Goal: Task Accomplishment & Management: Manage account settings

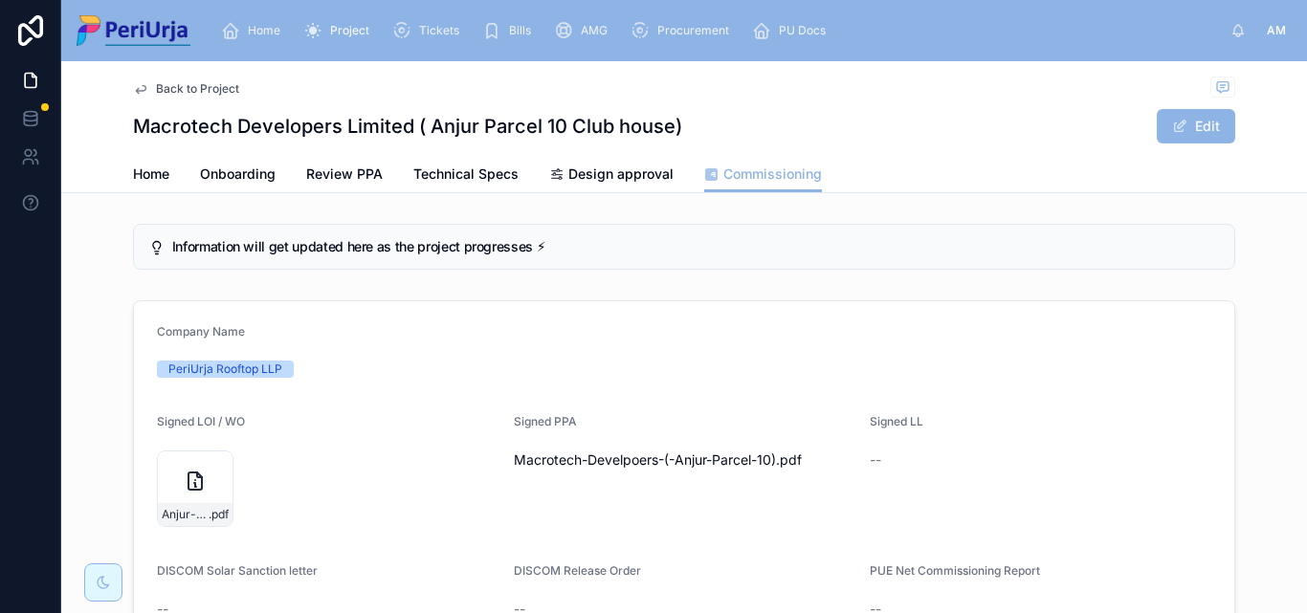
click at [394, 339] on div "Company Name" at bounding box center [684, 335] width 1055 height 23
click at [259, 24] on span "Home" at bounding box center [264, 30] width 33 height 15
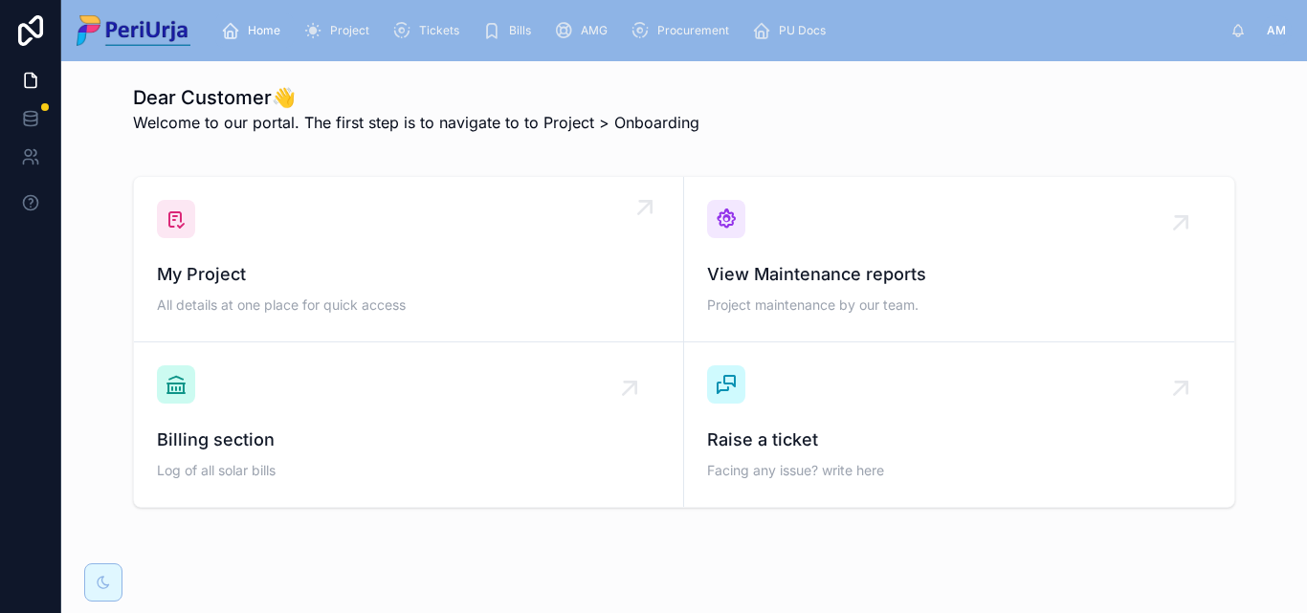
click at [369, 281] on span "My Project" at bounding box center [408, 274] width 503 height 27
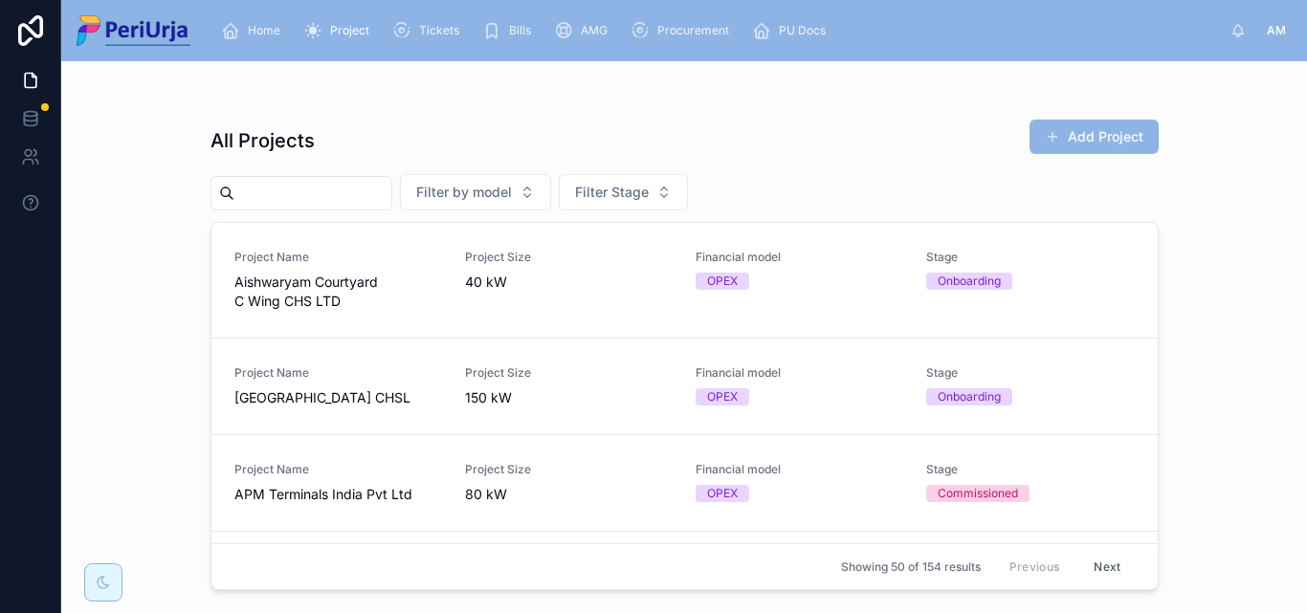
click at [352, 199] on input "text" at bounding box center [312, 193] width 157 height 27
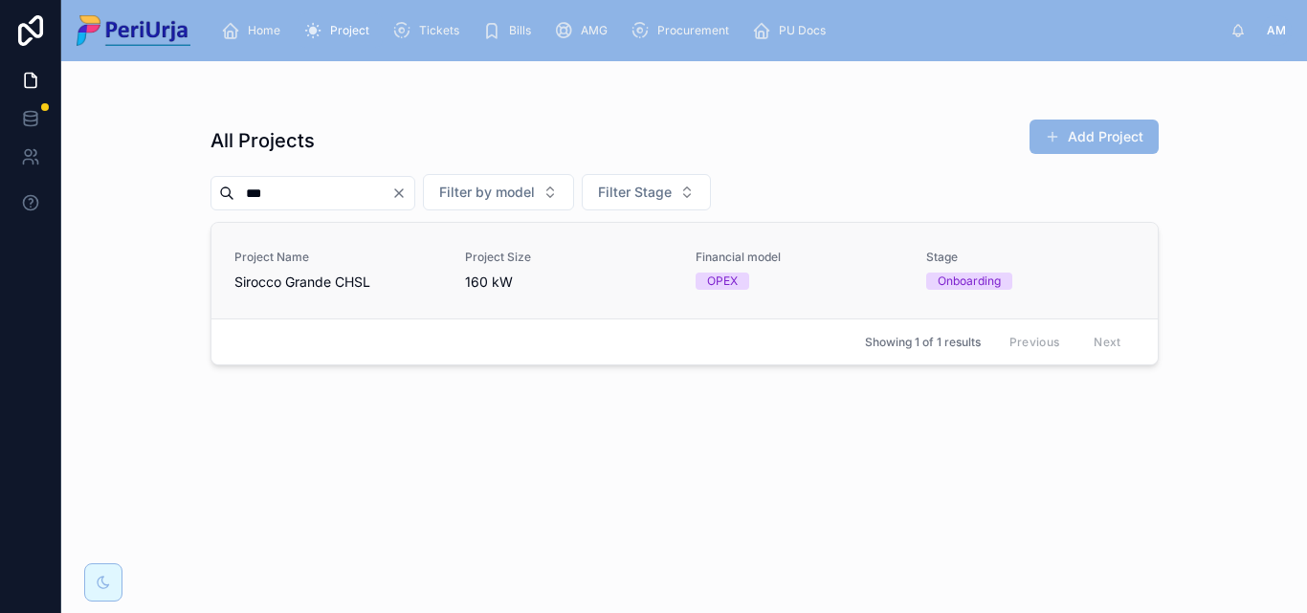
type input "***"
click at [280, 259] on span "Project Name" at bounding box center [338, 257] width 208 height 15
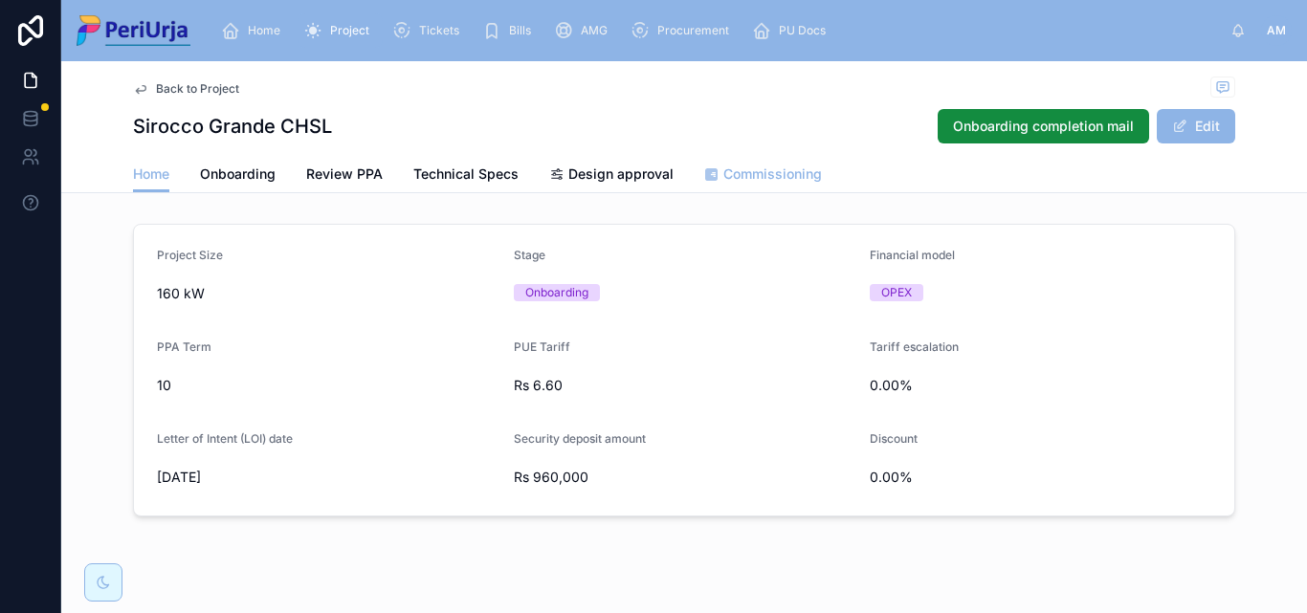
click at [743, 174] on span "Commissioning" at bounding box center [772, 174] width 99 height 19
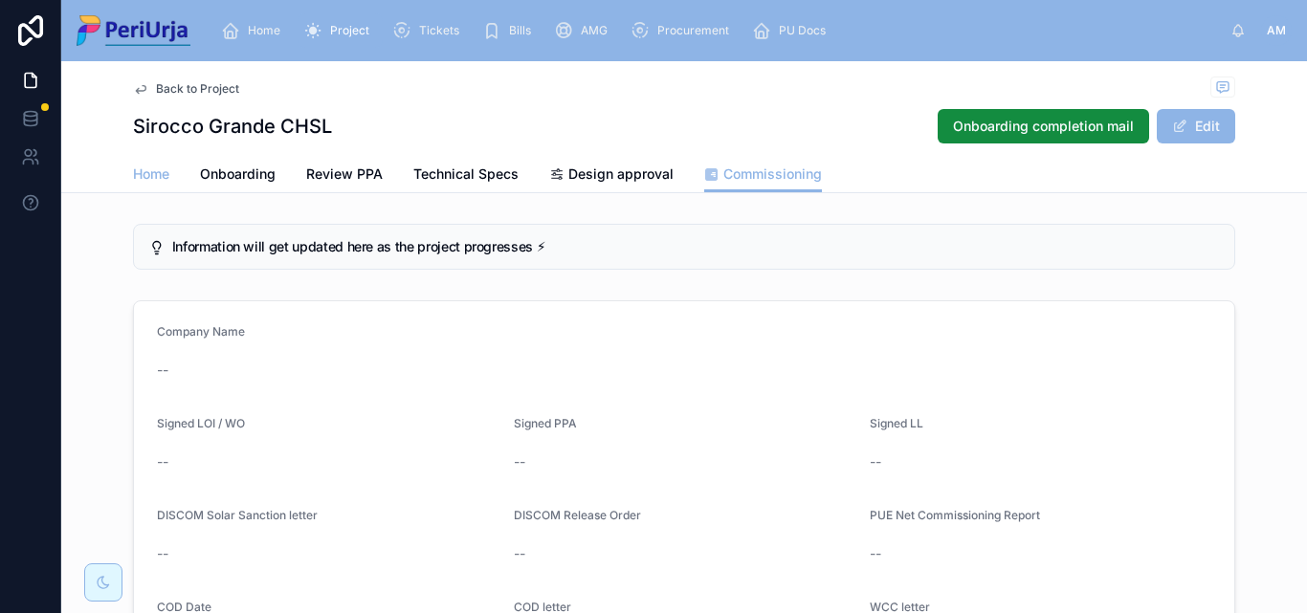
click at [152, 161] on link "Home" at bounding box center [151, 176] width 36 height 38
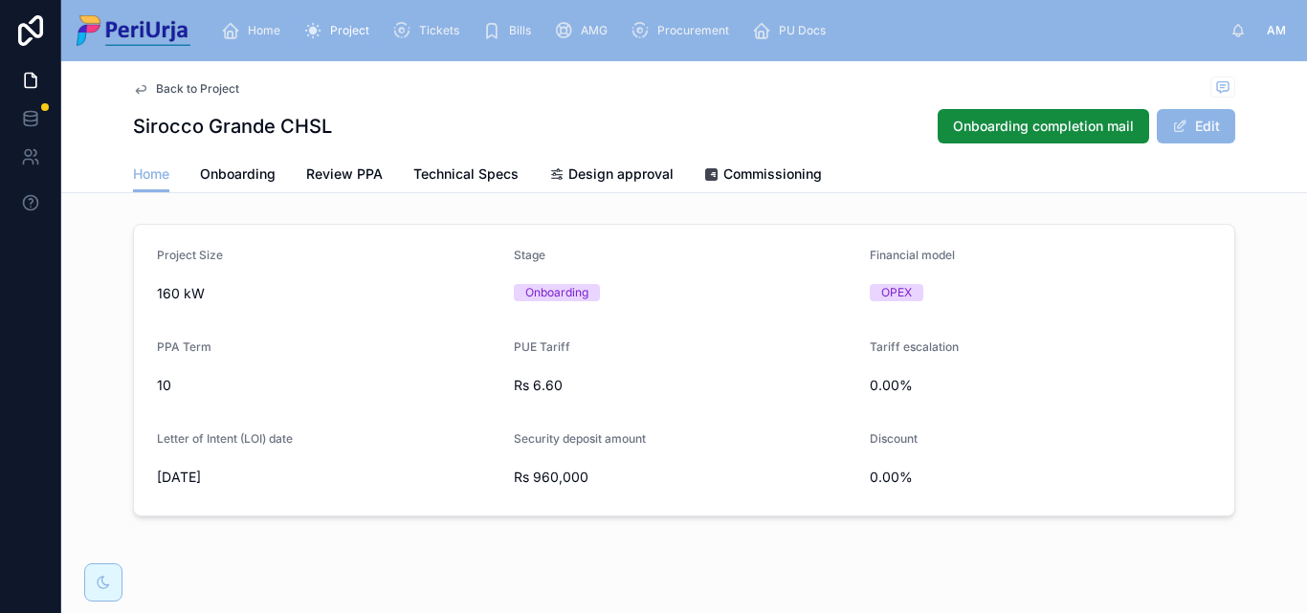
click at [271, 27] on span "Home" at bounding box center [264, 30] width 33 height 15
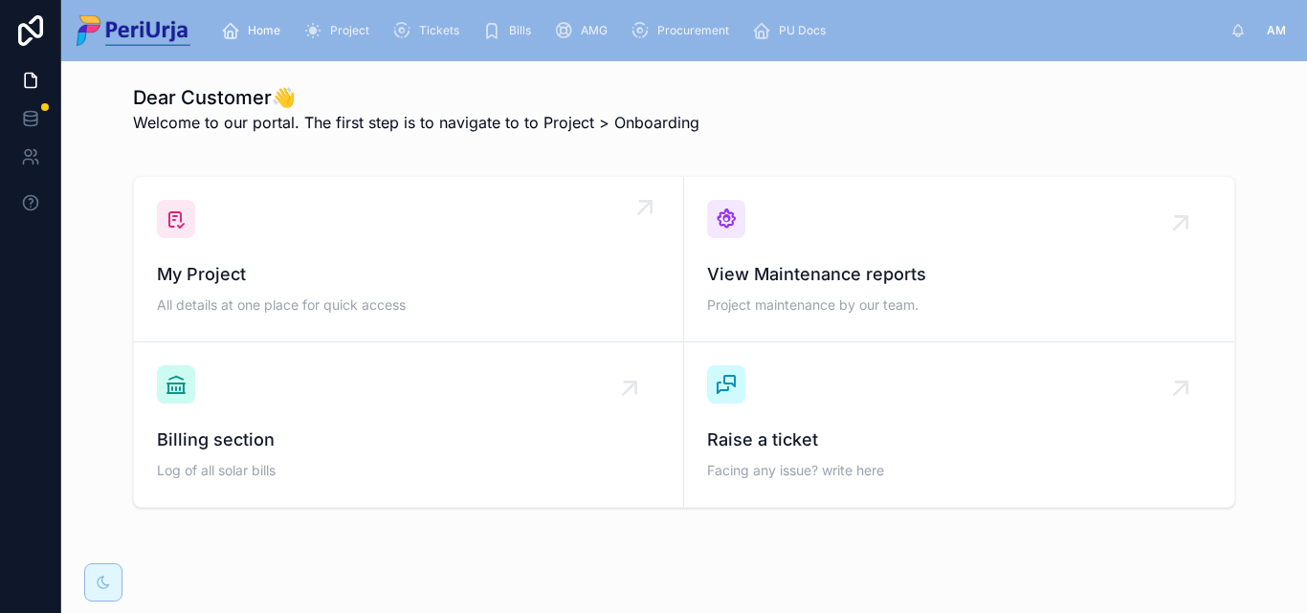
click at [287, 255] on div "My Project All details at one place for quick access" at bounding box center [408, 259] width 503 height 119
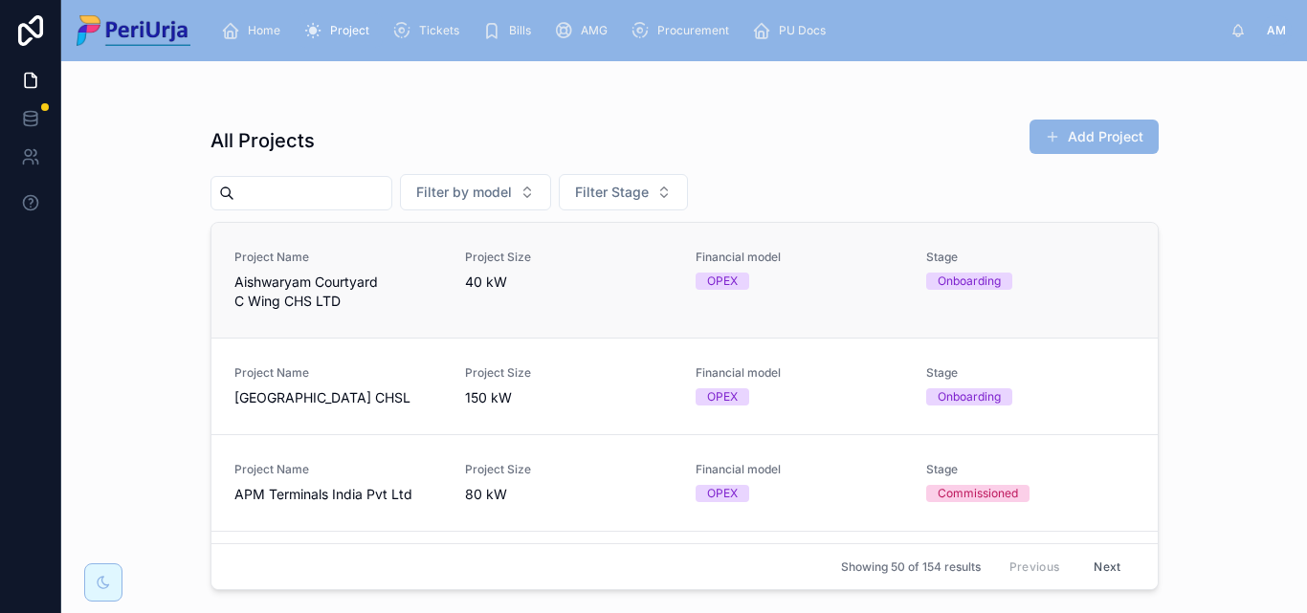
drag, startPoint x: 303, startPoint y: 199, endPoint x: 842, endPoint y: 258, distance: 542.0
click at [303, 199] on input "text" at bounding box center [312, 193] width 157 height 27
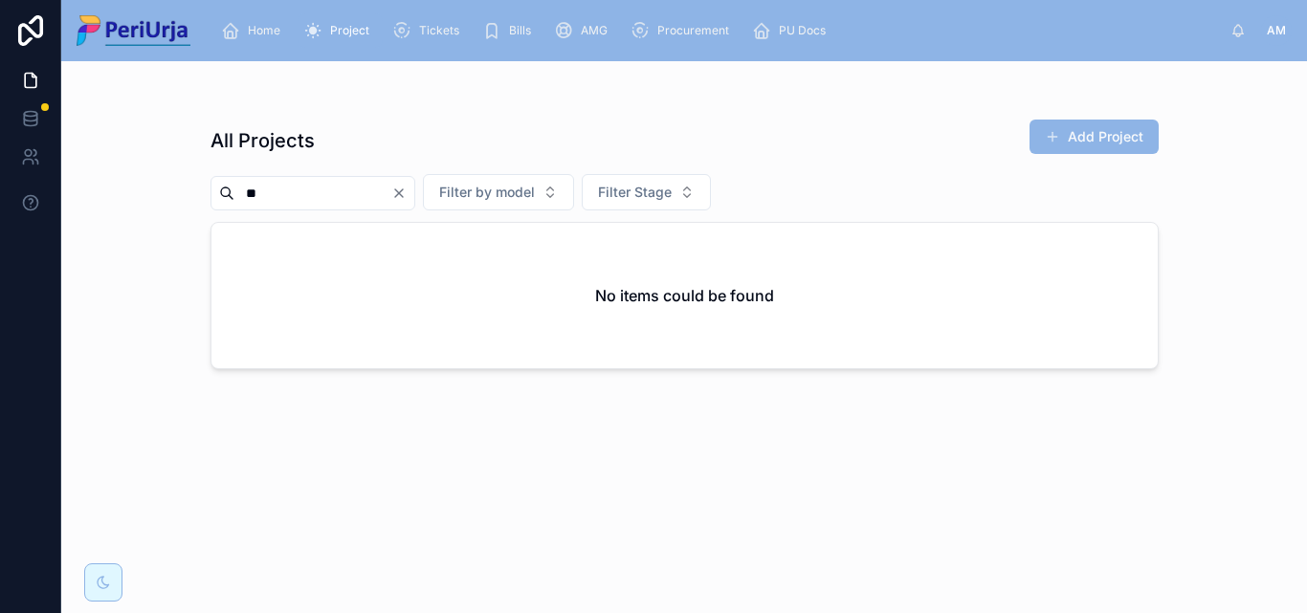
type input "*"
type input "*********"
drag, startPoint x: 308, startPoint y: 192, endPoint x: 0, endPoint y: 180, distance: 308.4
click at [0, 181] on div "Home Project Tickets Bills AMG Procurement PU Docs AM [PERSON_NAME] More All Pr…" at bounding box center [653, 306] width 1307 height 613
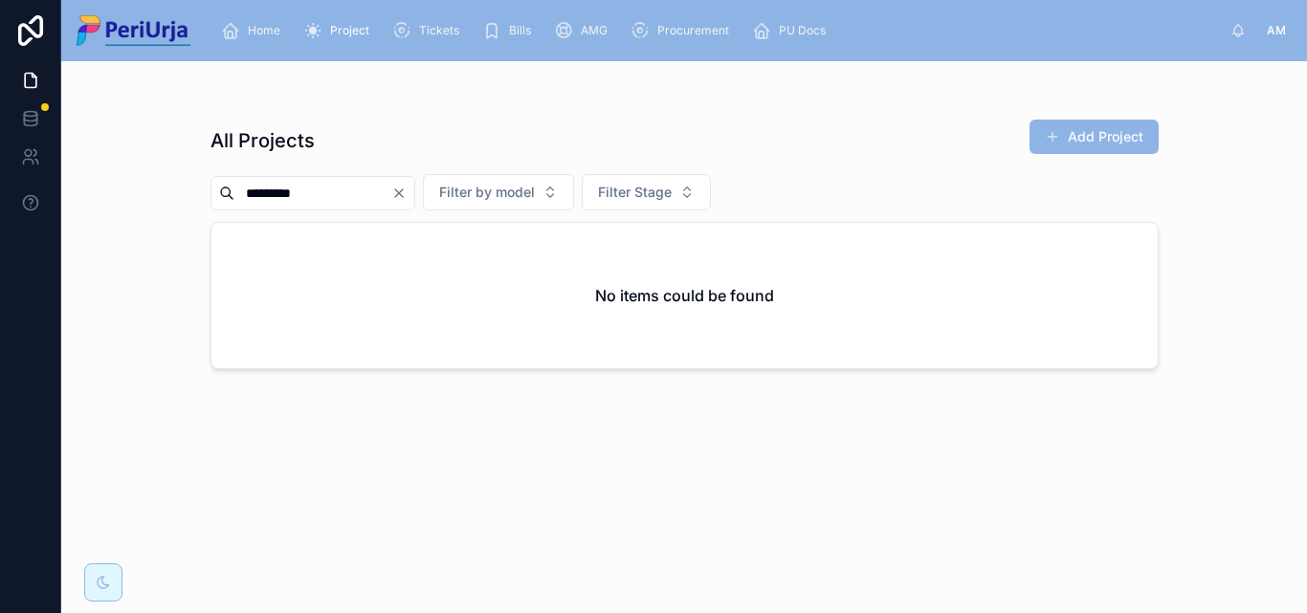
click at [344, 200] on input "*********" at bounding box center [312, 193] width 157 height 27
type input "*"
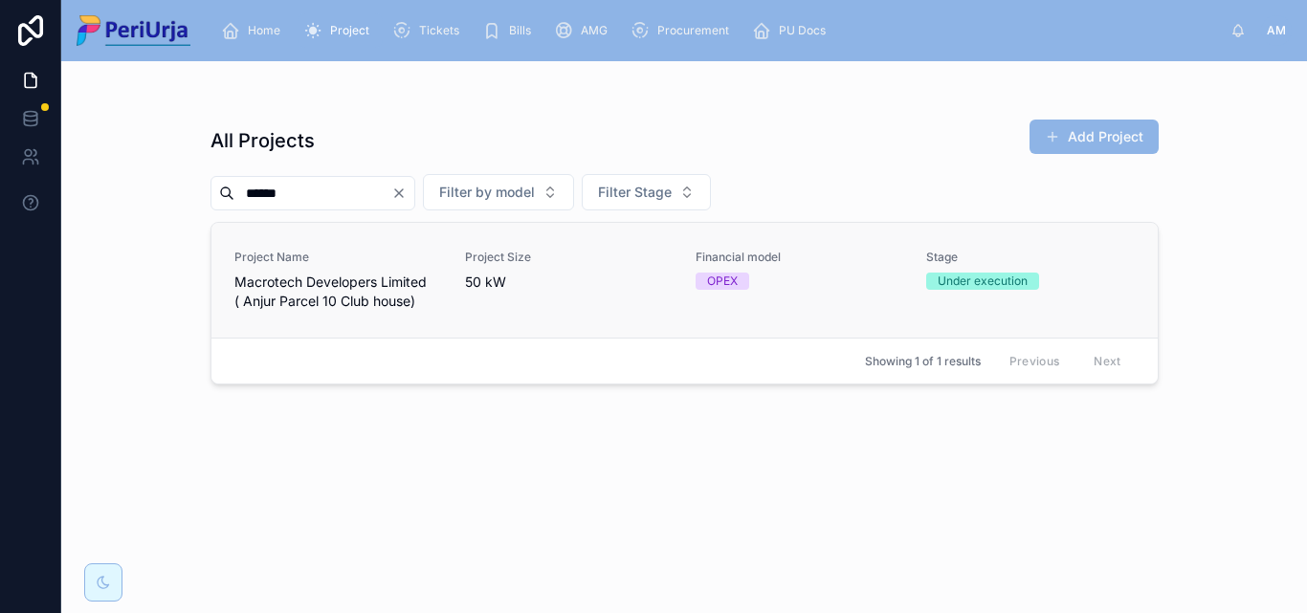
type input "*****"
click at [342, 290] on span "Macrotech Developers Limited ( Anjur Parcel 10 Club house)" at bounding box center [338, 292] width 208 height 38
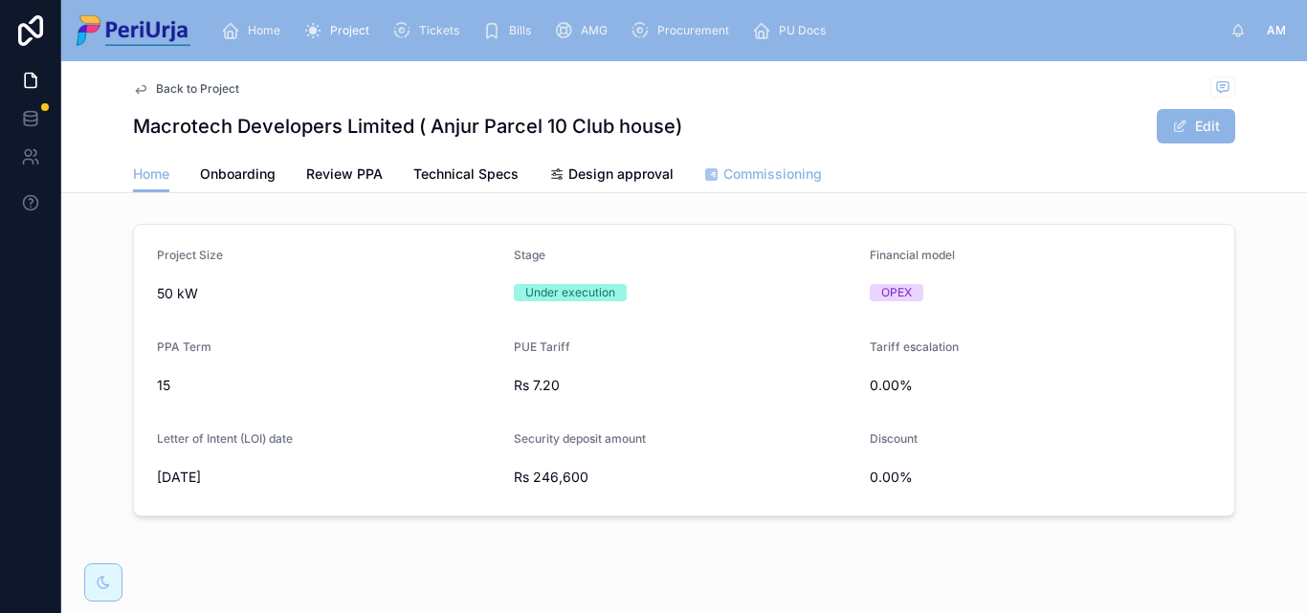
click at [744, 167] on span "Commissioning" at bounding box center [772, 174] width 99 height 19
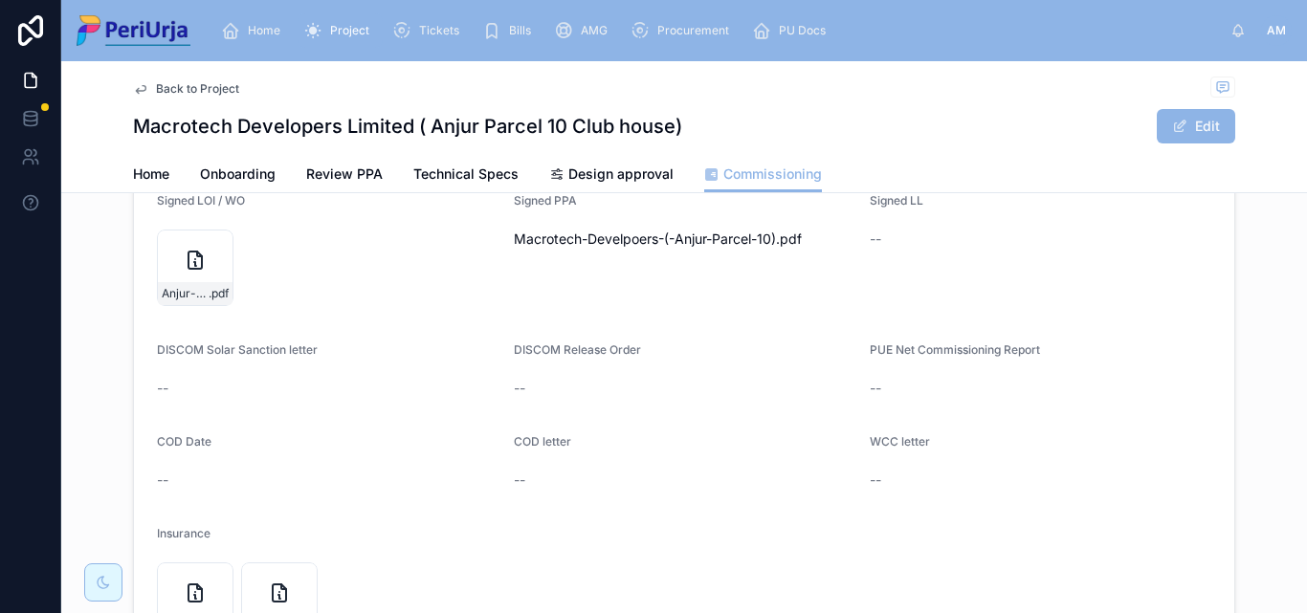
scroll to position [191, 0]
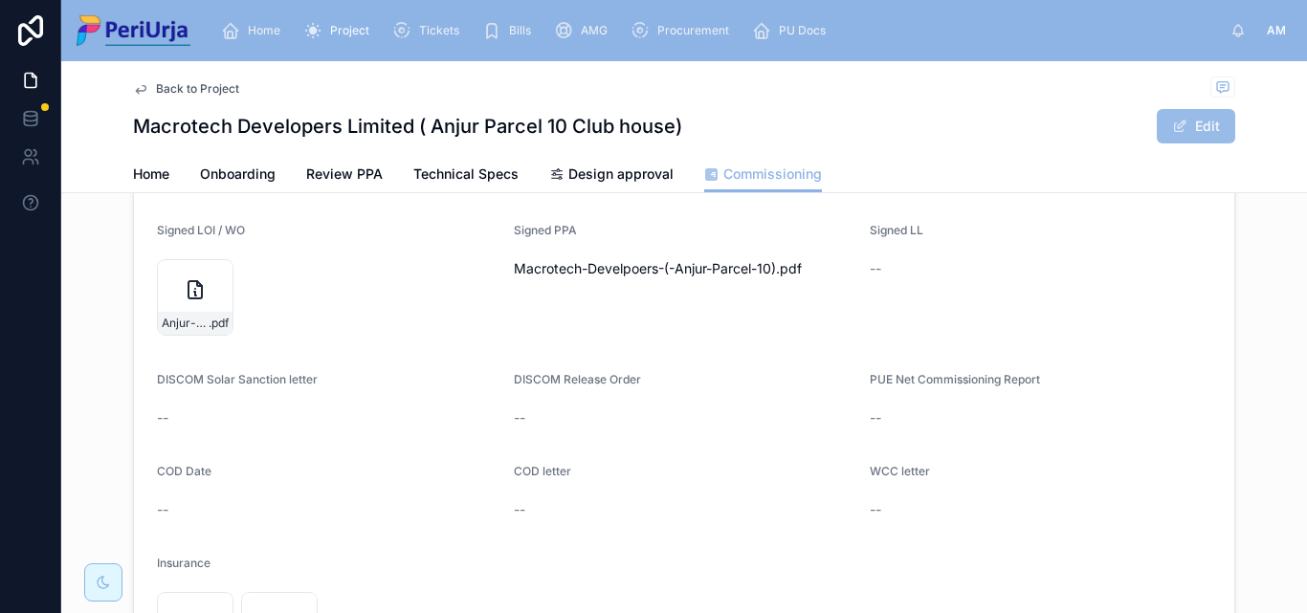
click at [1206, 122] on button "Edit" at bounding box center [1196, 126] width 78 height 34
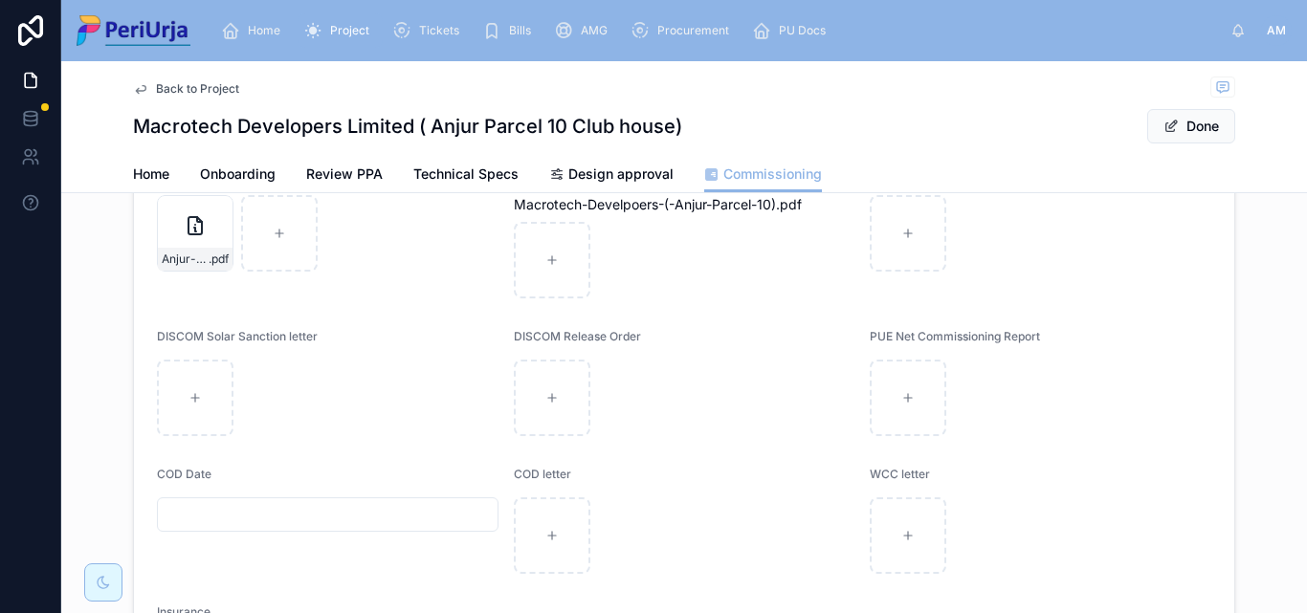
scroll to position [287, 0]
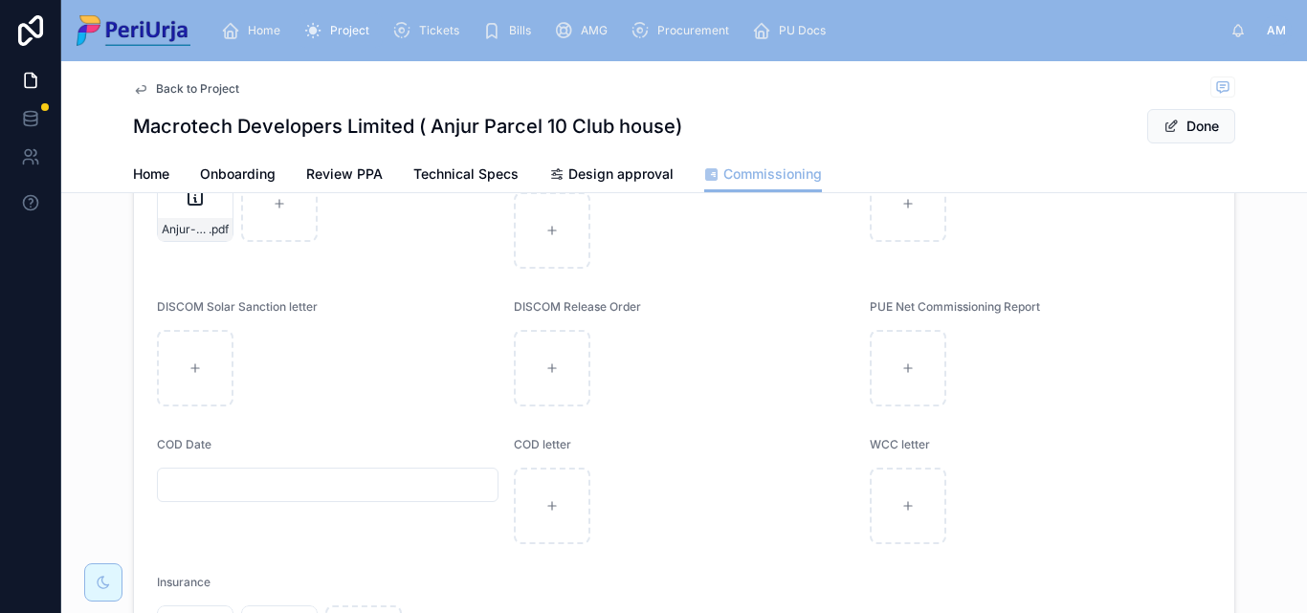
click at [211, 487] on input "text" at bounding box center [328, 485] width 340 height 27
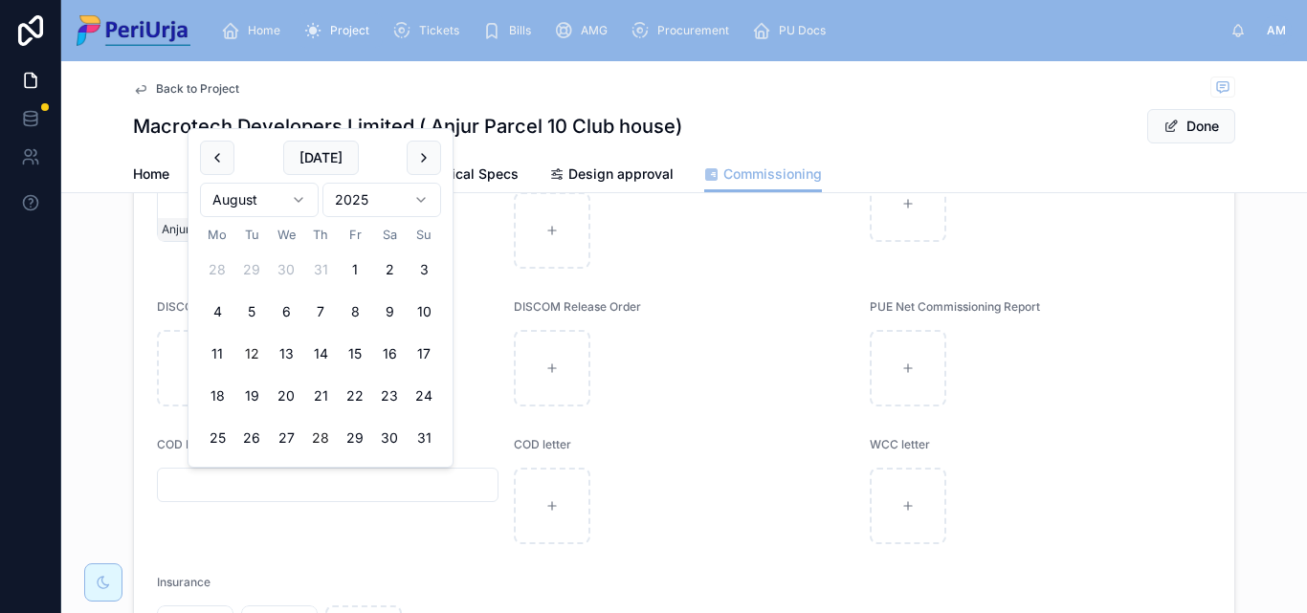
click at [249, 345] on button "12" at bounding box center [251, 354] width 34 height 34
click at [302, 201] on html "**********" at bounding box center [653, 306] width 1307 height 613
click at [298, 197] on html "**********" at bounding box center [653, 306] width 1307 height 613
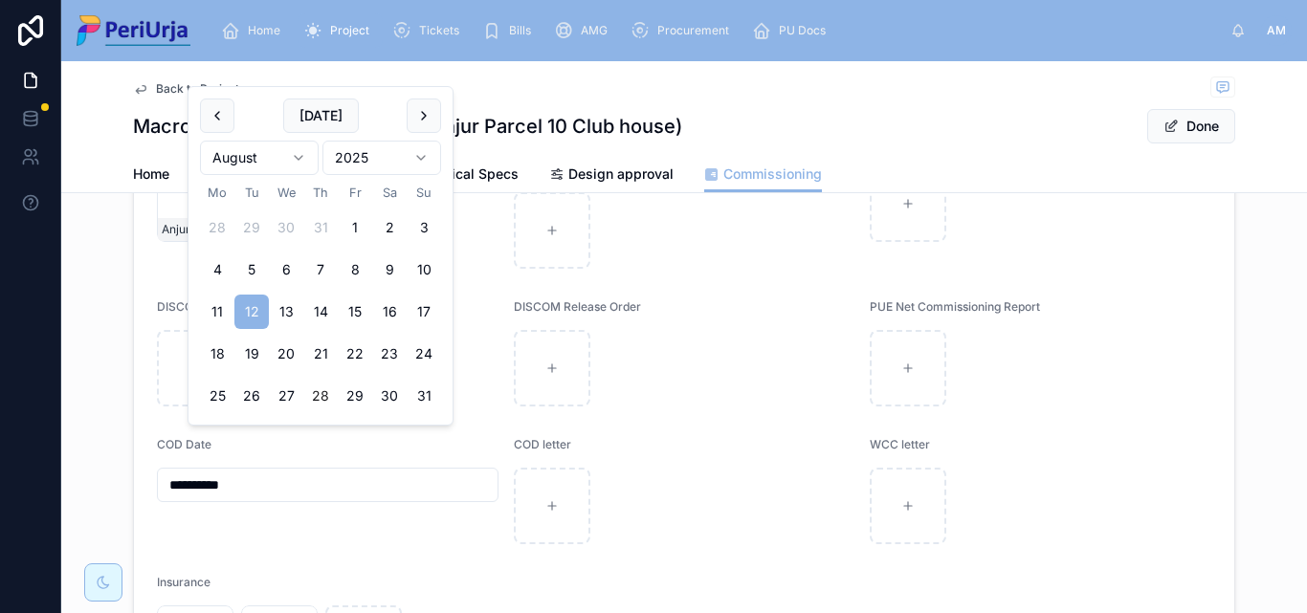
click at [272, 490] on input "**********" at bounding box center [328, 485] width 340 height 27
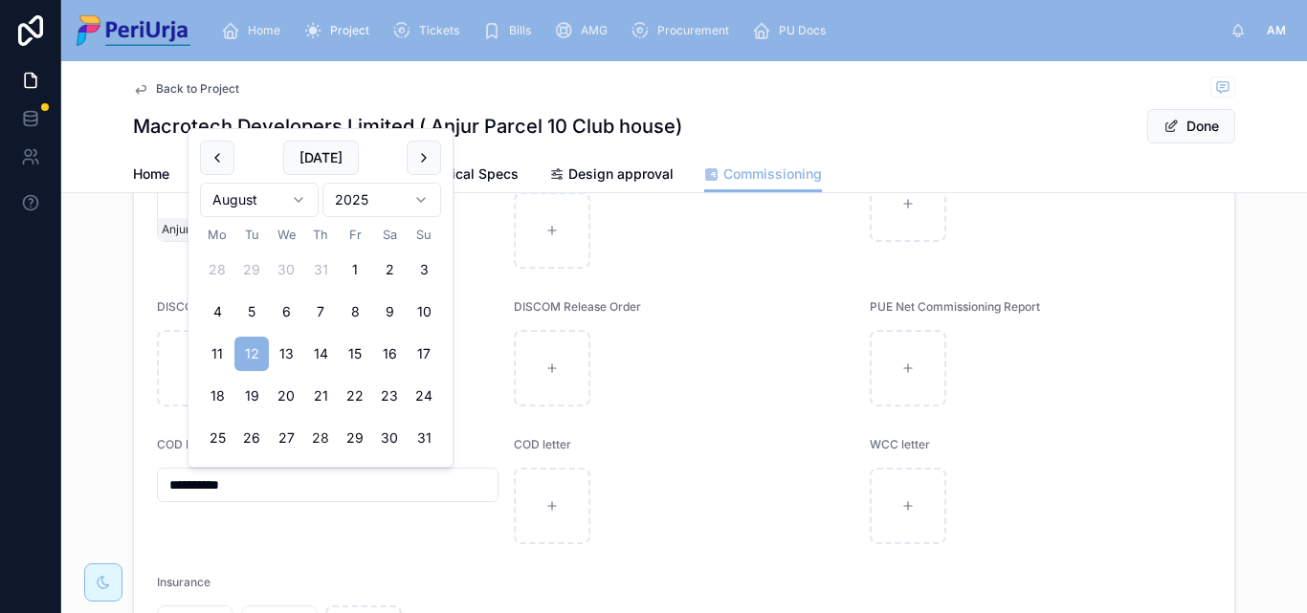
click at [198, 485] on input "**********" at bounding box center [328, 485] width 340 height 27
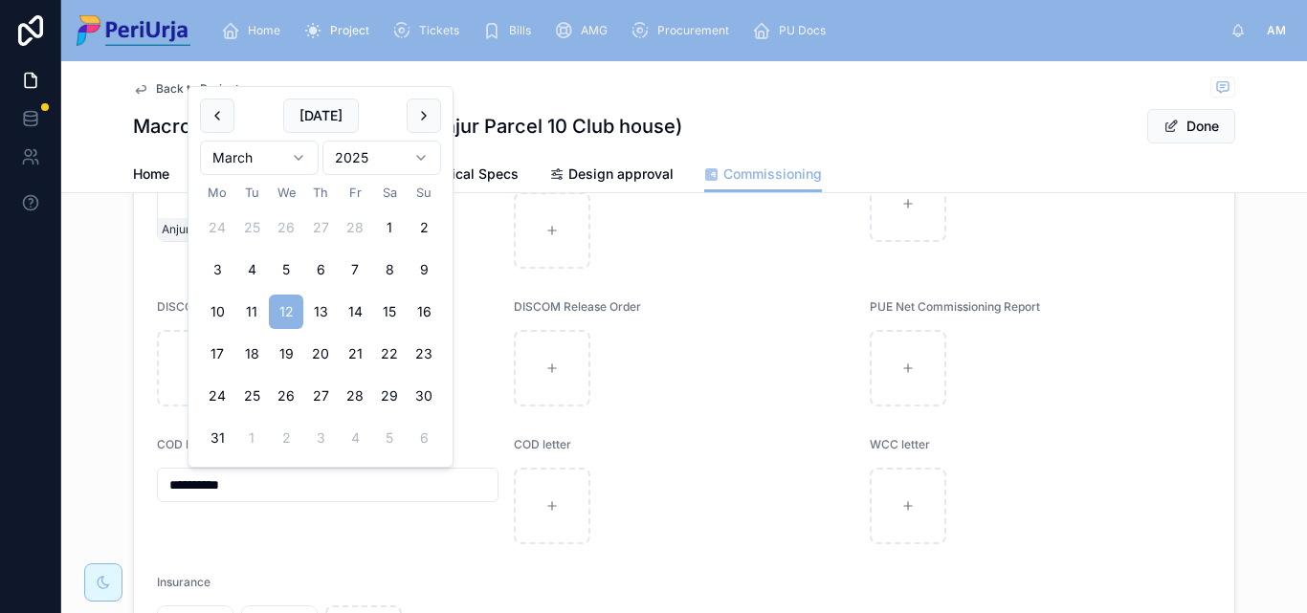
type input "**********"
click at [719, 237] on div "Macrotech-Develpoers-(-Anjur-Parcel-10) .pdf" at bounding box center [685, 217] width 342 height 103
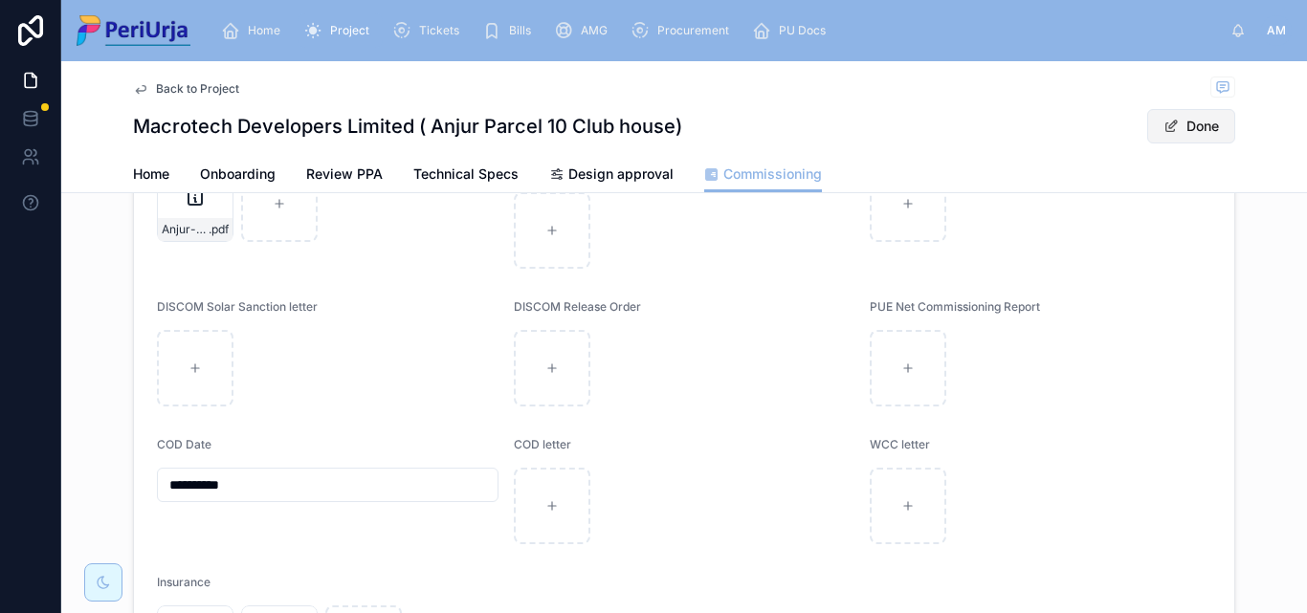
click at [1183, 122] on button "Done" at bounding box center [1191, 126] width 88 height 34
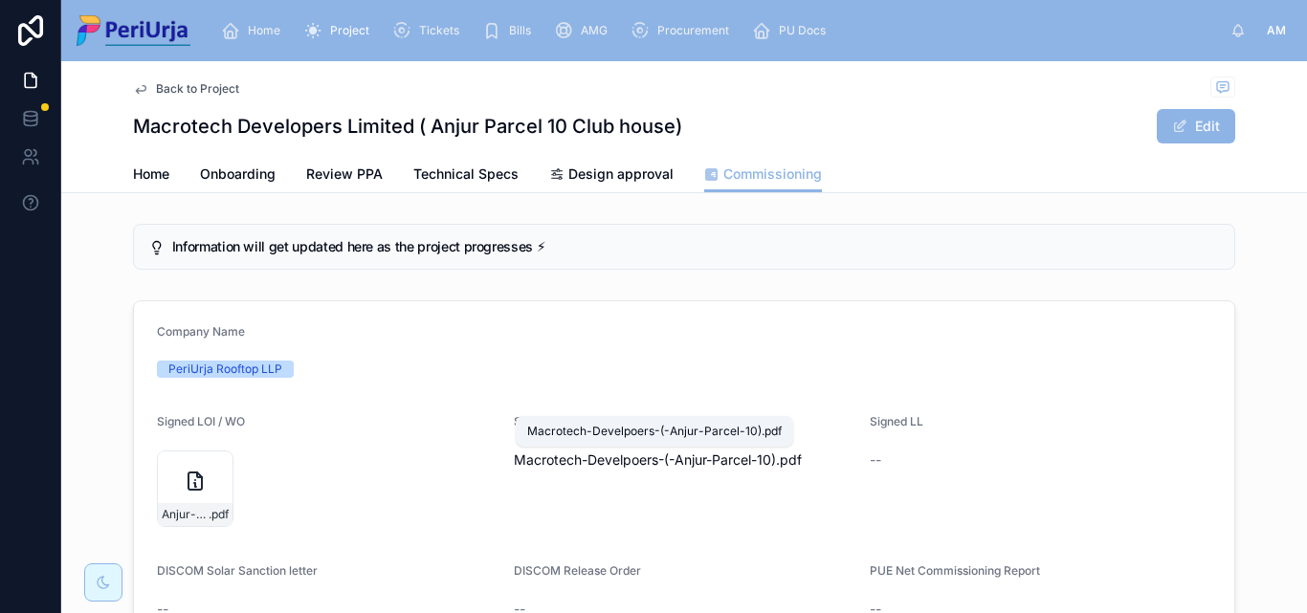
scroll to position [191, 0]
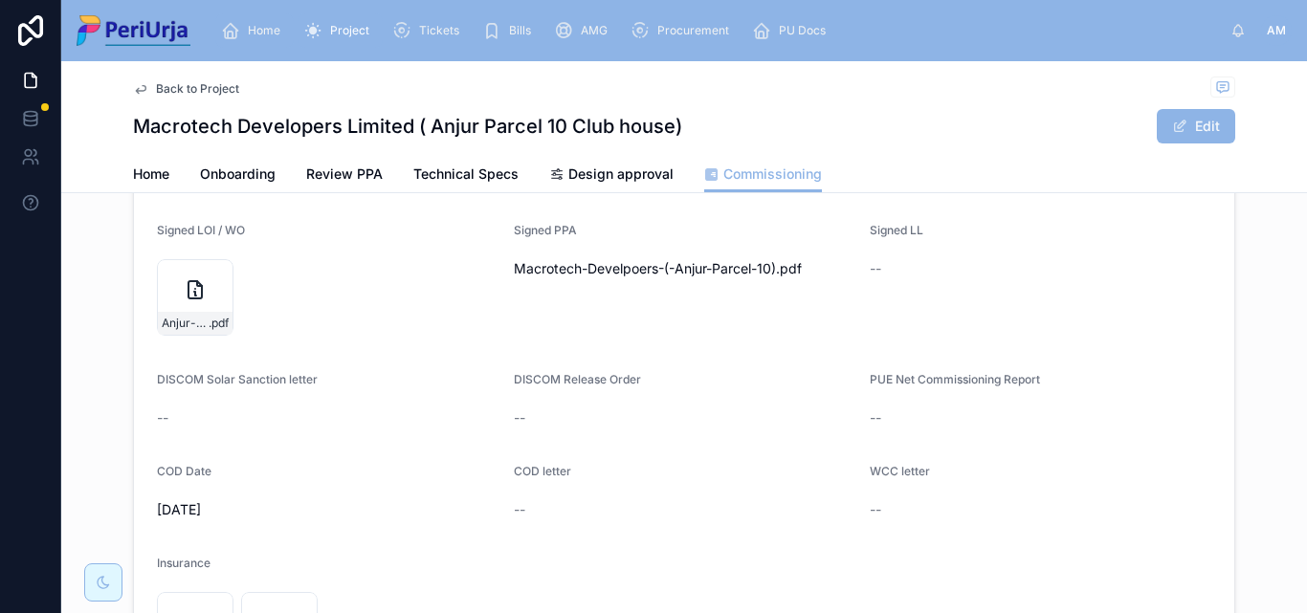
click at [226, 36] on icon "scrollable content" at bounding box center [230, 30] width 19 height 19
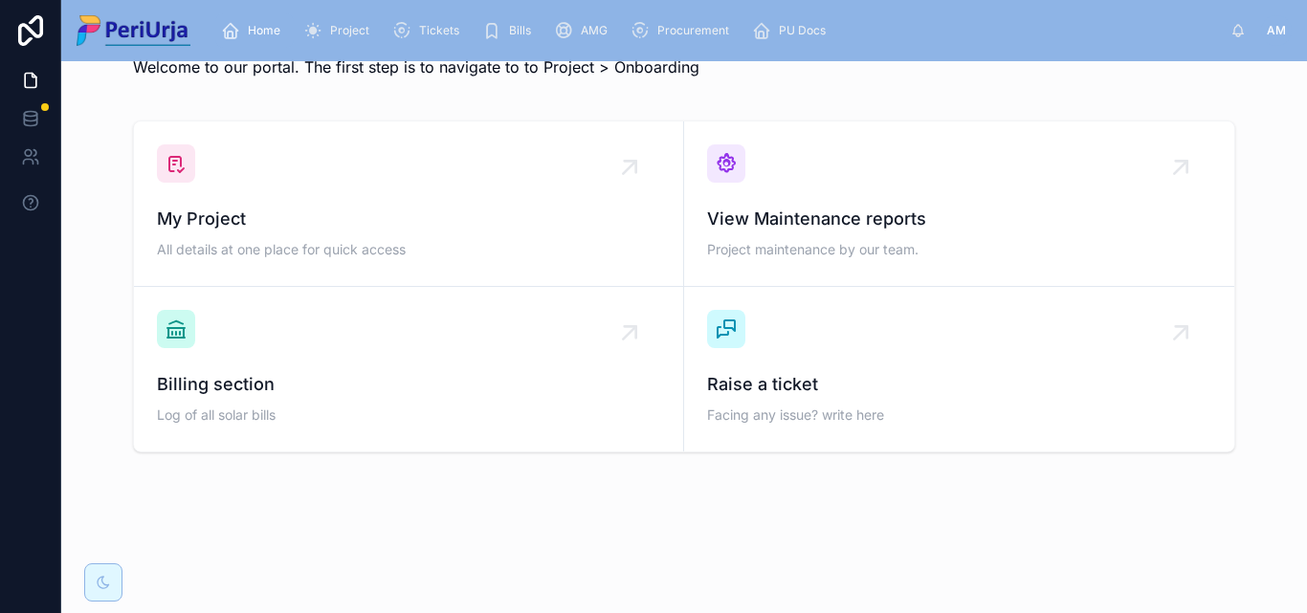
scroll to position [56, 0]
click at [259, 209] on span "My Project" at bounding box center [408, 219] width 503 height 27
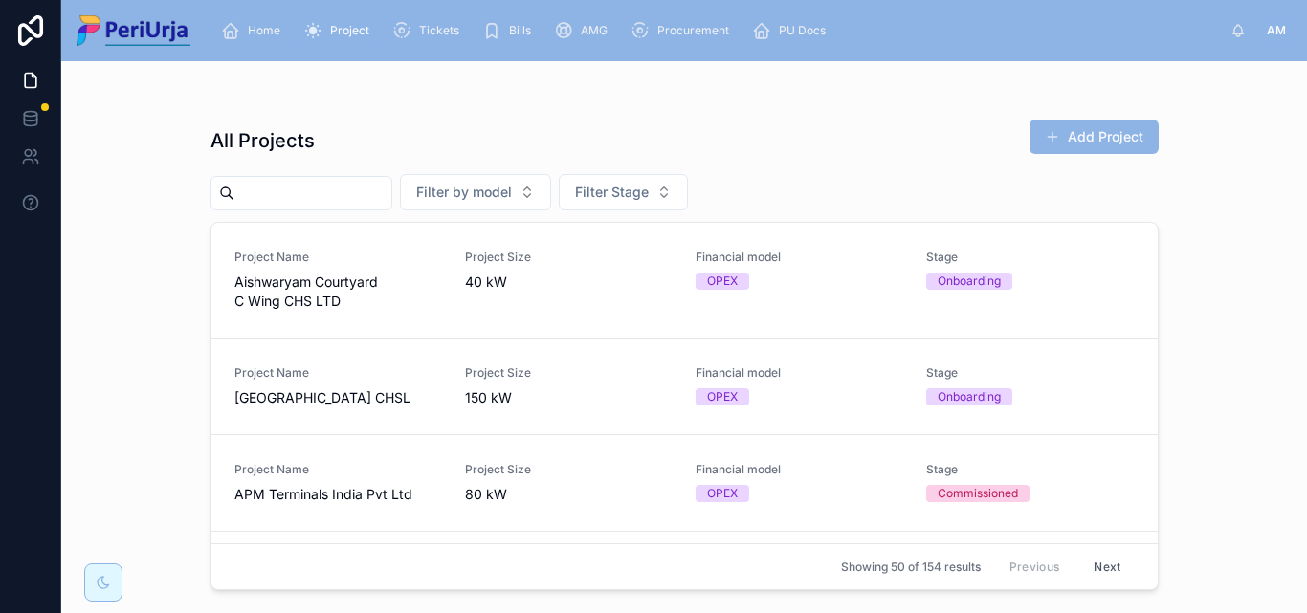
click at [274, 201] on input "text" at bounding box center [312, 193] width 157 height 27
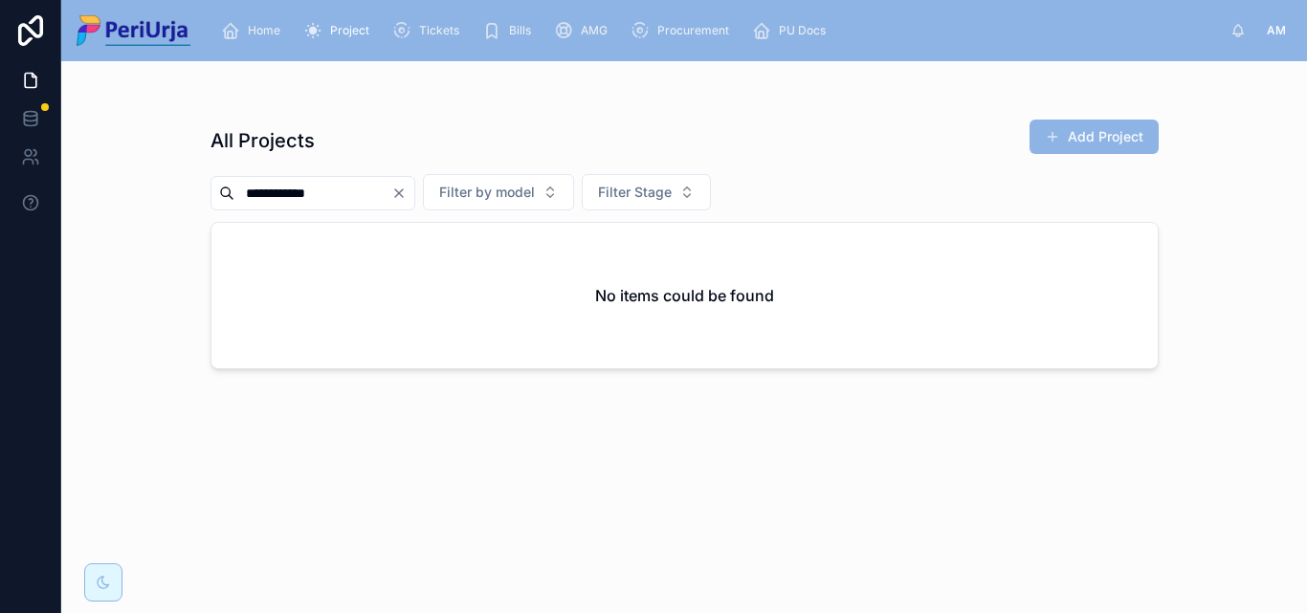
click at [366, 201] on input "**********" at bounding box center [312, 193] width 157 height 27
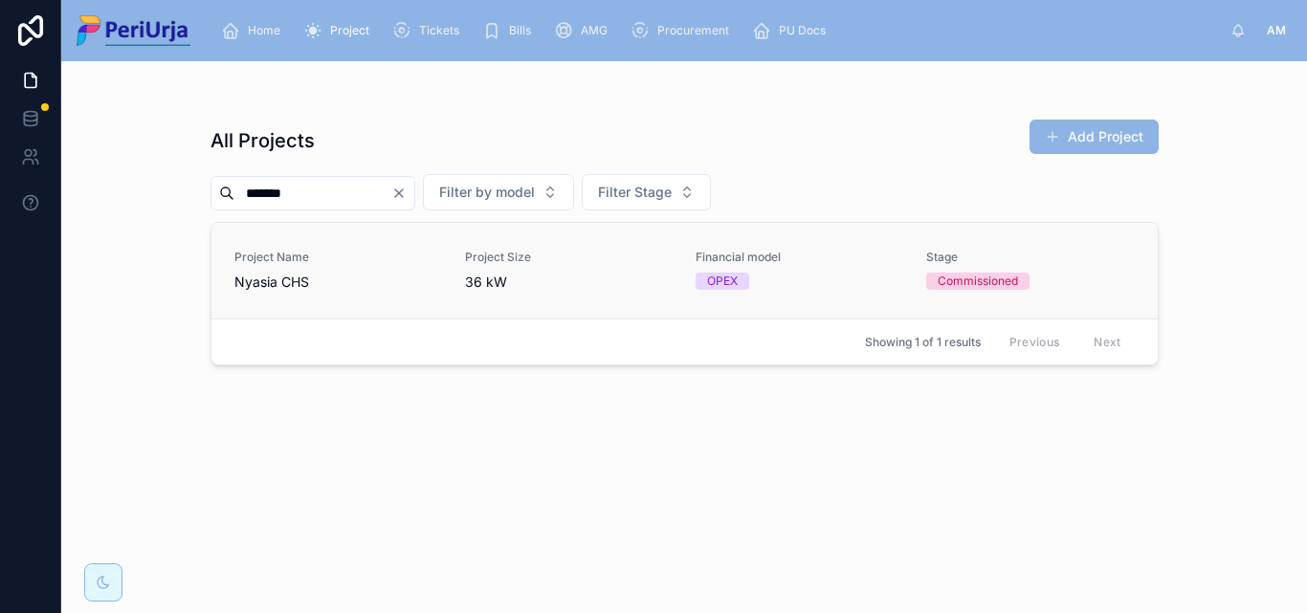
type input "******"
click at [265, 277] on span "Nyasia CHS" at bounding box center [338, 282] width 208 height 19
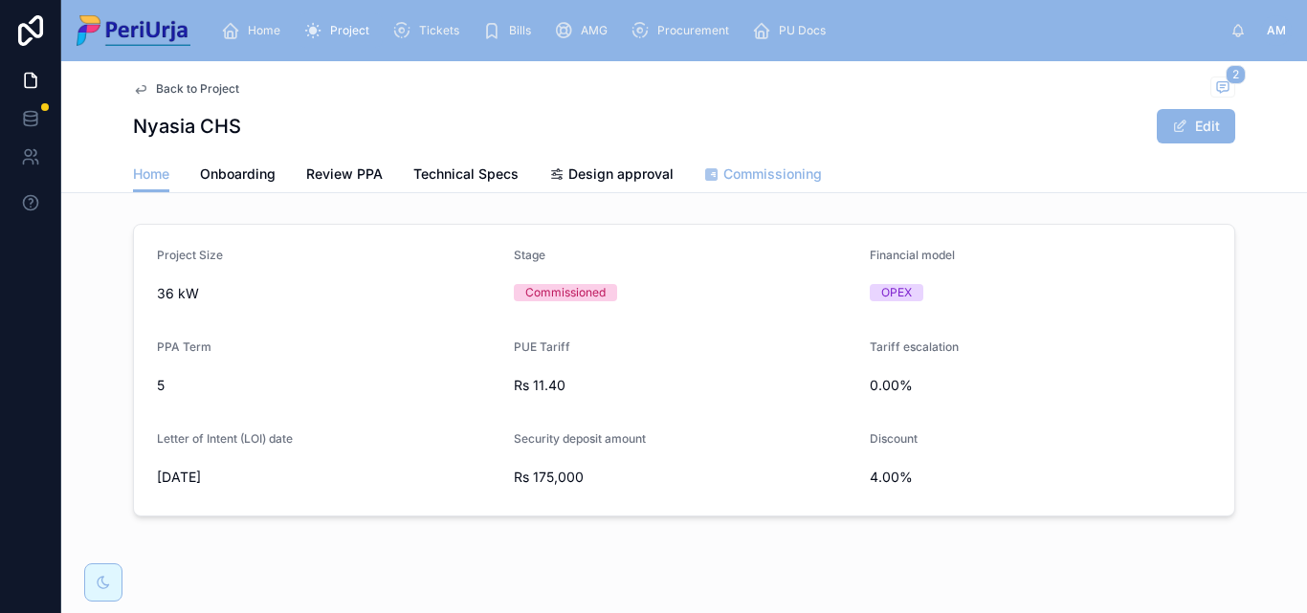
click at [763, 177] on span "Commissioning" at bounding box center [772, 174] width 99 height 19
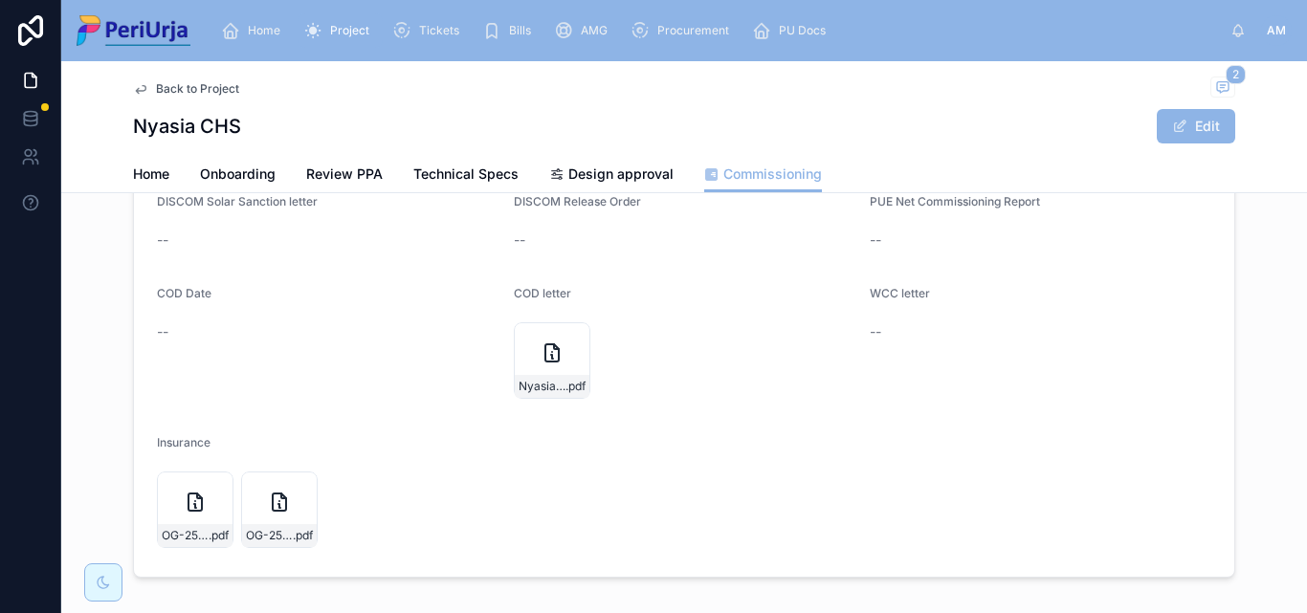
scroll to position [383, 0]
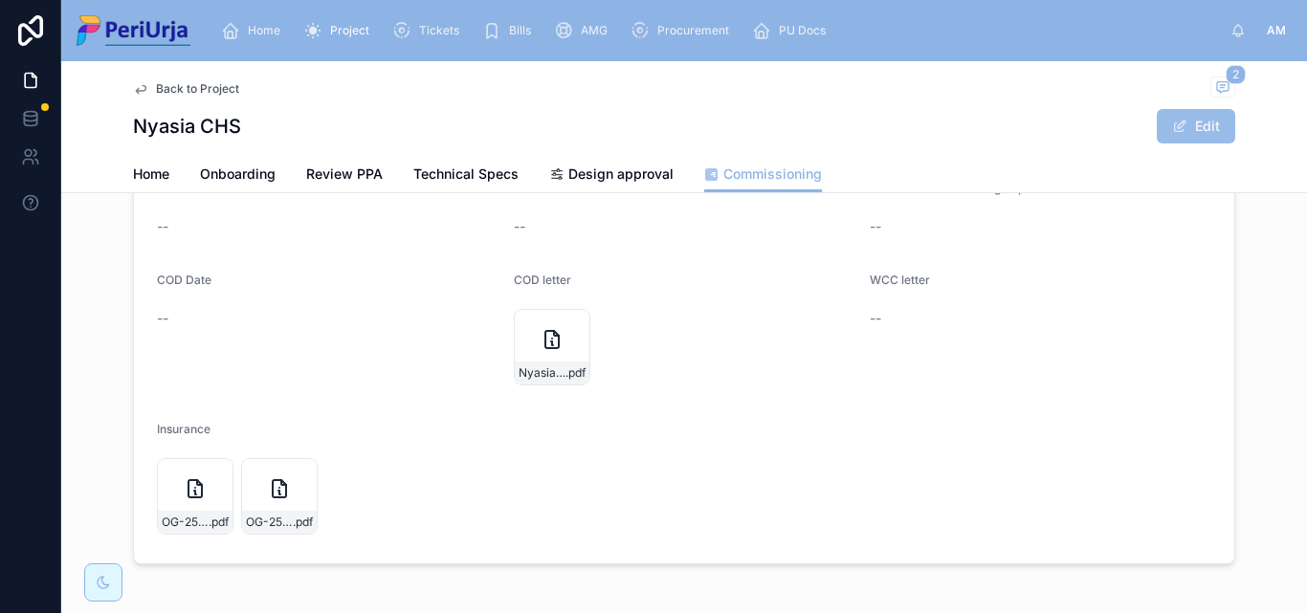
click at [1188, 122] on button "Edit" at bounding box center [1196, 126] width 78 height 34
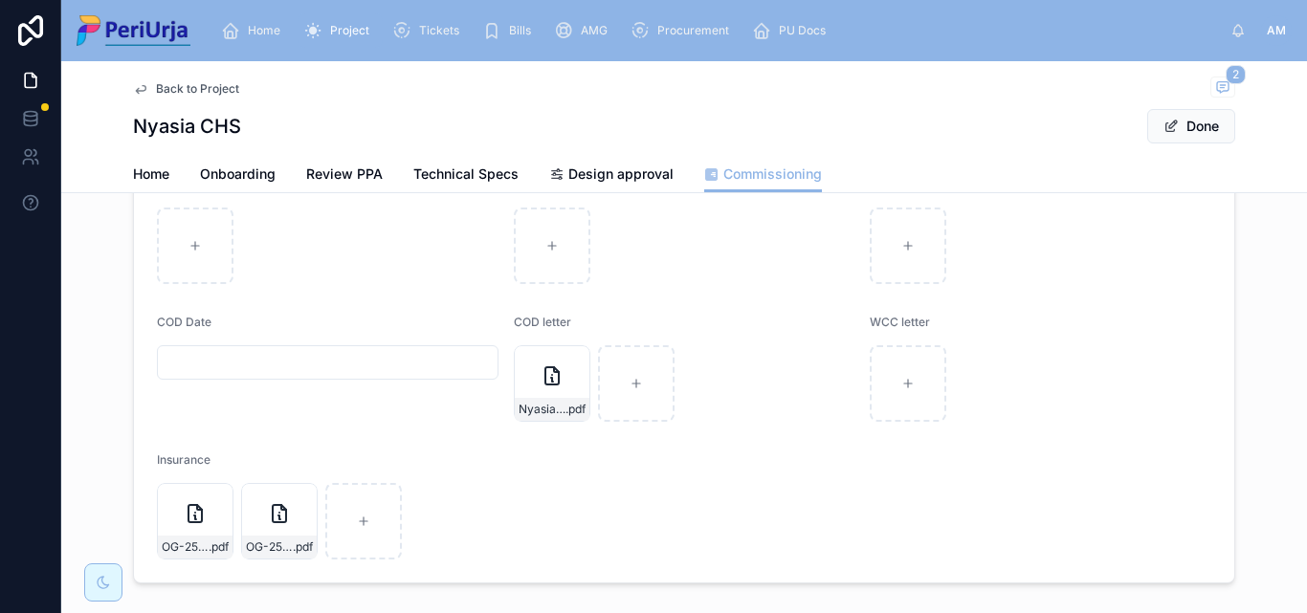
scroll to position [390, 0]
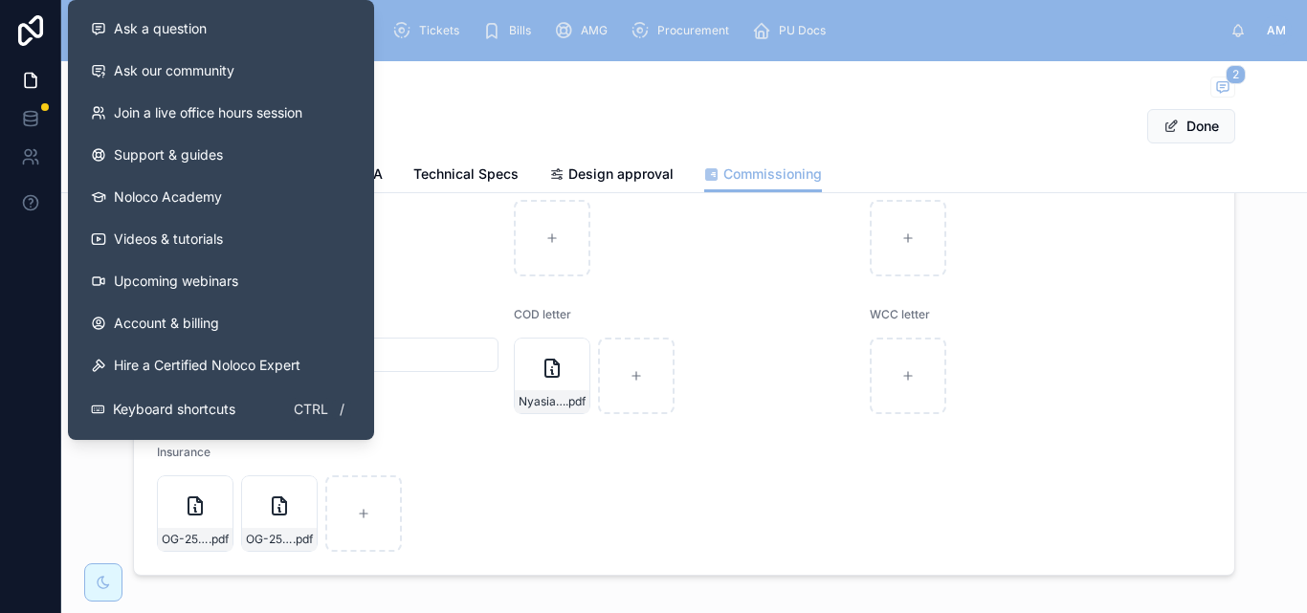
click at [397, 244] on div at bounding box center [328, 238] width 342 height 77
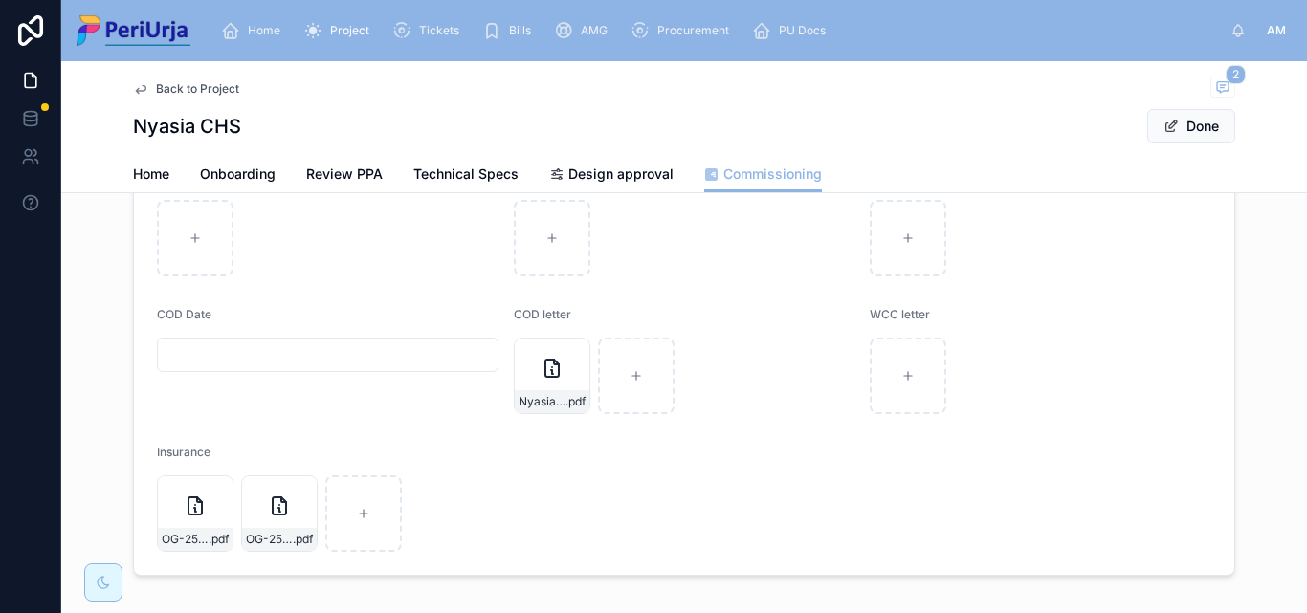
click at [216, 344] on input "text" at bounding box center [328, 355] width 340 height 27
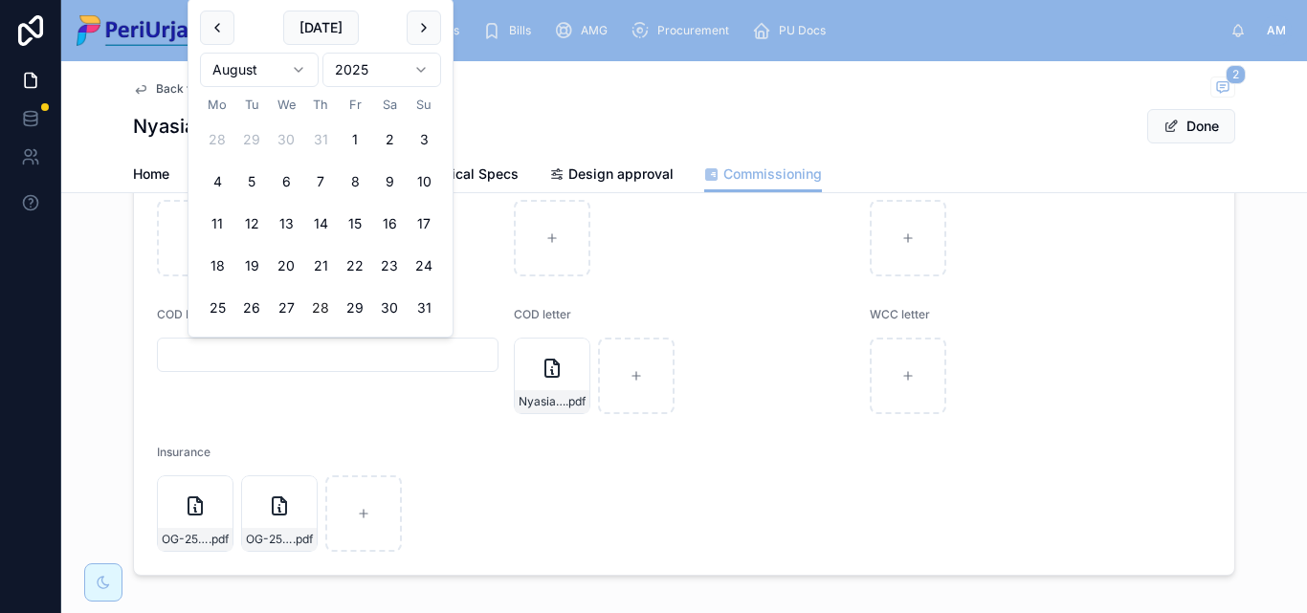
click at [426, 72] on html "Home Project Tickets Bills AMG Procurement PU Docs AM [PERSON_NAME] More Back t…" at bounding box center [653, 306] width 1307 height 613
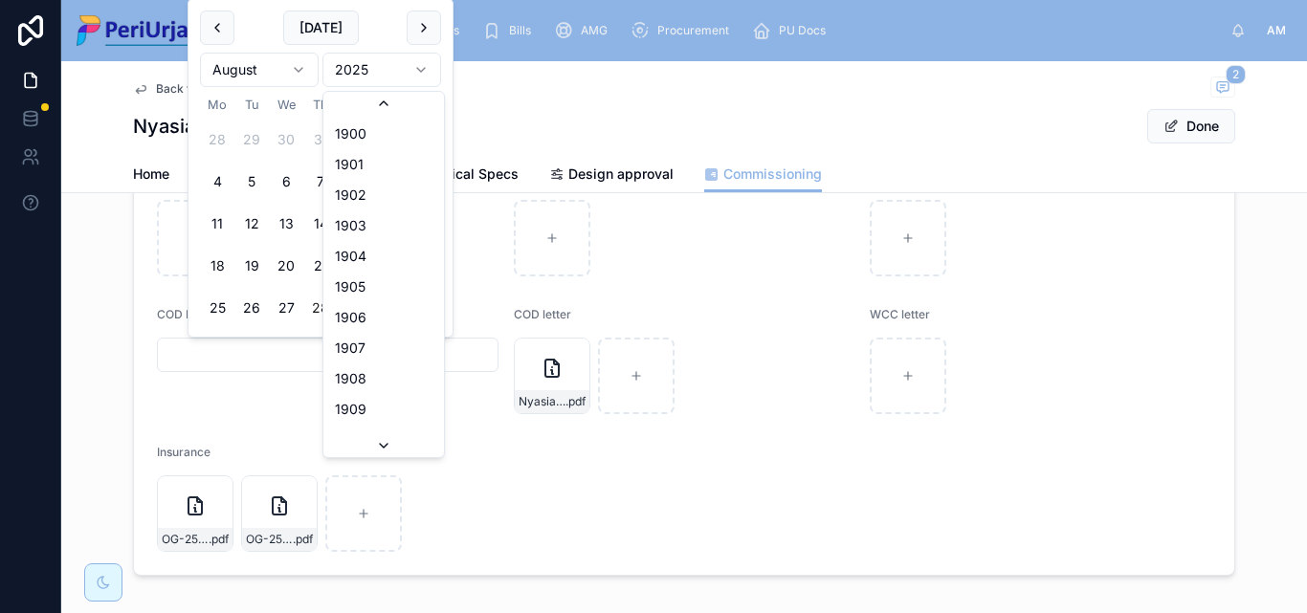
scroll to position [3543, 0]
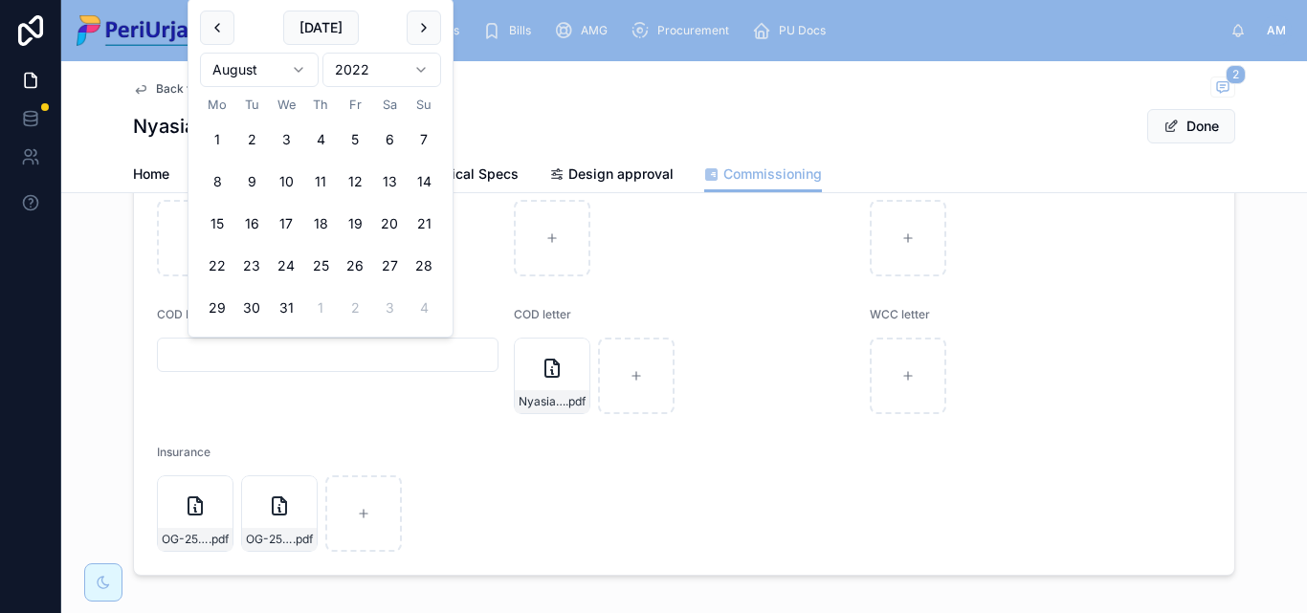
click at [294, 68] on html "Home Project Tickets Bills AMG Procurement PU Docs AM [PERSON_NAME] More Back t…" at bounding box center [653, 306] width 1307 height 613
click at [357, 176] on button "10" at bounding box center [355, 182] width 34 height 34
type input "**********"
click at [1190, 124] on button "Done" at bounding box center [1191, 126] width 88 height 34
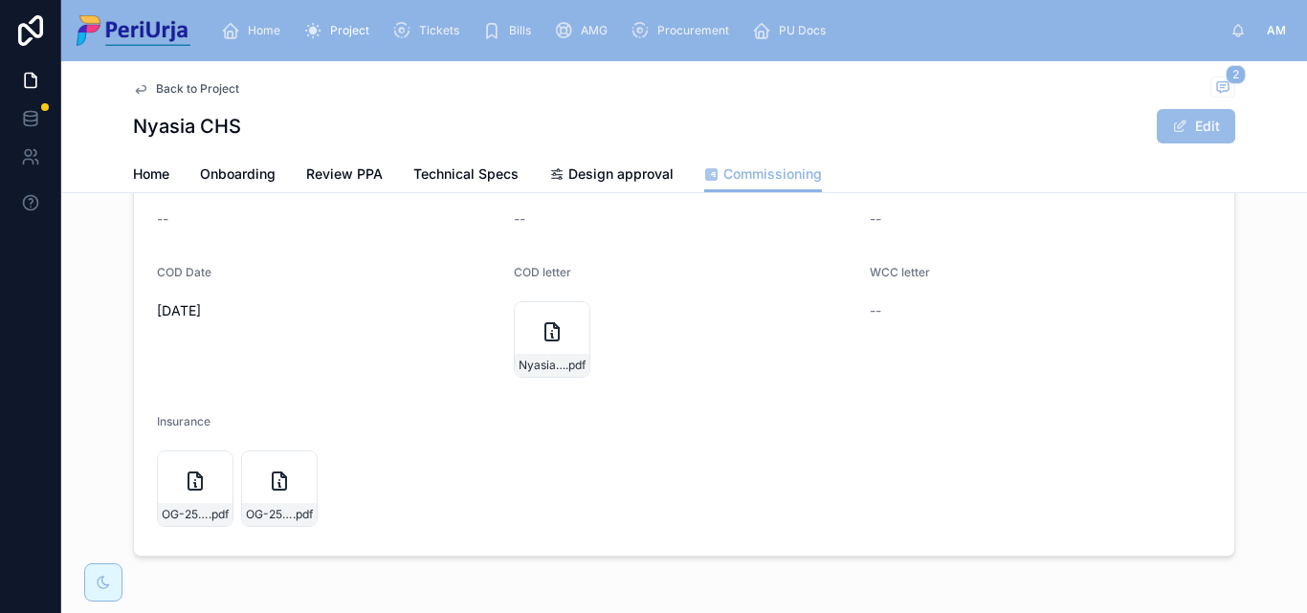
scroll to position [383, 0]
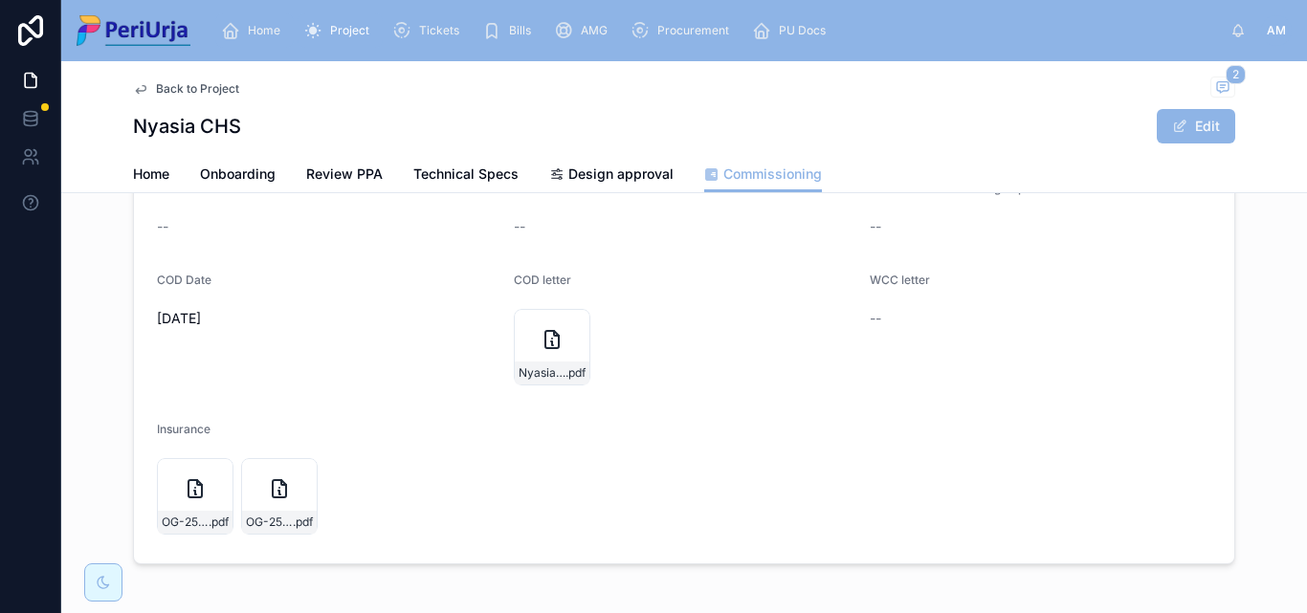
click at [270, 37] on span "Home" at bounding box center [264, 30] width 33 height 15
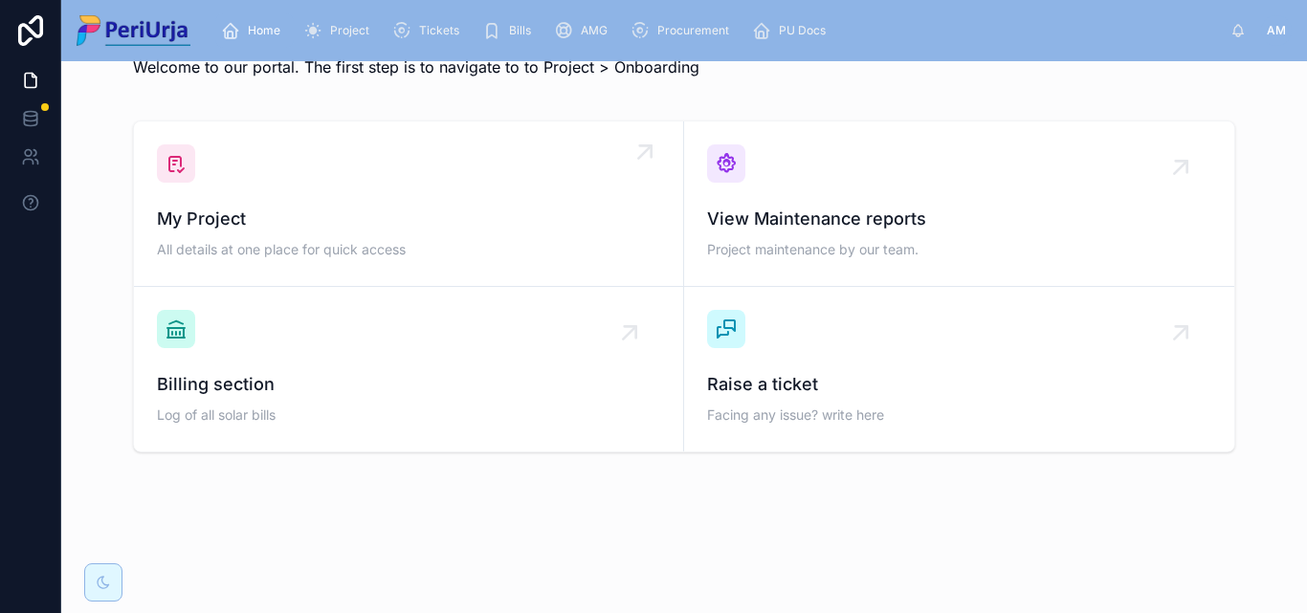
scroll to position [56, 0]
click at [269, 218] on span "My Project" at bounding box center [408, 219] width 503 height 27
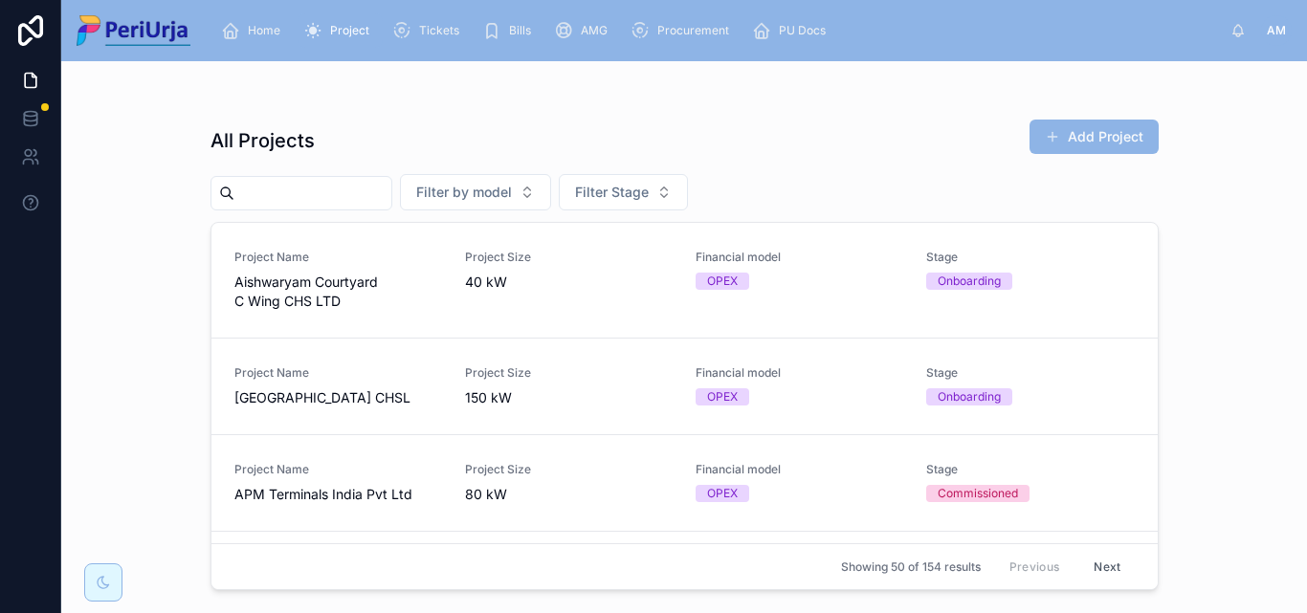
click at [282, 201] on input "text" at bounding box center [312, 193] width 157 height 27
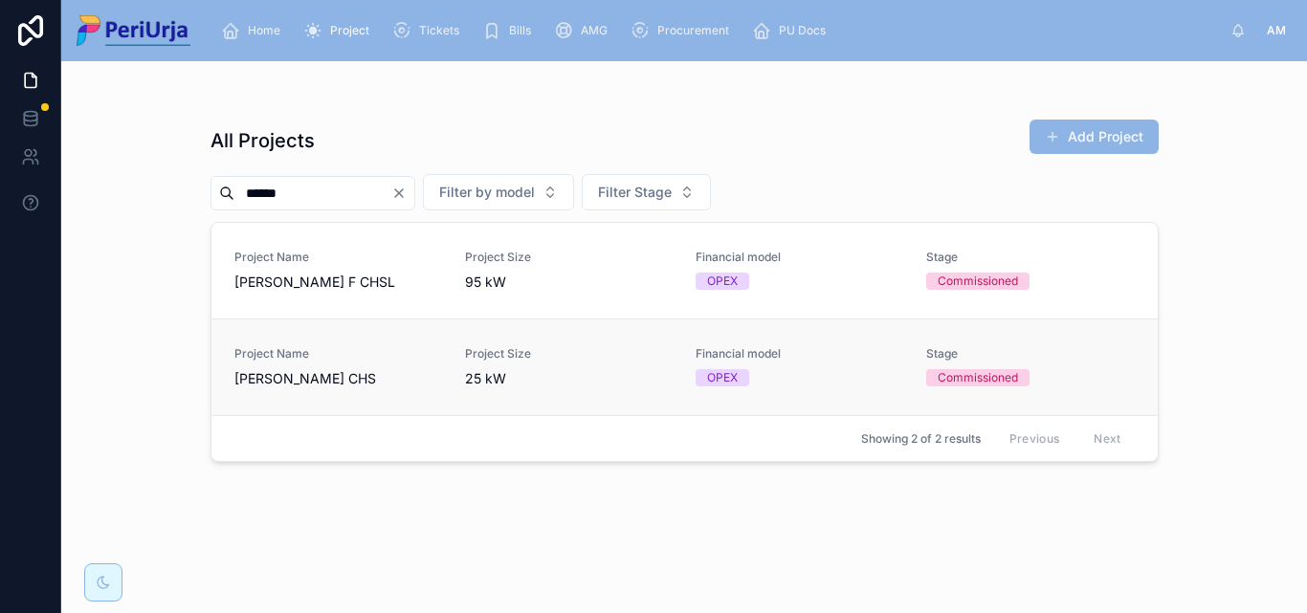
type input "*****"
click at [310, 363] on div "Project Name [PERSON_NAME] CHS" at bounding box center [338, 367] width 208 height 42
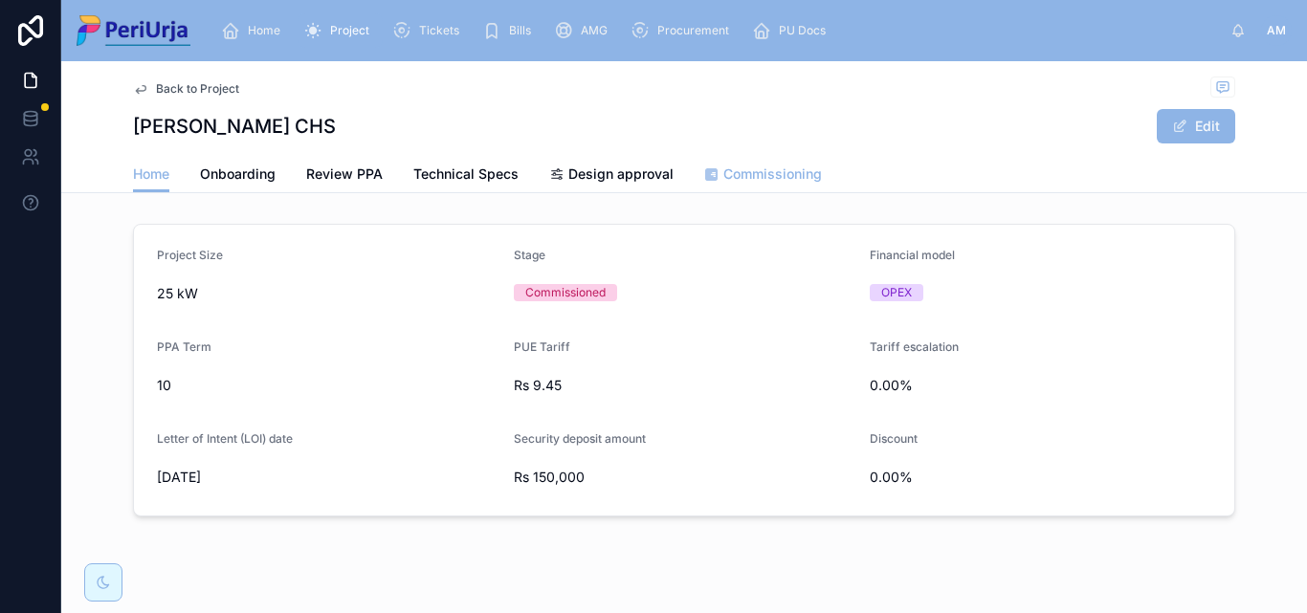
click at [732, 179] on span "Commissioning" at bounding box center [772, 174] width 99 height 19
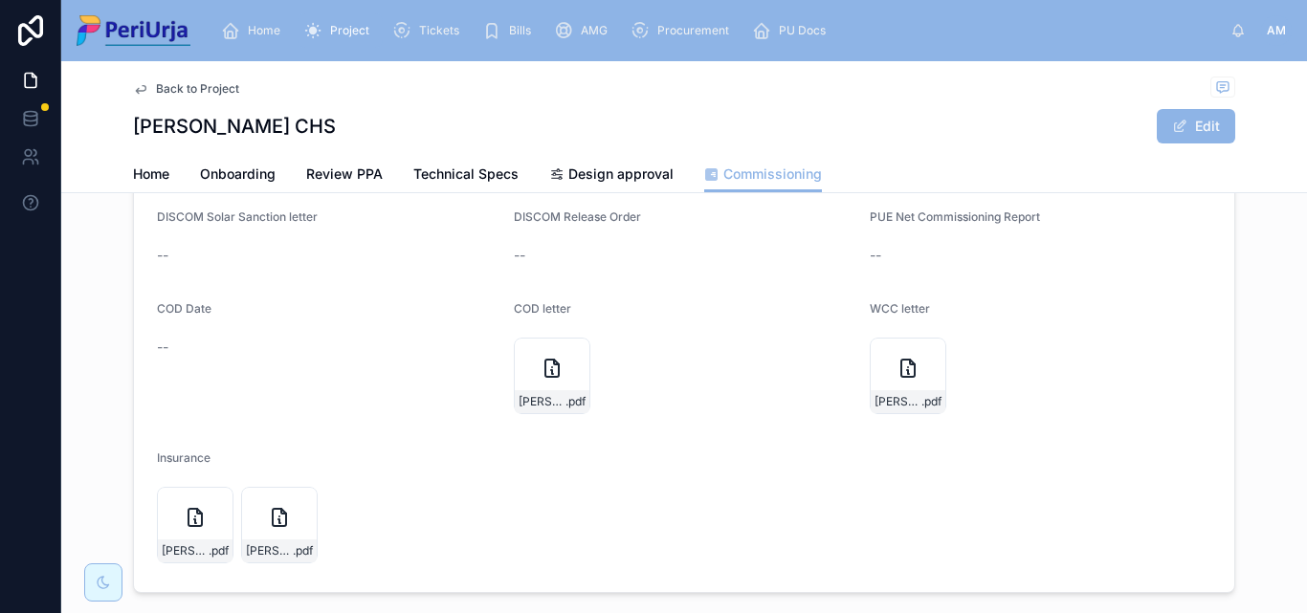
scroll to position [273, 0]
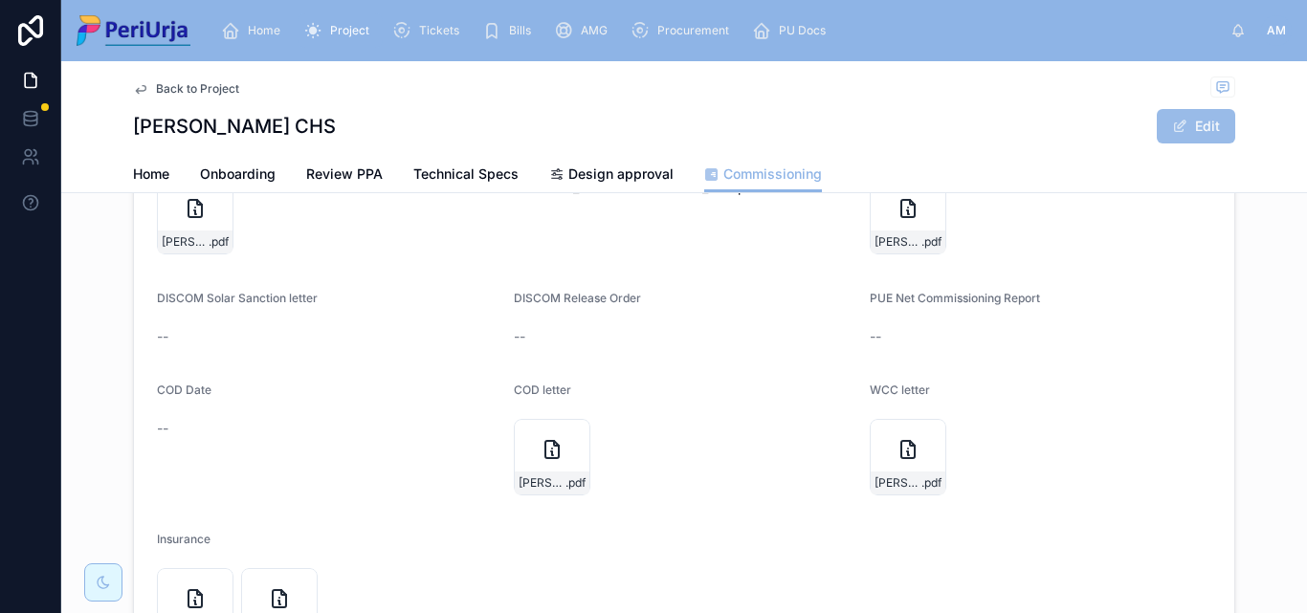
click at [1202, 120] on button "Edit" at bounding box center [1196, 126] width 78 height 34
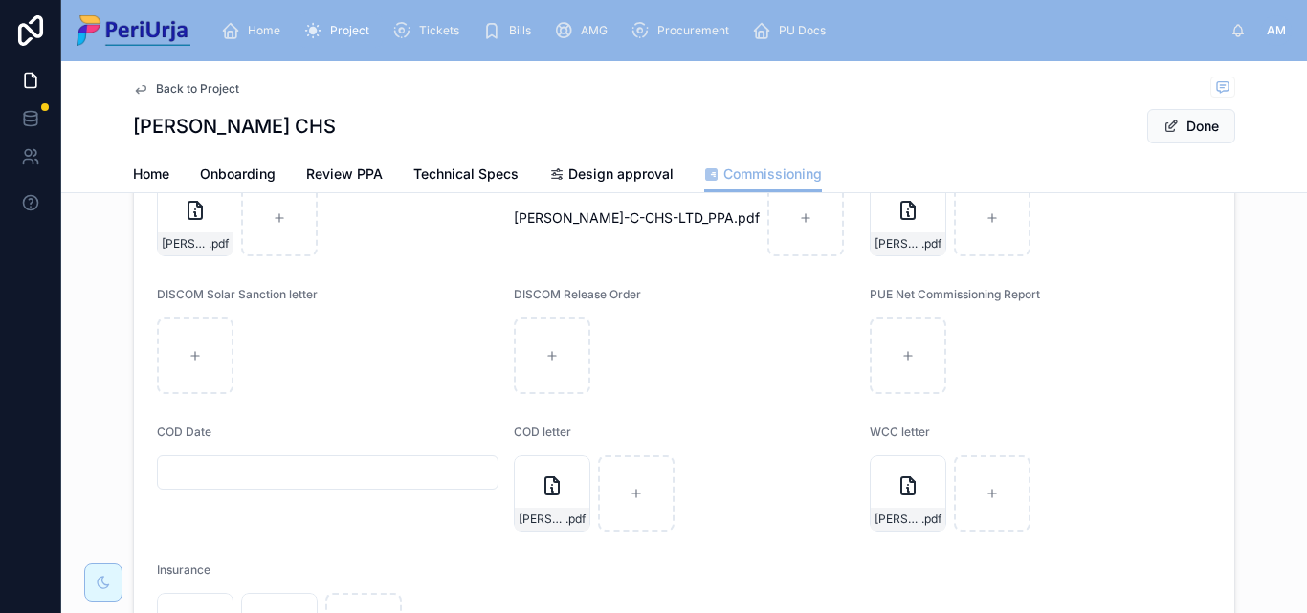
click at [255, 486] on input "text" at bounding box center [328, 472] width 340 height 27
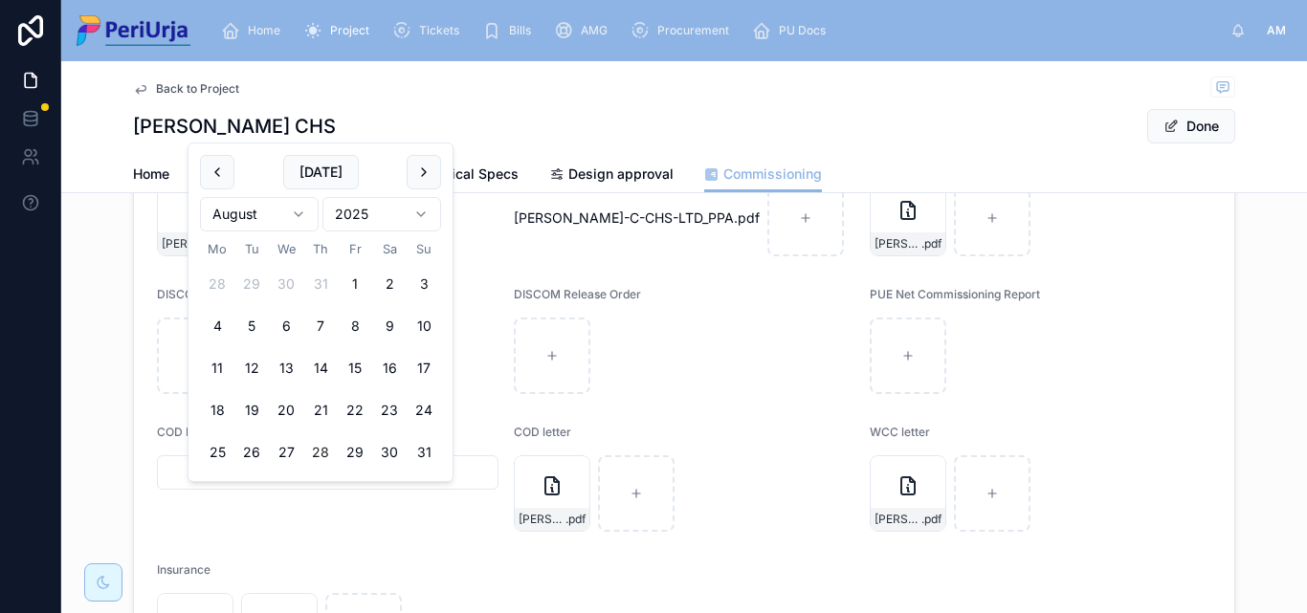
click at [296, 211] on html "Home Project Tickets Bills AMG Procurement PU Docs AM [PERSON_NAME] Back to Pro…" at bounding box center [653, 306] width 1307 height 613
click at [278, 277] on button "1" at bounding box center [286, 284] width 34 height 34
click at [389, 283] on button "4" at bounding box center [389, 284] width 34 height 34
click at [424, 209] on html "**********" at bounding box center [653, 306] width 1307 height 613
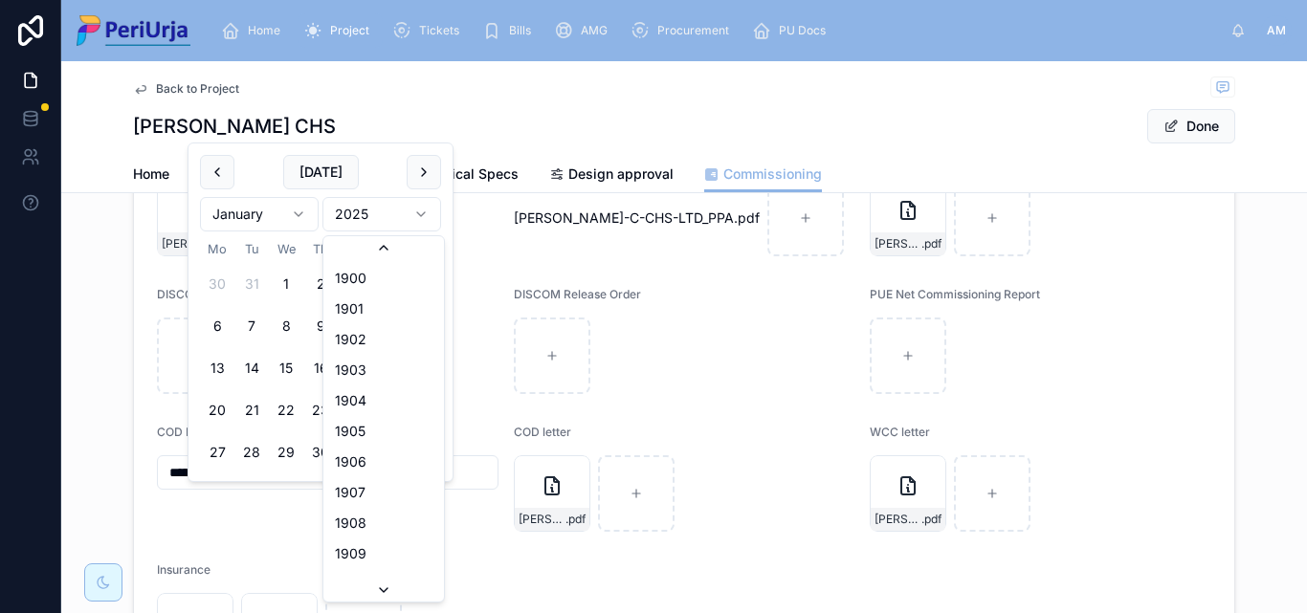
scroll to position [3543, 0]
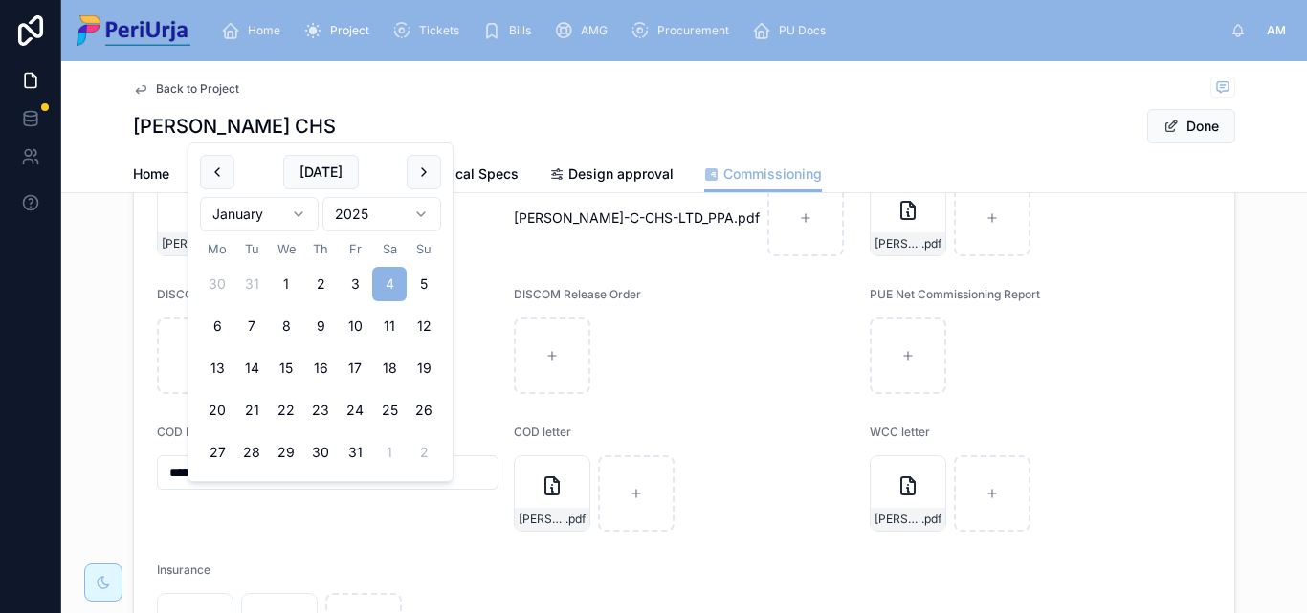
click at [292, 286] on button "1" at bounding box center [286, 284] width 34 height 34
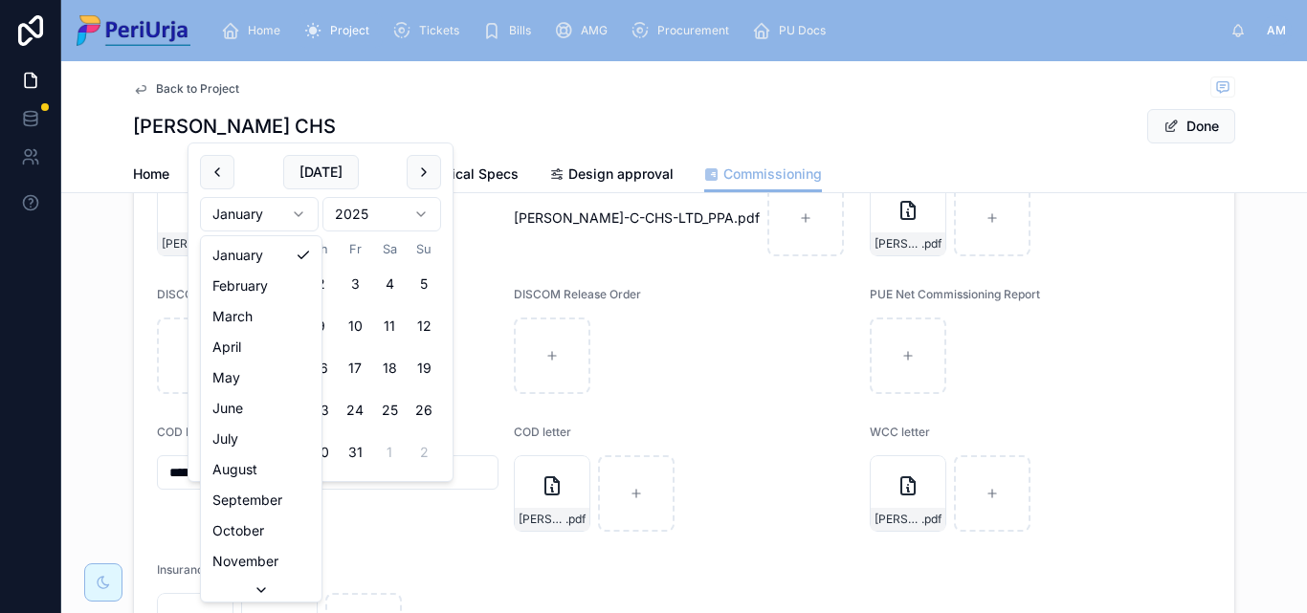
click at [285, 207] on html "**********" at bounding box center [653, 306] width 1307 height 613
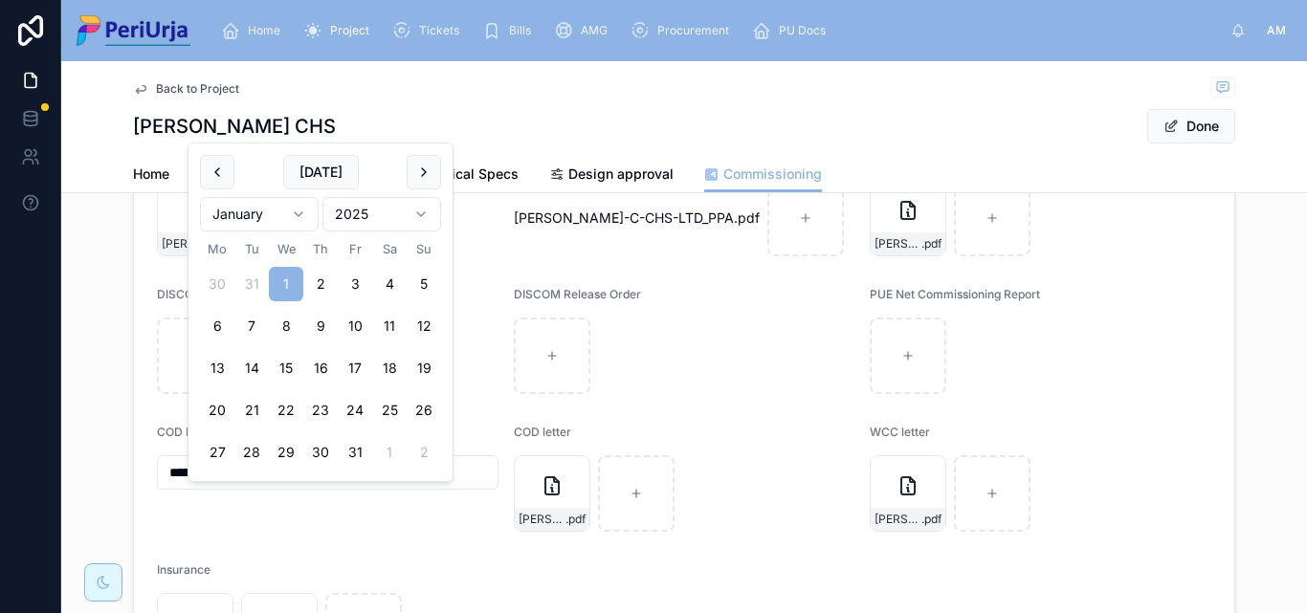
click at [420, 212] on html "**********" at bounding box center [653, 306] width 1307 height 613
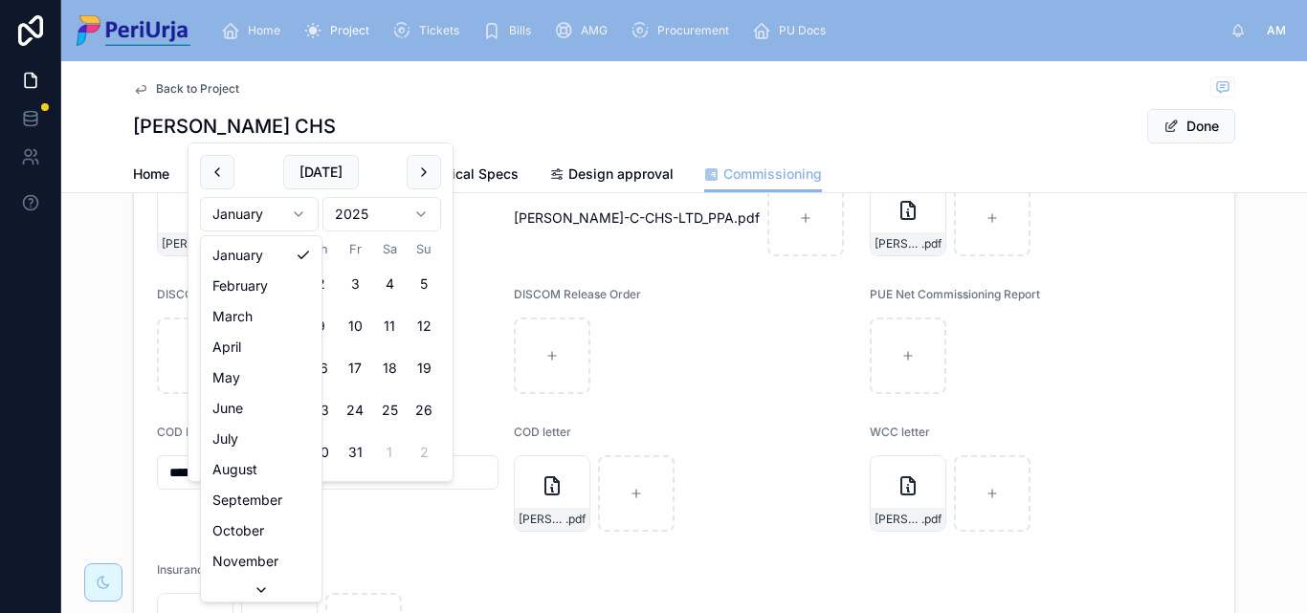
click at [306, 214] on html "**********" at bounding box center [653, 306] width 1307 height 613
click at [300, 212] on html "**********" at bounding box center [653, 306] width 1307 height 613
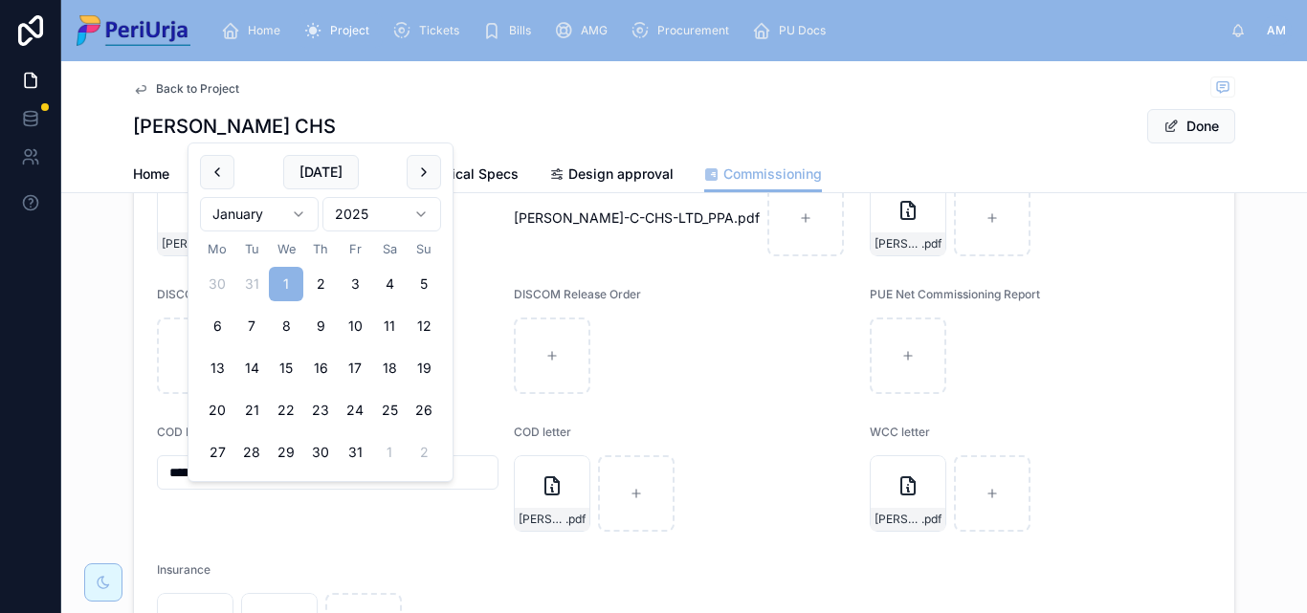
click at [725, 256] on div "[PERSON_NAME]-C-CHS-LTD_PPA .pdf" at bounding box center [685, 218] width 342 height 77
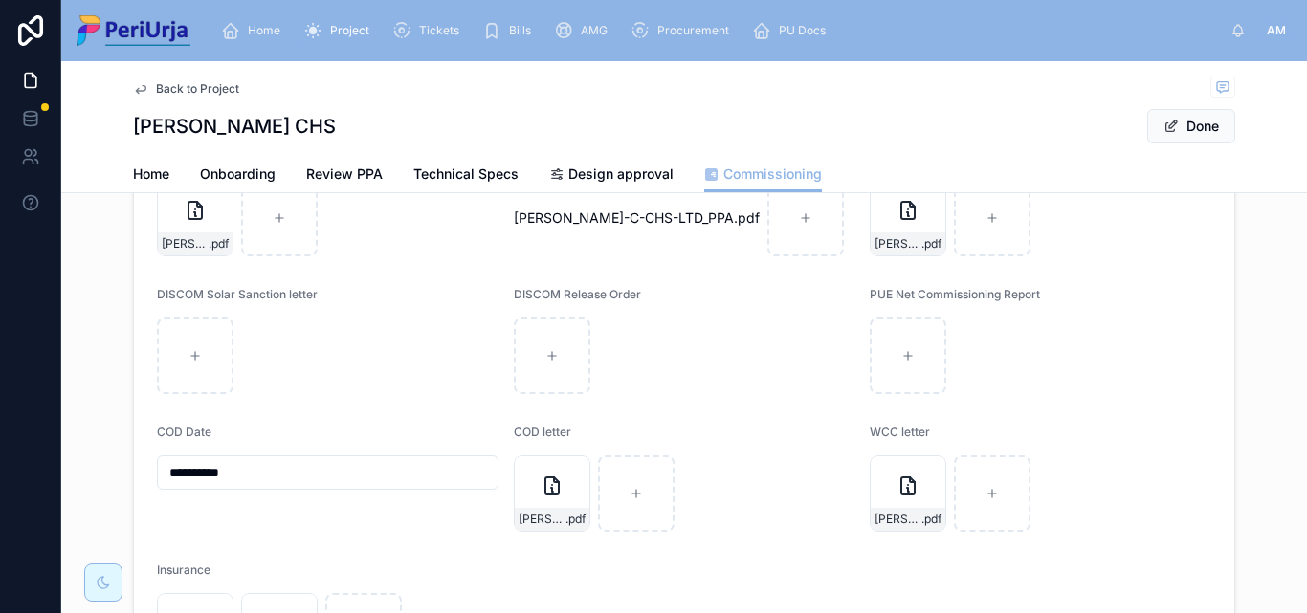
click at [194, 486] on input "**********" at bounding box center [328, 472] width 340 height 27
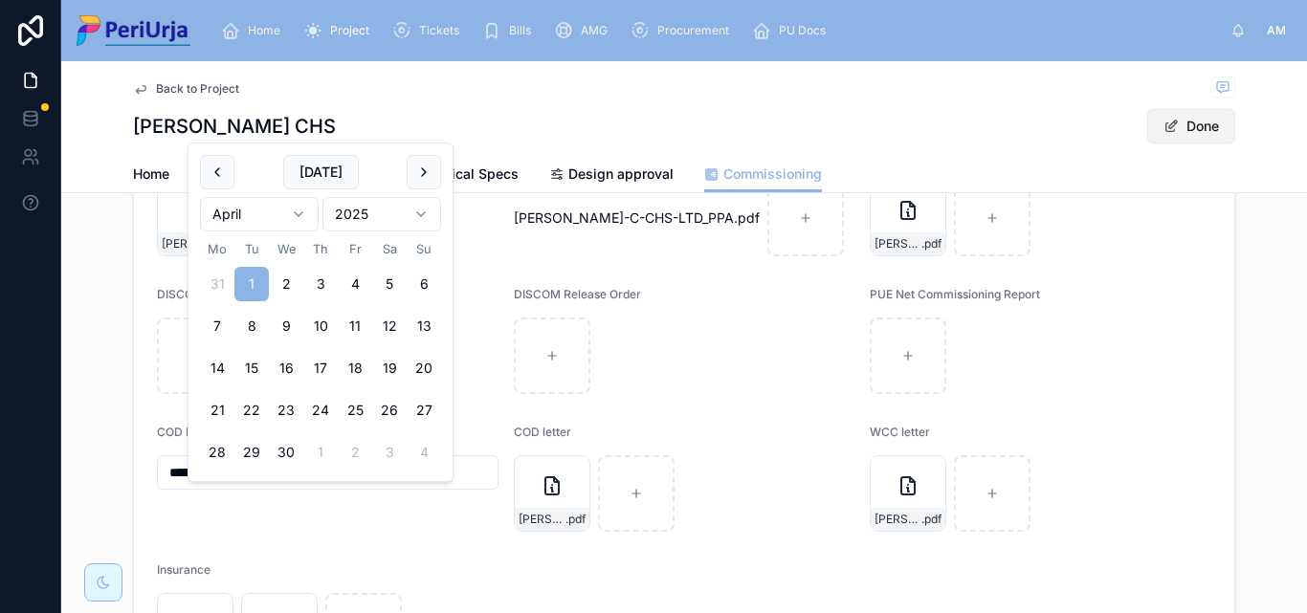
type input "**********"
click at [1201, 126] on button "Done" at bounding box center [1191, 126] width 88 height 34
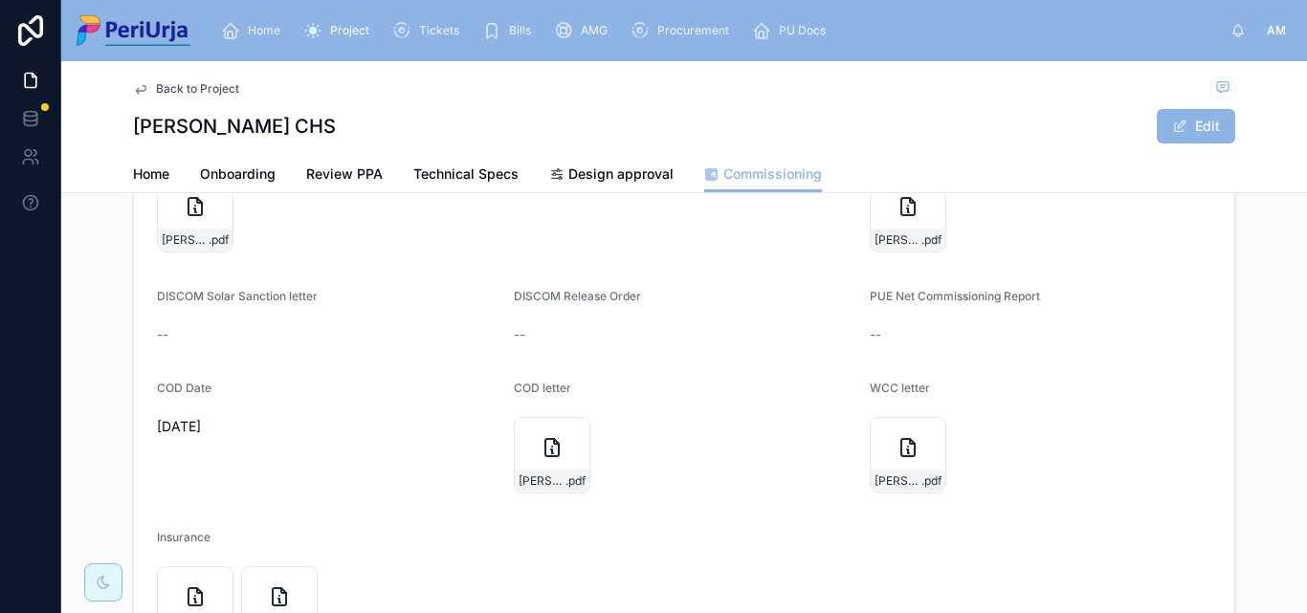
scroll to position [96, 0]
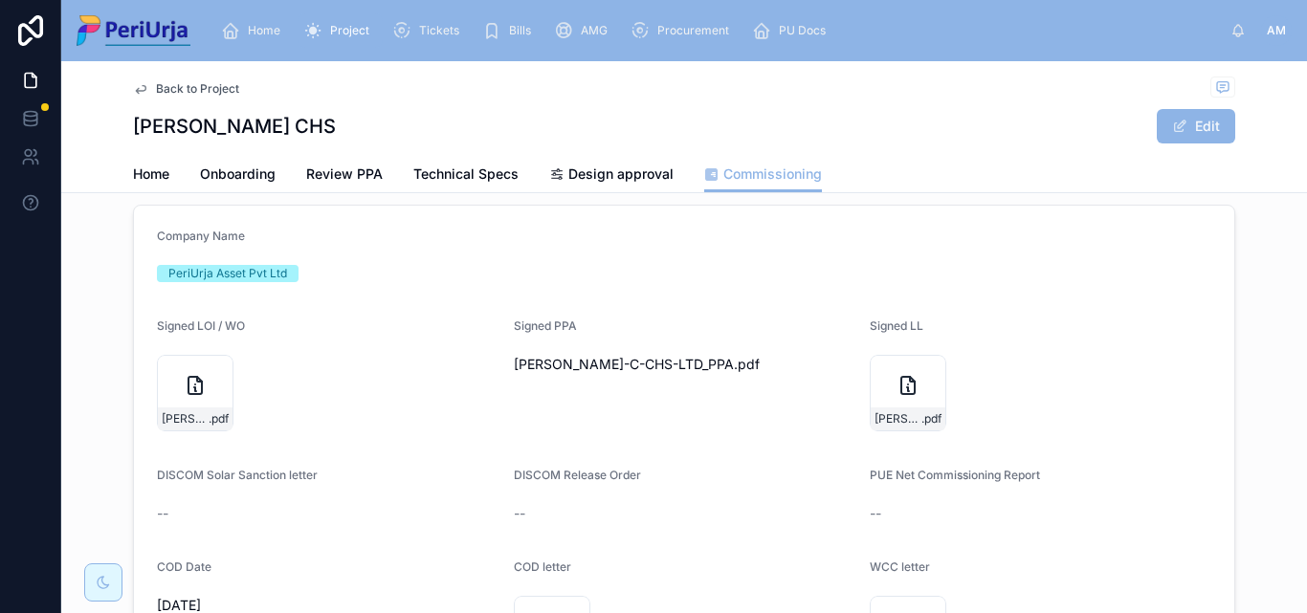
click at [255, 11] on div "Home Project Tickets Bills AMG Procurement PU Docs" at bounding box center [718, 31] width 1025 height 42
click at [256, 30] on span "Home" at bounding box center [264, 30] width 33 height 15
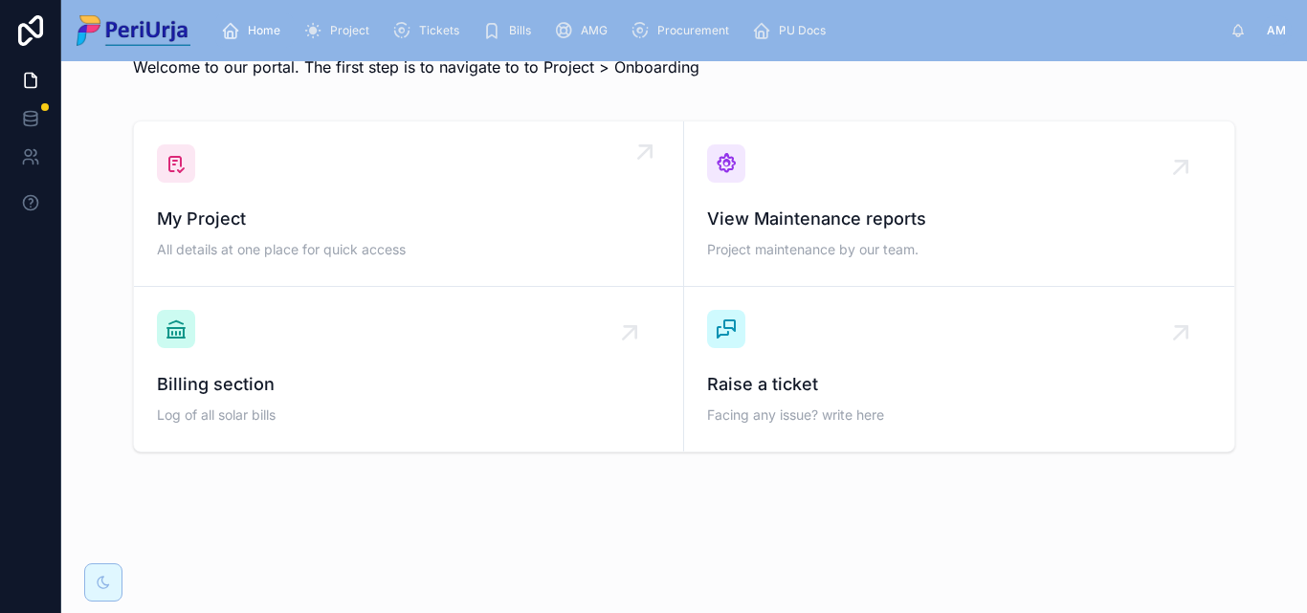
click at [265, 209] on span "My Project" at bounding box center [408, 219] width 503 height 27
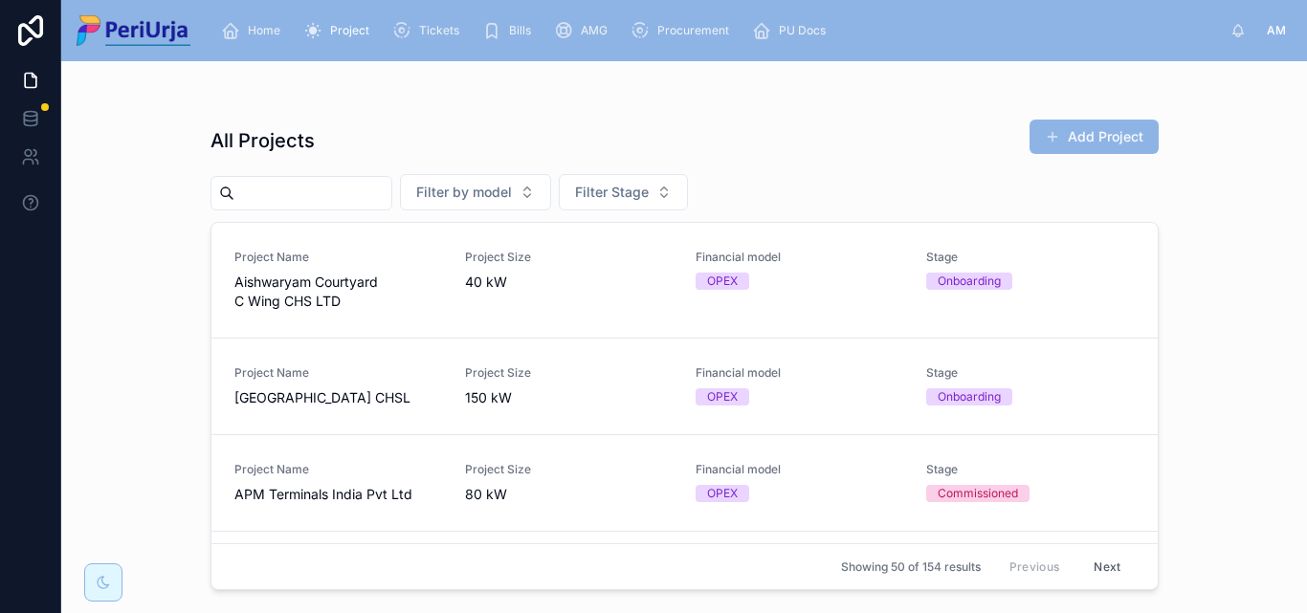
click at [315, 197] on input "text" at bounding box center [312, 193] width 157 height 27
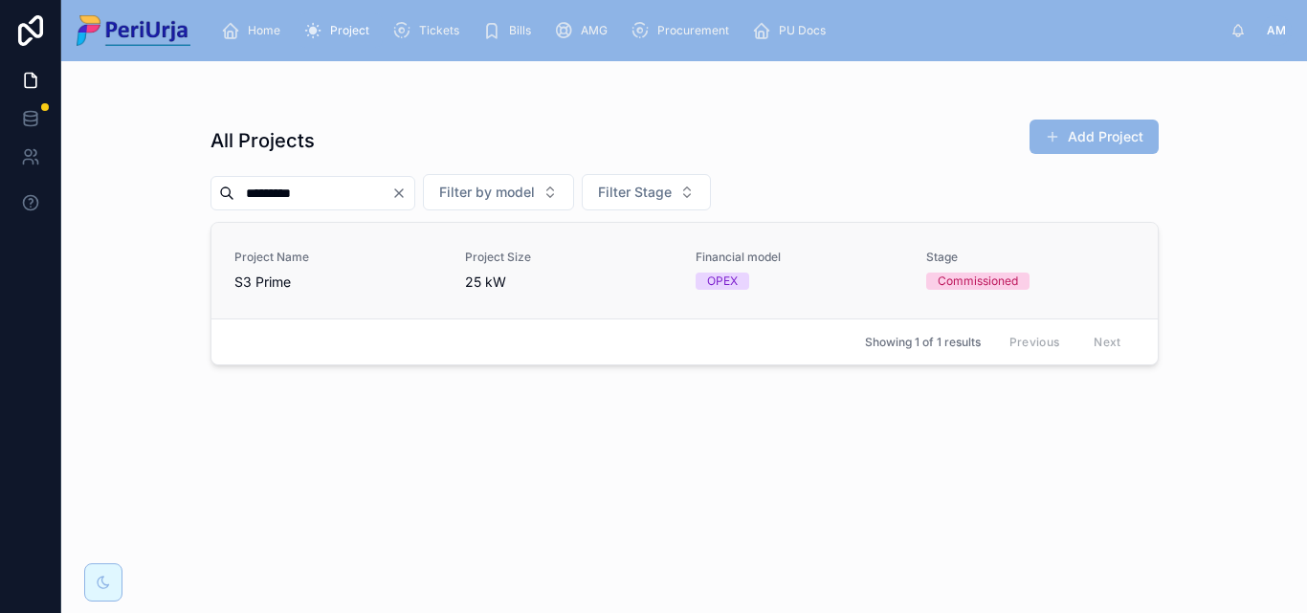
type input "********"
click at [289, 264] on span "Project Name" at bounding box center [338, 257] width 208 height 15
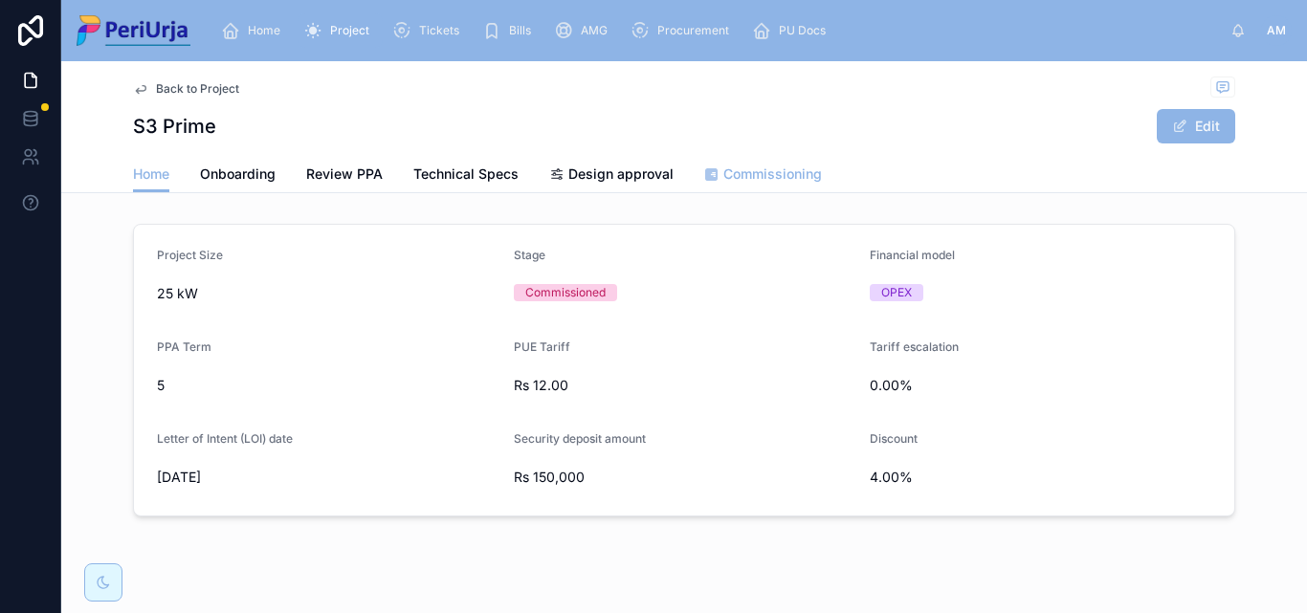
click at [769, 180] on span "Commissioning" at bounding box center [772, 174] width 99 height 19
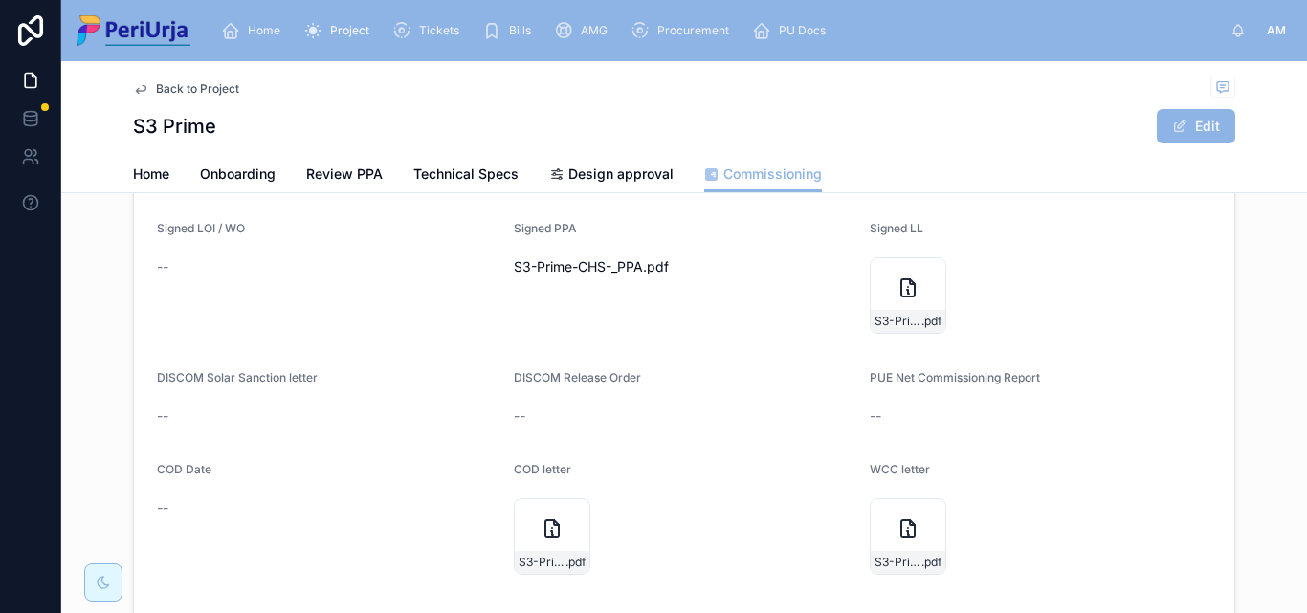
scroll to position [287, 0]
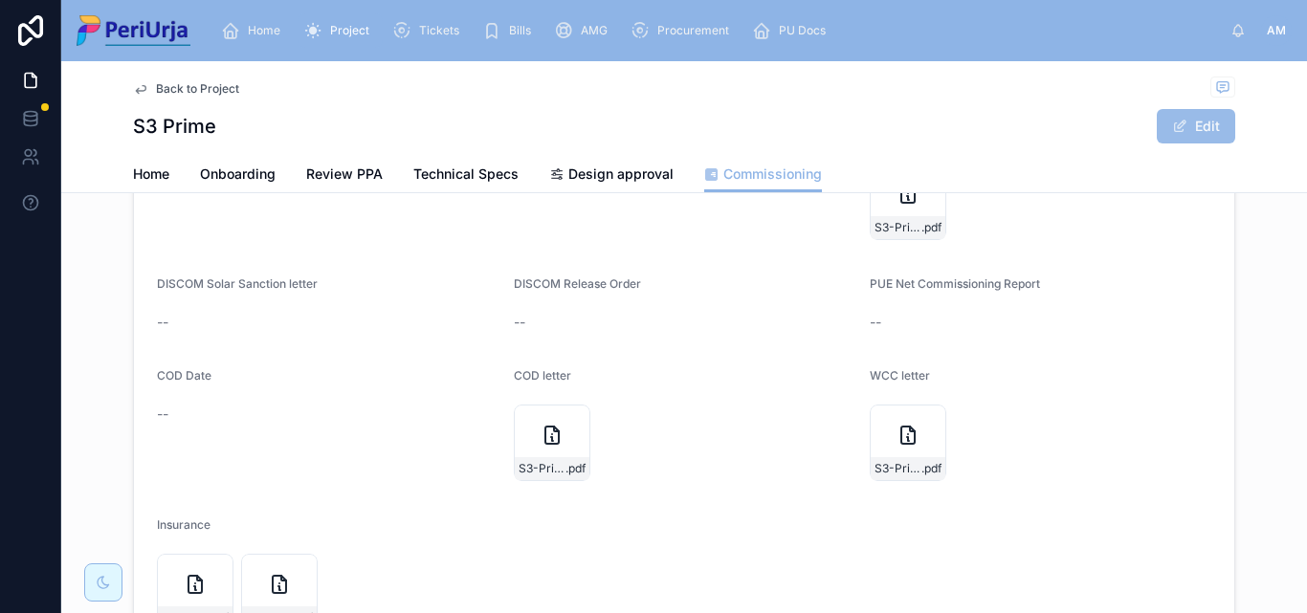
click at [1192, 126] on button "Edit" at bounding box center [1196, 126] width 78 height 34
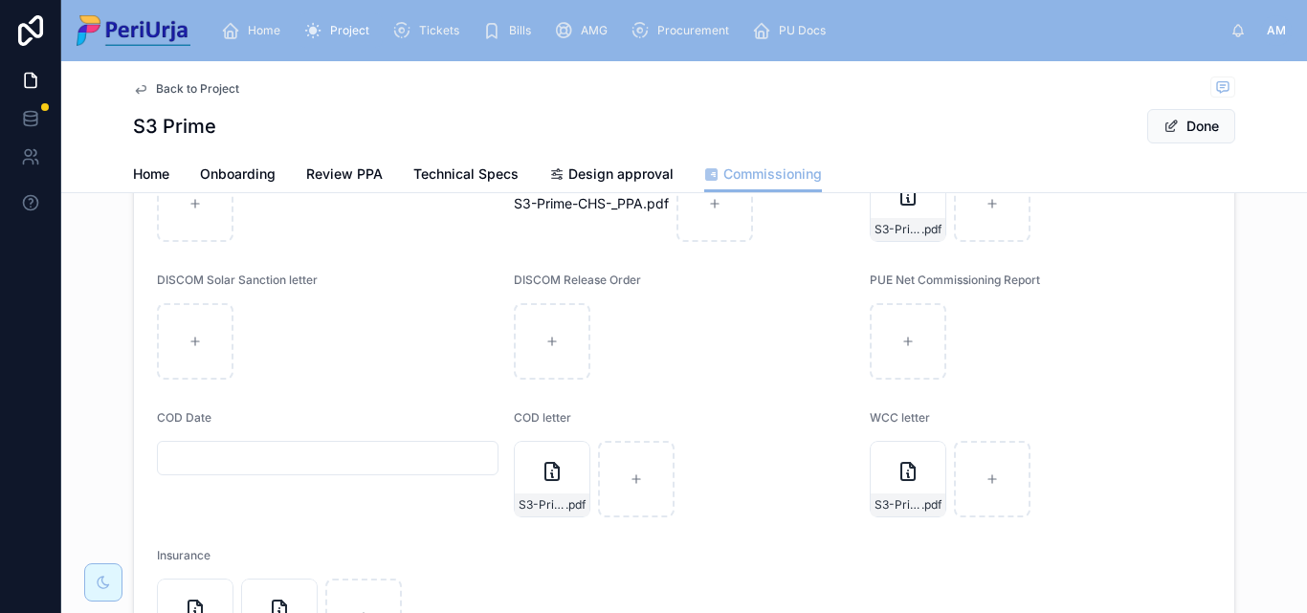
click at [255, 463] on input "text" at bounding box center [328, 458] width 340 height 27
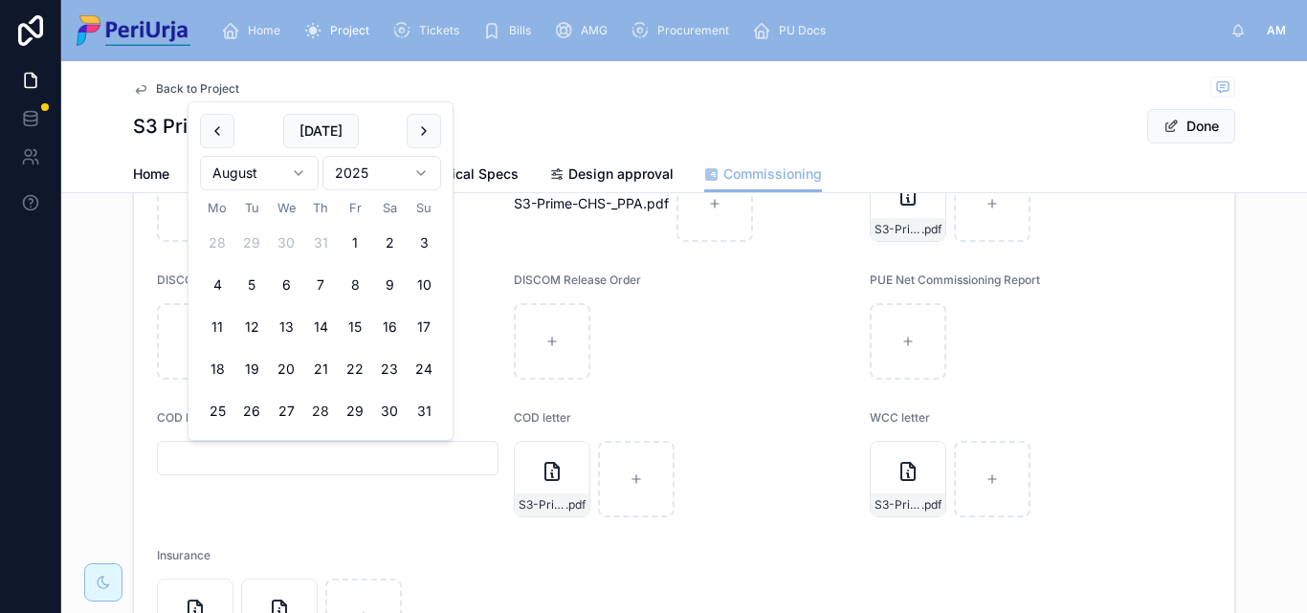
click at [424, 174] on html "Home Project Tickets Bills AMG Procurement PU Docs AM [PERSON_NAME] More Back t…" at bounding box center [653, 306] width 1307 height 613
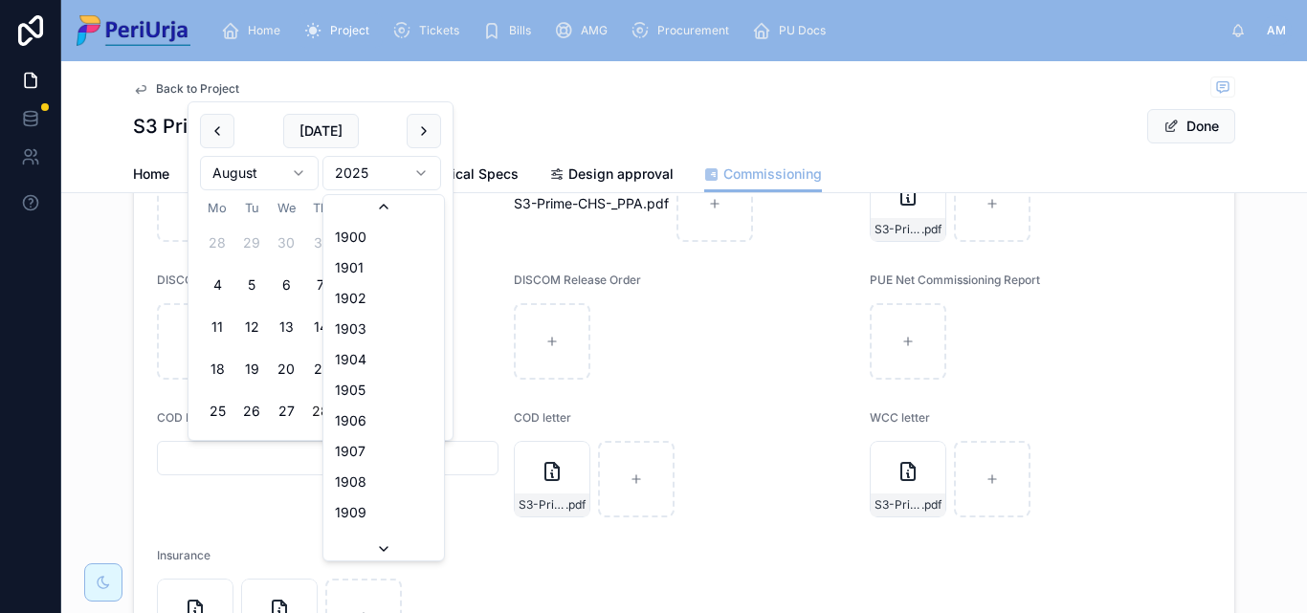
scroll to position [3543, 0]
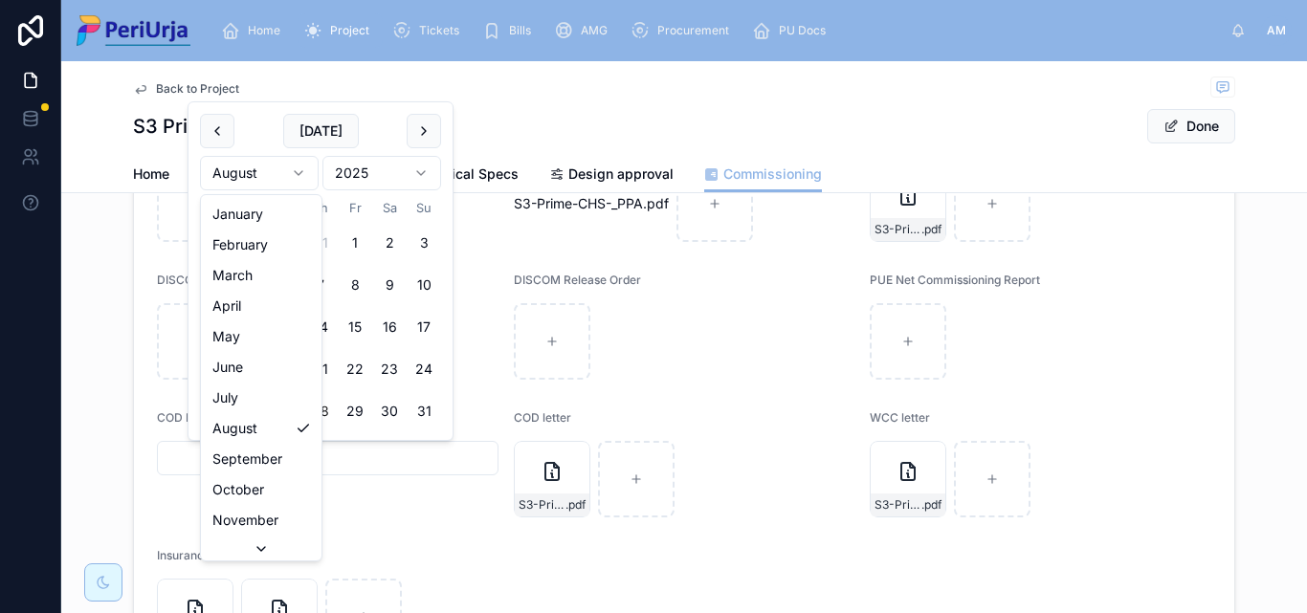
click at [299, 174] on html "Home Project Tickets Bills AMG Procurement PU Docs AM [PERSON_NAME] More Back t…" at bounding box center [653, 306] width 1307 height 613
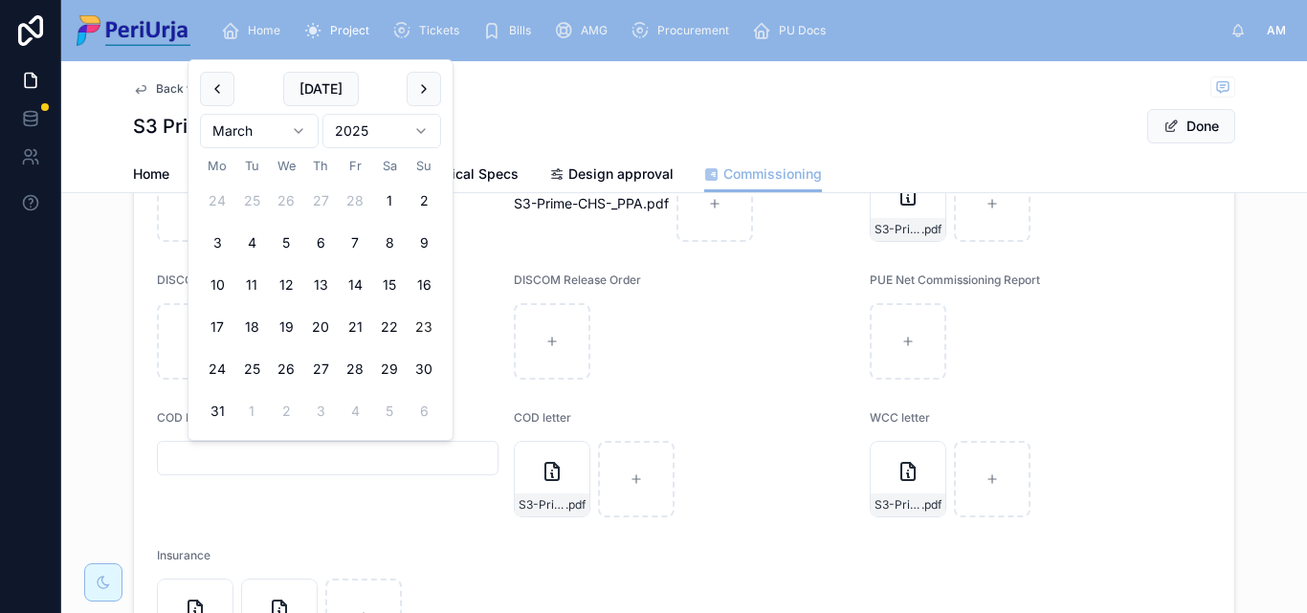
click at [428, 331] on button "23" at bounding box center [424, 327] width 34 height 34
type input "**********"
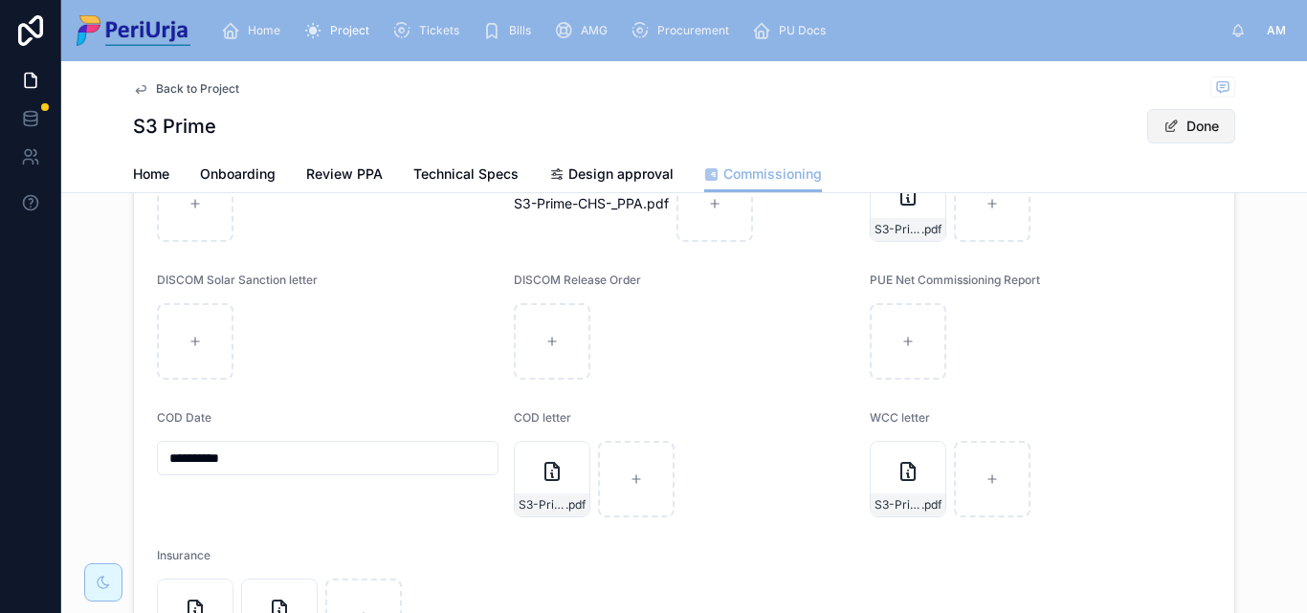
click at [1175, 116] on button "Done" at bounding box center [1191, 126] width 88 height 34
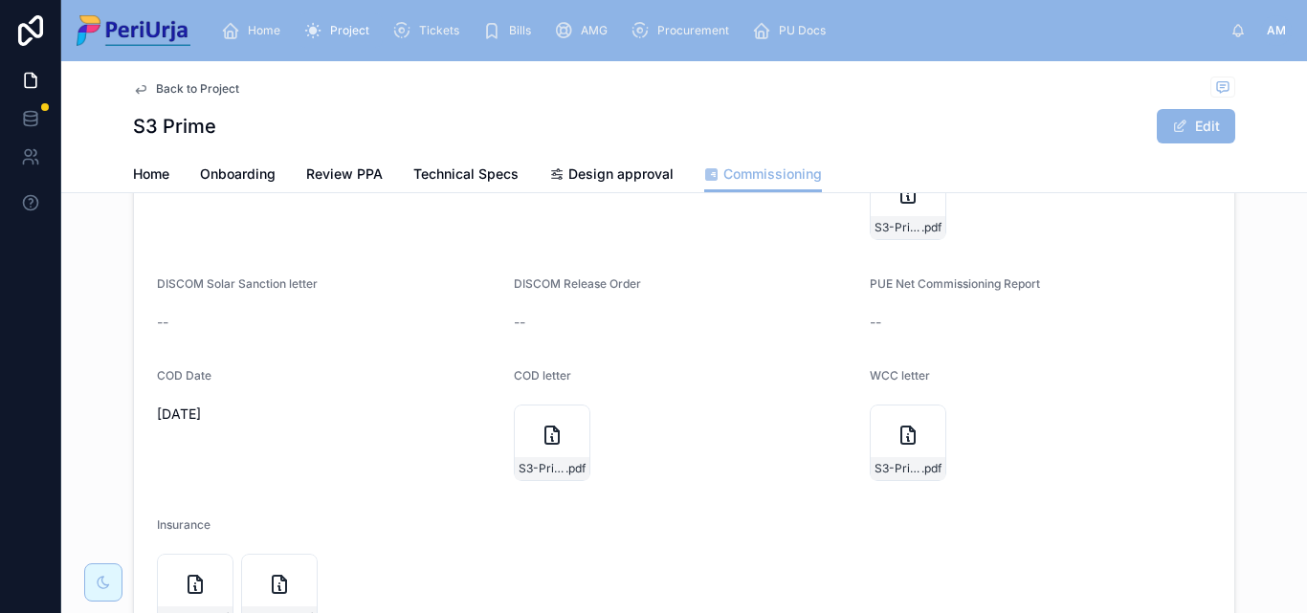
scroll to position [0, 0]
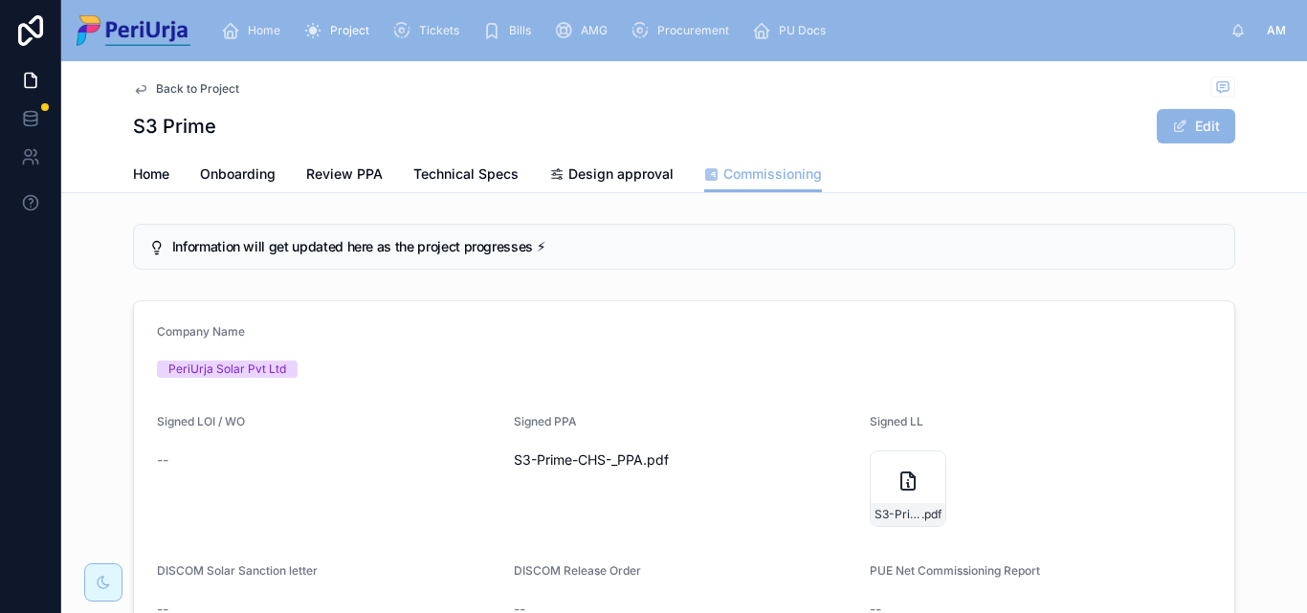
click at [262, 20] on div "Home" at bounding box center [254, 30] width 67 height 31
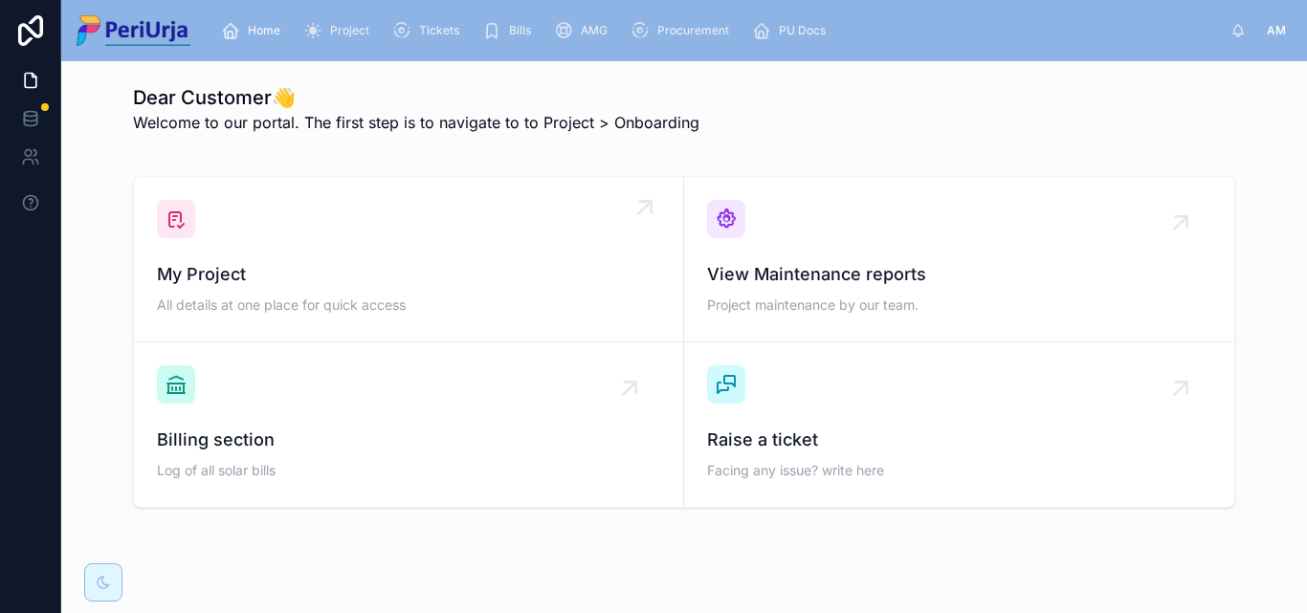
click at [281, 243] on div "My Project All details at one place for quick access" at bounding box center [408, 259] width 503 height 119
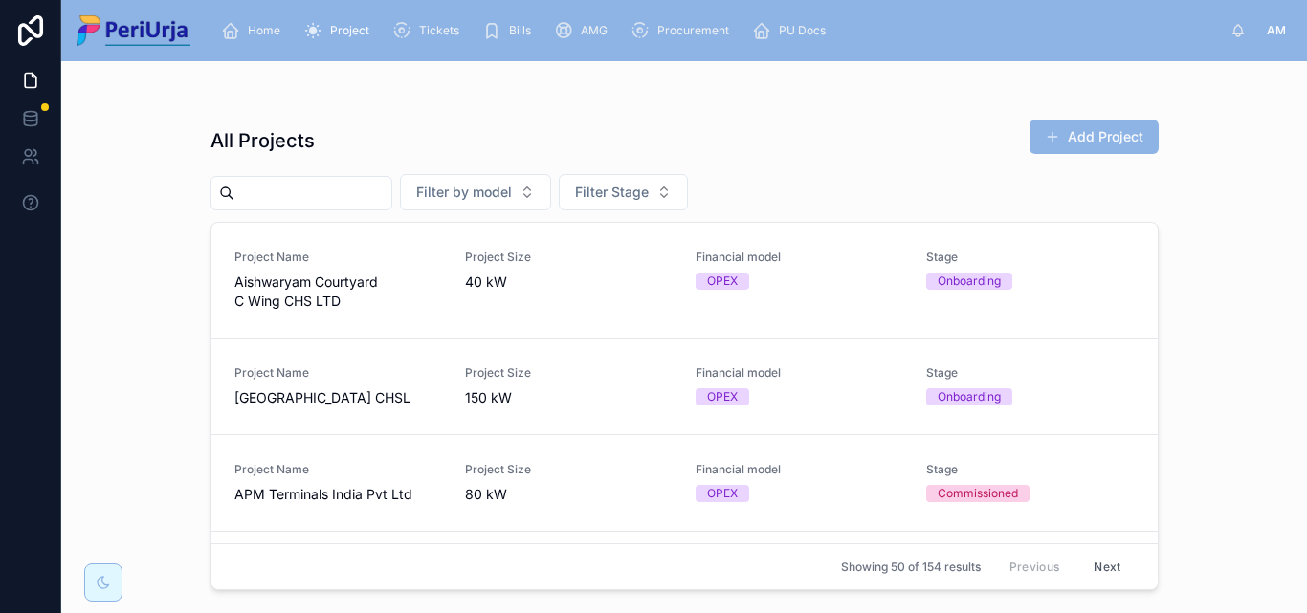
drag, startPoint x: 383, startPoint y: 243, endPoint x: 1272, endPoint y: 248, distance: 889.0
click at [254, 187] on input "text" at bounding box center [312, 193] width 157 height 27
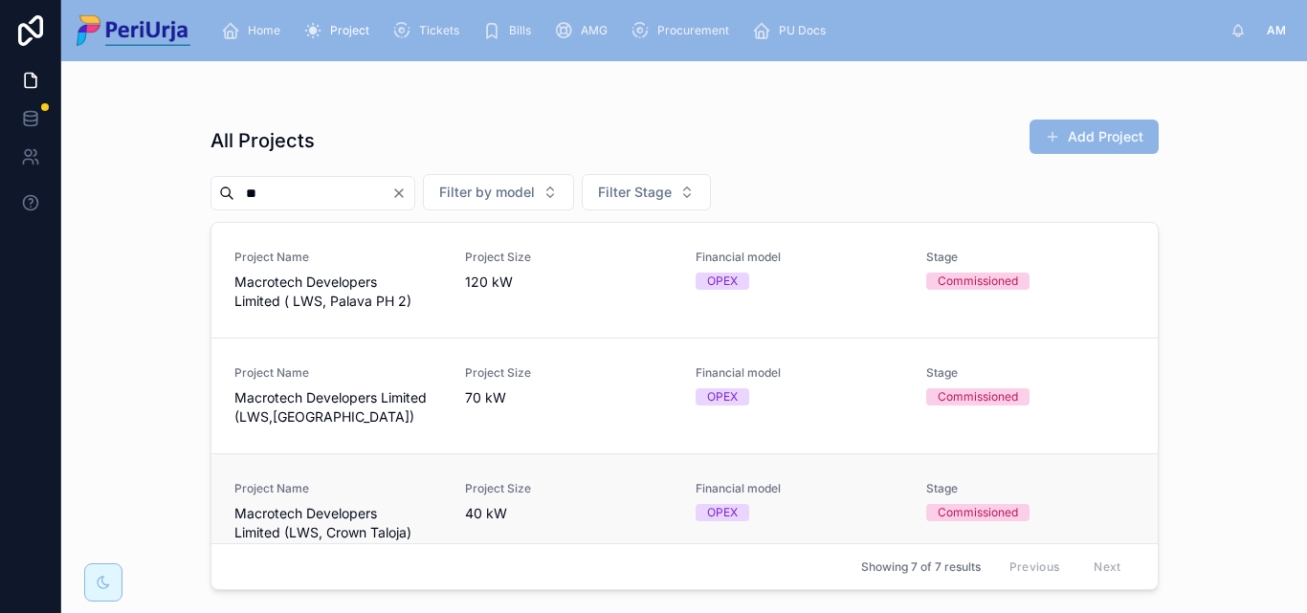
type input "**"
click at [288, 519] on span "Macrotech Developers Limited (LWS, Crown Taloja)" at bounding box center [338, 523] width 208 height 38
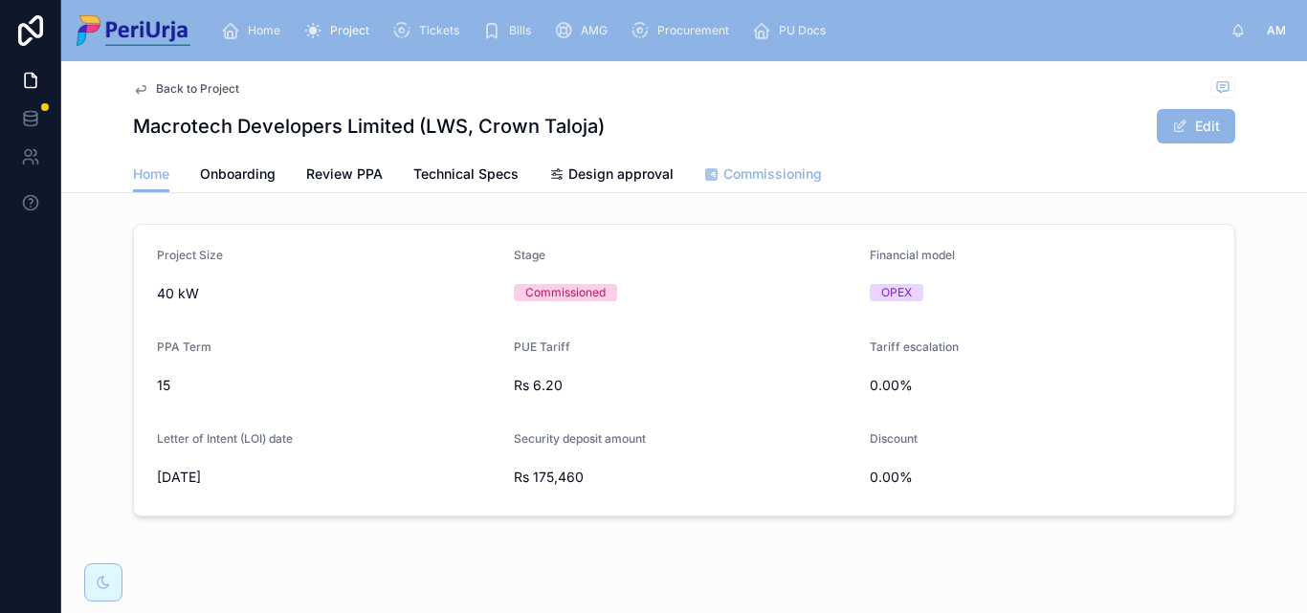
click at [764, 174] on span "Commissioning" at bounding box center [772, 174] width 99 height 19
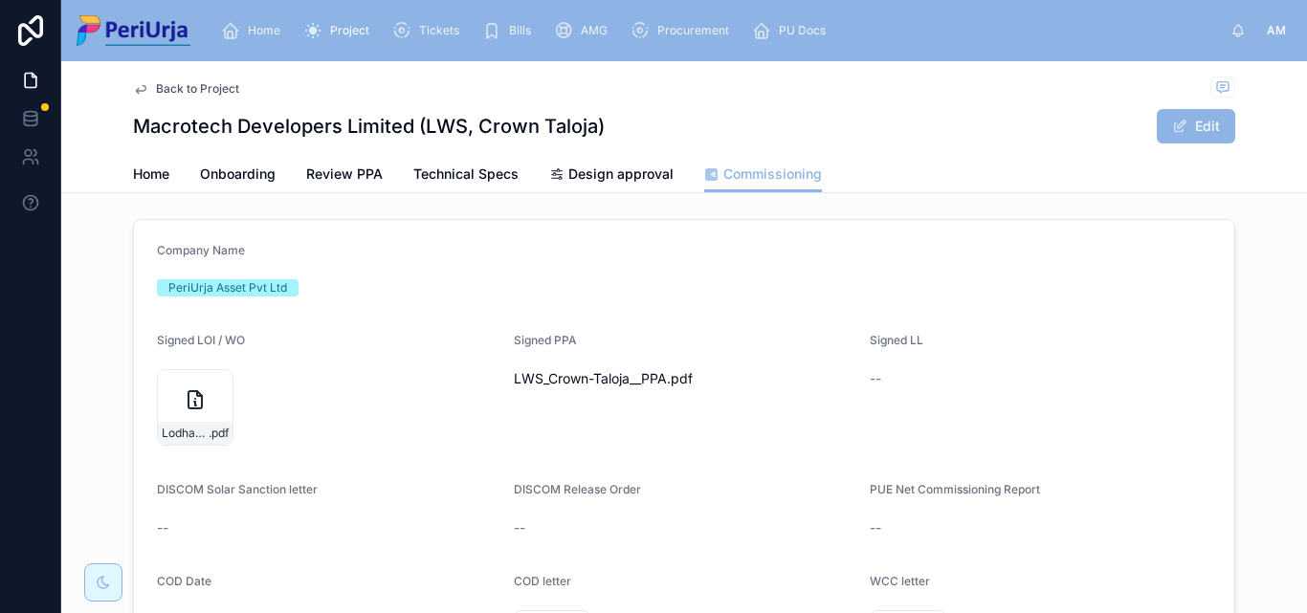
scroll to position [177, 0]
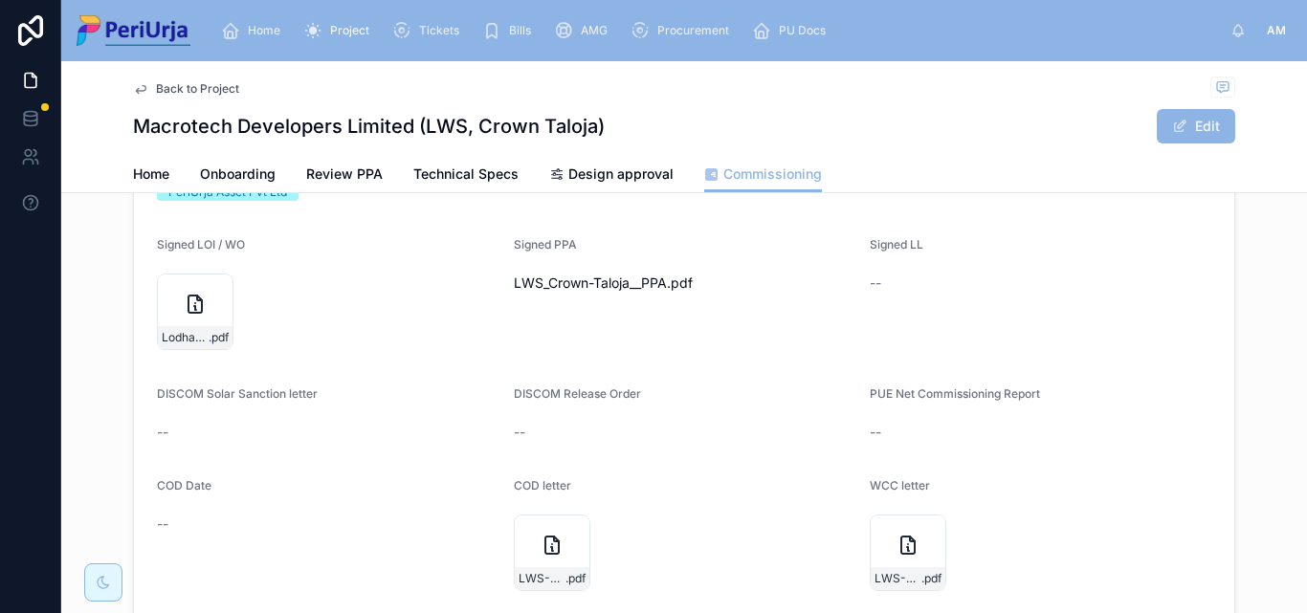
click at [194, 542] on div "COD Date --" at bounding box center [328, 537] width 342 height 119
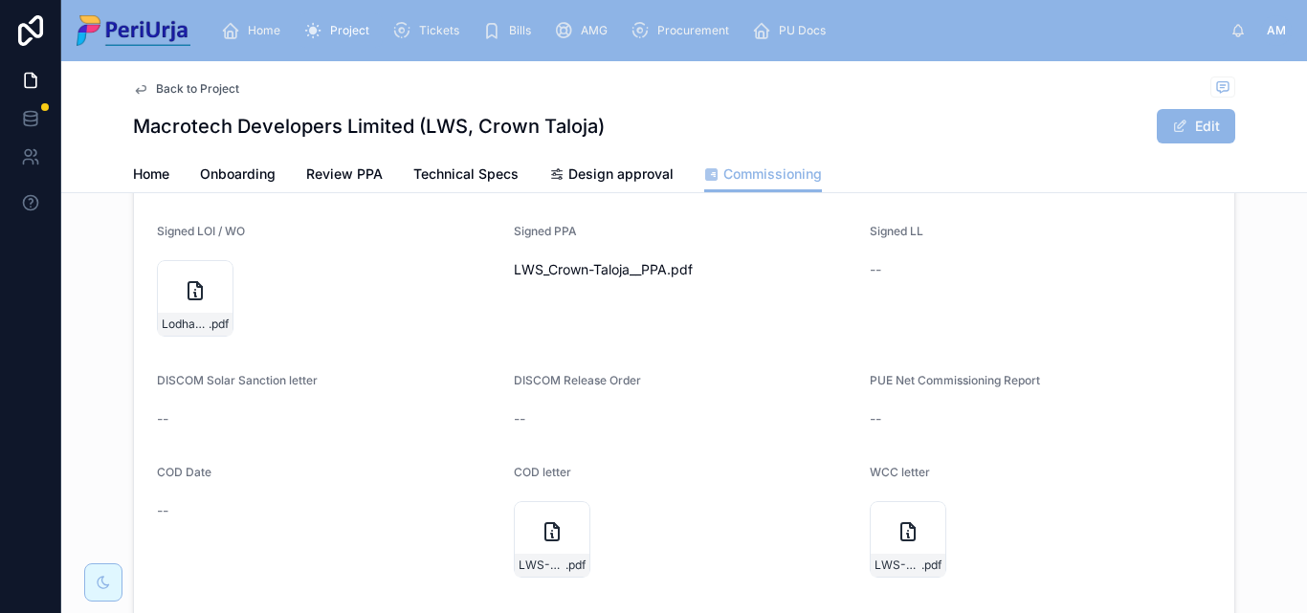
scroll to position [191, 0]
click at [1209, 117] on button "Edit" at bounding box center [1196, 126] width 78 height 34
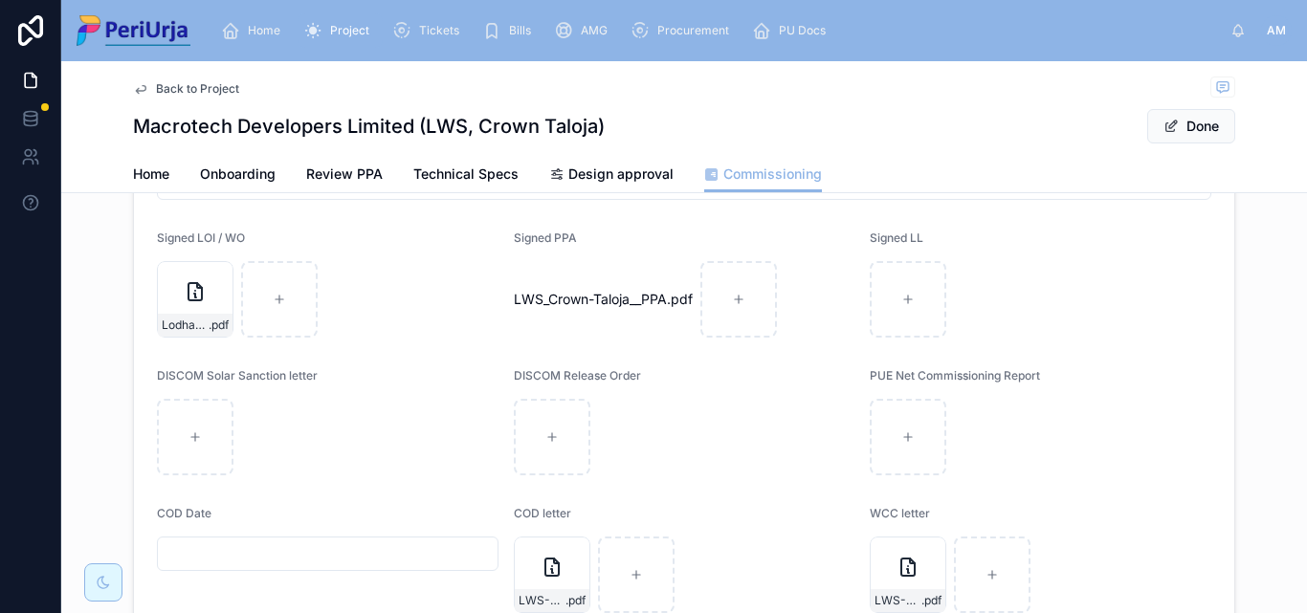
click at [302, 547] on input "text" at bounding box center [328, 554] width 340 height 27
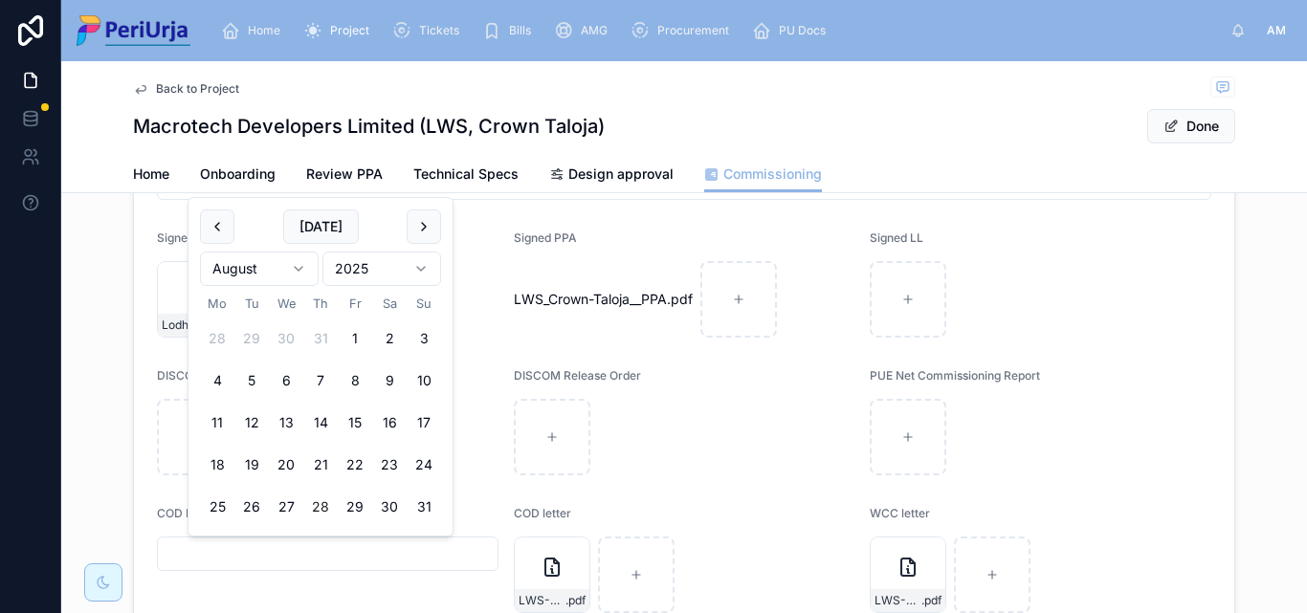
click at [423, 267] on html "Home Project Tickets Bills AMG Procurement PU Docs AM [PERSON_NAME] More Back t…" at bounding box center [653, 306] width 1307 height 613
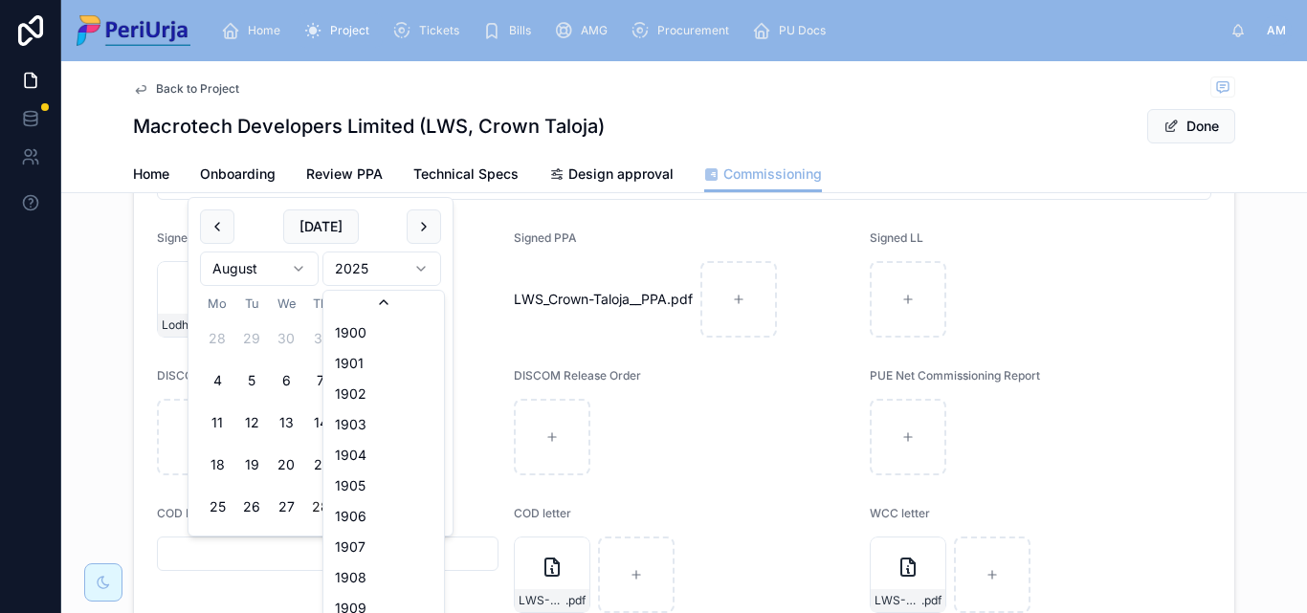
scroll to position [3543, 0]
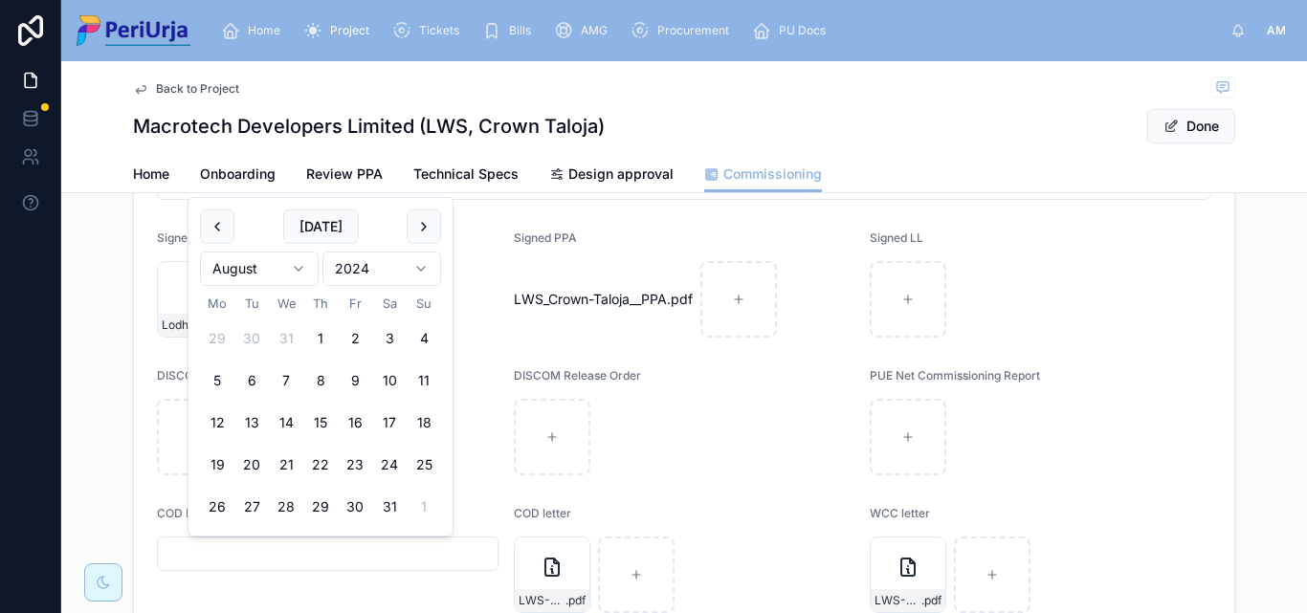
click at [300, 264] on html "Home Project Tickets Bills AMG Procurement PU Docs AM [PERSON_NAME] More Back t…" at bounding box center [653, 306] width 1307 height 613
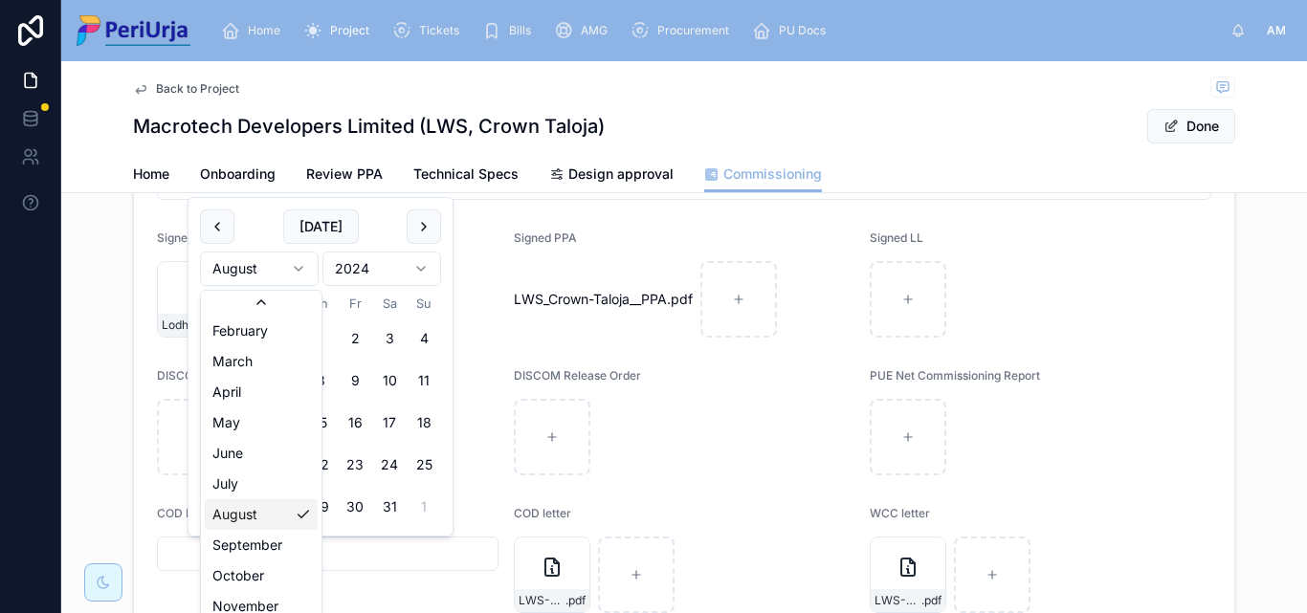
scroll to position [33, 0]
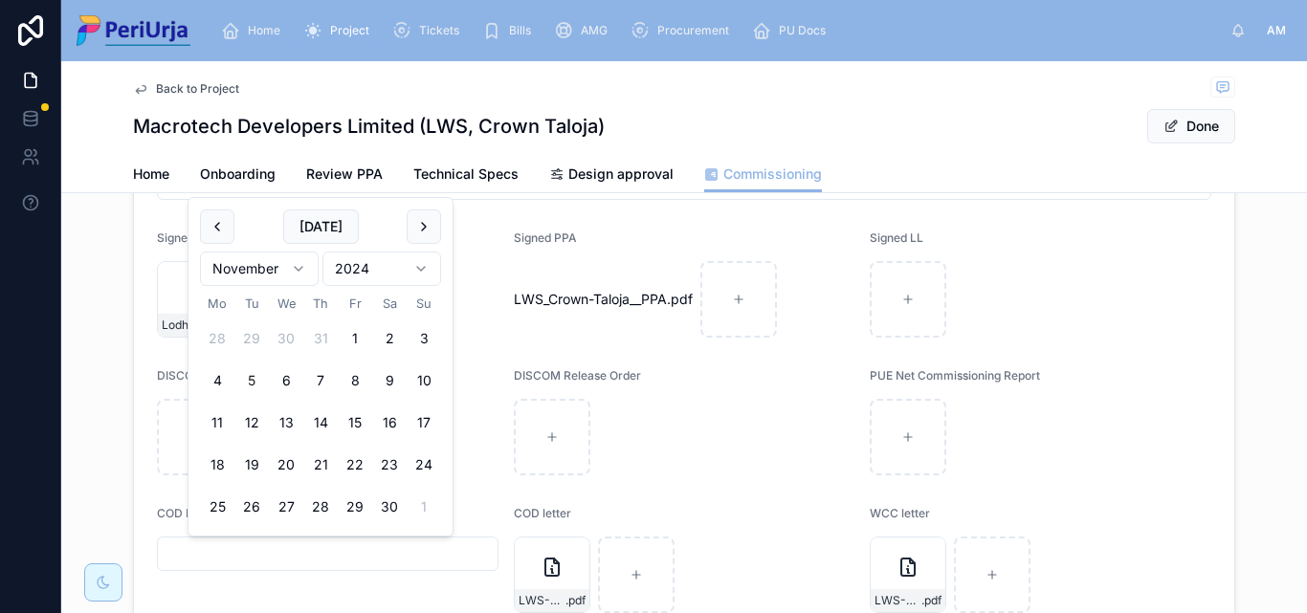
click at [257, 380] on button "5" at bounding box center [251, 381] width 34 height 34
type input "**********"
click at [1178, 124] on button "Done" at bounding box center [1191, 126] width 88 height 34
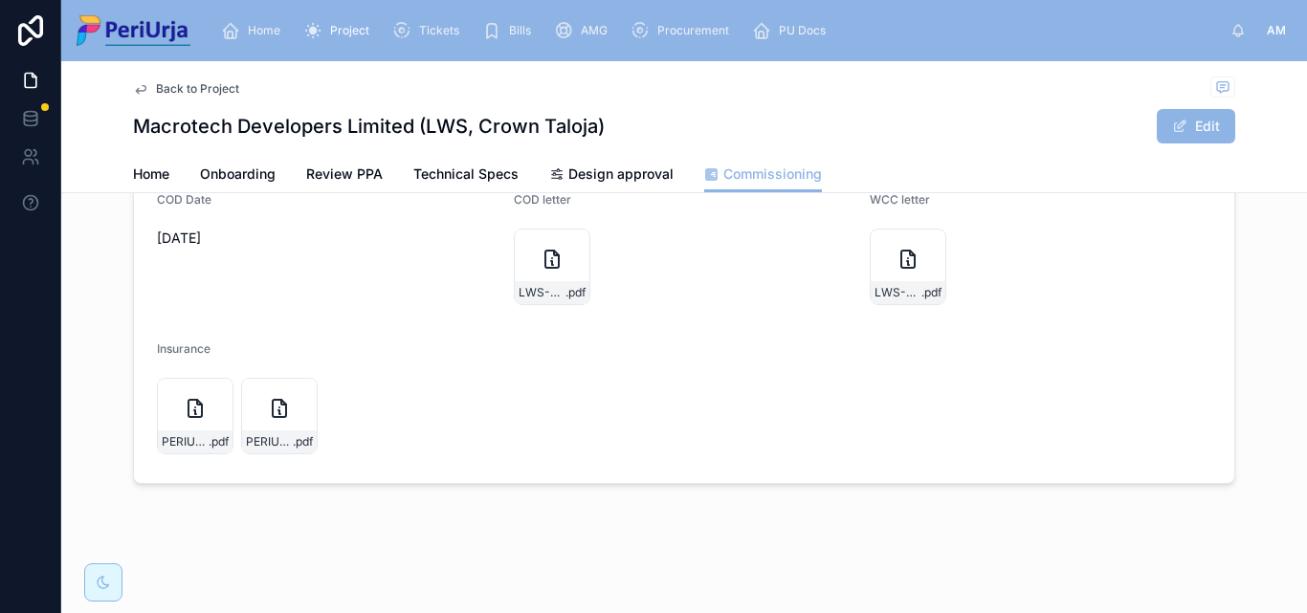
scroll to position [464, 0]
drag, startPoint x: 254, startPoint y: 26, endPoint x: 254, endPoint y: 57, distance: 31.6
click at [255, 26] on span "Home" at bounding box center [264, 30] width 33 height 15
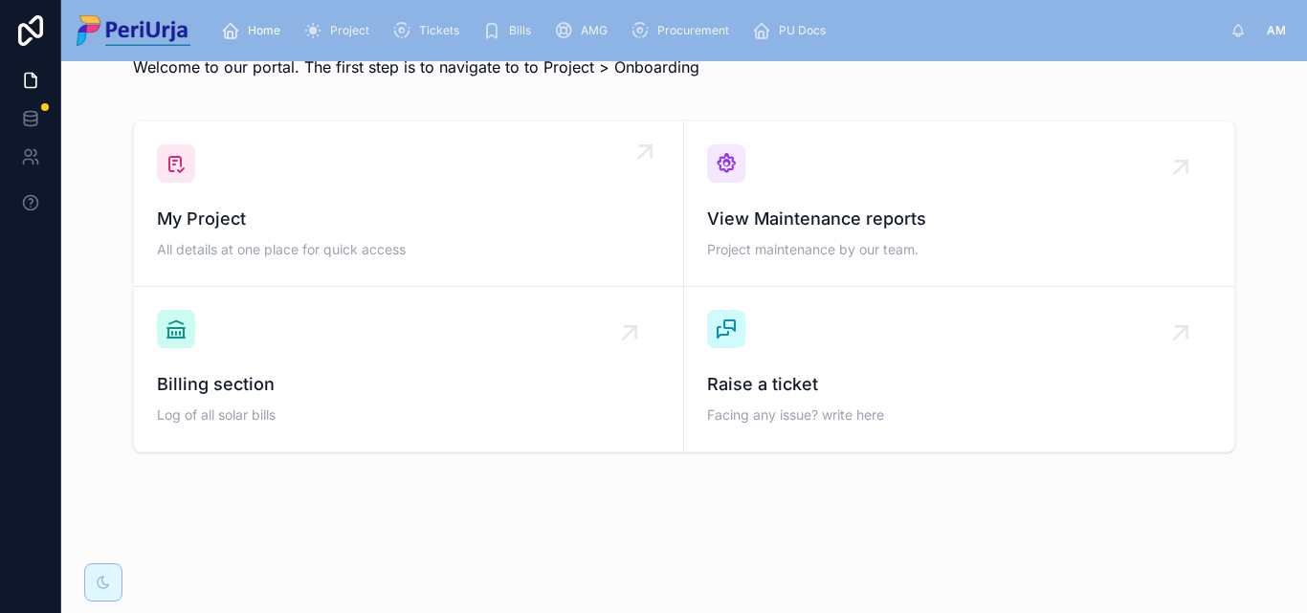
click at [266, 209] on span "My Project" at bounding box center [408, 219] width 503 height 27
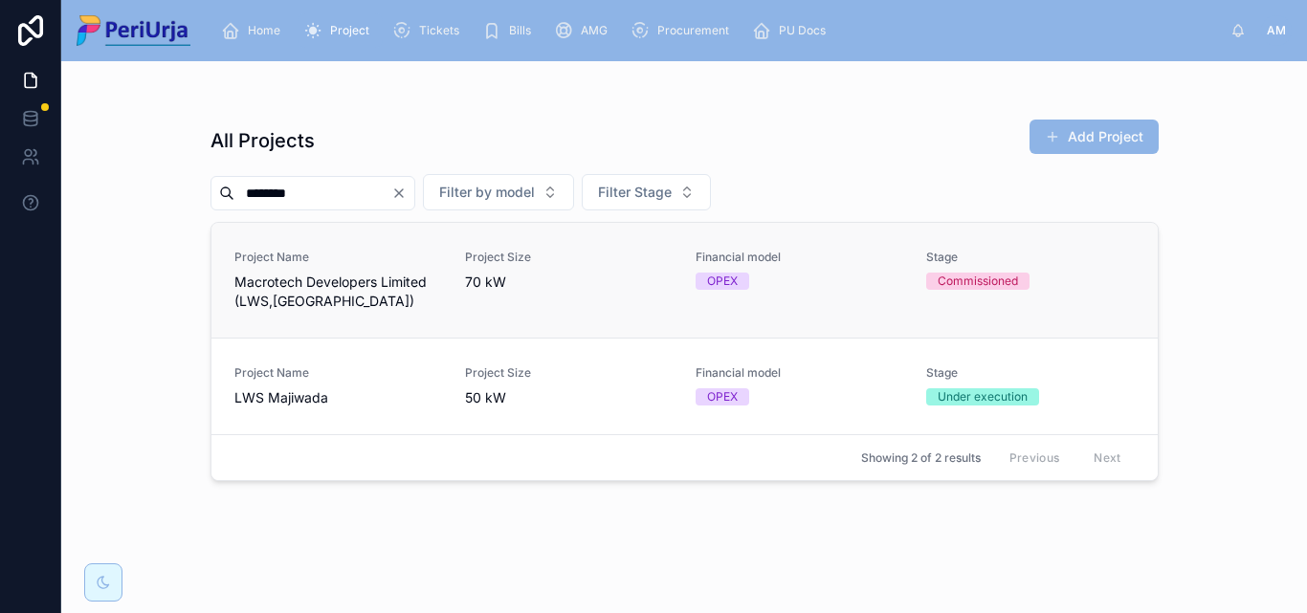
type input "********"
click at [304, 286] on span "Macrotech Developers Limited (LWS,[GEOGRAPHIC_DATA])" at bounding box center [338, 292] width 208 height 38
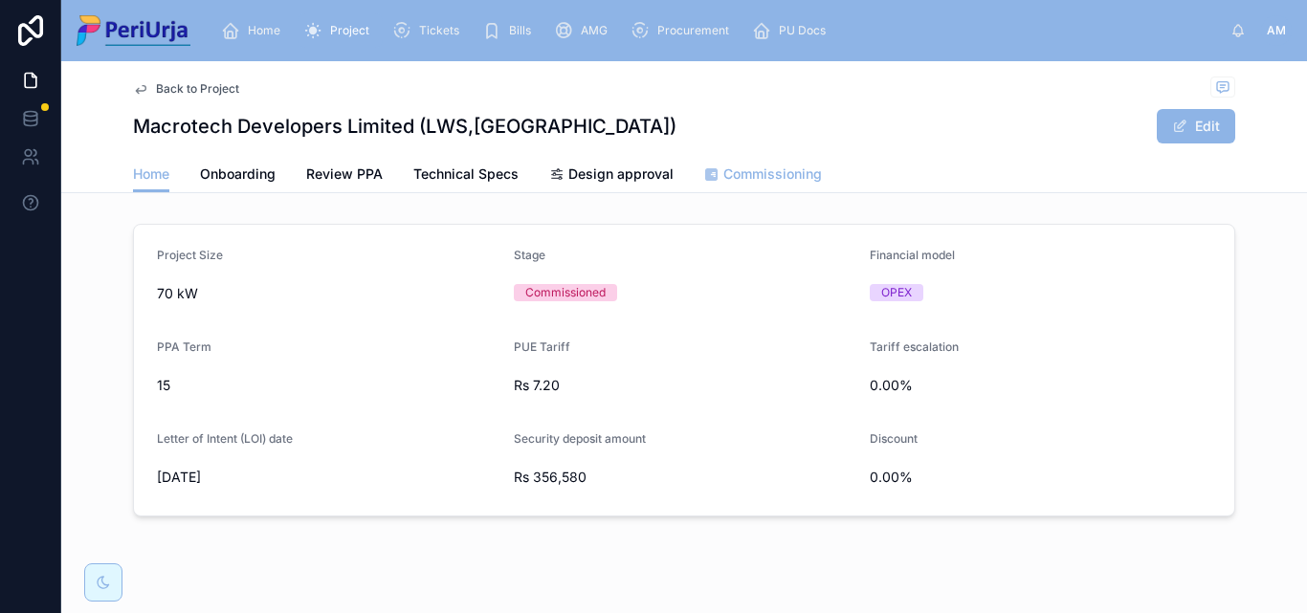
click at [785, 166] on span "Commissioning" at bounding box center [772, 174] width 99 height 19
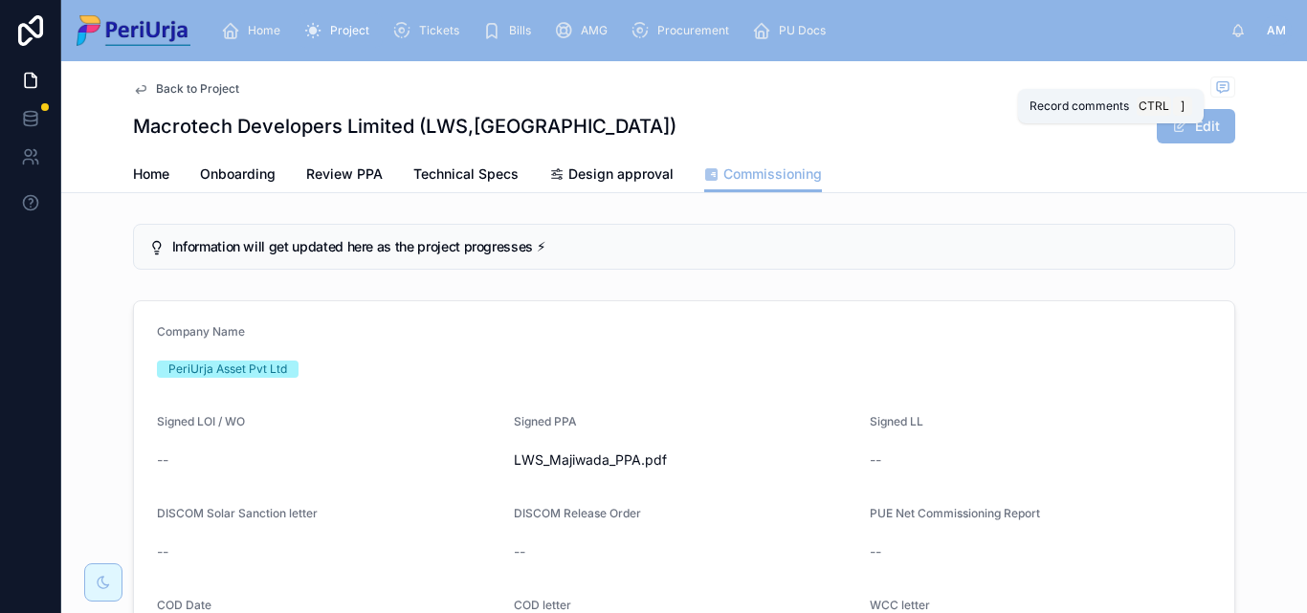
click at [1197, 102] on div "Record comments Ctrl ]" at bounding box center [1111, 106] width 186 height 34
click at [1194, 133] on button "Edit" at bounding box center [1196, 126] width 78 height 34
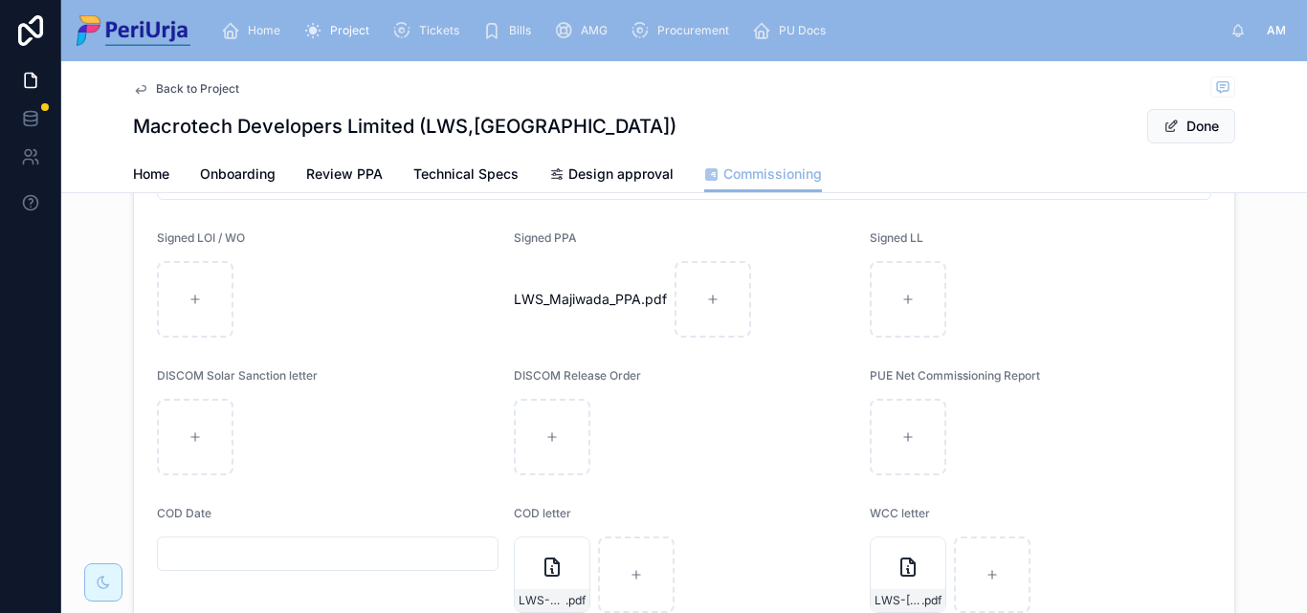
scroll to position [383, 0]
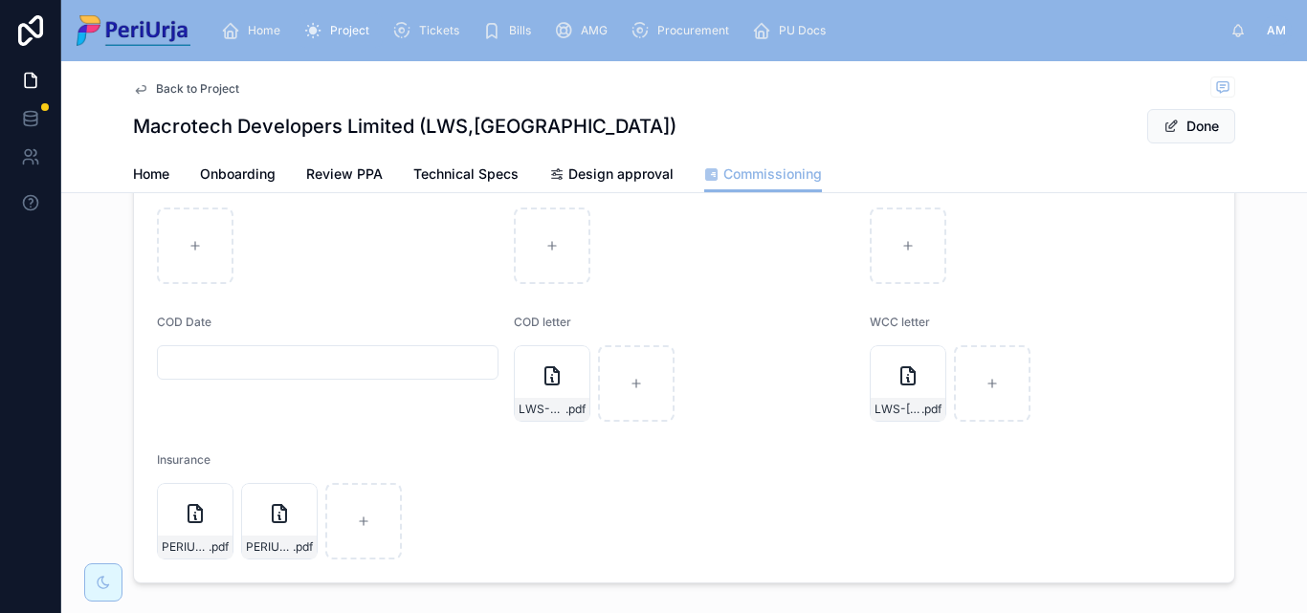
click at [338, 364] on input "text" at bounding box center [328, 362] width 340 height 27
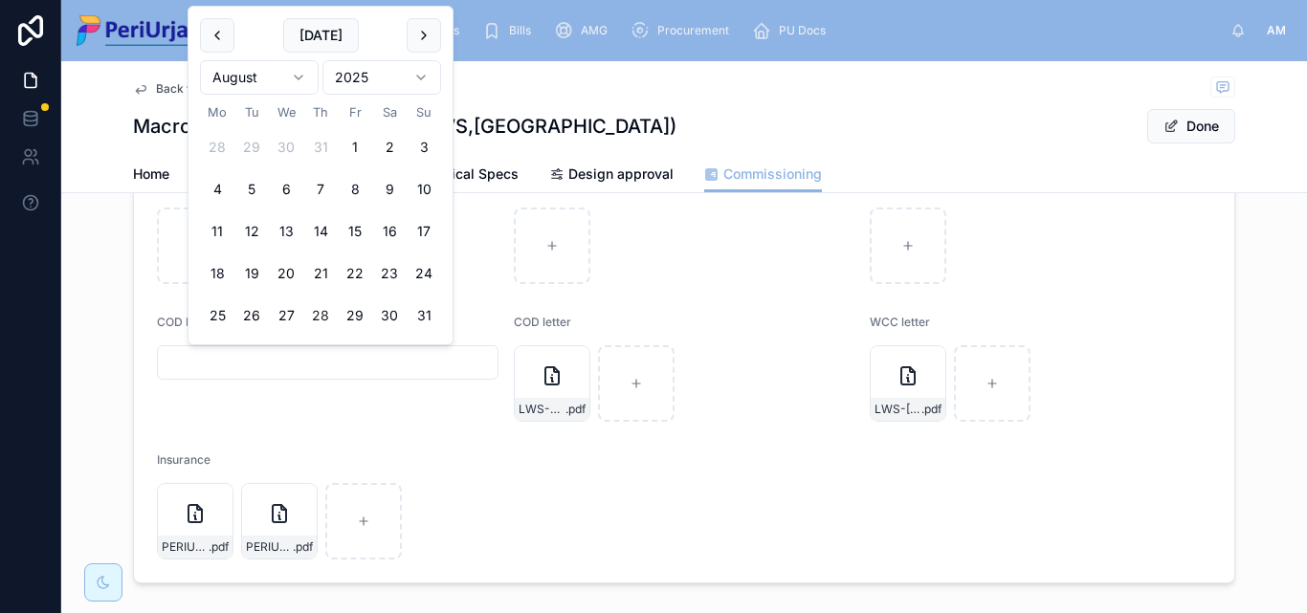
click at [426, 77] on html "Home Project Tickets Bills AMG Procurement PU Docs AM [PERSON_NAME] More Back t…" at bounding box center [653, 306] width 1307 height 613
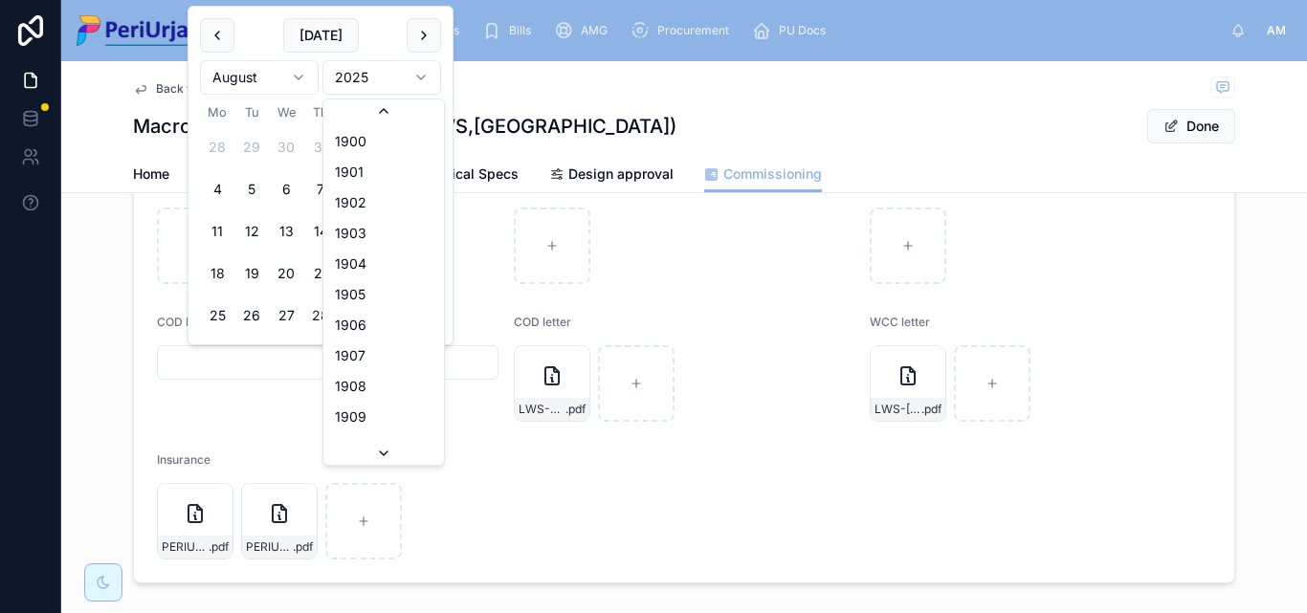
scroll to position [3543, 0]
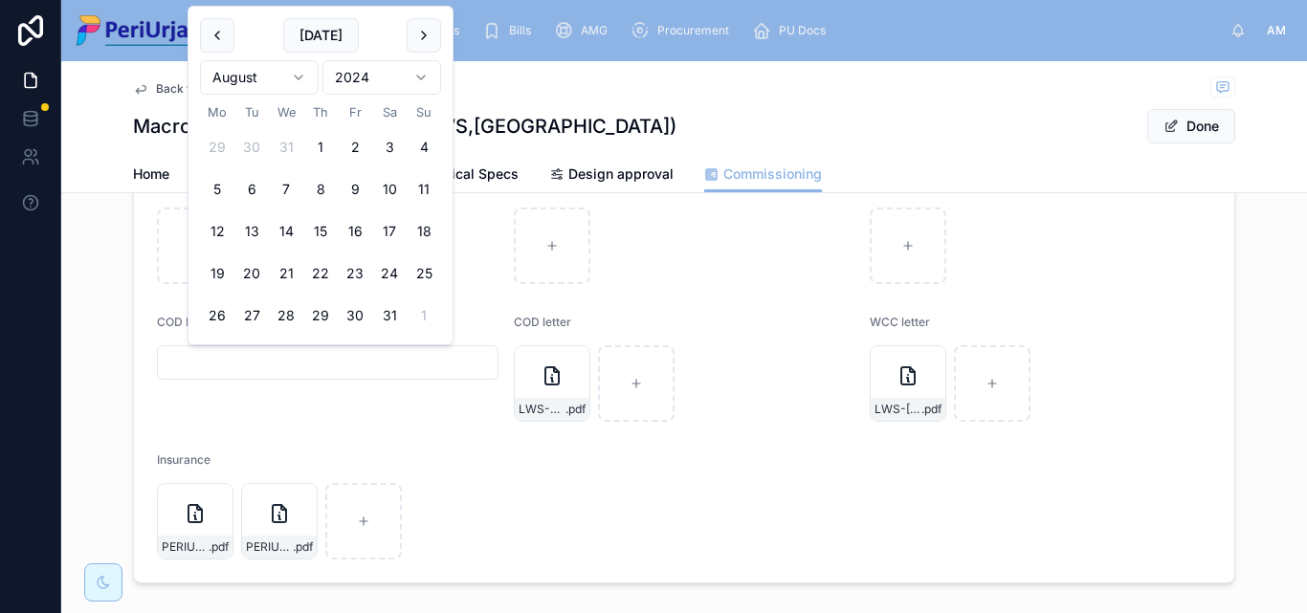
click at [305, 83] on html "Home Project Tickets Bills AMG Procurement PU Docs AM [PERSON_NAME] More Back t…" at bounding box center [653, 306] width 1307 height 613
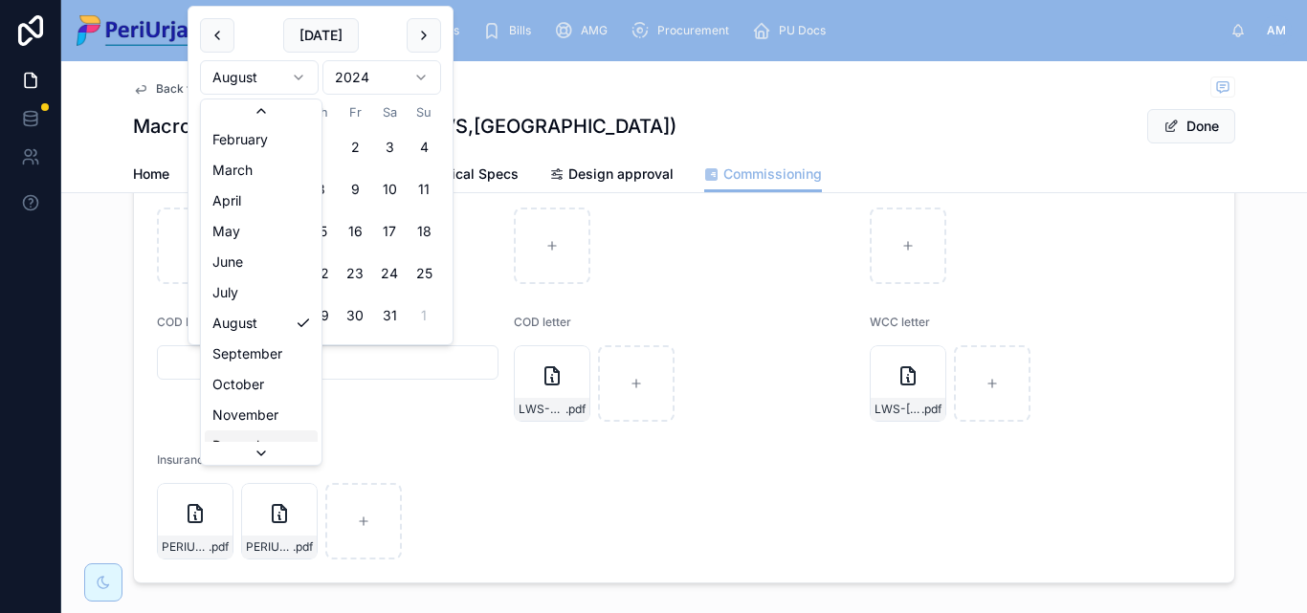
scroll to position [33, 0]
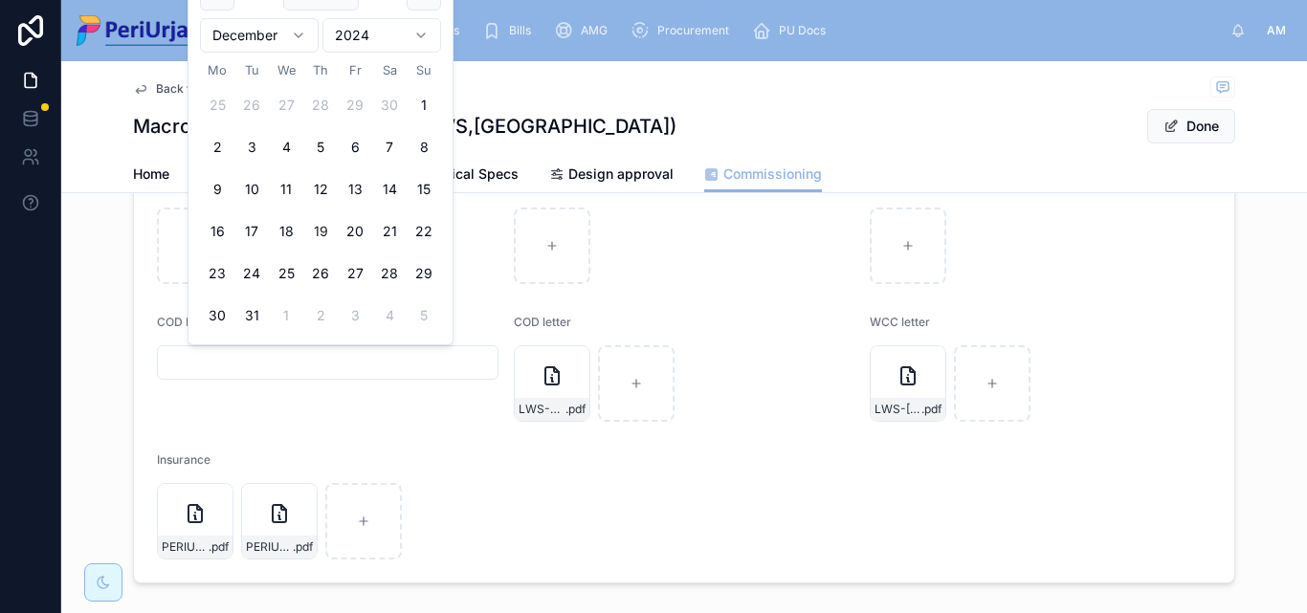
click at [318, 232] on button "19" at bounding box center [320, 231] width 34 height 34
type input "**********"
click at [1192, 126] on button "Done" at bounding box center [1191, 126] width 88 height 34
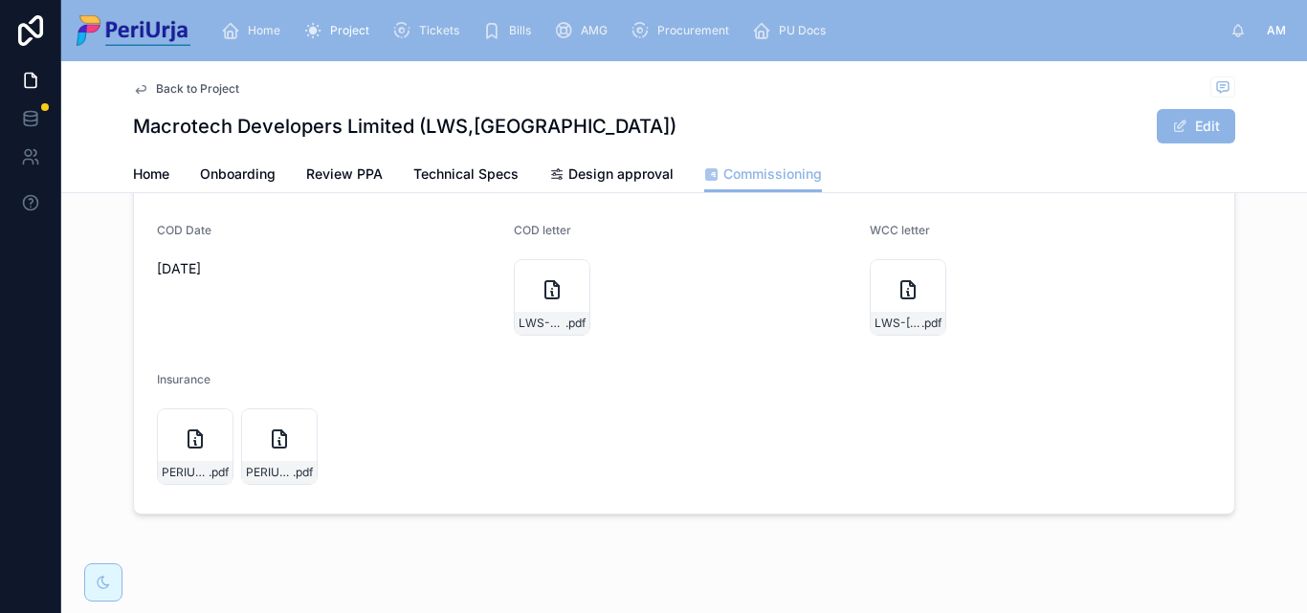
click at [272, 34] on span "Home" at bounding box center [264, 30] width 33 height 15
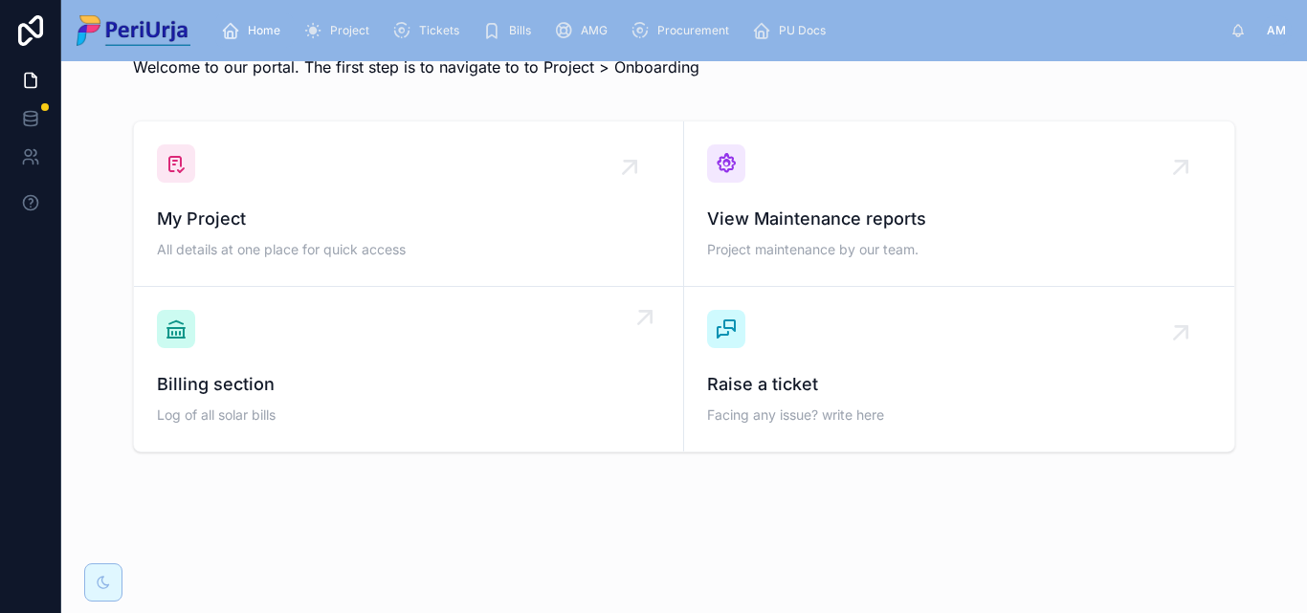
scroll to position [56, 0]
click at [267, 219] on span "My Project" at bounding box center [408, 219] width 503 height 27
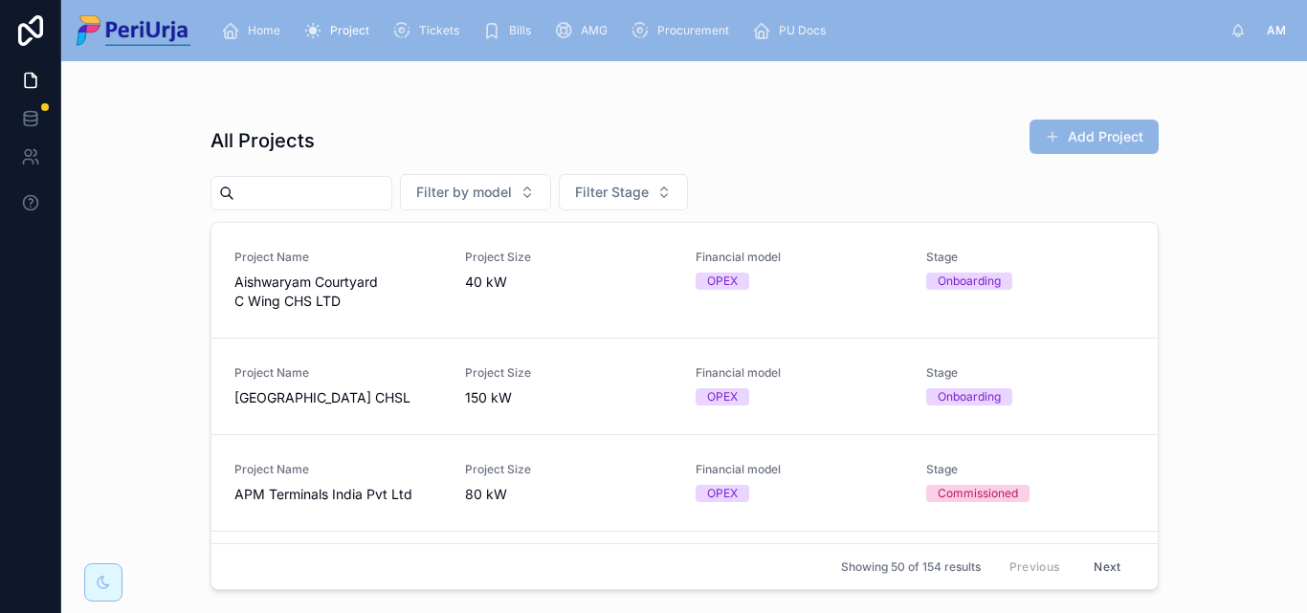
click at [288, 193] on input "text" at bounding box center [312, 193] width 157 height 27
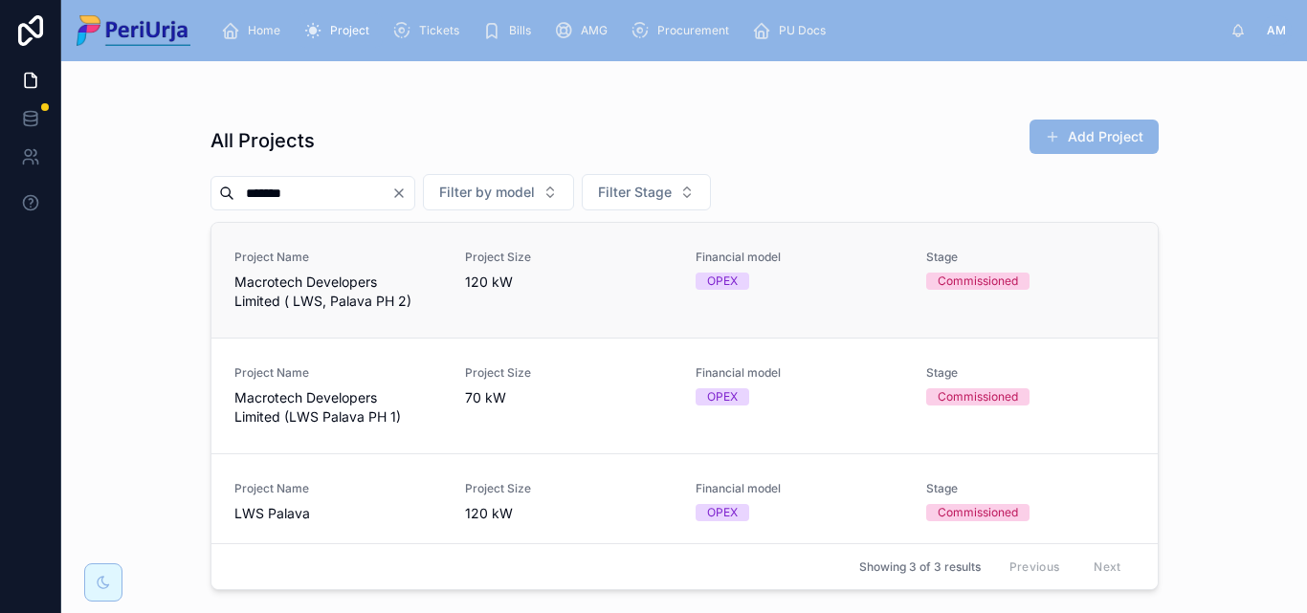
type input "******"
click at [362, 288] on span "Macrotech Developers Limited ( LWS, Palava PH 2)" at bounding box center [338, 292] width 208 height 38
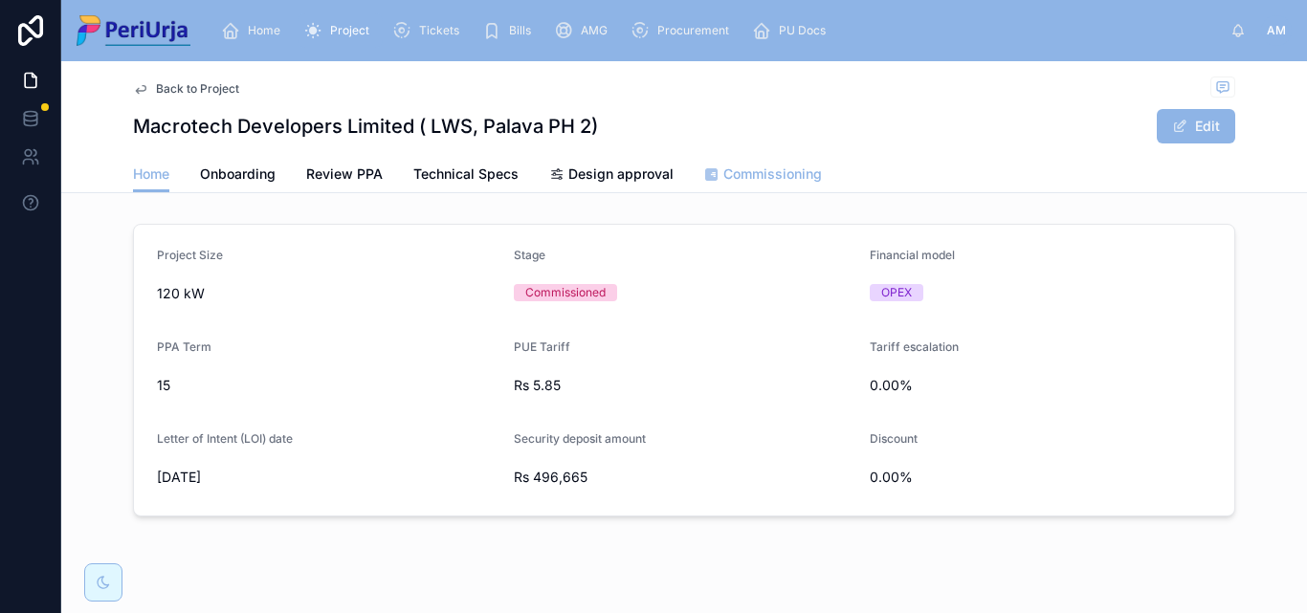
click at [783, 182] on span "Commissioning" at bounding box center [772, 174] width 99 height 19
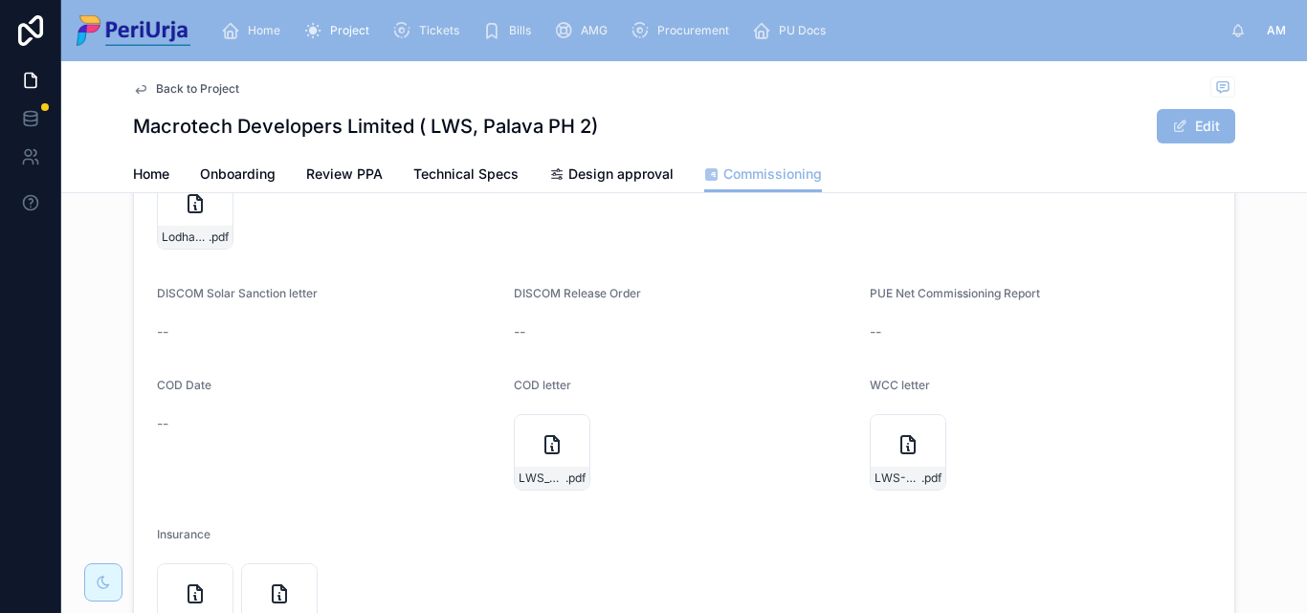
scroll to position [191, 0]
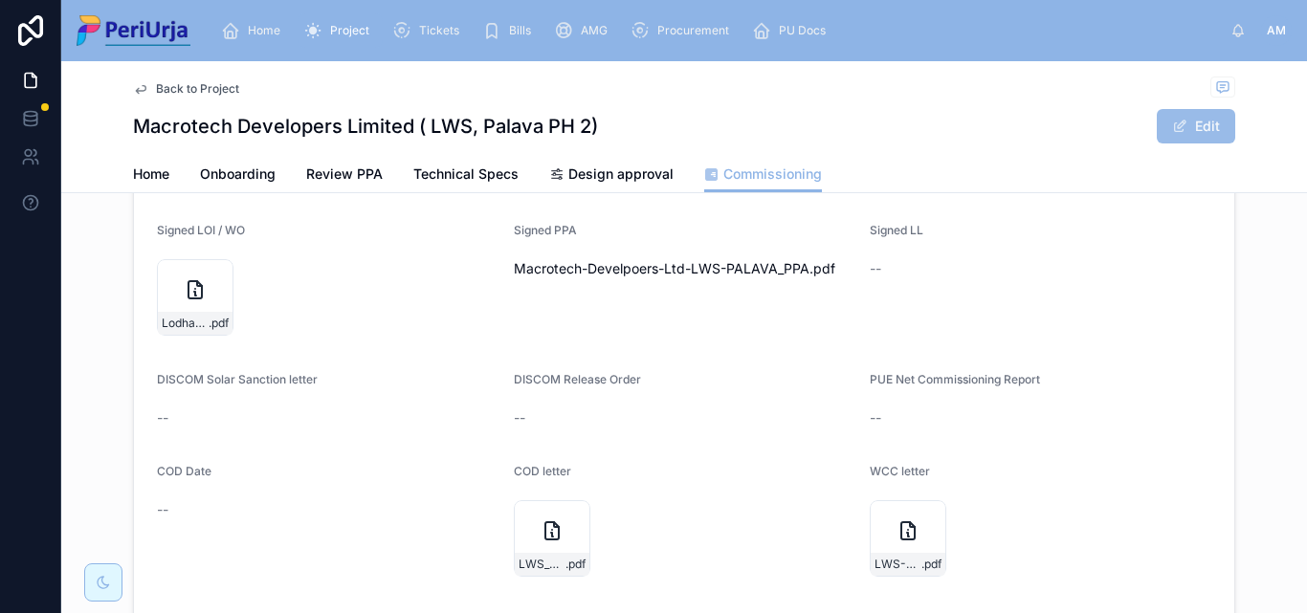
click at [1209, 112] on button "Edit" at bounding box center [1196, 126] width 78 height 34
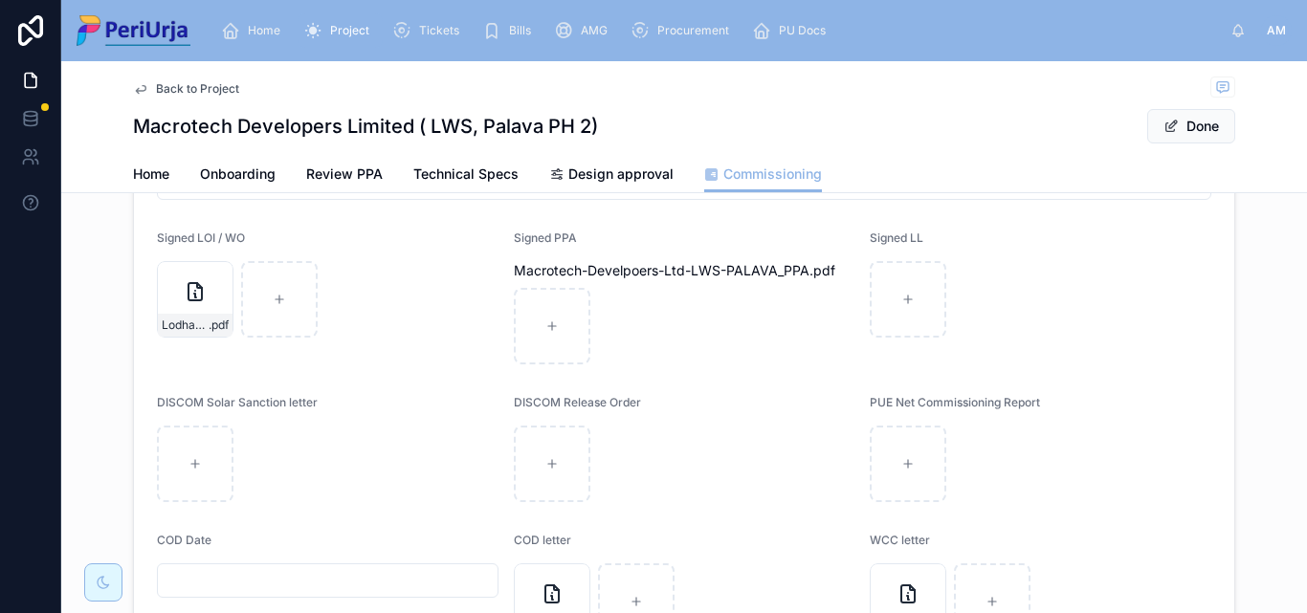
scroll to position [287, 0]
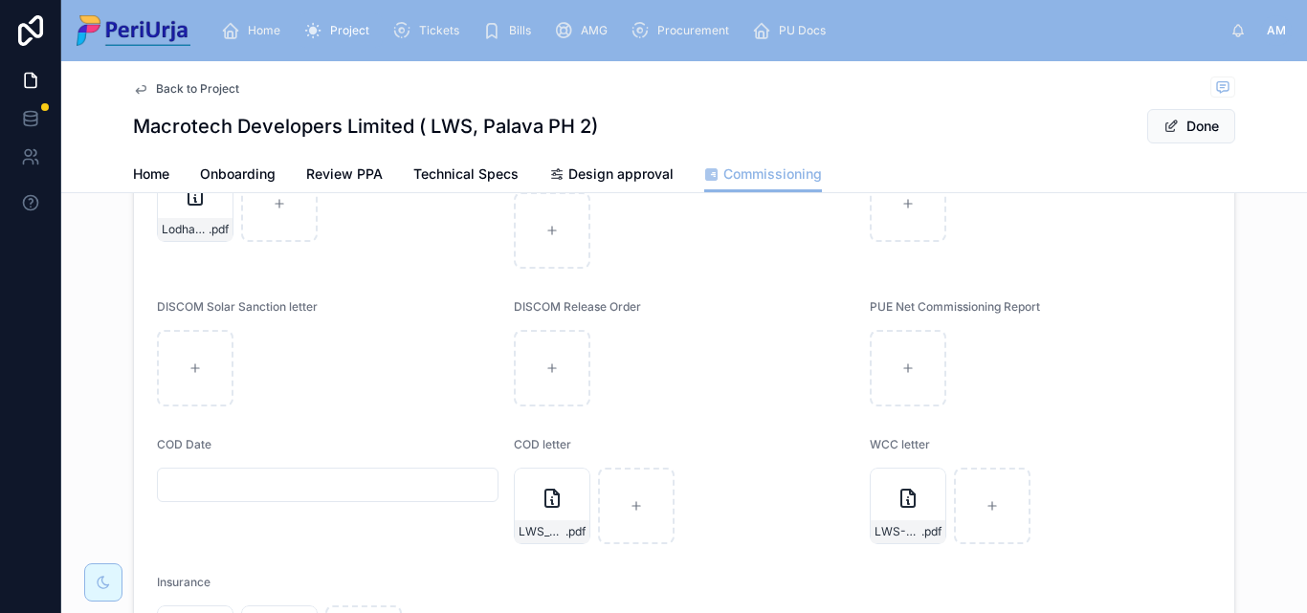
click at [189, 475] on input "text" at bounding box center [328, 485] width 340 height 27
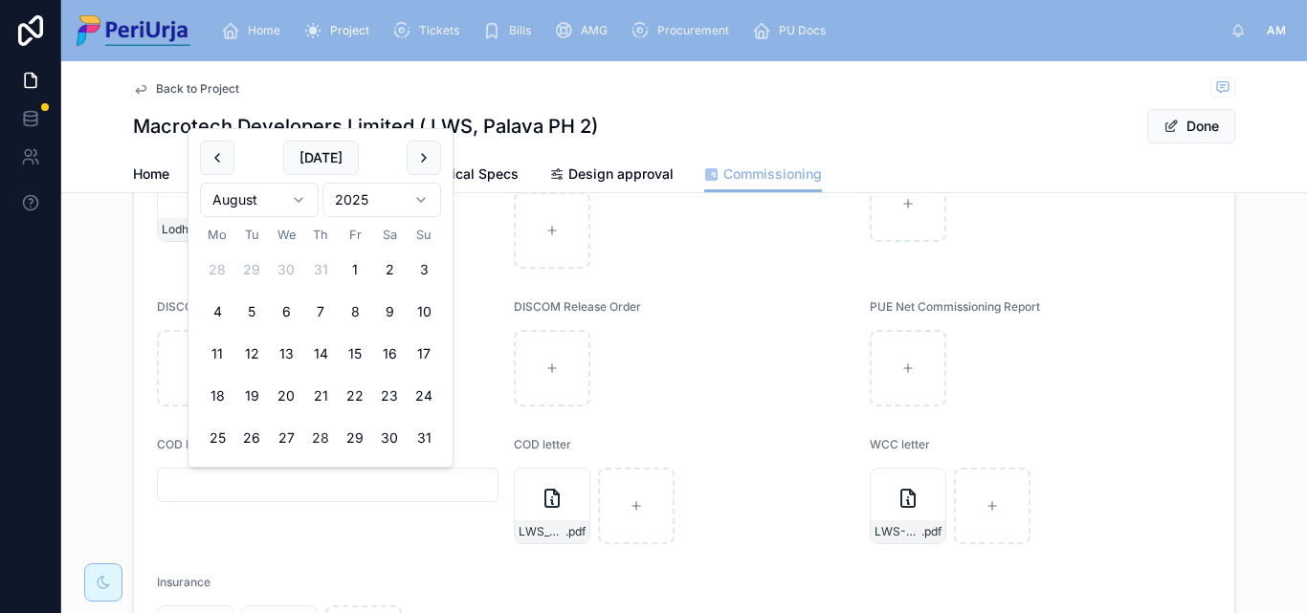
click at [419, 193] on html "Home Project Tickets Bills AMG Procurement PU Docs AM [PERSON_NAME] More Back t…" at bounding box center [653, 306] width 1307 height 613
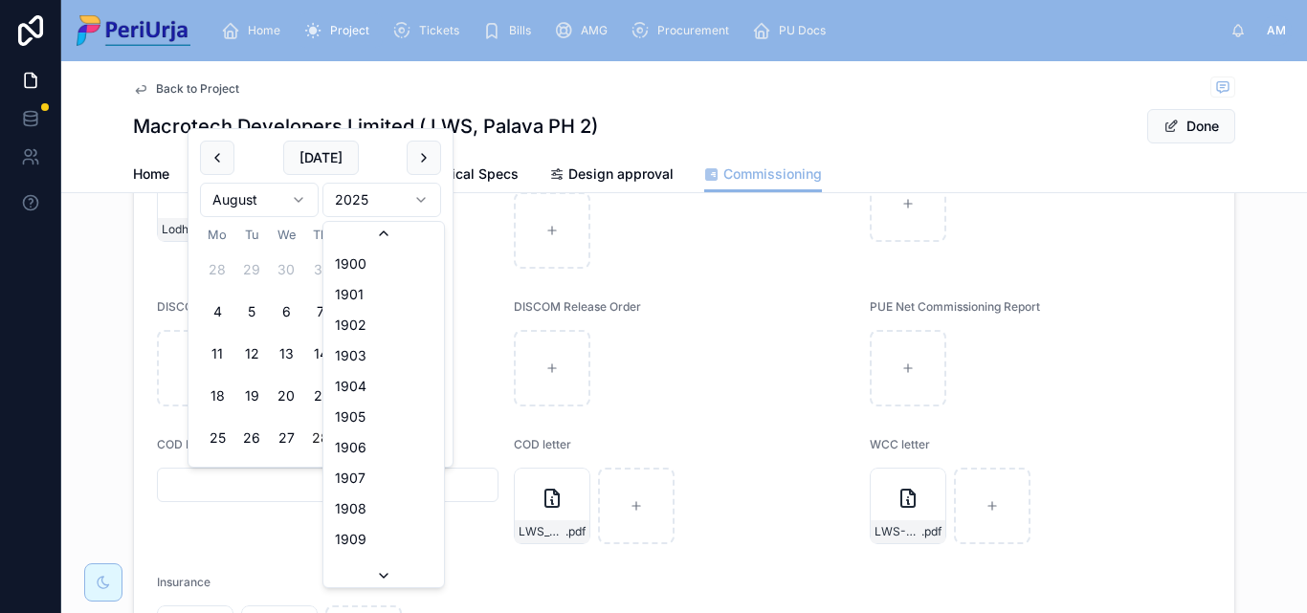
scroll to position [3543, 0]
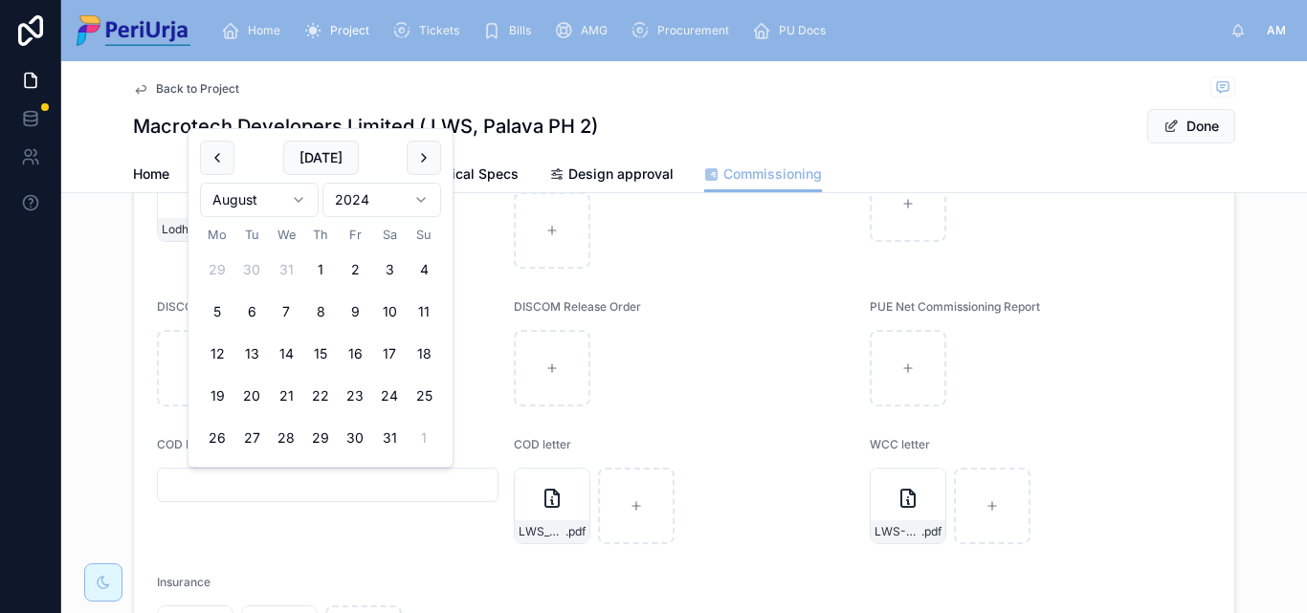
click at [302, 194] on html "Home Project Tickets Bills AMG Procurement PU Docs AM [PERSON_NAME] More Back t…" at bounding box center [653, 306] width 1307 height 613
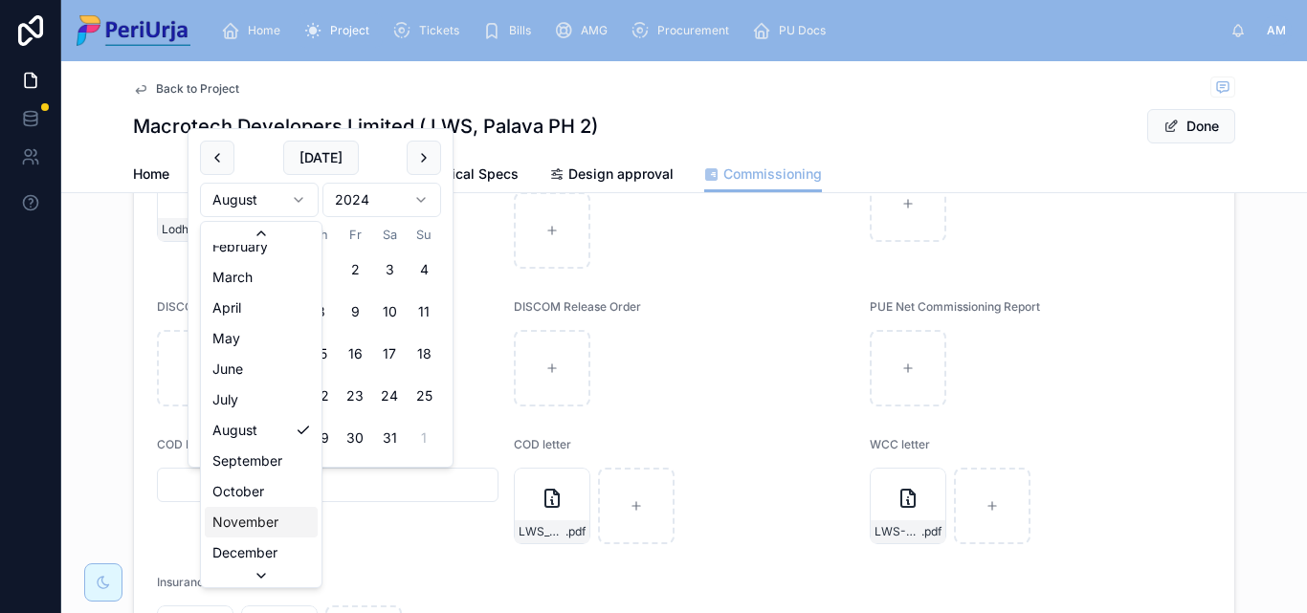
scroll to position [33, 0]
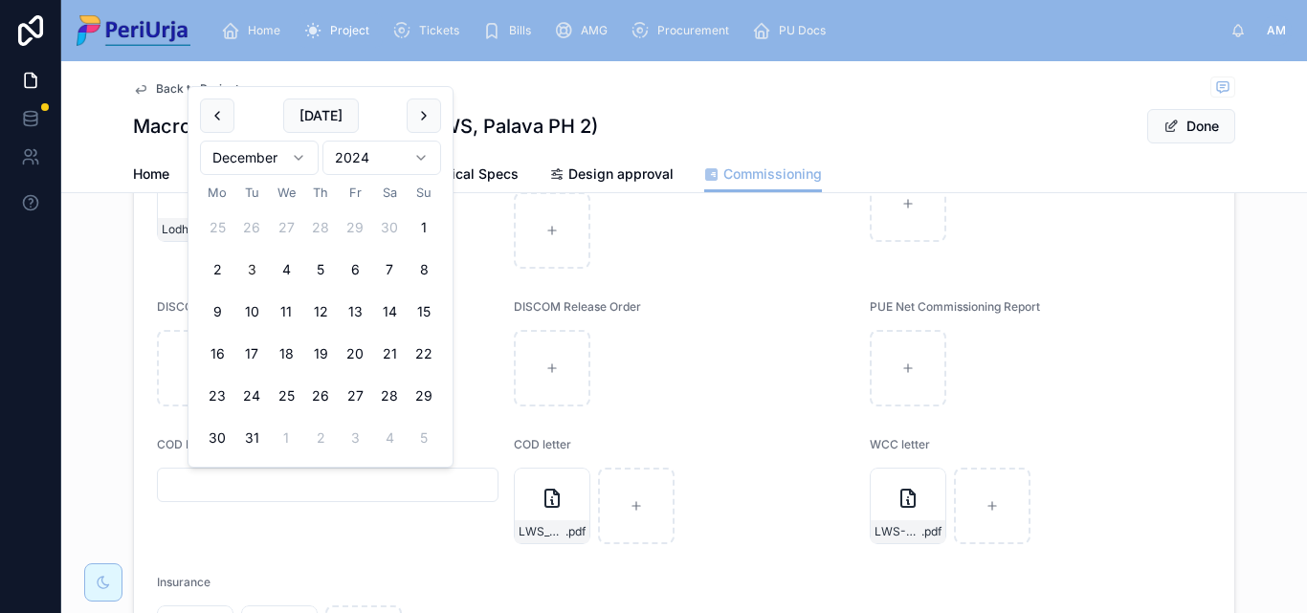
click at [258, 266] on button "3" at bounding box center [251, 270] width 34 height 34
type input "**********"
click at [1198, 109] on button "Done" at bounding box center [1191, 126] width 88 height 34
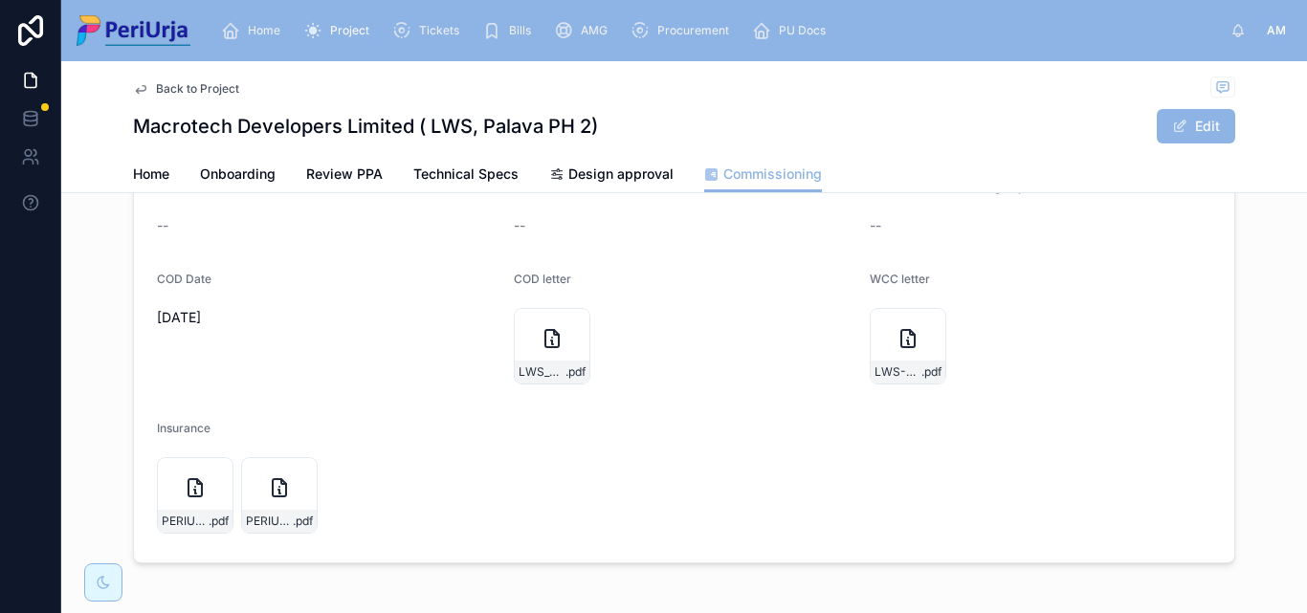
scroll to position [464, 0]
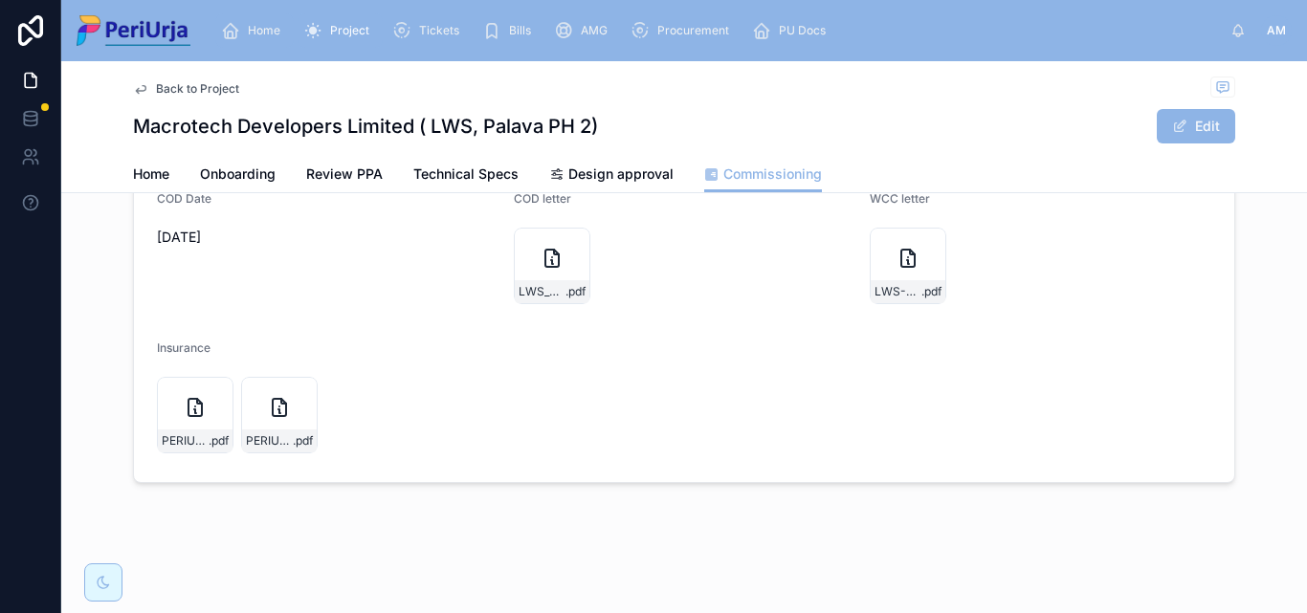
click at [272, 31] on span "Home" at bounding box center [264, 30] width 33 height 15
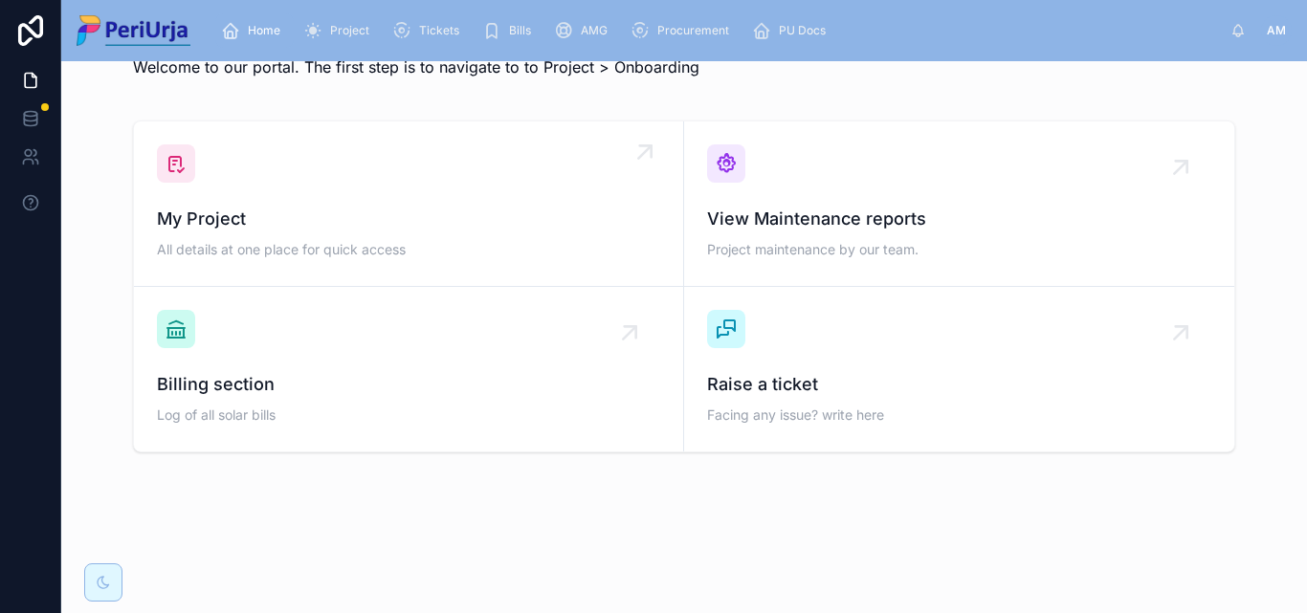
scroll to position [56, 0]
click at [299, 223] on span "My Project" at bounding box center [408, 219] width 503 height 27
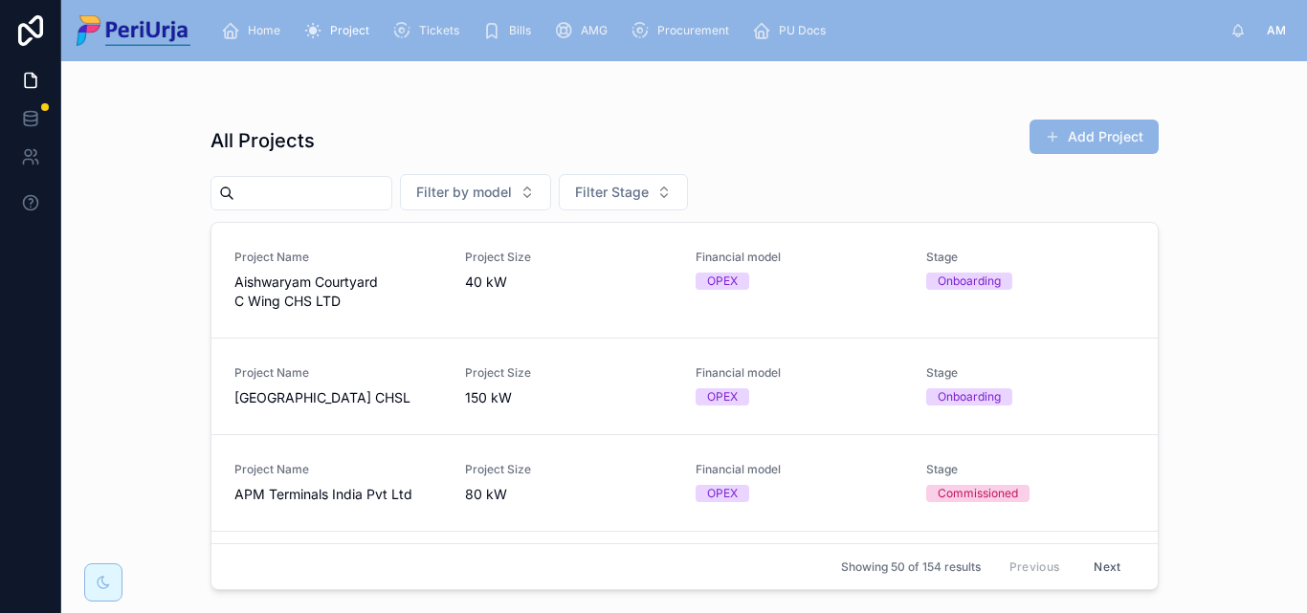
drag, startPoint x: 314, startPoint y: 215, endPoint x: 315, endPoint y: 197, distance: 18.2
click at [315, 197] on input "text" at bounding box center [312, 193] width 157 height 27
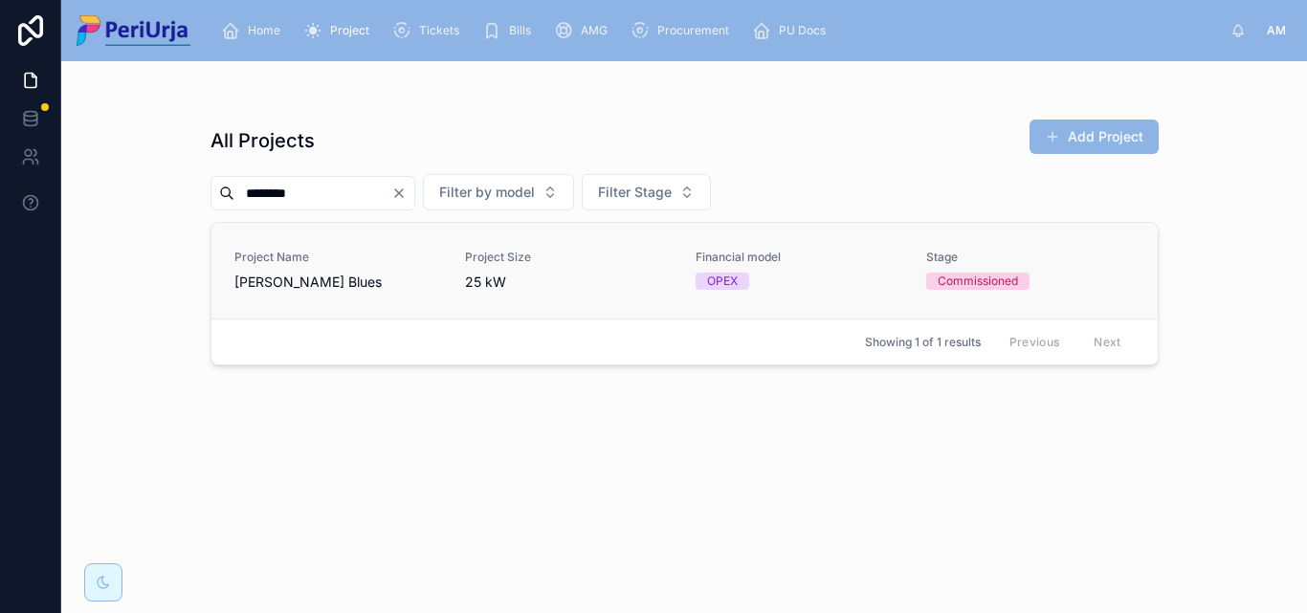
type input "*******"
click at [283, 265] on div "Project Name [PERSON_NAME] Blues" at bounding box center [338, 271] width 208 height 42
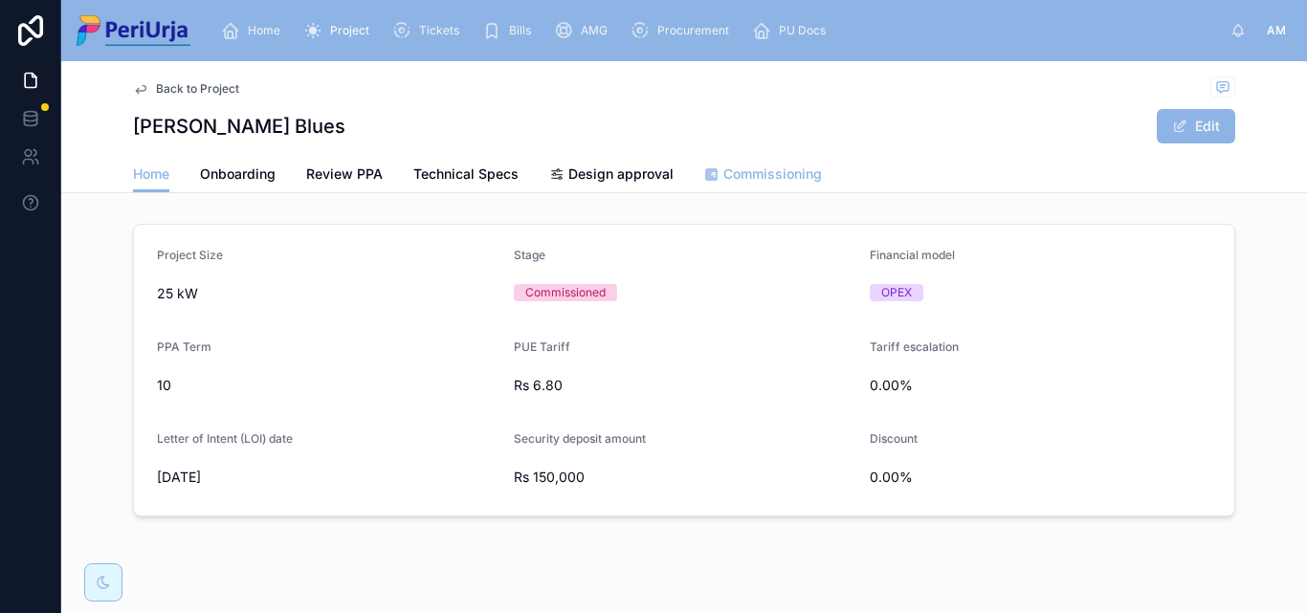
click at [772, 177] on span "Commissioning" at bounding box center [772, 174] width 99 height 19
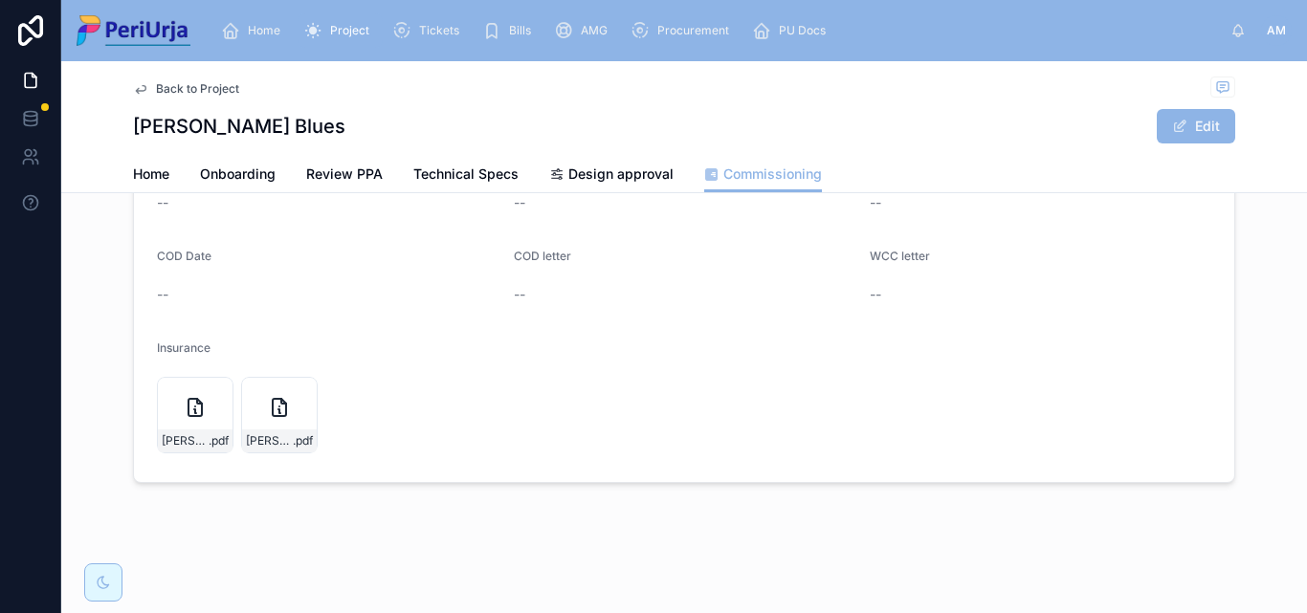
scroll to position [311, 0]
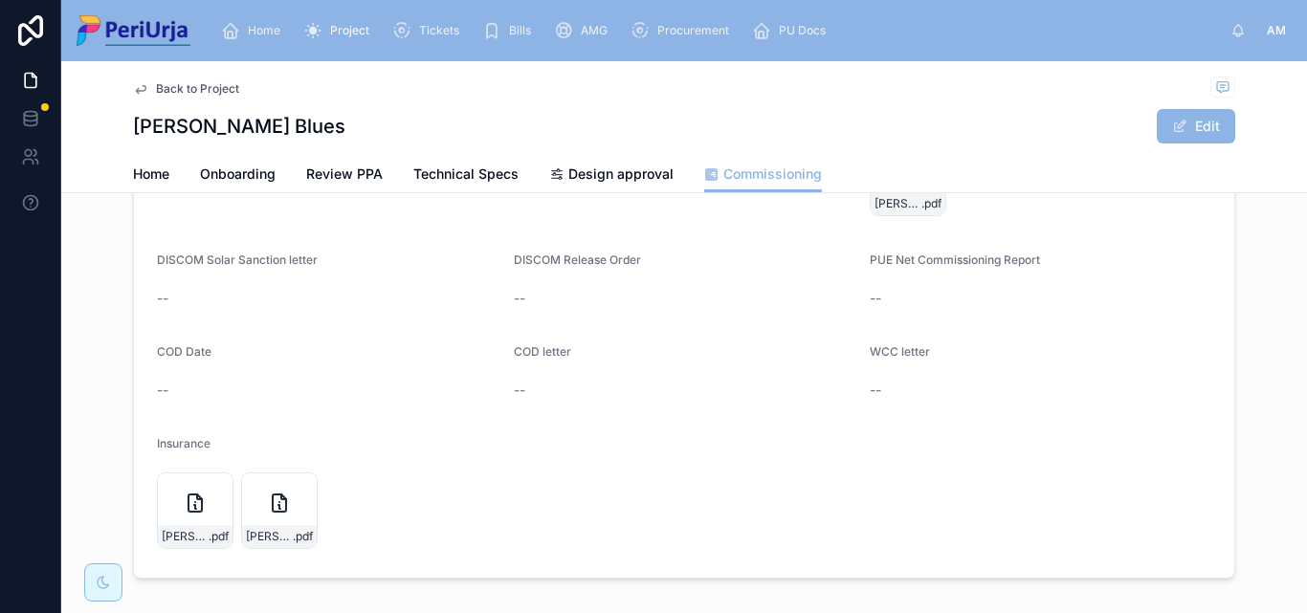
click at [665, 419] on form "Company Name PeriUrja Asset Pvt Ltd Signed LOI / WO -- Signed PPA [PERSON_NAME]…" at bounding box center [684, 284] width 1100 height 588
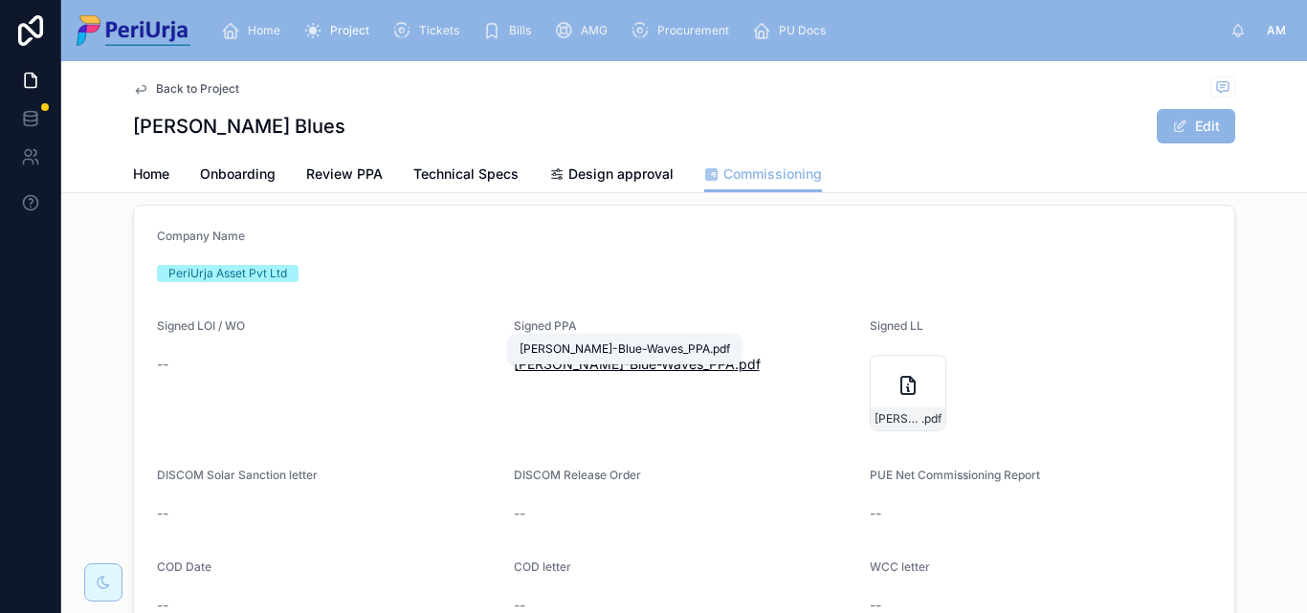
scroll to position [287, 0]
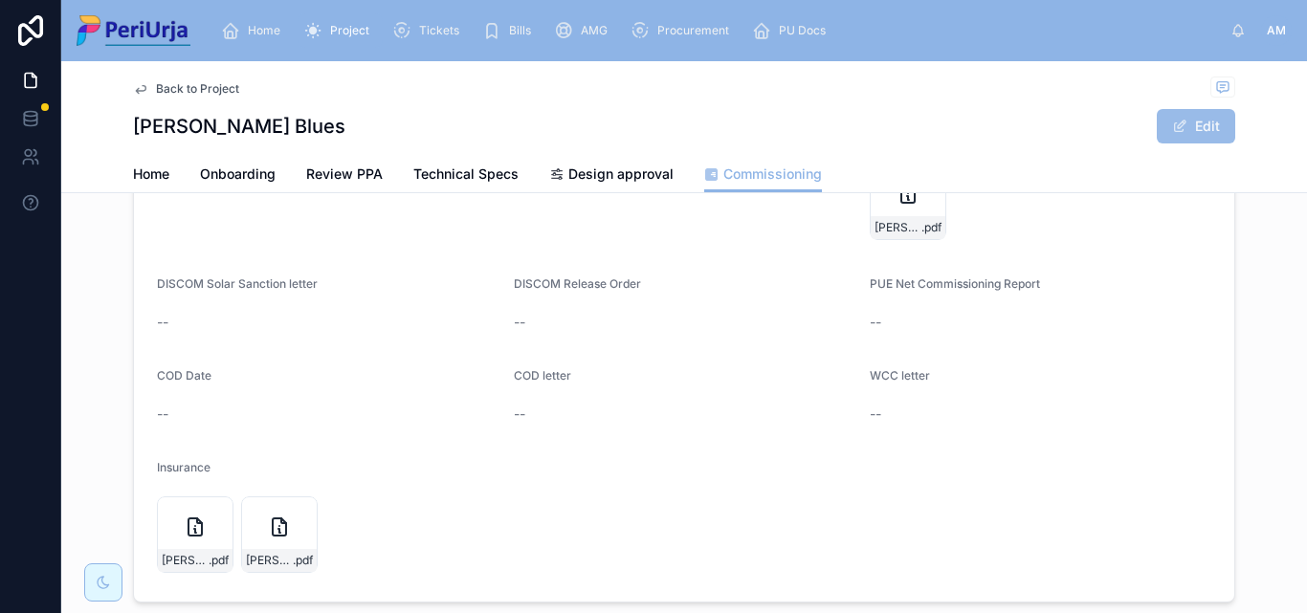
click at [1192, 122] on button "Edit" at bounding box center [1196, 126] width 78 height 34
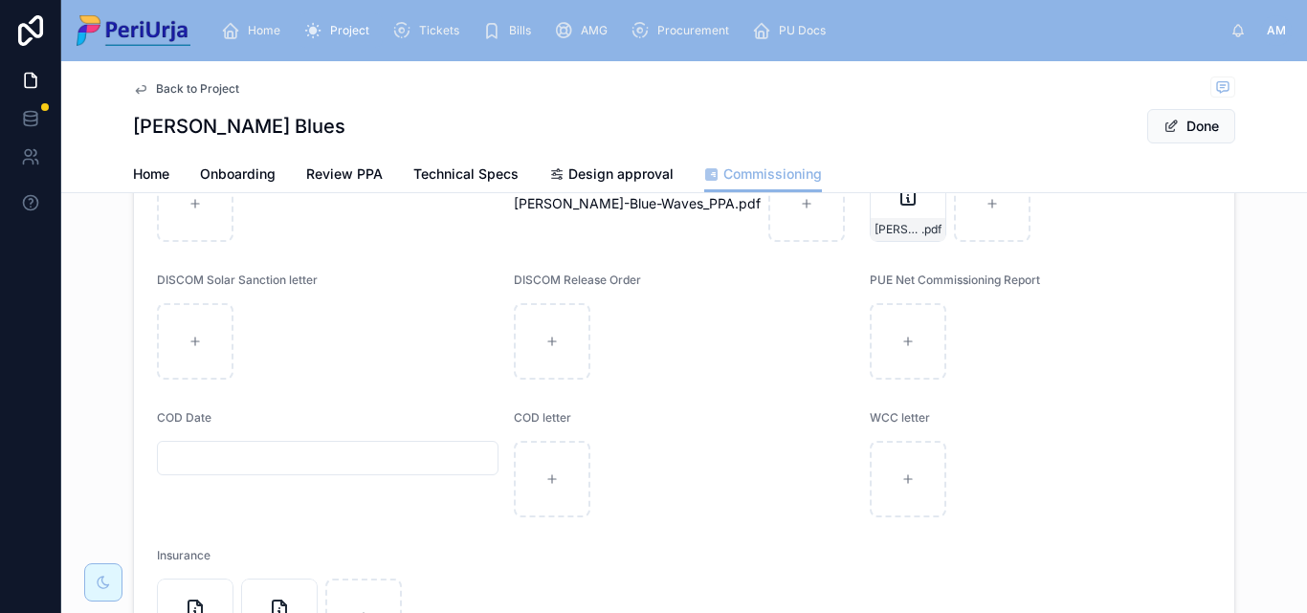
click at [189, 460] on input "text" at bounding box center [328, 458] width 340 height 27
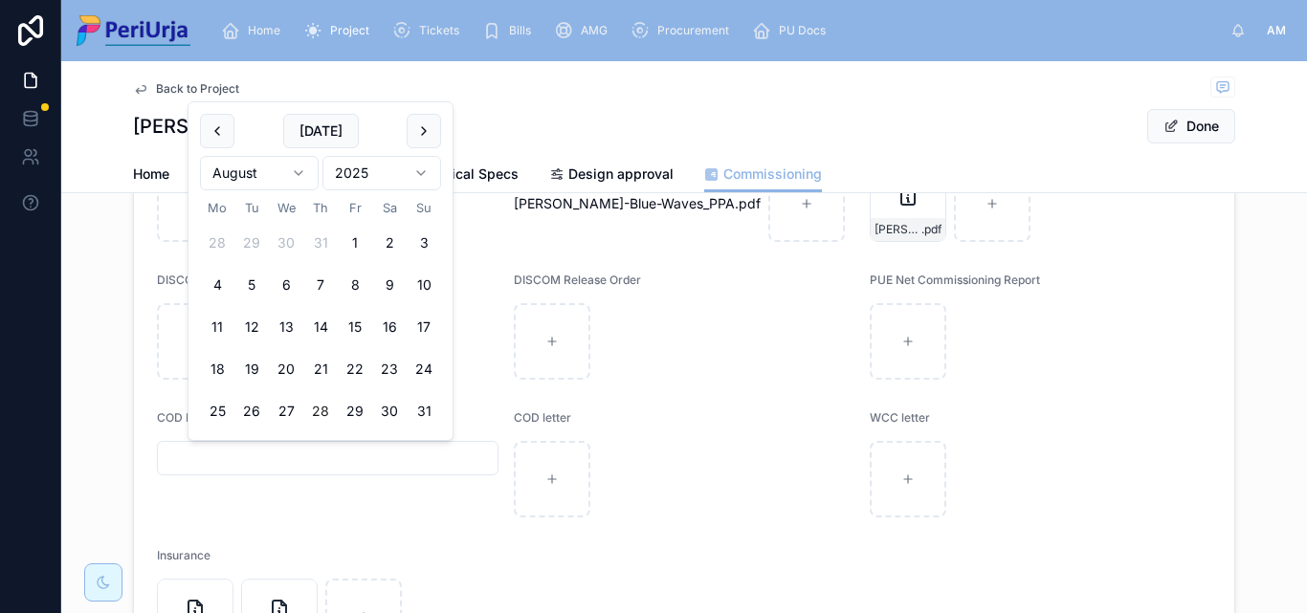
click at [430, 174] on html "Home Project Tickets Bills AMG Procurement PU Docs AM [PERSON_NAME] Back to Pro…" at bounding box center [653, 306] width 1307 height 613
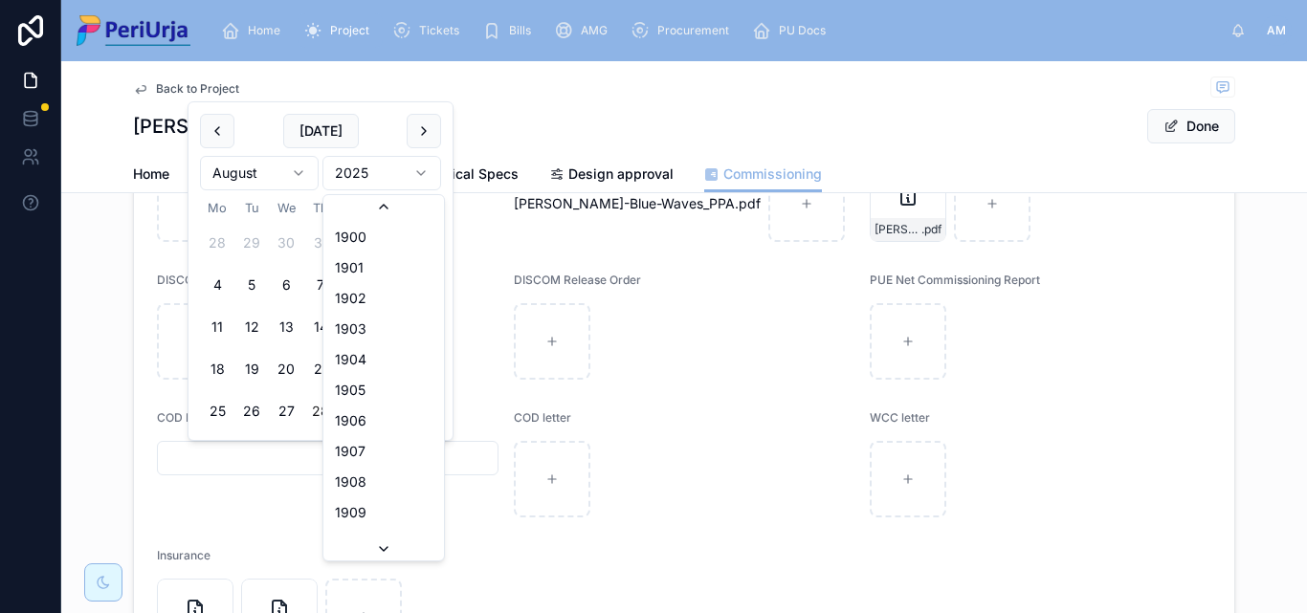
scroll to position [3543, 0]
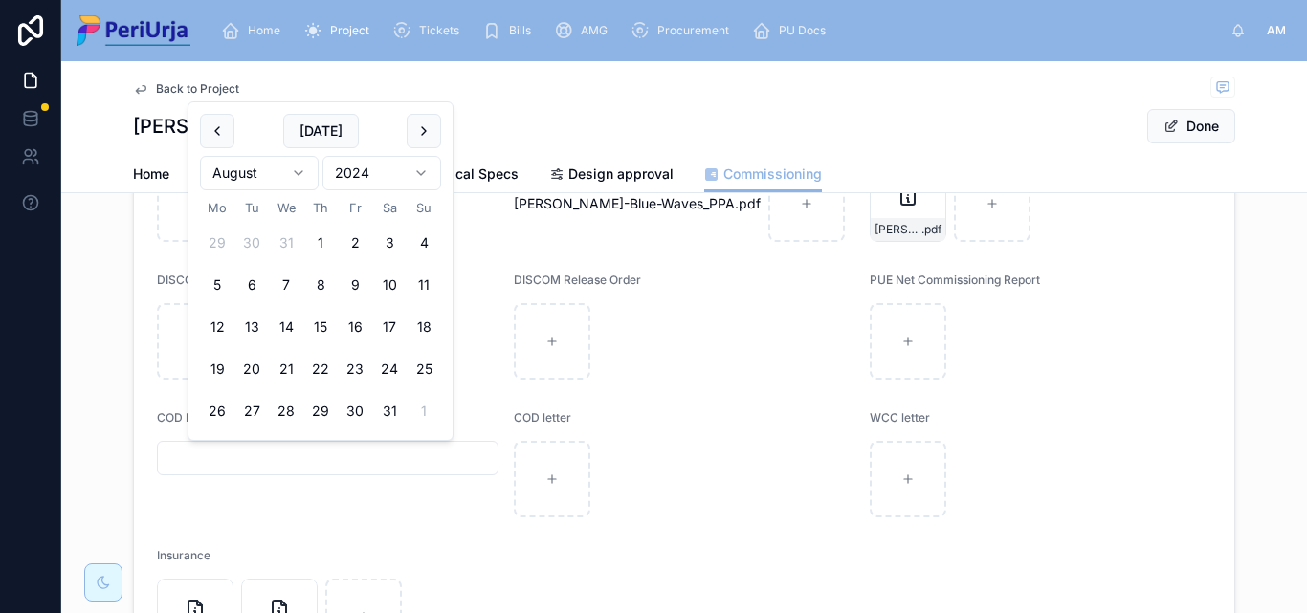
click at [306, 171] on html "Home Project Tickets Bills AMG Procurement PU Docs AM [PERSON_NAME] Back to Pro…" at bounding box center [653, 306] width 1307 height 613
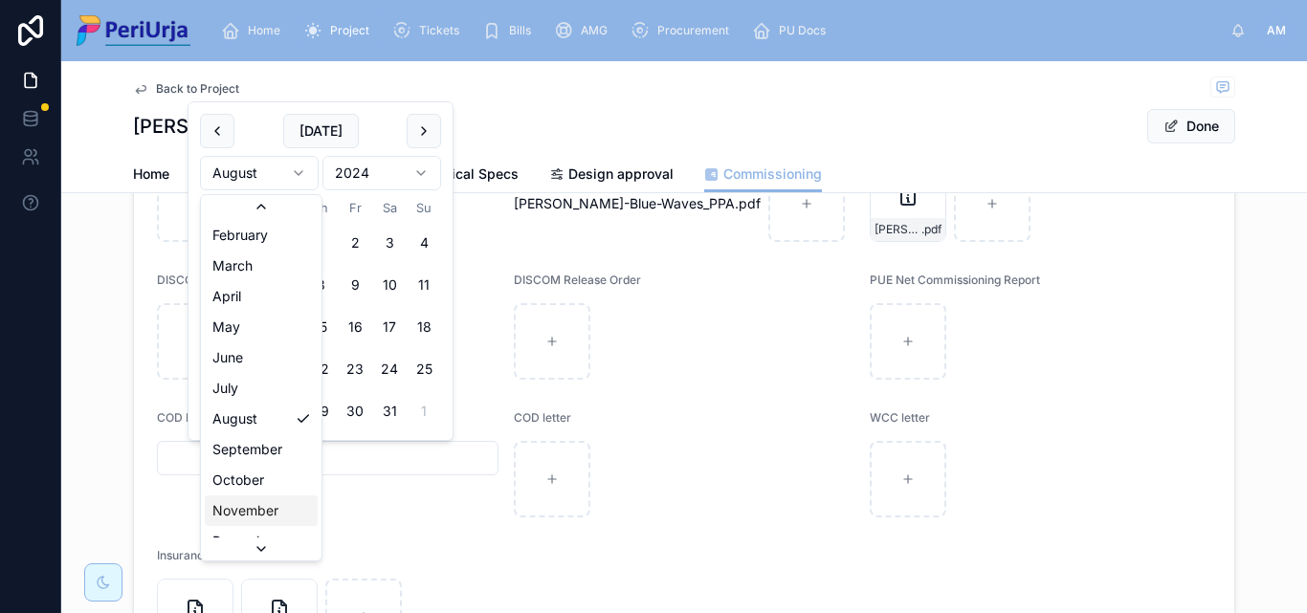
scroll to position [33, 0]
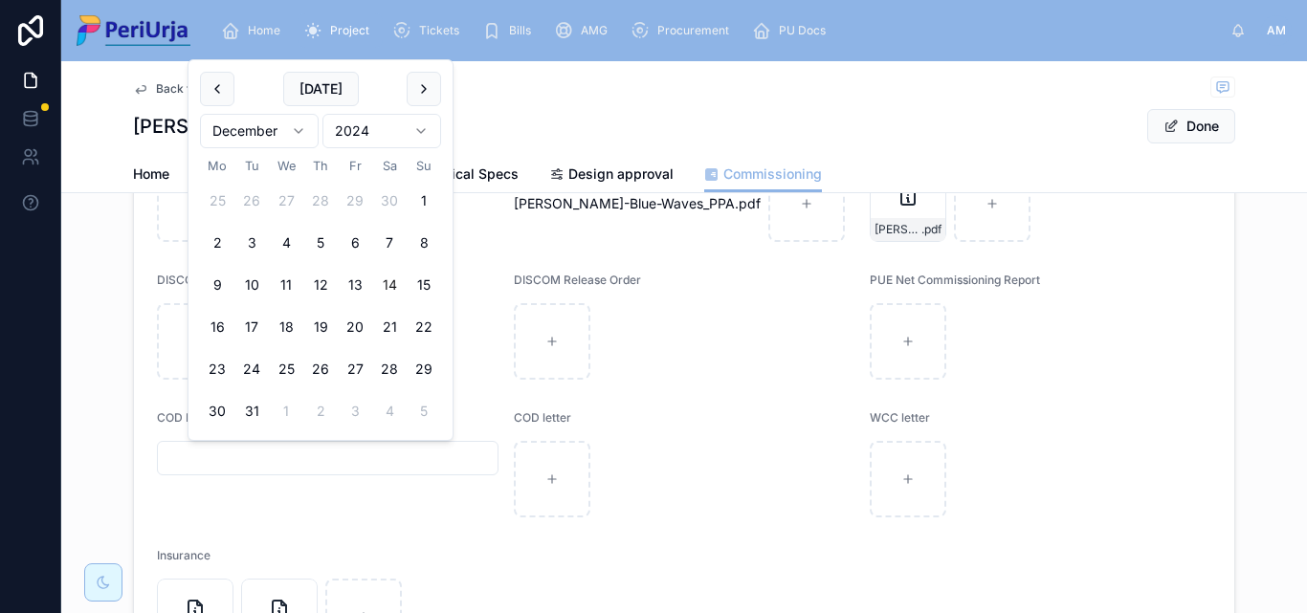
click at [392, 269] on button "14" at bounding box center [389, 285] width 34 height 34
type input "**********"
click at [1204, 119] on button "Done" at bounding box center [1191, 126] width 88 height 34
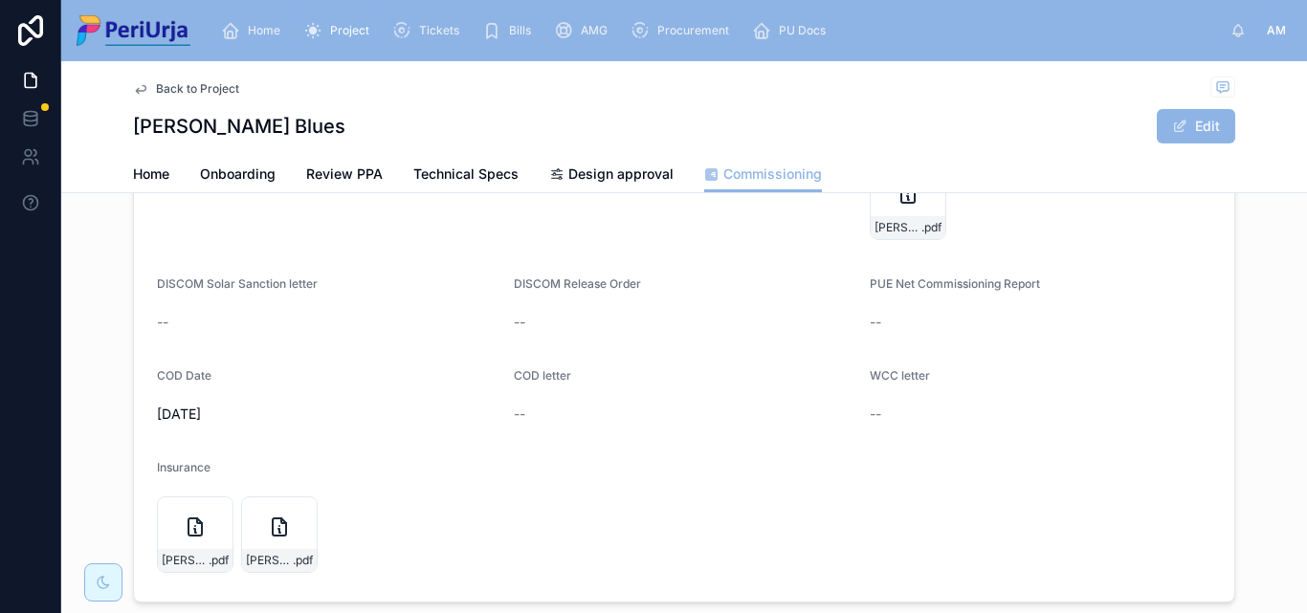
click at [272, 15] on div "Home" at bounding box center [254, 30] width 67 height 31
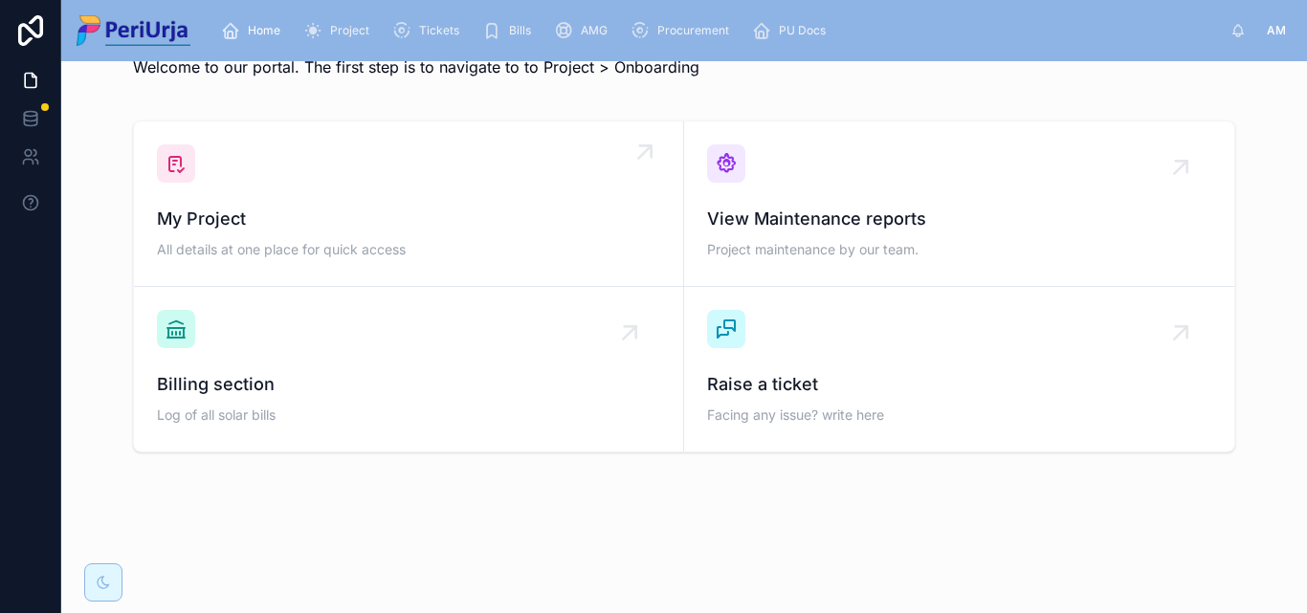
click at [247, 247] on span "All details at one place for quick access" at bounding box center [408, 249] width 503 height 19
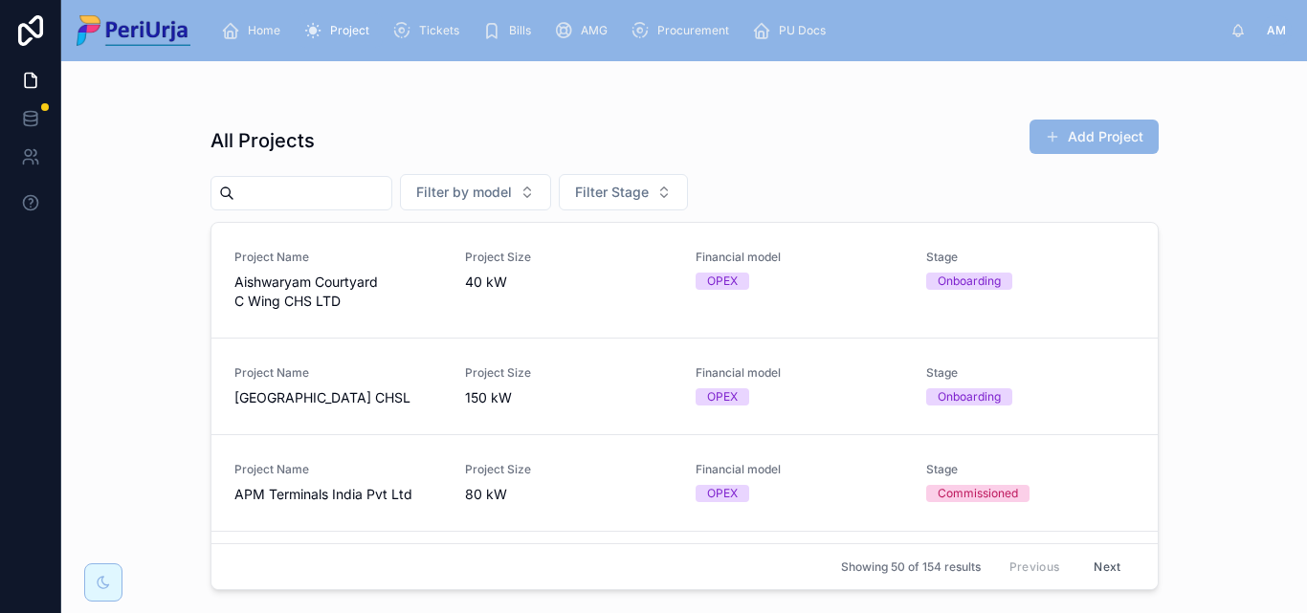
drag, startPoint x: 264, startPoint y: 196, endPoint x: 341, endPoint y: 197, distance: 76.6
click at [264, 196] on input "text" at bounding box center [312, 193] width 157 height 27
paste input "**********"
type input "**********"
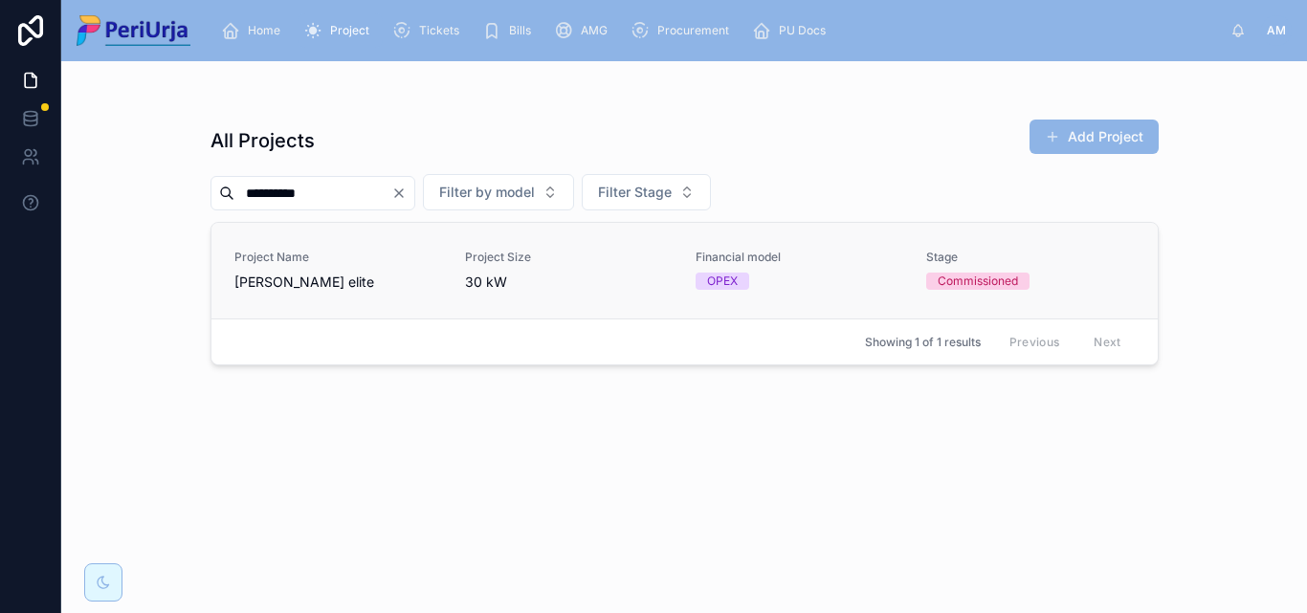
click at [267, 267] on div "Project Name [PERSON_NAME] elite" at bounding box center [338, 271] width 208 height 42
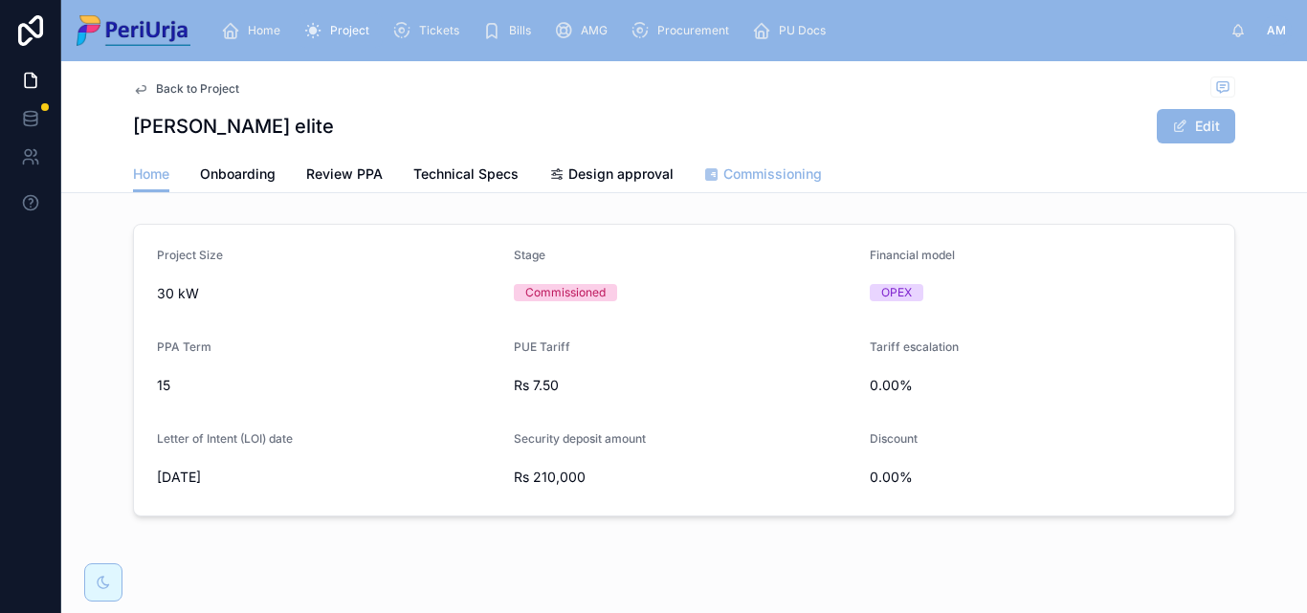
click at [758, 166] on span "Commissioning" at bounding box center [772, 174] width 99 height 19
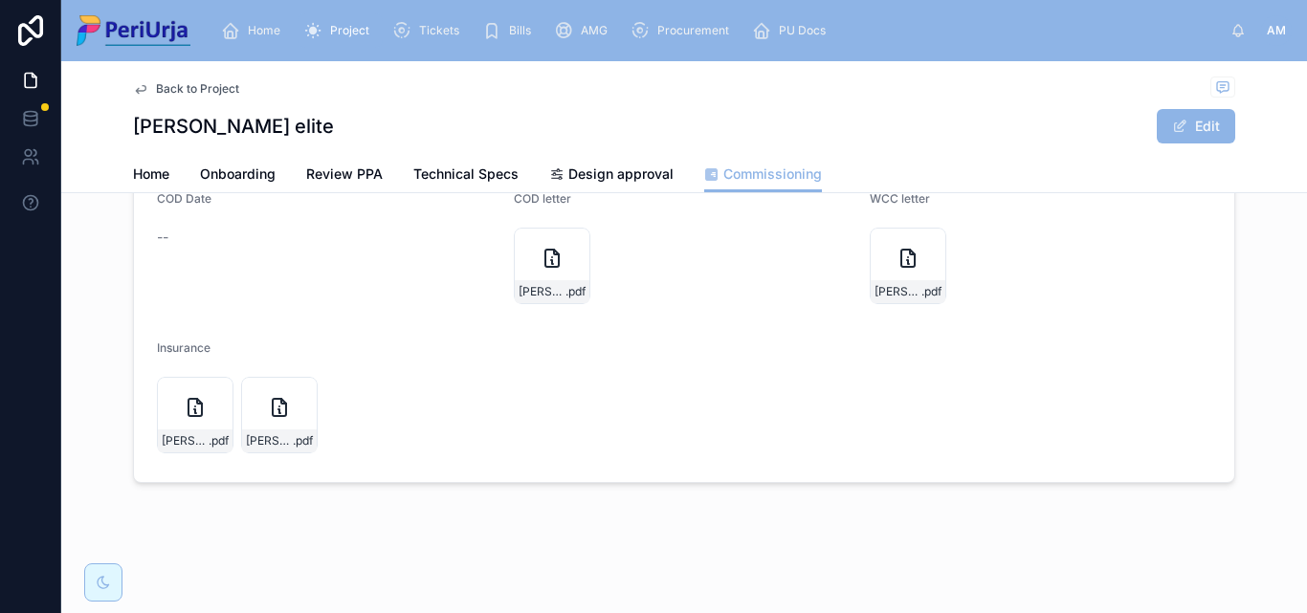
scroll to position [368, 0]
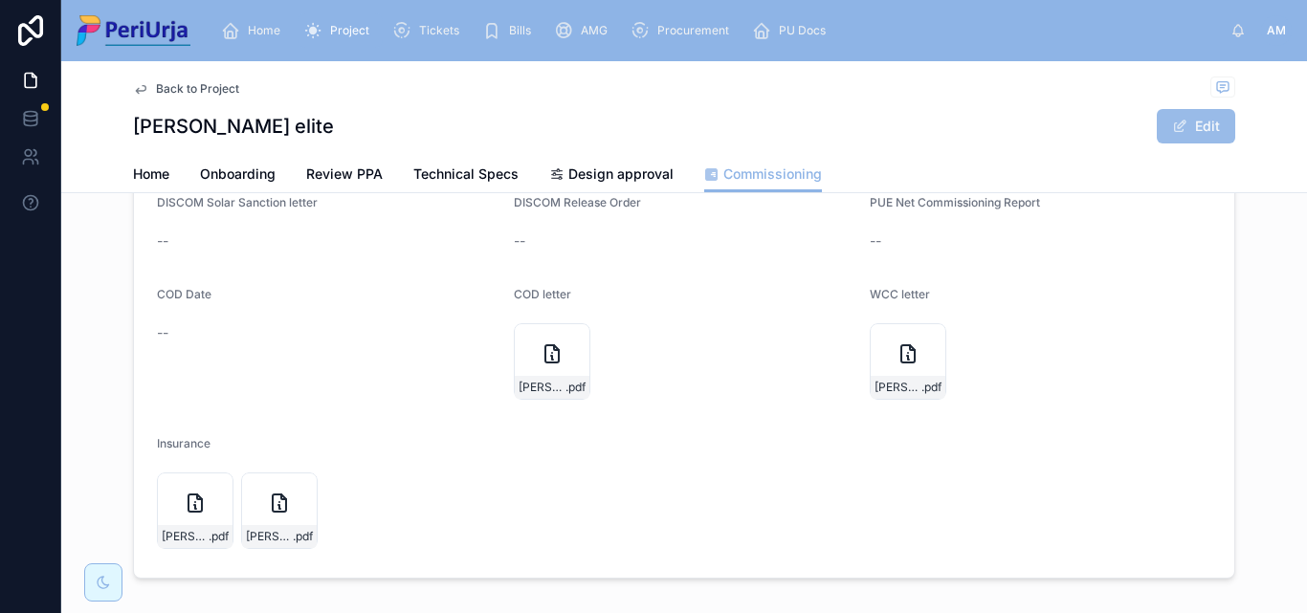
click at [1204, 131] on button "Edit" at bounding box center [1196, 126] width 78 height 34
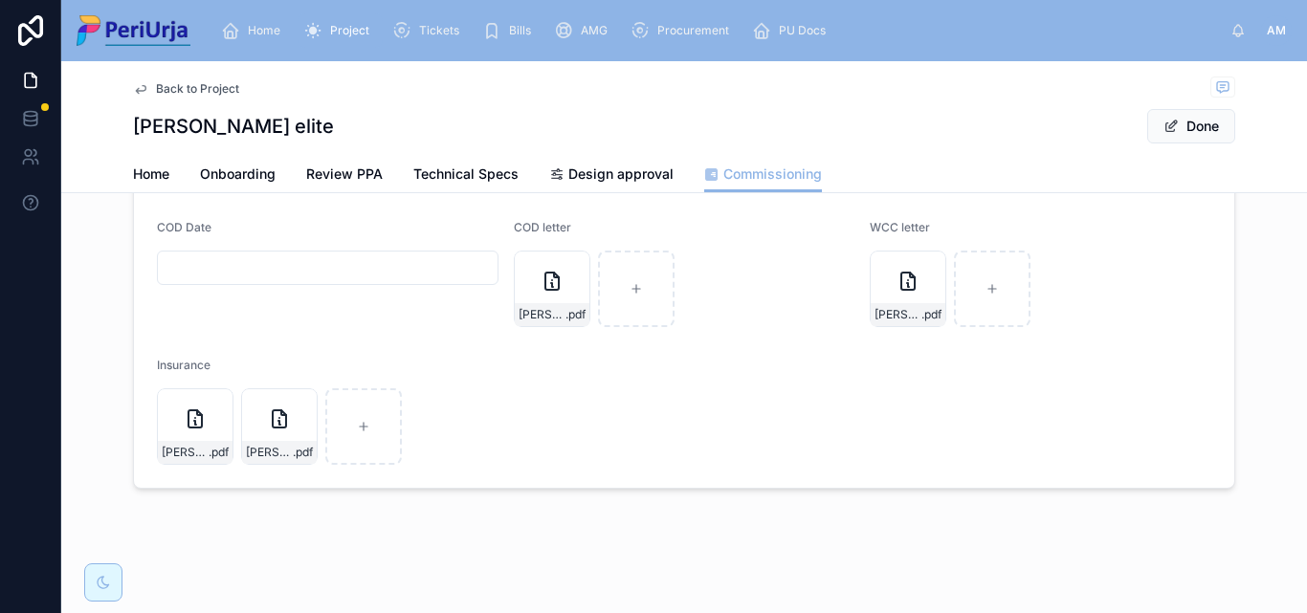
scroll to position [483, 0]
click at [229, 262] on input "text" at bounding box center [328, 262] width 340 height 27
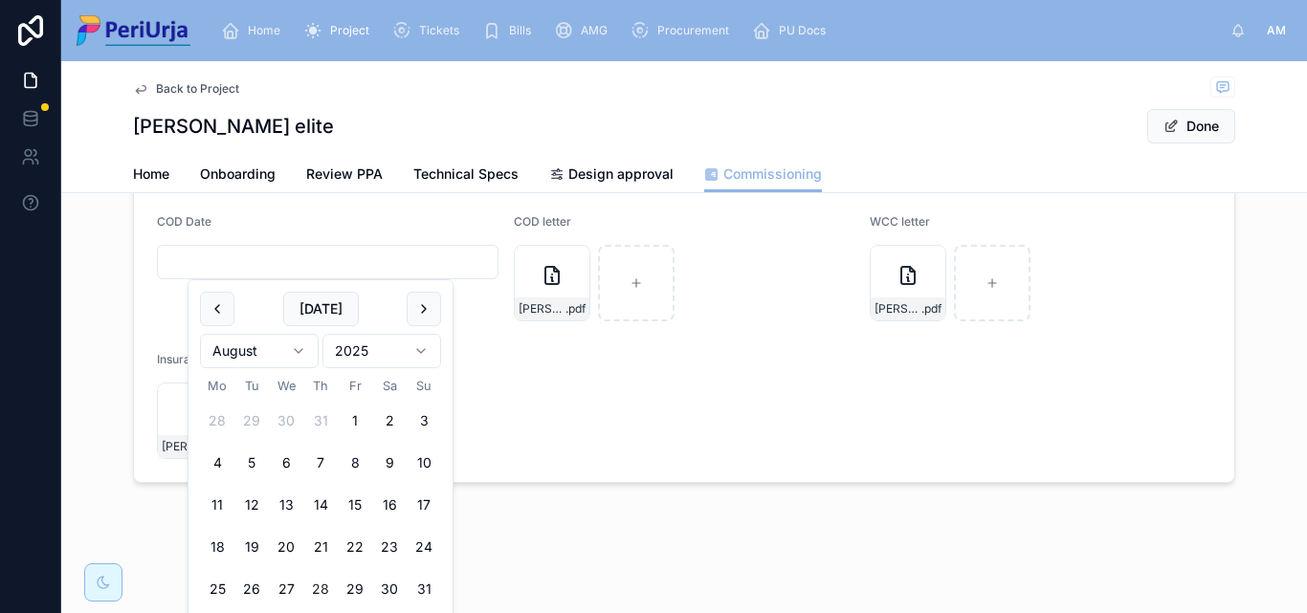
click at [422, 352] on html "Home Project Tickets Bills AMG Procurement PU Docs AM [PERSON_NAME] Back to Pro…" at bounding box center [653, 306] width 1307 height 613
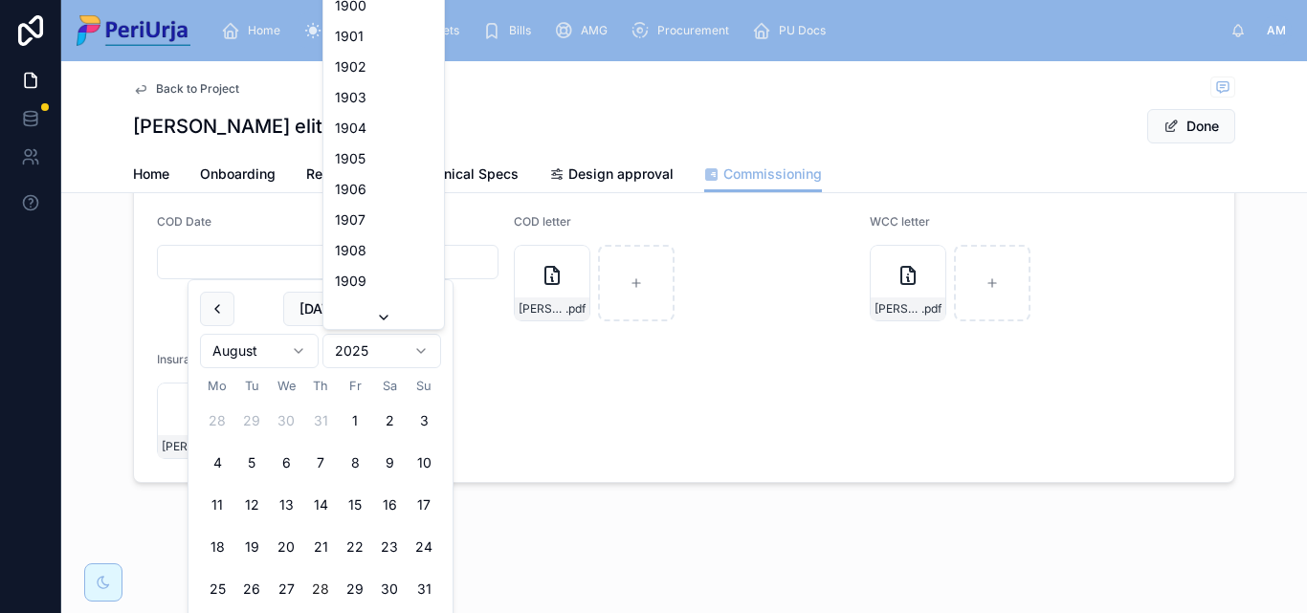
scroll to position [3543, 0]
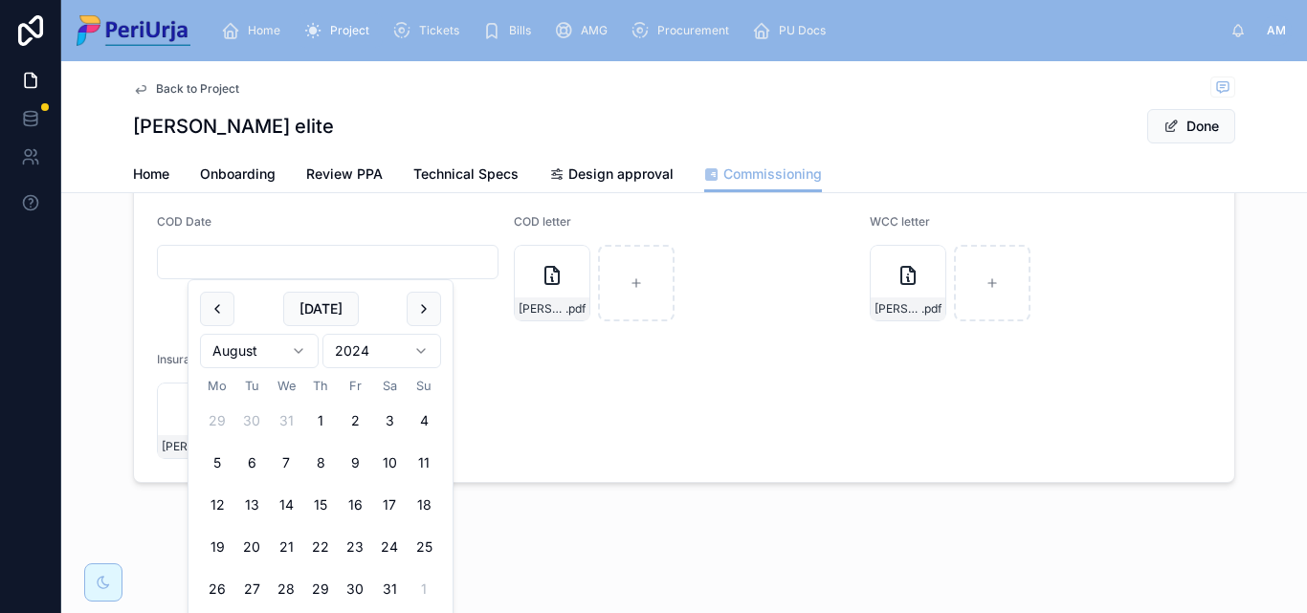
click at [308, 347] on html "Home Project Tickets Bills AMG Procurement PU Docs AM [PERSON_NAME] Back to Pro…" at bounding box center [653, 306] width 1307 height 613
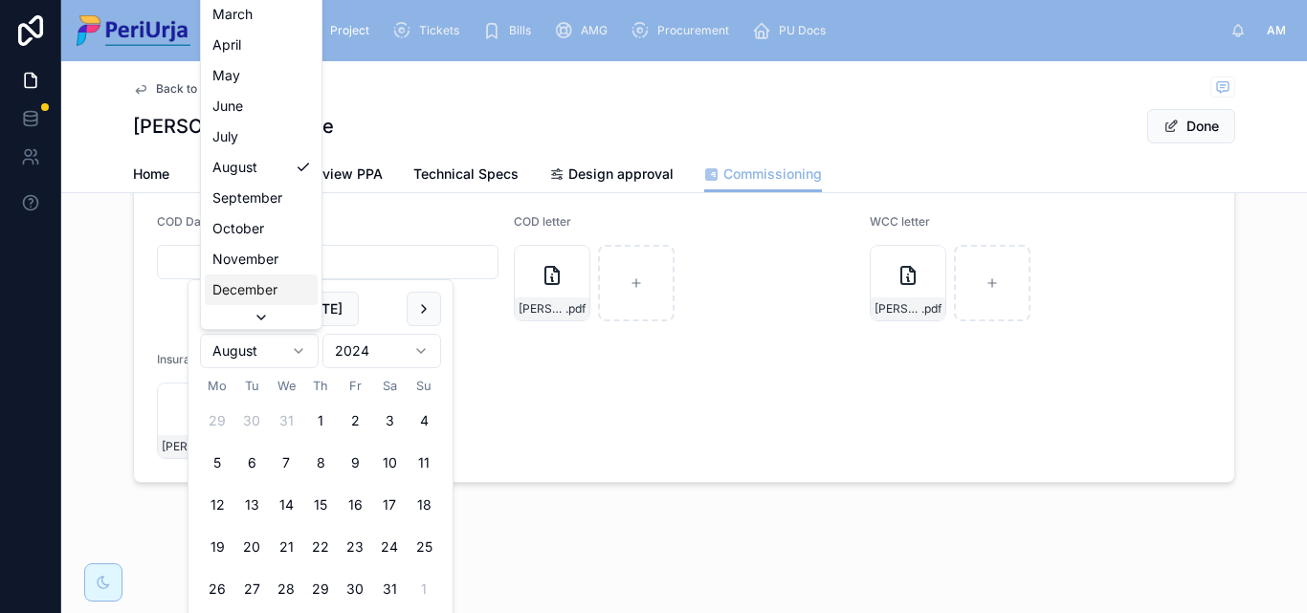
scroll to position [33, 0]
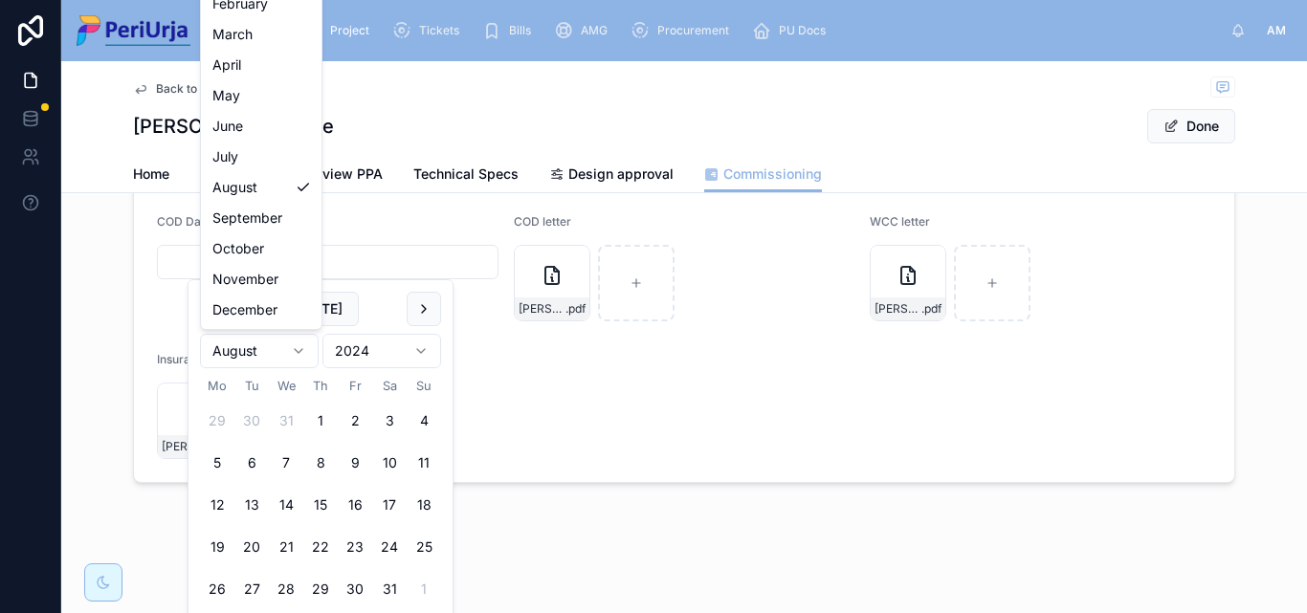
click at [688, 429] on html "Home Project Tickets Bills AMG Procurement PU Docs AM [PERSON_NAME] Back to Pro…" at bounding box center [653, 306] width 1307 height 613
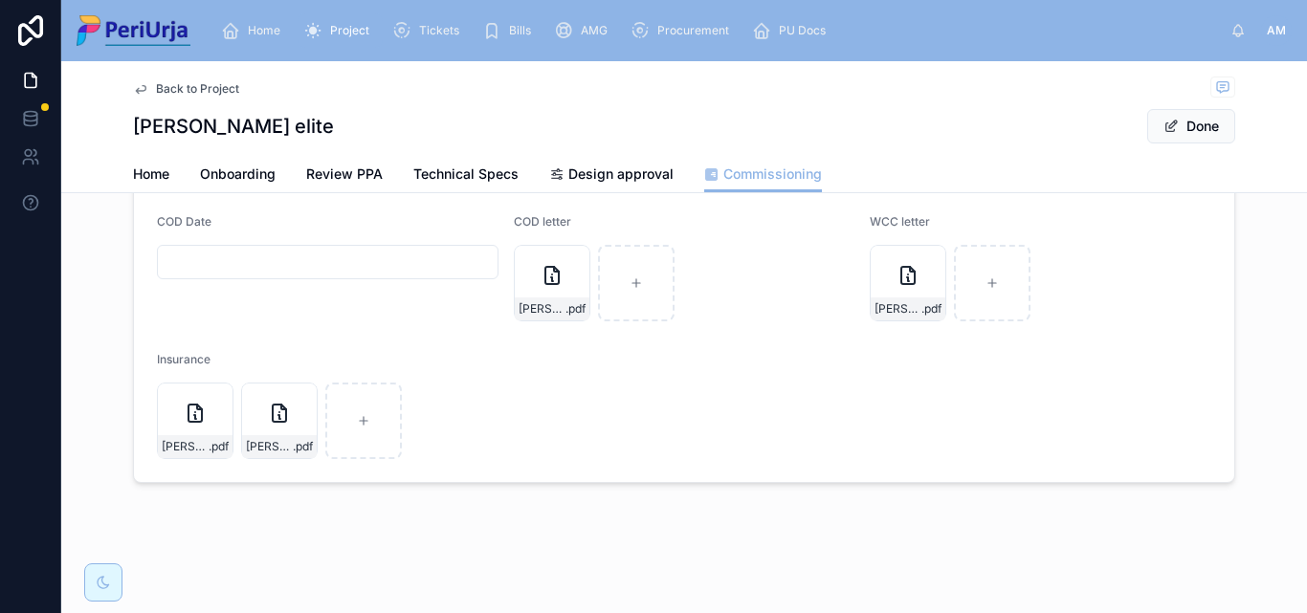
click at [217, 257] on input "text" at bounding box center [328, 262] width 340 height 27
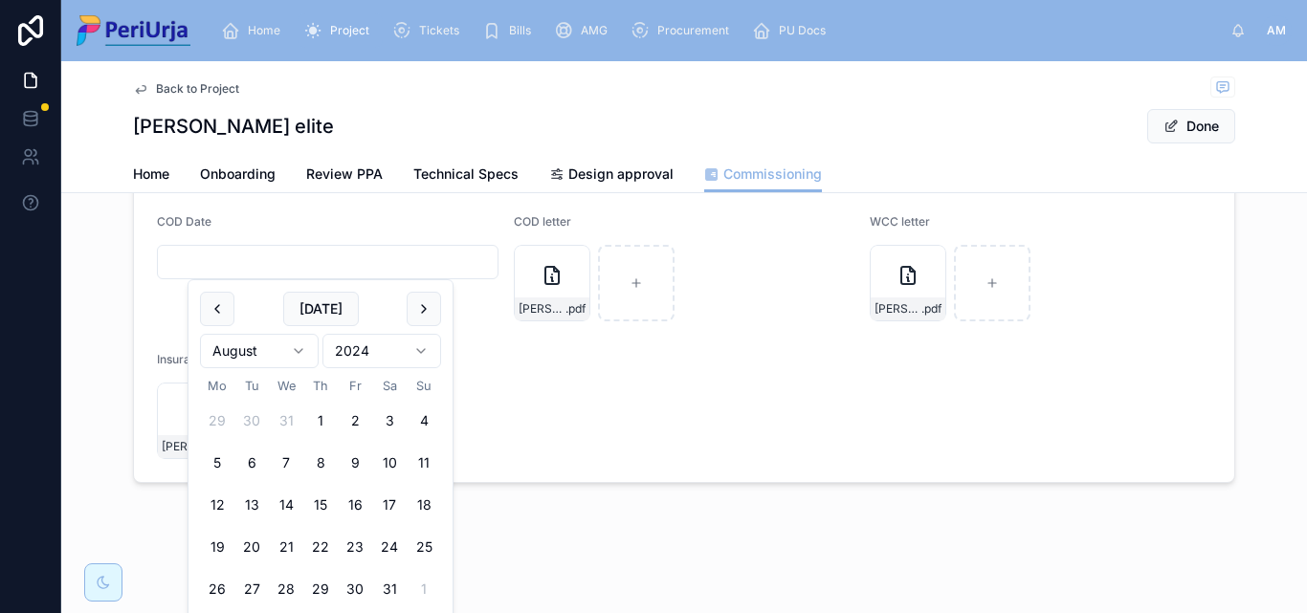
click at [415, 346] on html "Home Project Tickets Bills AMG Procurement PU Docs AM [PERSON_NAME] Back to Pro…" at bounding box center [653, 306] width 1307 height 613
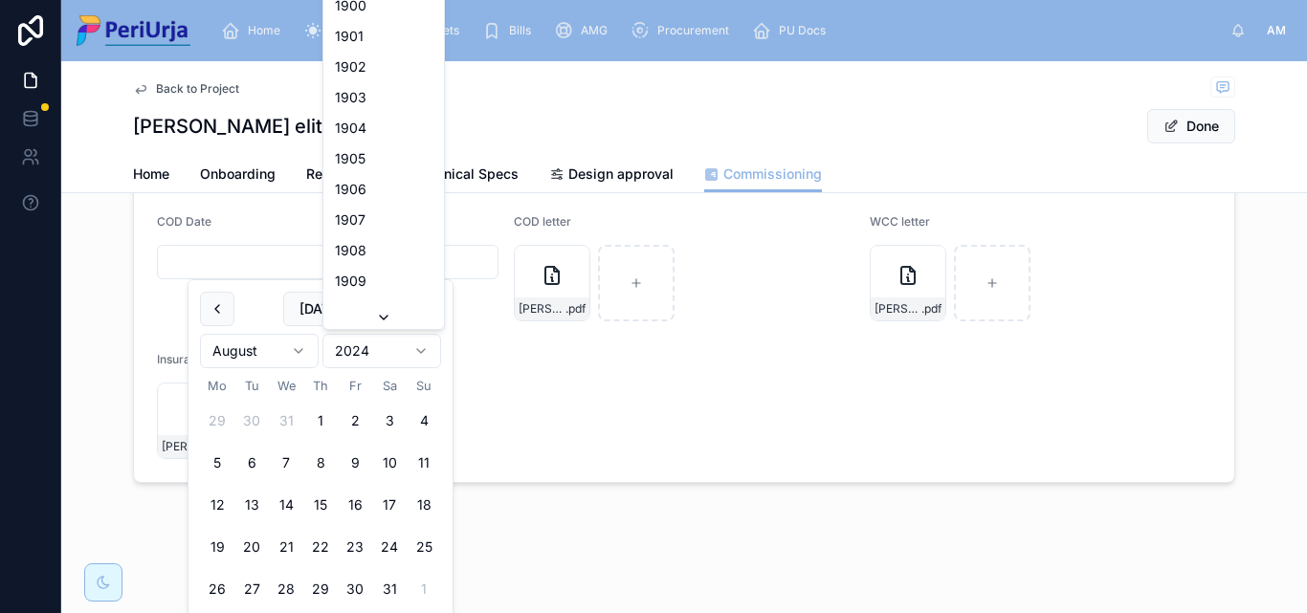
scroll to position [3512, 0]
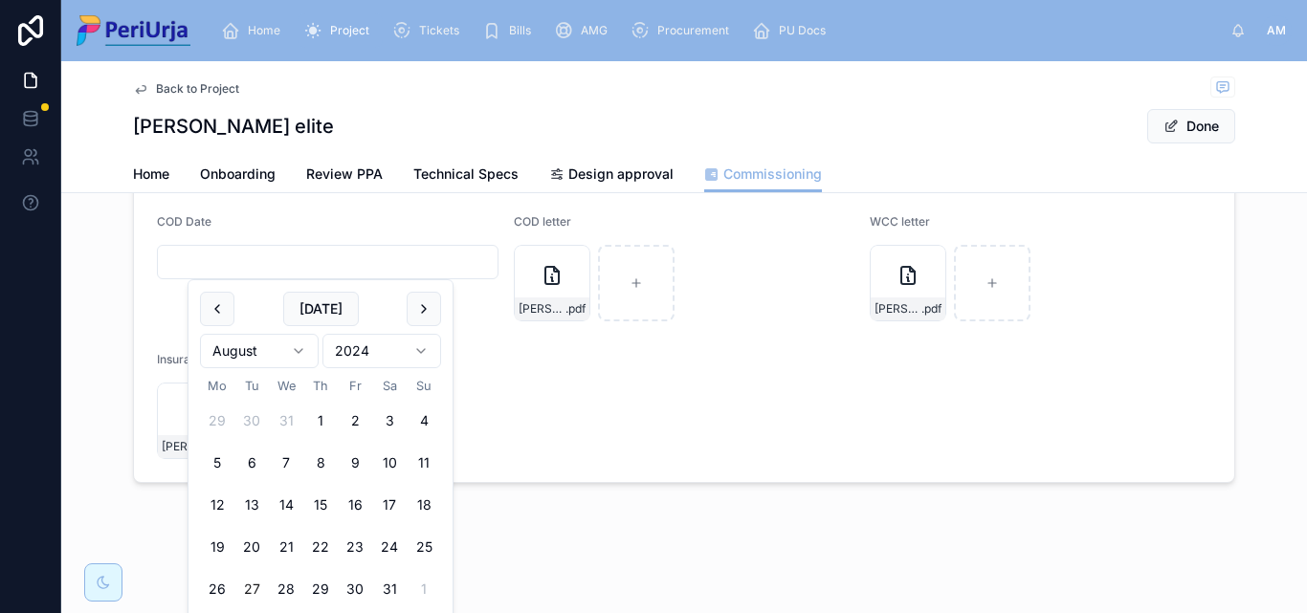
click at [249, 587] on button "27" at bounding box center [251, 589] width 34 height 34
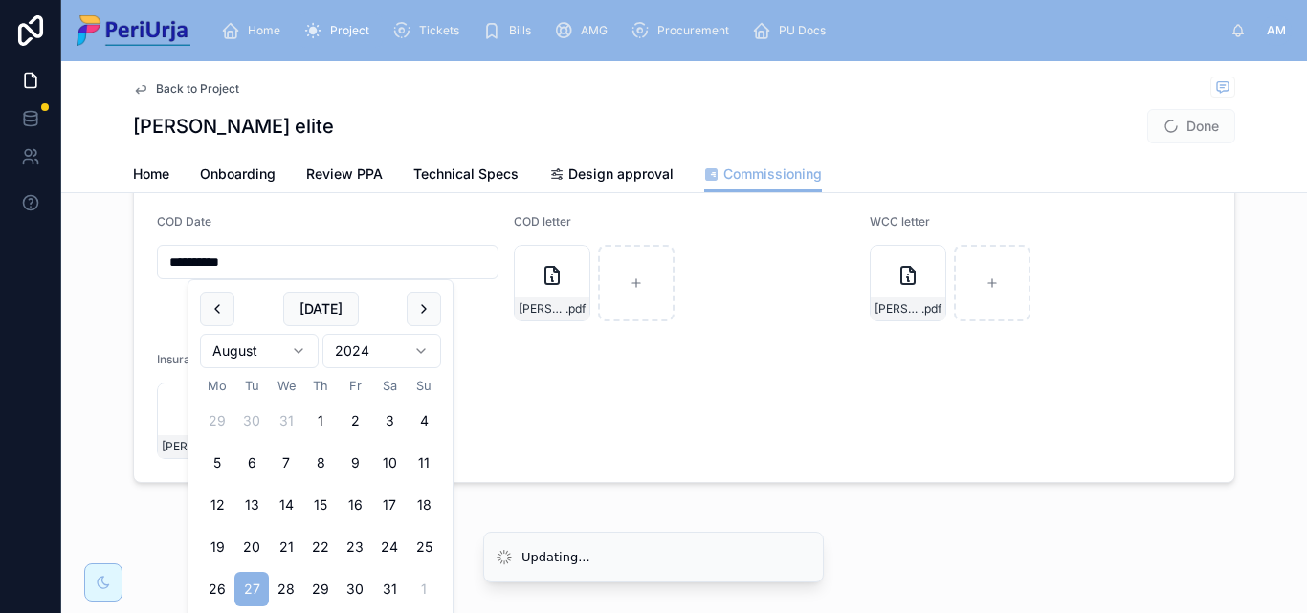
click at [300, 354] on html "**********" at bounding box center [653, 306] width 1307 height 613
click at [299, 350] on html "**********" at bounding box center [653, 306] width 1307 height 613
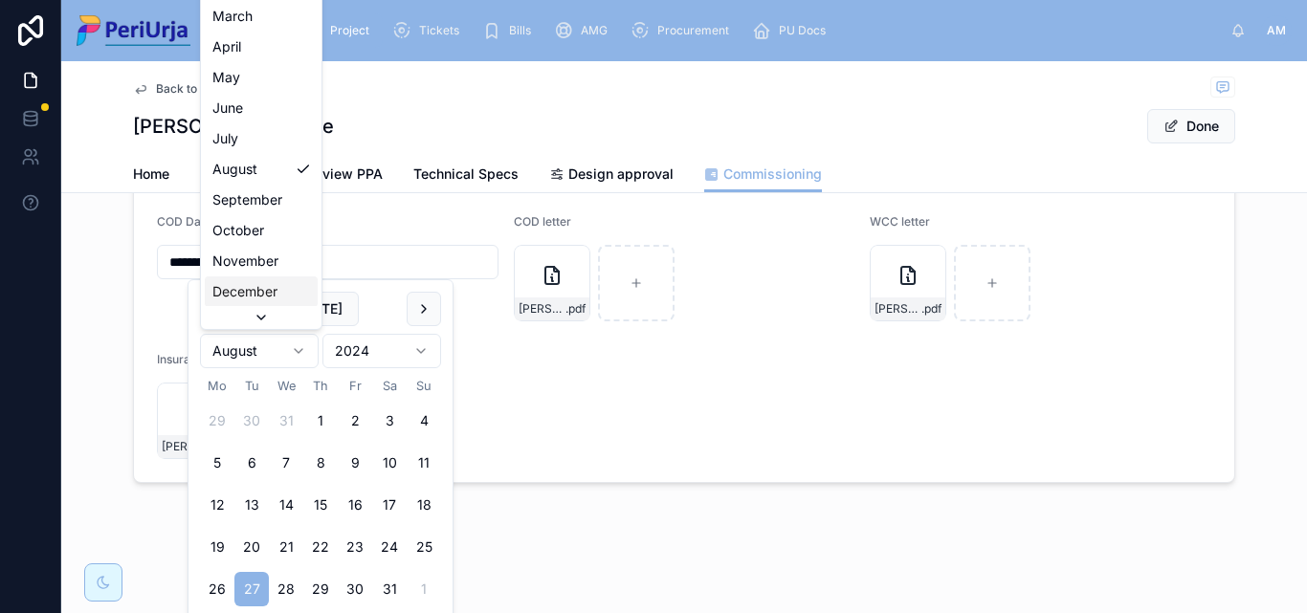
scroll to position [53, 0]
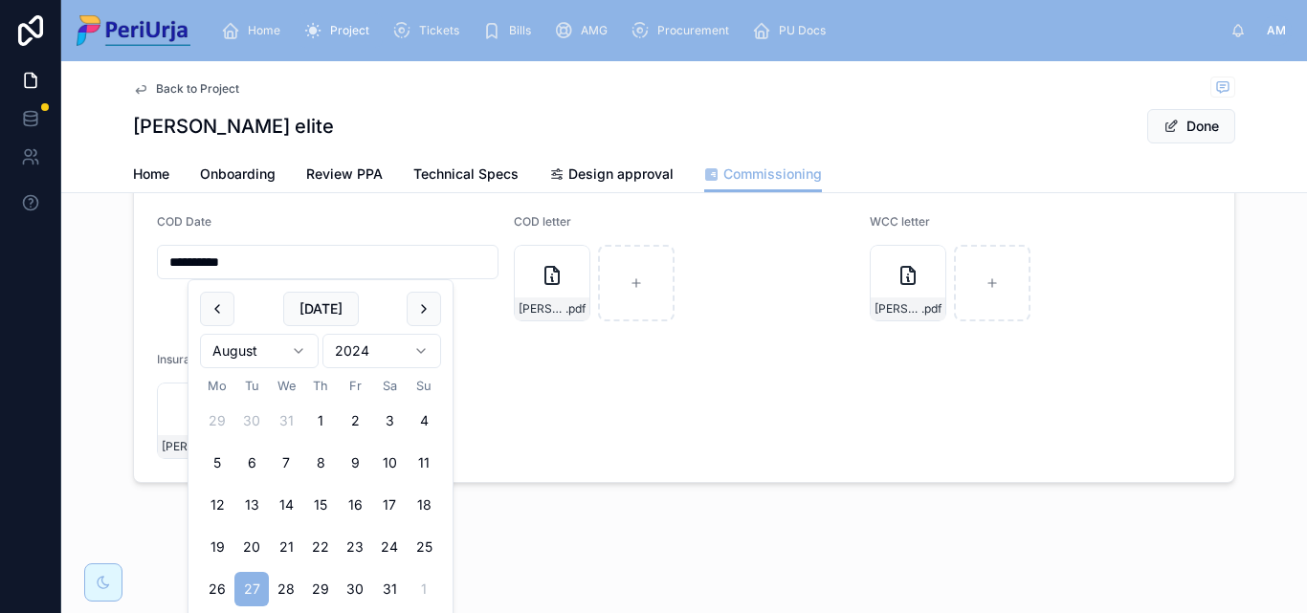
click at [303, 347] on html "**********" at bounding box center [653, 306] width 1307 height 613
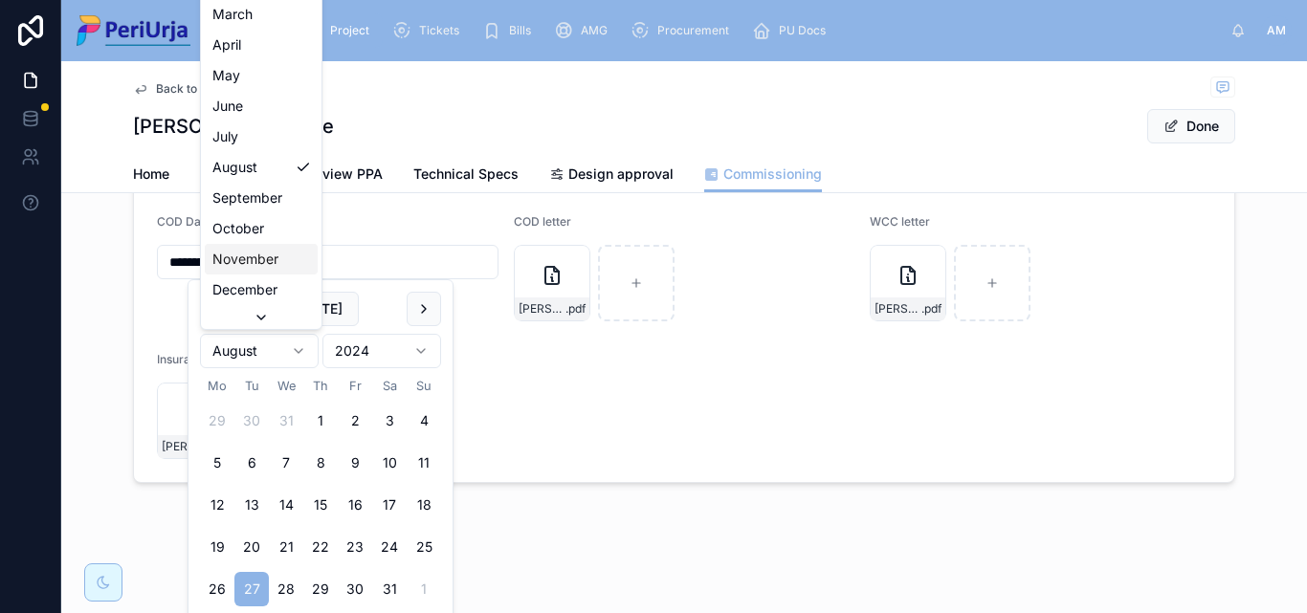
scroll to position [33, 0]
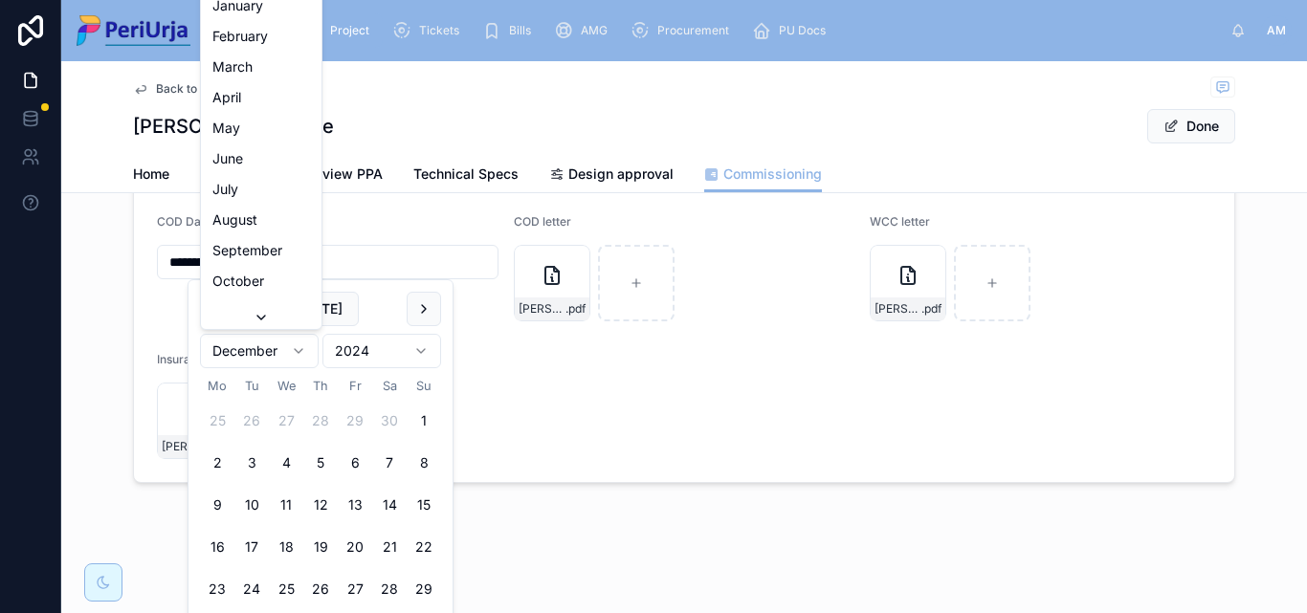
click at [300, 343] on html "**********" at bounding box center [653, 306] width 1307 height 613
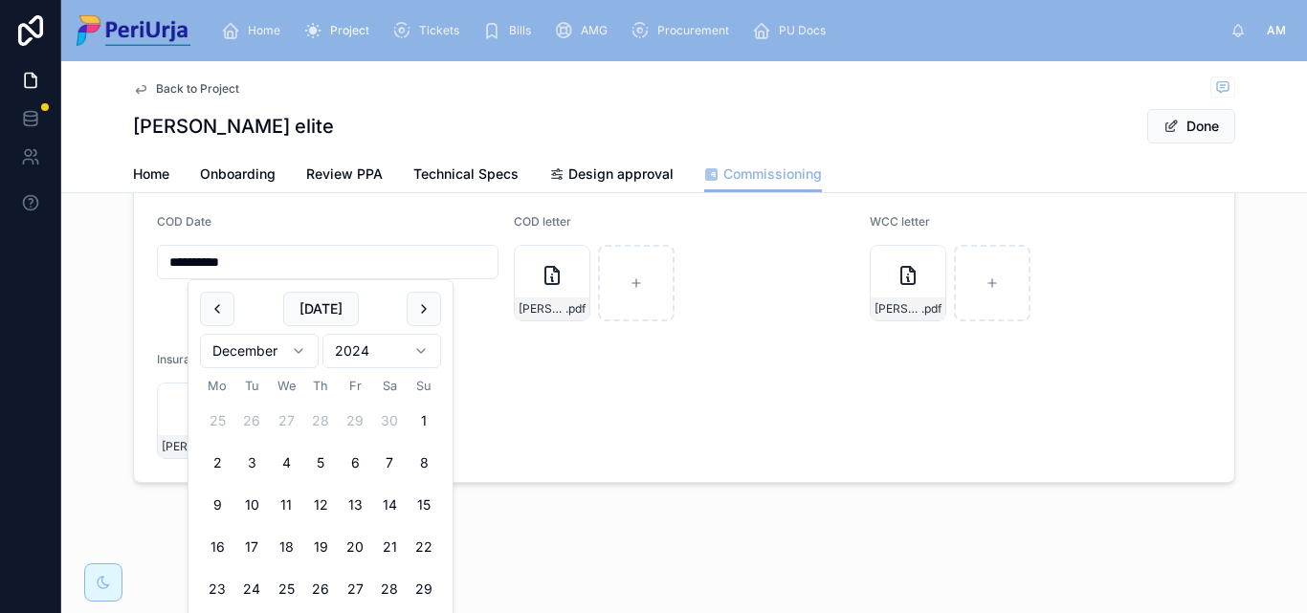
click at [200, 262] on input "**********" at bounding box center [328, 262] width 340 height 27
type input "**********"
click at [576, 113] on div "[PERSON_NAME] elite Done" at bounding box center [684, 126] width 1102 height 36
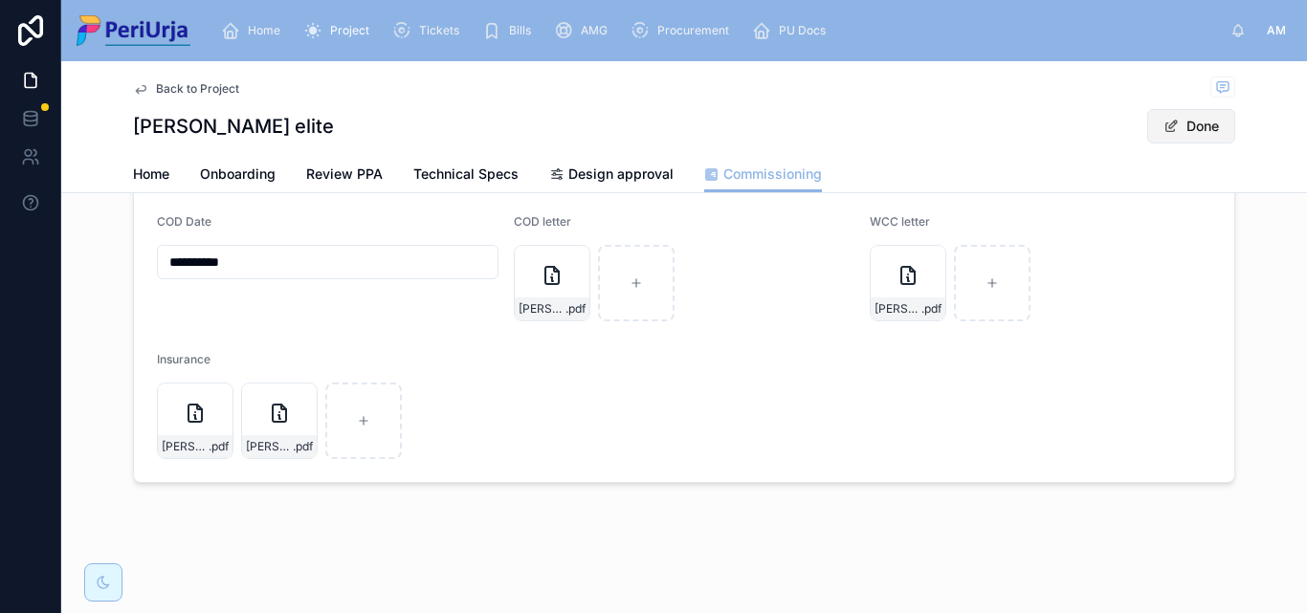
click at [1188, 121] on button "Done" at bounding box center [1191, 126] width 88 height 34
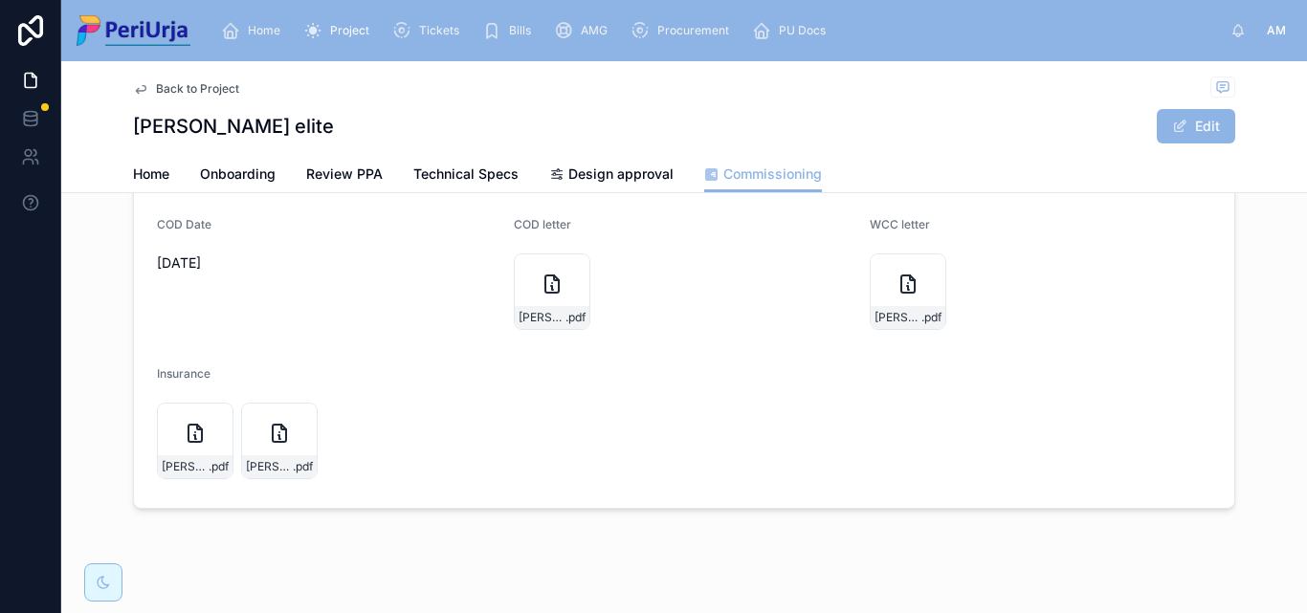
scroll to position [464, 0]
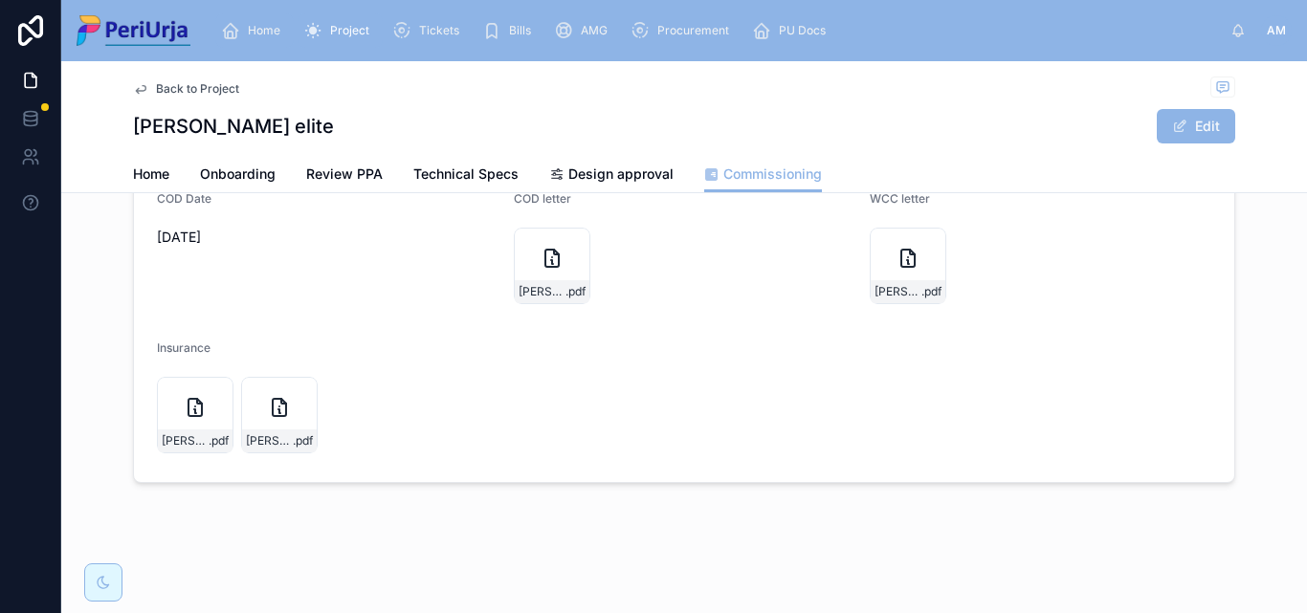
click at [255, 27] on span "Home" at bounding box center [264, 30] width 33 height 15
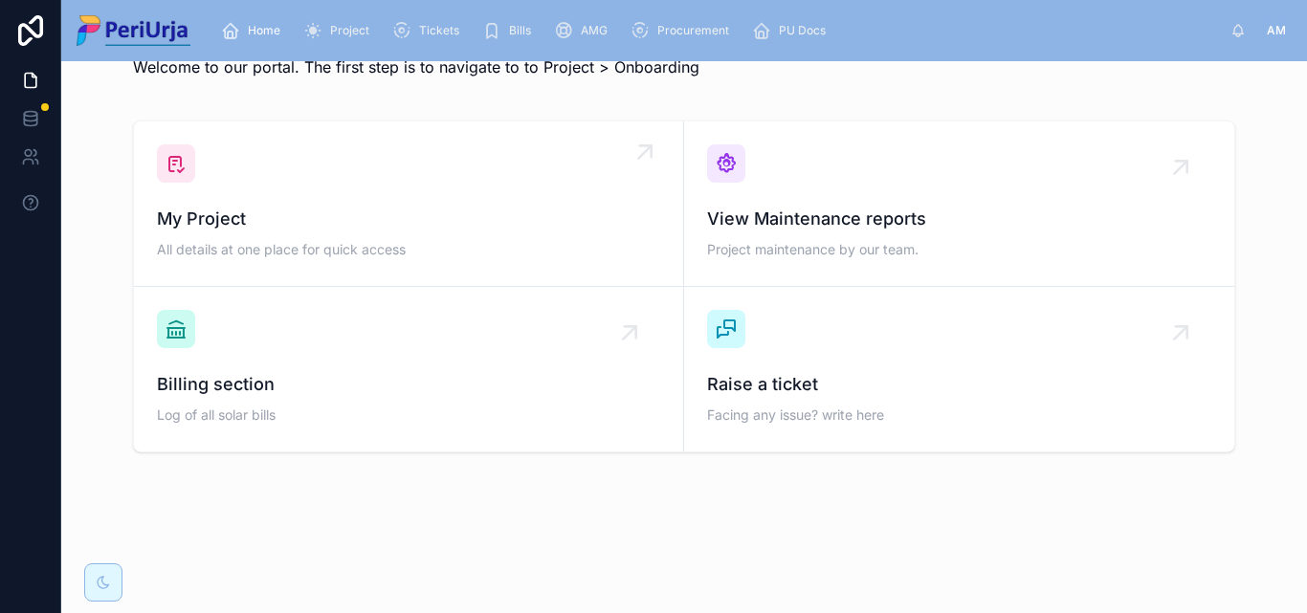
scroll to position [56, 0]
click at [249, 243] on span "All details at one place for quick access" at bounding box center [408, 249] width 503 height 19
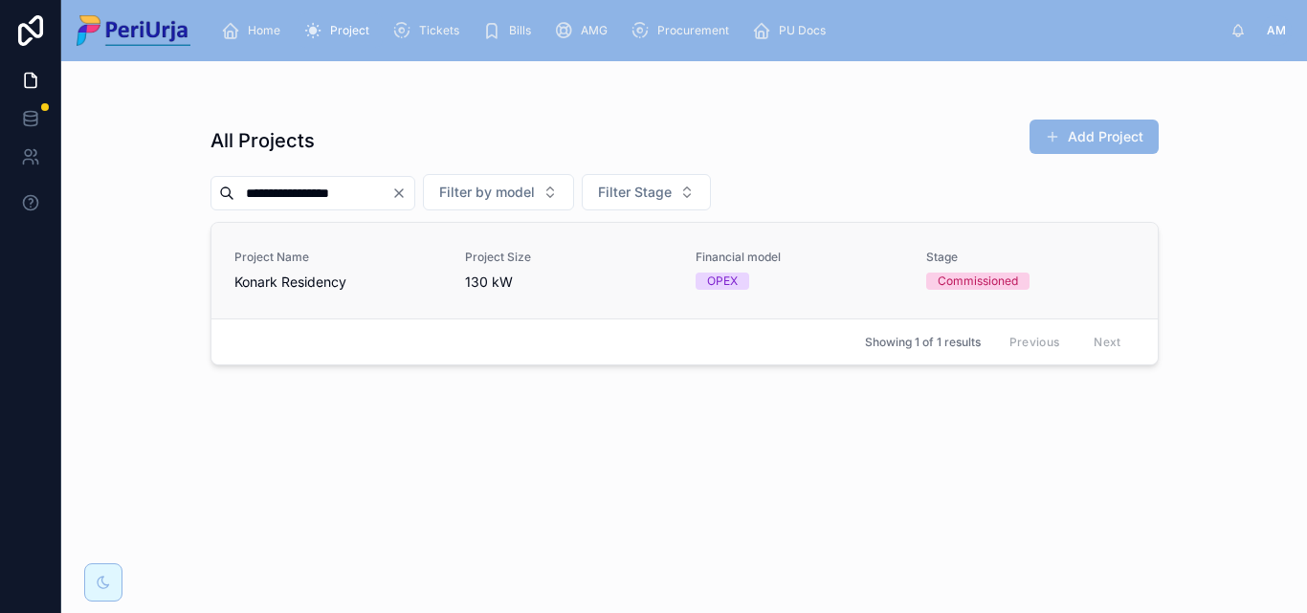
type input "**********"
click at [306, 288] on span "Konark Residency" at bounding box center [338, 282] width 208 height 19
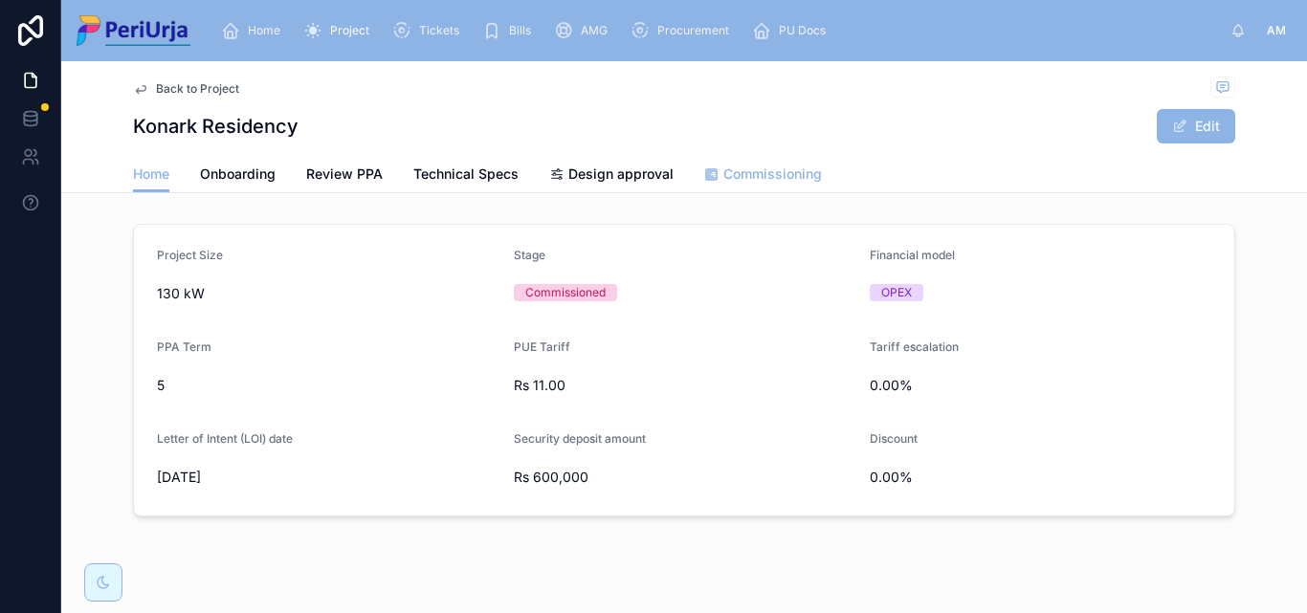
click at [746, 164] on link "Commissioning" at bounding box center [763, 176] width 118 height 38
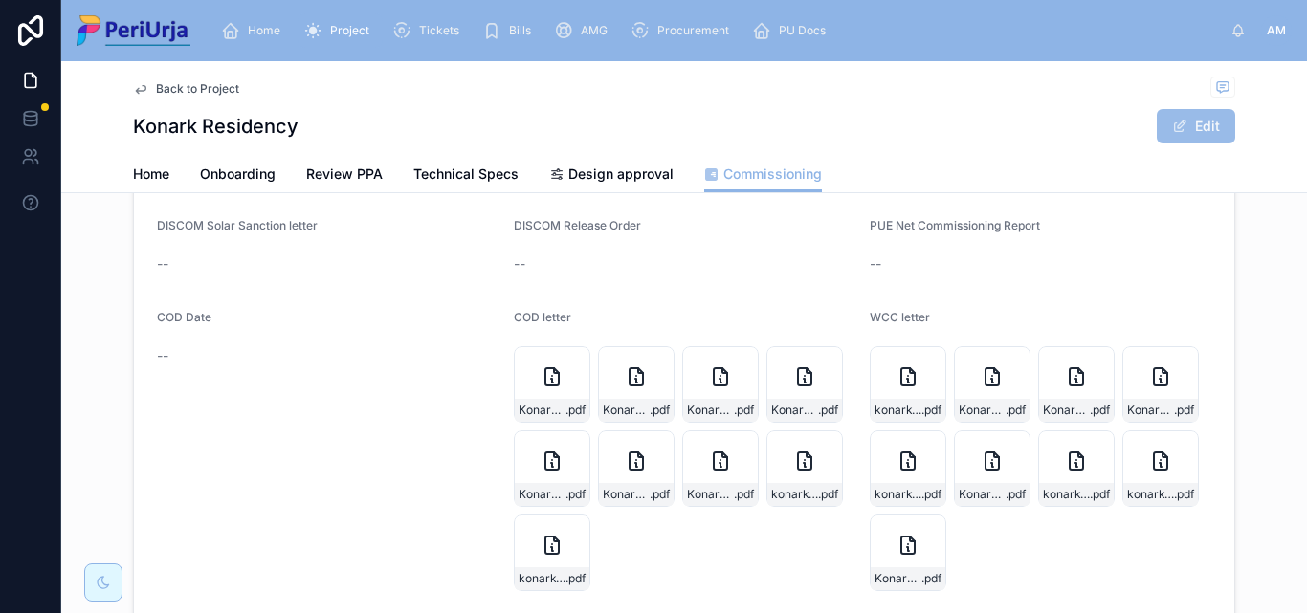
click at [1186, 115] on button "Edit" at bounding box center [1196, 126] width 78 height 34
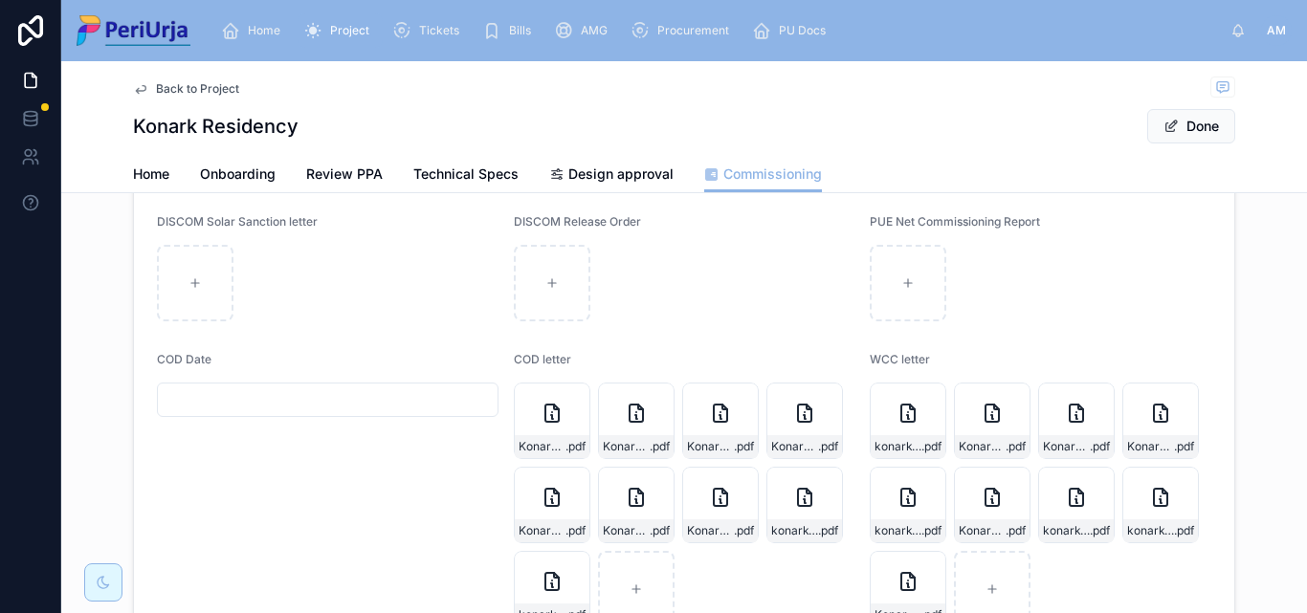
scroll to position [353, 0]
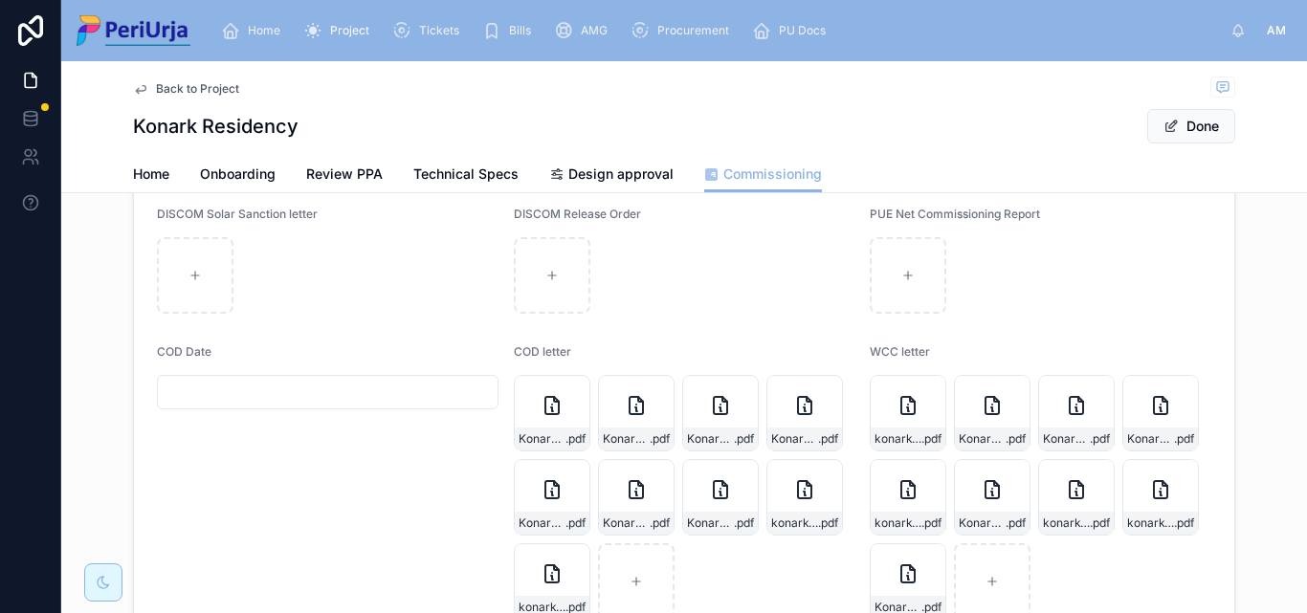
click at [277, 394] on input "text" at bounding box center [328, 392] width 340 height 27
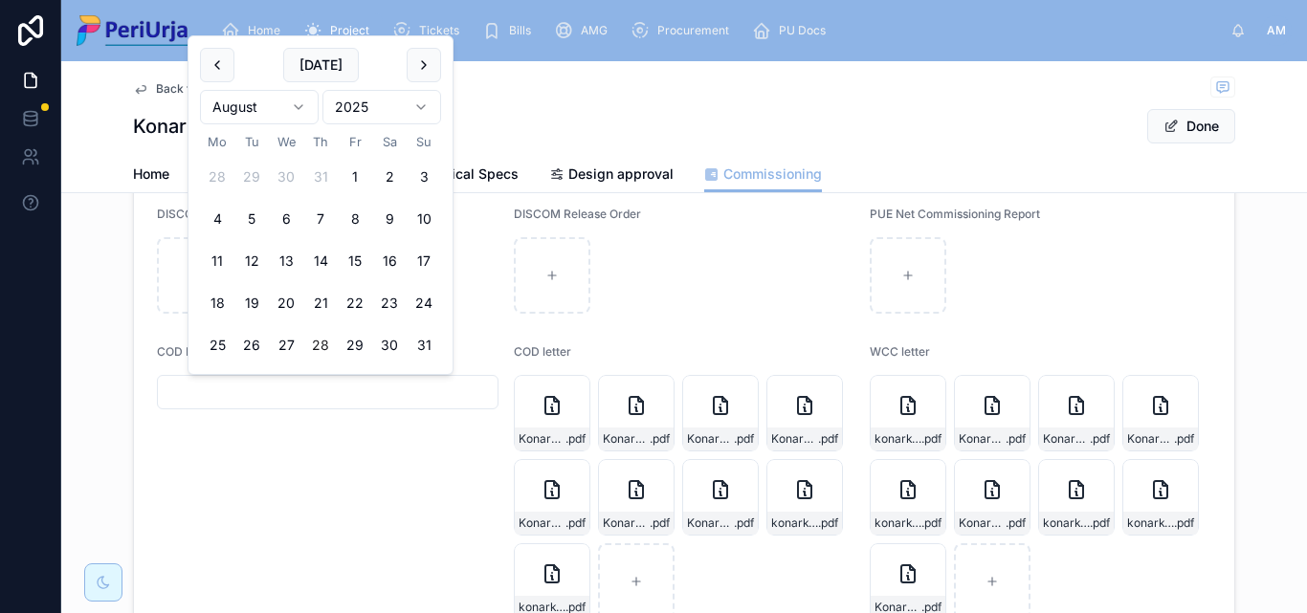
click at [420, 108] on html "Home Project Tickets Bills AMG Procurement PU Docs AM [PERSON_NAME] Back to Pro…" at bounding box center [653, 306] width 1307 height 613
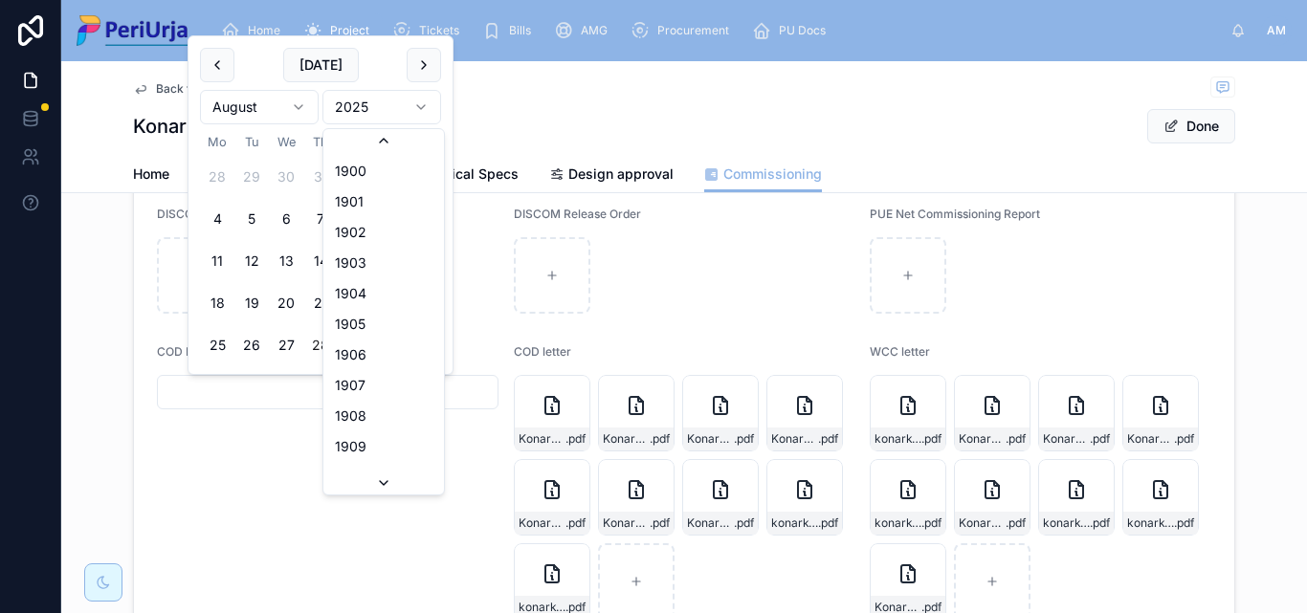
scroll to position [3543, 0]
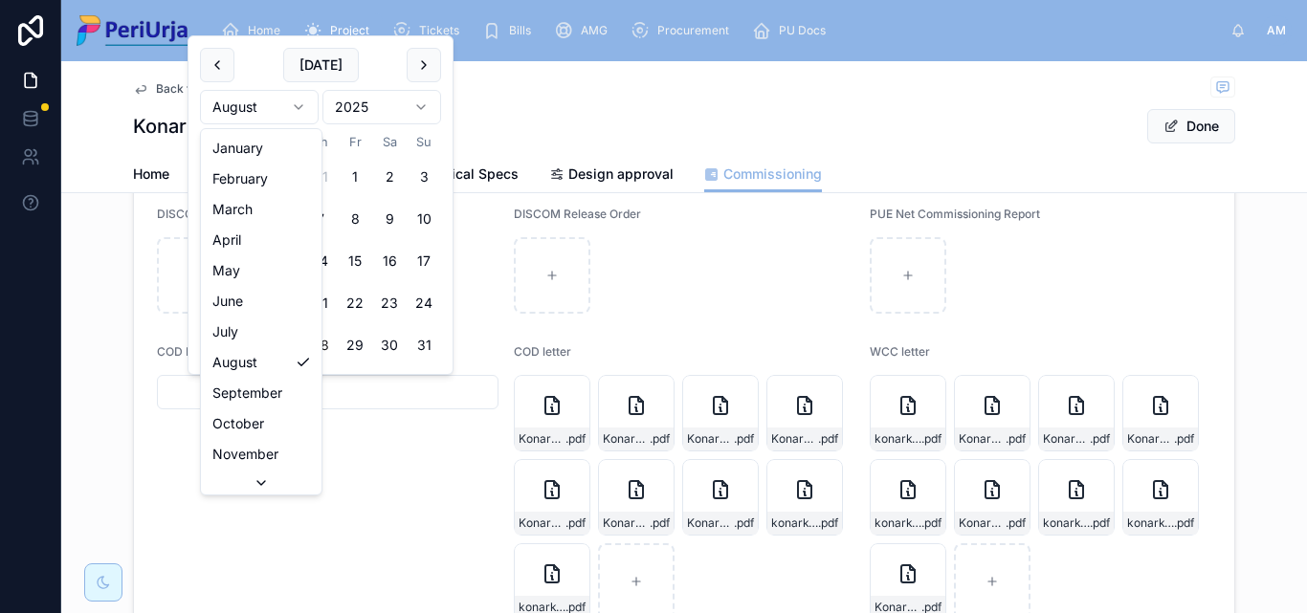
click at [304, 107] on html "Home Project Tickets Bills AMG Procurement PU Docs AM [PERSON_NAME] Back to Pro…" at bounding box center [653, 306] width 1307 height 613
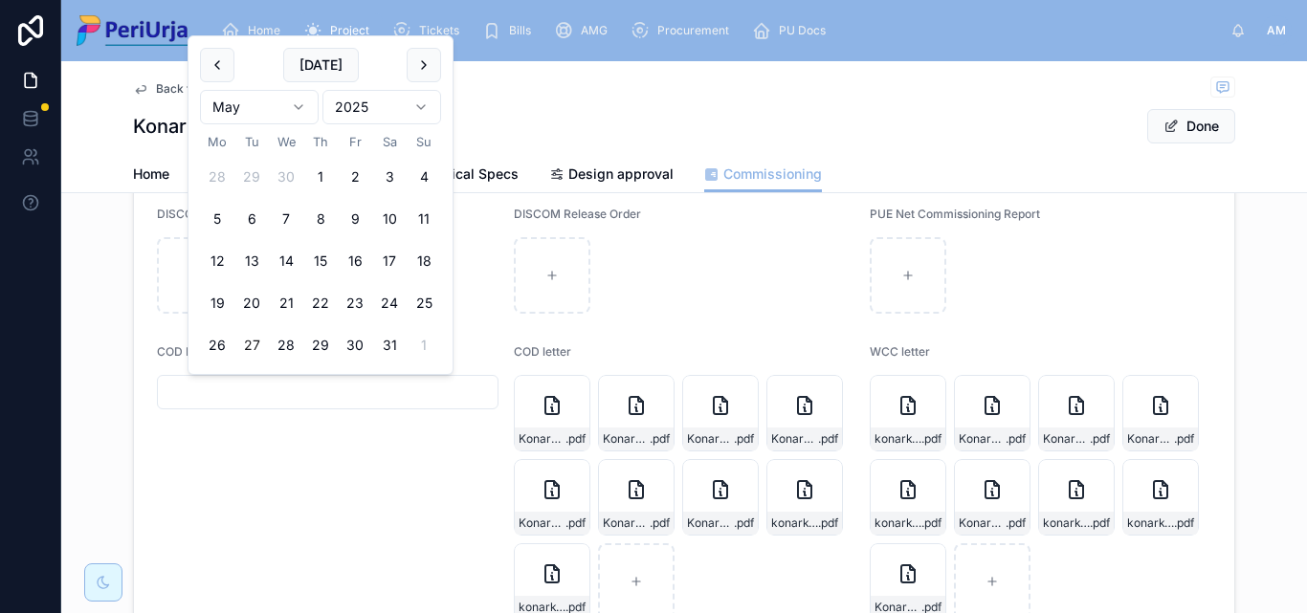
click at [265, 342] on button "27" at bounding box center [251, 345] width 34 height 34
type input "**********"
click at [1205, 112] on button "Done" at bounding box center [1191, 126] width 88 height 34
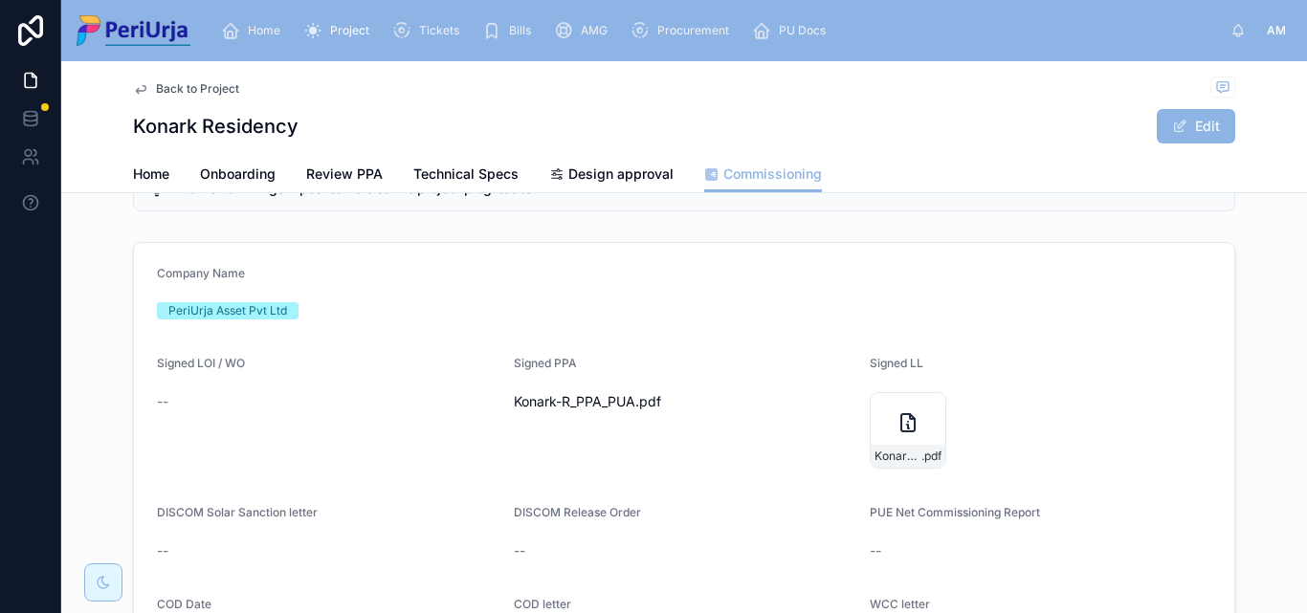
scroll to position [0, 0]
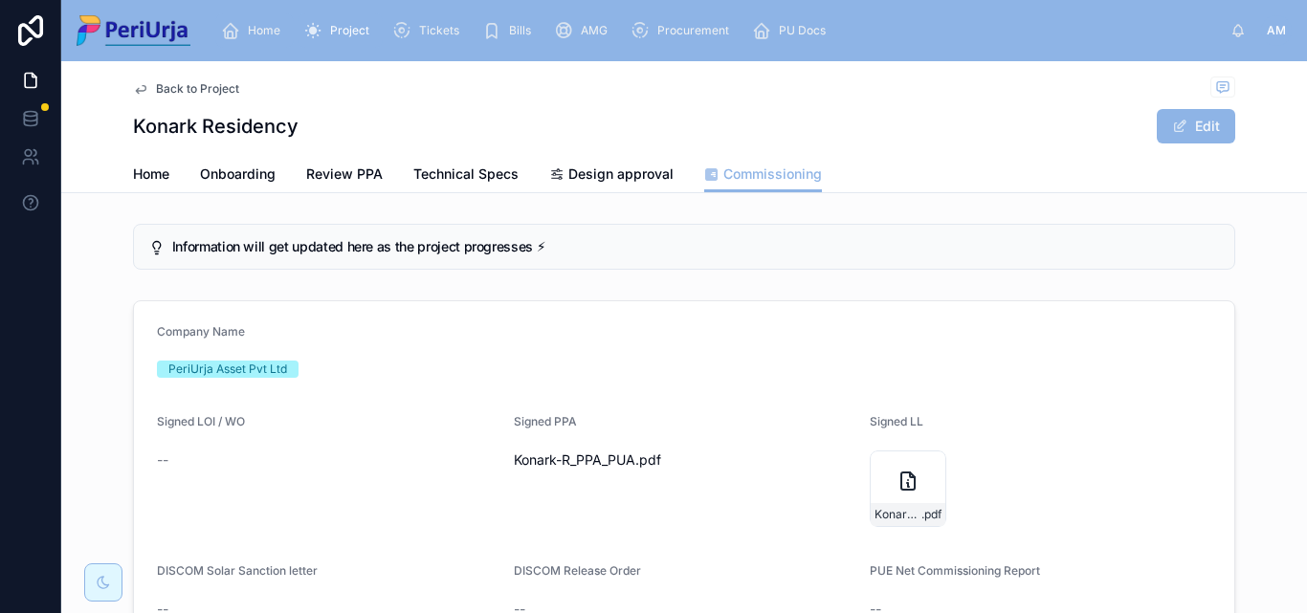
drag, startPoint x: 263, startPoint y: 27, endPoint x: 266, endPoint y: 45, distance: 18.4
click at [263, 26] on span "Home" at bounding box center [264, 30] width 33 height 15
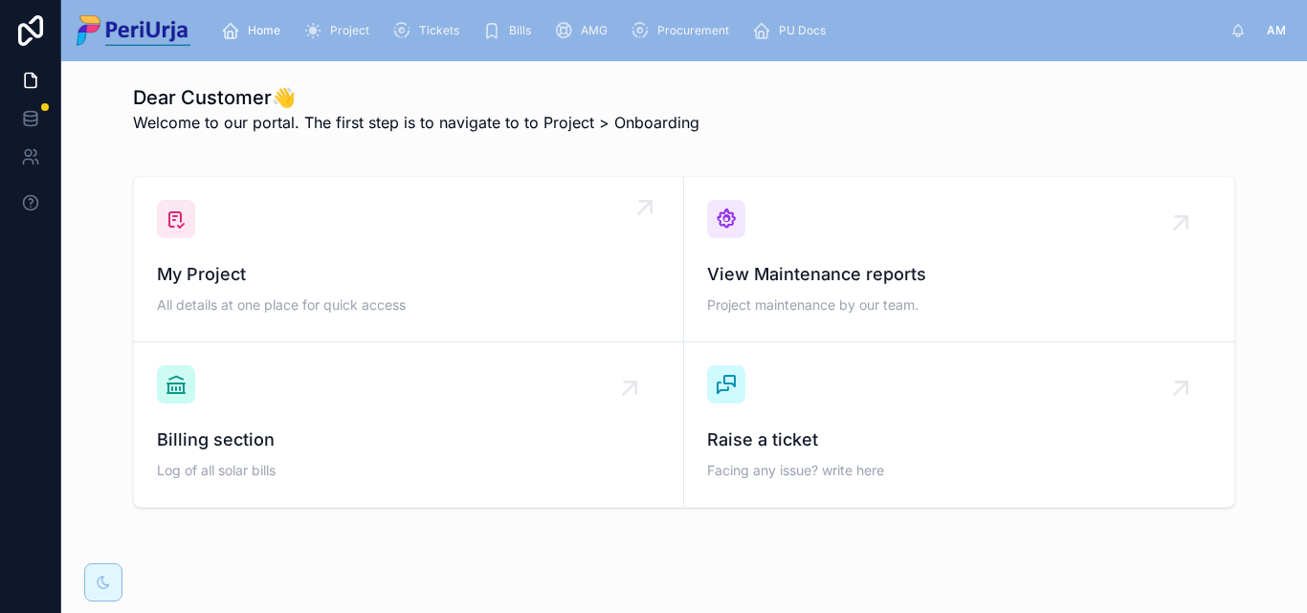
click at [262, 279] on span "My Project" at bounding box center [408, 274] width 503 height 27
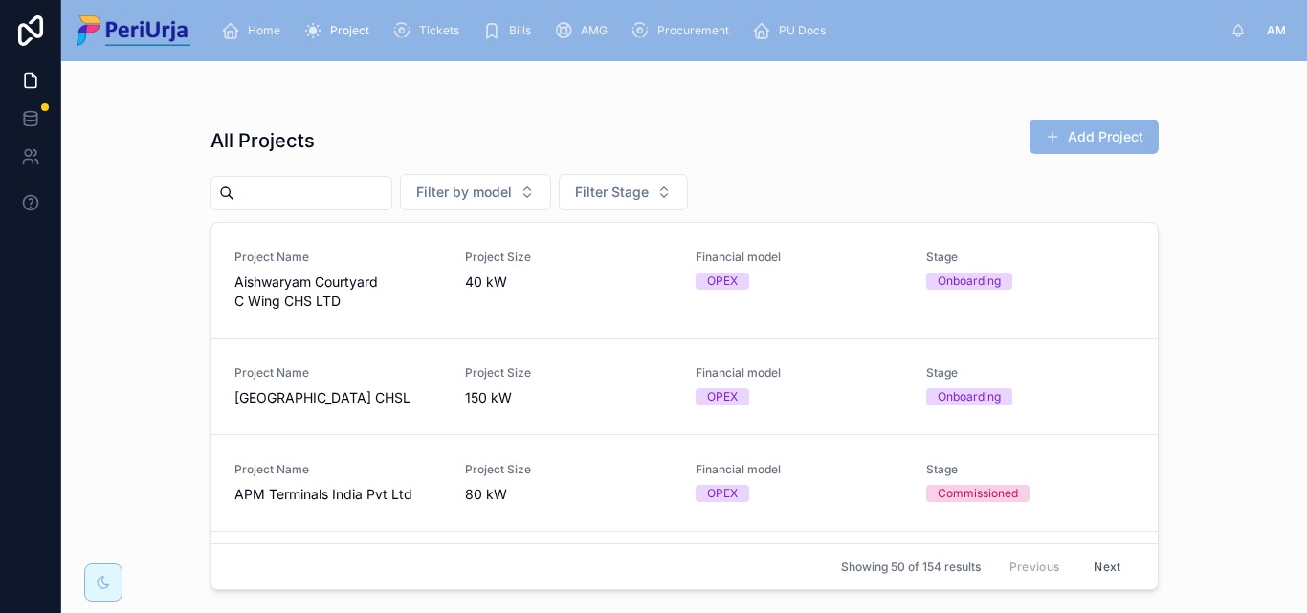
click at [262, 189] on input "text" at bounding box center [312, 193] width 157 height 27
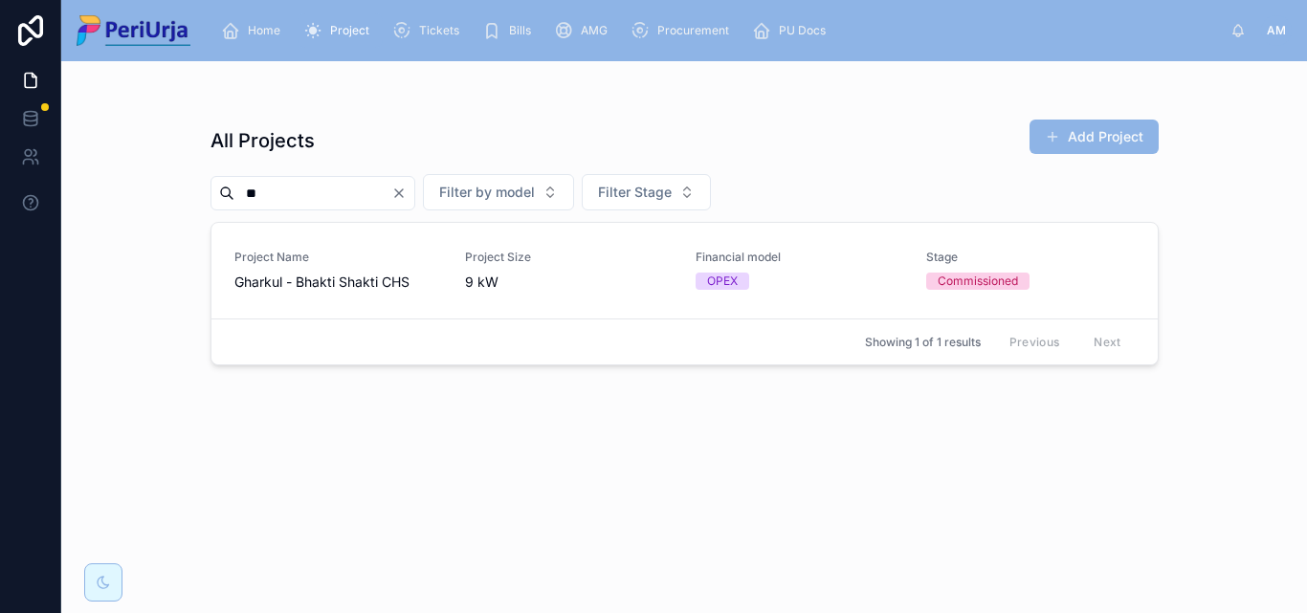
type input "*"
type input "***"
click at [344, 266] on div "Project Name APM Terminals India Pvt Ltd" at bounding box center [338, 271] width 208 height 42
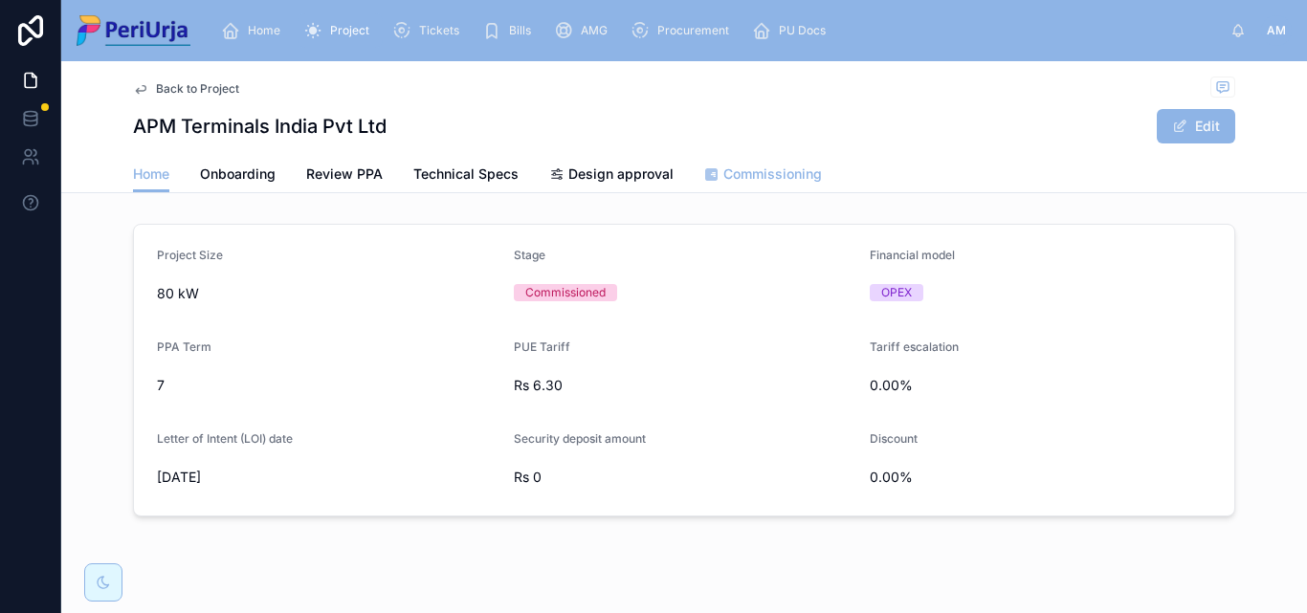
click at [770, 183] on span "Commissioning" at bounding box center [772, 174] width 99 height 19
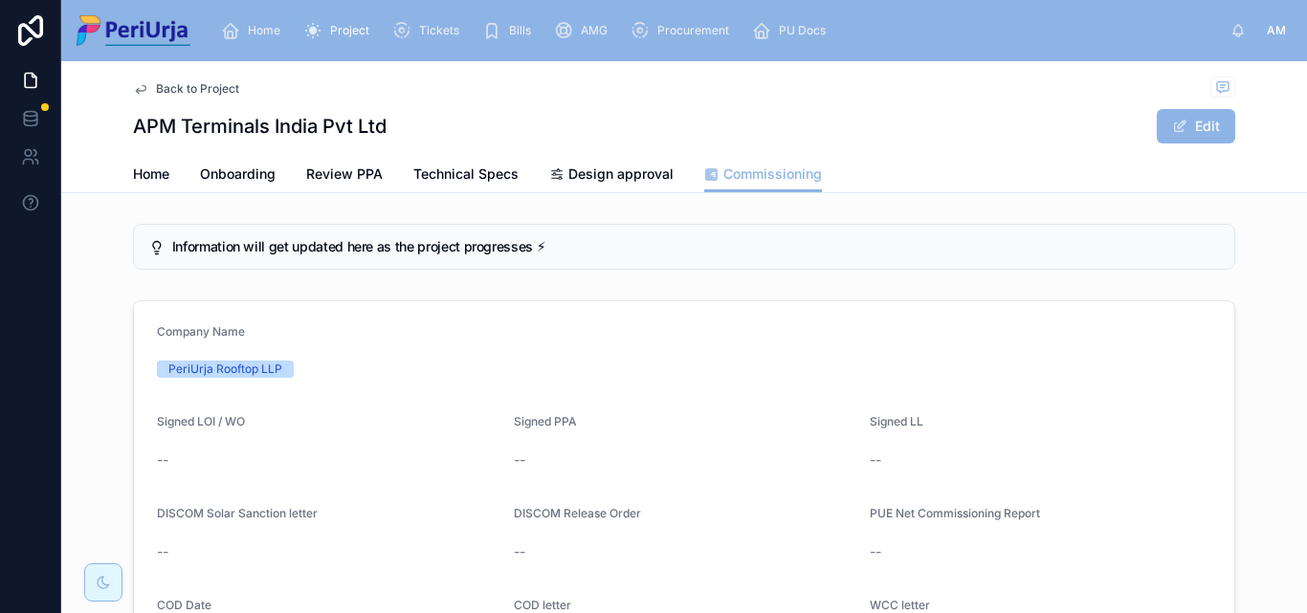
click at [286, 32] on div "Home" at bounding box center [254, 30] width 67 height 31
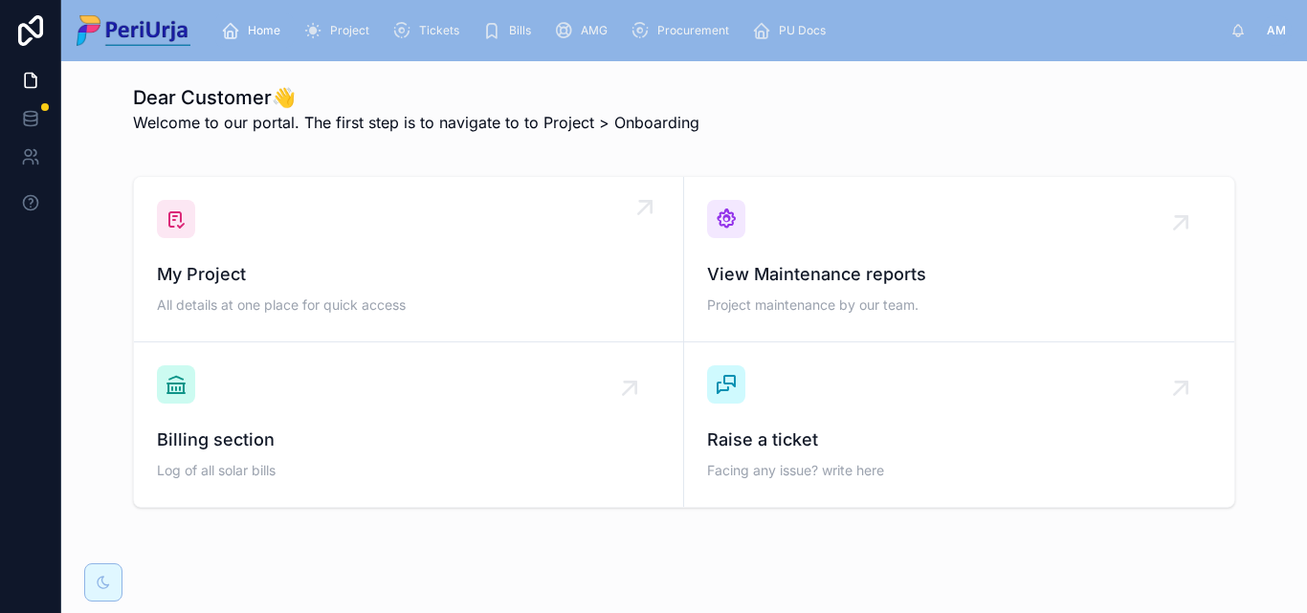
click at [291, 228] on div "My Project All details at one place for quick access" at bounding box center [408, 259] width 503 height 119
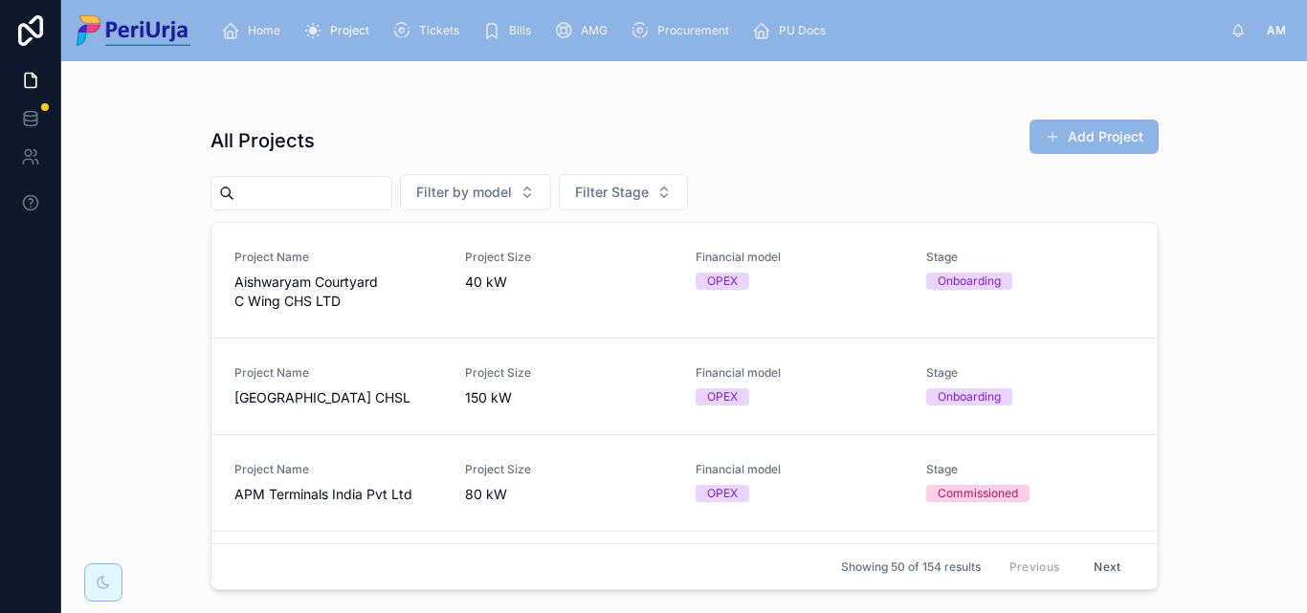
click at [274, 186] on input "text" at bounding box center [312, 193] width 157 height 27
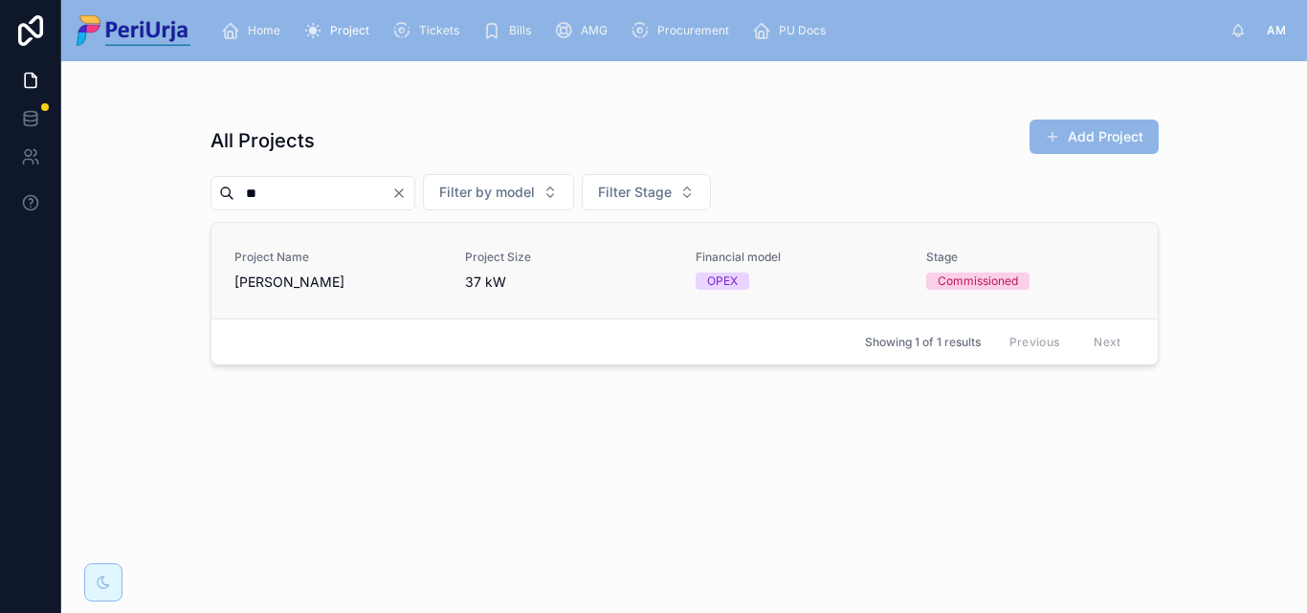
type input "**"
click at [288, 268] on div "Project Name [PERSON_NAME]" at bounding box center [338, 271] width 208 height 42
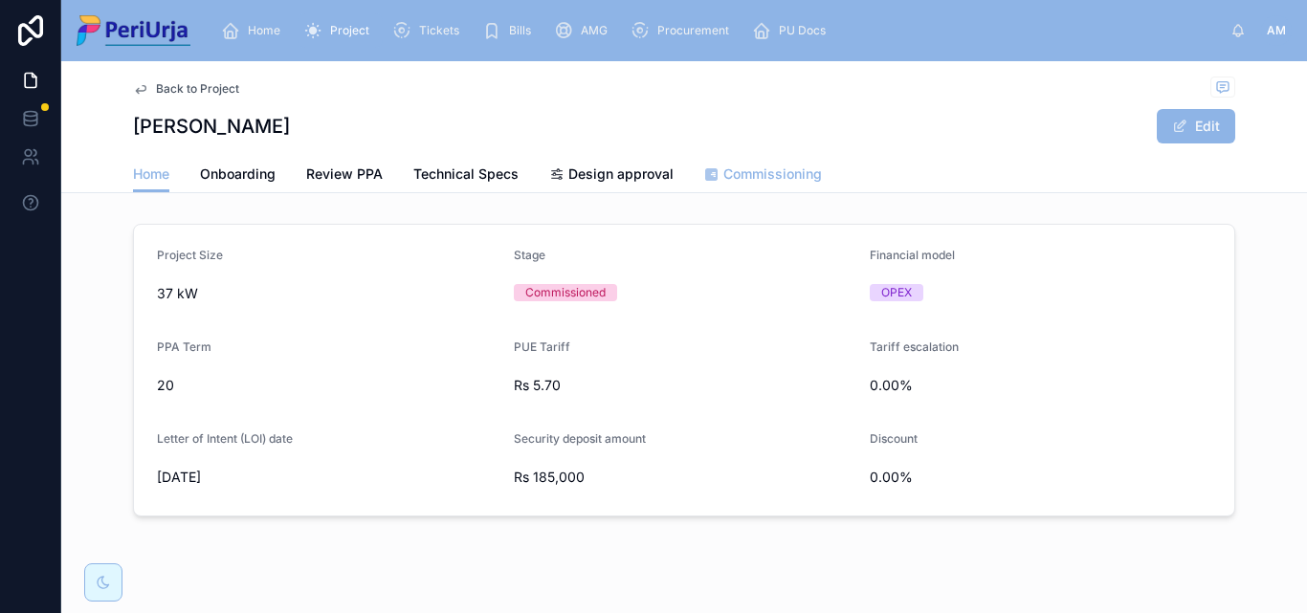
click at [725, 177] on span "Commissioning" at bounding box center [772, 174] width 99 height 19
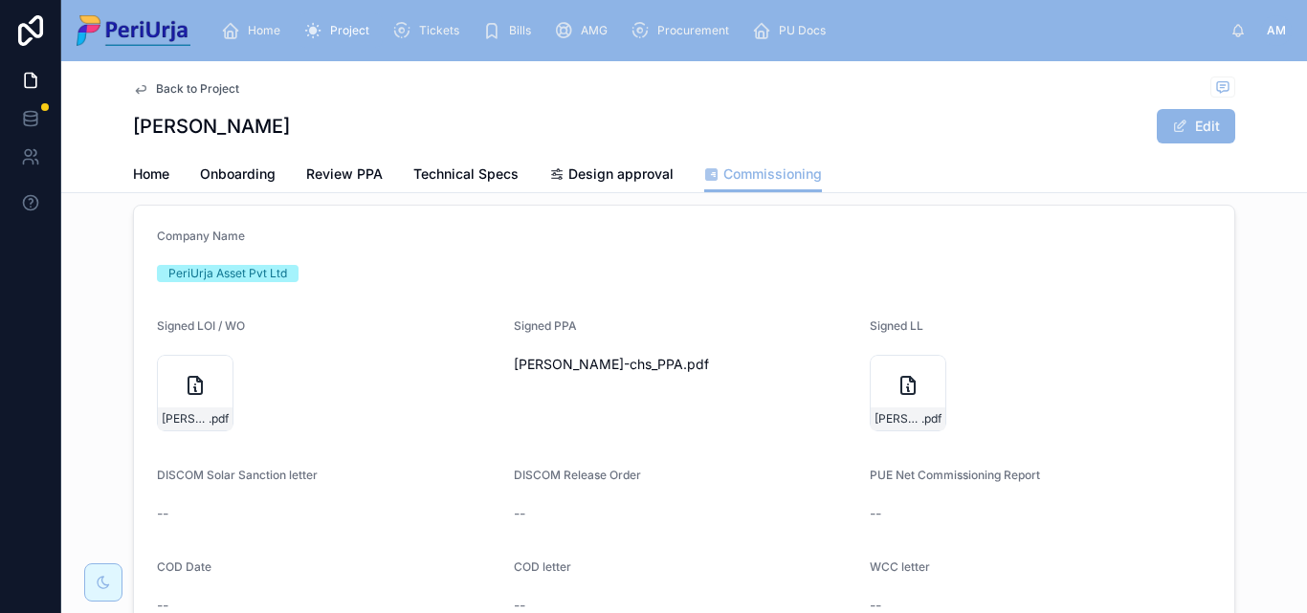
scroll to position [287, 0]
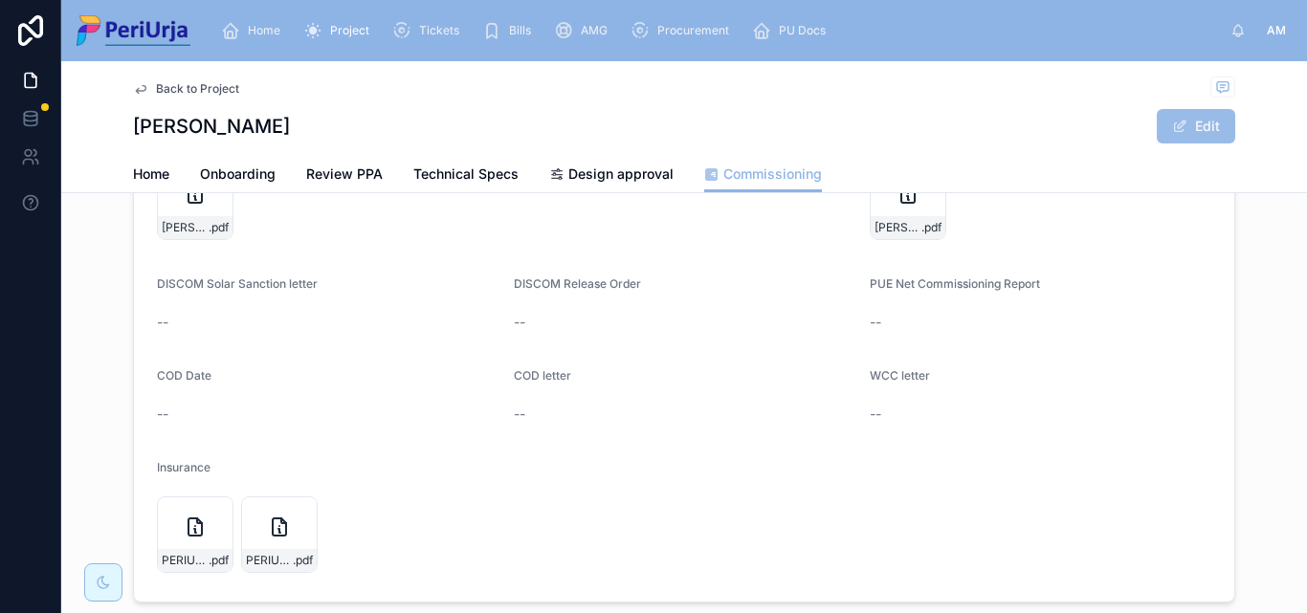
click at [1188, 135] on button "Edit" at bounding box center [1196, 126] width 78 height 34
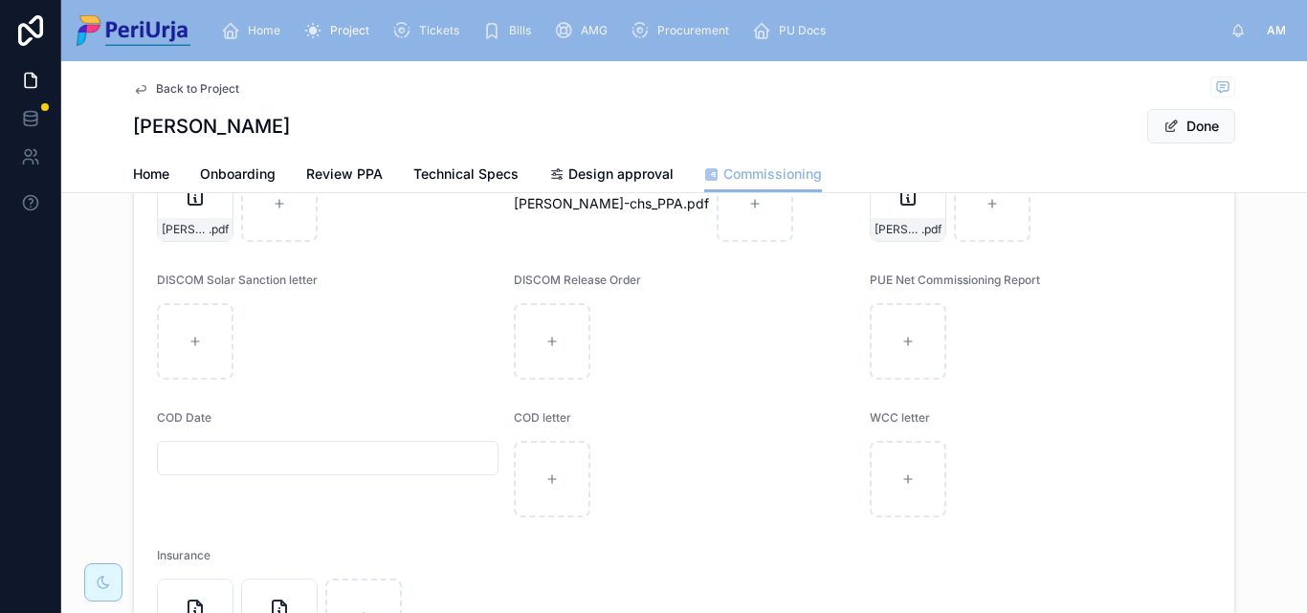
click at [215, 463] on input "text" at bounding box center [328, 458] width 340 height 27
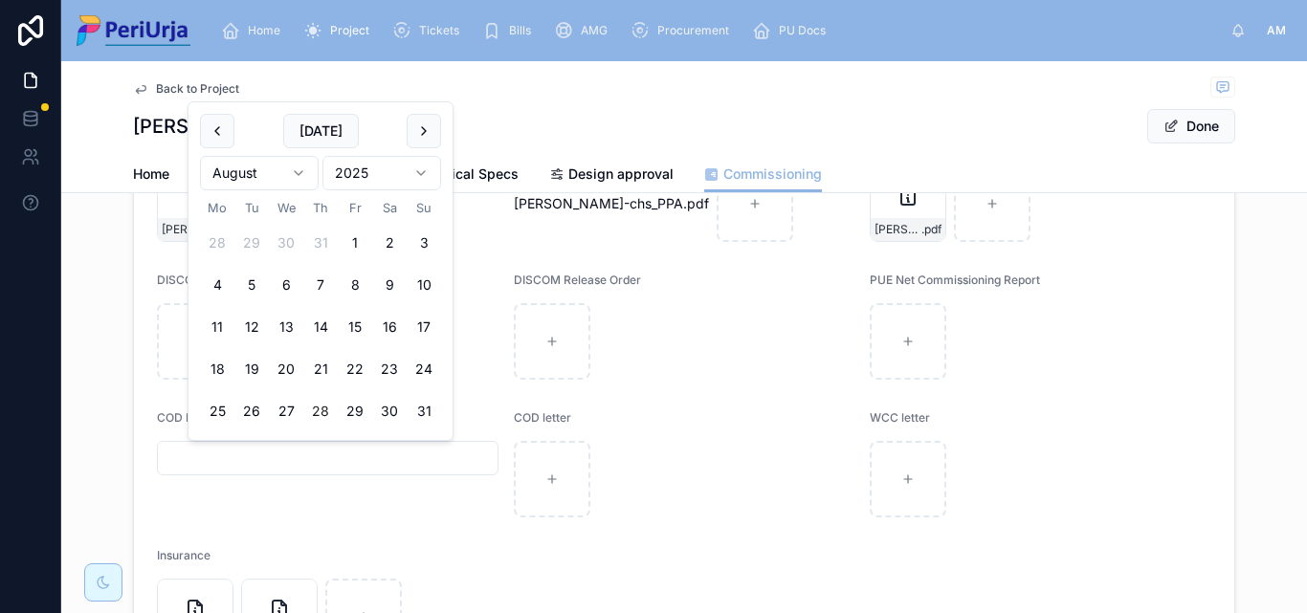
click at [413, 163] on html "Home Project Tickets Bills AMG Procurement PU Docs AM [PERSON_NAME] Back to Pro…" at bounding box center [653, 306] width 1307 height 613
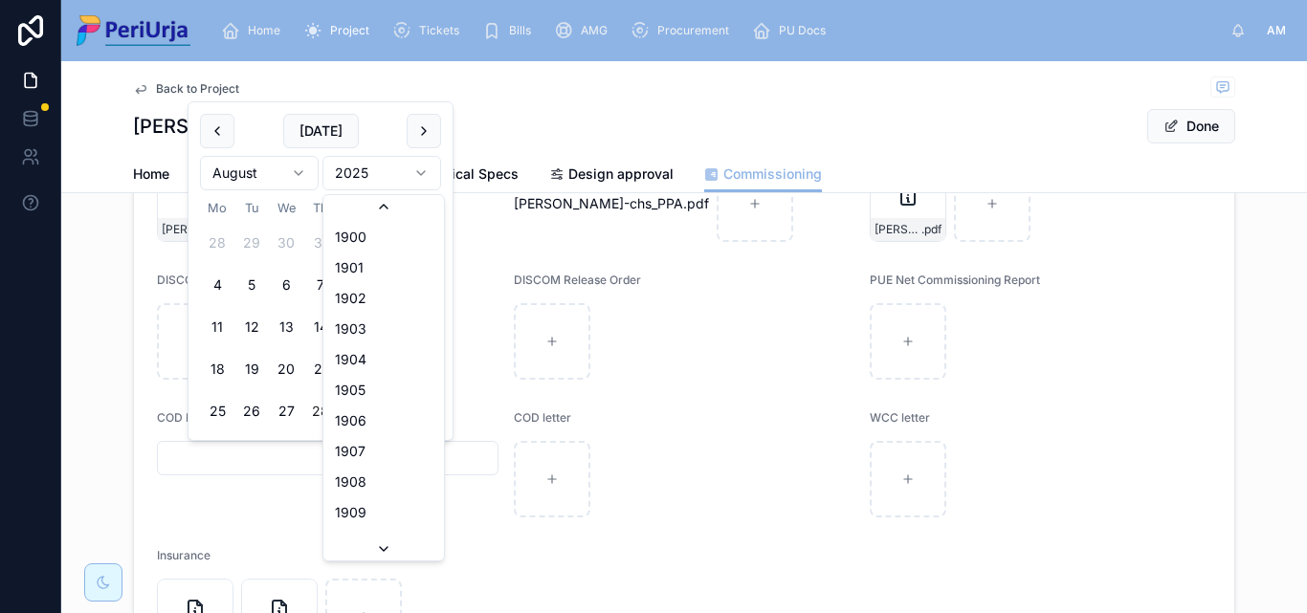
scroll to position [3543, 0]
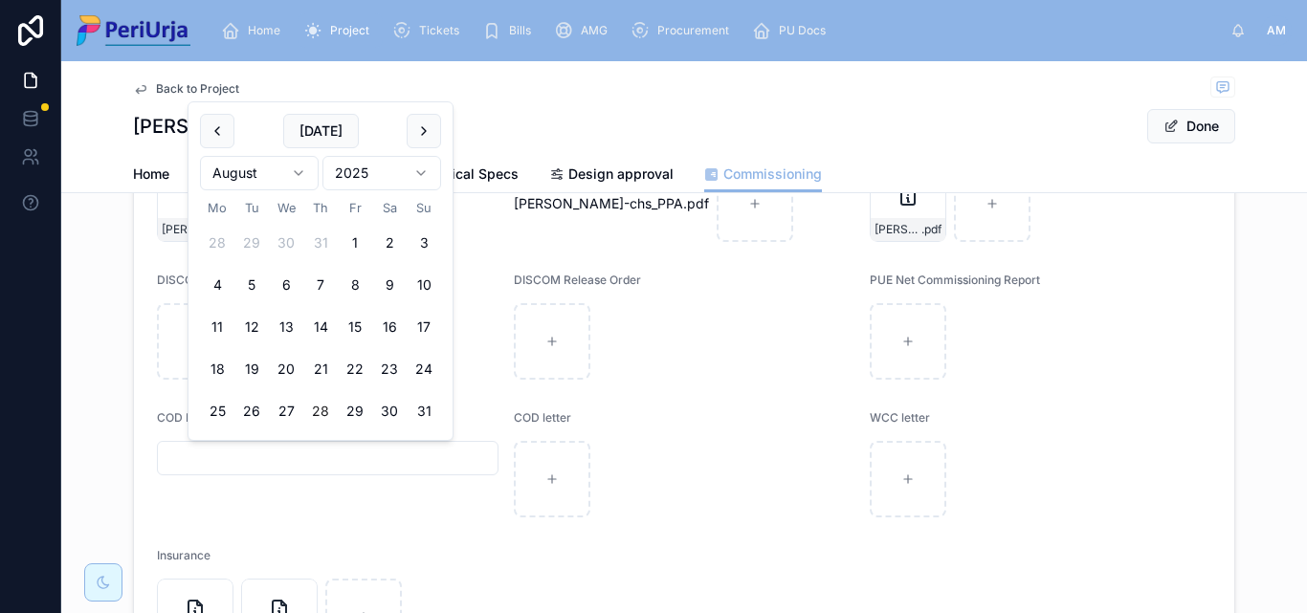
click at [297, 175] on html "Home Project Tickets Bills AMG Procurement PU Docs AM [PERSON_NAME] Back to Pro…" at bounding box center [653, 306] width 1307 height 613
click at [223, 283] on button "6" at bounding box center [217, 285] width 34 height 34
type input "**********"
click at [1172, 102] on div "Back to Project [PERSON_NAME] Done" at bounding box center [684, 108] width 1102 height 95
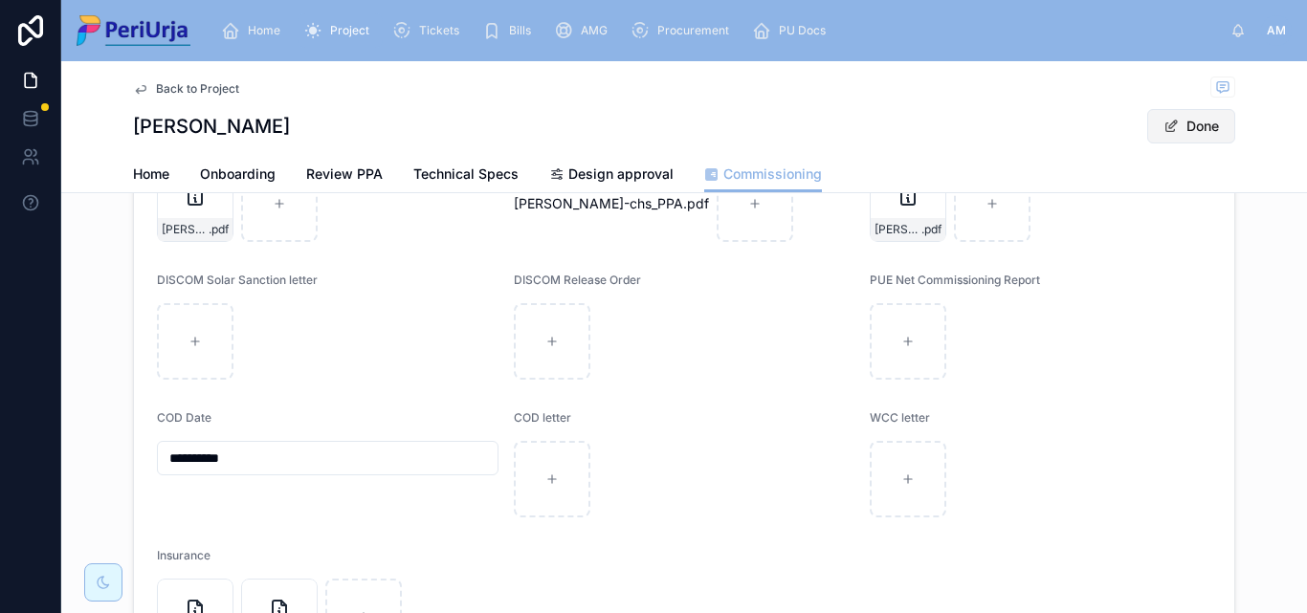
click at [1178, 120] on button "Done" at bounding box center [1191, 126] width 88 height 34
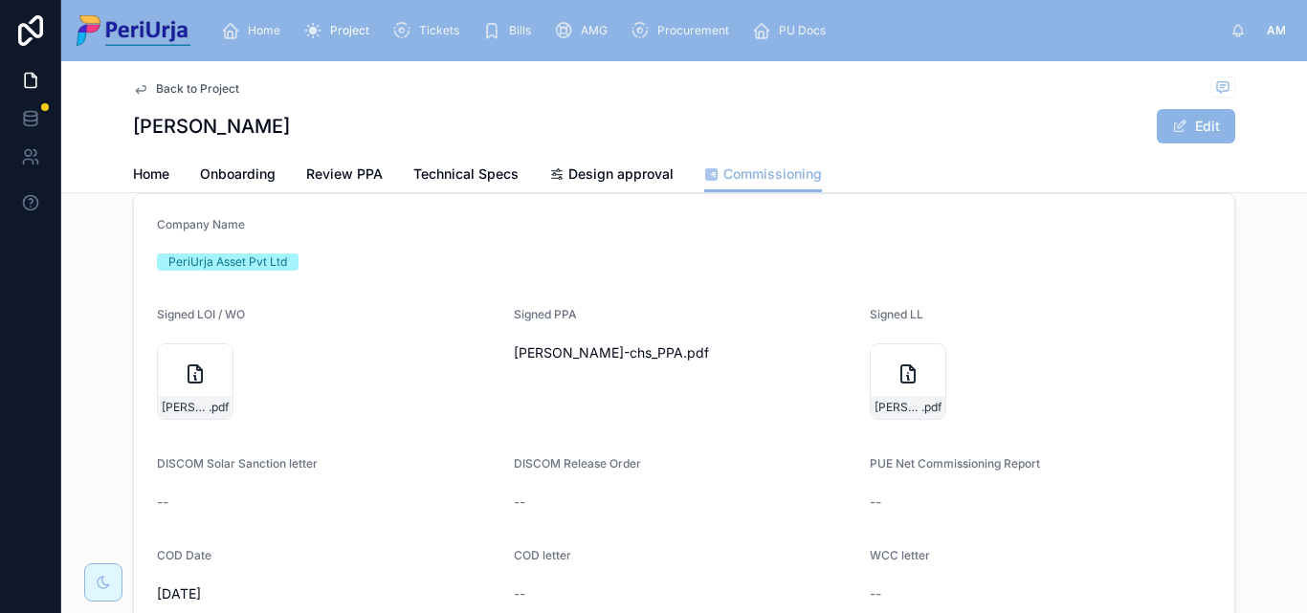
scroll to position [96, 0]
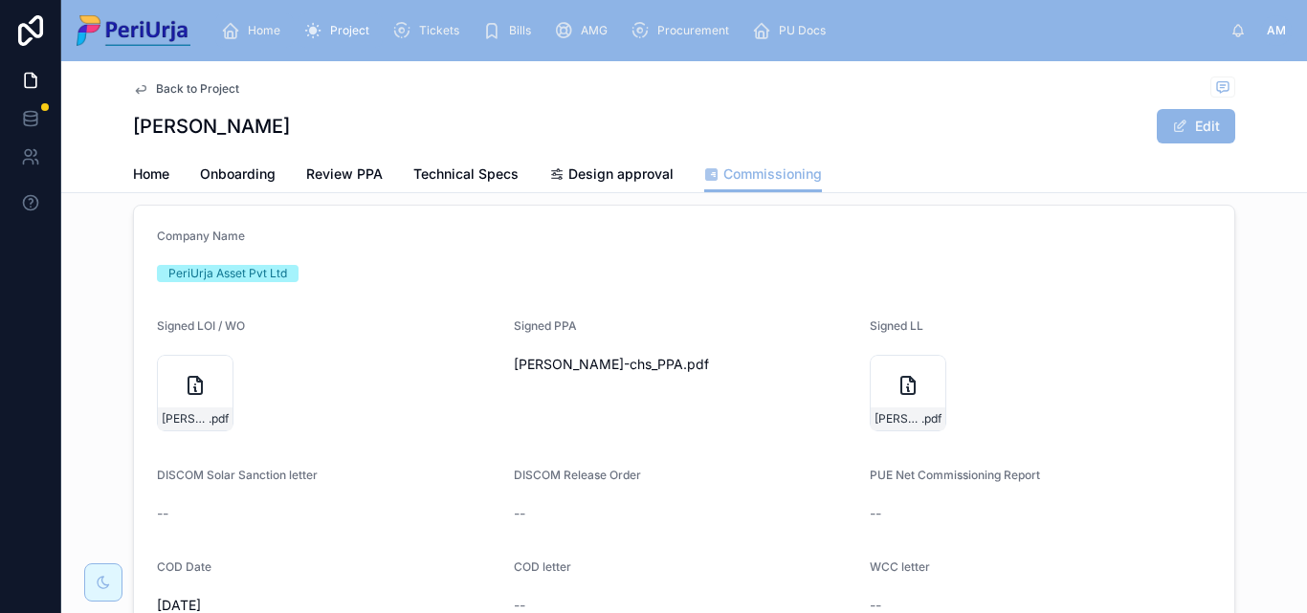
click at [252, 34] on span "Home" at bounding box center [264, 30] width 33 height 15
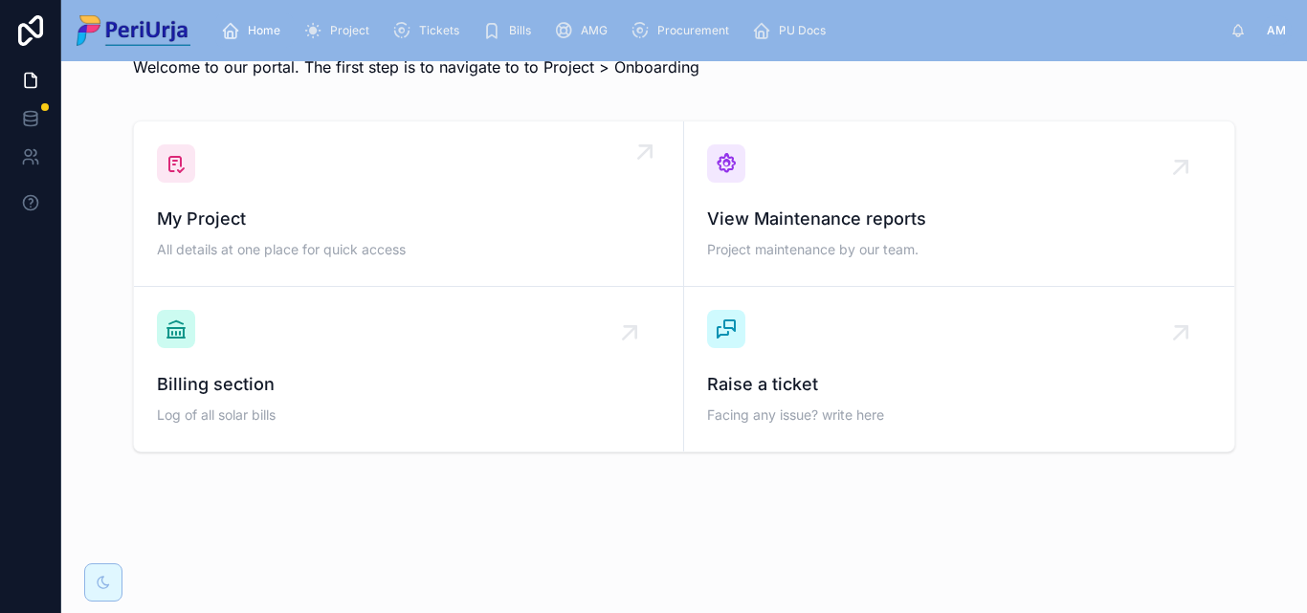
click at [280, 199] on div "My Project All details at one place for quick access" at bounding box center [408, 203] width 503 height 119
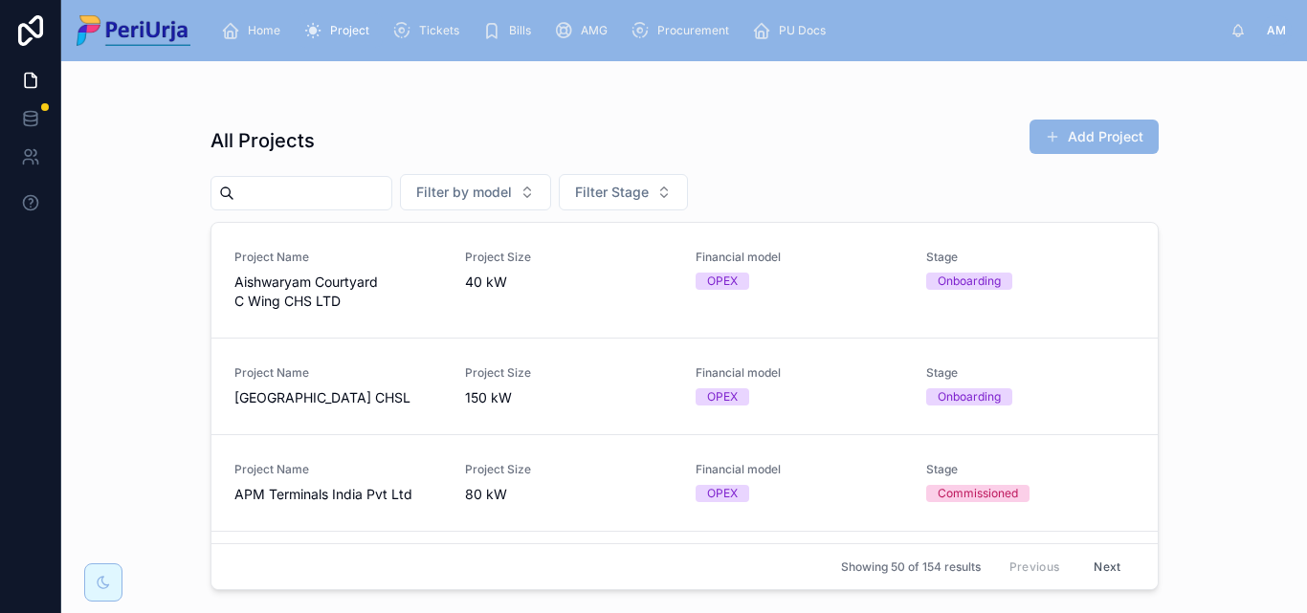
click at [242, 188] on input "text" at bounding box center [312, 193] width 157 height 27
paste input "**********"
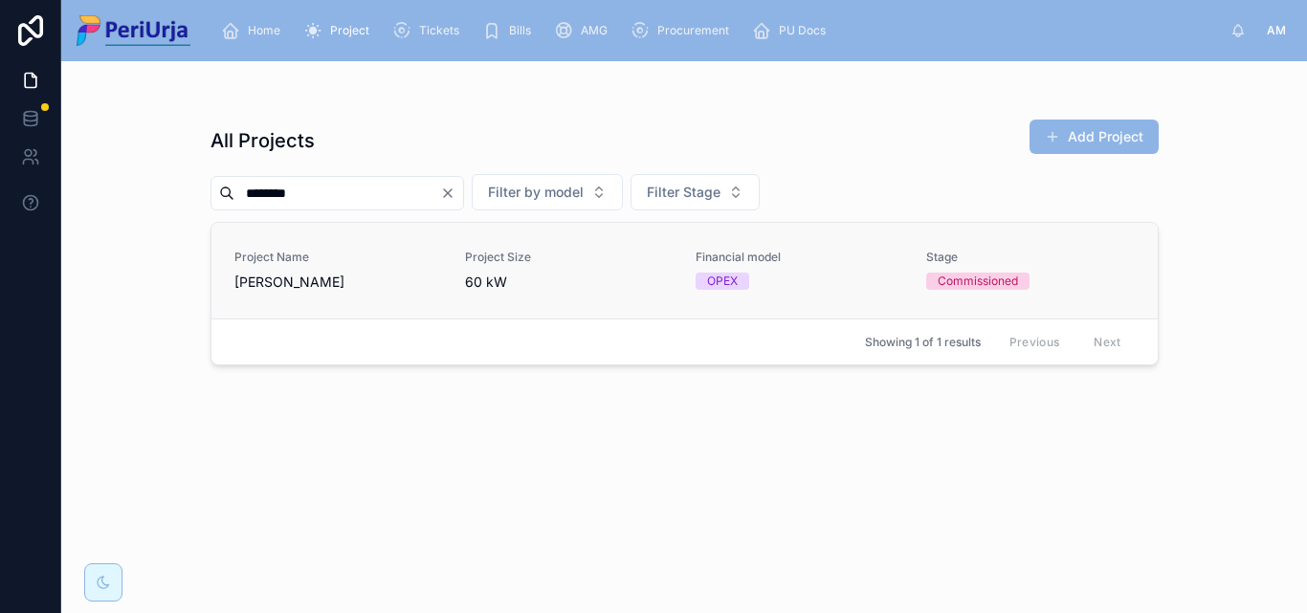
type input "********"
click at [330, 262] on span "Project Name" at bounding box center [338, 257] width 208 height 15
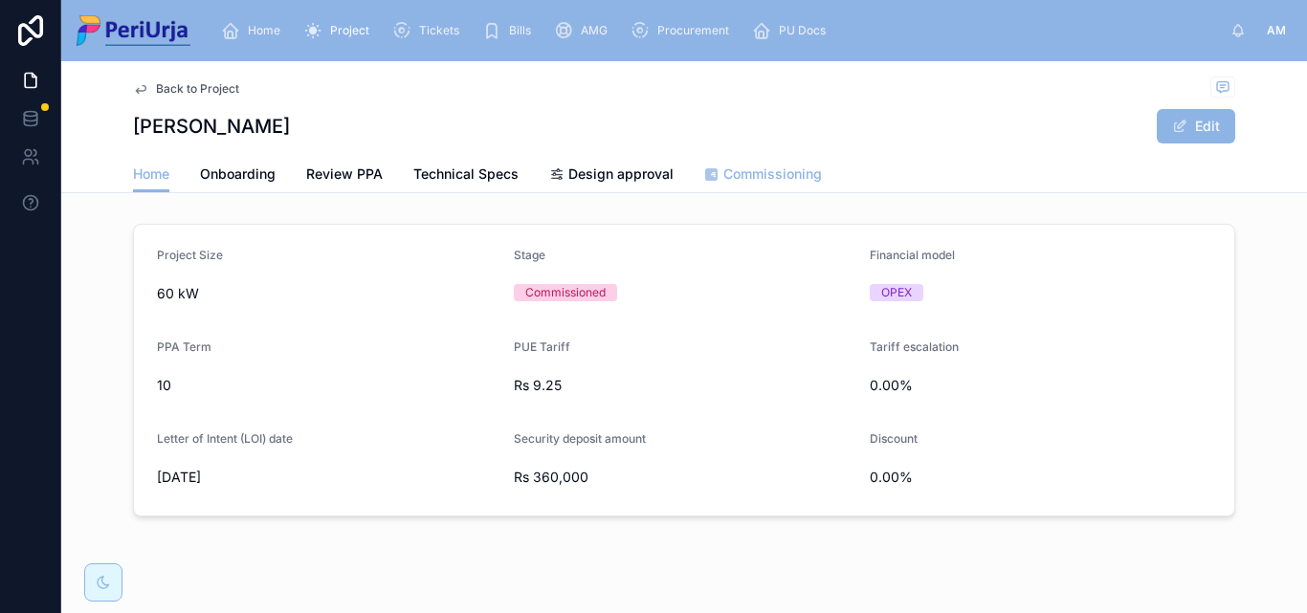
click at [766, 186] on link "Commissioning" at bounding box center [763, 176] width 118 height 38
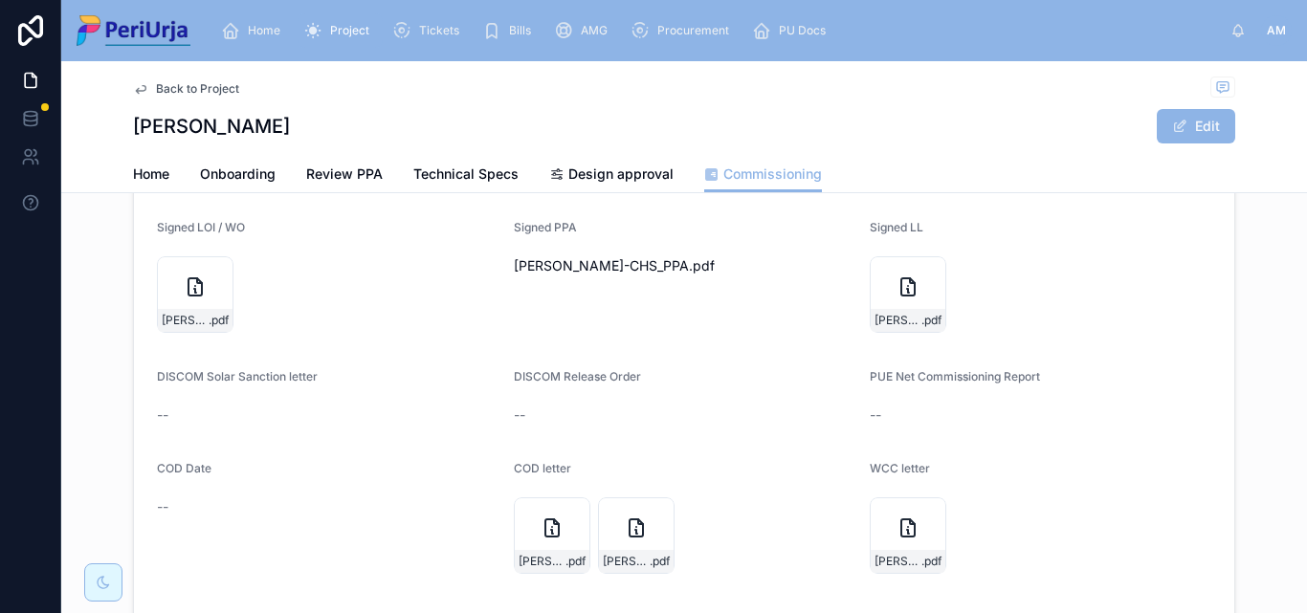
scroll to position [287, 0]
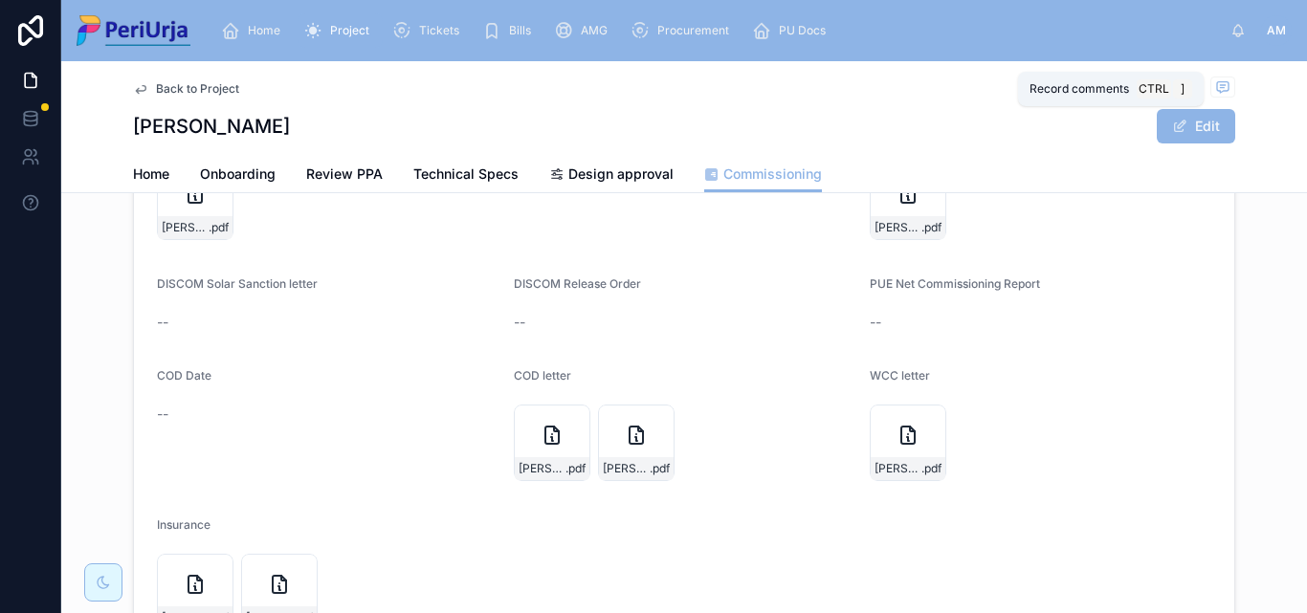
click at [1224, 97] on span at bounding box center [1223, 87] width 25 height 21
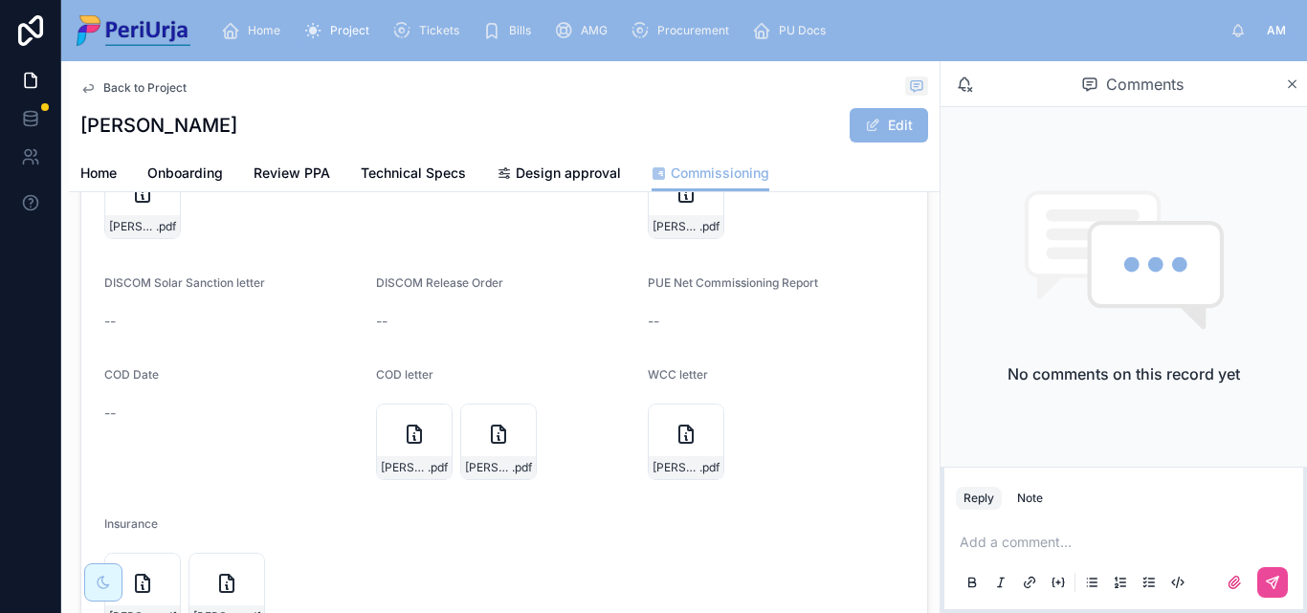
click at [1282, 78] on div "Comments" at bounding box center [1133, 84] width 304 height 33
click at [1297, 78] on icon at bounding box center [1292, 84] width 14 height 15
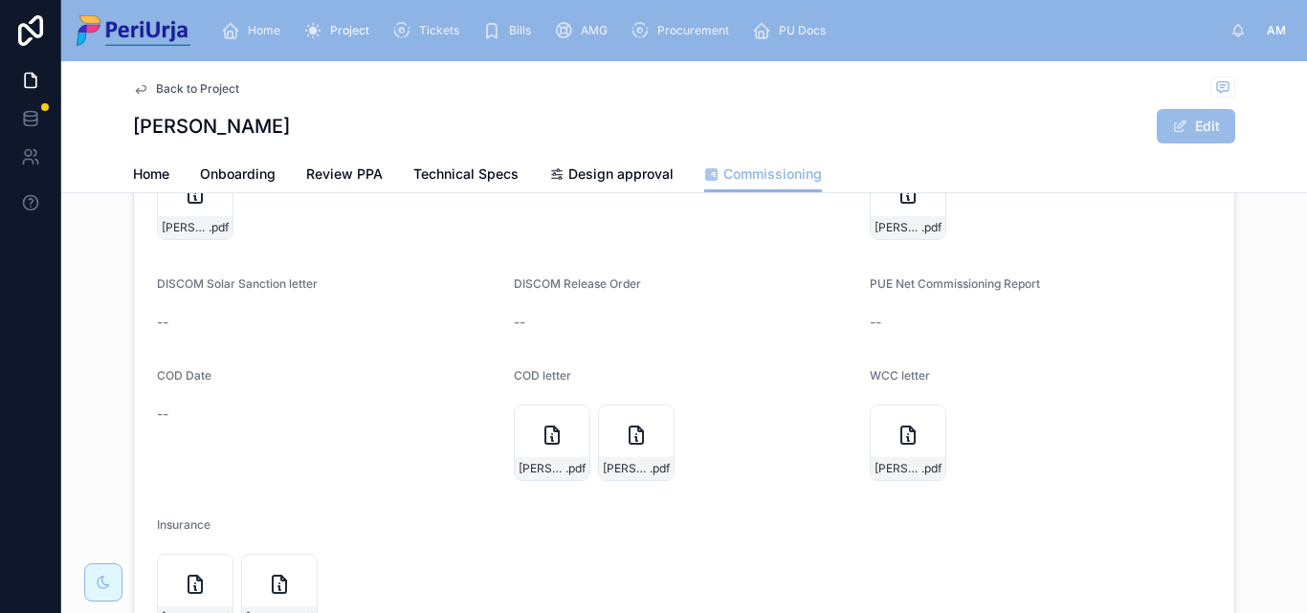
click at [1198, 134] on button "Edit" at bounding box center [1196, 126] width 78 height 34
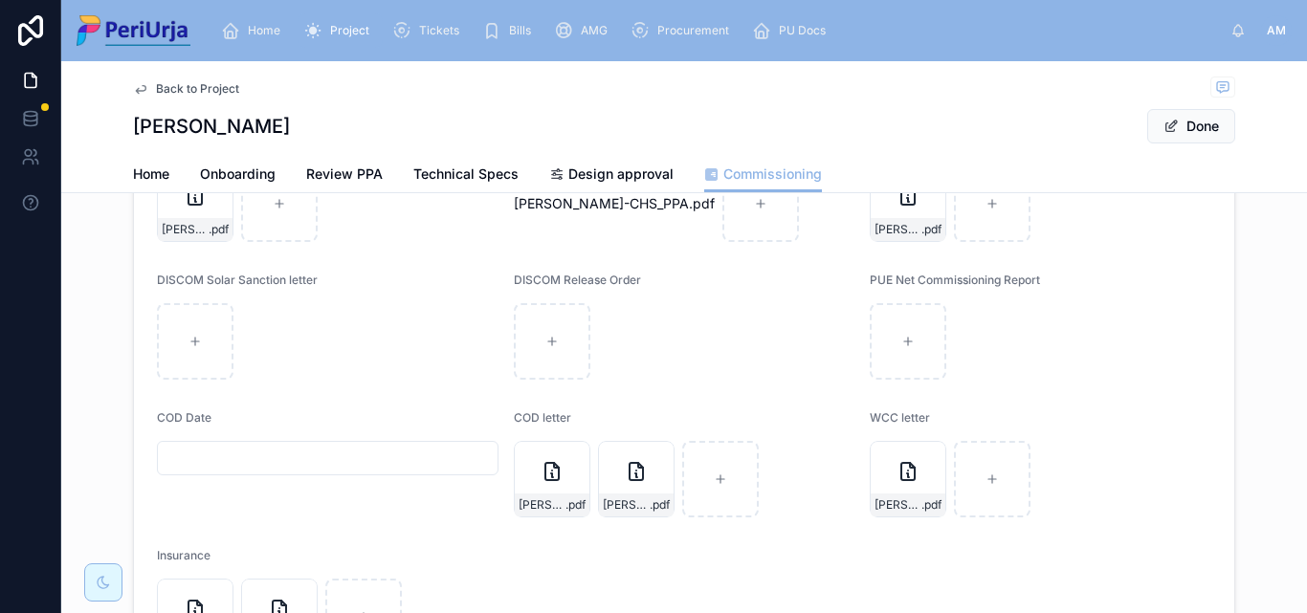
click at [211, 468] on input "text" at bounding box center [328, 458] width 340 height 27
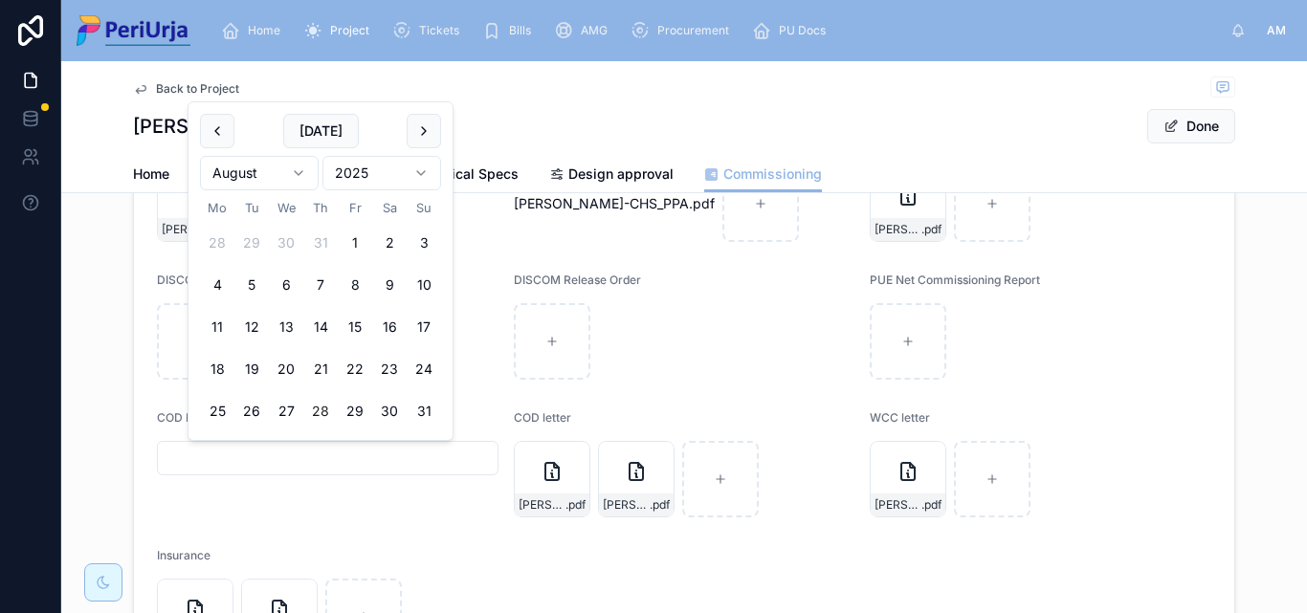
click at [410, 166] on html "Home Project Tickets Bills AMG Procurement PU Docs AM [PERSON_NAME] Back to Pro…" at bounding box center [653, 306] width 1307 height 613
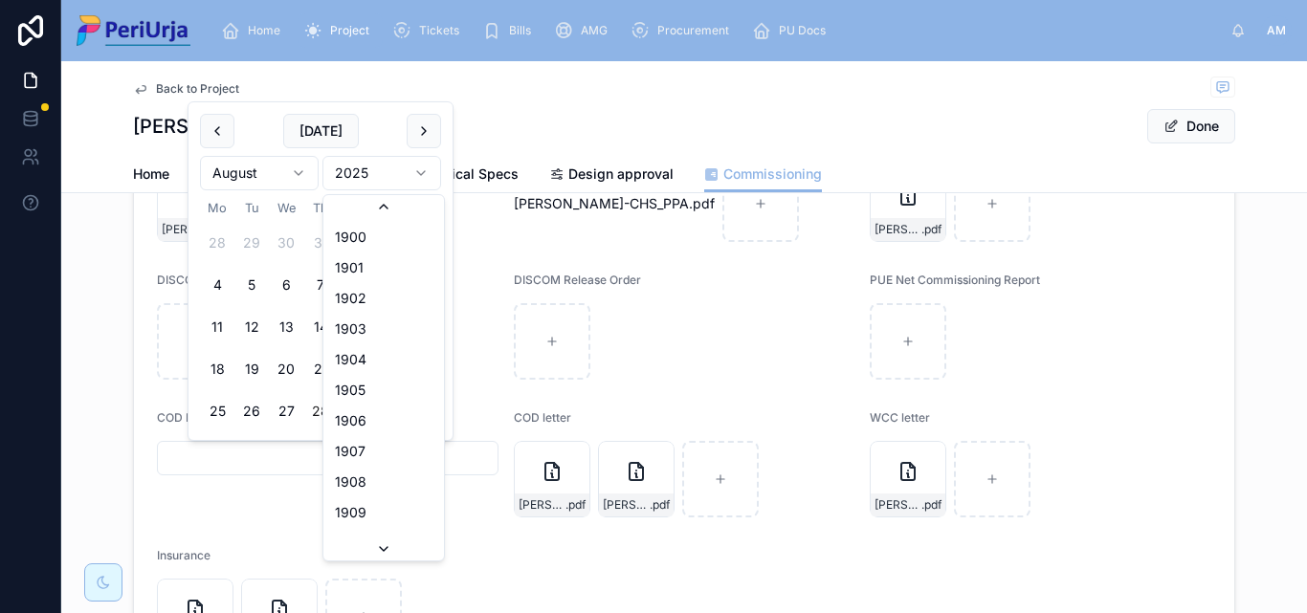
scroll to position [3543, 0]
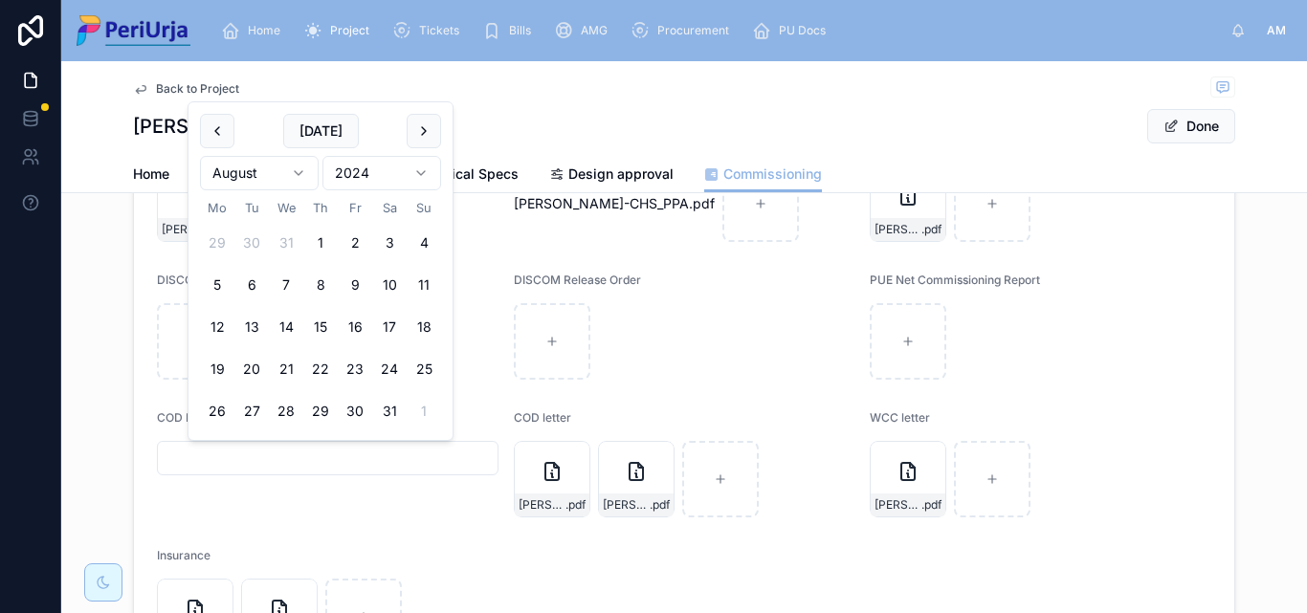
click at [296, 168] on html "Home Project Tickets Bills AMG Procurement PU Docs AM [PERSON_NAME] Back to Pro…" at bounding box center [653, 306] width 1307 height 613
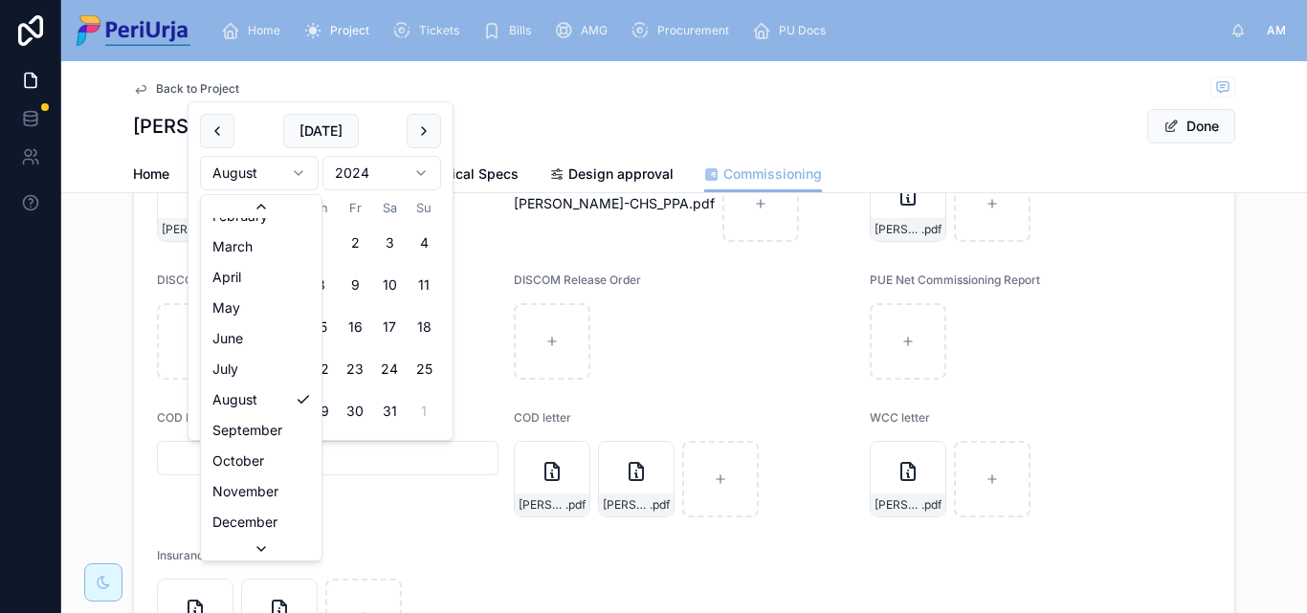
scroll to position [33, 0]
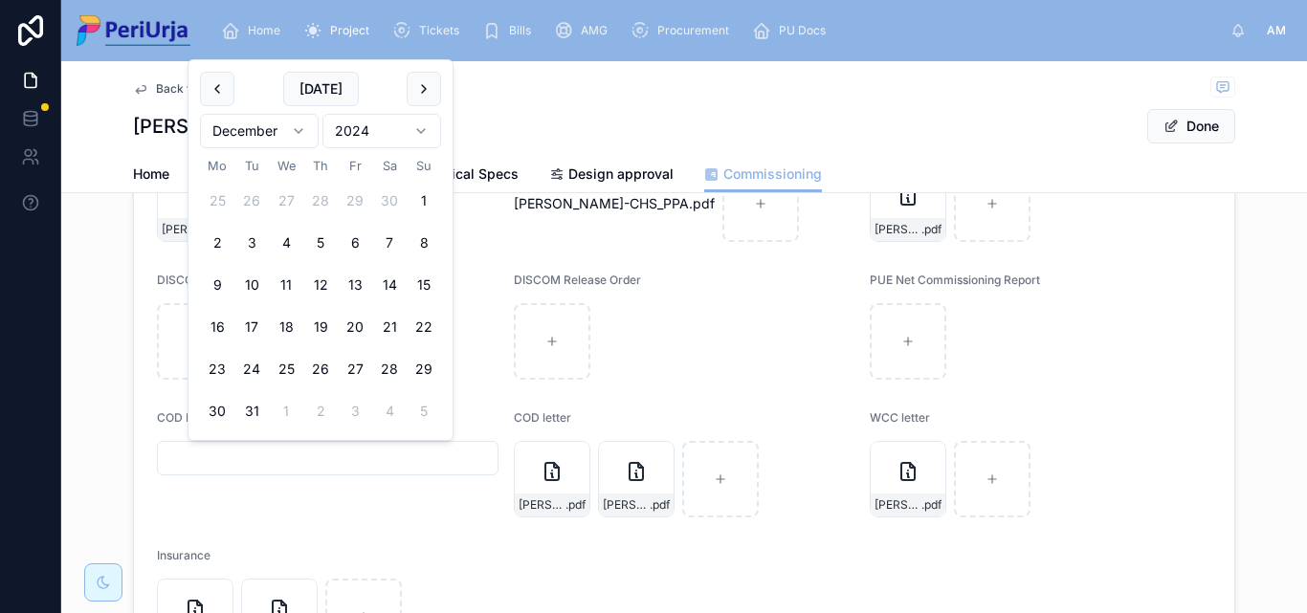
click at [383, 233] on button "7" at bounding box center [389, 243] width 34 height 34
type input "**********"
click at [1200, 120] on button "Done" at bounding box center [1191, 126] width 88 height 34
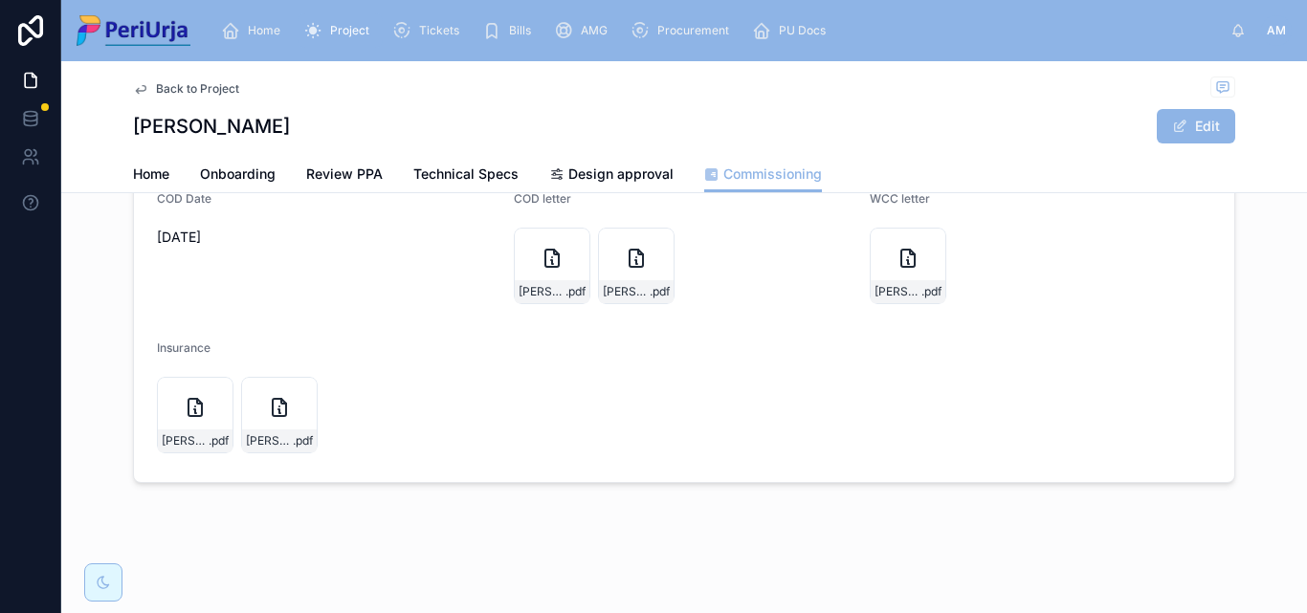
scroll to position [0, 0]
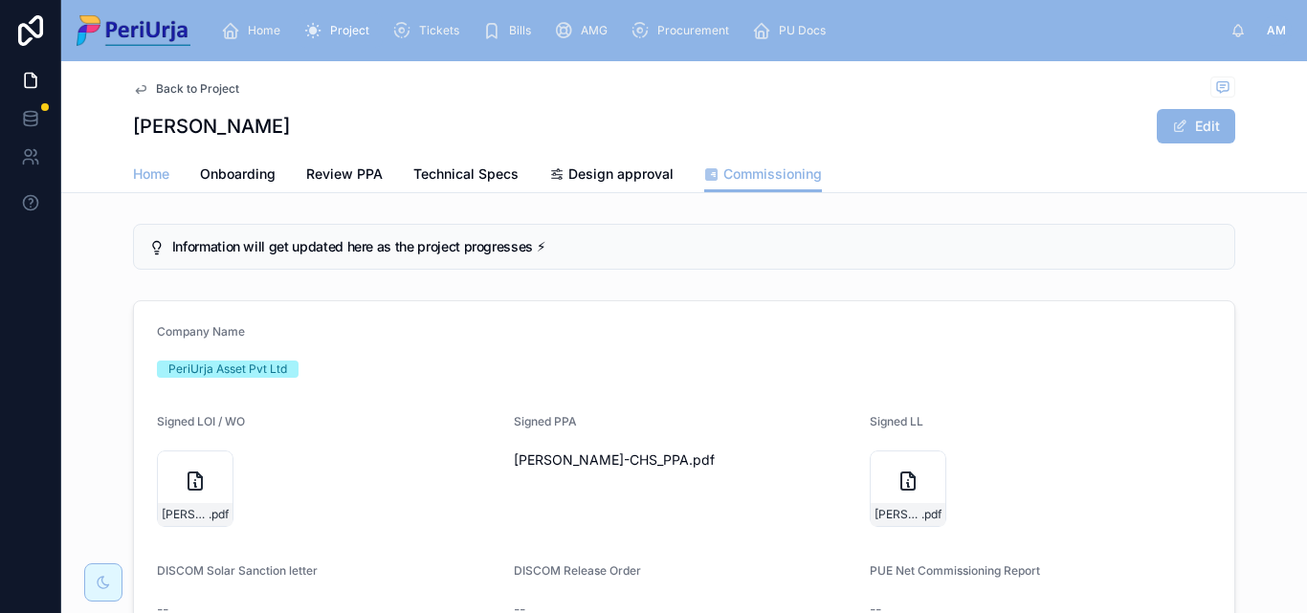
click at [159, 173] on span "Home" at bounding box center [151, 174] width 36 height 19
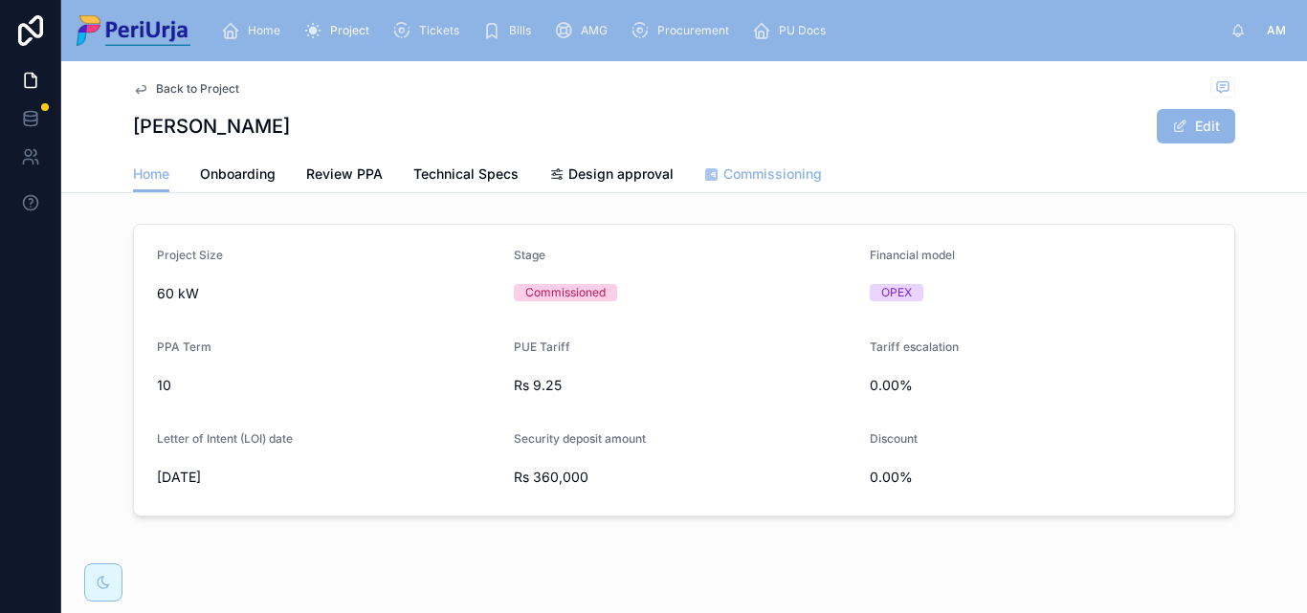
click at [798, 179] on span "Commissioning" at bounding box center [772, 174] width 99 height 19
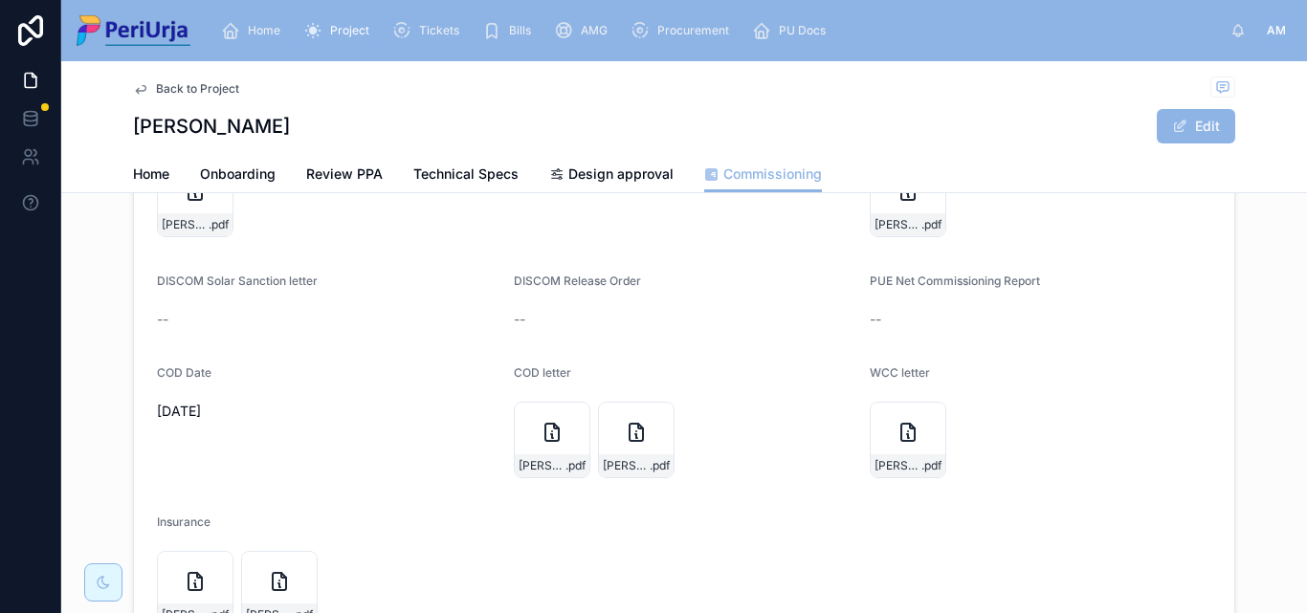
scroll to position [383, 0]
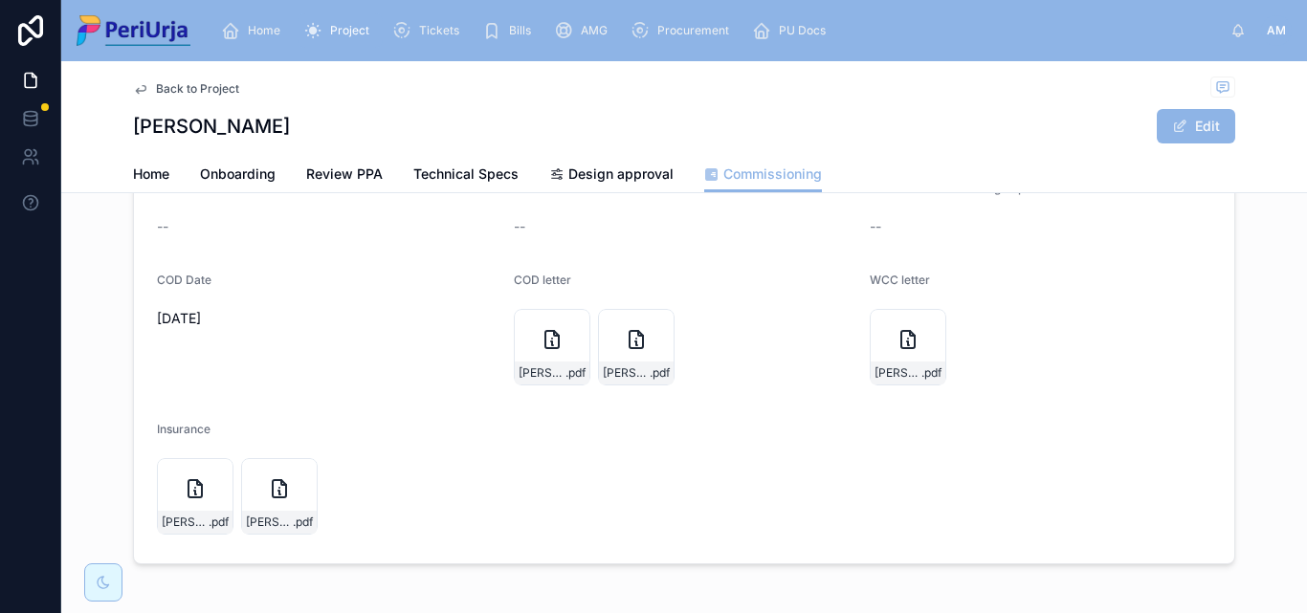
click at [278, 11] on div "Home Project Tickets Bills AMG Procurement PU Docs" at bounding box center [718, 31] width 1025 height 42
click at [272, 39] on div "Home" at bounding box center [254, 30] width 67 height 31
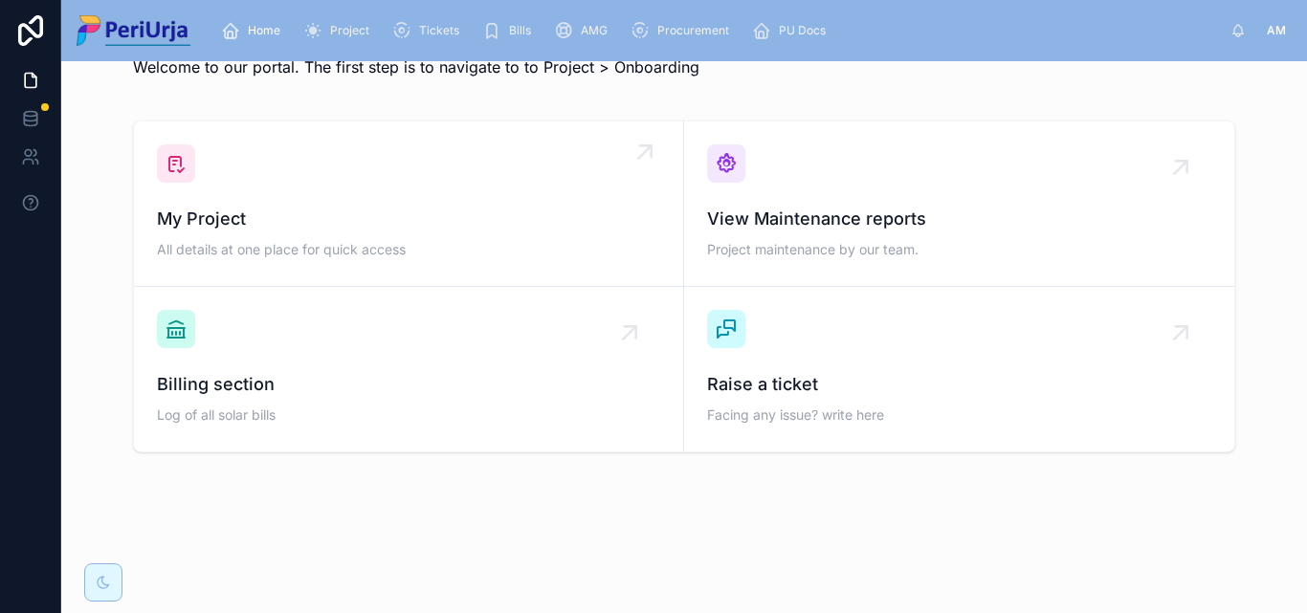
click at [264, 203] on div "My Project All details at one place for quick access" at bounding box center [408, 203] width 503 height 119
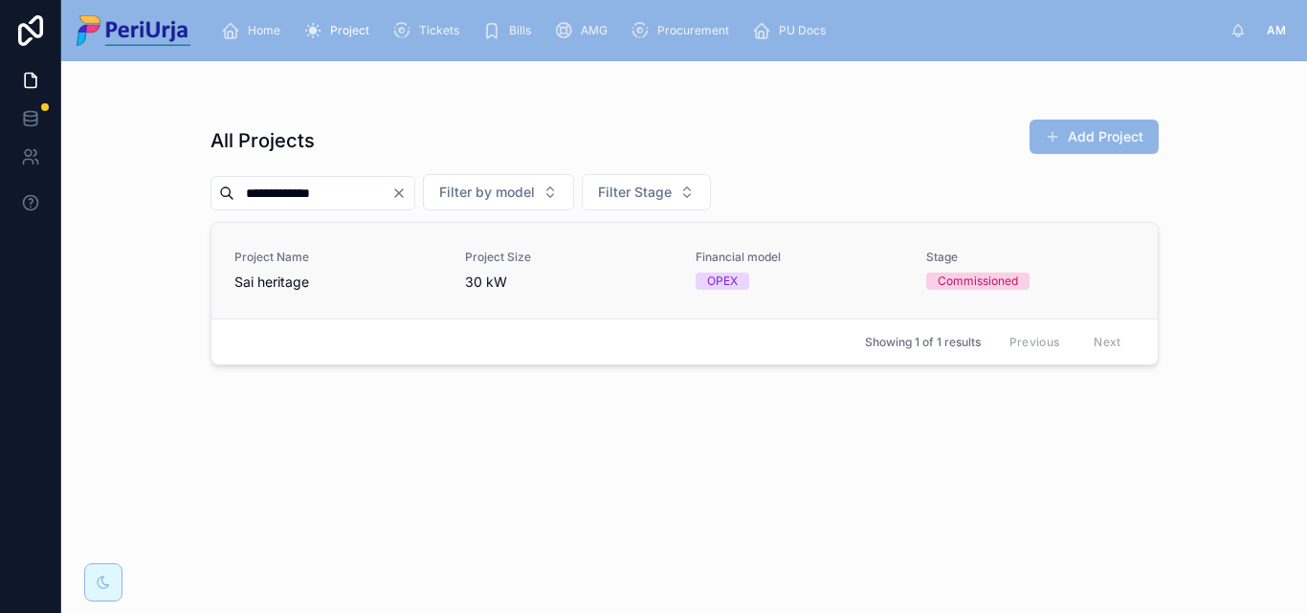
type input "**********"
click at [311, 289] on span "Sai heritage" at bounding box center [338, 282] width 208 height 19
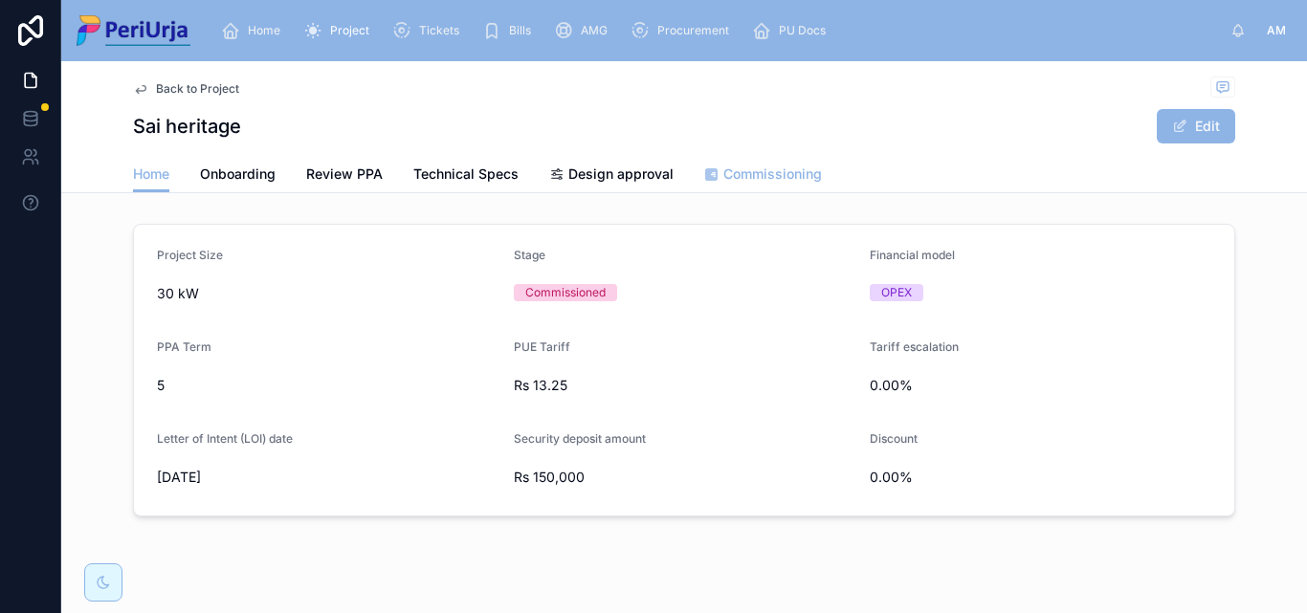
click at [780, 175] on span "Commissioning" at bounding box center [772, 174] width 99 height 19
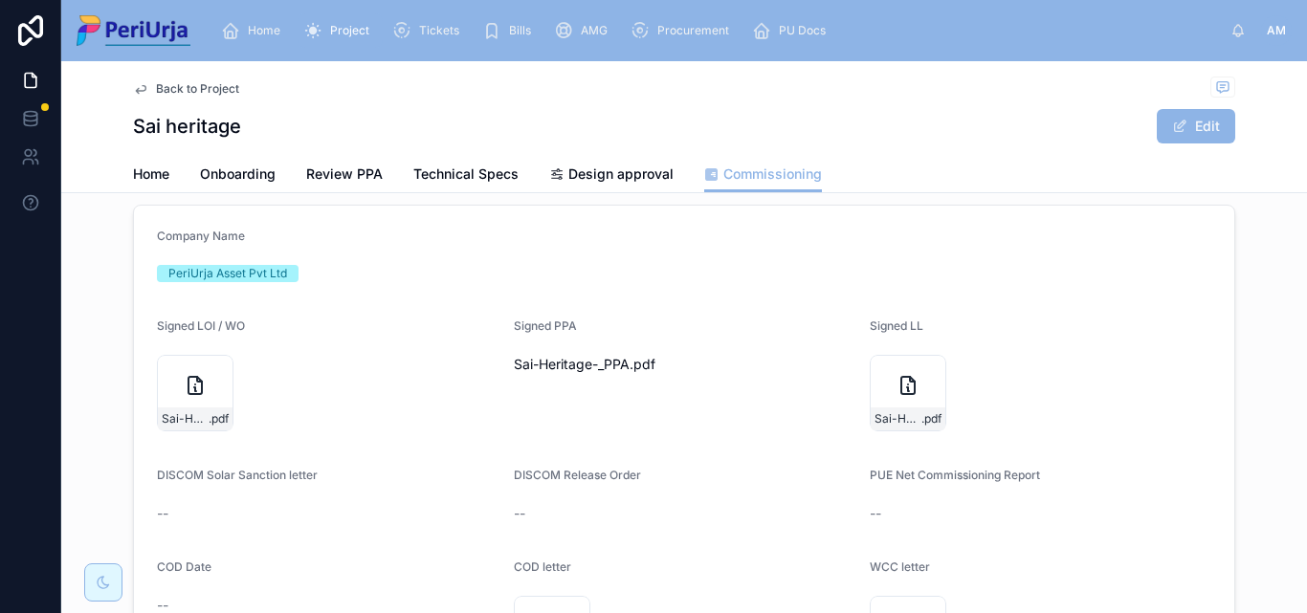
scroll to position [287, 0]
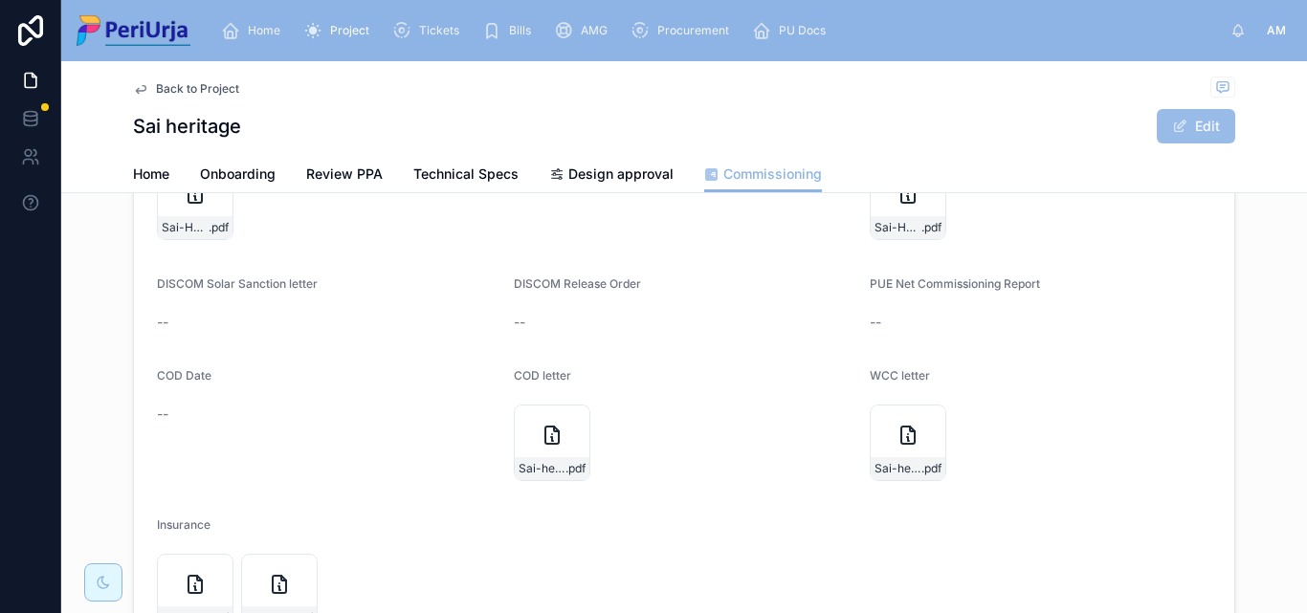
click at [1216, 114] on button "Edit" at bounding box center [1196, 126] width 78 height 34
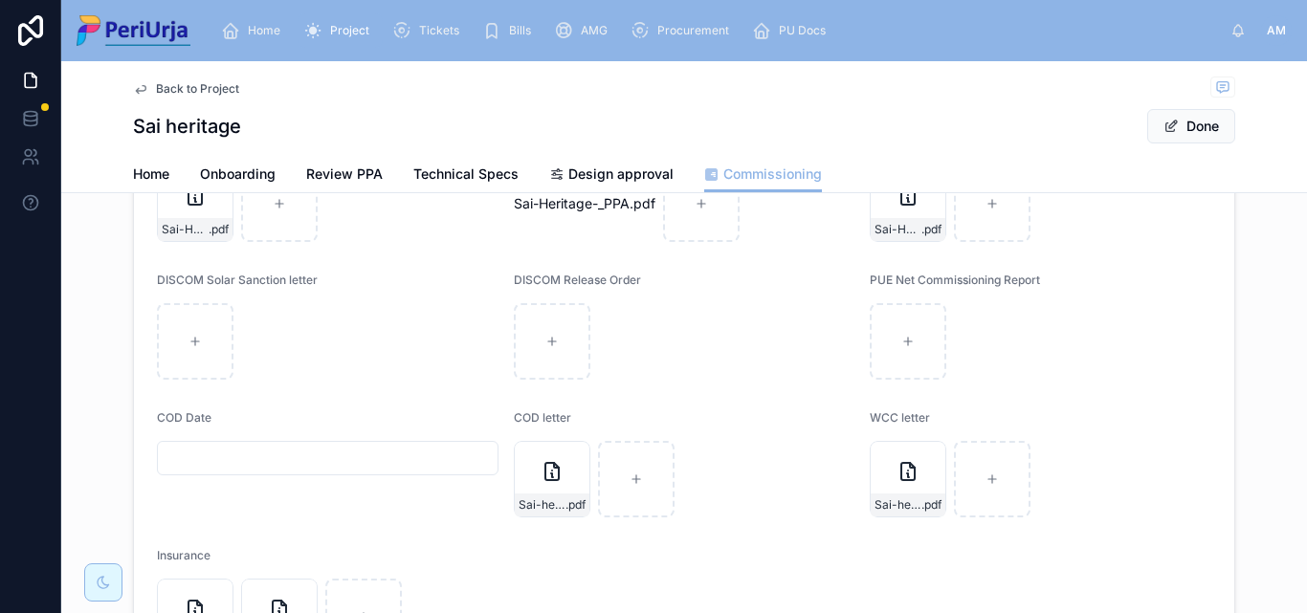
click at [207, 451] on input "text" at bounding box center [328, 458] width 340 height 27
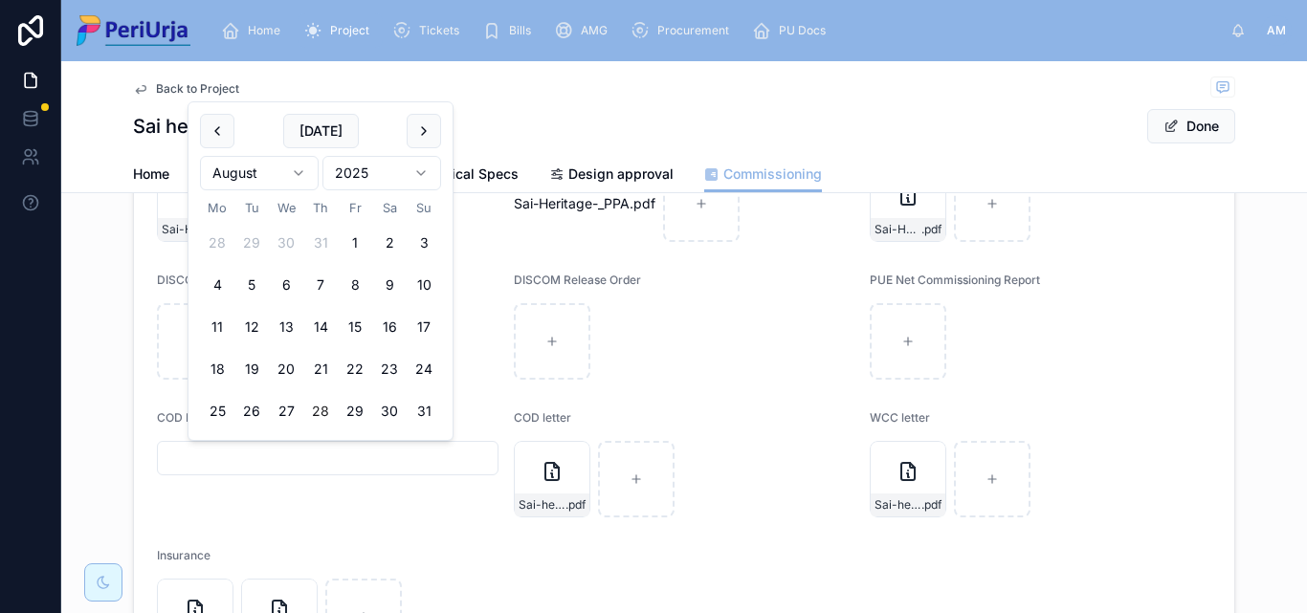
click at [424, 172] on html "Home Project Tickets Bills AMG Procurement PU Docs AM [PERSON_NAME] Back to Pro…" at bounding box center [653, 306] width 1307 height 613
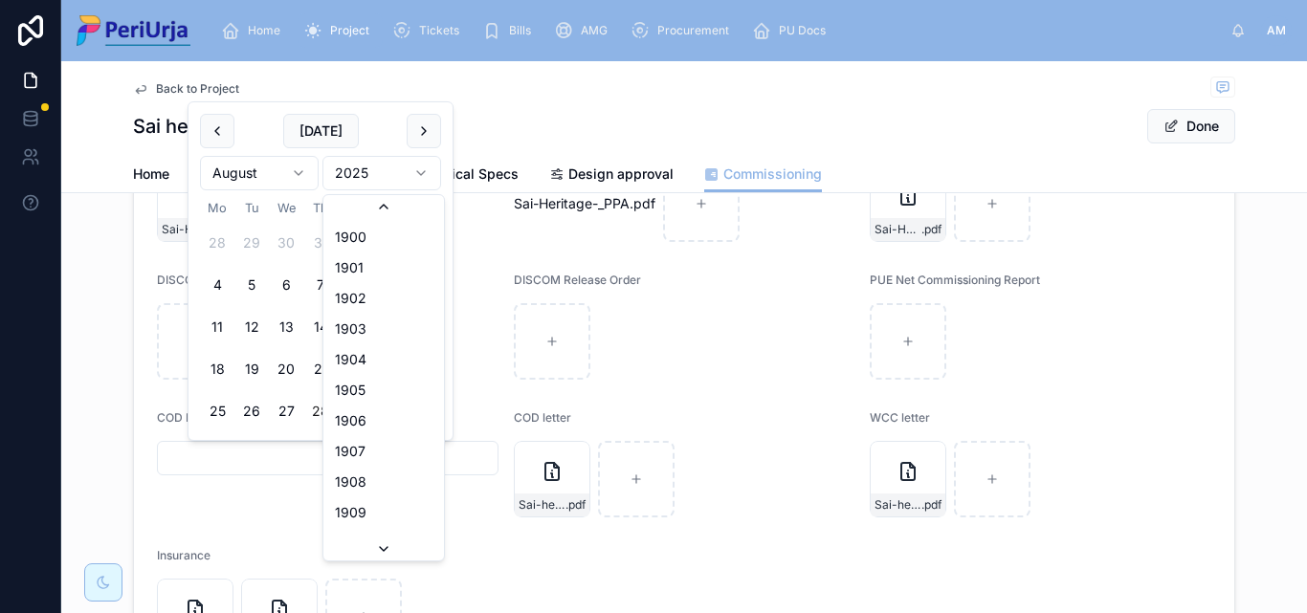
scroll to position [3543, 0]
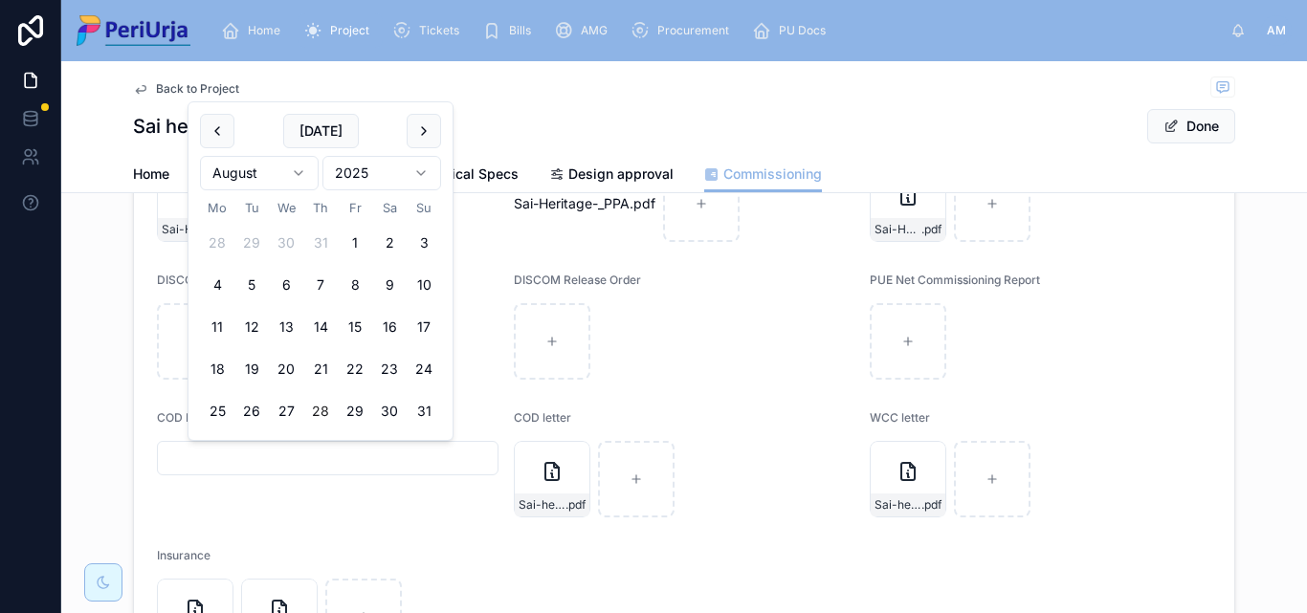
click at [298, 167] on html "Home Project Tickets Bills AMG Procurement PU Docs AM [PERSON_NAME] Back to Pro…" at bounding box center [653, 306] width 1307 height 613
click at [265, 330] on button "15" at bounding box center [251, 327] width 34 height 34
type input "**********"
click at [1178, 110] on button "Done" at bounding box center [1191, 126] width 88 height 34
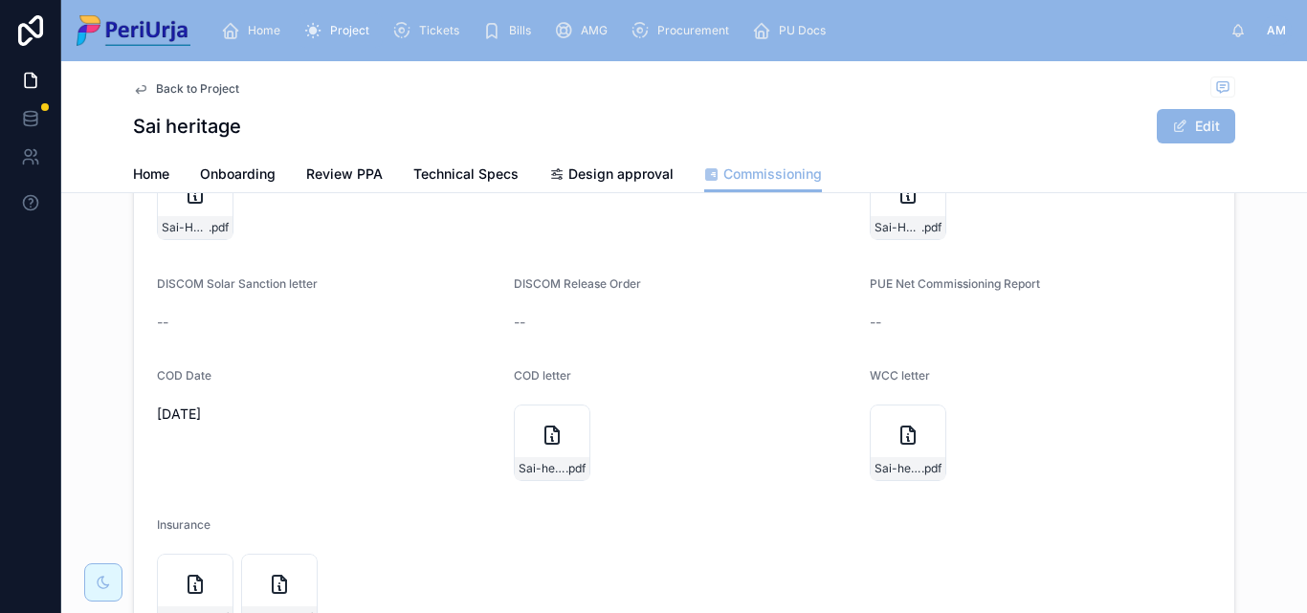
click at [271, 11] on div "Home Project Tickets Bills AMG Procurement PU Docs" at bounding box center [718, 31] width 1025 height 42
click at [271, 31] on span "Home" at bounding box center [264, 30] width 33 height 15
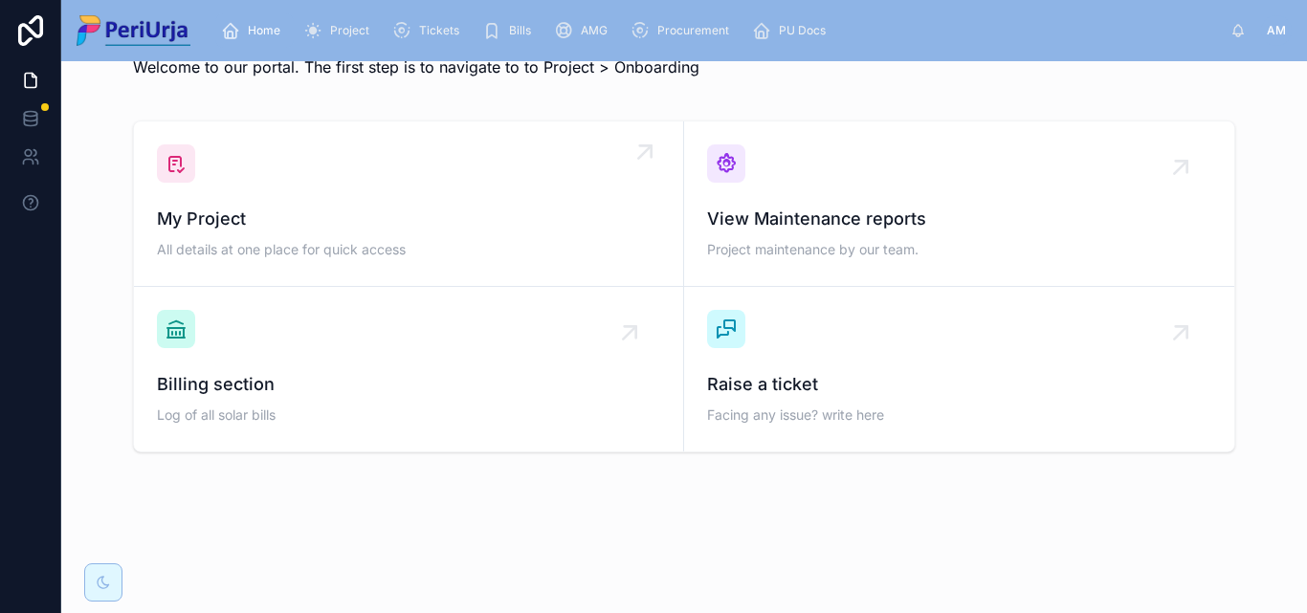
scroll to position [56, 0]
click at [269, 174] on div "My Project All details at one place for quick access" at bounding box center [408, 203] width 503 height 119
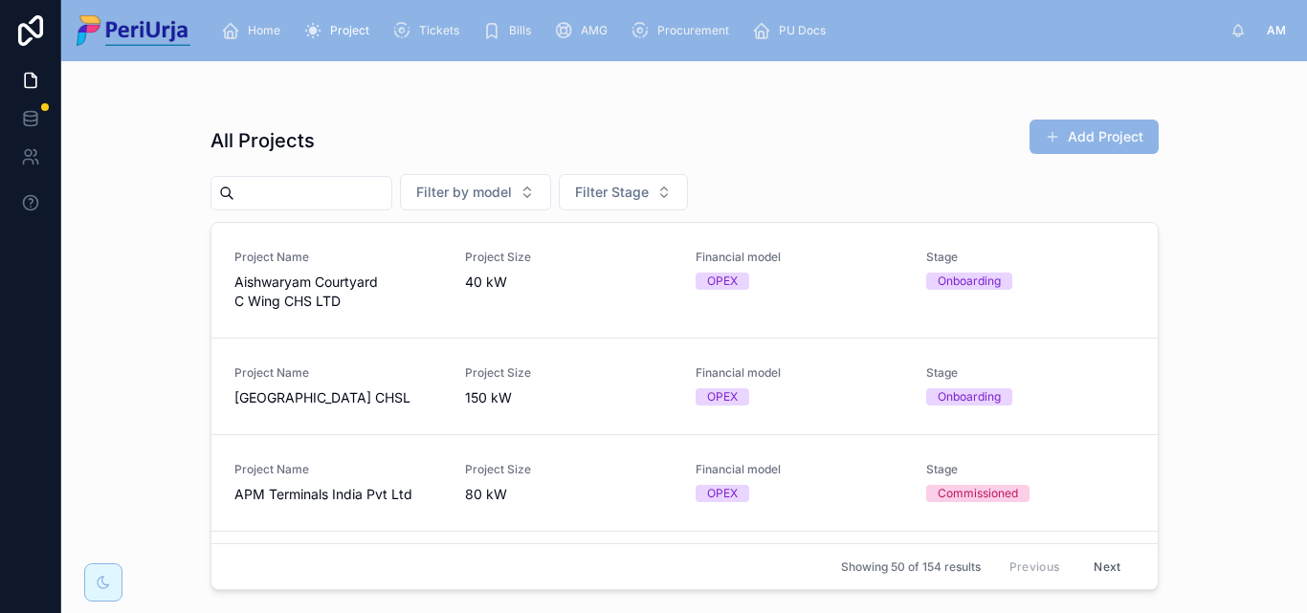
click at [281, 178] on div at bounding box center [302, 193] width 182 height 34
drag, startPoint x: 279, startPoint y: 188, endPoint x: 1178, endPoint y: 293, distance: 904.7
click at [279, 188] on input "text" at bounding box center [312, 193] width 157 height 27
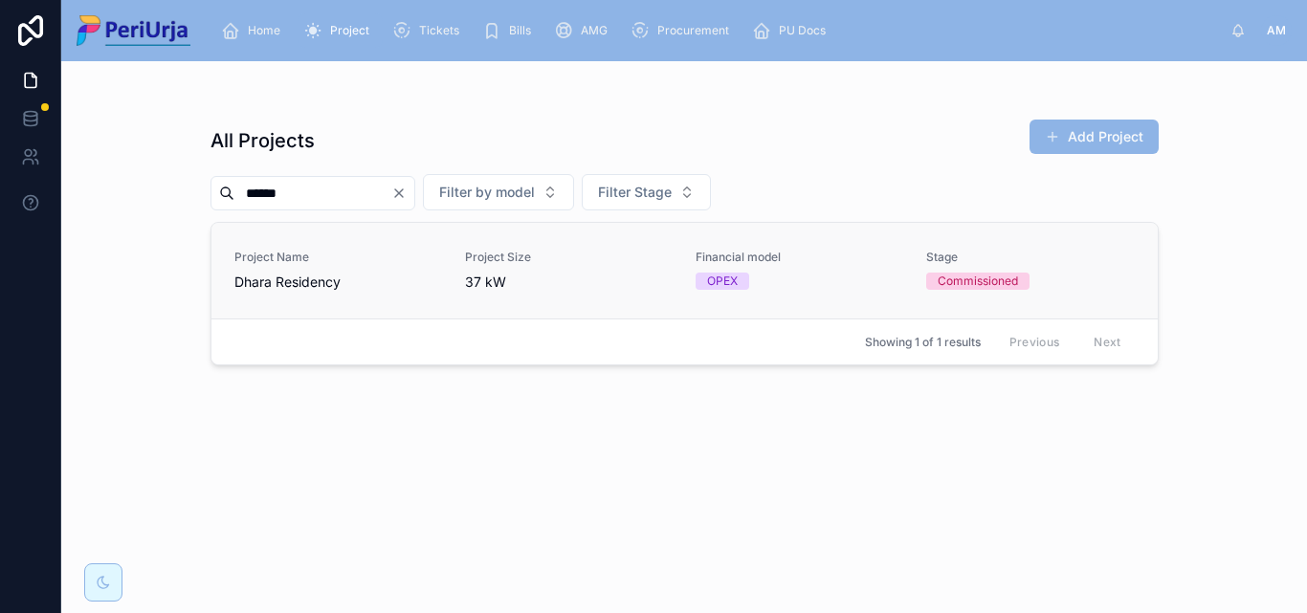
type input "*****"
click at [331, 274] on span "Dhara Residency" at bounding box center [338, 282] width 208 height 19
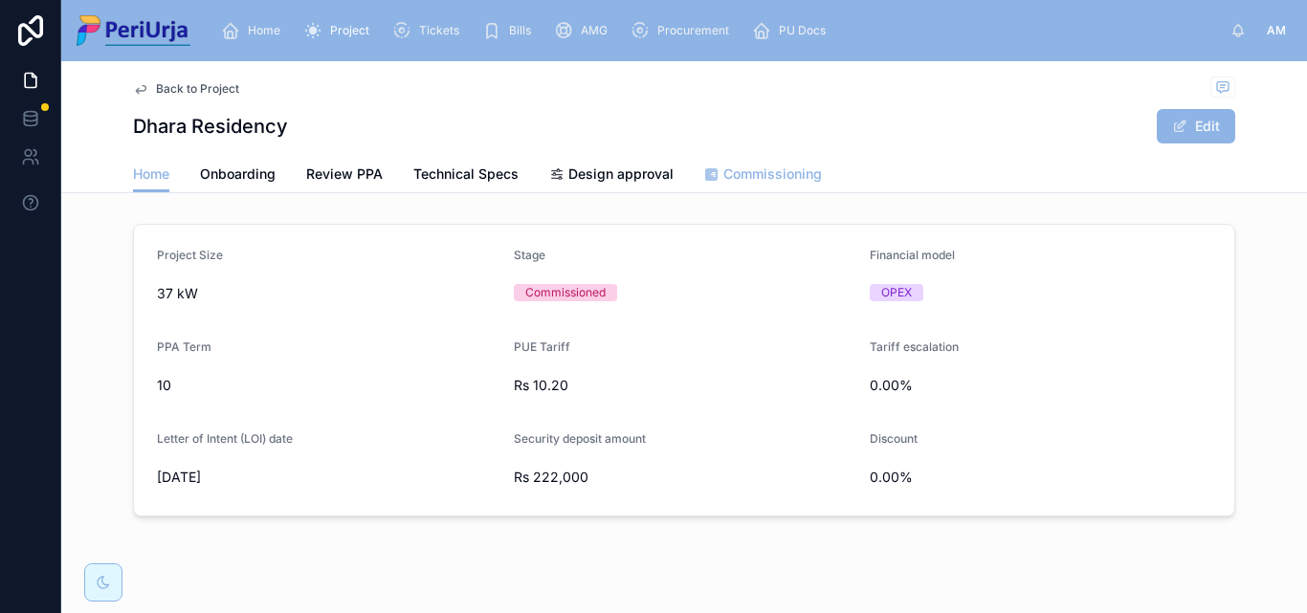
click at [763, 175] on span "Commissioning" at bounding box center [772, 174] width 99 height 19
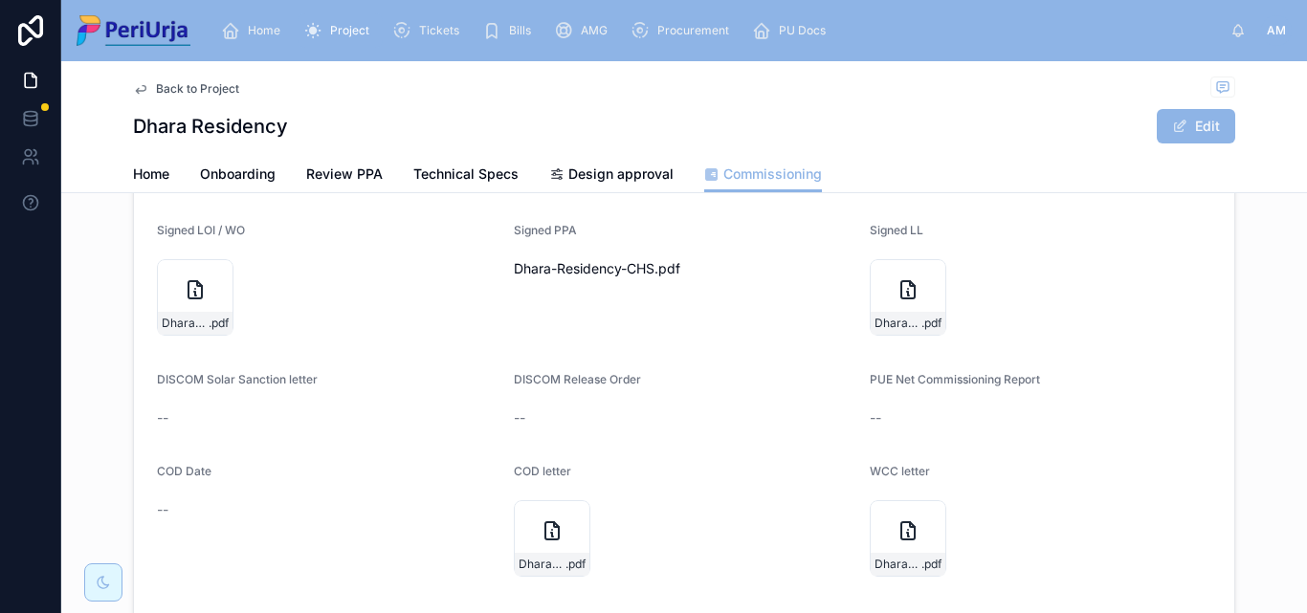
scroll to position [383, 0]
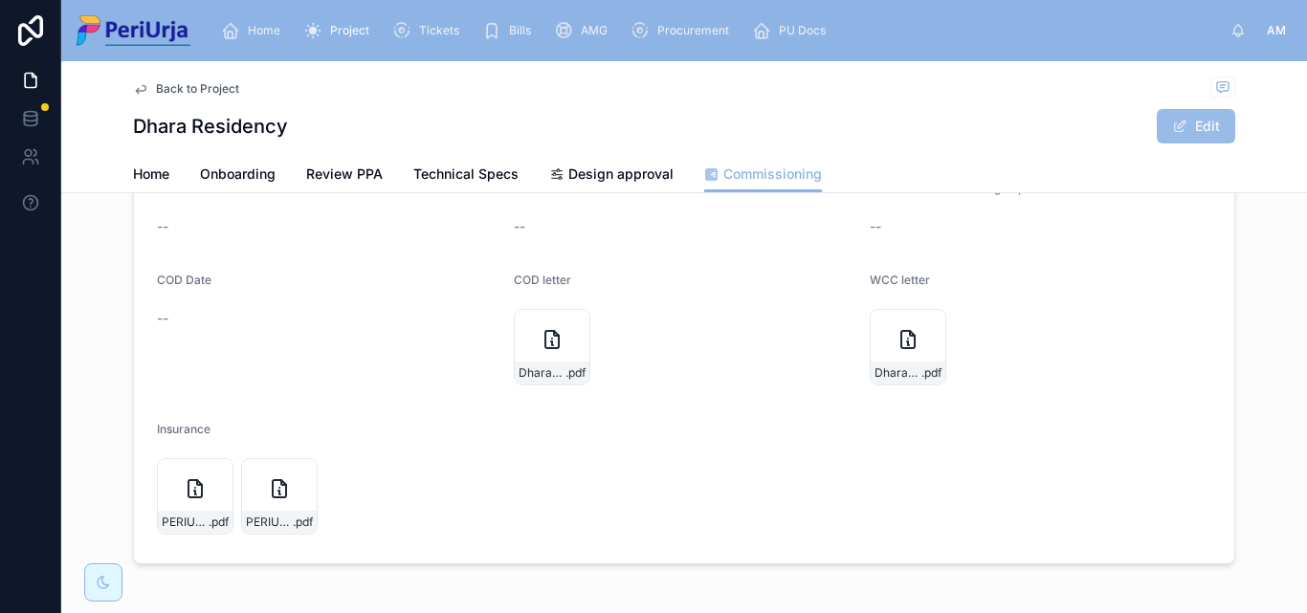
click at [1201, 124] on button "Edit" at bounding box center [1196, 126] width 78 height 34
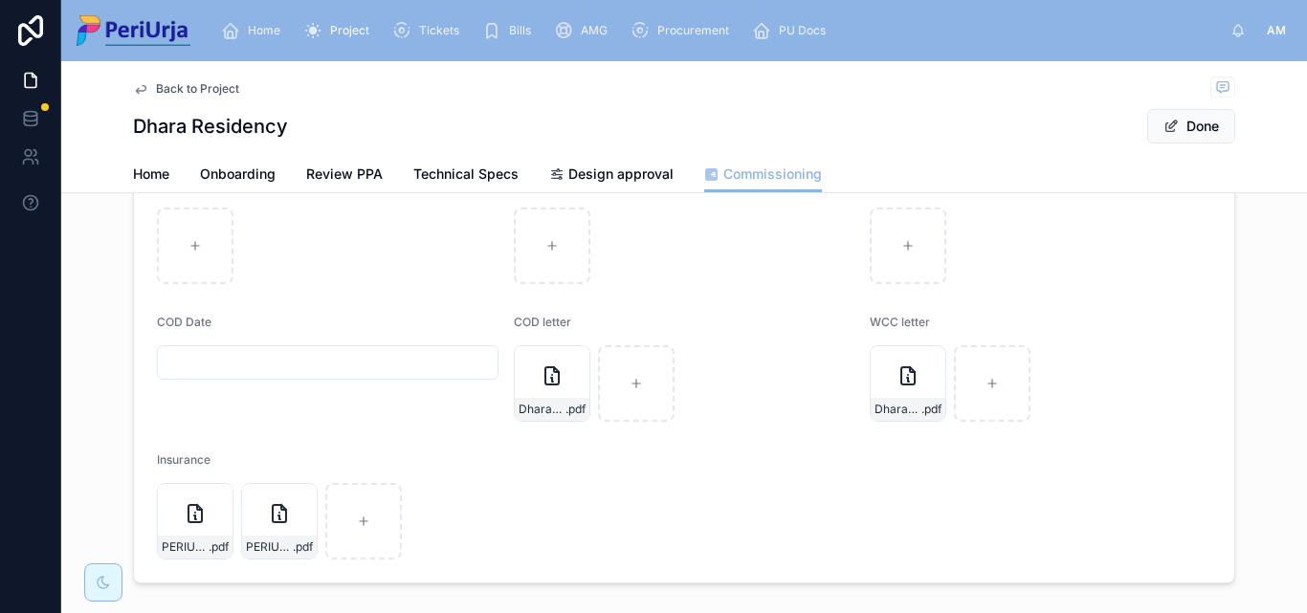
scroll to position [390, 0]
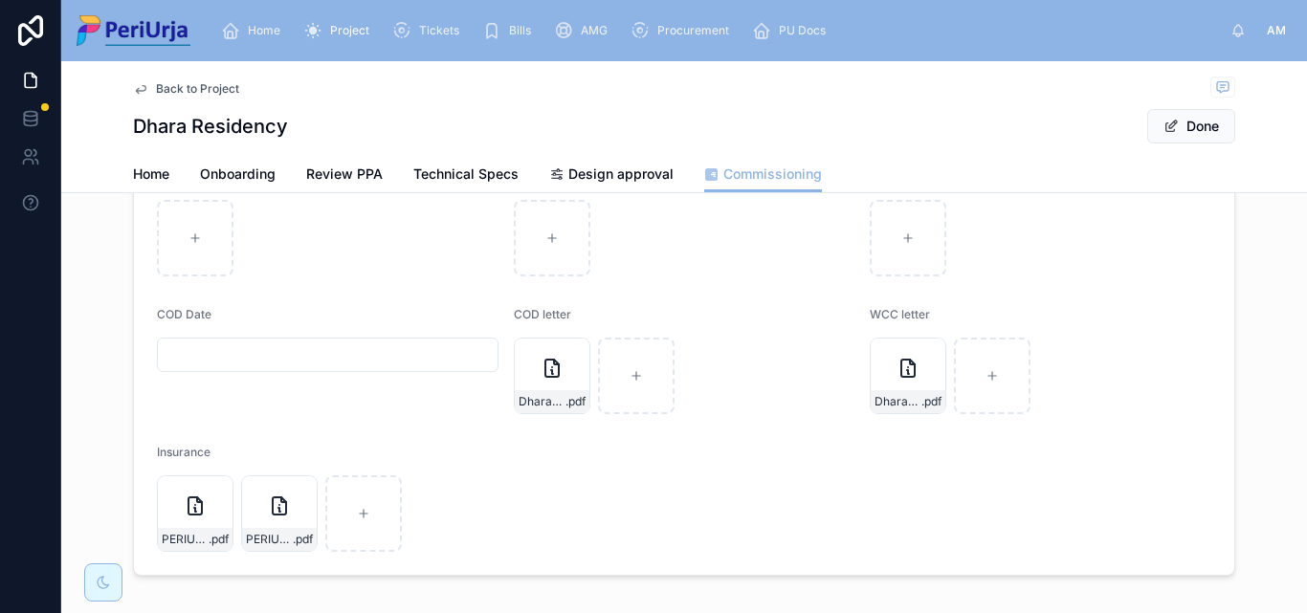
click at [284, 362] on input "text" at bounding box center [328, 355] width 340 height 27
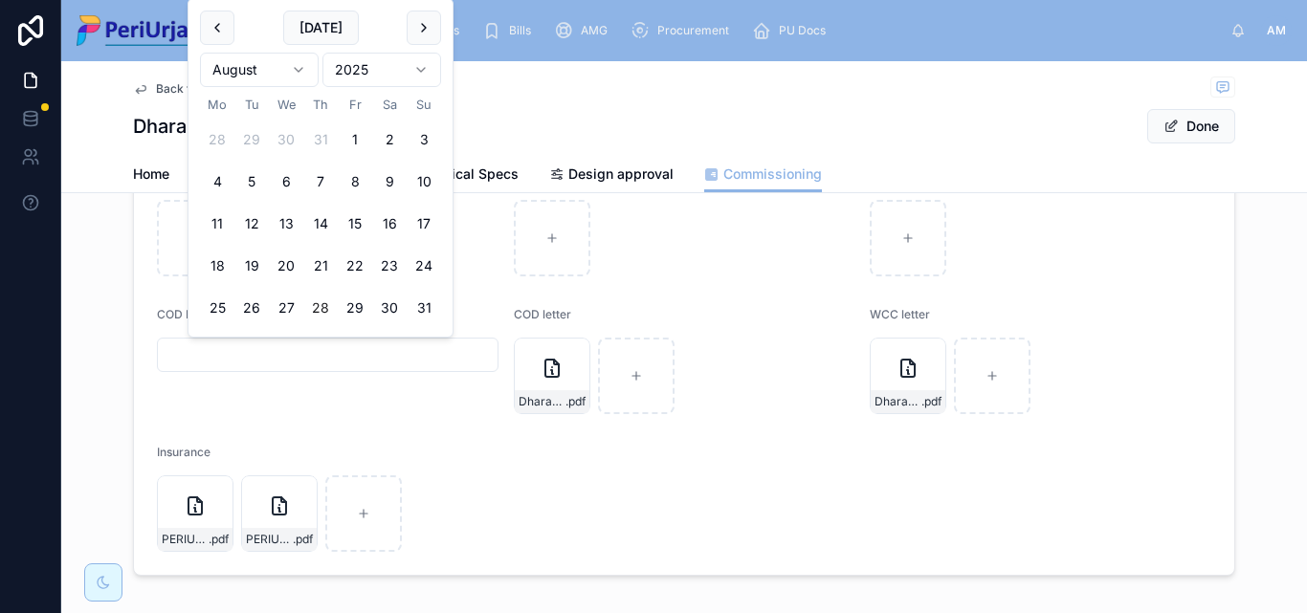
click at [425, 73] on html "Home Project Tickets Bills AMG Procurement PU Docs AM [PERSON_NAME] Back to Pro…" at bounding box center [653, 306] width 1307 height 613
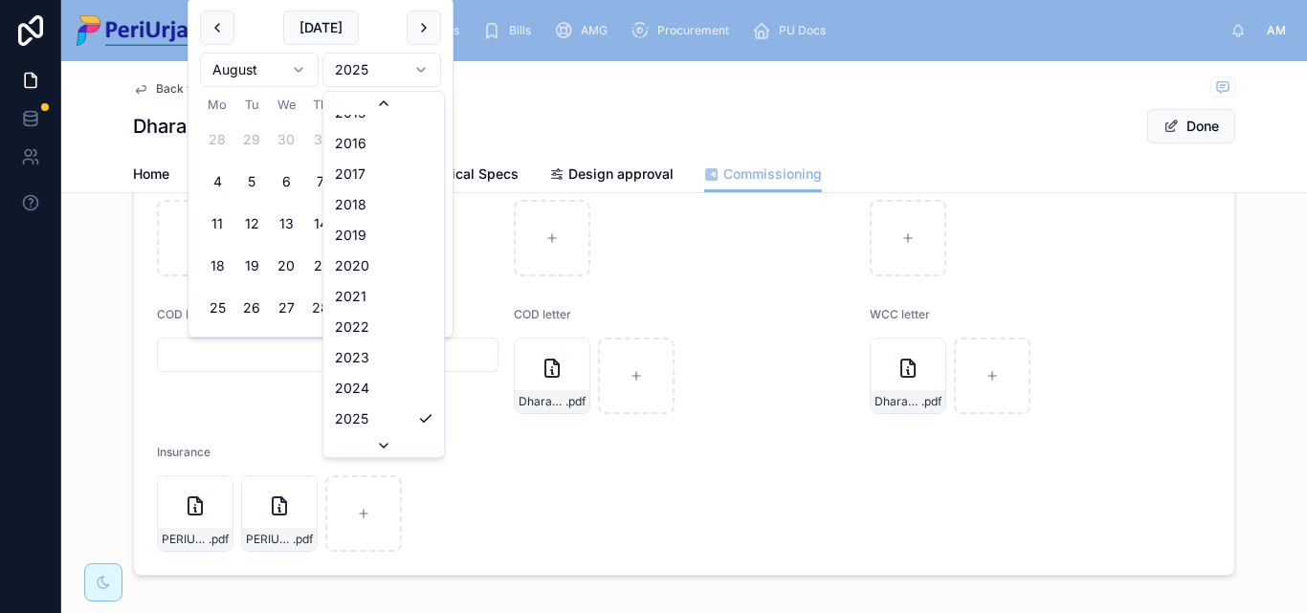
scroll to position [3634, 0]
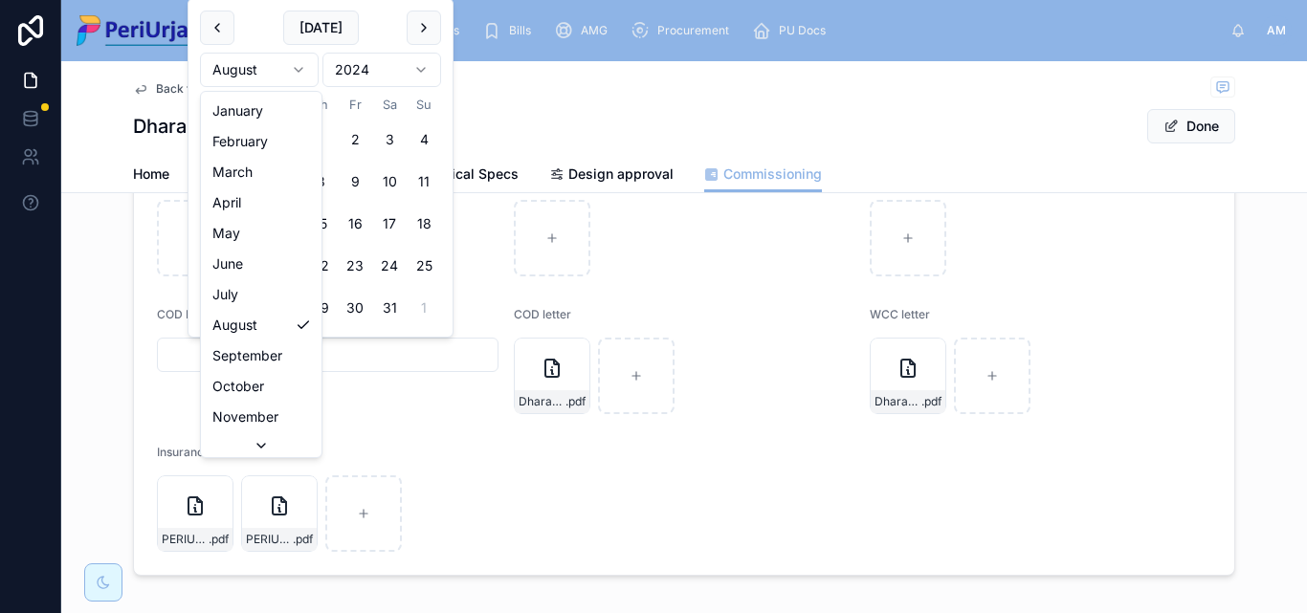
click at [307, 75] on html "Home Project Tickets Bills AMG Procurement PU Docs AM [PERSON_NAME] Back to Pro…" at bounding box center [653, 306] width 1307 height 613
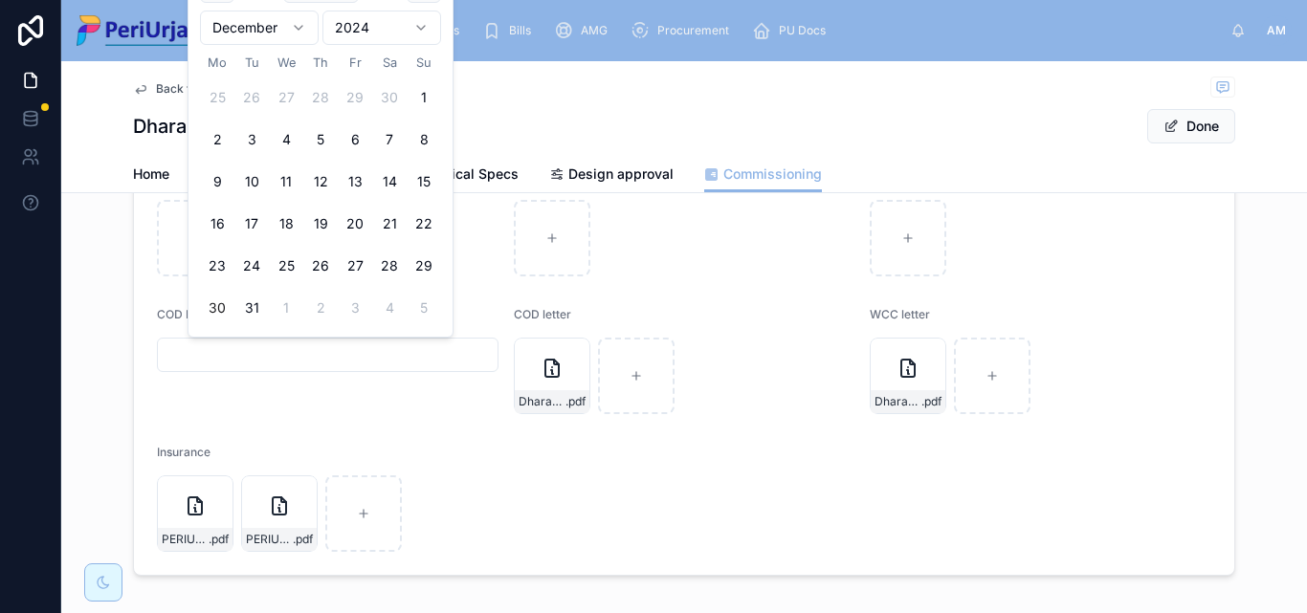
click at [229, 303] on button "30" at bounding box center [217, 308] width 34 height 34
type input "**********"
click at [1179, 125] on button "Done" at bounding box center [1191, 126] width 88 height 34
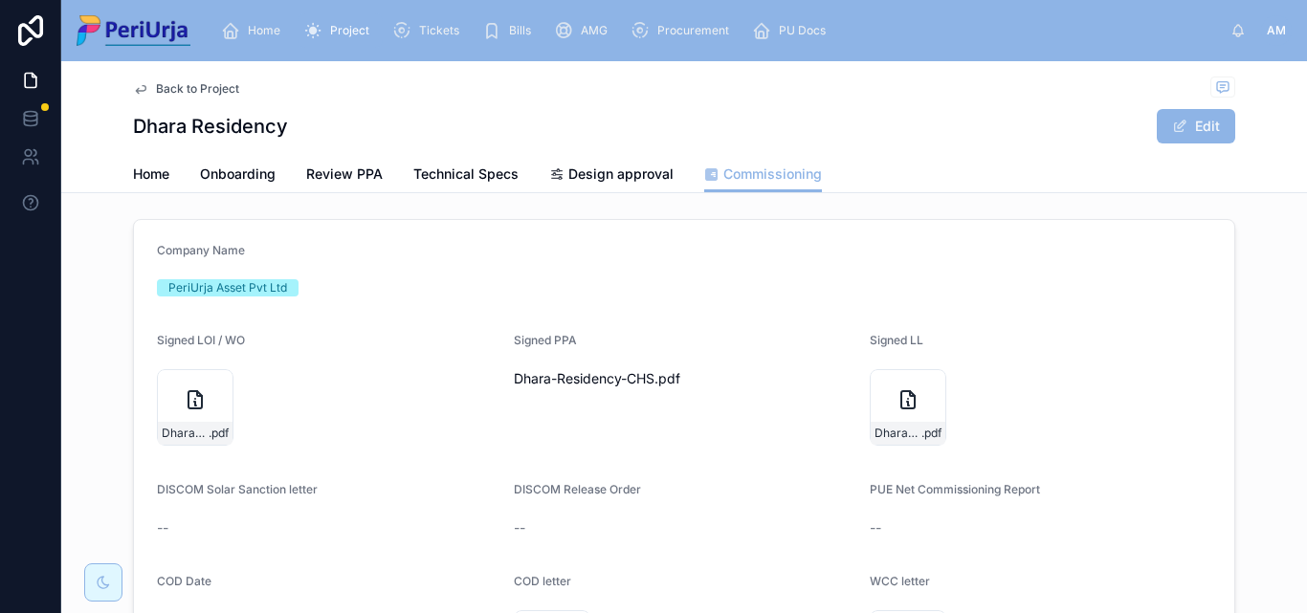
scroll to position [0, 0]
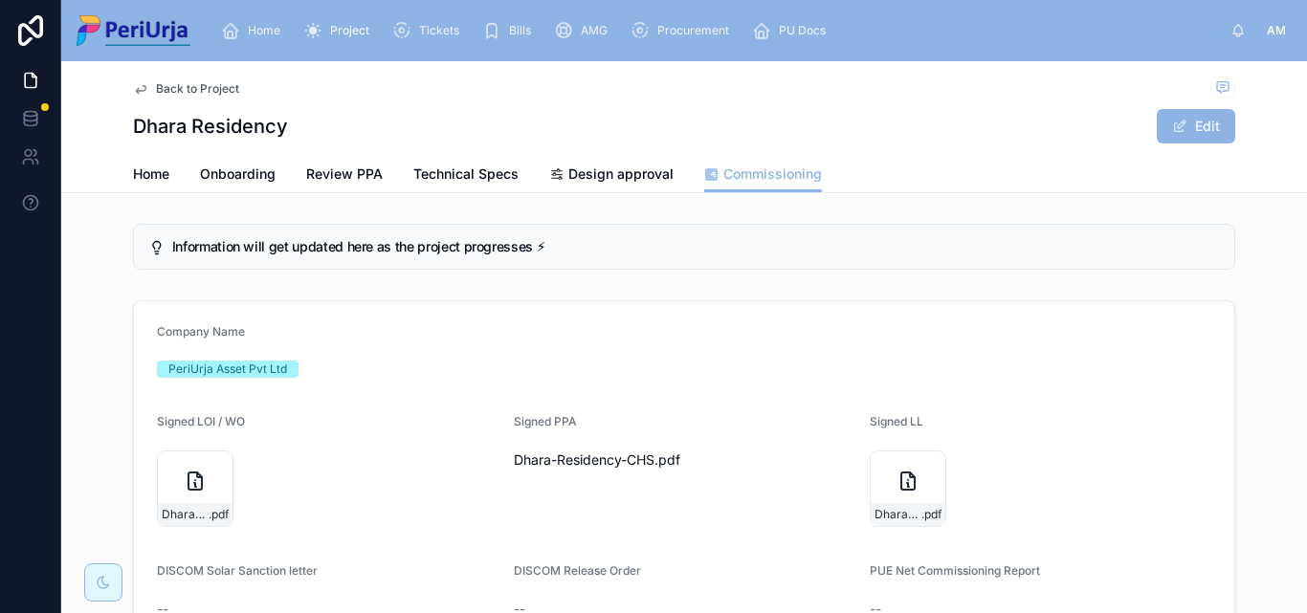
click at [254, 32] on span "Home" at bounding box center [264, 30] width 33 height 15
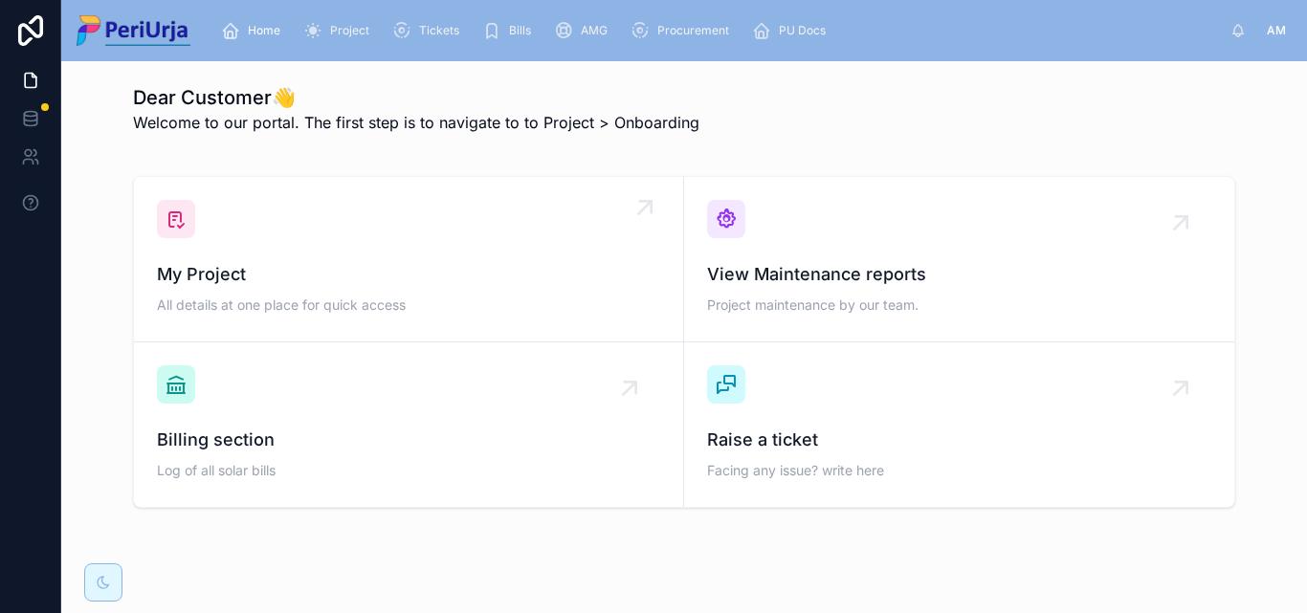
click at [256, 248] on div "My Project All details at one place for quick access" at bounding box center [408, 259] width 503 height 119
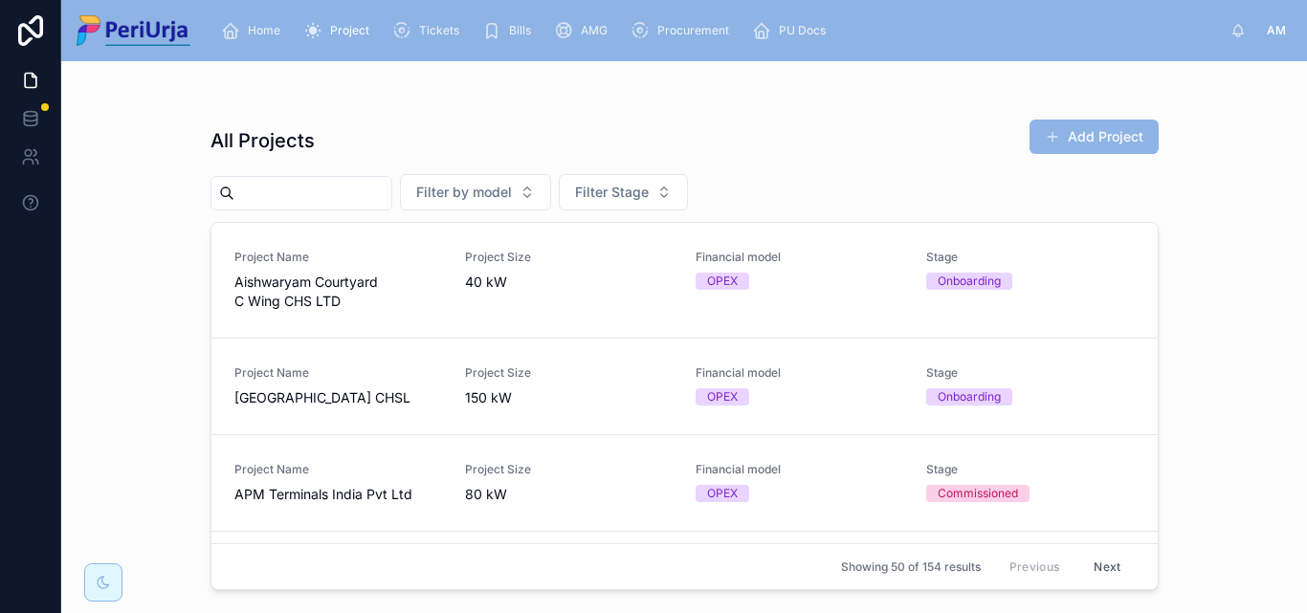
click at [258, 194] on input "text" at bounding box center [312, 193] width 157 height 27
paste input "**********"
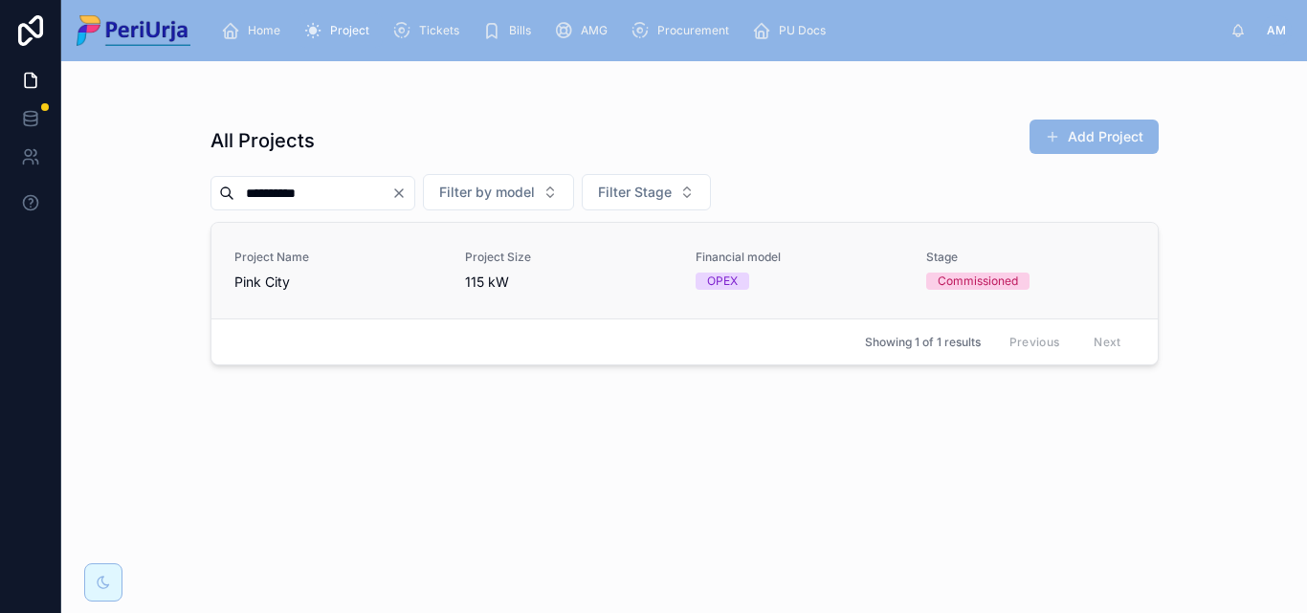
type input "*********"
click at [264, 275] on span "Pink City" at bounding box center [338, 282] width 208 height 19
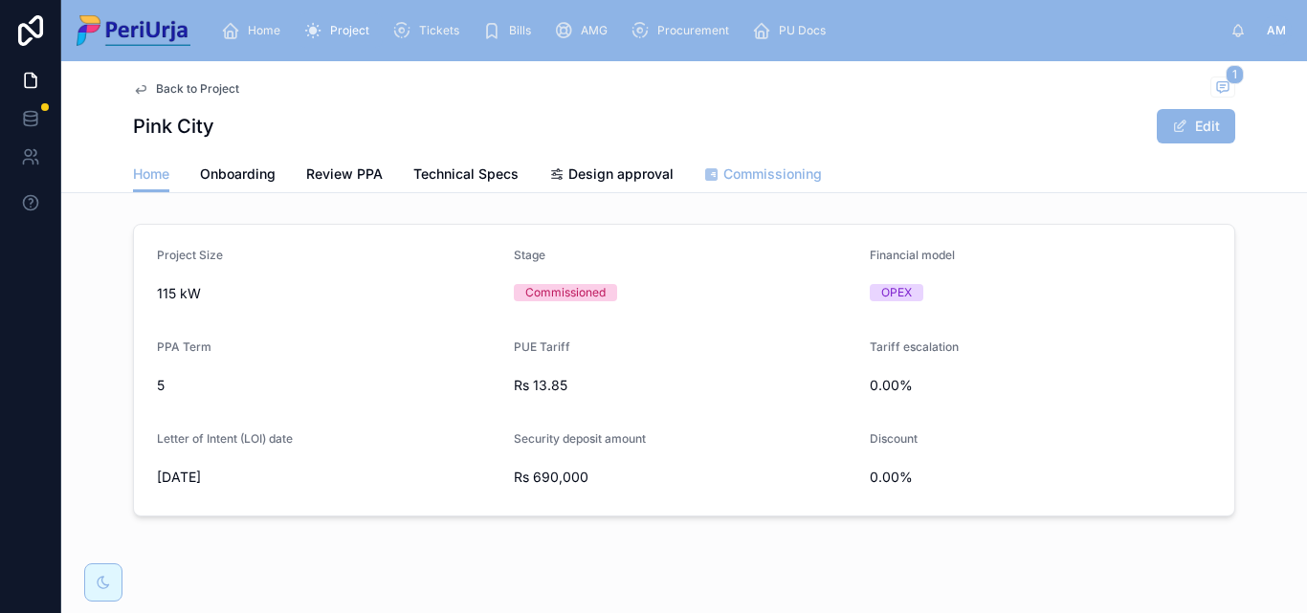
click at [754, 176] on span "Commissioning" at bounding box center [772, 174] width 99 height 19
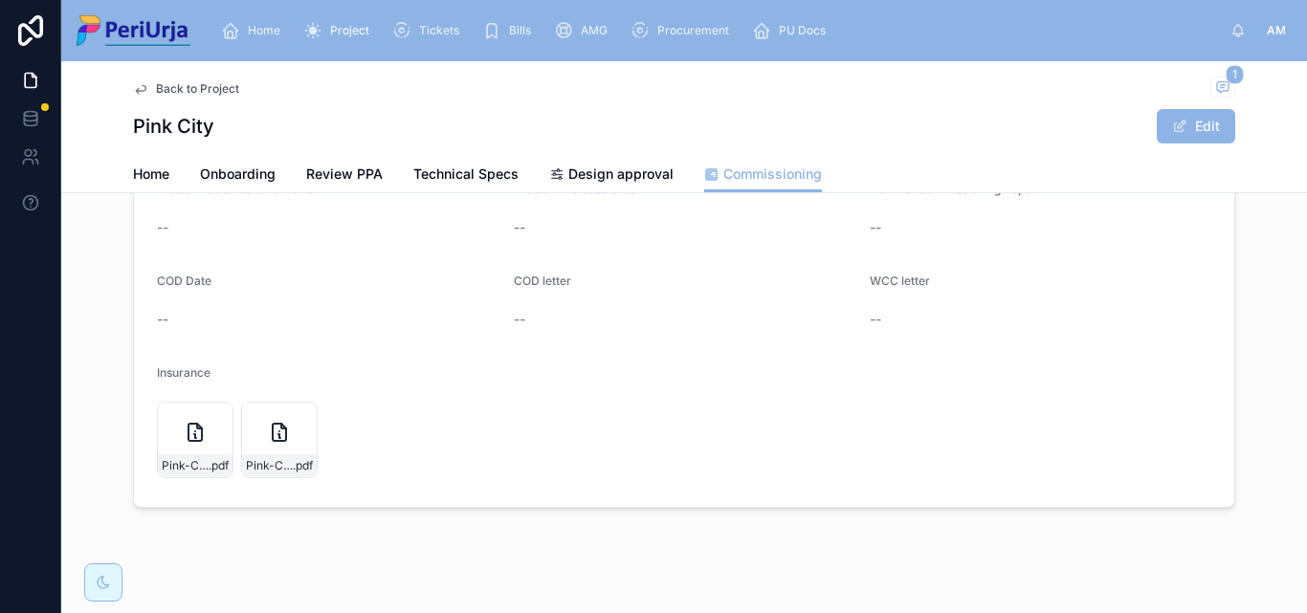
scroll to position [383, 0]
click at [1196, 133] on button "Edit" at bounding box center [1196, 126] width 78 height 34
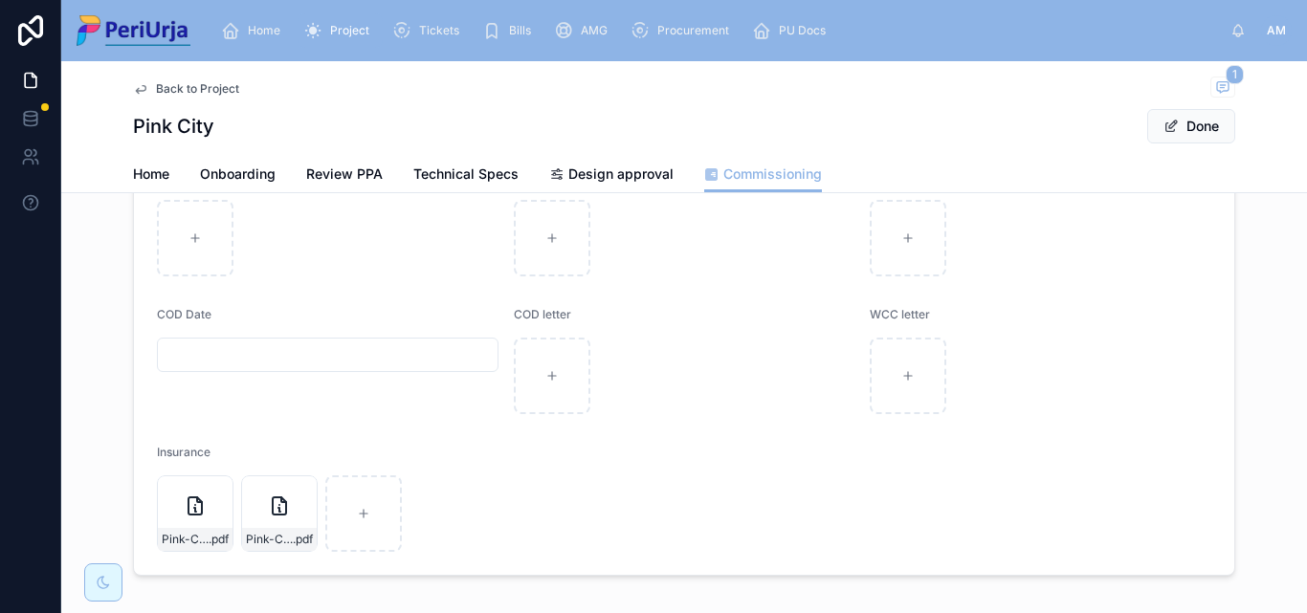
click at [211, 356] on input "text" at bounding box center [328, 355] width 340 height 27
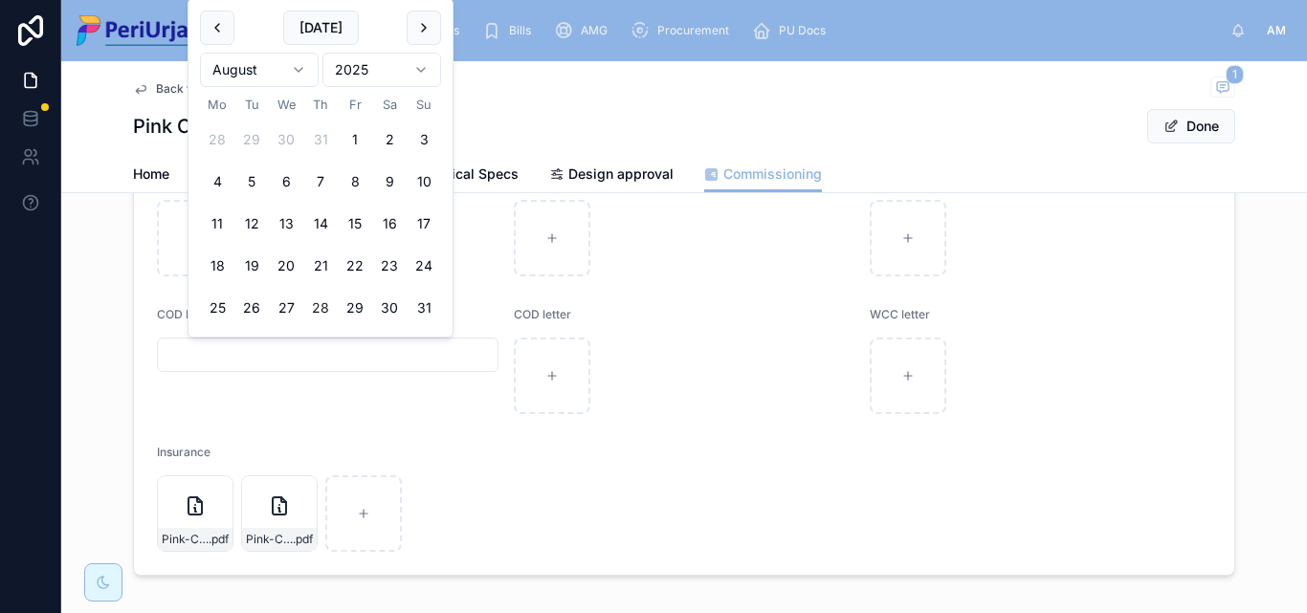
click at [422, 69] on html "Home Project Tickets Bills AMG Procurement PU Docs AM [PERSON_NAME] More Back t…" at bounding box center [653, 306] width 1307 height 613
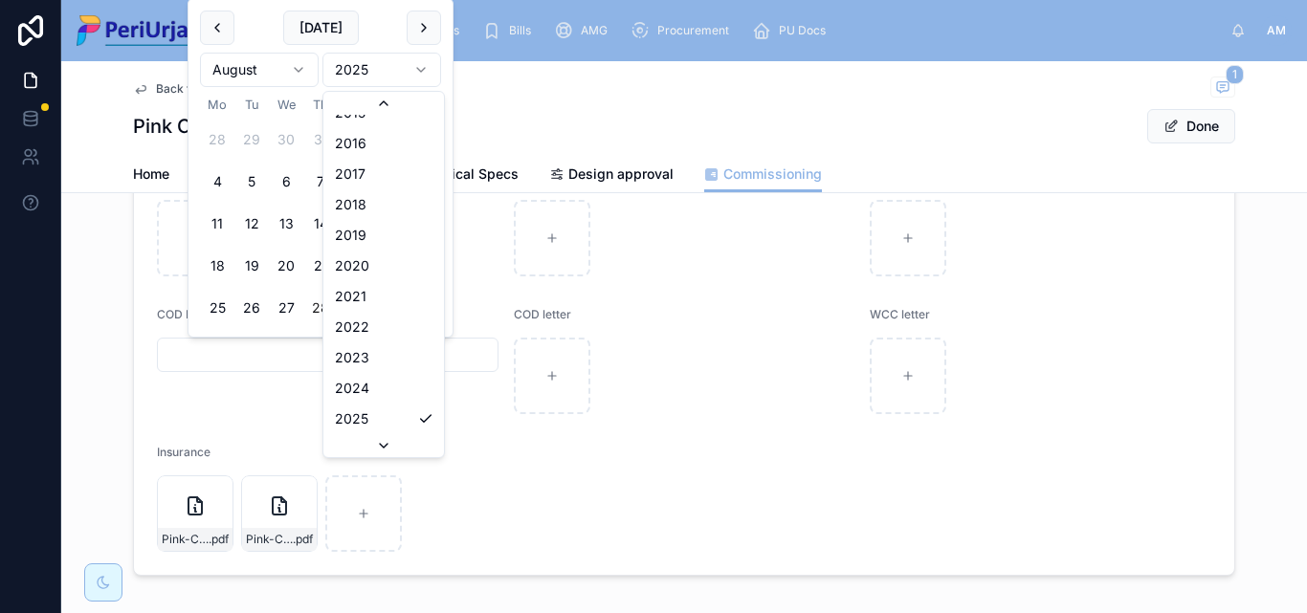
scroll to position [3573, 0]
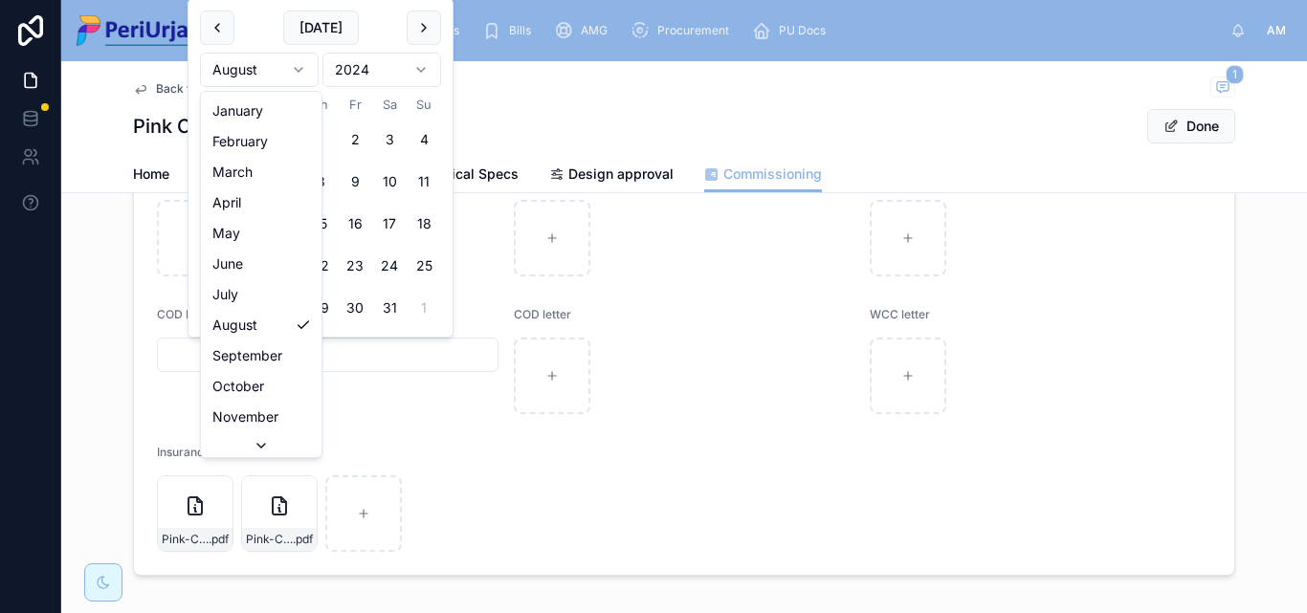
click at [301, 69] on html "Home Project Tickets Bills AMG Procurement PU Docs AM [PERSON_NAME] More Back t…" at bounding box center [653, 306] width 1307 height 613
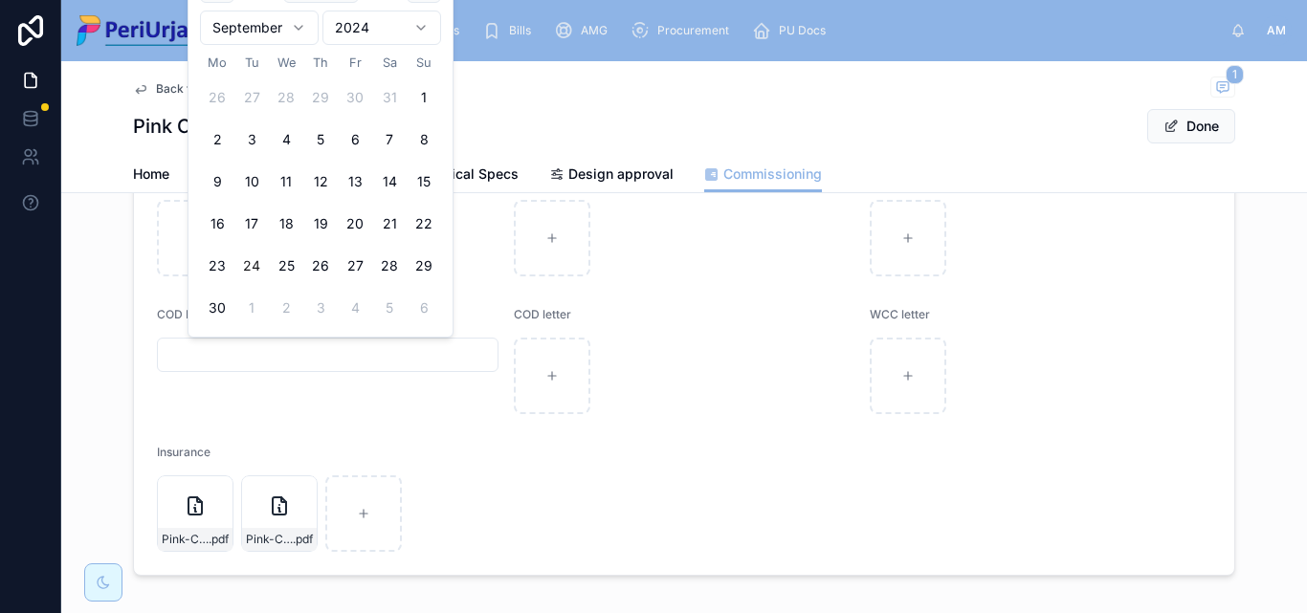
click at [253, 263] on button "24" at bounding box center [251, 266] width 34 height 34
type input "**********"
click at [1190, 117] on button "Done" at bounding box center [1191, 126] width 88 height 34
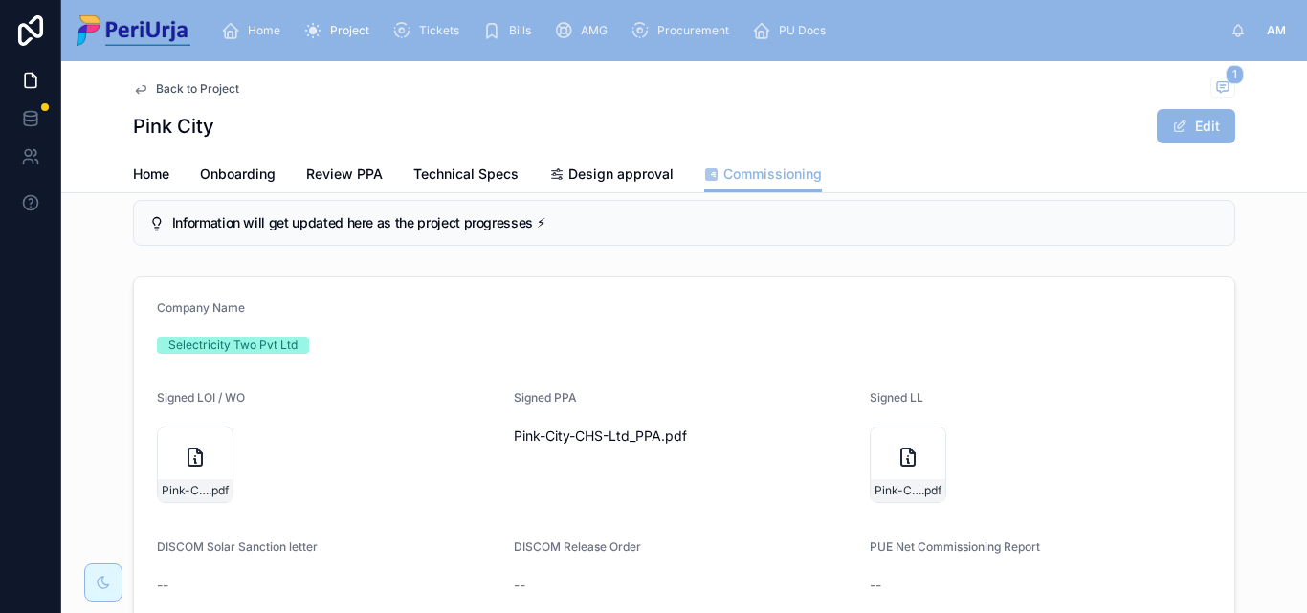
scroll to position [0, 0]
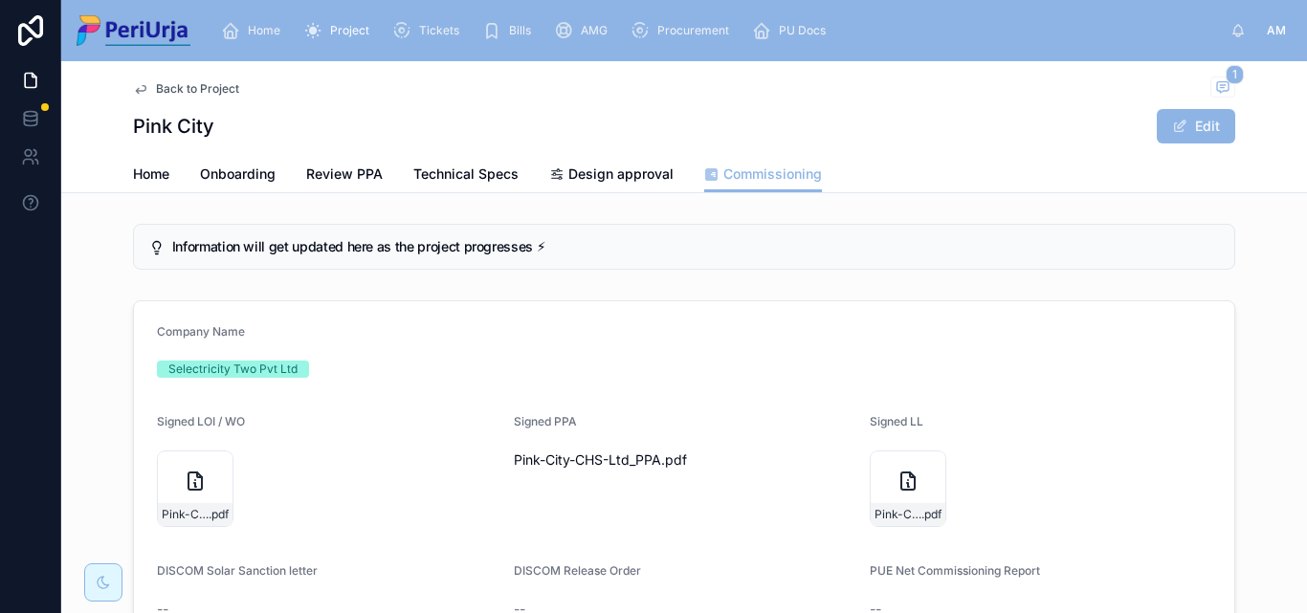
click at [255, 31] on span "Home" at bounding box center [264, 30] width 33 height 15
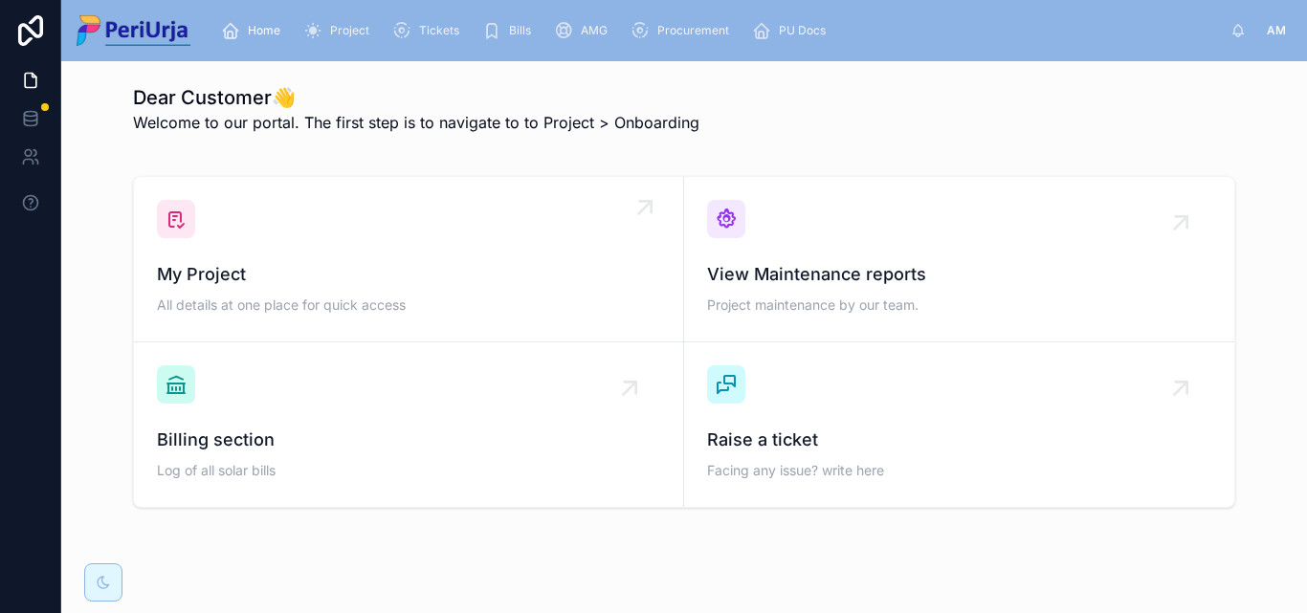
click at [247, 253] on div "My Project All details at one place for quick access" at bounding box center [408, 259] width 503 height 119
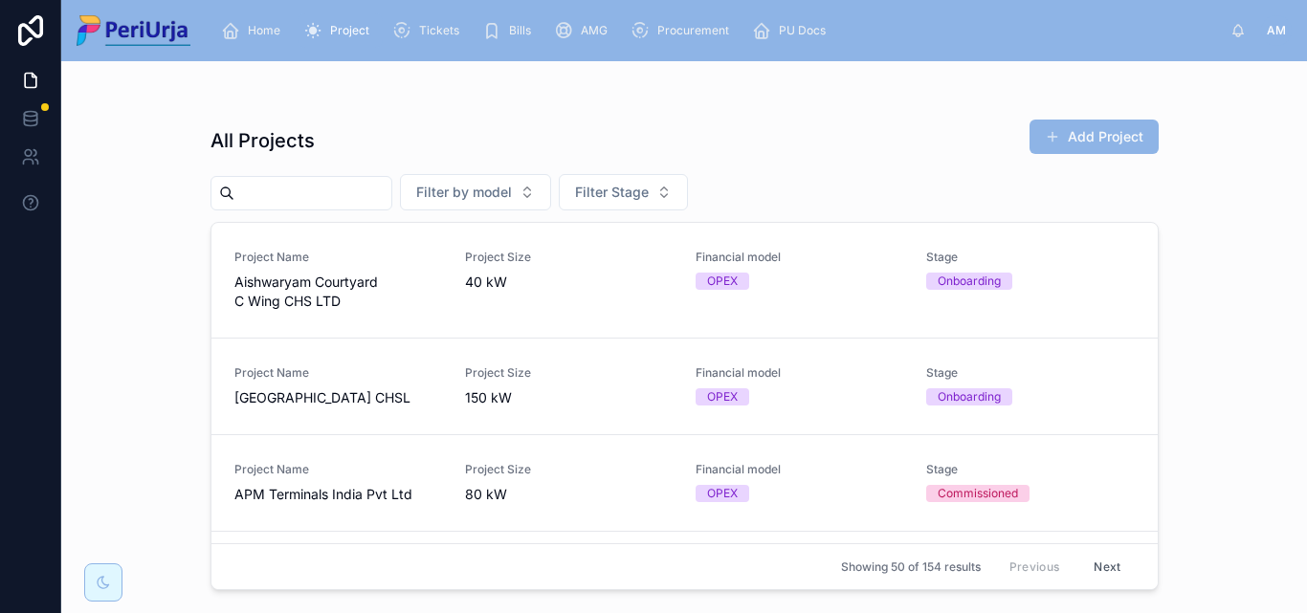
click at [242, 192] on input "text" at bounding box center [312, 193] width 157 height 27
paste input "**********"
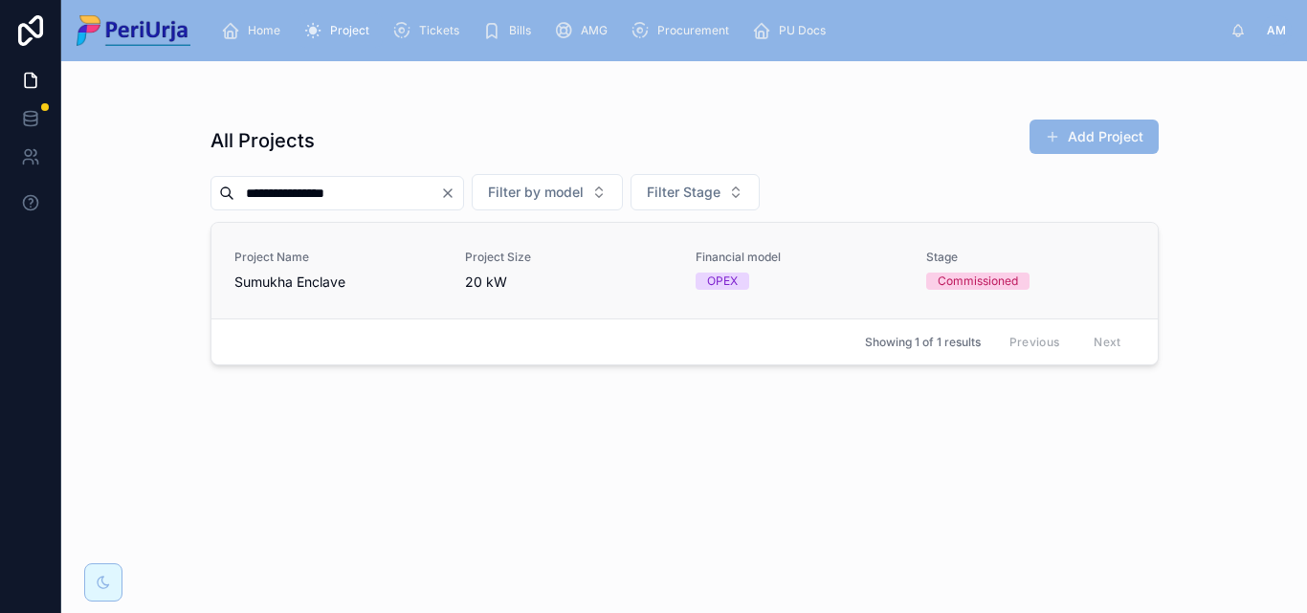
type input "**********"
click at [254, 271] on div "Project Name [PERSON_NAME] Enclave" at bounding box center [338, 271] width 208 height 42
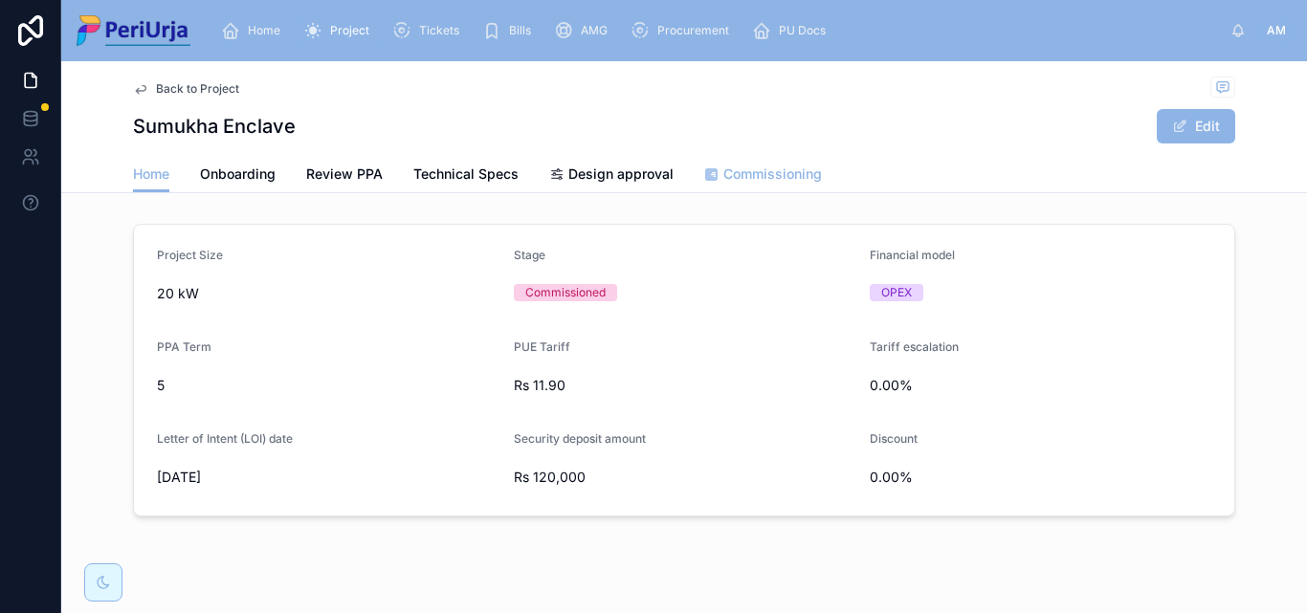
click at [766, 181] on span "Commissioning" at bounding box center [772, 174] width 99 height 19
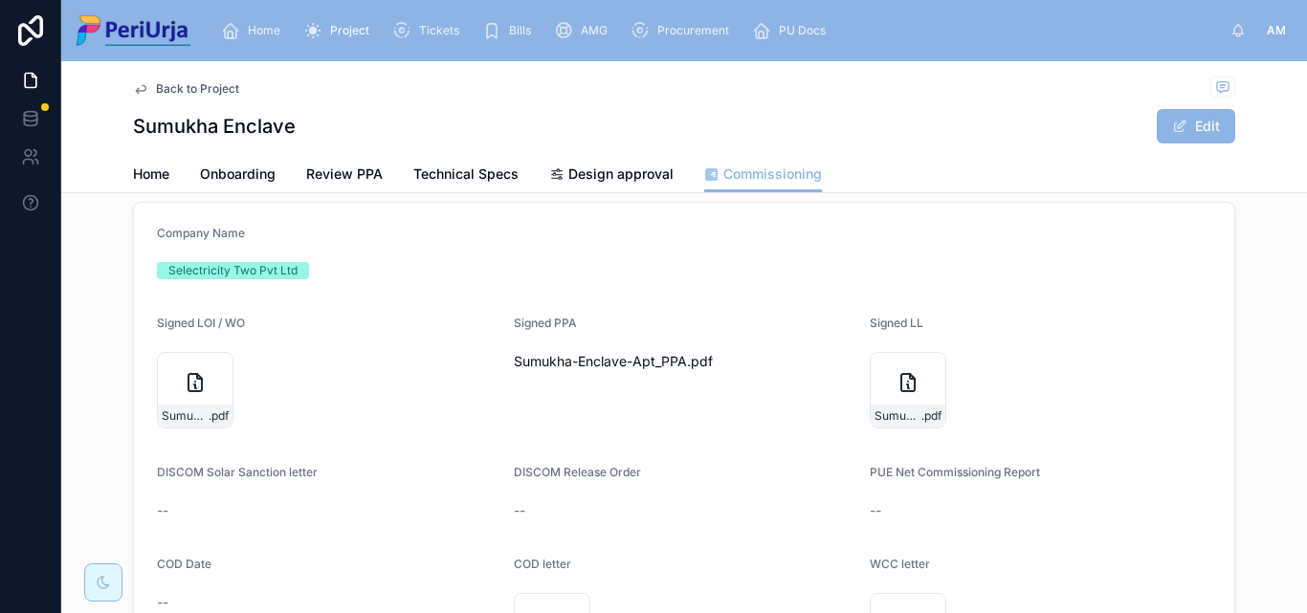
scroll to position [96, 0]
click at [1164, 123] on button "Edit" at bounding box center [1196, 126] width 78 height 34
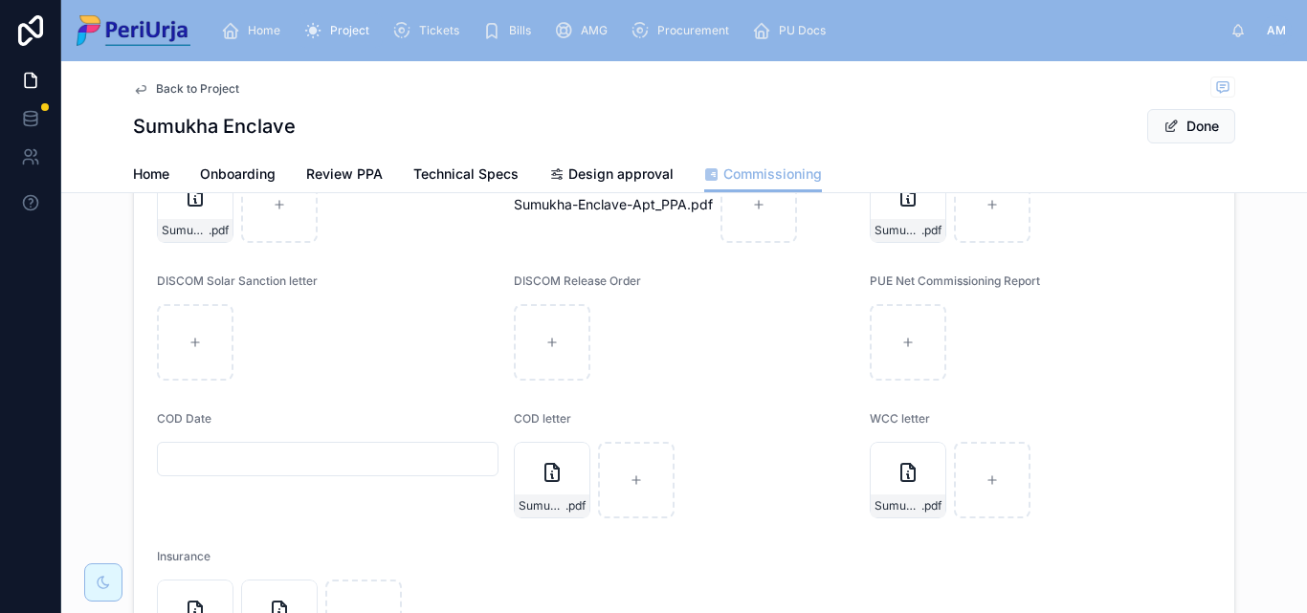
scroll to position [287, 0]
click at [247, 469] on input "text" at bounding box center [328, 458] width 340 height 27
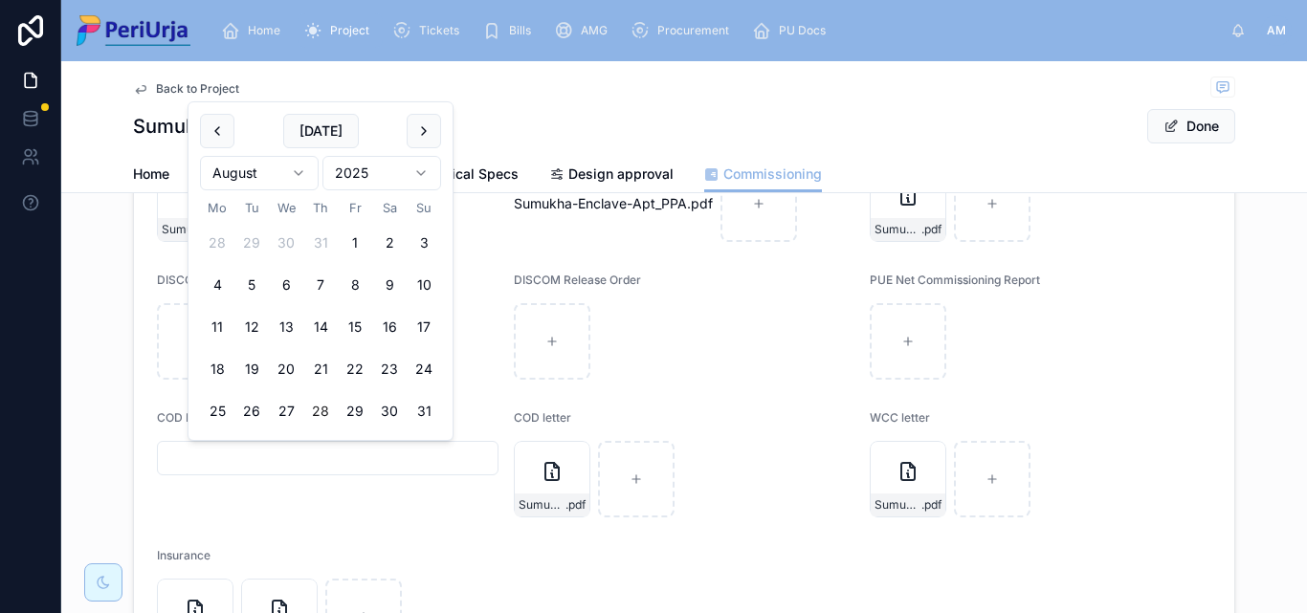
click at [421, 172] on html "Home Project Tickets Bills AMG Procurement PU Docs AM [PERSON_NAME] Back to Pro…" at bounding box center [653, 306] width 1307 height 613
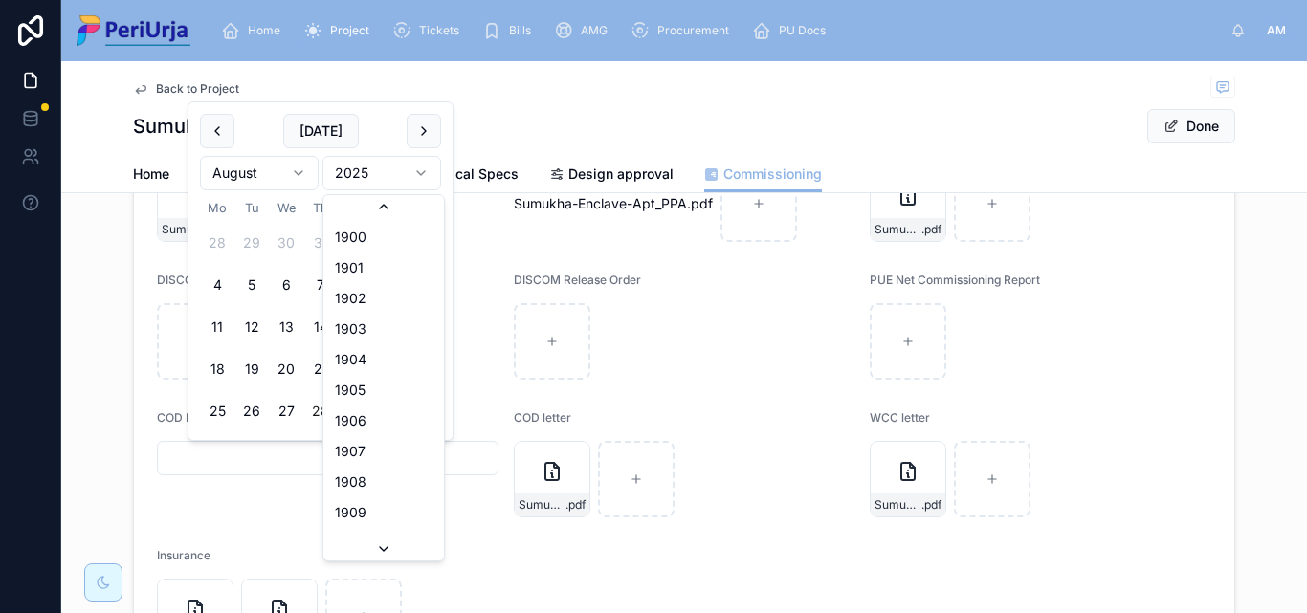
scroll to position [3543, 0]
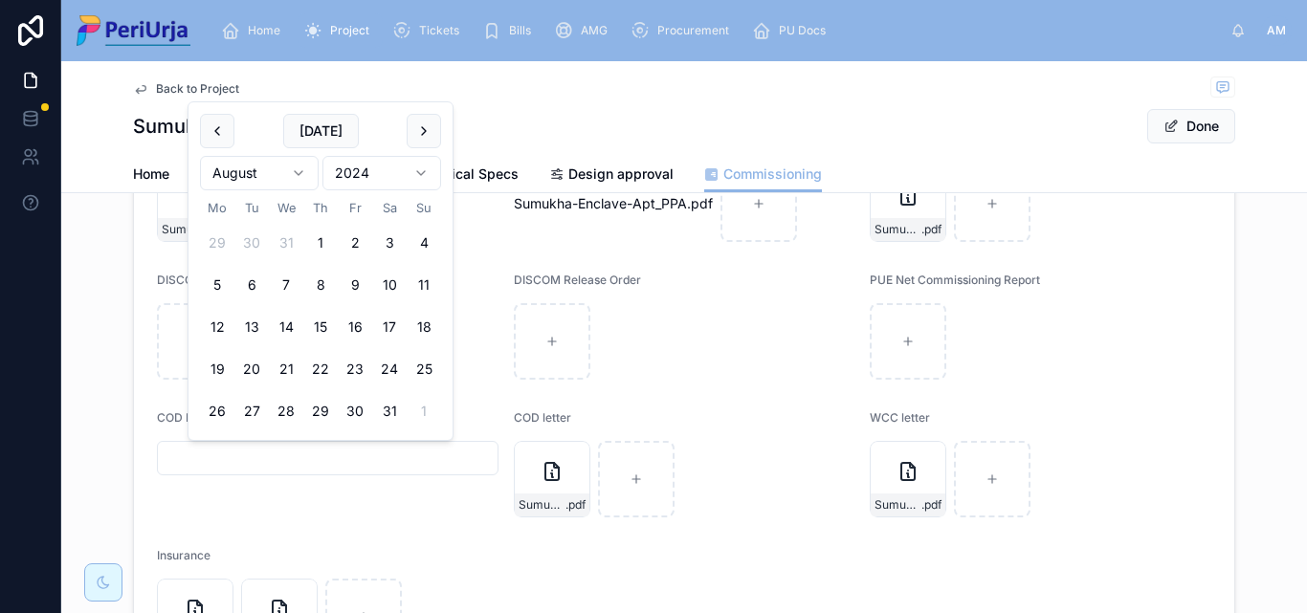
click at [300, 174] on html "Home Project Tickets Bills AMG Procurement PU Docs AM [PERSON_NAME] Back to Pro…" at bounding box center [653, 306] width 1307 height 613
click at [291, 280] on button "8" at bounding box center [286, 285] width 34 height 34
type input "**********"
click at [1210, 116] on button "Done" at bounding box center [1191, 126] width 88 height 34
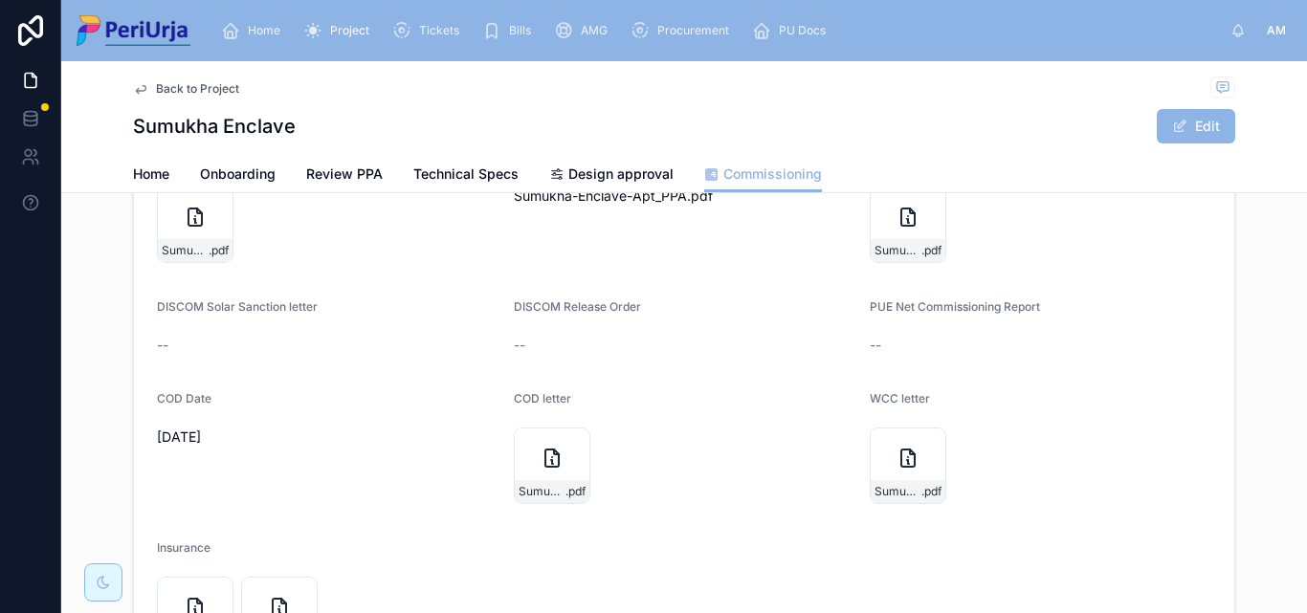
scroll to position [383, 0]
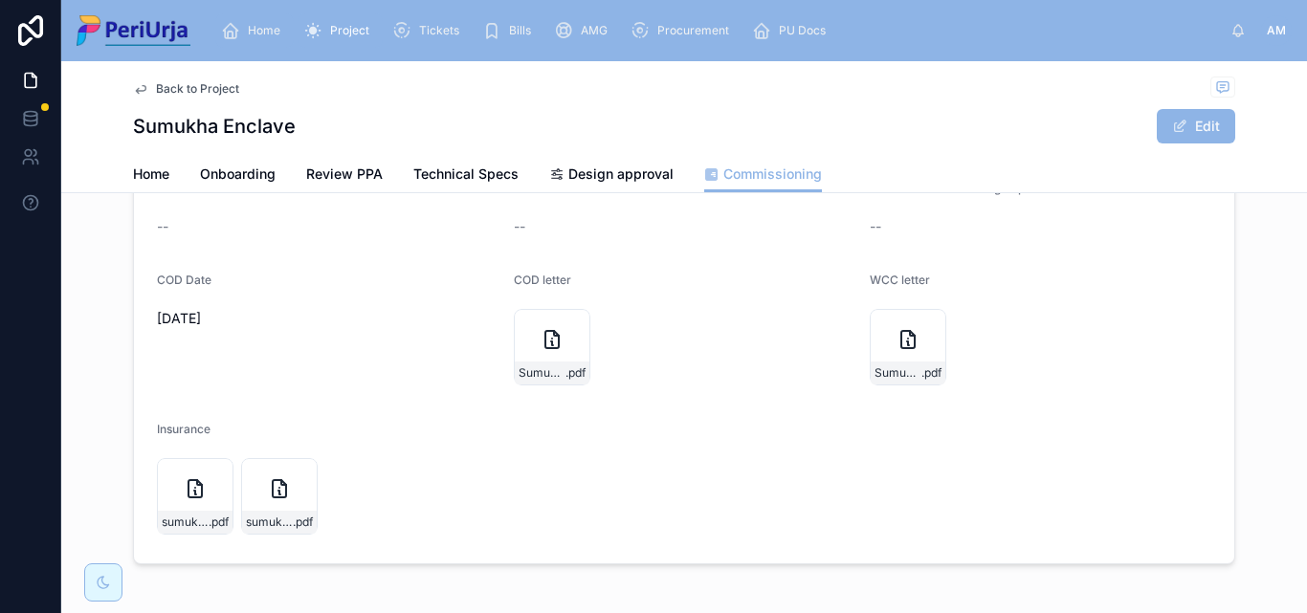
click at [287, 27] on div "Home" at bounding box center [254, 30] width 67 height 31
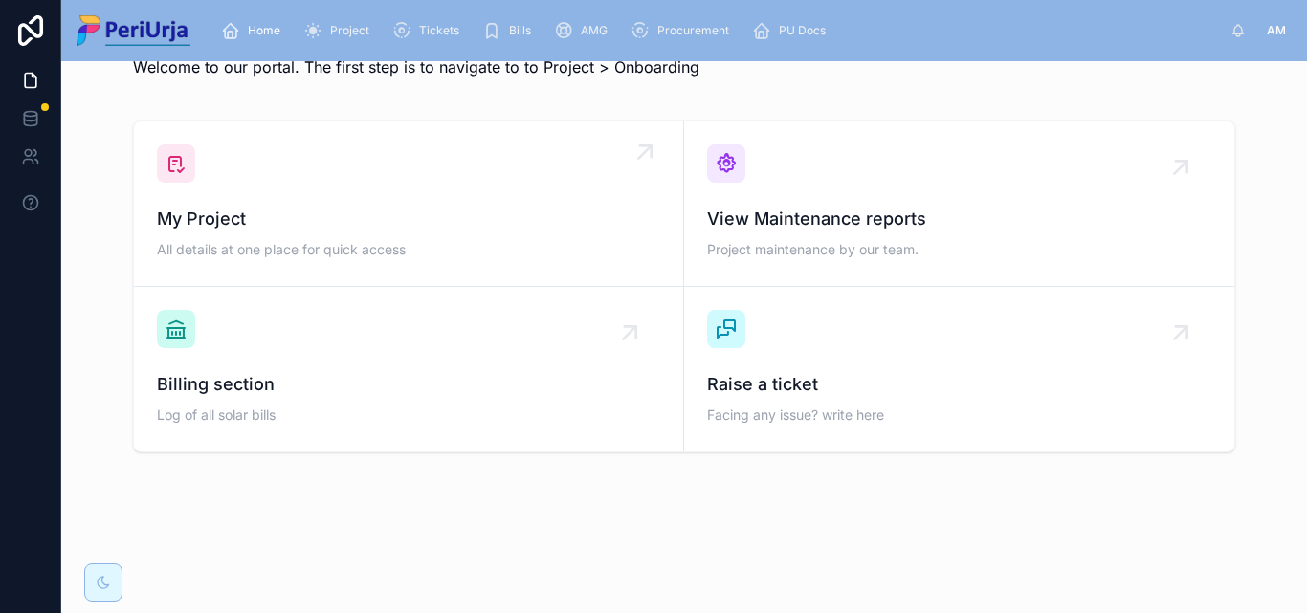
click at [288, 251] on span "All details at one place for quick access" at bounding box center [408, 249] width 503 height 19
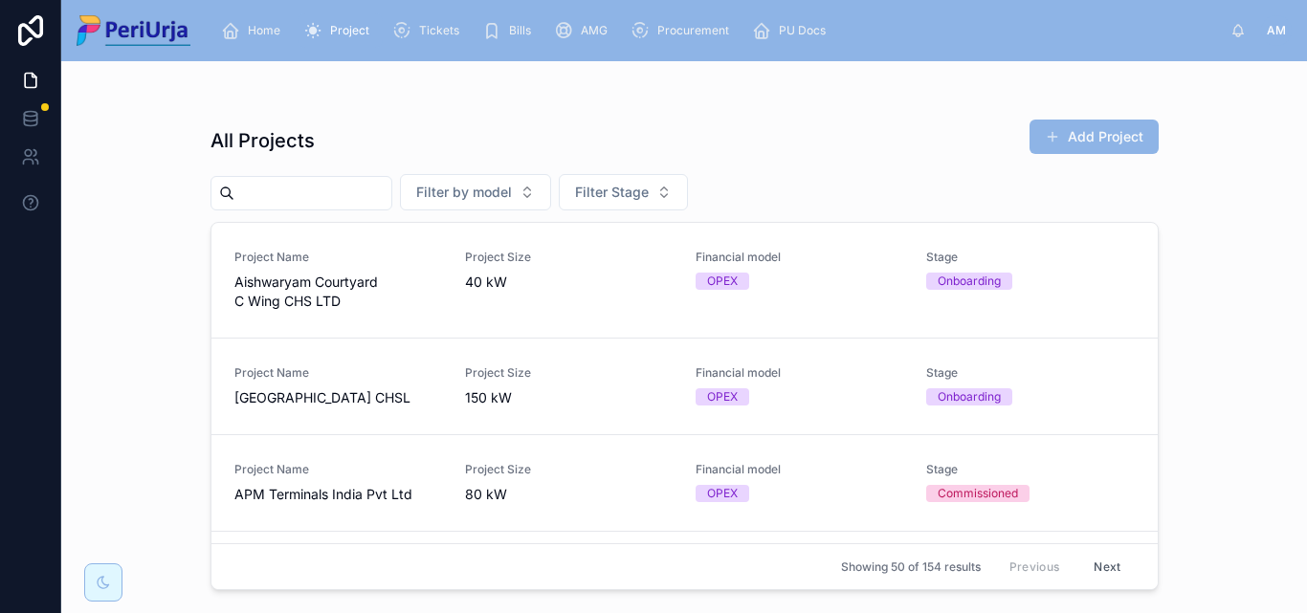
click at [345, 197] on input "text" at bounding box center [312, 193] width 157 height 27
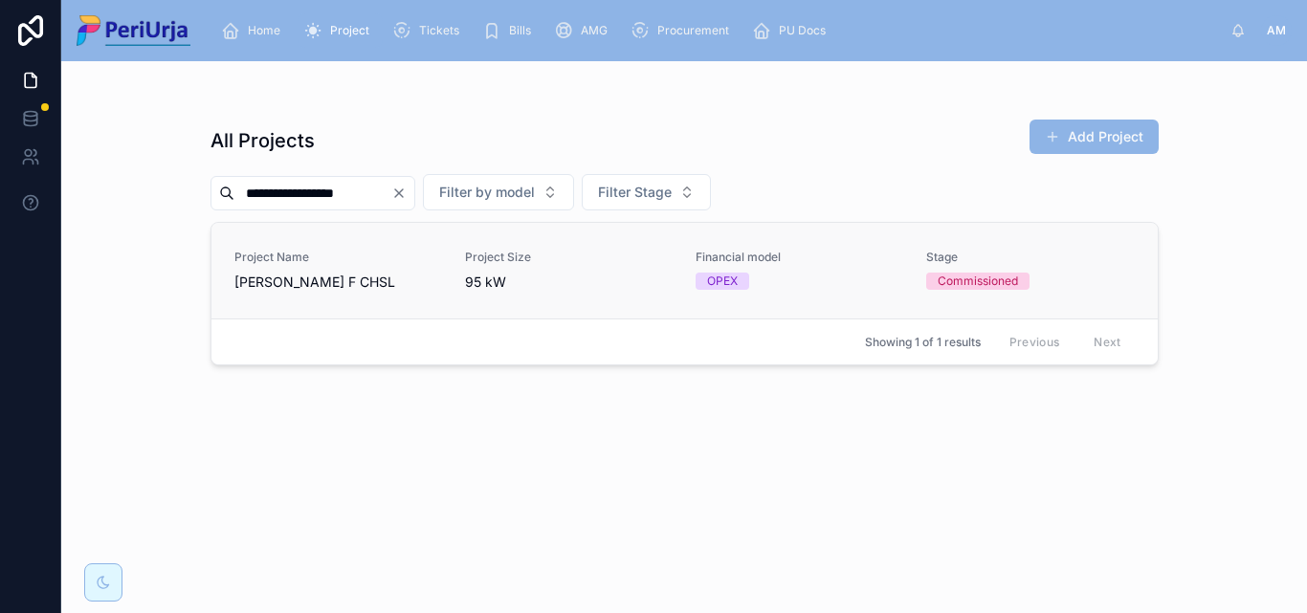
type input "**********"
click at [315, 261] on span "Project Name" at bounding box center [338, 257] width 208 height 15
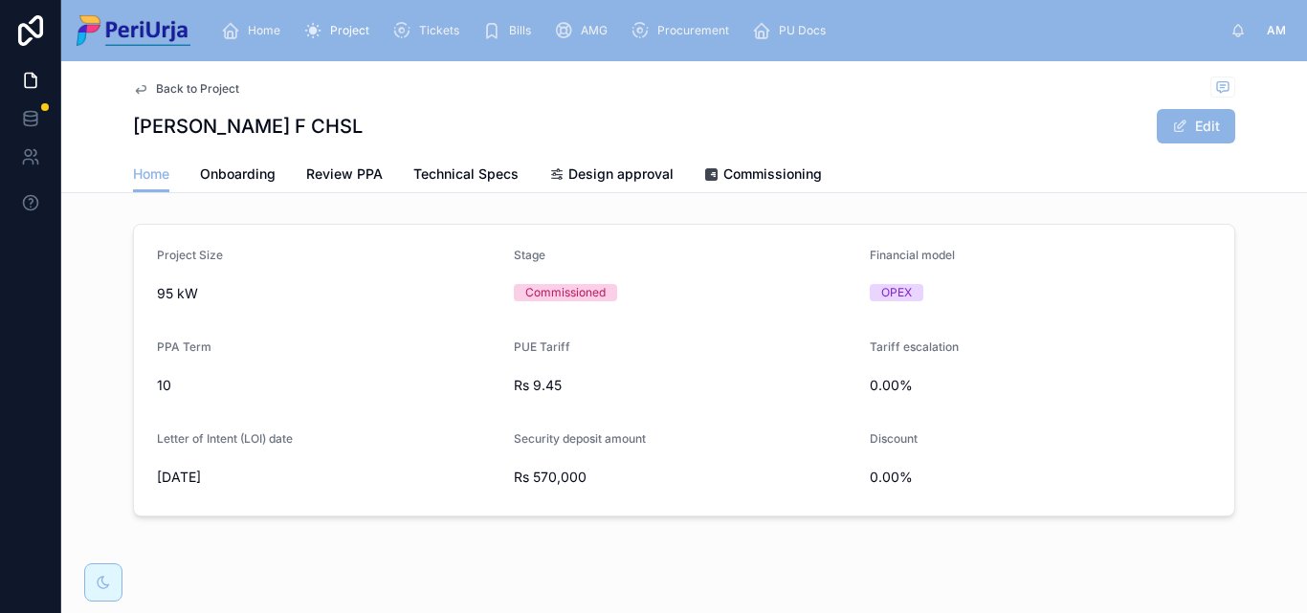
click at [769, 156] on div "Home Onboarding Review PPA Technical Specs Design approval Commissioning" at bounding box center [684, 174] width 1102 height 36
click at [776, 171] on span "Commissioning" at bounding box center [772, 174] width 99 height 19
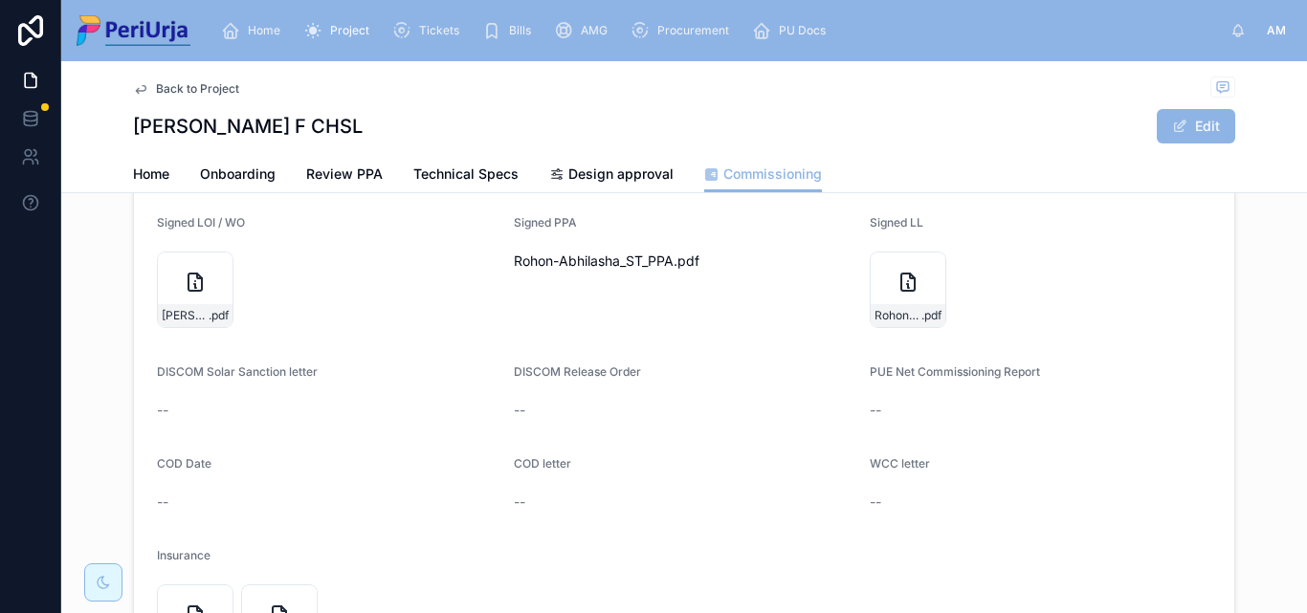
scroll to position [287, 0]
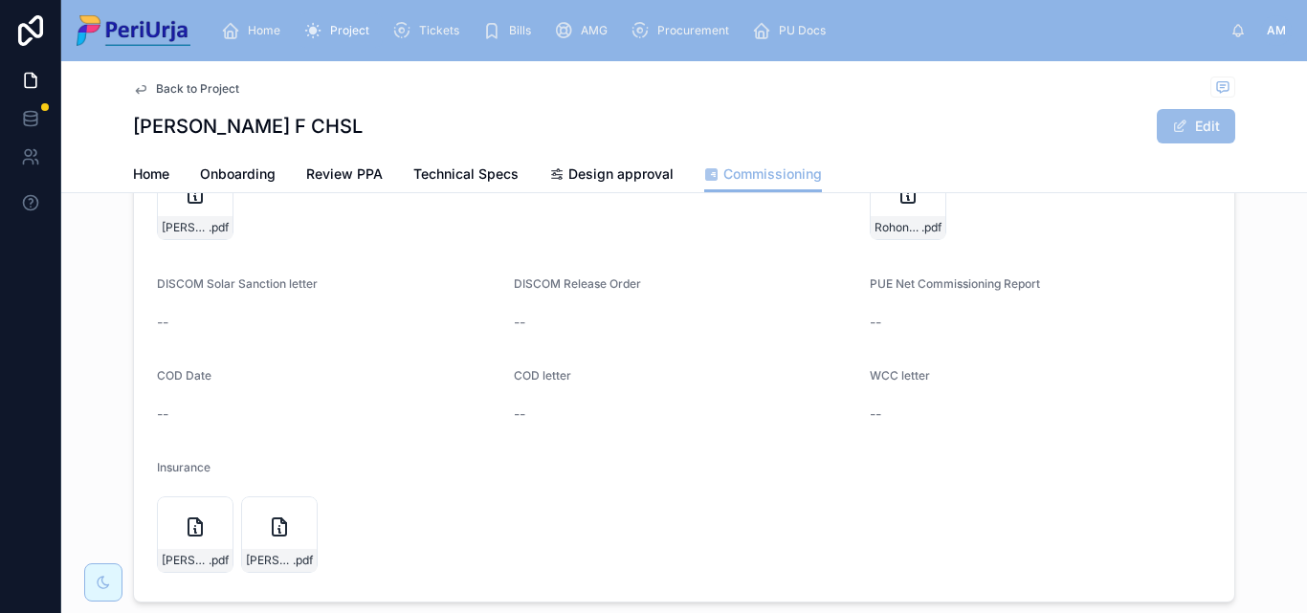
click at [1195, 123] on button "Edit" at bounding box center [1196, 126] width 78 height 34
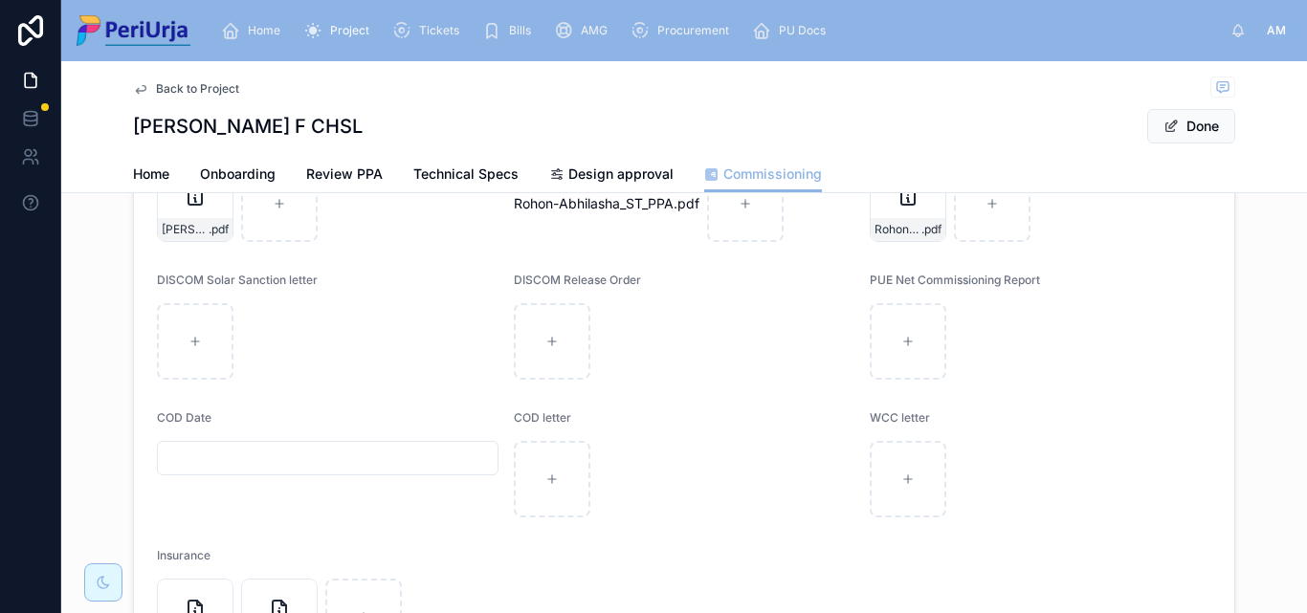
click at [207, 458] on input "text" at bounding box center [328, 458] width 340 height 27
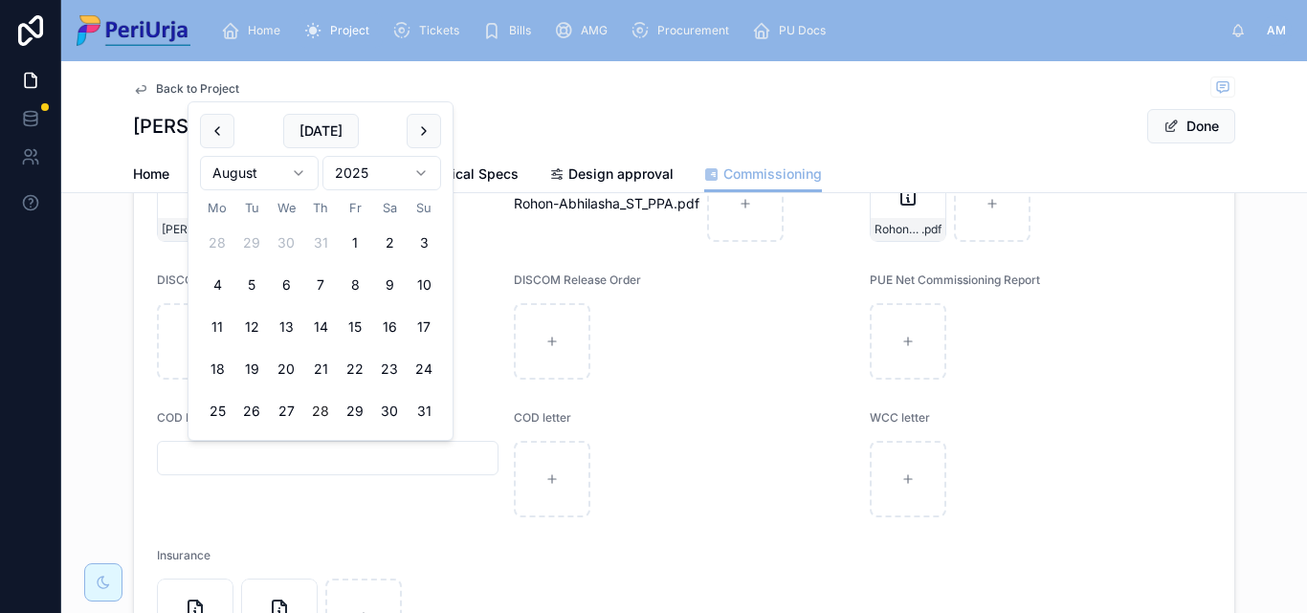
click at [420, 170] on html "Home Project Tickets Bills AMG Procurement PU Docs AM [PERSON_NAME] More Back t…" at bounding box center [653, 306] width 1307 height 613
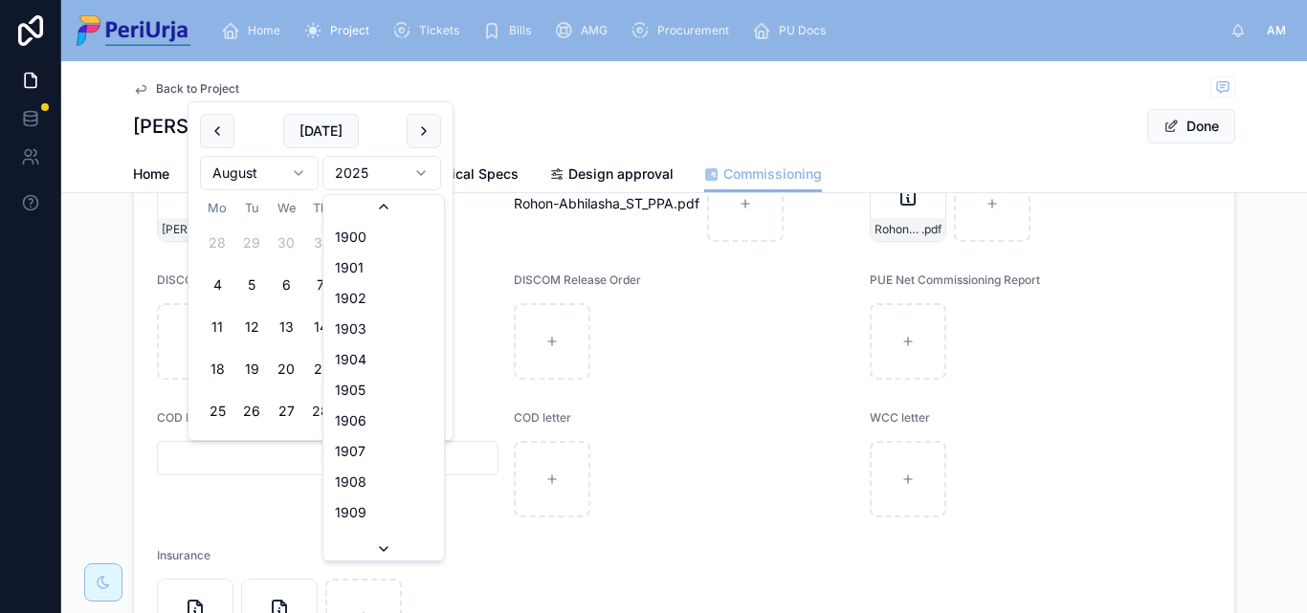
scroll to position [3543, 0]
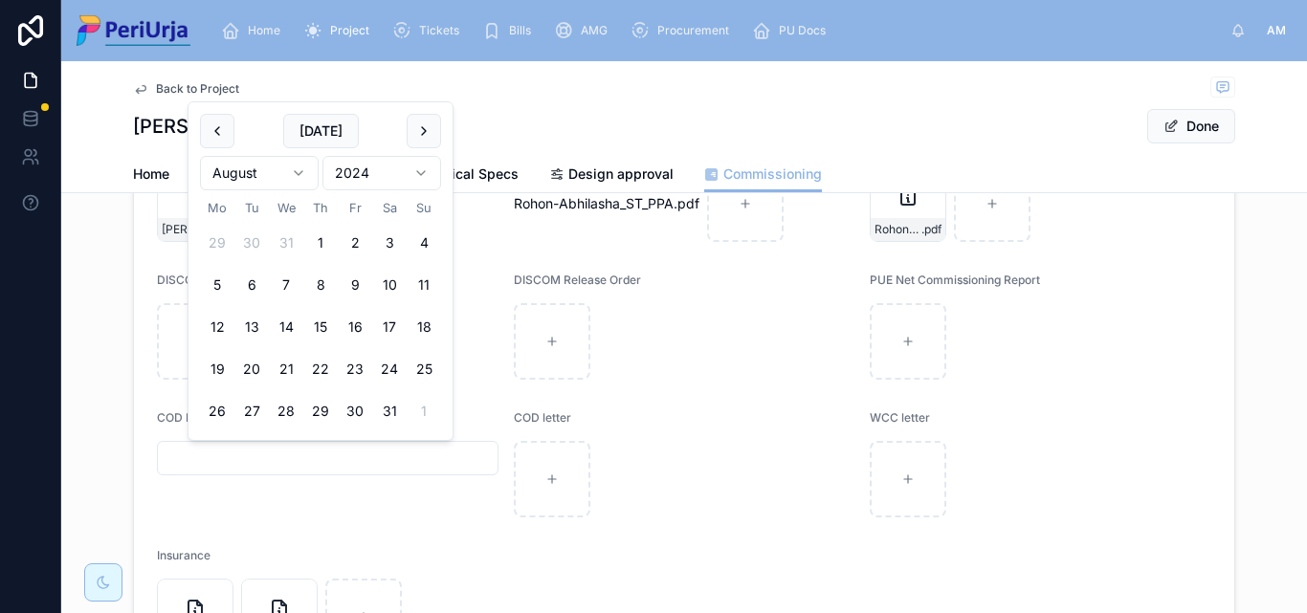
click at [298, 174] on html "Home Project Tickets Bills AMG Procurement PU Docs AM [PERSON_NAME] More Back t…" at bounding box center [653, 306] width 1307 height 613
click at [232, 322] on button "13" at bounding box center [217, 327] width 34 height 34
type input "**********"
click at [1188, 128] on button "Done" at bounding box center [1191, 126] width 88 height 34
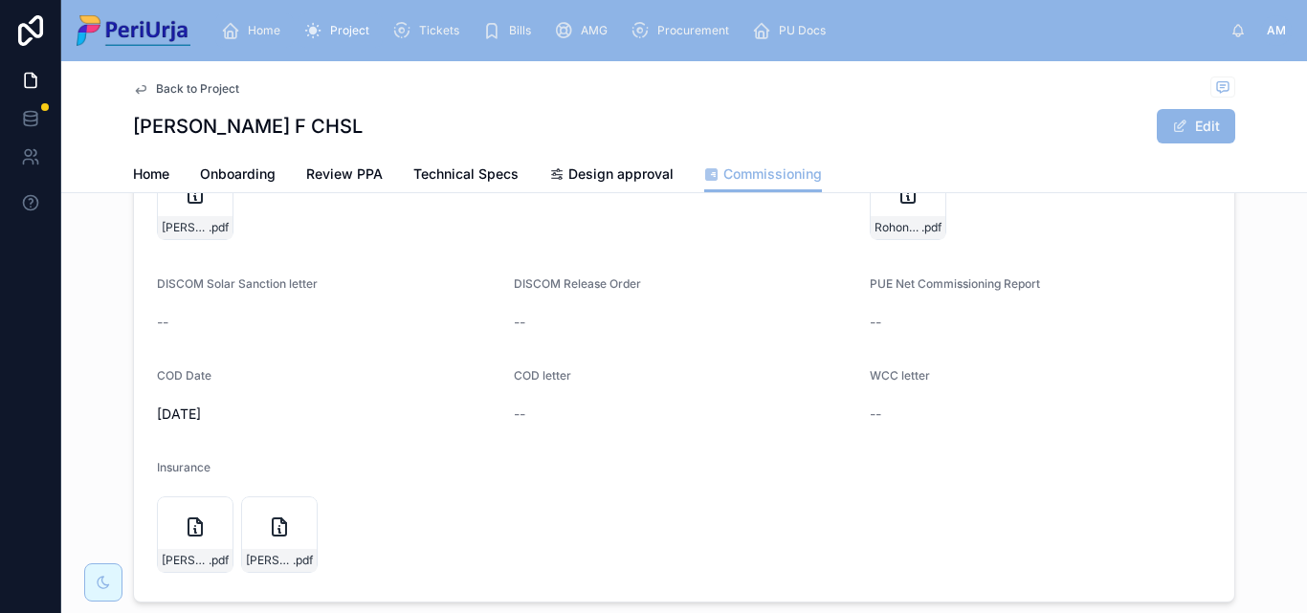
click at [253, 27] on span "Home" at bounding box center [264, 30] width 33 height 15
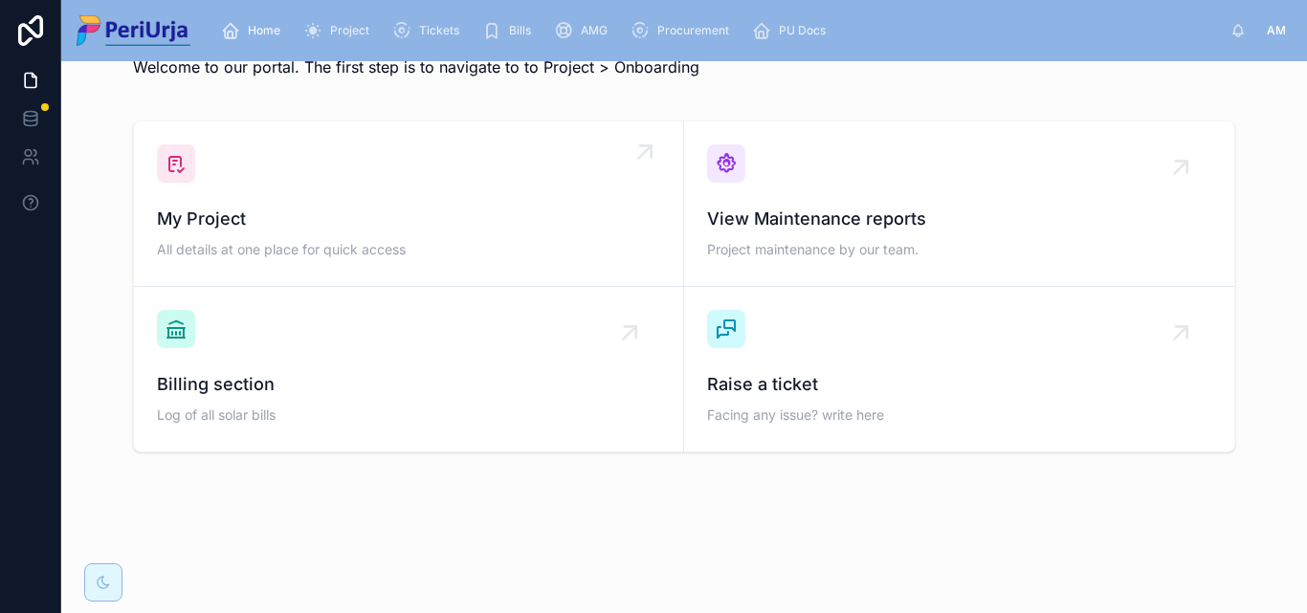
click at [349, 208] on span "My Project" at bounding box center [408, 219] width 503 height 27
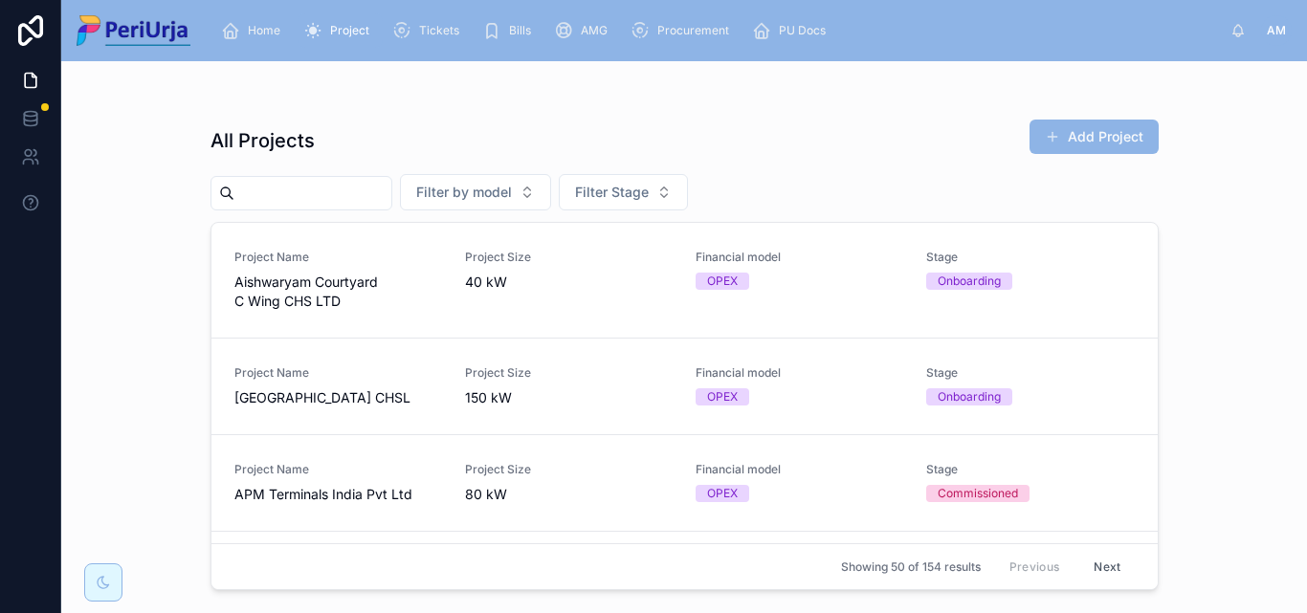
drag, startPoint x: 349, startPoint y: 208, endPoint x: 300, endPoint y: 185, distance: 54.8
click at [300, 185] on input "text" at bounding box center [312, 193] width 157 height 27
paste input "**********"
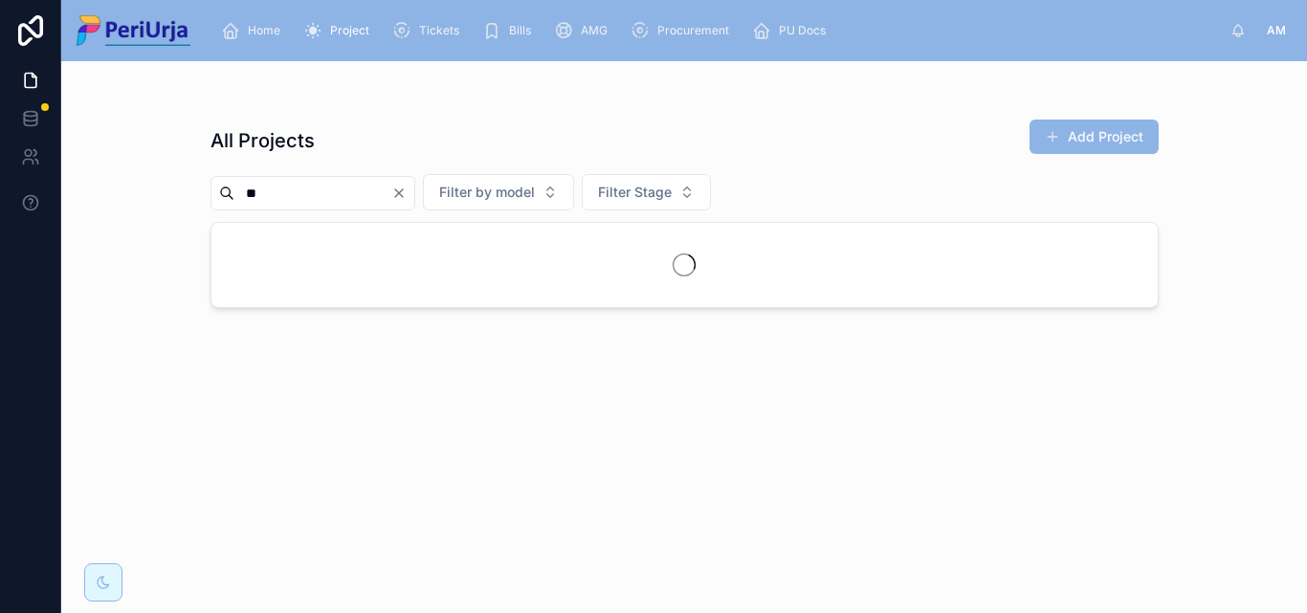
type input "*"
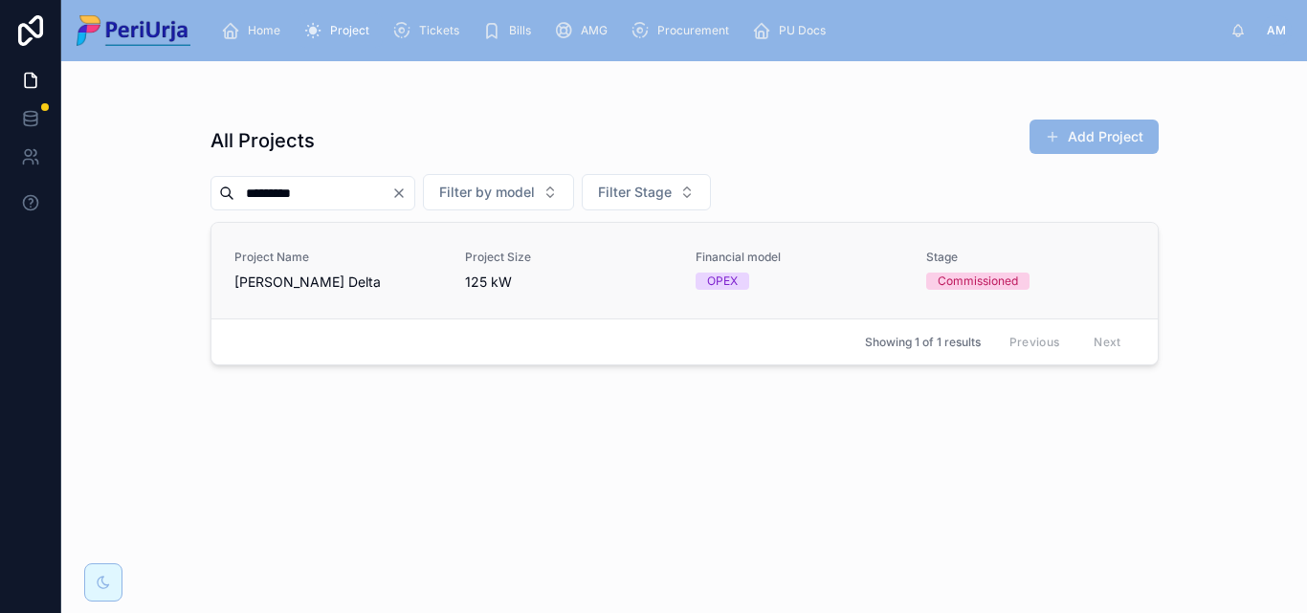
type input "********"
click at [318, 260] on span "Project Name" at bounding box center [338, 257] width 208 height 15
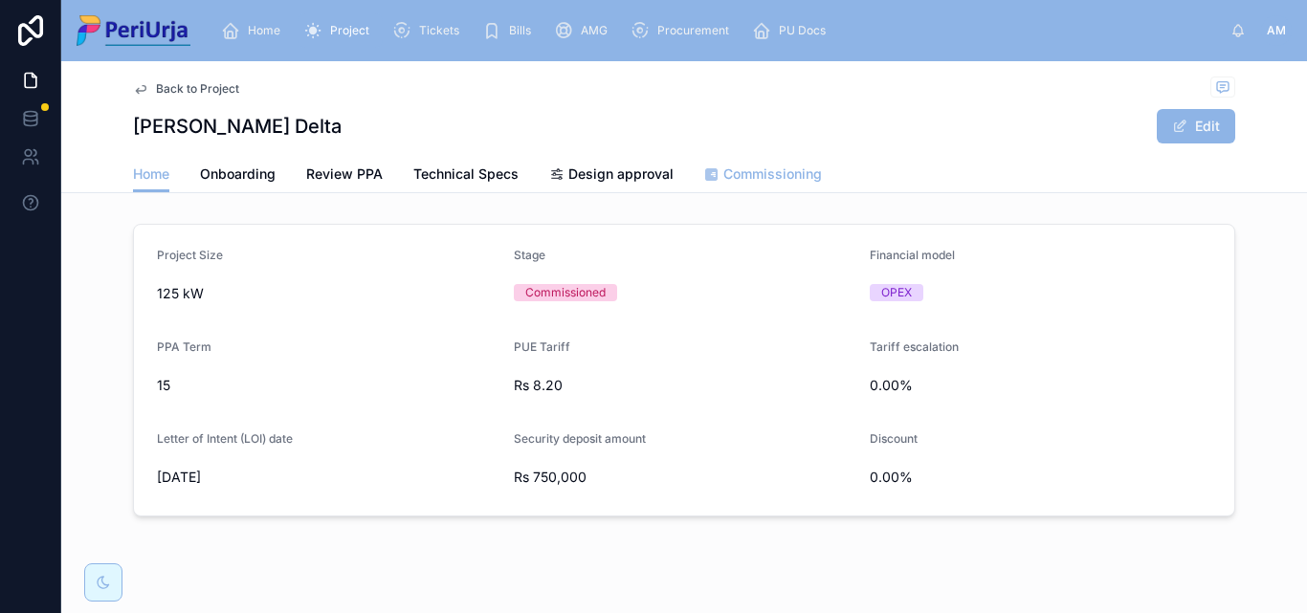
click at [747, 173] on span "Commissioning" at bounding box center [772, 174] width 99 height 19
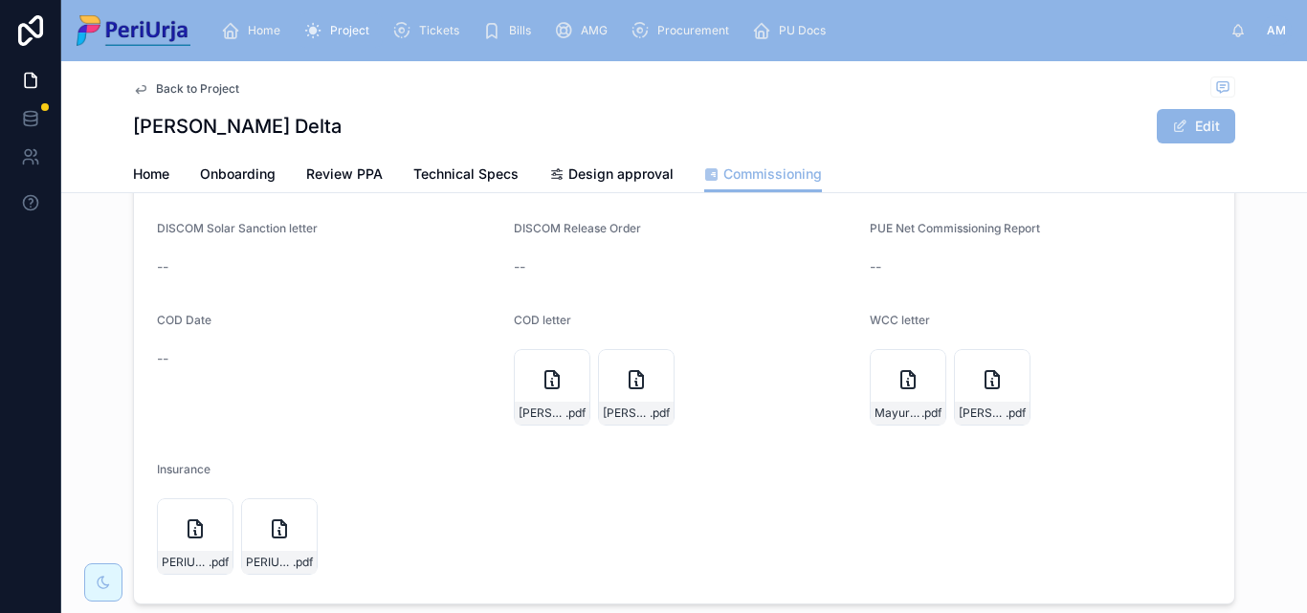
scroll to position [383, 0]
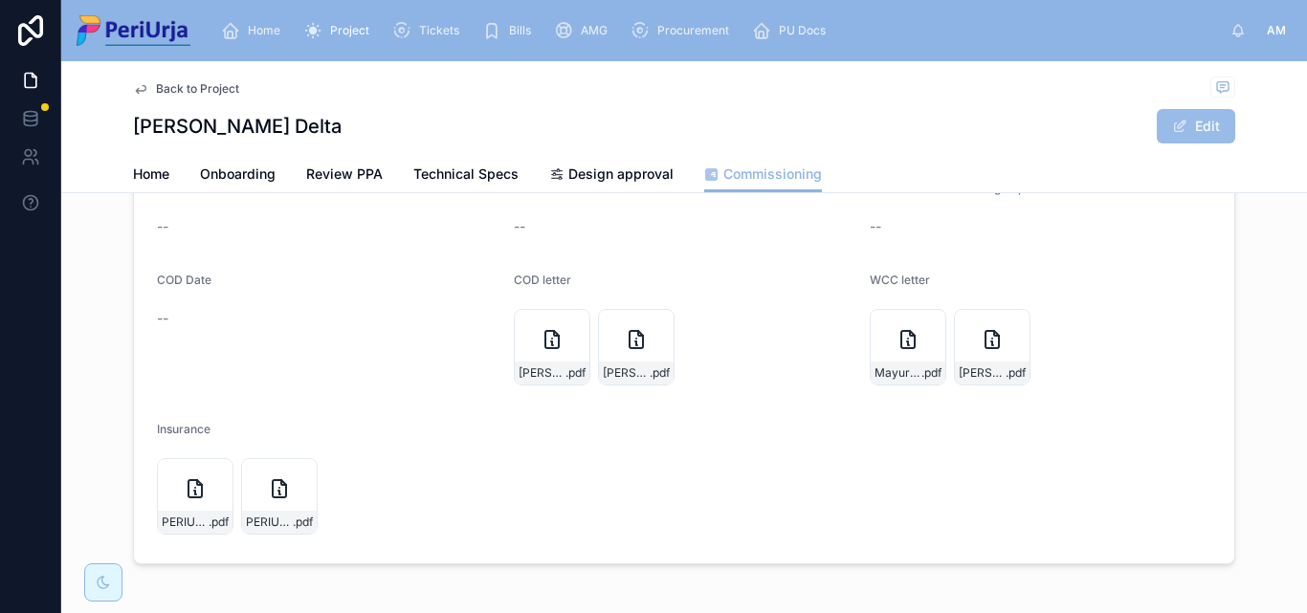
click at [1199, 120] on button "Edit" at bounding box center [1196, 126] width 78 height 34
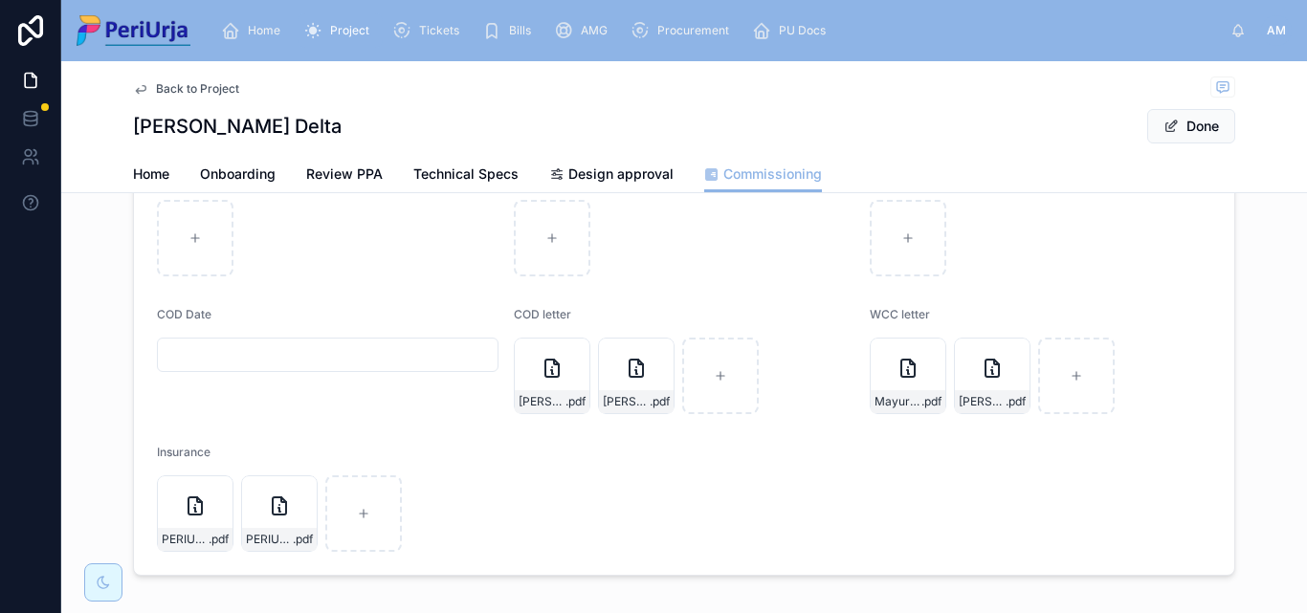
click at [222, 359] on input "text" at bounding box center [328, 355] width 340 height 27
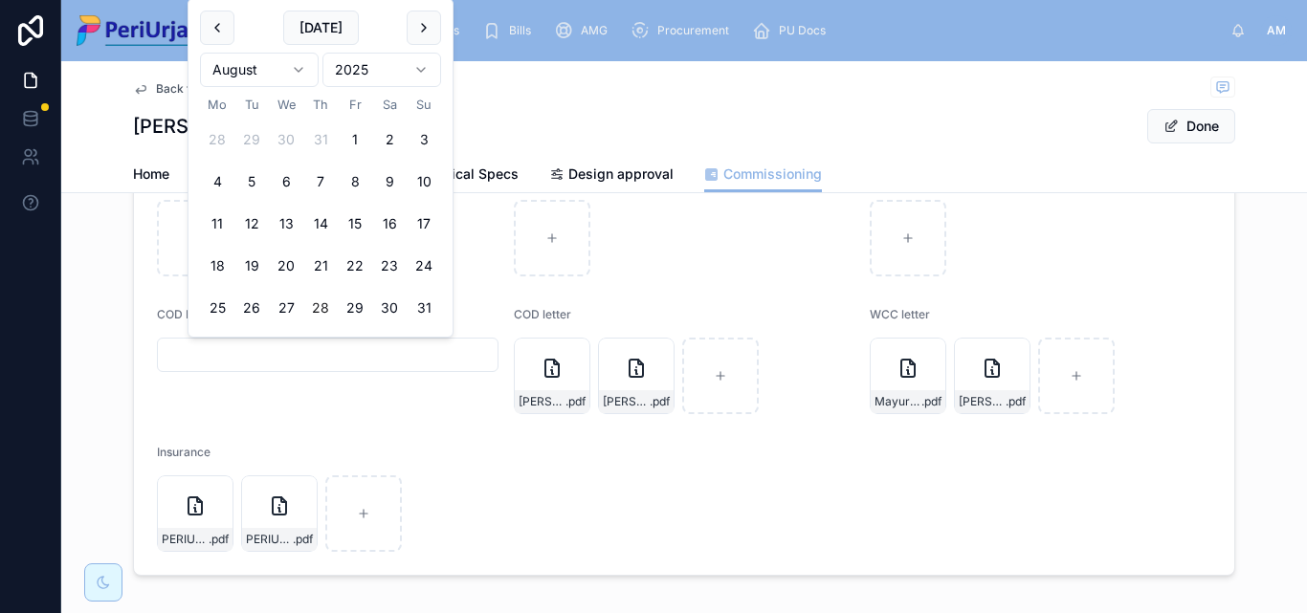
click at [421, 70] on html "Home Project Tickets Bills AMG Procurement PU Docs AM [PERSON_NAME] More Back t…" at bounding box center [653, 306] width 1307 height 613
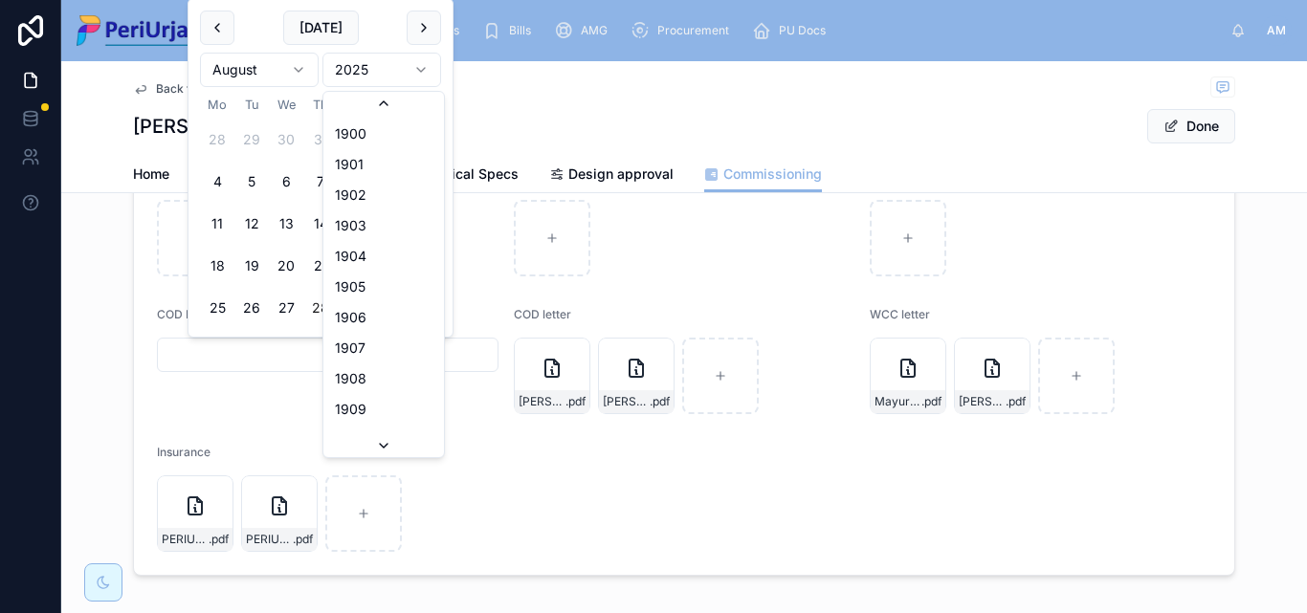
scroll to position [3543, 0]
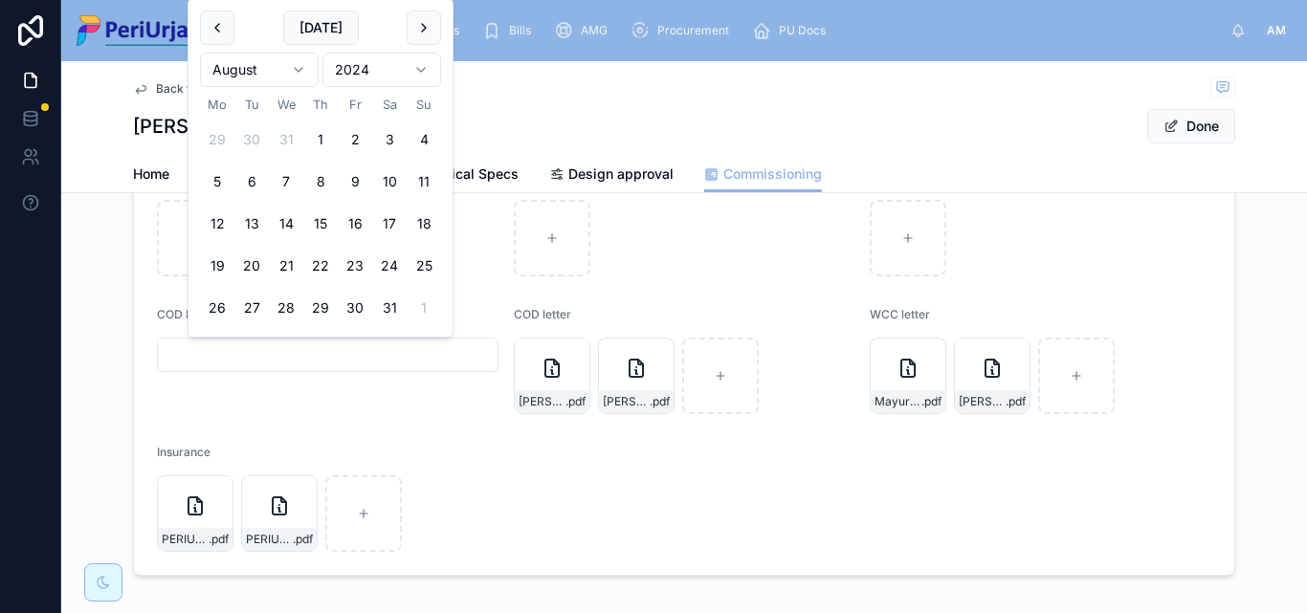
click at [300, 74] on html "Home Project Tickets Bills AMG Procurement PU Docs AM [PERSON_NAME] More Back t…" at bounding box center [653, 306] width 1307 height 613
click at [259, 225] on button "16" at bounding box center [251, 224] width 34 height 34
type input "**********"
click at [1208, 132] on button "Done" at bounding box center [1191, 126] width 88 height 34
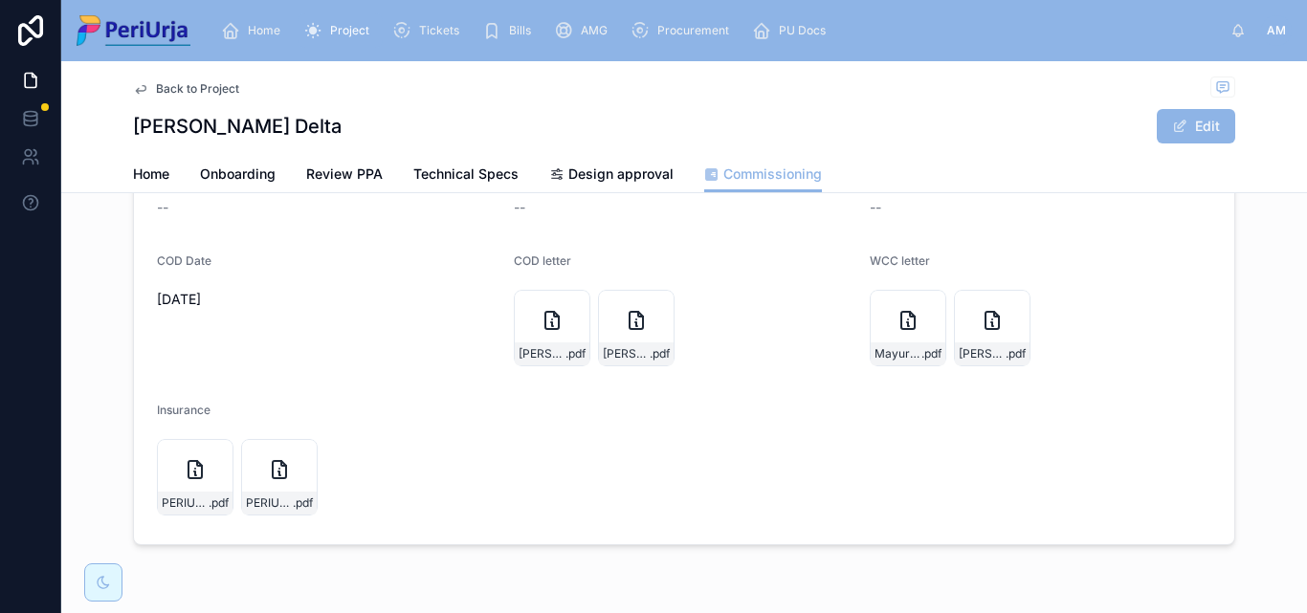
scroll to position [368, 0]
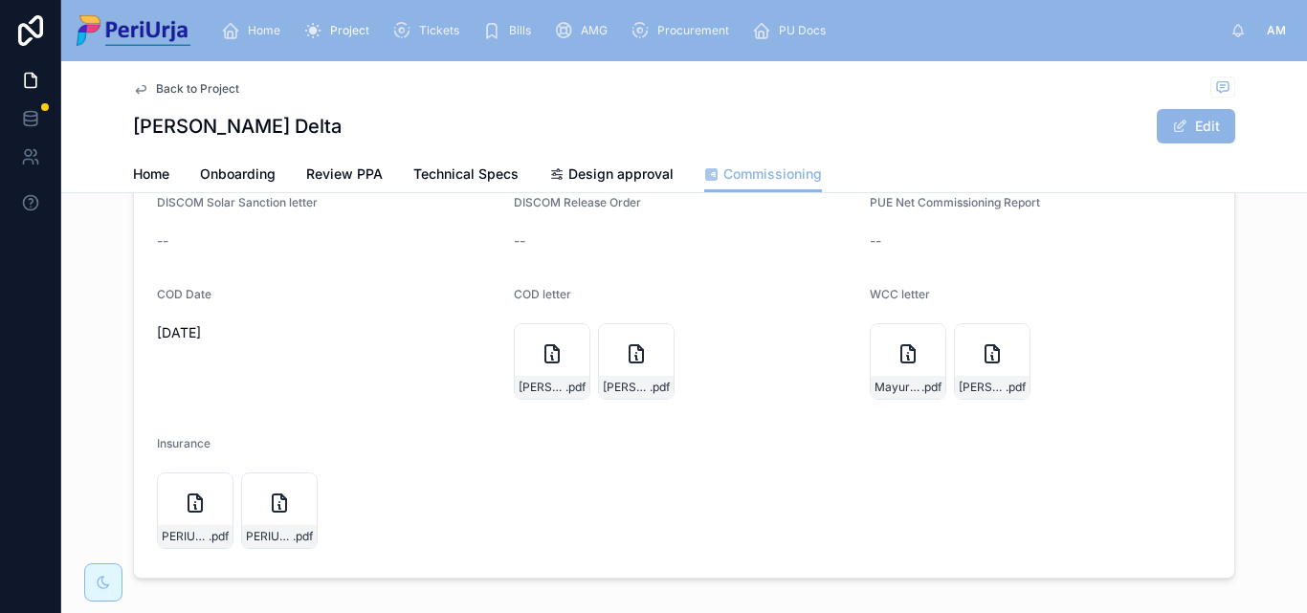
click at [255, 30] on span "Home" at bounding box center [264, 30] width 33 height 15
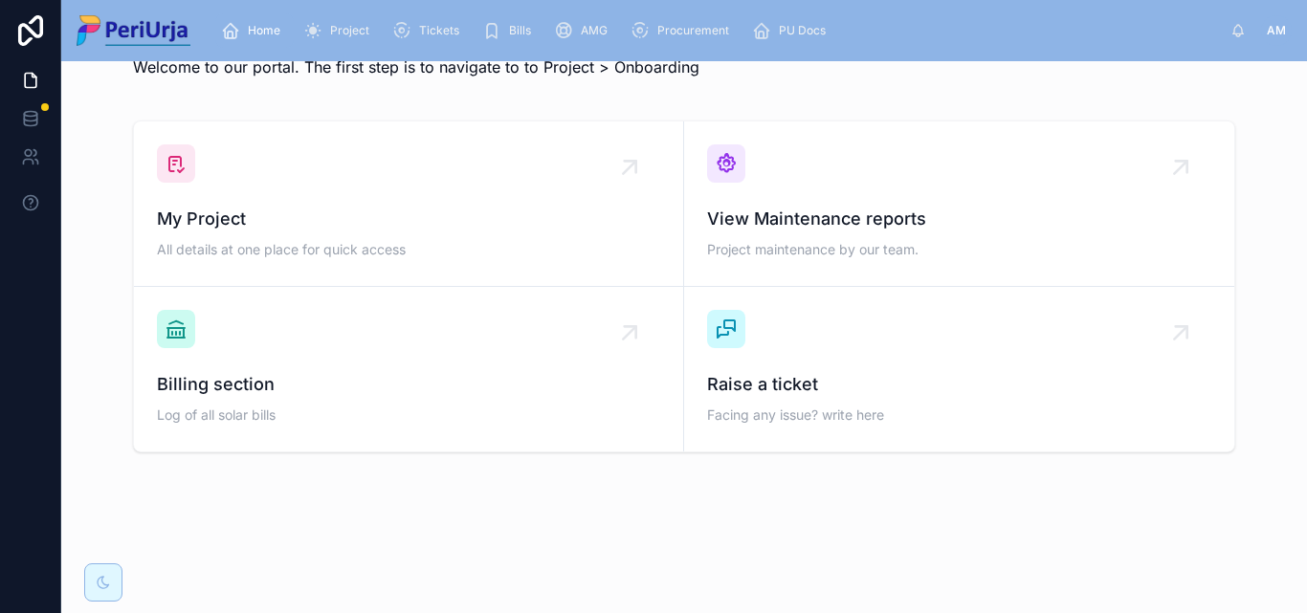
scroll to position [56, 0]
click at [232, 221] on span "My Project" at bounding box center [408, 219] width 503 height 27
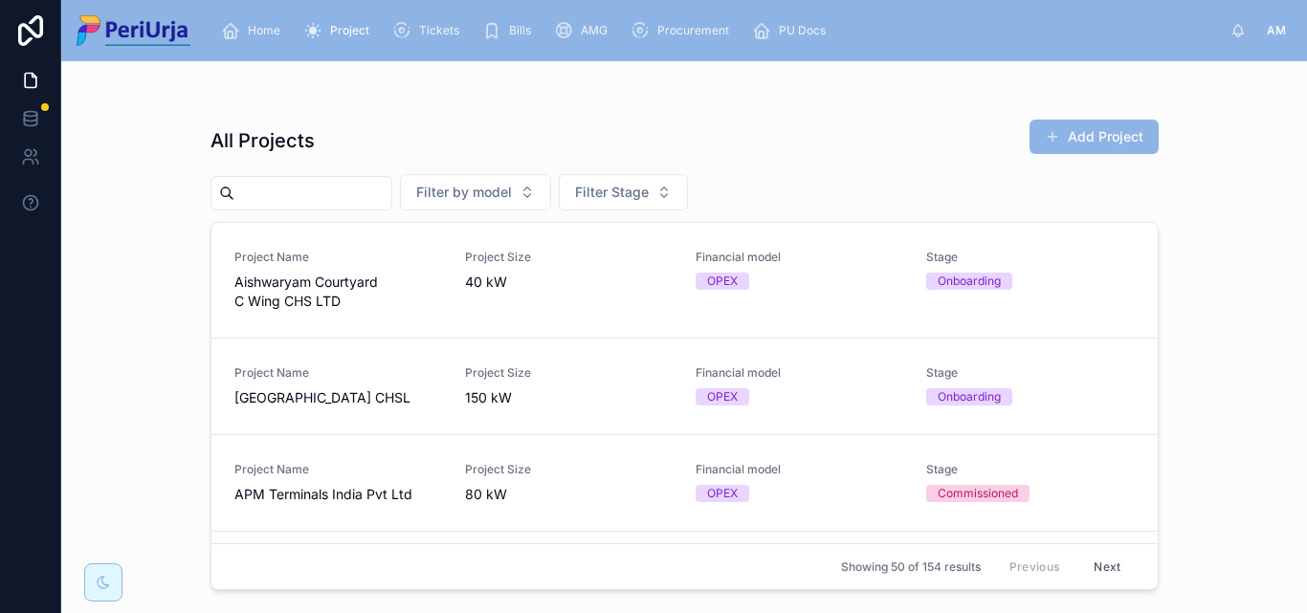
drag, startPoint x: 271, startPoint y: 204, endPoint x: 290, endPoint y: 210, distance: 20.0
click at [271, 204] on input "text" at bounding box center [312, 193] width 157 height 27
paste input "**********"
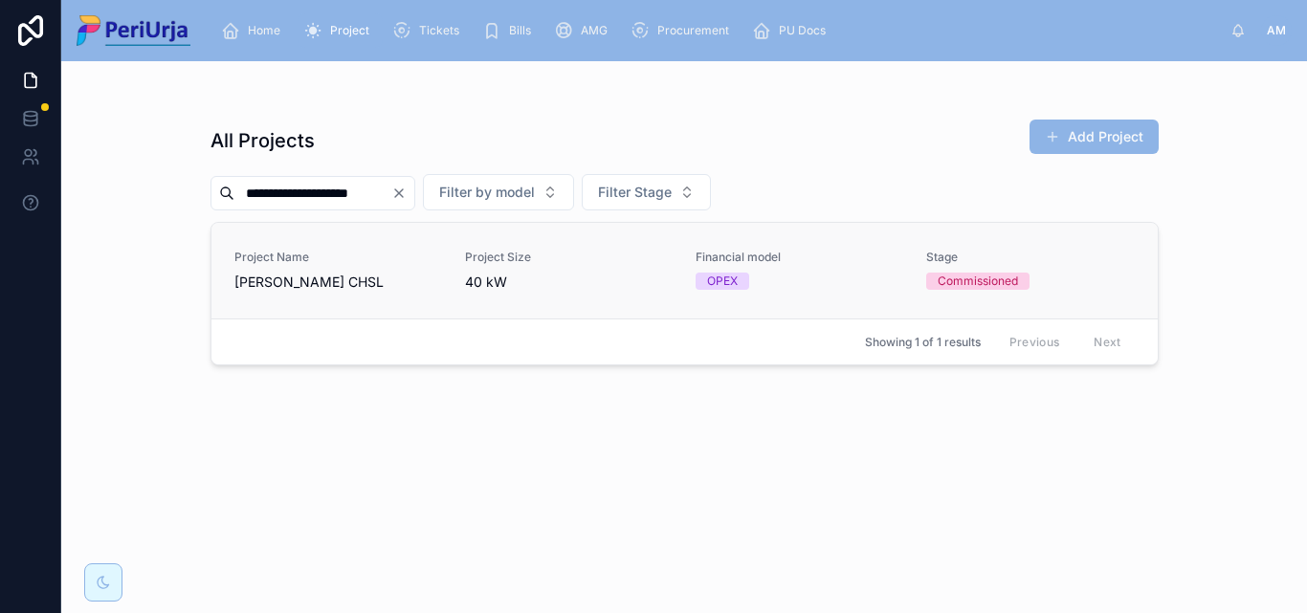
type input "**********"
click at [301, 268] on div "Project Name [PERSON_NAME] CHSL" at bounding box center [338, 271] width 208 height 42
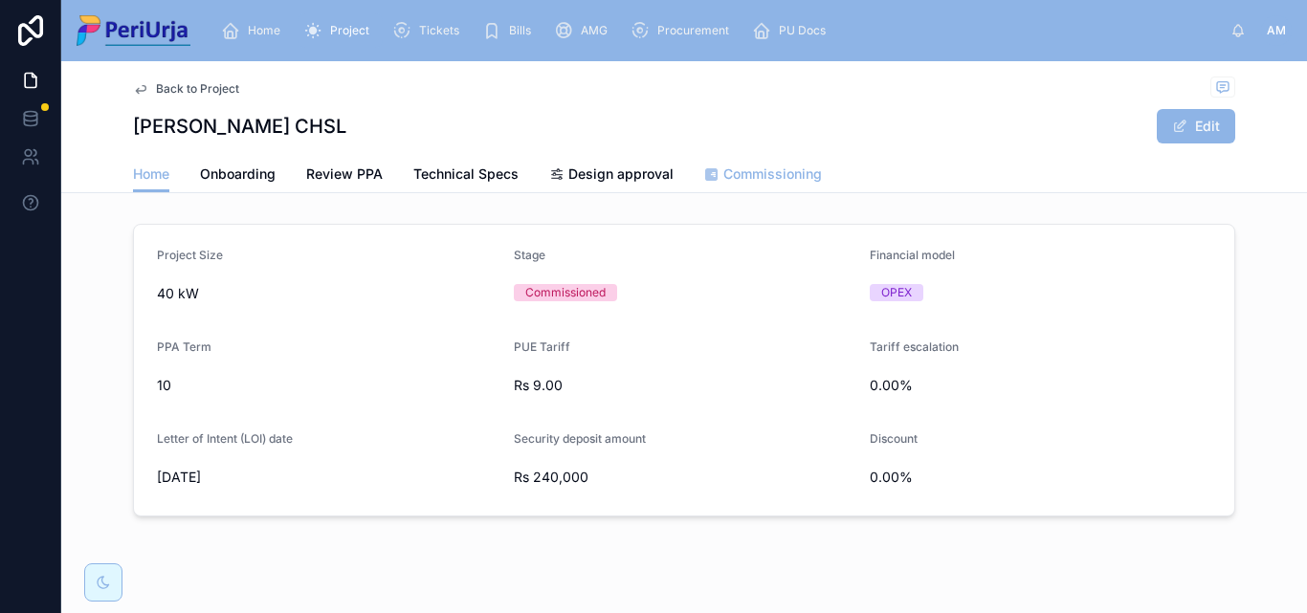
click at [725, 169] on span "Commissioning" at bounding box center [772, 174] width 99 height 19
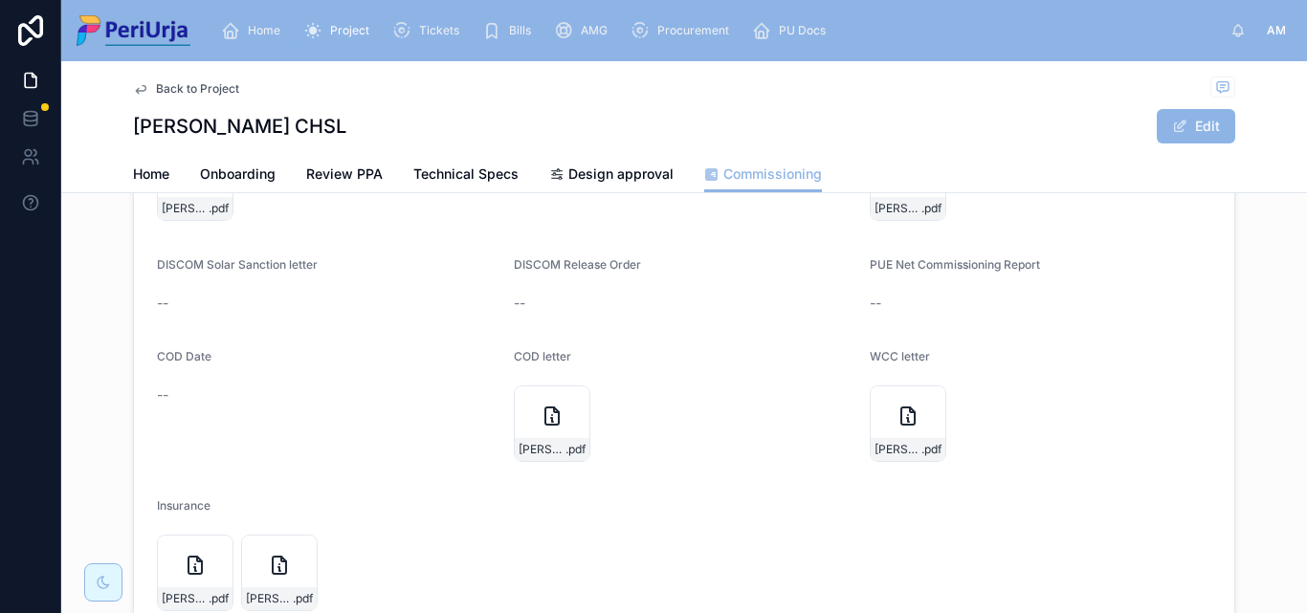
scroll to position [273, 0]
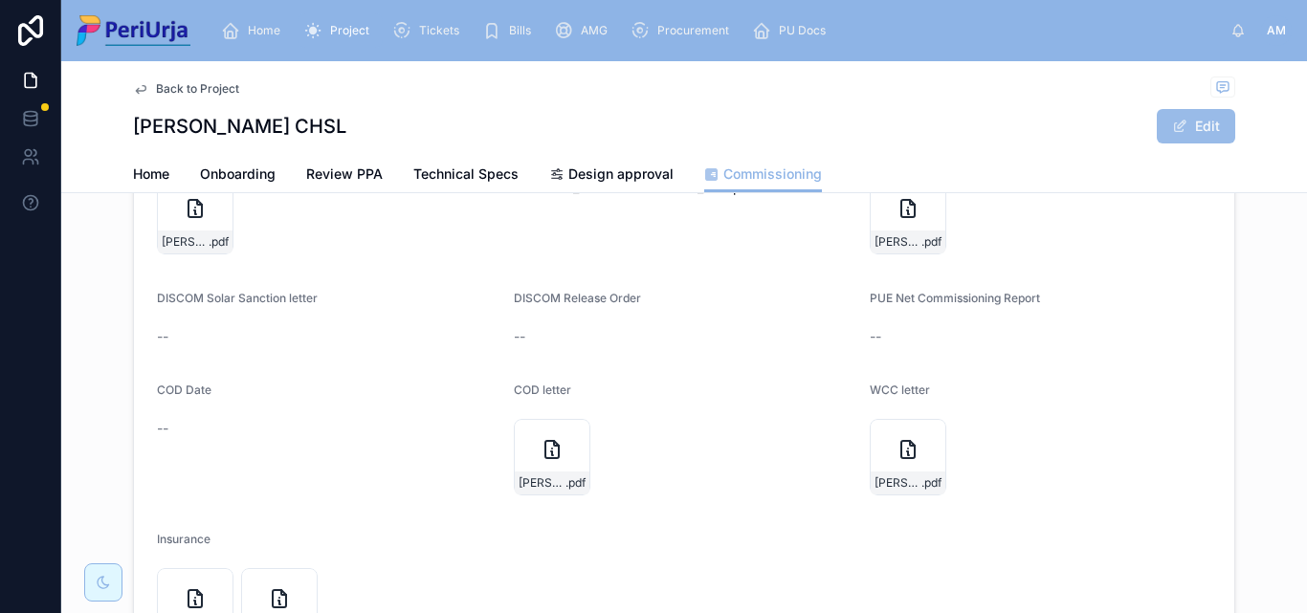
click at [1226, 125] on button "Edit" at bounding box center [1196, 126] width 78 height 34
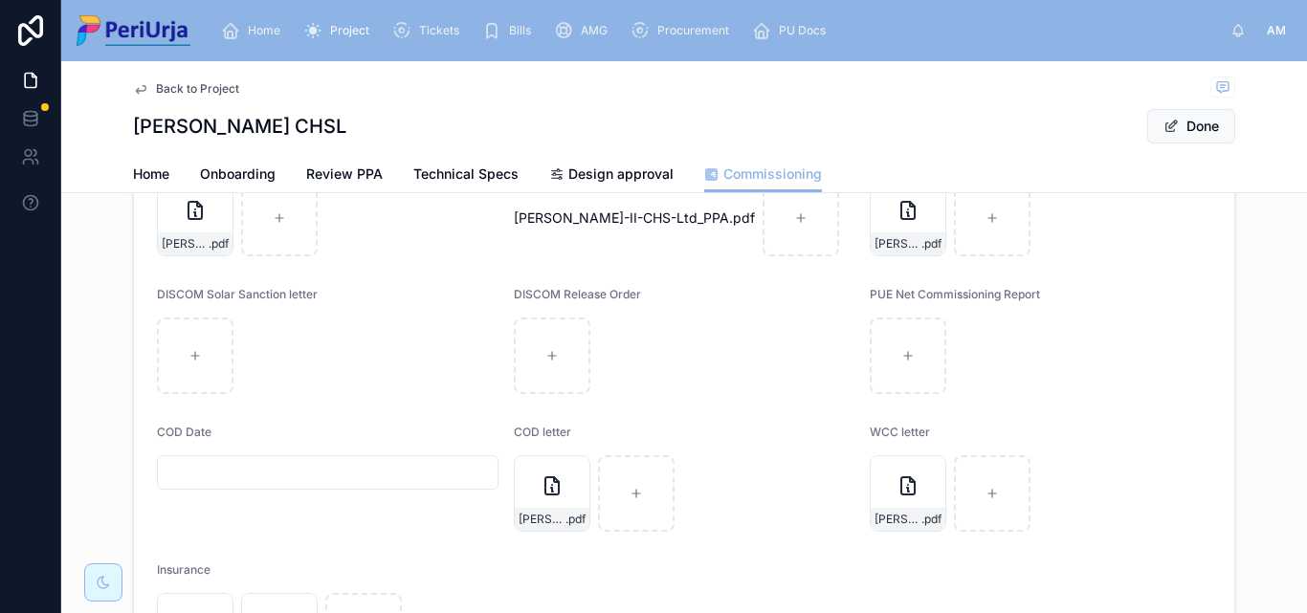
click at [193, 473] on input "text" at bounding box center [328, 472] width 340 height 27
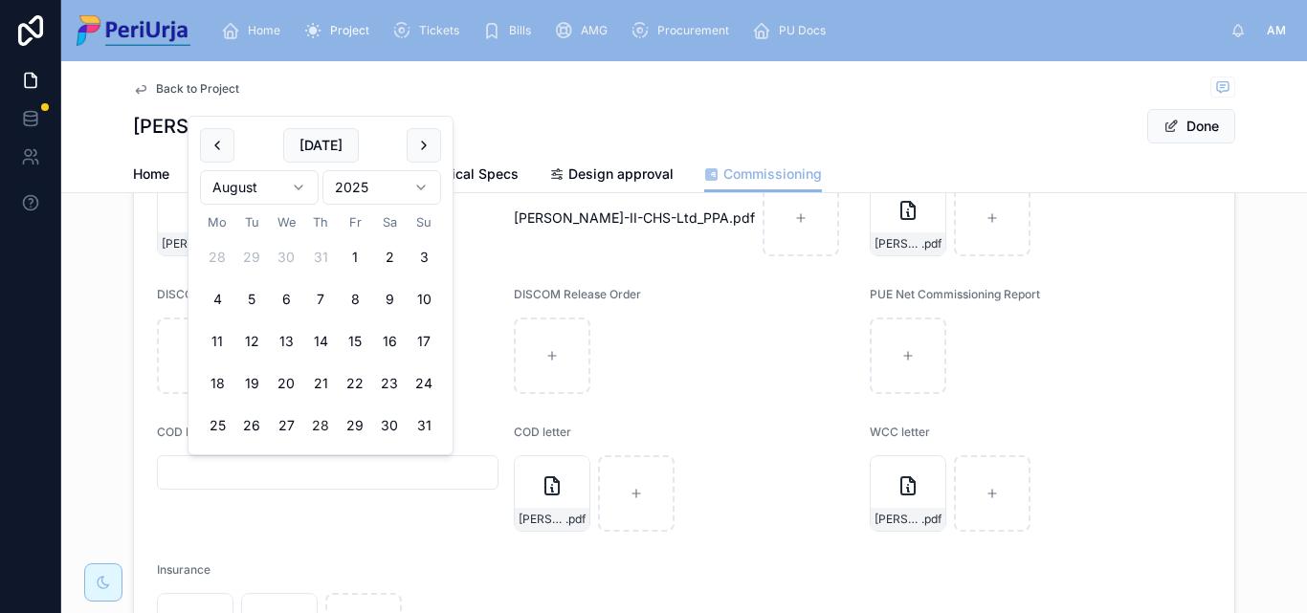
click at [414, 187] on html "Home Project Tickets Bills AMG Procurement PU Docs AM [PERSON_NAME] Back to Pro…" at bounding box center [653, 306] width 1307 height 613
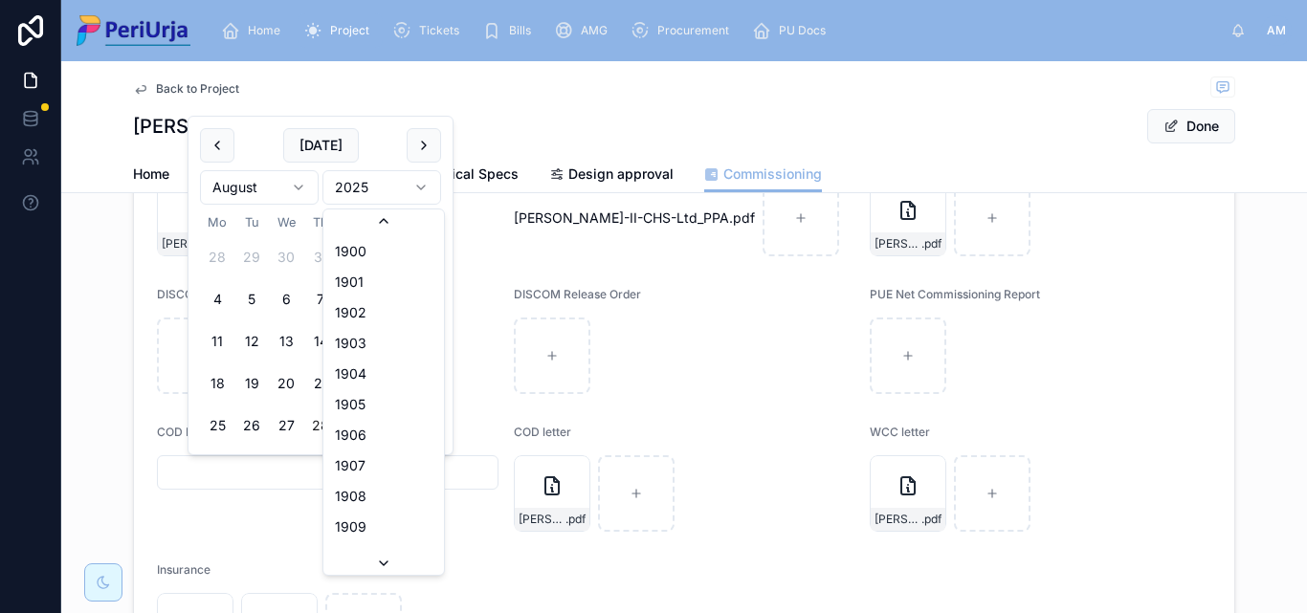
scroll to position [3543, 0]
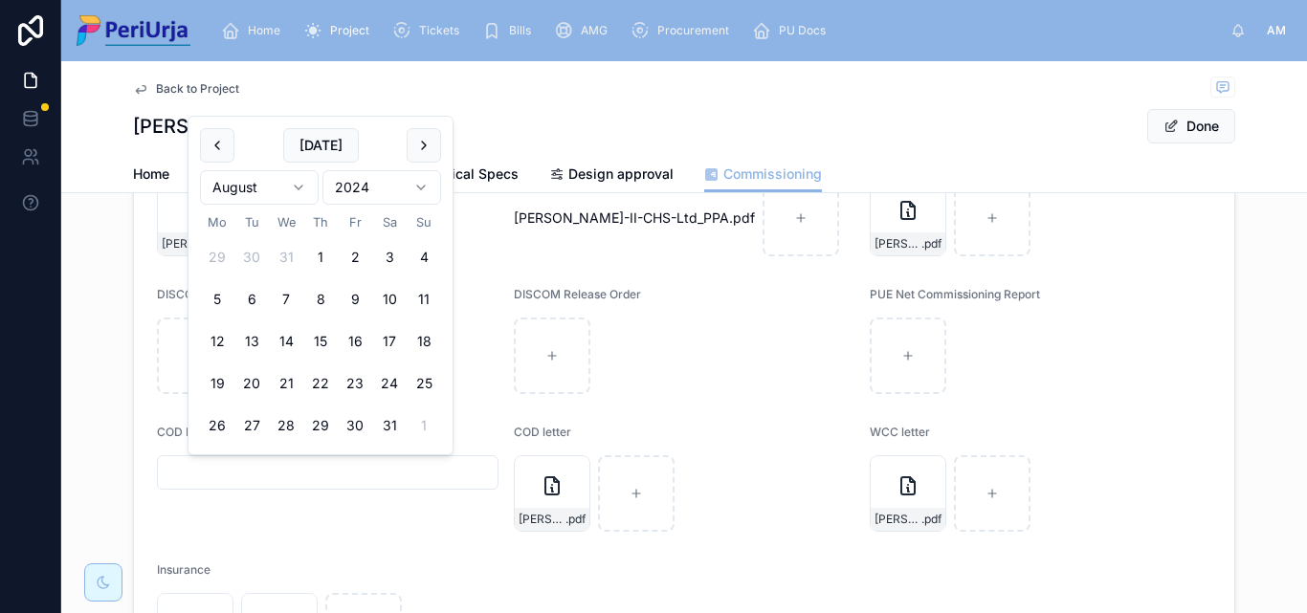
click at [293, 187] on html "Home Project Tickets Bills AMG Procurement PU Docs AM [PERSON_NAME] Back to Pro…" at bounding box center [653, 306] width 1307 height 613
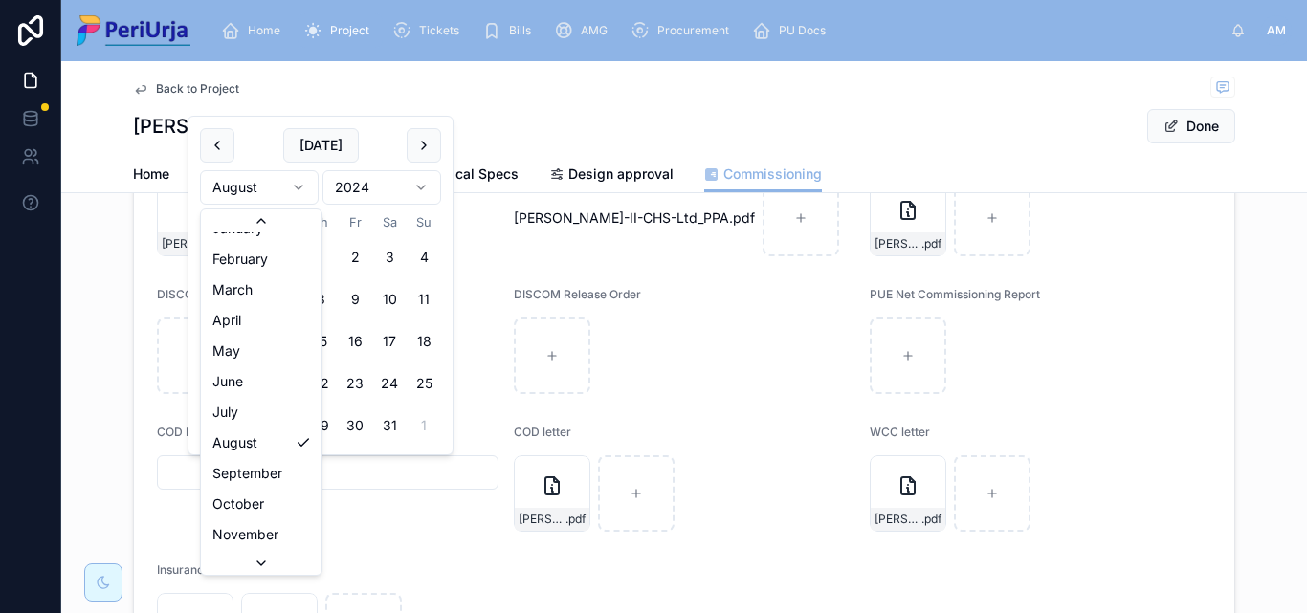
scroll to position [33, 0]
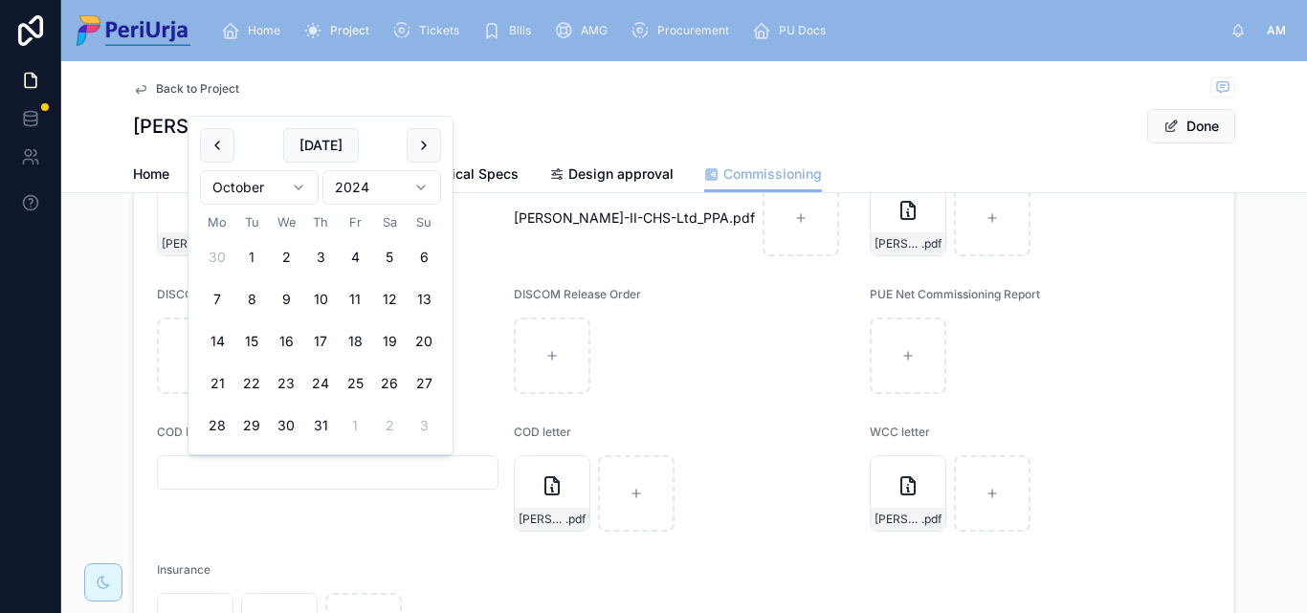
click at [251, 255] on button "1" at bounding box center [251, 257] width 34 height 34
type input "**********"
click at [1179, 120] on button "Done" at bounding box center [1191, 126] width 88 height 34
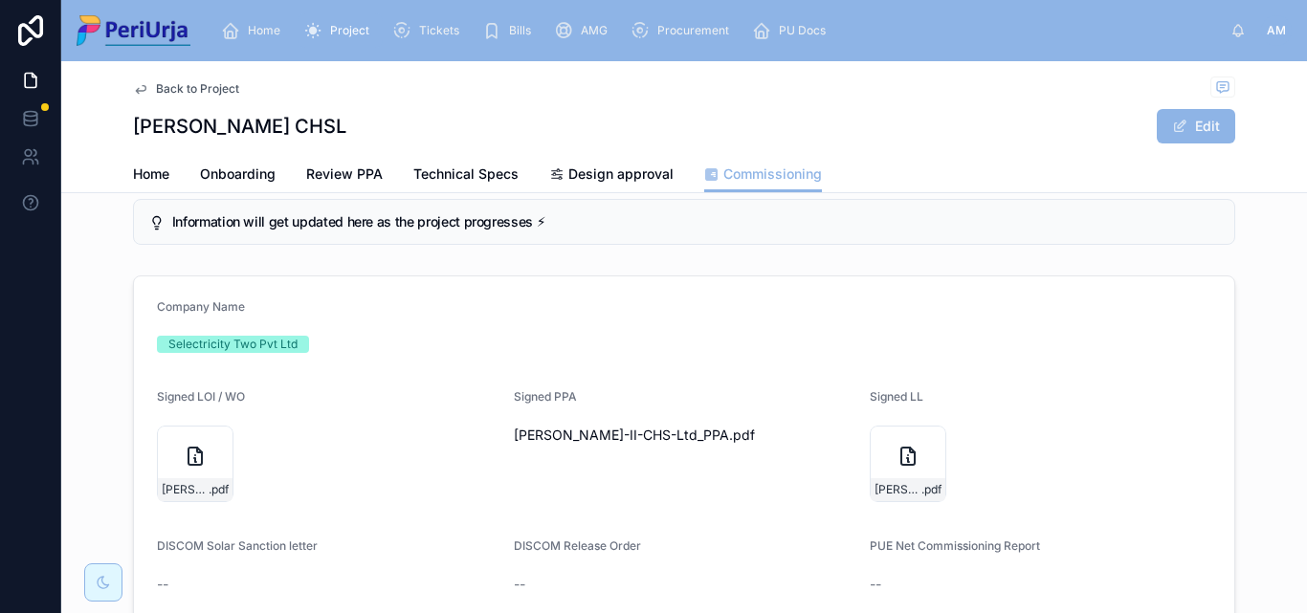
scroll to position [0, 0]
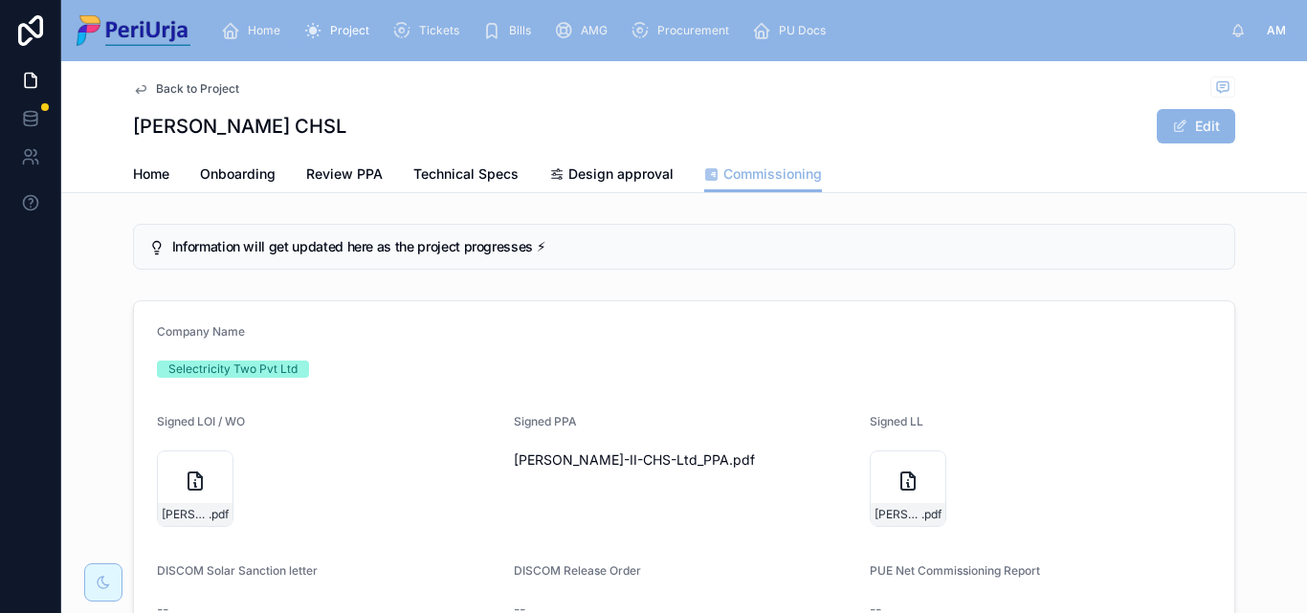
click at [262, 32] on span "Home" at bounding box center [264, 30] width 33 height 15
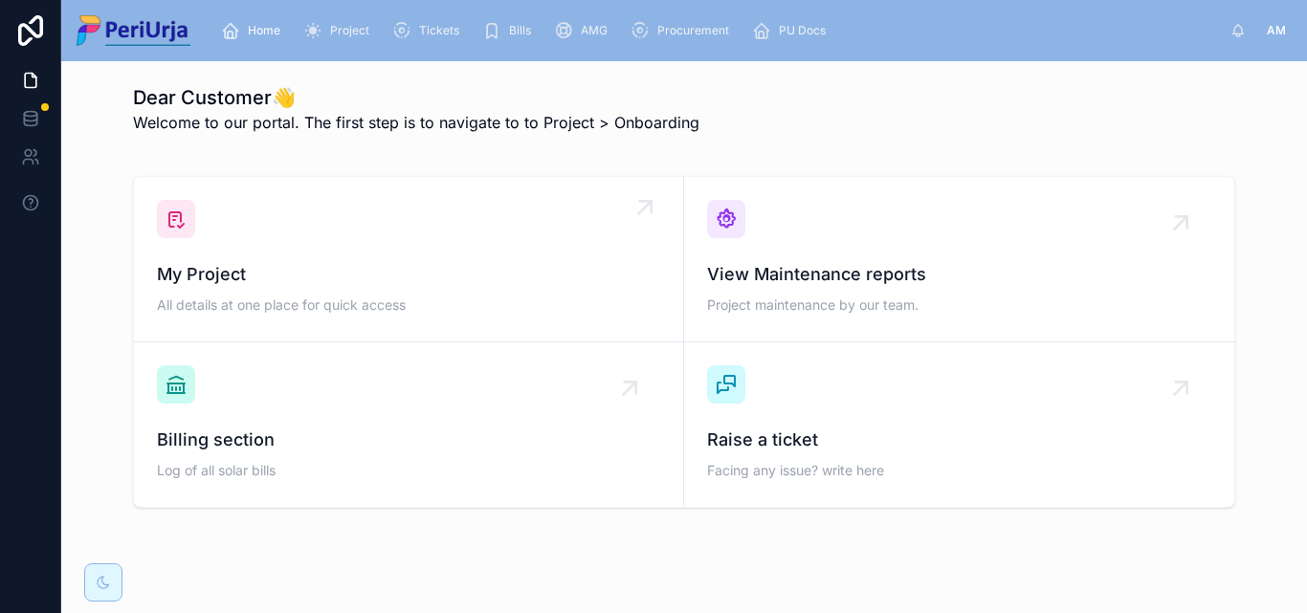
click at [249, 240] on div "My Project All details at one place for quick access" at bounding box center [408, 259] width 503 height 119
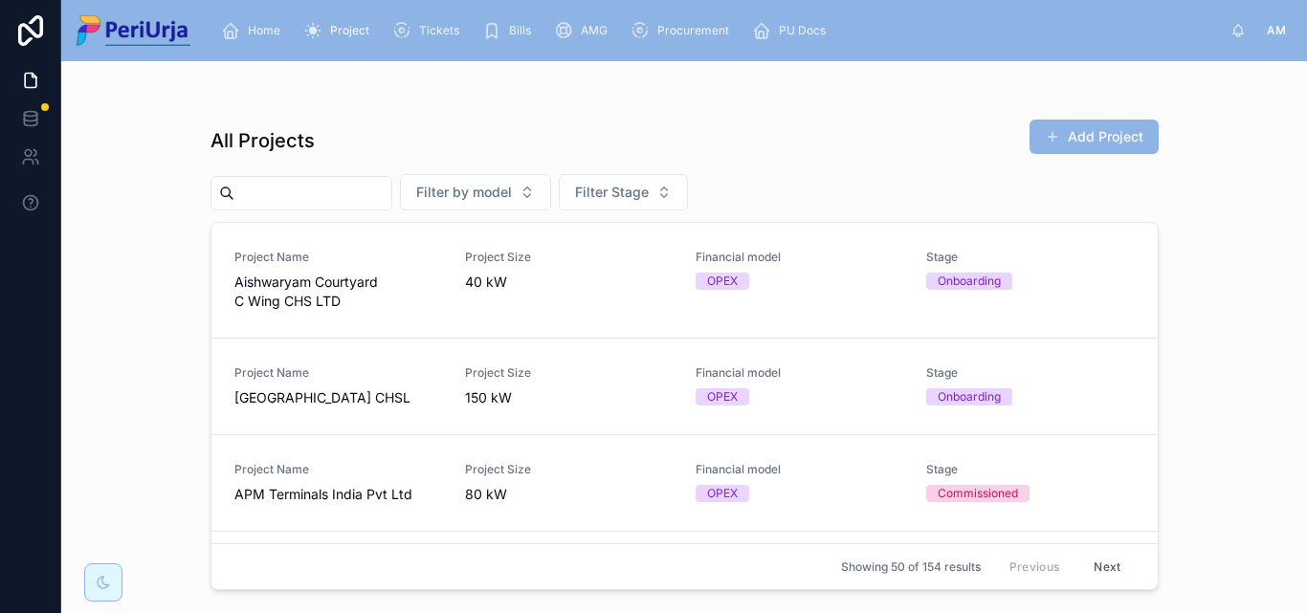
click at [256, 180] on input "text" at bounding box center [312, 193] width 157 height 27
paste input "**********"
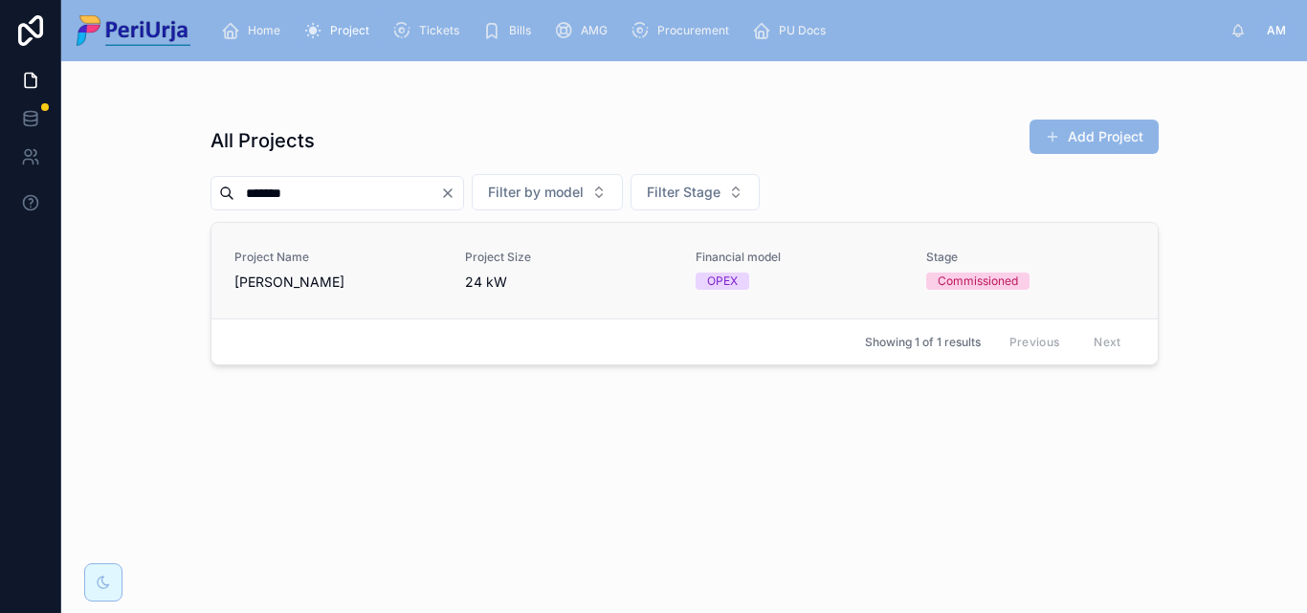
type input "*****"
click at [256, 285] on span "[PERSON_NAME]" at bounding box center [338, 282] width 208 height 19
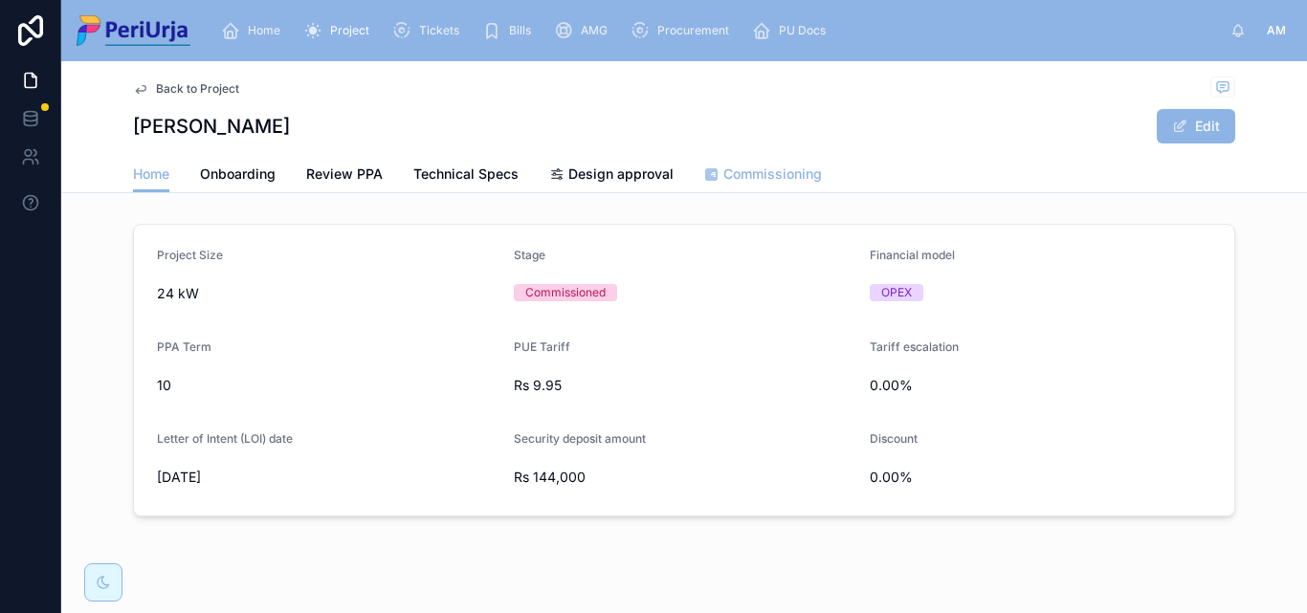
click at [761, 167] on span "Commissioning" at bounding box center [772, 174] width 99 height 19
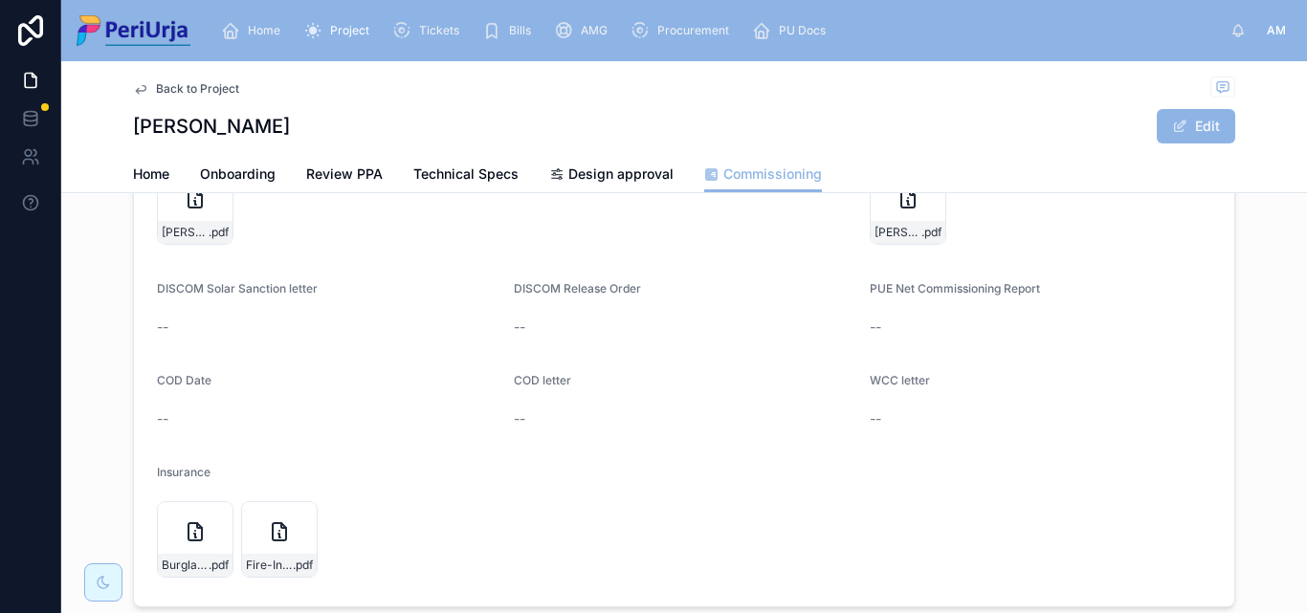
scroll to position [191, 0]
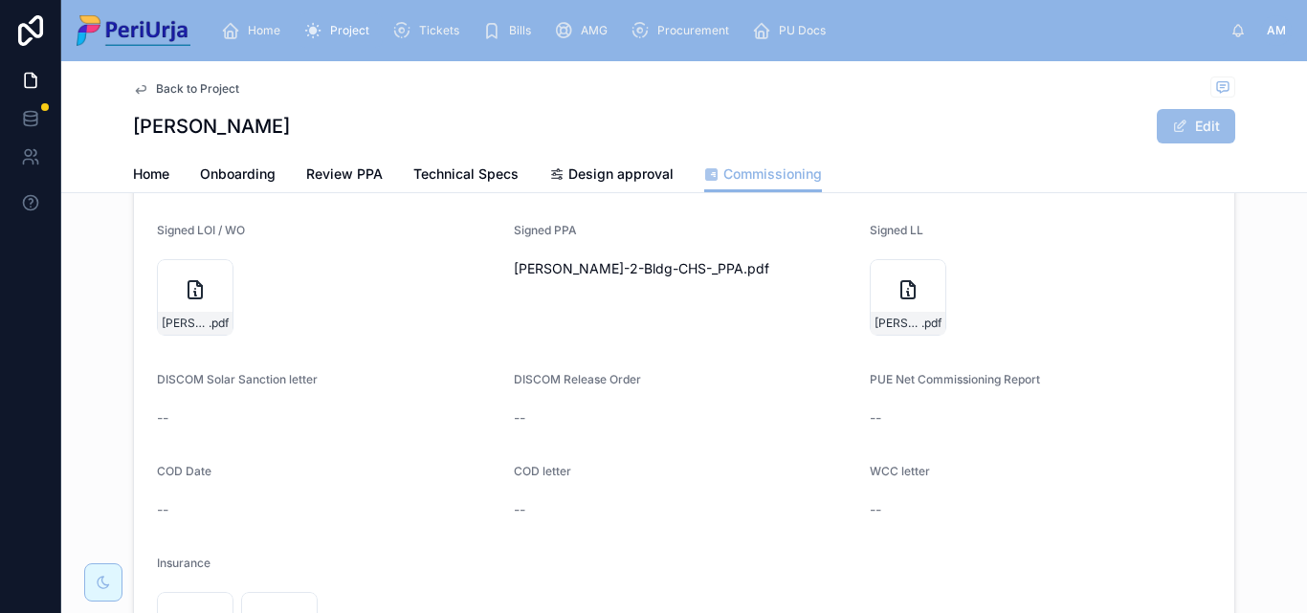
click at [1207, 124] on button "Edit" at bounding box center [1196, 126] width 78 height 34
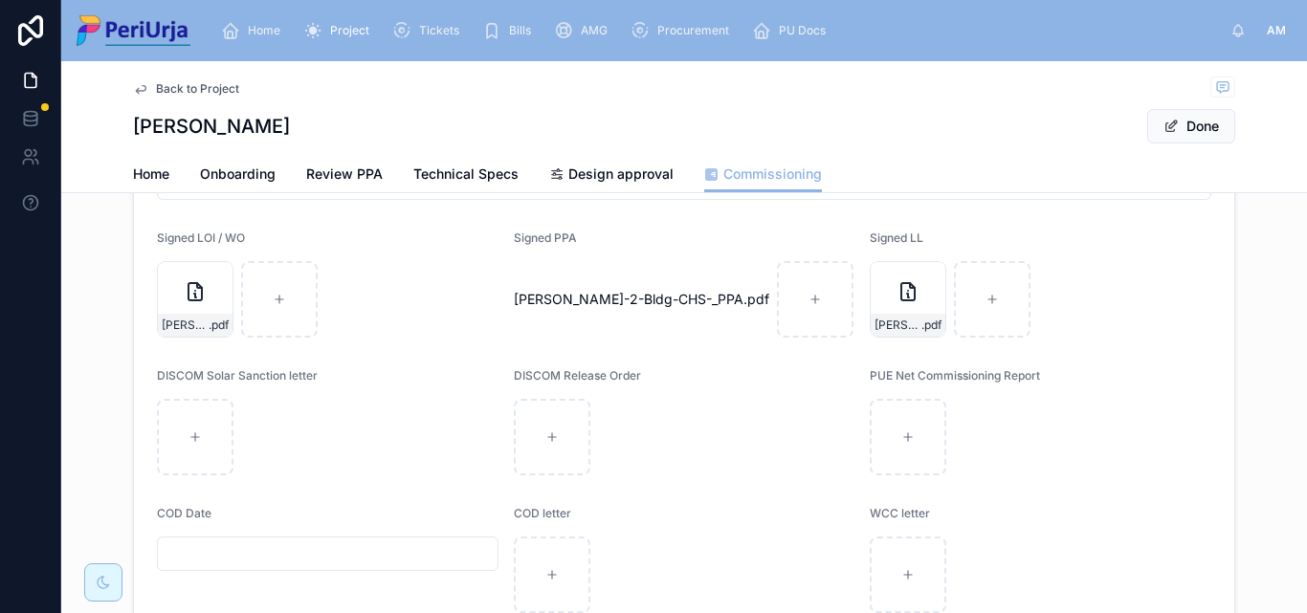
click at [261, 542] on input "text" at bounding box center [328, 554] width 340 height 27
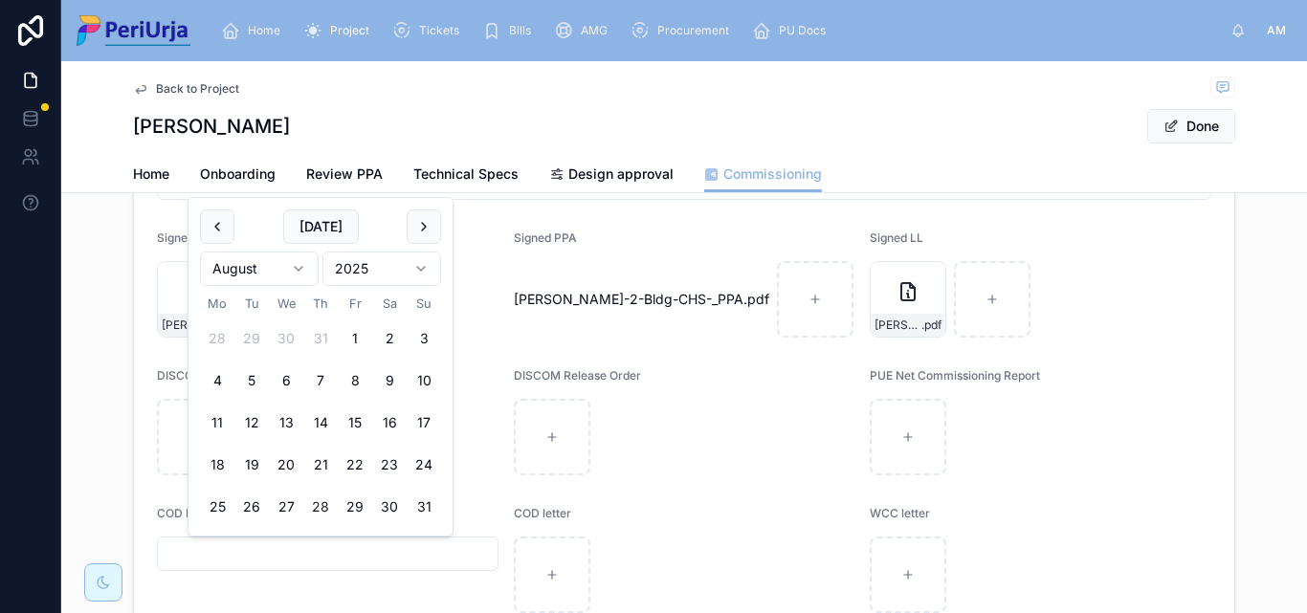
click at [420, 265] on html "Home Project Tickets Bills AMG Procurement PU Docs AM [PERSON_NAME] Back to Pro…" at bounding box center [653, 306] width 1307 height 613
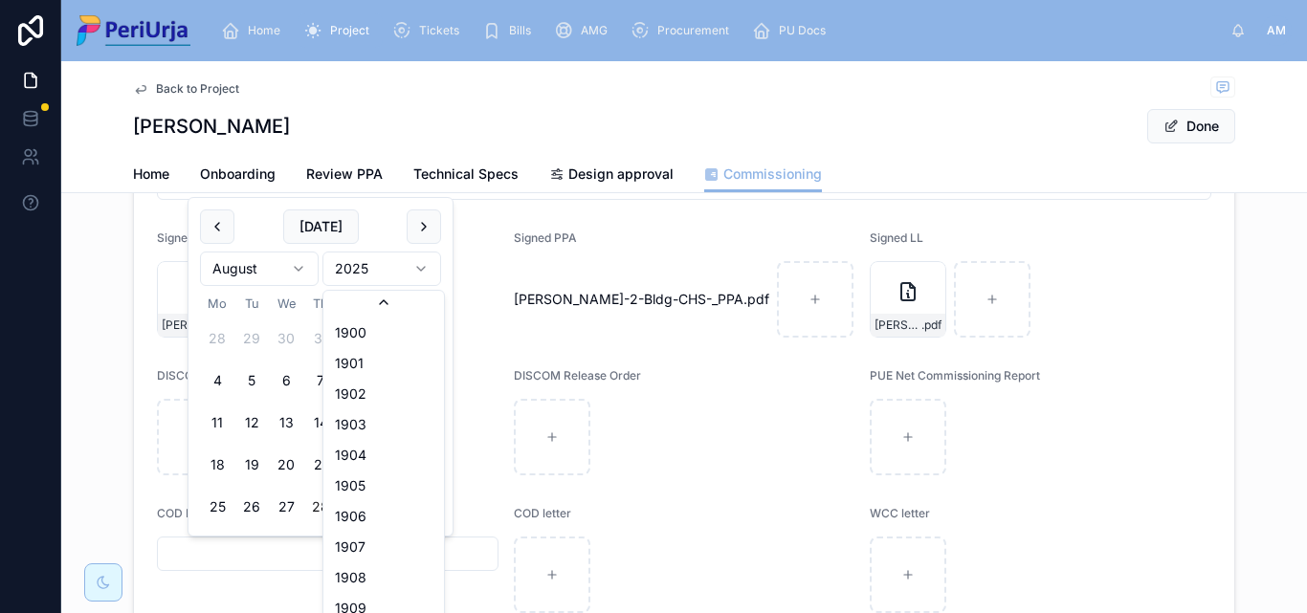
scroll to position [3543, 0]
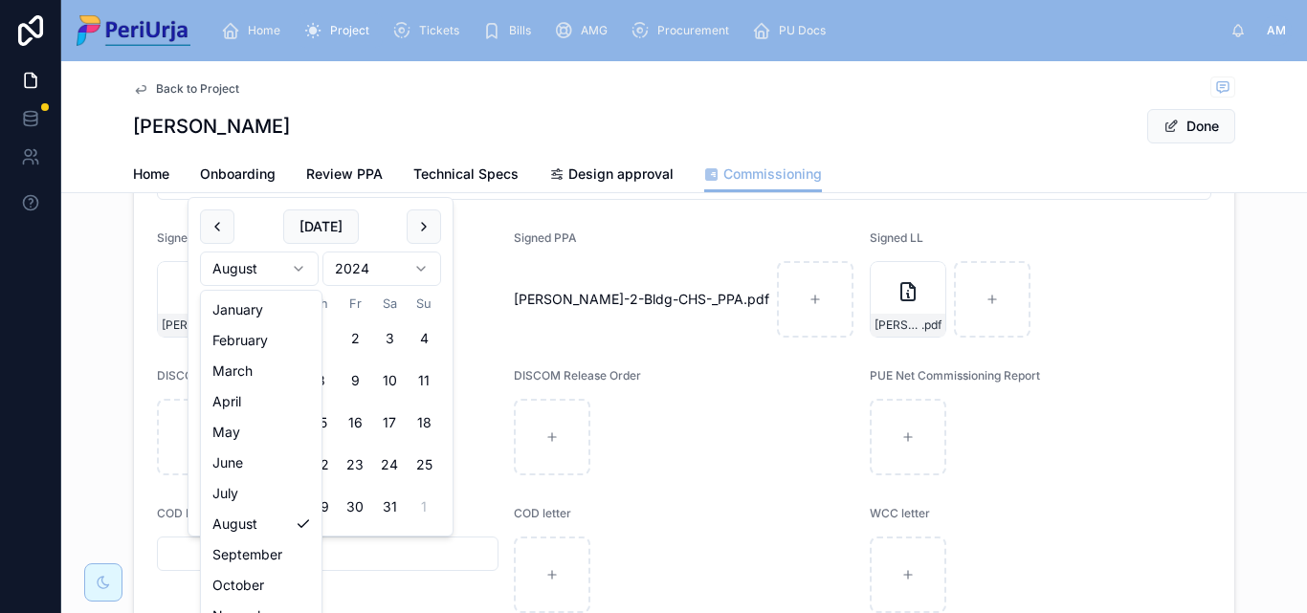
click at [300, 263] on html "Home Project Tickets Bills AMG Procurement PU Docs AM [PERSON_NAME] Back to Pro…" at bounding box center [653, 306] width 1307 height 613
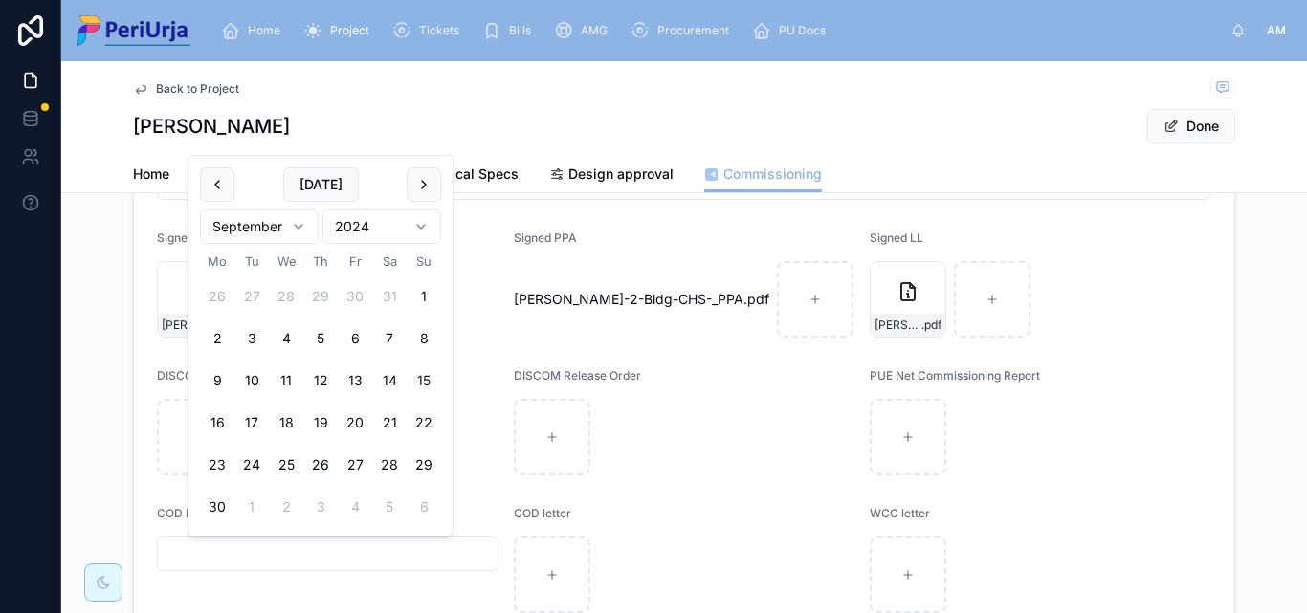
click at [427, 382] on button "15" at bounding box center [424, 381] width 34 height 34
type input "**********"
click at [1202, 128] on button "Done" at bounding box center [1191, 126] width 88 height 34
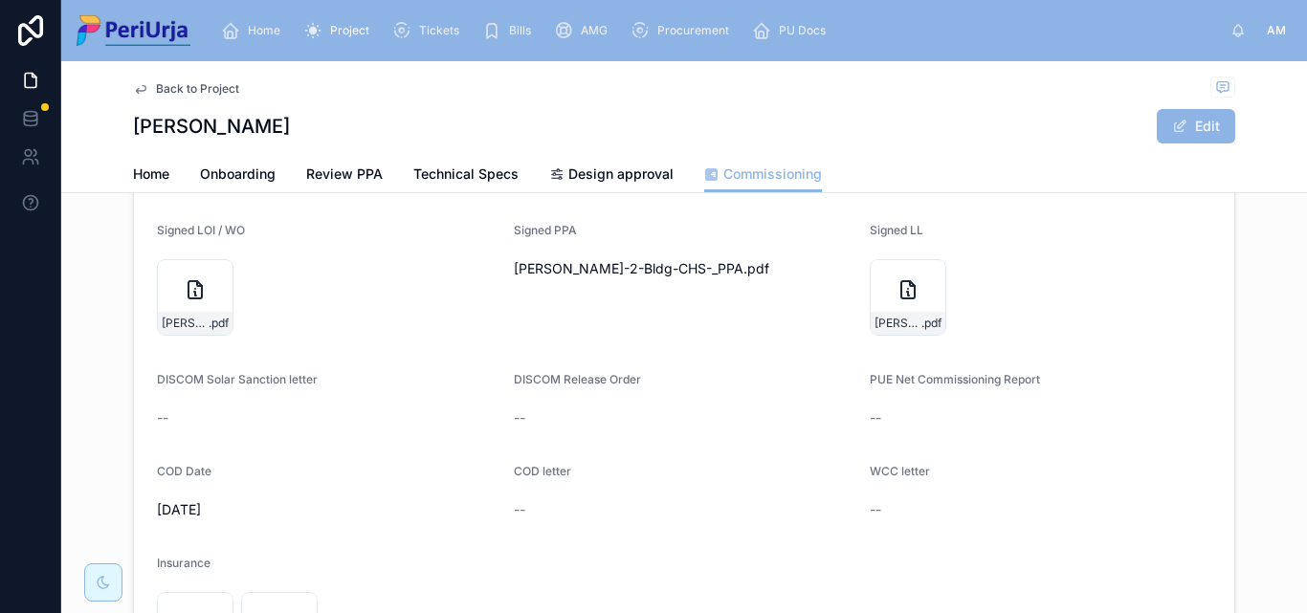
click at [277, 19] on div "Home" at bounding box center [254, 30] width 67 height 31
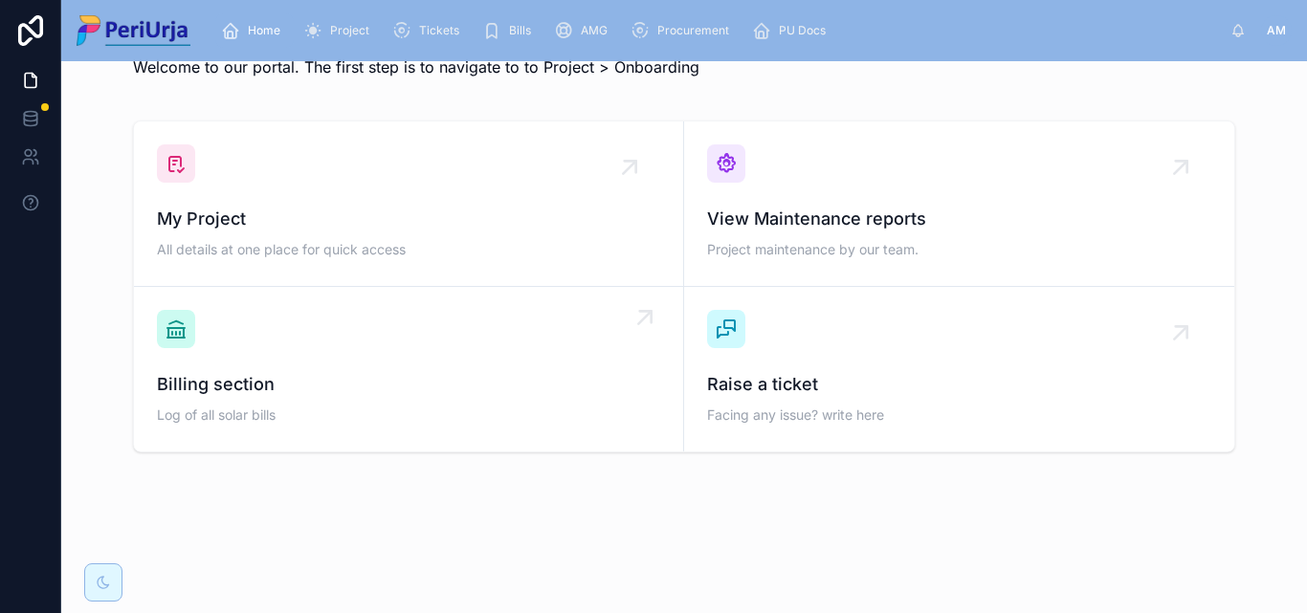
scroll to position [56, 0]
click at [295, 229] on span "My Project" at bounding box center [408, 219] width 503 height 27
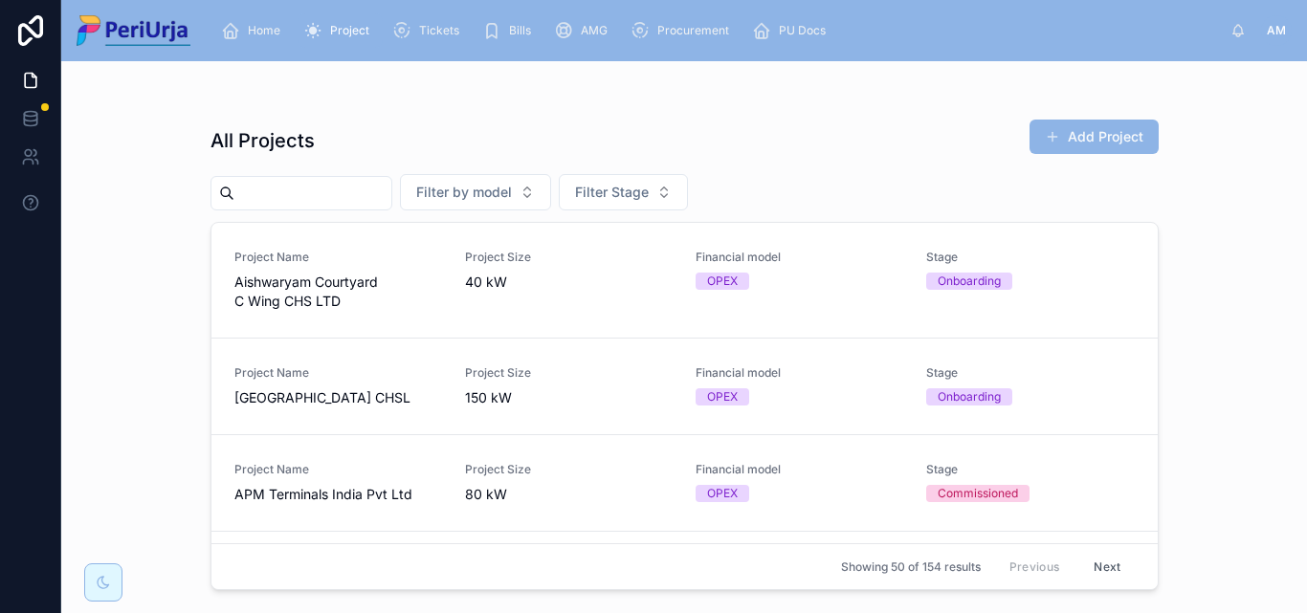
click at [280, 194] on input "text" at bounding box center [312, 193] width 157 height 27
paste input "**********"
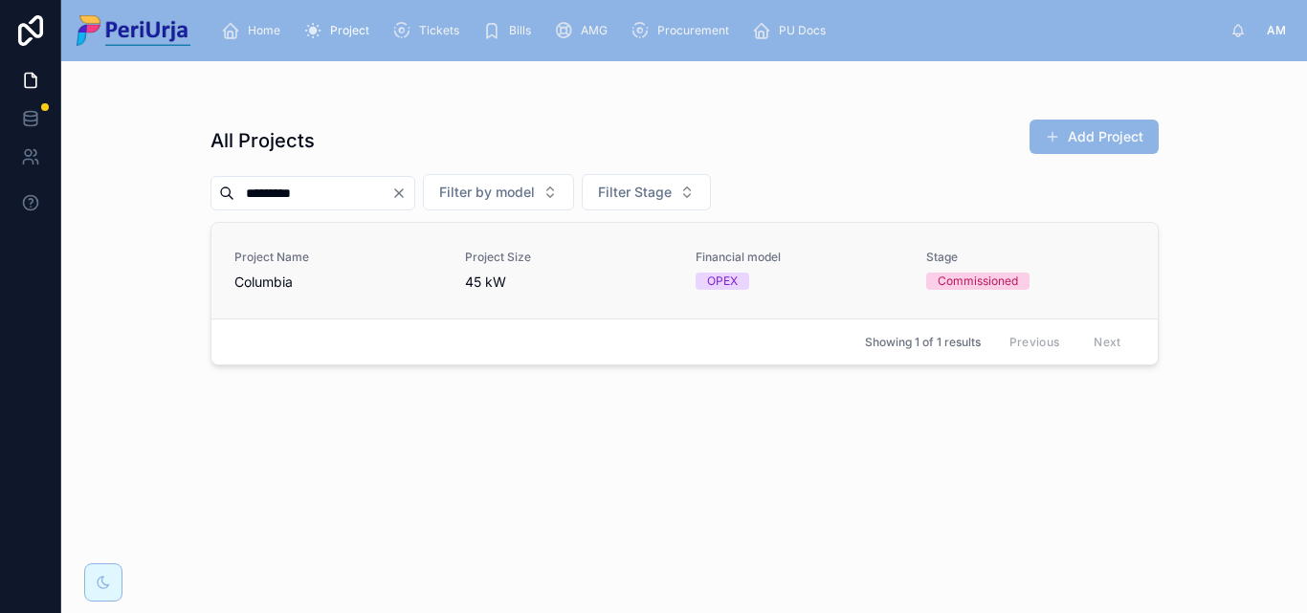
type input "********"
click at [304, 244] on link "Project Name Columbia Project Size 45 kW Financial model OPEX Stage Commissioned" at bounding box center [684, 271] width 946 height 96
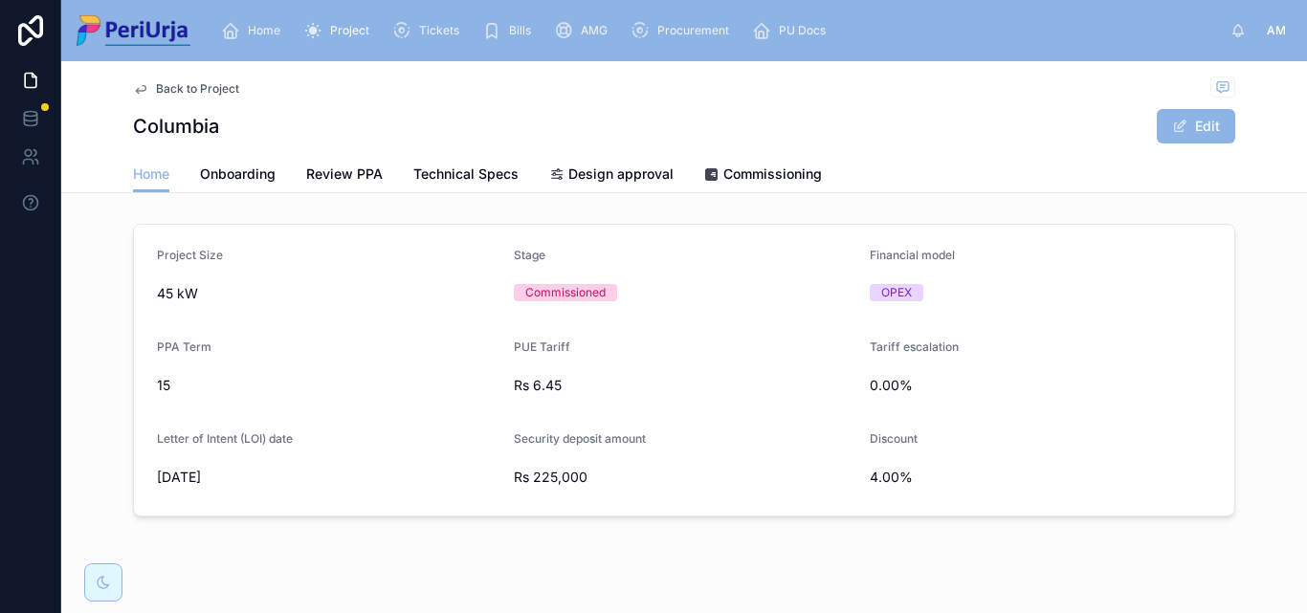
click at [781, 153] on div "Back to Project Columbia Edit" at bounding box center [684, 108] width 1102 height 95
click at [762, 177] on span "Commissioning" at bounding box center [772, 174] width 99 height 19
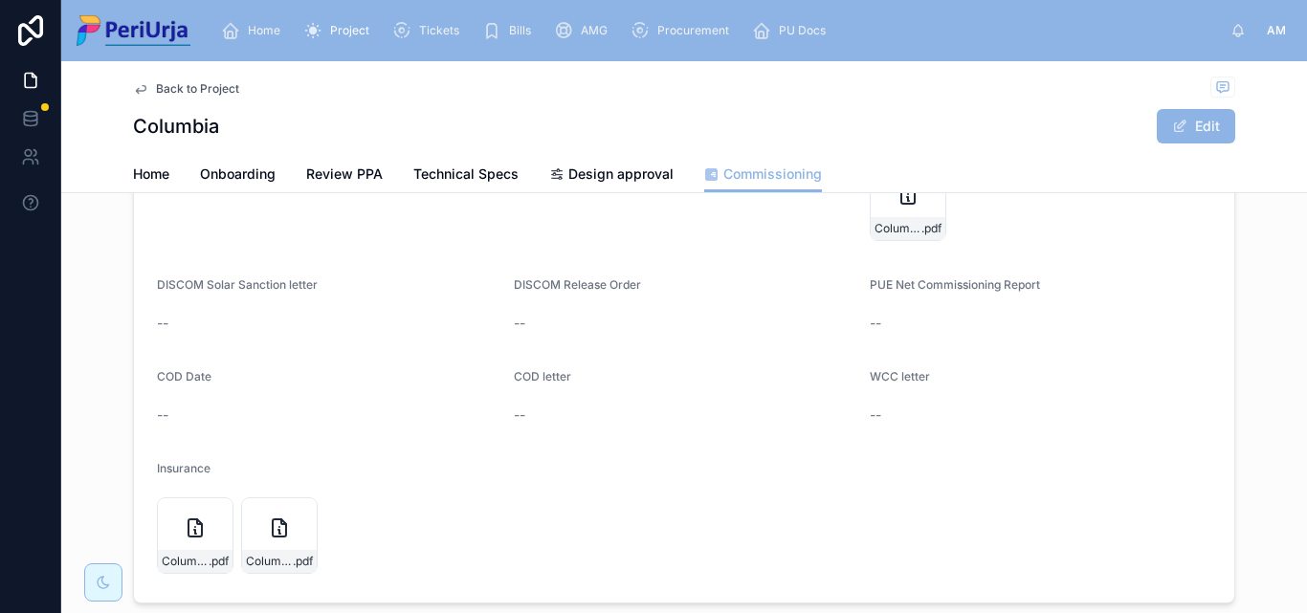
scroll to position [287, 0]
click at [1178, 129] on span at bounding box center [1179, 126] width 15 height 15
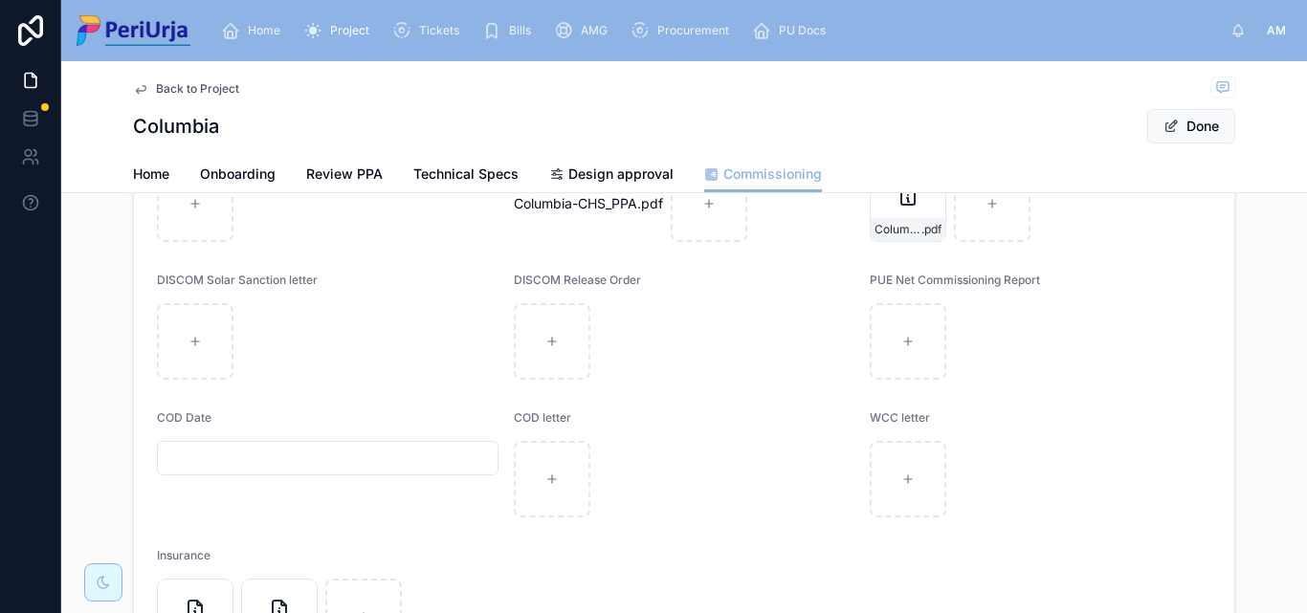
click at [211, 453] on input "text" at bounding box center [328, 458] width 340 height 27
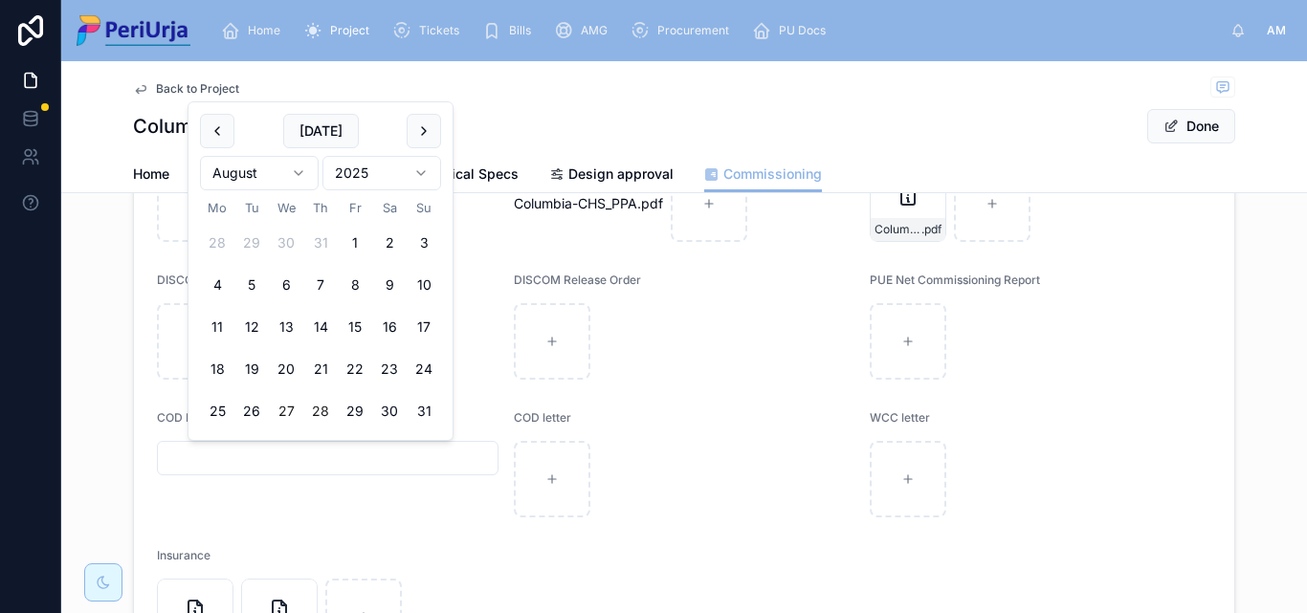
click at [281, 405] on button "27" at bounding box center [286, 411] width 34 height 34
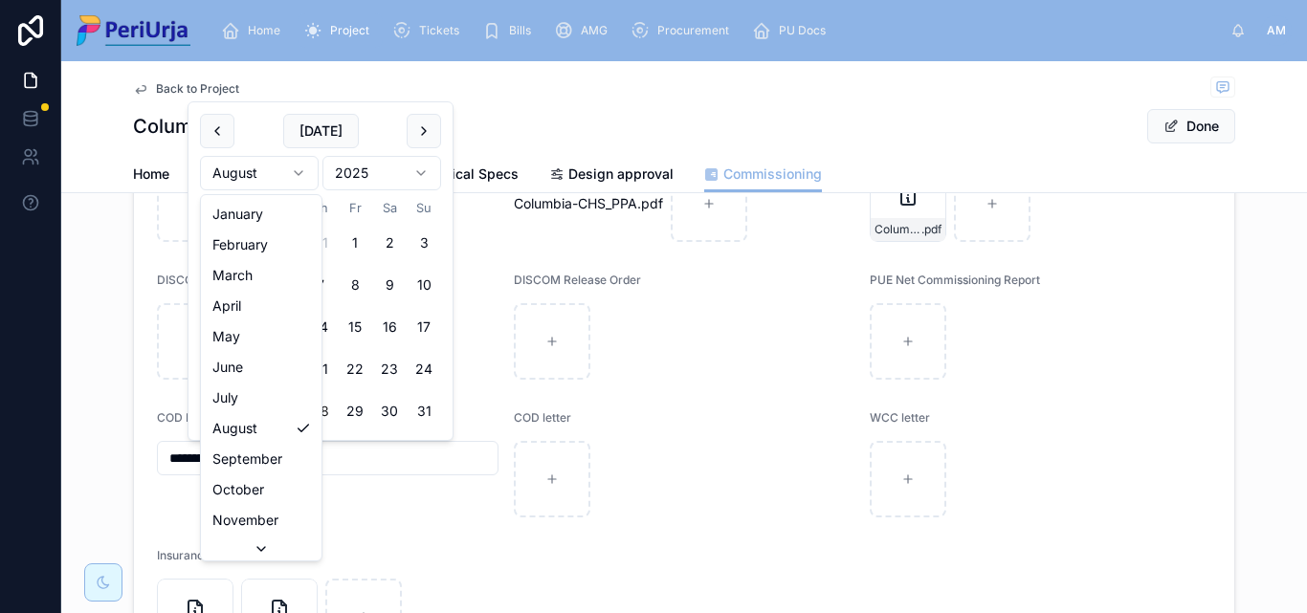
click at [300, 168] on html "**********" at bounding box center [653, 306] width 1307 height 613
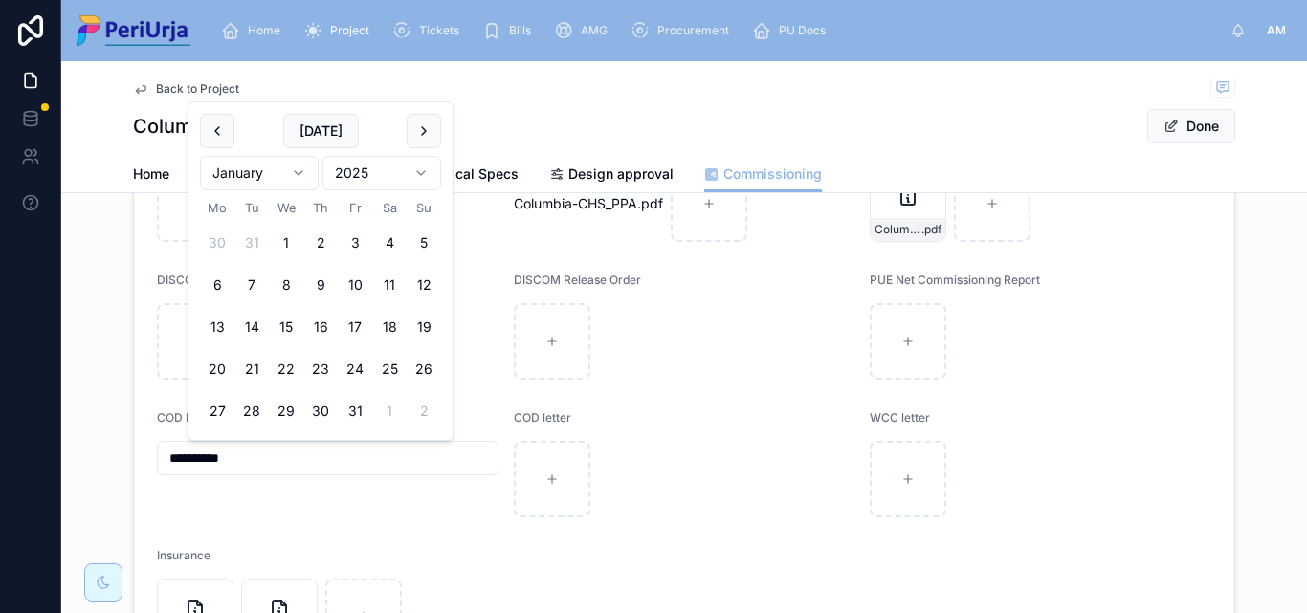
click at [201, 460] on input "**********" at bounding box center [328, 458] width 340 height 27
click at [345, 230] on button "1" at bounding box center [355, 243] width 34 height 34
click at [303, 167] on html "**********" at bounding box center [653, 306] width 1307 height 613
click at [225, 406] on button "27" at bounding box center [217, 411] width 34 height 34
type input "**********"
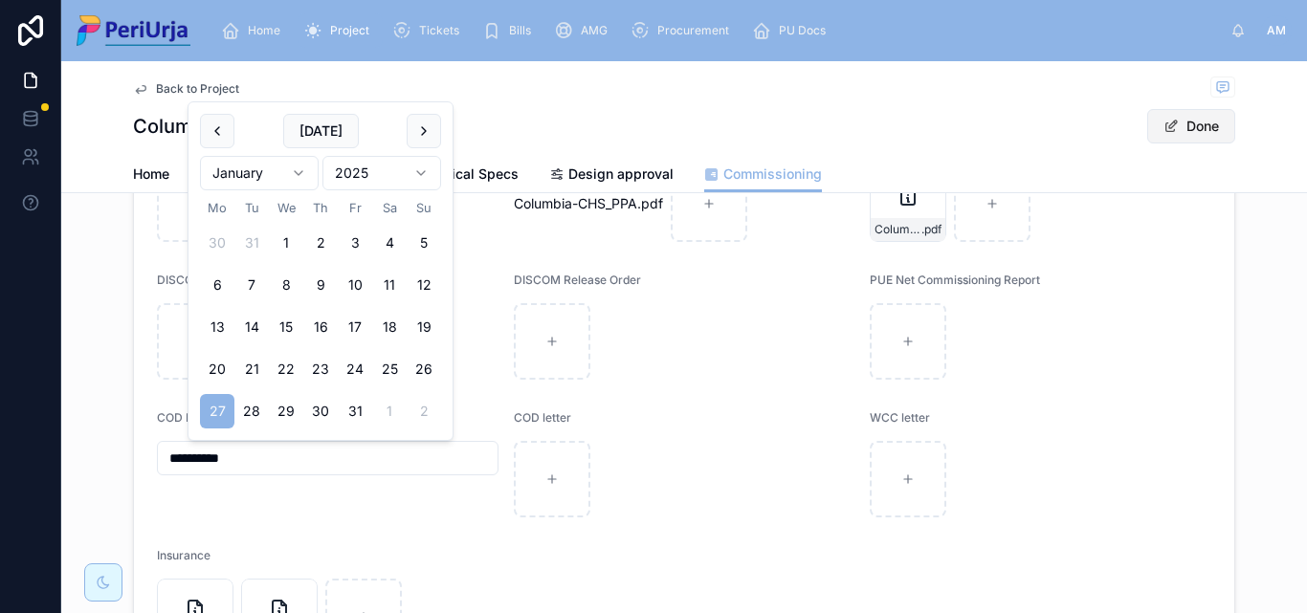
click at [1158, 112] on button "Done" at bounding box center [1191, 126] width 88 height 34
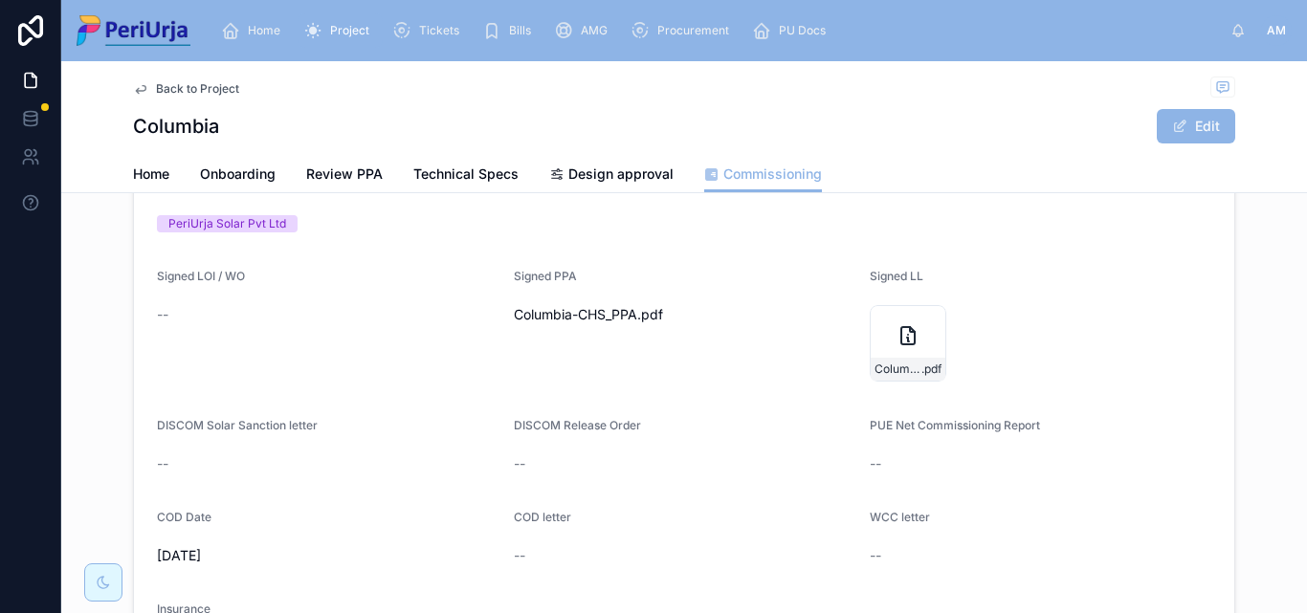
scroll to position [0, 0]
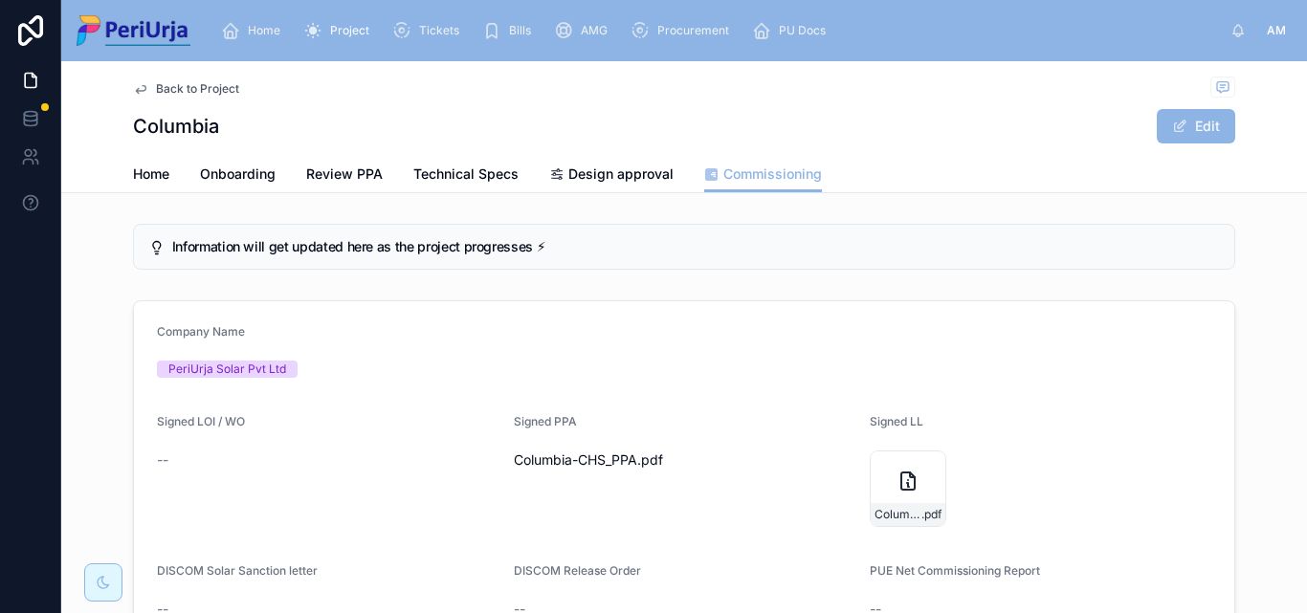
click at [257, 39] on div "Home" at bounding box center [254, 30] width 67 height 31
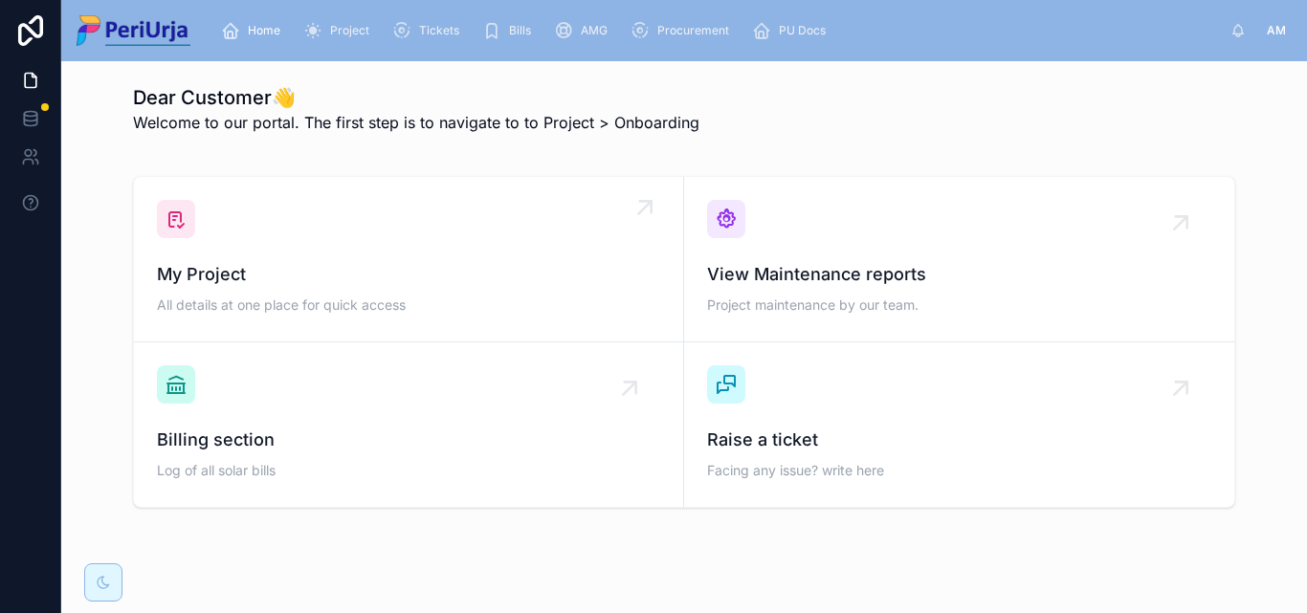
click at [268, 234] on div "My Project All details at one place for quick access" at bounding box center [408, 259] width 503 height 119
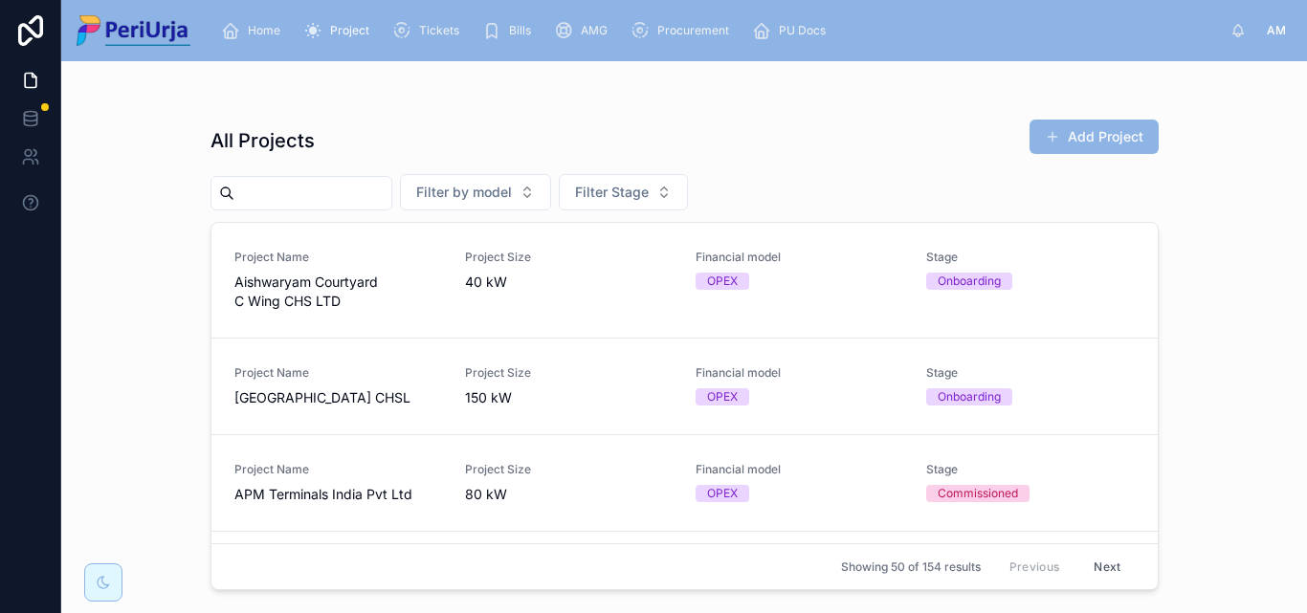
click at [288, 187] on input "text" at bounding box center [312, 193] width 157 height 27
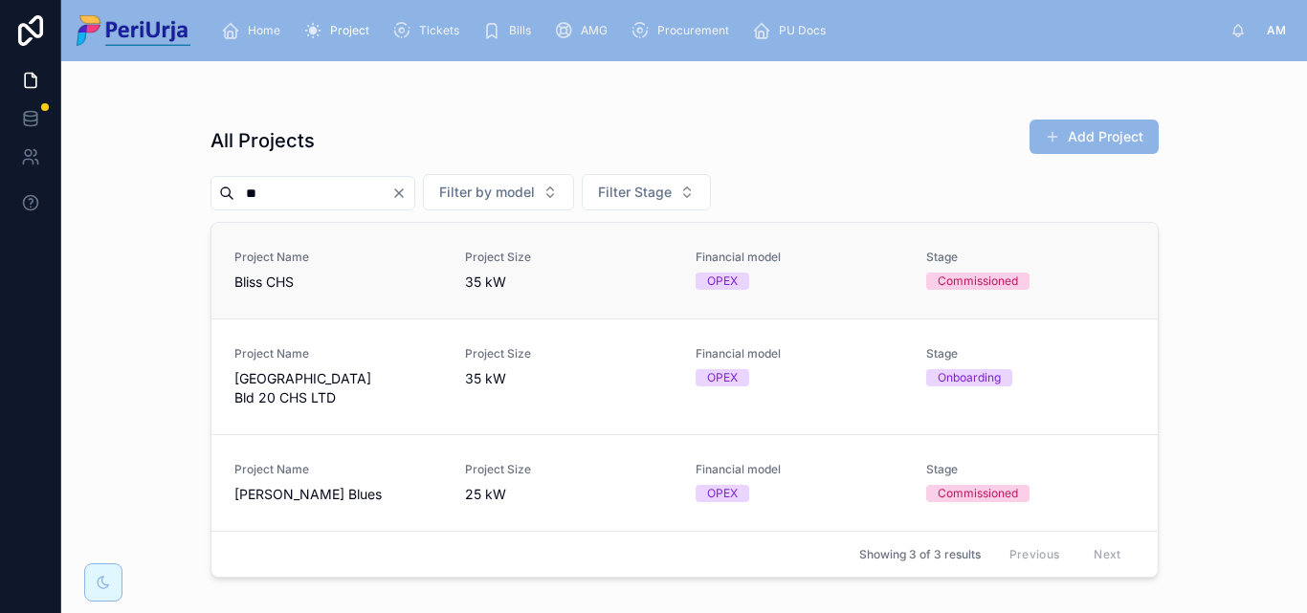
type input "**"
click at [270, 288] on span "Bliss CHS" at bounding box center [338, 282] width 208 height 19
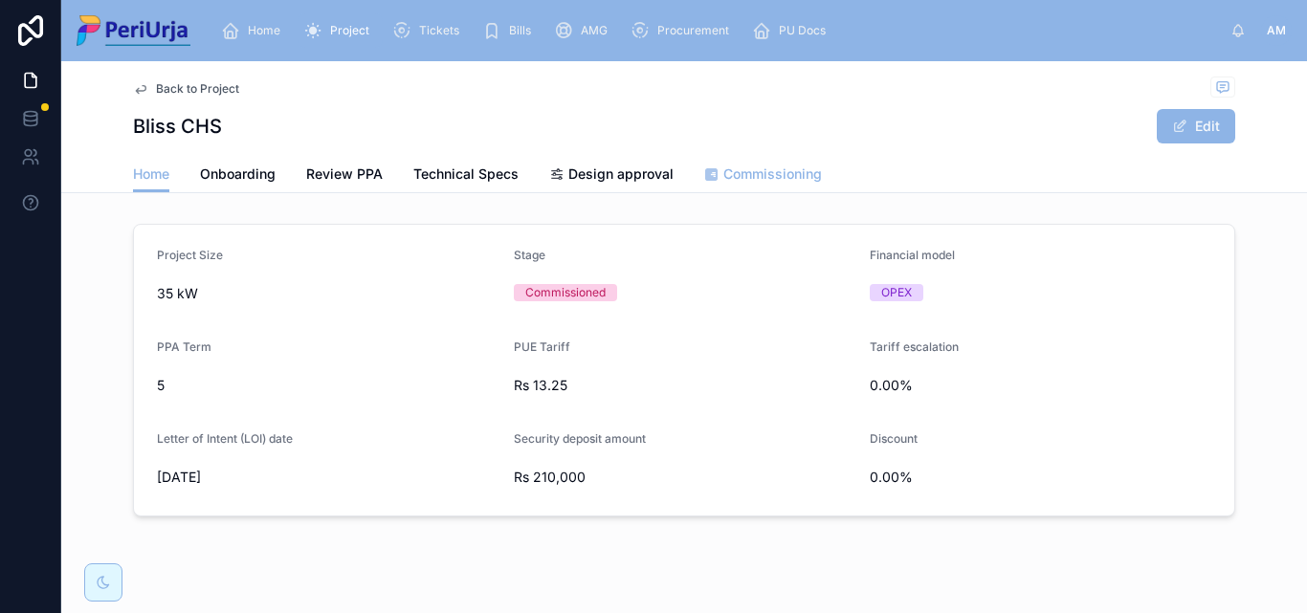
click at [739, 178] on span "Commissioning" at bounding box center [772, 174] width 99 height 19
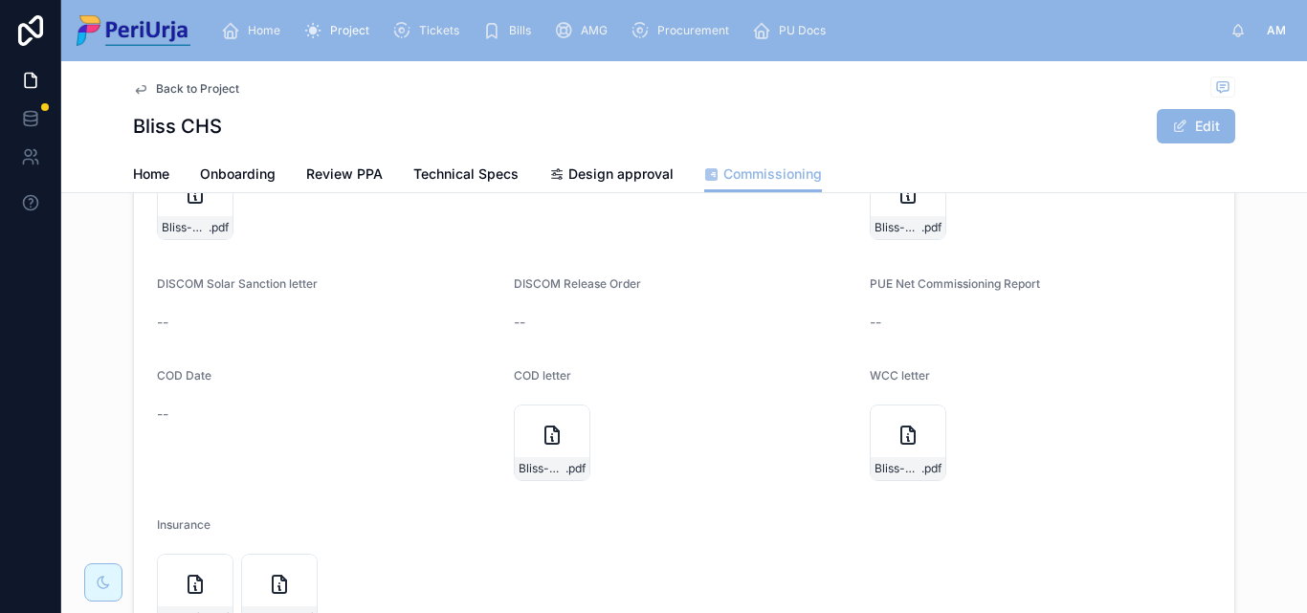
scroll to position [464, 0]
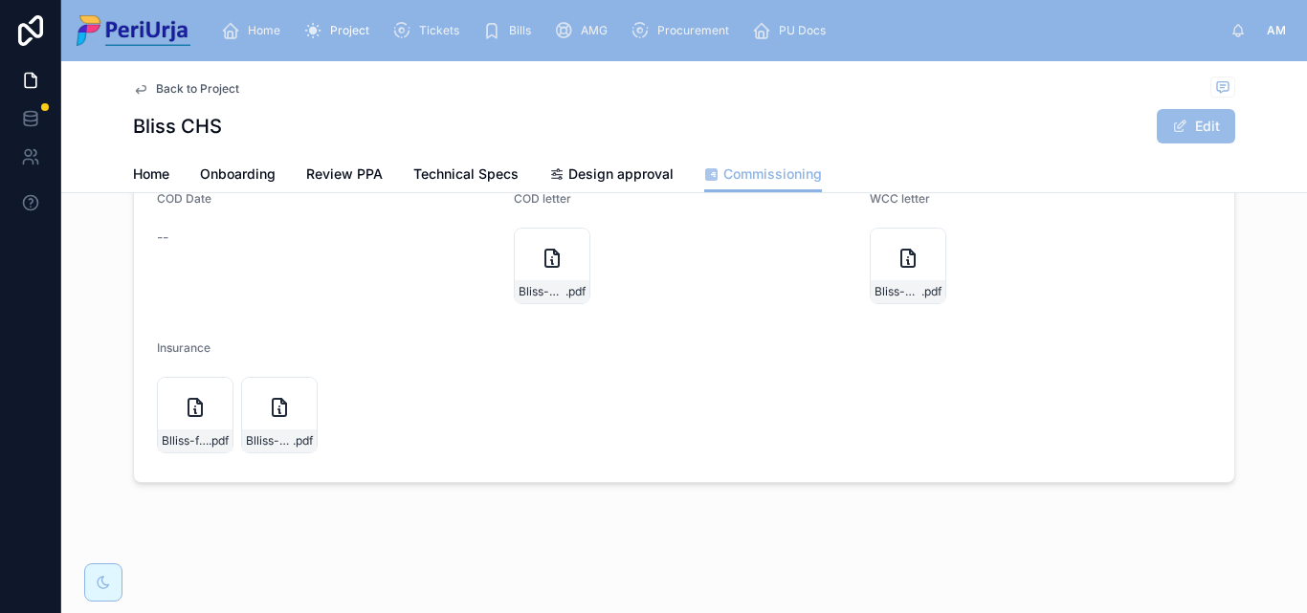
click at [1228, 119] on button "Edit" at bounding box center [1196, 126] width 78 height 34
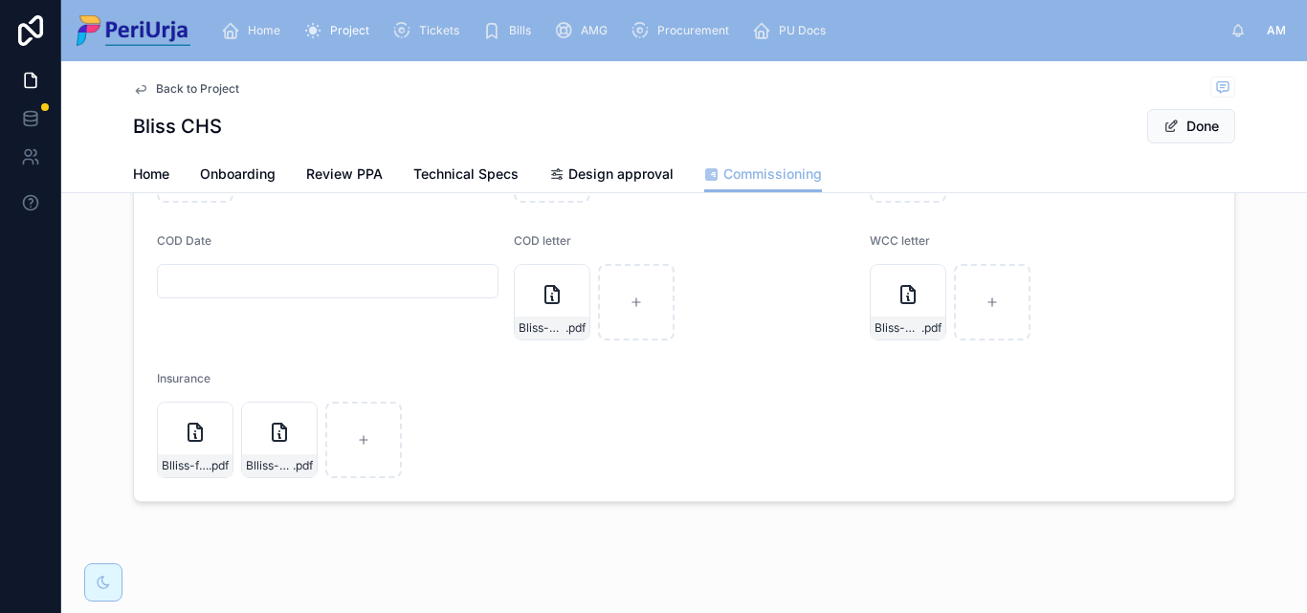
scroll to position [472, 0]
click at [238, 274] on input "text" at bounding box center [328, 273] width 340 height 27
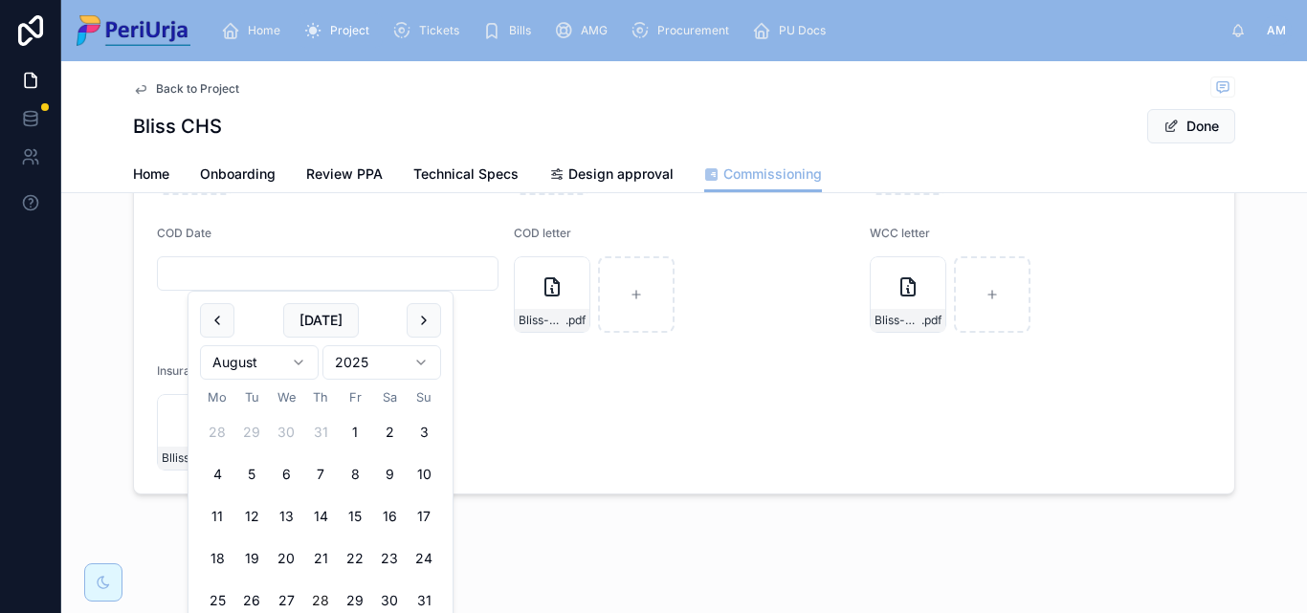
click at [419, 367] on html "Home Project Tickets Bills AMG Procurement PU Docs AM [PERSON_NAME] More Back t…" at bounding box center [653, 306] width 1307 height 613
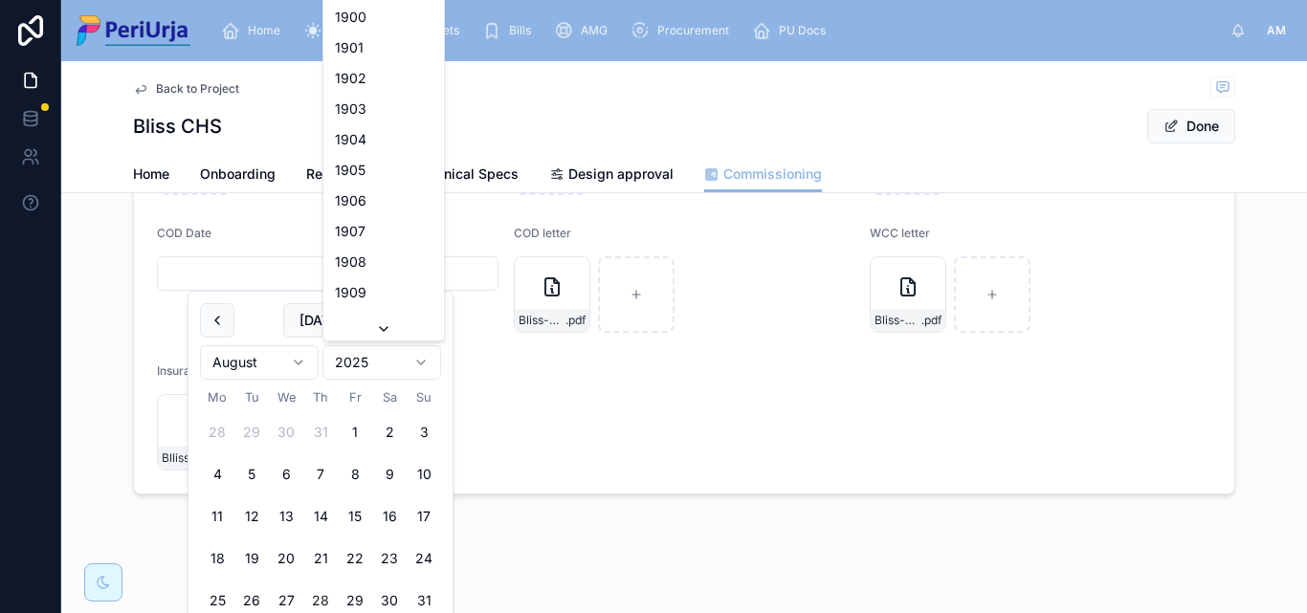
scroll to position [3543, 0]
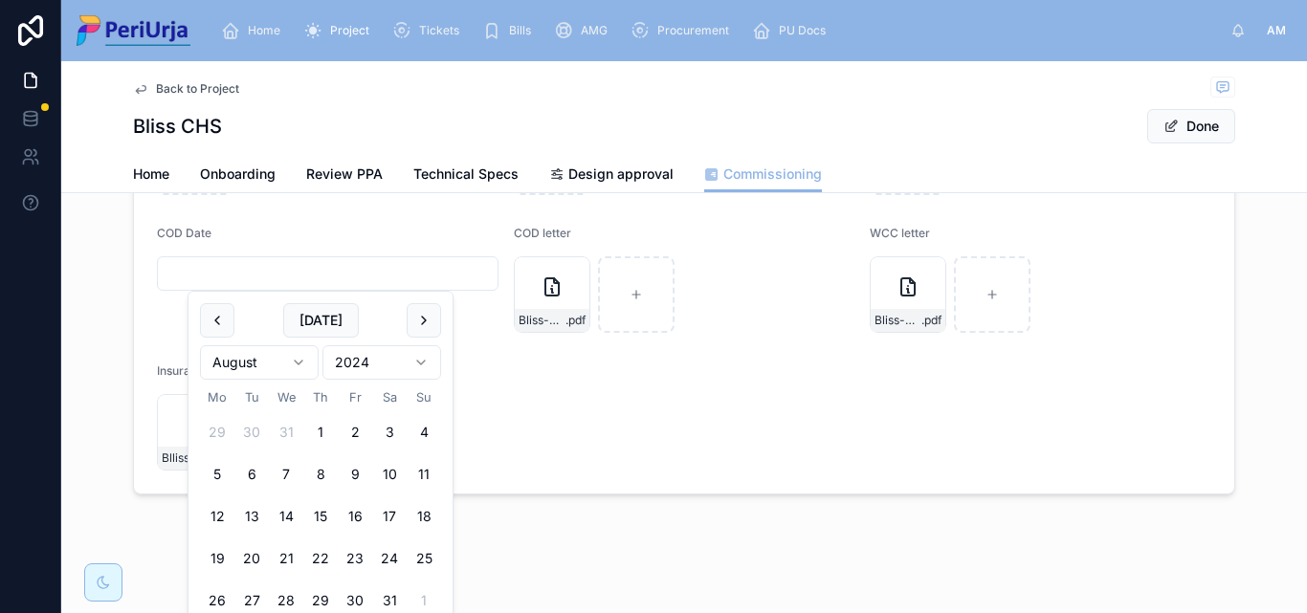
click at [296, 367] on html "Home Project Tickets Bills AMG Procurement PU Docs AM [PERSON_NAME] More Back t…" at bounding box center [653, 306] width 1307 height 613
click at [356, 503] on button "19" at bounding box center [355, 517] width 34 height 34
type input "**********"
click at [1188, 132] on button "Done" at bounding box center [1191, 126] width 88 height 34
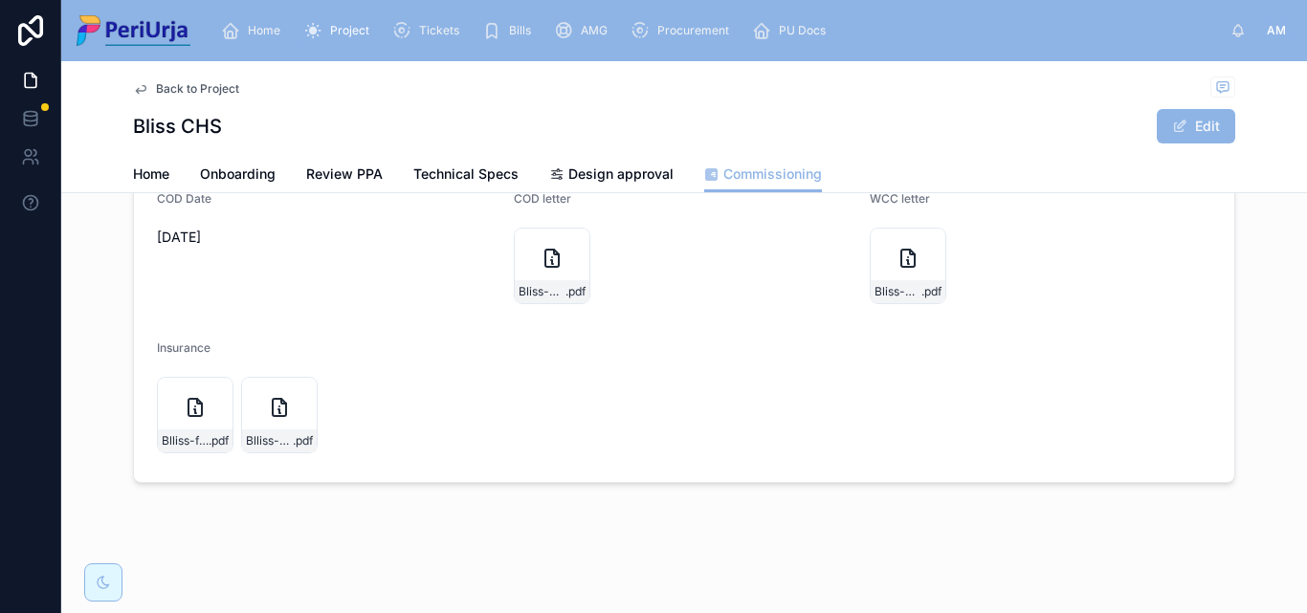
scroll to position [273, 0]
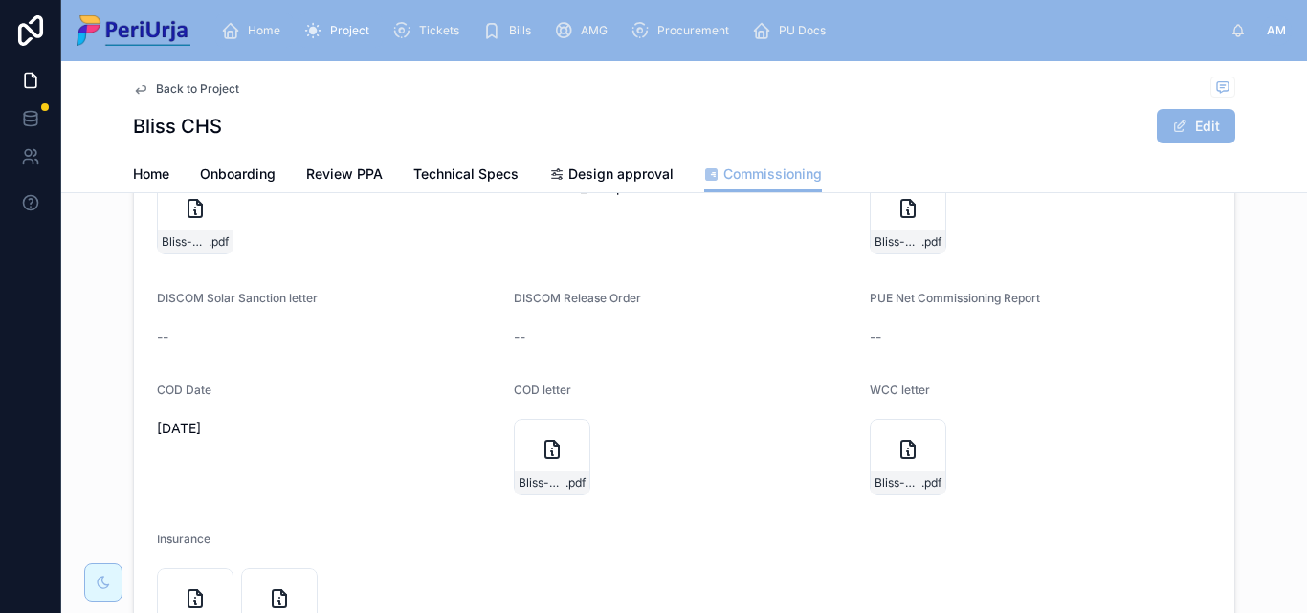
click at [255, 23] on span "Home" at bounding box center [264, 30] width 33 height 15
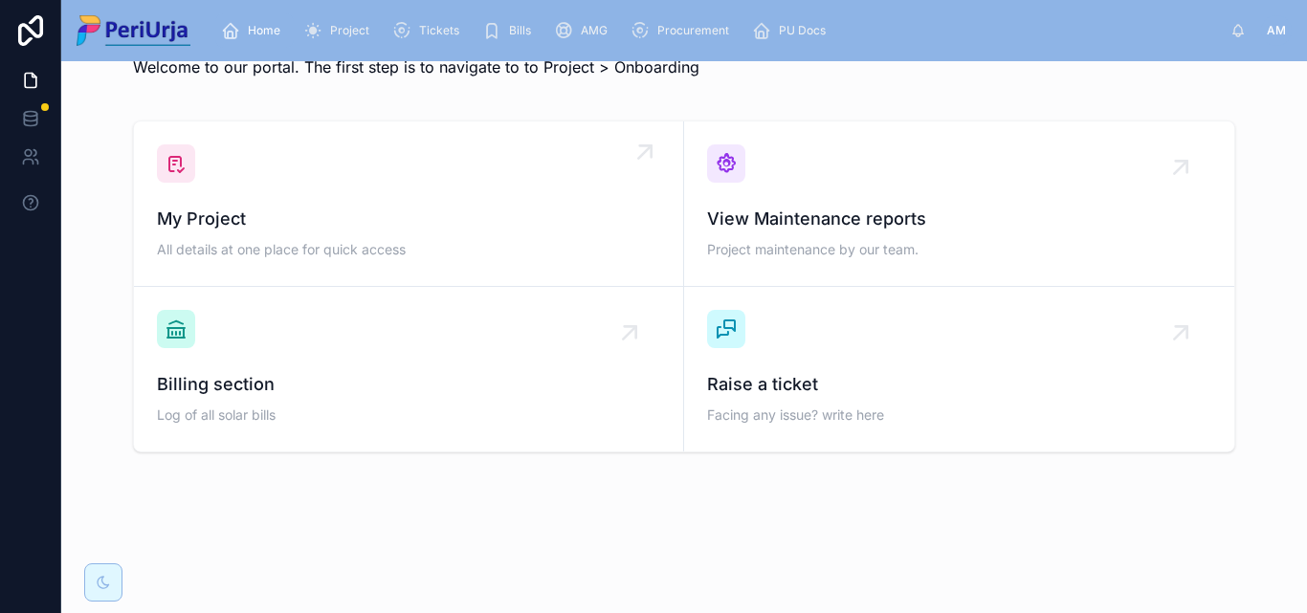
click at [250, 210] on span "My Project" at bounding box center [408, 219] width 503 height 27
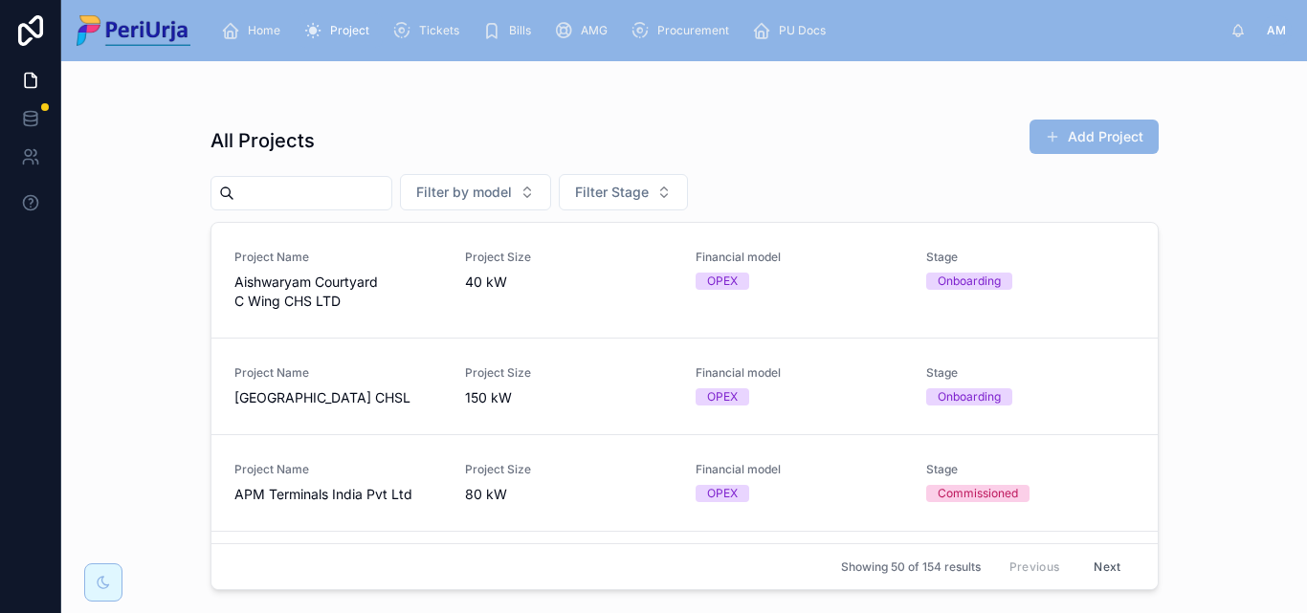
click at [391, 199] on input "text" at bounding box center [312, 193] width 157 height 27
paste input "**********"
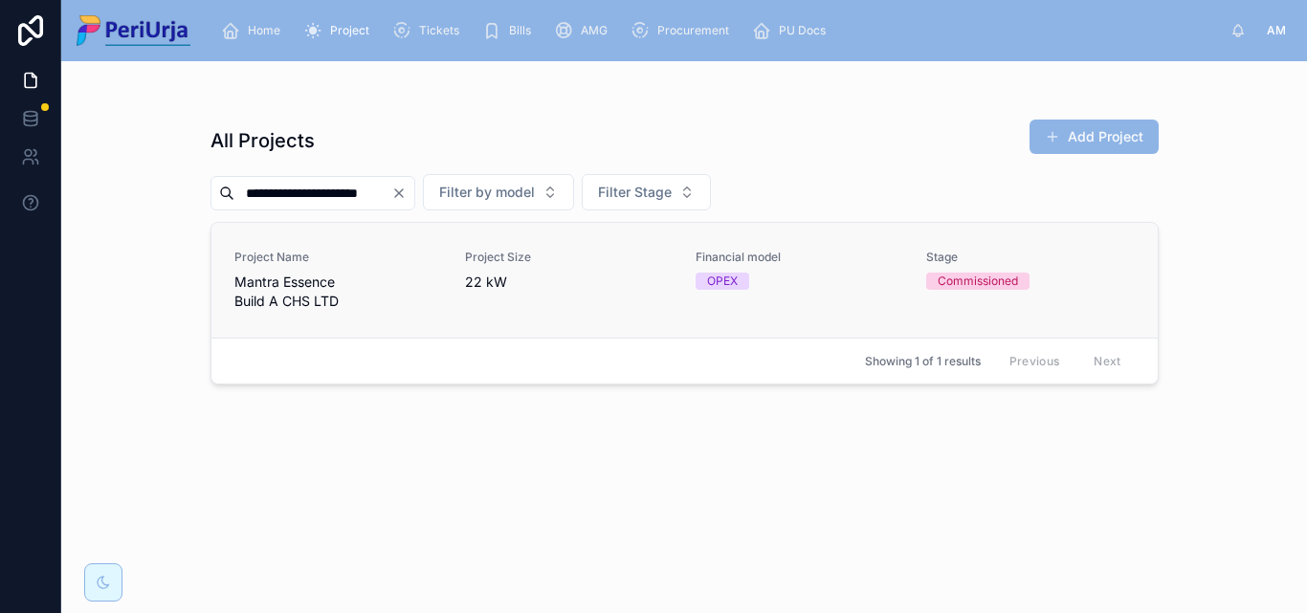
type input "**********"
click at [288, 286] on span "Mantra Essence Build A CHS LTD" at bounding box center [338, 292] width 208 height 38
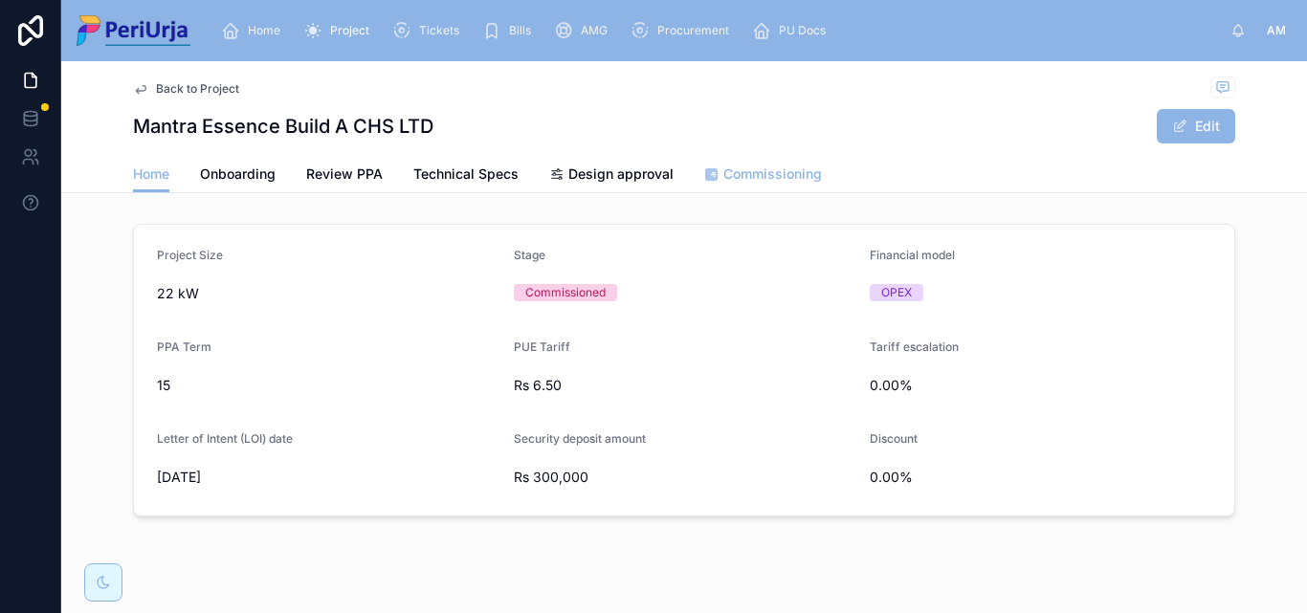
click at [764, 173] on span "Commissioning" at bounding box center [772, 174] width 99 height 19
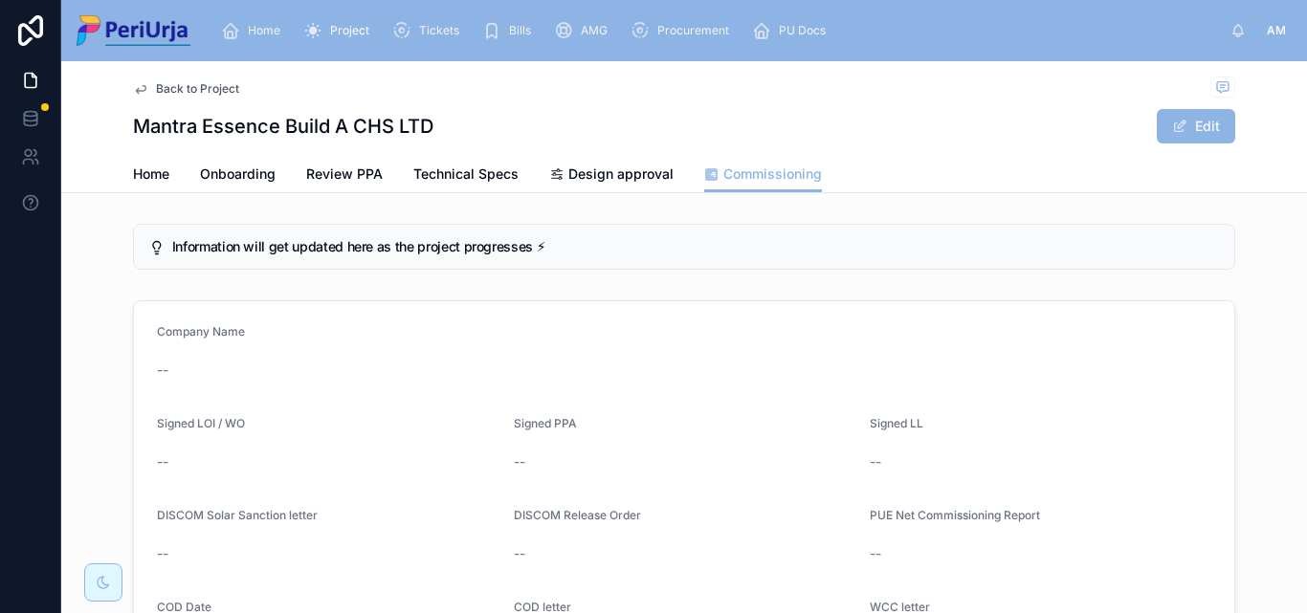
click at [280, 18] on div "Home" at bounding box center [254, 30] width 67 height 31
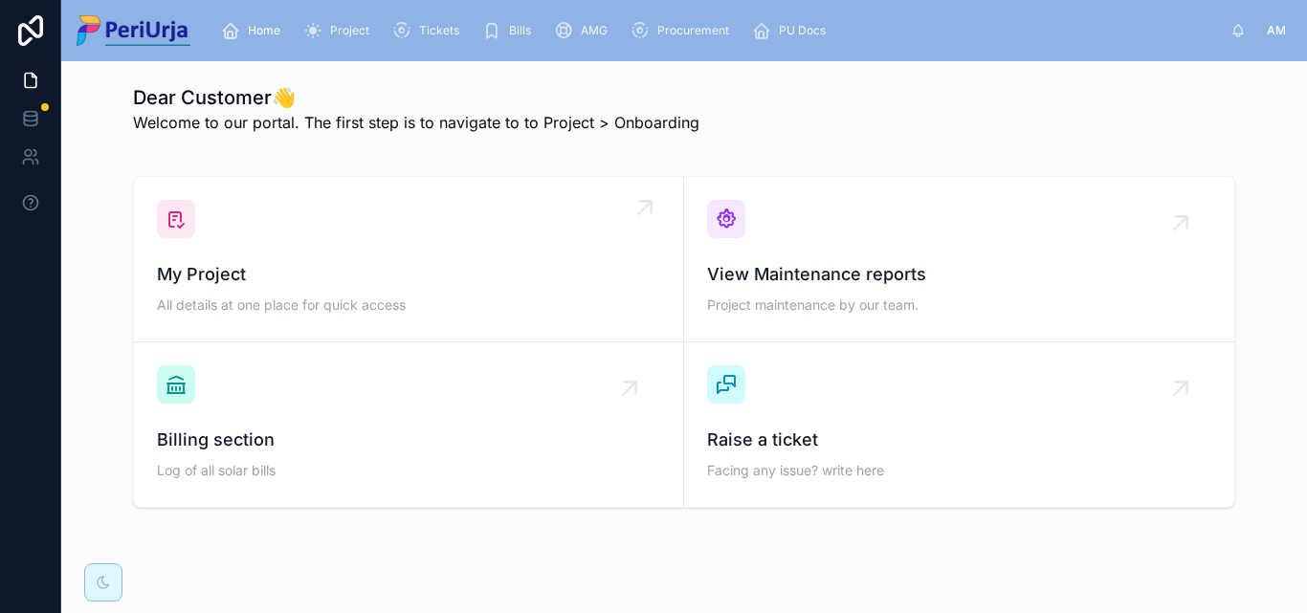
click at [275, 248] on div "My Project All details at one place for quick access" at bounding box center [408, 259] width 503 height 119
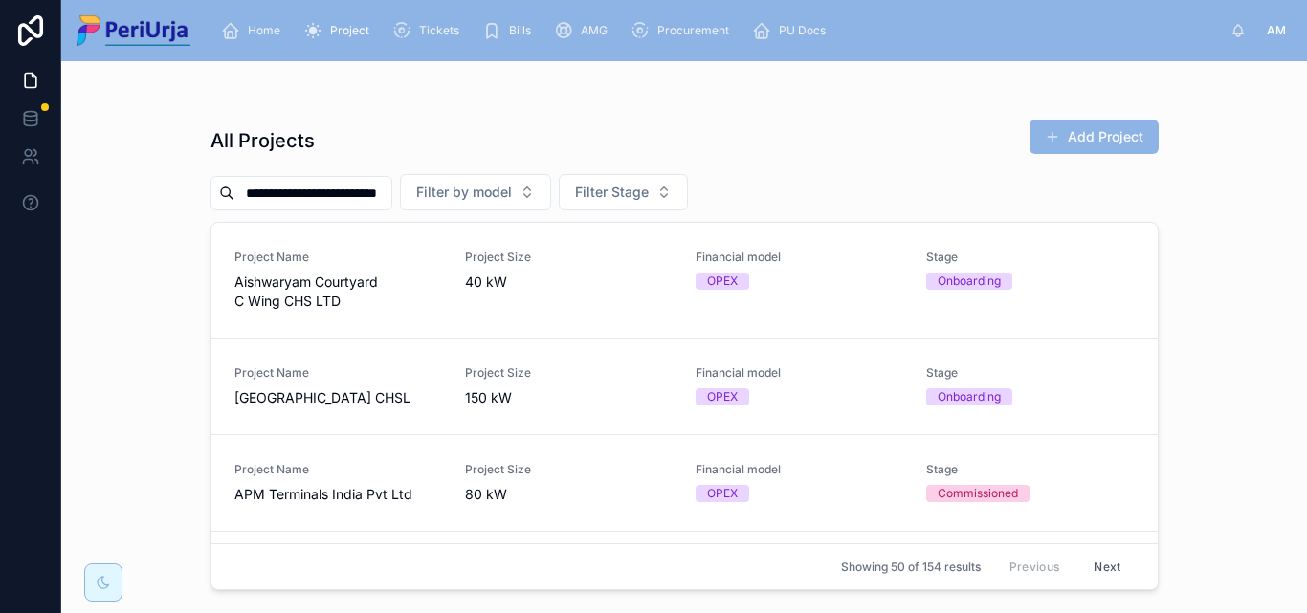
scroll to position [0, 7]
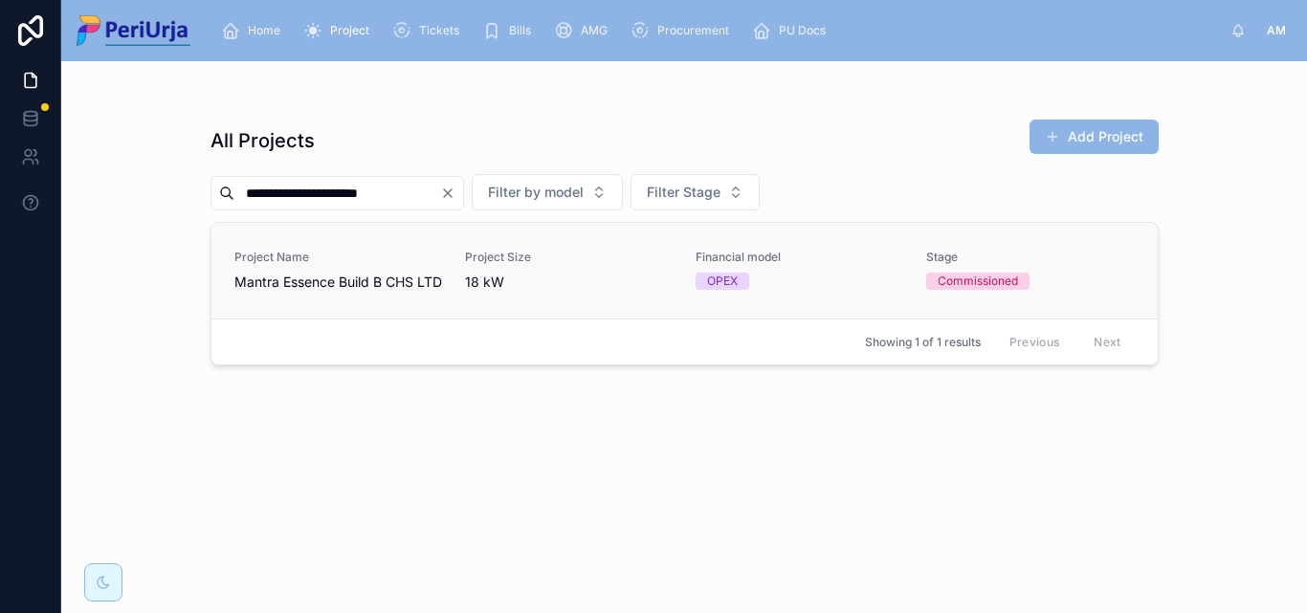
type input "**********"
click at [310, 292] on span "Mantra Essence Build B CHS LTD" at bounding box center [338, 282] width 208 height 19
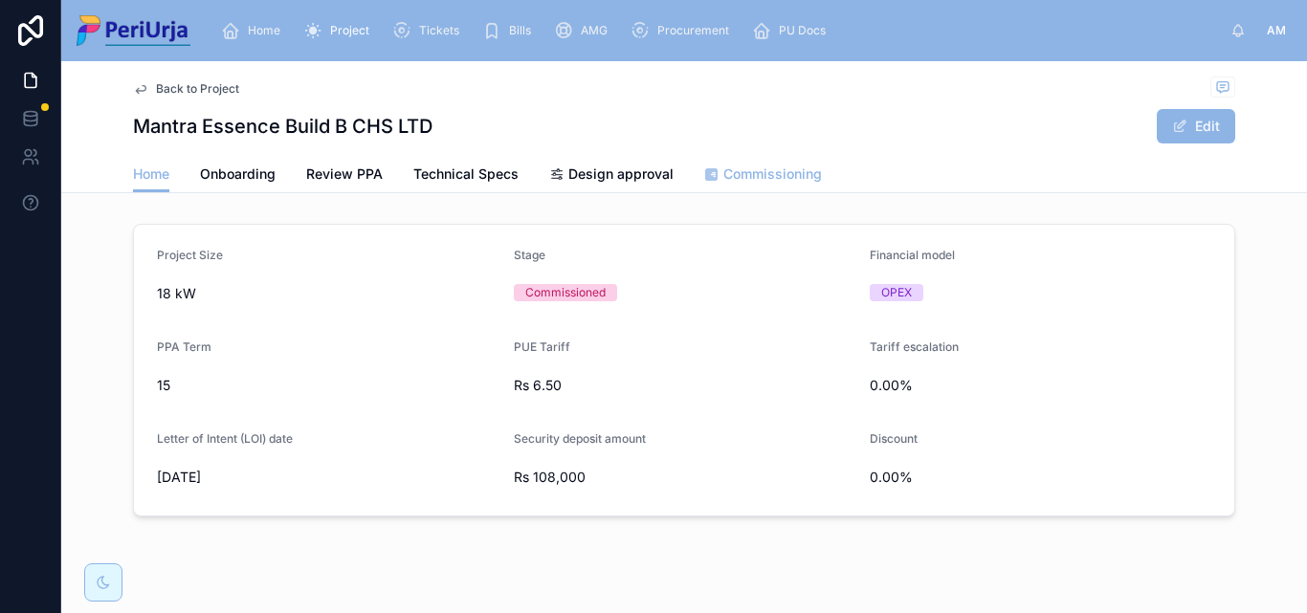
click at [788, 176] on span "Commissioning" at bounding box center [772, 174] width 99 height 19
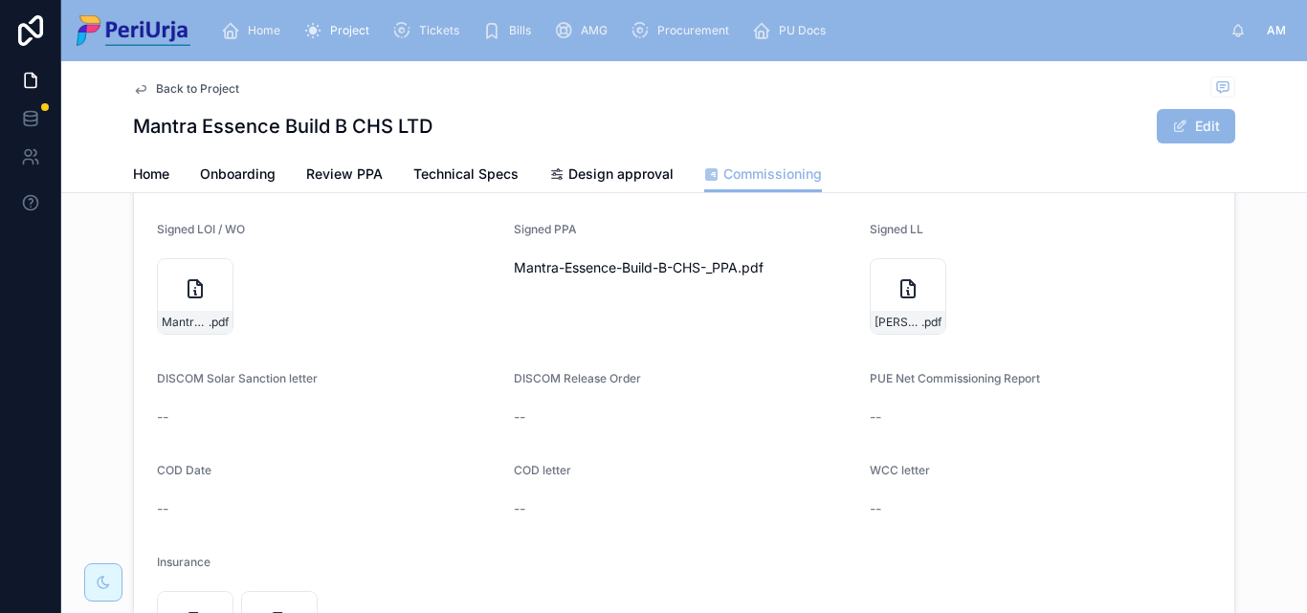
scroll to position [191, 0]
click at [1184, 125] on button "Edit" at bounding box center [1196, 126] width 78 height 34
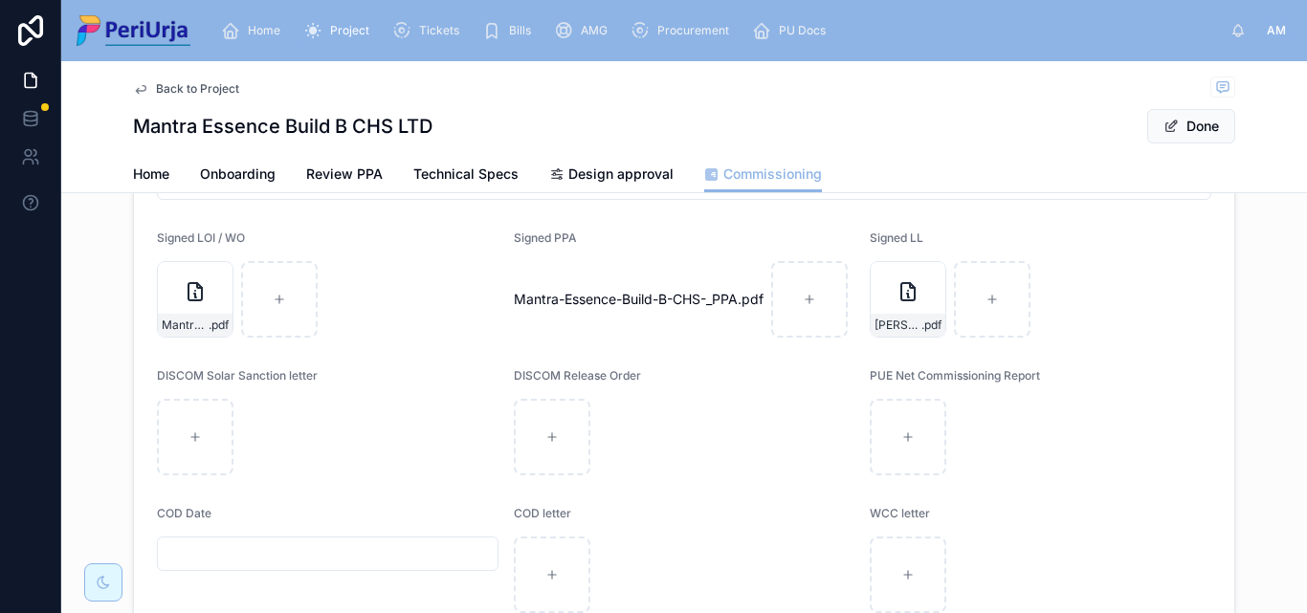
click at [158, 558] on input "text" at bounding box center [328, 554] width 340 height 27
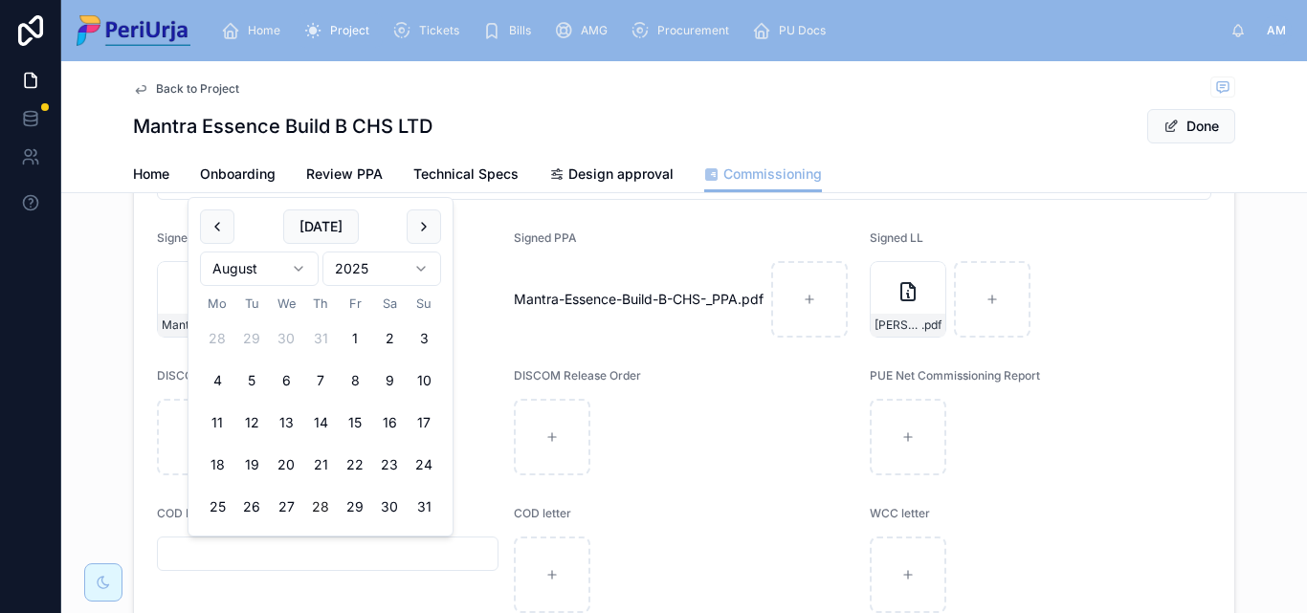
click at [411, 271] on html "Home Project Tickets Bills AMG Procurement PU Docs AM [PERSON_NAME] More Back t…" at bounding box center [653, 306] width 1307 height 613
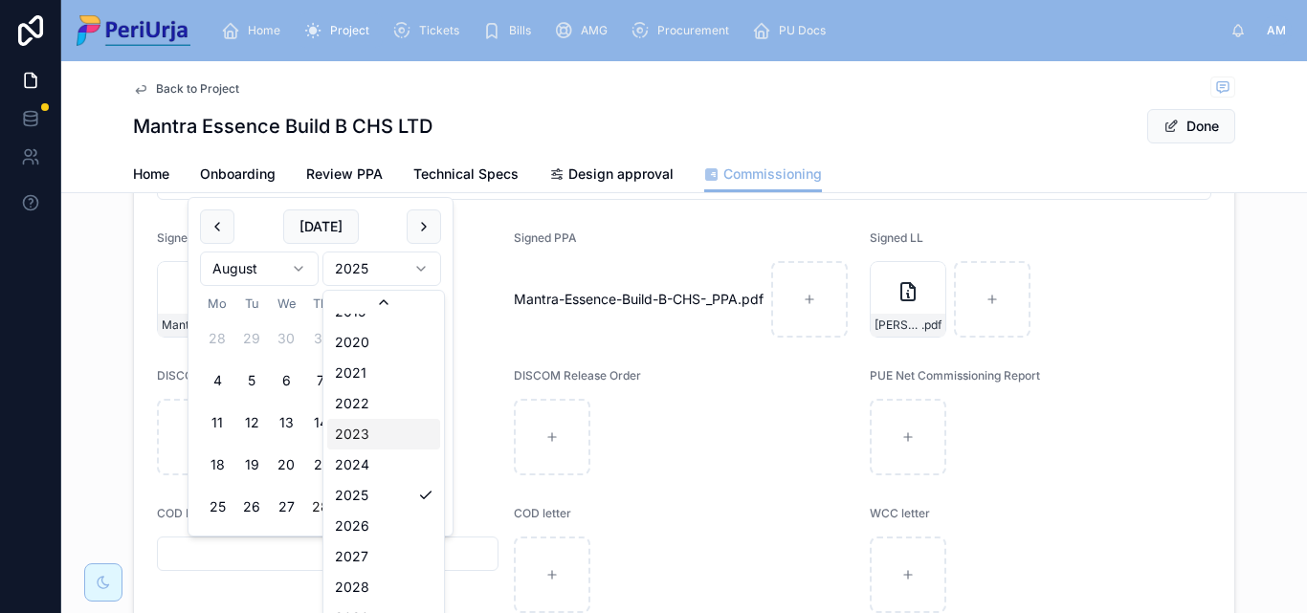
scroll to position [3734, 0]
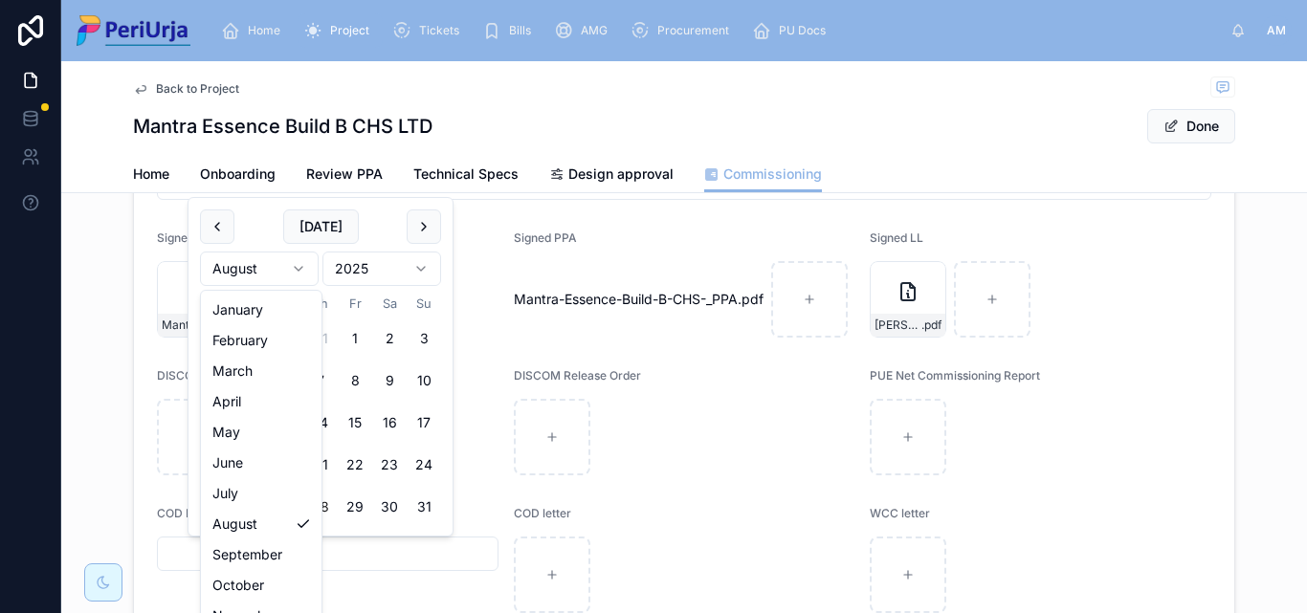
click at [299, 266] on html "Home Project Tickets Bills AMG Procurement PU Docs AM [PERSON_NAME] More Back t…" at bounding box center [653, 306] width 1307 height 613
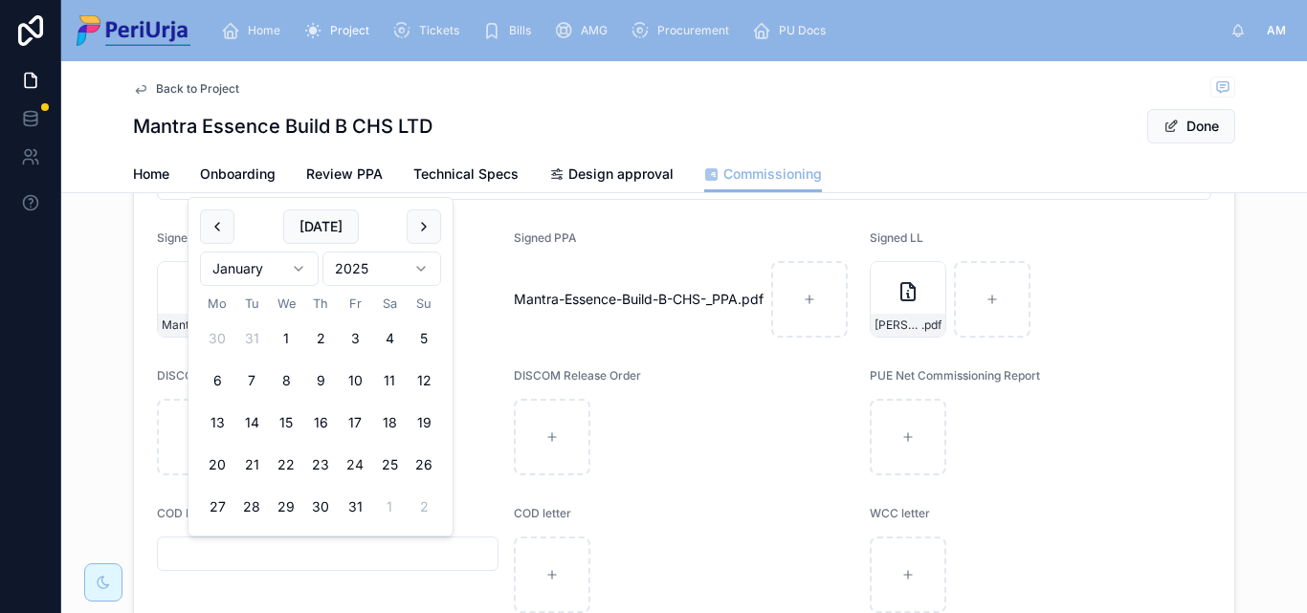
click at [359, 457] on button "24" at bounding box center [355, 465] width 34 height 34
type input "**********"
click at [1200, 130] on button "Done" at bounding box center [1191, 126] width 88 height 34
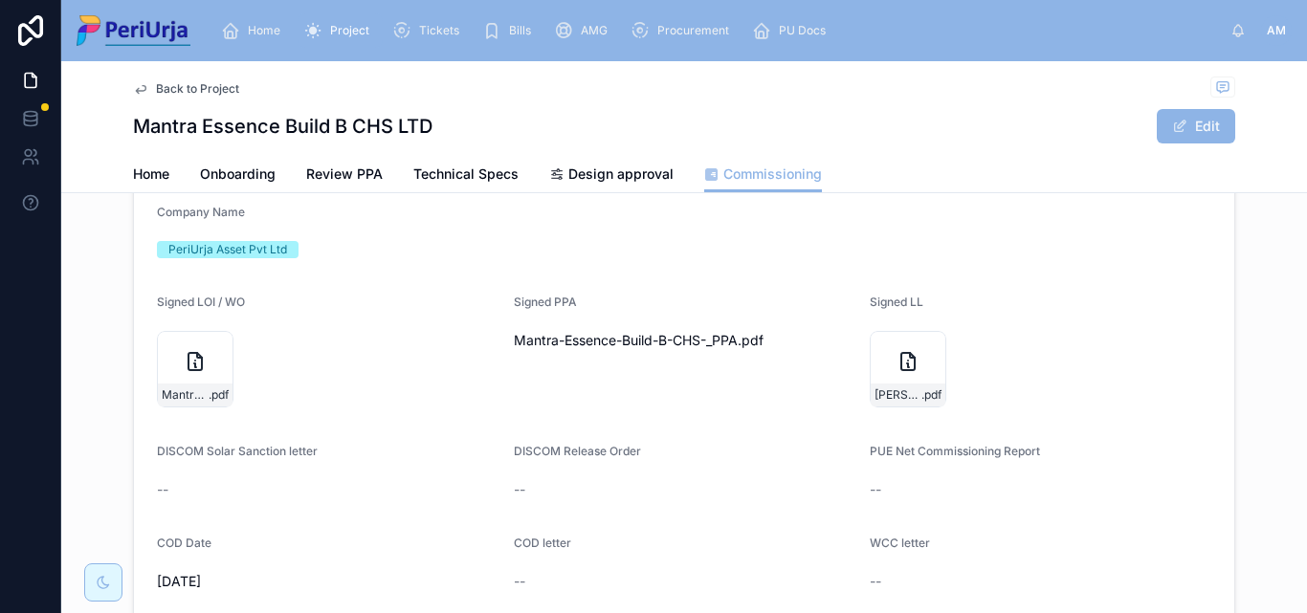
scroll to position [0, 0]
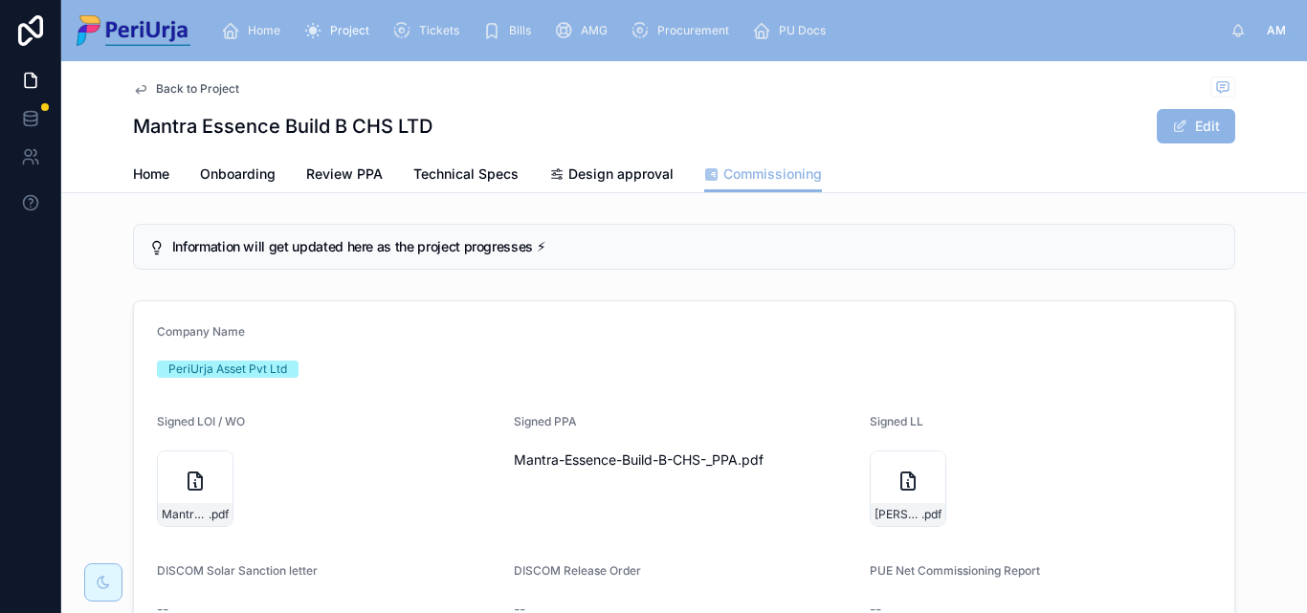
click at [271, 18] on div "Home" at bounding box center [254, 30] width 67 height 31
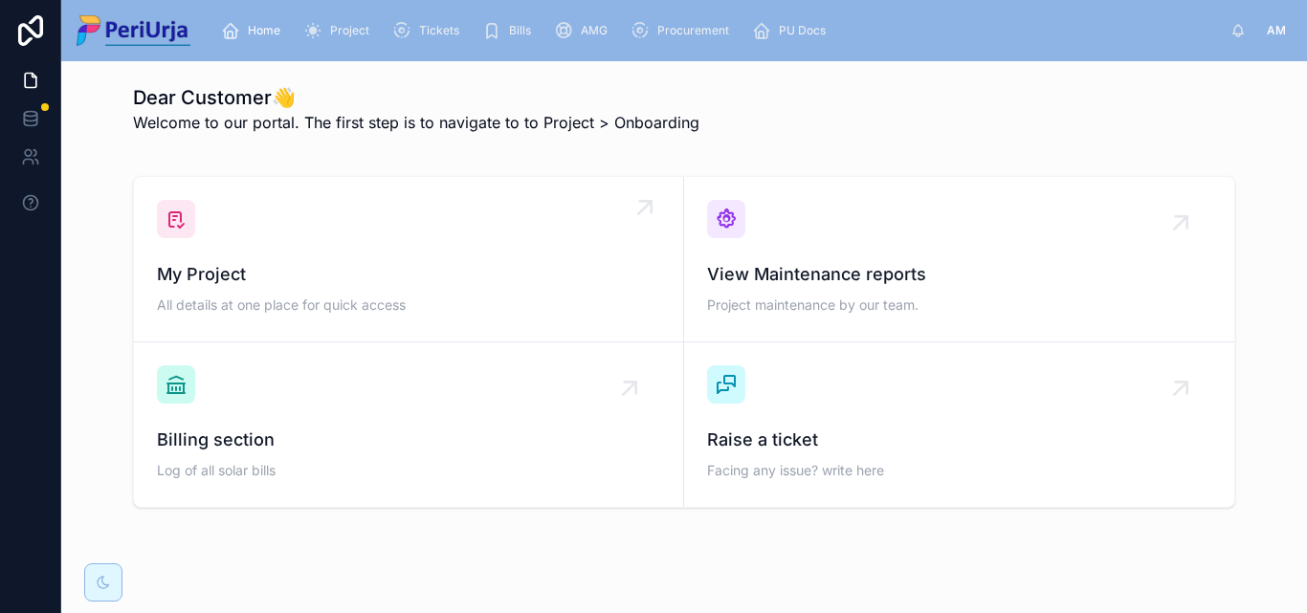
click at [242, 270] on span "My Project" at bounding box center [408, 274] width 503 height 27
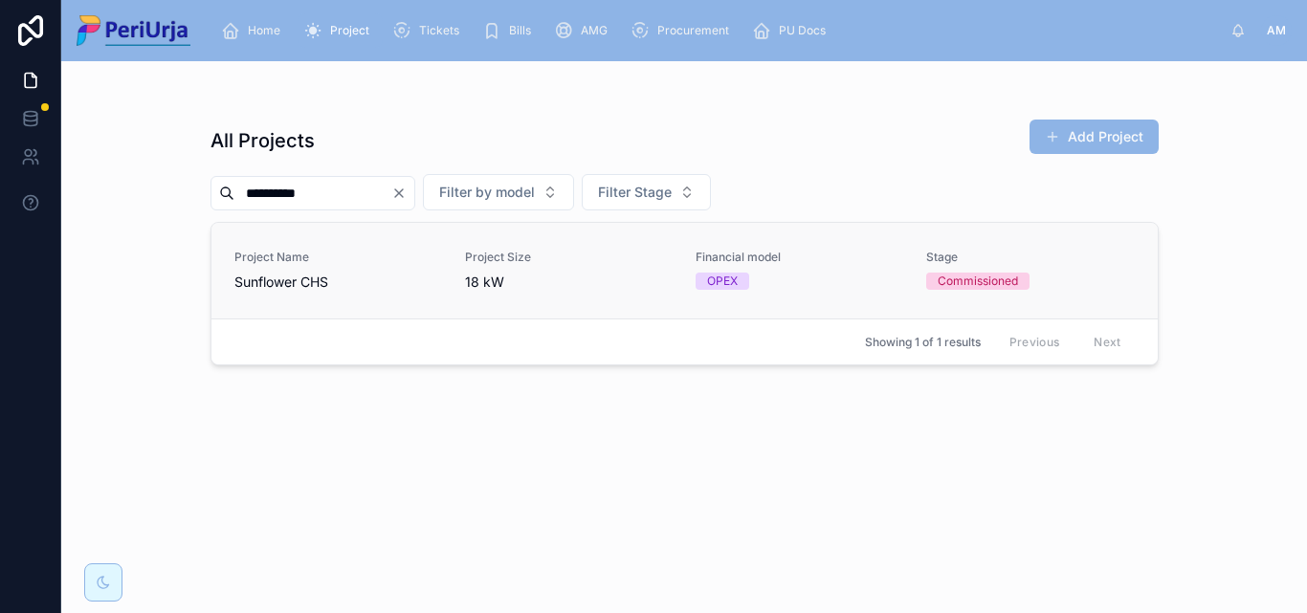
type input "*********"
click at [308, 272] on div "Project Name Sunflower CHS" at bounding box center [338, 271] width 208 height 42
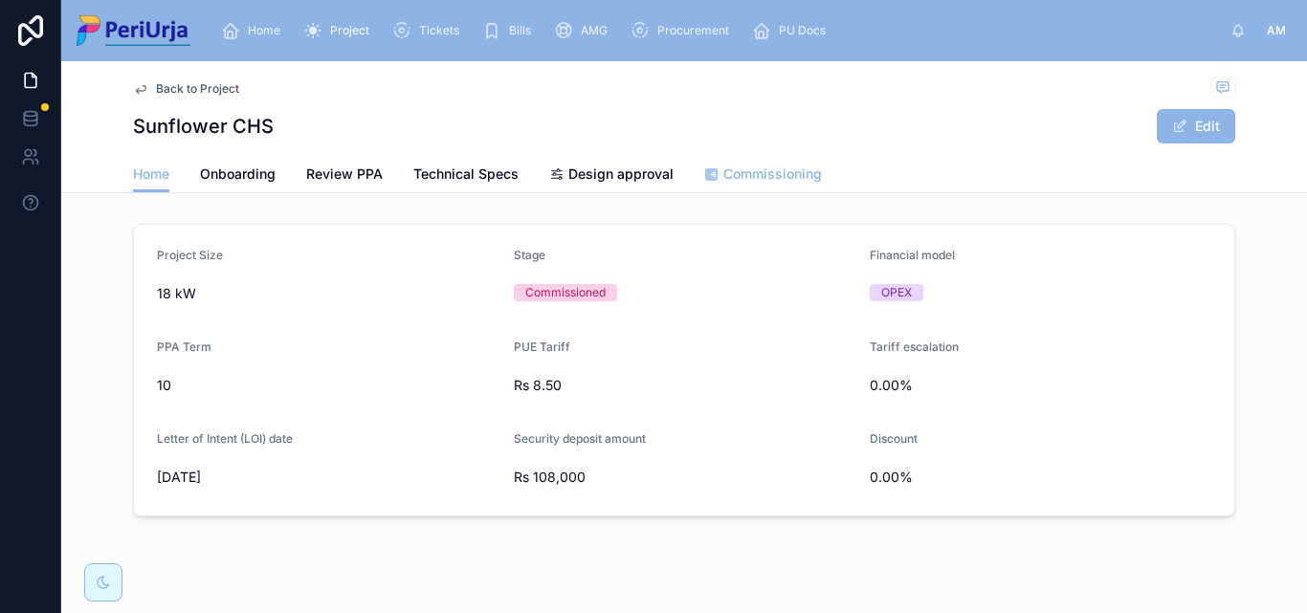
click at [788, 176] on span "Commissioning" at bounding box center [772, 174] width 99 height 19
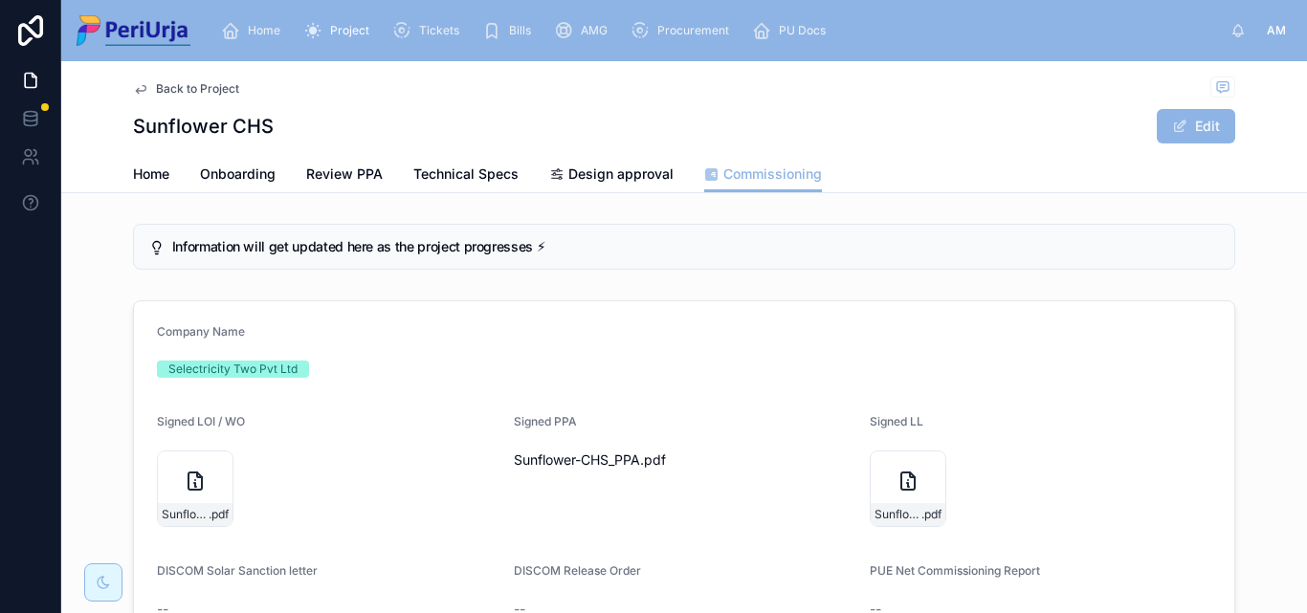
scroll to position [287, 0]
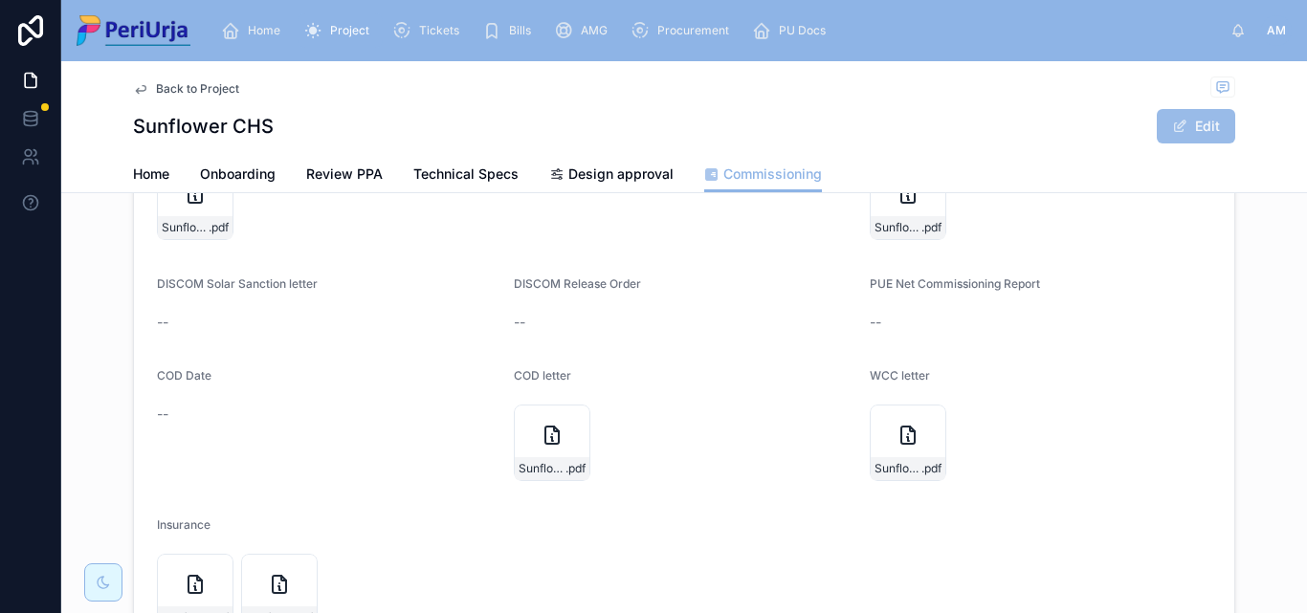
click at [1183, 127] on button "Edit" at bounding box center [1196, 126] width 78 height 34
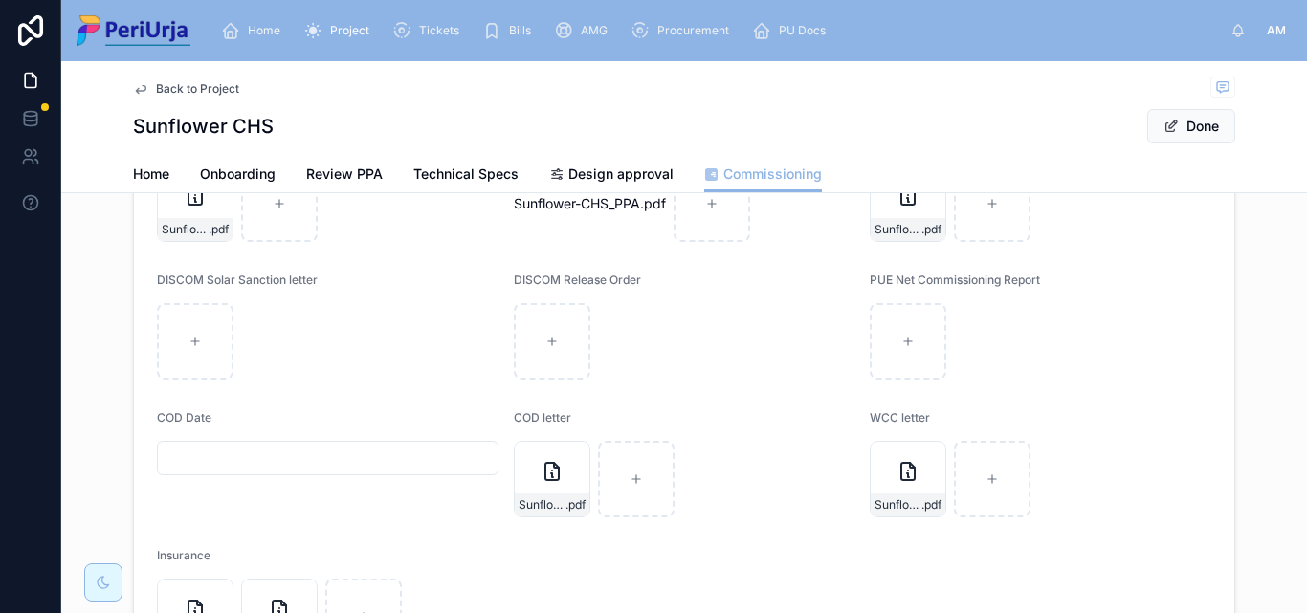
click at [207, 466] on input "text" at bounding box center [328, 458] width 340 height 27
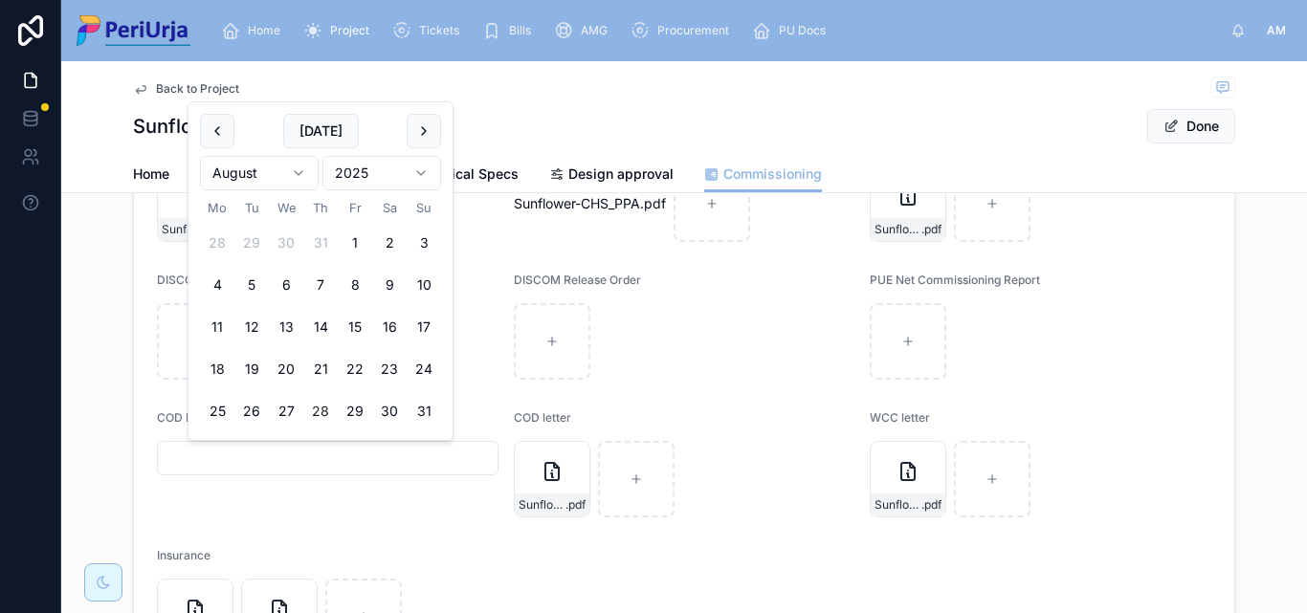
click at [412, 166] on html "Home Project Tickets Bills AMG Procurement PU Docs AM [PERSON_NAME] More Back t…" at bounding box center [653, 306] width 1307 height 613
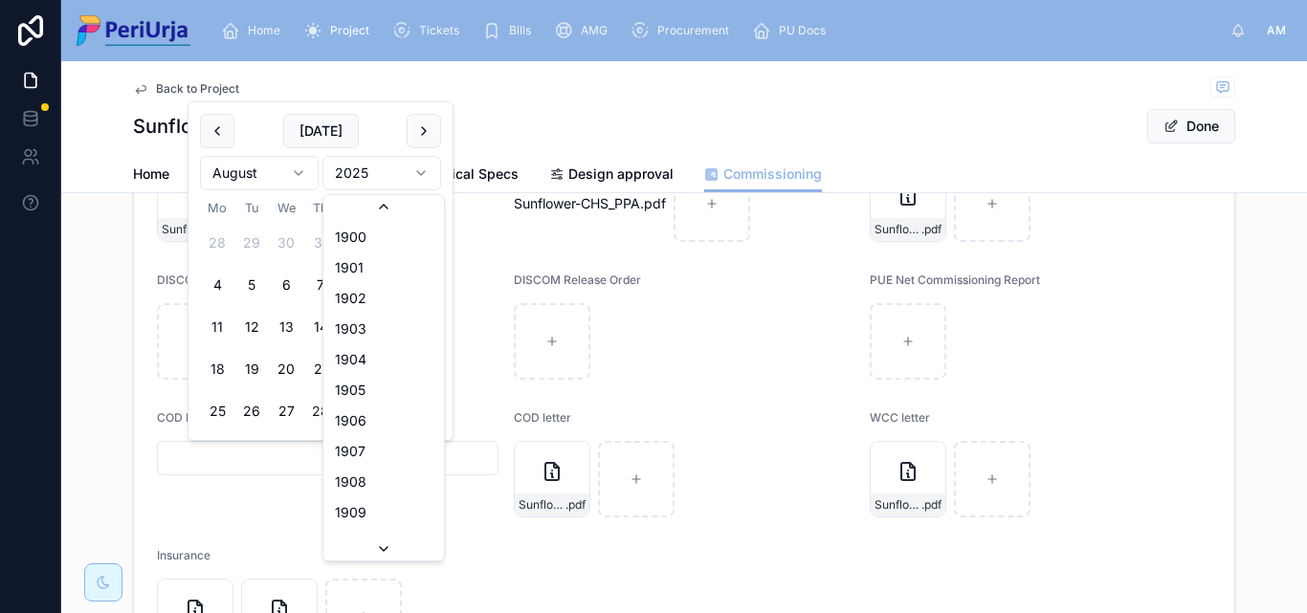
scroll to position [3543, 0]
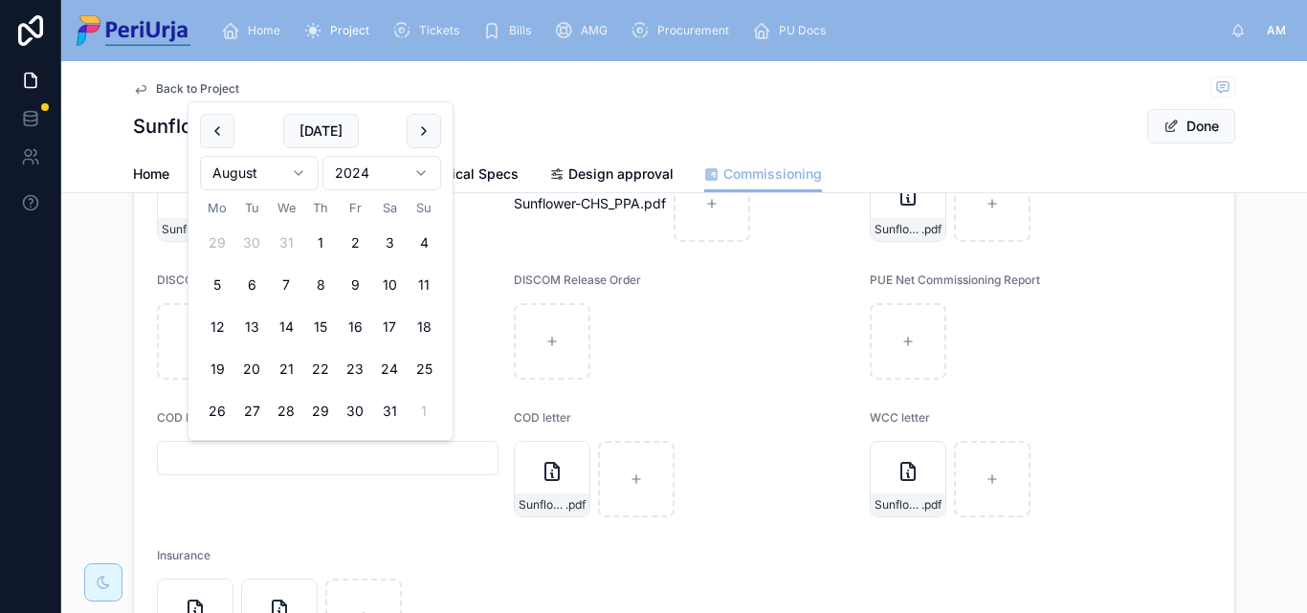
click at [308, 169] on html "Home Project Tickets Bills AMG Procurement PU Docs AM [PERSON_NAME] More Back t…" at bounding box center [653, 306] width 1307 height 613
click at [358, 279] on button "9" at bounding box center [355, 285] width 34 height 34
type input "**********"
click at [1196, 122] on button "Done" at bounding box center [1191, 126] width 88 height 34
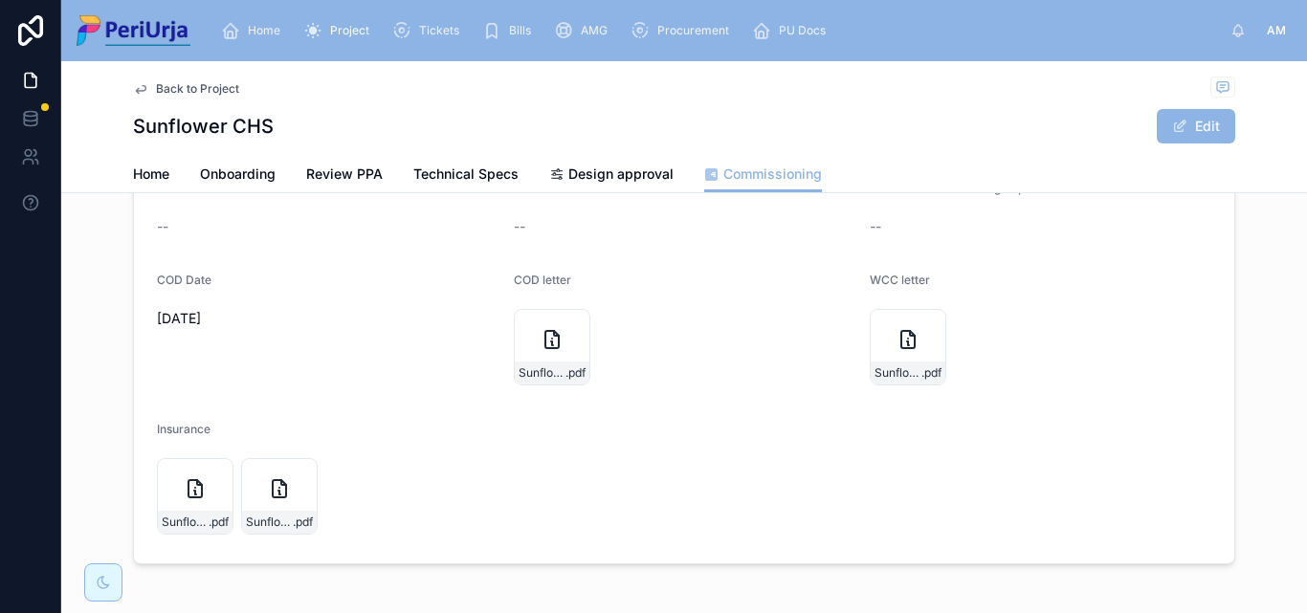
scroll to position [96, 0]
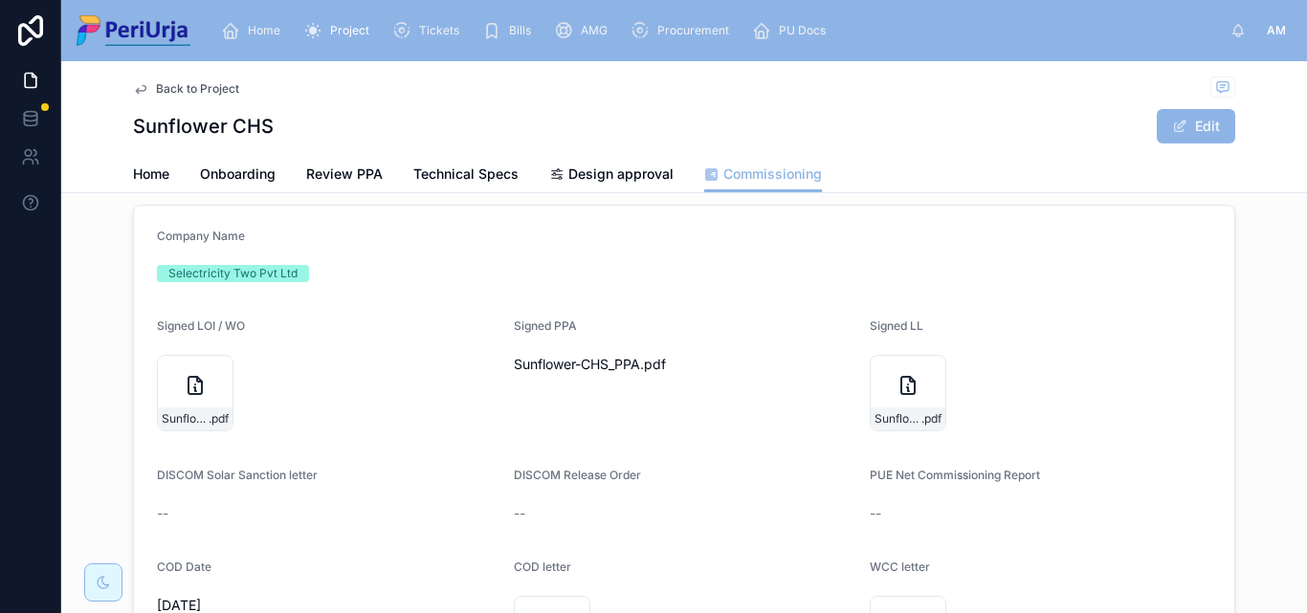
click at [283, 27] on div "Home" at bounding box center [254, 30] width 67 height 31
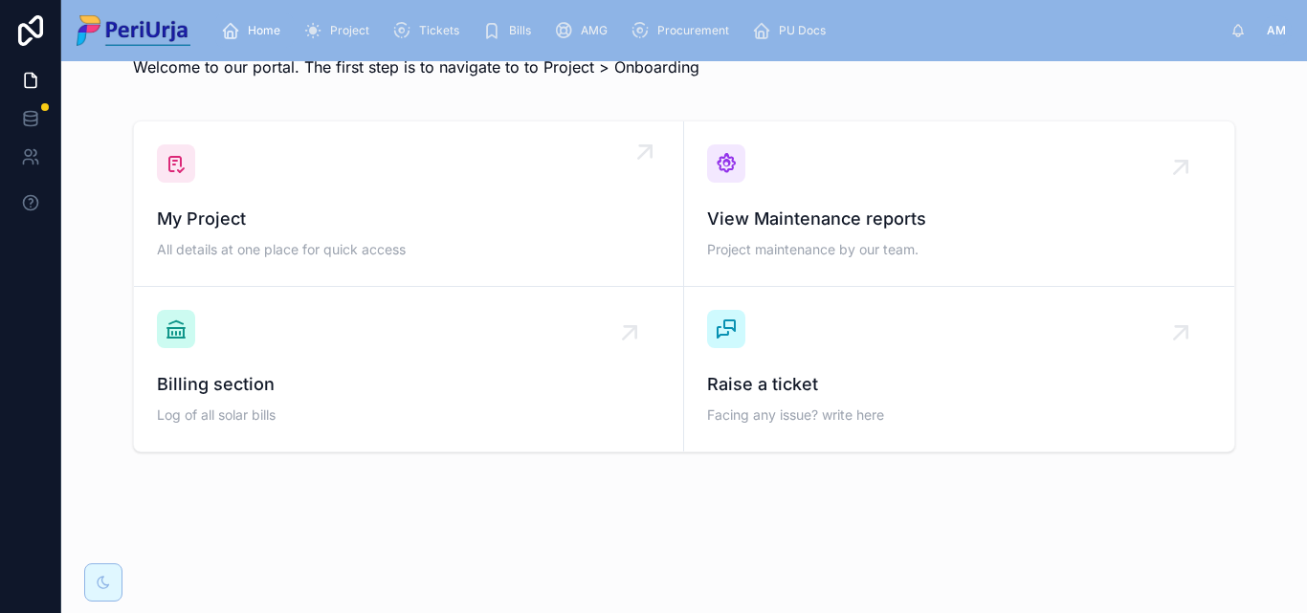
click at [274, 200] on div "My Project All details at one place for quick access" at bounding box center [408, 203] width 503 height 119
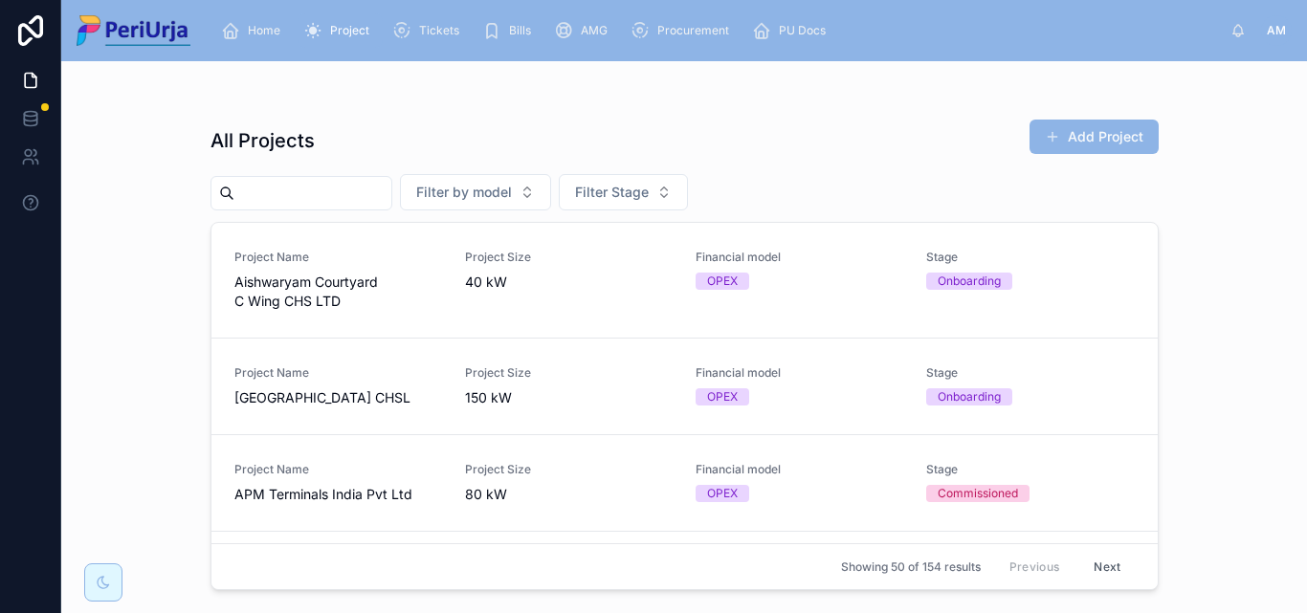
click at [277, 184] on input "text" at bounding box center [312, 193] width 157 height 27
paste input "**********"
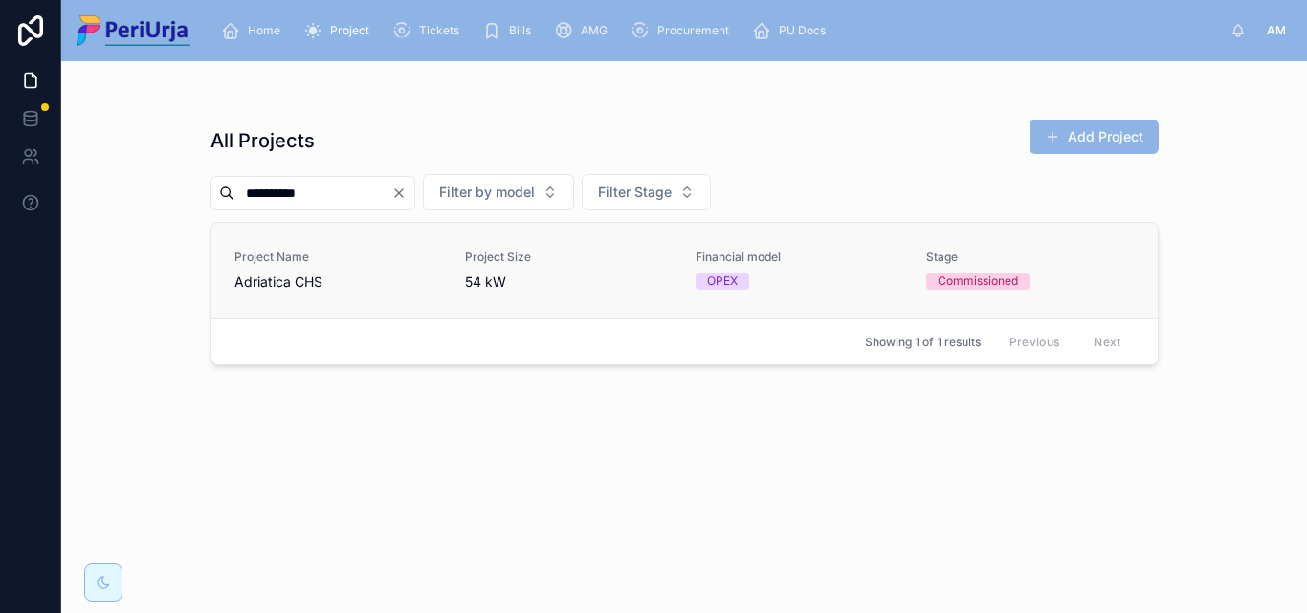
type input "*********"
click at [301, 280] on span "Adriatica CHS" at bounding box center [338, 282] width 208 height 19
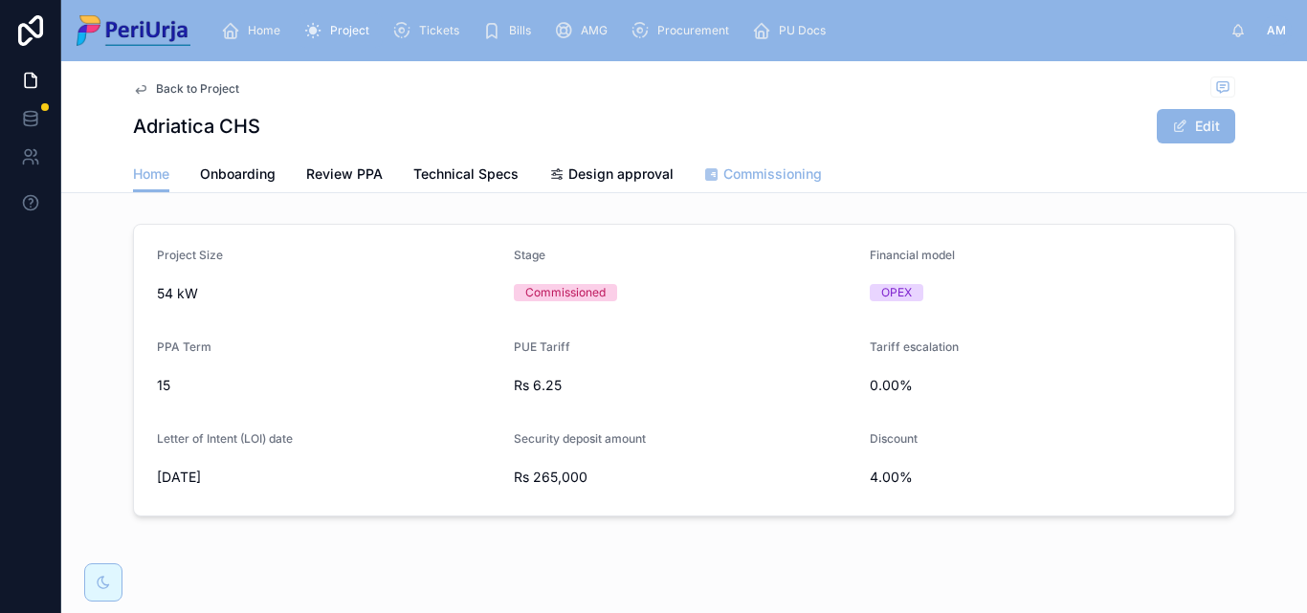
click at [775, 167] on span "Commissioning" at bounding box center [772, 174] width 99 height 19
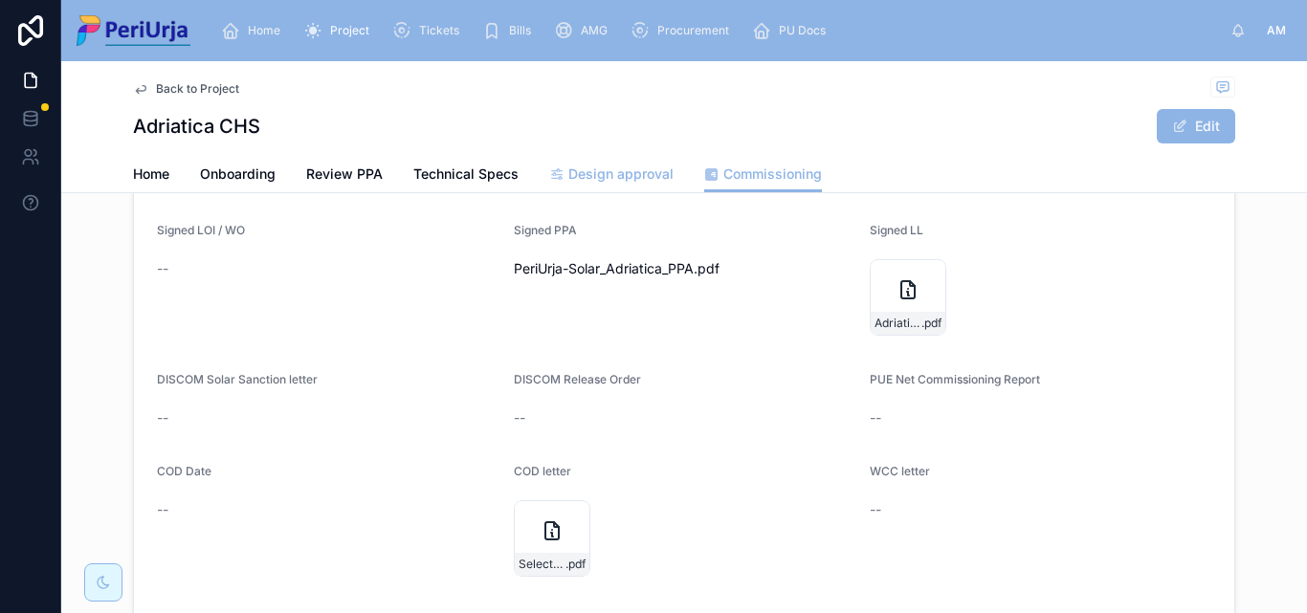
scroll to position [383, 0]
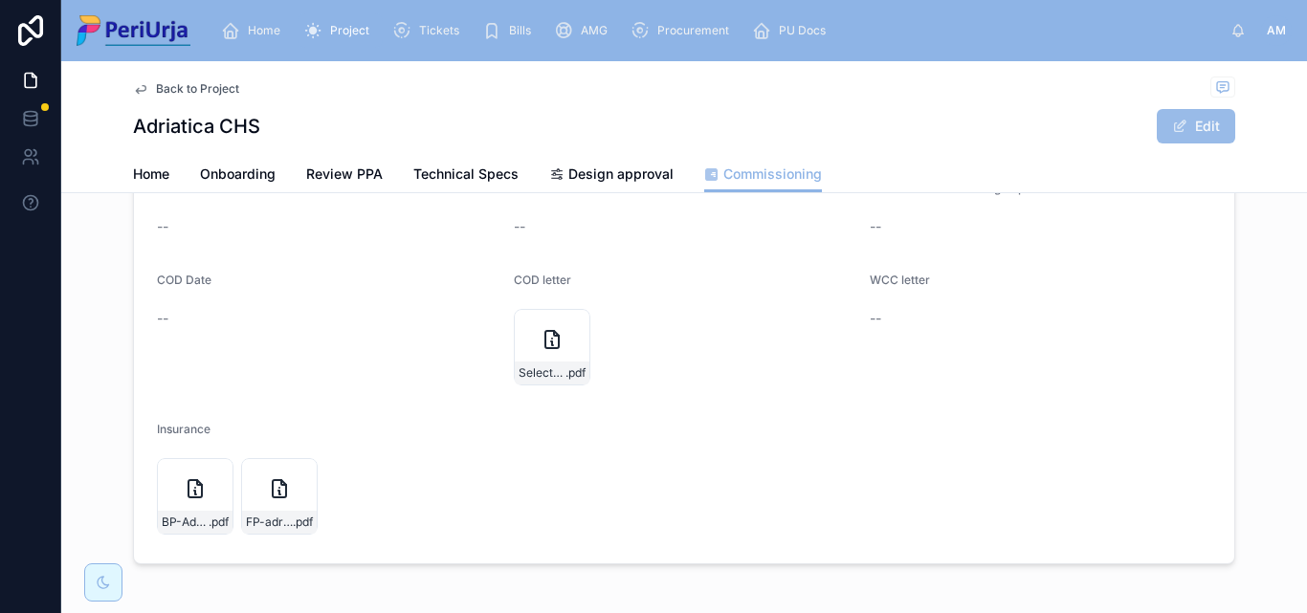
click at [1191, 117] on button "Edit" at bounding box center [1196, 126] width 78 height 34
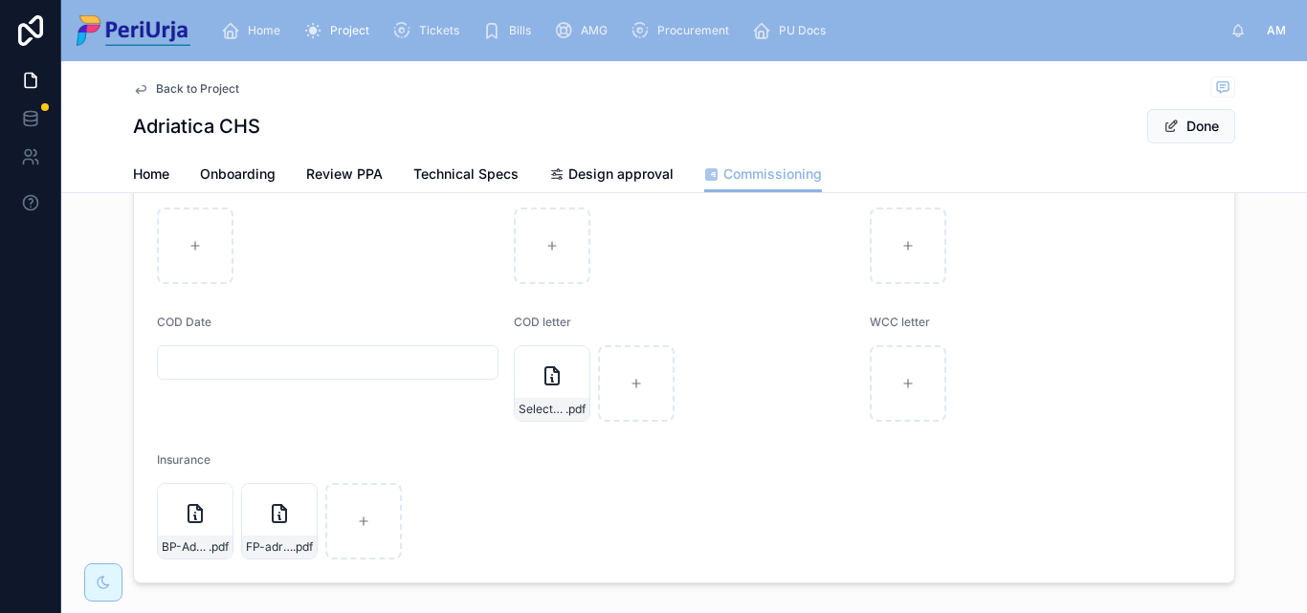
scroll to position [390, 0]
click at [199, 356] on input "text" at bounding box center [328, 355] width 340 height 27
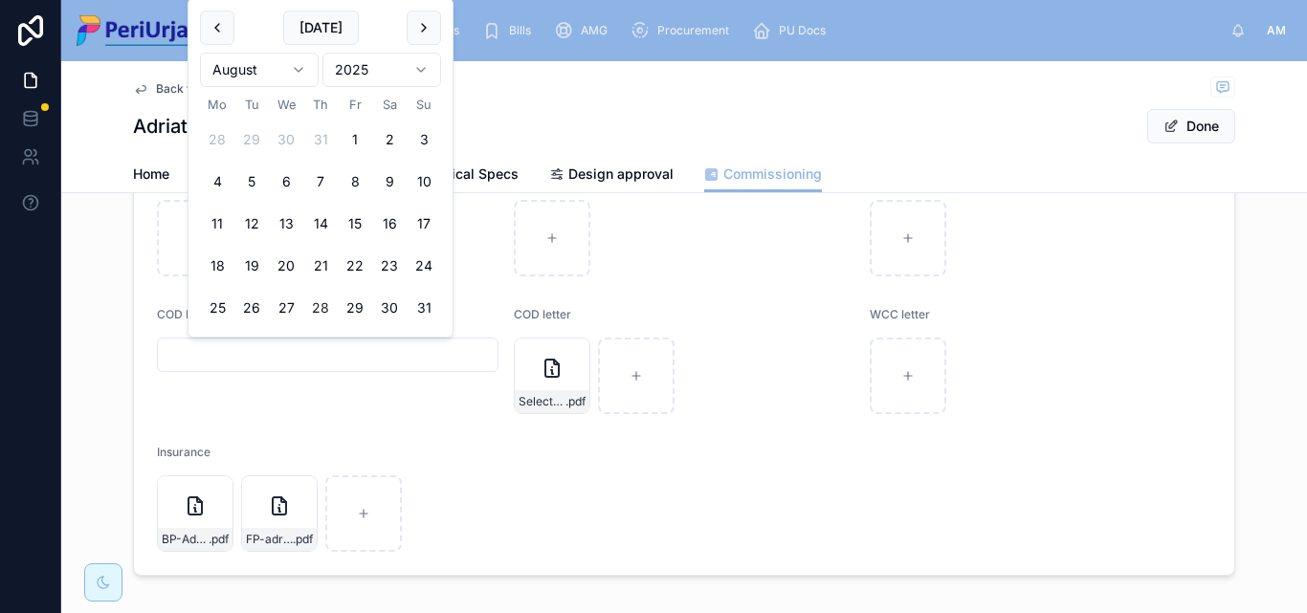
click at [425, 63] on html "Home Project Tickets Bills AMG Procurement PU Docs AM [PERSON_NAME] Back to Pro…" at bounding box center [653, 306] width 1307 height 613
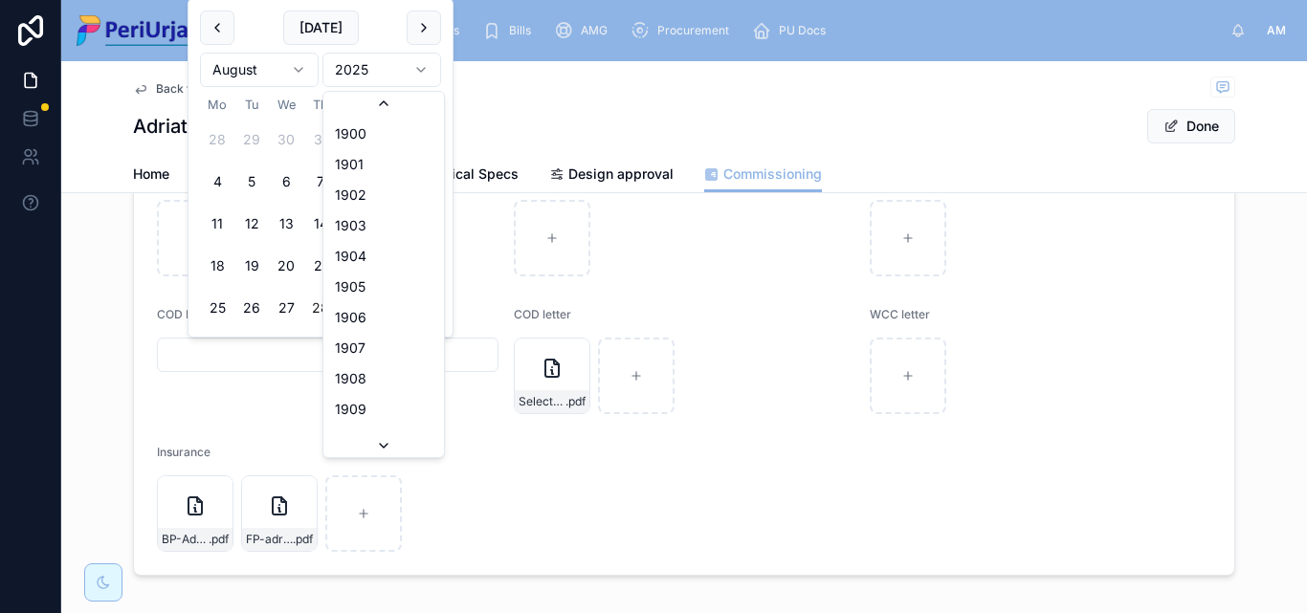
scroll to position [3543, 0]
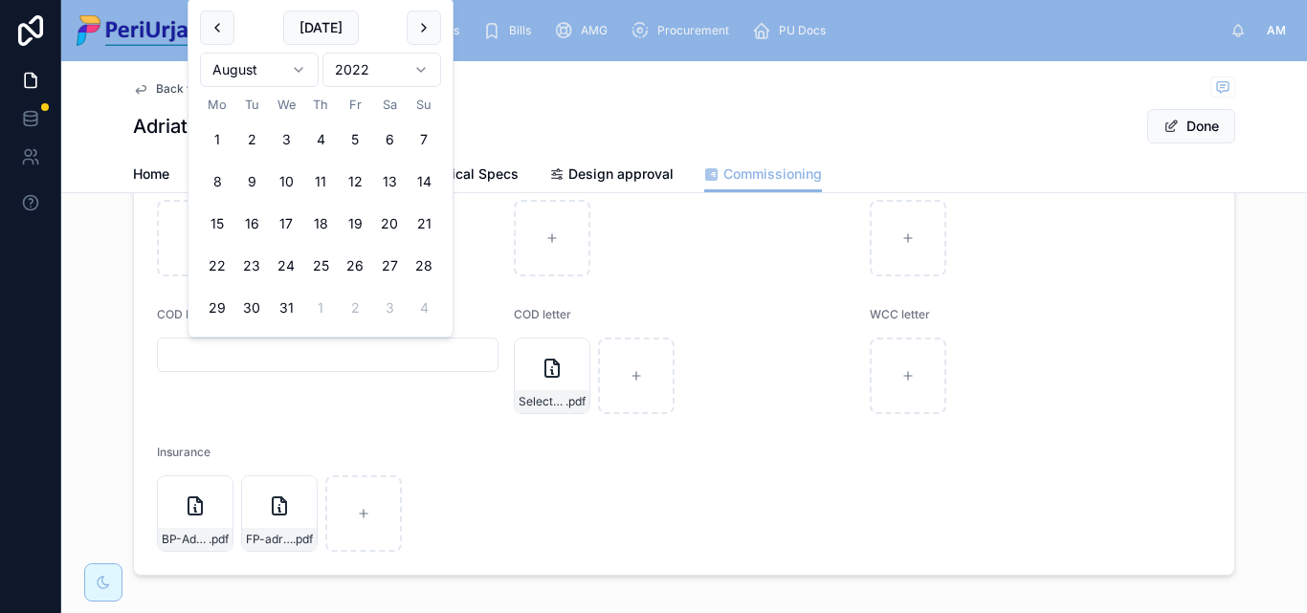
click at [291, 68] on html "Home Project Tickets Bills AMG Procurement PU Docs AM [PERSON_NAME] Back to Pro…" at bounding box center [653, 306] width 1307 height 613
click at [322, 304] on button "28" at bounding box center [320, 308] width 34 height 34
type input "**********"
click at [1181, 125] on button "Done" at bounding box center [1191, 126] width 88 height 34
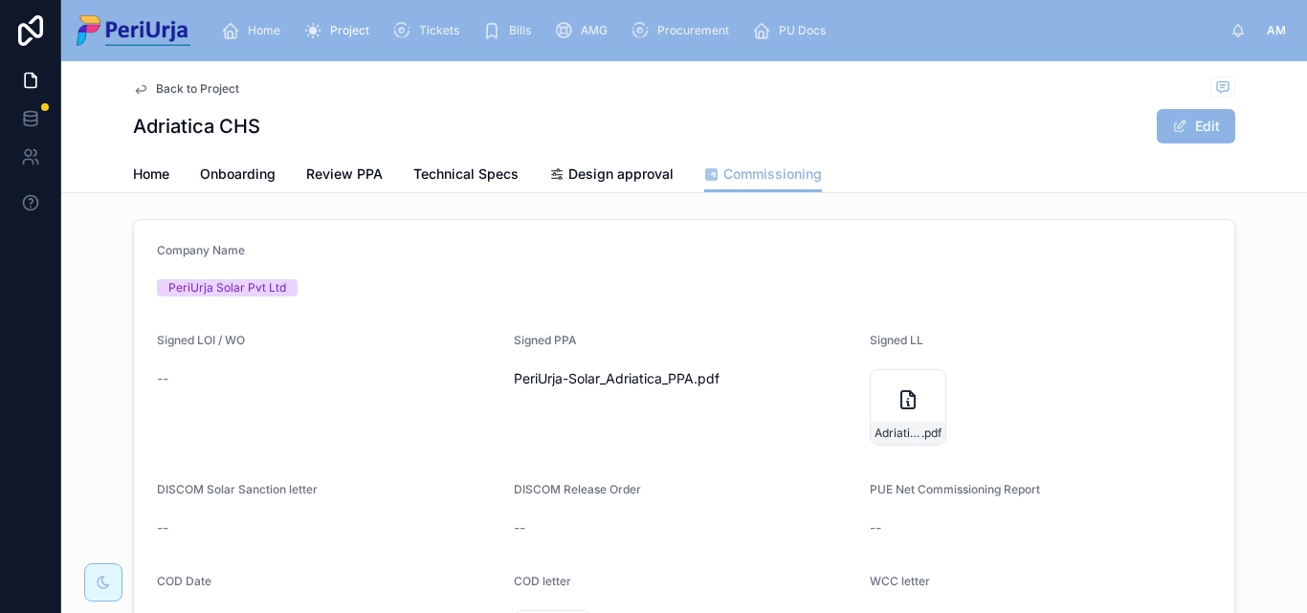
scroll to position [0, 0]
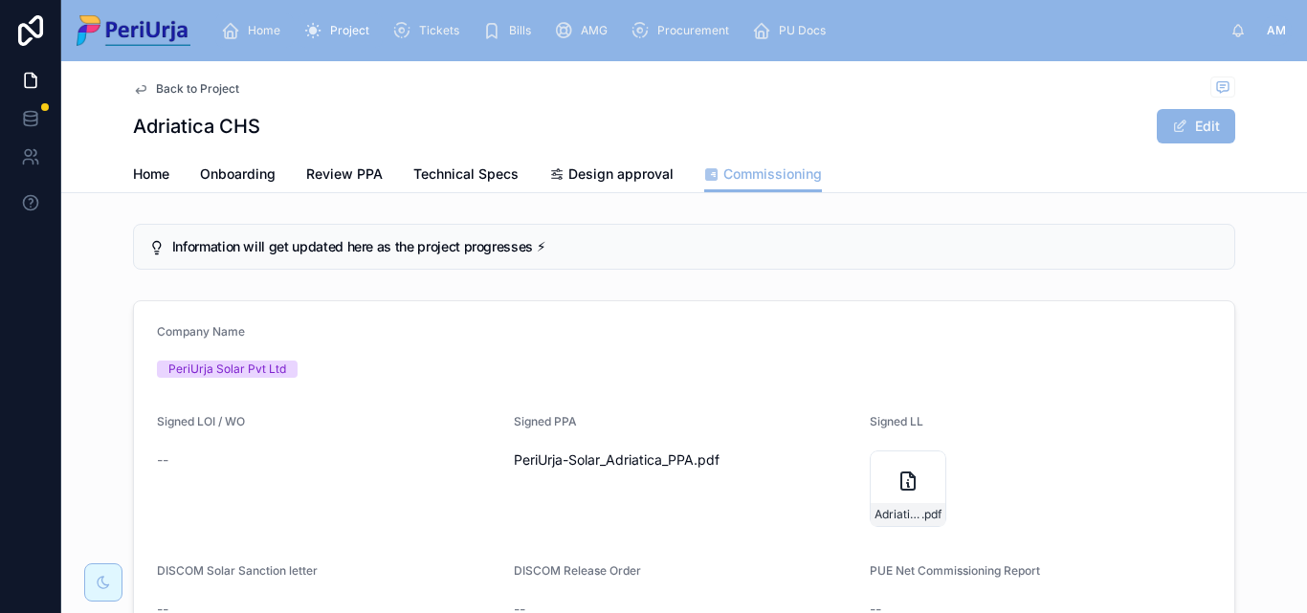
click at [256, 27] on span "Home" at bounding box center [264, 30] width 33 height 15
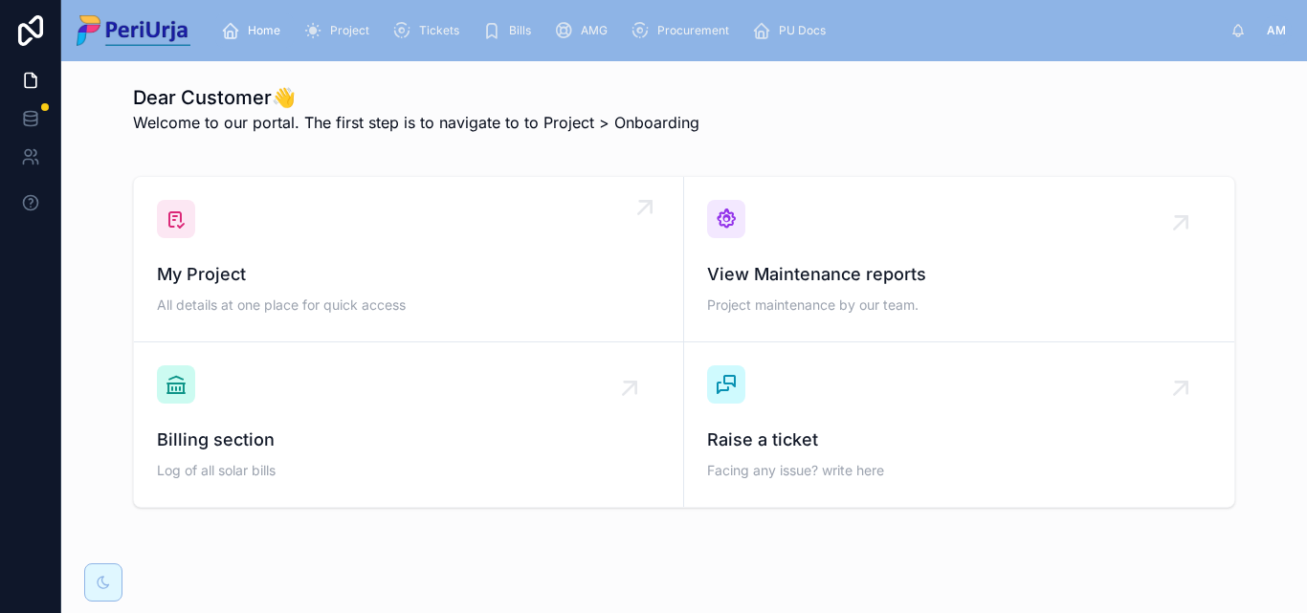
click at [237, 184] on link "My Project All details at one place for quick access" at bounding box center [409, 260] width 550 height 166
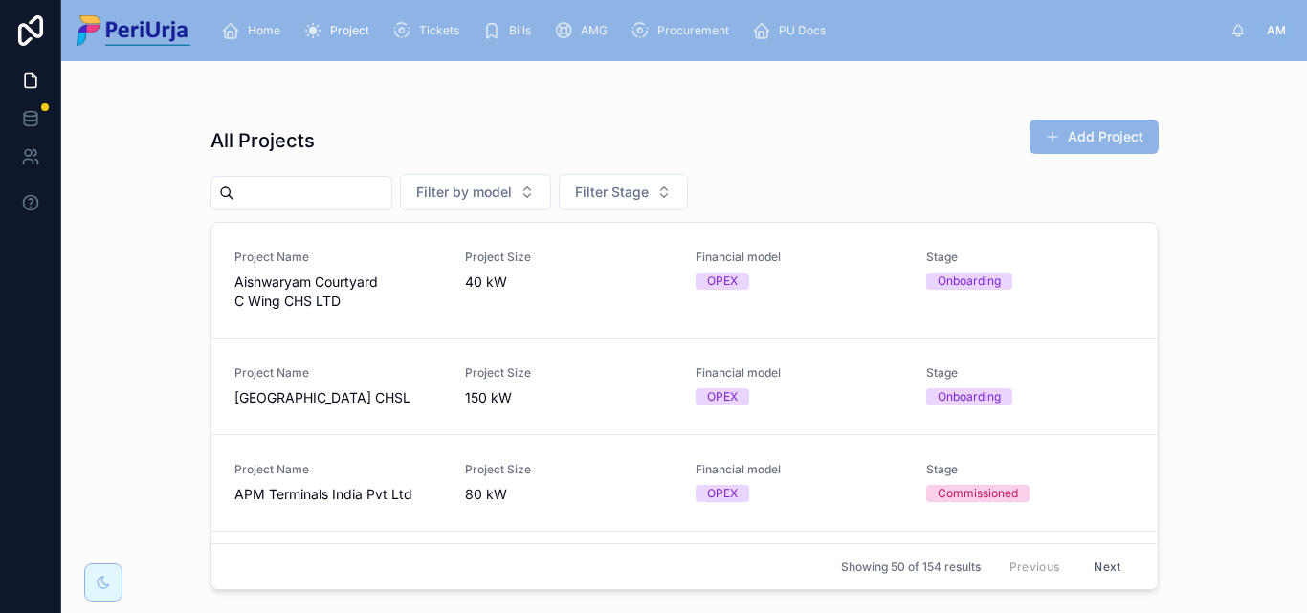
click at [267, 189] on input "text" at bounding box center [312, 193] width 157 height 27
paste input "**********"
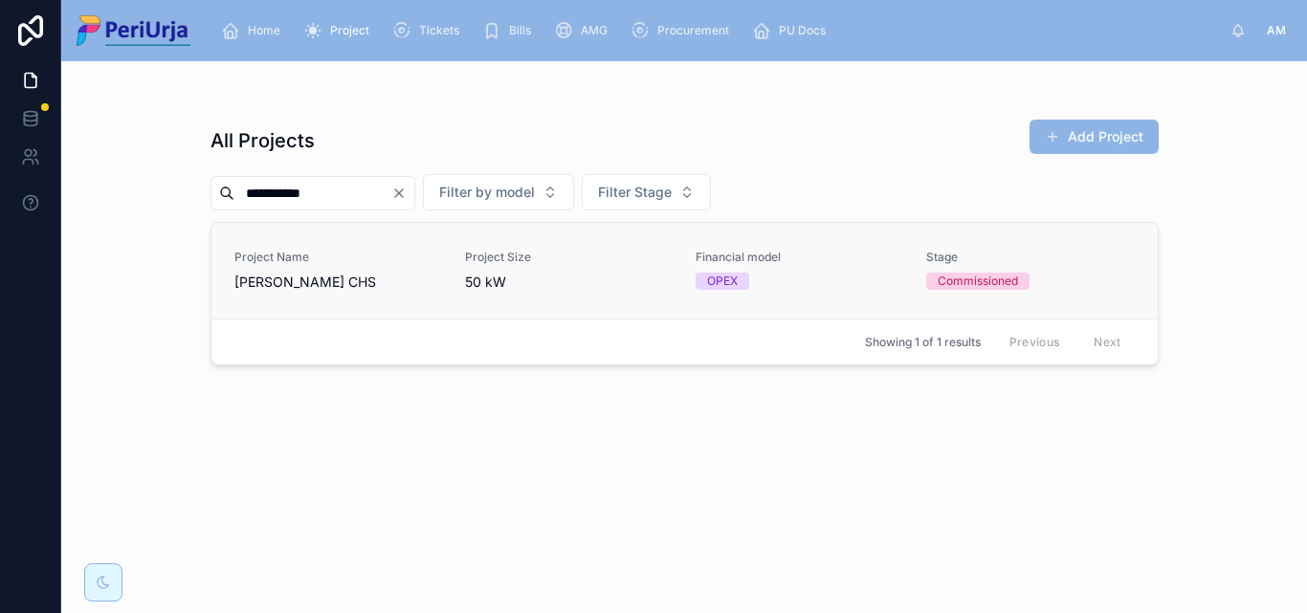
type input "**********"
click at [249, 276] on span "[PERSON_NAME] CHS" at bounding box center [338, 282] width 208 height 19
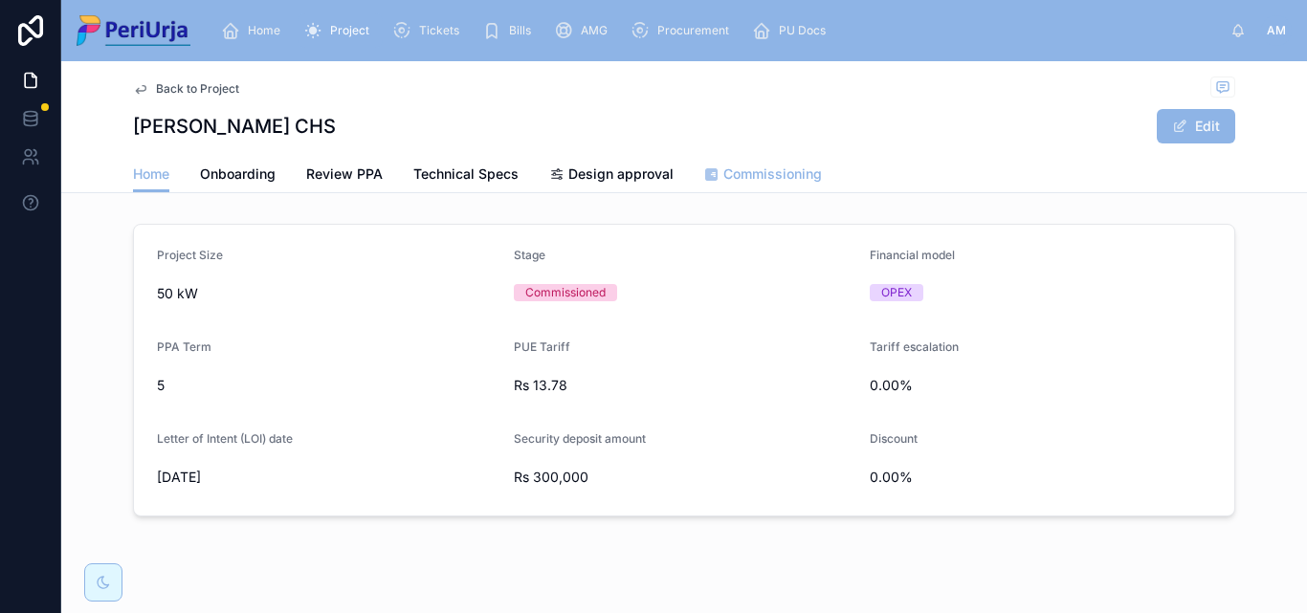
click at [743, 170] on span "Commissioning" at bounding box center [772, 174] width 99 height 19
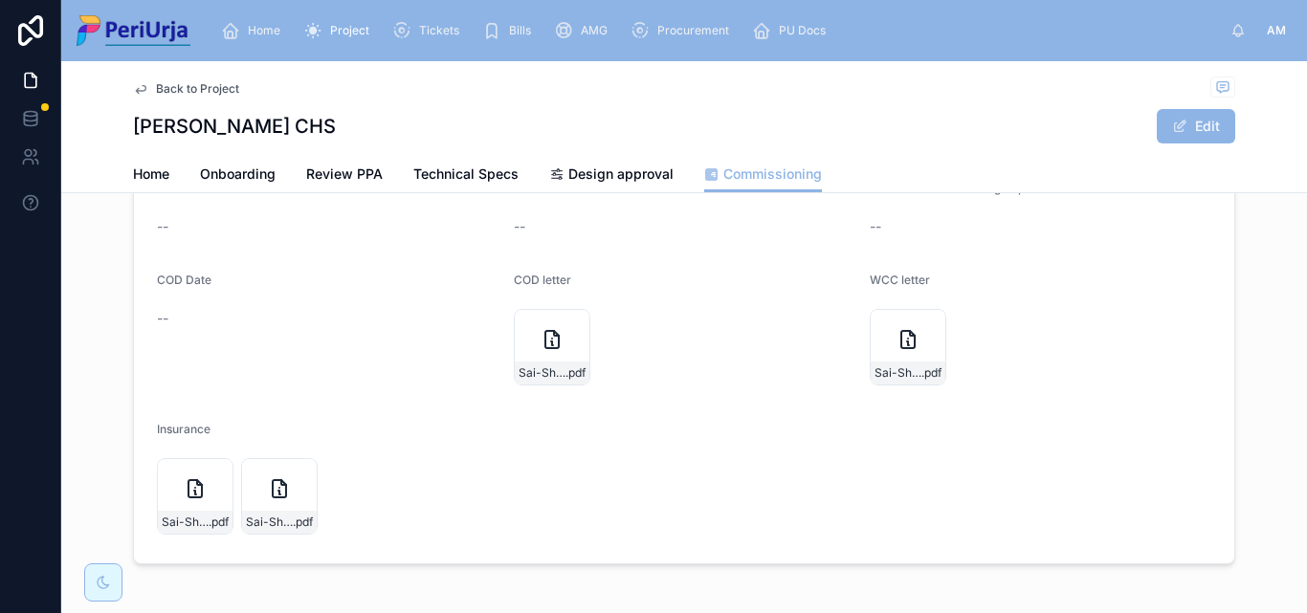
scroll to position [287, 0]
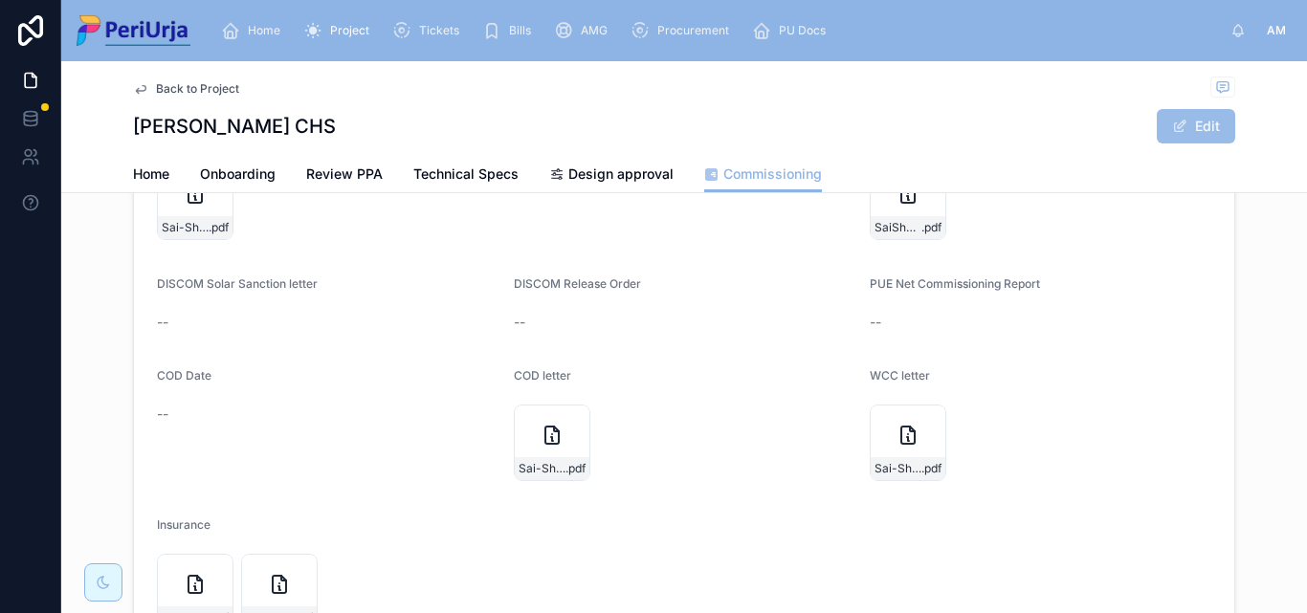
click at [1218, 123] on button "Edit" at bounding box center [1196, 126] width 78 height 34
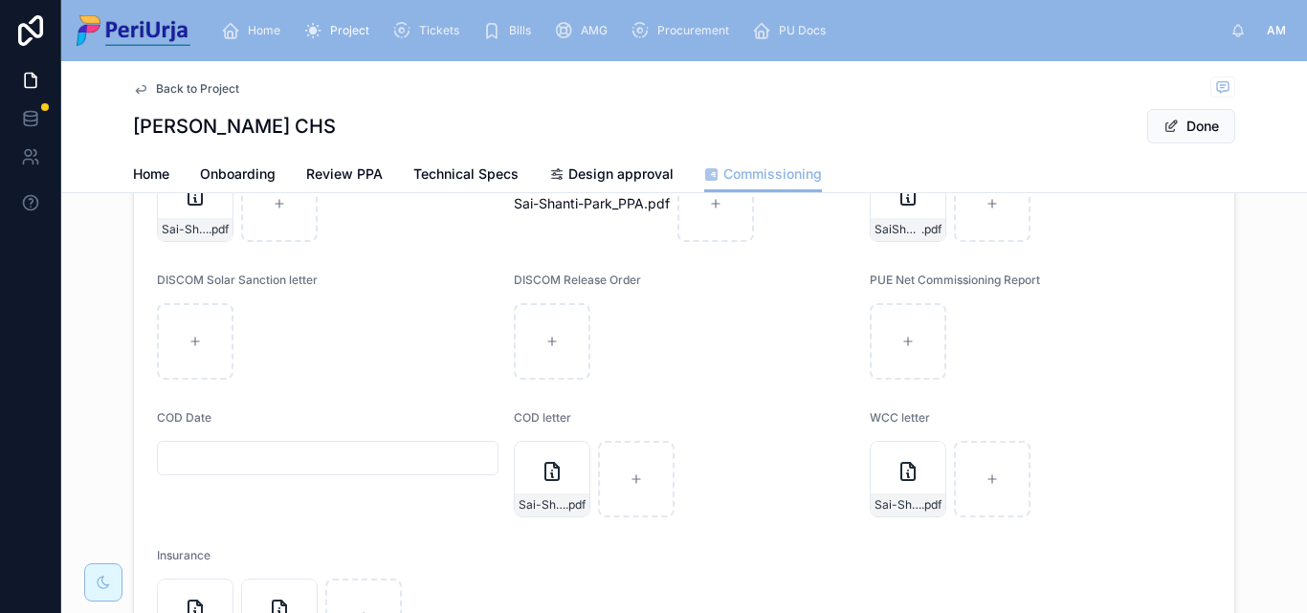
click at [255, 451] on input "text" at bounding box center [328, 458] width 340 height 27
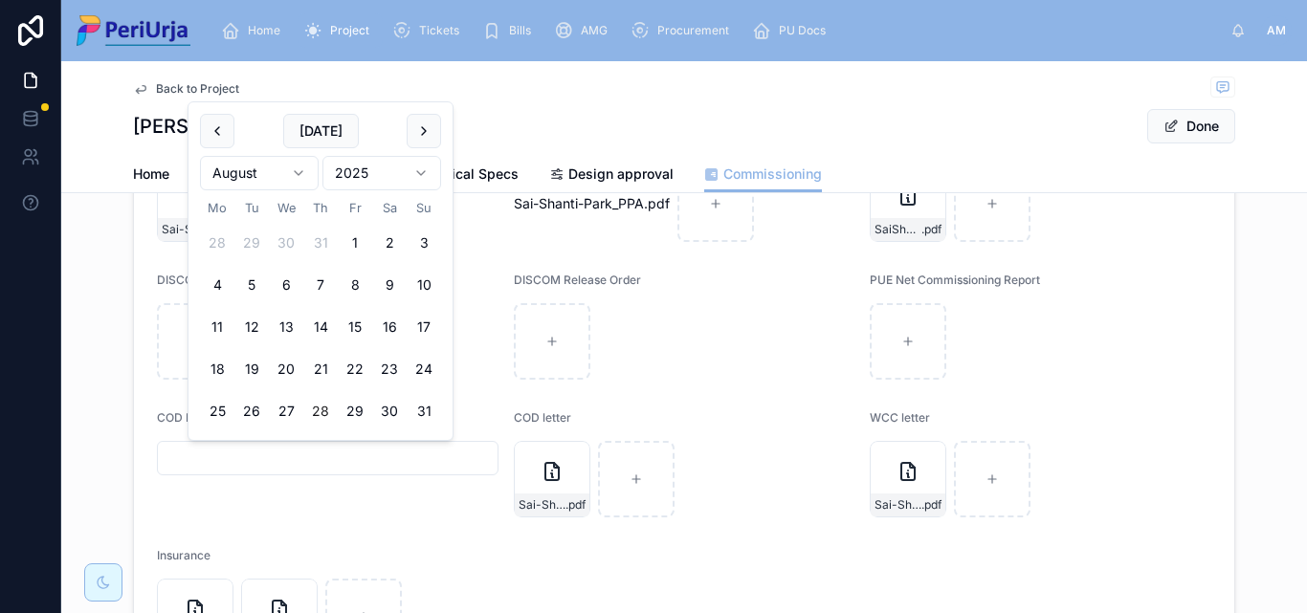
click at [422, 170] on html "Home Project Tickets Bills AMG Procurement PU Docs AM [PERSON_NAME] Back to Pro…" at bounding box center [653, 306] width 1307 height 613
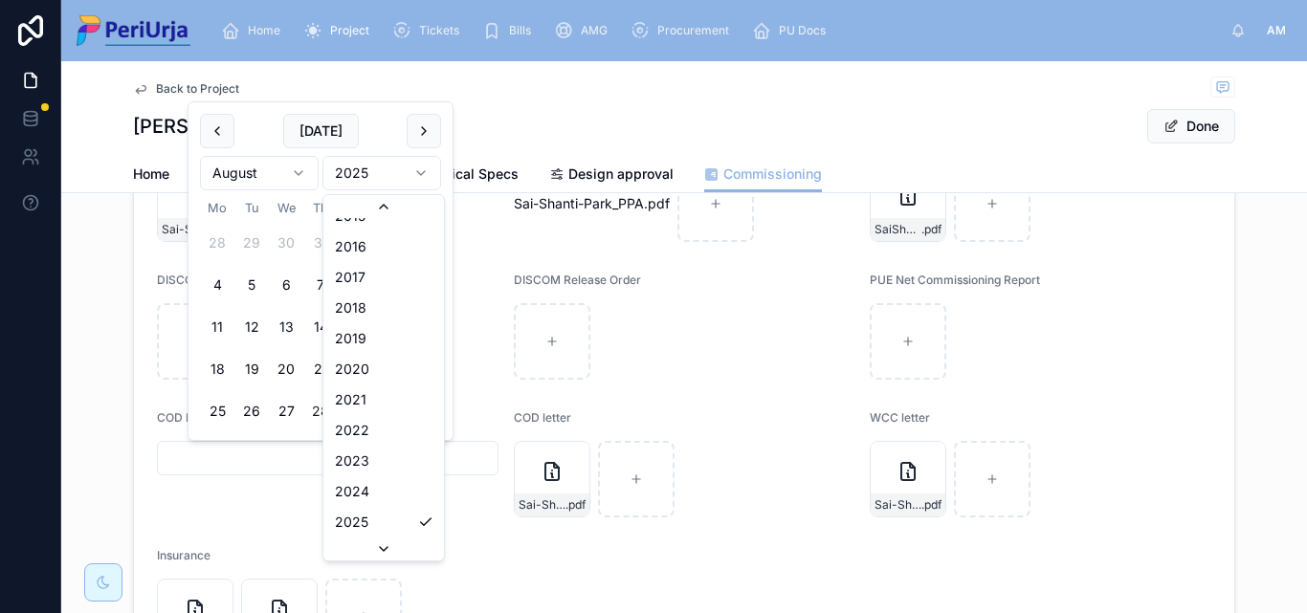
scroll to position [3604, 0]
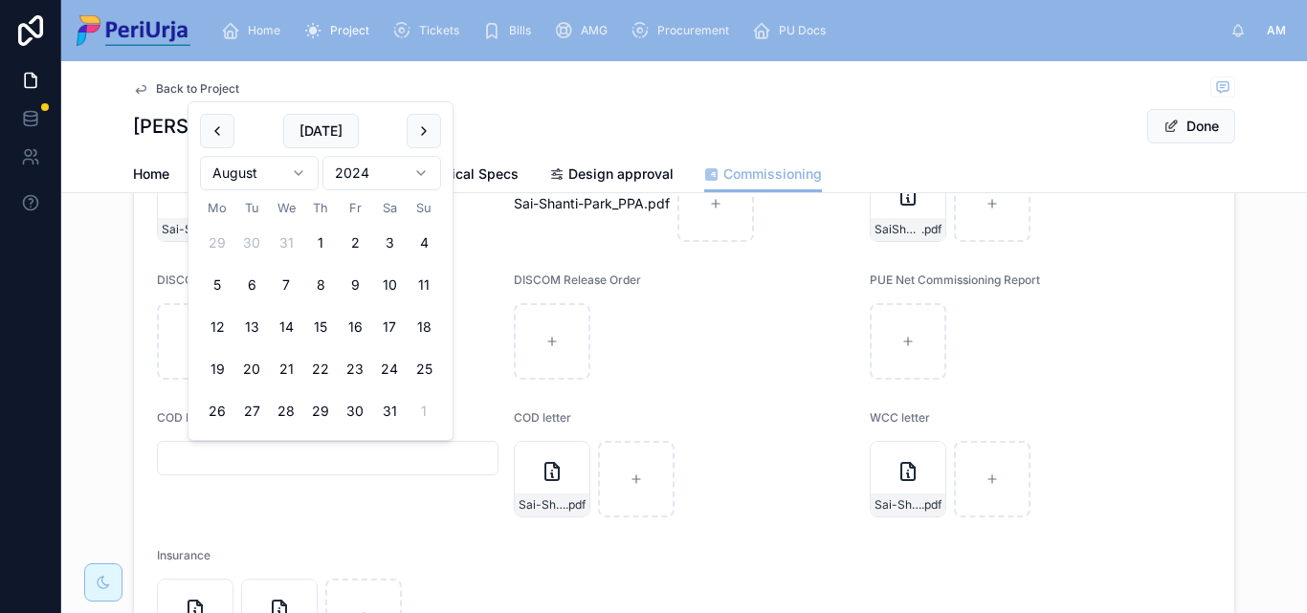
click at [299, 175] on html "Home Project Tickets Bills AMG Procurement PU Docs AM [PERSON_NAME] Back to Pro…" at bounding box center [653, 306] width 1307 height 613
click at [217, 328] on button "13" at bounding box center [217, 327] width 34 height 34
type input "**********"
click at [1193, 130] on button "Done" at bounding box center [1191, 126] width 88 height 34
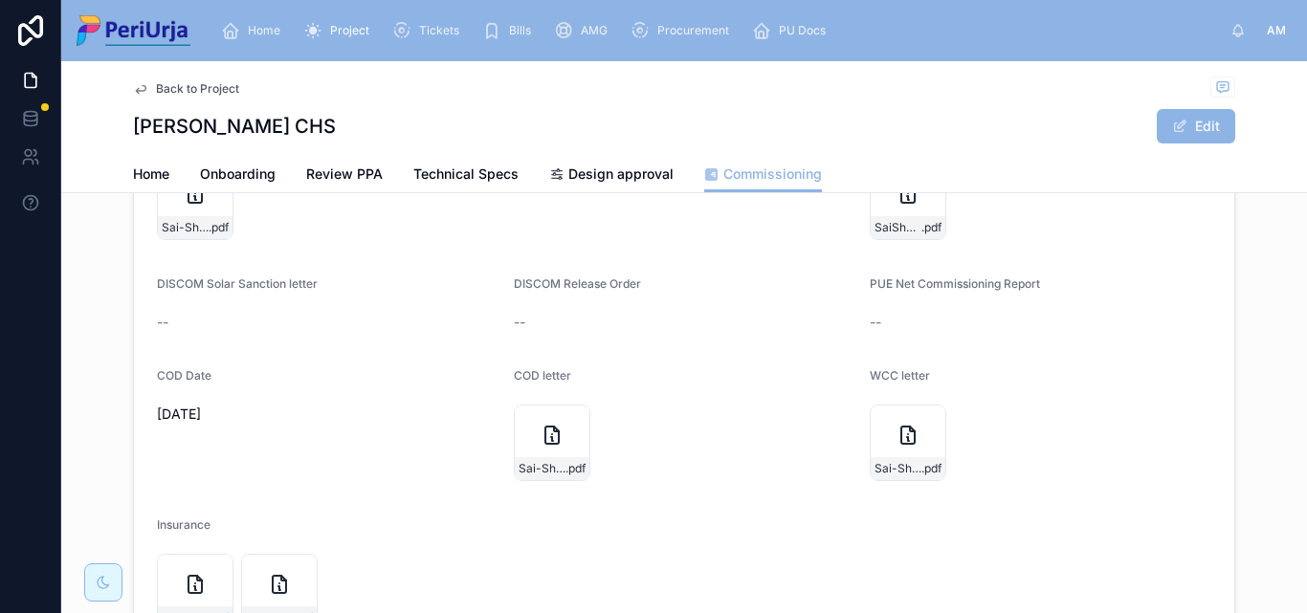
scroll to position [0, 0]
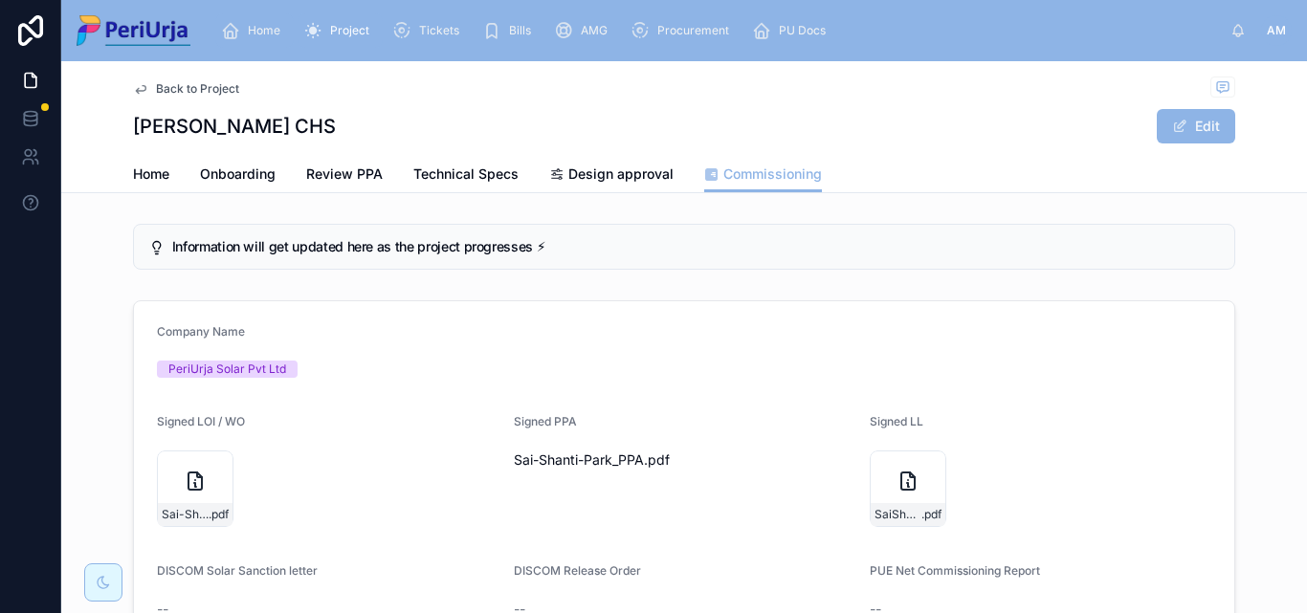
click at [254, 21] on div "Home" at bounding box center [254, 30] width 67 height 31
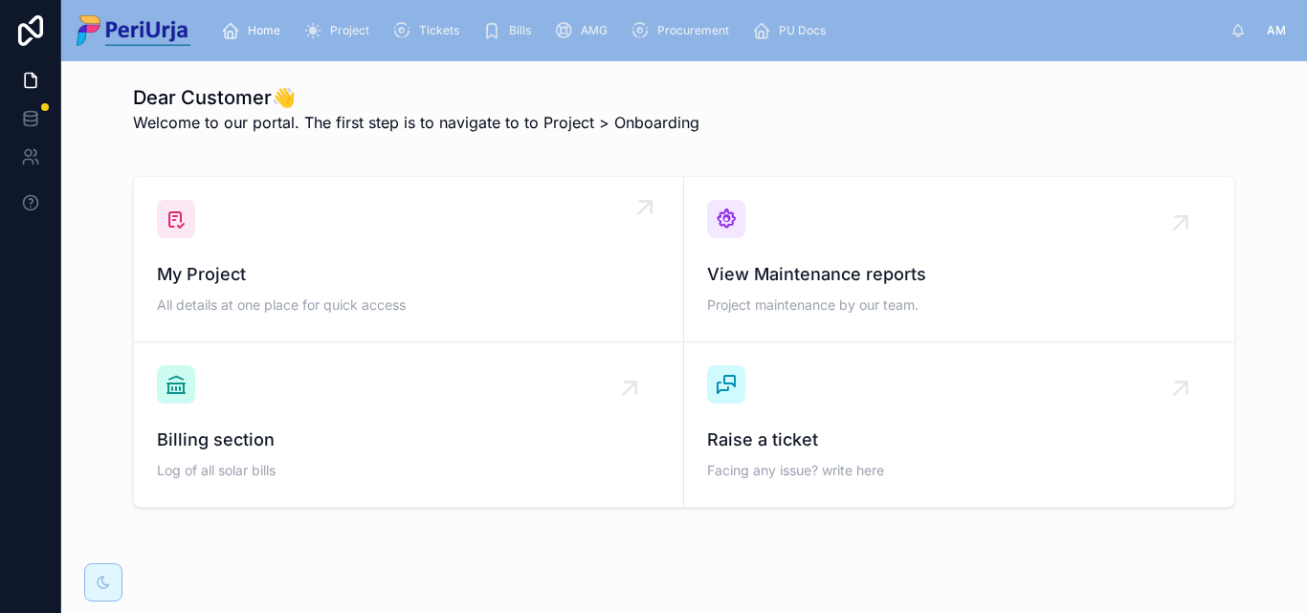
click at [327, 267] on span "My Project" at bounding box center [408, 274] width 503 height 27
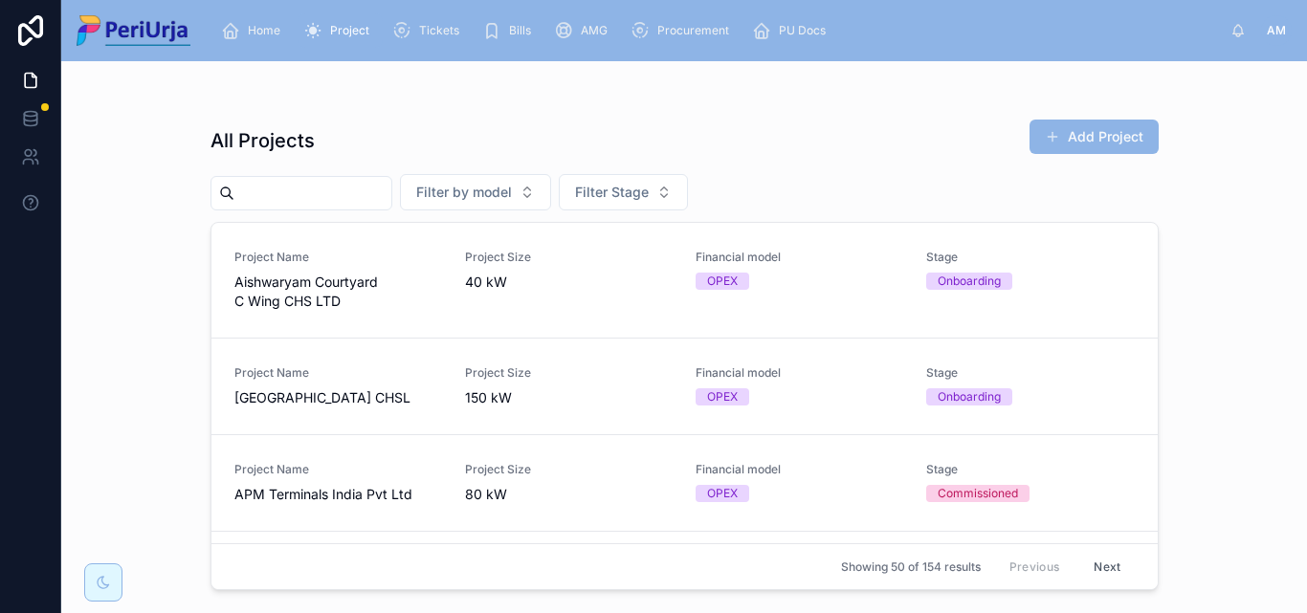
drag, startPoint x: 345, startPoint y: 121, endPoint x: 278, endPoint y: 189, distance: 96.1
click at [278, 189] on input "text" at bounding box center [312, 193] width 157 height 27
paste input "**********"
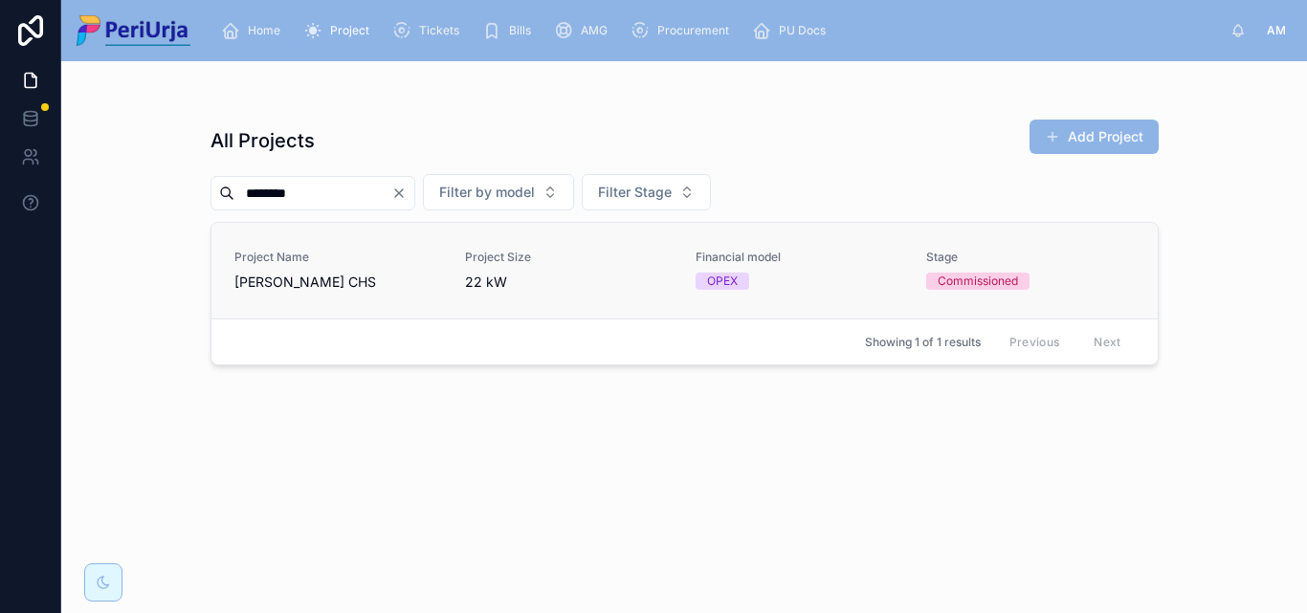
type input "*******"
click at [287, 268] on div "Project Name [PERSON_NAME]" at bounding box center [338, 271] width 208 height 42
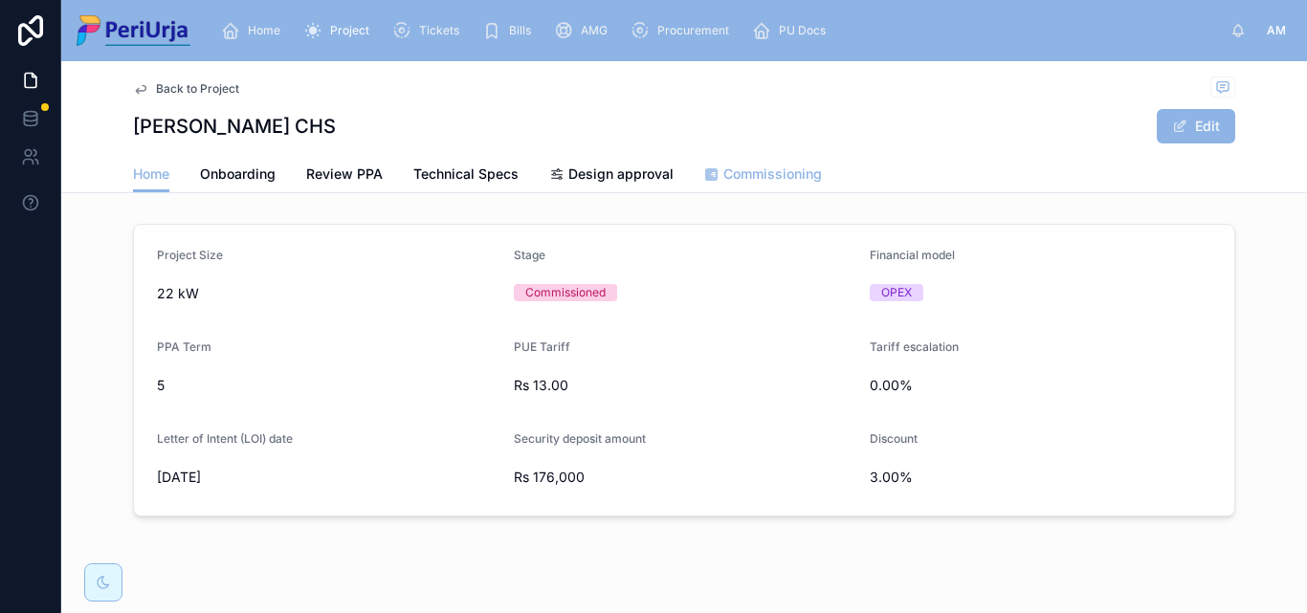
click at [763, 160] on link "Commissioning" at bounding box center [763, 176] width 118 height 38
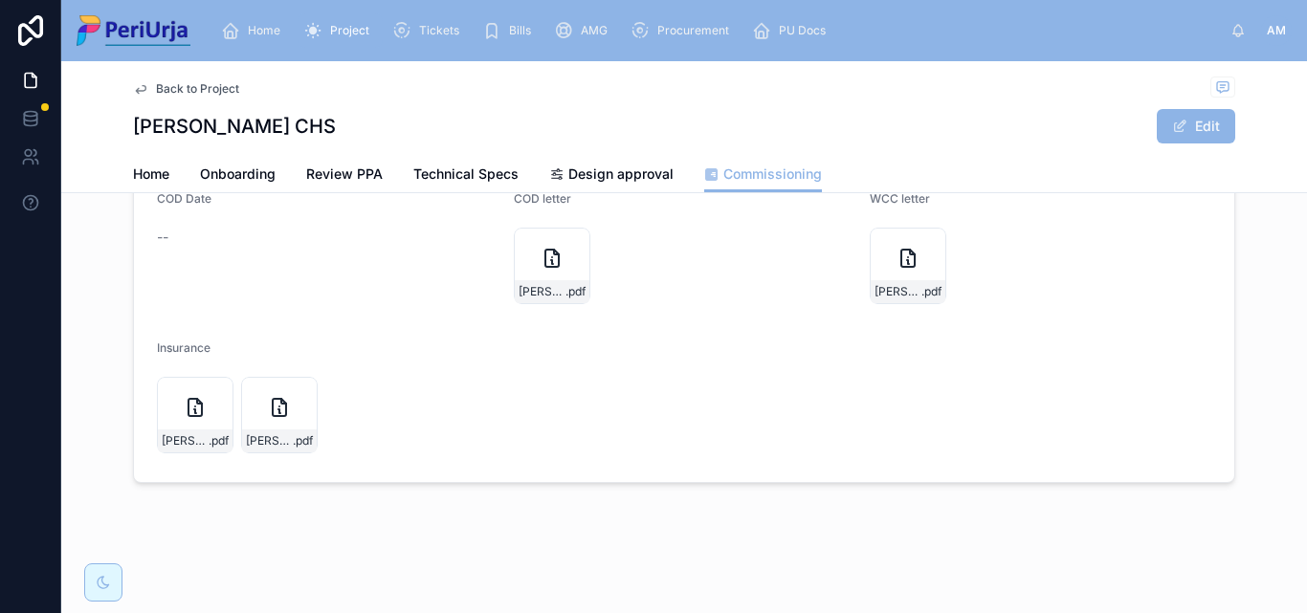
scroll to position [177, 0]
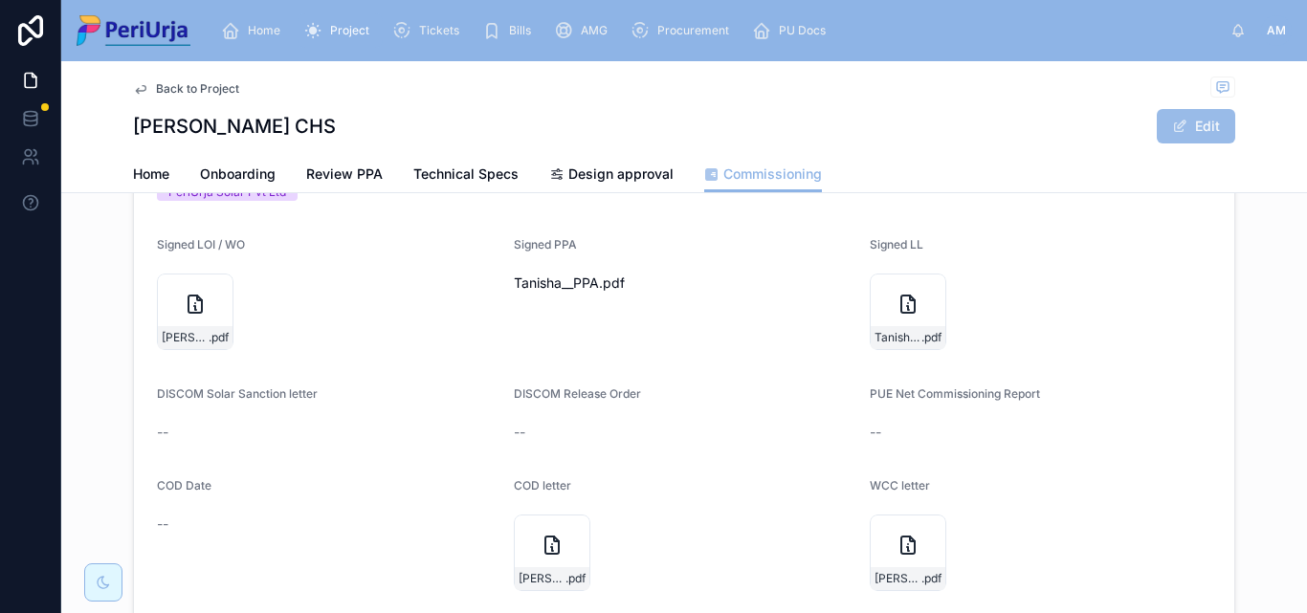
click at [1223, 115] on button "Edit" at bounding box center [1196, 126] width 78 height 34
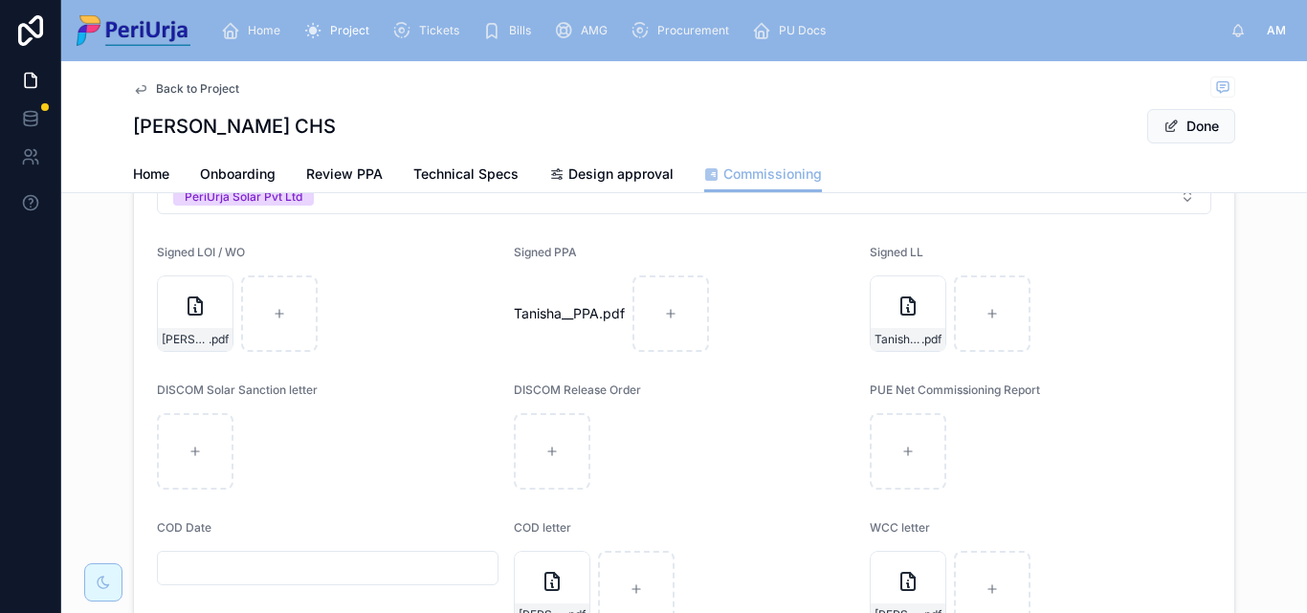
click at [320, 576] on input "text" at bounding box center [328, 568] width 340 height 27
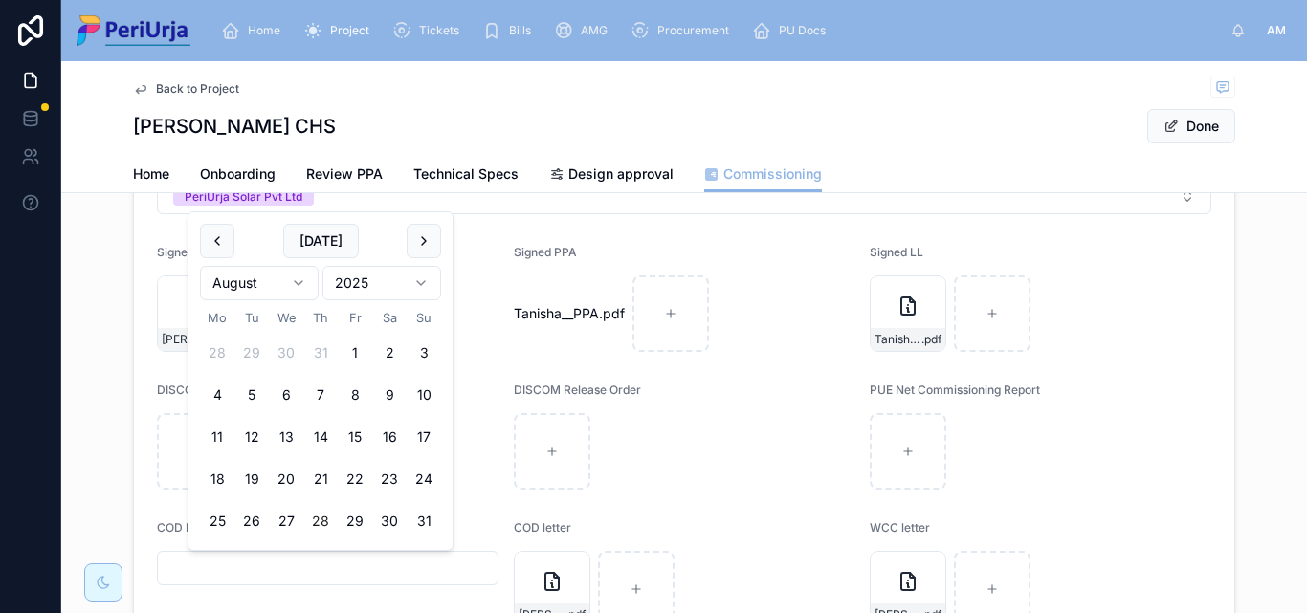
click at [423, 284] on html "Home Project Tickets Bills AMG Procurement PU Docs AM [PERSON_NAME] More Back t…" at bounding box center [653, 306] width 1307 height 613
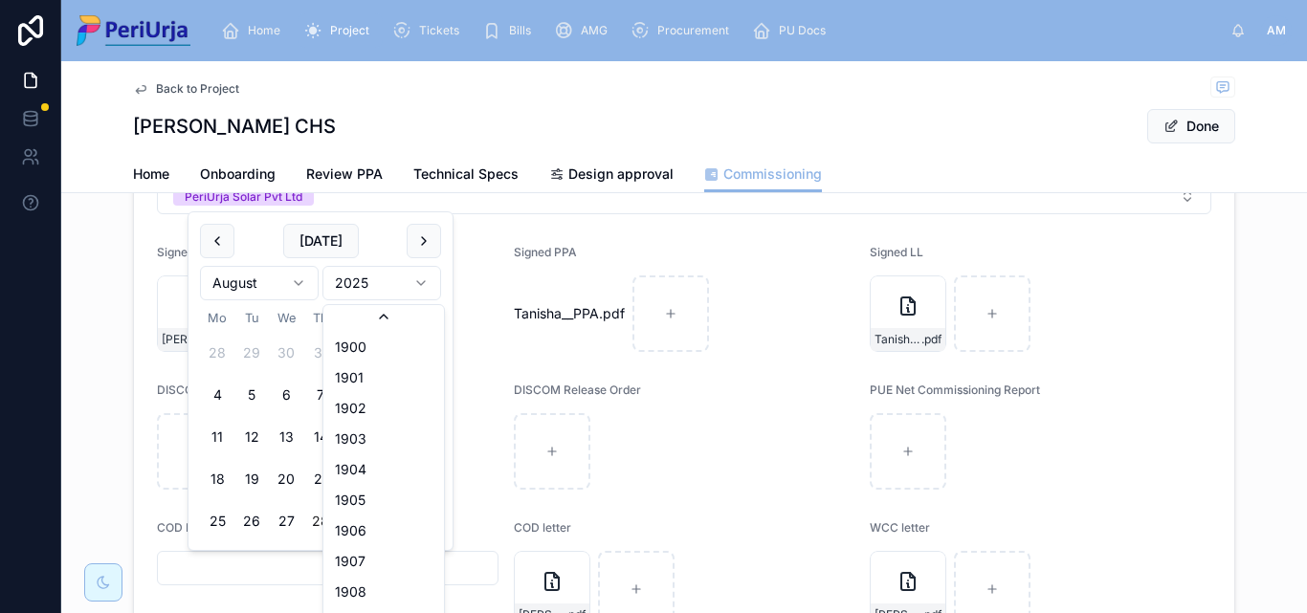
scroll to position [3543, 0]
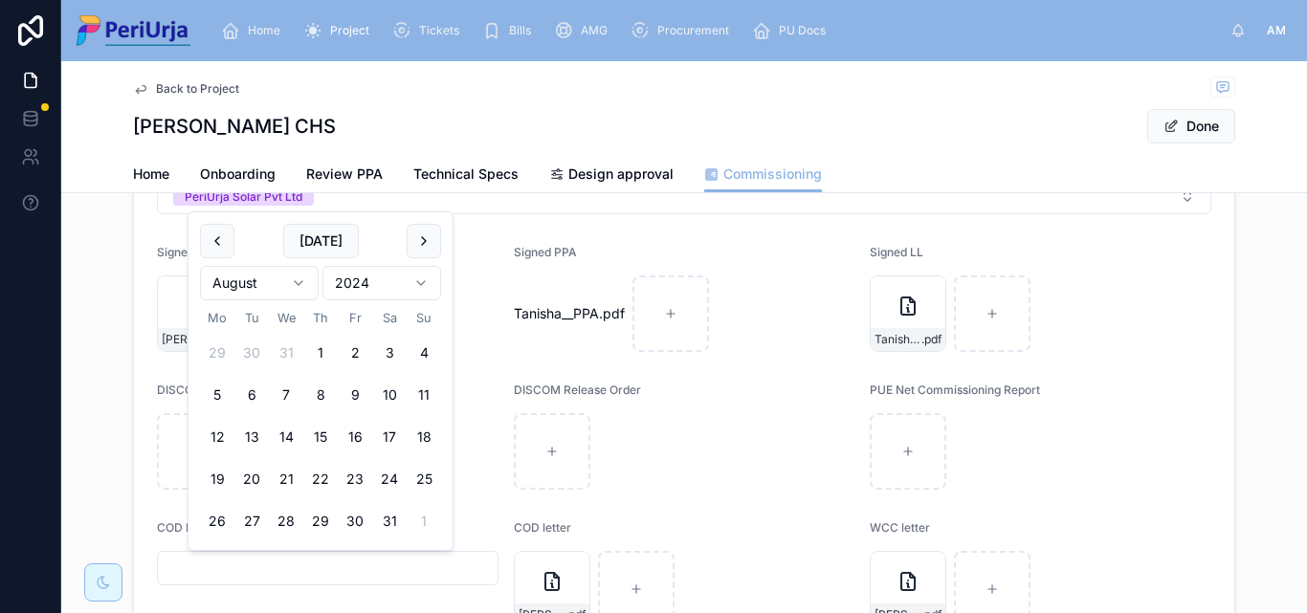
click at [305, 275] on html "Home Project Tickets Bills AMG Procurement PU Docs AM [PERSON_NAME] More Back t…" at bounding box center [653, 306] width 1307 height 613
click at [425, 433] on button "19" at bounding box center [424, 437] width 34 height 34
type input "**********"
click at [1195, 128] on button "Done" at bounding box center [1191, 126] width 88 height 34
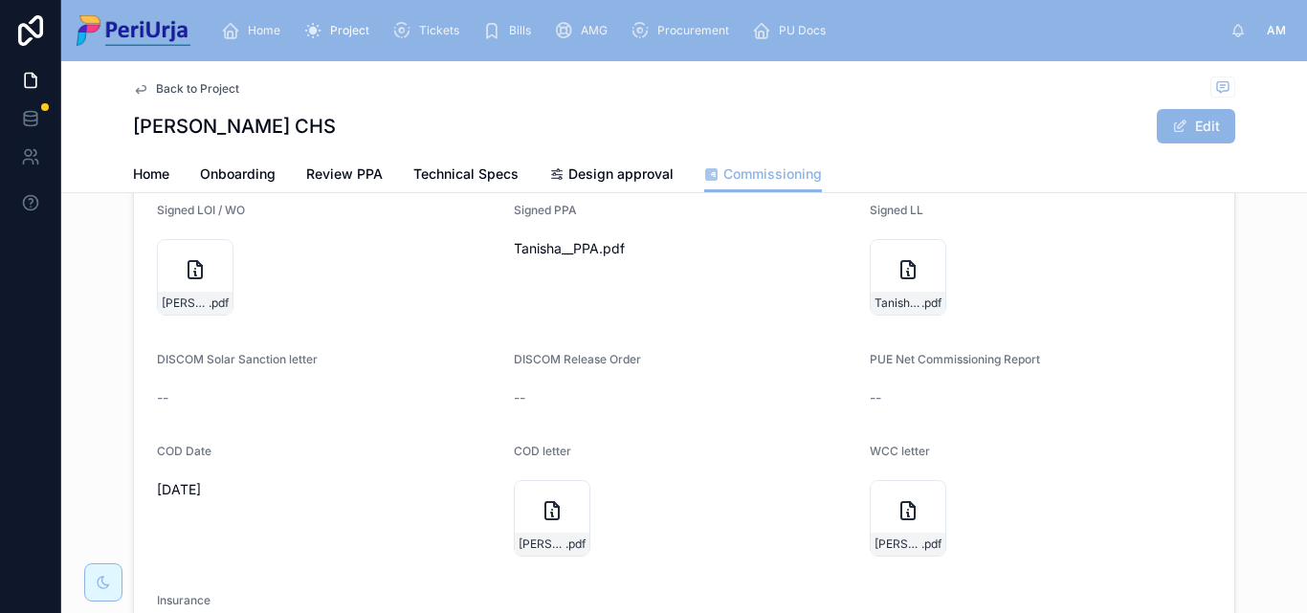
scroll to position [0, 0]
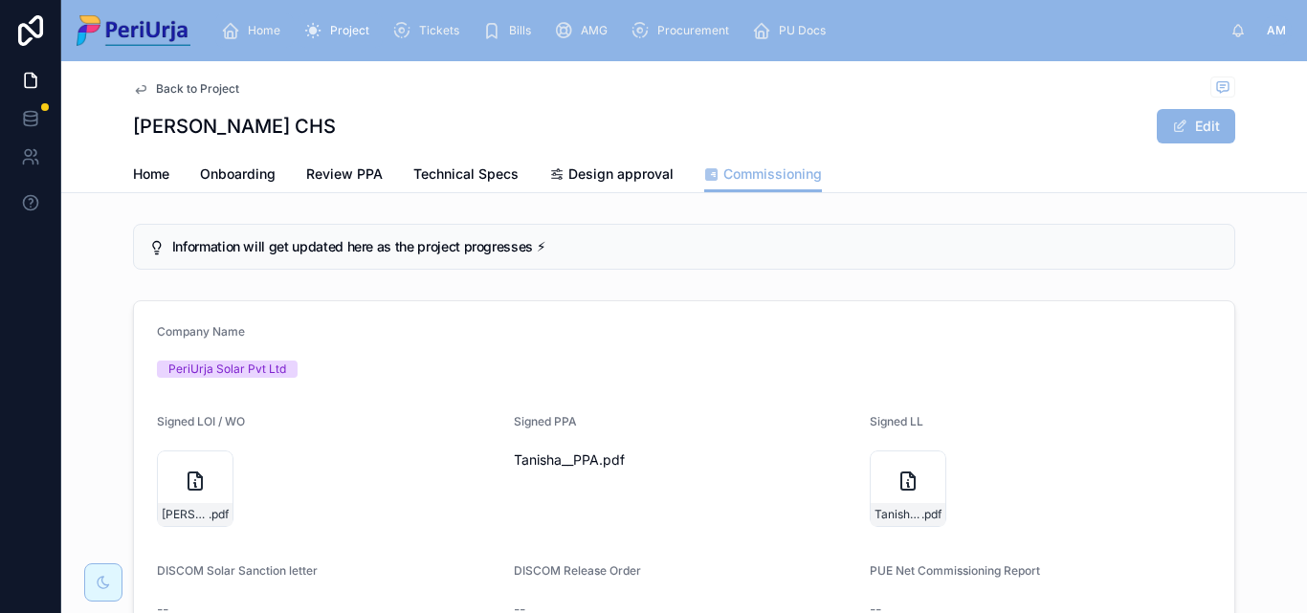
click at [261, 20] on div "Home" at bounding box center [254, 30] width 67 height 31
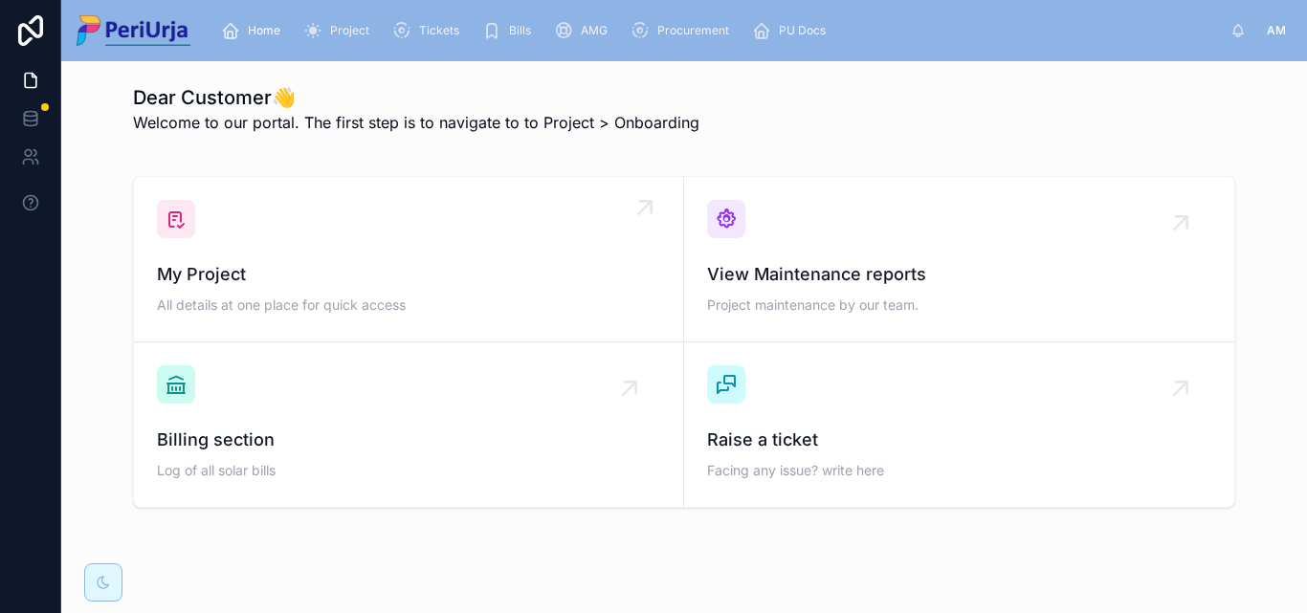
click at [306, 275] on span "My Project" at bounding box center [408, 274] width 503 height 27
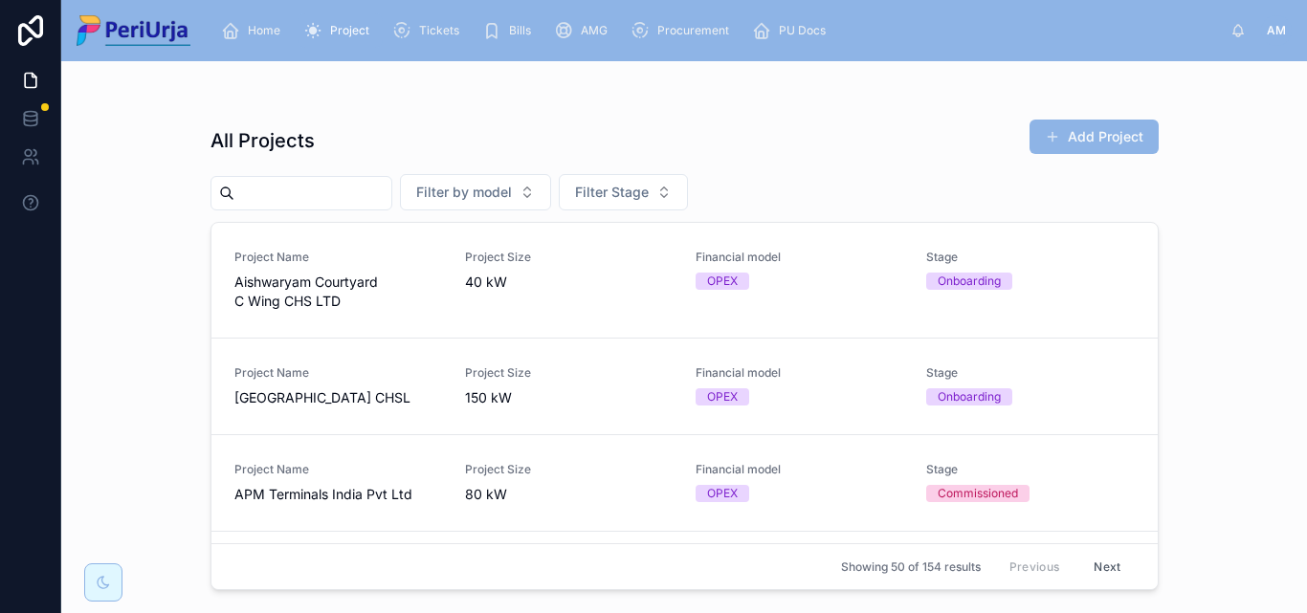
click at [320, 202] on input "text" at bounding box center [312, 193] width 157 height 27
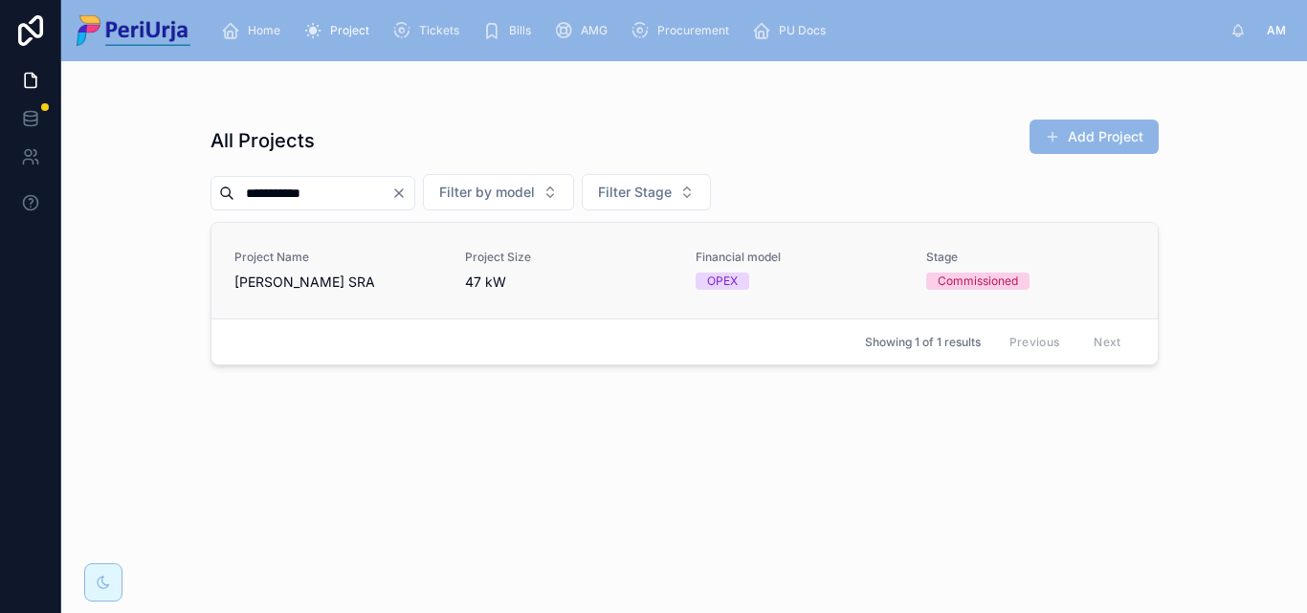
type input "**********"
click at [286, 266] on div "Project Name [PERSON_NAME] SRA" at bounding box center [338, 271] width 208 height 42
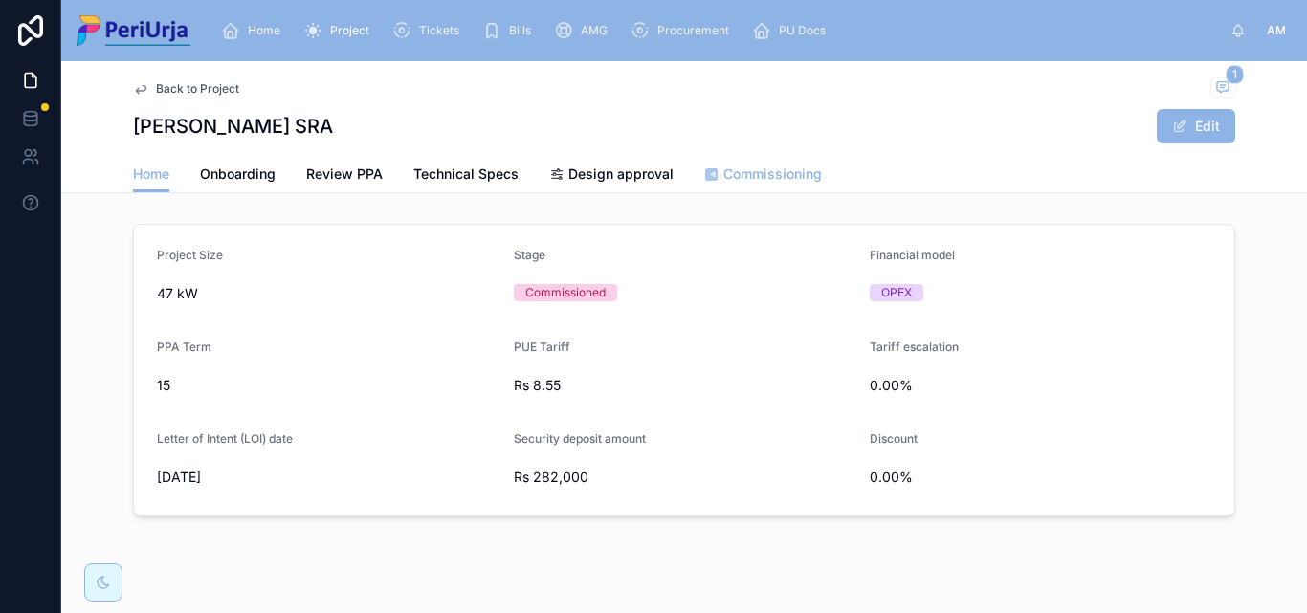
click at [798, 179] on span "Commissioning" at bounding box center [772, 174] width 99 height 19
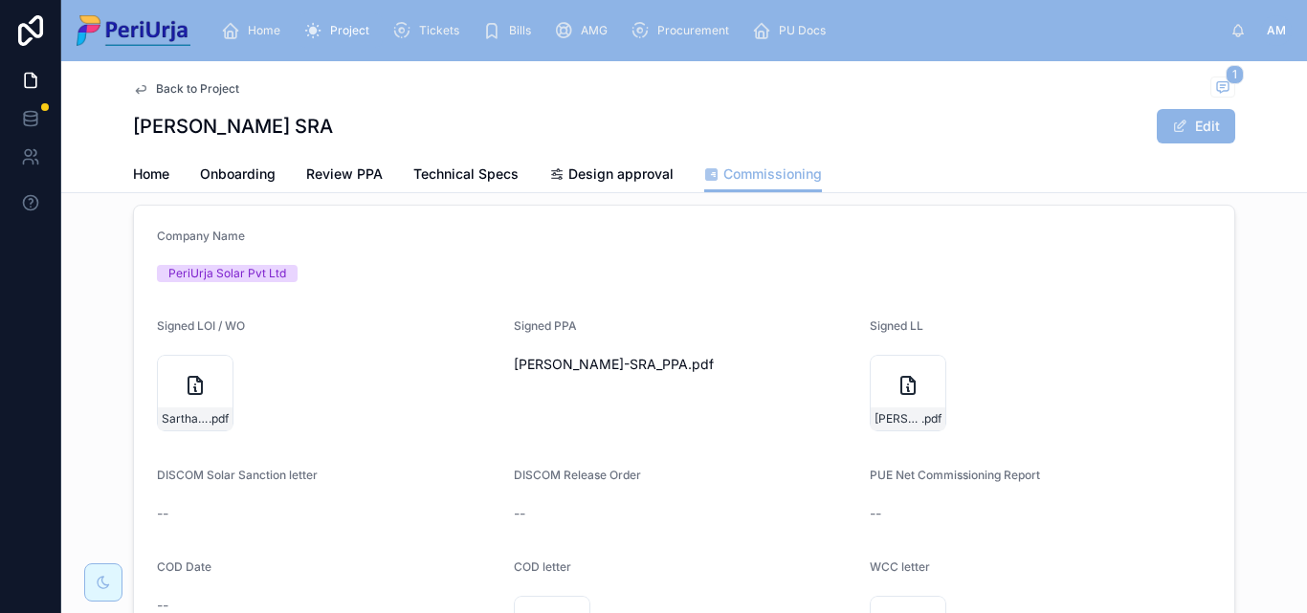
scroll to position [383, 0]
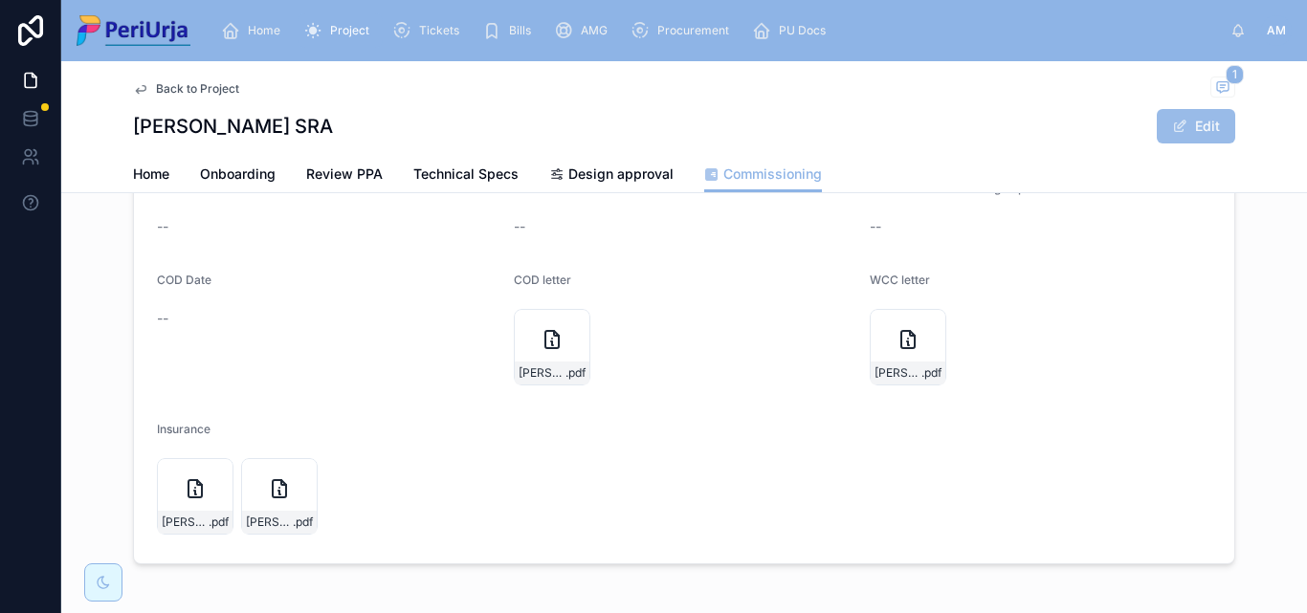
click at [1194, 118] on button "Edit" at bounding box center [1196, 126] width 78 height 34
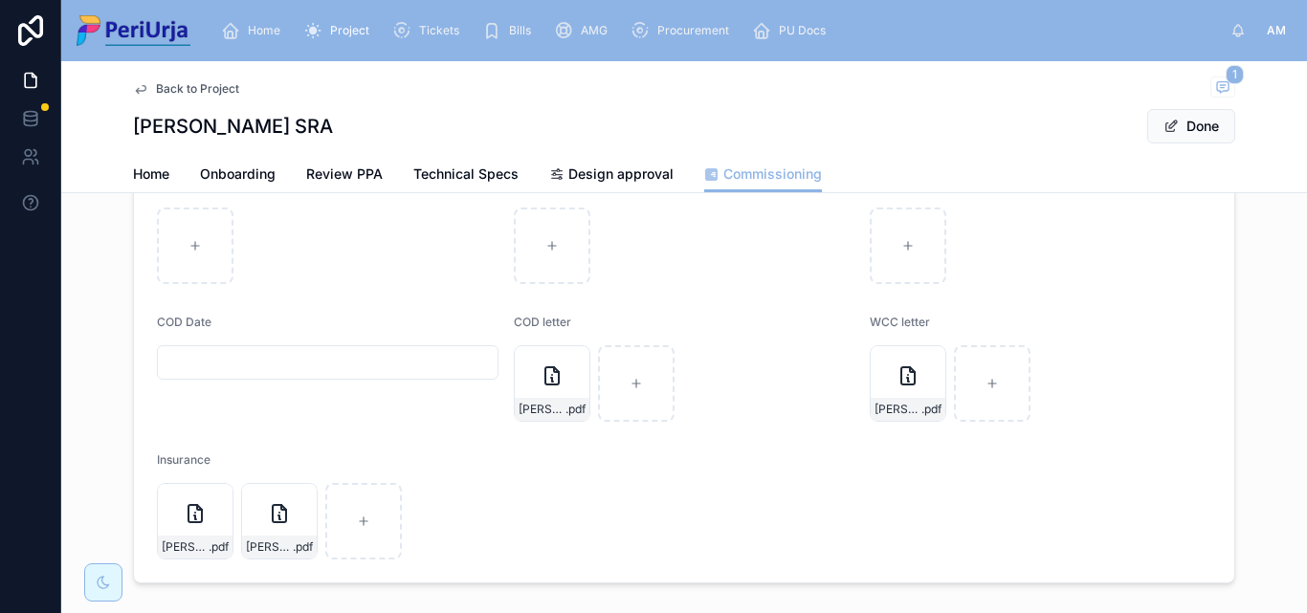
scroll to position [390, 0]
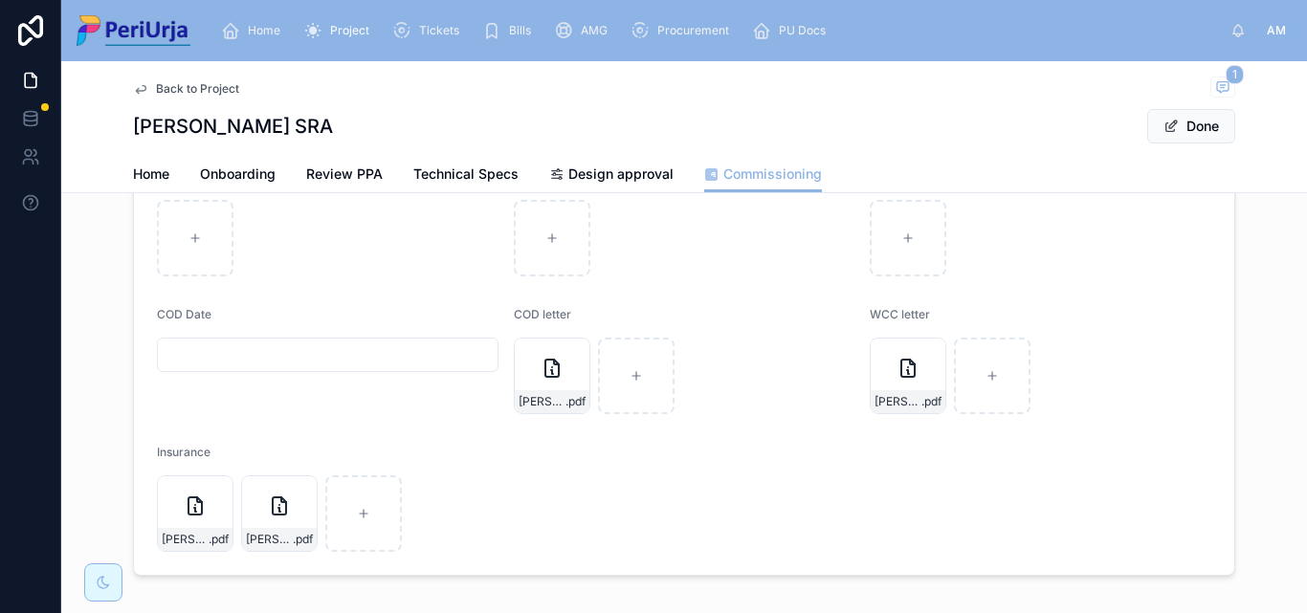
click at [196, 368] on div at bounding box center [328, 355] width 342 height 34
click at [212, 348] on input "text" at bounding box center [328, 355] width 340 height 27
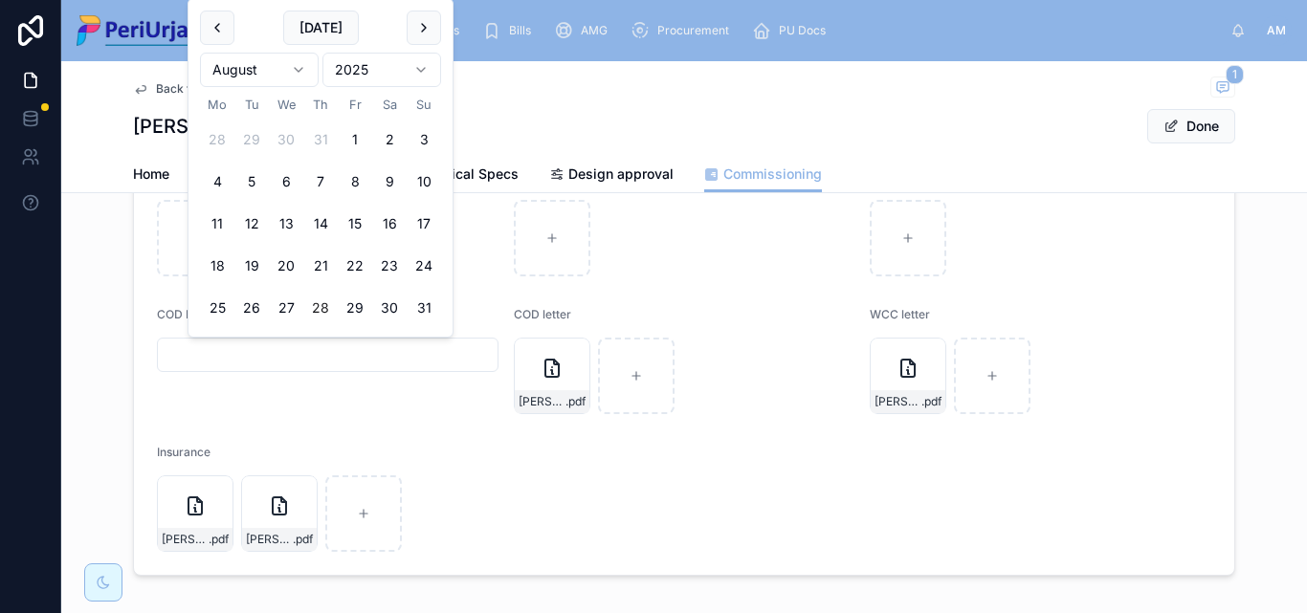
click at [423, 75] on html "Home Project Tickets Bills AMG Procurement PU Docs AM [PERSON_NAME] Back to Pro…" at bounding box center [653, 306] width 1307 height 613
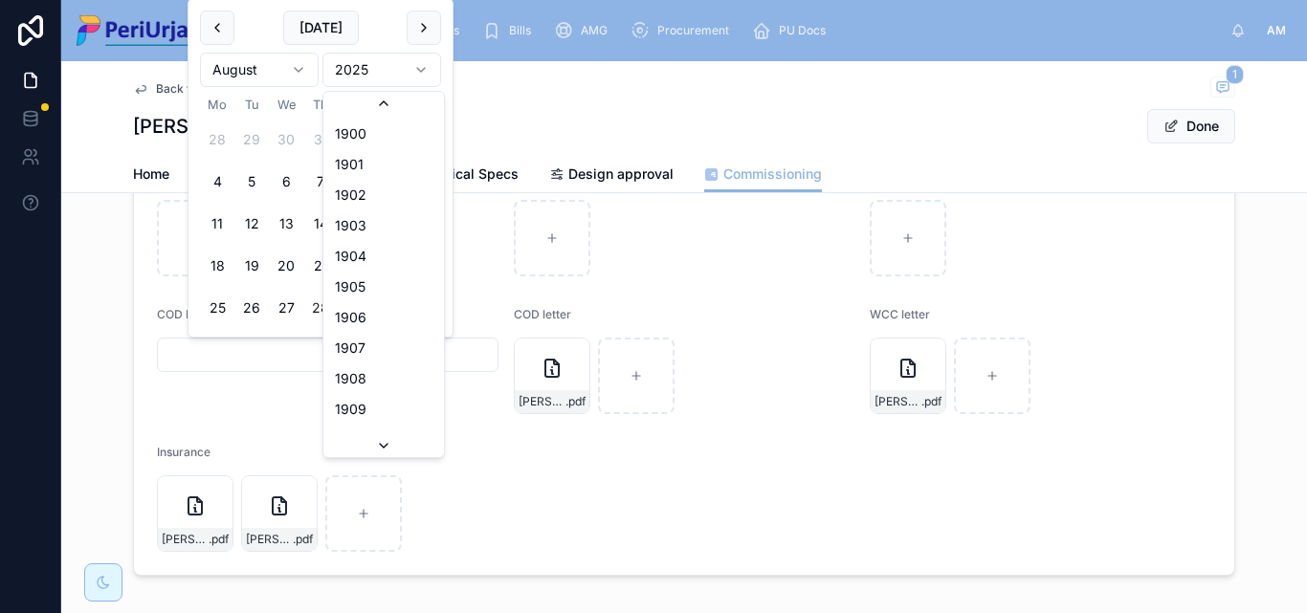
scroll to position [3543, 0]
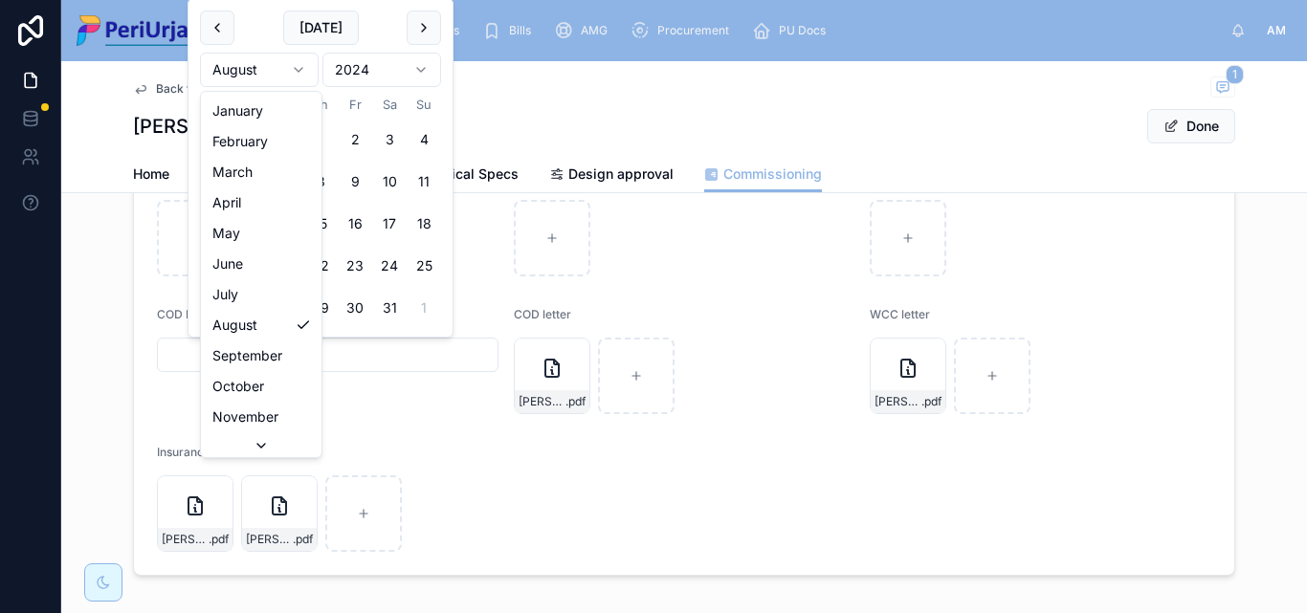
click at [297, 70] on html "Home Project Tickets Bills AMG Procurement PU Docs AM [PERSON_NAME] Back to Pro…" at bounding box center [653, 306] width 1307 height 613
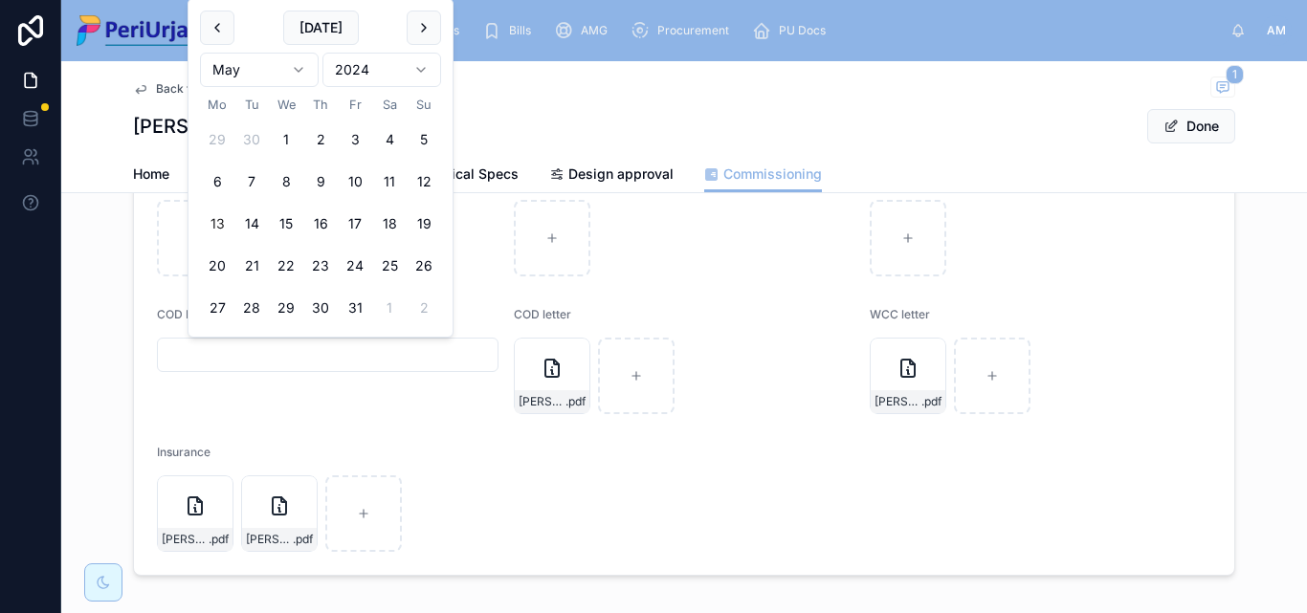
click at [209, 222] on button "13" at bounding box center [217, 224] width 34 height 34
type input "**********"
click at [1207, 123] on button "Done" at bounding box center [1191, 126] width 88 height 34
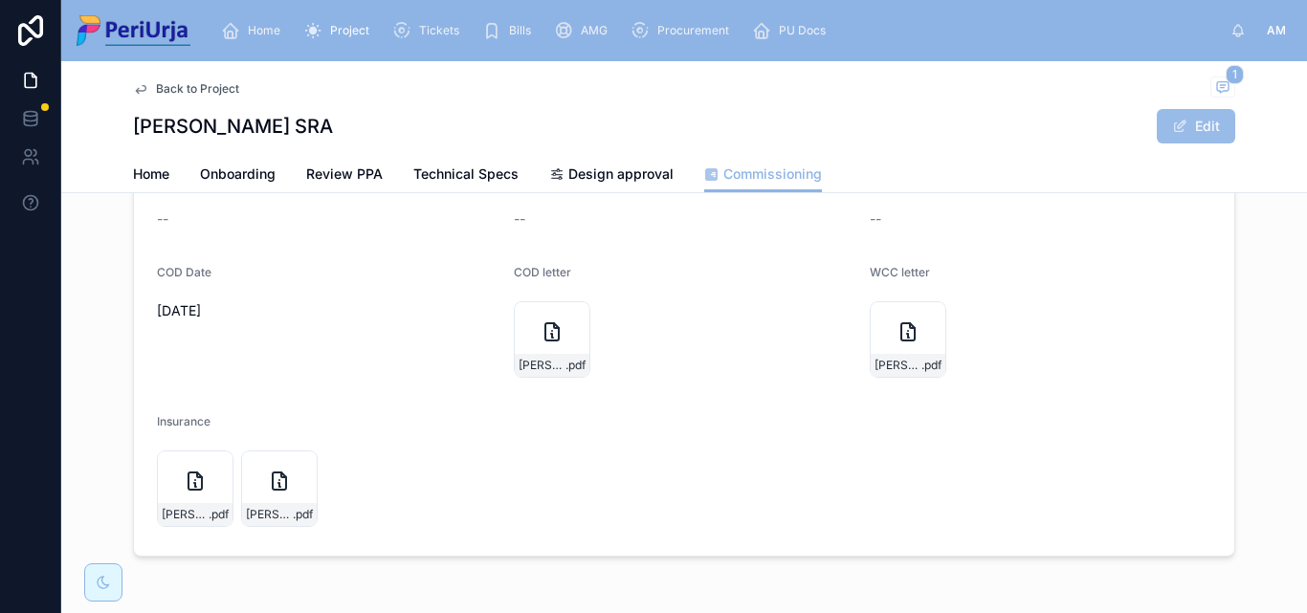
scroll to position [383, 0]
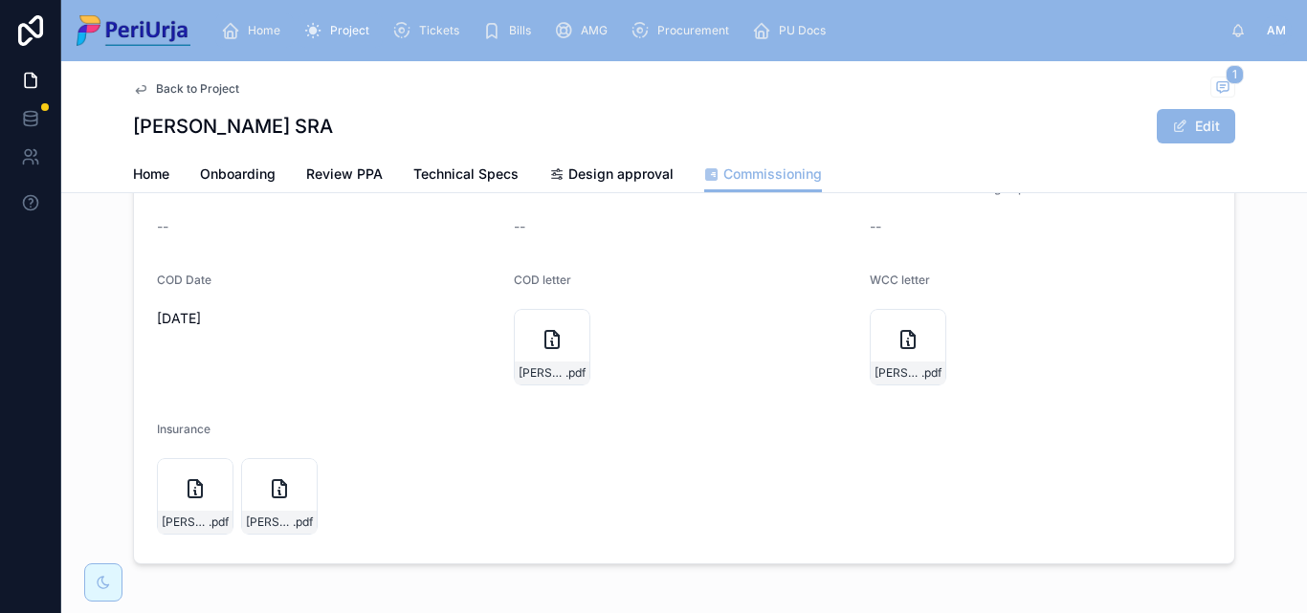
click at [269, 13] on link "Home" at bounding box center [254, 30] width 78 height 34
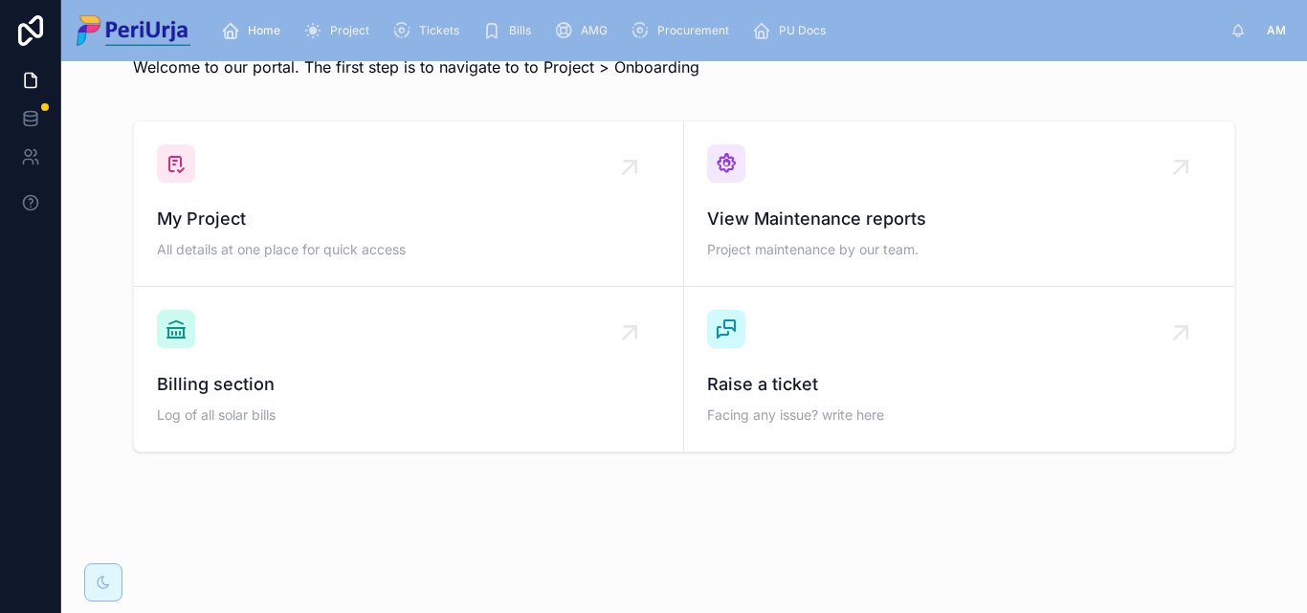
scroll to position [56, 0]
click at [299, 235] on div "My Project All details at one place for quick access" at bounding box center [408, 234] width 503 height 57
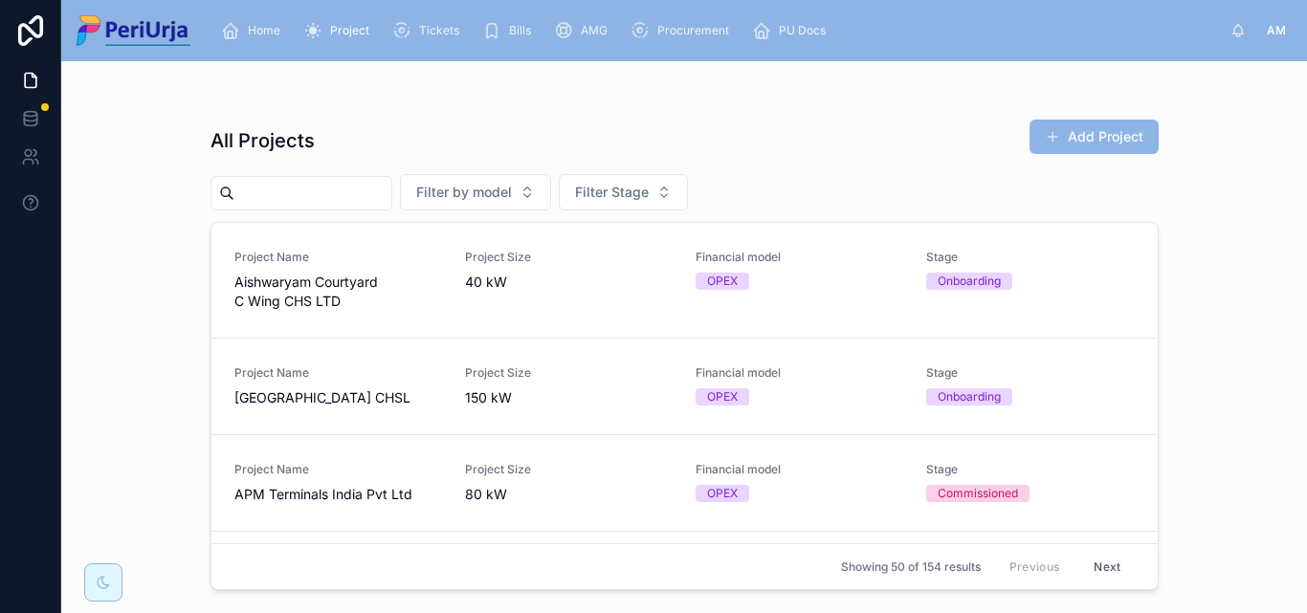
drag, startPoint x: 313, startPoint y: 239, endPoint x: 300, endPoint y: 192, distance: 48.8
click at [300, 192] on input "text" at bounding box center [312, 193] width 157 height 27
paste input "**********"
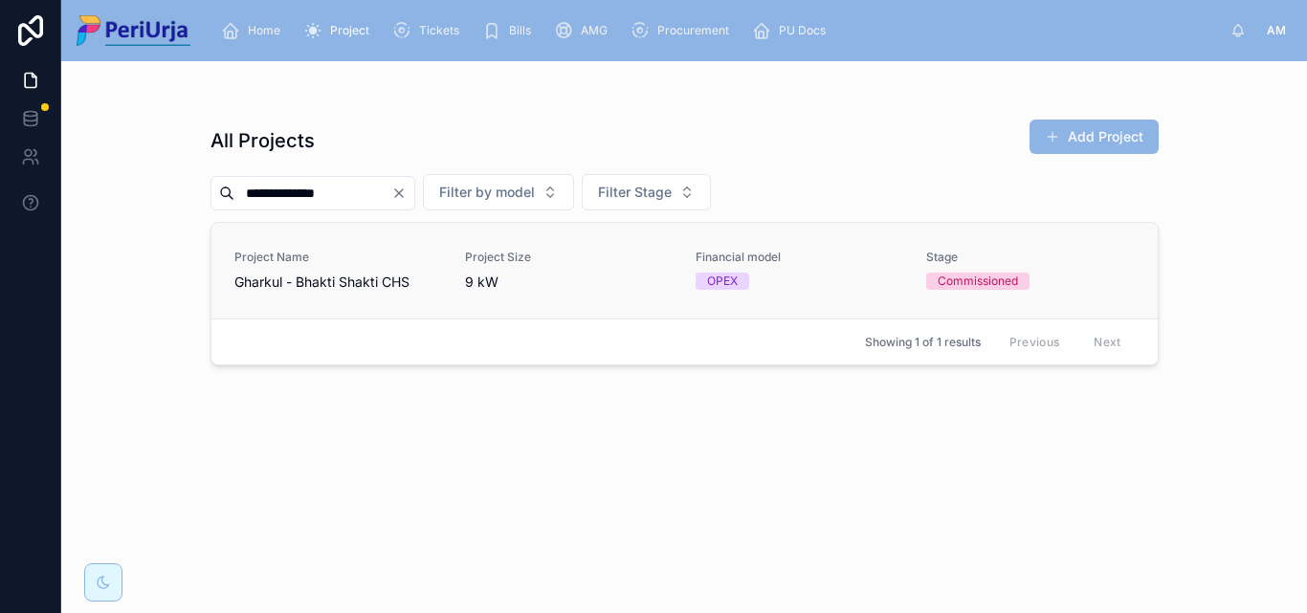
type input "**********"
click at [350, 272] on div "Project Name [PERSON_NAME] [PERSON_NAME] CHS" at bounding box center [338, 271] width 208 height 42
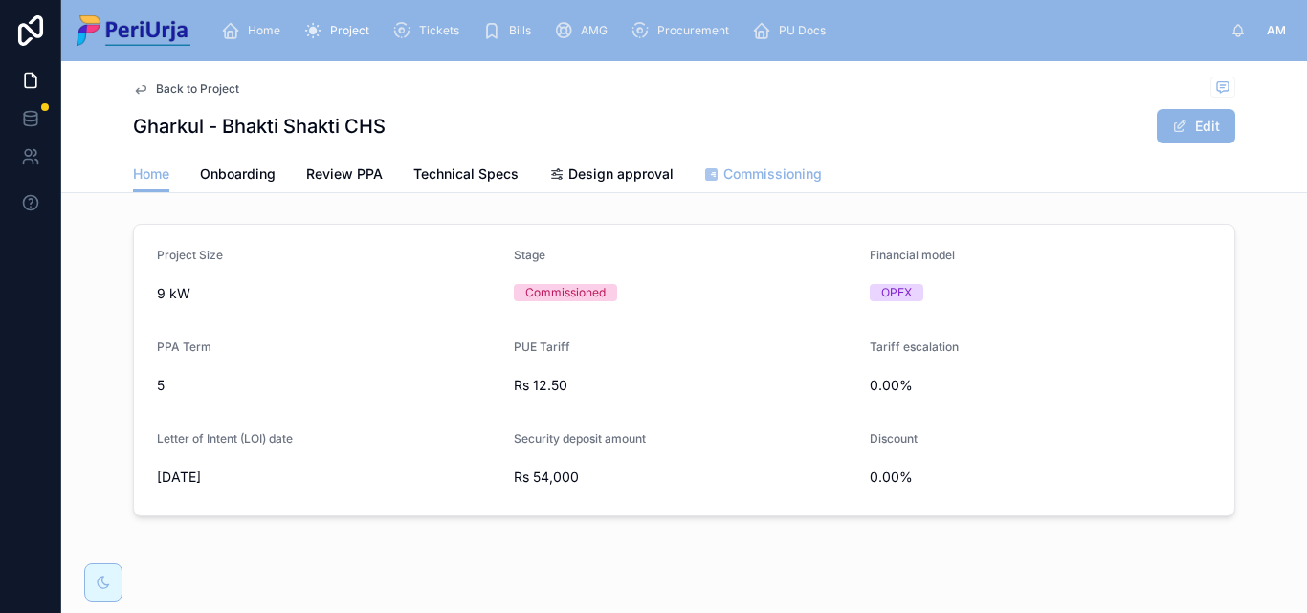
click at [751, 178] on span "Commissioning" at bounding box center [772, 174] width 99 height 19
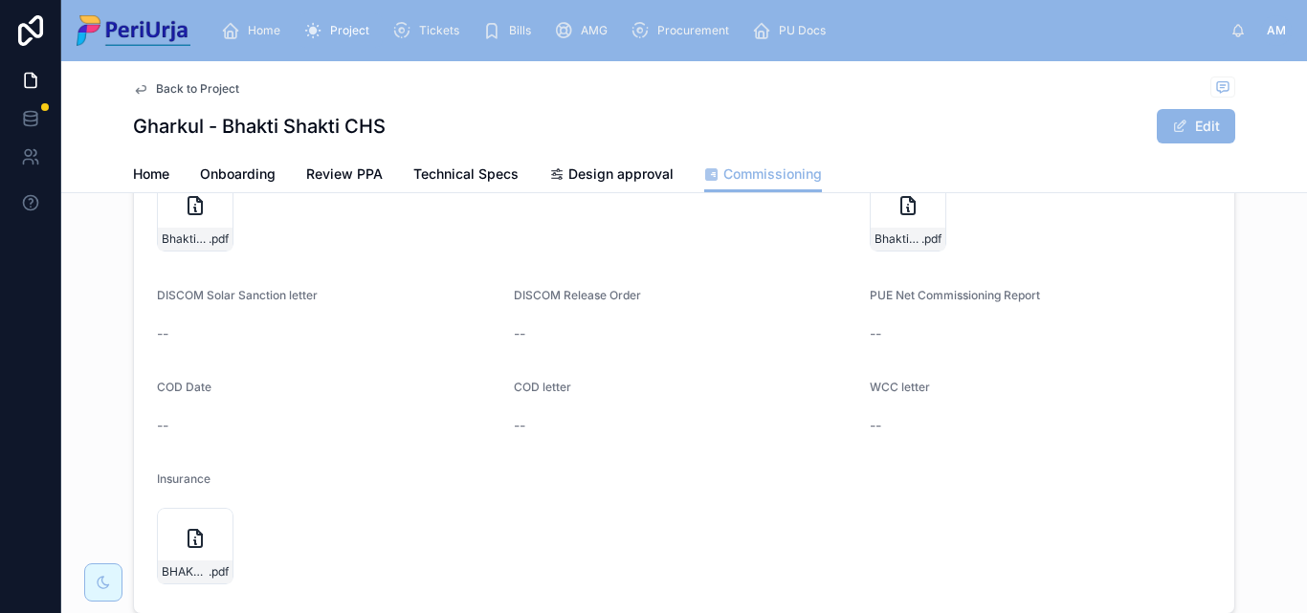
scroll to position [383, 0]
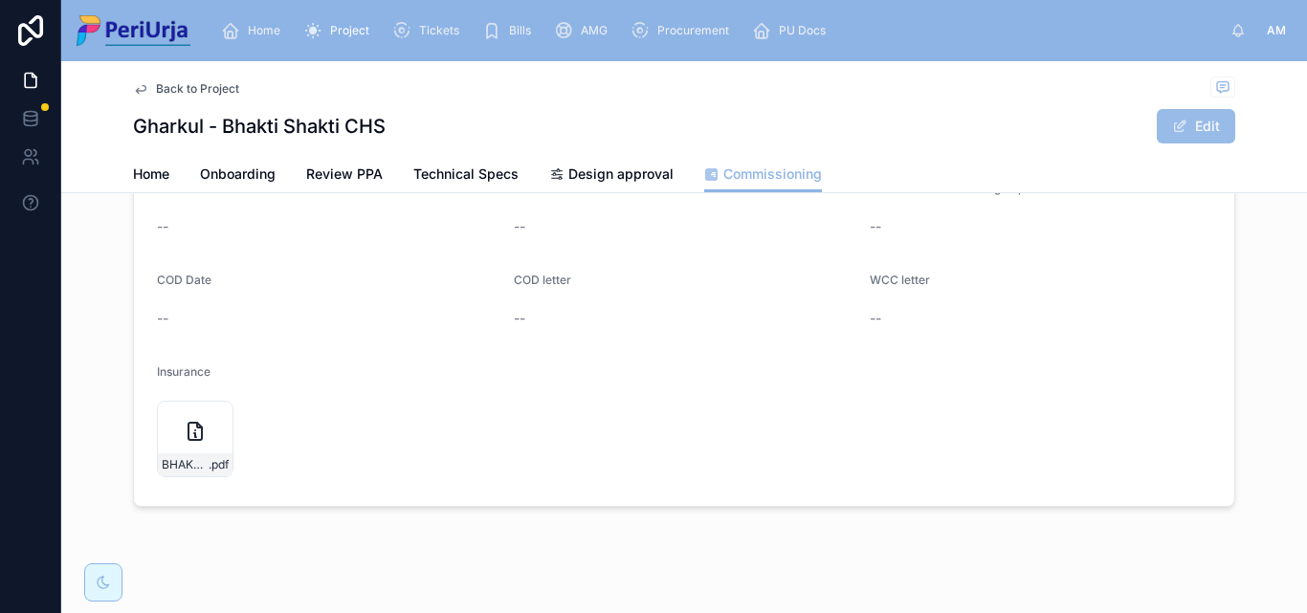
click at [1212, 125] on button "Edit" at bounding box center [1196, 126] width 78 height 34
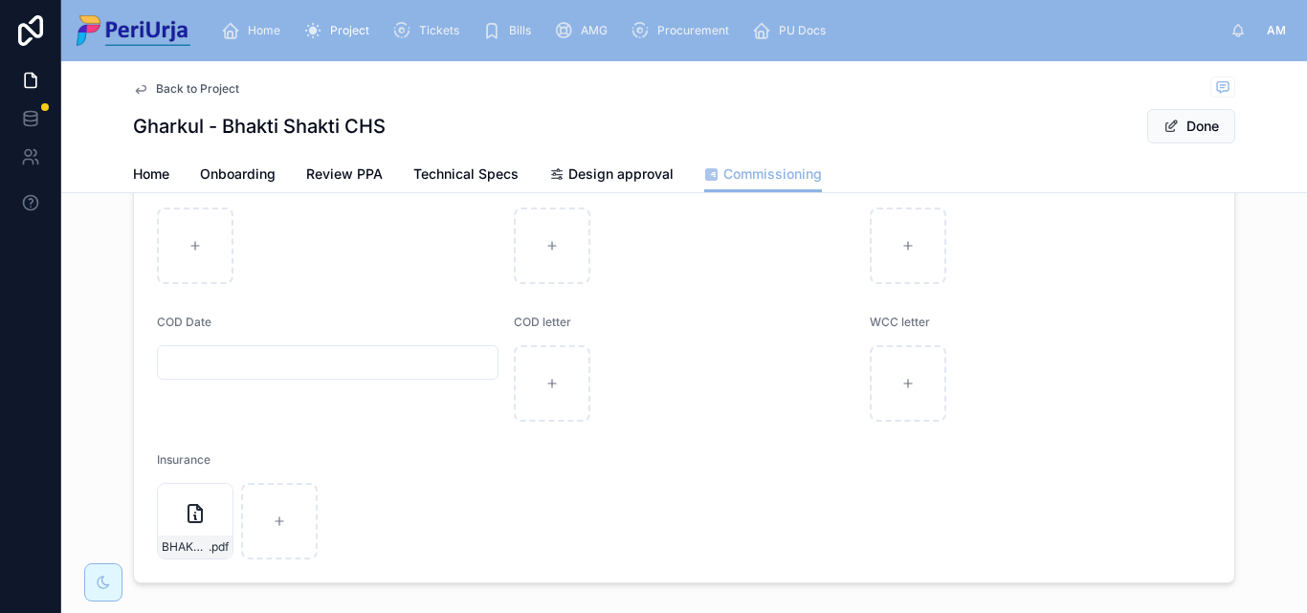
scroll to position [390, 0]
click at [294, 351] on input "text" at bounding box center [328, 355] width 340 height 27
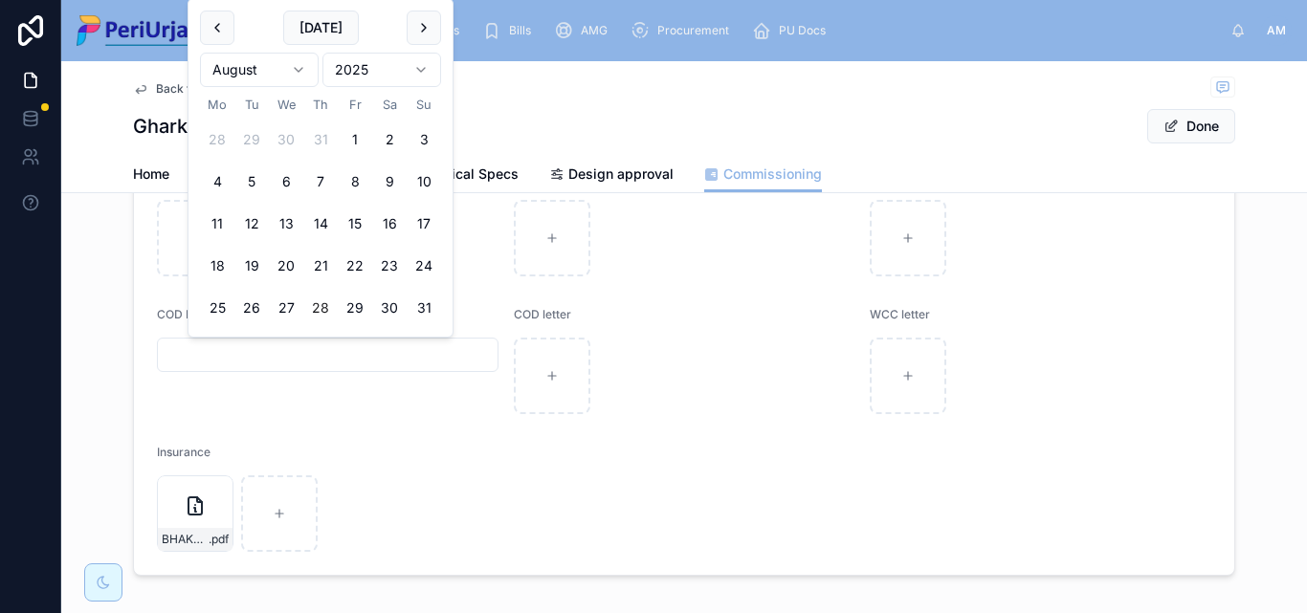
click at [425, 69] on html "Home Project Tickets Bills AMG Procurement PU Docs AM [PERSON_NAME] More Back t…" at bounding box center [653, 306] width 1307 height 613
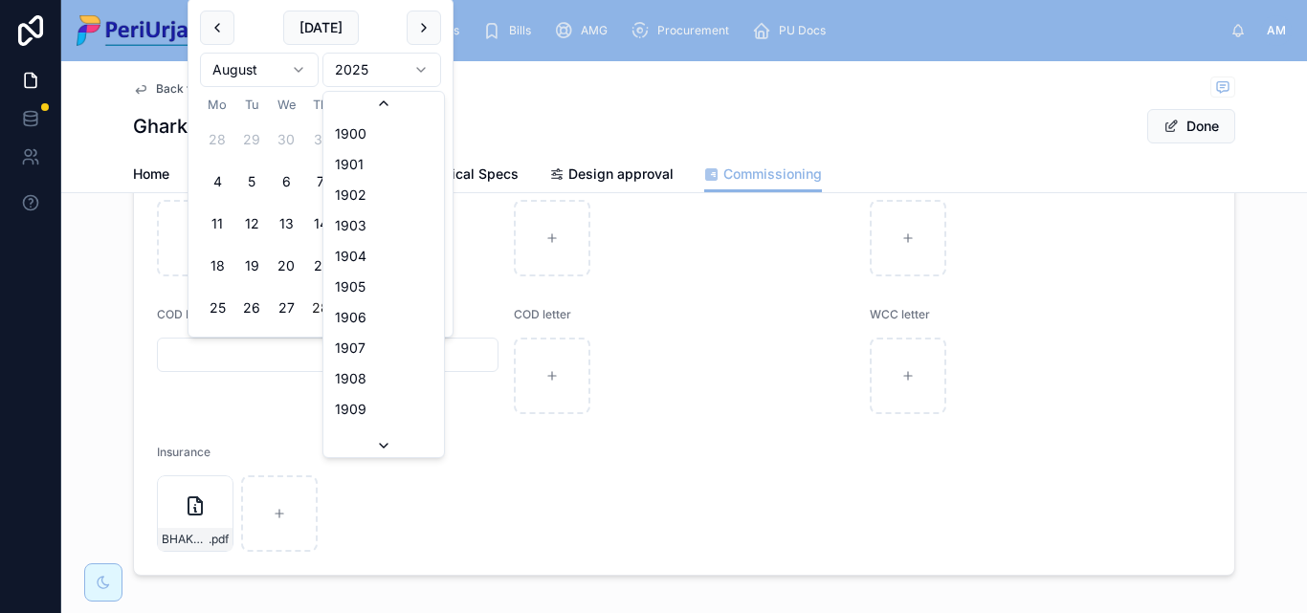
scroll to position [3543, 0]
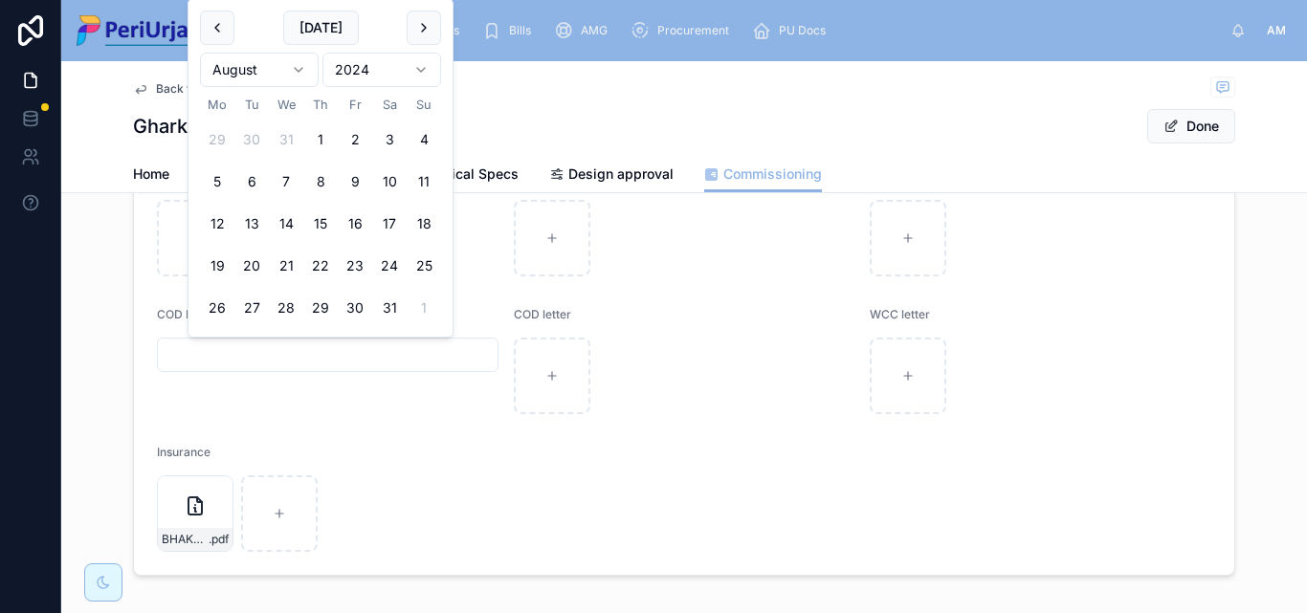
click at [298, 75] on html "Home Project Tickets Bills AMG Procurement PU Docs AM [PERSON_NAME] More Back t…" at bounding box center [653, 306] width 1307 height 613
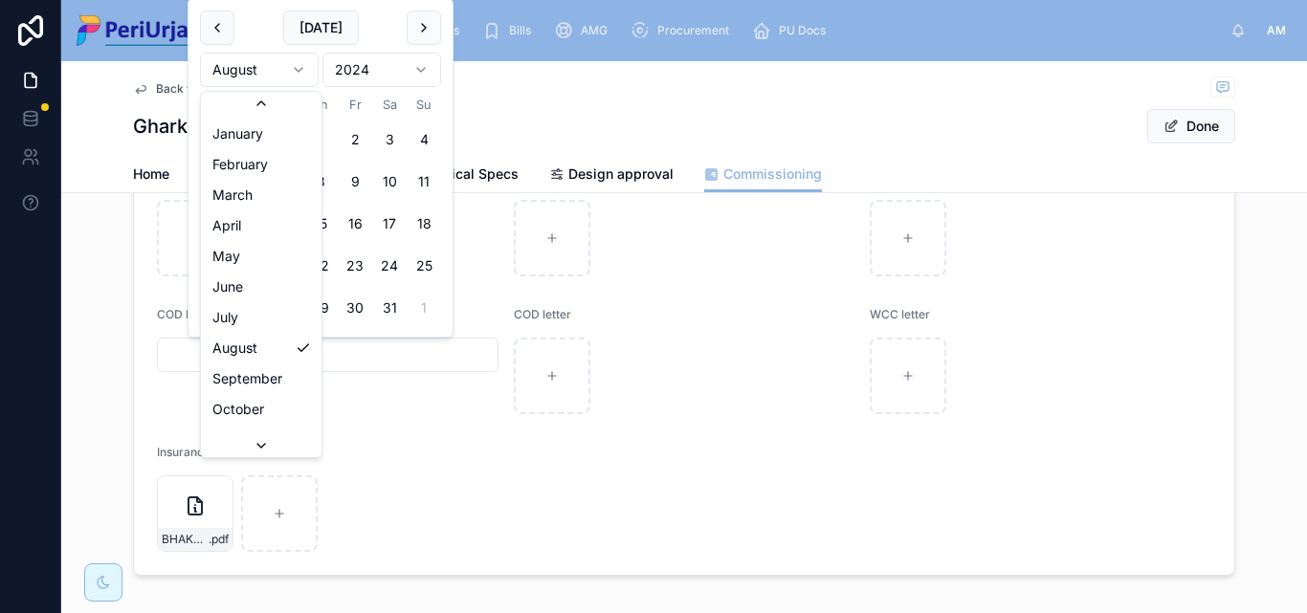
scroll to position [33, 0]
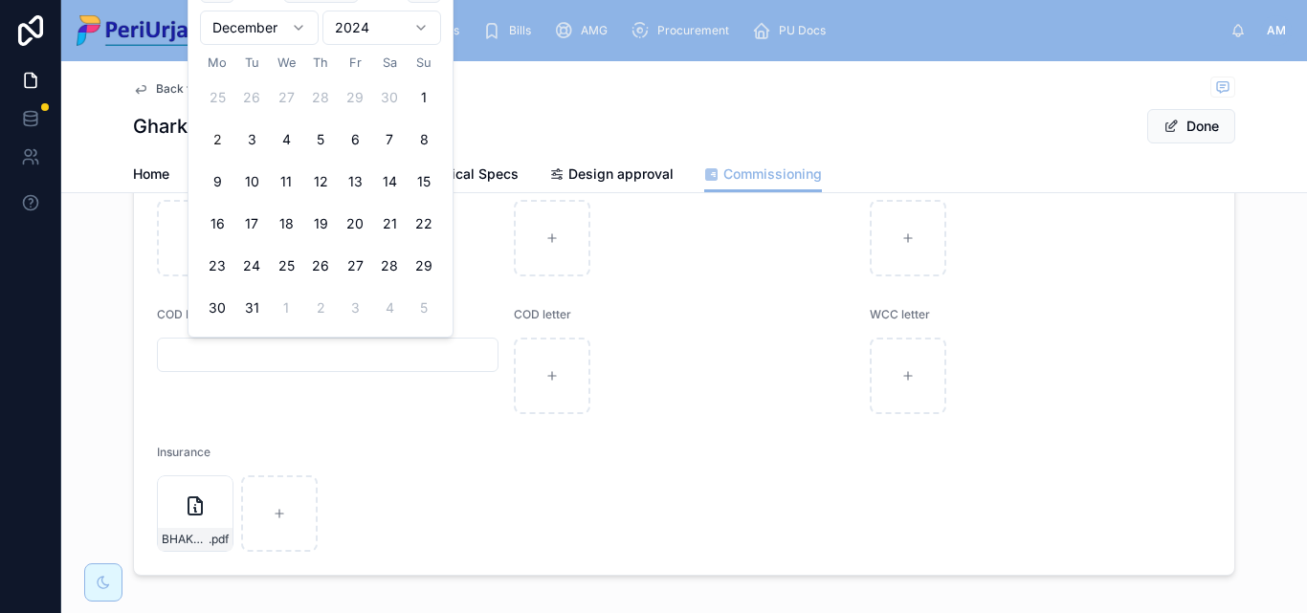
click at [228, 136] on button "2" at bounding box center [217, 139] width 34 height 34
type input "**********"
click at [1199, 123] on button "Done" at bounding box center [1191, 126] width 88 height 34
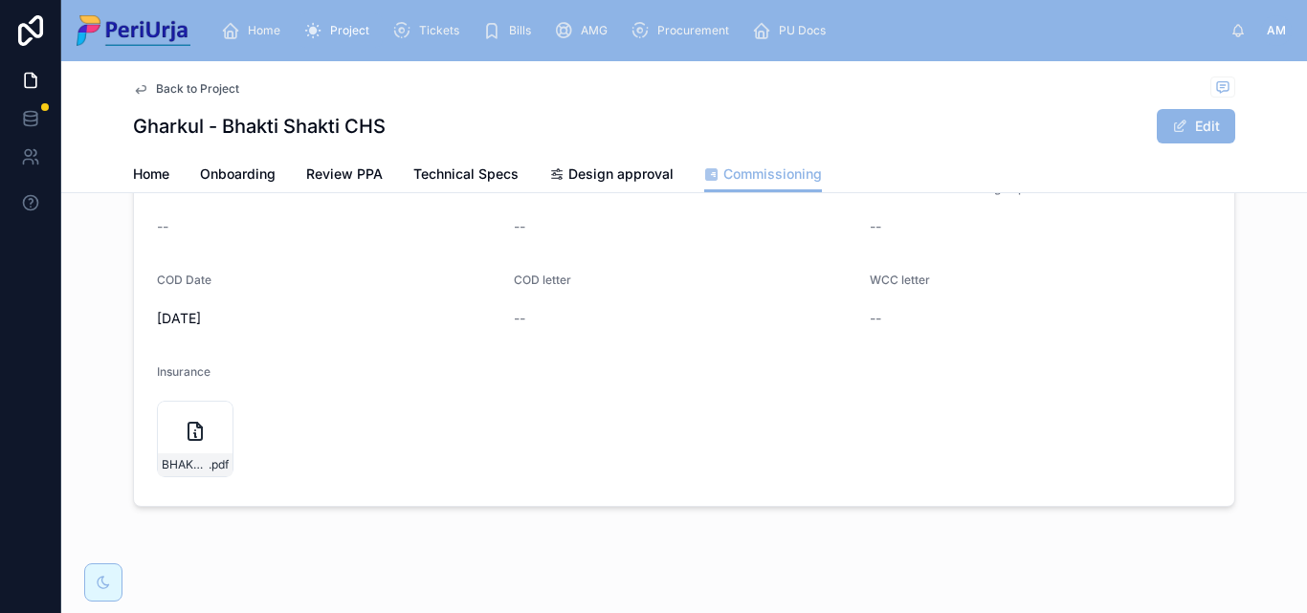
click at [241, 12] on div "Home Project Tickets Bills AMG Procurement PU Docs" at bounding box center [718, 31] width 1025 height 42
click at [274, 27] on span "Home" at bounding box center [264, 30] width 33 height 15
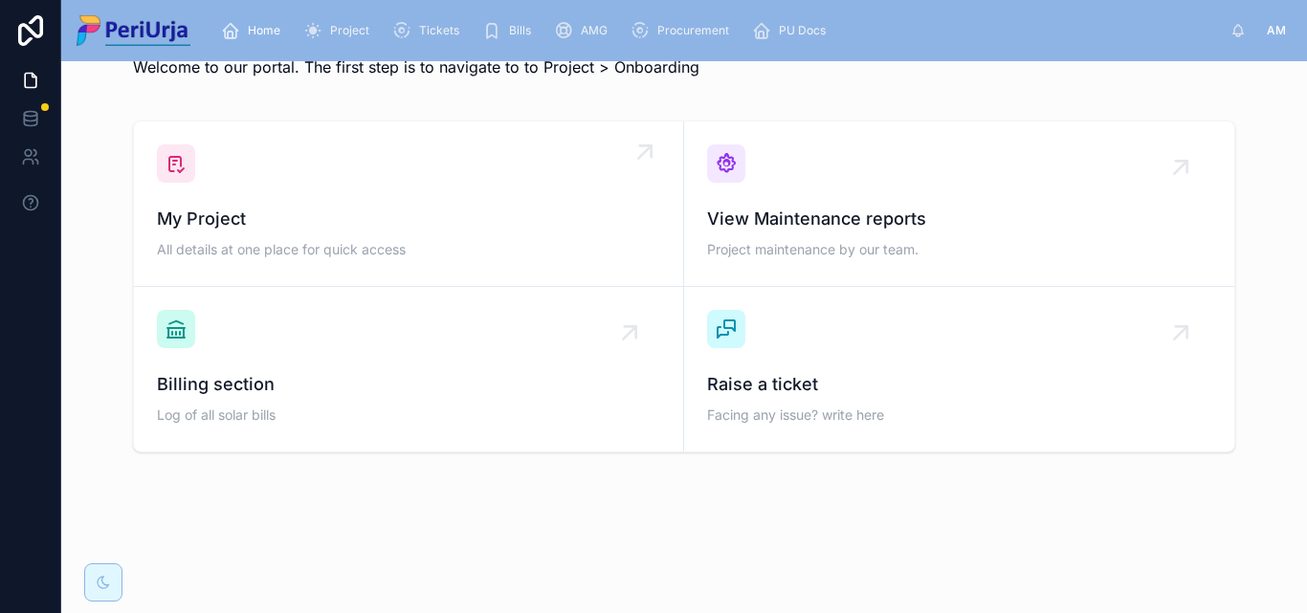
click at [327, 199] on div "My Project All details at one place for quick access" at bounding box center [408, 203] width 503 height 119
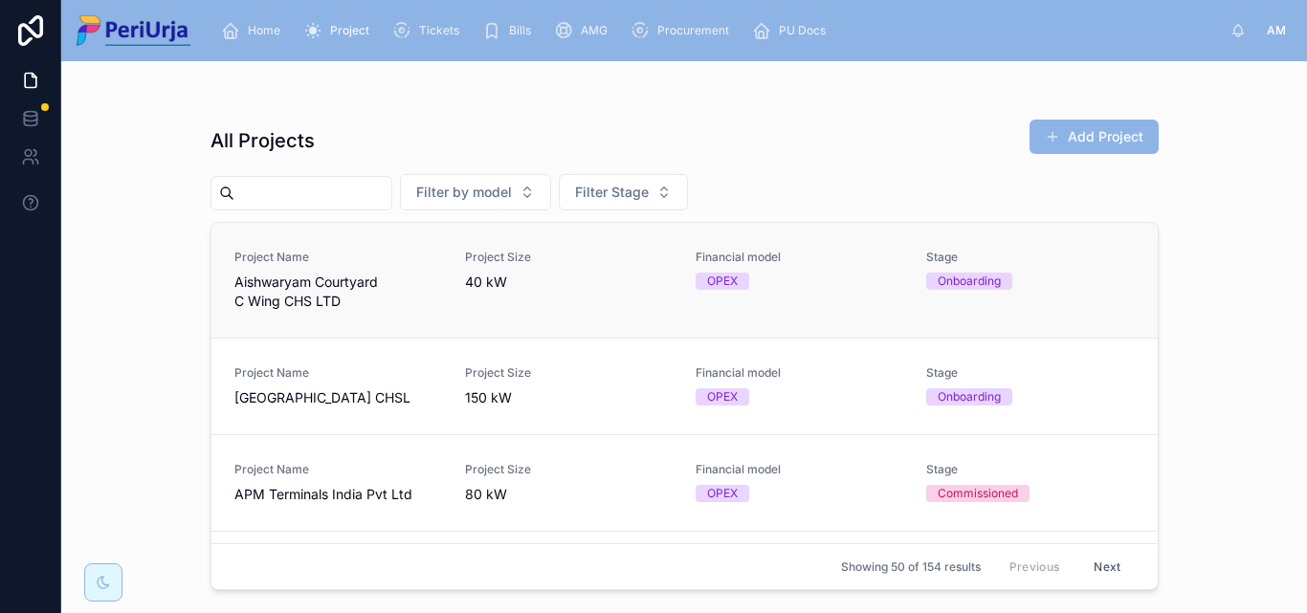
drag, startPoint x: 254, startPoint y: 200, endPoint x: 602, endPoint y: 239, distance: 350.5
click at [254, 200] on input "text" at bounding box center [312, 193] width 157 height 27
paste input "**********"
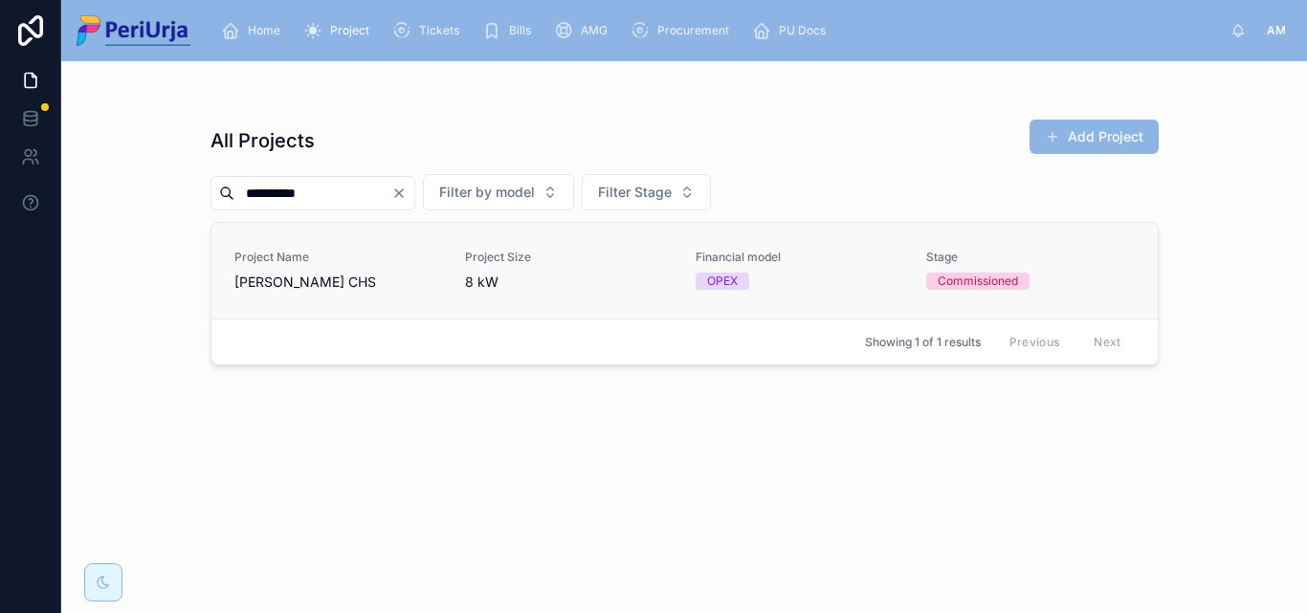
type input "*********"
click at [349, 277] on span "[PERSON_NAME] CHS" at bounding box center [338, 282] width 208 height 19
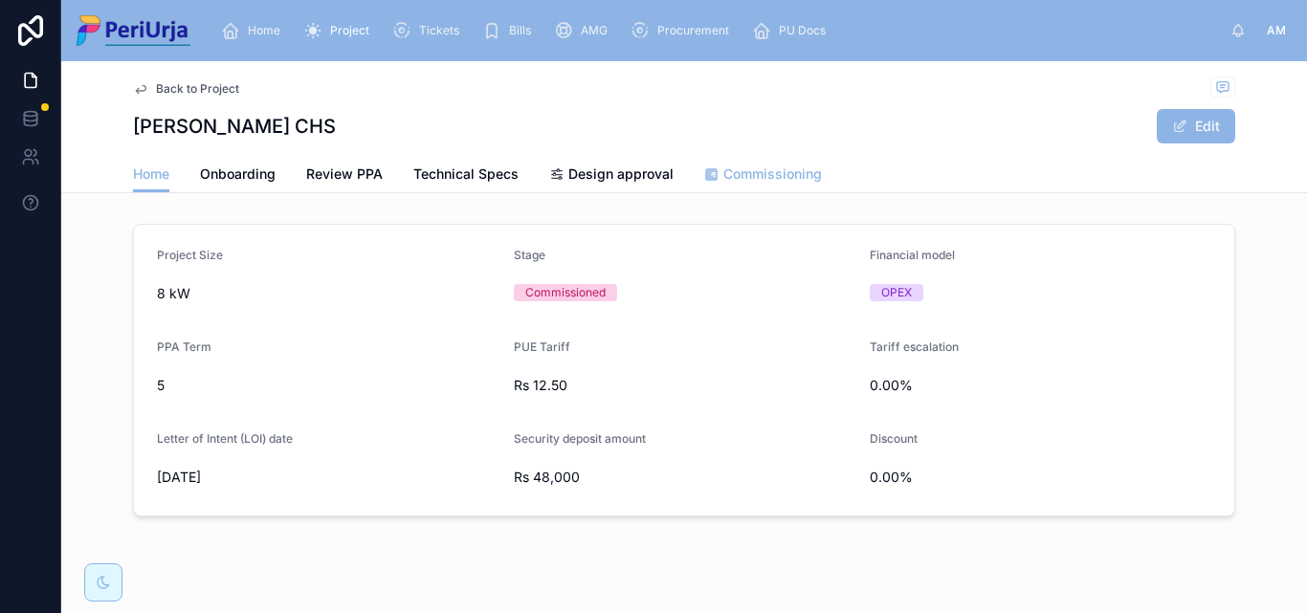
click at [777, 167] on span "Commissioning" at bounding box center [772, 174] width 99 height 19
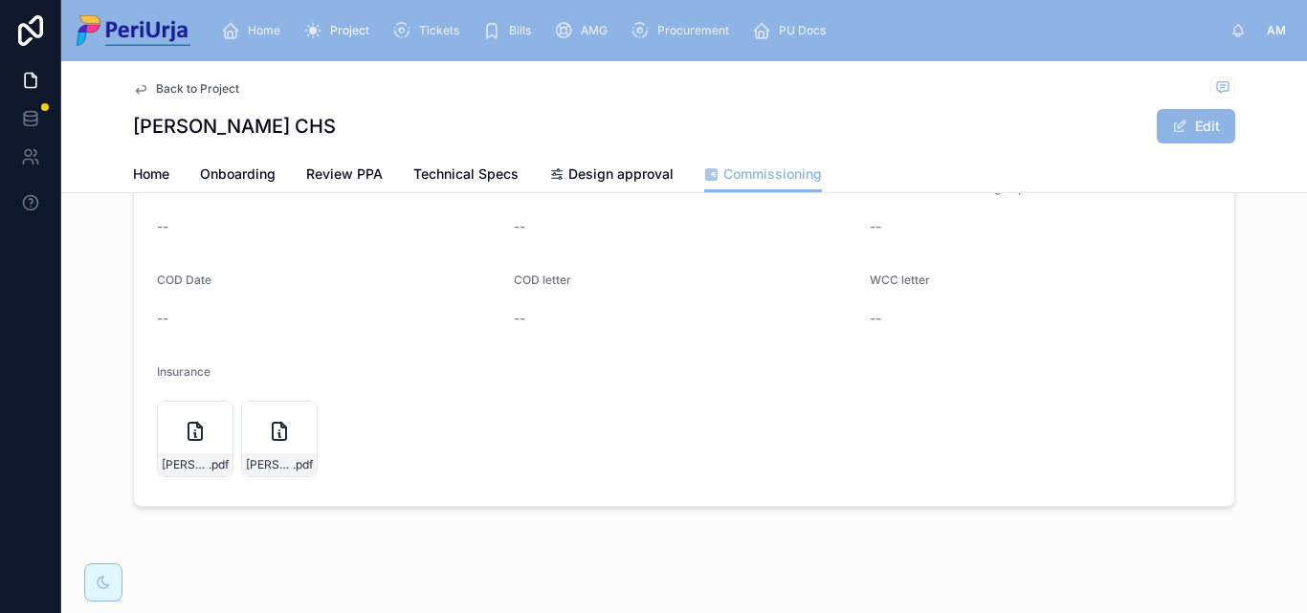
scroll to position [287, 0]
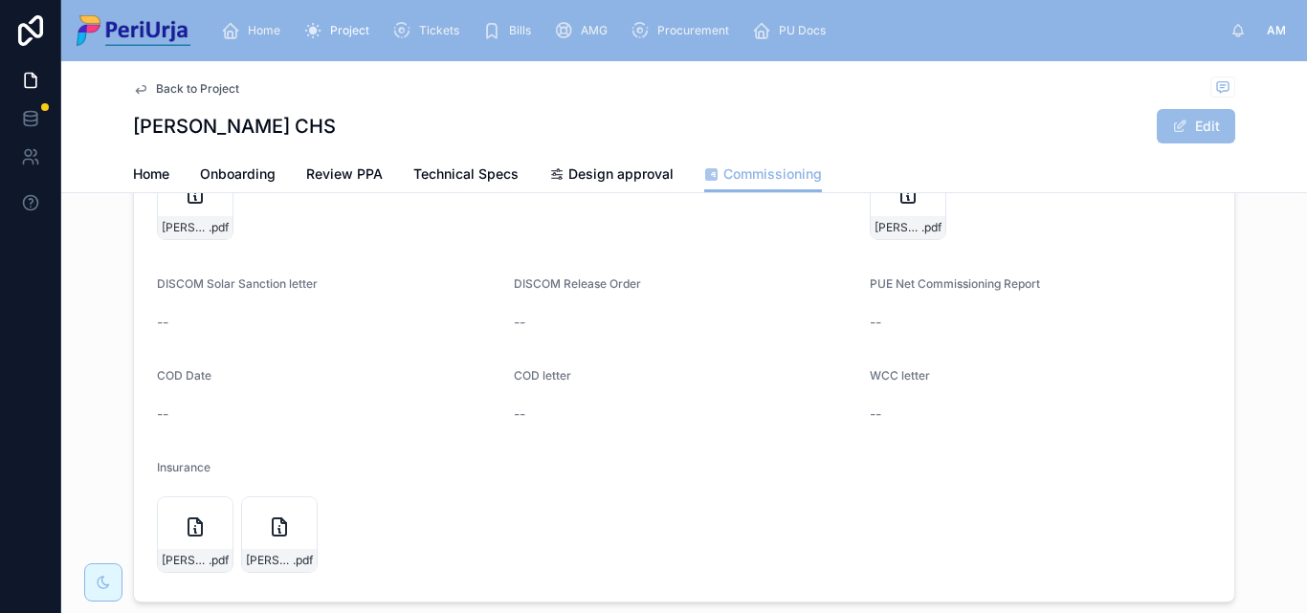
click at [1191, 133] on button "Edit" at bounding box center [1196, 126] width 78 height 34
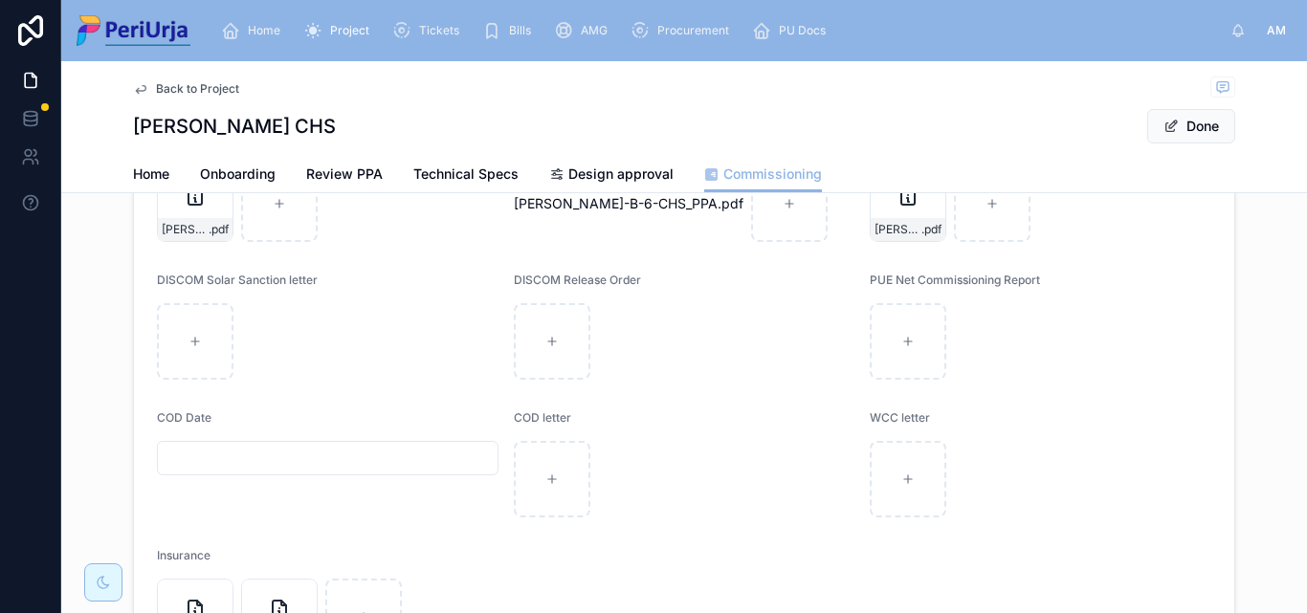
click at [207, 453] on input "text" at bounding box center [328, 458] width 340 height 27
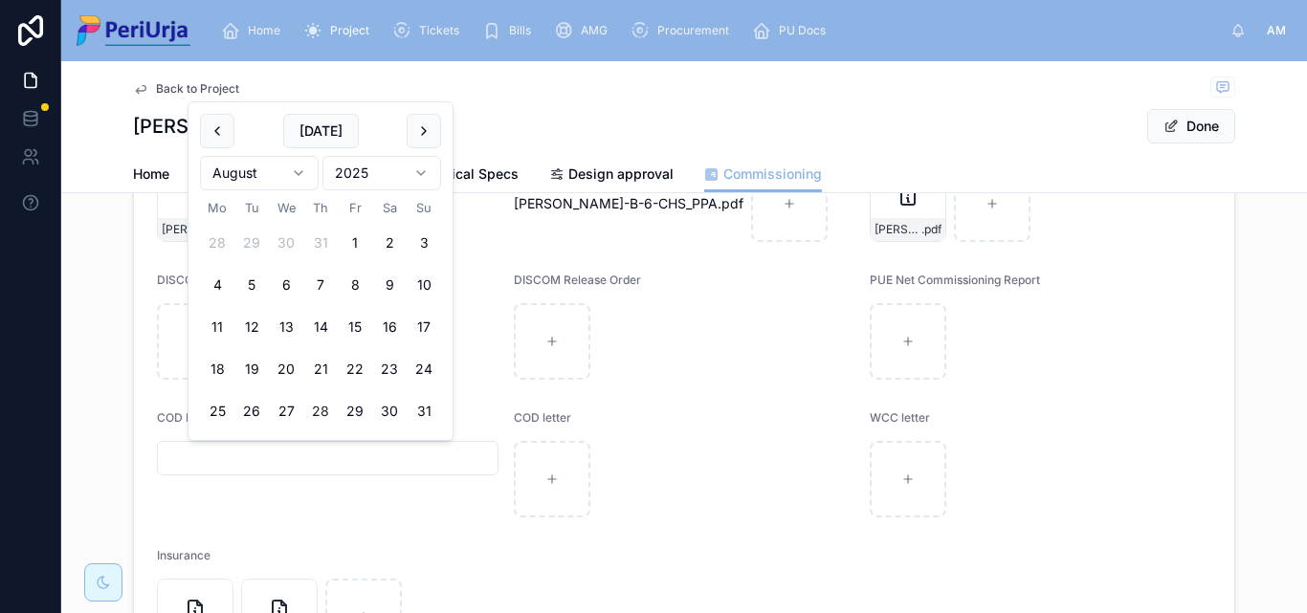
click at [427, 177] on html "Home Project Tickets Bills AMG Procurement PU Docs AM [PERSON_NAME] More Back t…" at bounding box center [653, 306] width 1307 height 613
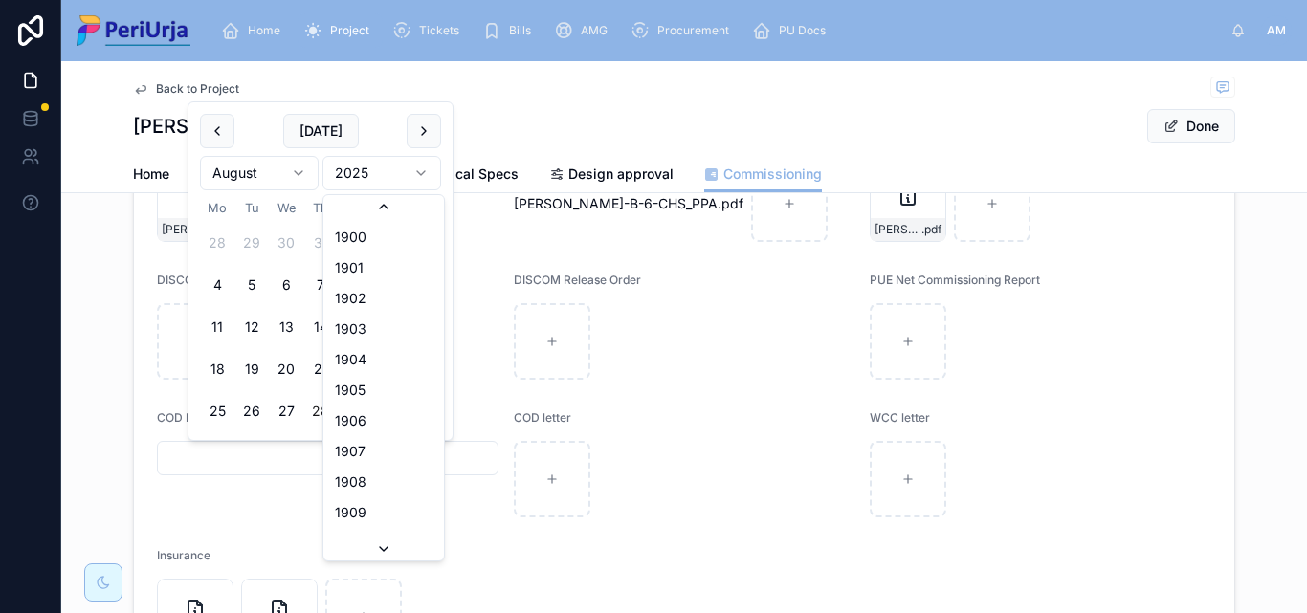
scroll to position [3543, 0]
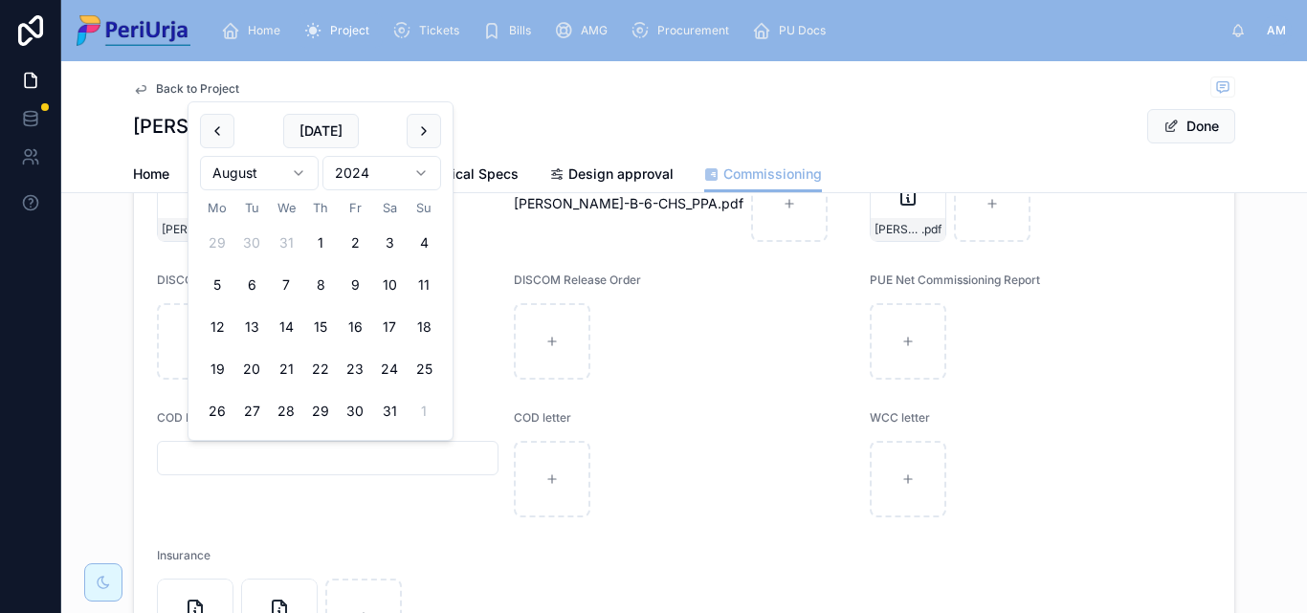
click at [294, 171] on html "Home Project Tickets Bills AMG Procurement PU Docs AM [PERSON_NAME] More Back t…" at bounding box center [653, 306] width 1307 height 613
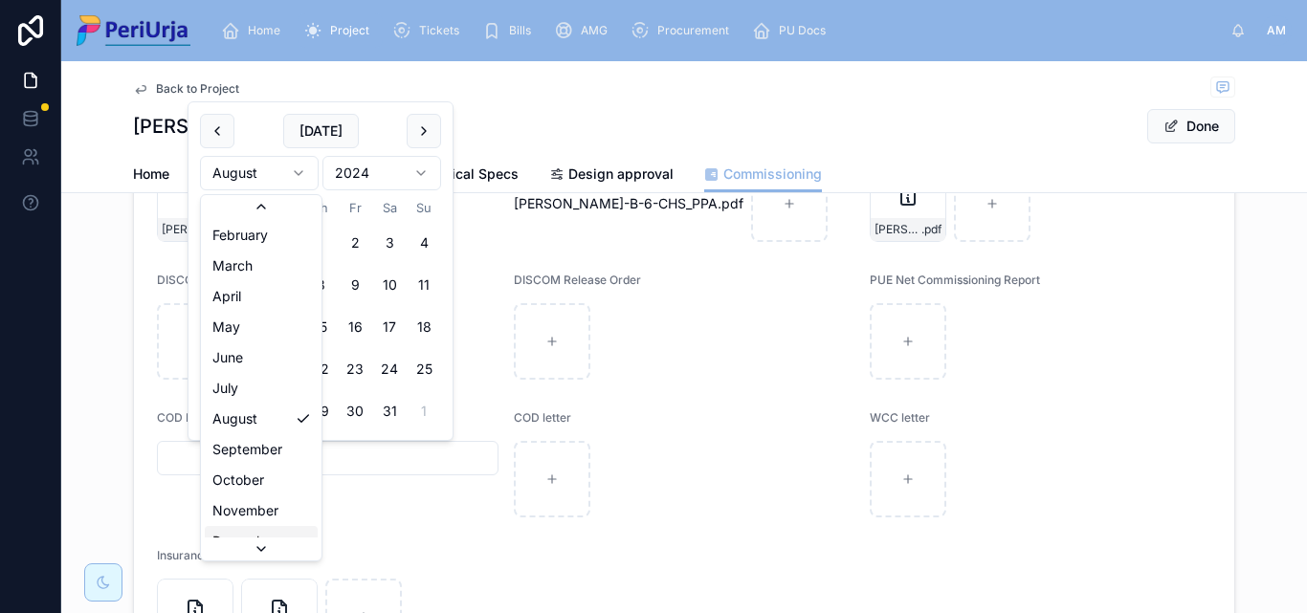
scroll to position [33, 0]
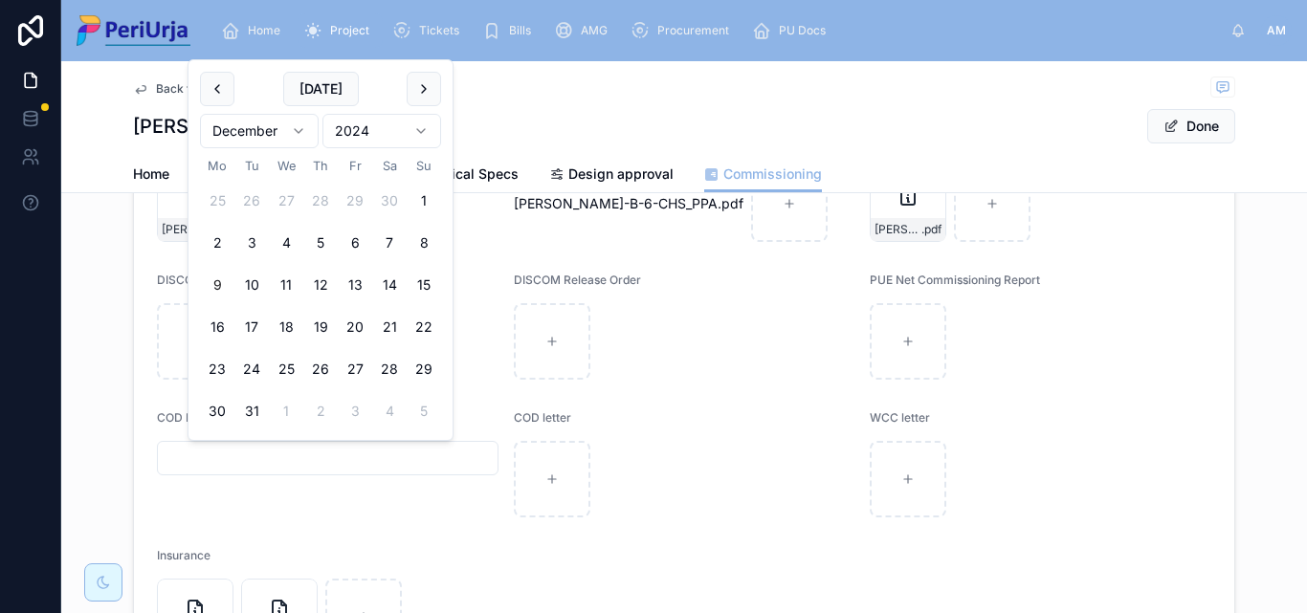
click at [226, 293] on button "9" at bounding box center [217, 285] width 34 height 34
type input "**********"
click at [1172, 124] on button "Done" at bounding box center [1191, 126] width 88 height 34
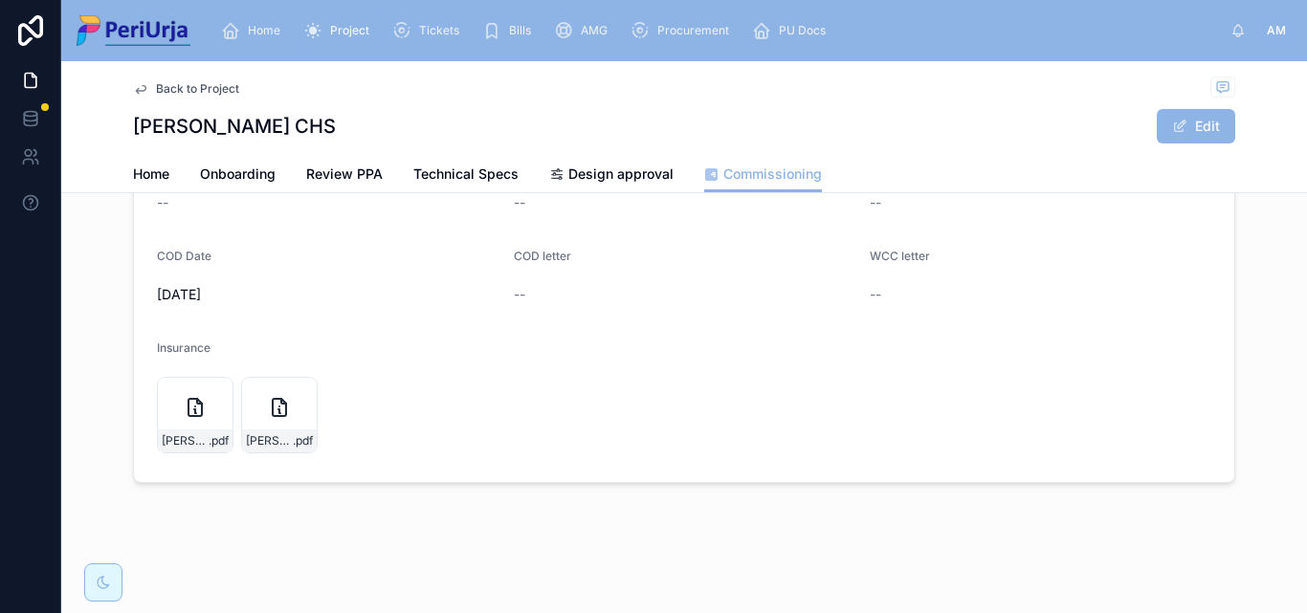
scroll to position [24, 0]
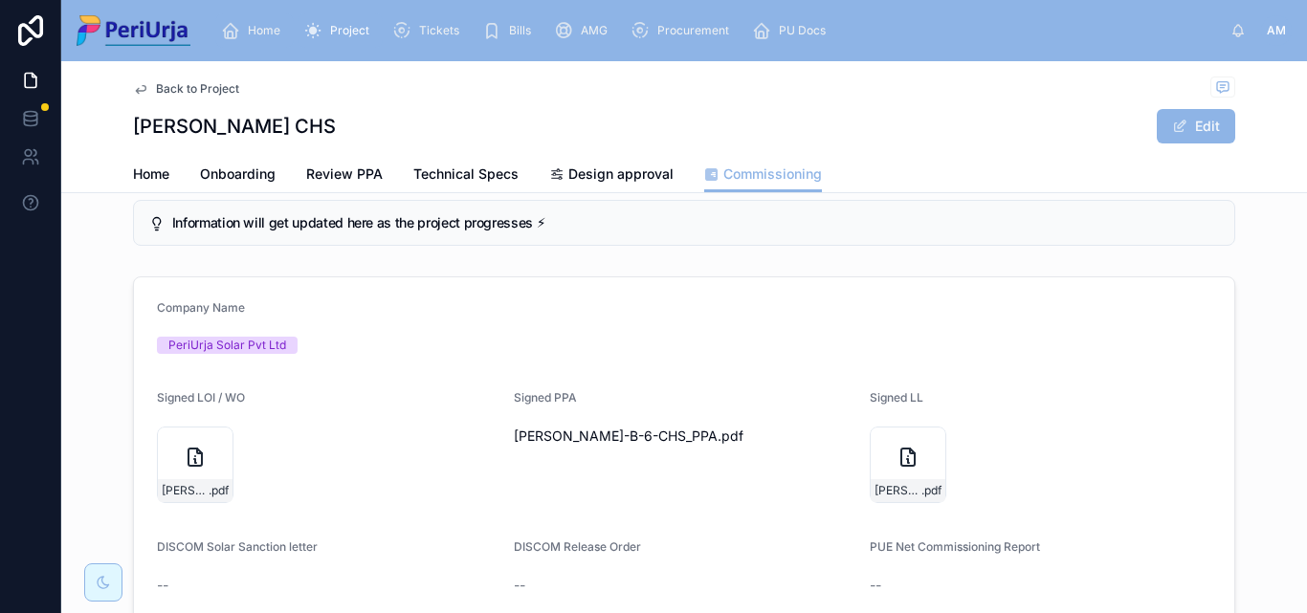
click at [245, 19] on div "Home" at bounding box center [254, 30] width 67 height 31
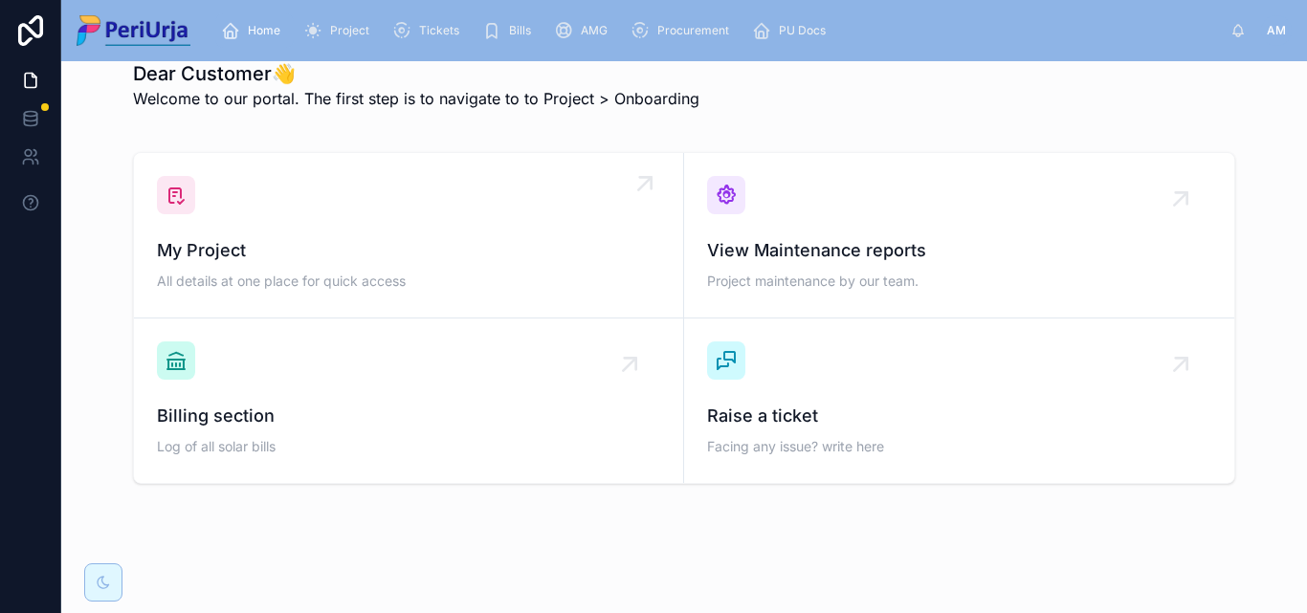
click at [278, 255] on span "My Project" at bounding box center [408, 250] width 503 height 27
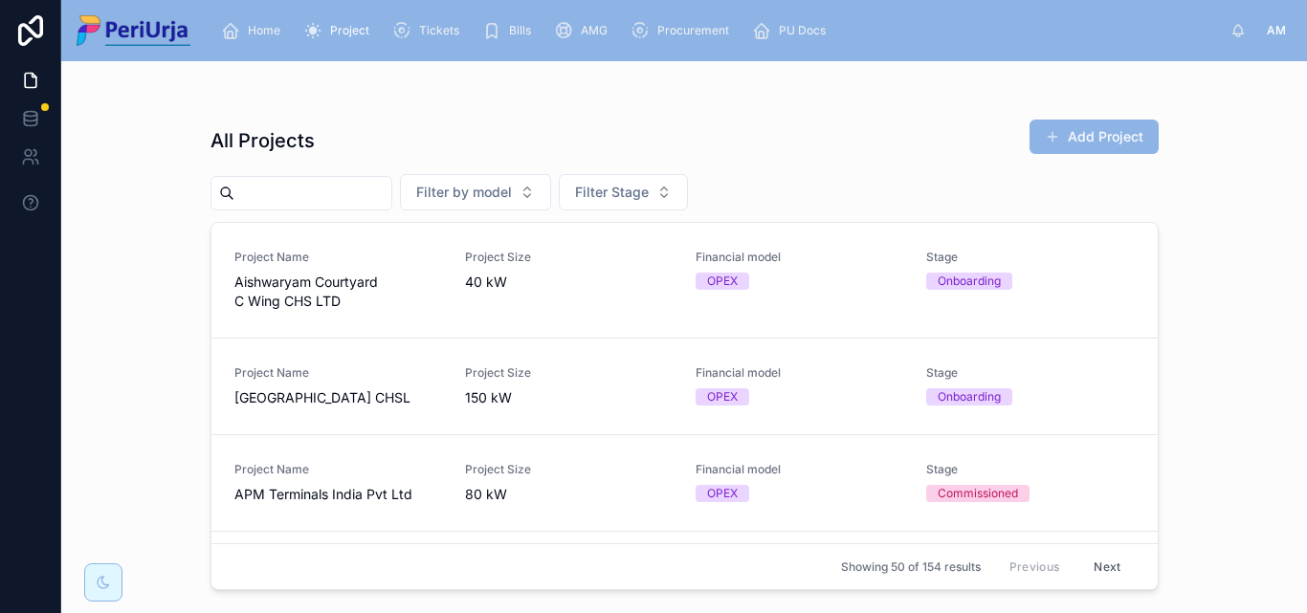
click at [276, 203] on input "text" at bounding box center [312, 193] width 157 height 27
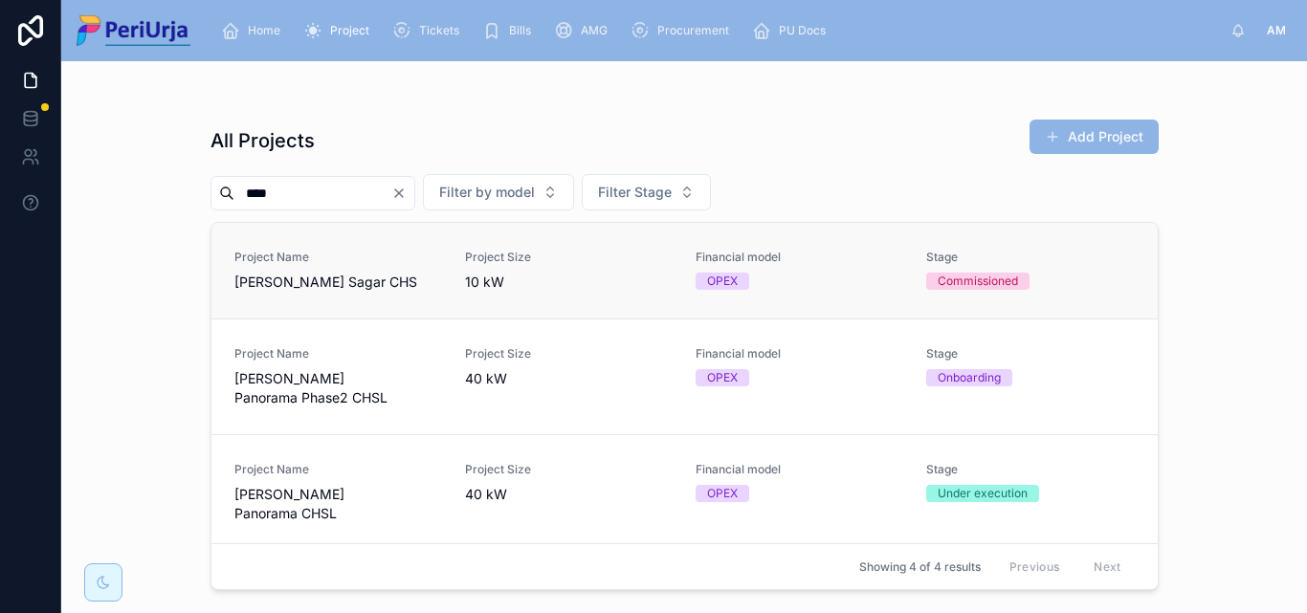
type input "****"
click at [325, 268] on div "Project Name [PERSON_NAME] Sagar CHS" at bounding box center [338, 271] width 208 height 42
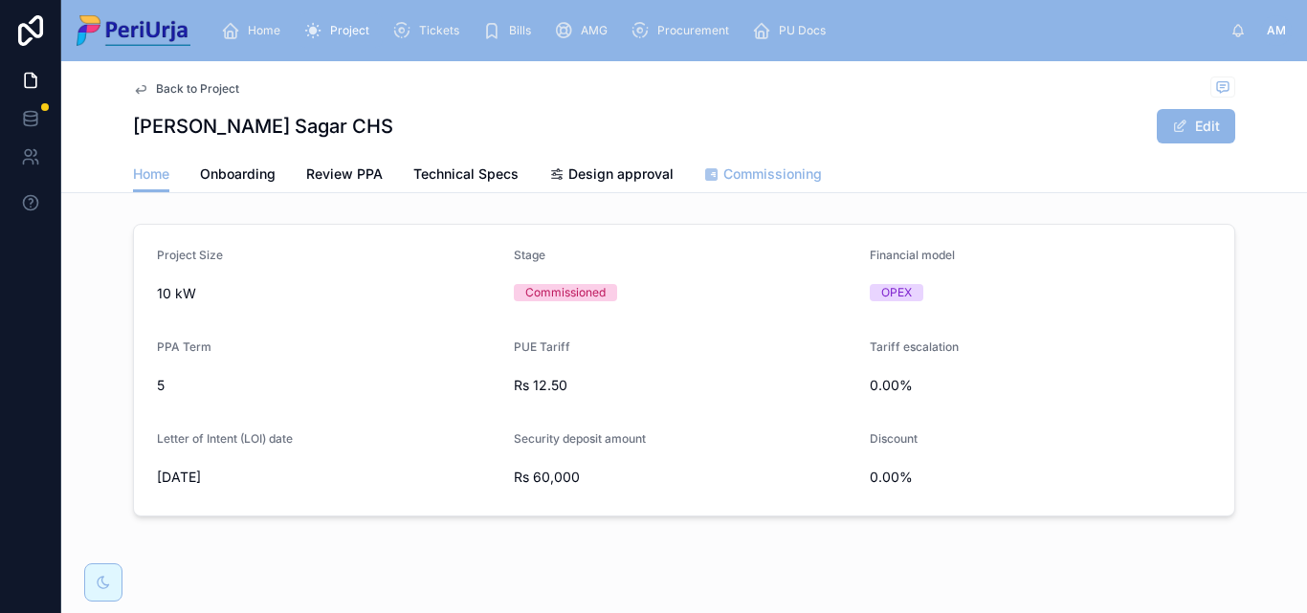
click at [737, 178] on span "Commissioning" at bounding box center [772, 174] width 99 height 19
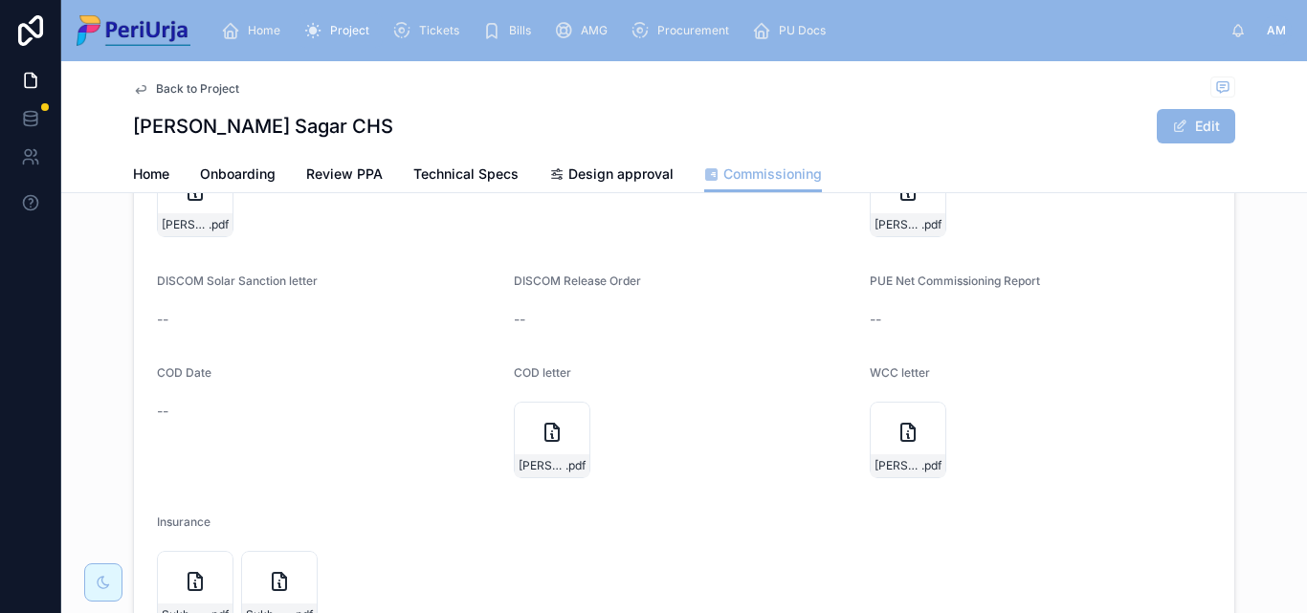
scroll to position [383, 0]
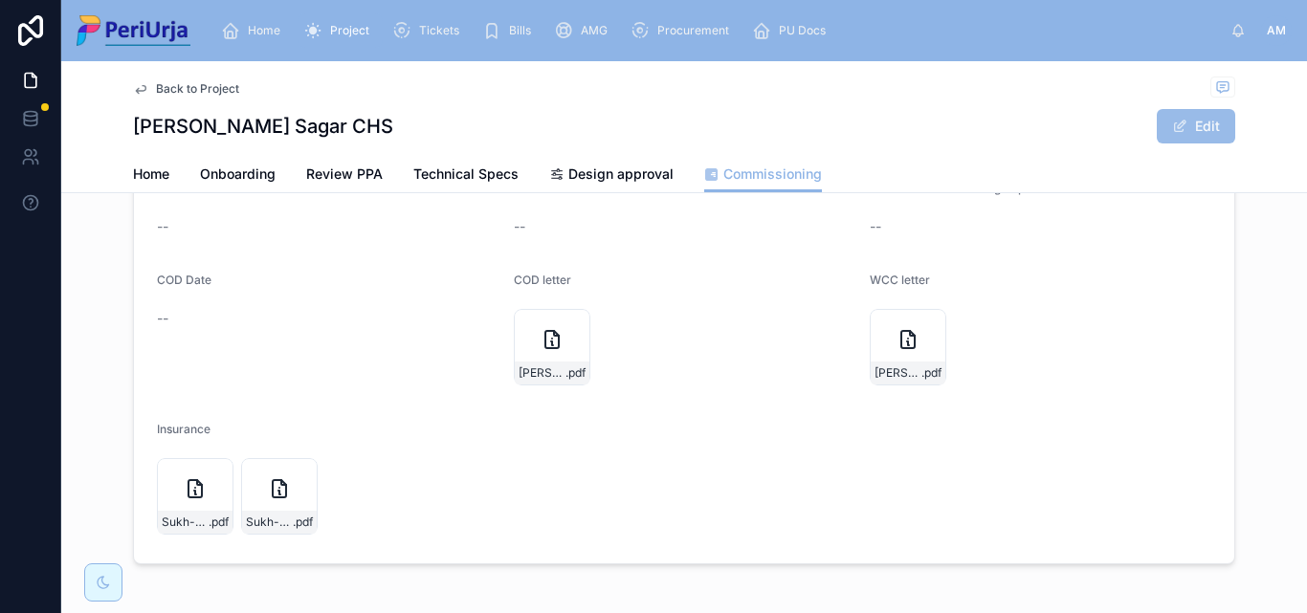
click at [1211, 121] on button "Edit" at bounding box center [1196, 126] width 78 height 34
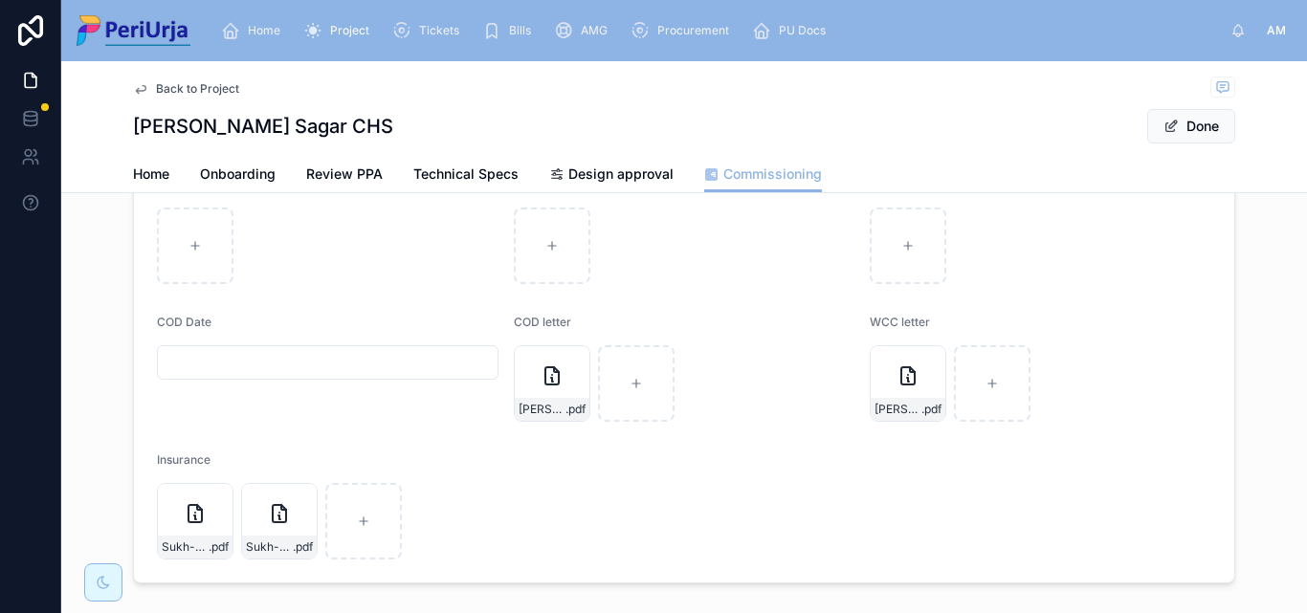
scroll to position [390, 0]
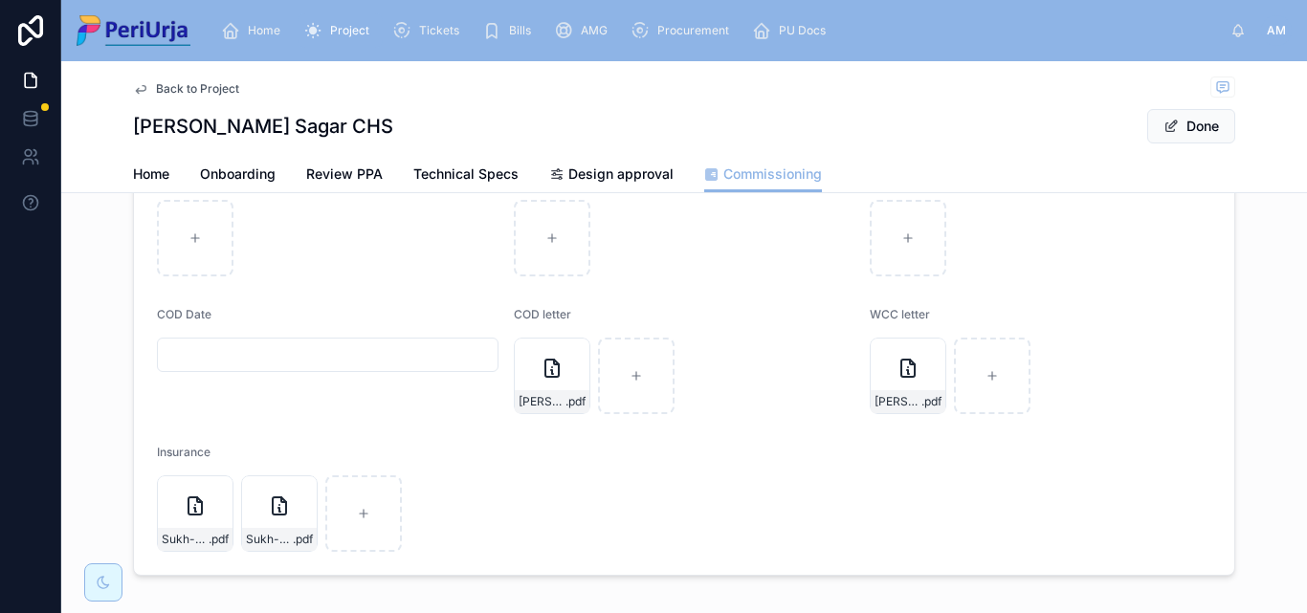
click at [211, 352] on input "text" at bounding box center [328, 355] width 340 height 27
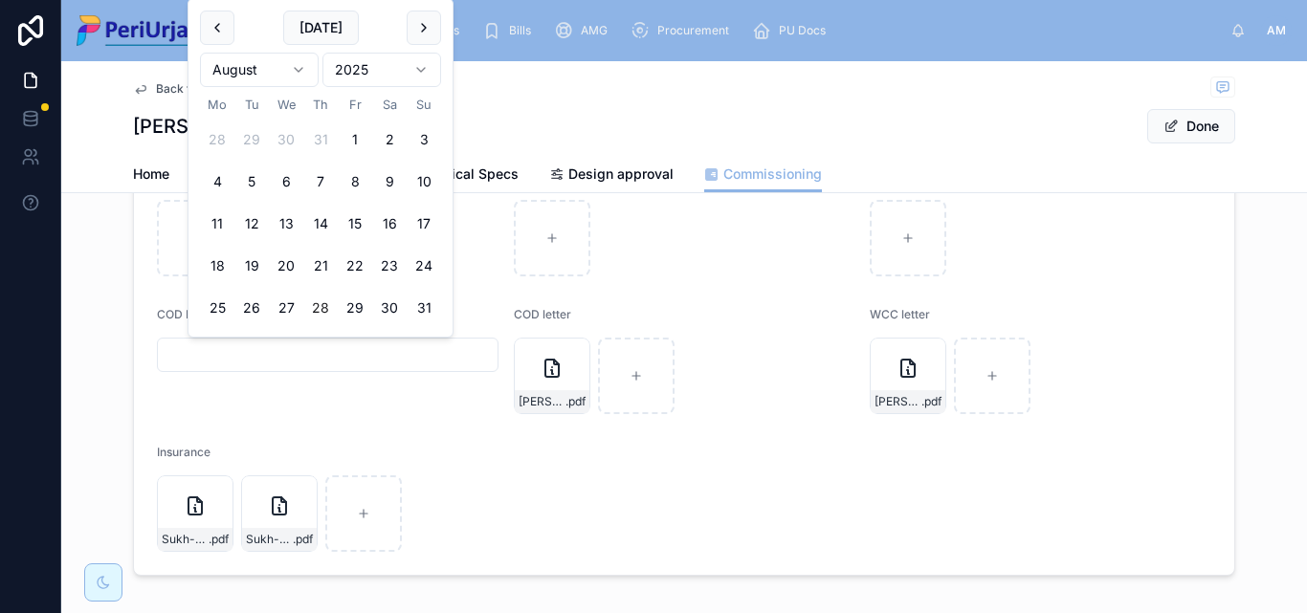
click at [420, 74] on html "Home Project Tickets Bills AMG Procurement PU Docs AM [PERSON_NAME] More Back t…" at bounding box center [653, 306] width 1307 height 613
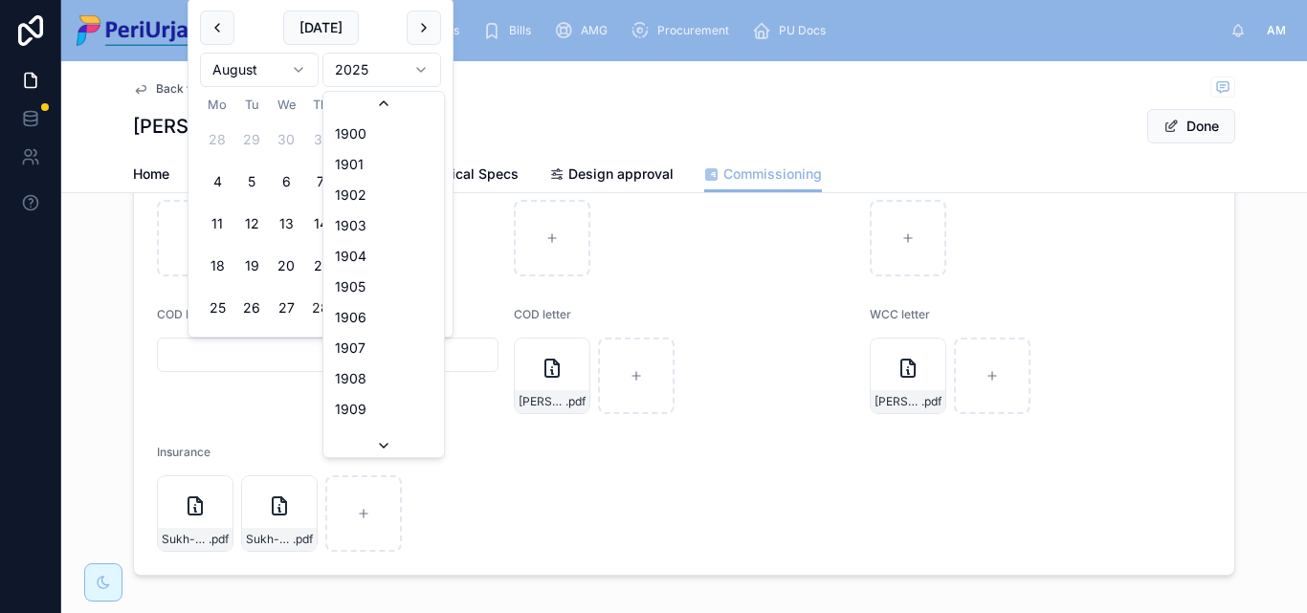
scroll to position [3543, 0]
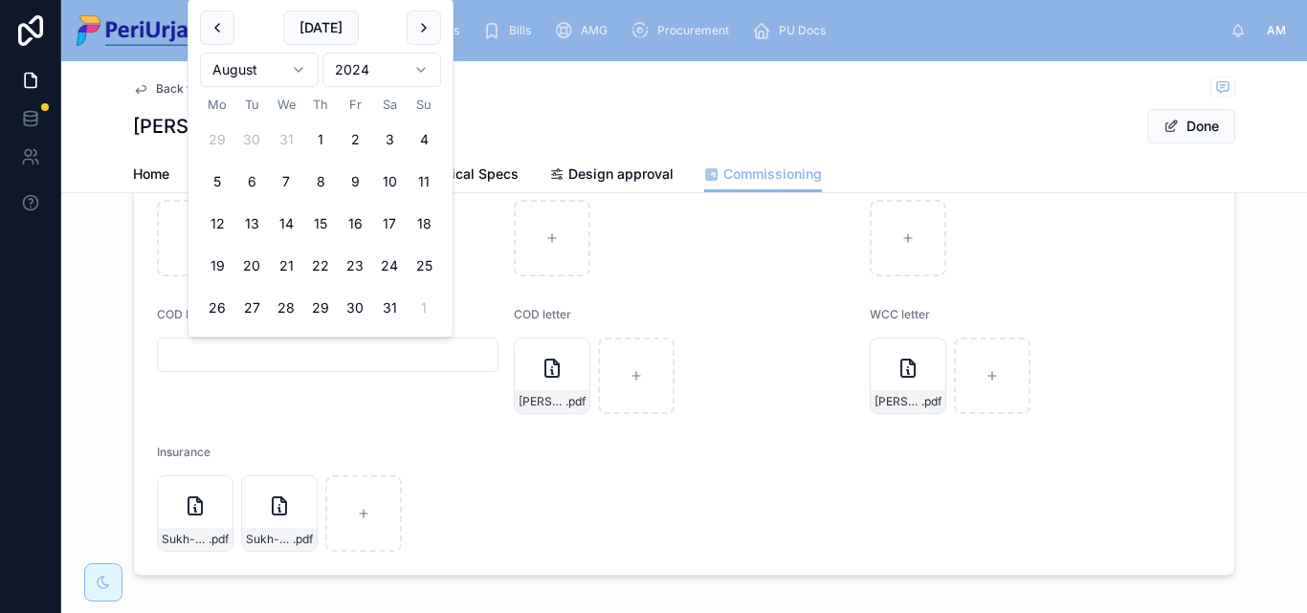
click at [307, 58] on html "Home Project Tickets Bills AMG Procurement PU Docs AM [PERSON_NAME] More Back t…" at bounding box center [653, 306] width 1307 height 613
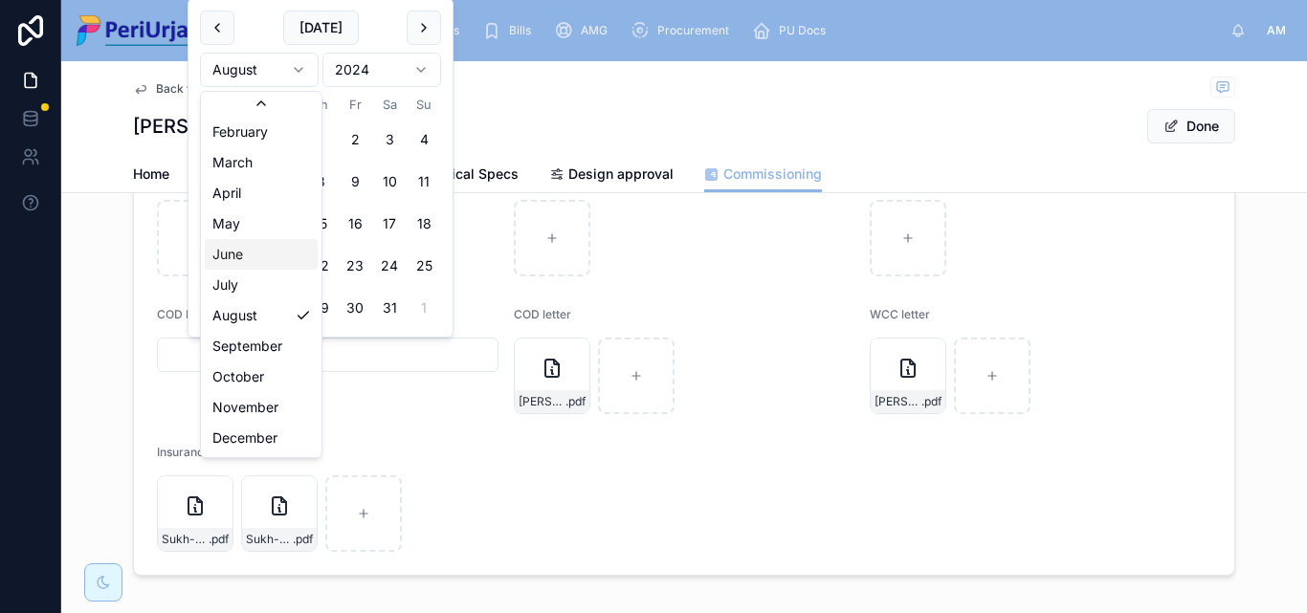
scroll to position [33, 0]
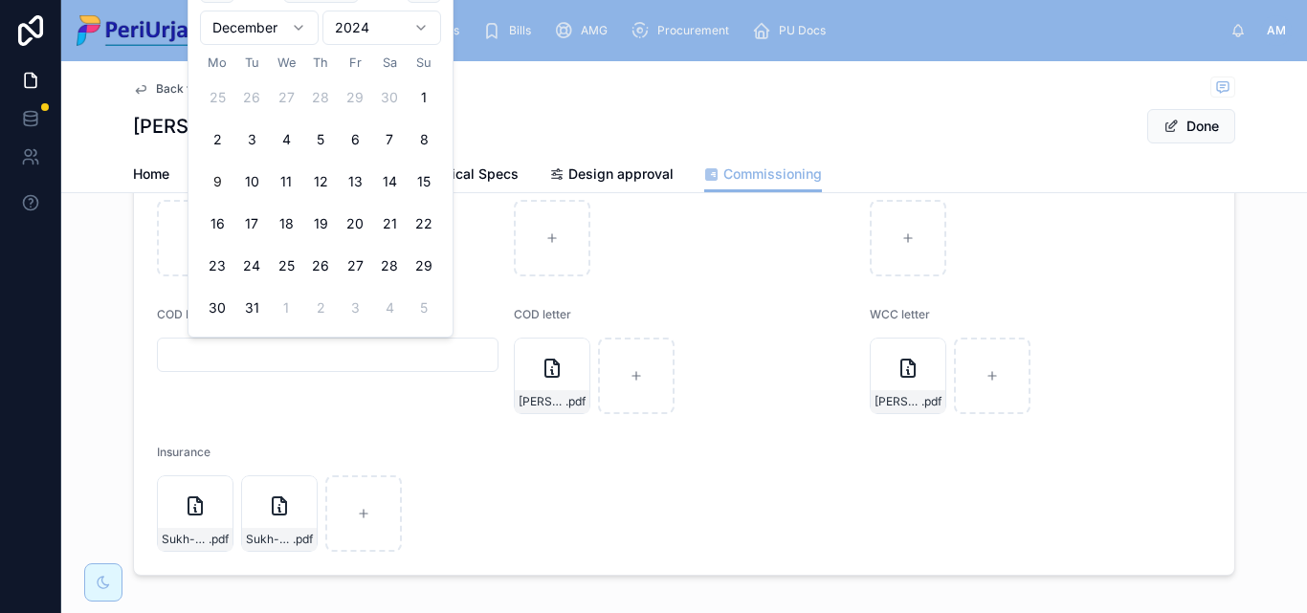
click at [210, 181] on button "9" at bounding box center [217, 182] width 34 height 34
type input "**********"
click at [1211, 122] on button "Done" at bounding box center [1191, 126] width 88 height 34
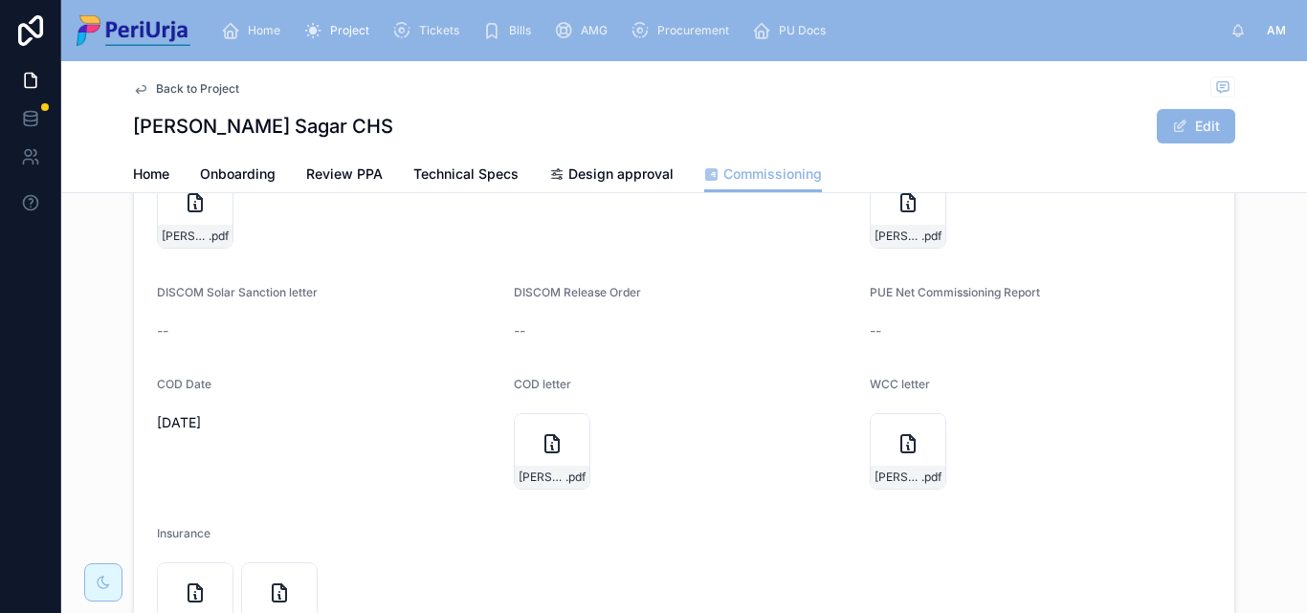
scroll to position [81, 0]
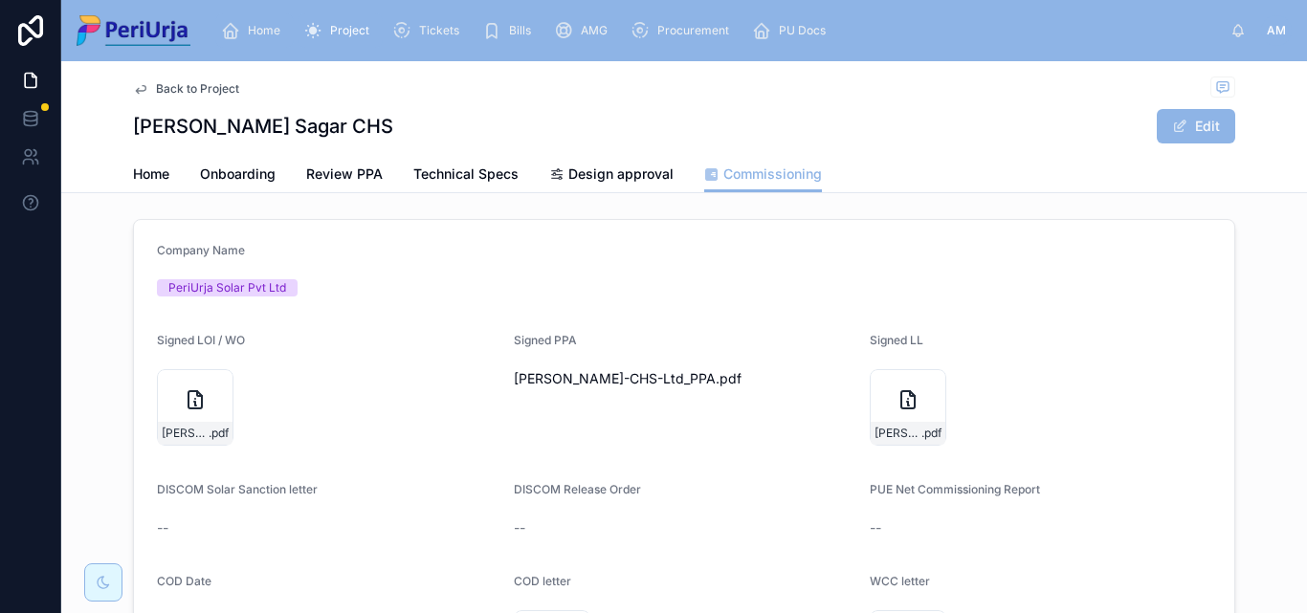
click at [257, 18] on div "Home" at bounding box center [254, 30] width 67 height 31
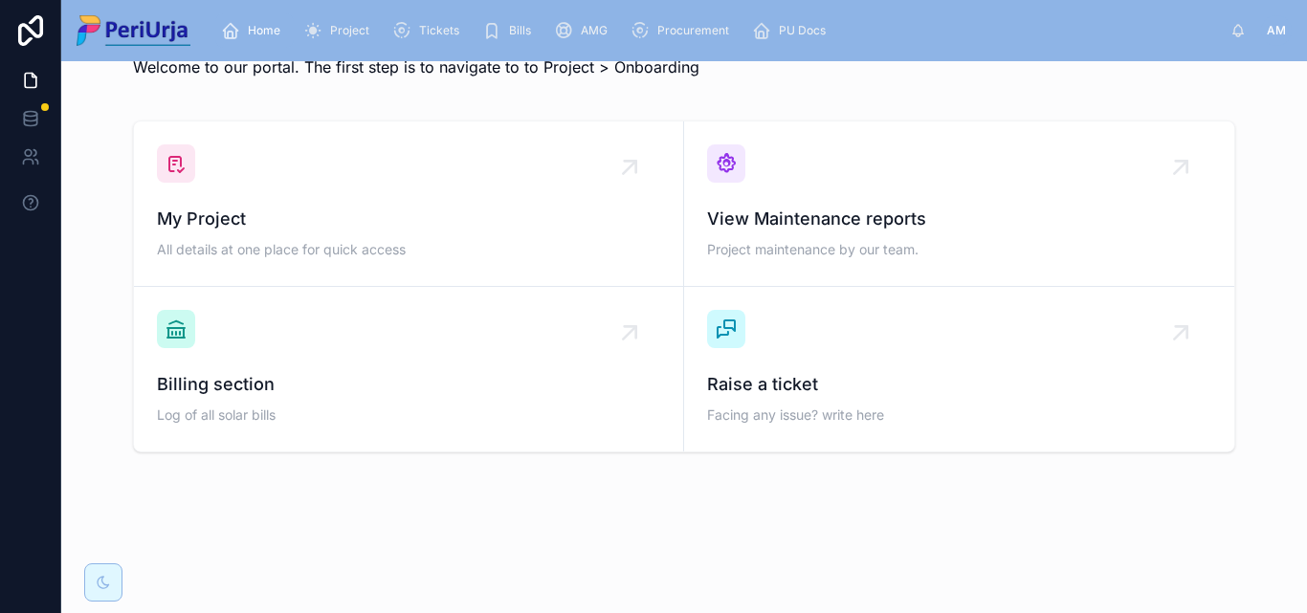
scroll to position [56, 0]
click at [241, 226] on span "My Project" at bounding box center [408, 219] width 503 height 27
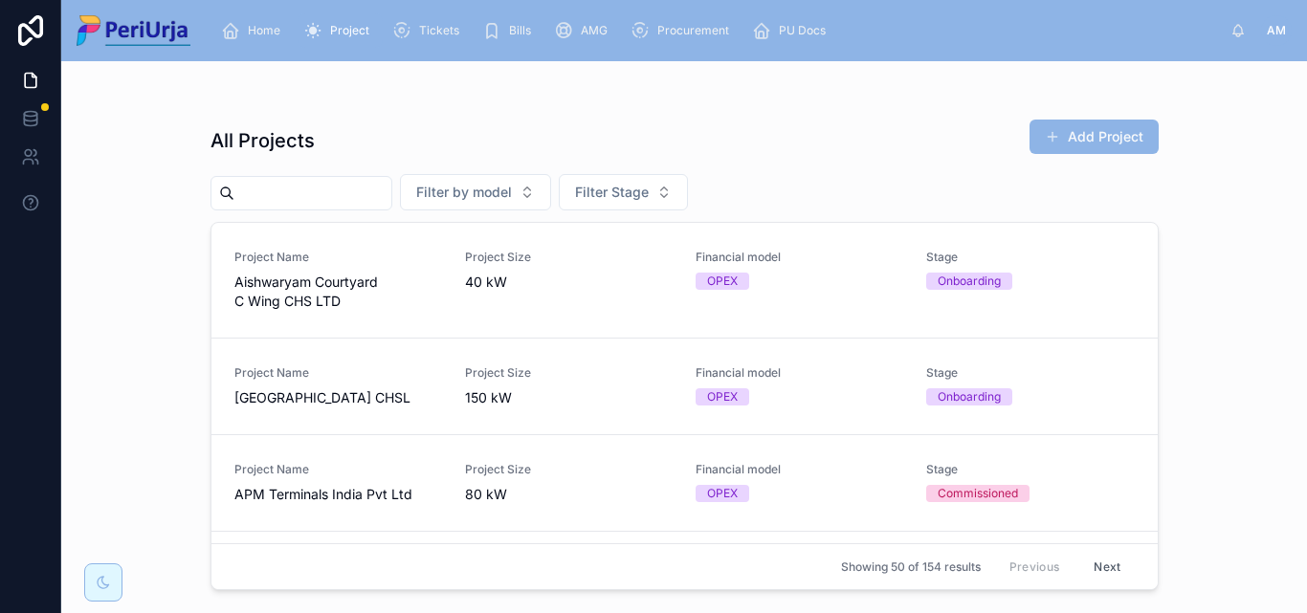
click at [272, 191] on input "text" at bounding box center [312, 193] width 157 height 27
paste input "**********"
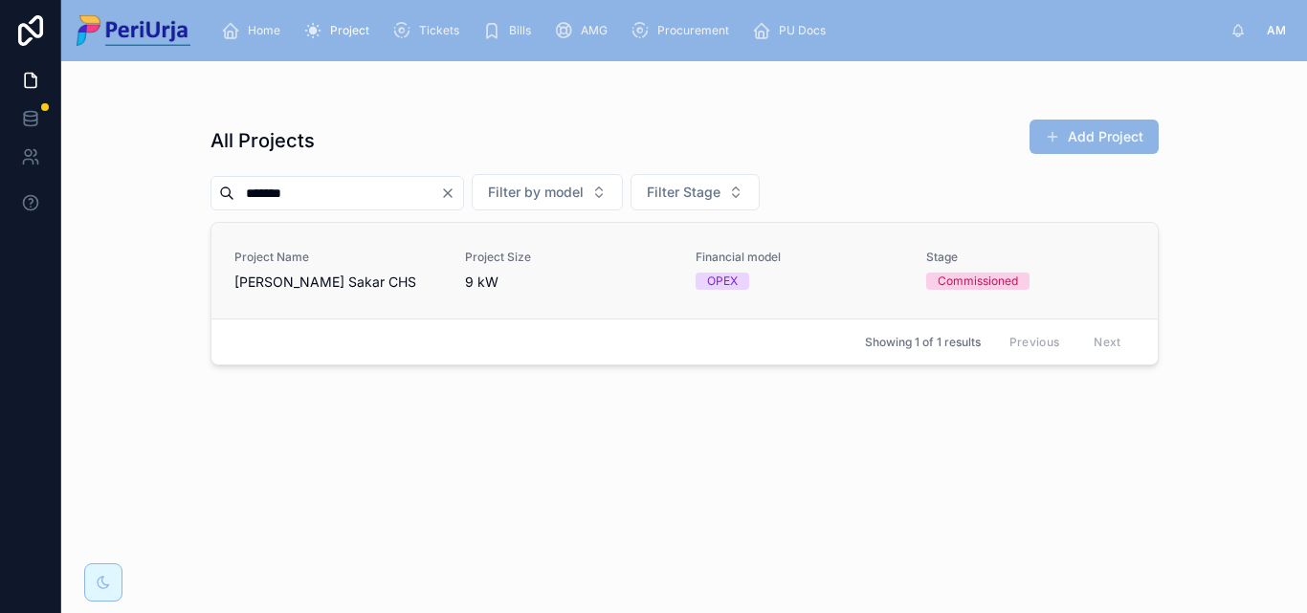
type input "******"
click at [330, 255] on span "Project Name" at bounding box center [338, 257] width 208 height 15
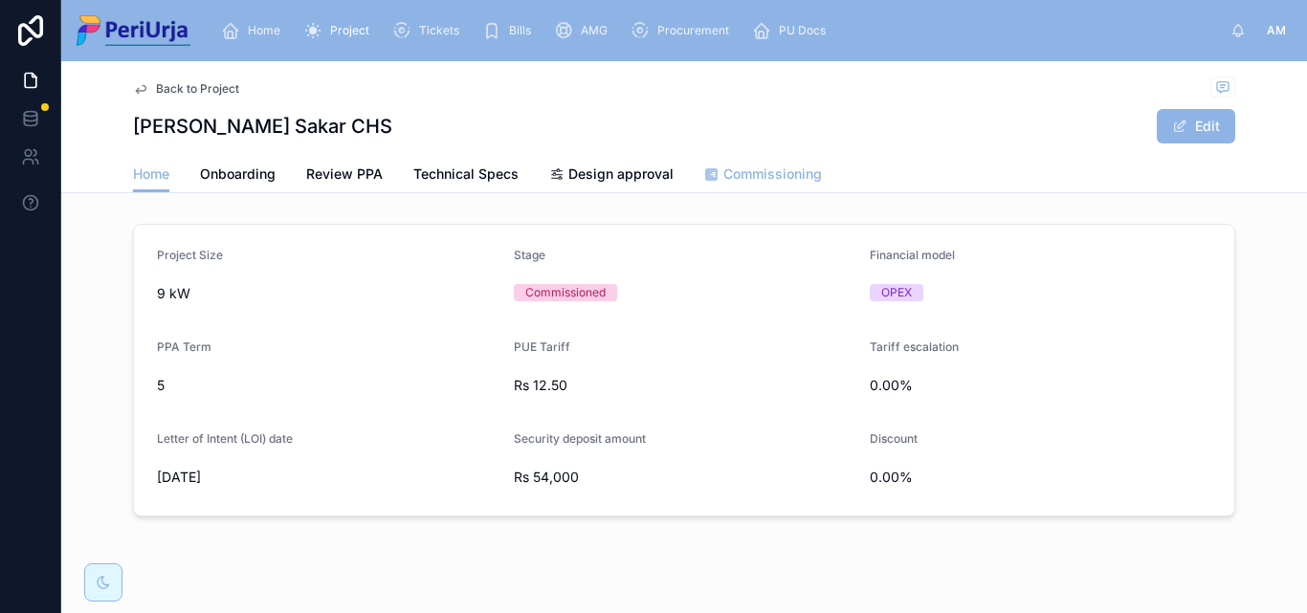
click at [763, 170] on span "Commissioning" at bounding box center [772, 174] width 99 height 19
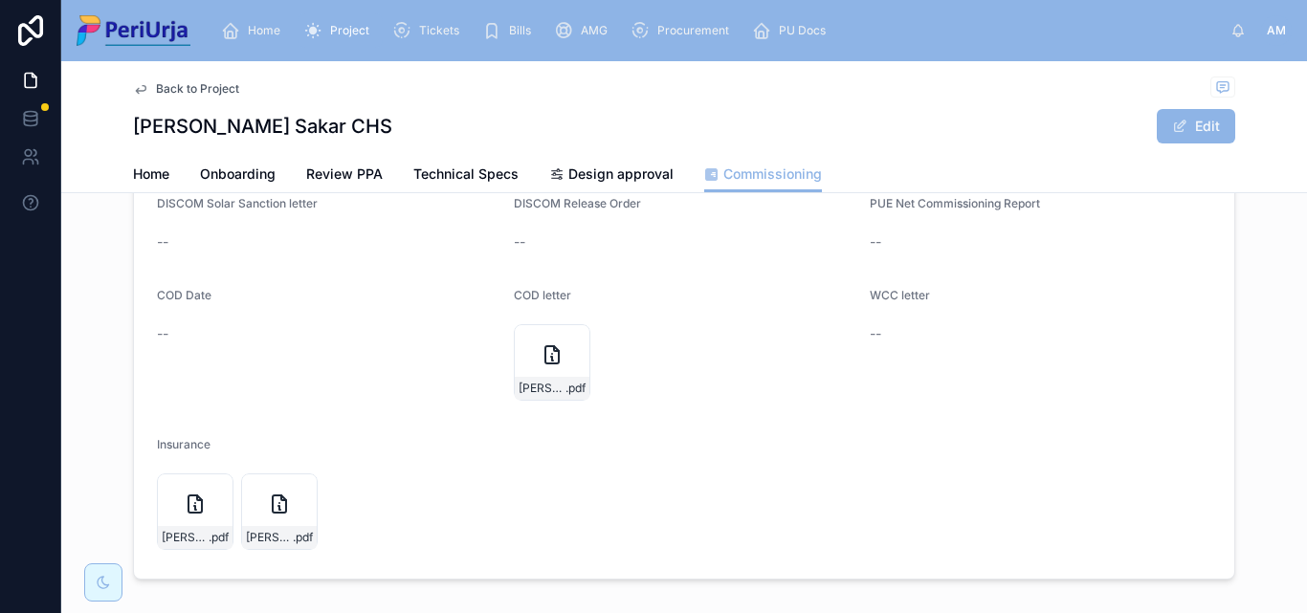
scroll to position [368, 0]
click at [1211, 120] on button "Edit" at bounding box center [1196, 126] width 78 height 34
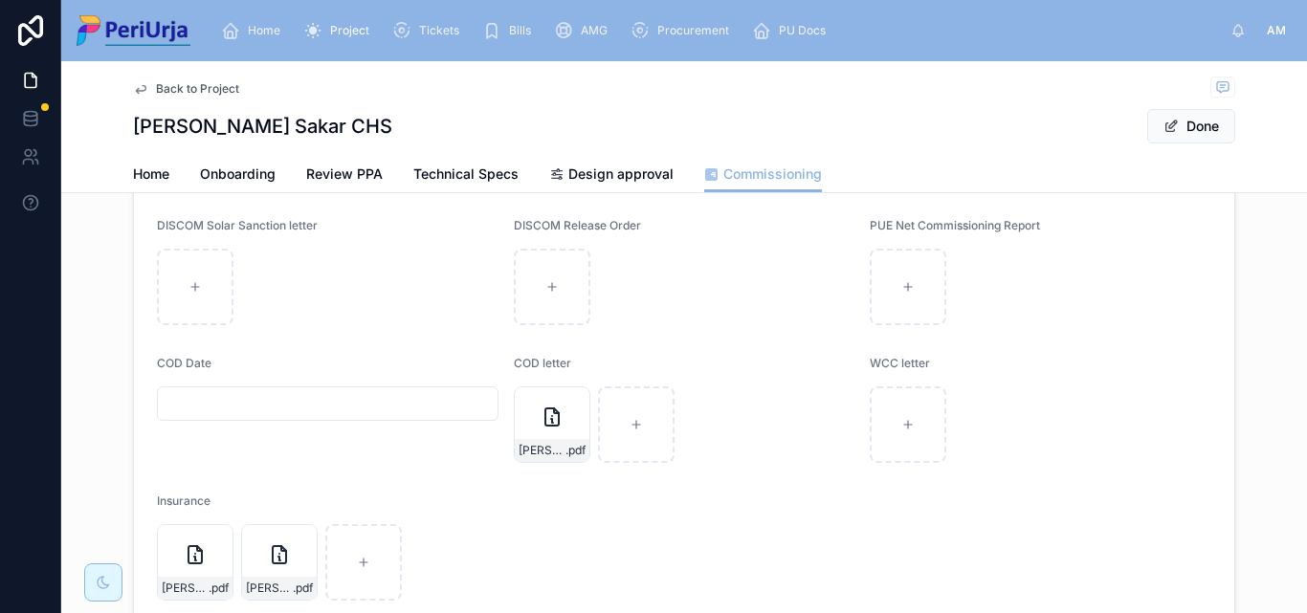
scroll to position [376, 0]
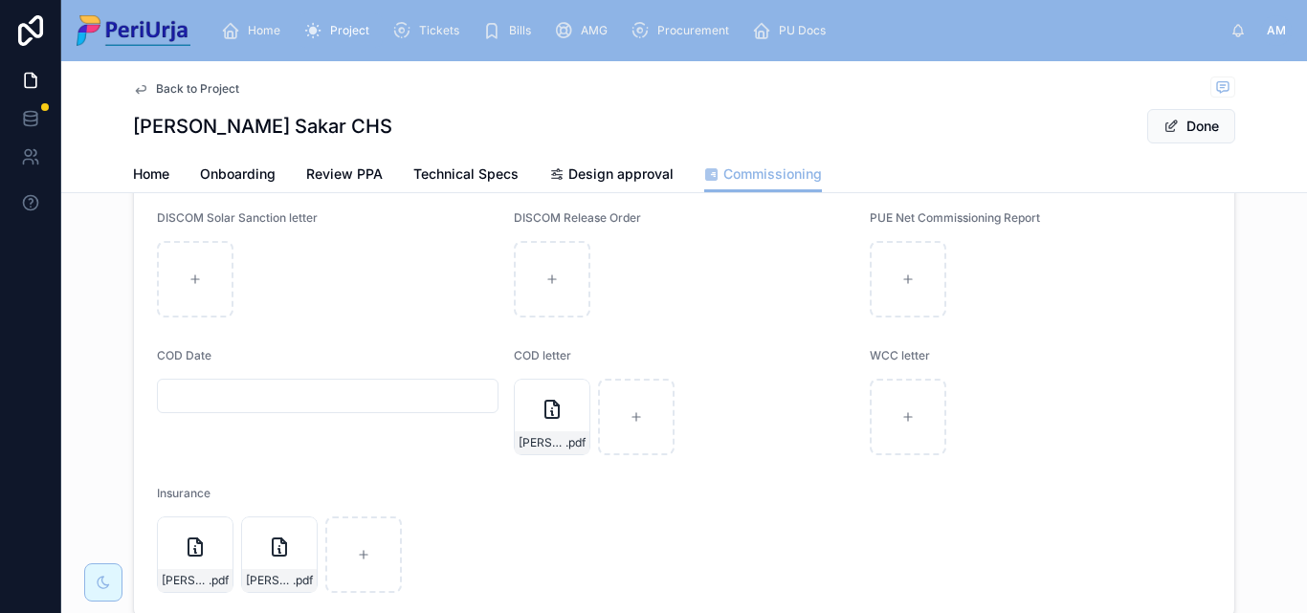
click at [260, 383] on input "text" at bounding box center [328, 396] width 340 height 27
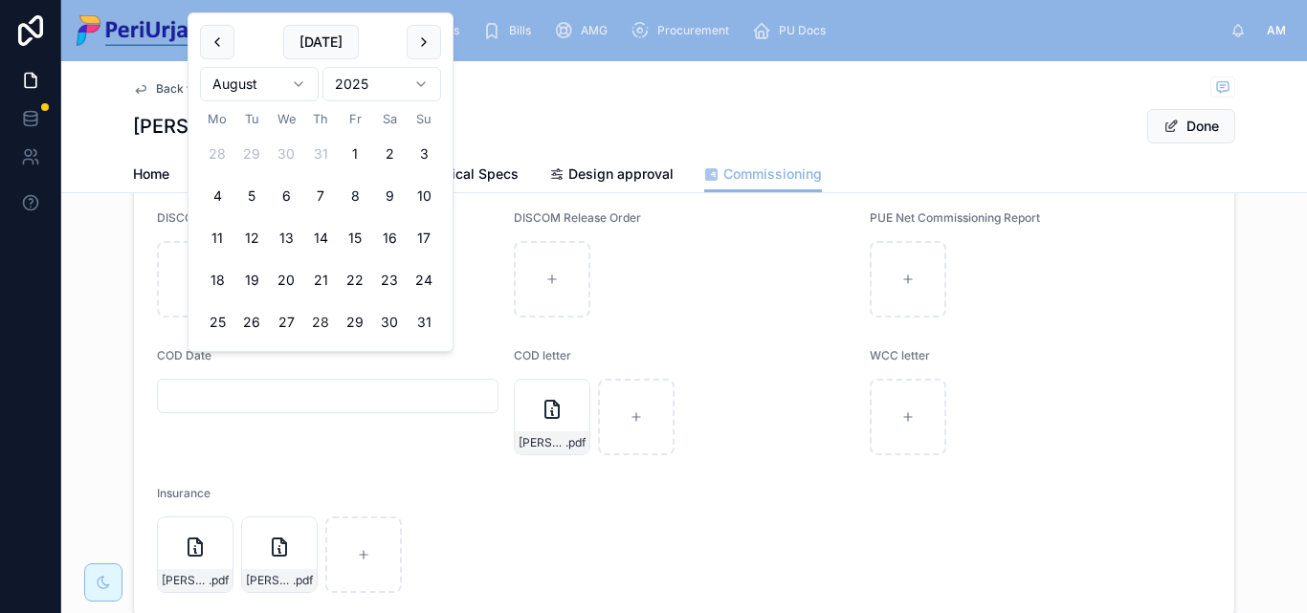
click at [504, 121] on div "[PERSON_NAME] Sakar CHS Done" at bounding box center [684, 126] width 1102 height 36
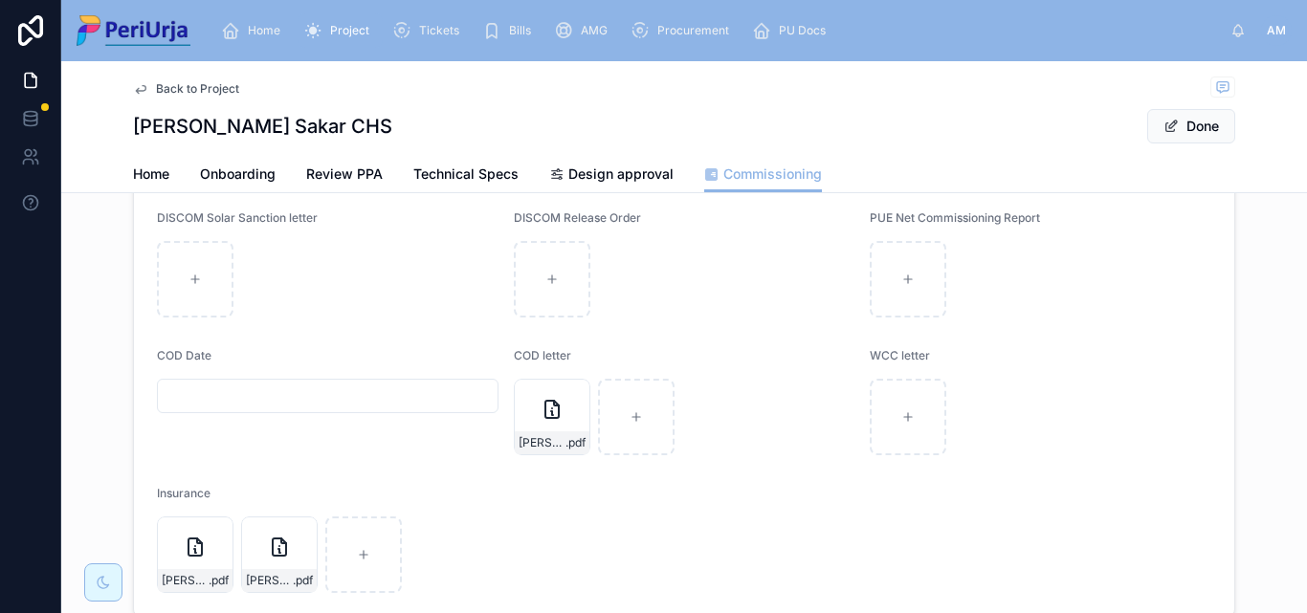
click at [1227, 109] on span "Done" at bounding box center [1191, 126] width 88 height 34
click at [1207, 118] on button "Done" at bounding box center [1191, 126] width 88 height 34
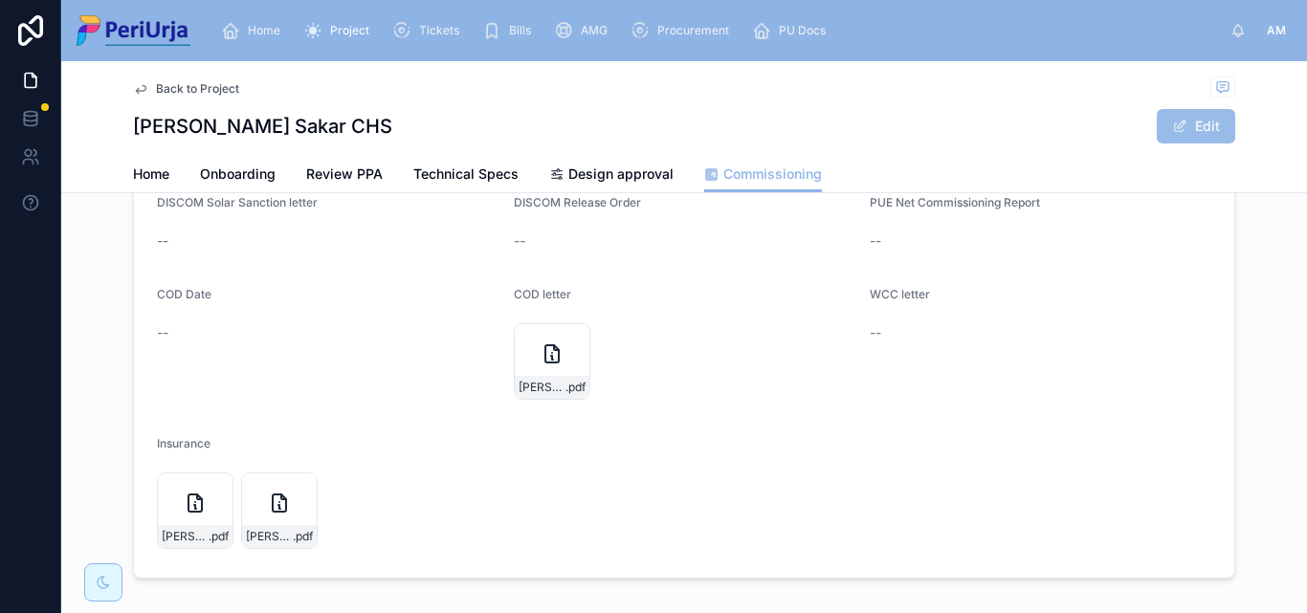
click at [1207, 118] on button "Edit" at bounding box center [1196, 126] width 78 height 34
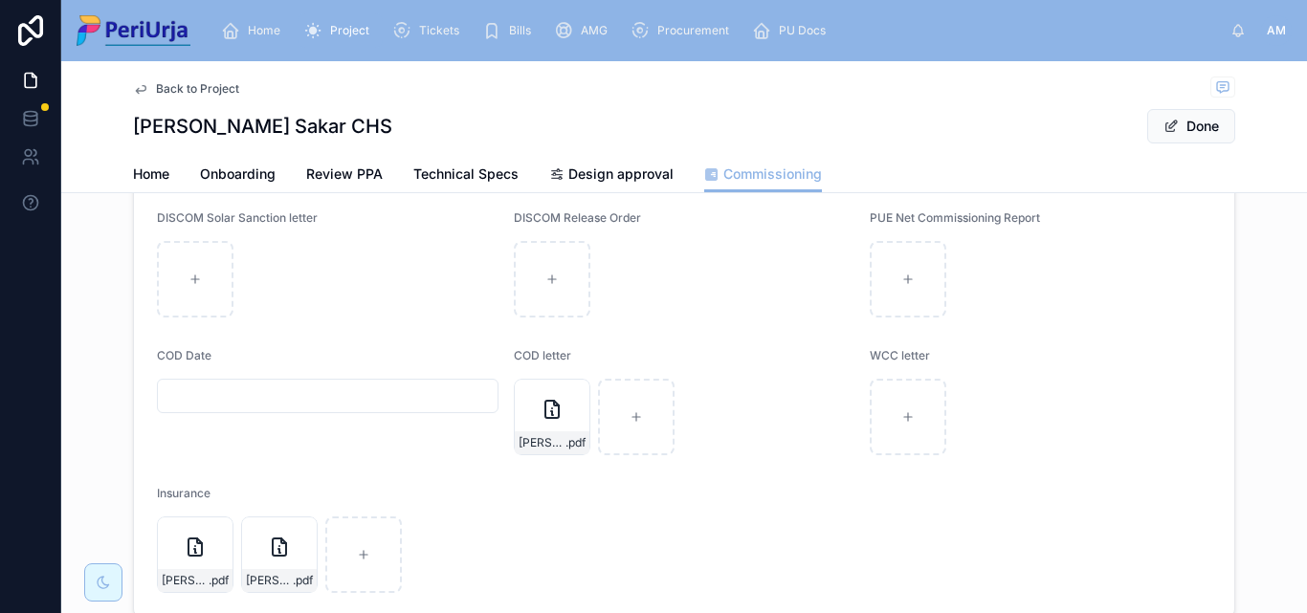
click at [175, 383] on input "text" at bounding box center [328, 396] width 340 height 27
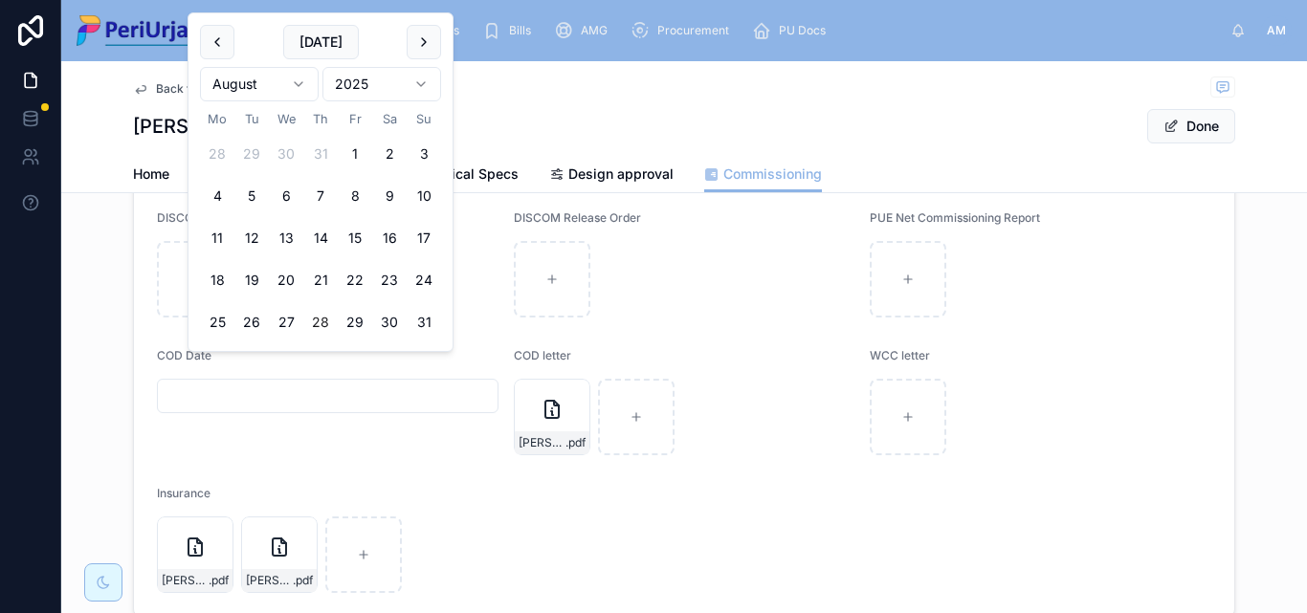
click at [418, 85] on html "Home Project Tickets Bills AMG Procurement PU Docs AM [PERSON_NAME] More Back t…" at bounding box center [653, 306] width 1307 height 613
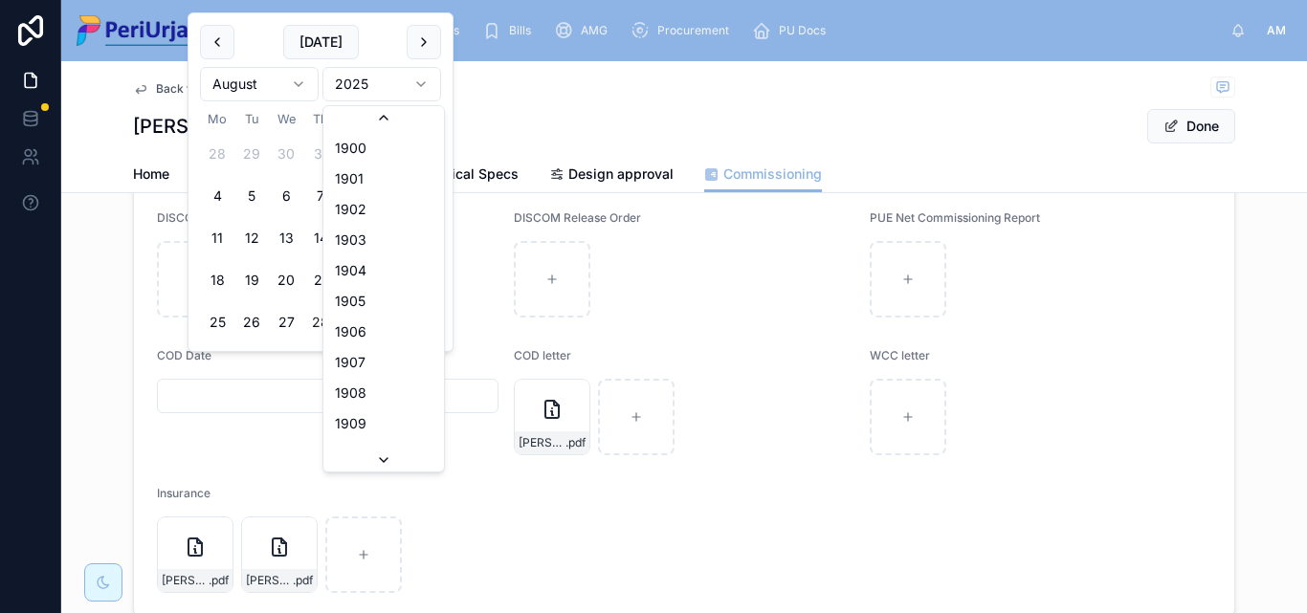
scroll to position [3543, 0]
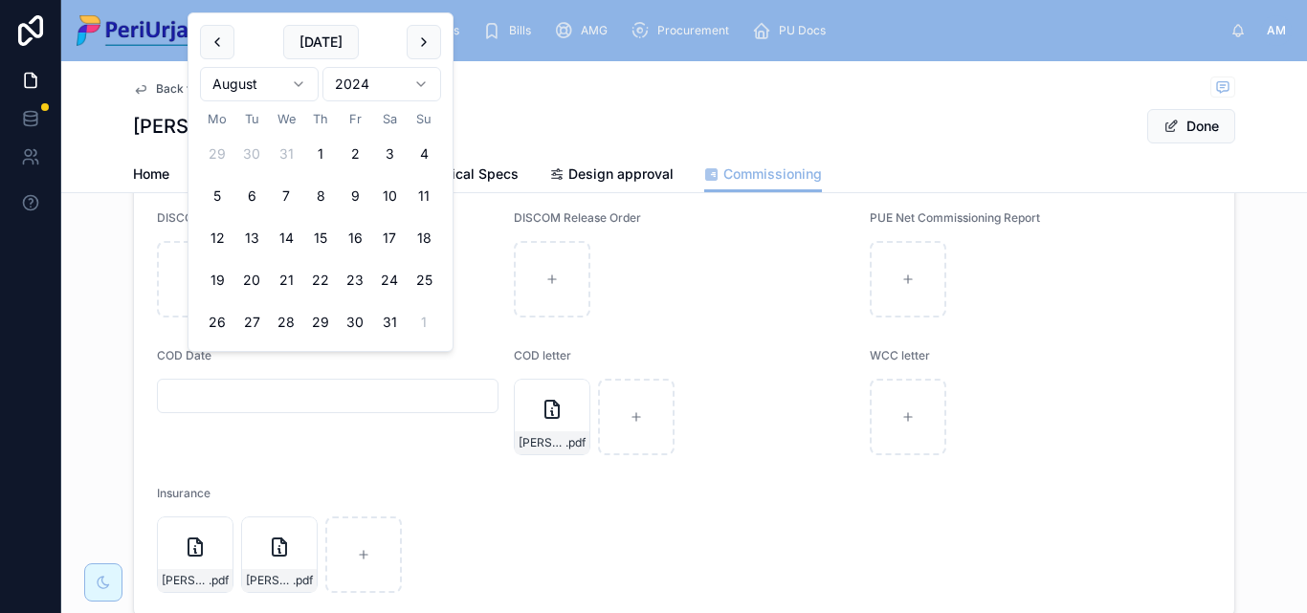
click at [309, 79] on html "Home Project Tickets Bills AMG Procurement PU Docs AM [PERSON_NAME] More Back t…" at bounding box center [653, 306] width 1307 height 613
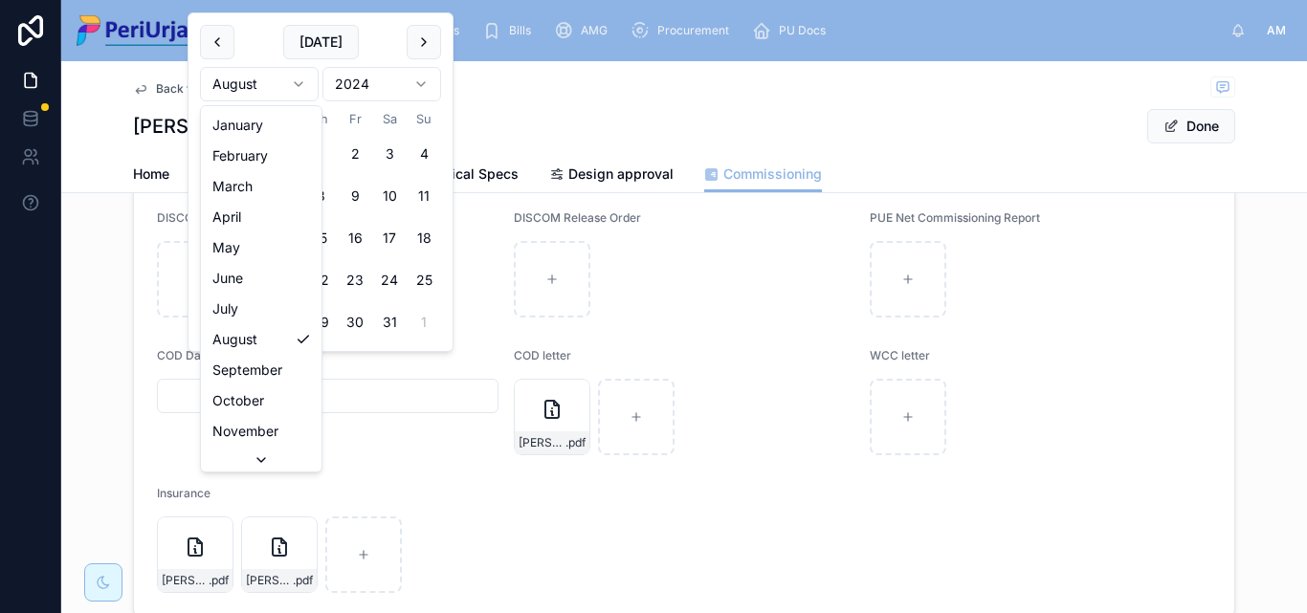
scroll to position [33, 0]
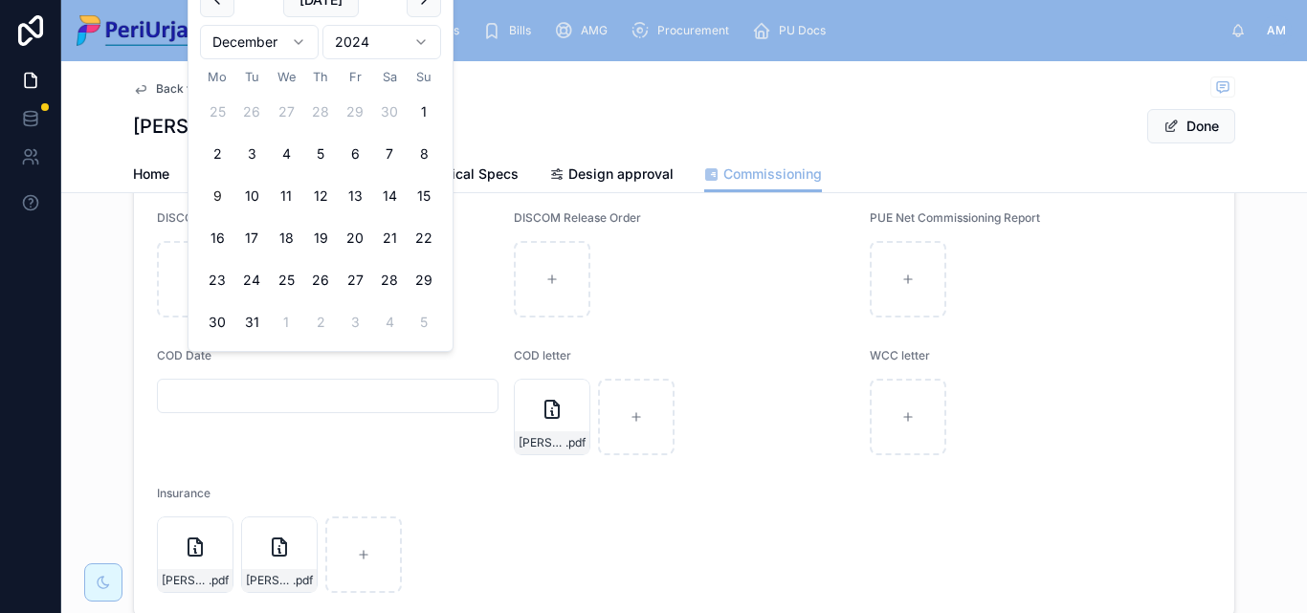
click at [214, 193] on button "9" at bounding box center [217, 196] width 34 height 34
type input "**********"
click at [1205, 118] on button "Done" at bounding box center [1191, 126] width 88 height 34
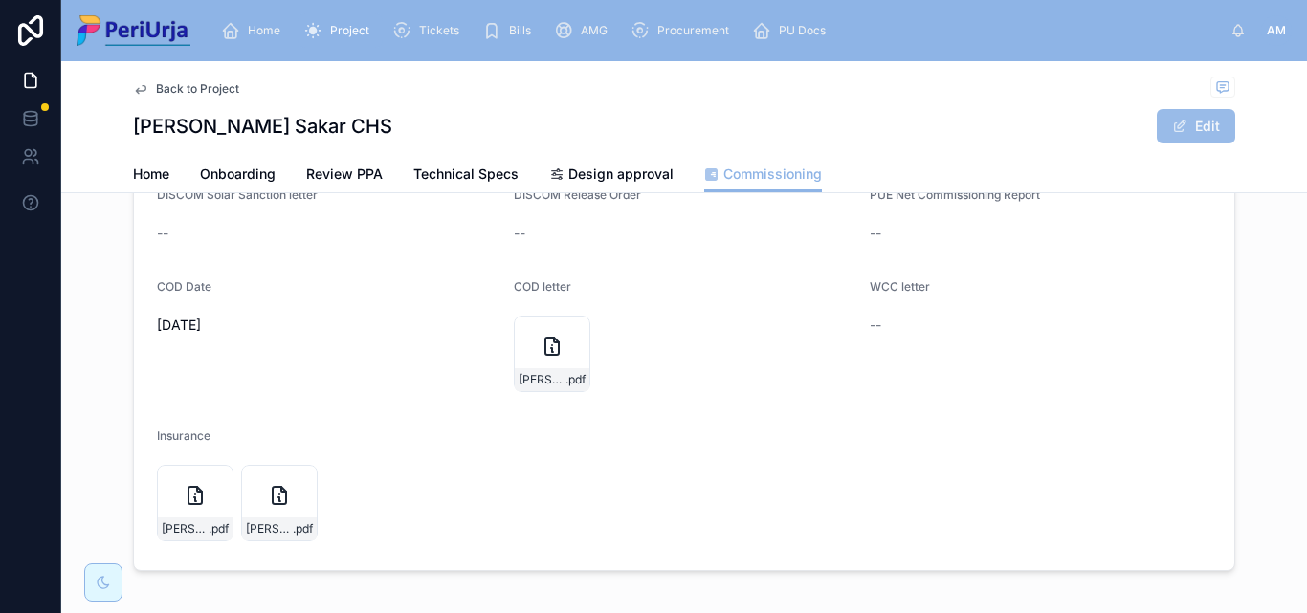
scroll to position [368, 0]
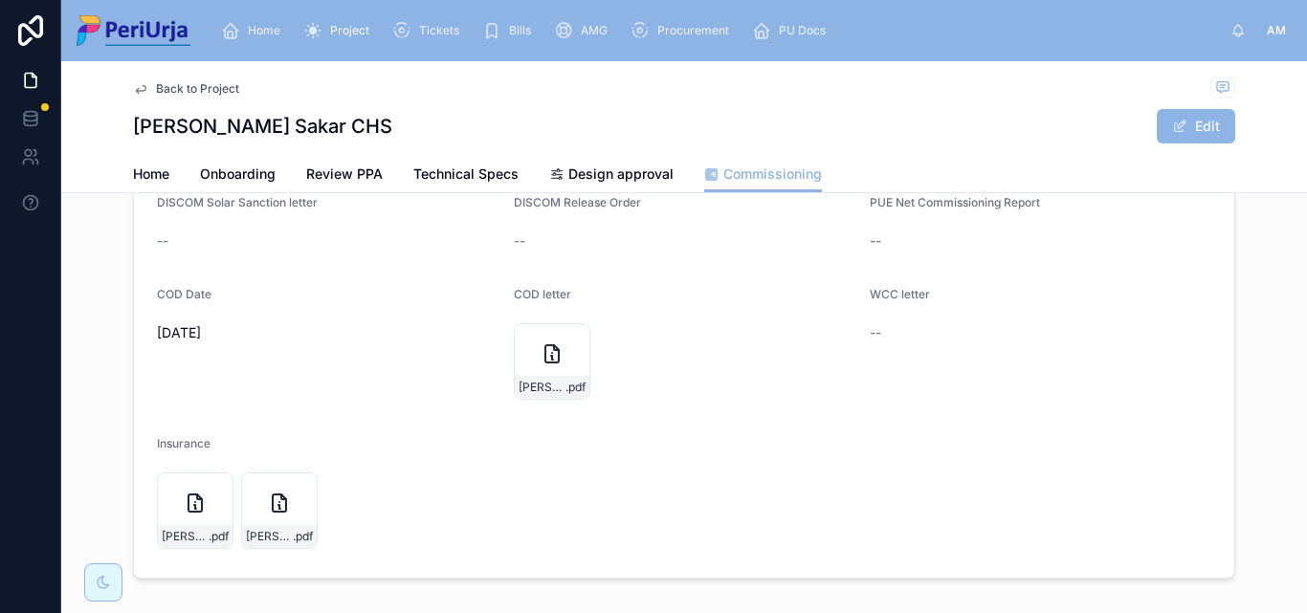
click at [260, 39] on div "Home" at bounding box center [254, 30] width 67 height 31
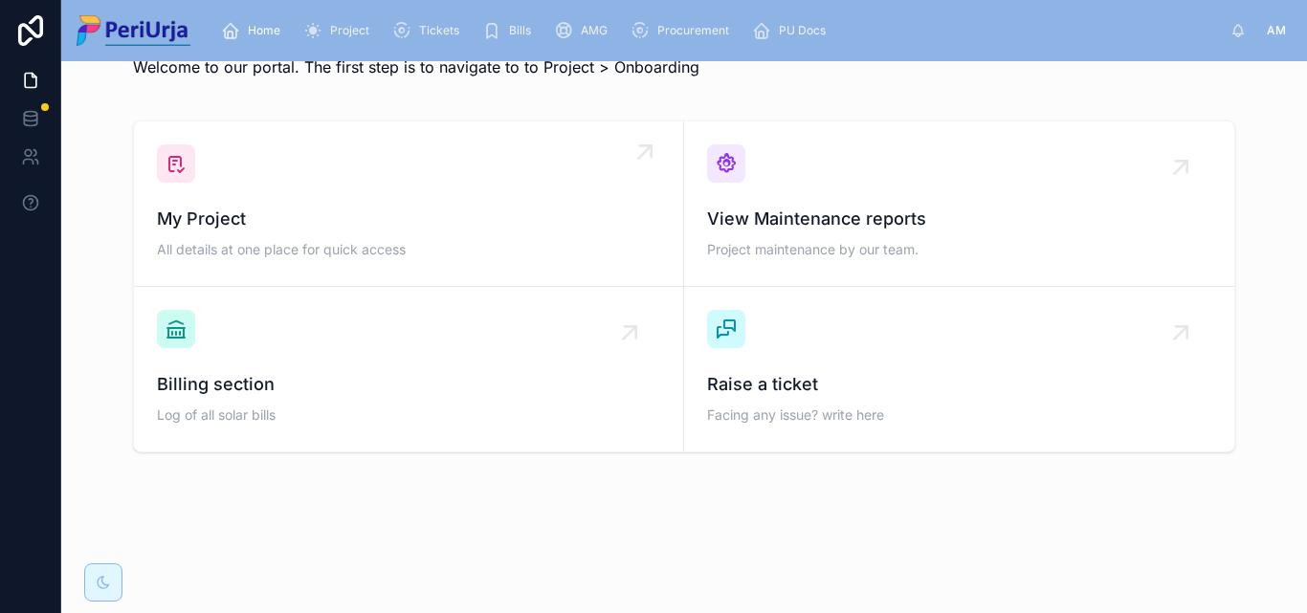
scroll to position [56, 0]
click at [270, 218] on span "My Project" at bounding box center [408, 219] width 503 height 27
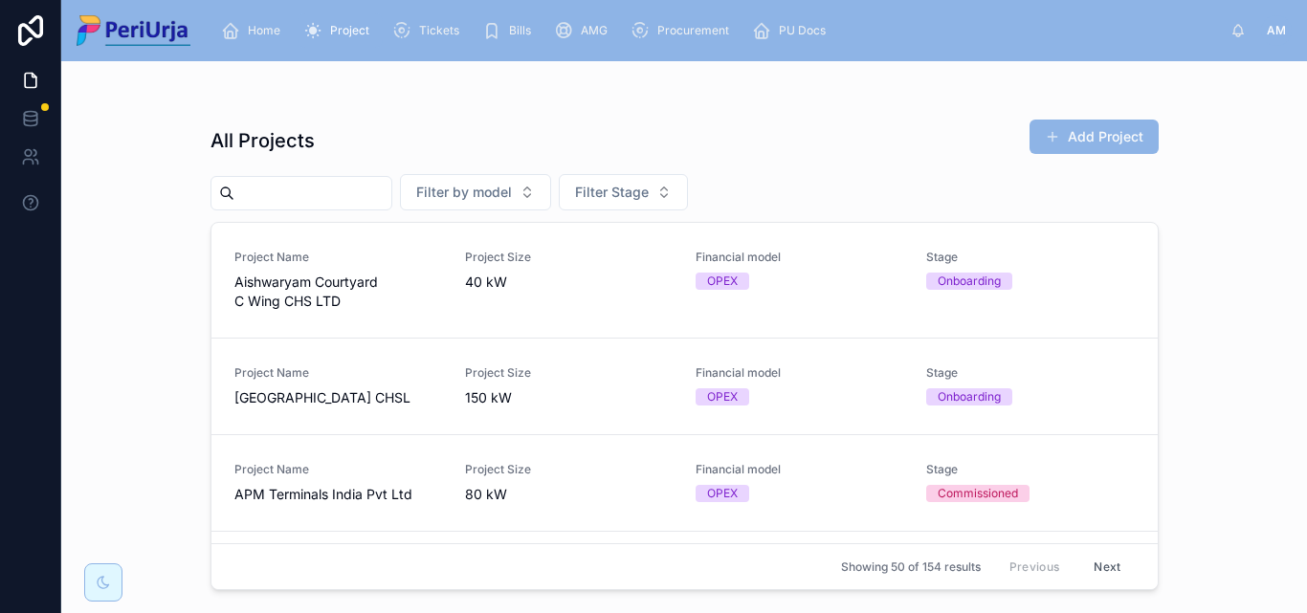
click at [260, 199] on input "text" at bounding box center [312, 193] width 157 height 27
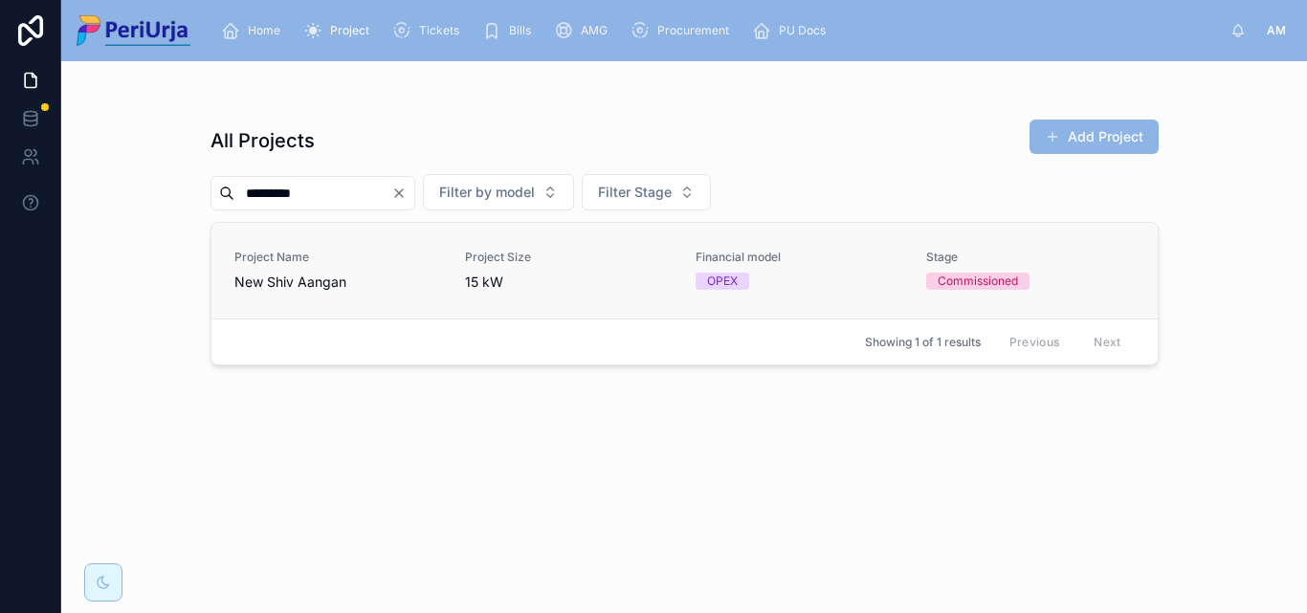
type input "********"
click at [262, 261] on span "Project Name" at bounding box center [338, 257] width 208 height 15
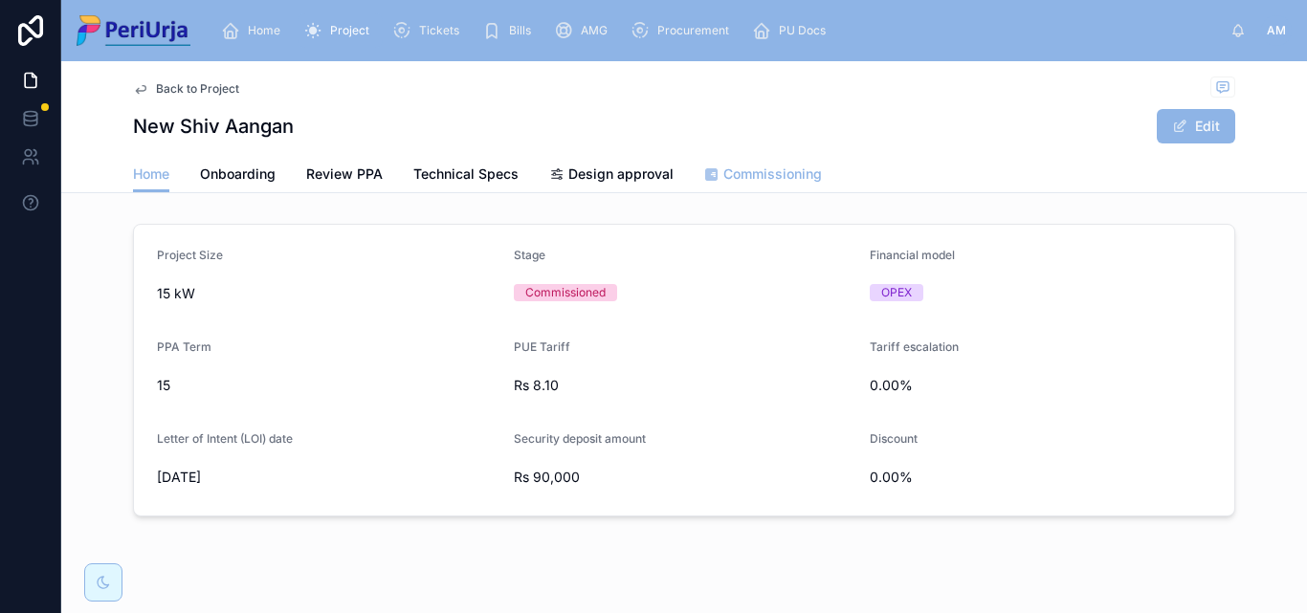
click at [749, 171] on span "Commissioning" at bounding box center [772, 174] width 99 height 19
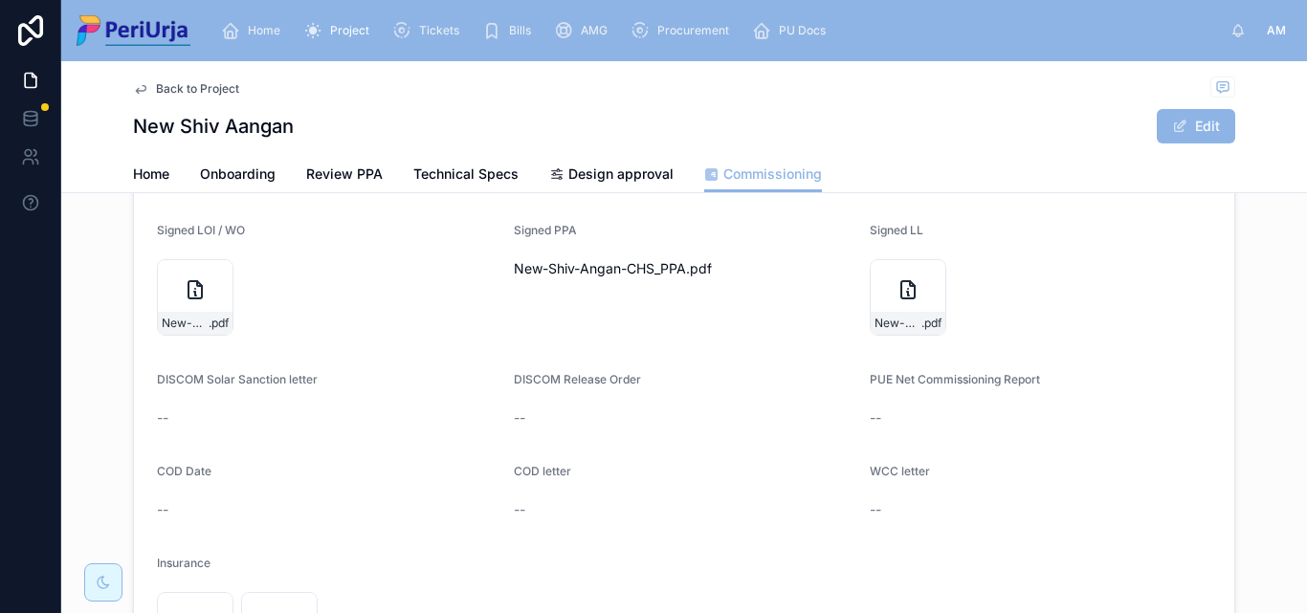
scroll to position [383, 0]
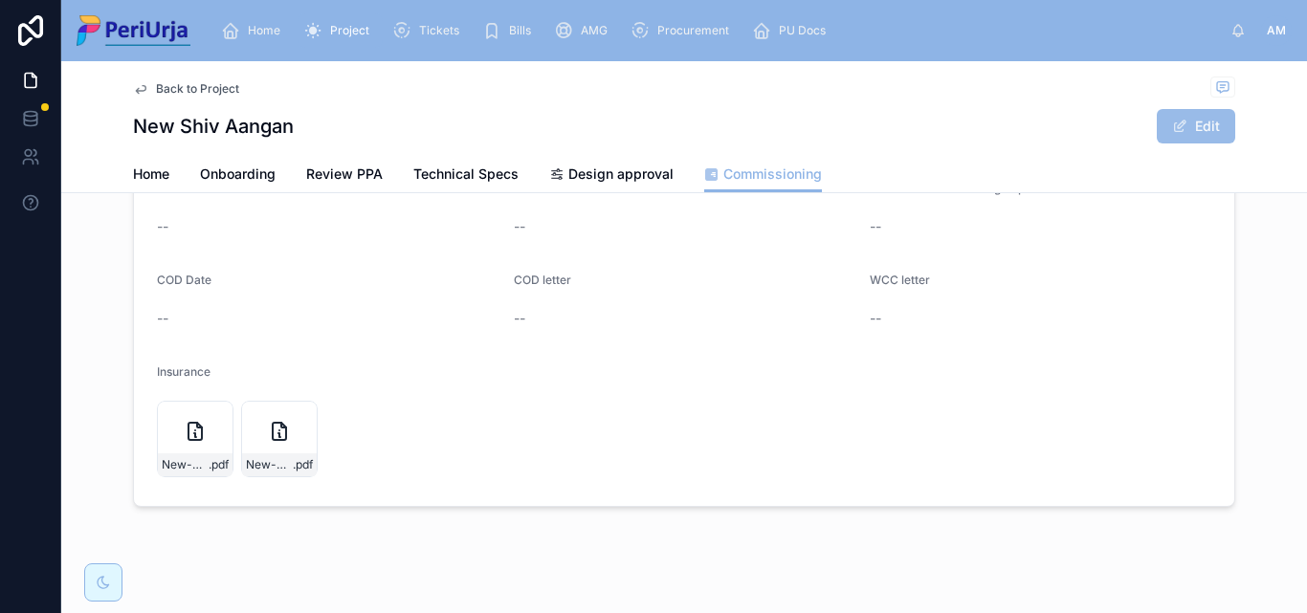
click at [1202, 135] on button "Edit" at bounding box center [1196, 126] width 78 height 34
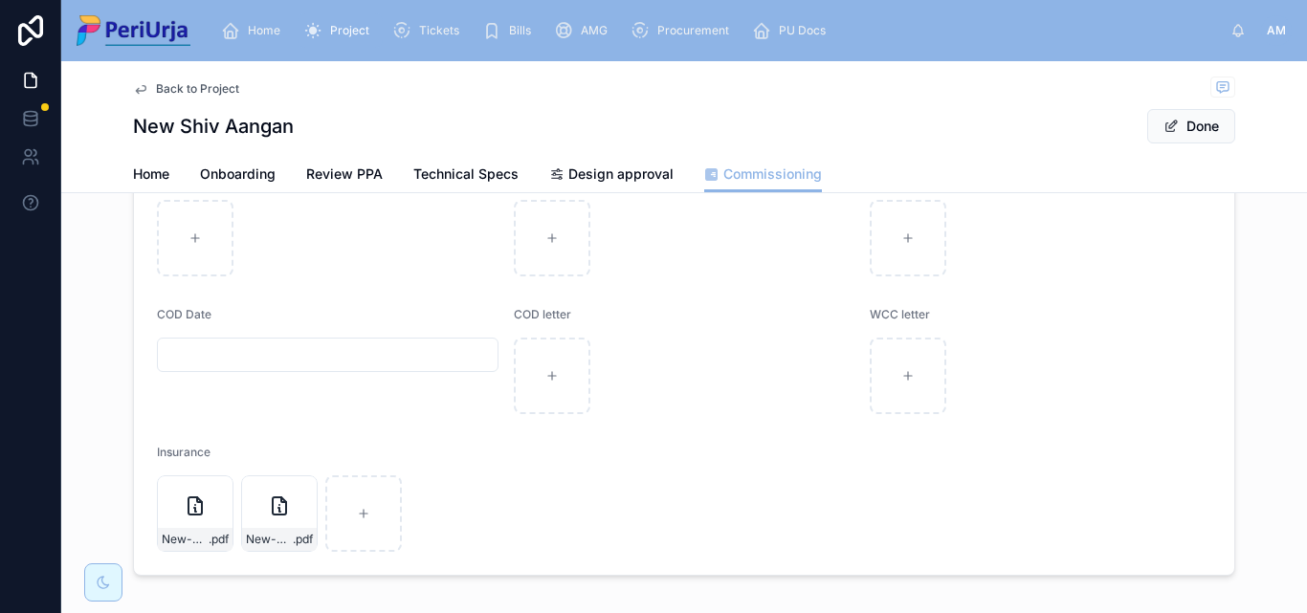
click at [208, 335] on div "COD Date" at bounding box center [328, 360] width 342 height 107
click at [208, 353] on input "text" at bounding box center [328, 355] width 340 height 27
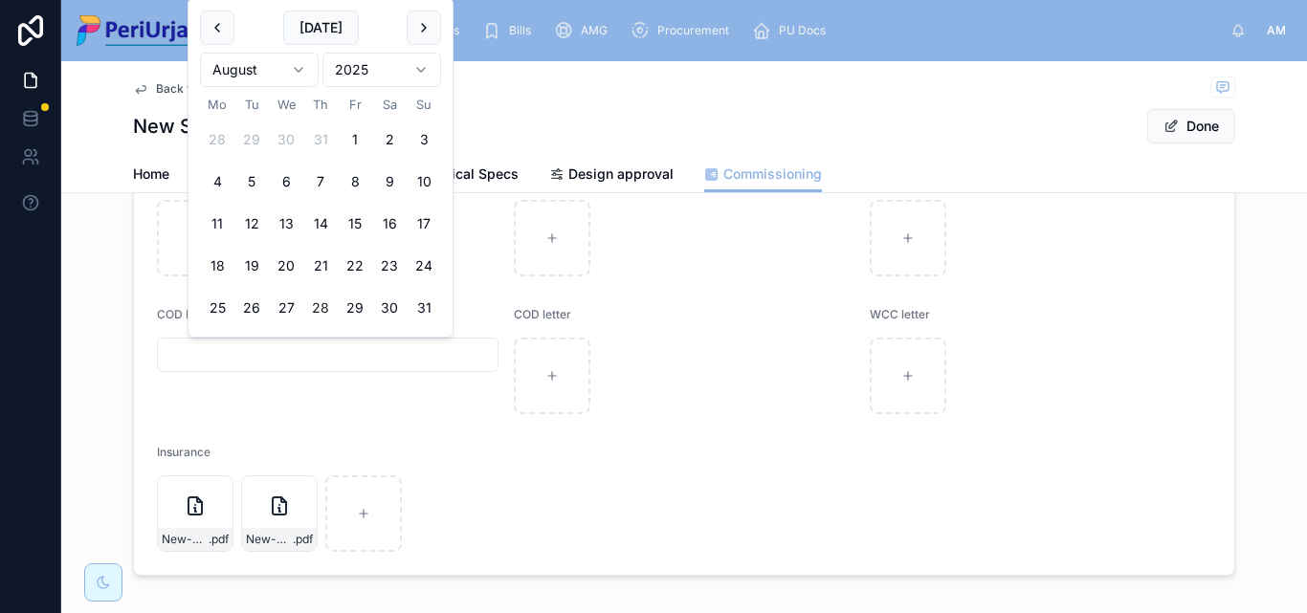
click at [416, 63] on html "Home Project Tickets Bills AMG Procurement PU Docs AM [PERSON_NAME] Back to Pro…" at bounding box center [653, 306] width 1307 height 613
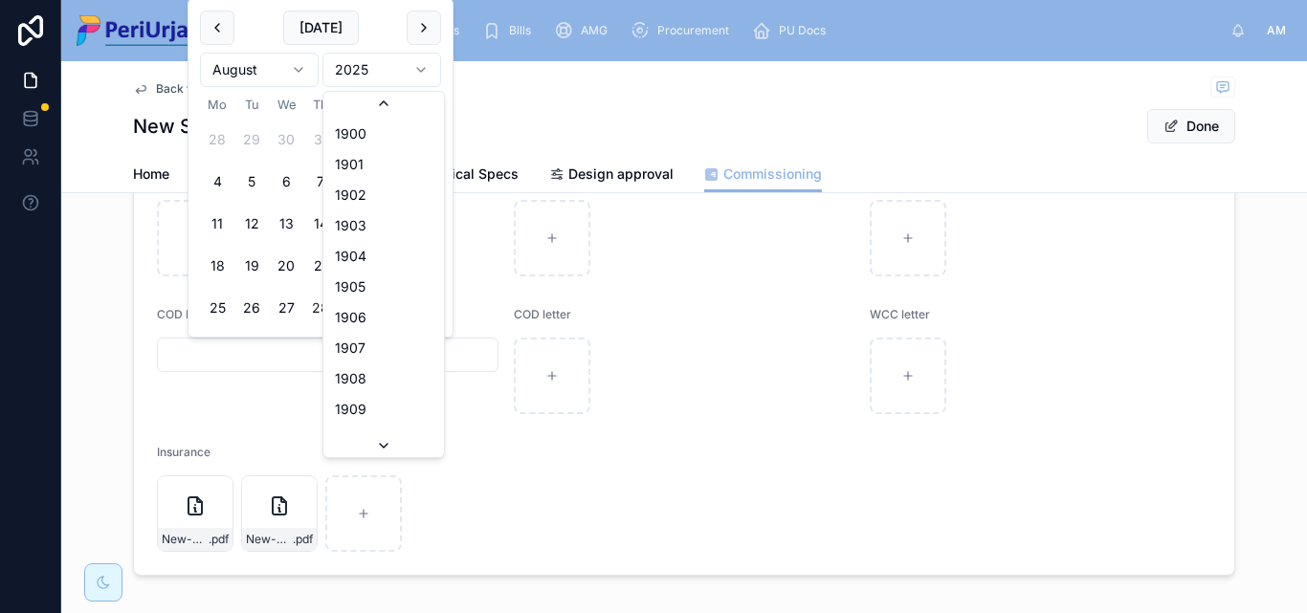
scroll to position [3543, 0]
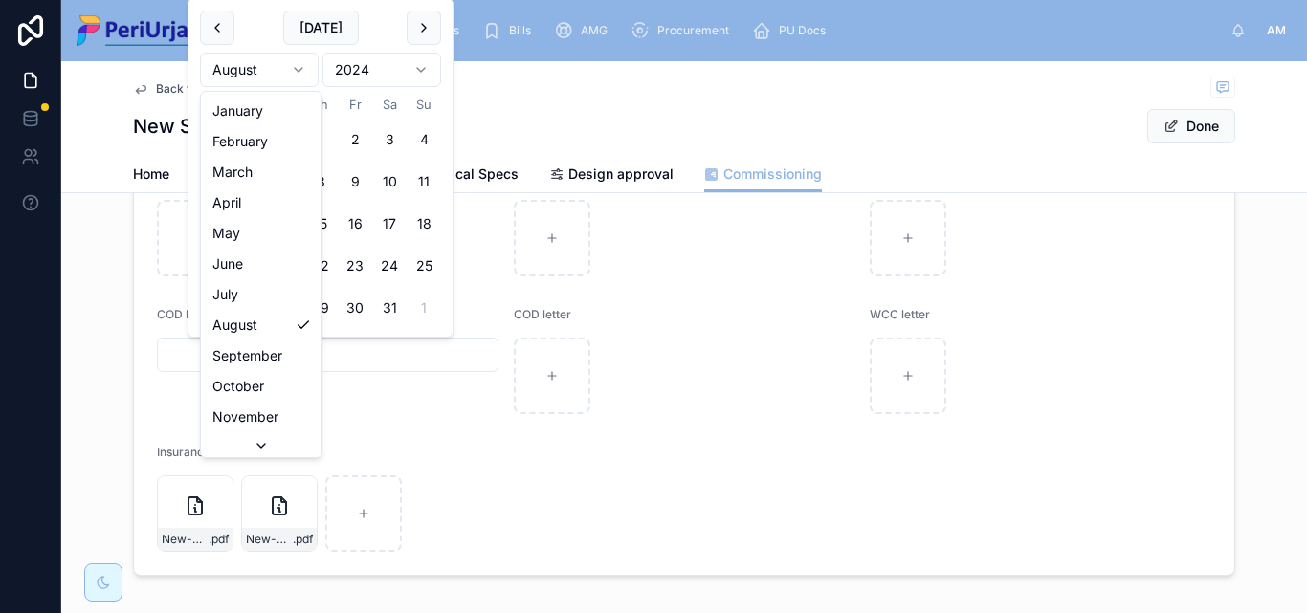
click at [299, 72] on html "Home Project Tickets Bills AMG Procurement PU Docs AM [PERSON_NAME] Back to Pro…" at bounding box center [653, 306] width 1307 height 613
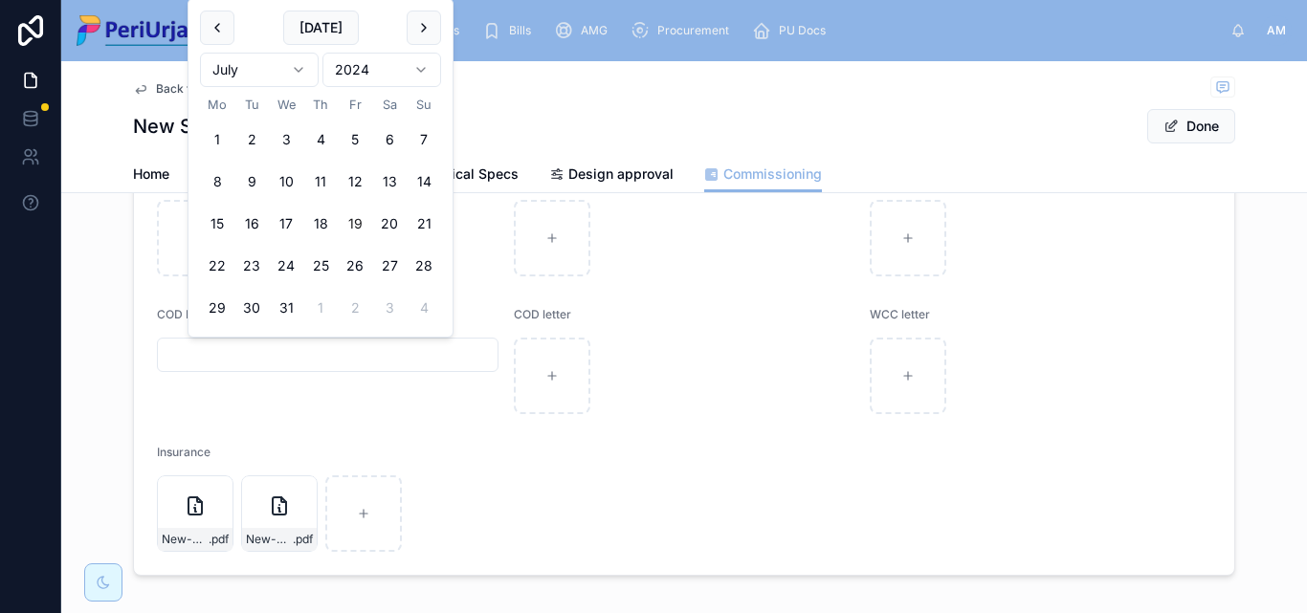
click at [353, 224] on button "19" at bounding box center [355, 224] width 34 height 34
type input "**********"
click at [1185, 116] on button "Done" at bounding box center [1191, 126] width 88 height 34
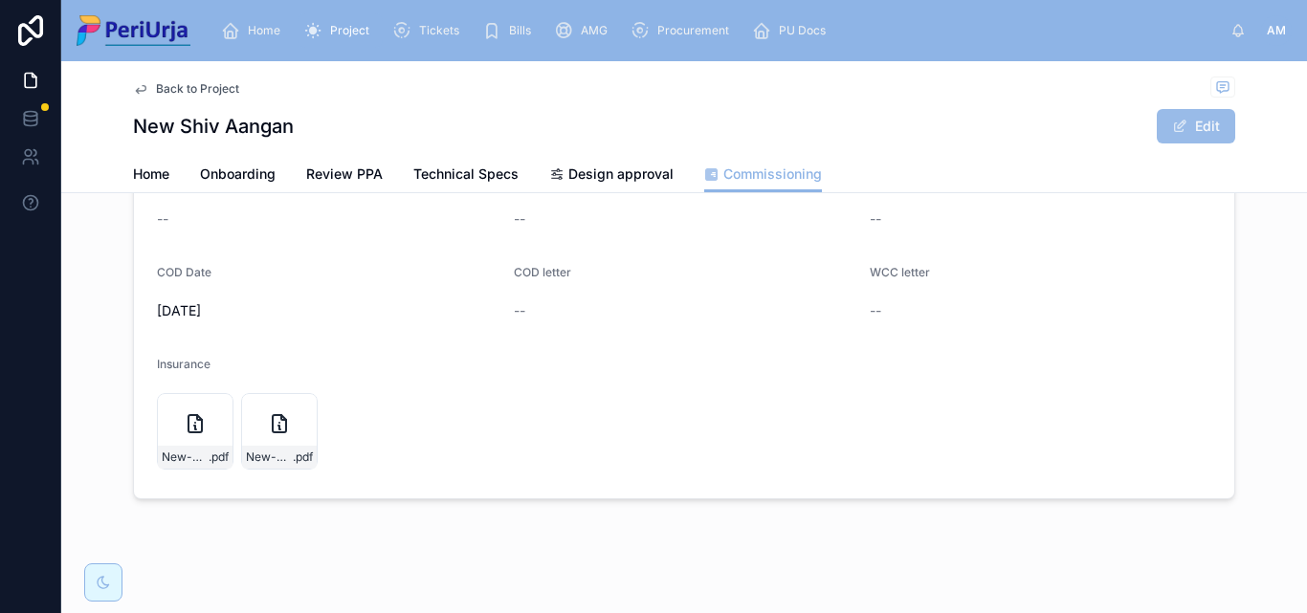
scroll to position [383, 0]
click at [267, 33] on span "Home" at bounding box center [264, 30] width 33 height 15
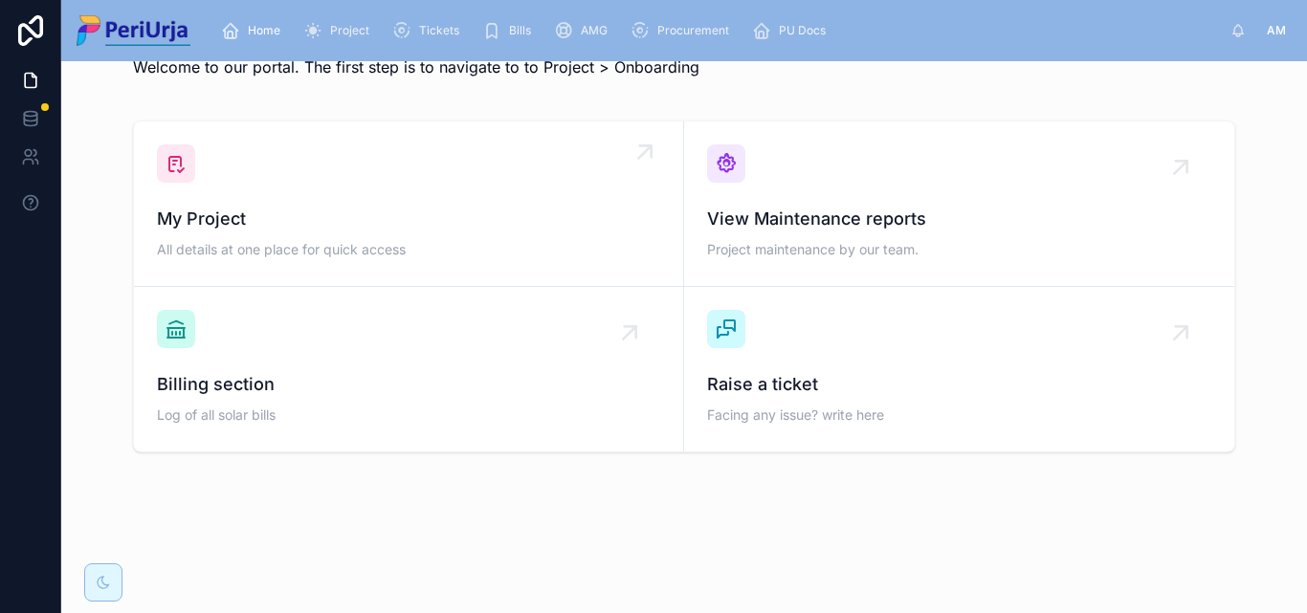
click at [280, 239] on div "My Project All details at one place for quick access" at bounding box center [408, 234] width 503 height 57
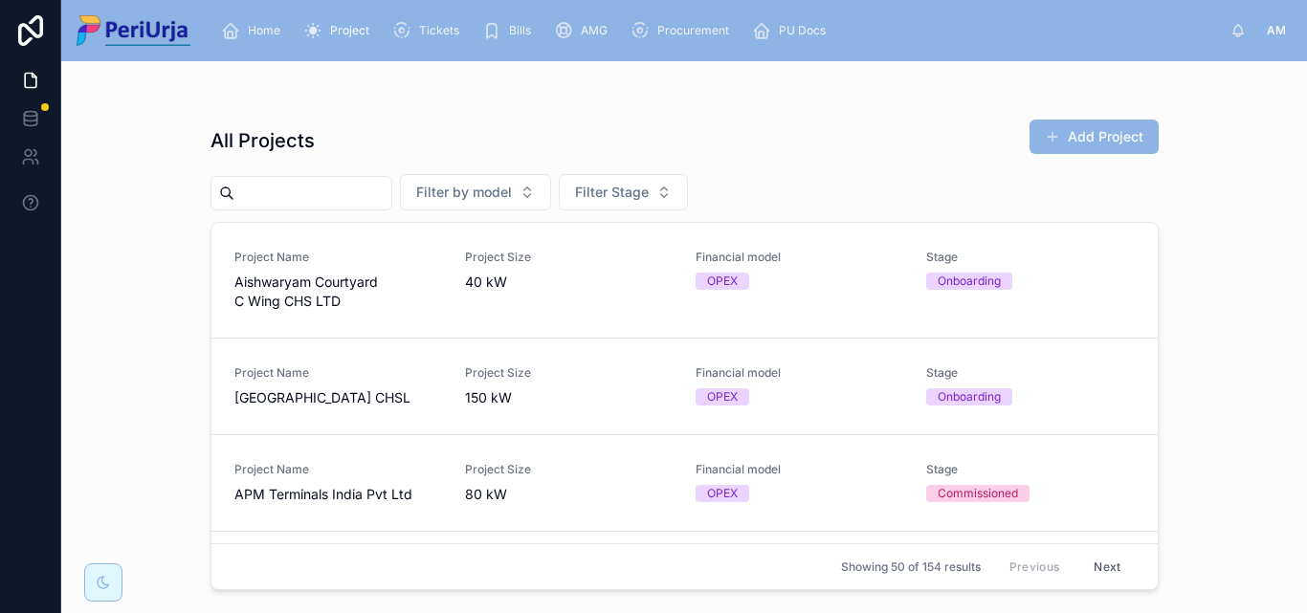
click at [283, 193] on input "text" at bounding box center [312, 193] width 157 height 27
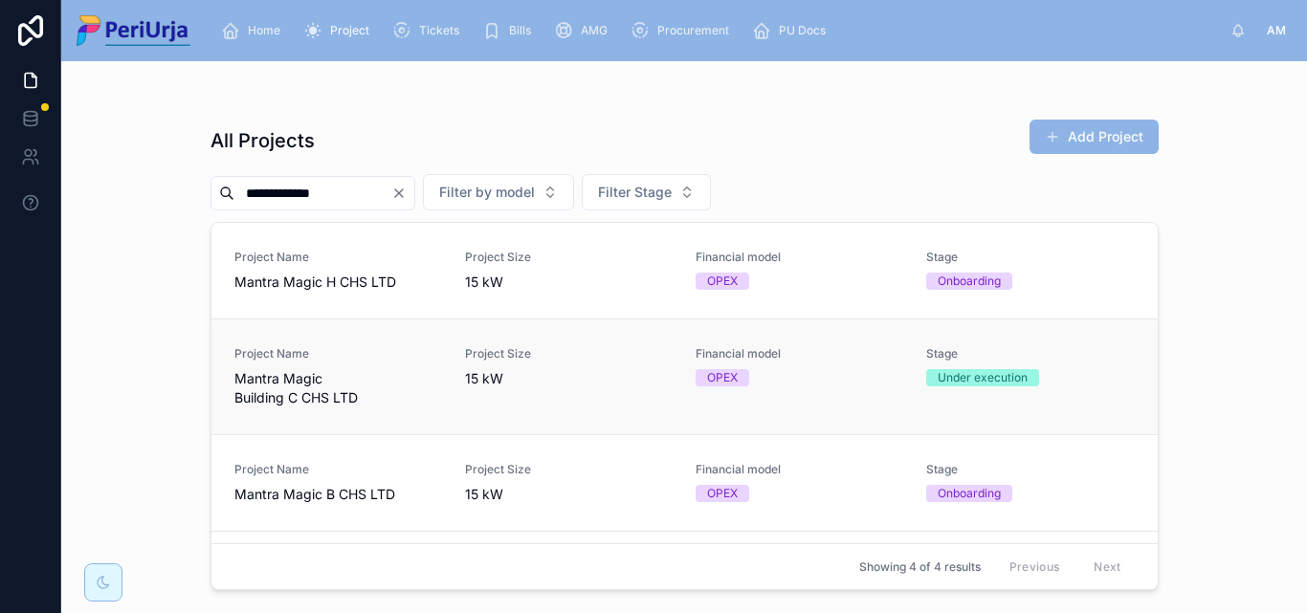
scroll to position [84, 0]
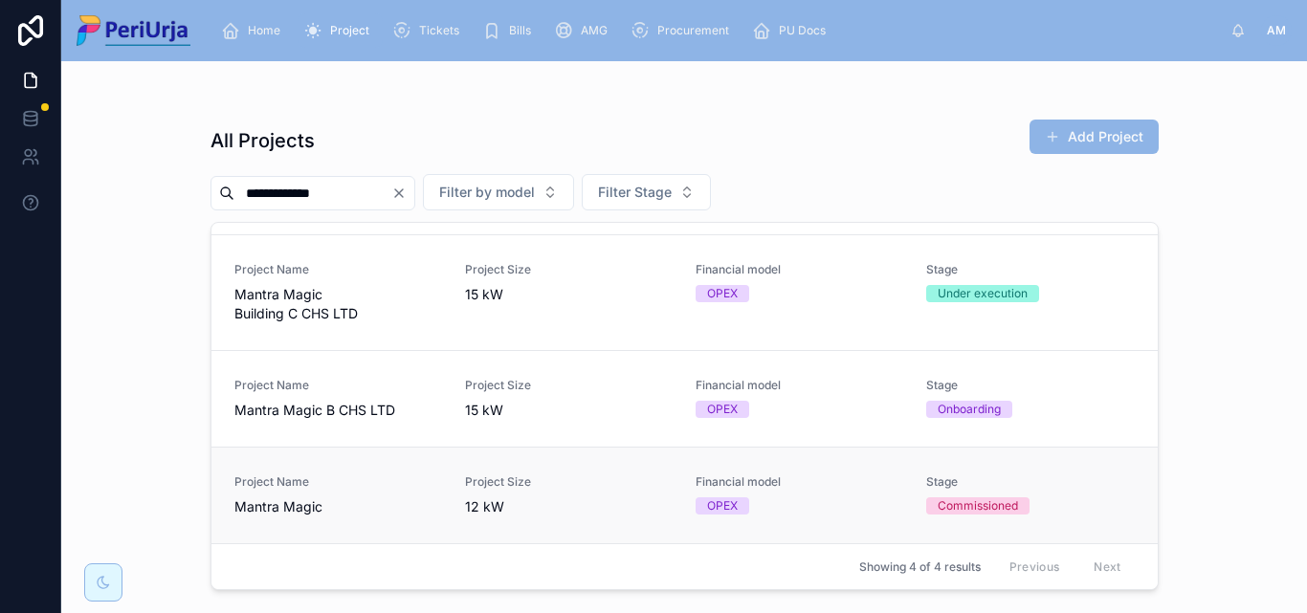
type input "**********"
click at [278, 505] on span "Mantra Magic" at bounding box center [338, 507] width 208 height 19
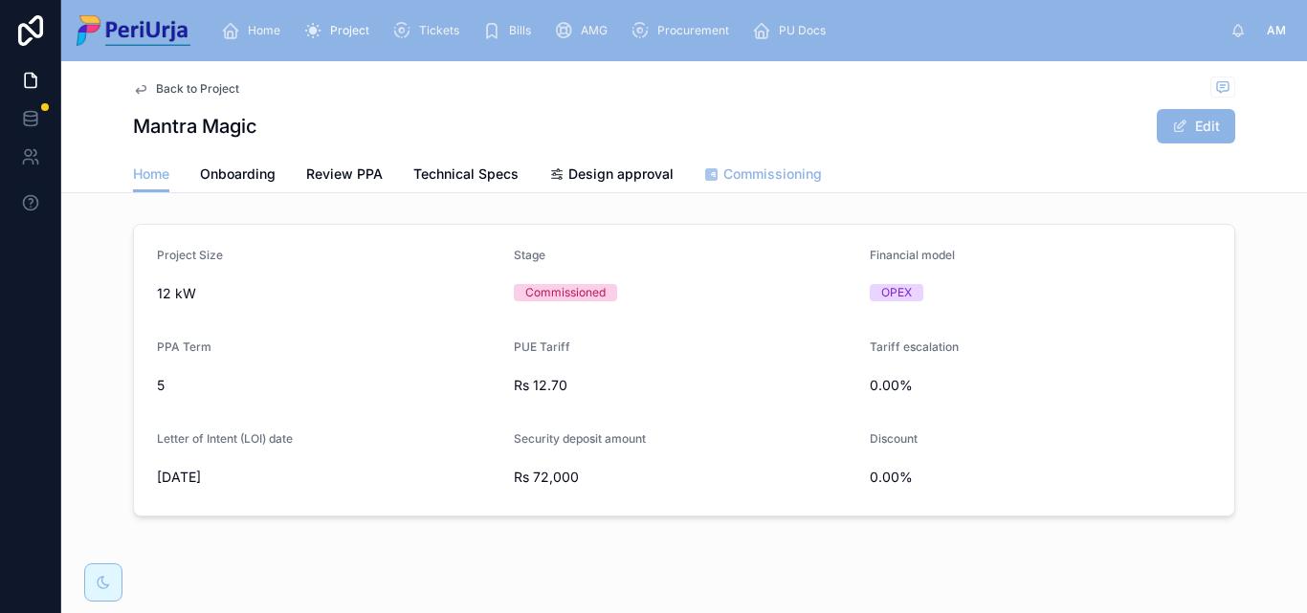
click at [759, 178] on span "Commissioning" at bounding box center [772, 174] width 99 height 19
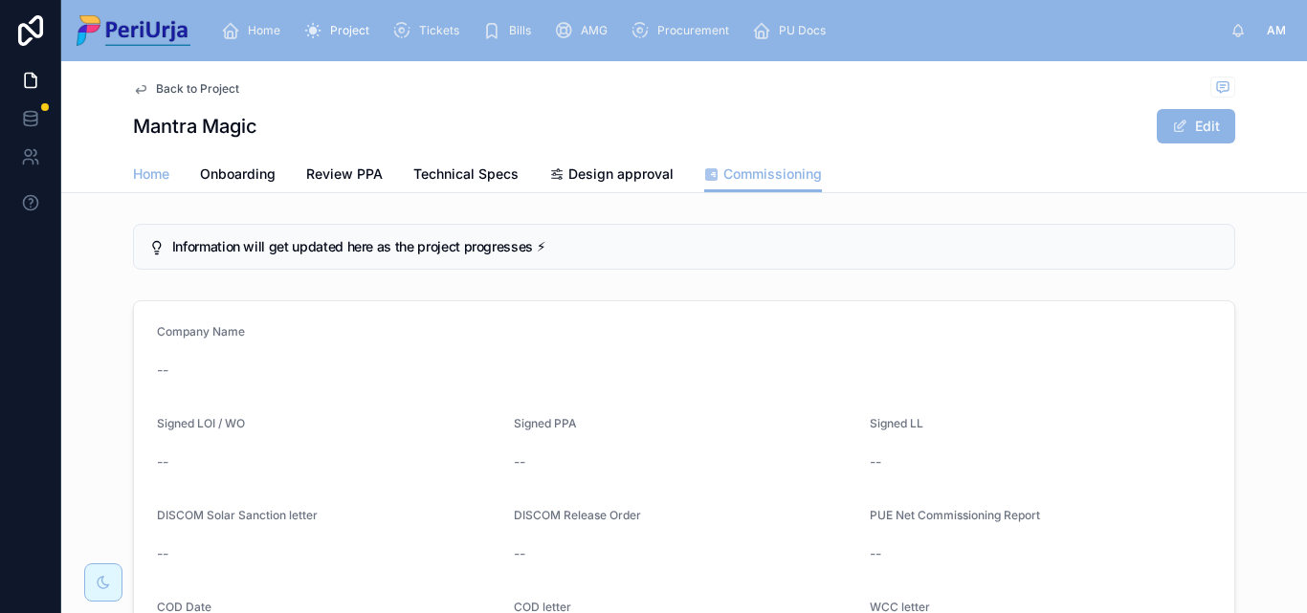
click at [164, 171] on span "Home" at bounding box center [151, 174] width 36 height 19
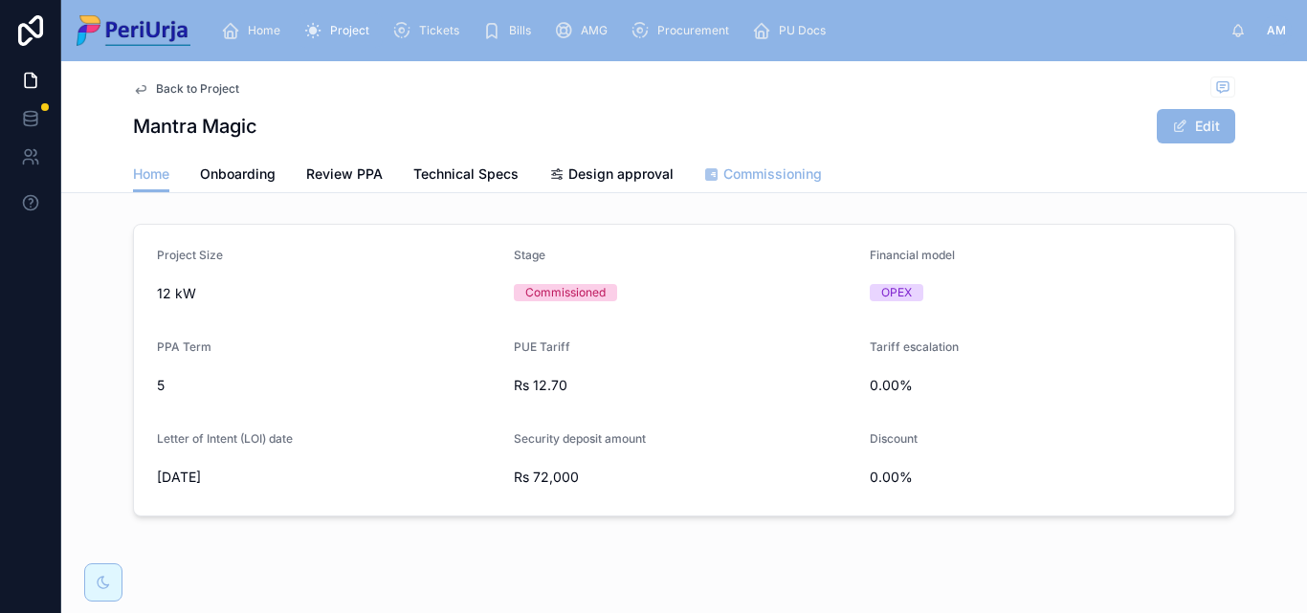
click at [746, 167] on span "Commissioning" at bounding box center [772, 174] width 99 height 19
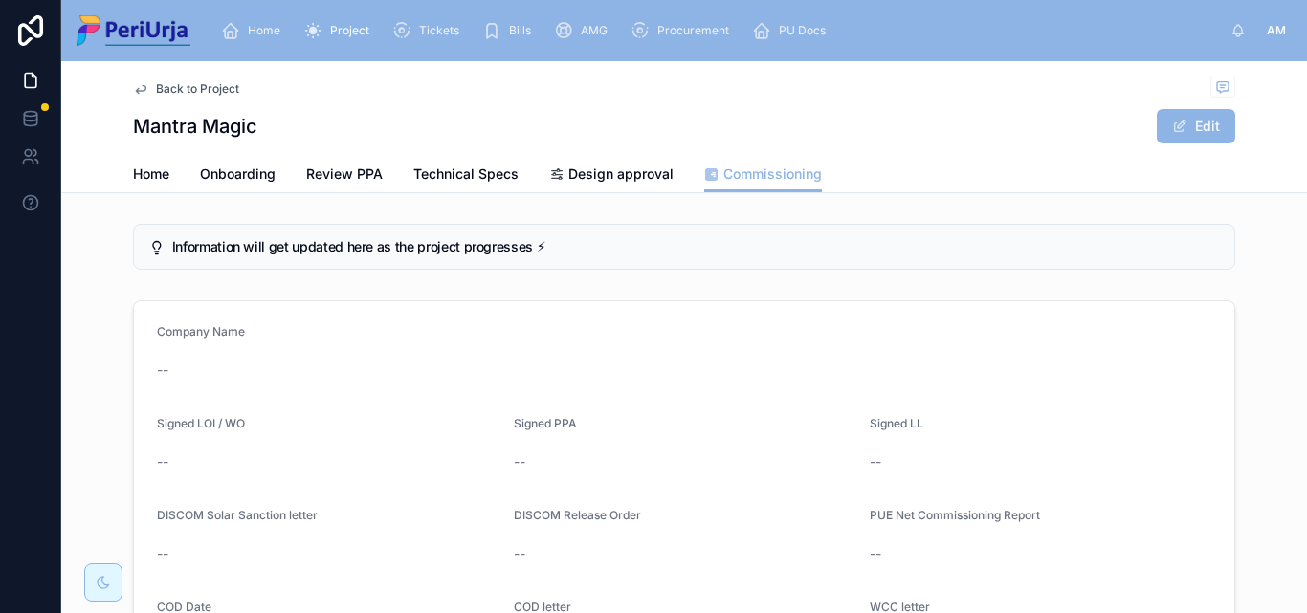
click at [277, 39] on div "Home" at bounding box center [254, 30] width 67 height 31
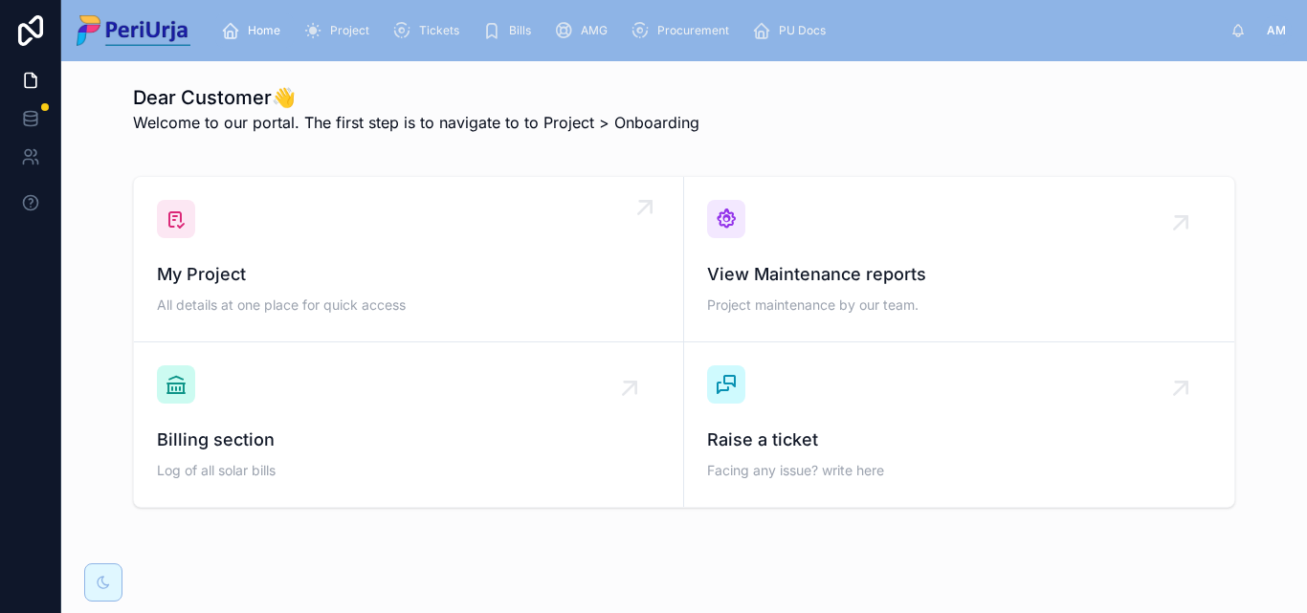
click at [284, 231] on div "My Project All details at one place for quick access" at bounding box center [408, 259] width 503 height 119
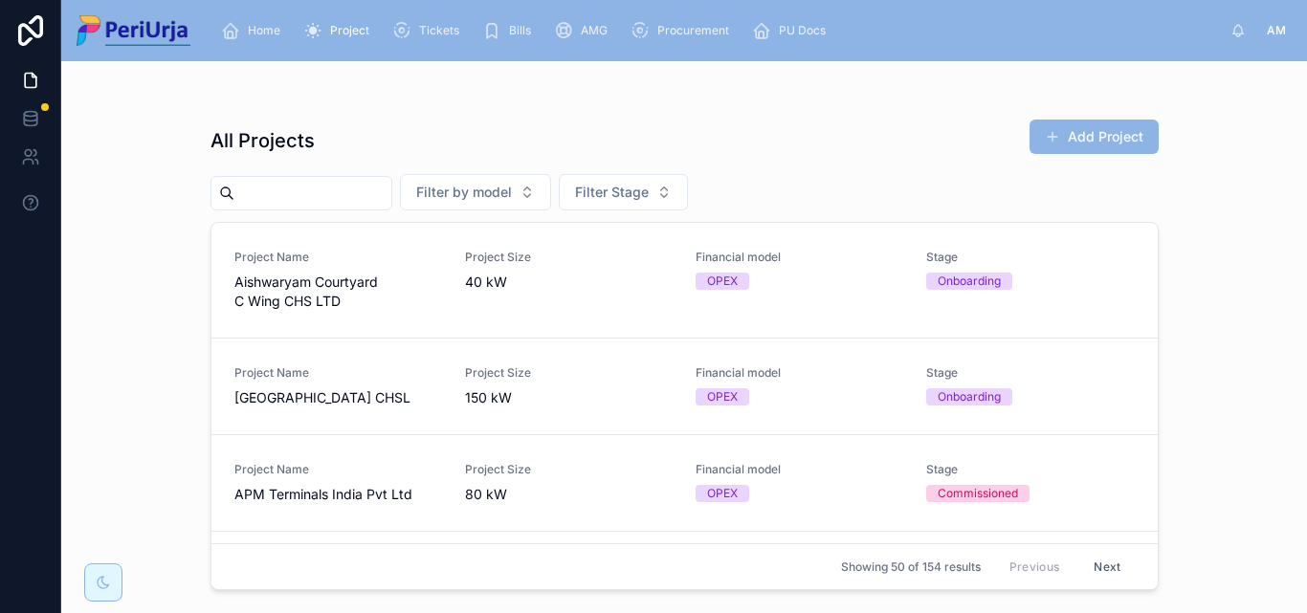
click at [283, 183] on input "text" at bounding box center [312, 193] width 157 height 27
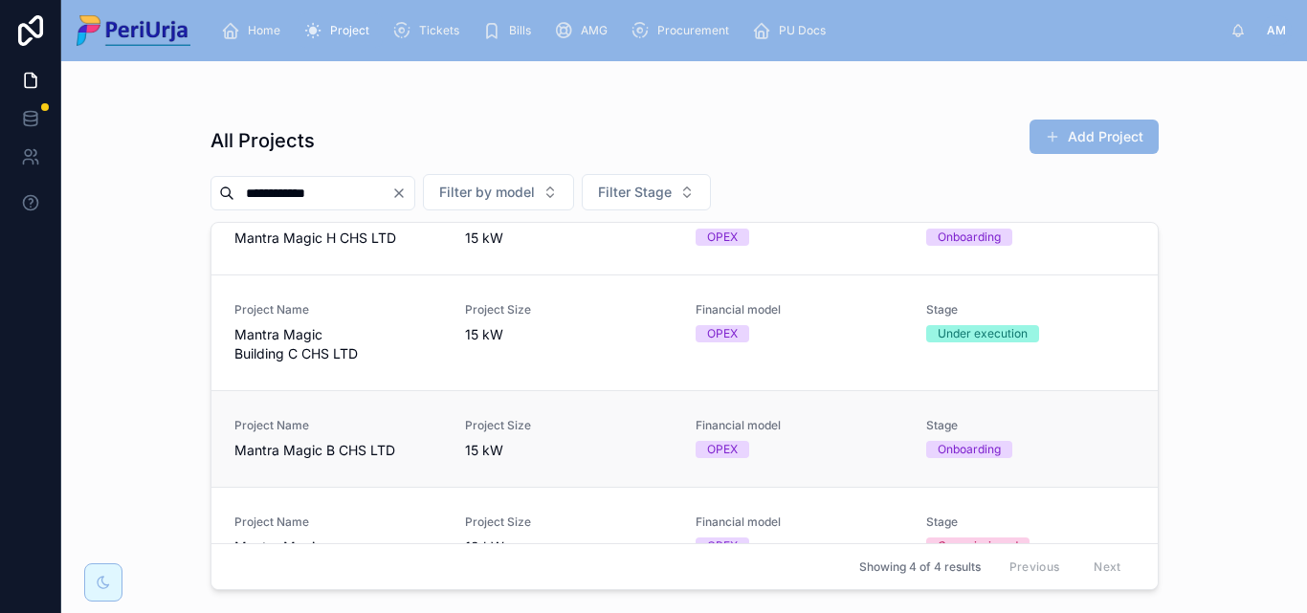
scroll to position [84, 0]
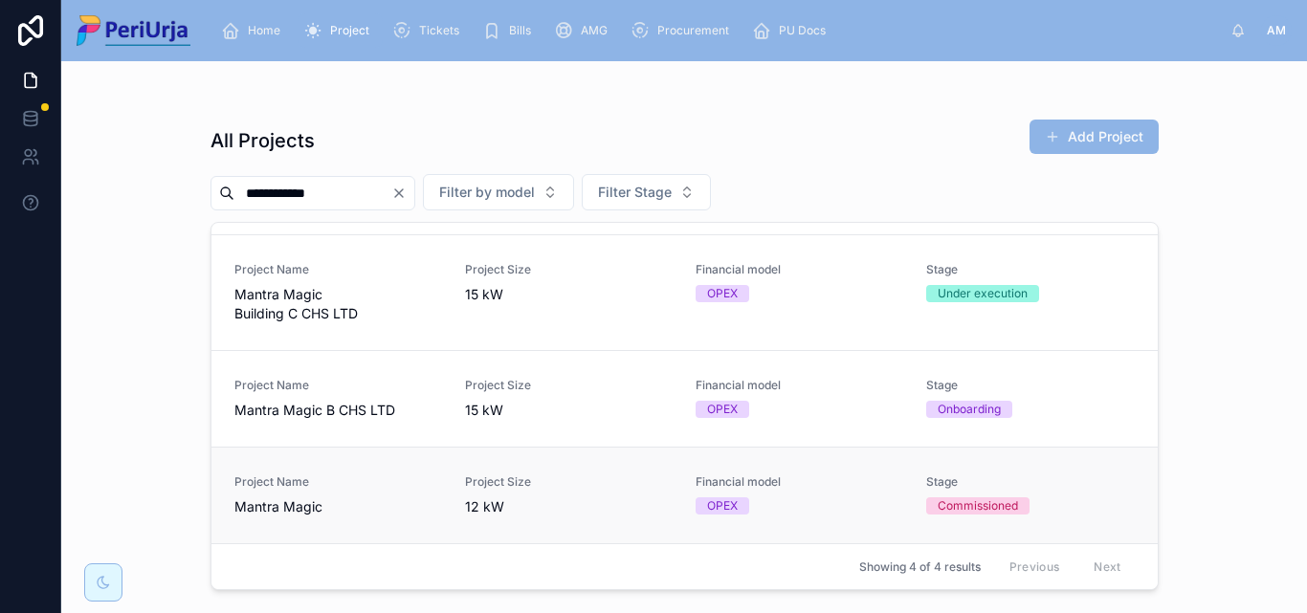
type input "**********"
click at [333, 513] on span "Mantra Magic" at bounding box center [338, 507] width 208 height 19
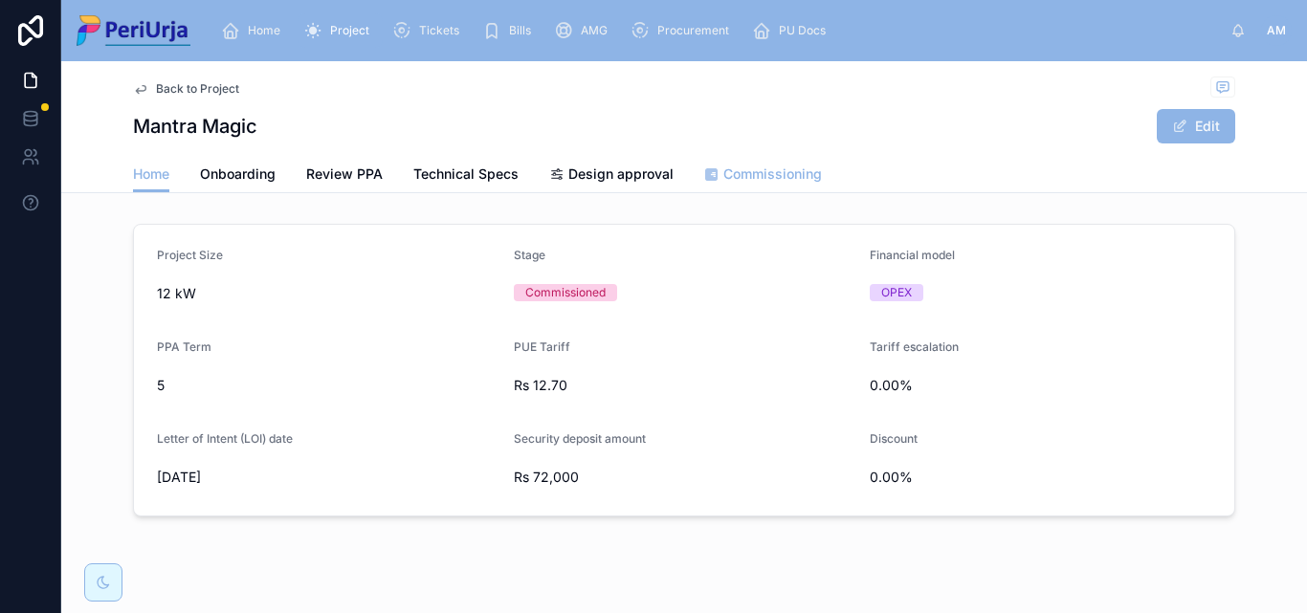
click at [741, 164] on link "Commissioning" at bounding box center [763, 176] width 118 height 38
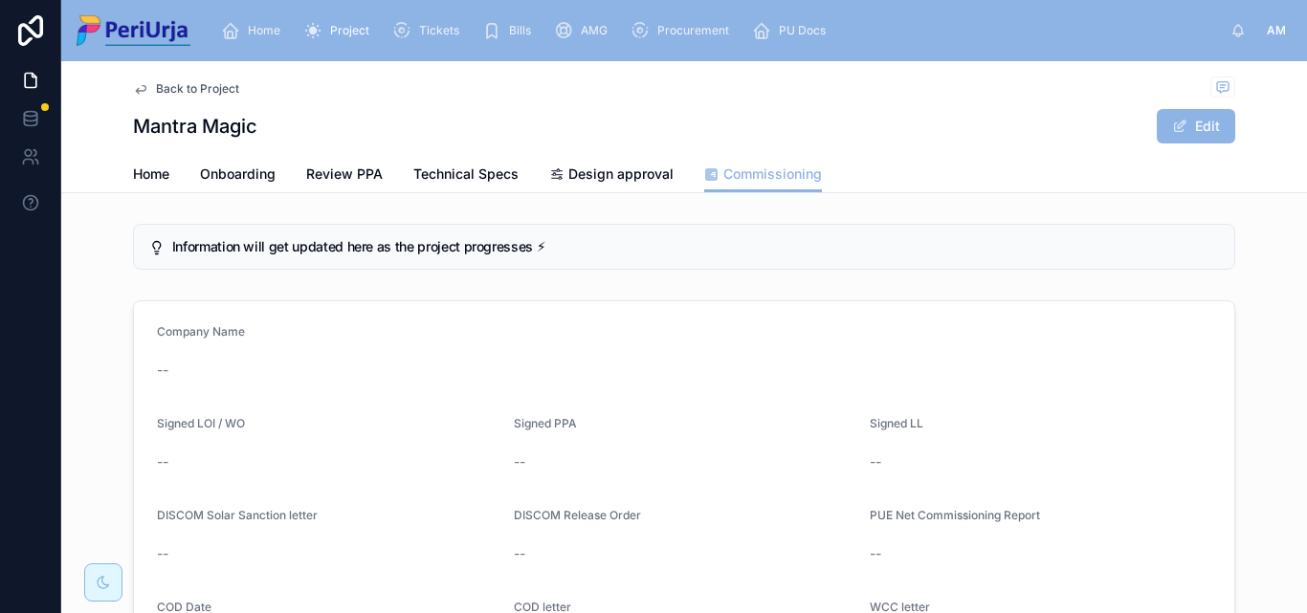
click at [277, 29] on span "Home" at bounding box center [264, 30] width 33 height 15
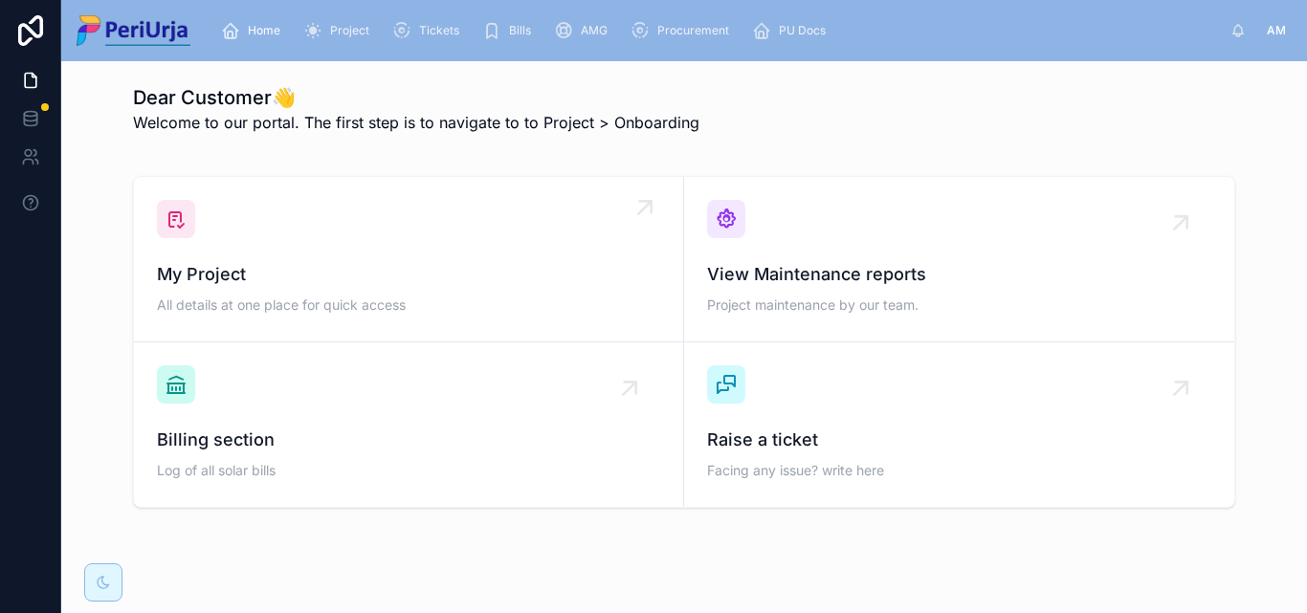
click at [284, 229] on div "My Project All details at one place for quick access" at bounding box center [408, 259] width 503 height 119
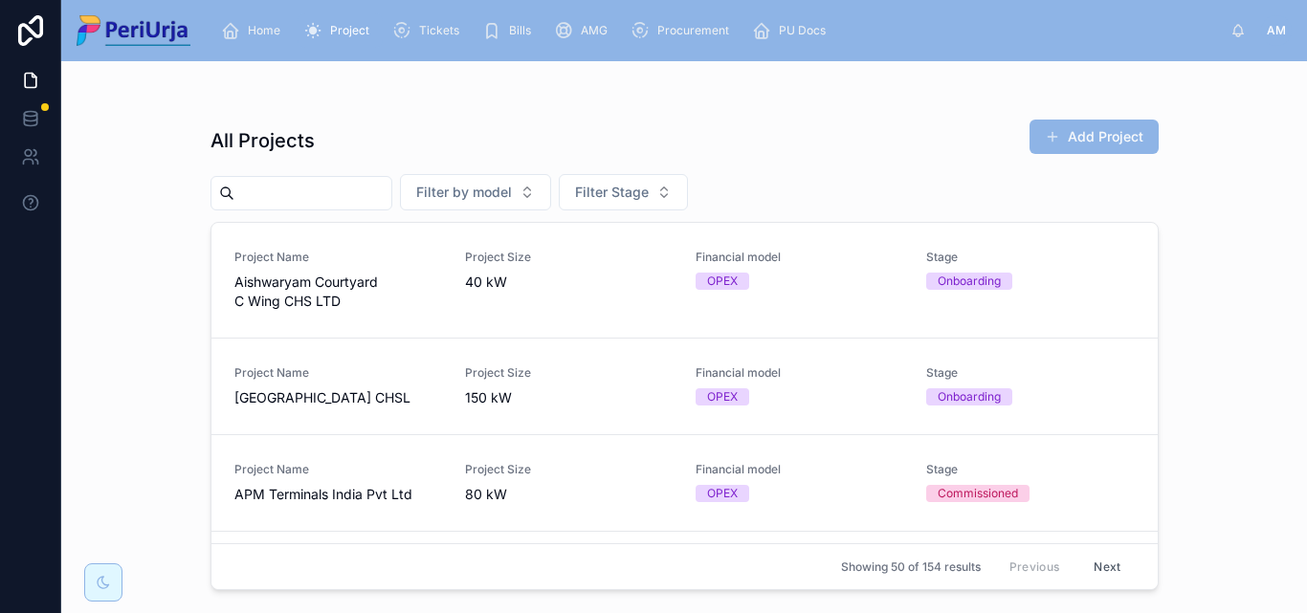
click at [288, 183] on input "text" at bounding box center [312, 193] width 157 height 27
paste input "**********"
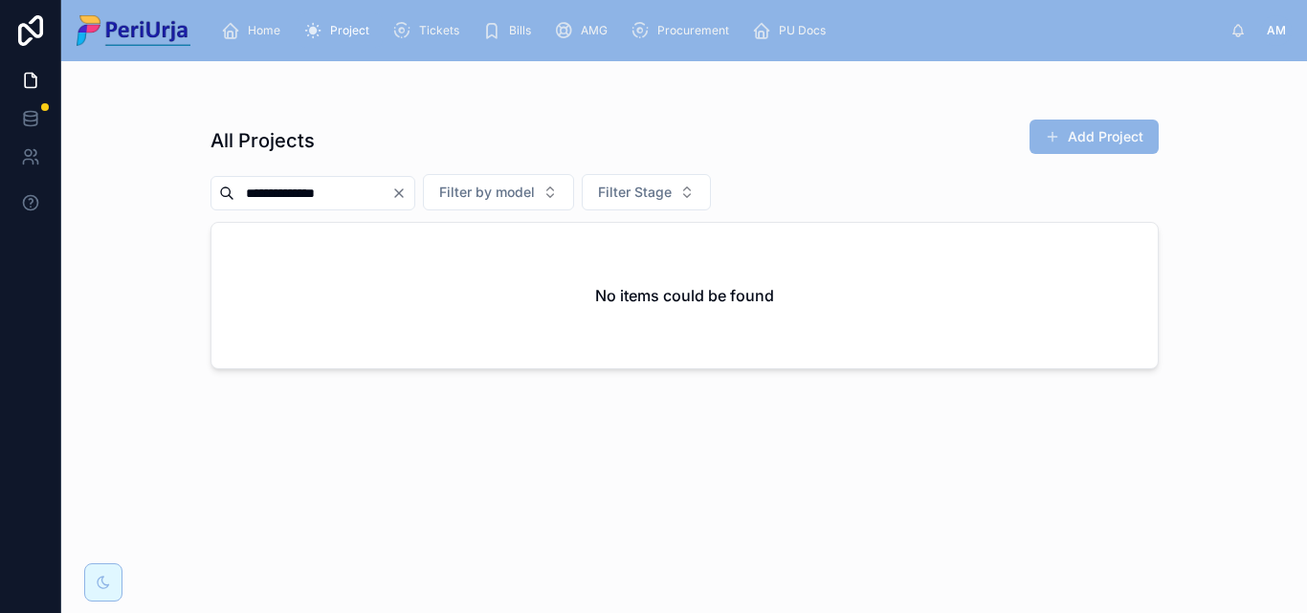
type input "**********"
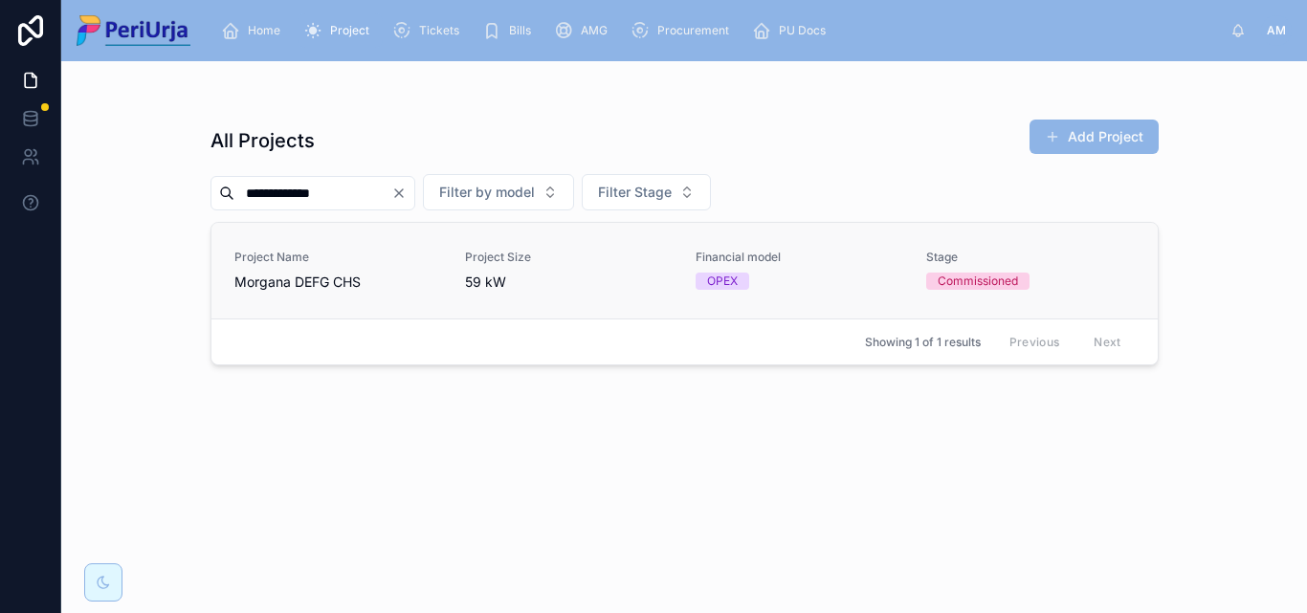
click at [323, 277] on span "Morgana DEFG CHS" at bounding box center [338, 282] width 208 height 19
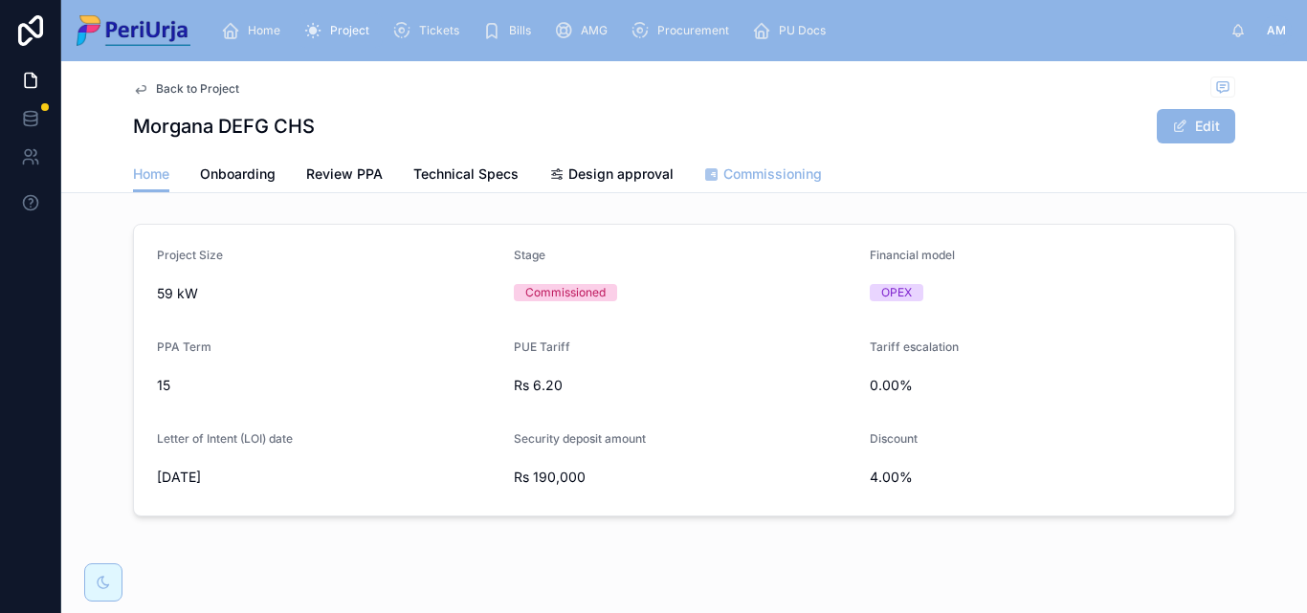
click at [762, 170] on span "Commissioning" at bounding box center [772, 174] width 99 height 19
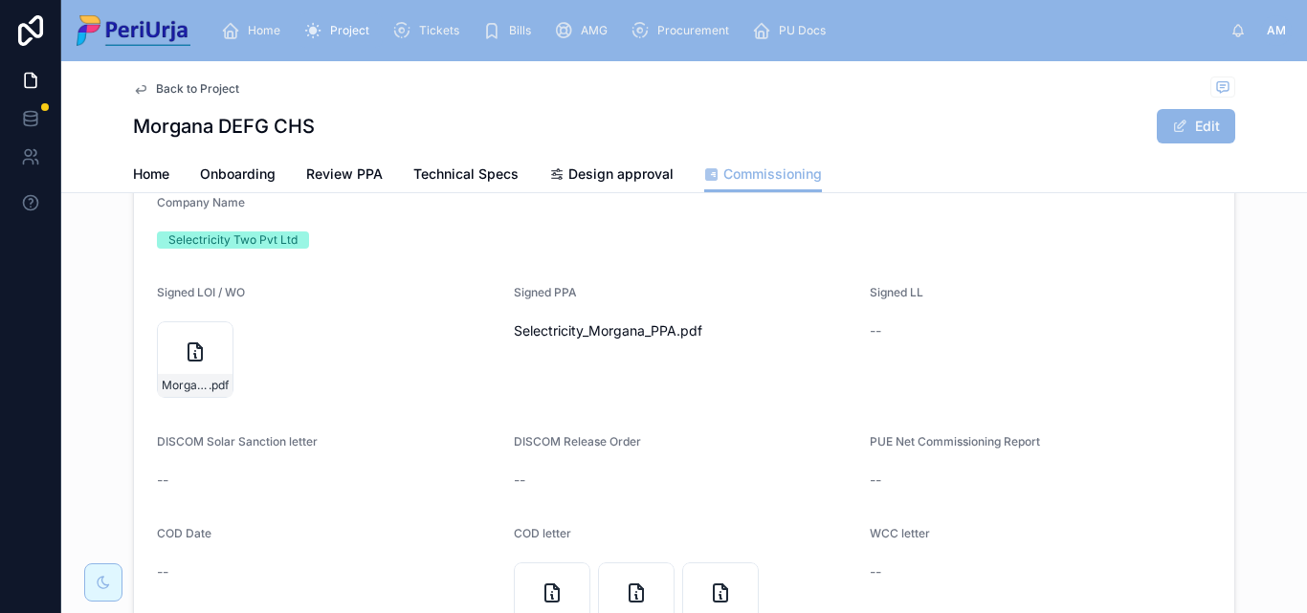
scroll to position [96, 0]
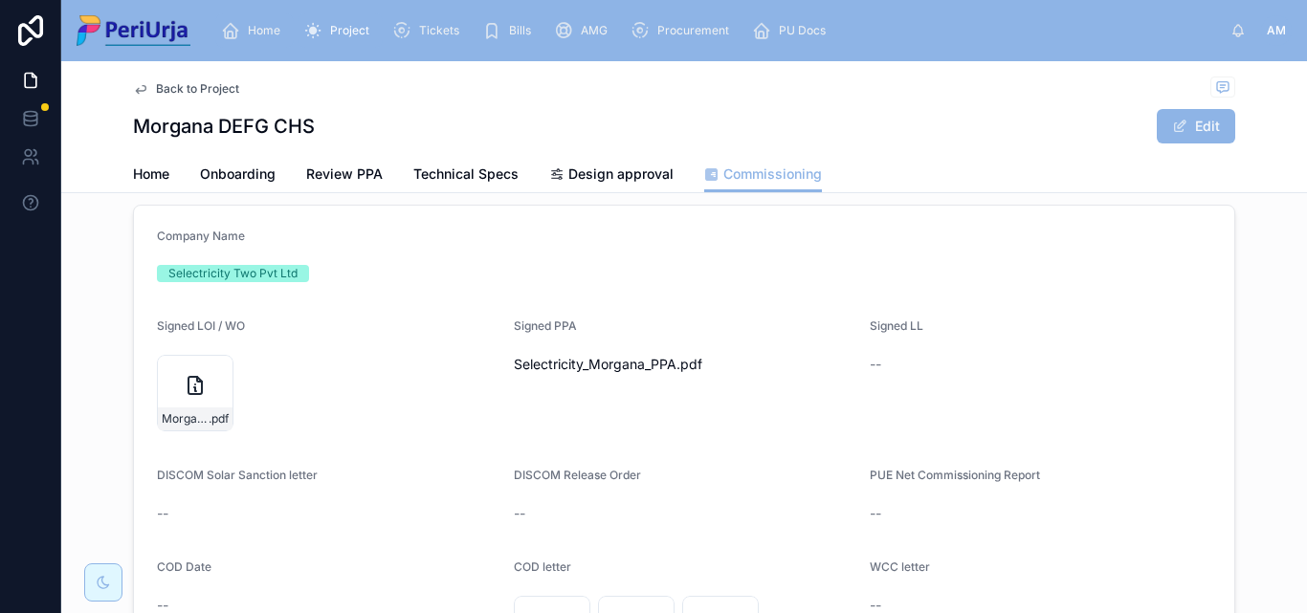
click at [245, 18] on div "Home" at bounding box center [254, 30] width 67 height 31
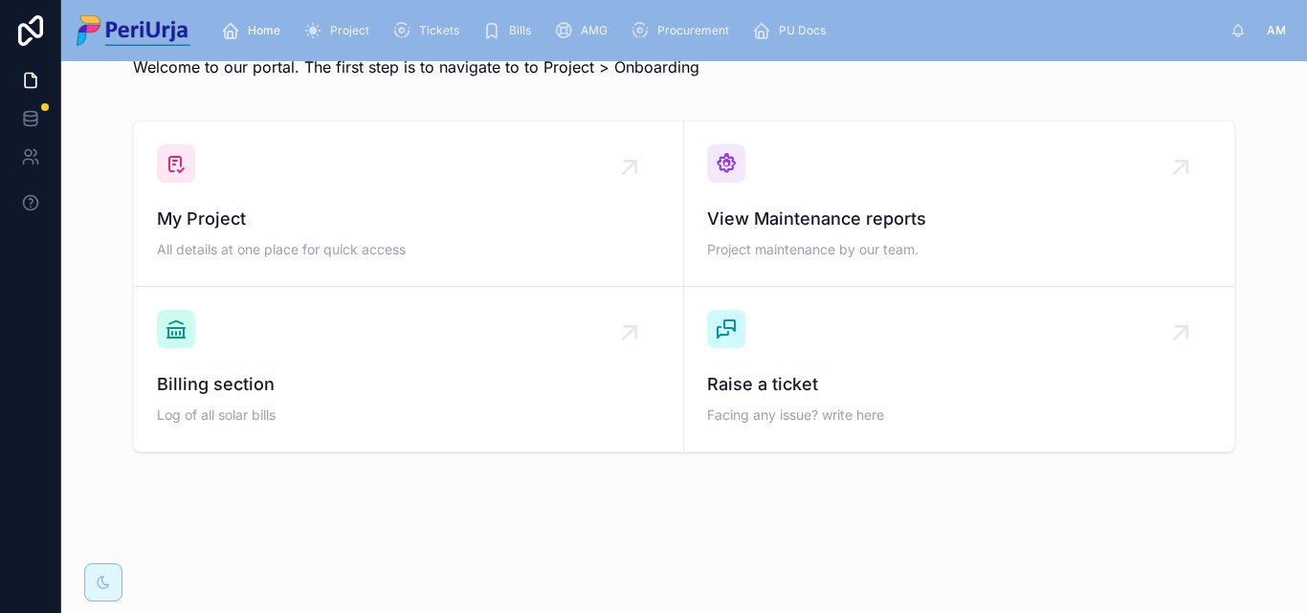
scroll to position [56, 0]
click at [277, 239] on div "My Project All details at one place for quick access" at bounding box center [408, 234] width 503 height 57
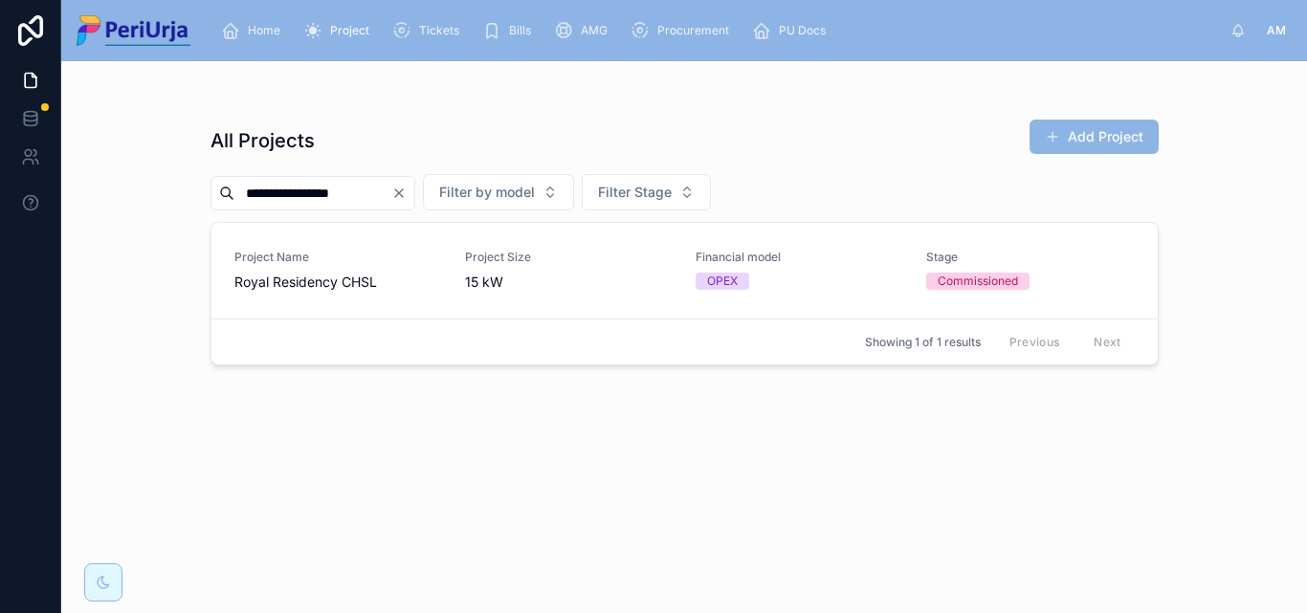
type input "**********"
click at [304, 266] on div "Project Name Royal Residency CHSL" at bounding box center [338, 271] width 208 height 42
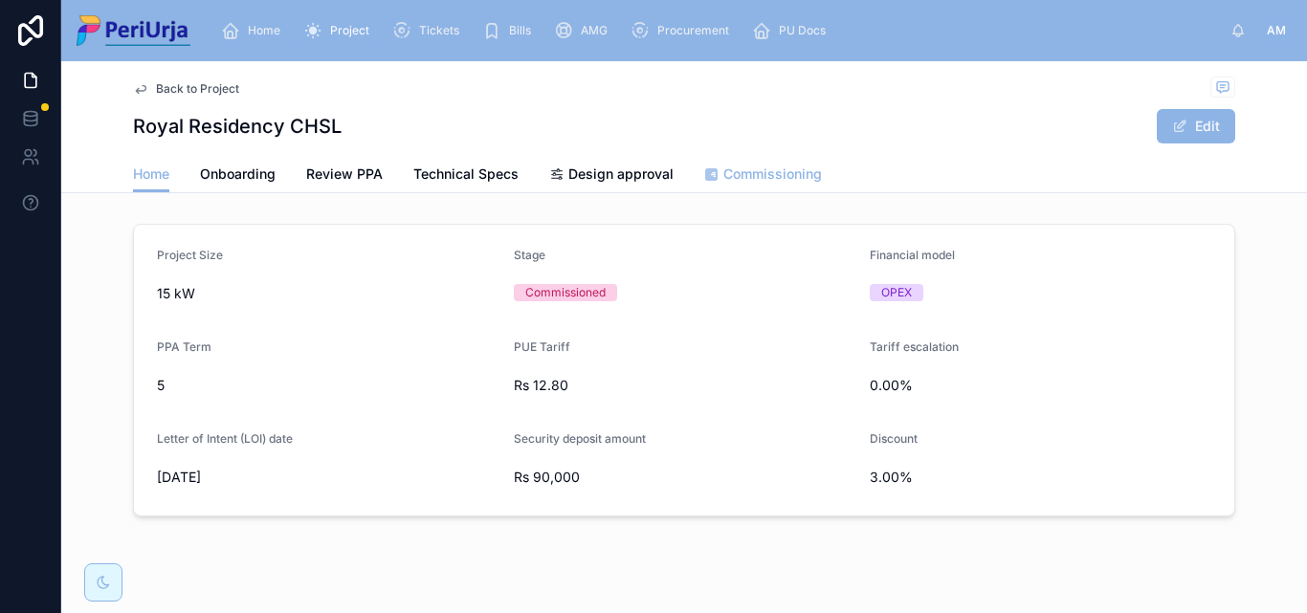
click at [773, 173] on span "Commissioning" at bounding box center [772, 174] width 99 height 19
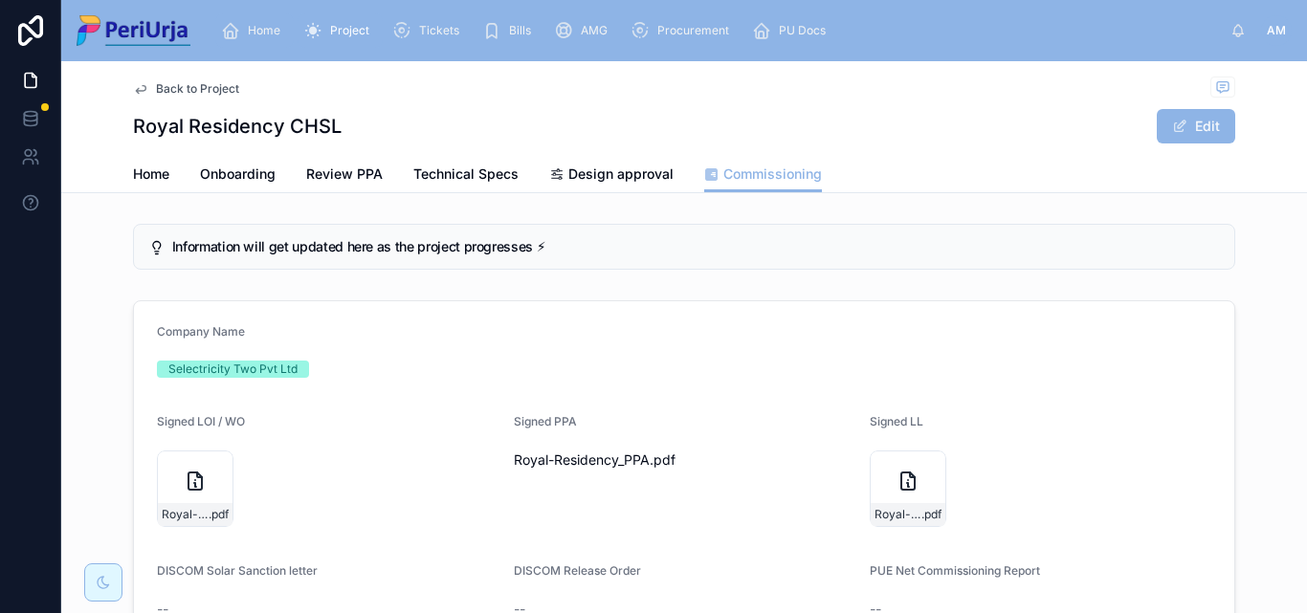
click at [260, 24] on span "Home" at bounding box center [264, 30] width 33 height 15
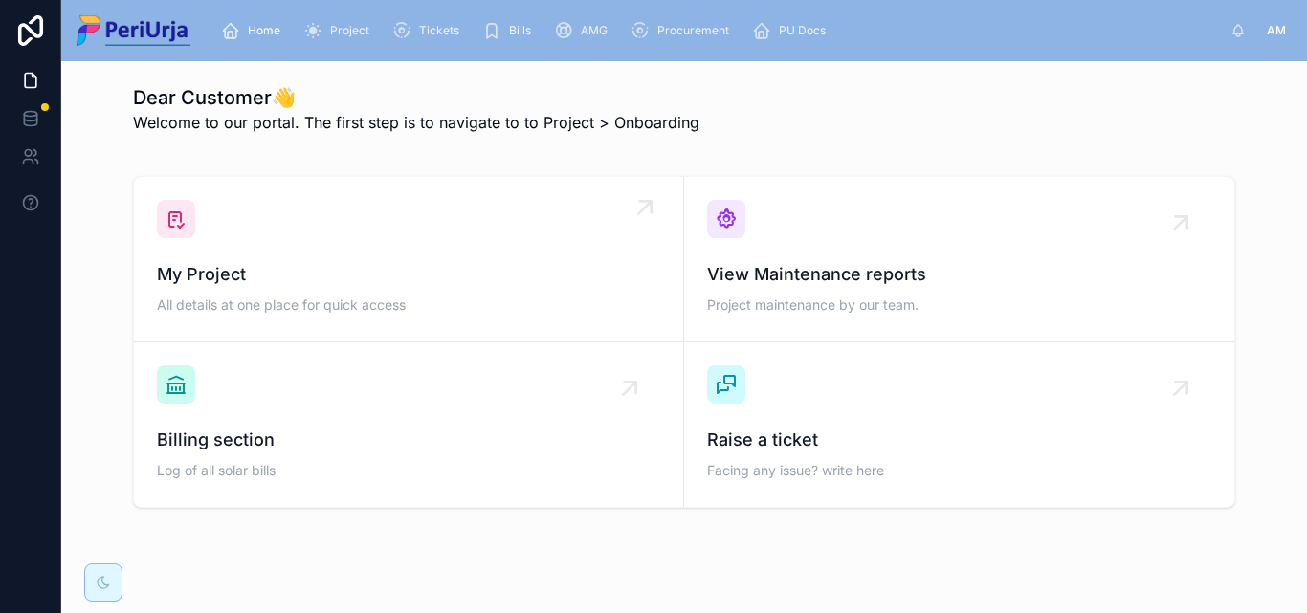
click at [244, 232] on div "My Project All details at one place for quick access" at bounding box center [408, 259] width 503 height 119
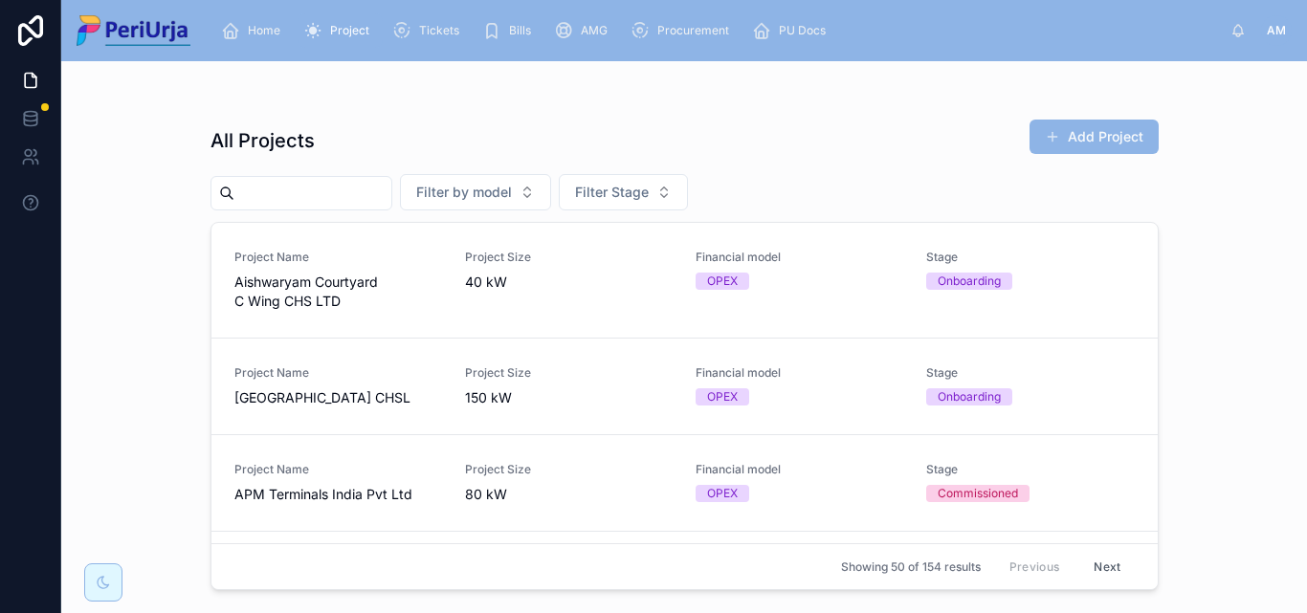
drag, startPoint x: 301, startPoint y: 169, endPoint x: 260, endPoint y: 193, distance: 47.6
click at [254, 197] on input "text" at bounding box center [312, 193] width 157 height 27
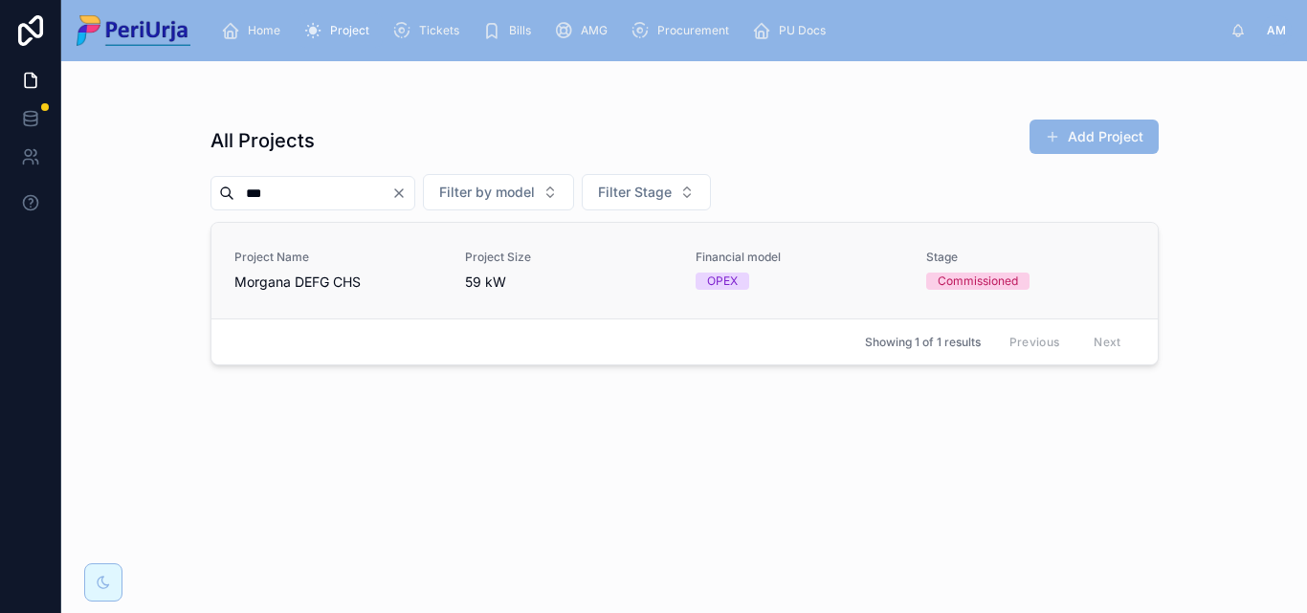
type input "***"
click at [331, 279] on span "Morgana DEFG CHS" at bounding box center [338, 282] width 208 height 19
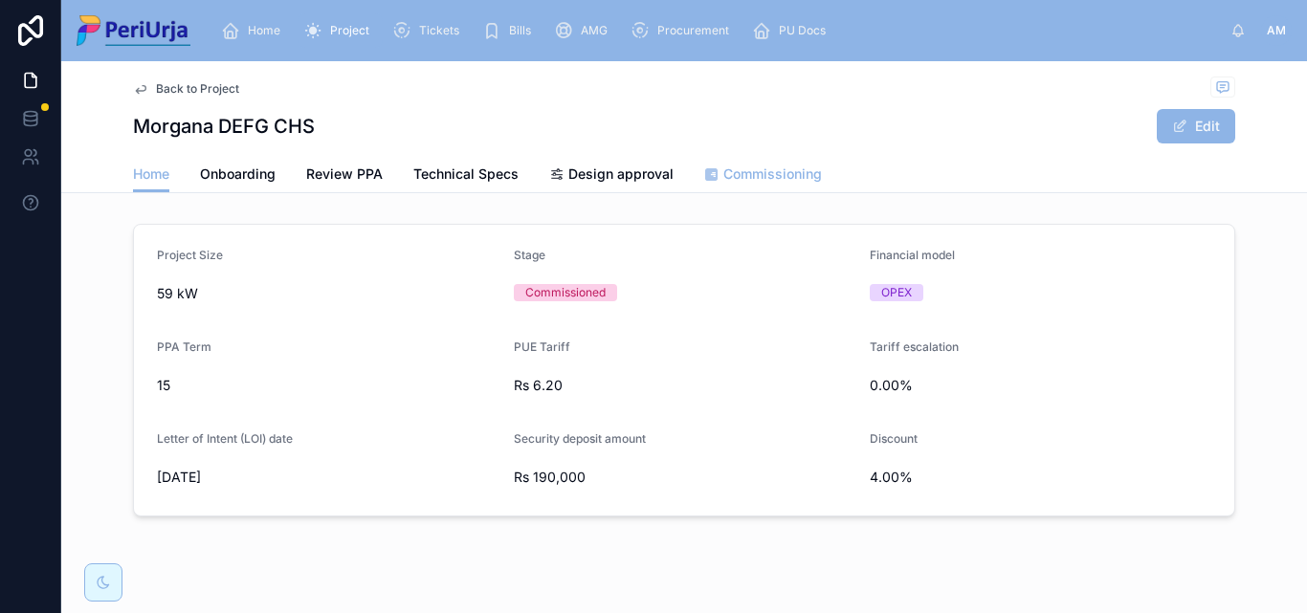
click at [759, 168] on span "Commissioning" at bounding box center [772, 174] width 99 height 19
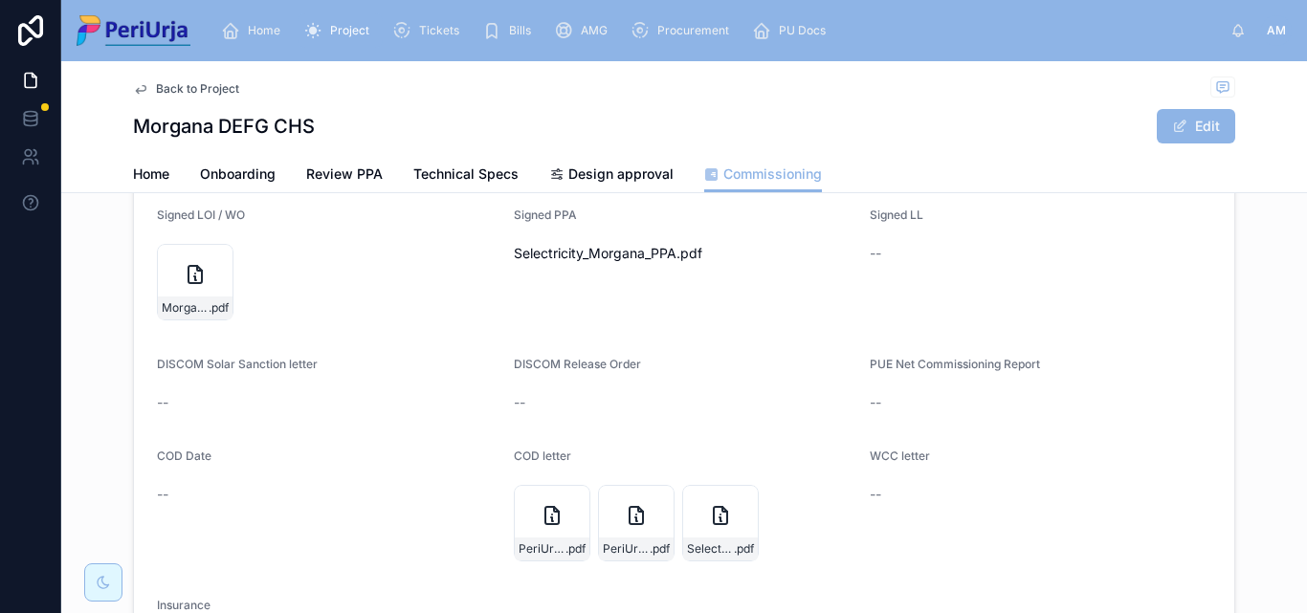
scroll to position [383, 0]
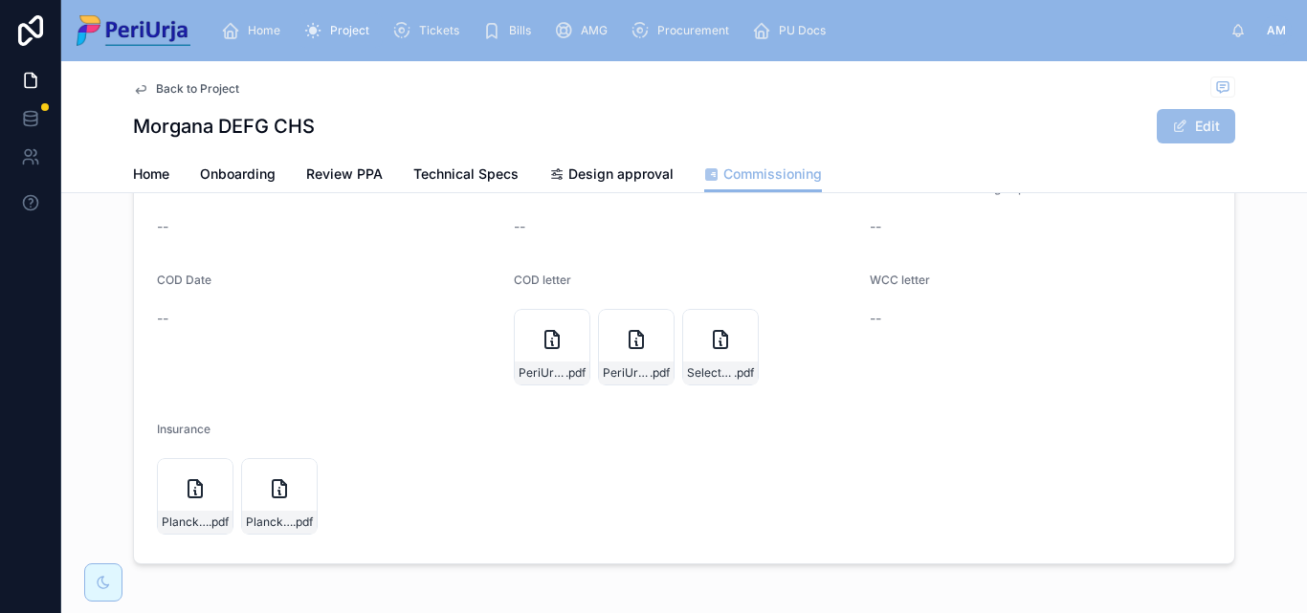
click at [1193, 121] on button "Edit" at bounding box center [1196, 126] width 78 height 34
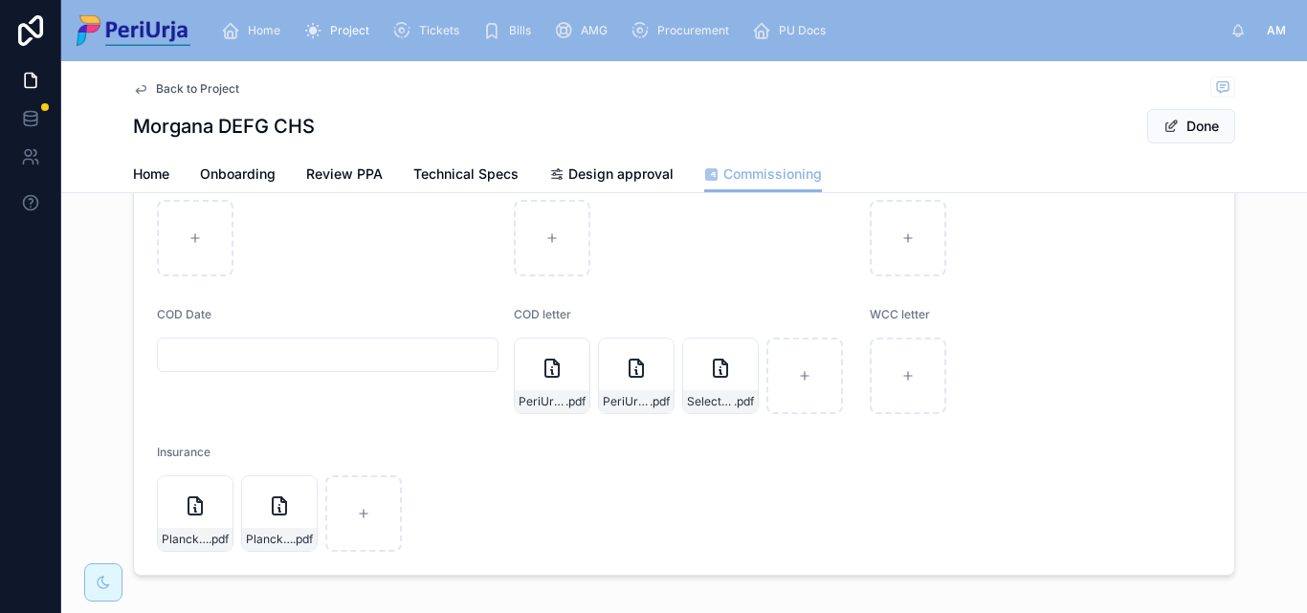
click at [201, 362] on input "text" at bounding box center [328, 355] width 340 height 27
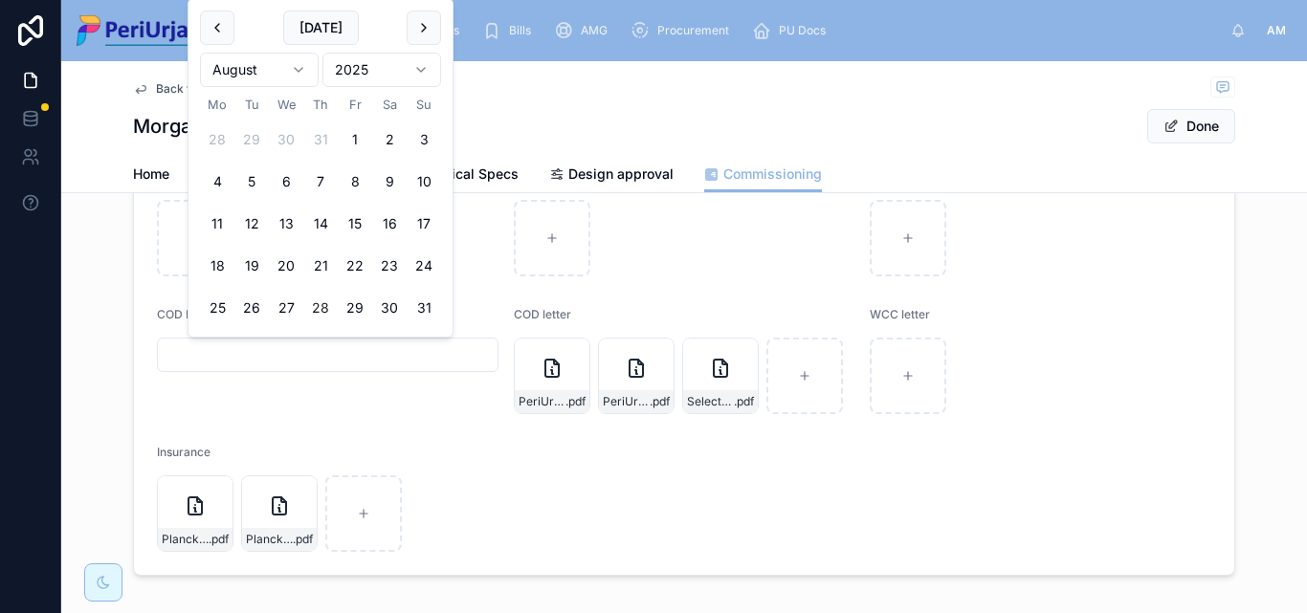
click at [411, 72] on html "Home Project Tickets Bills AMG Procurement PU Docs AM [PERSON_NAME] Back to Pro…" at bounding box center [653, 306] width 1307 height 613
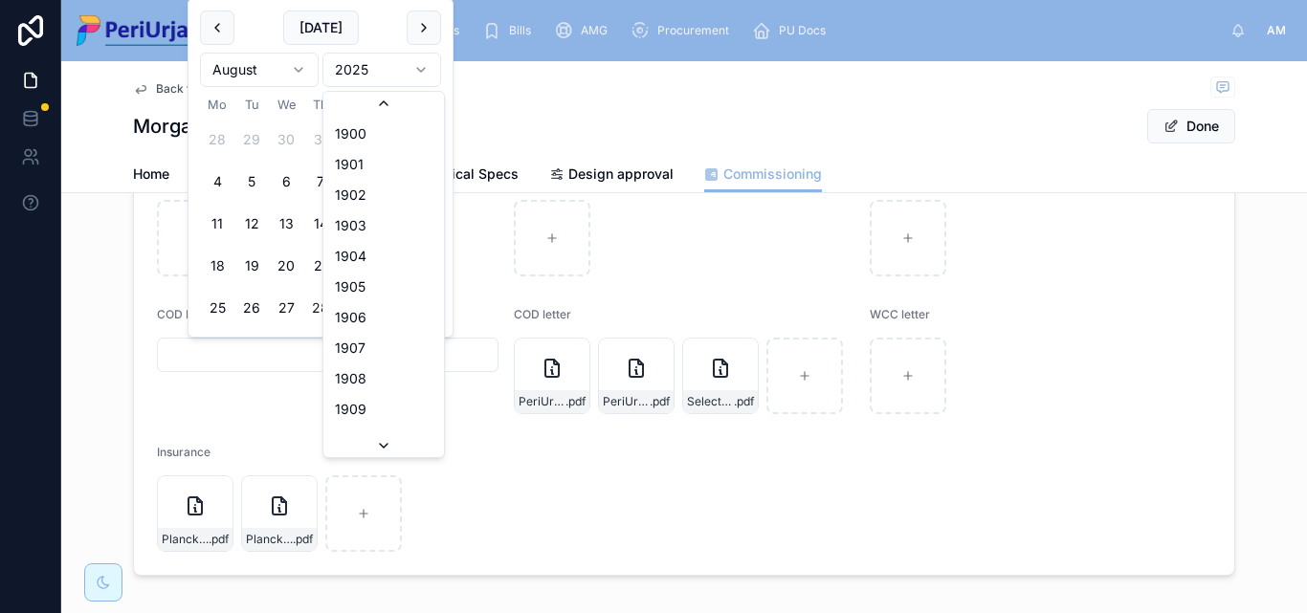
scroll to position [3543, 0]
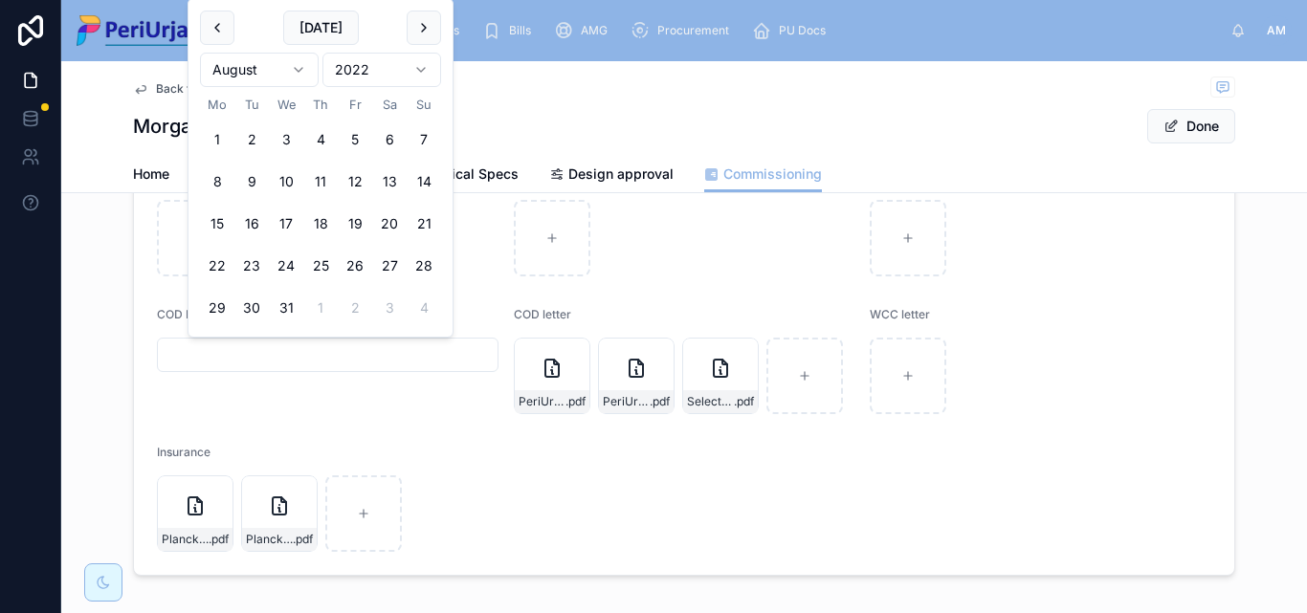
click at [294, 72] on html "Home Project Tickets Bills AMG Procurement PU Docs AM [PERSON_NAME] Back to Pro…" at bounding box center [653, 306] width 1307 height 613
click at [322, 217] on button "14" at bounding box center [320, 224] width 34 height 34
type input "**********"
click at [1188, 123] on button "Done" at bounding box center [1191, 126] width 88 height 34
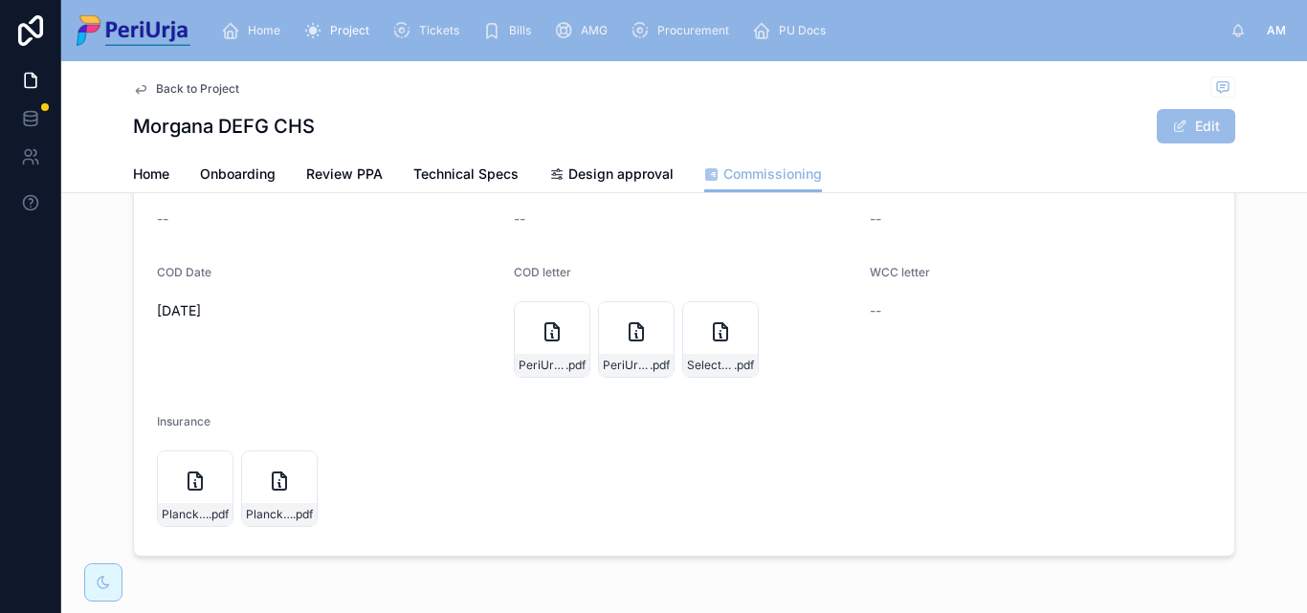
scroll to position [383, 0]
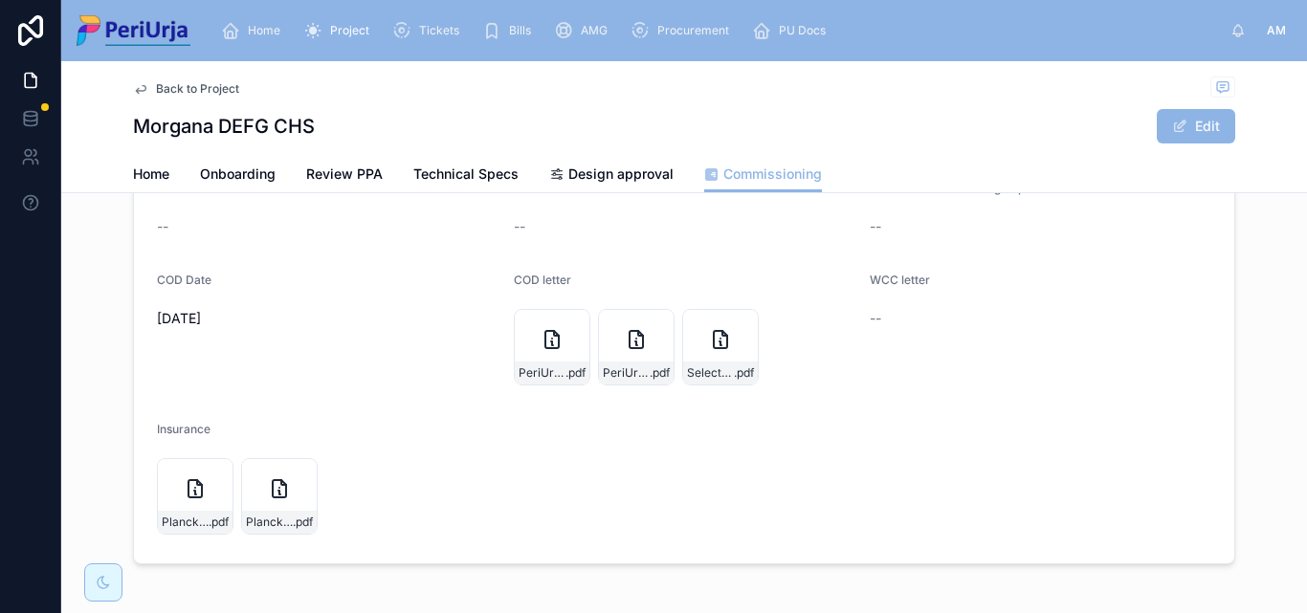
click at [270, 26] on span "Home" at bounding box center [264, 30] width 33 height 15
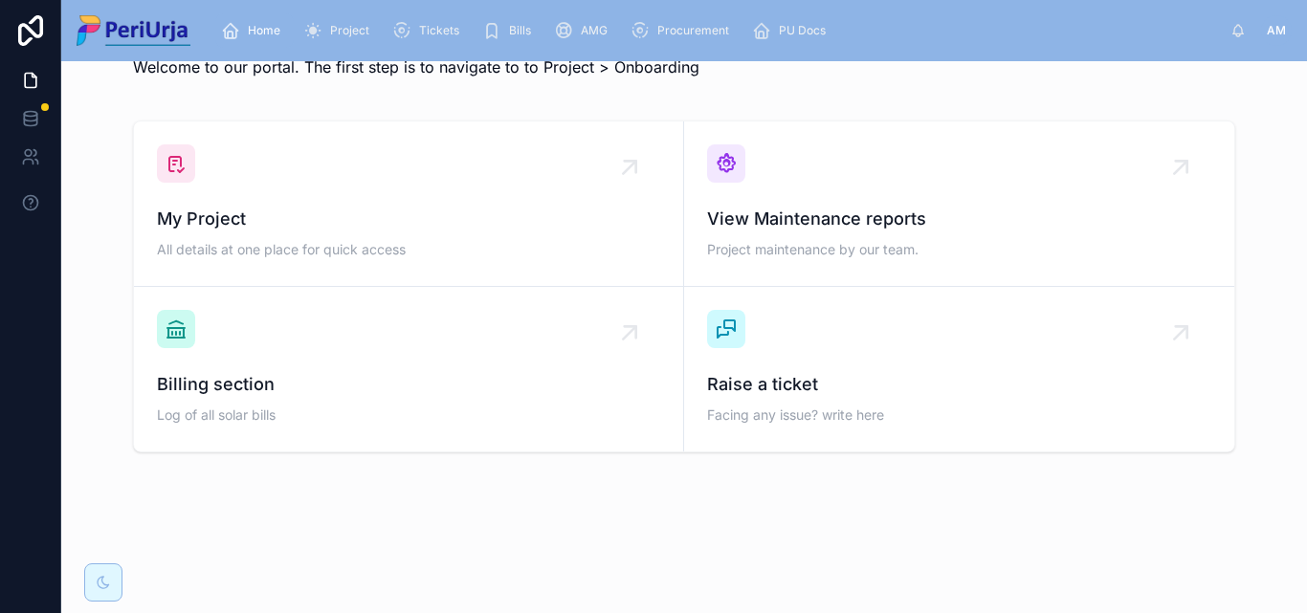
scroll to position [56, 0]
click at [326, 216] on span "My Project" at bounding box center [408, 219] width 503 height 27
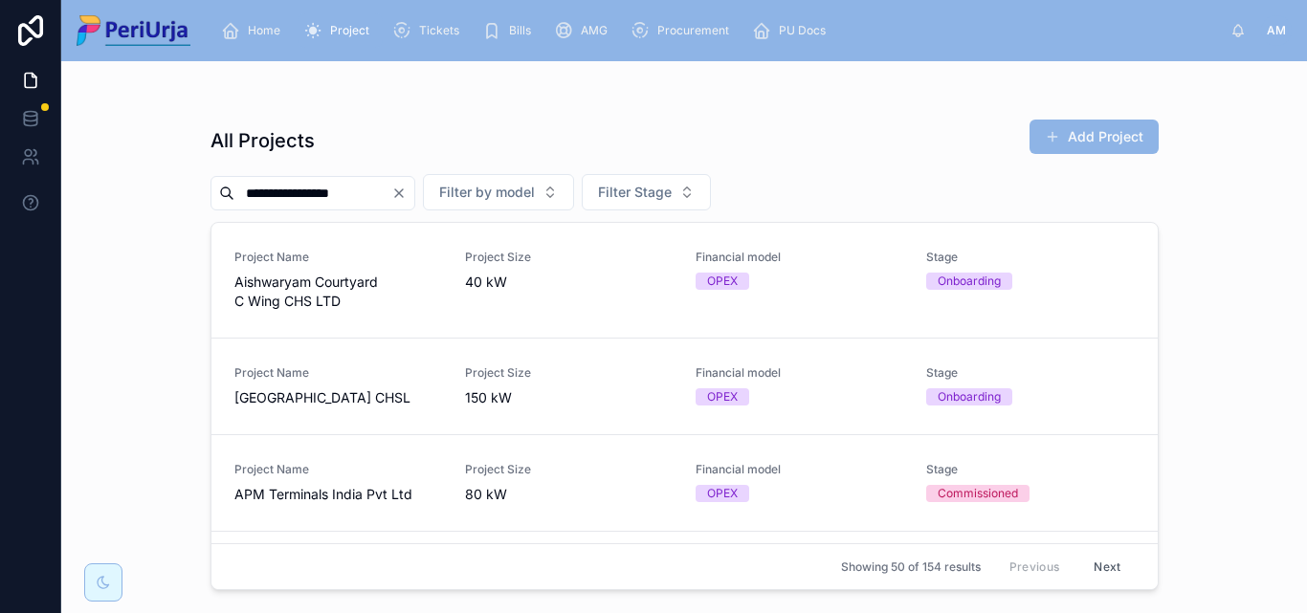
type input "**********"
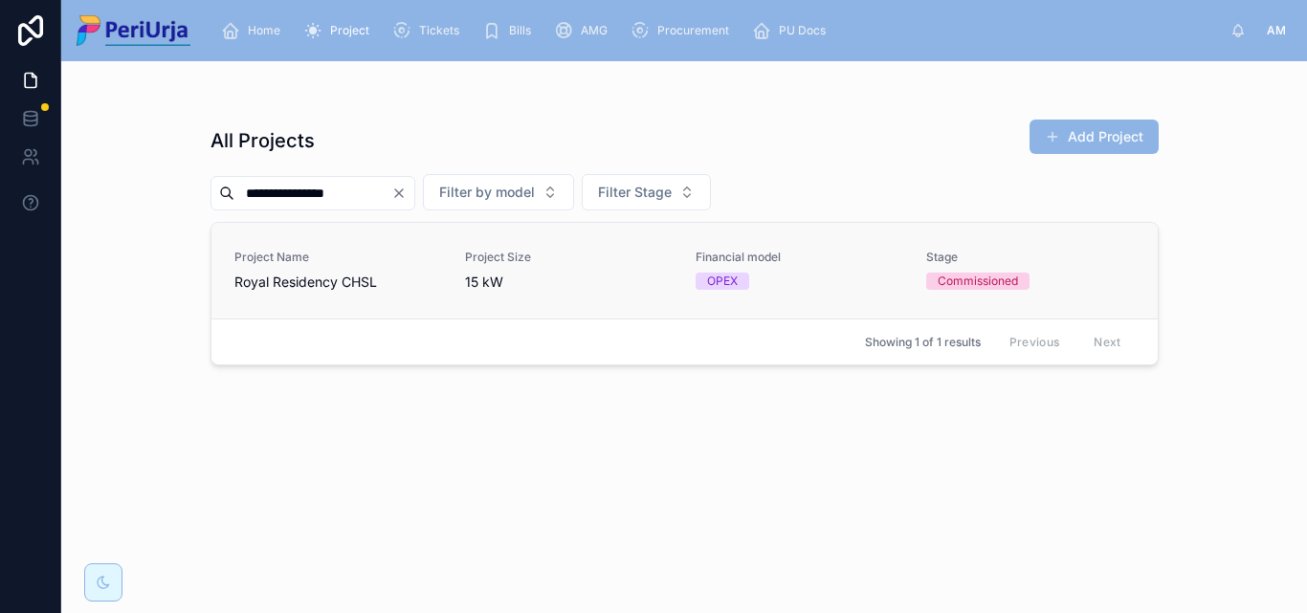
click at [262, 270] on div "Project Name Royal Residency CHSL" at bounding box center [338, 271] width 208 height 42
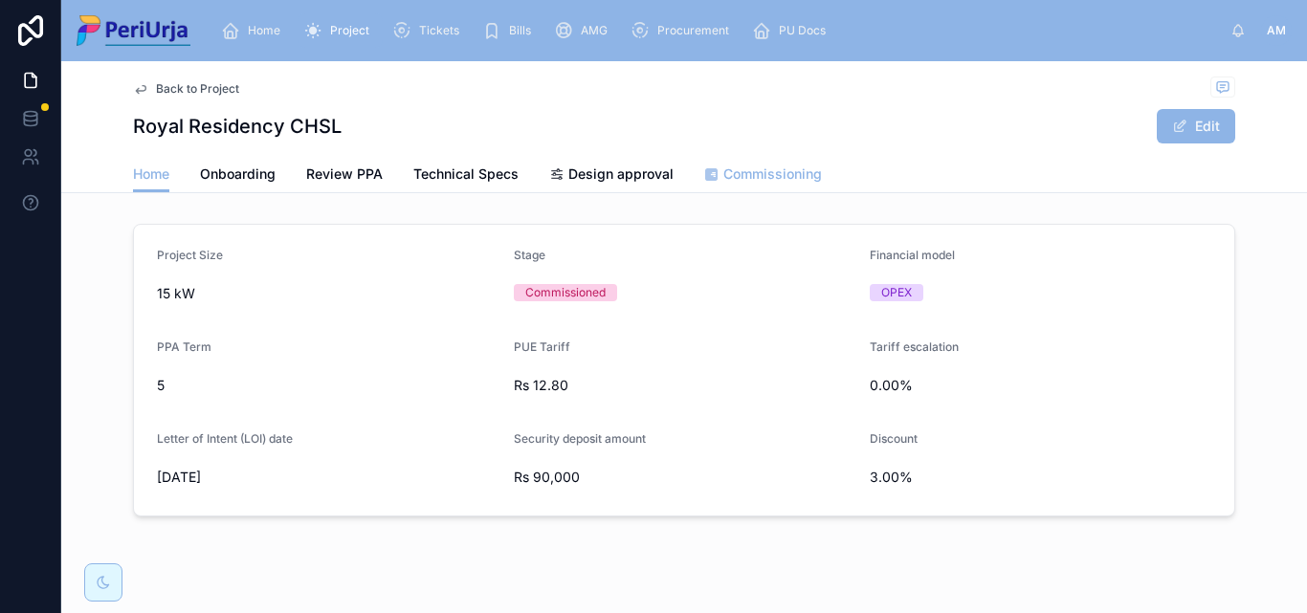
click at [748, 177] on span "Commissioning" at bounding box center [772, 174] width 99 height 19
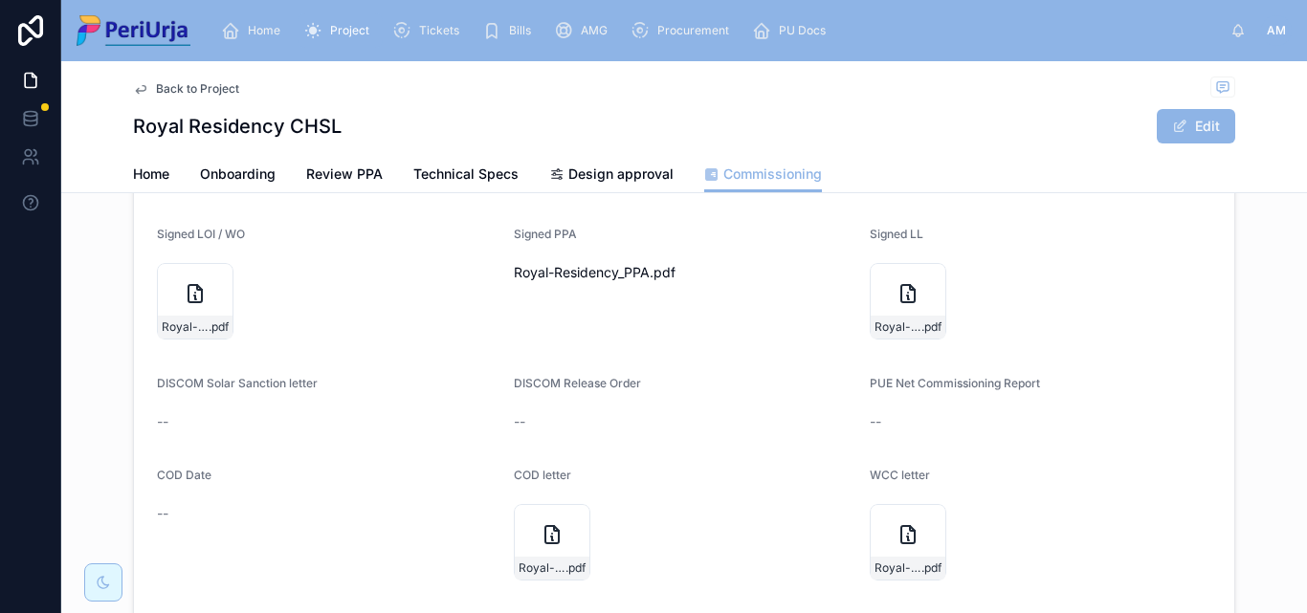
scroll to position [96, 0]
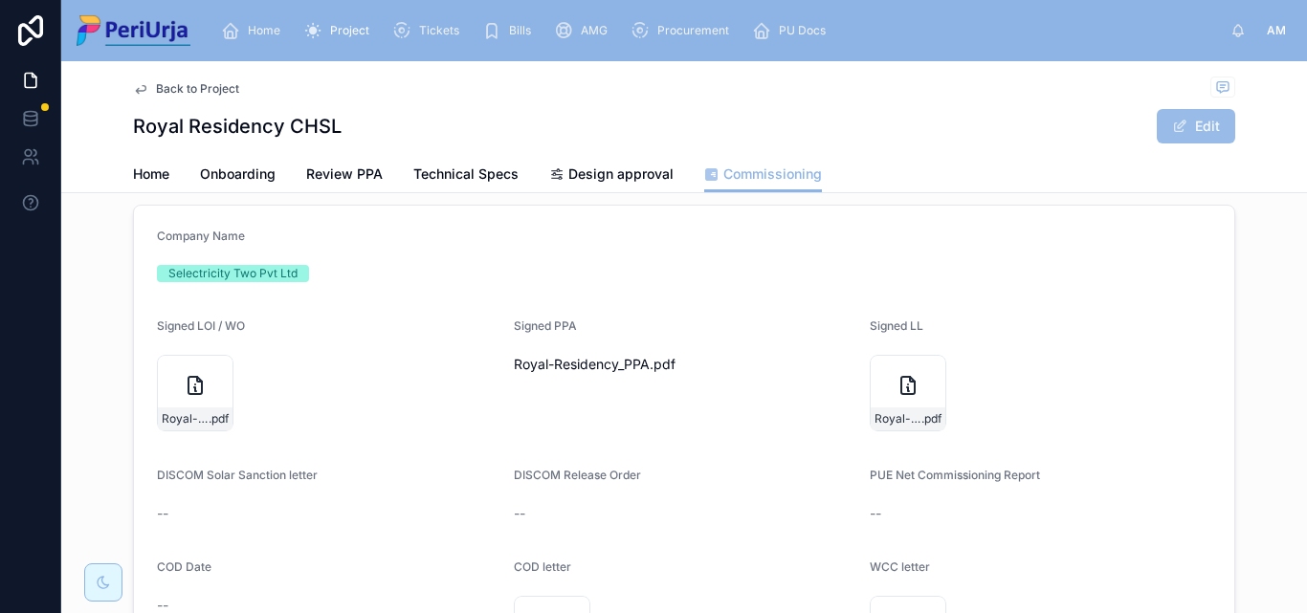
click at [1182, 112] on button "Edit" at bounding box center [1196, 126] width 78 height 34
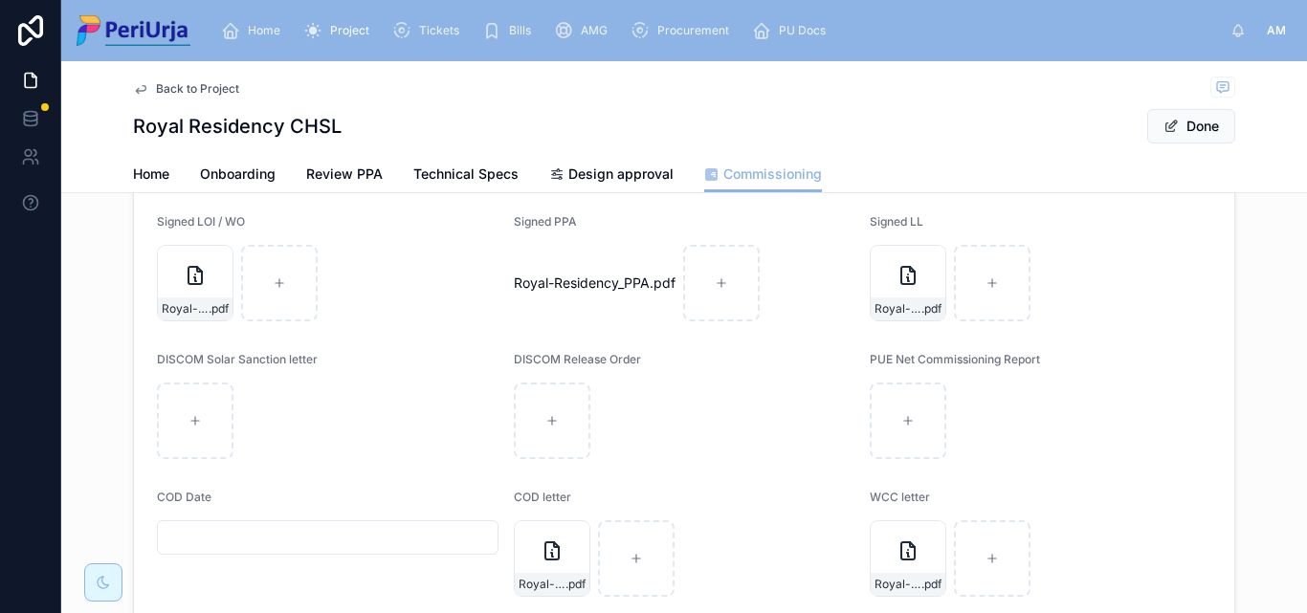
scroll to position [287, 0]
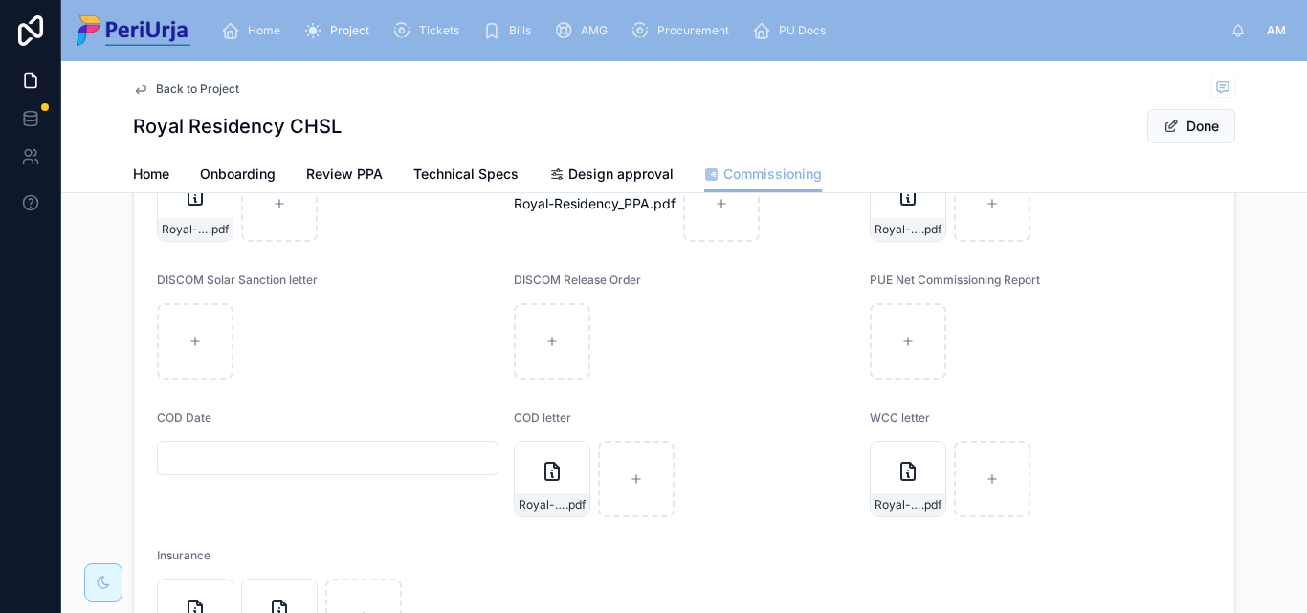
click at [182, 469] on input "text" at bounding box center [328, 458] width 340 height 27
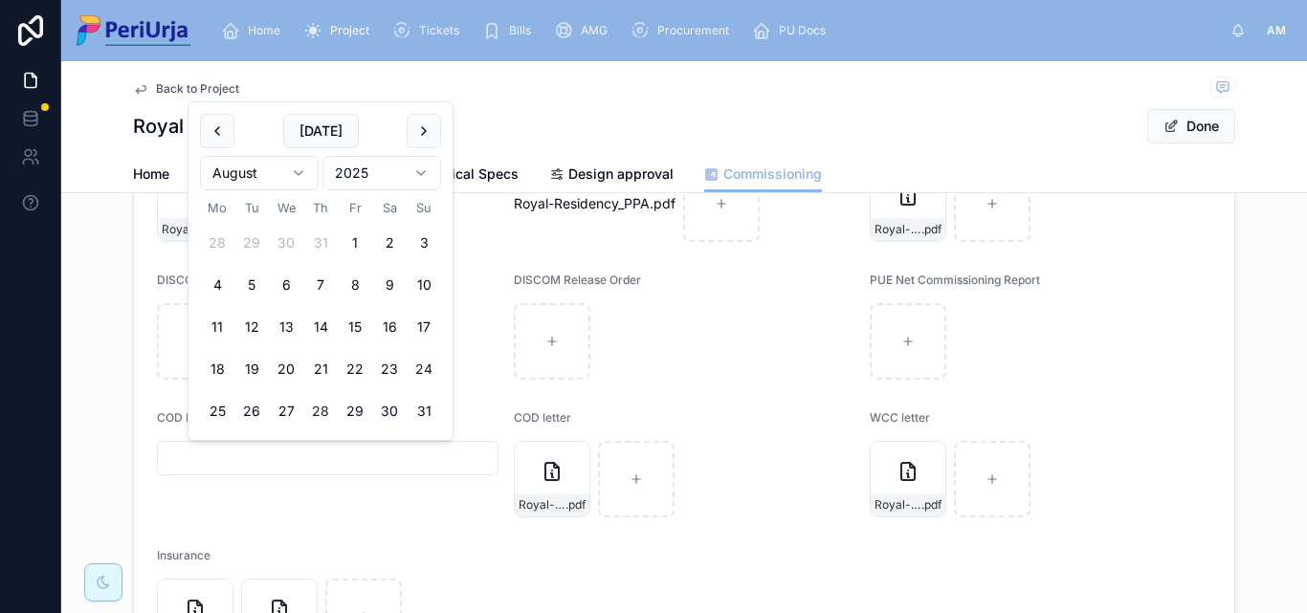
click at [424, 363] on button "24" at bounding box center [424, 369] width 34 height 34
click at [292, 177] on html "**********" at bounding box center [653, 306] width 1307 height 613
click at [297, 171] on html "**********" at bounding box center [653, 306] width 1307 height 613
click at [425, 176] on html "**********" at bounding box center [653, 306] width 1307 height 613
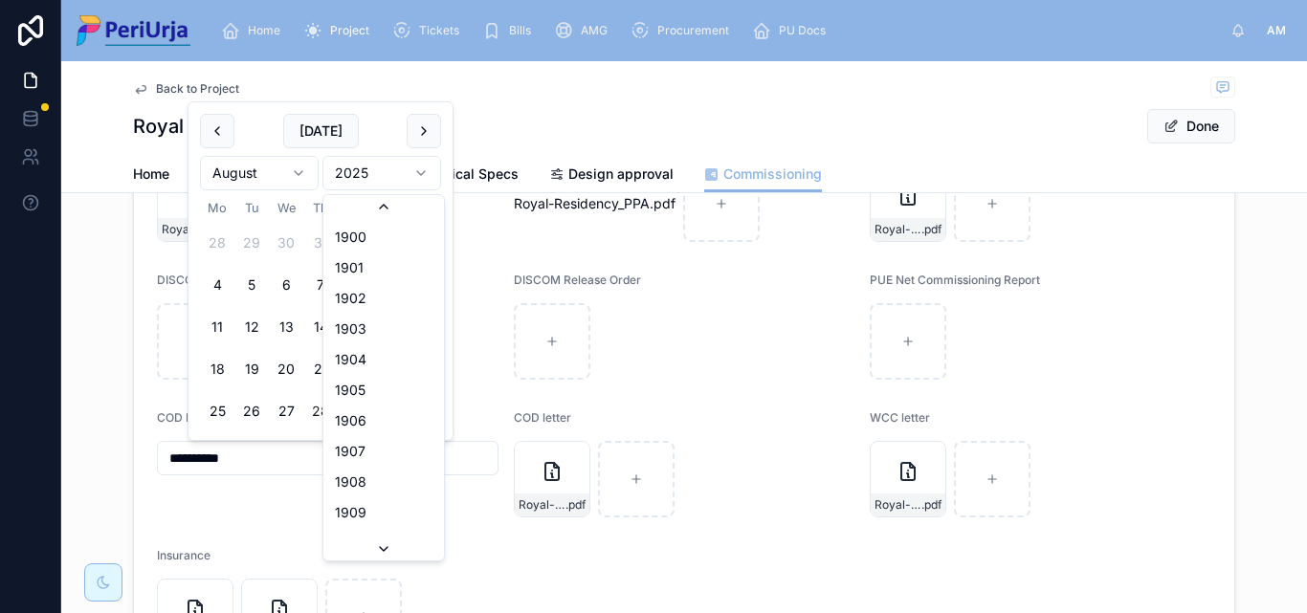
scroll to position [3543, 0]
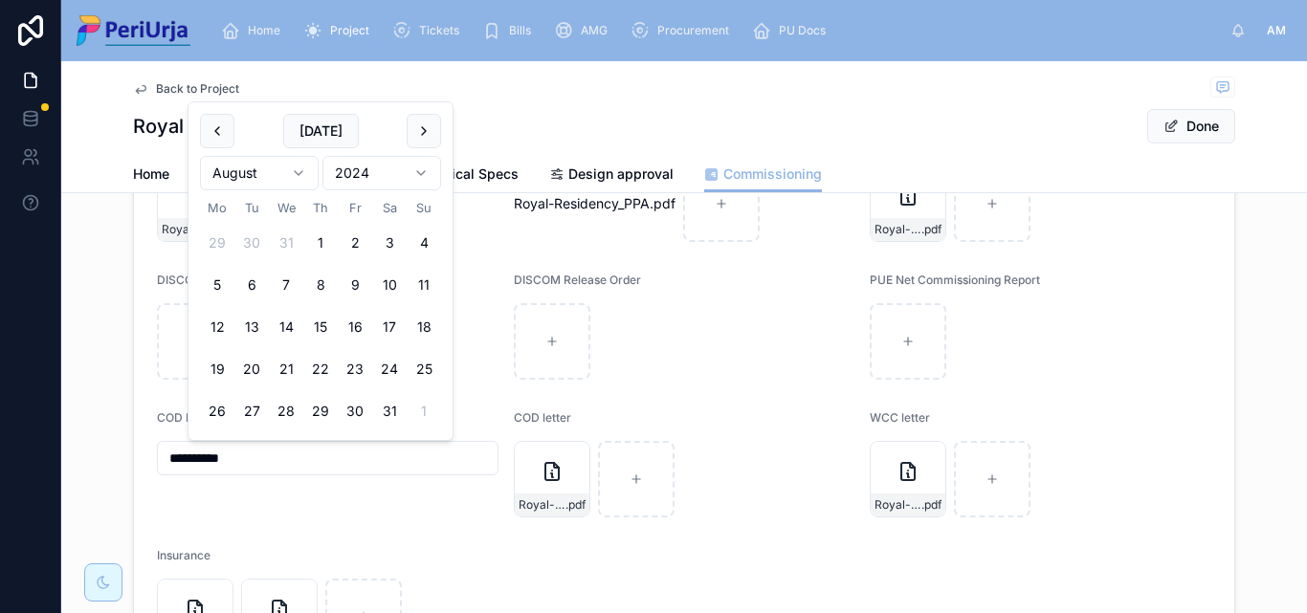
click at [303, 173] on html "**********" at bounding box center [653, 306] width 1307 height 613
click at [326, 374] on button "25" at bounding box center [320, 369] width 34 height 34
type input "**********"
click at [1185, 136] on button "Done" at bounding box center [1191, 126] width 88 height 34
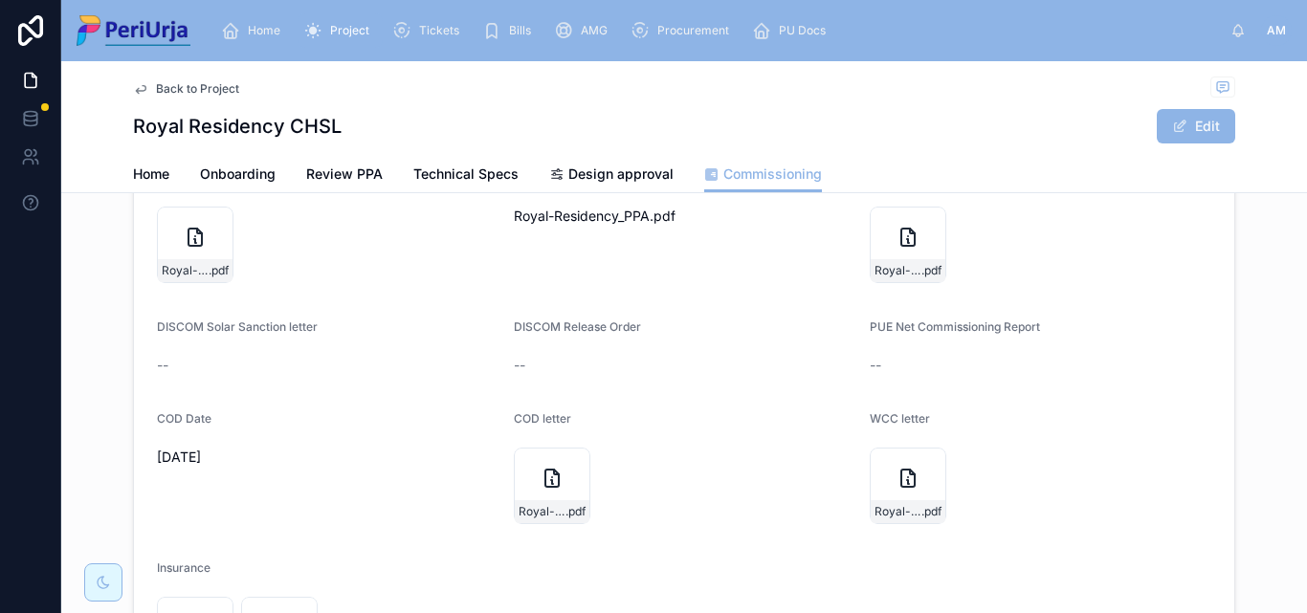
scroll to position [383, 0]
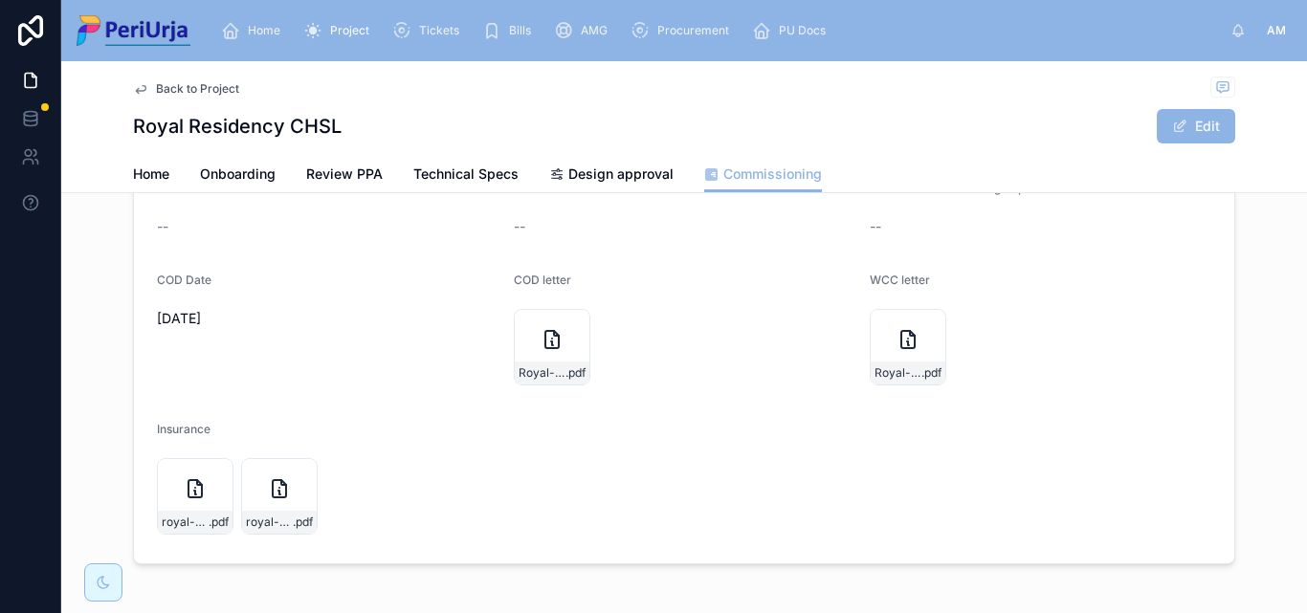
click at [267, 20] on div "Home" at bounding box center [254, 30] width 67 height 31
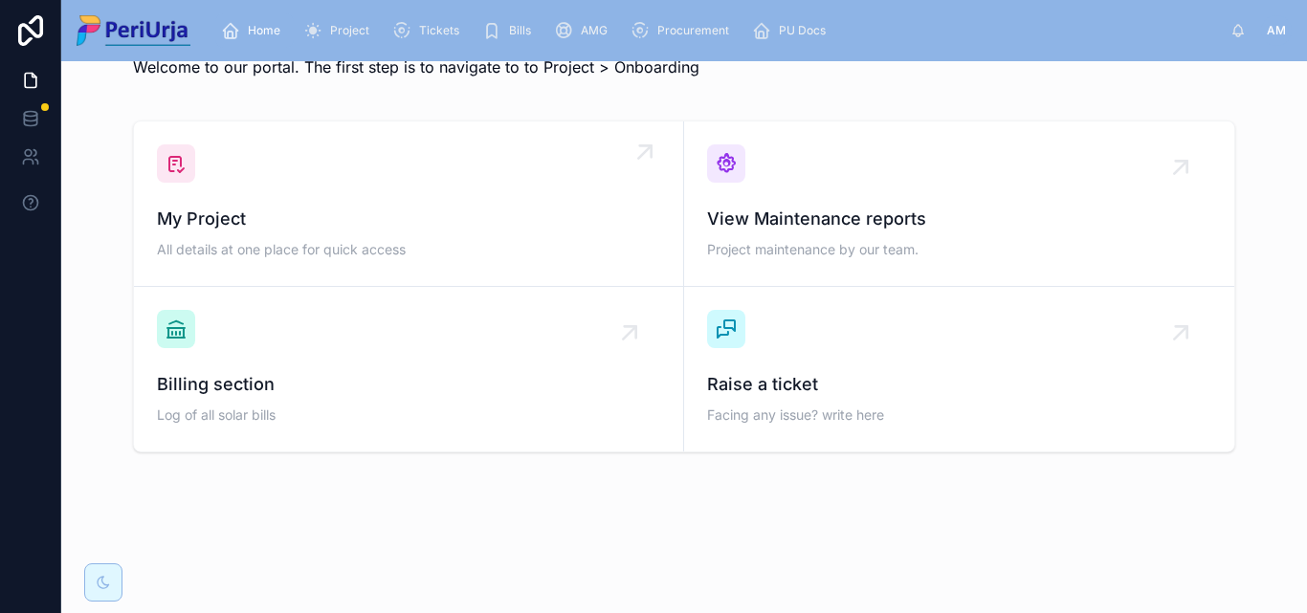
click at [295, 206] on span "My Project" at bounding box center [408, 219] width 503 height 27
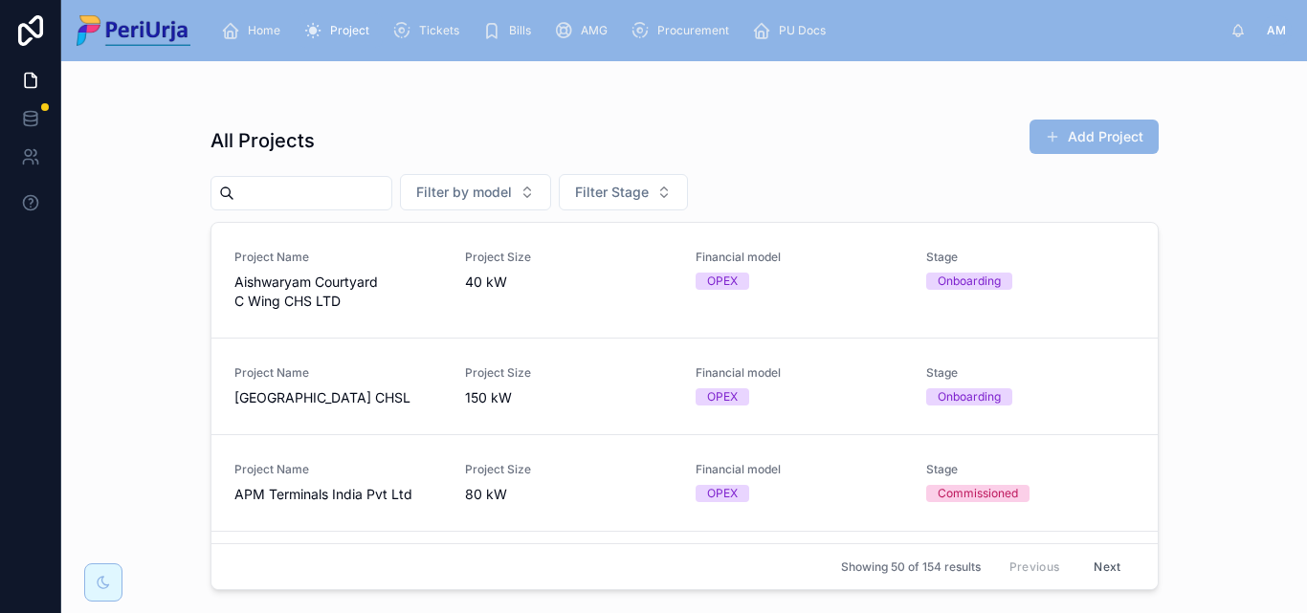
drag, startPoint x: 304, startPoint y: 191, endPoint x: 720, endPoint y: 133, distance: 419.4
click at [304, 191] on input "text" at bounding box center [312, 193] width 157 height 27
type input "**"
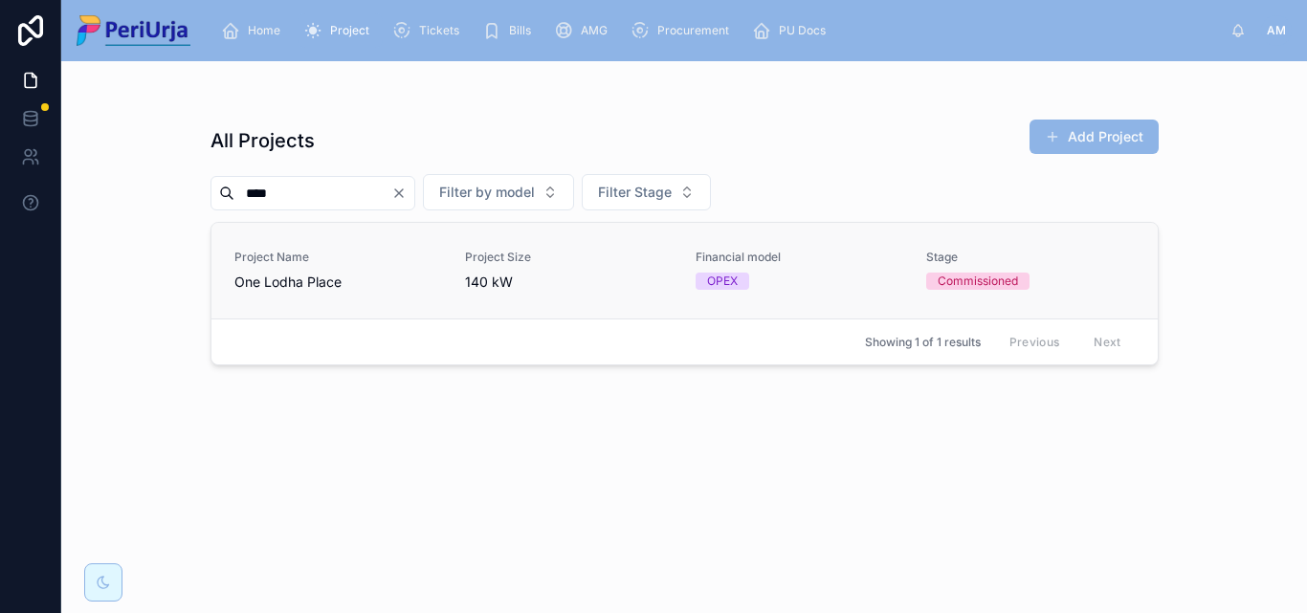
type input "***"
click at [307, 270] on div "Project Name One Lodha Place" at bounding box center [338, 271] width 208 height 42
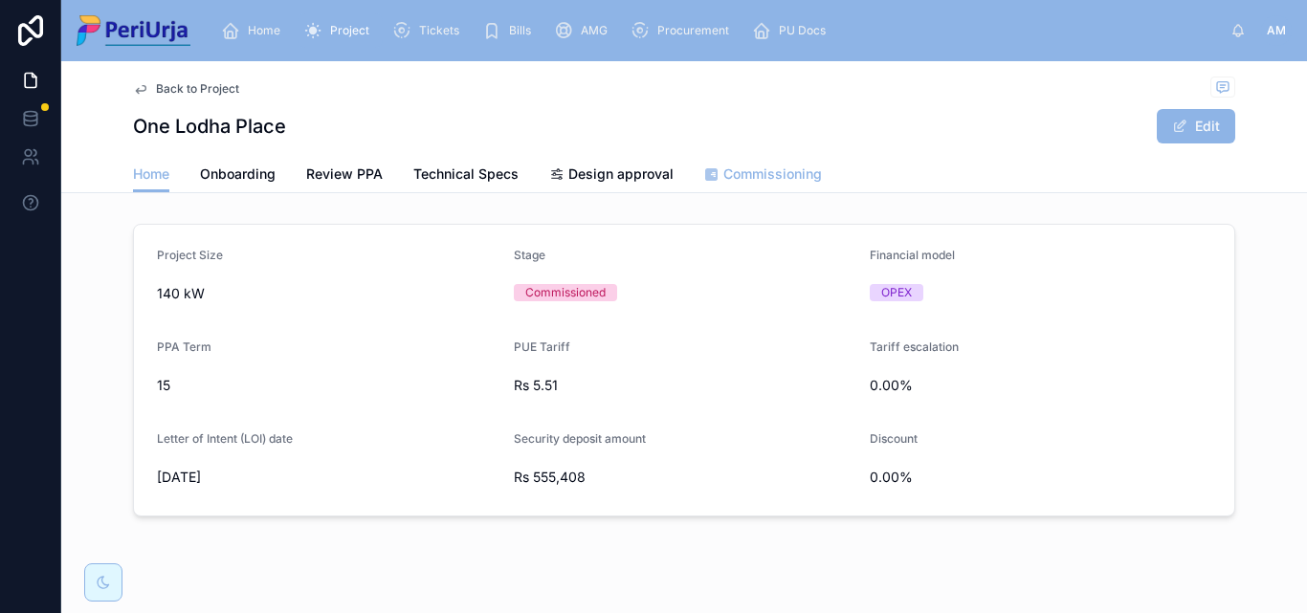
click at [803, 171] on span "Commissioning" at bounding box center [772, 174] width 99 height 19
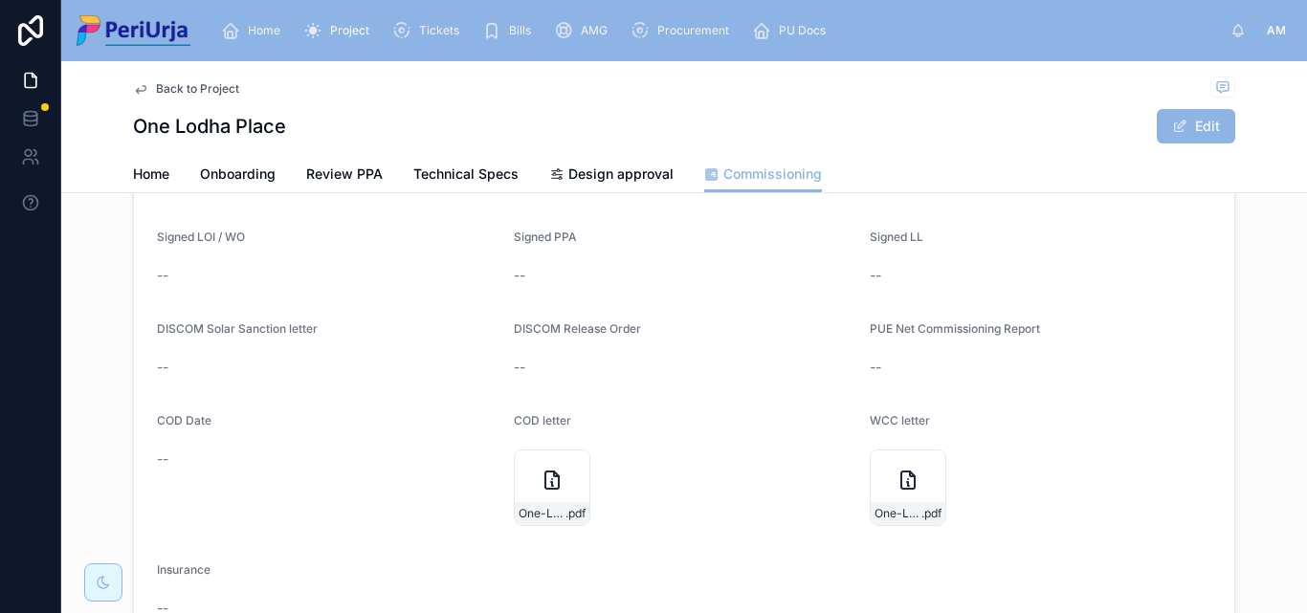
scroll to position [62, 0]
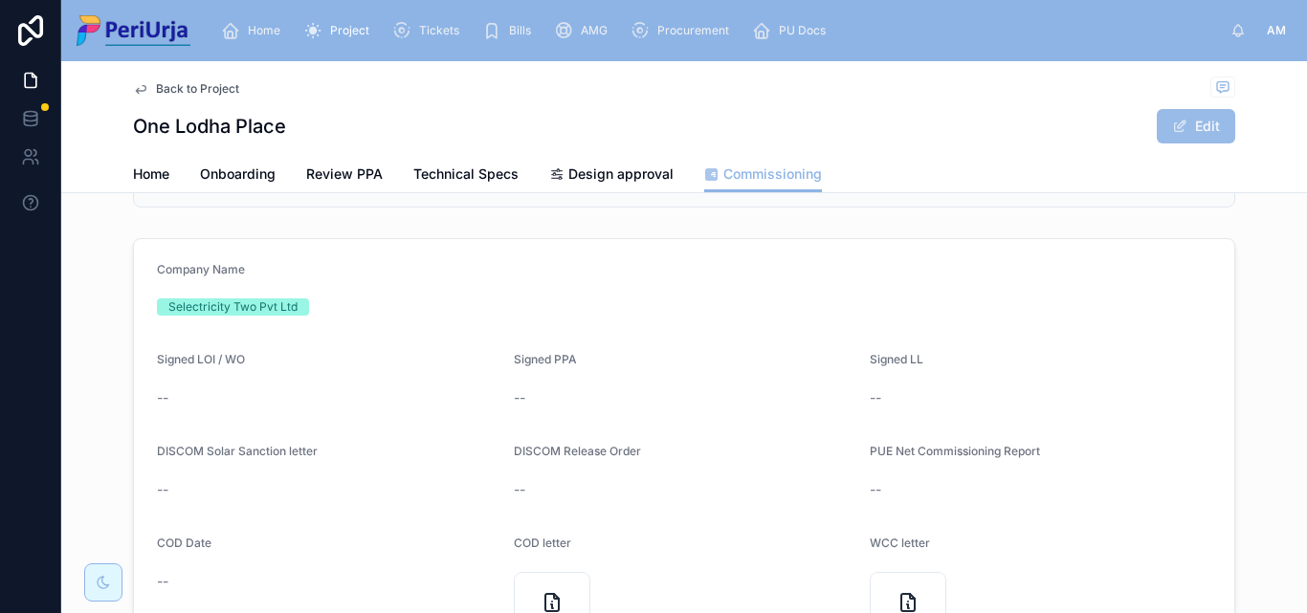
click at [1215, 114] on button "Edit" at bounding box center [1196, 126] width 78 height 34
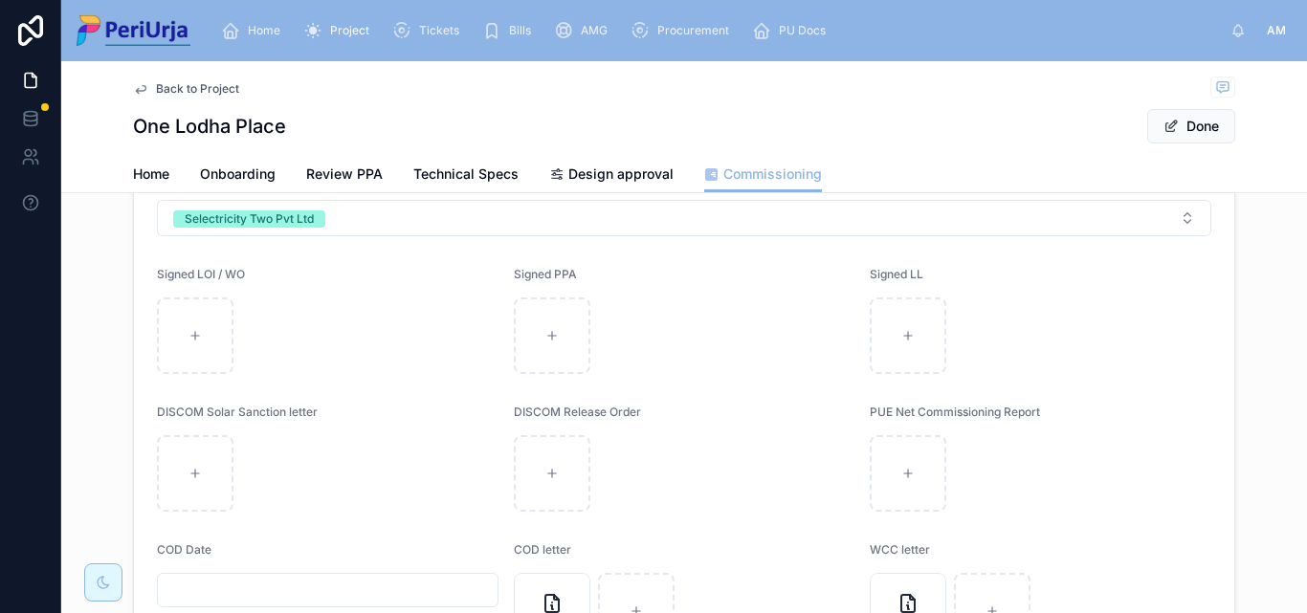
scroll to position [349, 0]
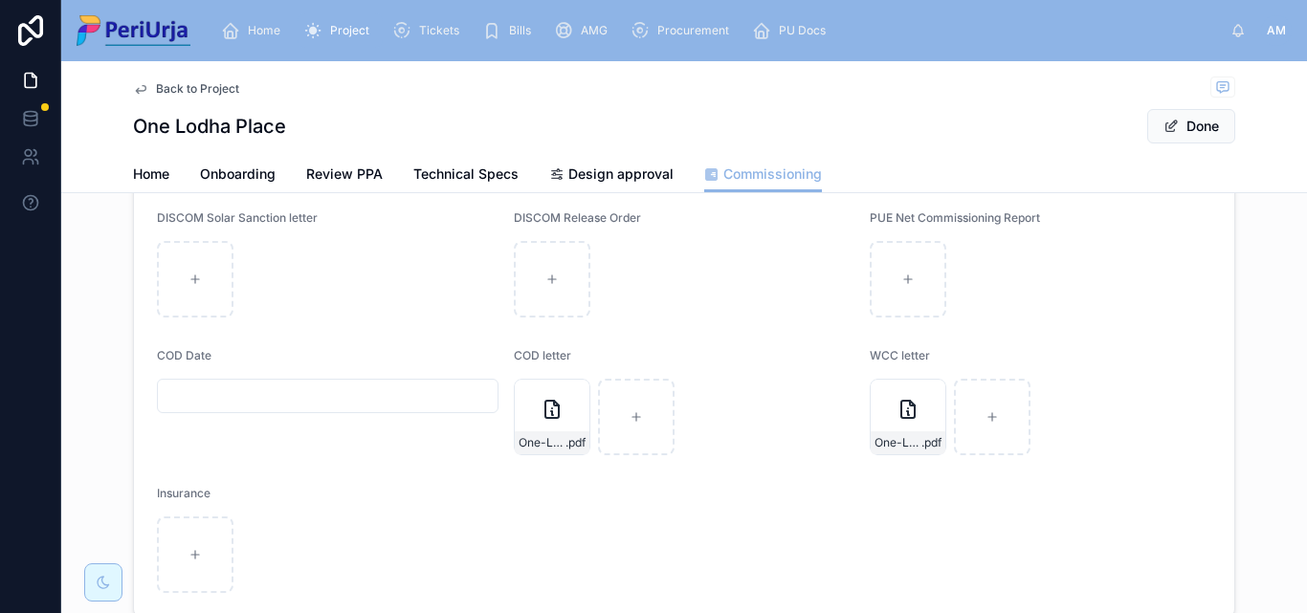
click at [277, 390] on input "text" at bounding box center [328, 396] width 340 height 27
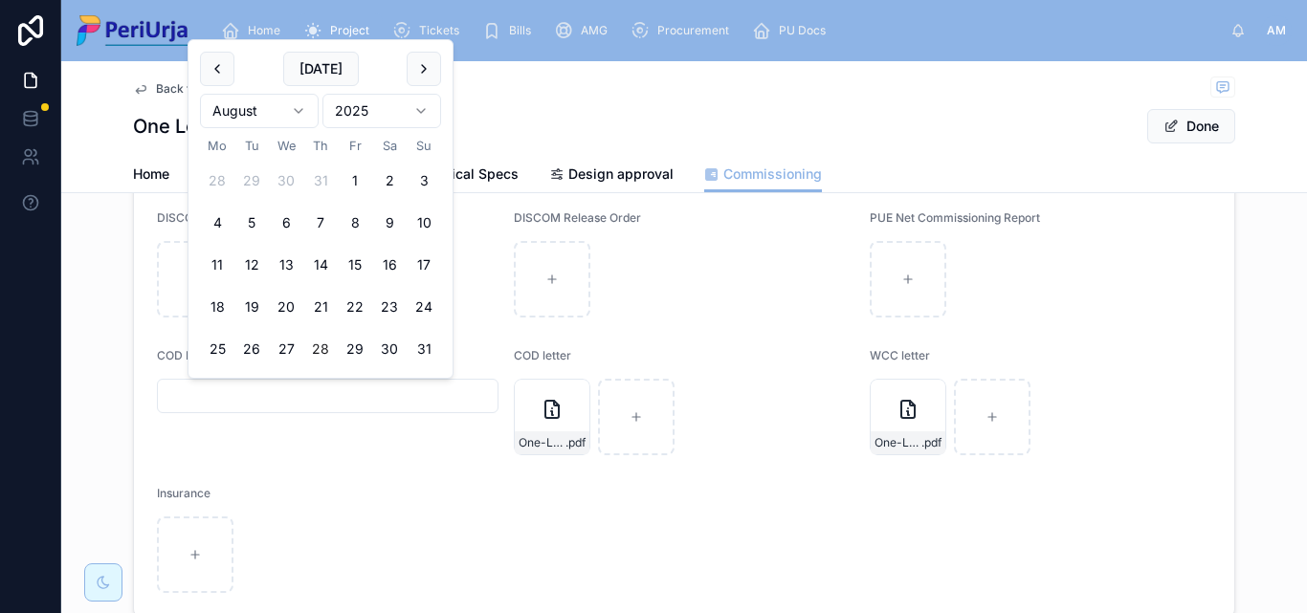
click at [417, 103] on html "Home Project Tickets Bills AMG Procurement PU Docs AM [PERSON_NAME] More Back t…" at bounding box center [653, 306] width 1307 height 613
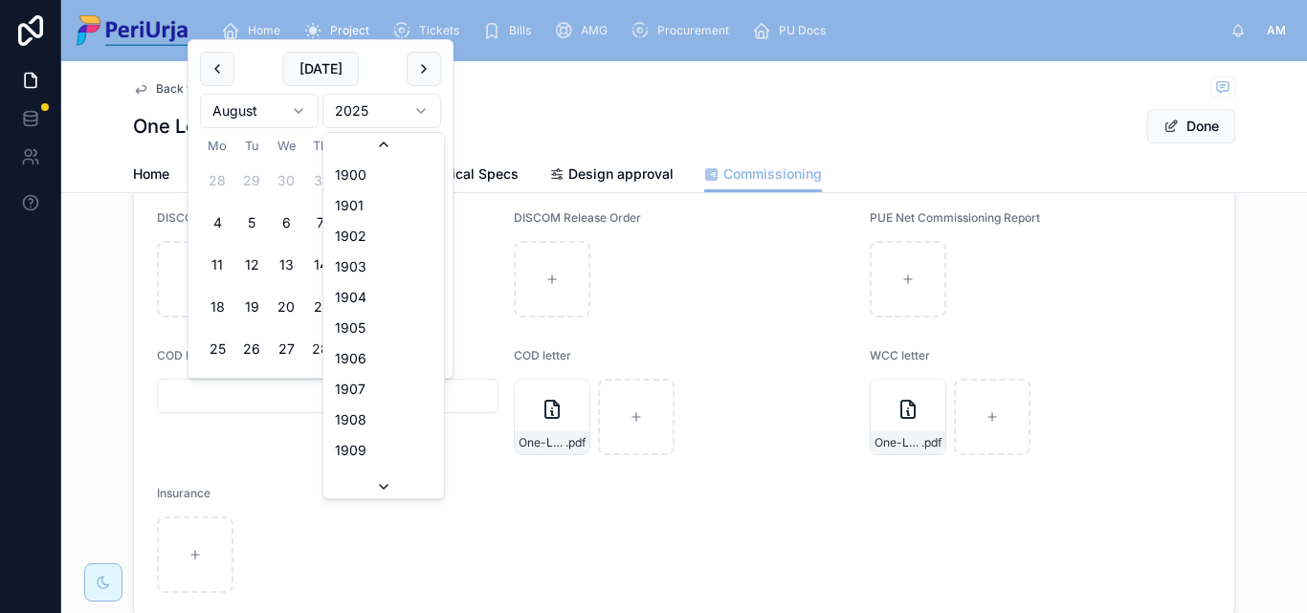
scroll to position [3543, 0]
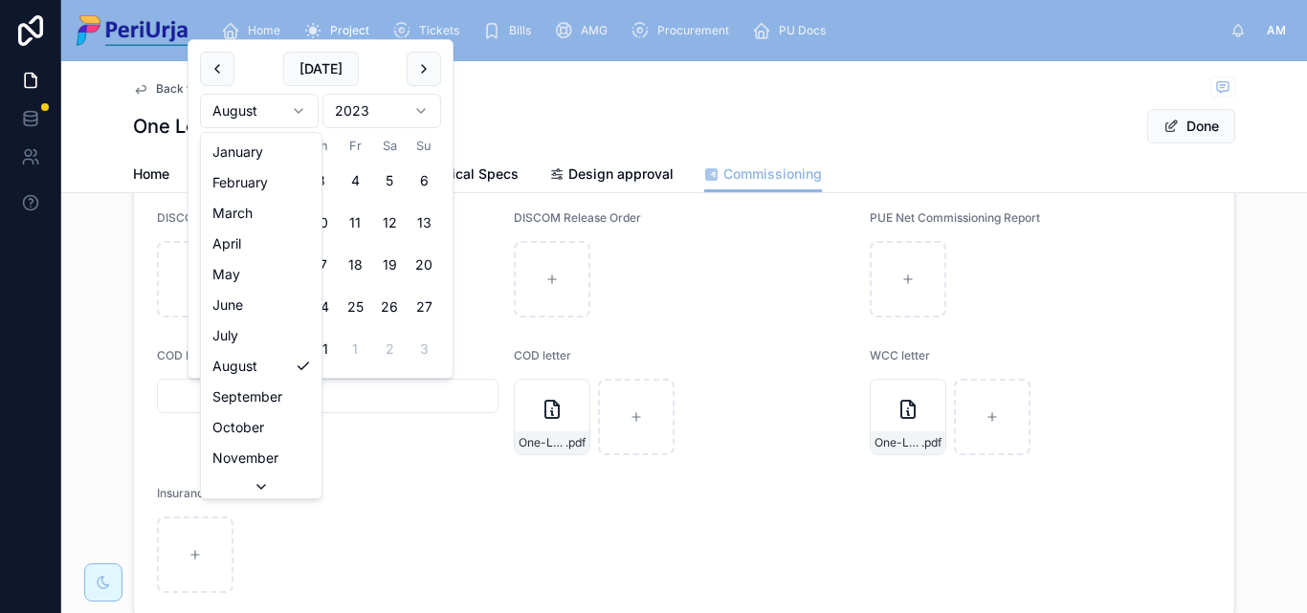
click at [300, 106] on html "Home Project Tickets Bills AMG Procurement PU Docs AM Anita More Back to Projec…" at bounding box center [653, 306] width 1307 height 613
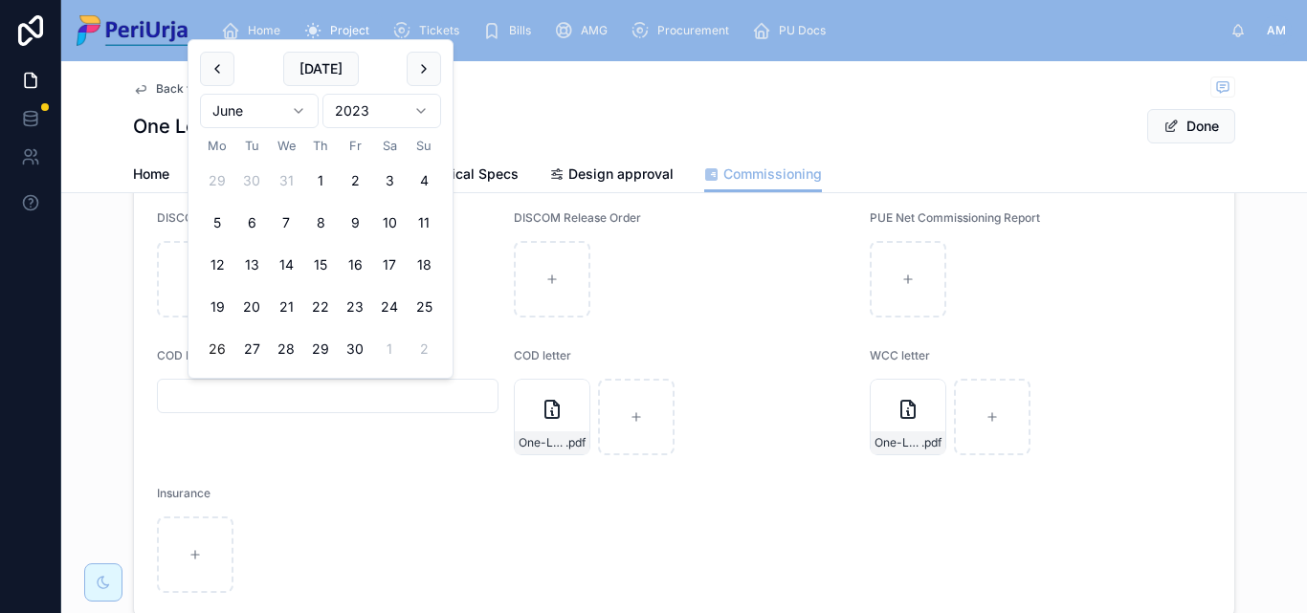
click at [229, 344] on button "26" at bounding box center [217, 349] width 34 height 34
type input "**********"
click at [1194, 127] on button "Done" at bounding box center [1191, 126] width 88 height 34
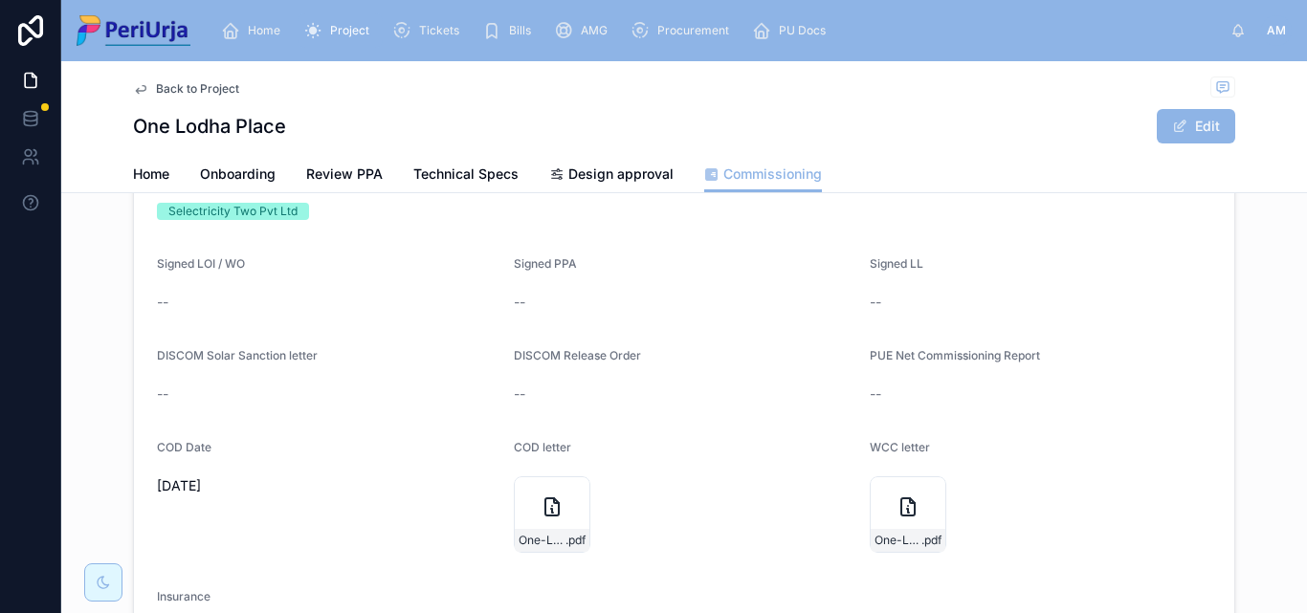
scroll to position [191, 0]
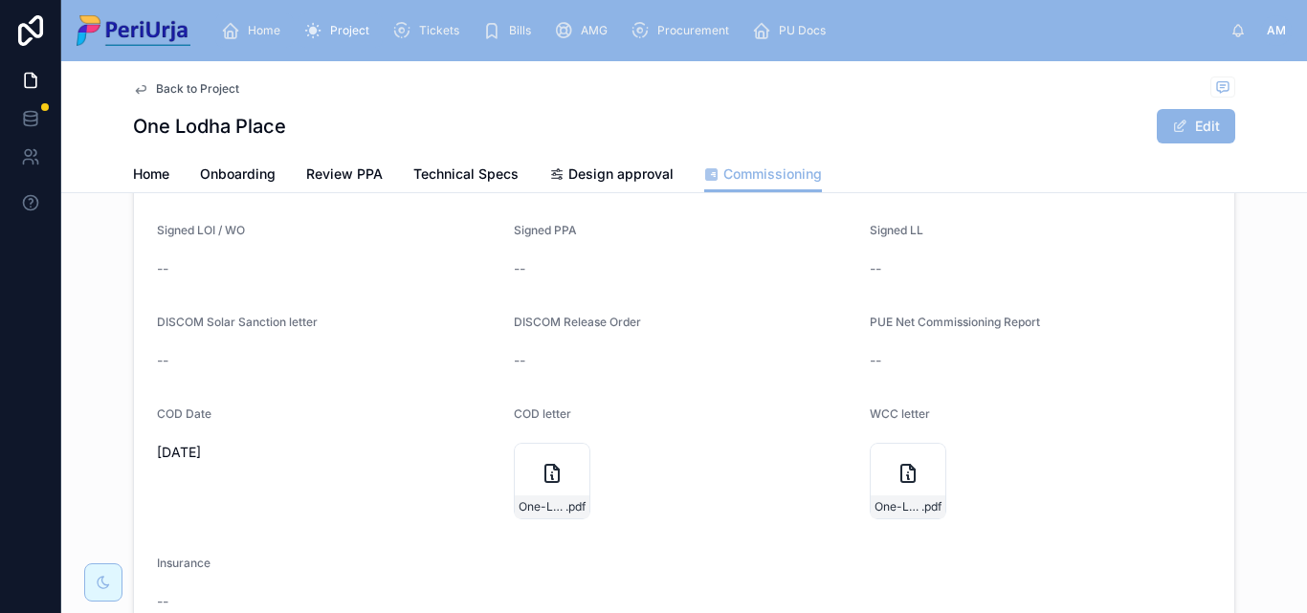
click at [253, 26] on span "Home" at bounding box center [264, 30] width 33 height 15
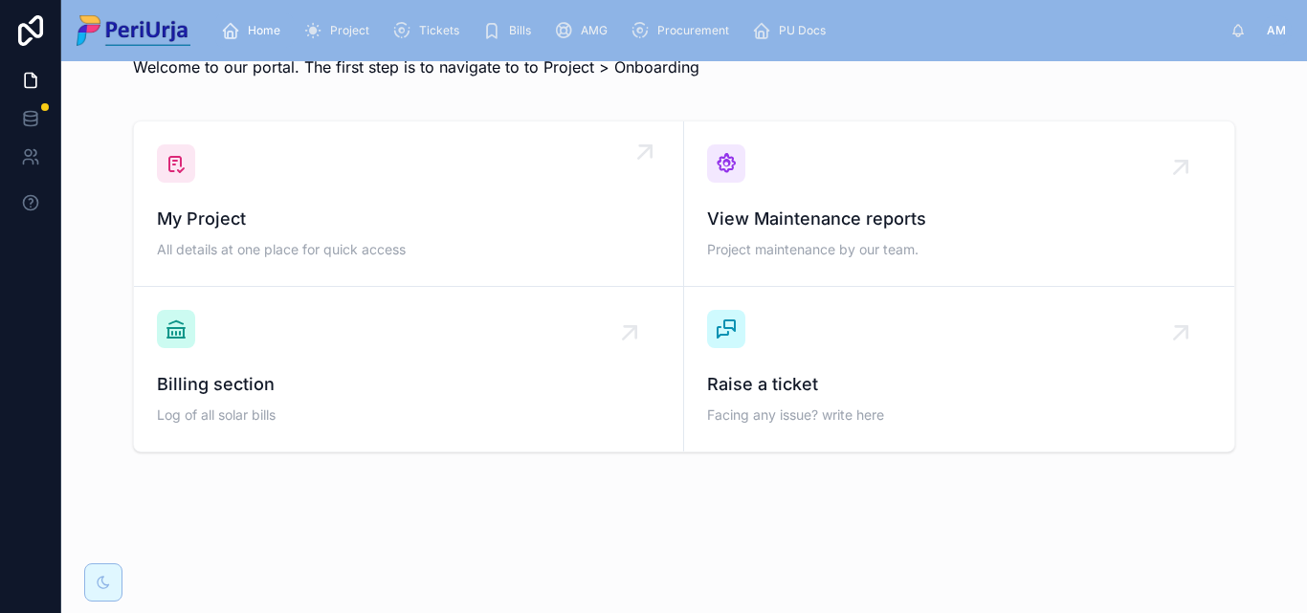
scroll to position [56, 0]
click at [267, 218] on span "My Project" at bounding box center [408, 219] width 503 height 27
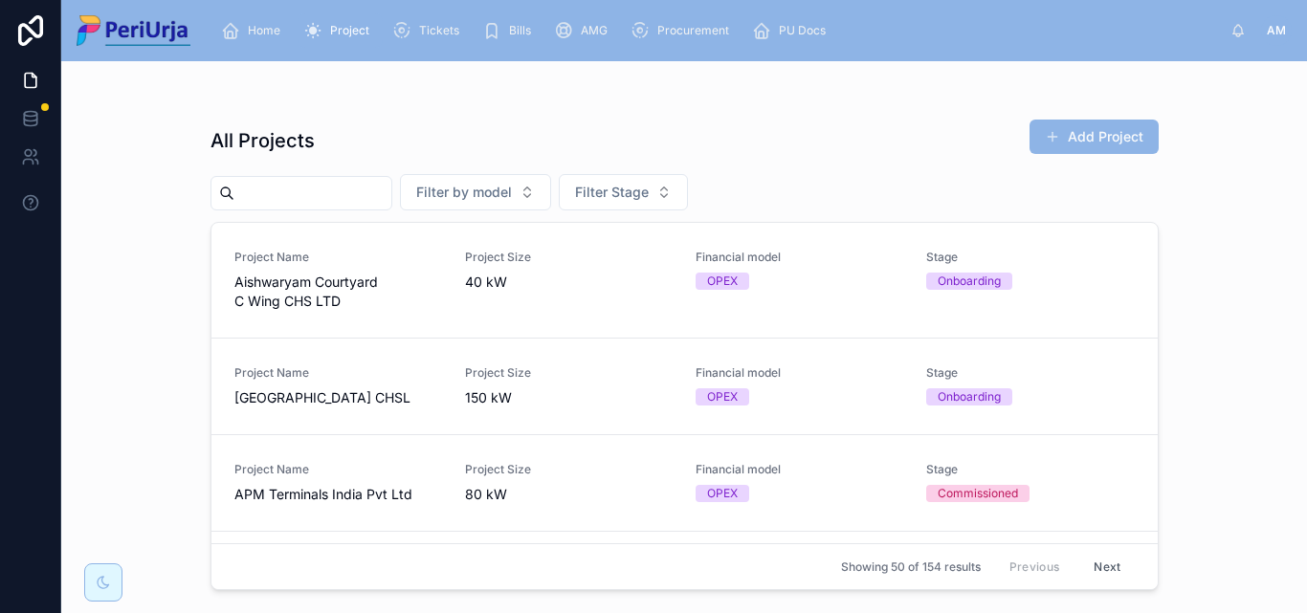
click at [371, 204] on input "text" at bounding box center [312, 193] width 157 height 27
paste input "**********"
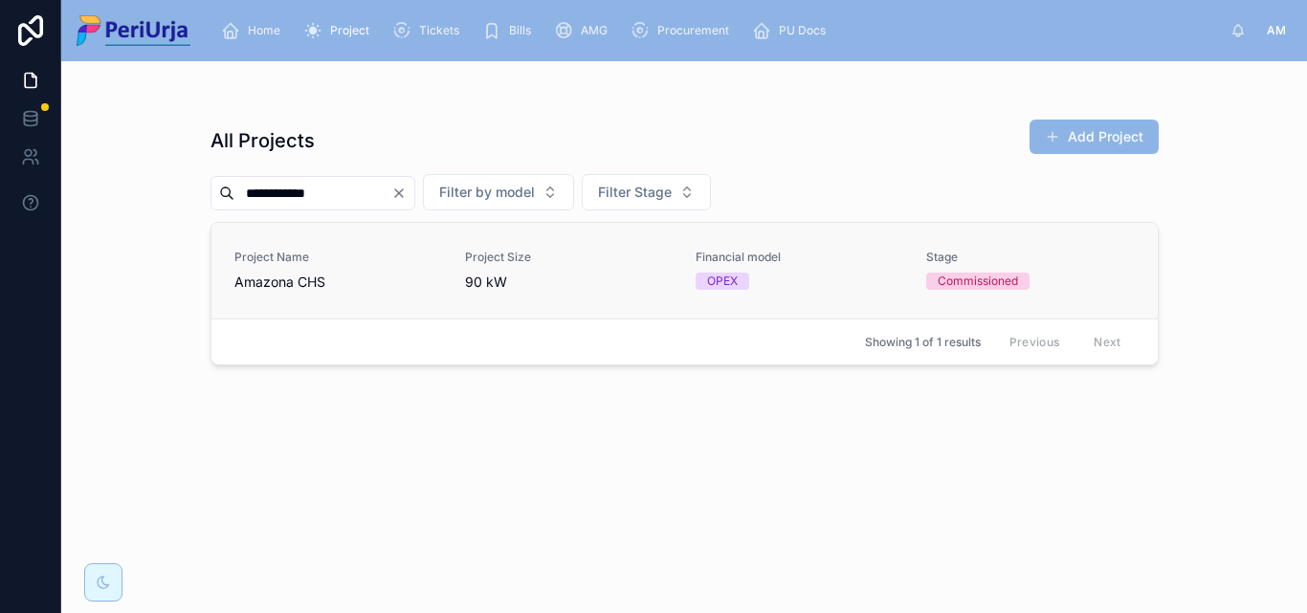
type input "**********"
click at [264, 277] on span "Amazona CHS" at bounding box center [338, 282] width 208 height 19
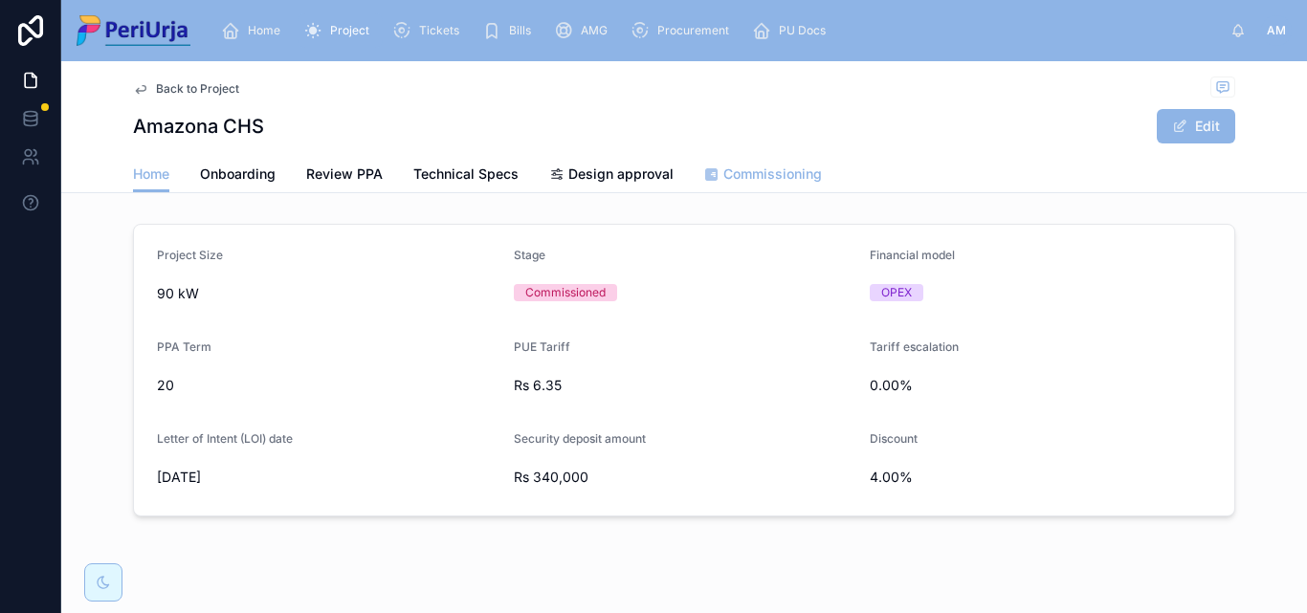
click at [747, 186] on link "Commissioning" at bounding box center [763, 176] width 118 height 38
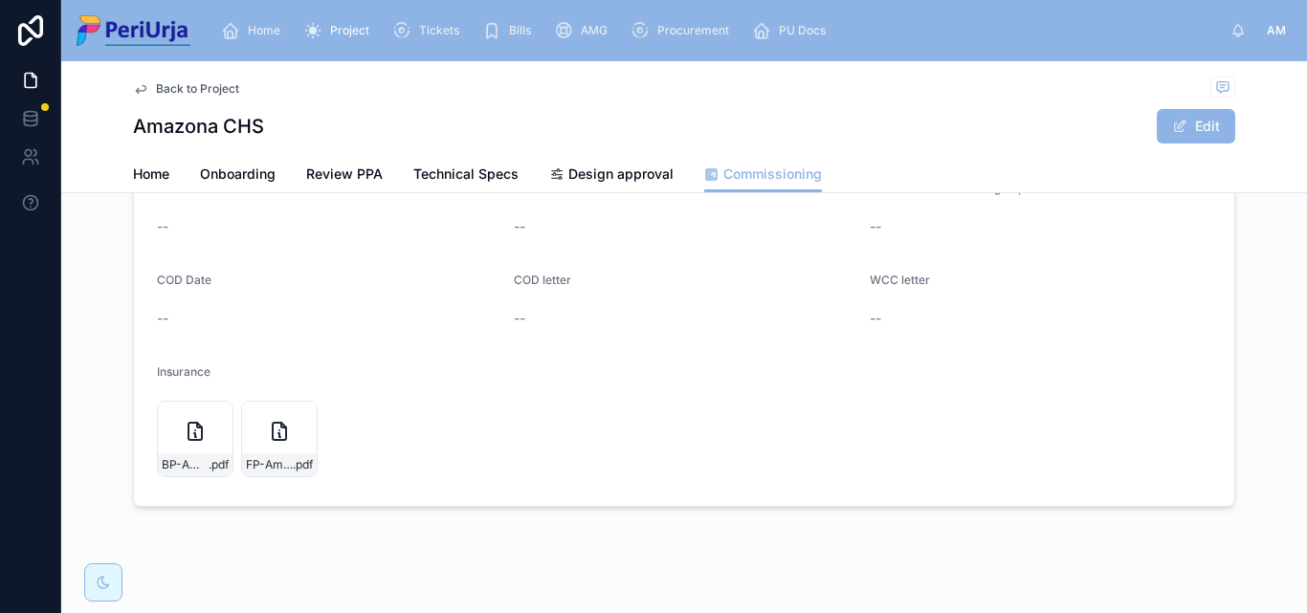
scroll to position [191, 0]
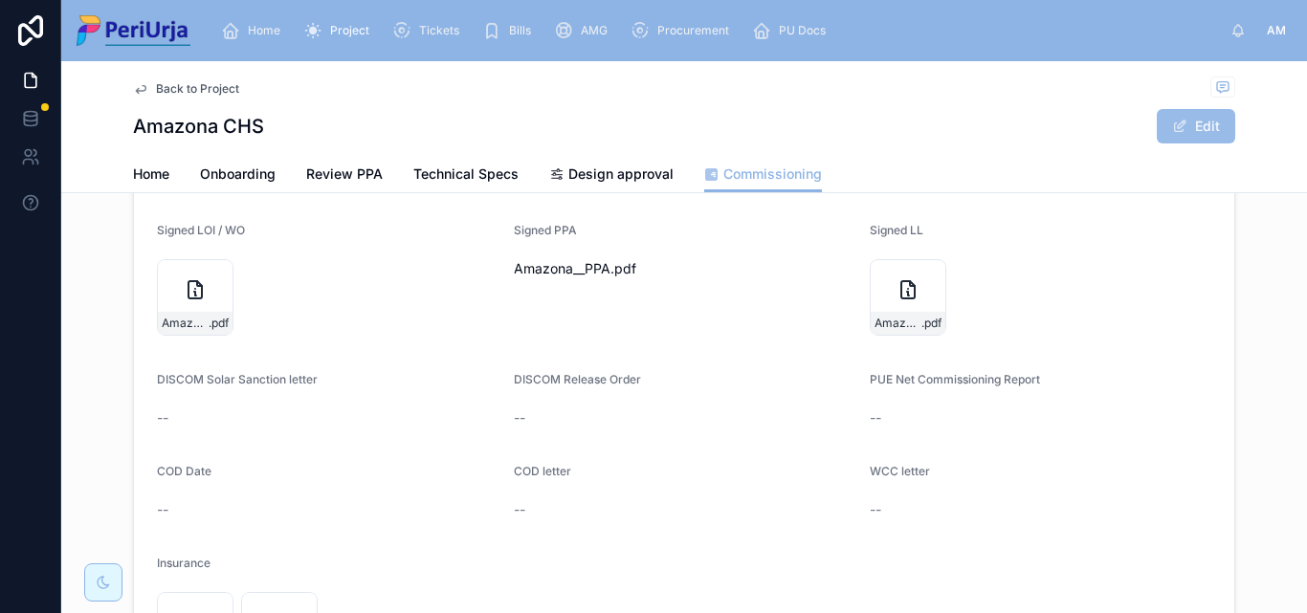
click at [1177, 116] on button "Edit" at bounding box center [1196, 126] width 78 height 34
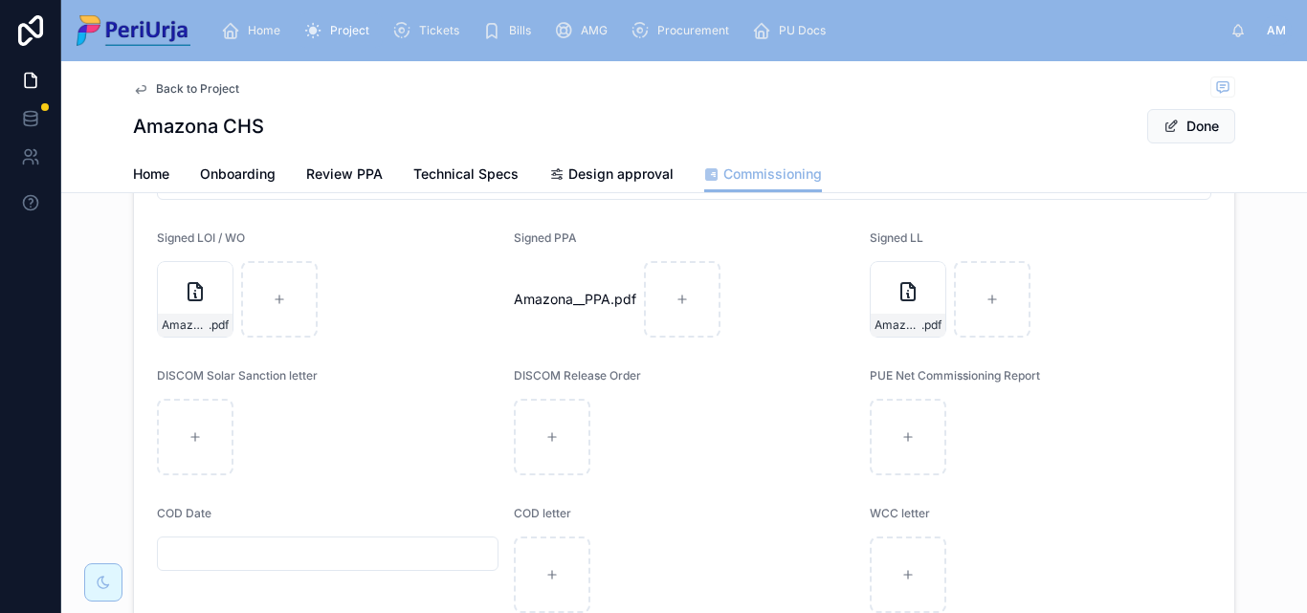
click at [233, 537] on div at bounding box center [328, 554] width 342 height 34
click at [232, 544] on input "text" at bounding box center [328, 554] width 340 height 27
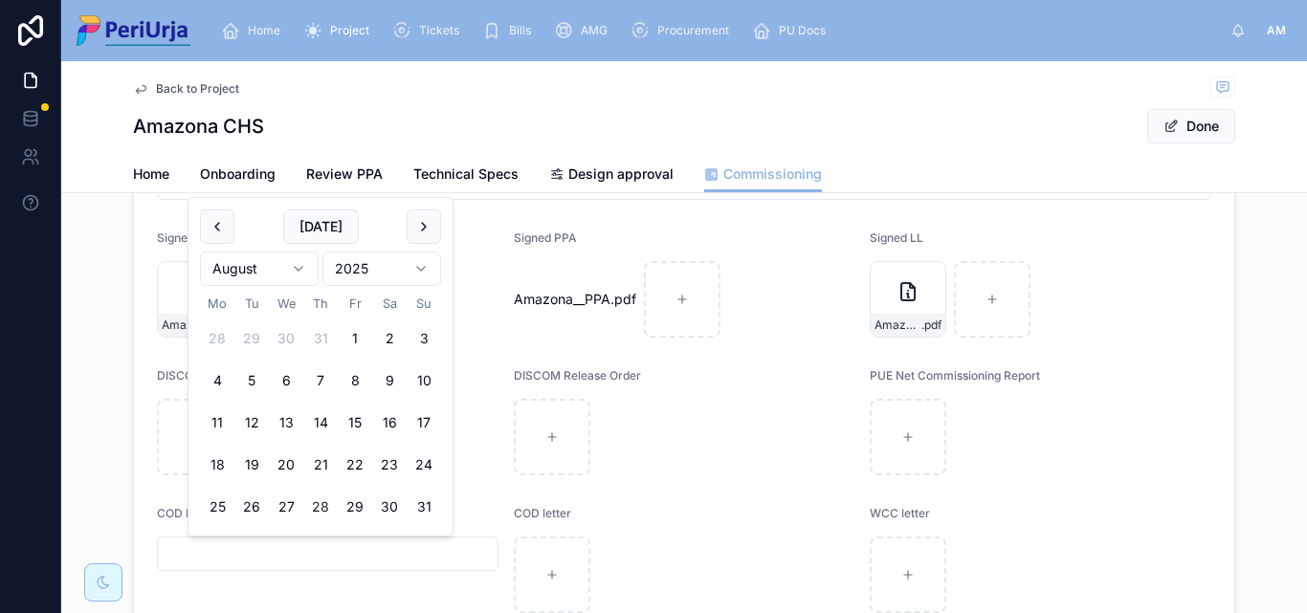
click at [423, 269] on html "Home Project Tickets Bills AMG Procurement PU Docs AM Anita More Back to Projec…" at bounding box center [653, 306] width 1307 height 613
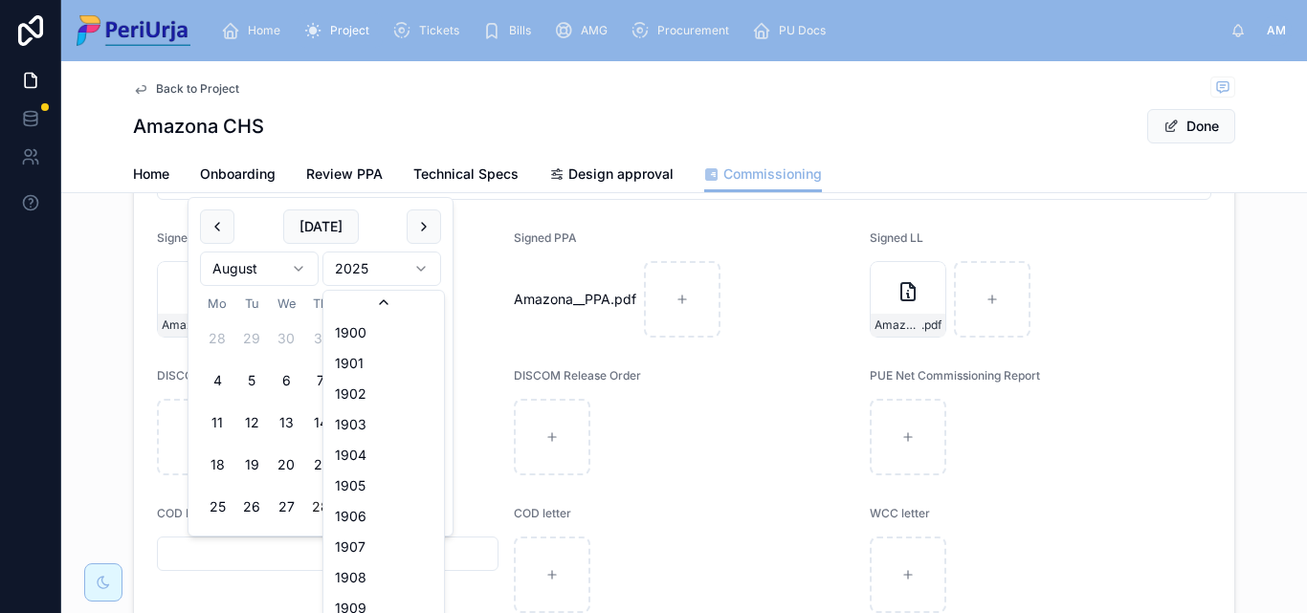
scroll to position [3543, 0]
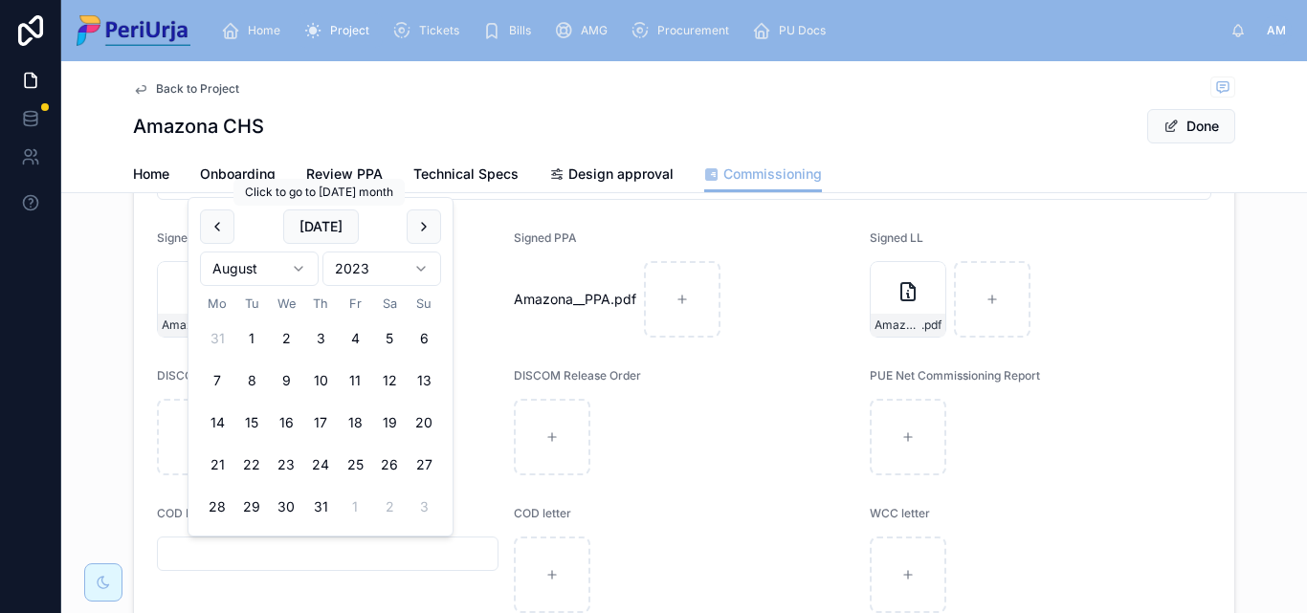
click at [293, 264] on html "Home Project Tickets Bills AMG Procurement PU Docs AM Anita More Back to Projec…" at bounding box center [653, 306] width 1307 height 613
click at [288, 461] on button "23" at bounding box center [286, 465] width 34 height 34
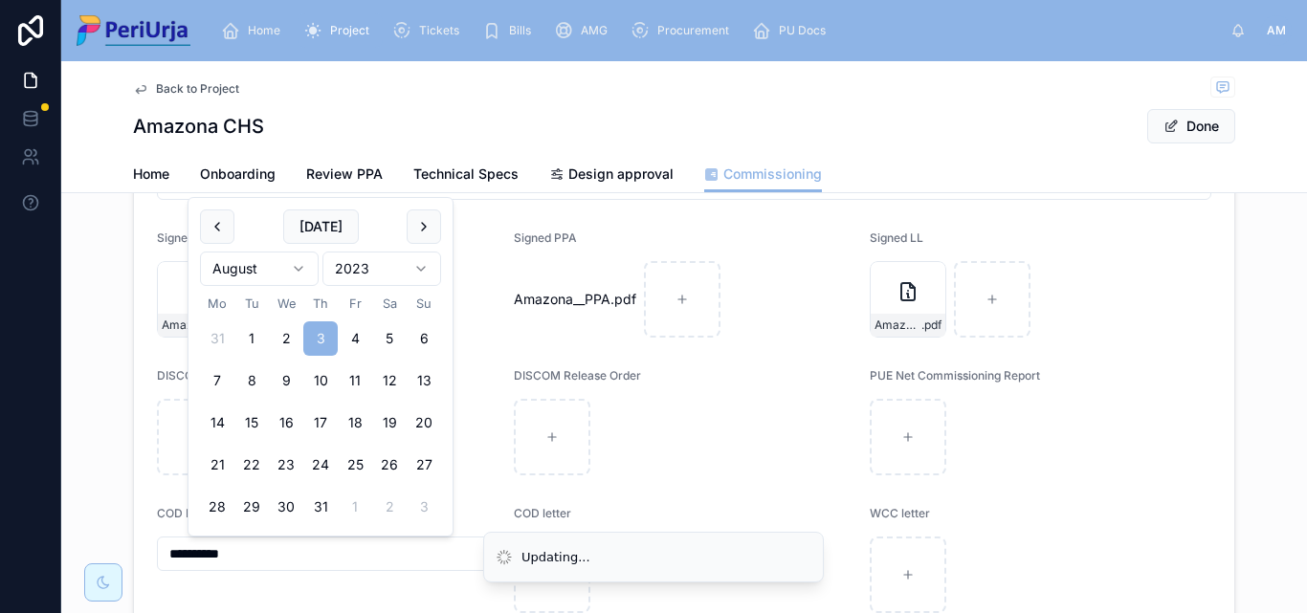
type input "**********"
click at [1189, 140] on button "Done" at bounding box center [1191, 126] width 88 height 34
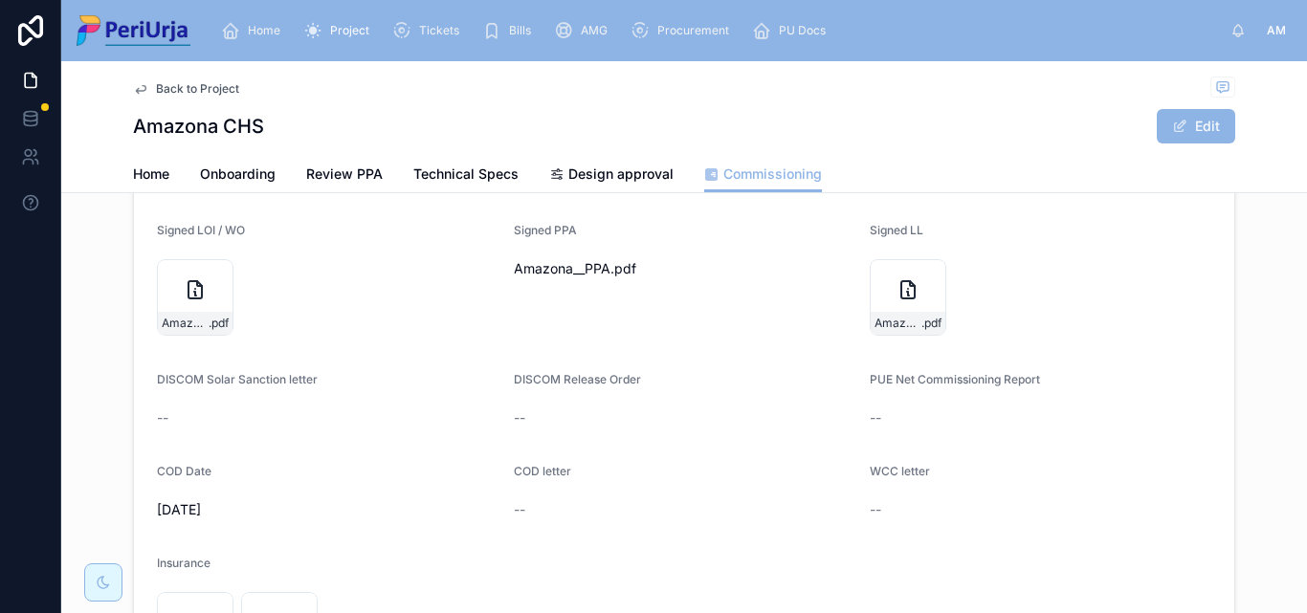
click at [278, 20] on div "Home" at bounding box center [254, 30] width 67 height 31
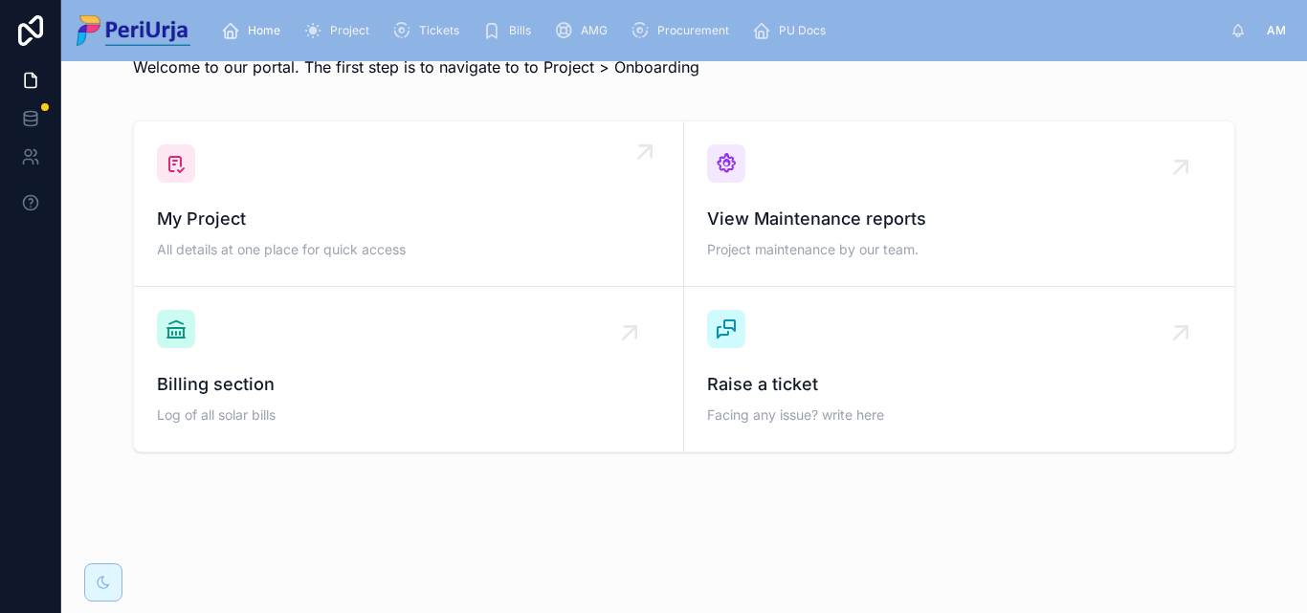
scroll to position [56, 0]
click at [296, 243] on span "All details at one place for quick access" at bounding box center [408, 249] width 503 height 19
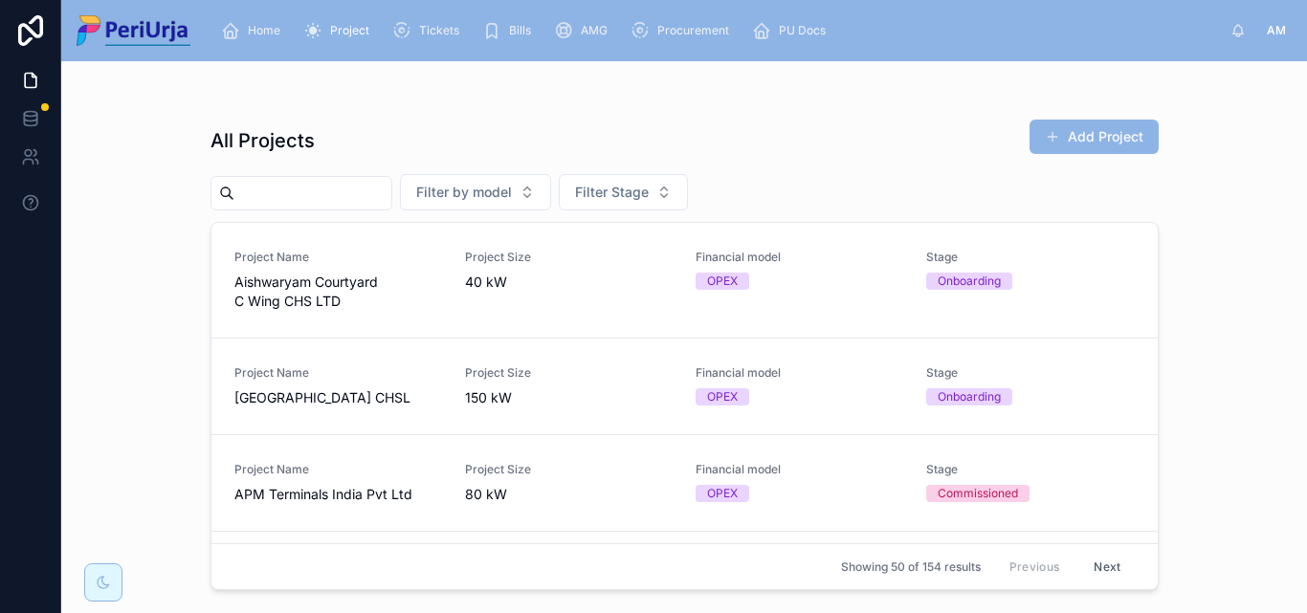
drag, startPoint x: 303, startPoint y: 197, endPoint x: 392, endPoint y: 202, distance: 89.1
click at [303, 197] on input "text" at bounding box center [312, 193] width 157 height 27
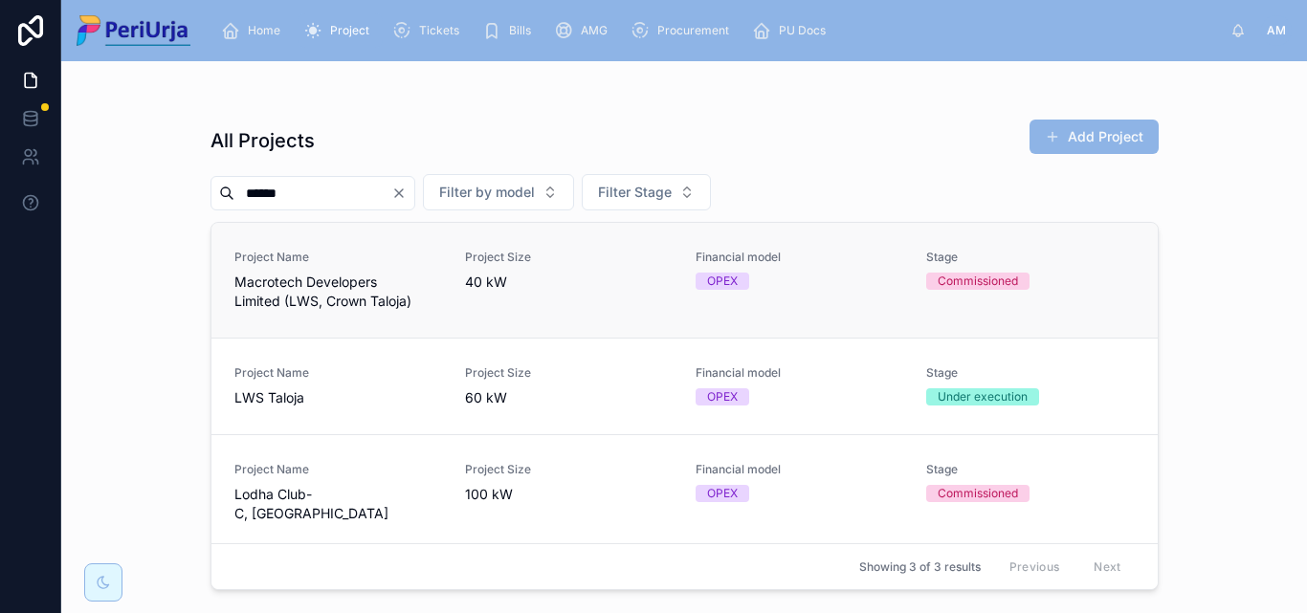
type input "******"
click at [337, 288] on span "Macrotech Developers Limited (LWS, Crown Taloja)" at bounding box center [338, 292] width 208 height 38
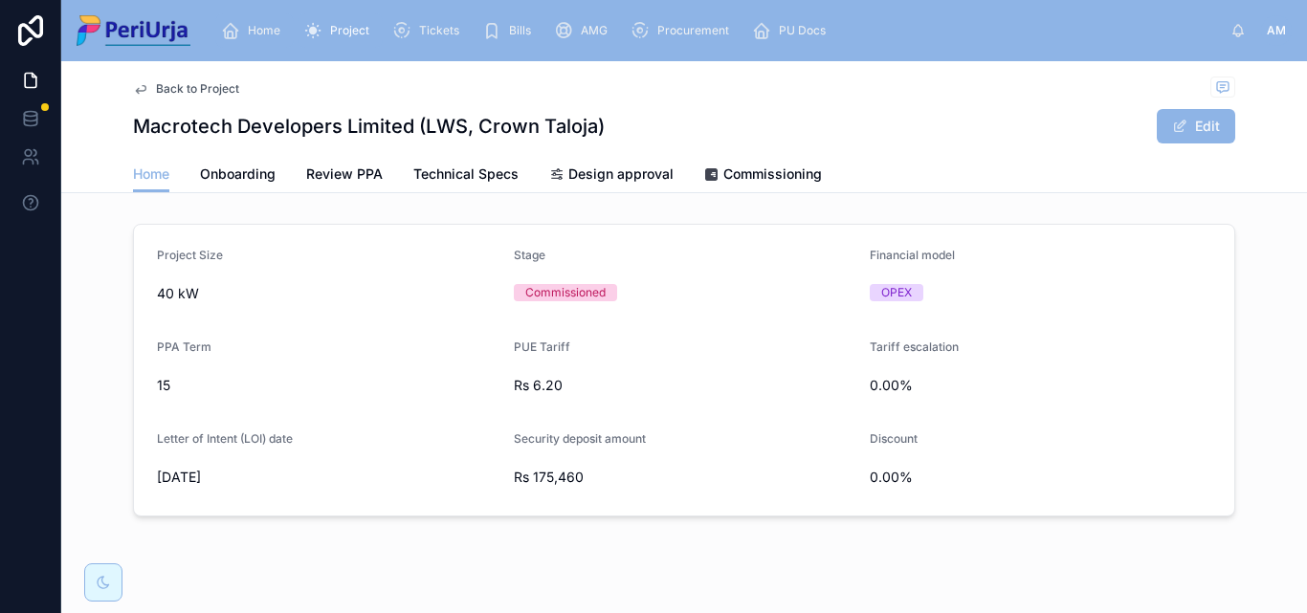
click at [280, 32] on span "Home" at bounding box center [264, 30] width 33 height 15
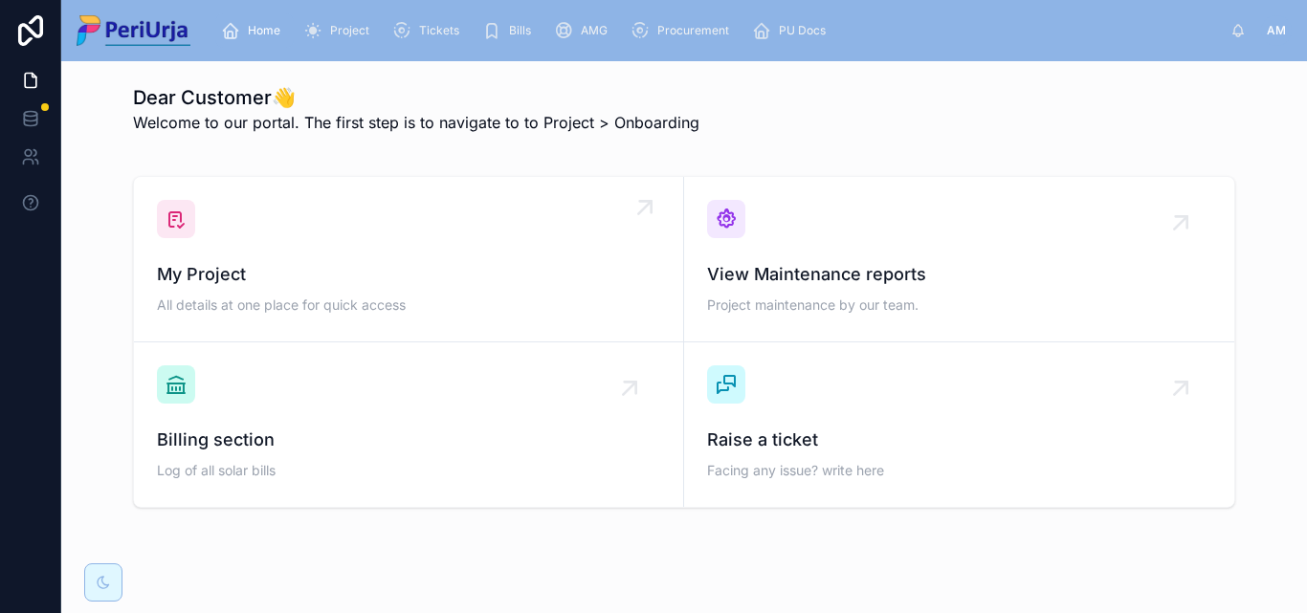
click at [276, 216] on div "My Project All details at one place for quick access" at bounding box center [408, 259] width 503 height 119
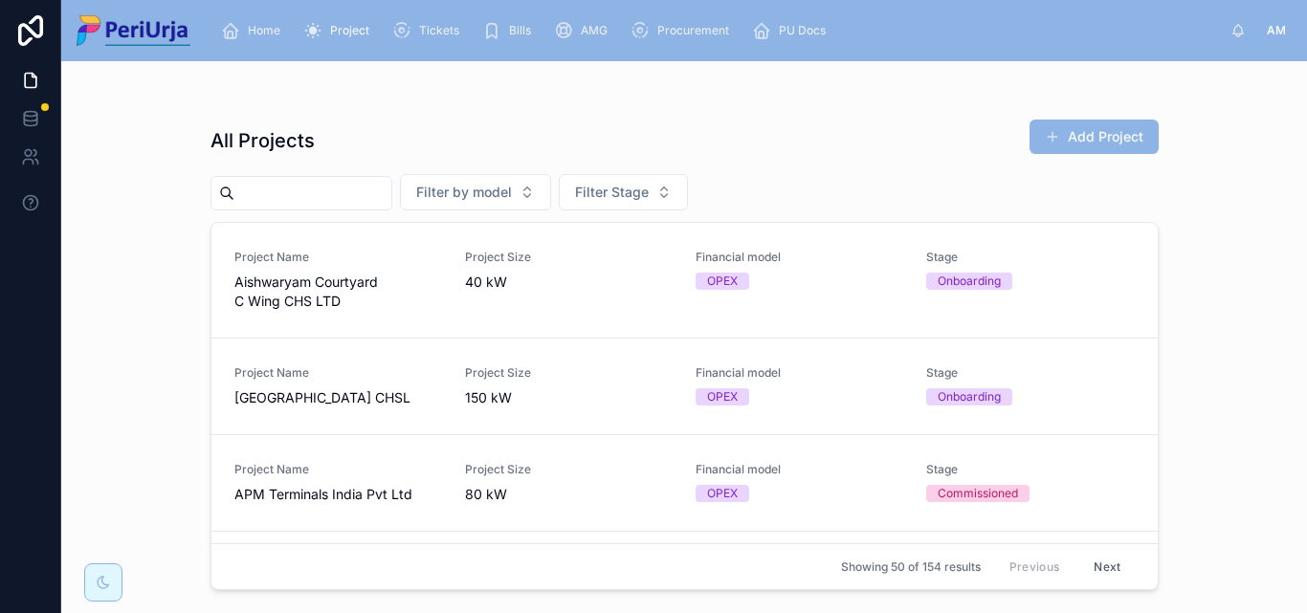
drag, startPoint x: 263, startPoint y: 254, endPoint x: 350, endPoint y: 183, distance: 112.2
click at [350, 183] on input "text" at bounding box center [312, 193] width 157 height 27
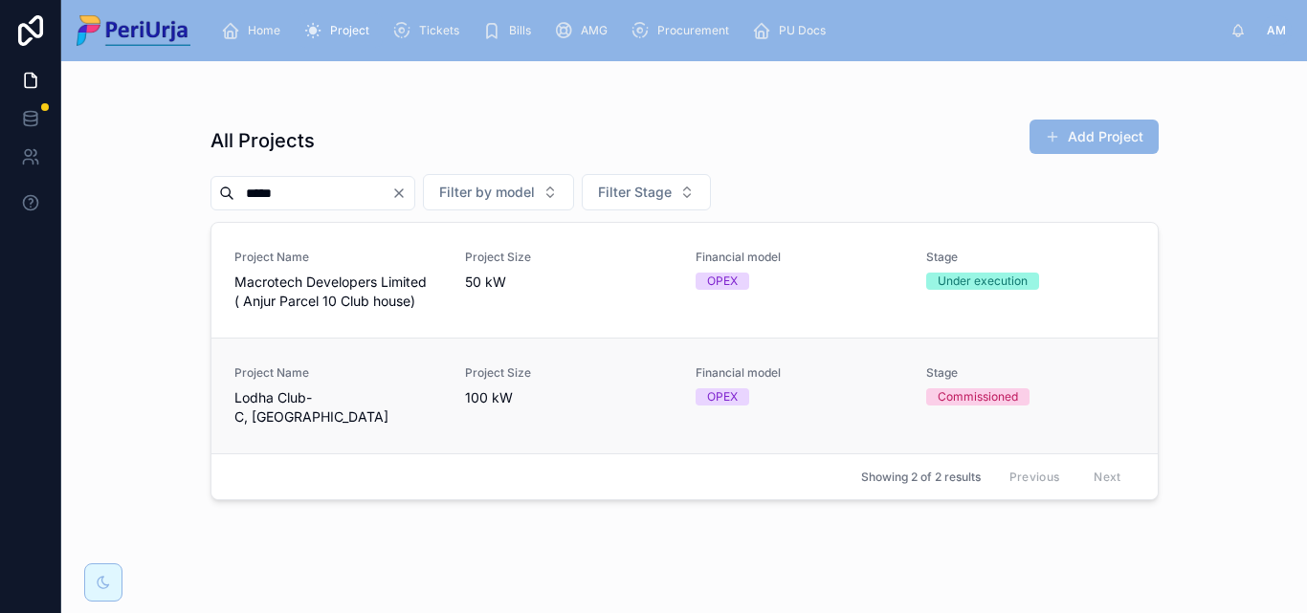
type input "****"
click at [346, 387] on div "Project Name Lodha Club-C, Taloja" at bounding box center [338, 396] width 208 height 61
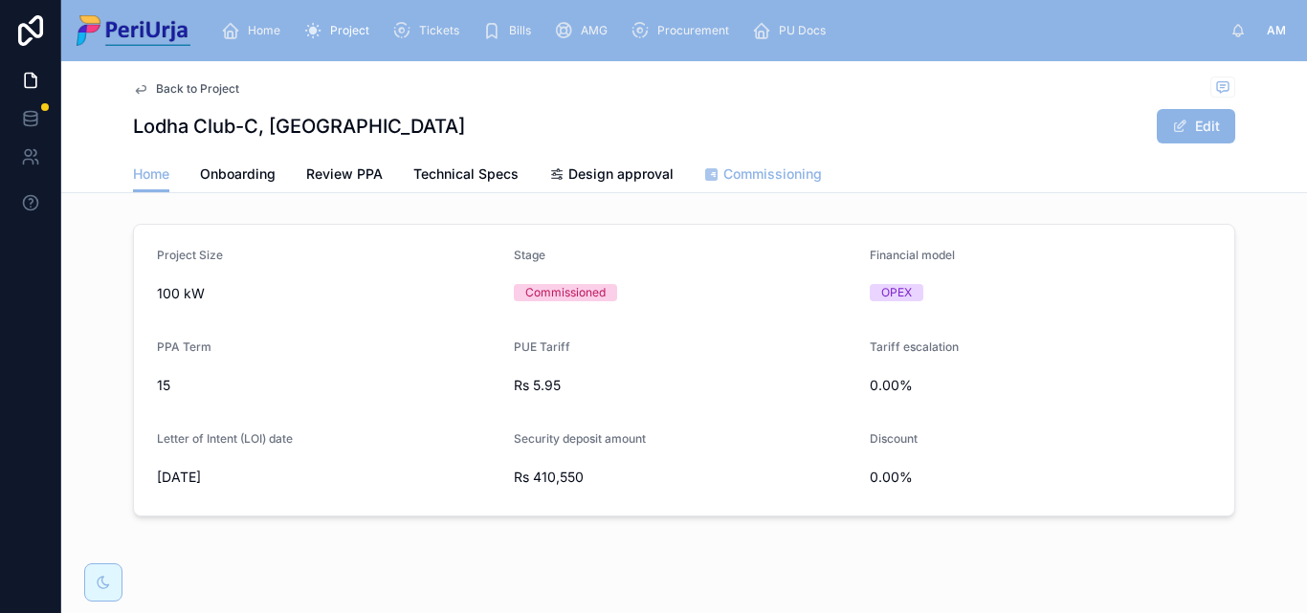
click at [786, 176] on span "Commissioning" at bounding box center [772, 174] width 99 height 19
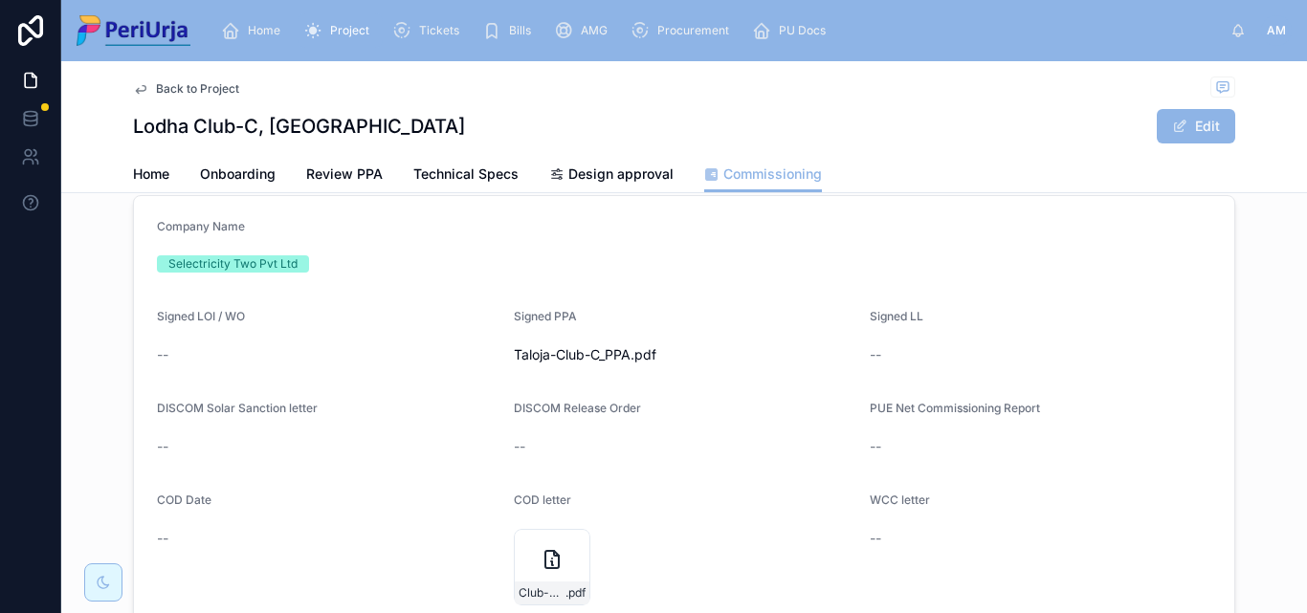
scroll to position [287, 0]
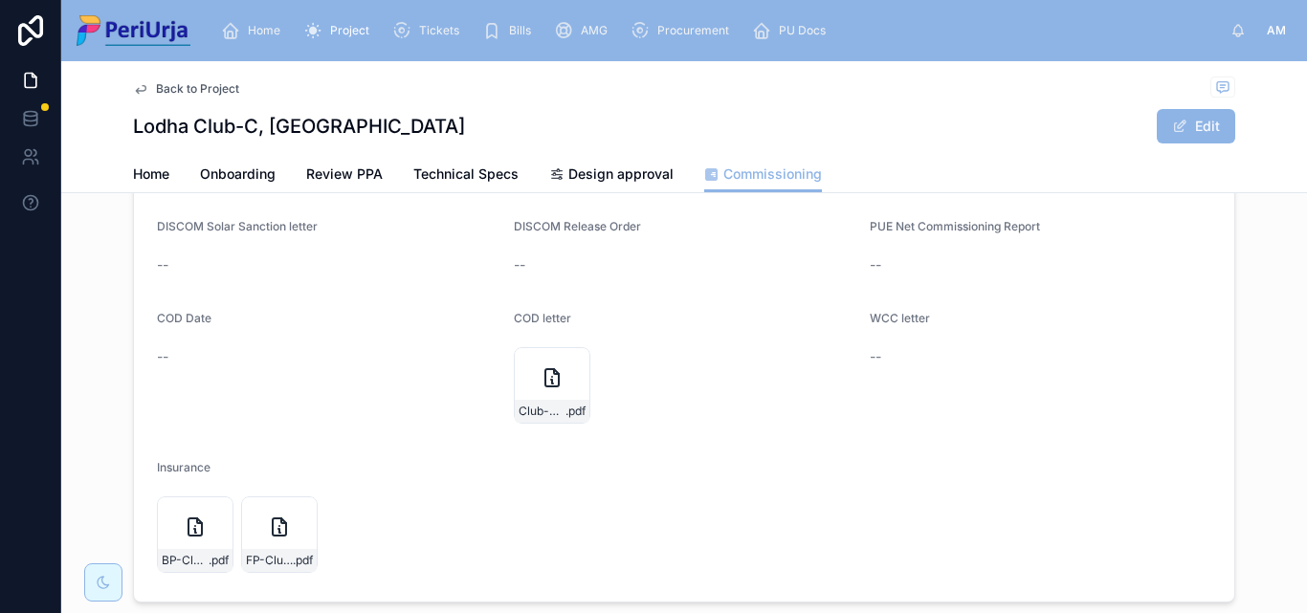
click at [1228, 107] on div "Back to Project Lodha Club-C, Taloja Edit" at bounding box center [684, 108] width 1102 height 95
click at [1208, 120] on button "Edit" at bounding box center [1196, 126] width 78 height 34
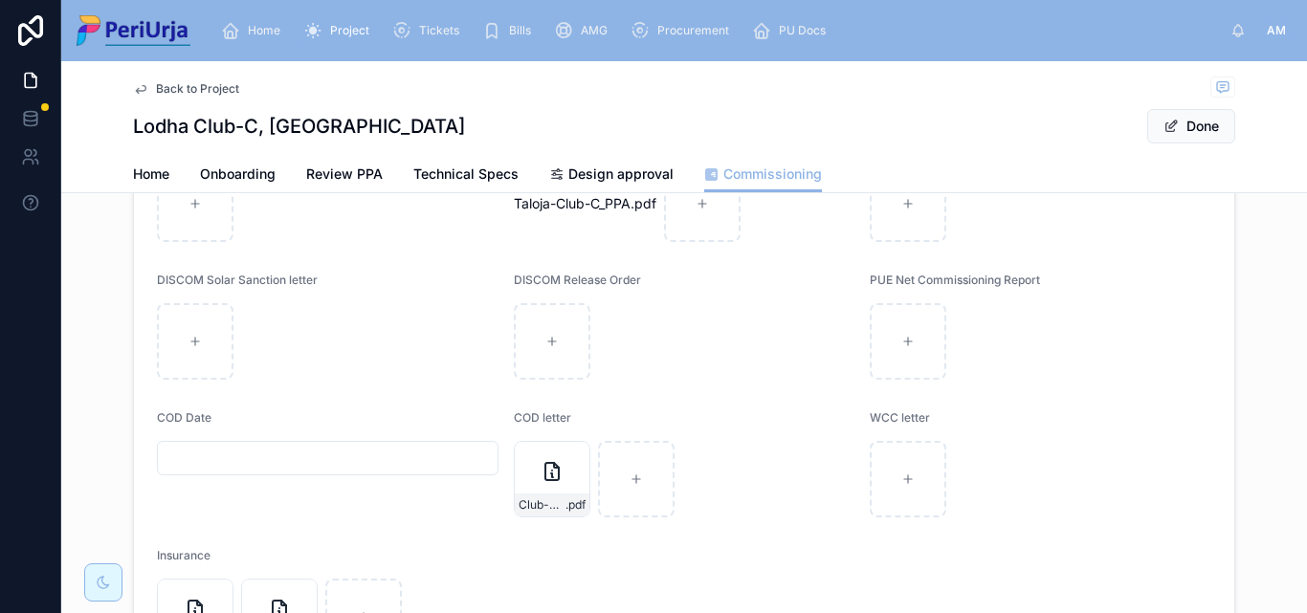
click at [203, 455] on input "text" at bounding box center [328, 458] width 340 height 27
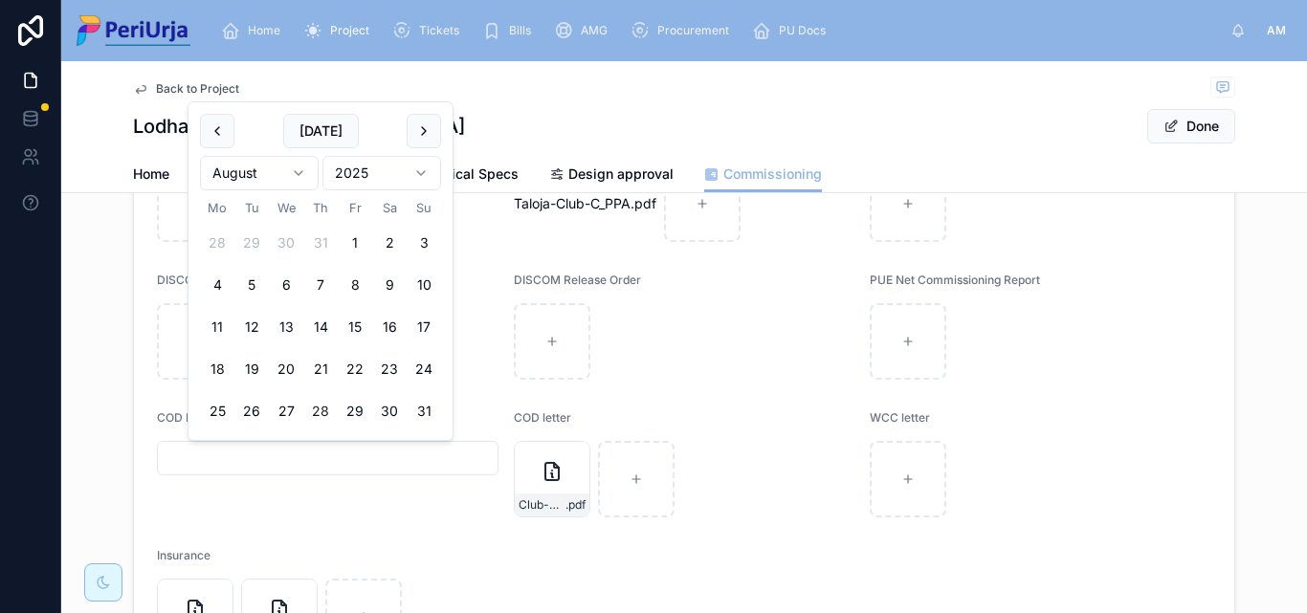
click at [414, 170] on html "Home Project Tickets Bills AMG Procurement PU Docs AM Anita More Back to Projec…" at bounding box center [653, 306] width 1307 height 613
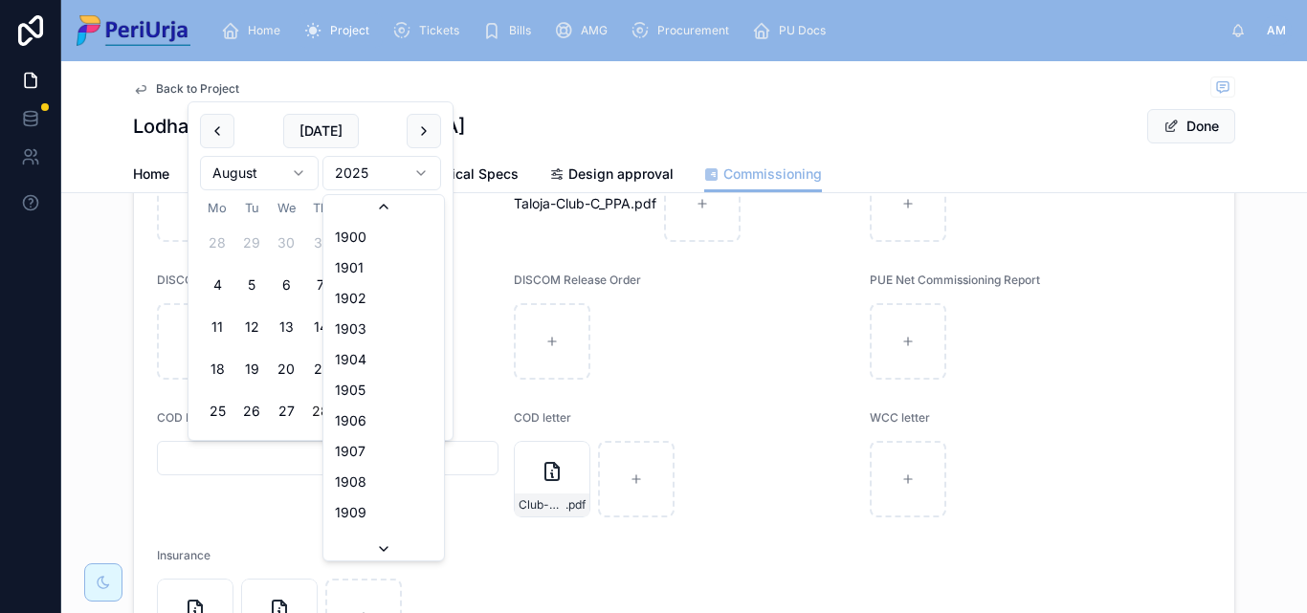
scroll to position [3543, 0]
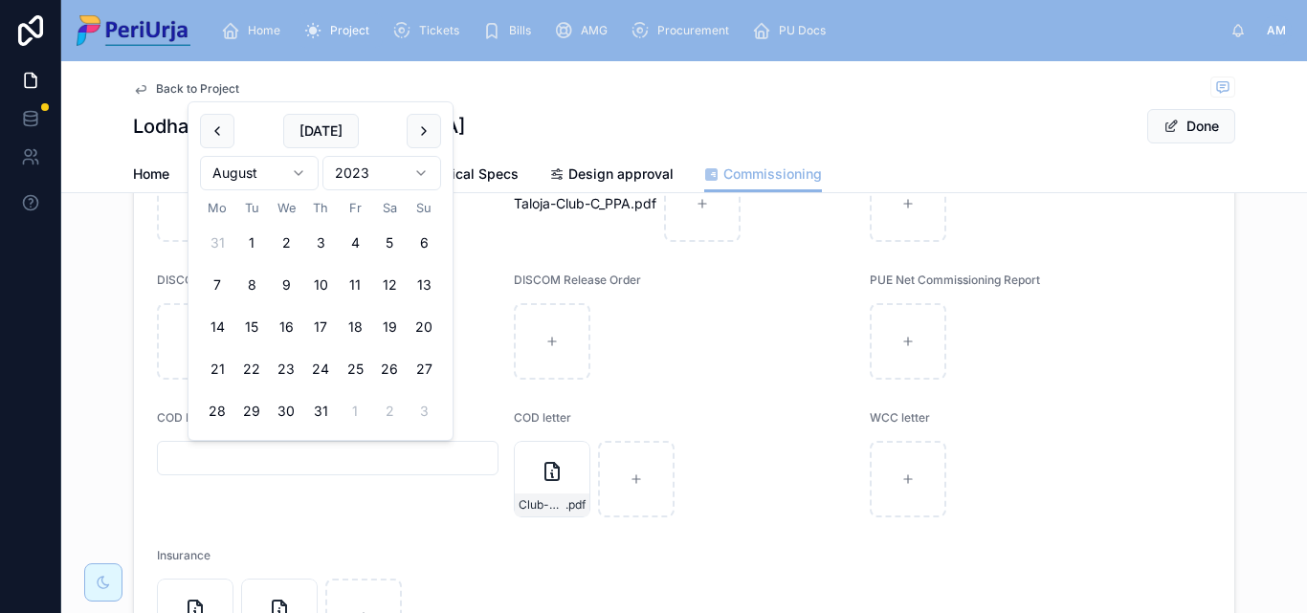
click at [300, 175] on html "Home Project Tickets Bills AMG Procurement PU Docs AM Anita More Back to Projec…" at bounding box center [653, 306] width 1307 height 613
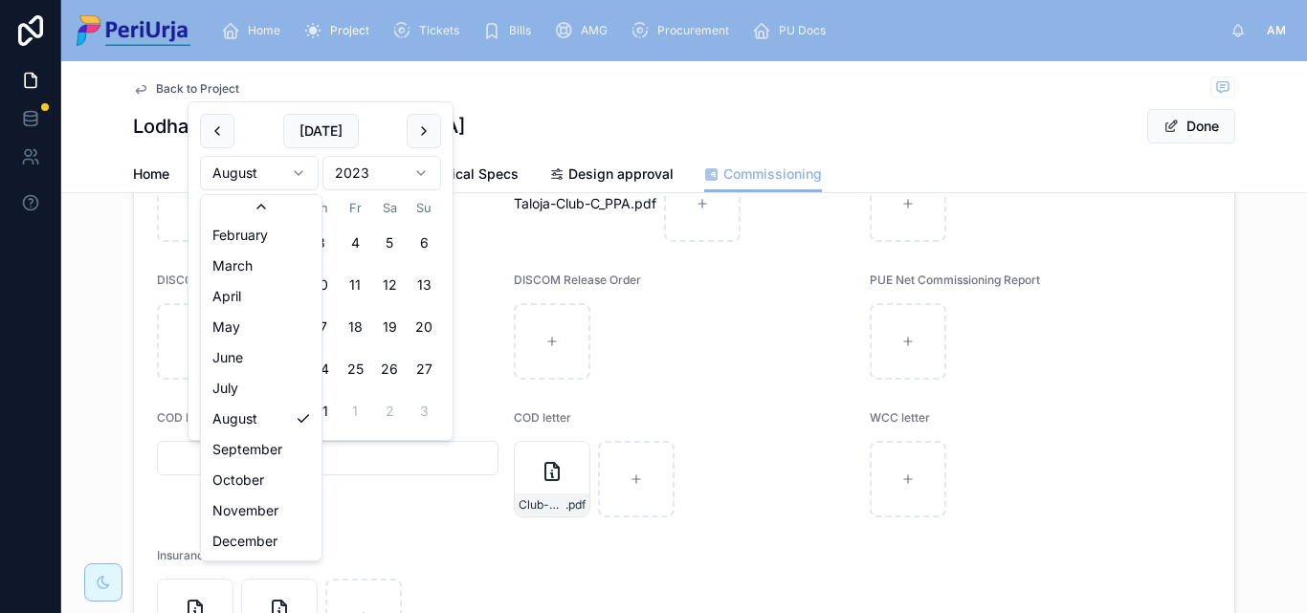
scroll to position [33, 0]
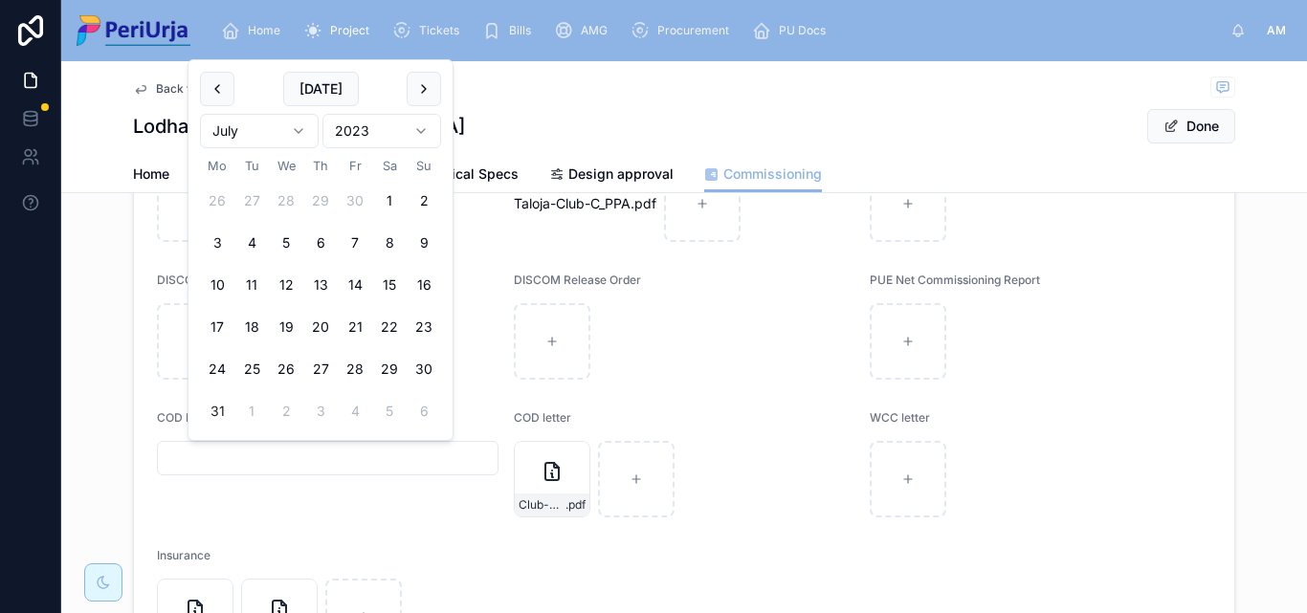
click at [217, 411] on button "31" at bounding box center [217, 411] width 34 height 34
type input "**********"
click at [1188, 131] on button "Done" at bounding box center [1191, 126] width 88 height 34
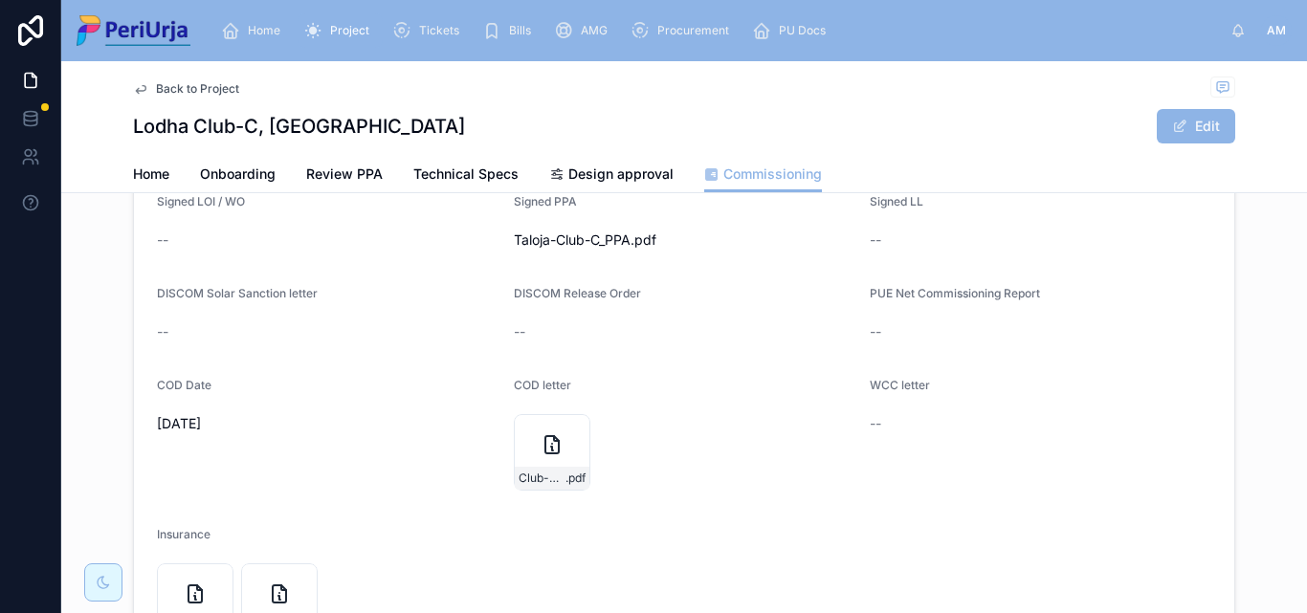
scroll to position [191, 0]
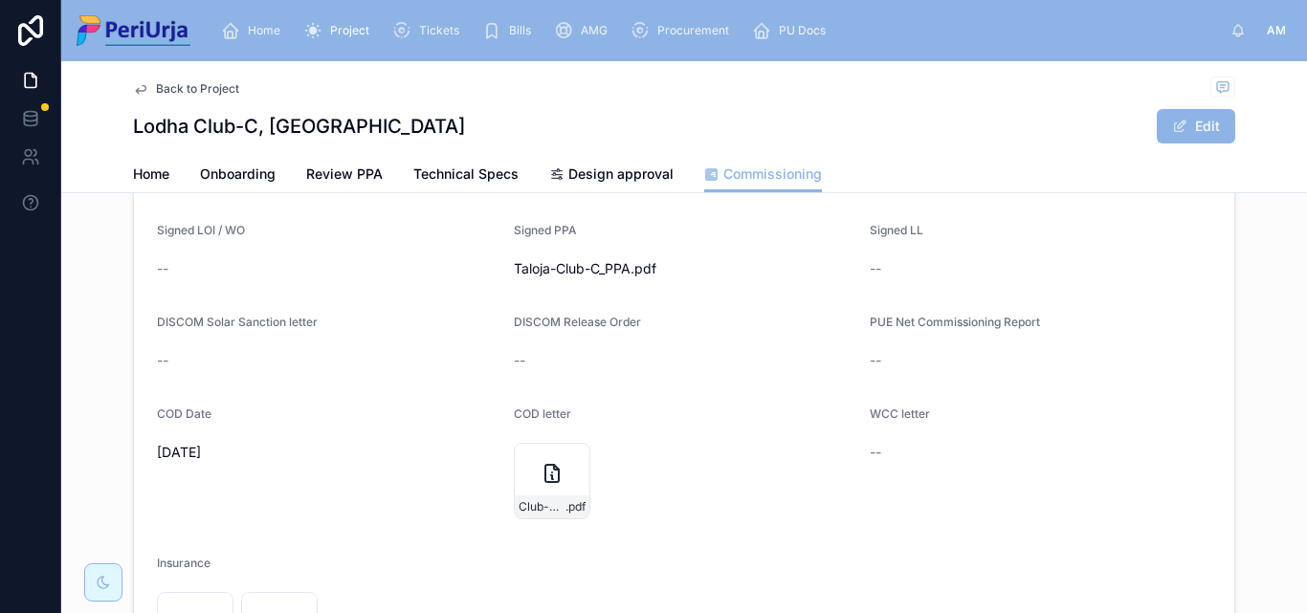
click at [288, 20] on div "Home" at bounding box center [254, 30] width 67 height 31
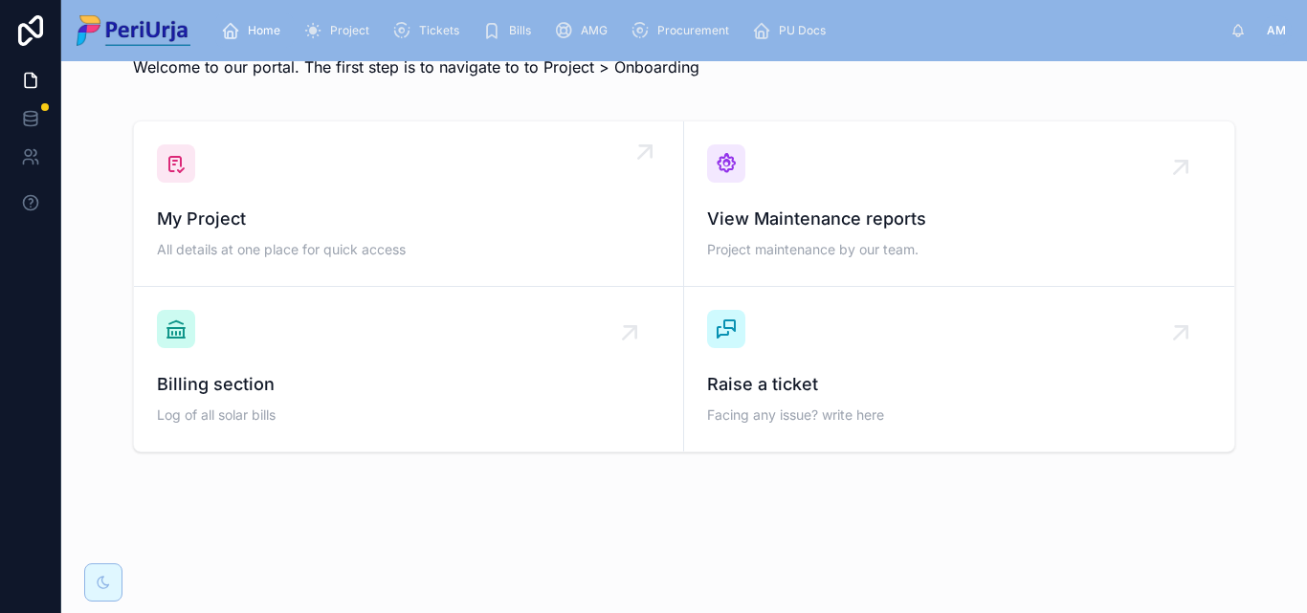
click at [297, 211] on span "My Project" at bounding box center [408, 219] width 503 height 27
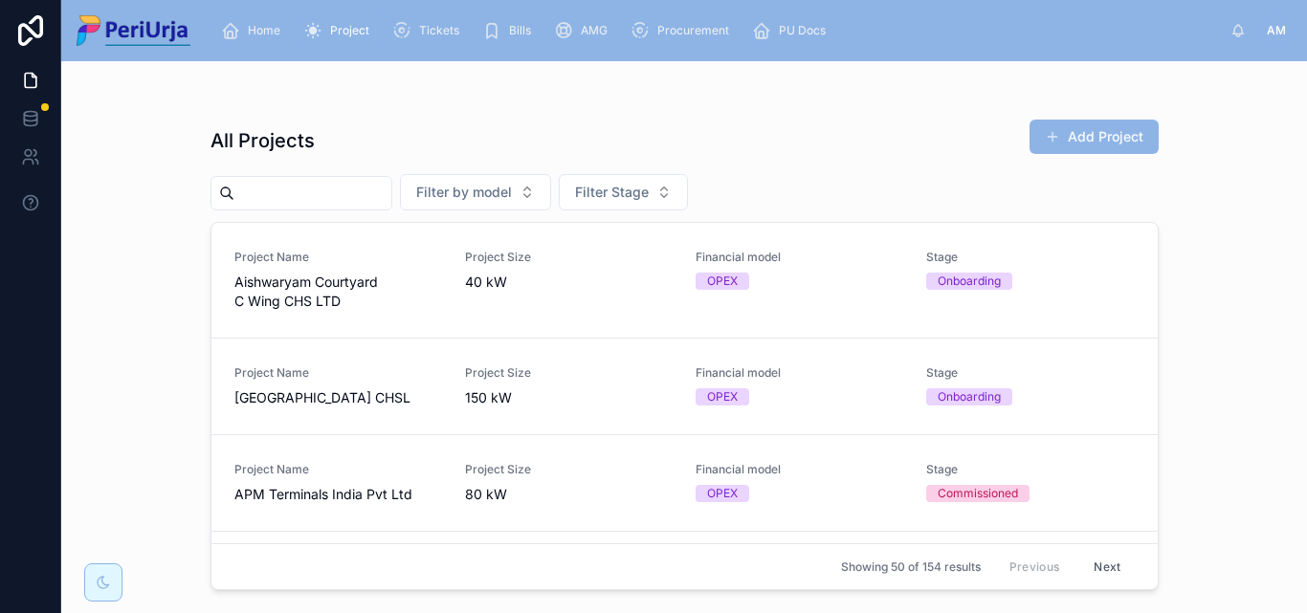
click at [259, 190] on input "text" at bounding box center [312, 193] width 157 height 27
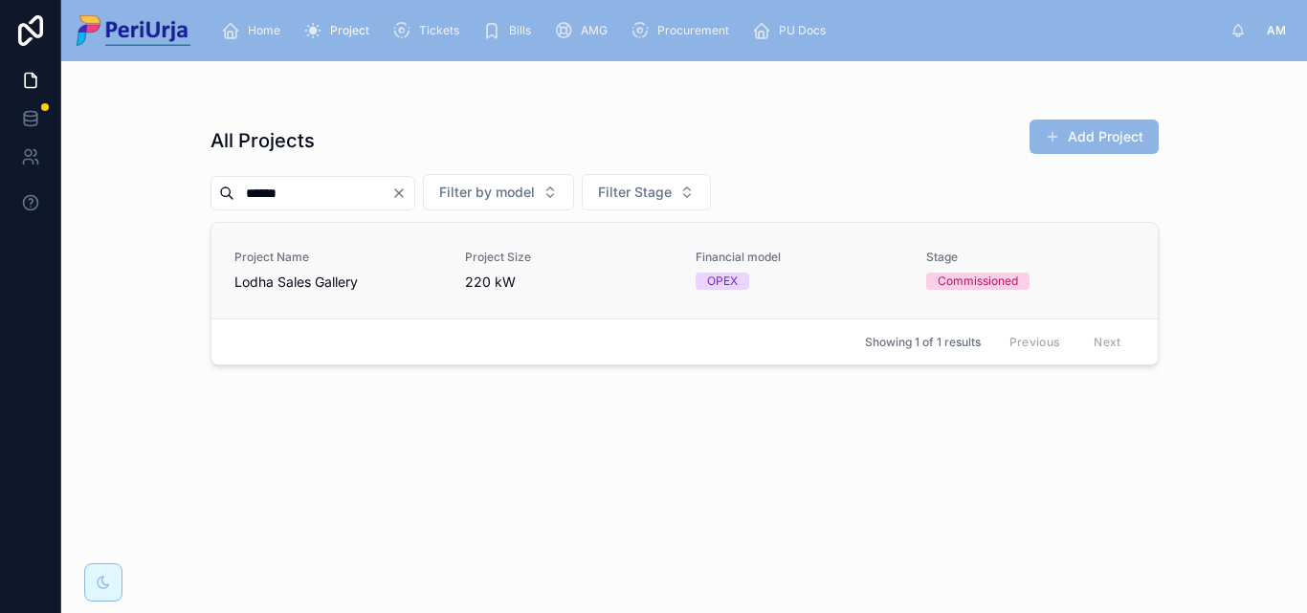
type input "*****"
click at [287, 280] on span "Lodha Sales Gallery" at bounding box center [338, 282] width 208 height 19
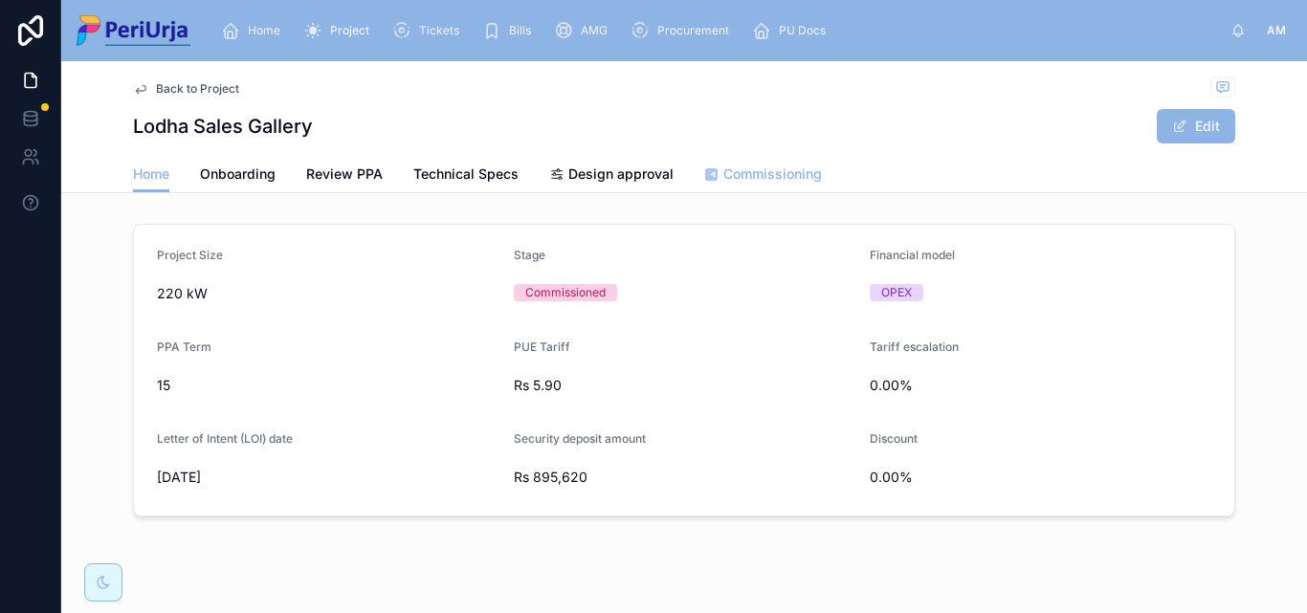
click at [745, 167] on span "Commissioning" at bounding box center [772, 174] width 99 height 19
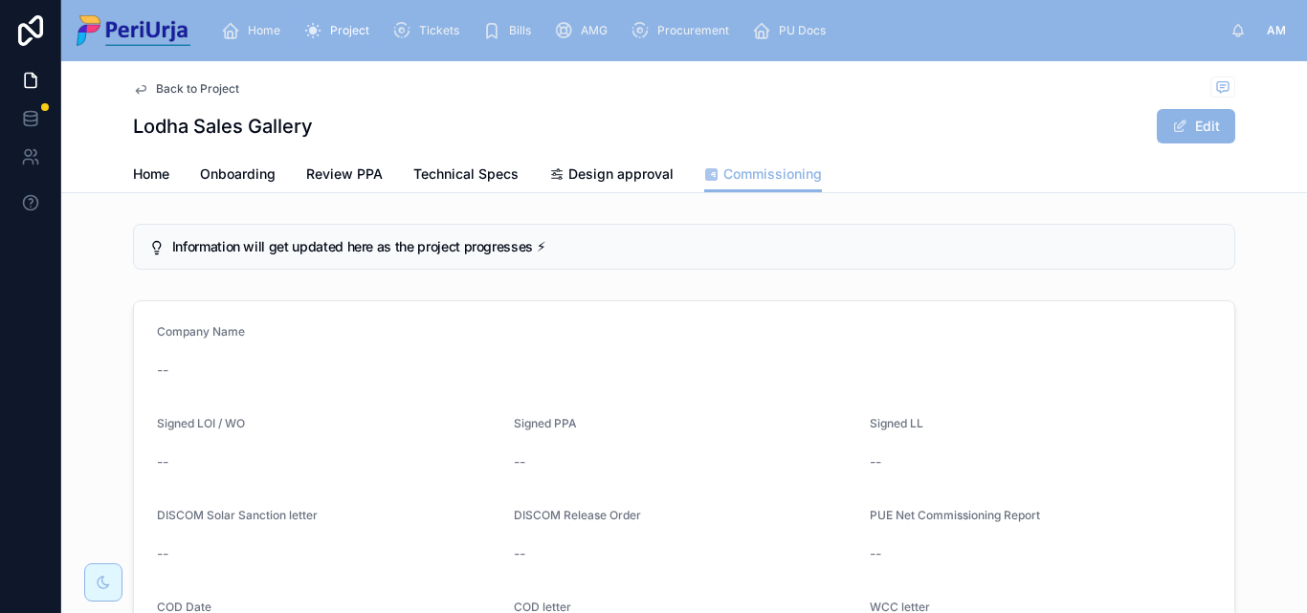
click at [249, 21] on div "Home" at bounding box center [254, 30] width 67 height 31
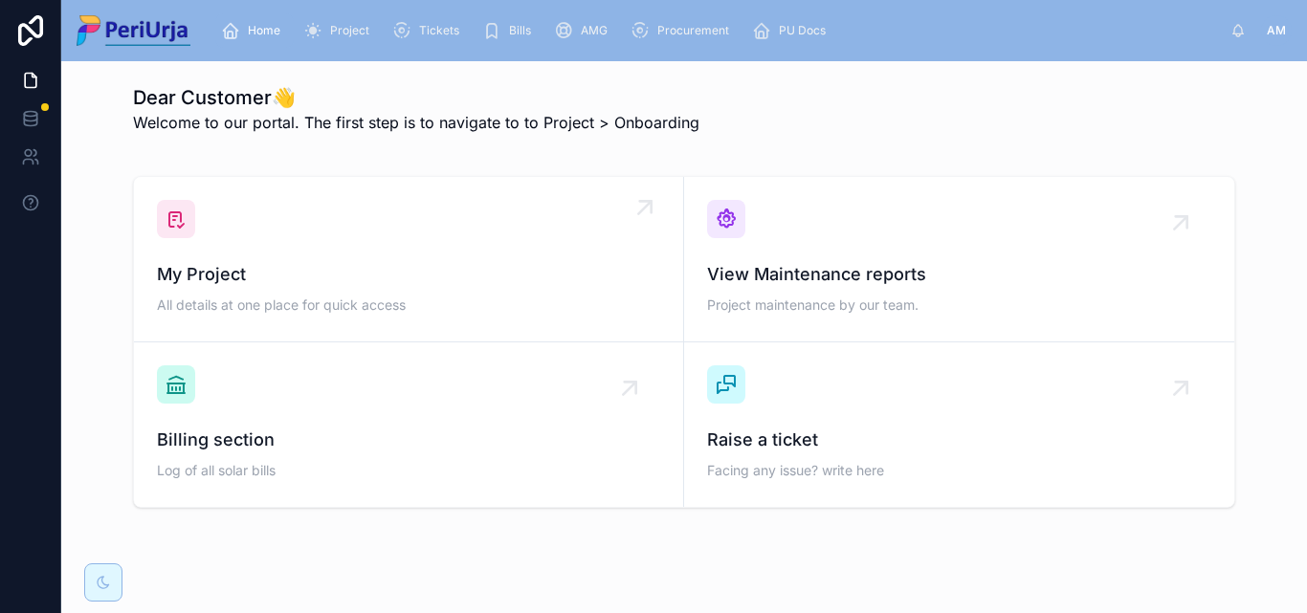
click at [290, 236] on div "My Project All details at one place for quick access" at bounding box center [408, 259] width 503 height 119
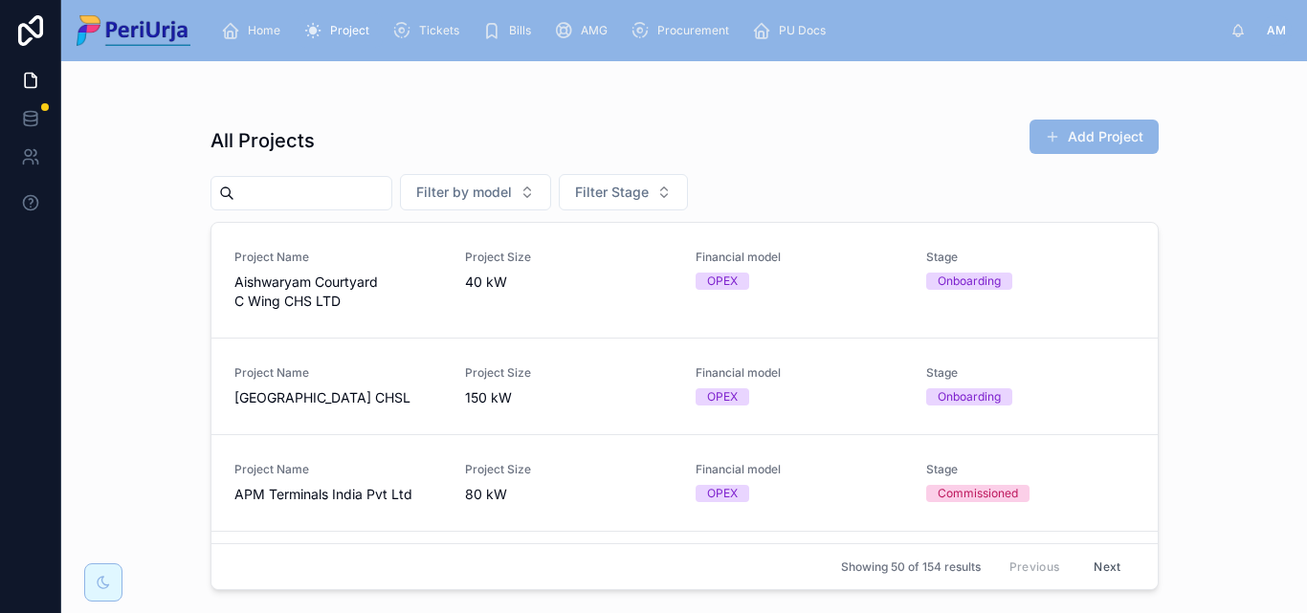
click at [274, 186] on input "text" at bounding box center [312, 193] width 157 height 27
paste input "**********"
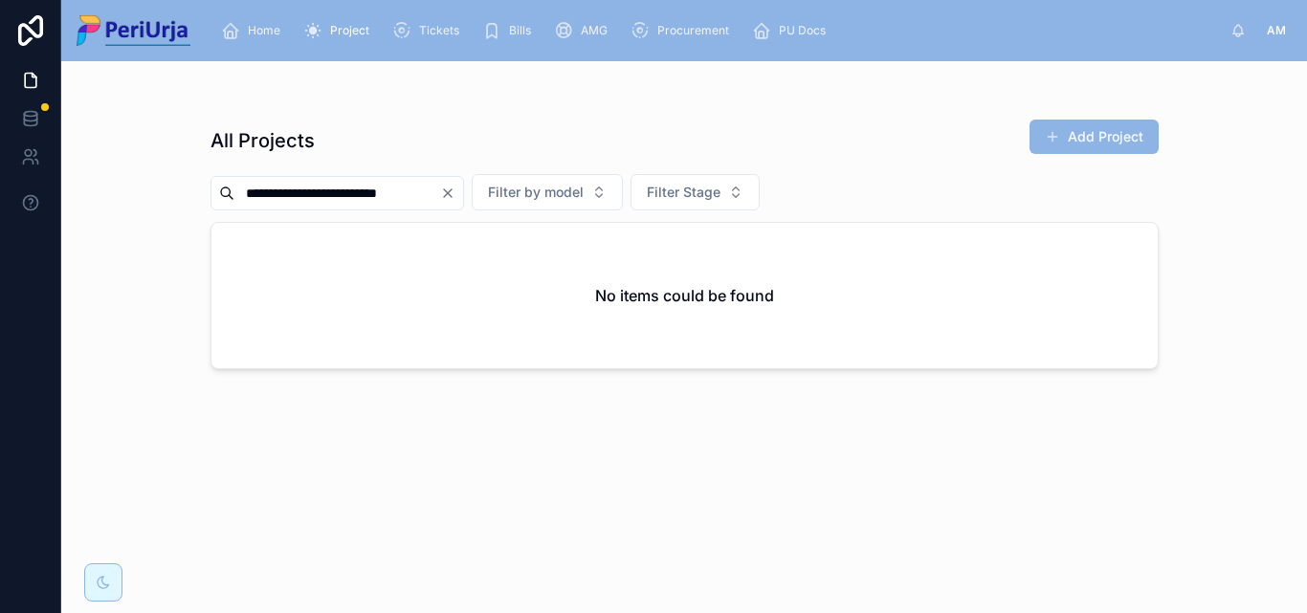
click at [434, 192] on input "**********" at bounding box center [337, 193] width 206 height 27
click at [433, 191] on input "**********" at bounding box center [337, 193] width 206 height 27
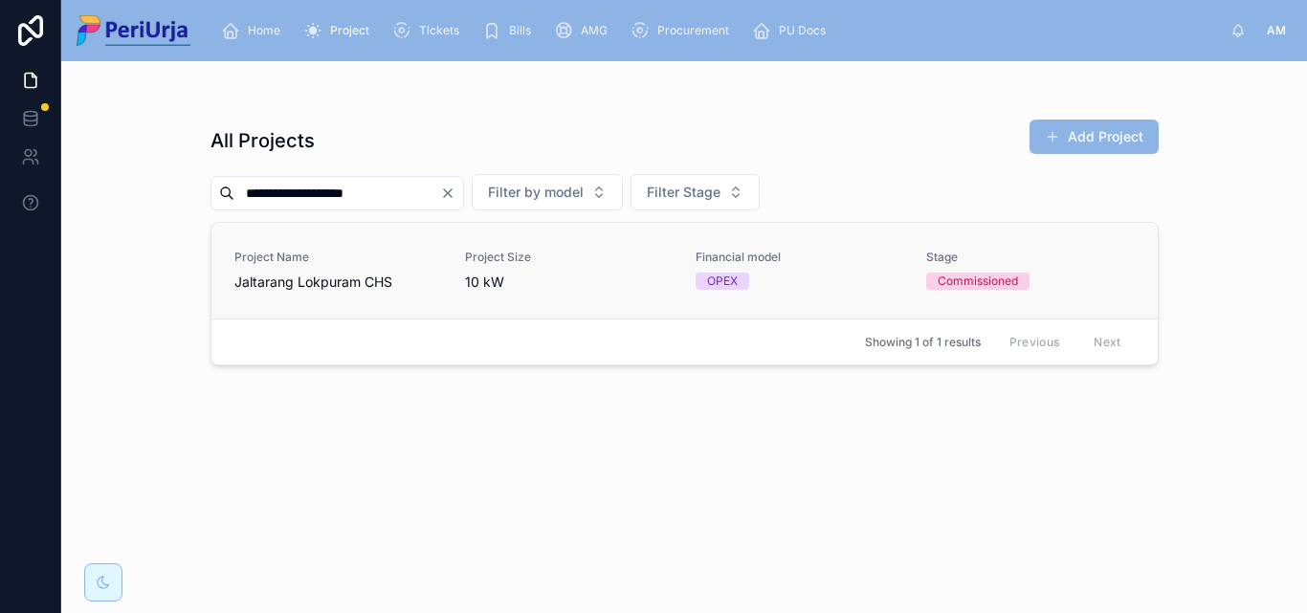
type input "**********"
click at [325, 269] on div "Project Name Jaltarang Lokpuram CHS" at bounding box center [338, 271] width 208 height 42
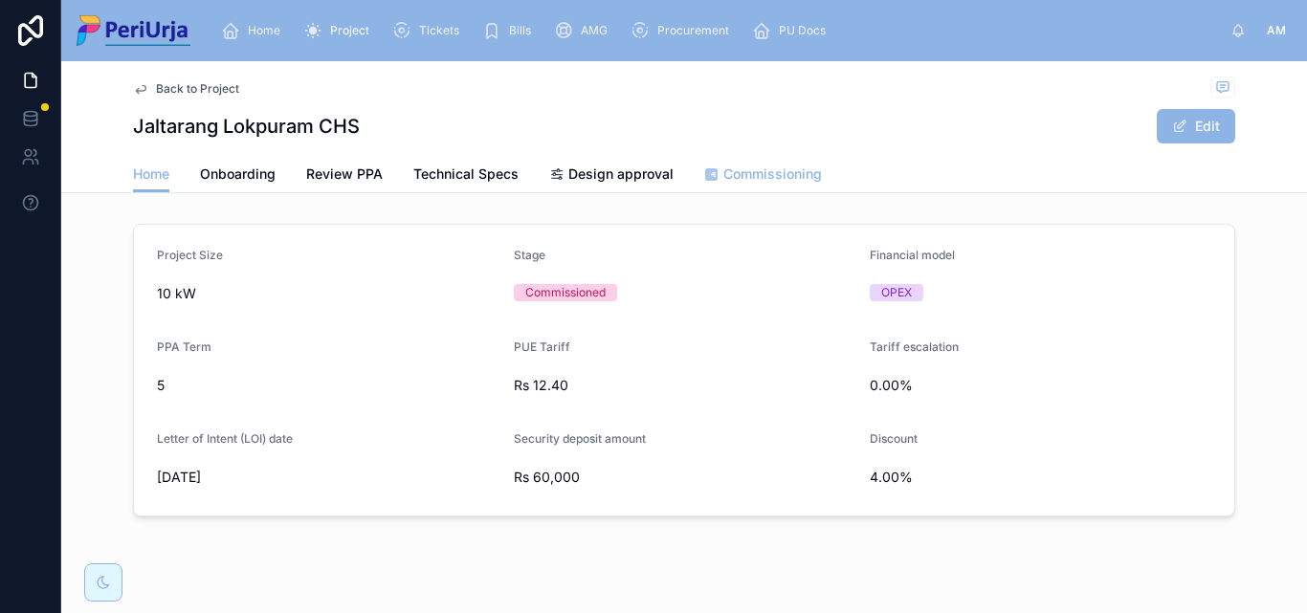
click at [774, 169] on span "Commissioning" at bounding box center [772, 174] width 99 height 19
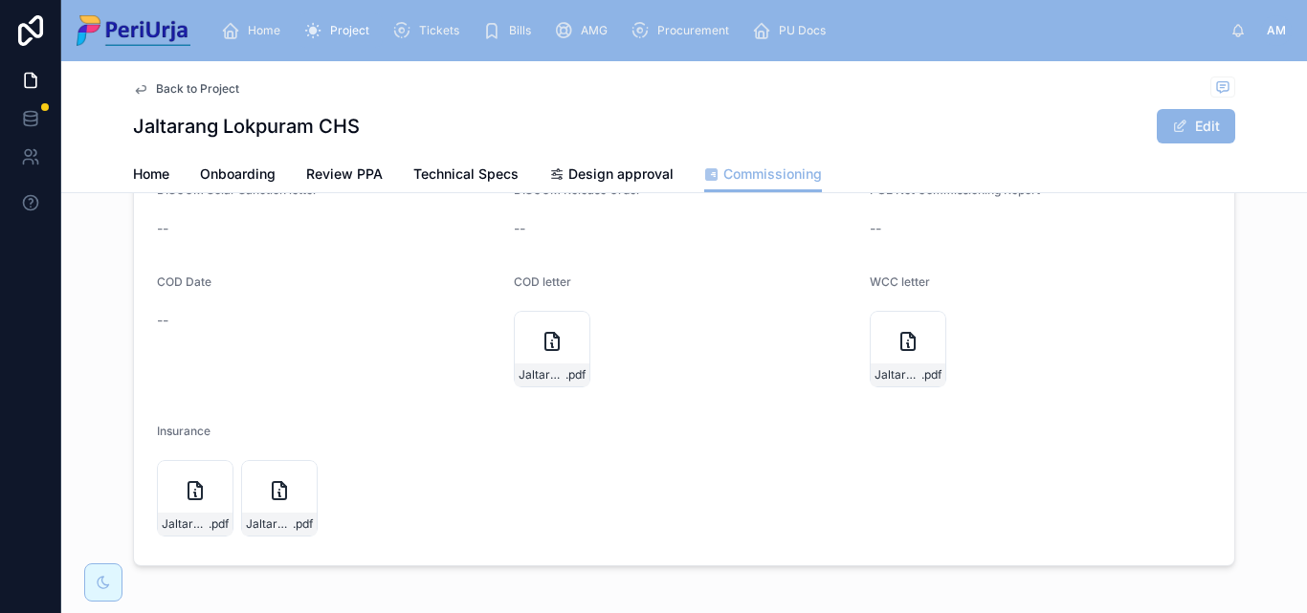
scroll to position [383, 0]
click at [1199, 140] on button "Edit" at bounding box center [1196, 126] width 78 height 34
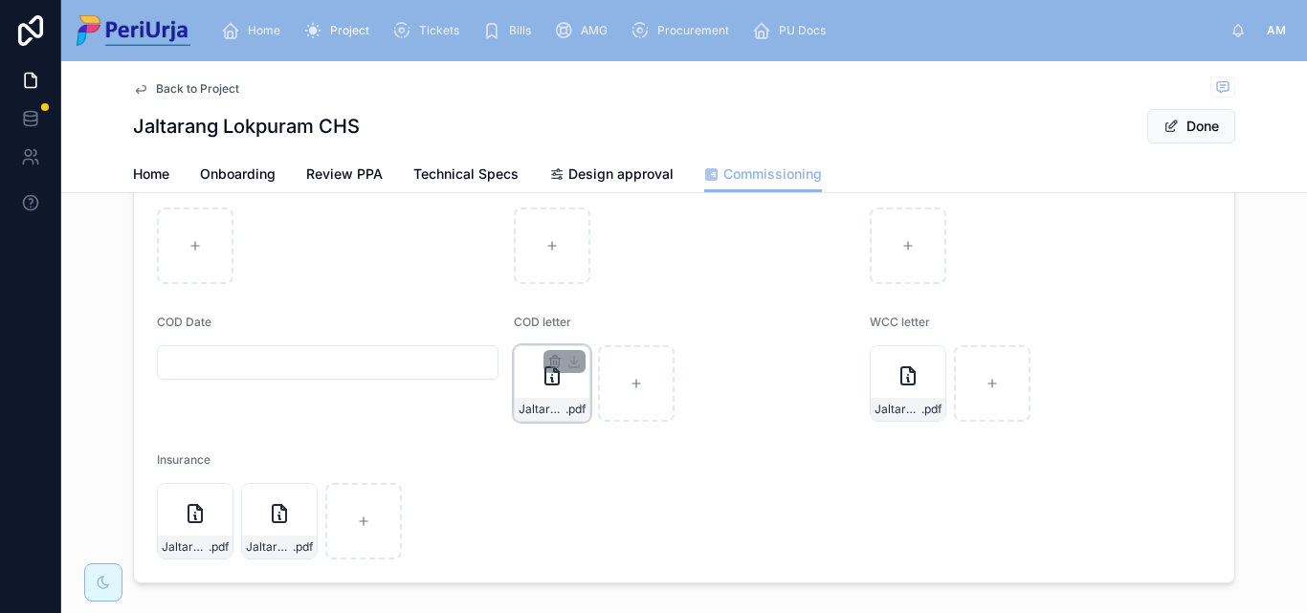
scroll to position [390, 0]
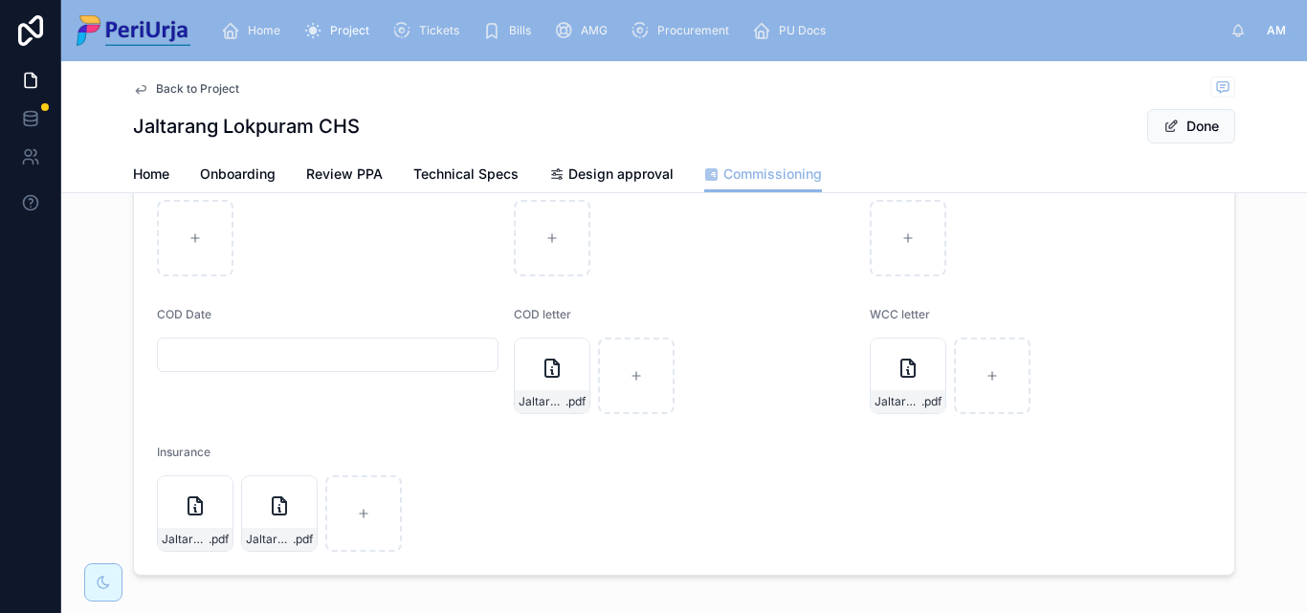
click at [234, 355] on input "text" at bounding box center [328, 355] width 340 height 27
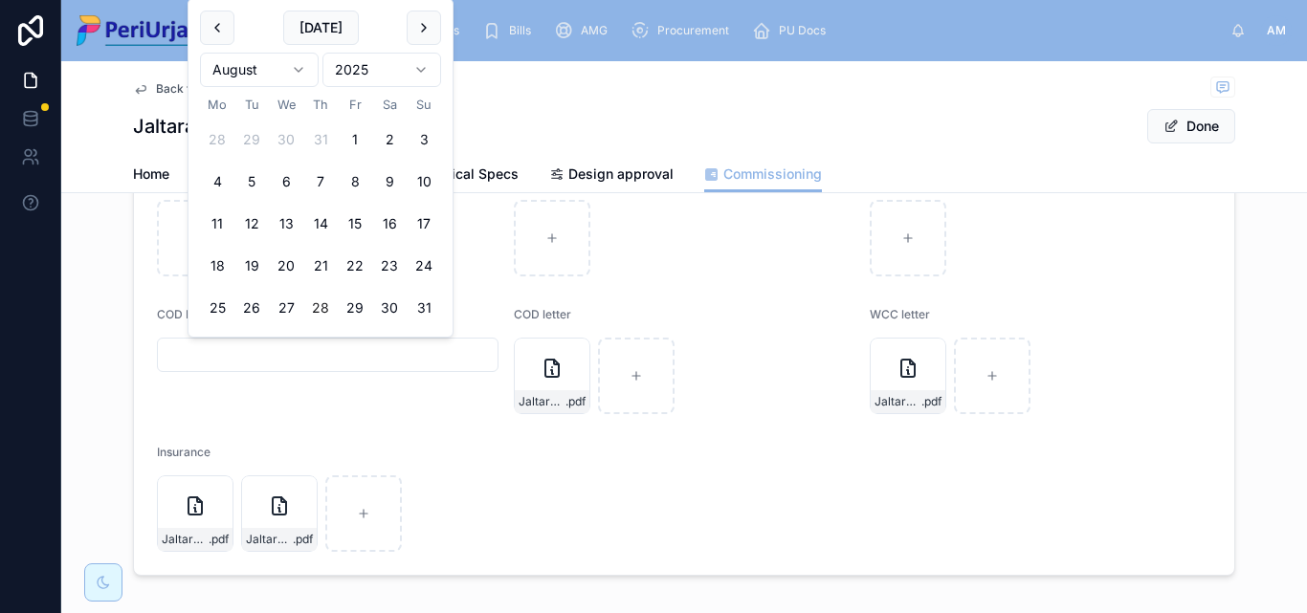
click at [412, 74] on html "Home Project Tickets Bills AMG Procurement PU Docs AM Anita More Back to Projec…" at bounding box center [653, 306] width 1307 height 613
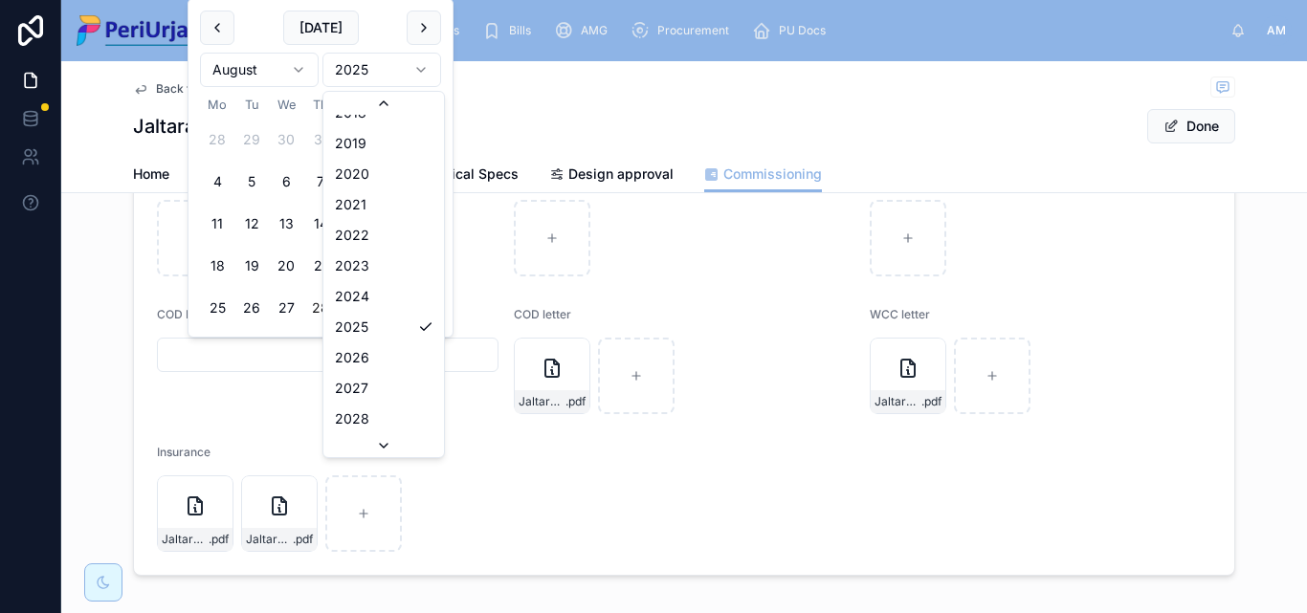
scroll to position [3665, 0]
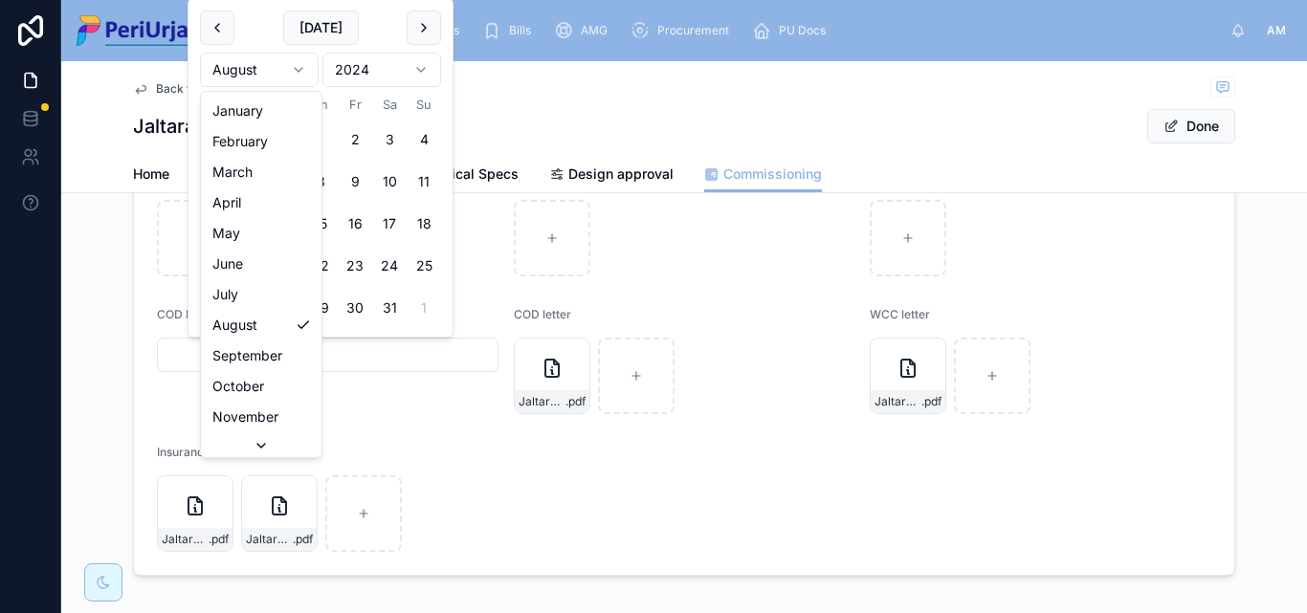
click at [300, 74] on html "Home Project Tickets Bills AMG Procurement PU Docs AM Anita More Back to Projec…" at bounding box center [653, 306] width 1307 height 613
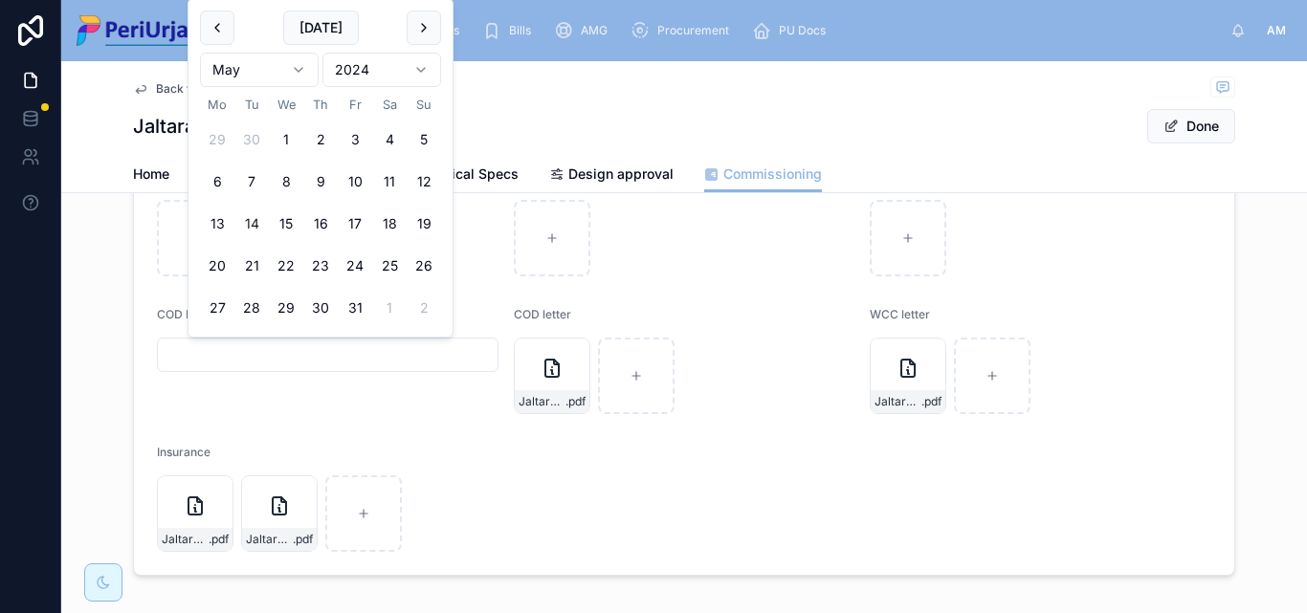
click at [261, 217] on button "14" at bounding box center [251, 224] width 34 height 34
type input "**********"
click at [1186, 127] on button "Done" at bounding box center [1191, 126] width 88 height 34
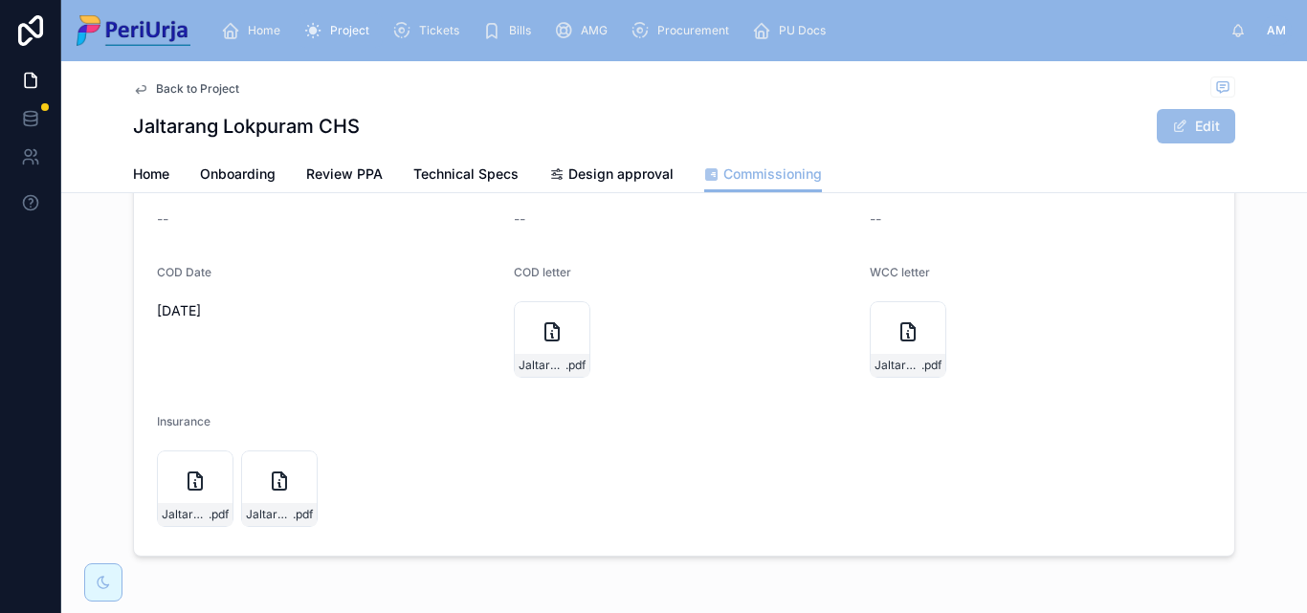
scroll to position [383, 0]
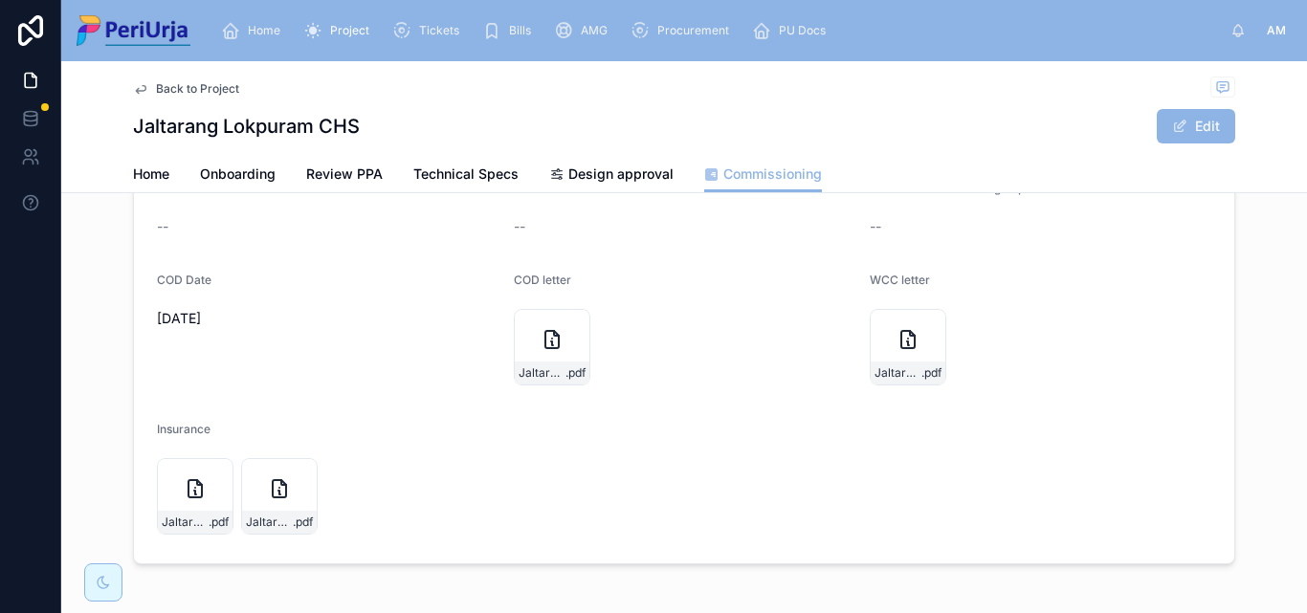
click at [248, 19] on div "Home" at bounding box center [254, 30] width 67 height 31
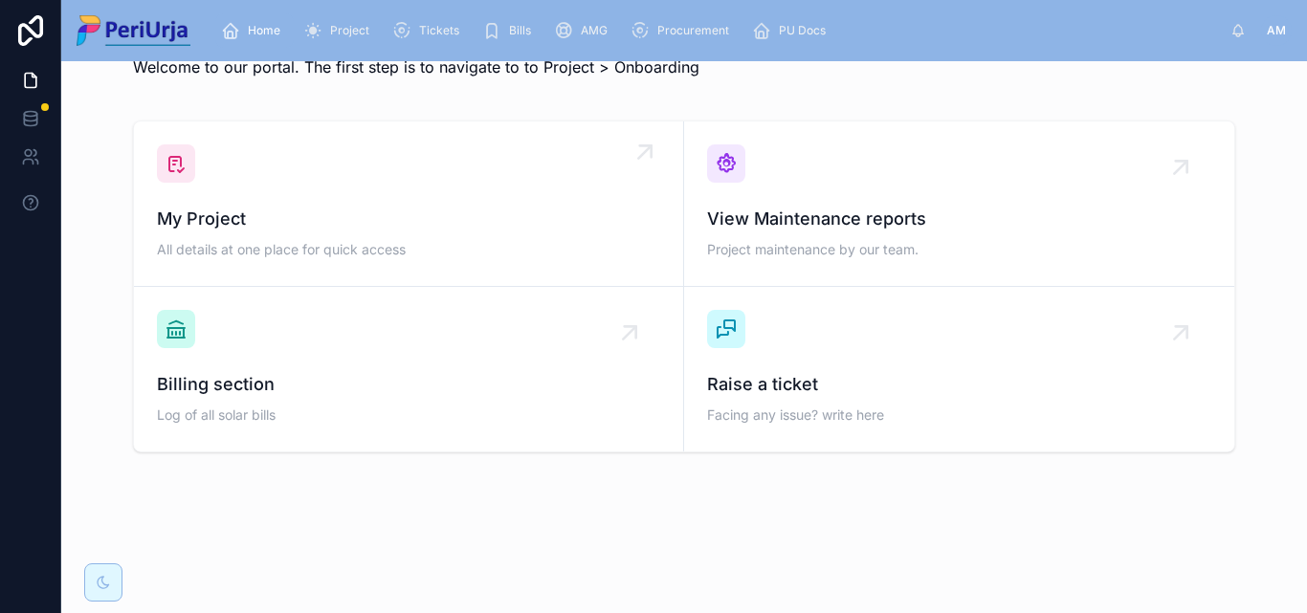
scroll to position [56, 0]
click at [291, 215] on span "My Project" at bounding box center [408, 219] width 503 height 27
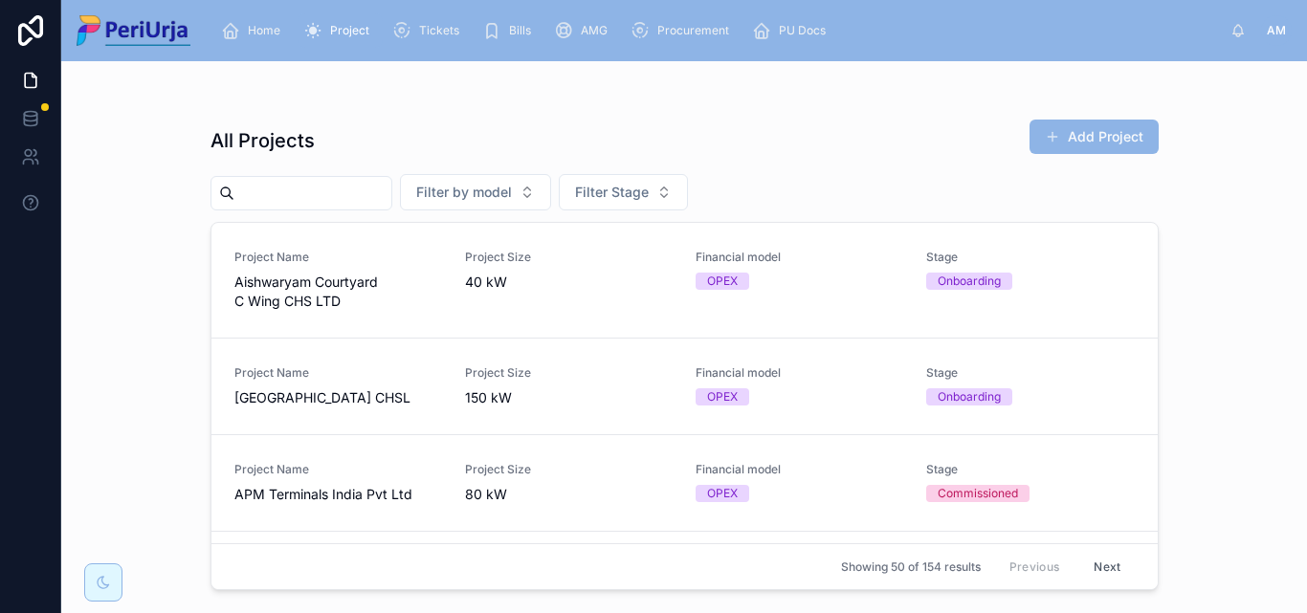
click at [302, 293] on span "Aishwaryam Courtyard C Wing CHS LTD" at bounding box center [338, 292] width 208 height 38
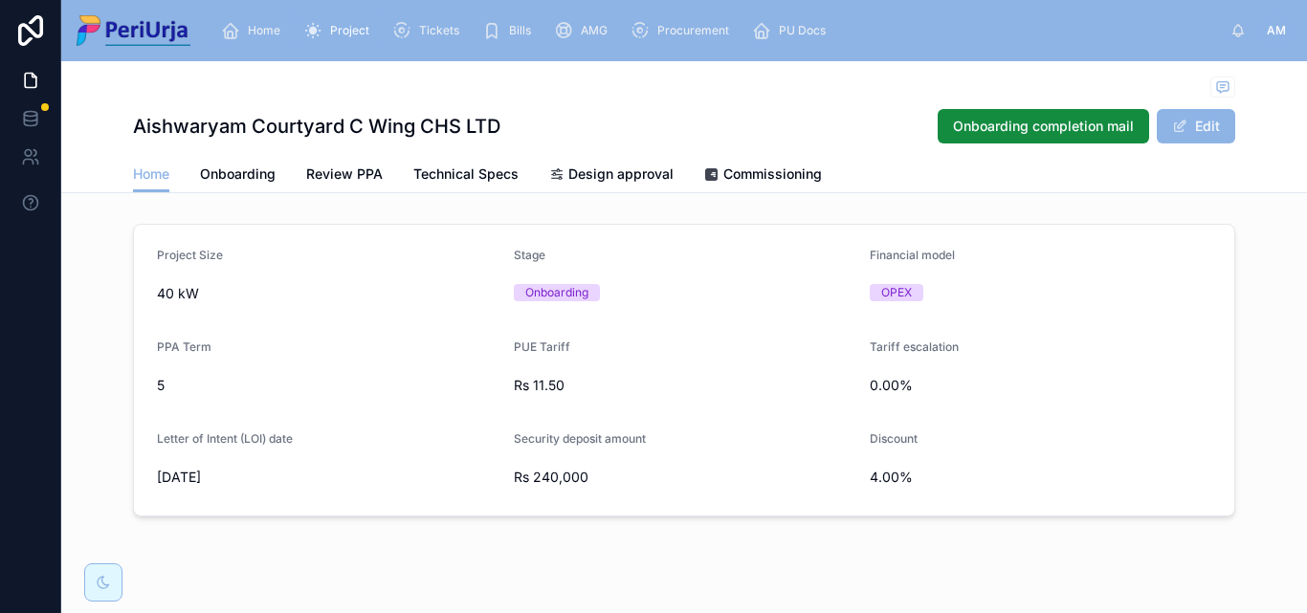
click at [265, 29] on span "Home" at bounding box center [264, 30] width 33 height 15
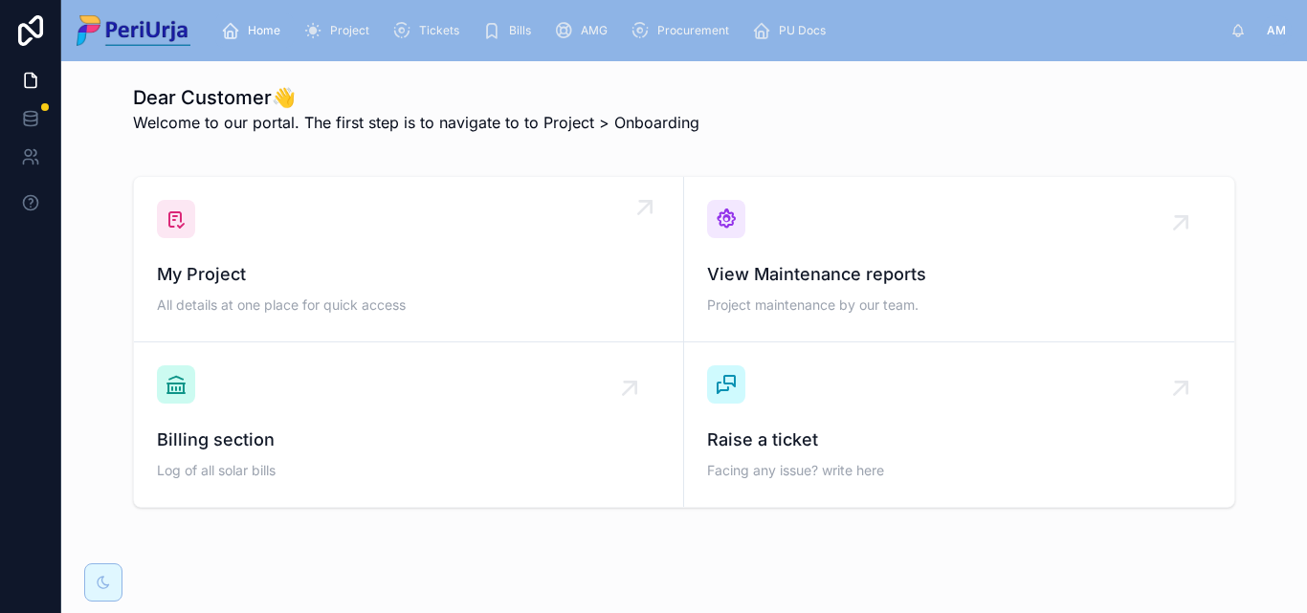
click at [261, 248] on div "My Project All details at one place for quick access" at bounding box center [408, 259] width 503 height 119
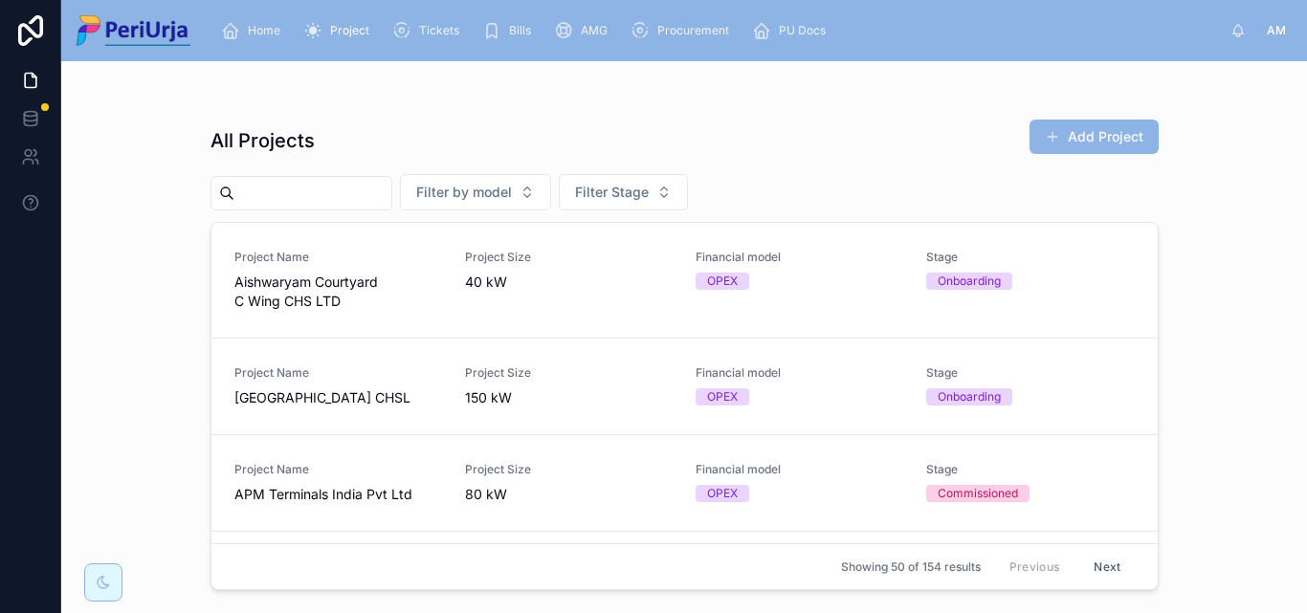
click at [266, 199] on input "text" at bounding box center [312, 193] width 157 height 27
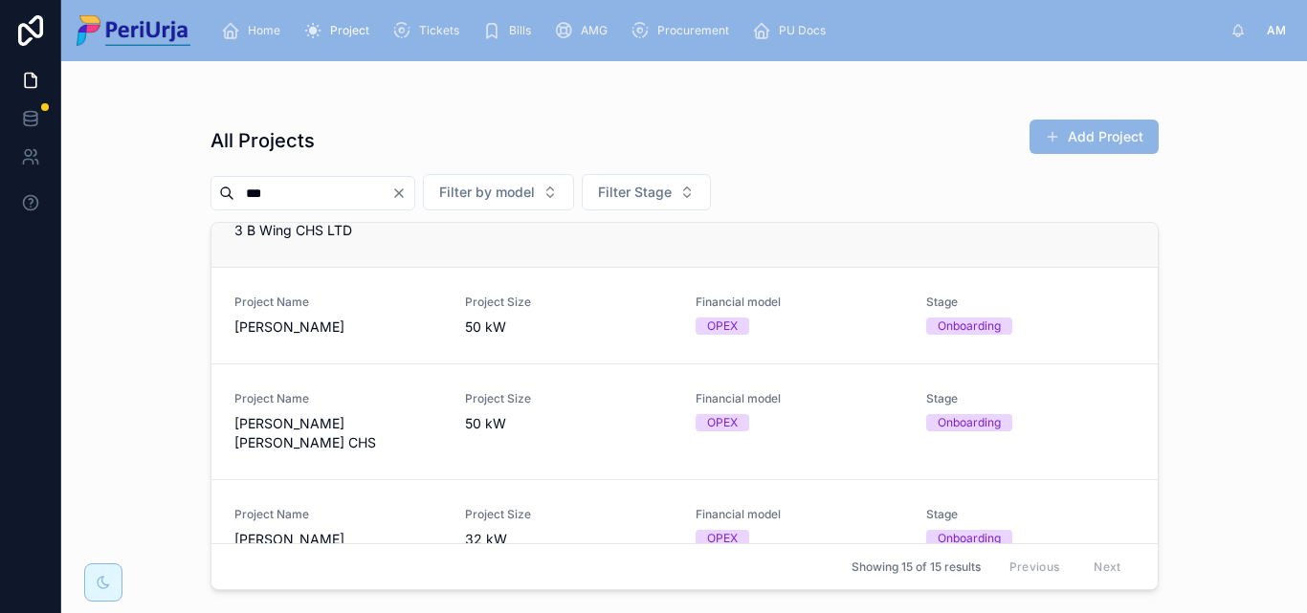
scroll to position [1243, 0]
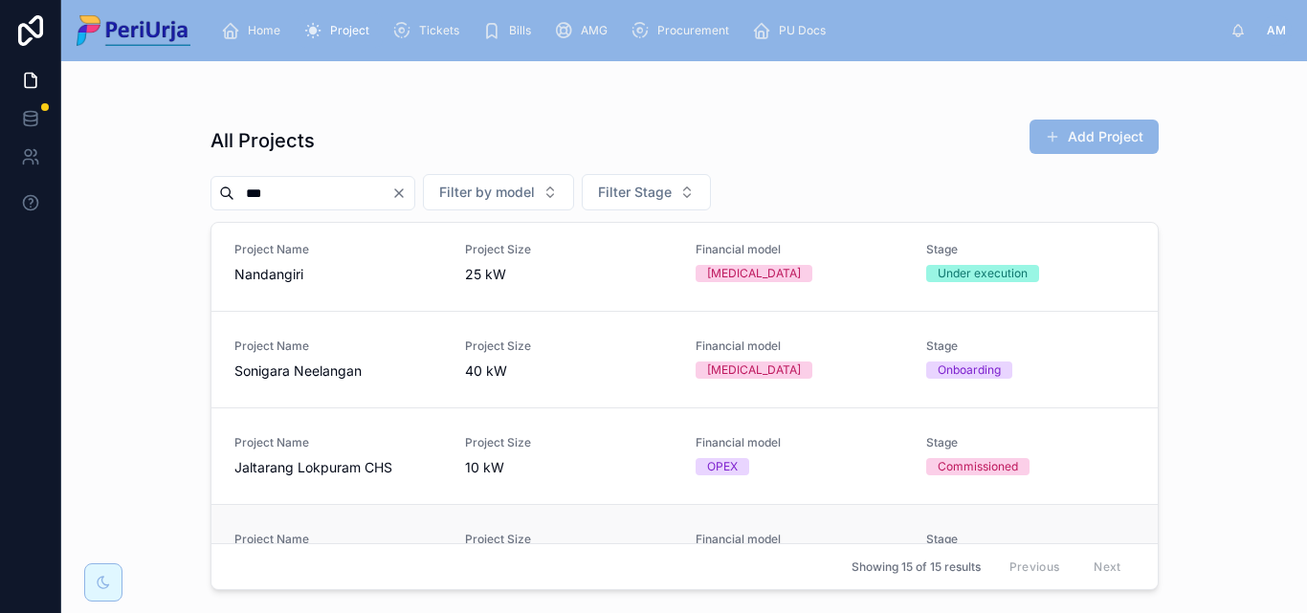
type input "**"
click at [320, 555] on span "NG Silver Spring CHS" at bounding box center [338, 564] width 208 height 19
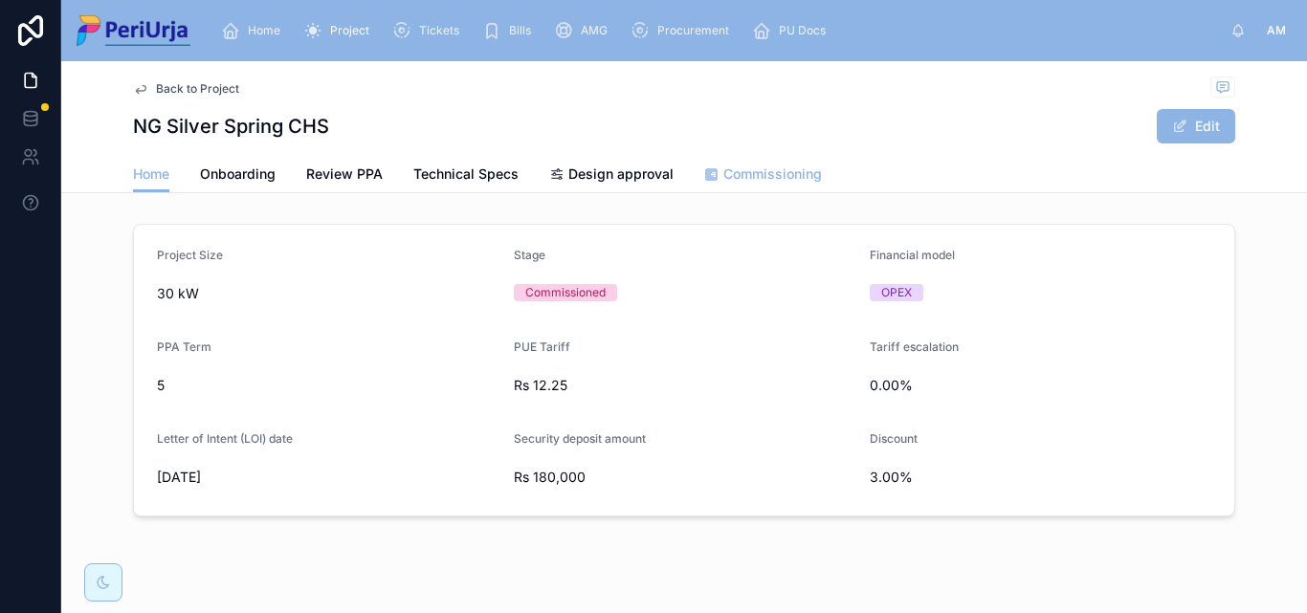
click at [766, 159] on link "Commissioning" at bounding box center [763, 176] width 118 height 38
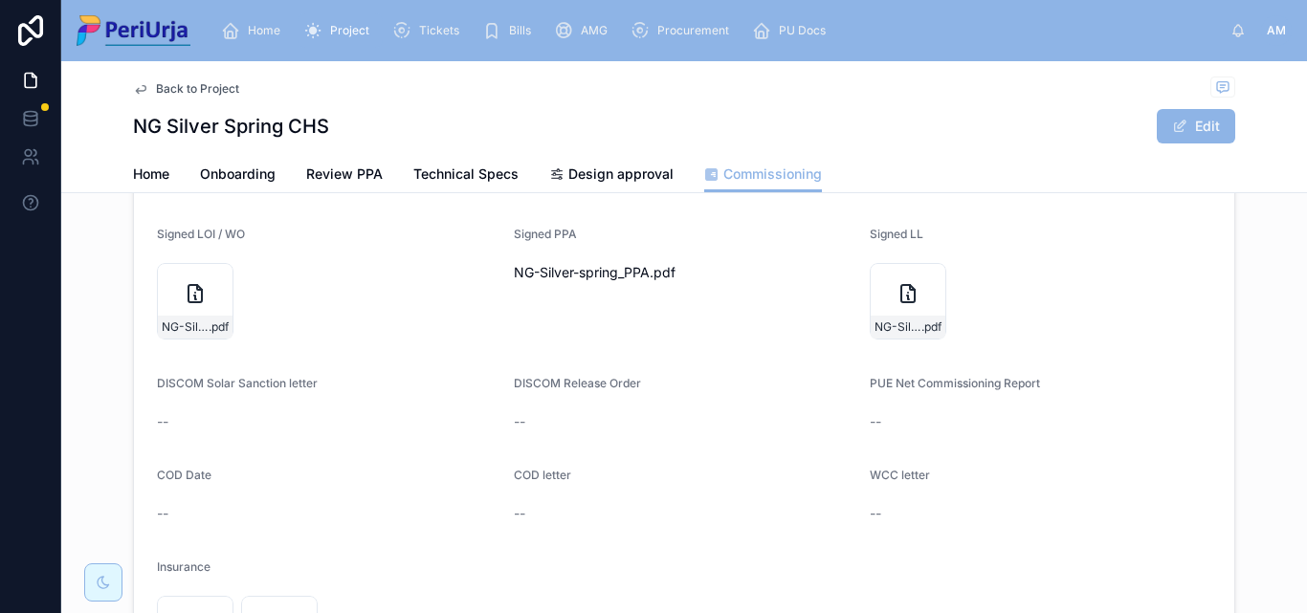
scroll to position [287, 0]
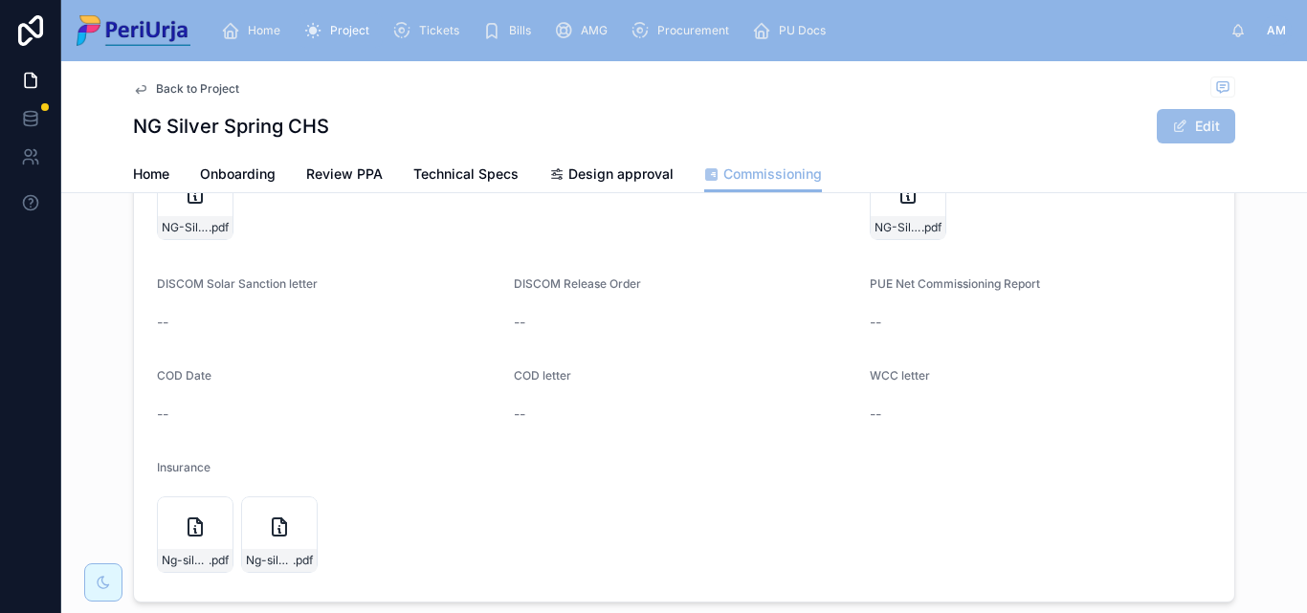
click at [1187, 135] on button "Edit" at bounding box center [1196, 126] width 78 height 34
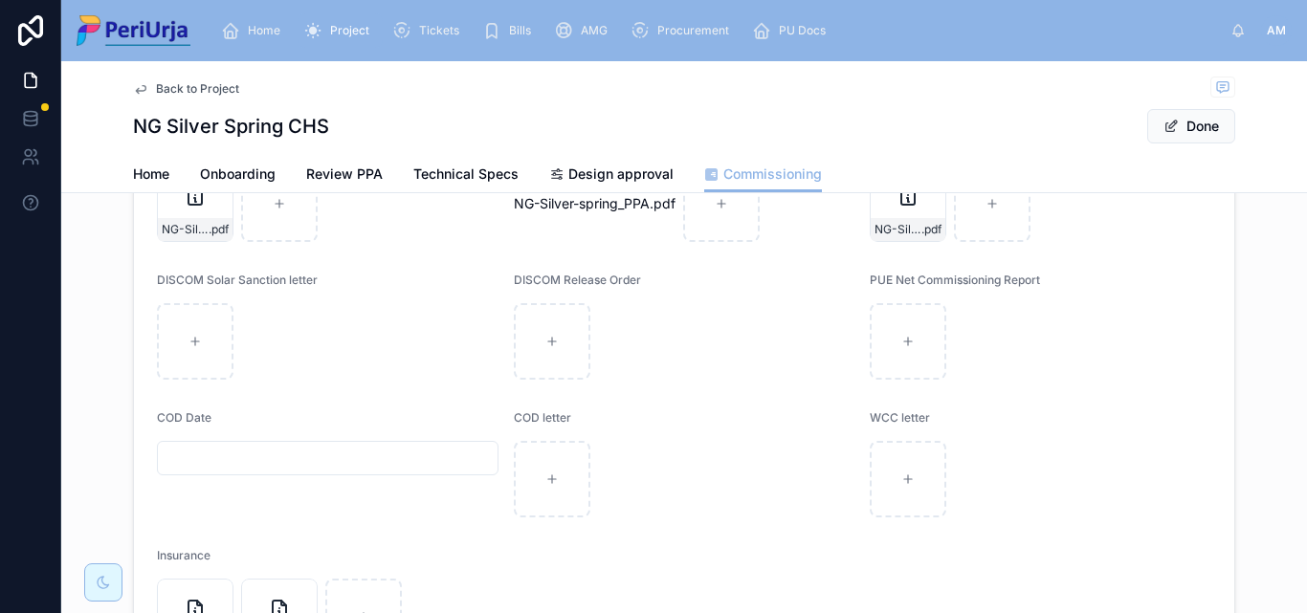
click at [244, 459] on input "text" at bounding box center [328, 458] width 340 height 27
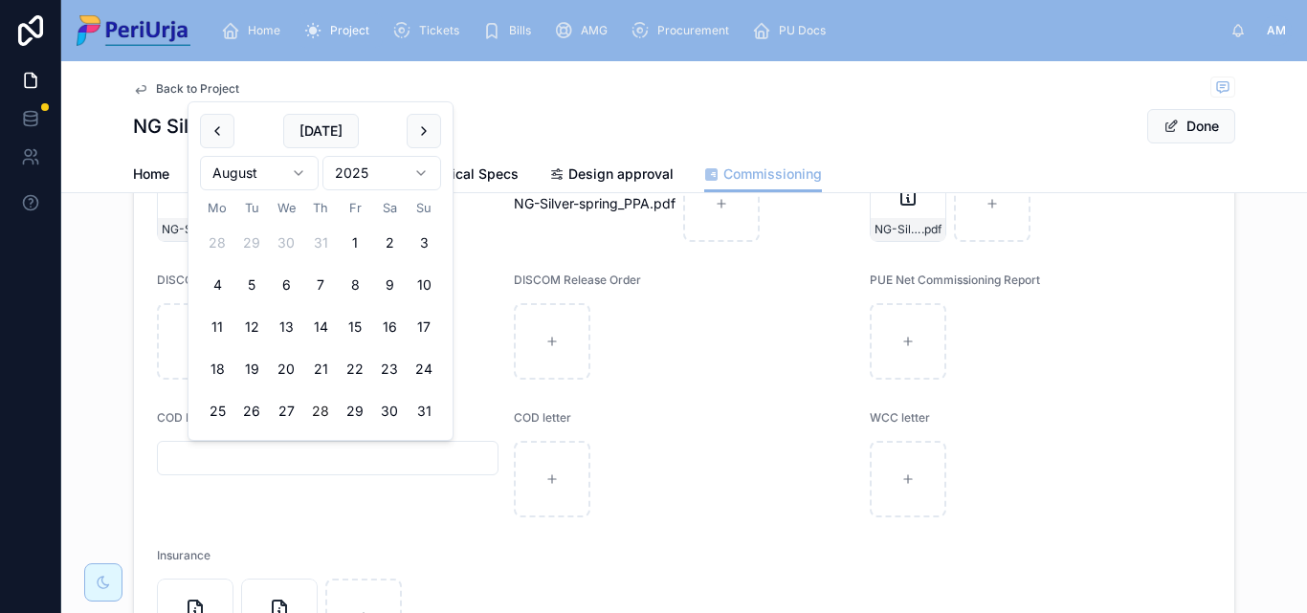
click at [420, 181] on html "Home Project Tickets Bills AMG Procurement PU Docs AM Anita More Back to Projec…" at bounding box center [653, 306] width 1307 height 613
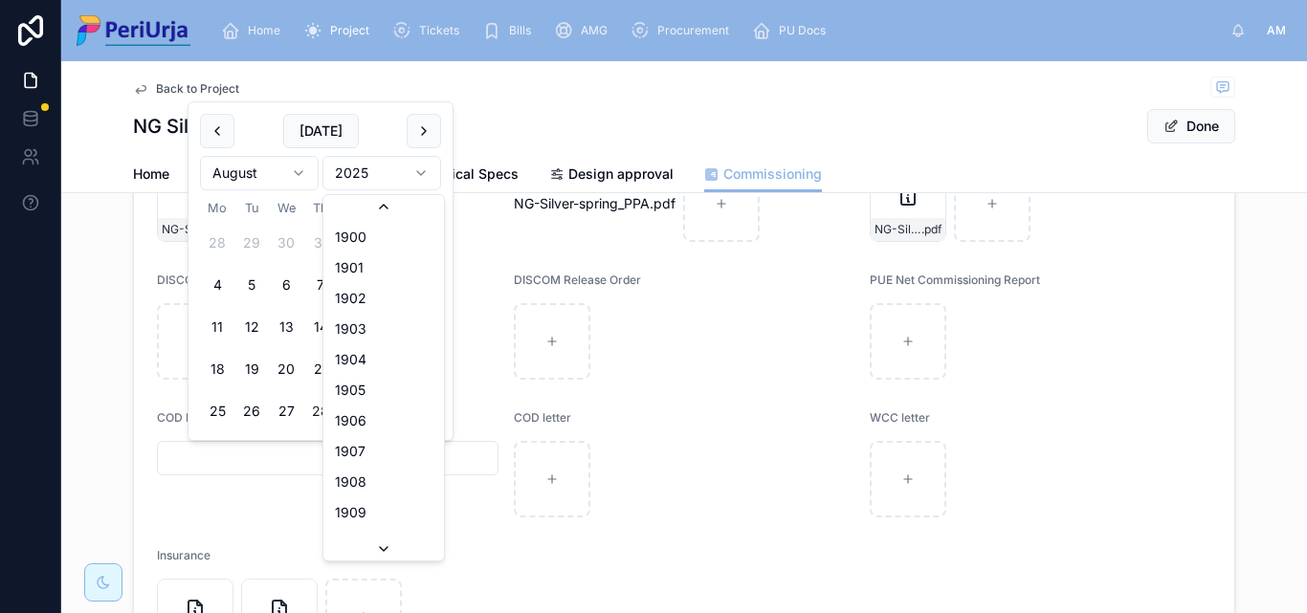
scroll to position [3543, 0]
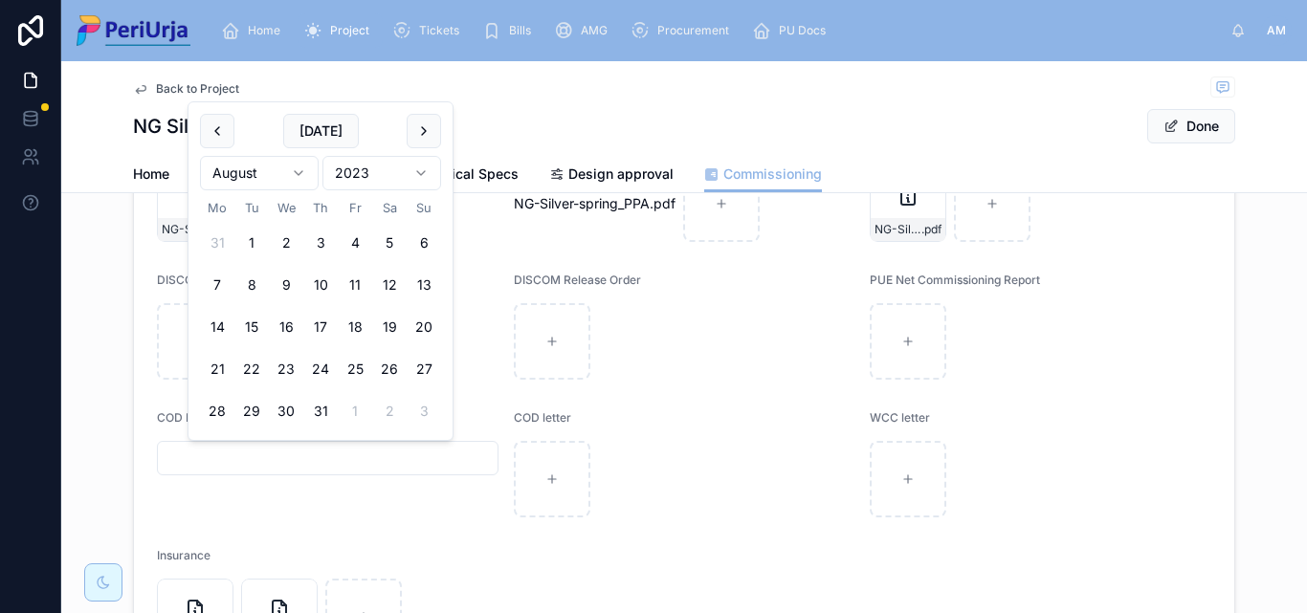
click at [297, 175] on html "Home Project Tickets Bills AMG Procurement PU Docs AM Anita More Back to Projec…" at bounding box center [653, 306] width 1307 height 613
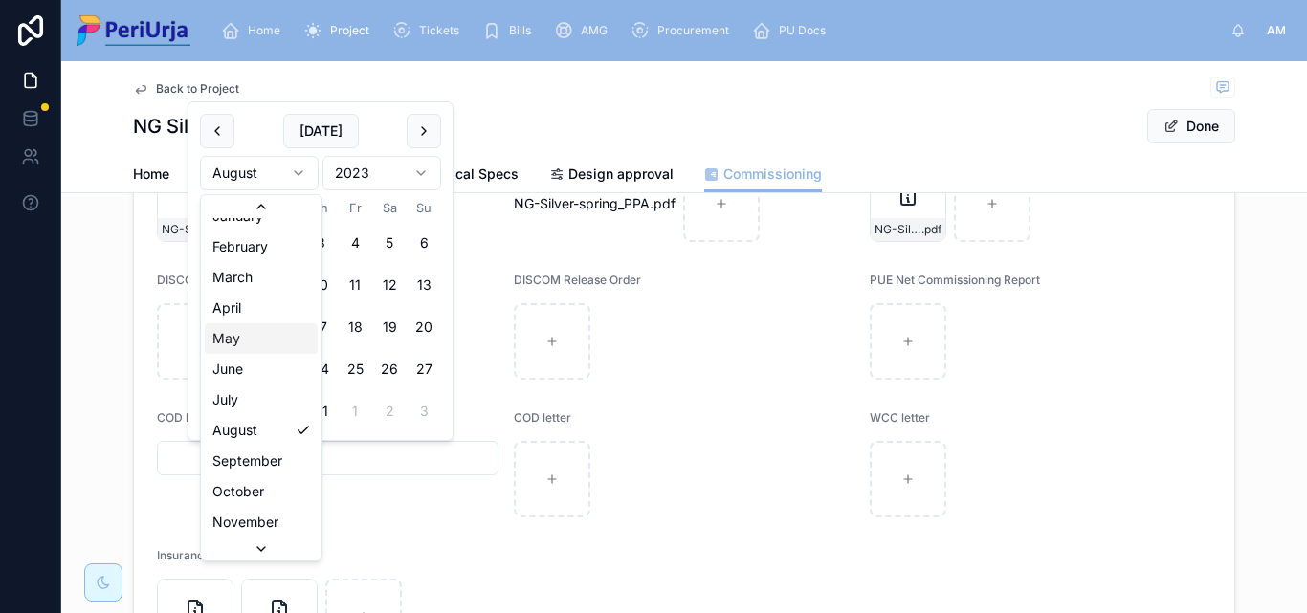
scroll to position [33, 0]
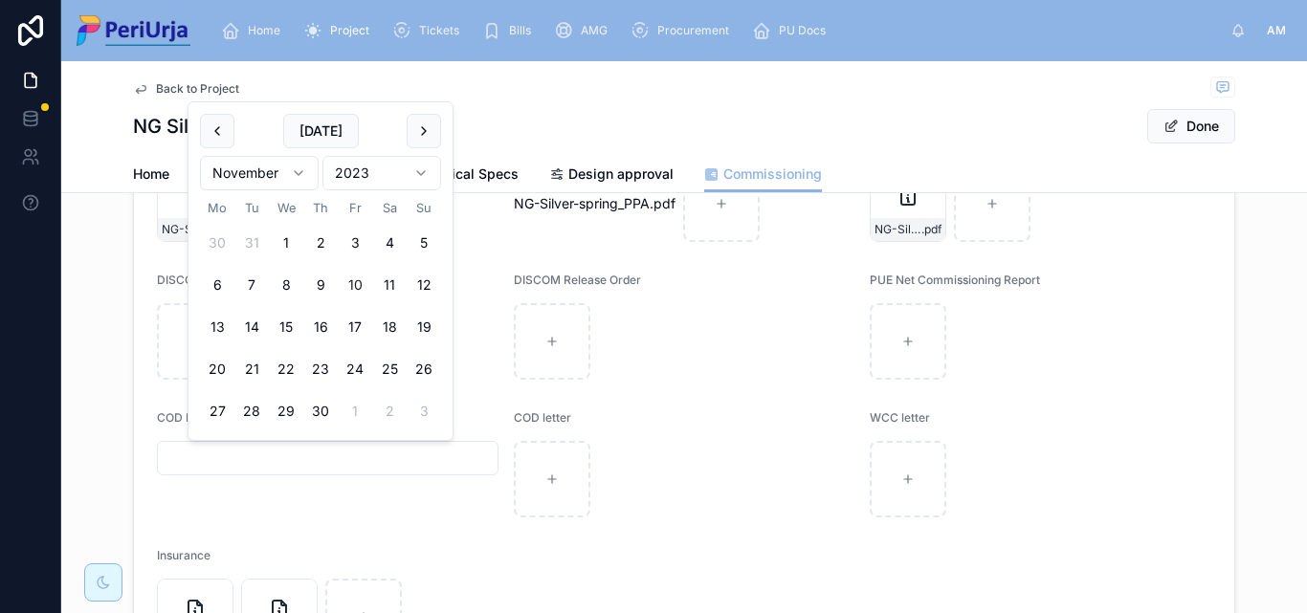
click at [350, 279] on button "10" at bounding box center [355, 285] width 34 height 34
type input "**********"
click at [1185, 132] on button "Done" at bounding box center [1191, 126] width 88 height 34
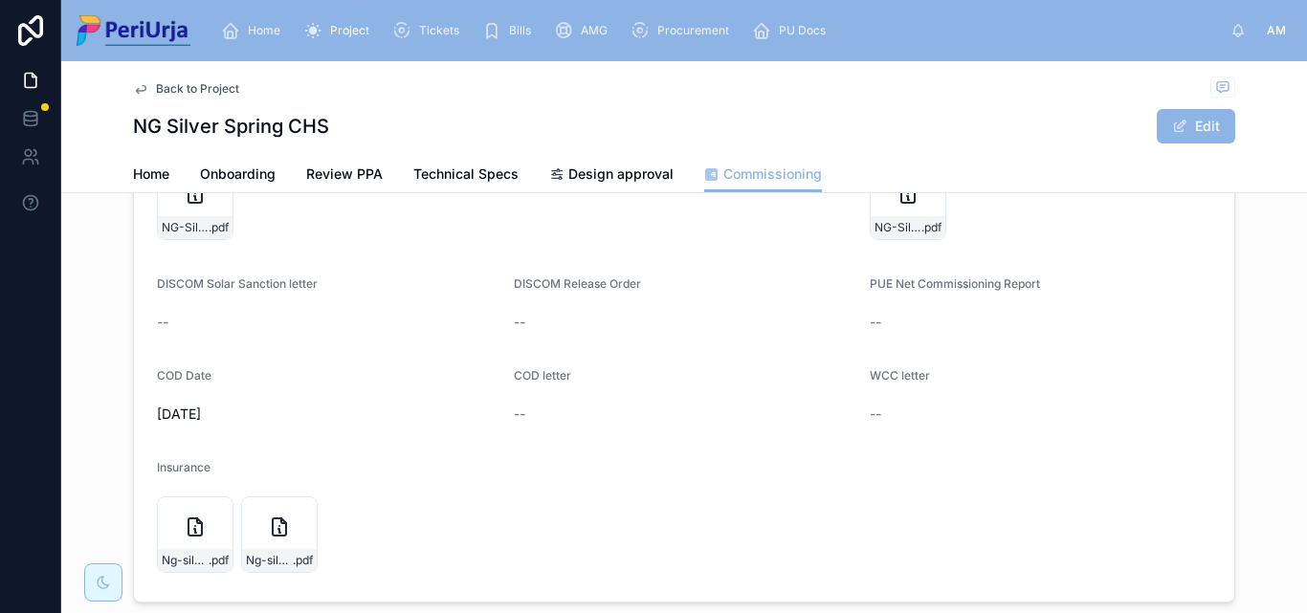
scroll to position [96, 0]
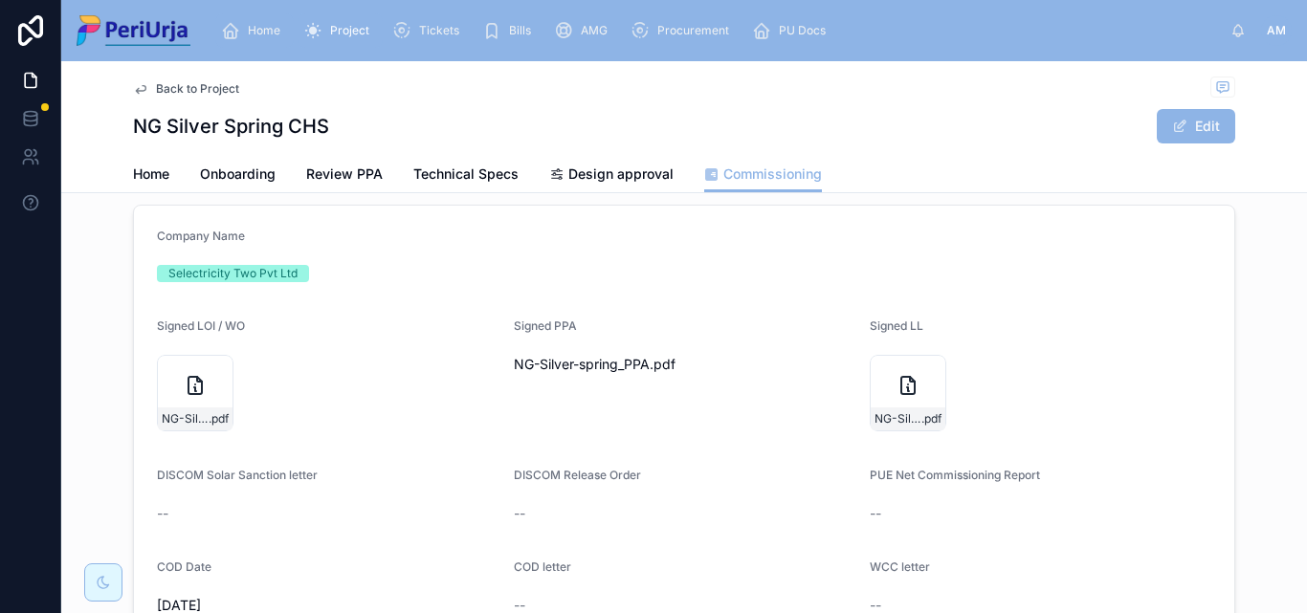
click at [274, 38] on div "Home" at bounding box center [254, 30] width 67 height 31
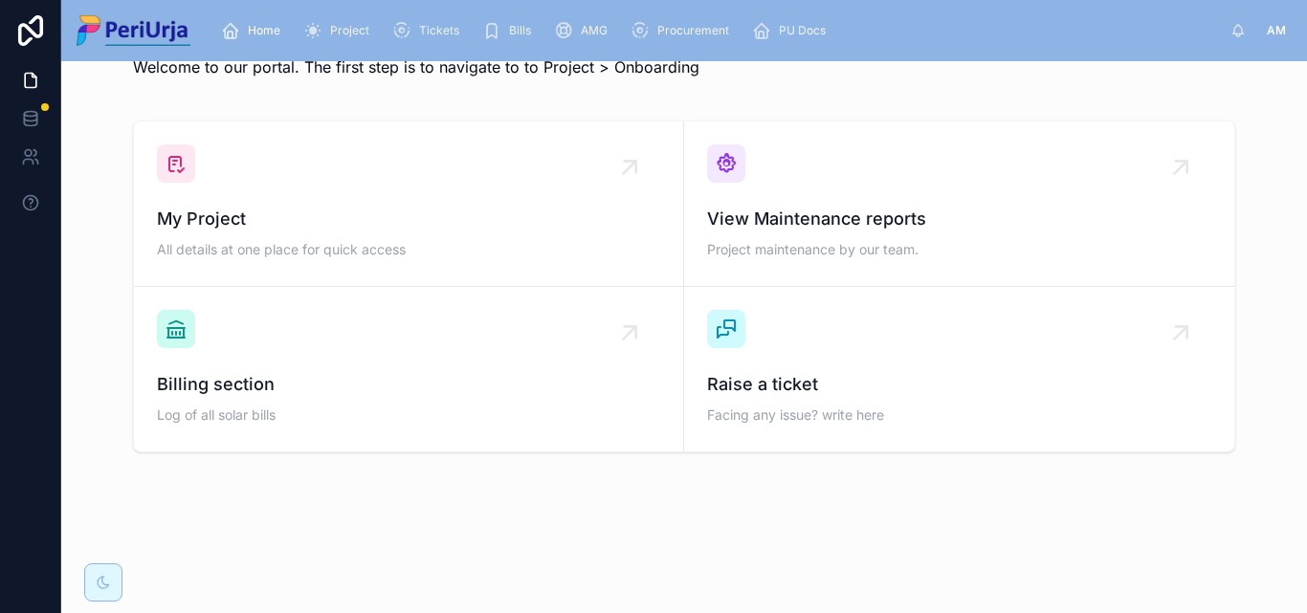
scroll to position [56, 0]
click at [281, 222] on span "My Project" at bounding box center [408, 219] width 503 height 27
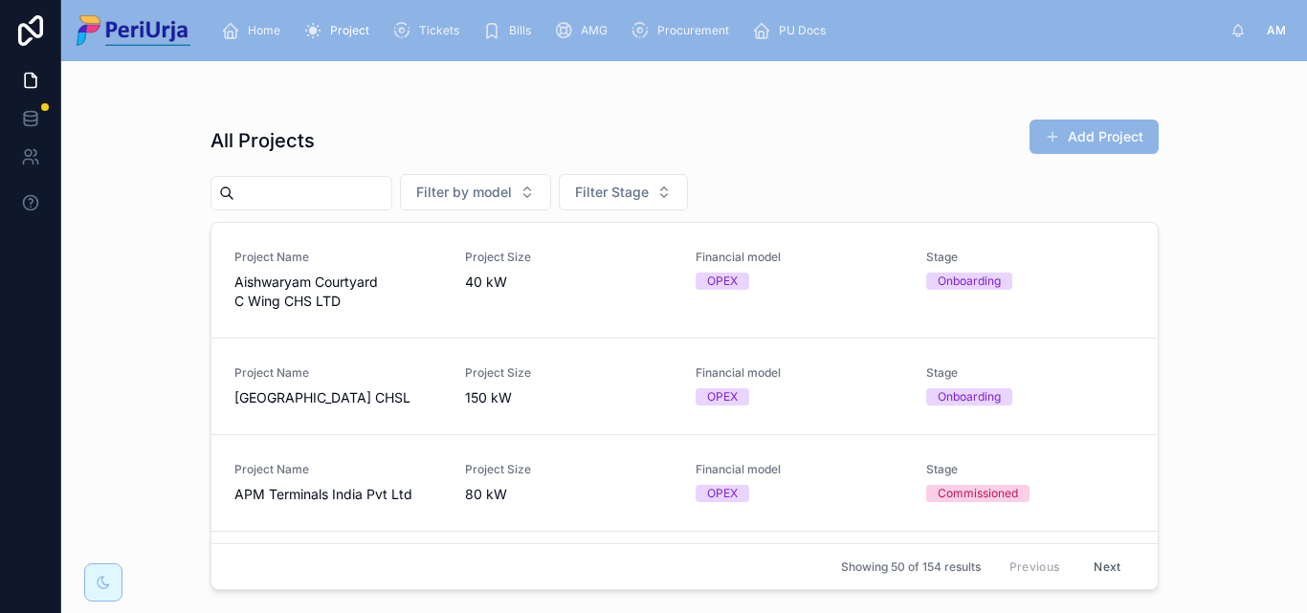
click at [281, 195] on input "text" at bounding box center [312, 193] width 157 height 27
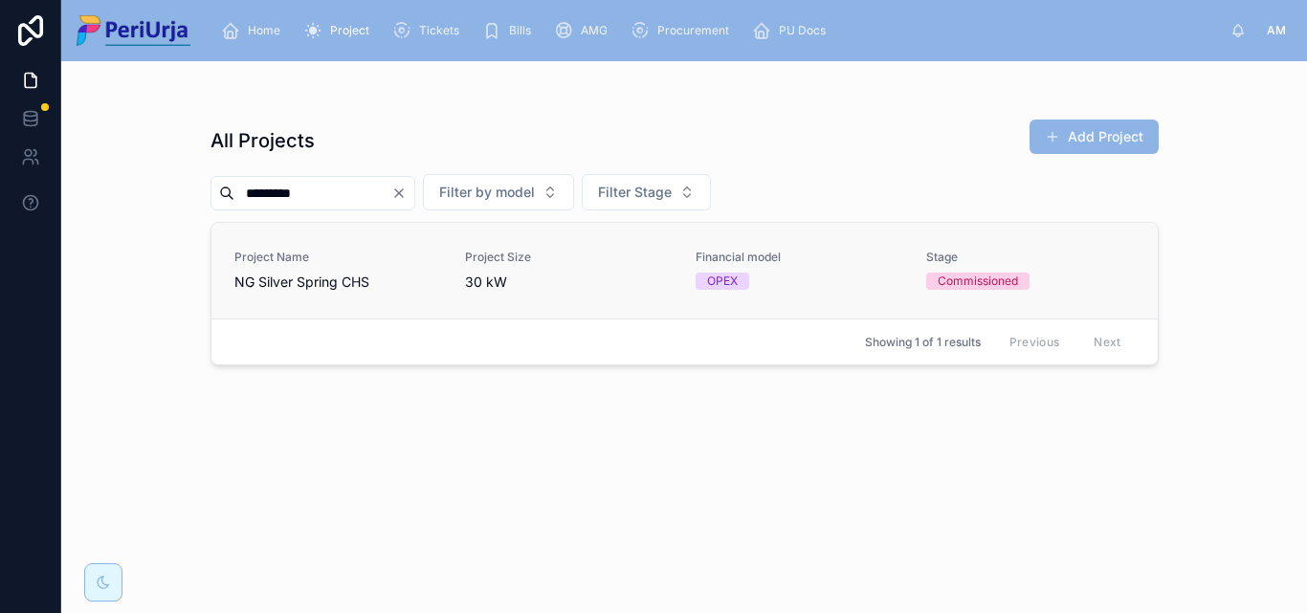
type input "*********"
click at [285, 257] on span "Project Name" at bounding box center [338, 257] width 208 height 15
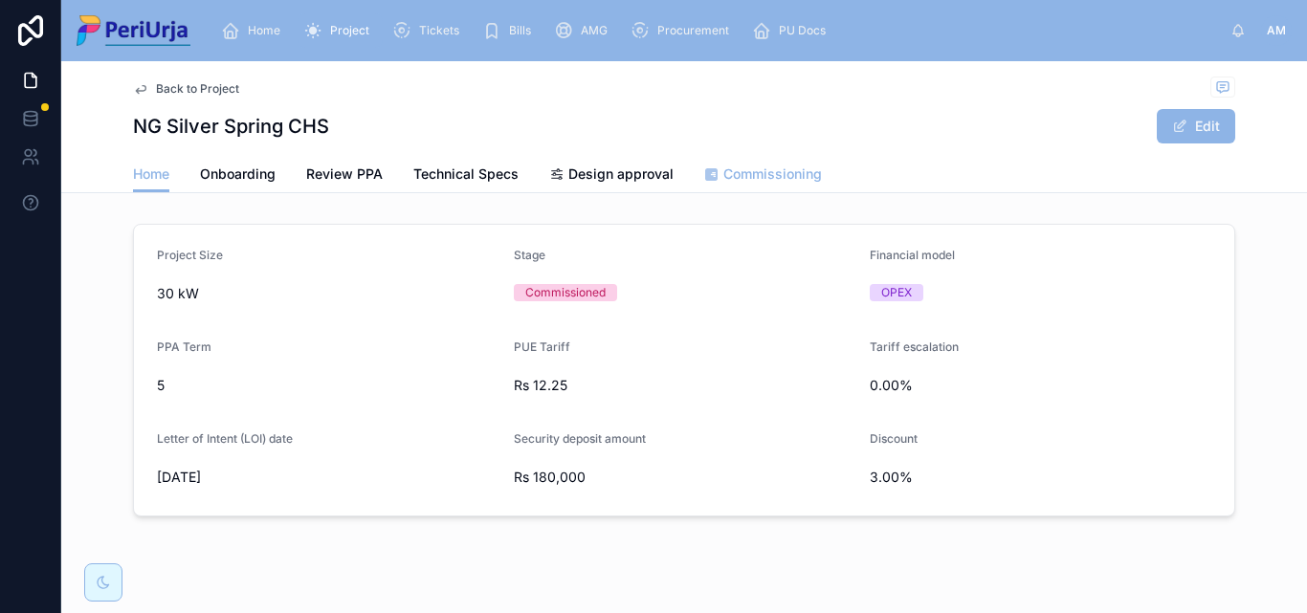
click at [756, 176] on span "Commissioning" at bounding box center [772, 174] width 99 height 19
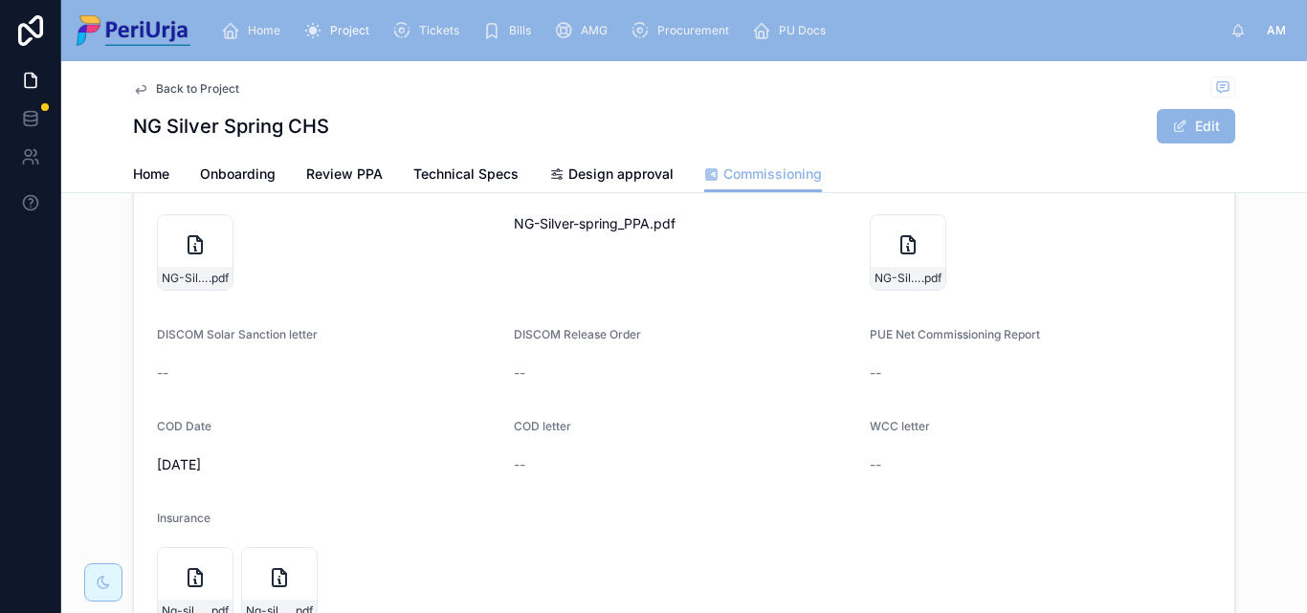
scroll to position [24, 0]
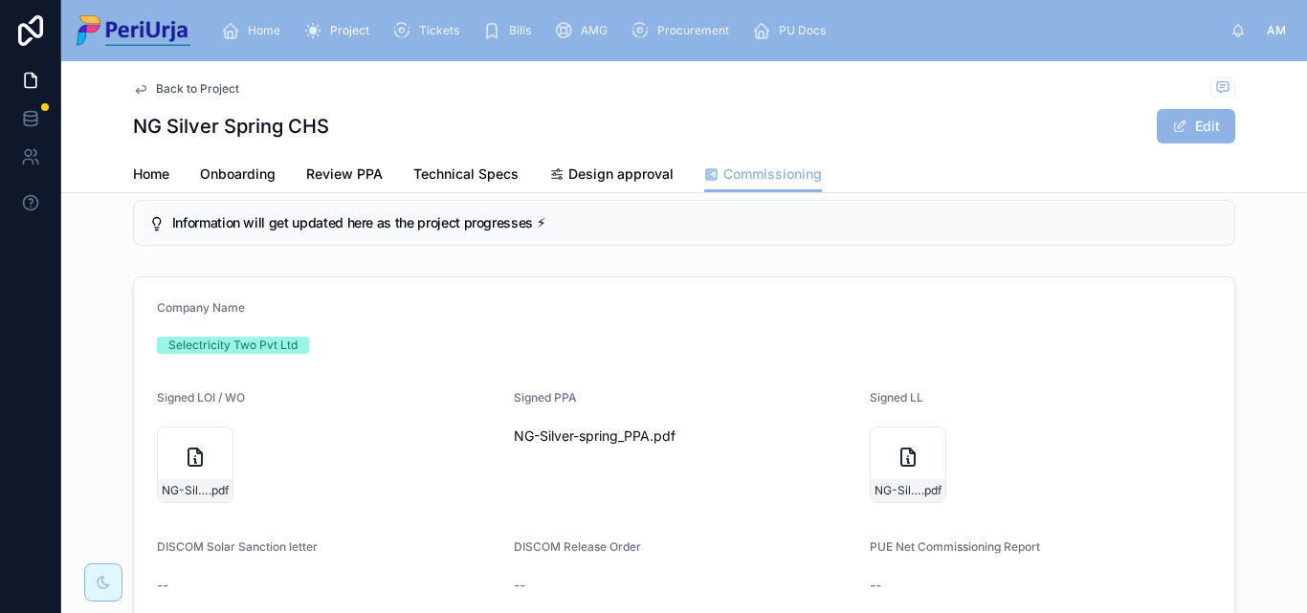
click at [255, 35] on span "Home" at bounding box center [264, 30] width 33 height 15
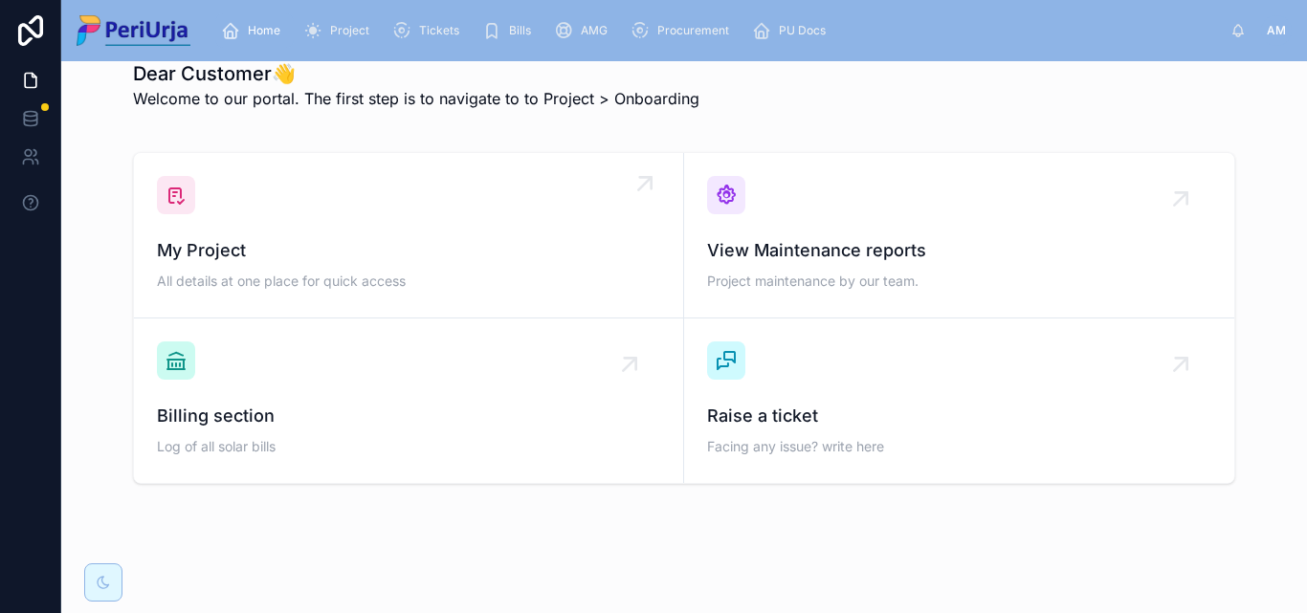
click at [268, 223] on div "My Project All details at one place for quick access" at bounding box center [408, 235] width 503 height 119
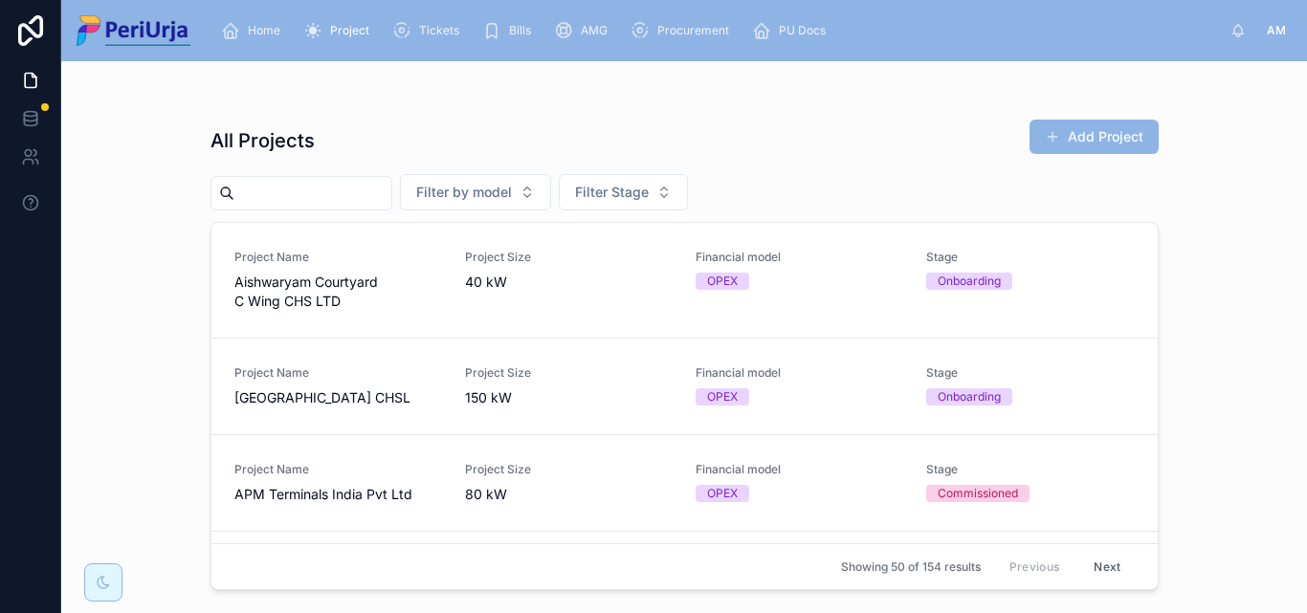
click at [262, 194] on input "text" at bounding box center [312, 193] width 157 height 27
paste input "**********"
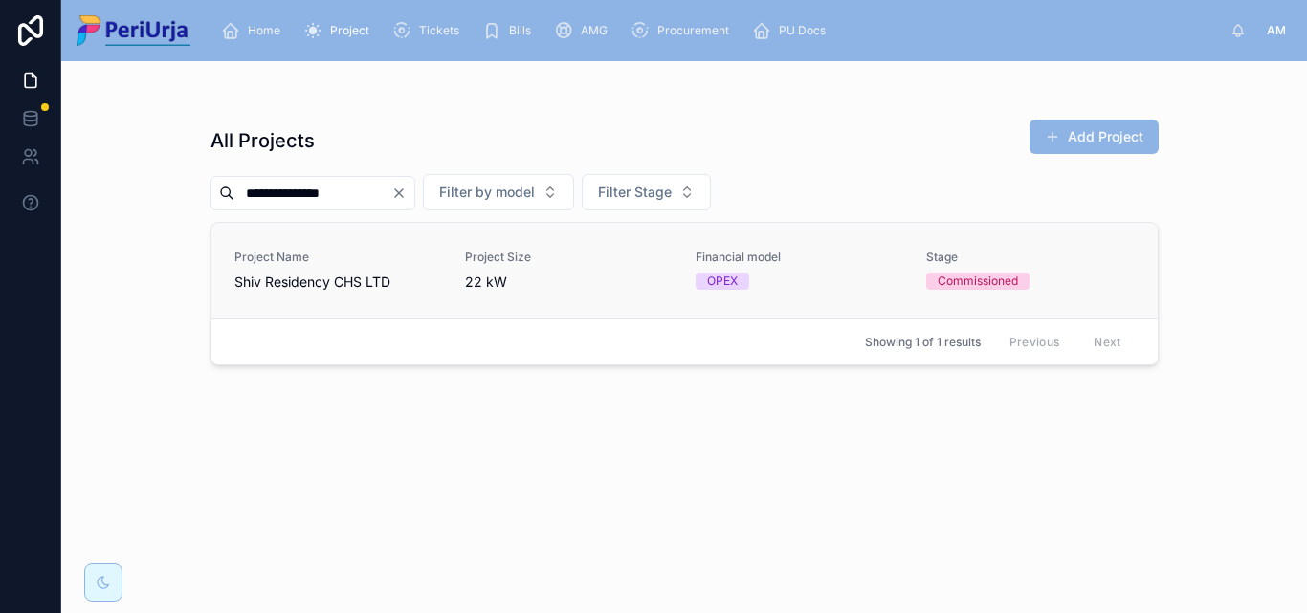
type input "**********"
click at [301, 279] on span "Shiv Residency CHS LTD" at bounding box center [338, 282] width 208 height 19
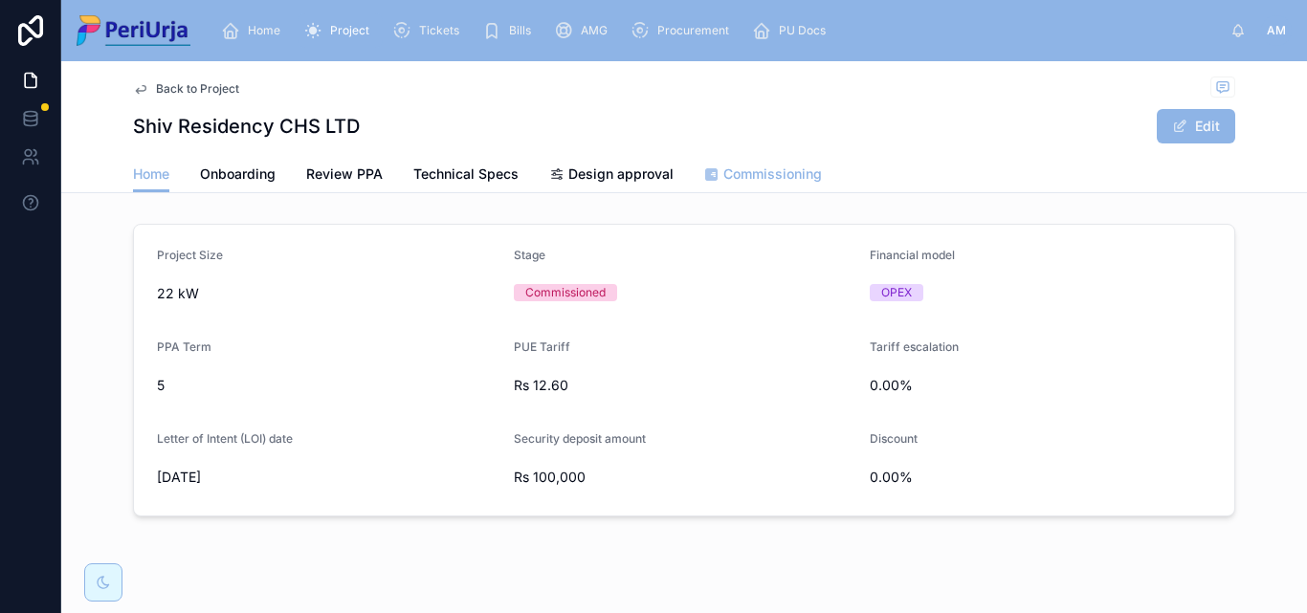
click at [772, 170] on span "Commissioning" at bounding box center [772, 174] width 99 height 19
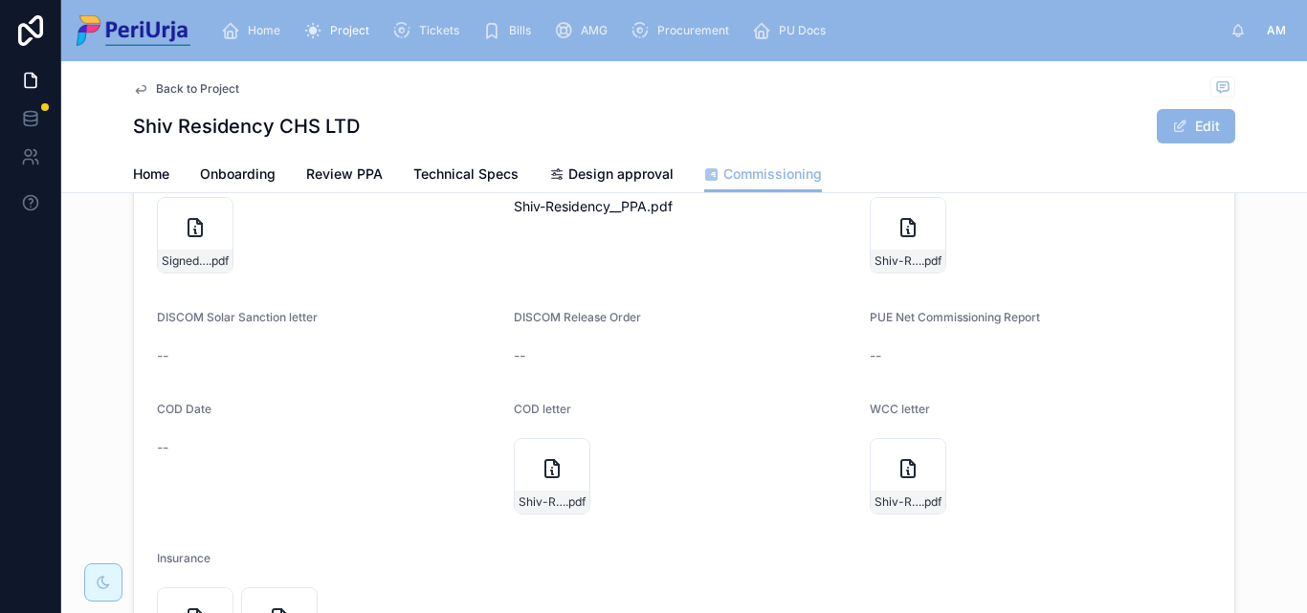
scroll to position [287, 0]
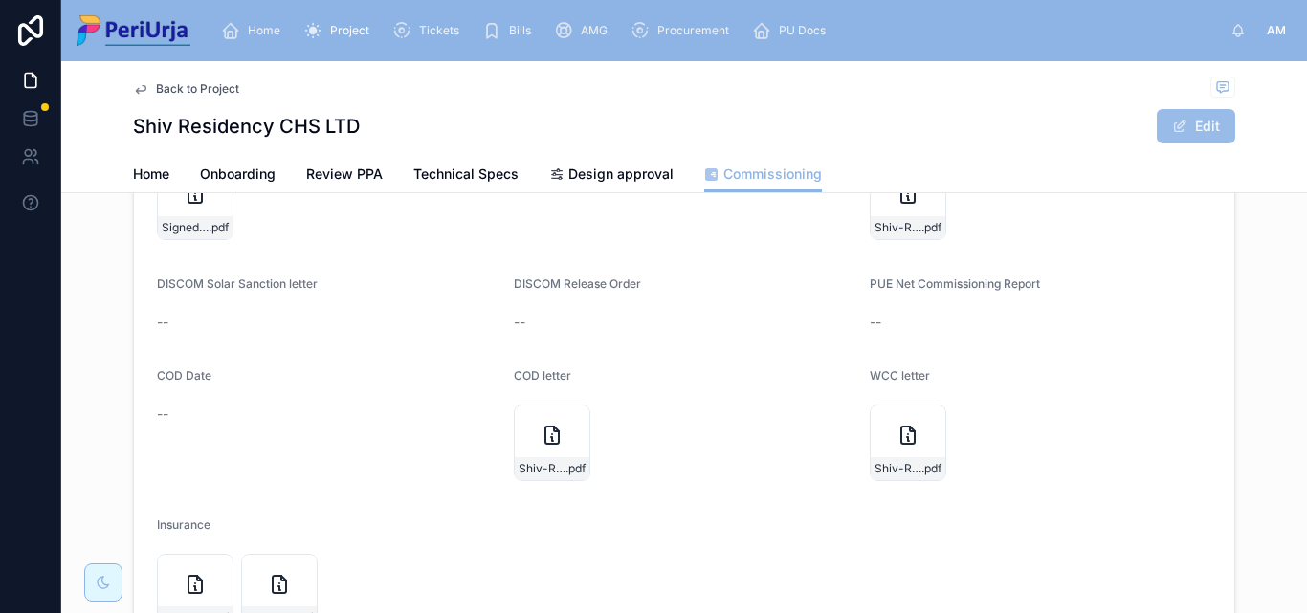
click at [1203, 113] on button "Edit" at bounding box center [1196, 126] width 78 height 34
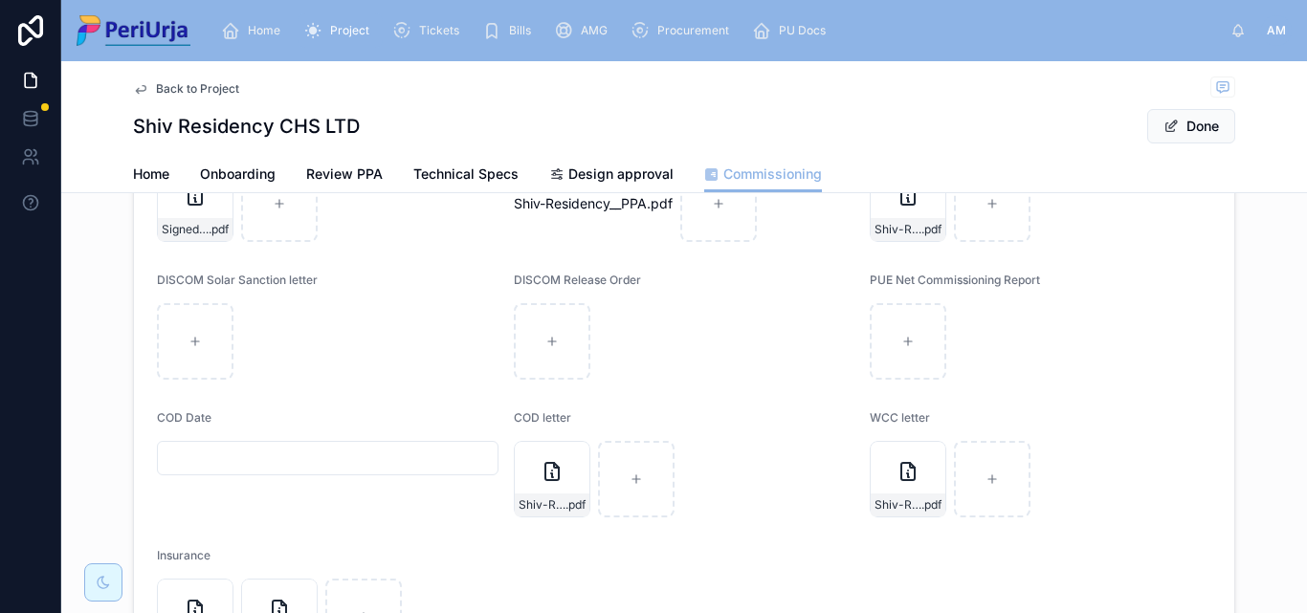
click at [267, 444] on div at bounding box center [328, 458] width 342 height 34
click at [267, 456] on input "text" at bounding box center [328, 458] width 340 height 27
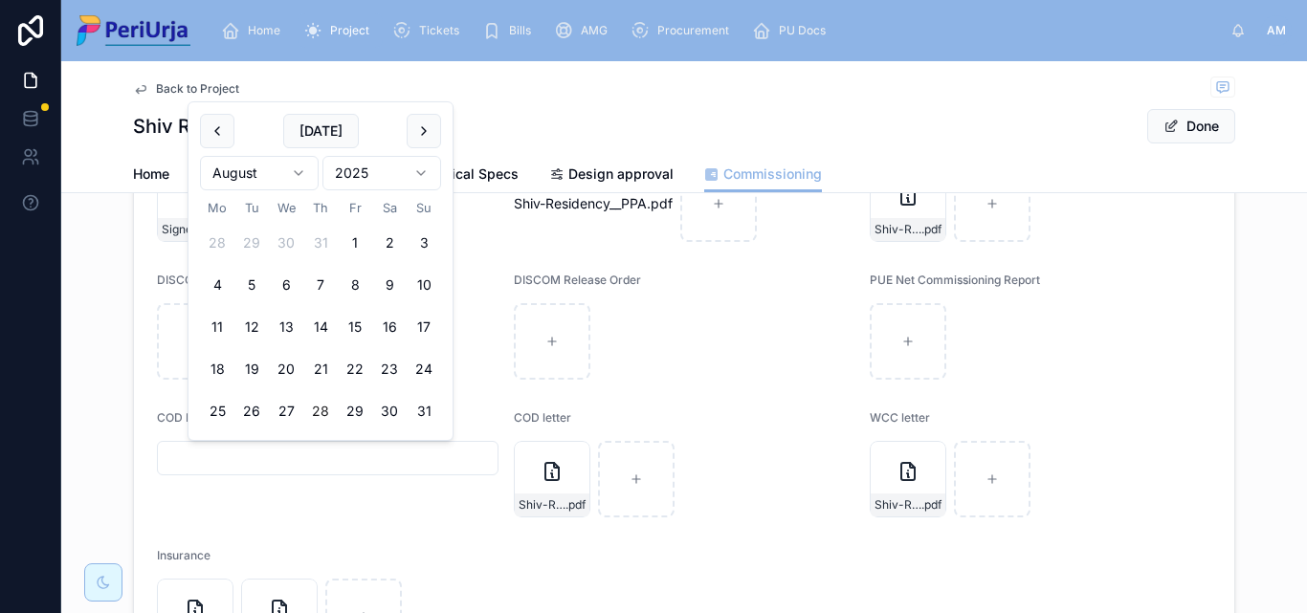
click at [426, 171] on html "Home Project Tickets Bills AMG Procurement PU Docs AM Anita More Back to Projec…" at bounding box center [653, 306] width 1307 height 613
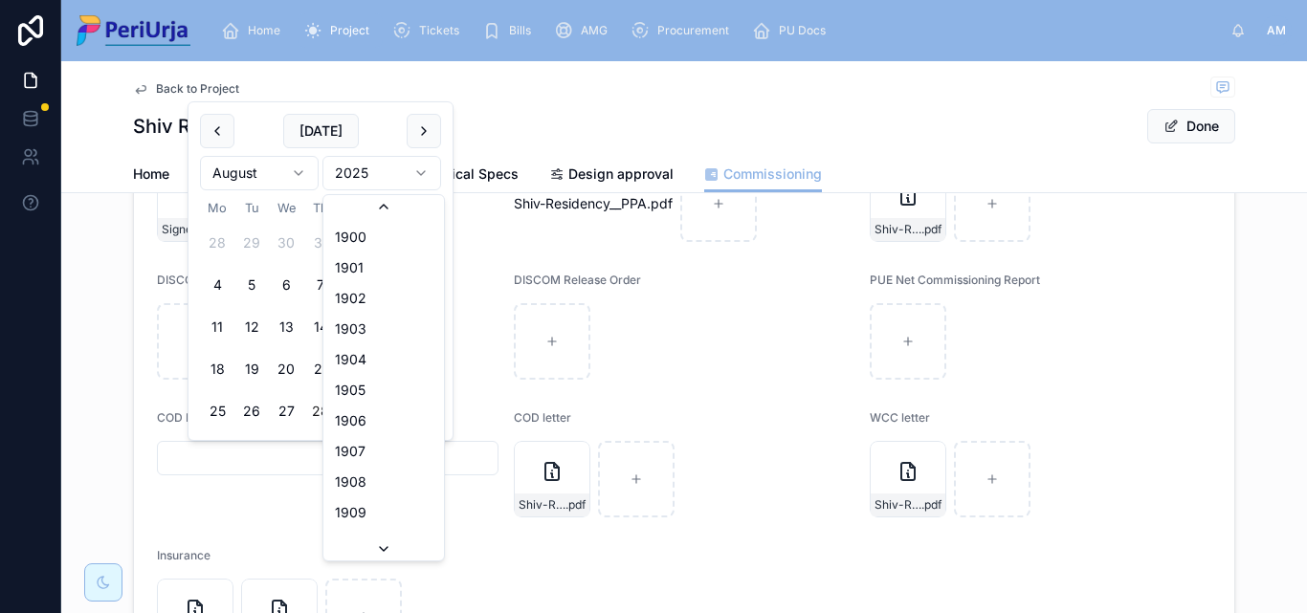
scroll to position [3543, 0]
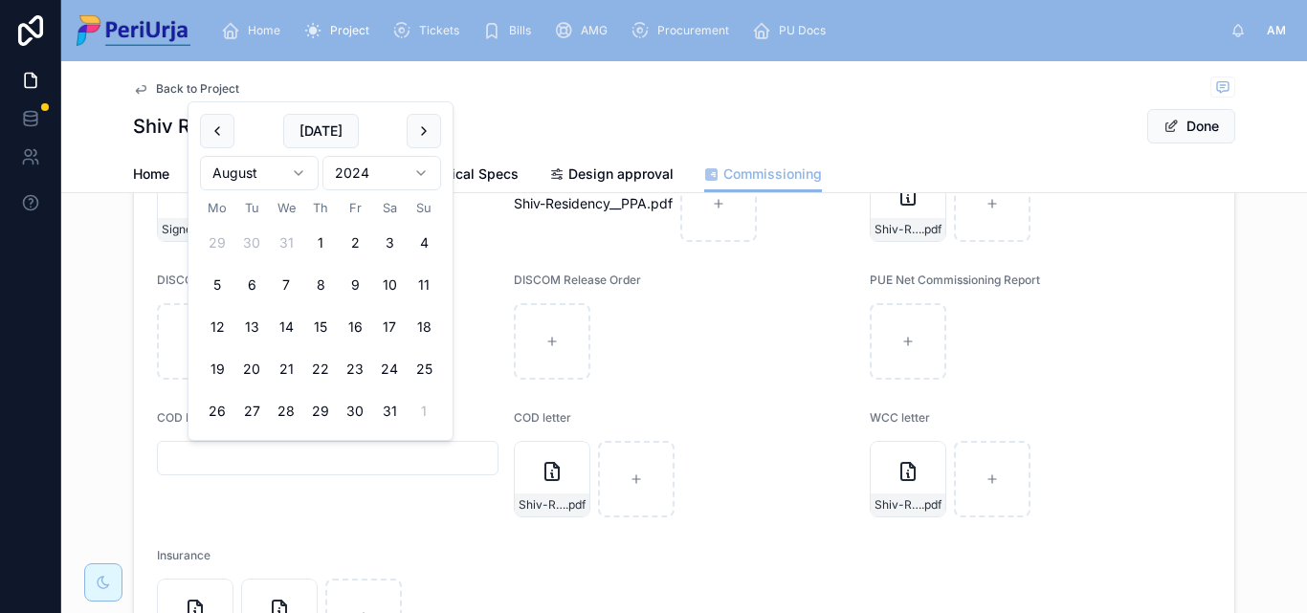
click at [302, 164] on html "Home Project Tickets Bills AMG Procurement PU Docs AM Anita More Back to Projec…" at bounding box center [653, 306] width 1307 height 613
click at [280, 412] on button "26" at bounding box center [286, 411] width 34 height 34
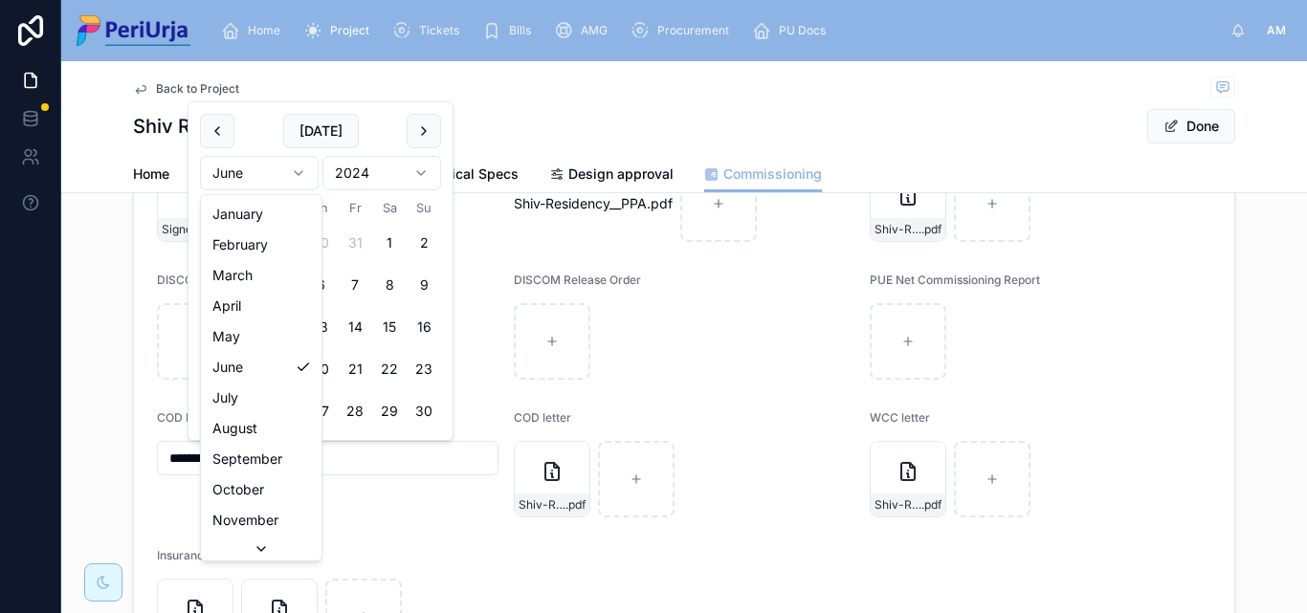
click at [300, 173] on html "**********" at bounding box center [653, 306] width 1307 height 613
click at [296, 174] on html "**********" at bounding box center [653, 306] width 1307 height 613
click at [305, 177] on html "**********" at bounding box center [653, 306] width 1307 height 613
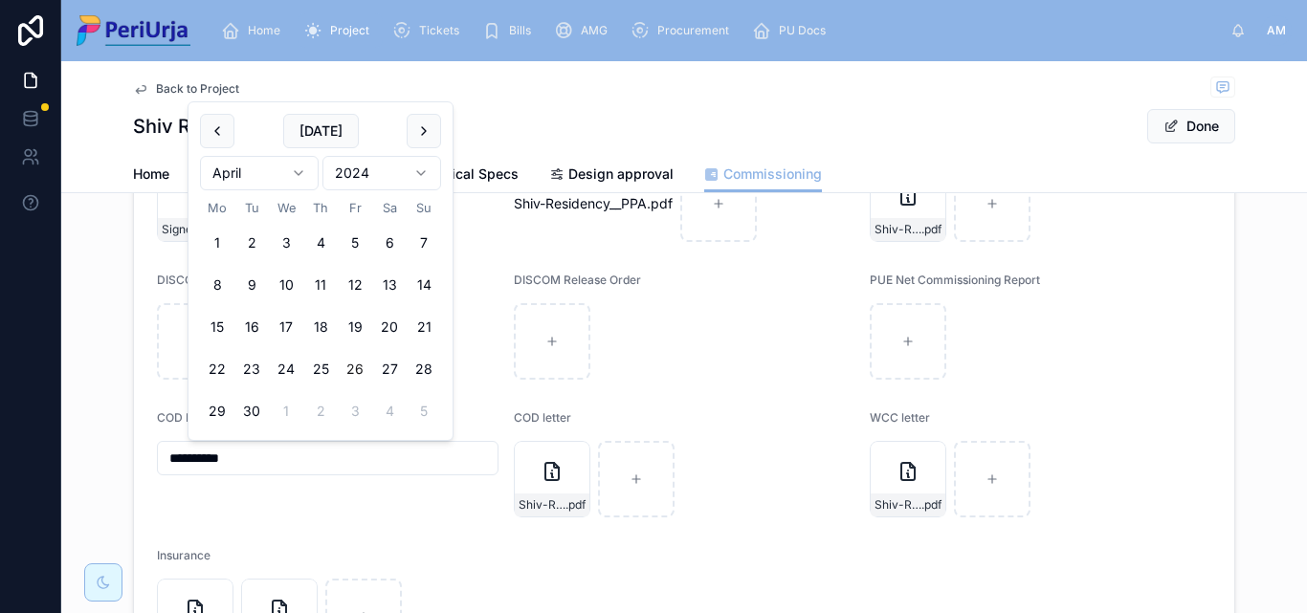
click at [360, 358] on button "26" at bounding box center [355, 369] width 34 height 34
type input "**********"
click at [1194, 126] on button "Done" at bounding box center [1191, 126] width 88 height 34
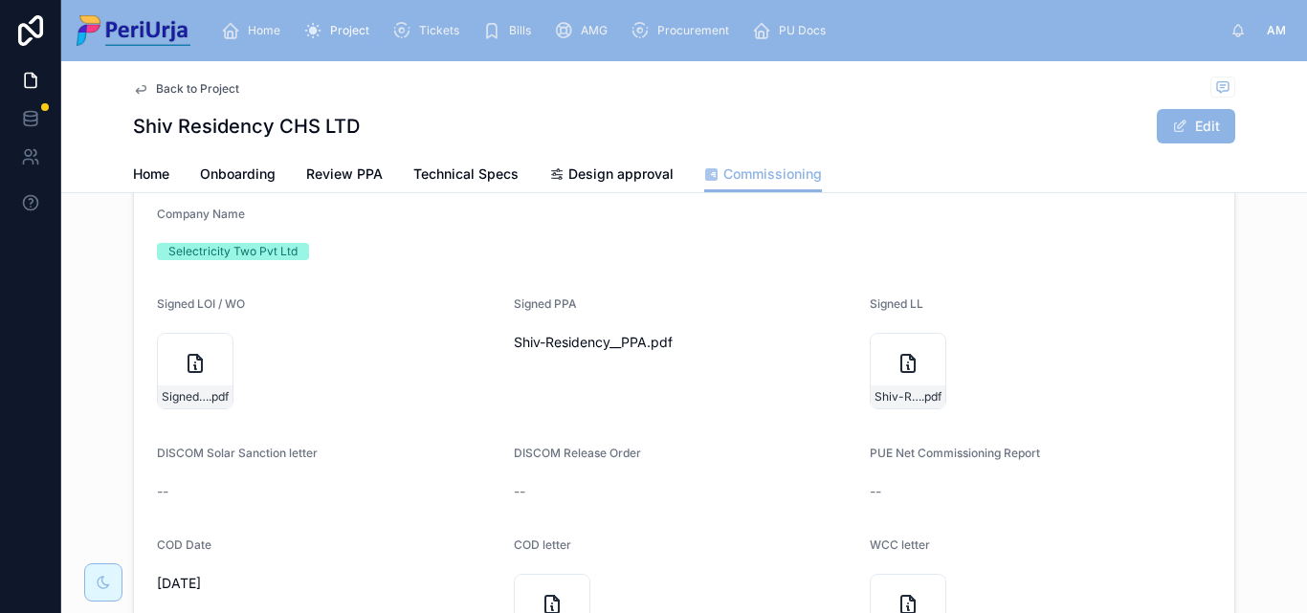
scroll to position [0, 0]
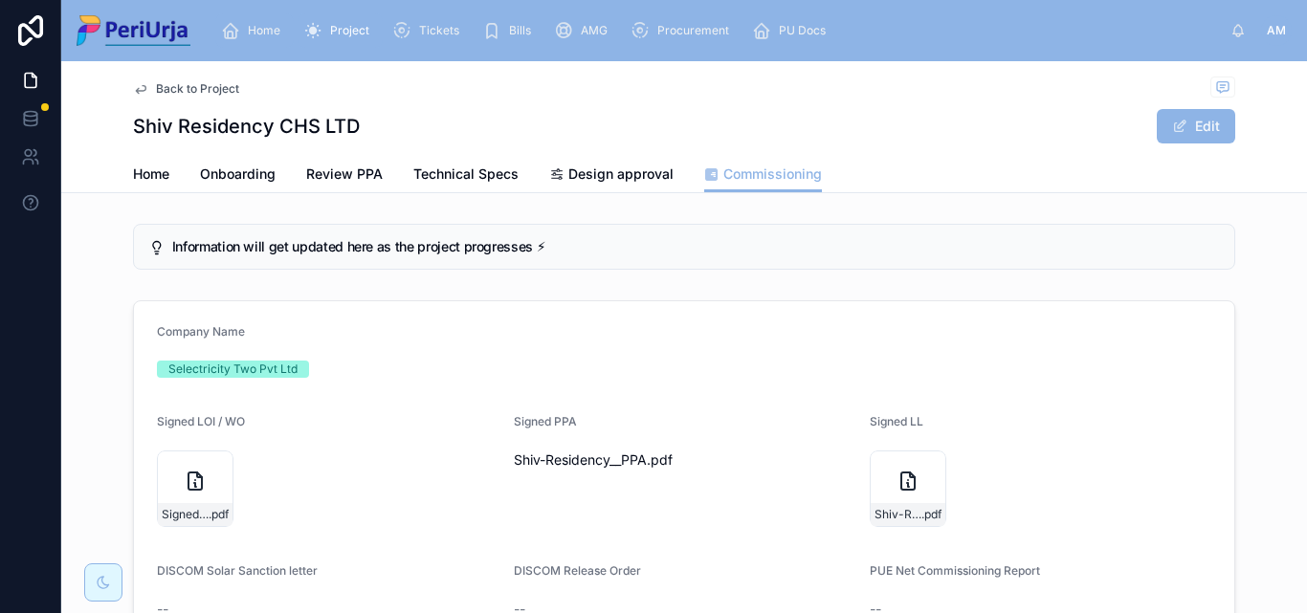
click at [259, 22] on div "Home" at bounding box center [254, 30] width 67 height 31
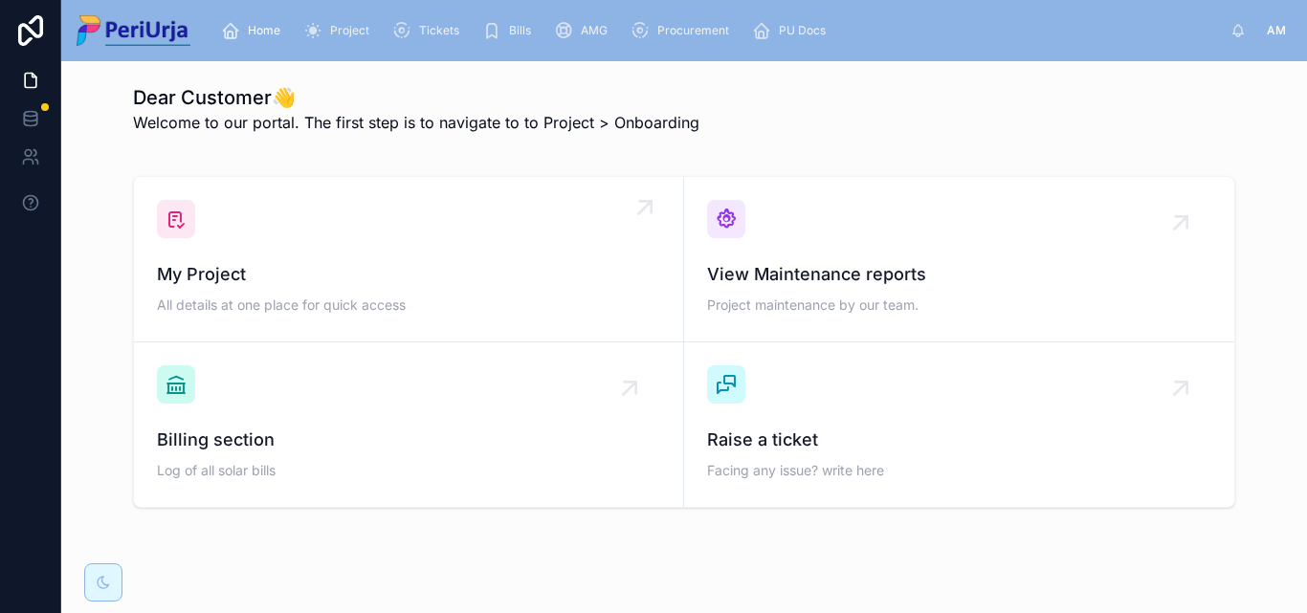
click at [274, 309] on span "All details at one place for quick access" at bounding box center [408, 305] width 503 height 19
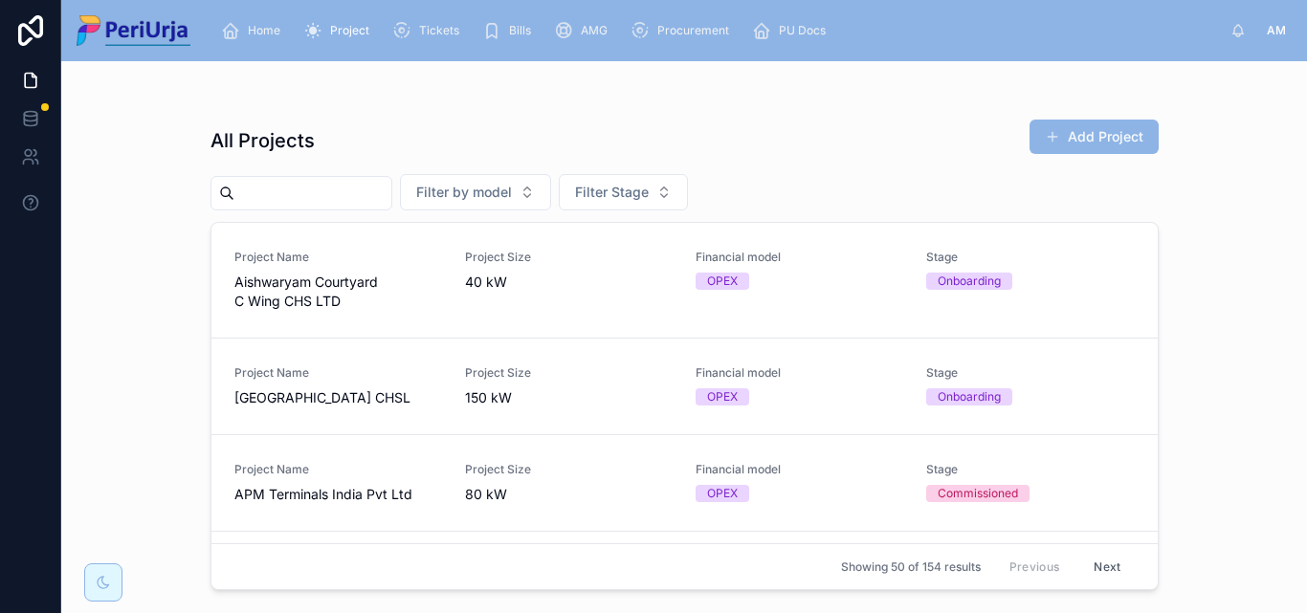
click at [268, 198] on input "text" at bounding box center [312, 193] width 157 height 27
paste input "**********"
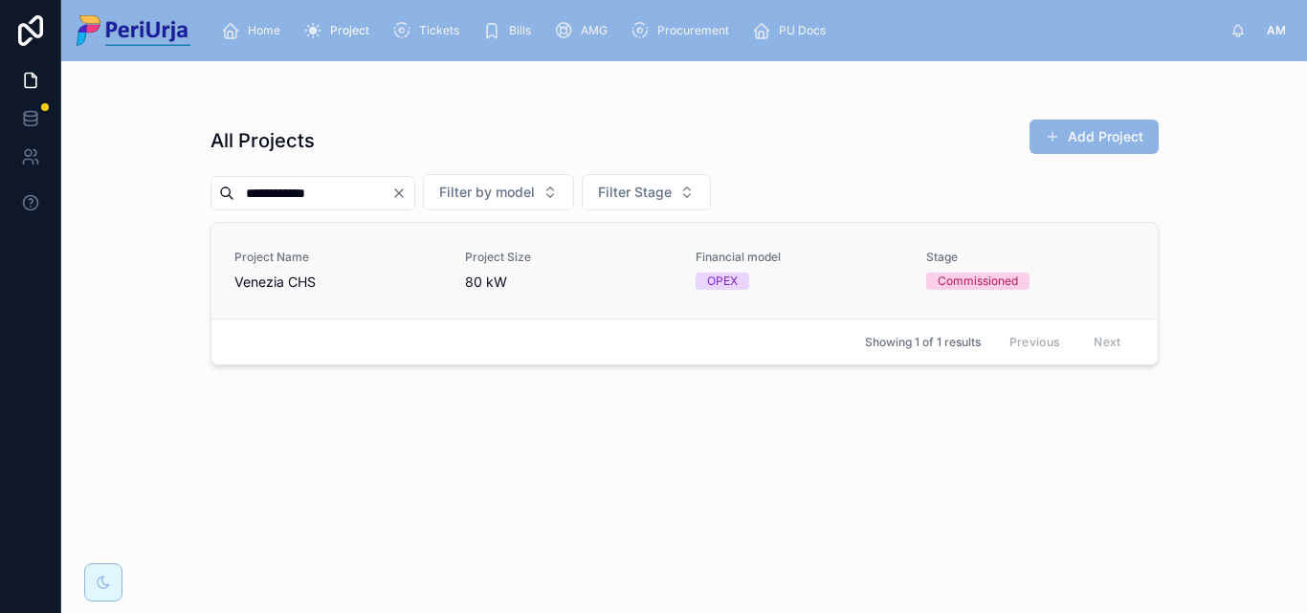
type input "**********"
click at [242, 284] on span "Venezia CHS" at bounding box center [338, 282] width 208 height 19
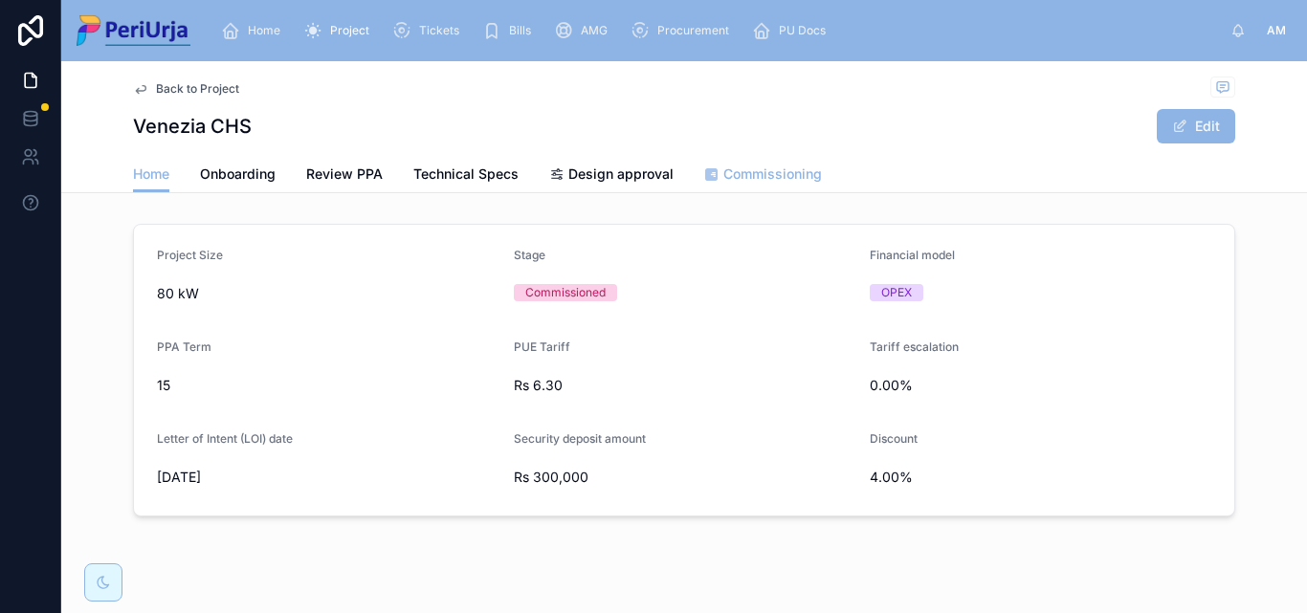
click at [740, 179] on span "Commissioning" at bounding box center [772, 174] width 99 height 19
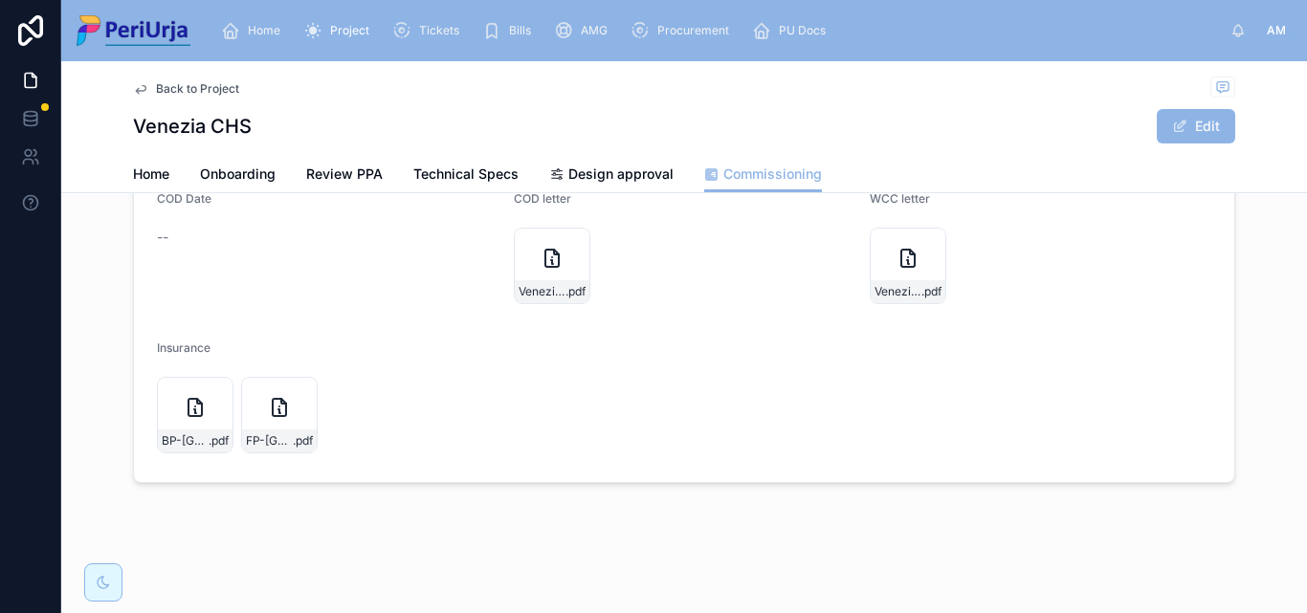
scroll to position [368, 0]
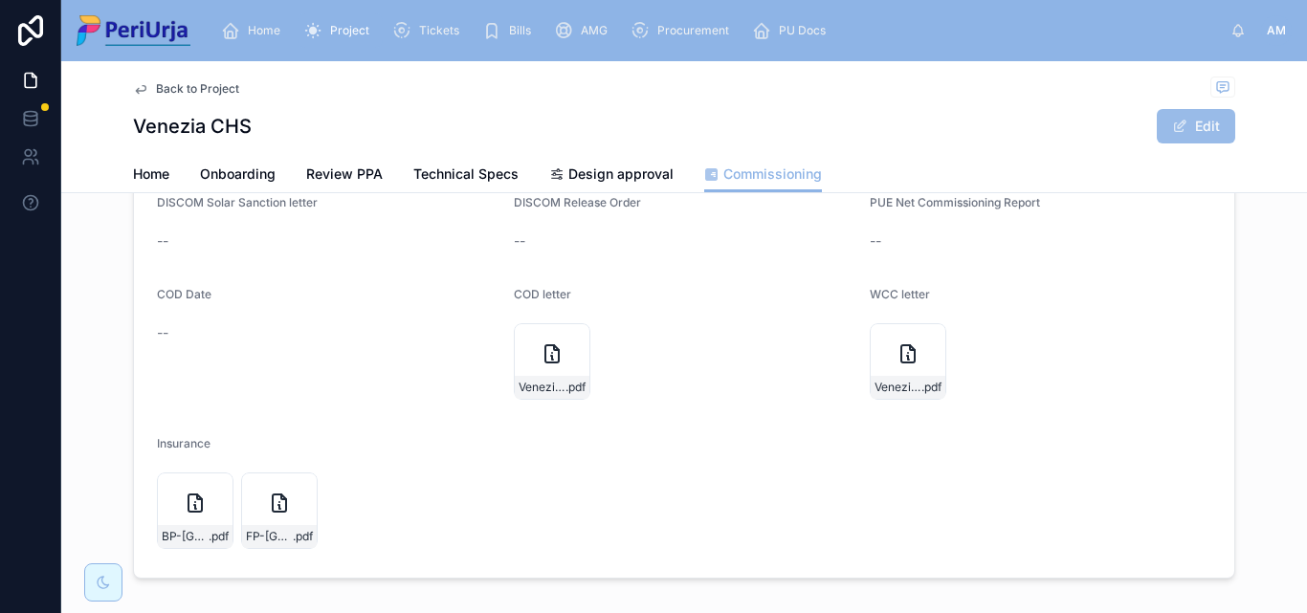
click at [1210, 126] on button "Edit" at bounding box center [1196, 126] width 78 height 34
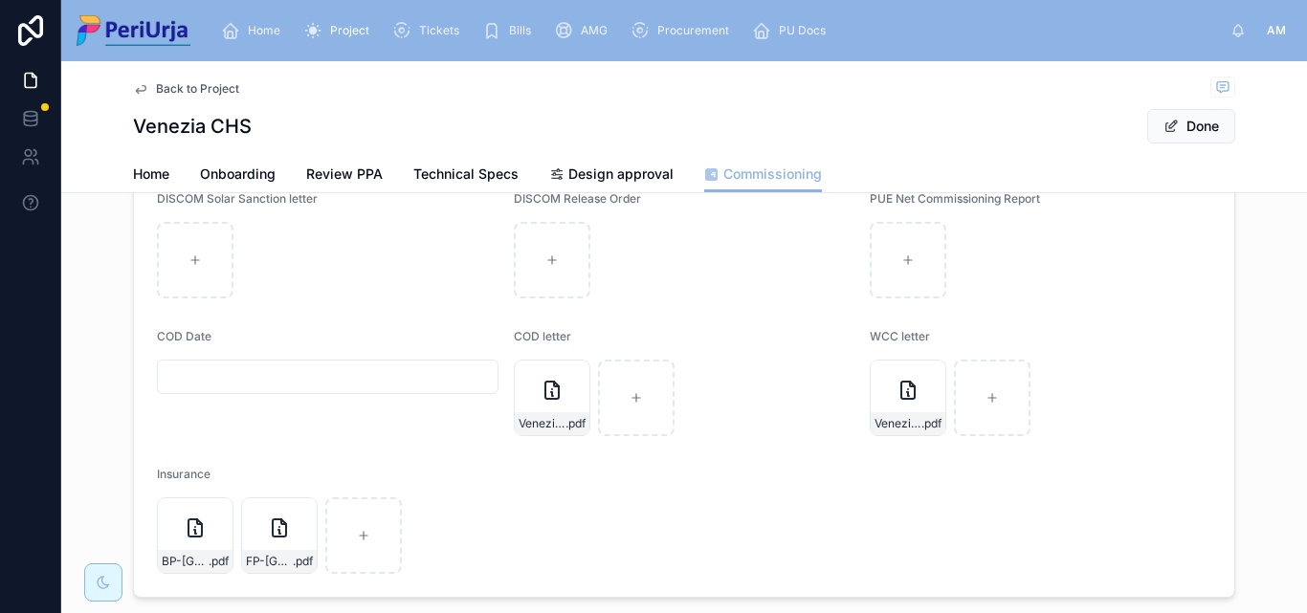
scroll to position [376, 0]
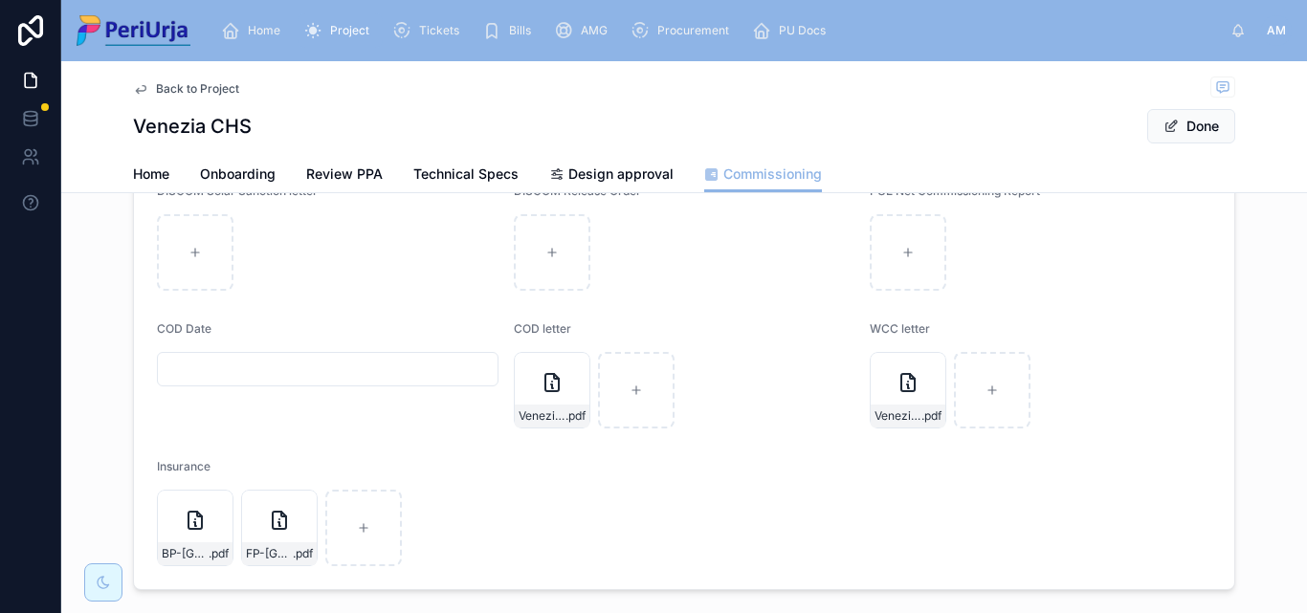
click at [230, 367] on input "text" at bounding box center [328, 369] width 340 height 27
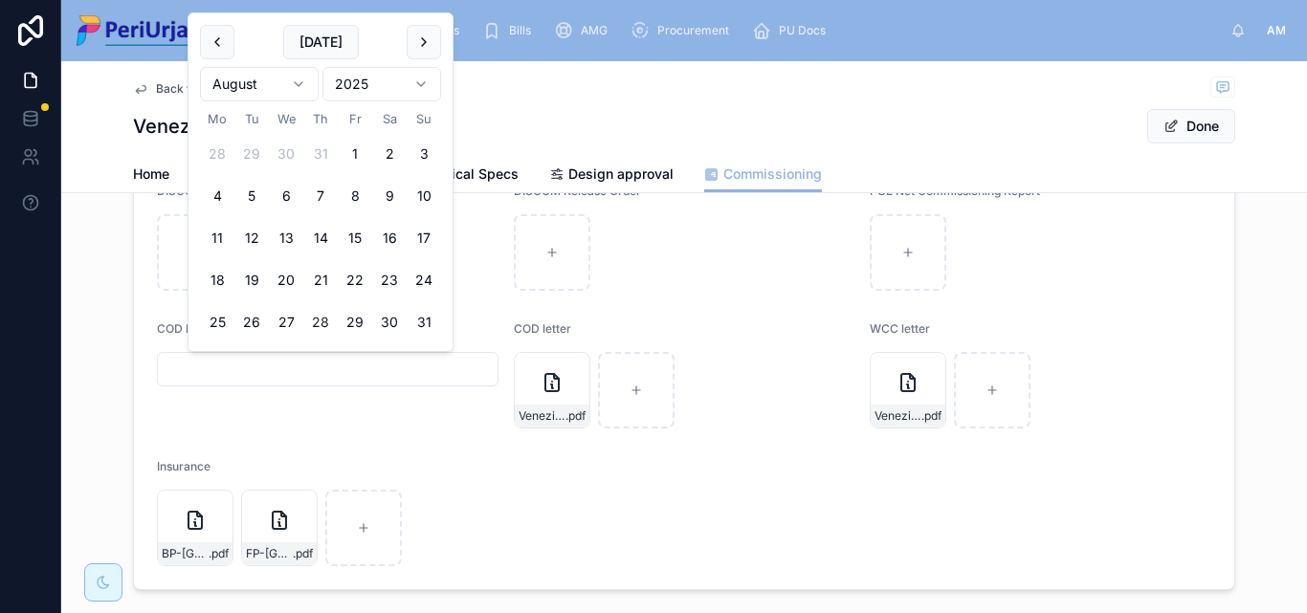
click at [413, 80] on html "Home Project Tickets Bills AMG Procurement PU Docs AM Anita More Back to Projec…" at bounding box center [653, 306] width 1307 height 613
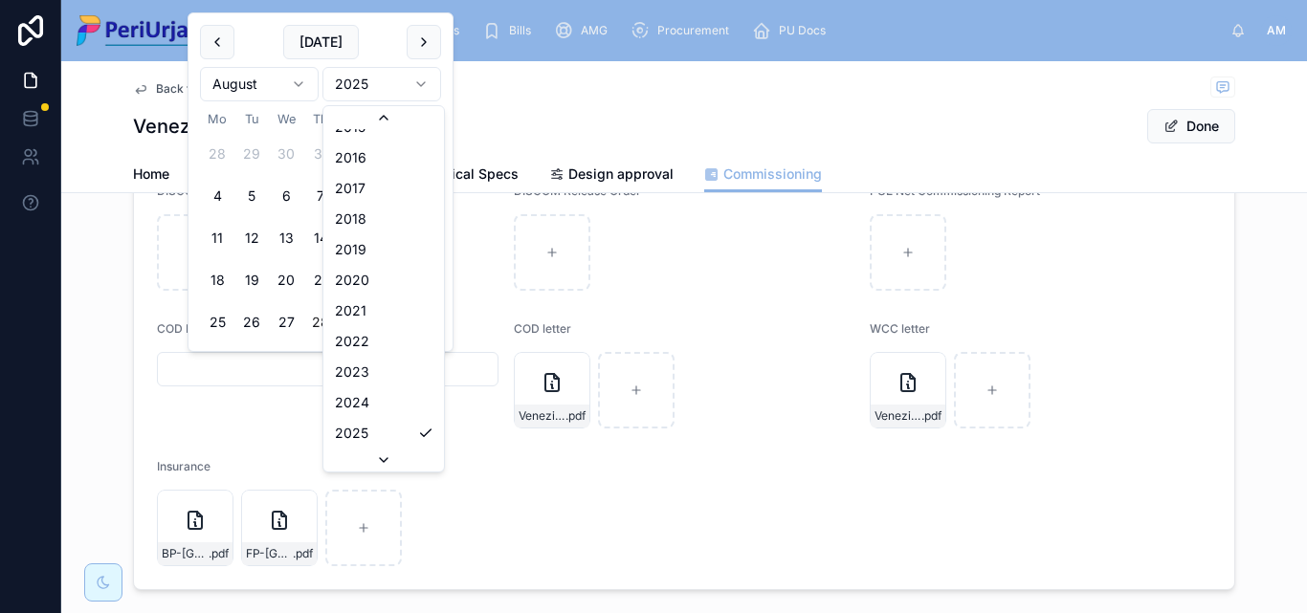
scroll to position [3634, 0]
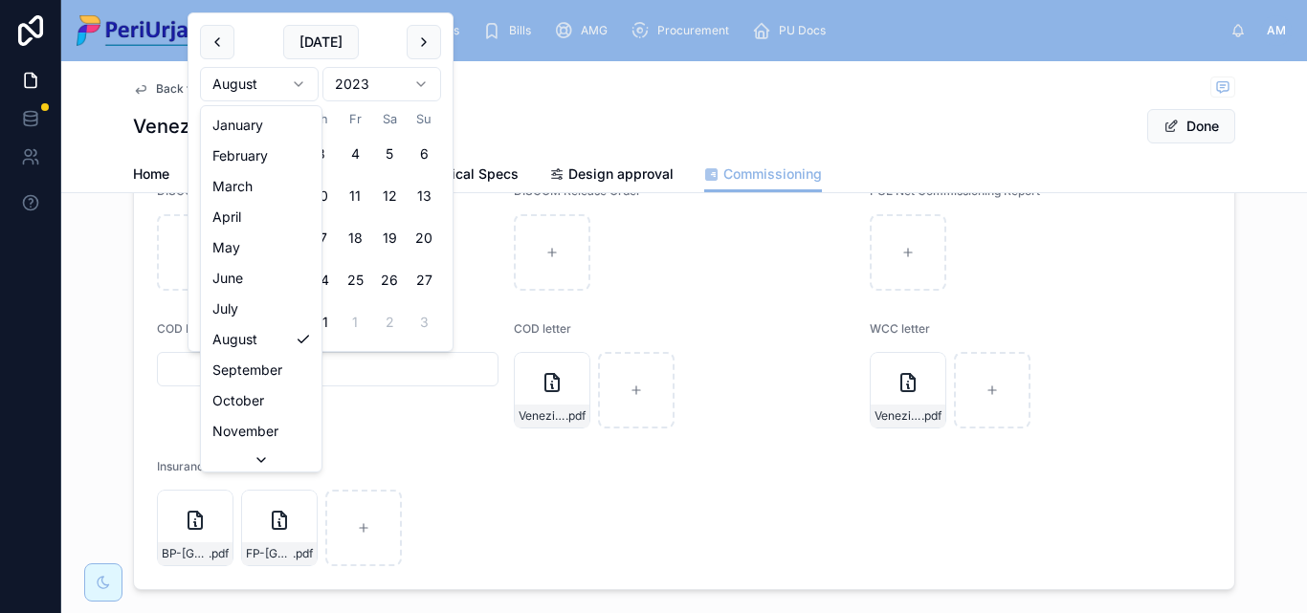
click at [298, 90] on html "Home Project Tickets Bills AMG Procurement PU Docs AM Anita More Back to Projec…" at bounding box center [653, 306] width 1307 height 613
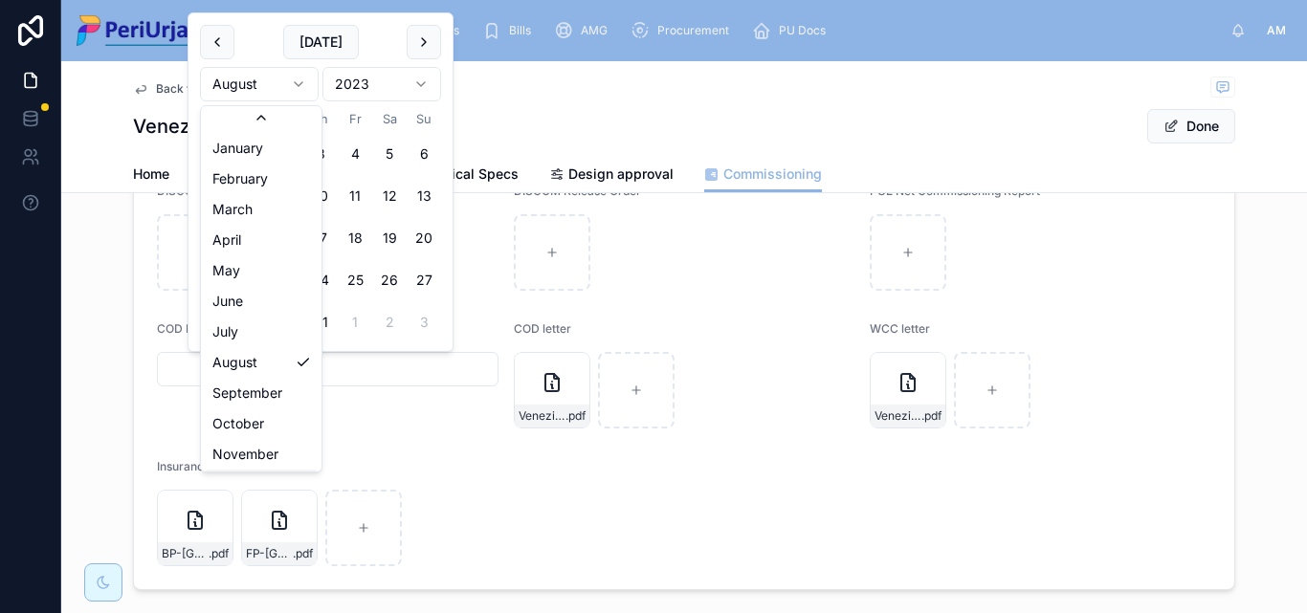
scroll to position [33, 0]
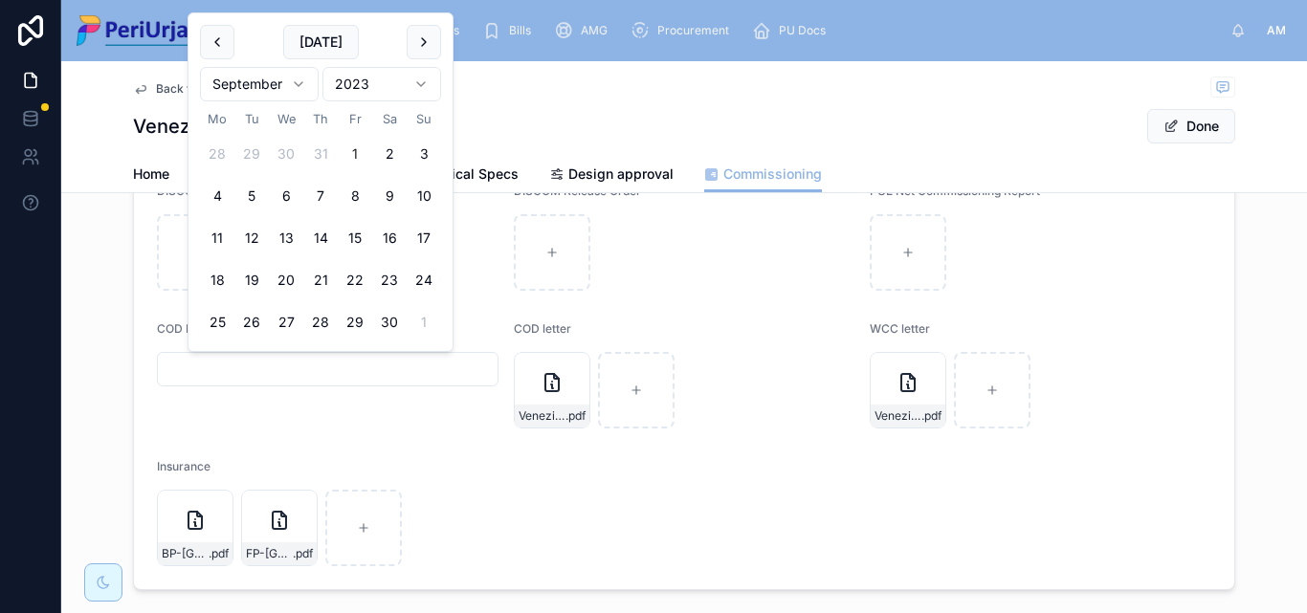
click at [364, 156] on button "1" at bounding box center [355, 154] width 34 height 34
type input "**********"
click at [1200, 125] on button "Done" at bounding box center [1191, 126] width 88 height 34
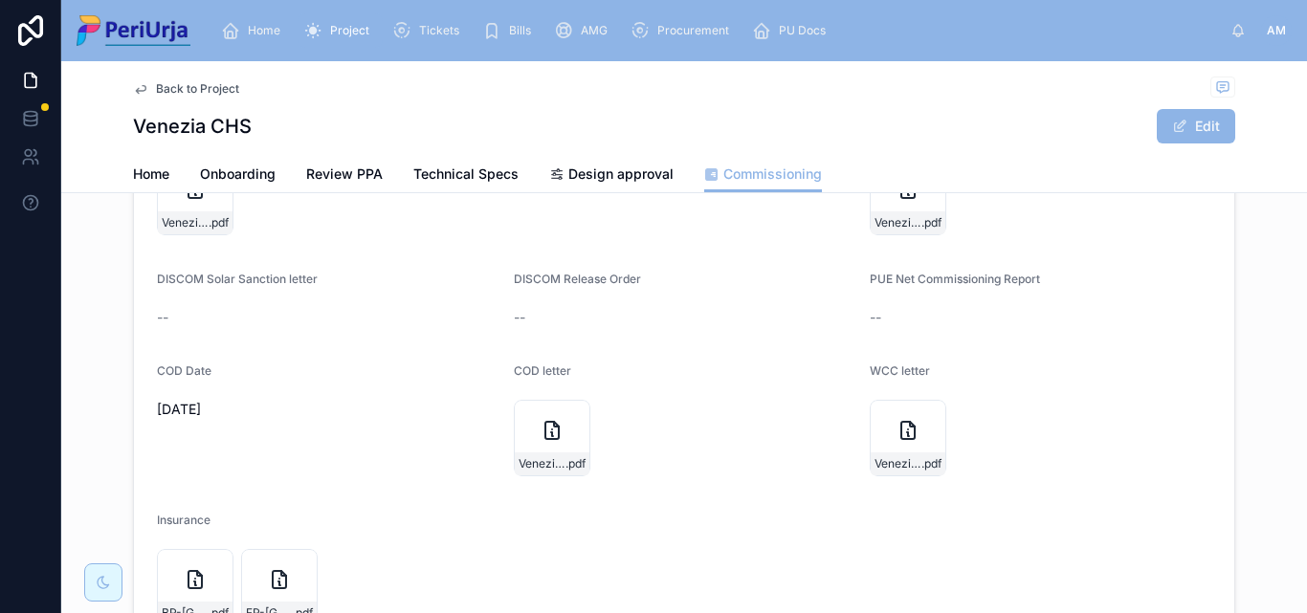
scroll to position [191, 0]
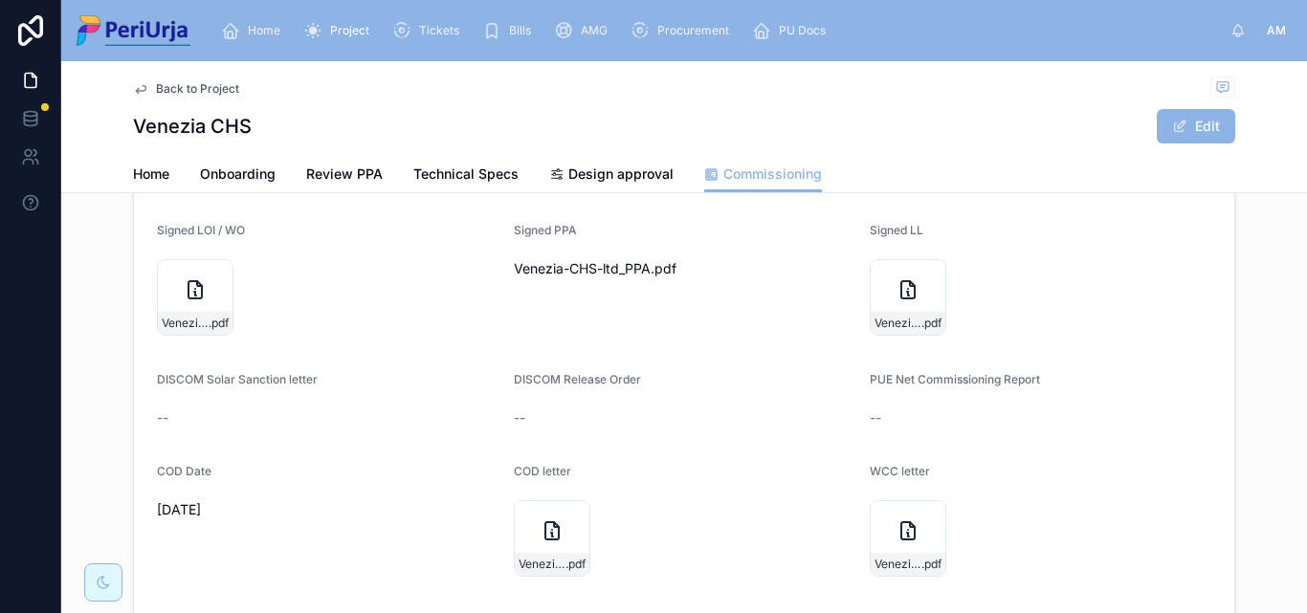
click at [255, 23] on span "Home" at bounding box center [264, 30] width 33 height 15
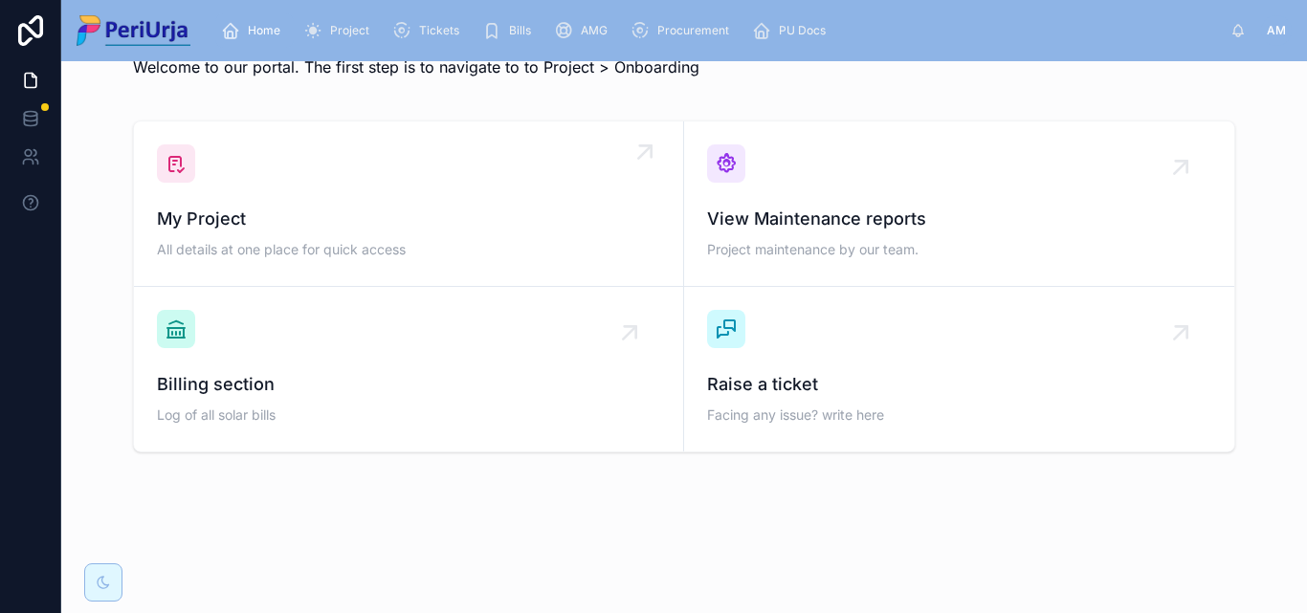
click at [271, 192] on div "My Project All details at one place for quick access" at bounding box center [408, 203] width 503 height 119
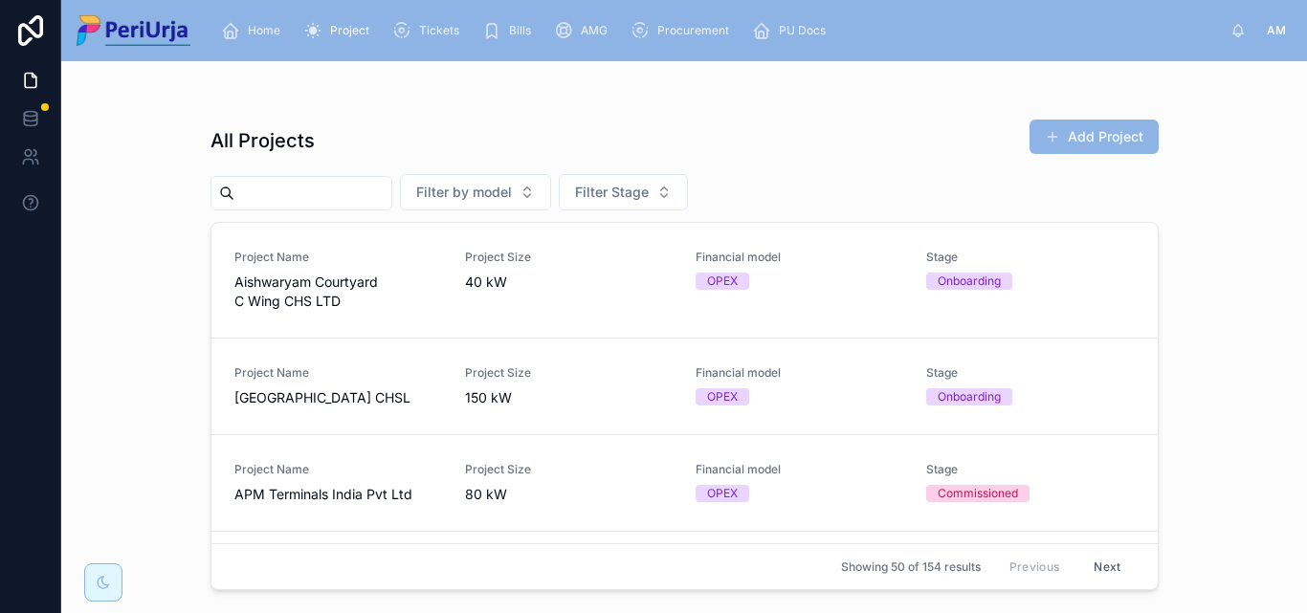
click at [258, 191] on input "text" at bounding box center [312, 193] width 157 height 27
paste input "**********"
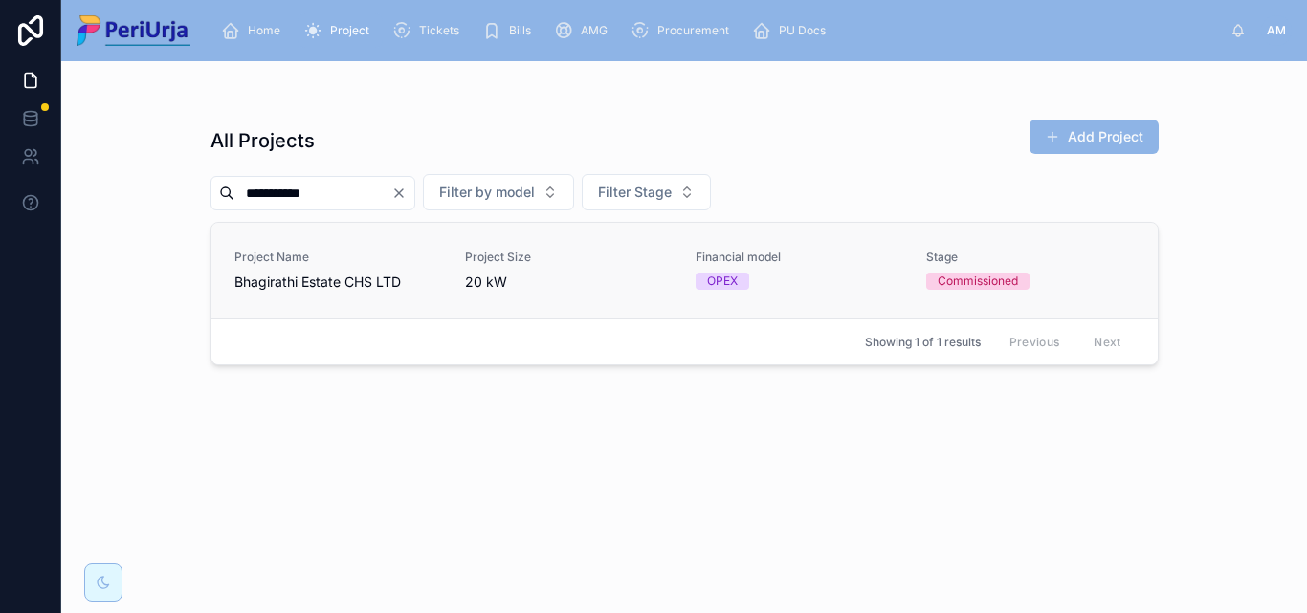
type input "**********"
click at [322, 284] on span "Bhagirathi Estate CHS LTD" at bounding box center [338, 282] width 208 height 19
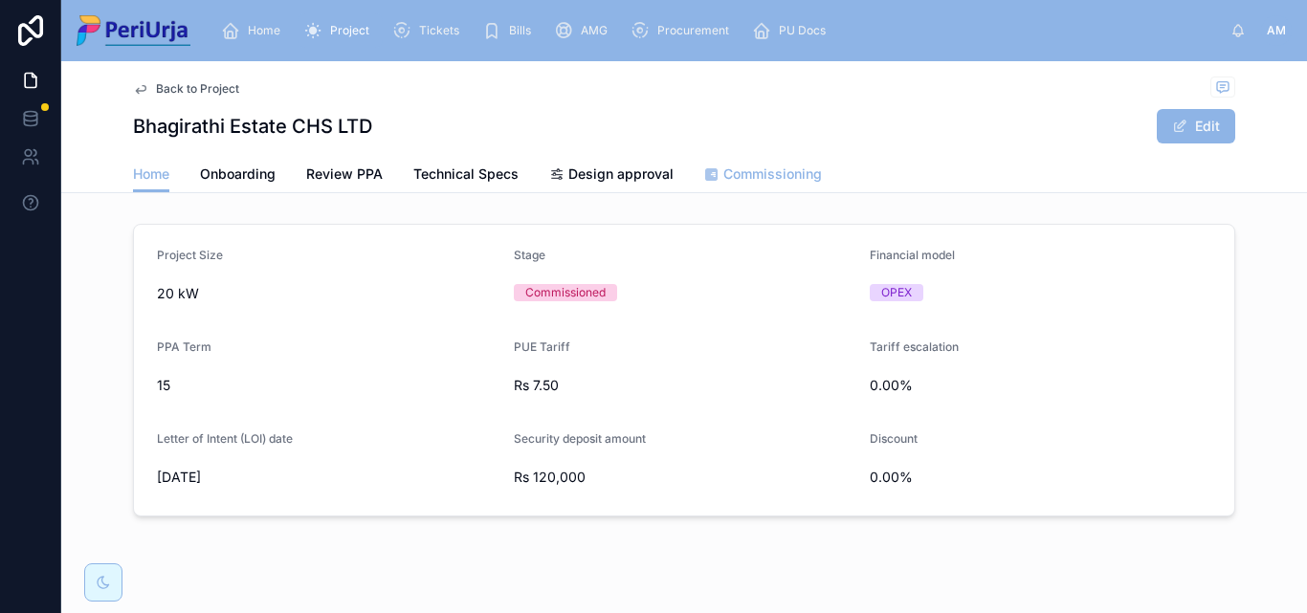
click at [771, 178] on span "Commissioning" at bounding box center [772, 174] width 99 height 19
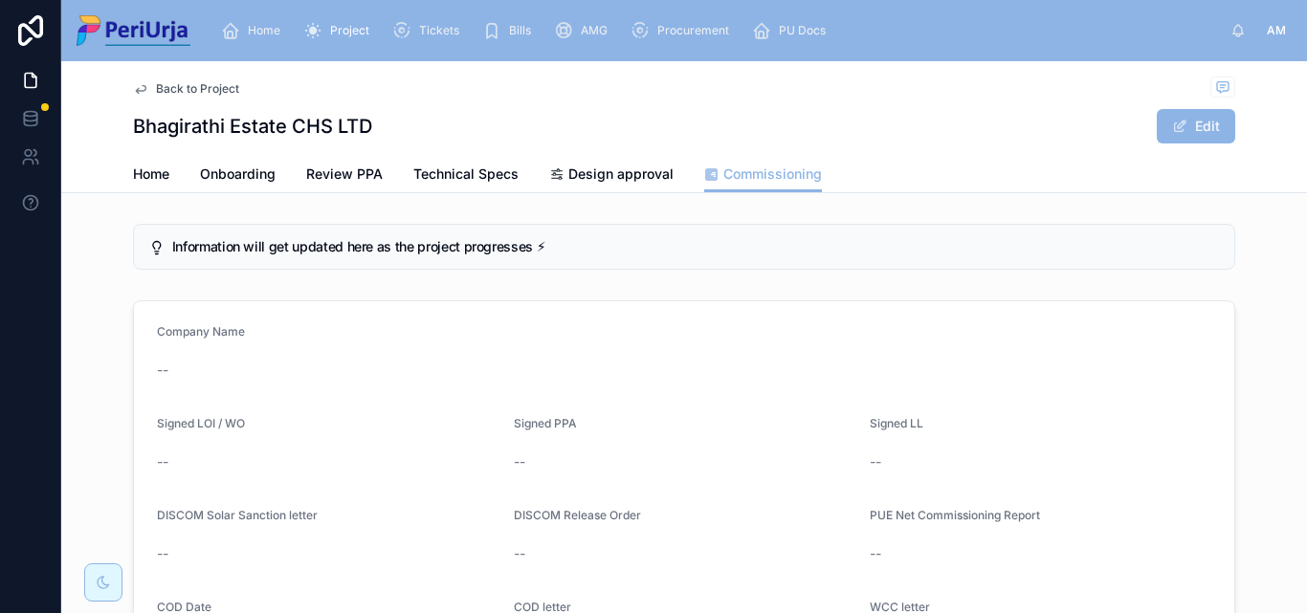
click at [255, 26] on span "Home" at bounding box center [264, 30] width 33 height 15
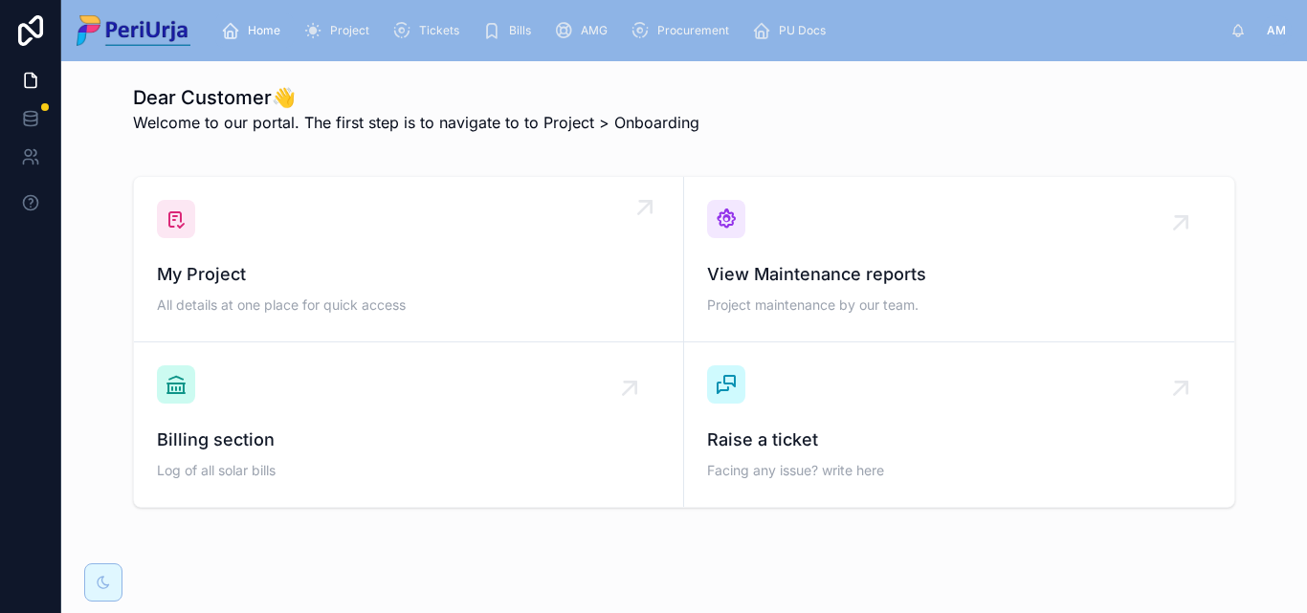
click at [275, 249] on div "My Project All details at one place for quick access" at bounding box center [408, 259] width 503 height 119
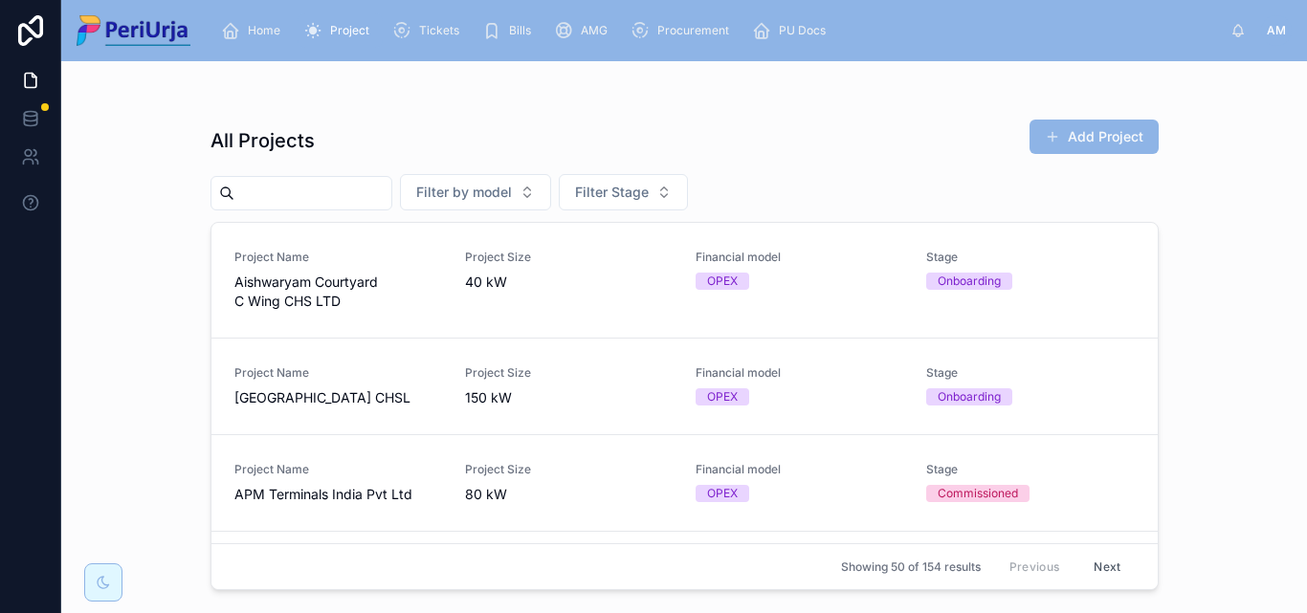
drag, startPoint x: 412, startPoint y: 259, endPoint x: 336, endPoint y: 192, distance: 101.7
click at [336, 192] on input "text" at bounding box center [312, 193] width 157 height 27
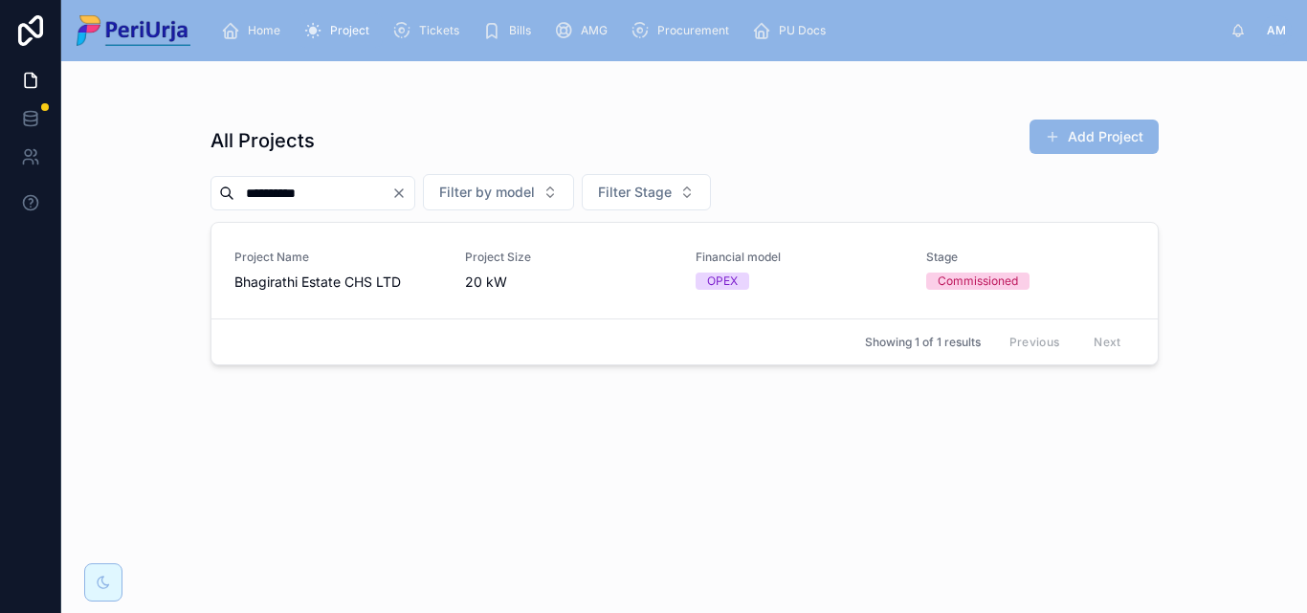
type input "**********"
click at [339, 271] on div "Project Name Bhagirathi Estate CHS LTD" at bounding box center [338, 271] width 208 height 42
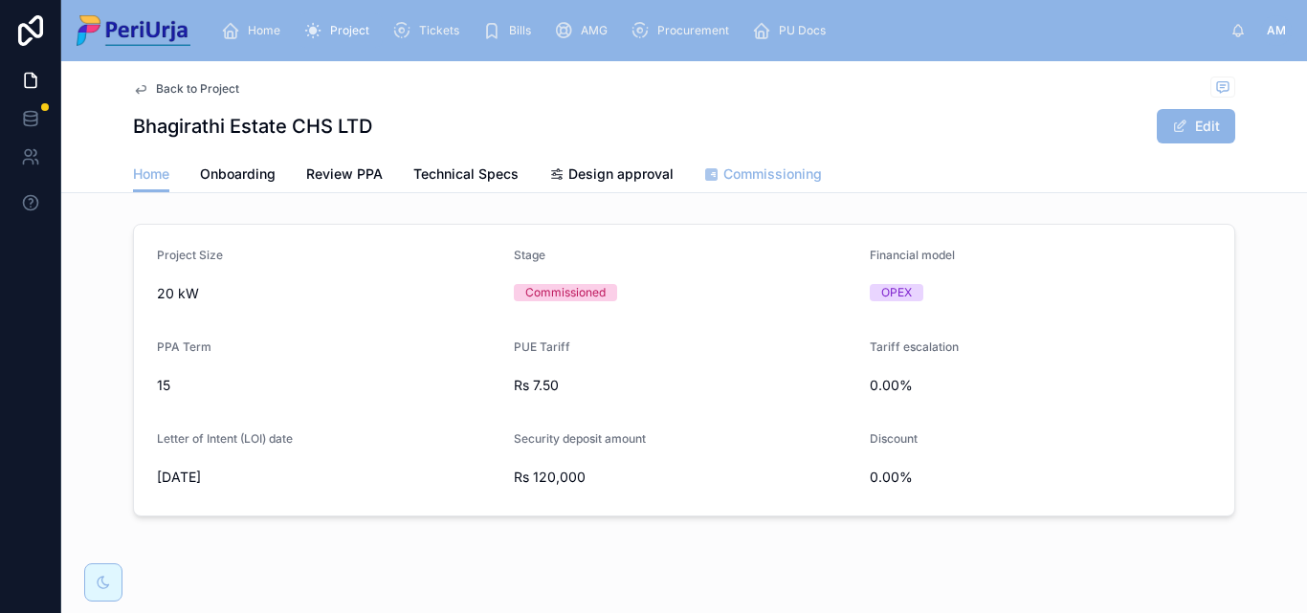
click at [766, 182] on span "Commissioning" at bounding box center [772, 174] width 99 height 19
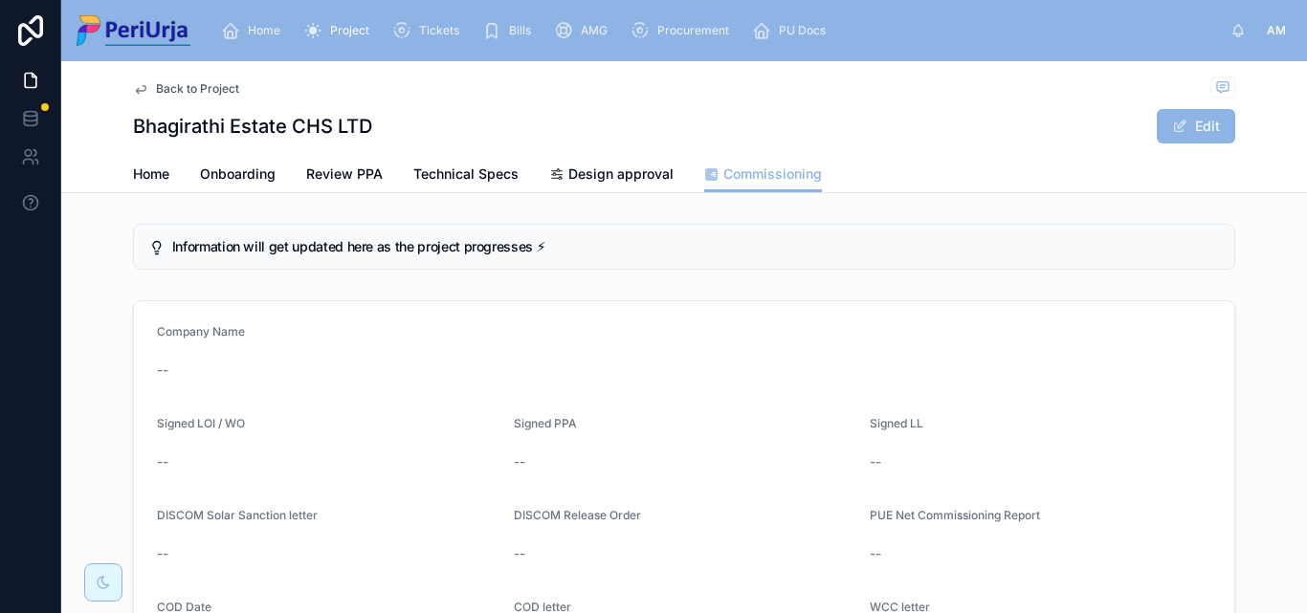
click at [259, 11] on div "Home Project Tickets Bills AMG Procurement PU Docs" at bounding box center [718, 31] width 1025 height 42
click at [259, 40] on div "Home" at bounding box center [254, 30] width 67 height 31
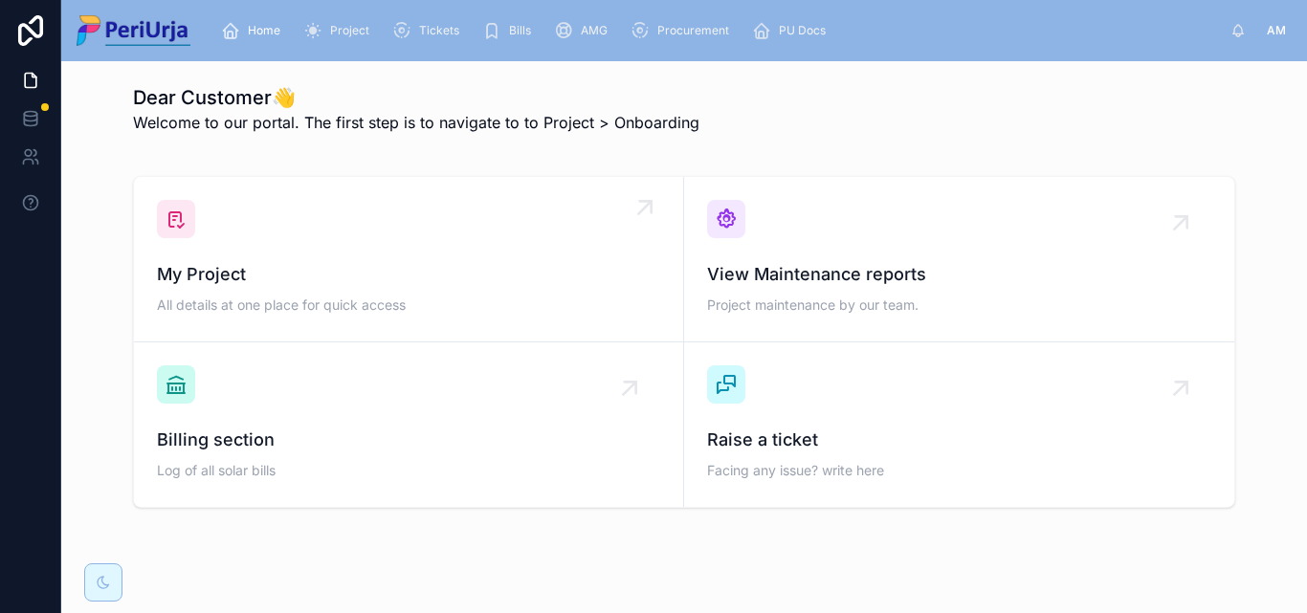
click at [287, 216] on div "My Project All details at one place for quick access" at bounding box center [408, 259] width 503 height 119
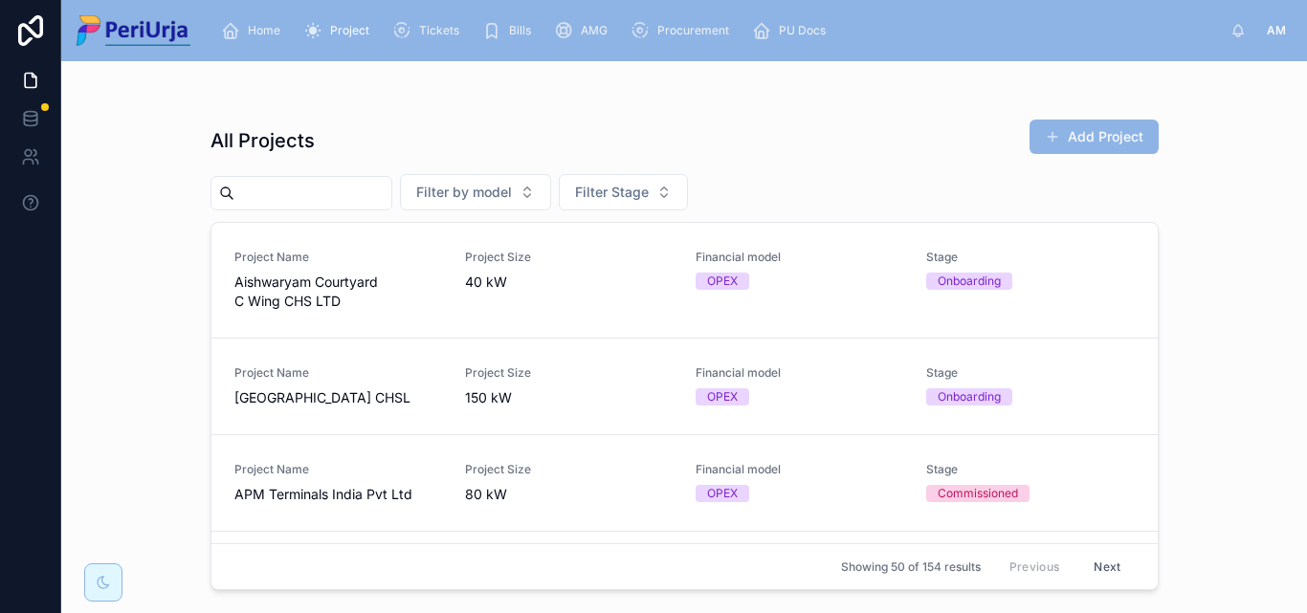
click at [322, 195] on input "text" at bounding box center [312, 193] width 157 height 27
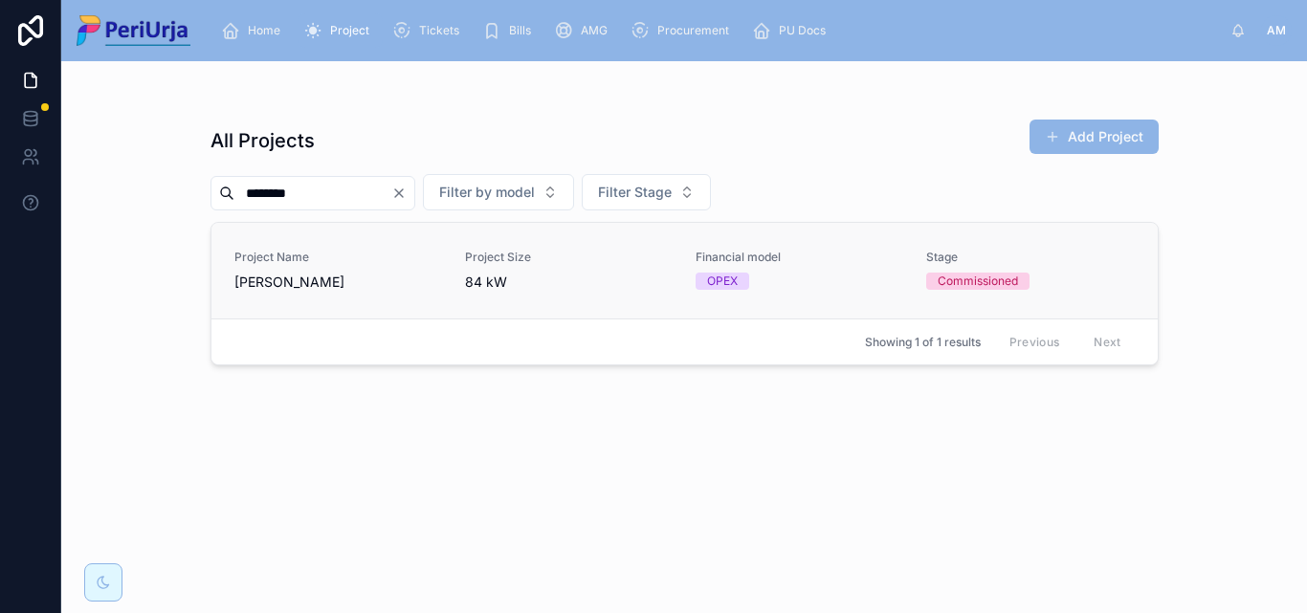
type input "*******"
click at [294, 264] on span "Project Name" at bounding box center [338, 257] width 208 height 15
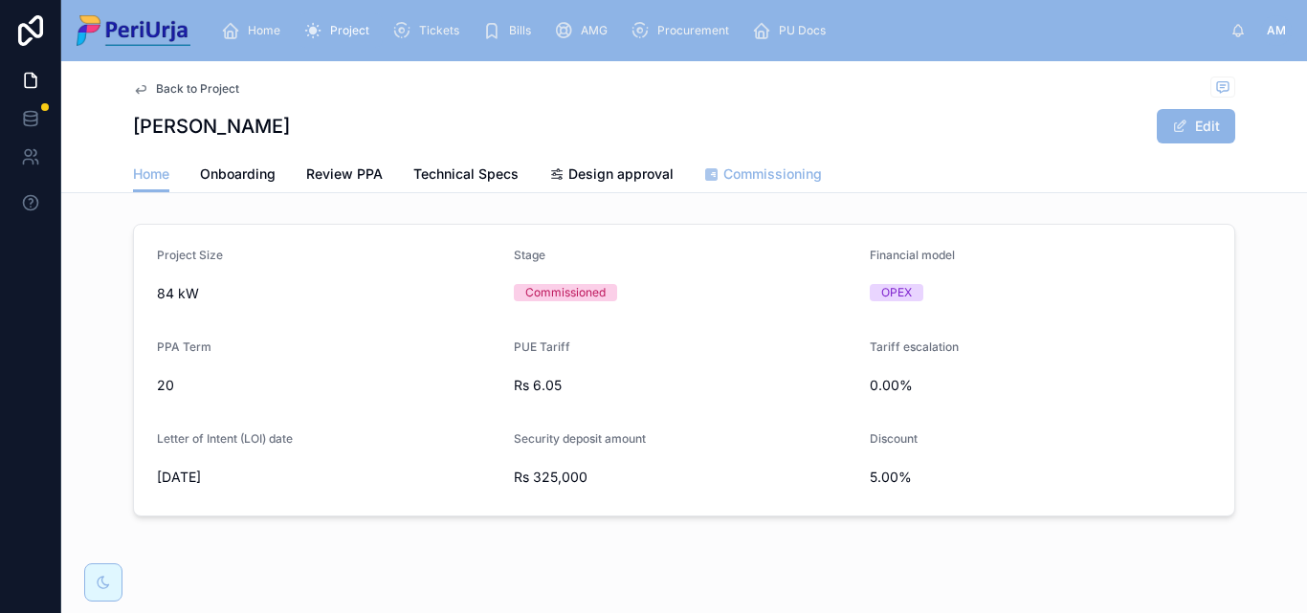
click at [777, 161] on link "Commissioning" at bounding box center [763, 176] width 118 height 38
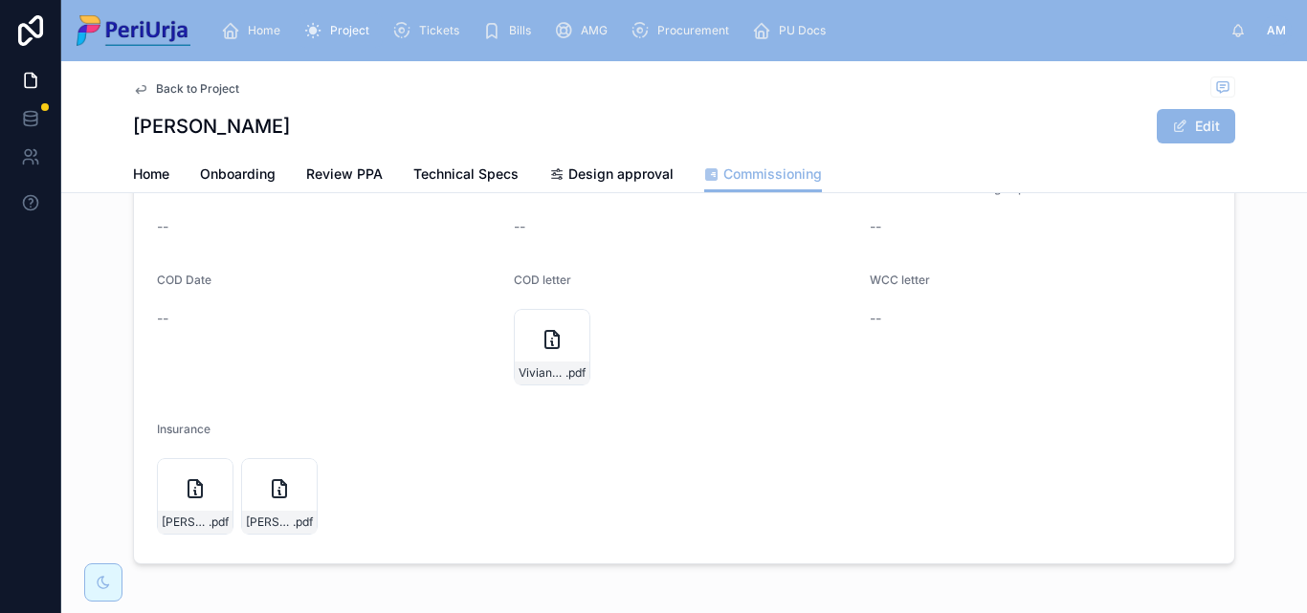
scroll to position [191, 0]
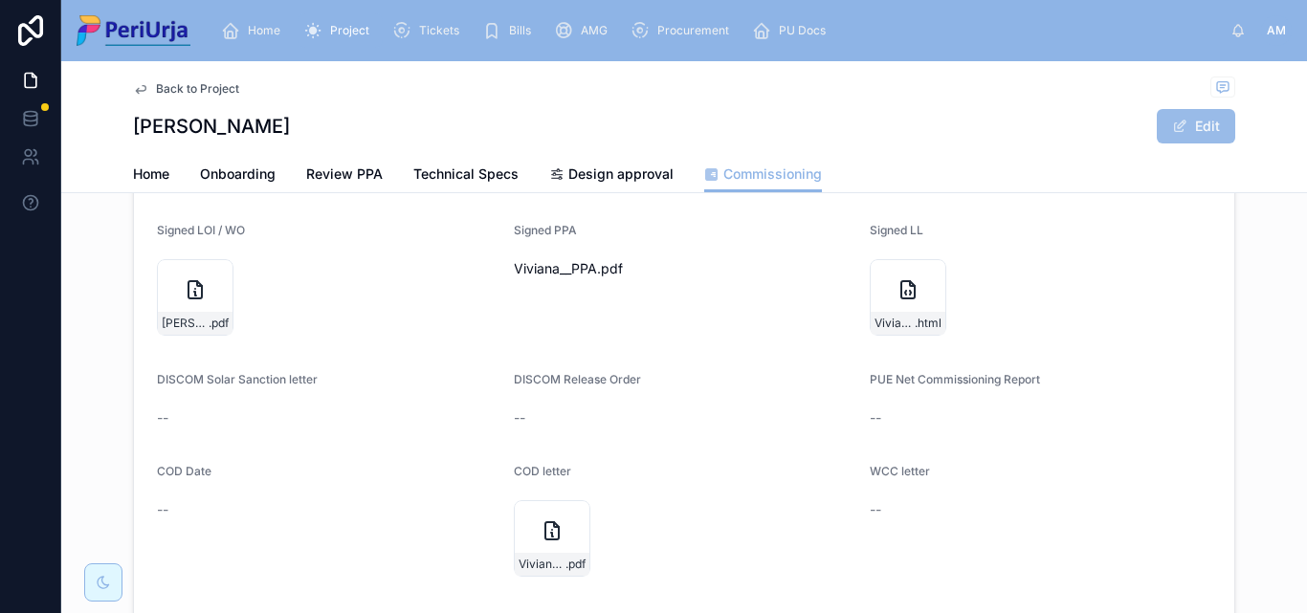
click at [1195, 114] on button "Edit" at bounding box center [1196, 126] width 78 height 34
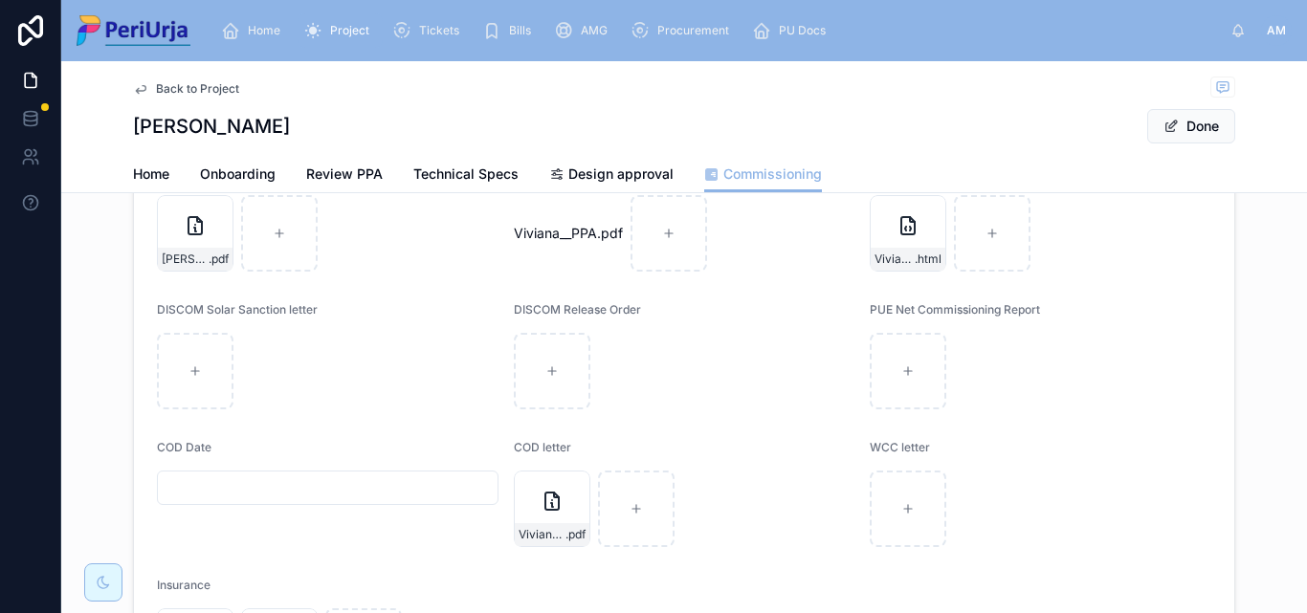
scroll to position [287, 0]
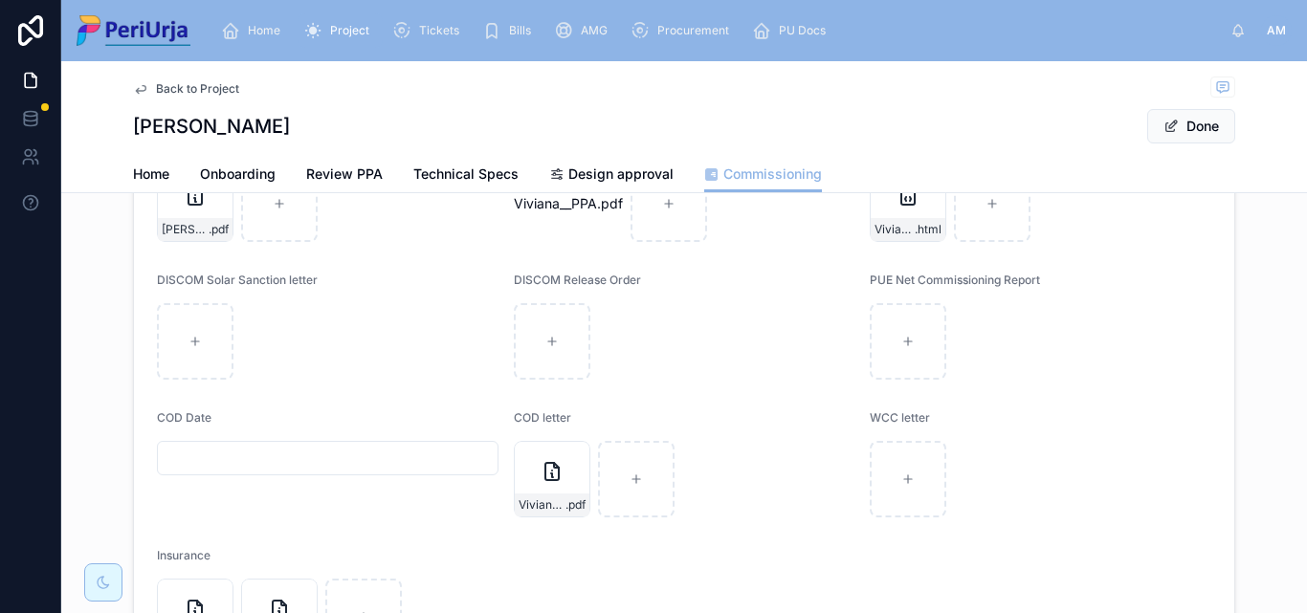
click at [203, 446] on input "text" at bounding box center [328, 458] width 340 height 27
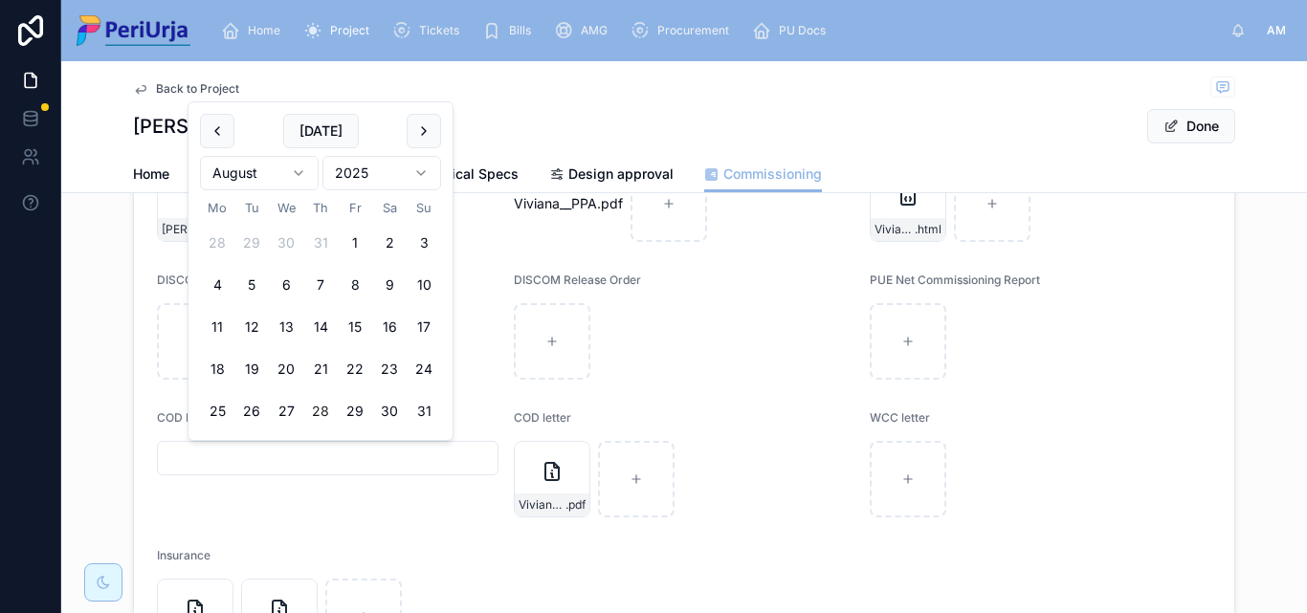
click at [421, 175] on html "Home Project Tickets Bills AMG Procurement PU Docs AM Anita More Back to Projec…" at bounding box center [653, 306] width 1307 height 613
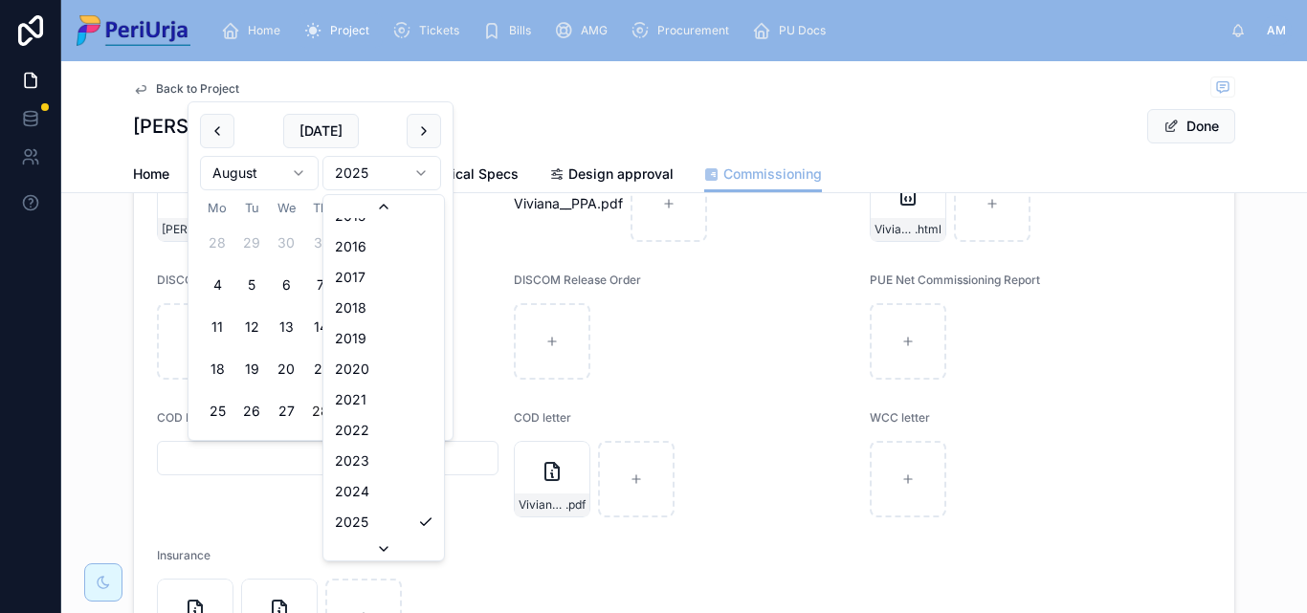
scroll to position [3604, 0]
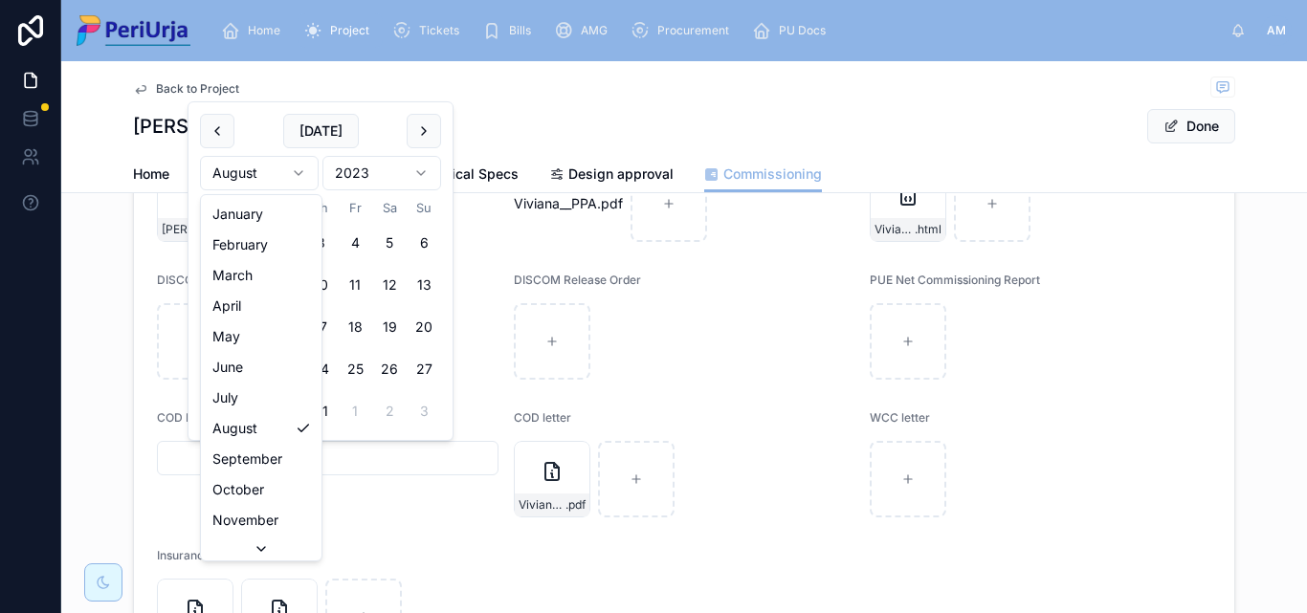
click at [300, 179] on html "Home Project Tickets Bills AMG Procurement PU Docs AM Anita More Back to Projec…" at bounding box center [653, 306] width 1307 height 613
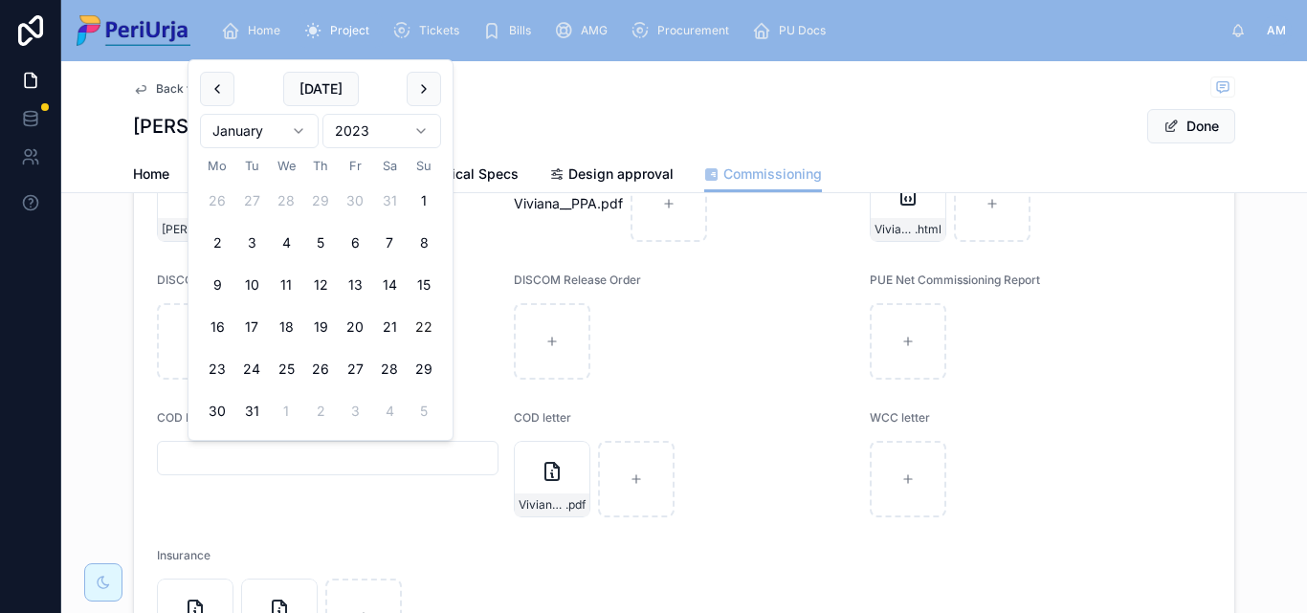
click at [431, 324] on button "22" at bounding box center [424, 327] width 34 height 34
type input "**********"
click at [1174, 112] on button "Done" at bounding box center [1191, 126] width 88 height 34
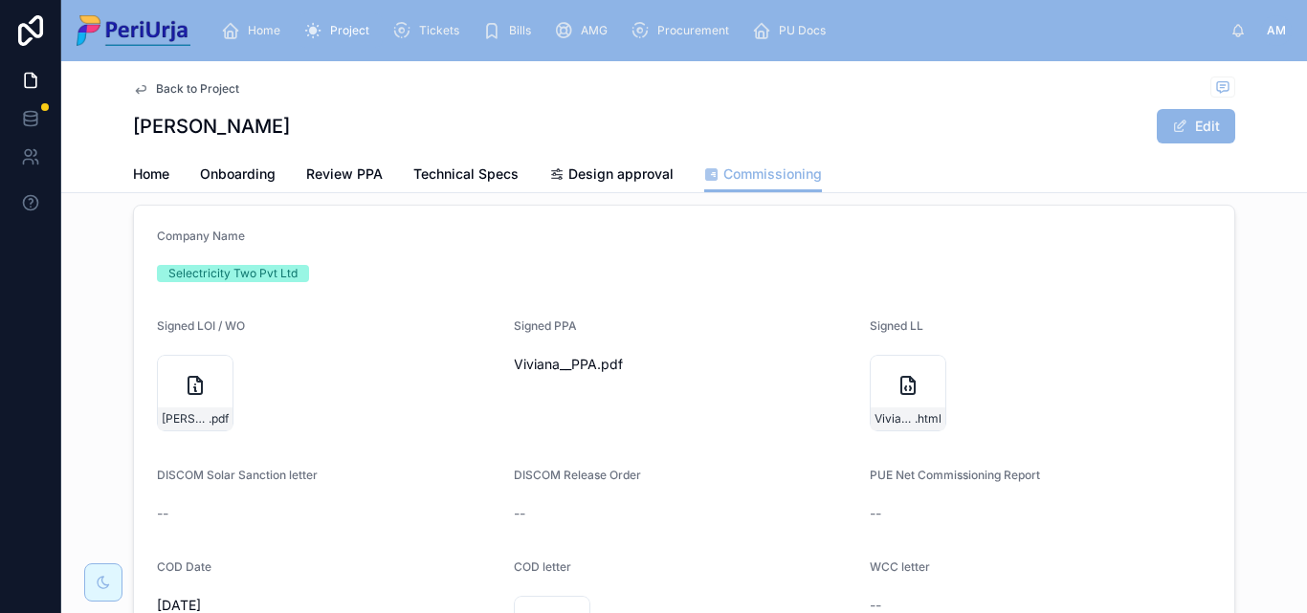
scroll to position [287, 0]
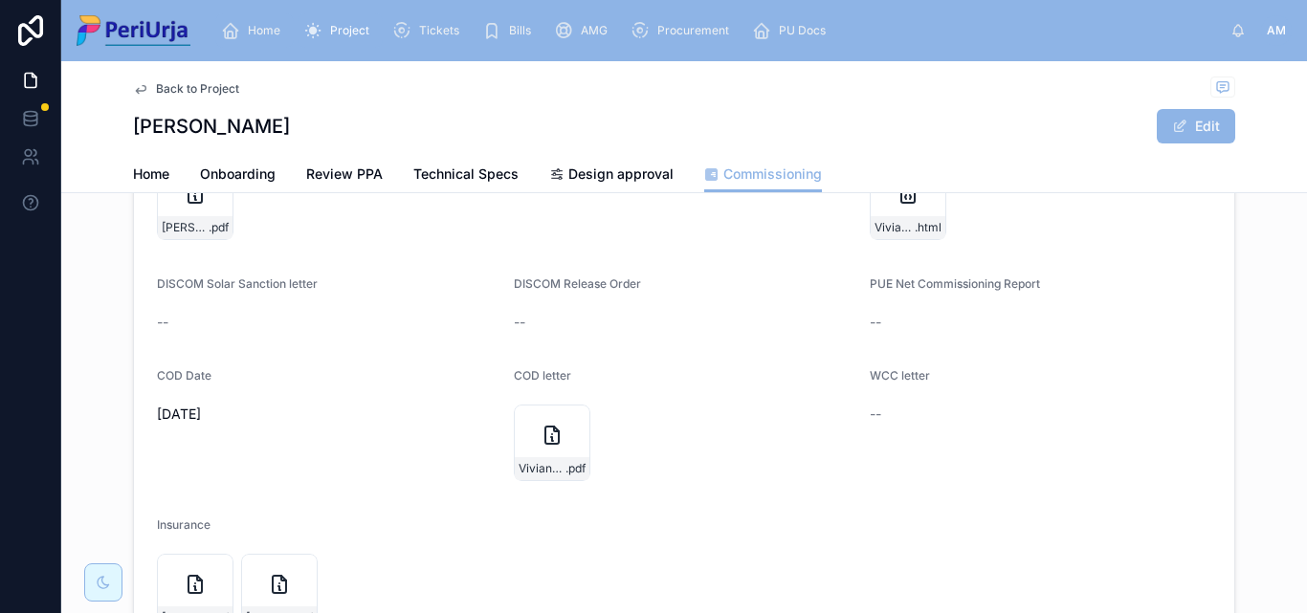
click at [278, 20] on div "Home" at bounding box center [254, 30] width 67 height 31
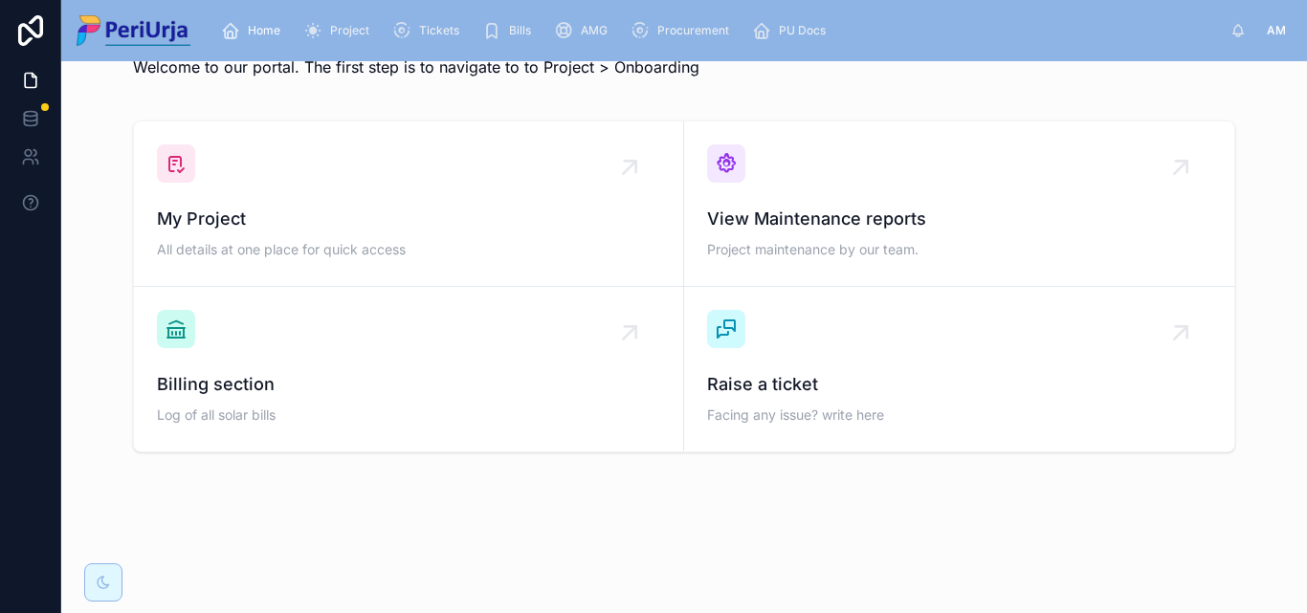
scroll to position [56, 0]
click at [261, 221] on span "My Project" at bounding box center [408, 219] width 503 height 27
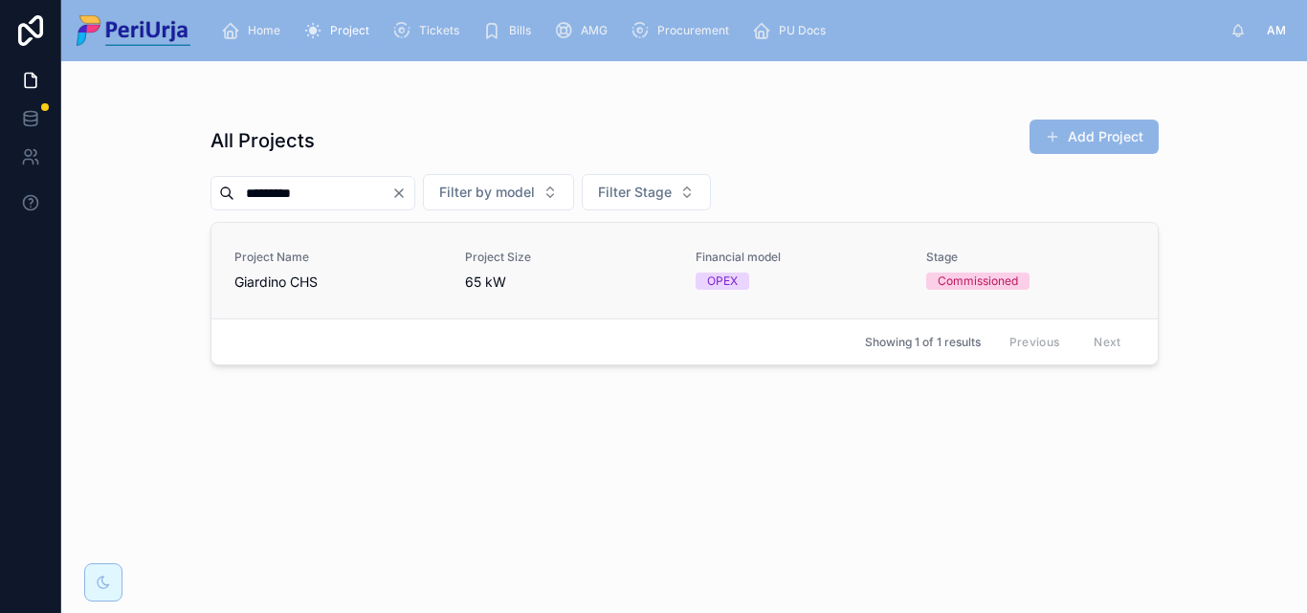
type input "********"
click at [265, 276] on span "Giardino CHS" at bounding box center [338, 282] width 208 height 19
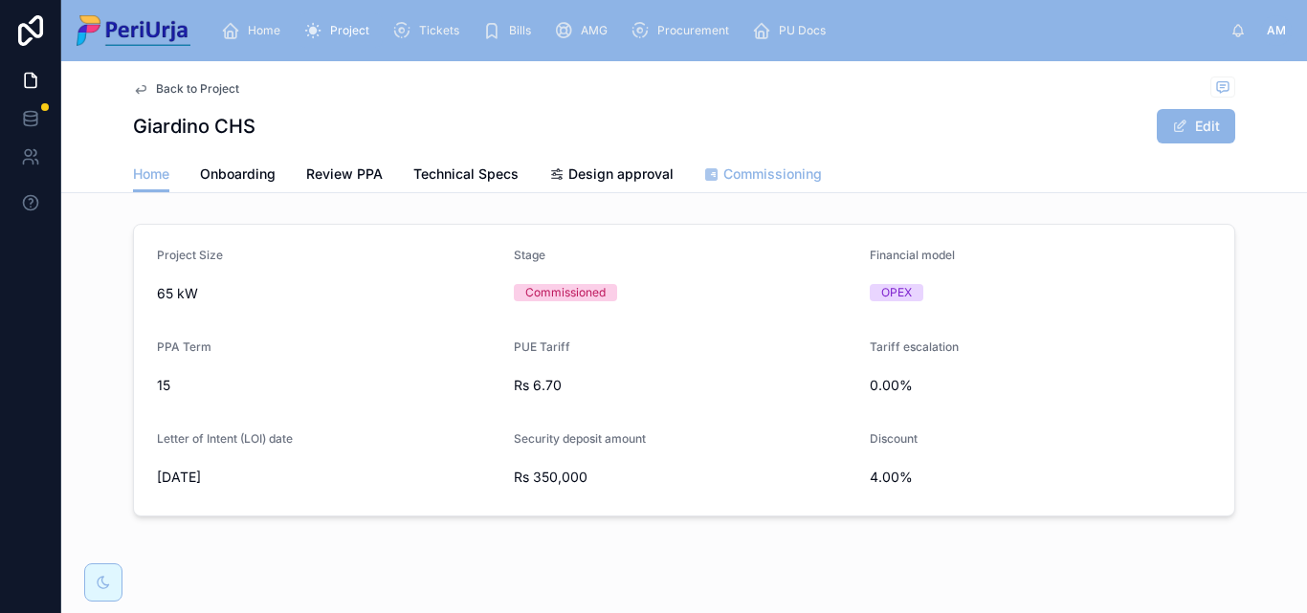
click at [746, 173] on span "Commissioning" at bounding box center [772, 174] width 99 height 19
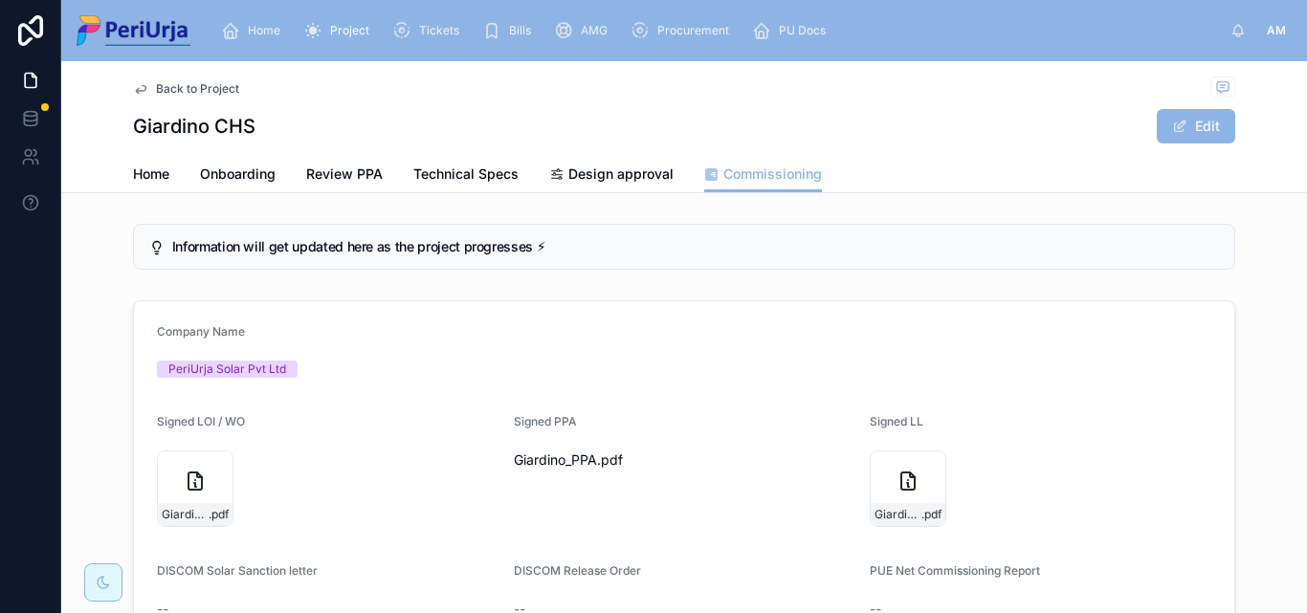
scroll to position [287, 0]
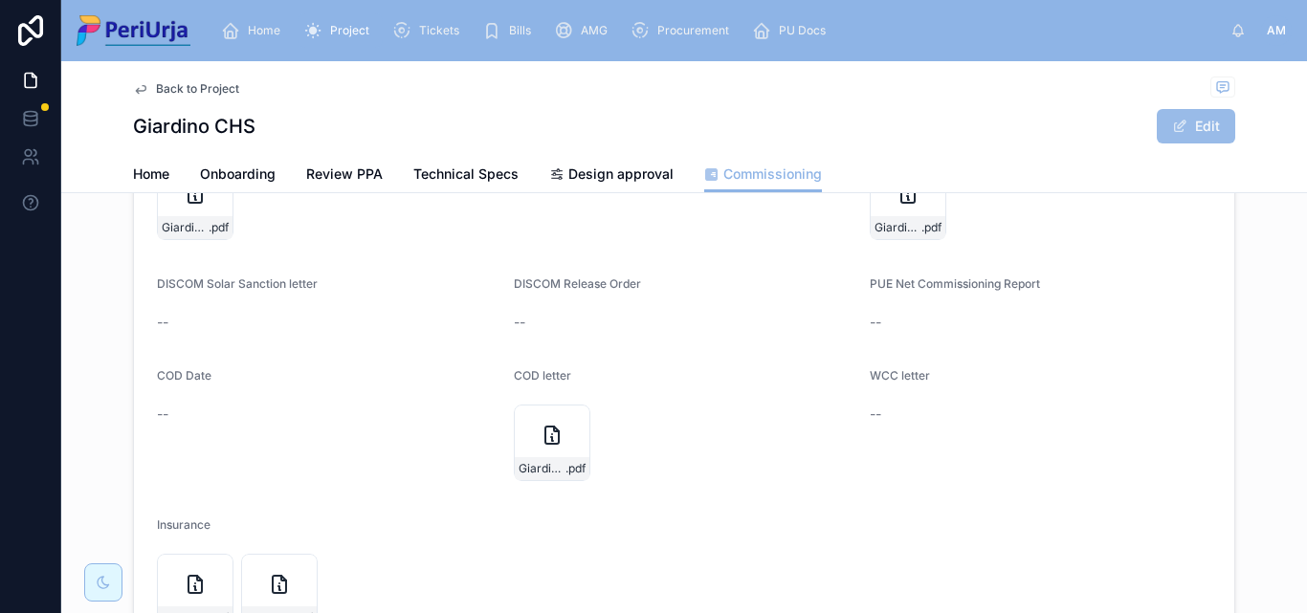
click at [1182, 135] on button "Edit" at bounding box center [1196, 126] width 78 height 34
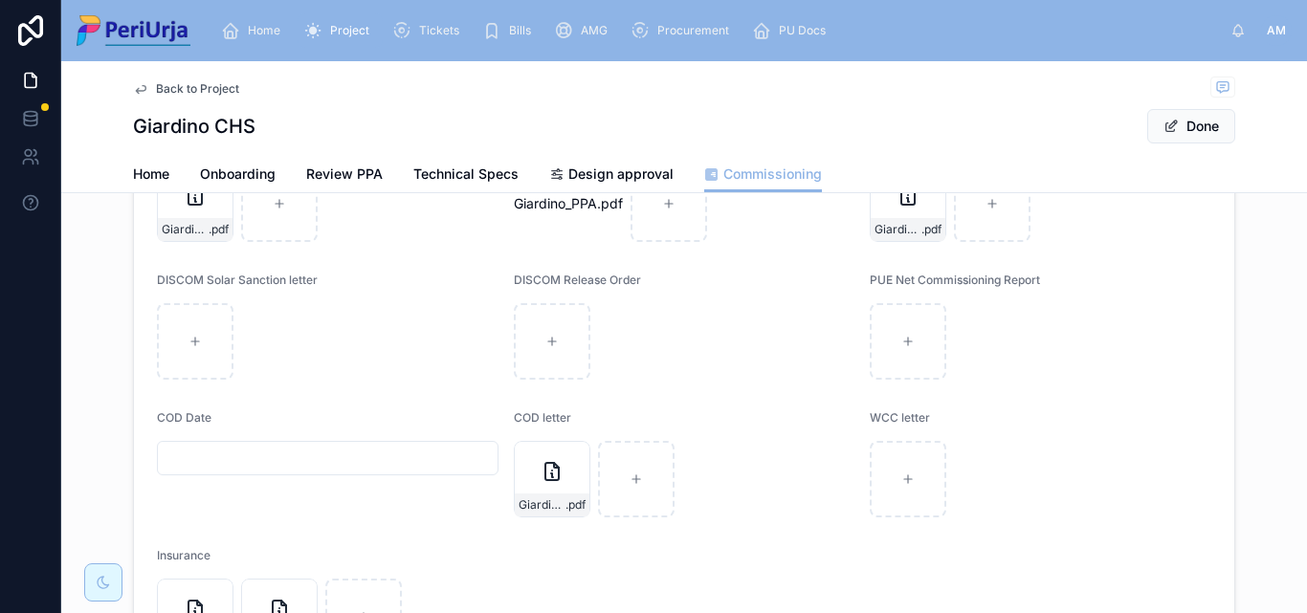
click at [276, 468] on input "text" at bounding box center [328, 458] width 340 height 27
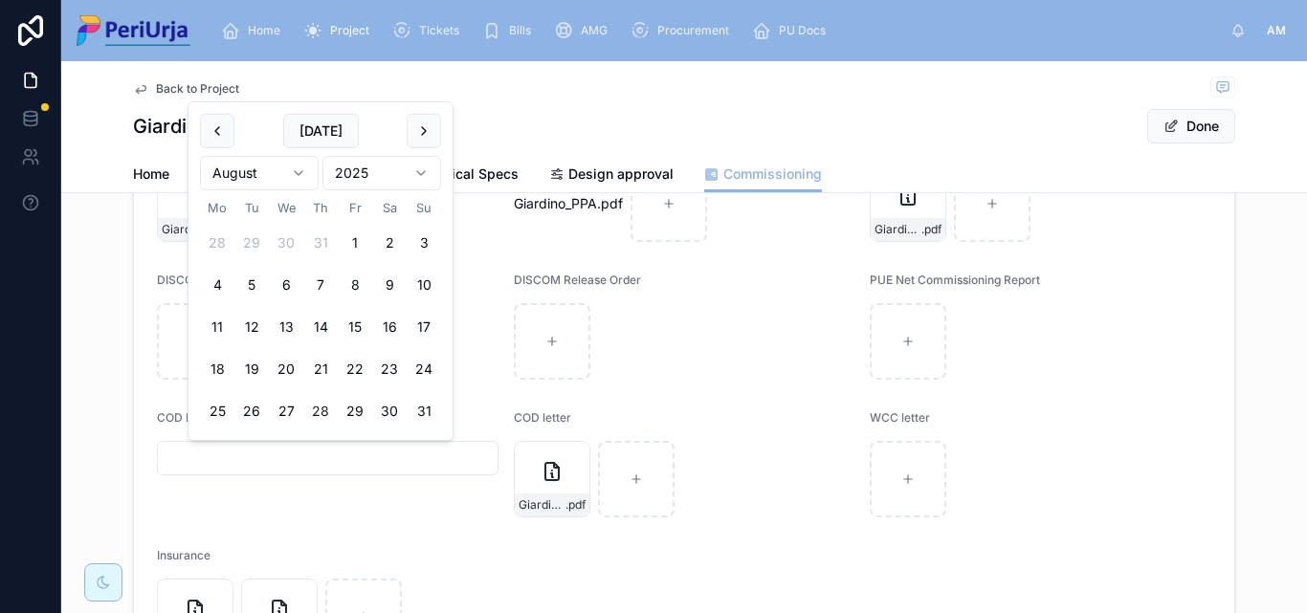
click at [433, 166] on html "Home Project Tickets Bills AMG Procurement PU Docs AM Anita More Back to Projec…" at bounding box center [653, 306] width 1307 height 613
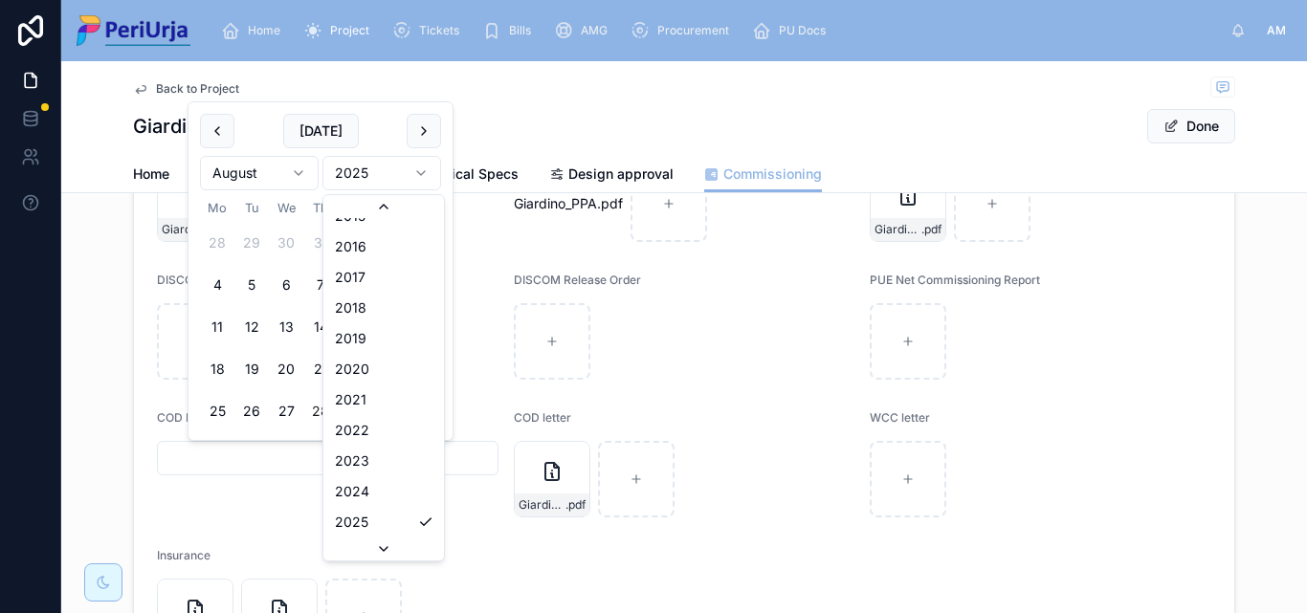
scroll to position [3604, 0]
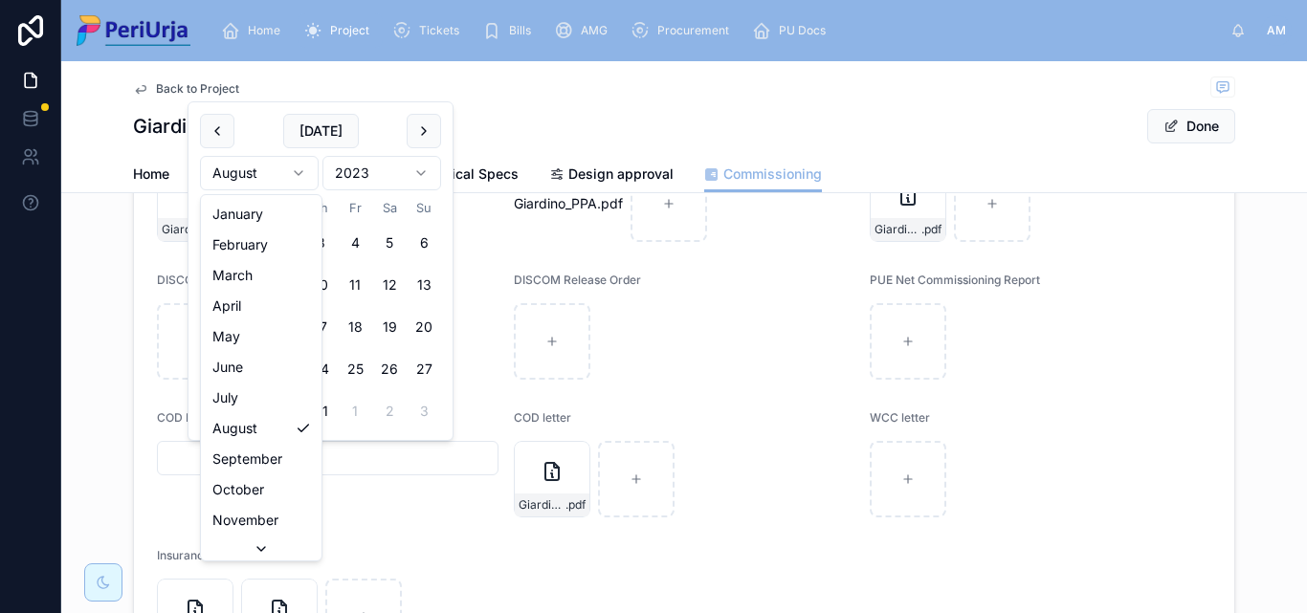
click at [292, 169] on html "Home Project Tickets Bills AMG Procurement PU Docs AM Anita More Back to Projec…" at bounding box center [653, 306] width 1307 height 613
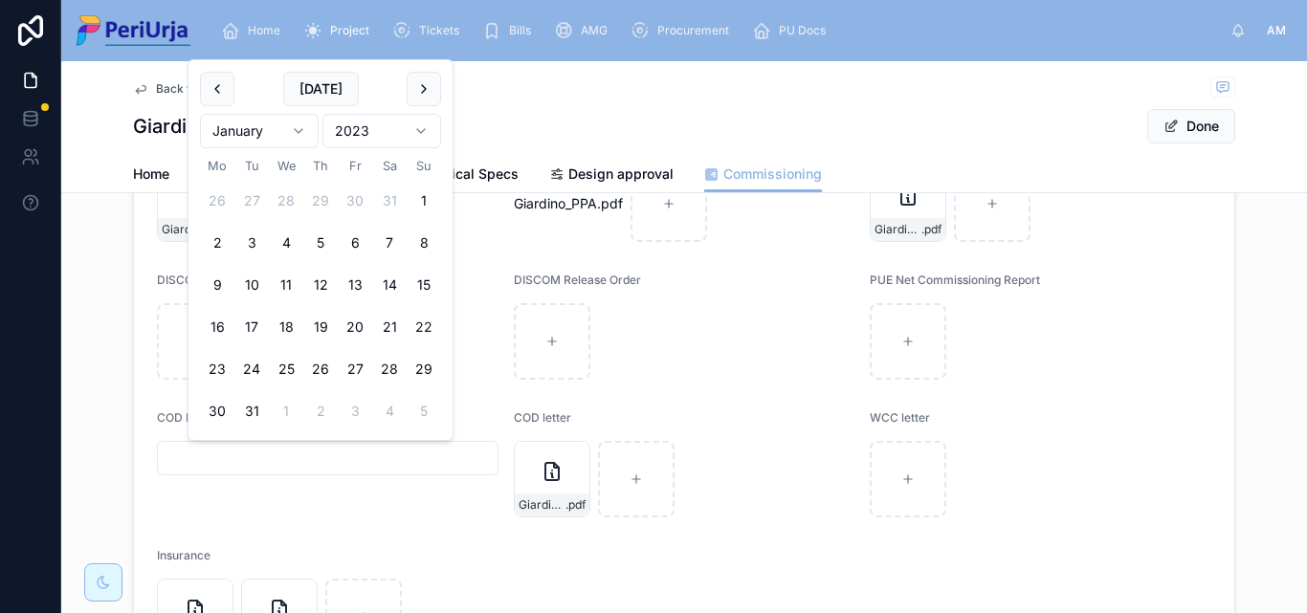
click at [426, 326] on button "22" at bounding box center [424, 327] width 34 height 34
type input "**********"
click at [1192, 124] on button "Done" at bounding box center [1191, 126] width 88 height 34
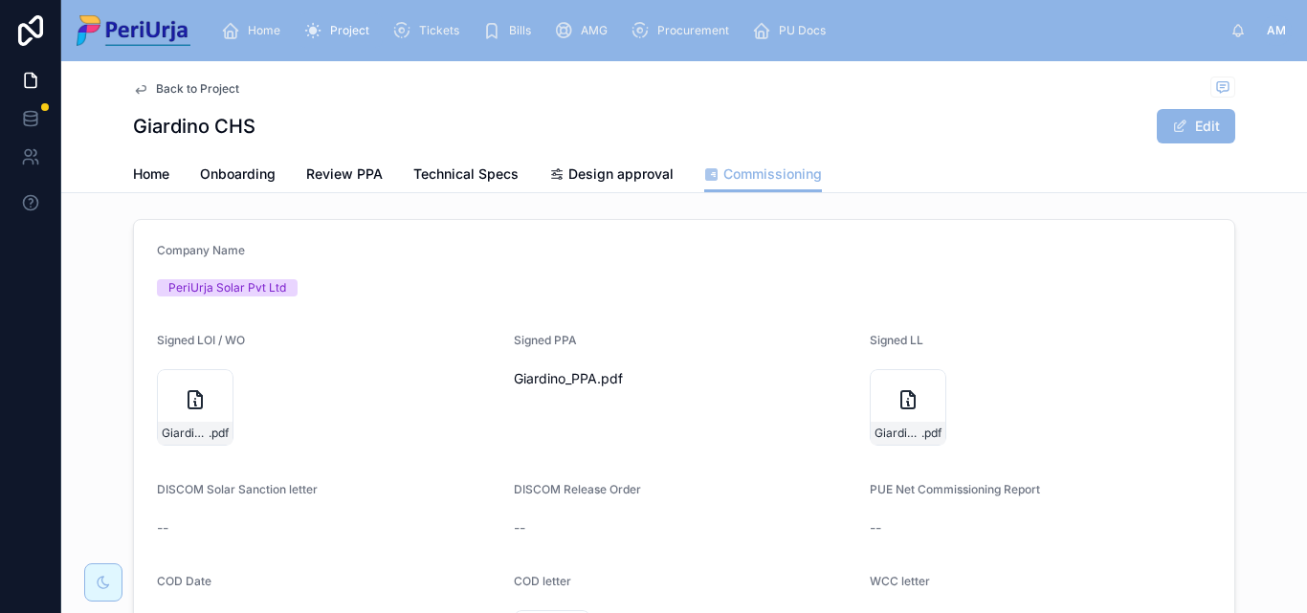
scroll to position [0, 0]
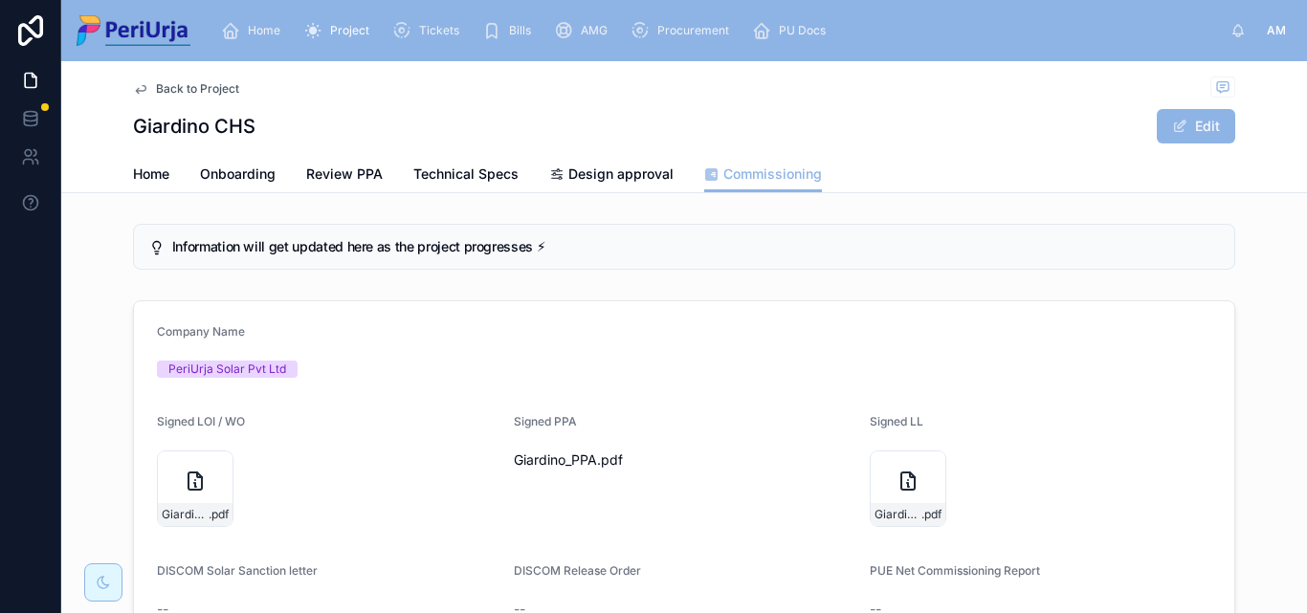
click at [252, 30] on span "Home" at bounding box center [264, 30] width 33 height 15
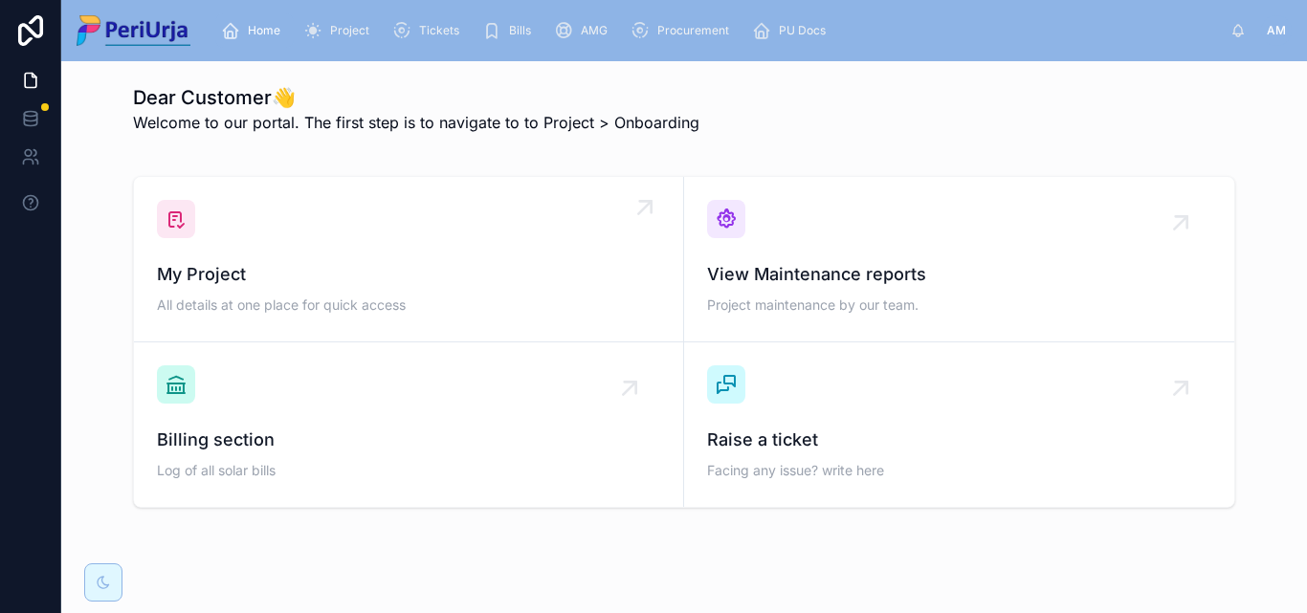
click at [278, 265] on span "My Project" at bounding box center [408, 274] width 503 height 27
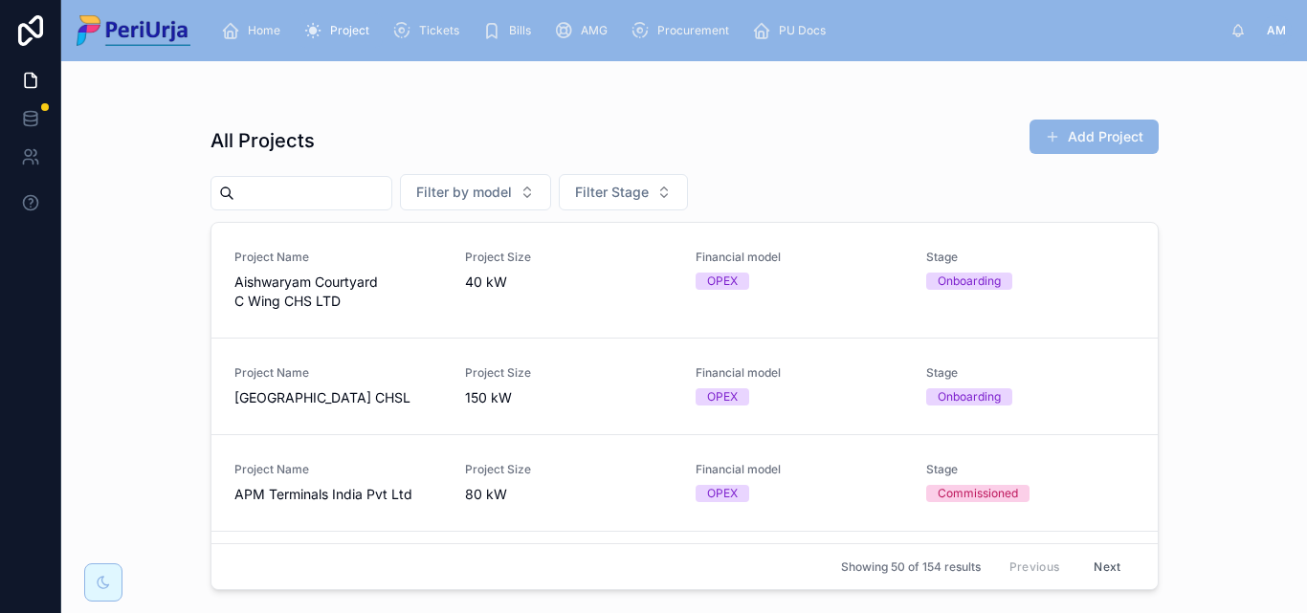
click at [279, 186] on input "text" at bounding box center [312, 193] width 157 height 27
paste input "**********"
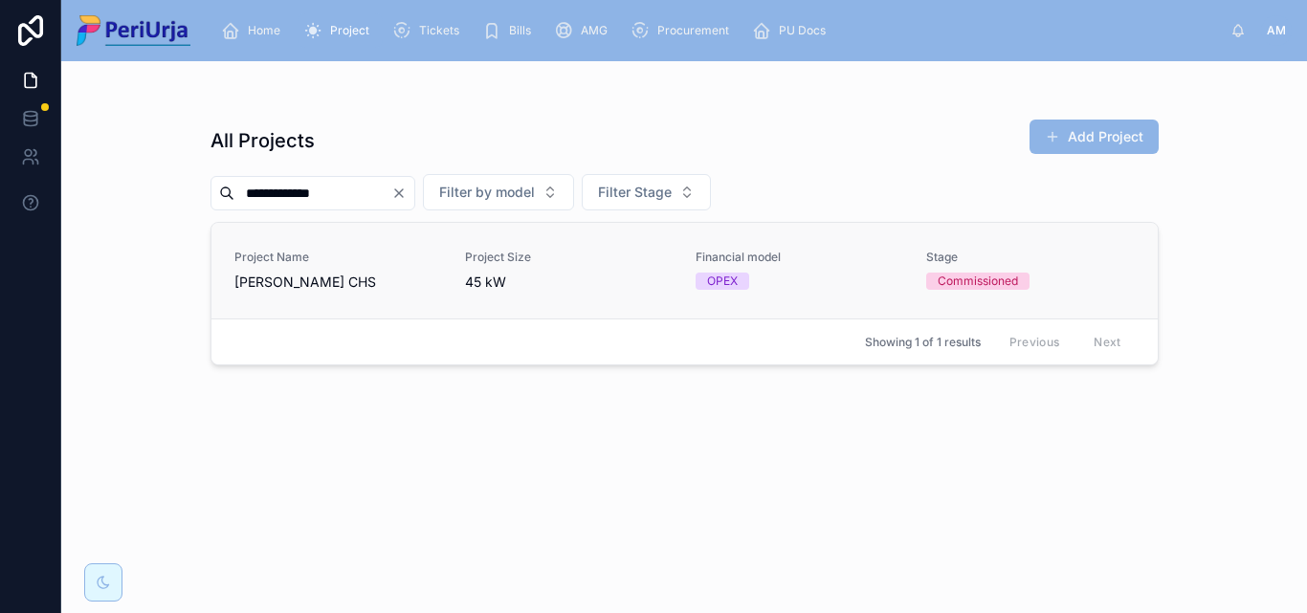
type input "**********"
click at [291, 258] on span "Project Name" at bounding box center [338, 257] width 208 height 15
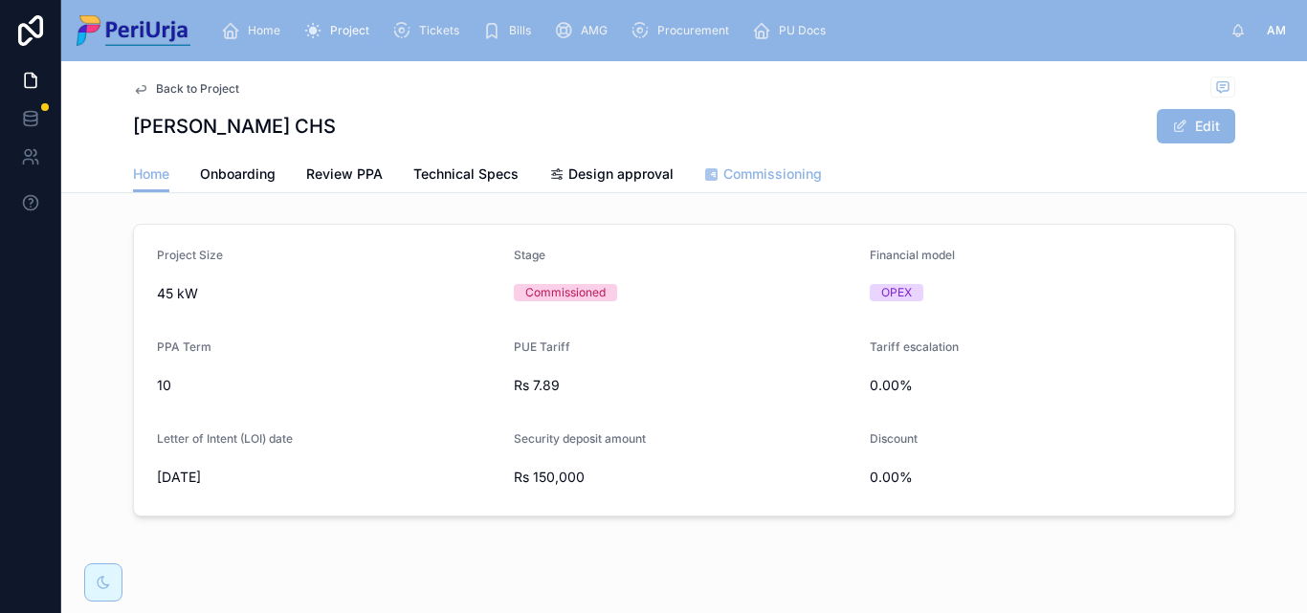
click at [733, 171] on span "Commissioning" at bounding box center [772, 174] width 99 height 19
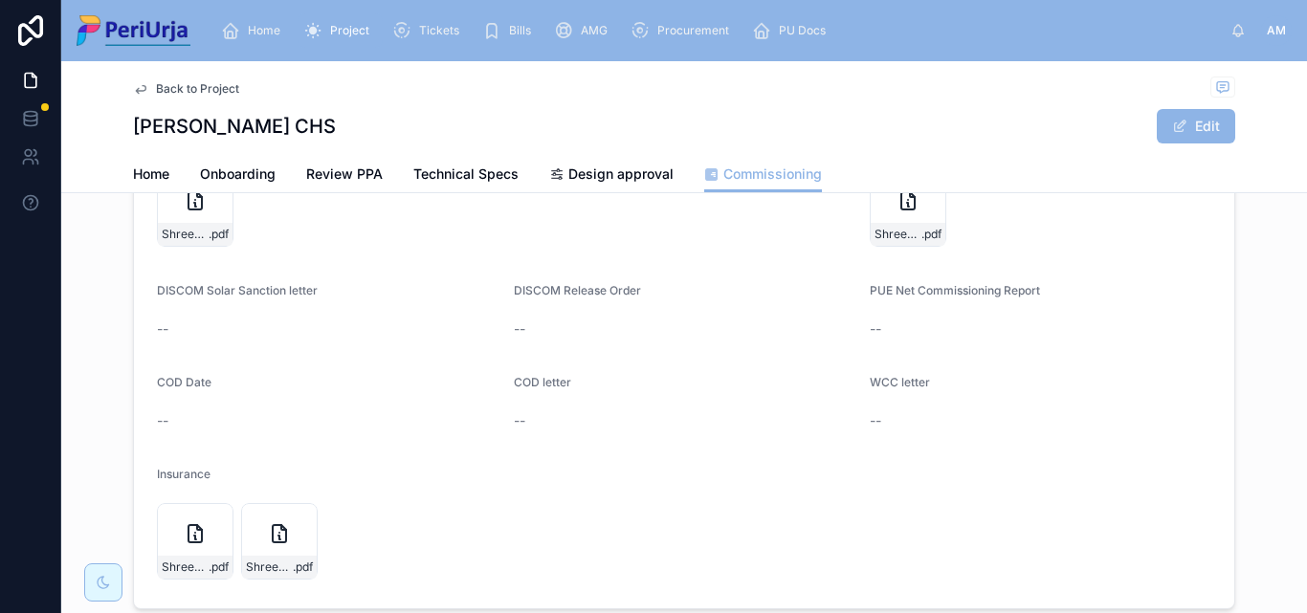
scroll to position [287, 0]
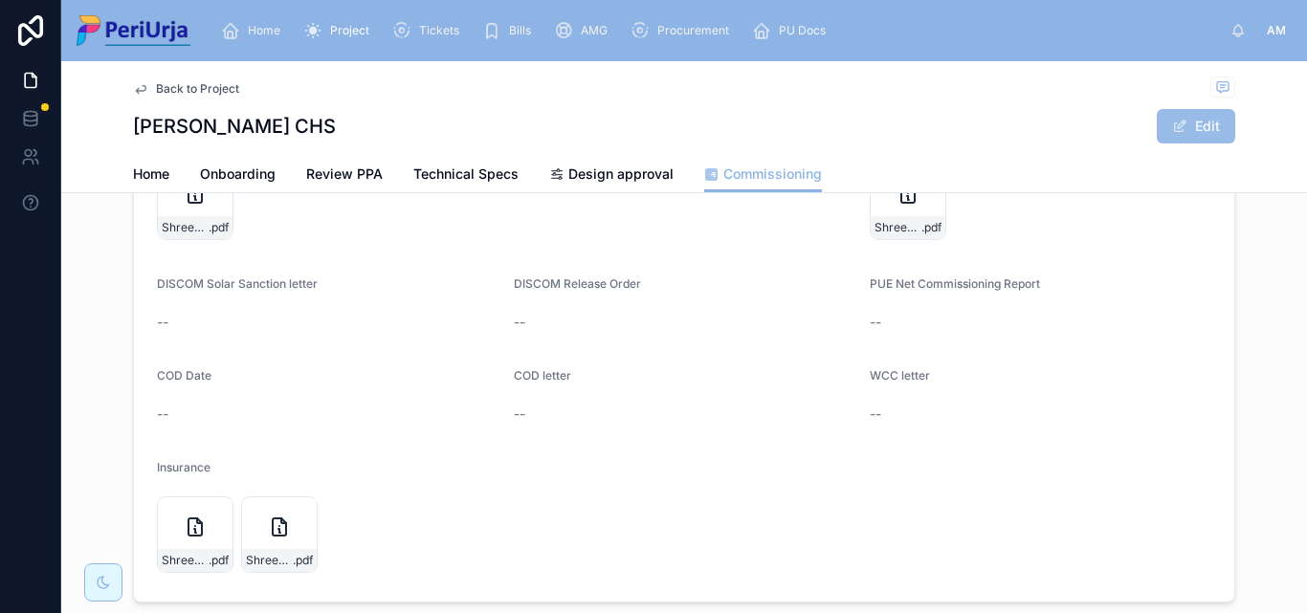
click at [1213, 128] on button "Edit" at bounding box center [1196, 126] width 78 height 34
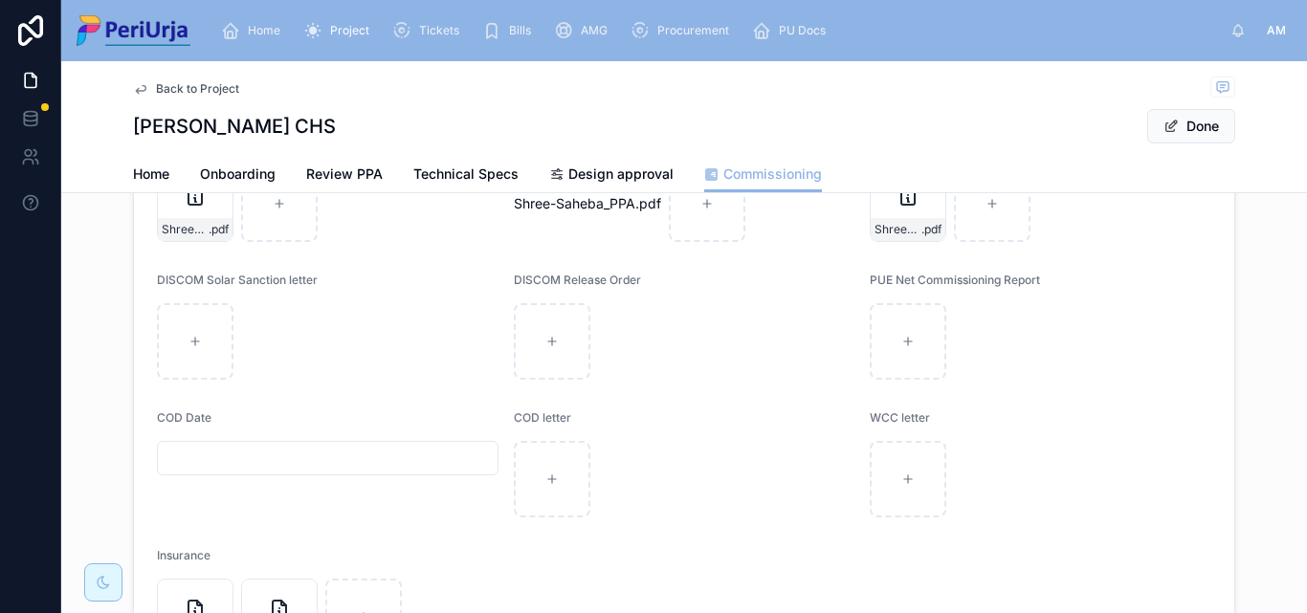
click at [198, 449] on input "text" at bounding box center [328, 458] width 340 height 27
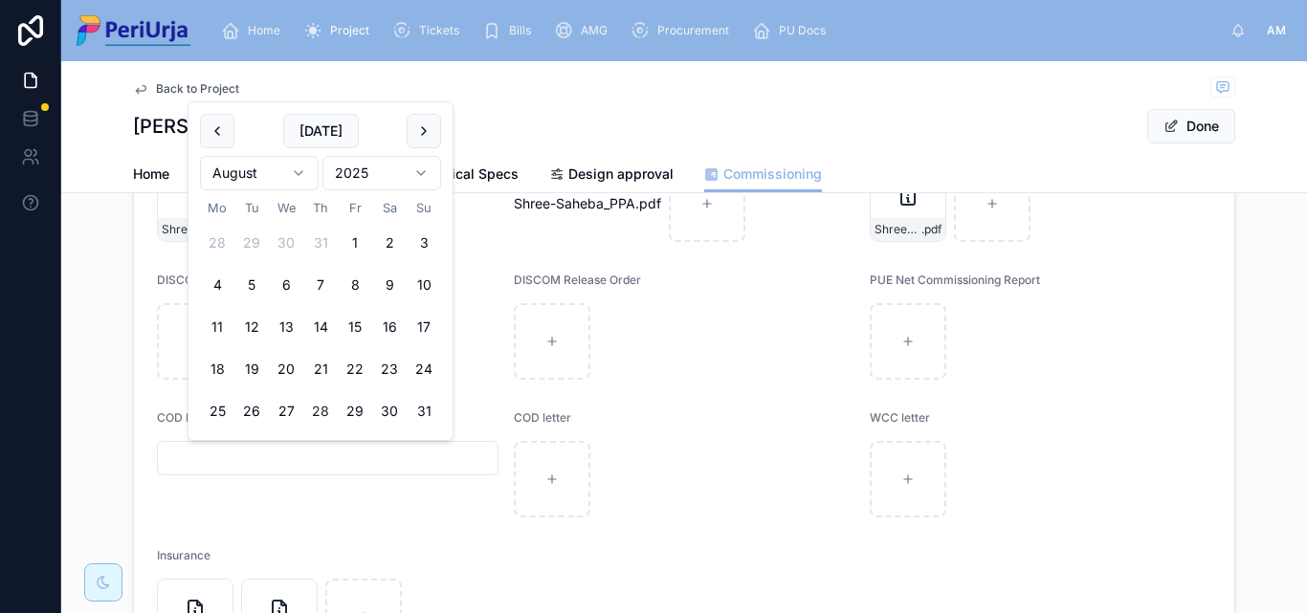
click at [421, 163] on html "Home Project Tickets Bills AMG Procurement PU Docs AM Anita More Back to Projec…" at bounding box center [653, 306] width 1307 height 613
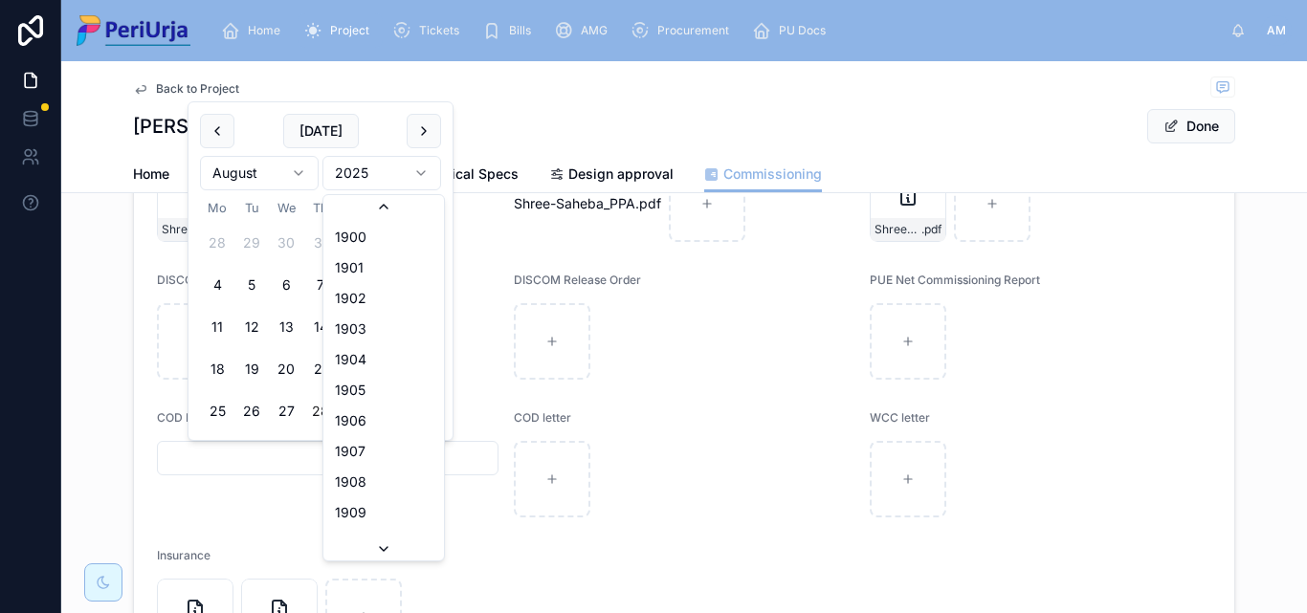
scroll to position [3543, 0]
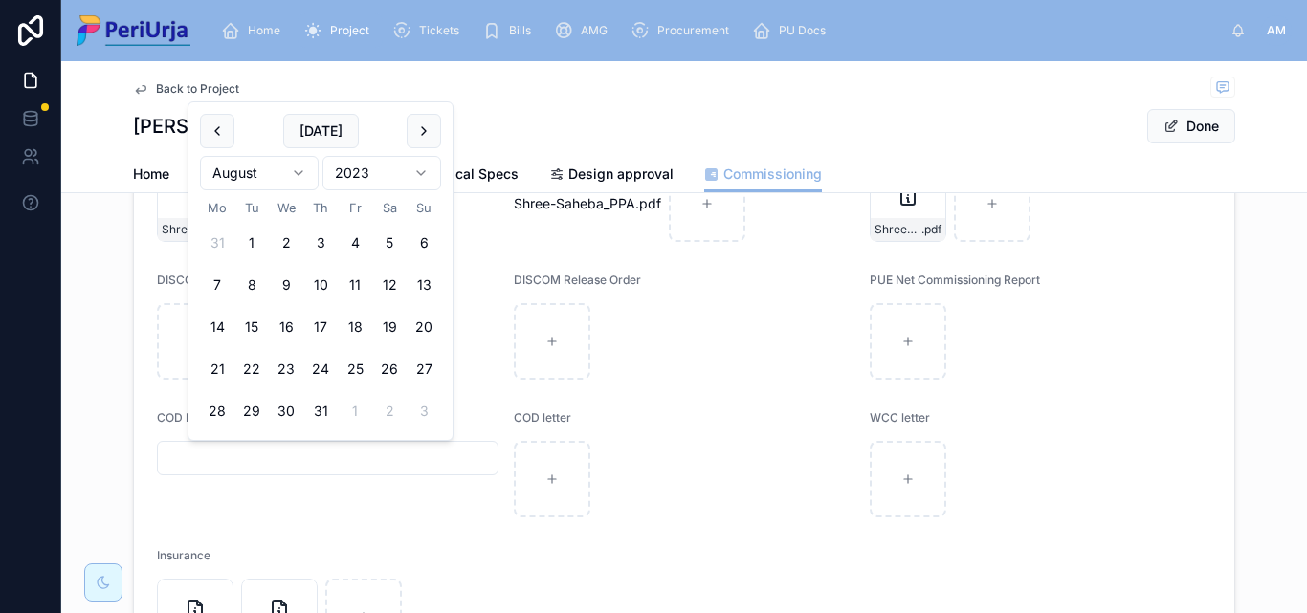
click at [296, 166] on html "Home Project Tickets Bills AMG Procurement PU Docs AM Anita More Back to Projec…" at bounding box center [653, 306] width 1307 height 613
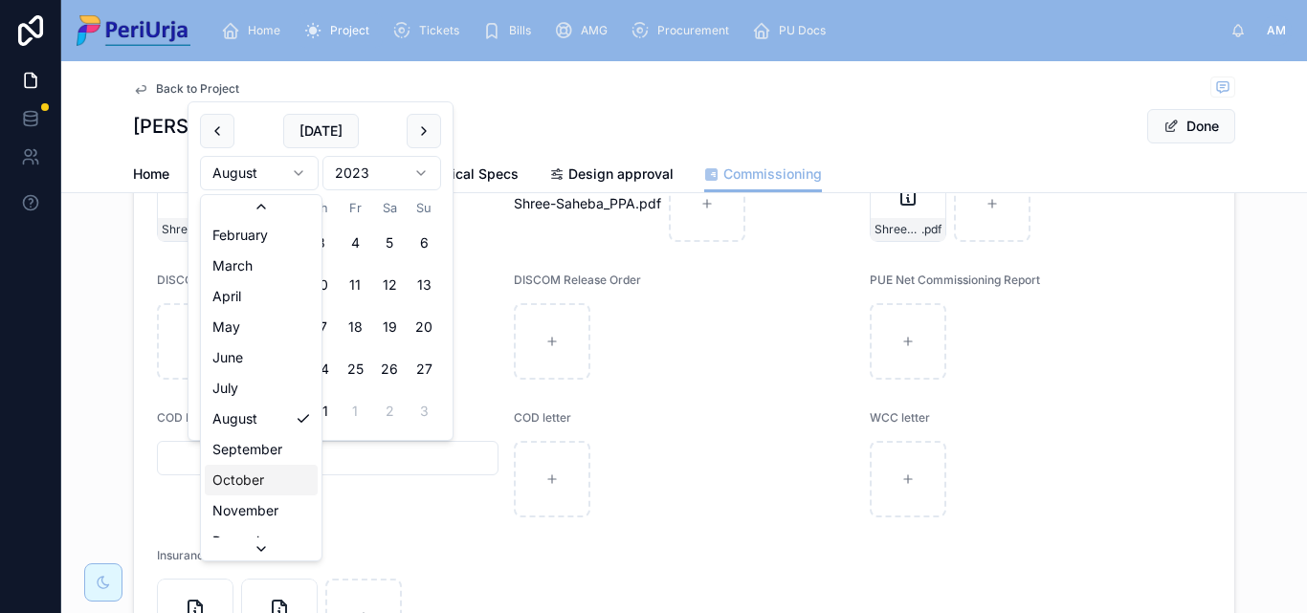
scroll to position [33, 0]
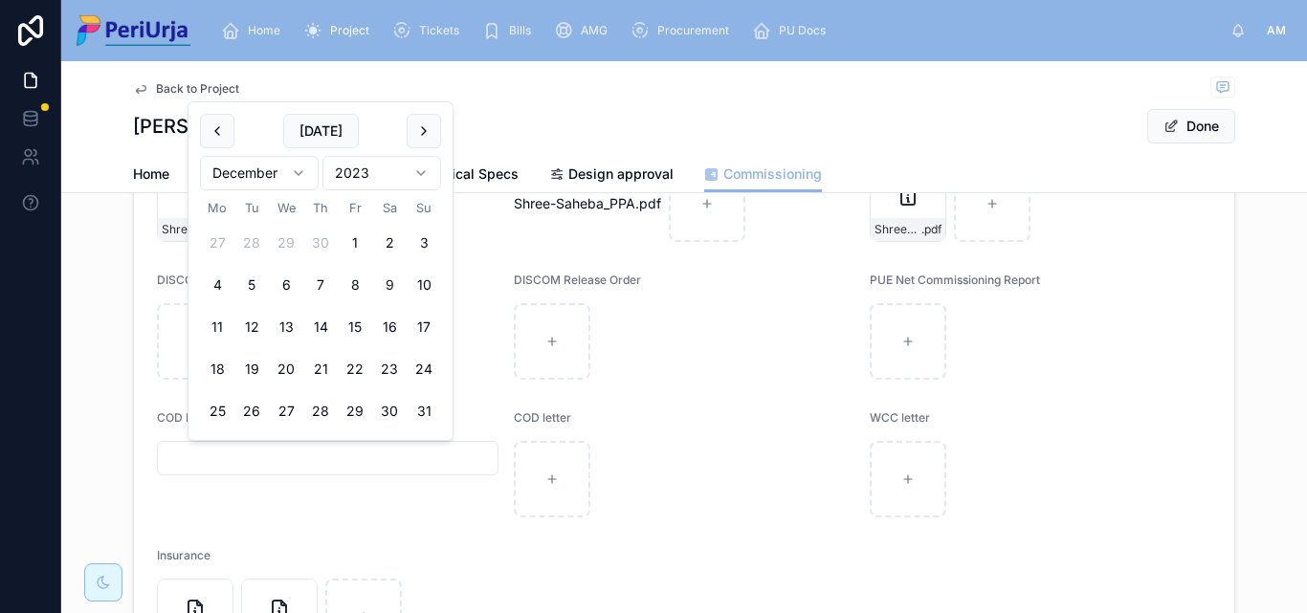
click at [397, 277] on button "9" at bounding box center [389, 285] width 34 height 34
type input "**********"
click at [1190, 128] on button "Done" at bounding box center [1191, 126] width 88 height 34
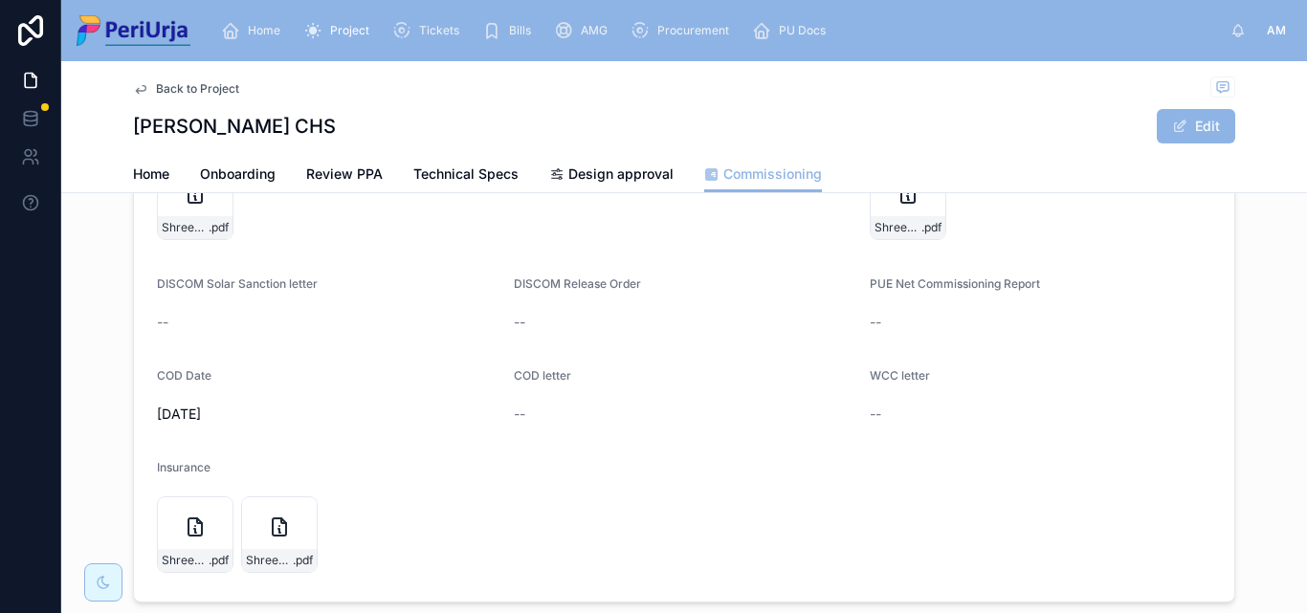
click at [275, 28] on span "Home" at bounding box center [264, 30] width 33 height 15
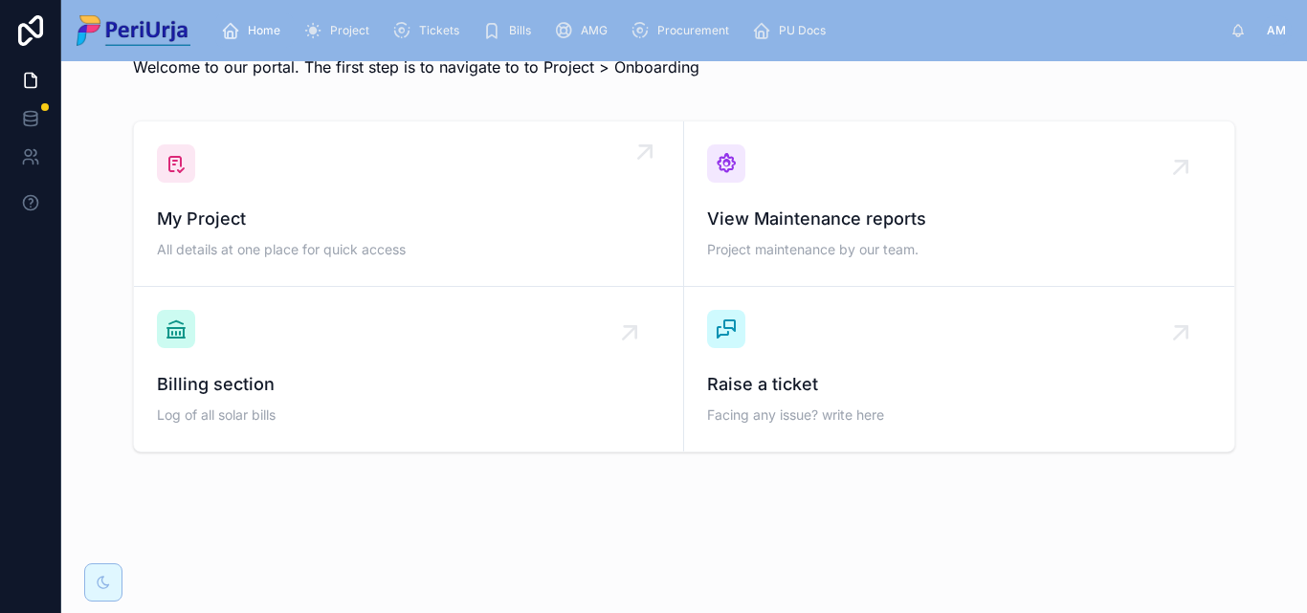
scroll to position [56, 0]
click at [280, 198] on div "My Project All details at one place for quick access" at bounding box center [408, 203] width 503 height 119
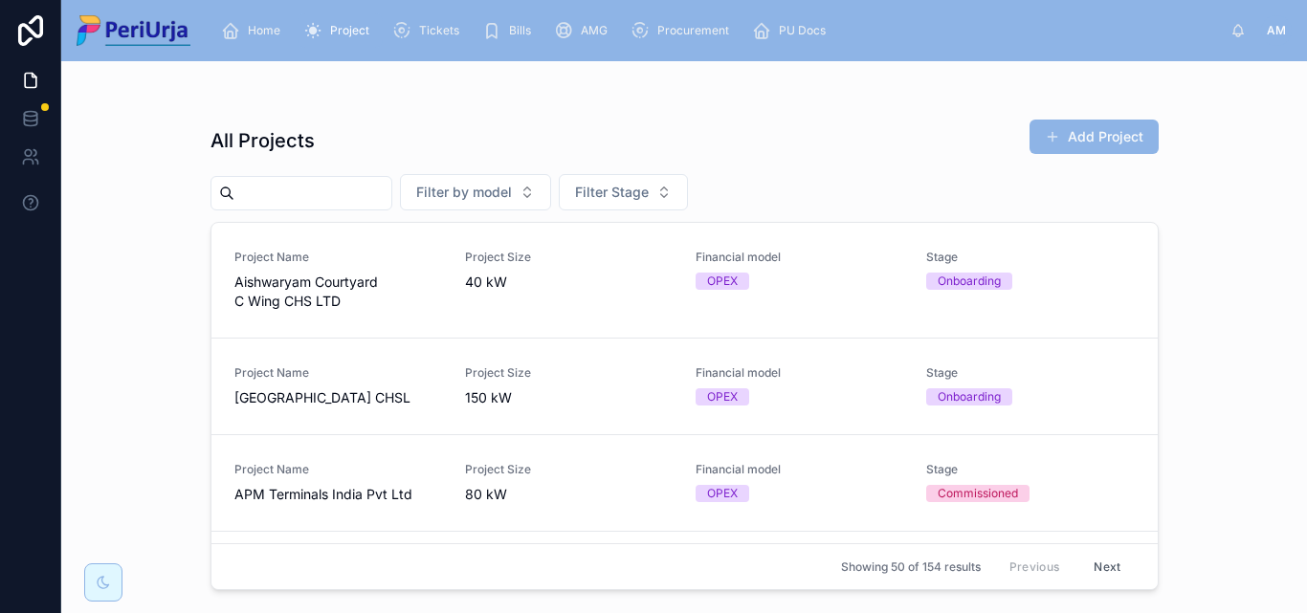
click at [298, 194] on input "text" at bounding box center [312, 193] width 157 height 27
paste input "**********"
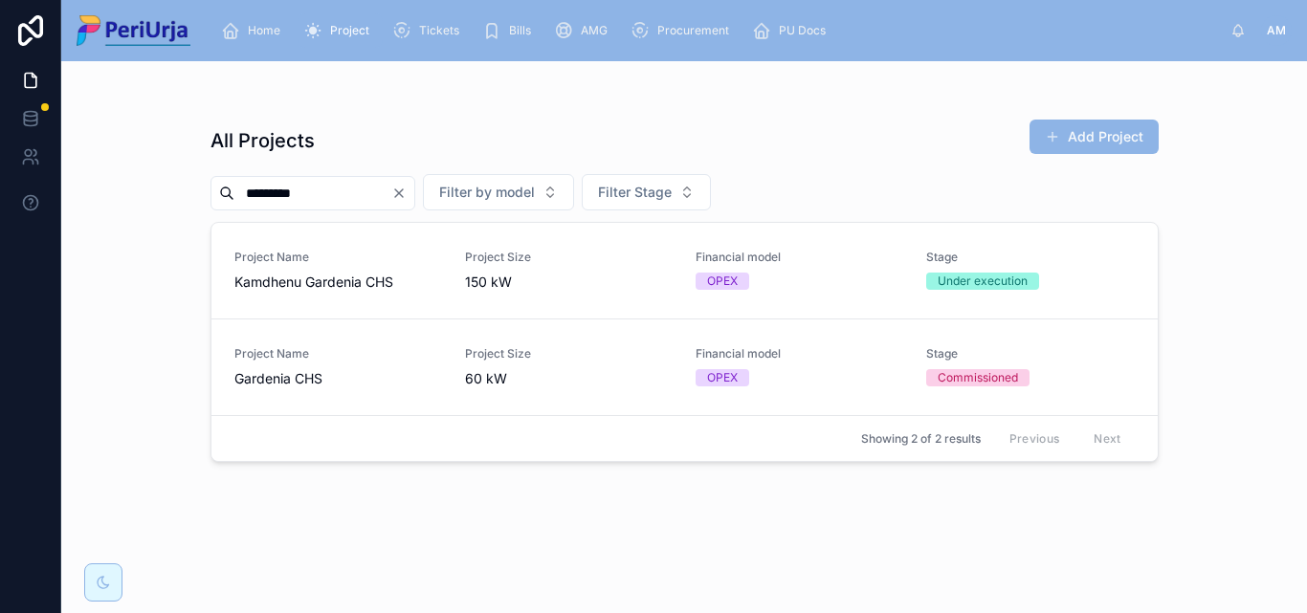
type input "********"
click at [289, 355] on span "Project Name" at bounding box center [338, 353] width 208 height 15
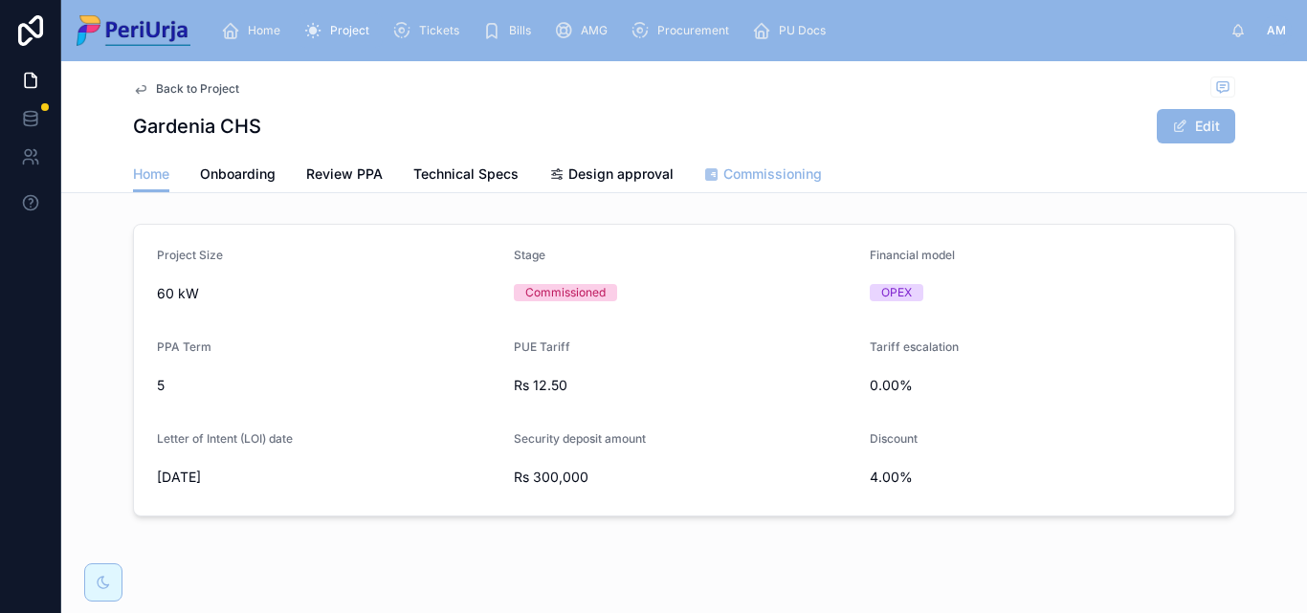
click at [766, 185] on link "Commissioning" at bounding box center [763, 176] width 118 height 38
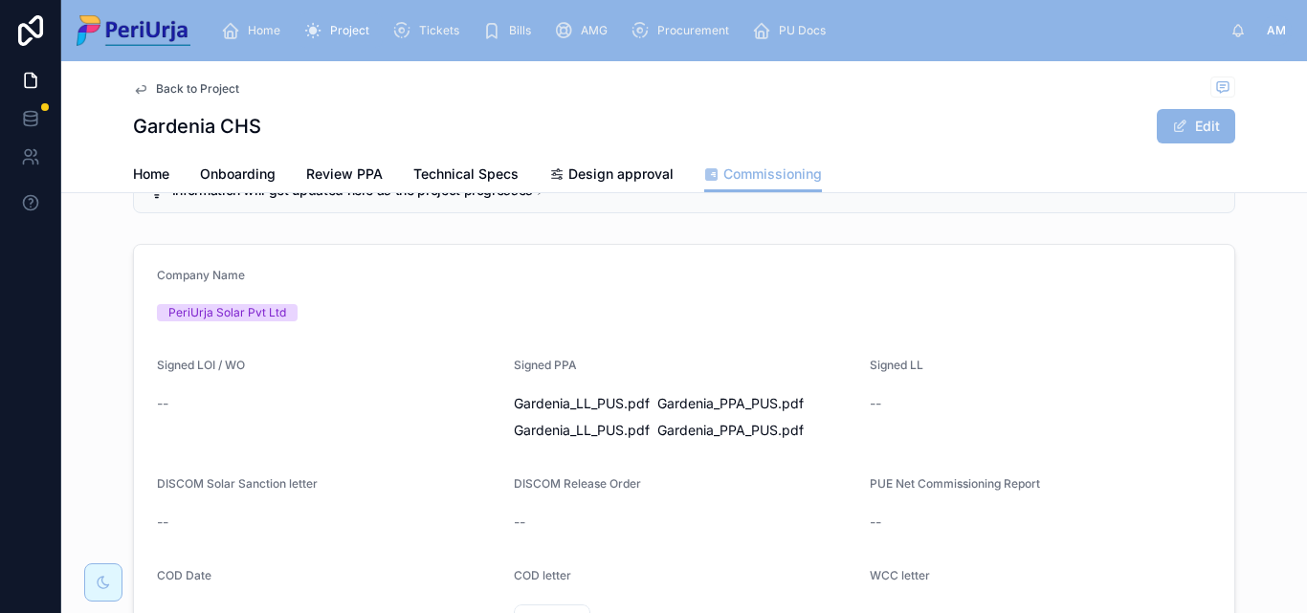
scroll to position [287, 0]
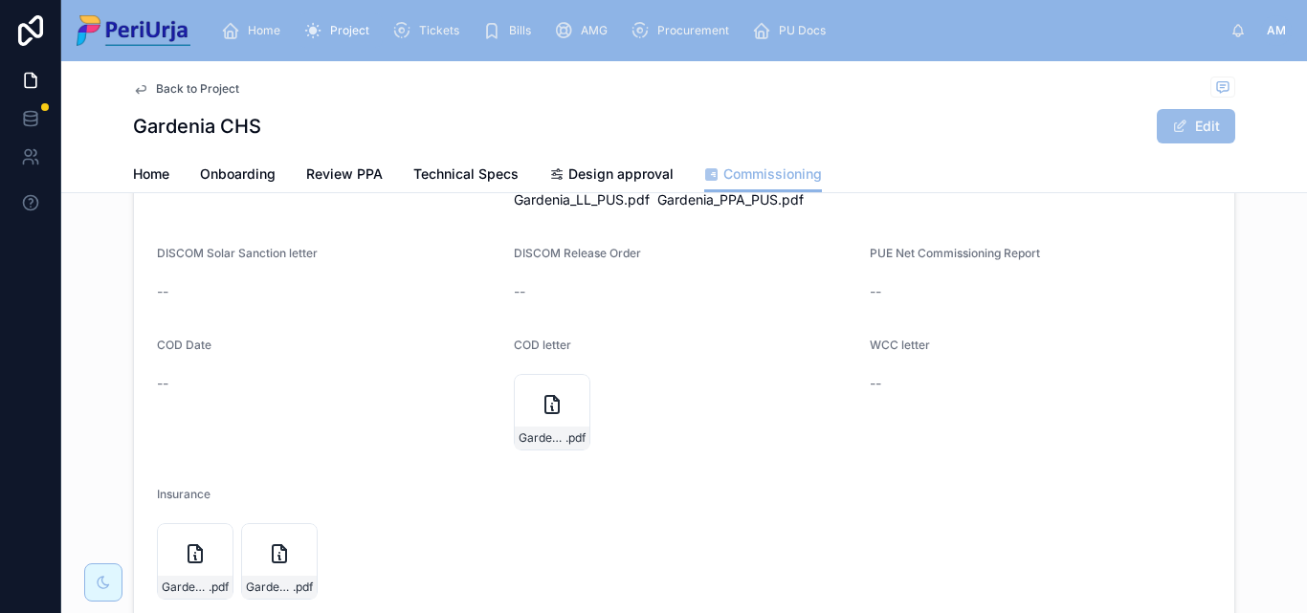
click at [1186, 136] on button "Edit" at bounding box center [1196, 126] width 78 height 34
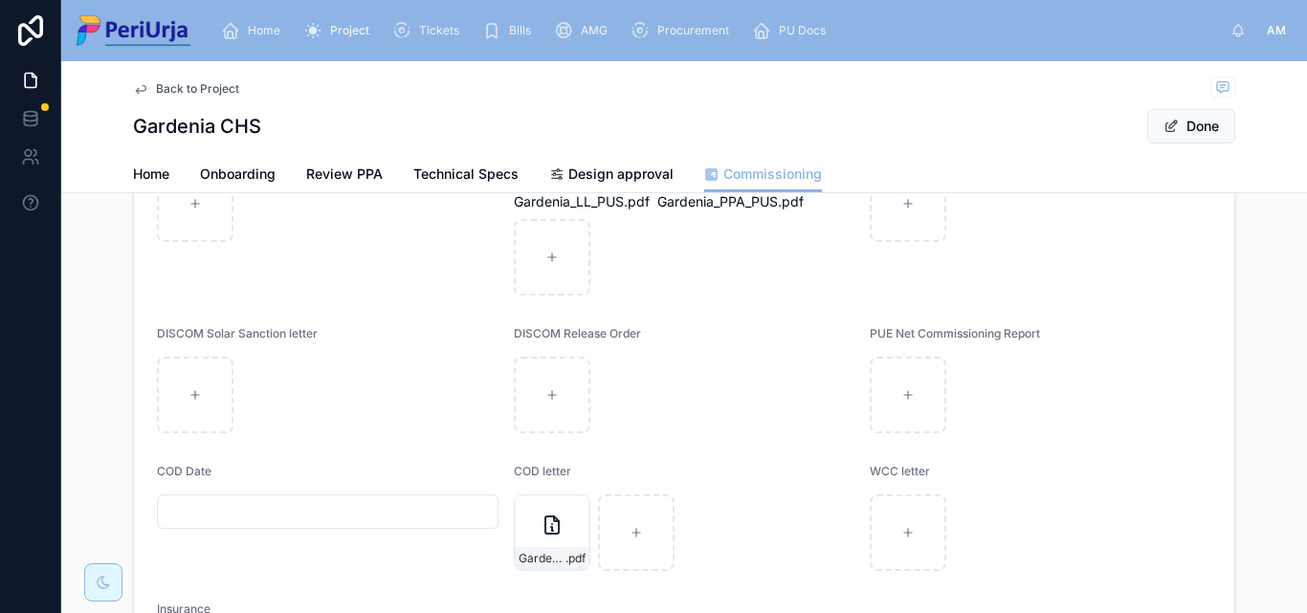
click at [217, 519] on input "text" at bounding box center [328, 512] width 340 height 27
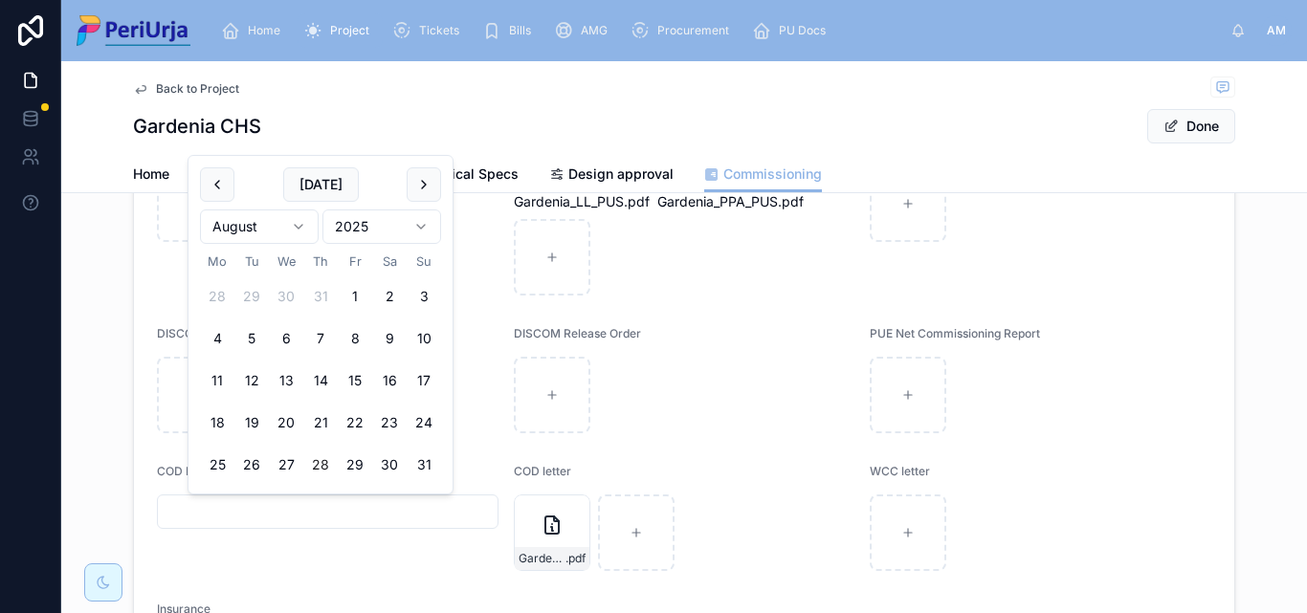
click at [425, 221] on html "Home Project Tickets Bills AMG Procurement PU Docs AM Anita More Back to Projec…" at bounding box center [653, 306] width 1307 height 613
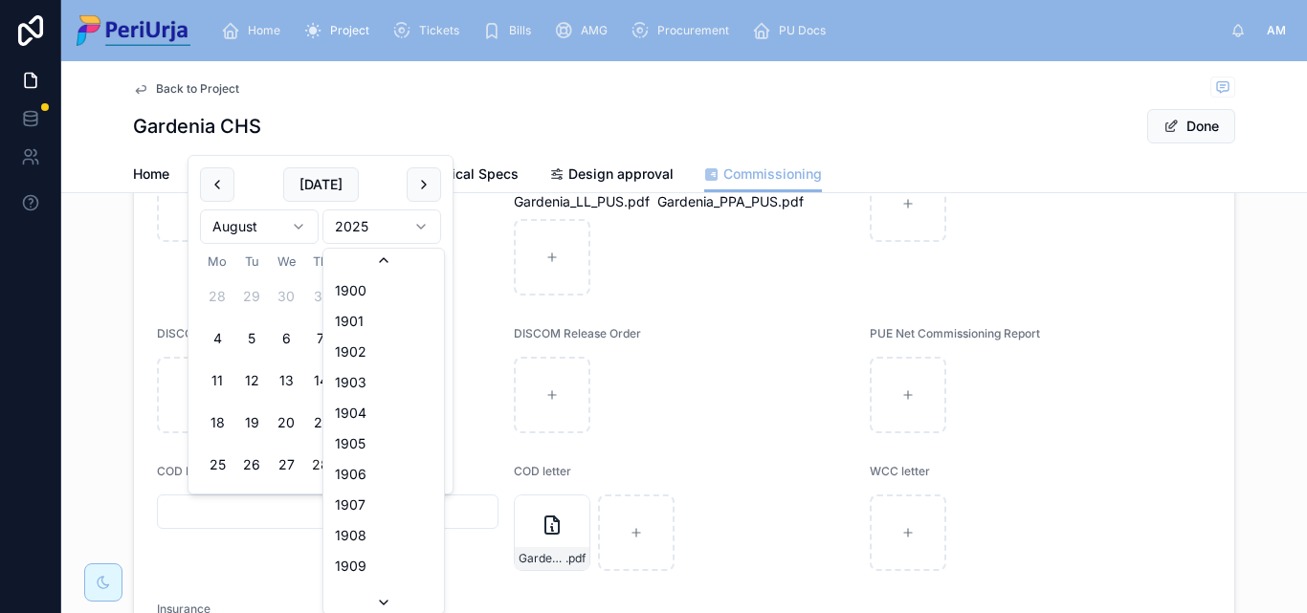
scroll to position [3543, 0]
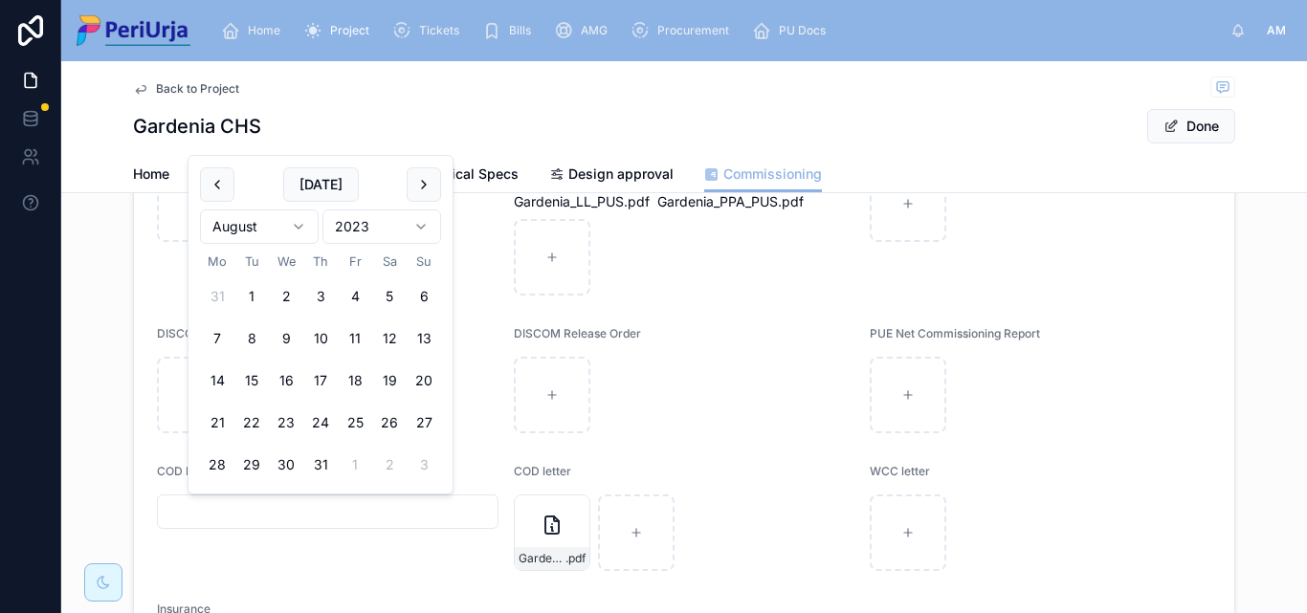
click at [300, 224] on html "Home Project Tickets Bills AMG Procurement PU Docs AM Anita More Back to Projec…" at bounding box center [653, 306] width 1307 height 613
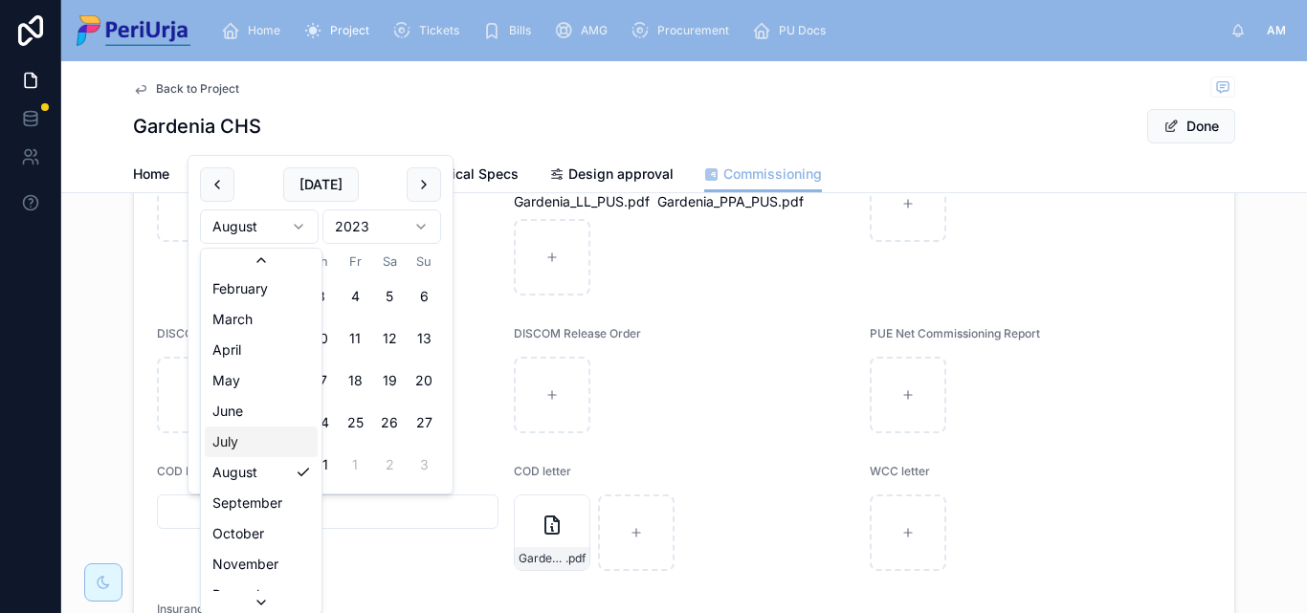
scroll to position [33, 0]
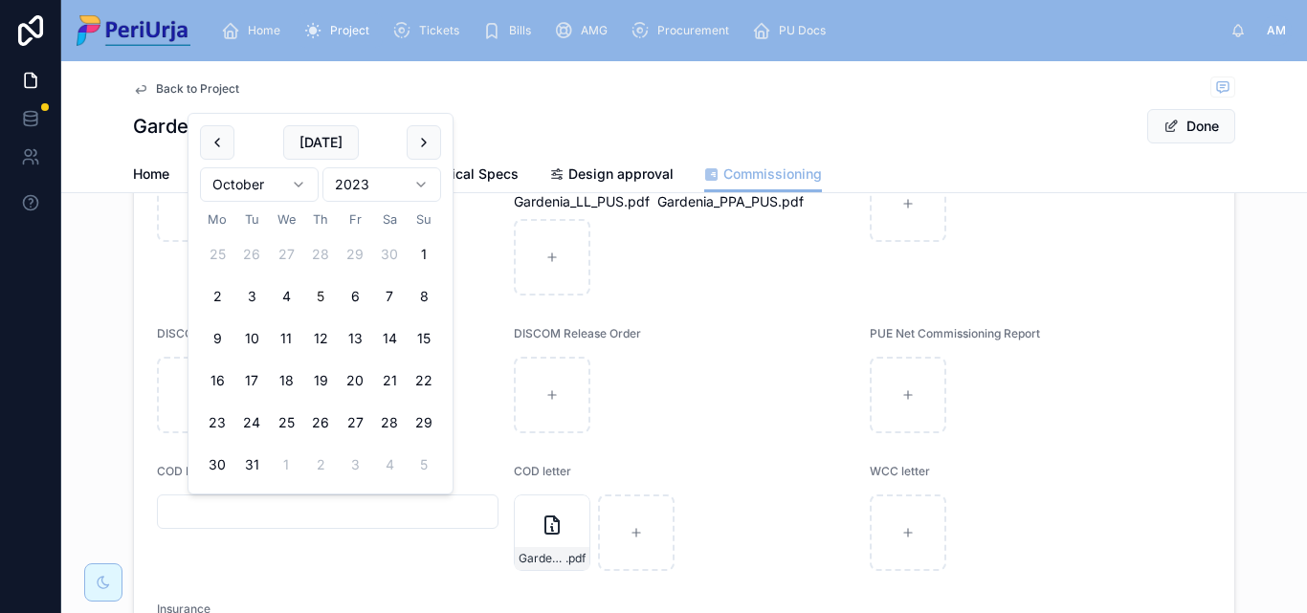
click at [318, 294] on button "5" at bounding box center [320, 296] width 34 height 34
type input "**********"
click at [1188, 121] on button "Done" at bounding box center [1191, 126] width 88 height 34
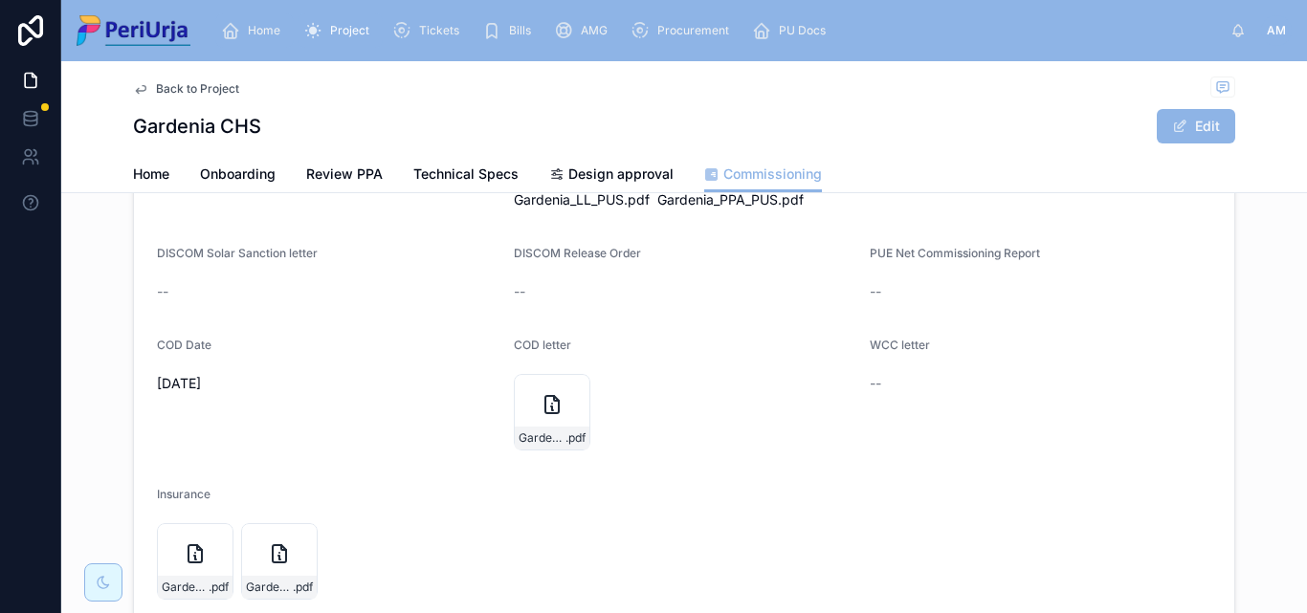
click at [251, 15] on div "Home" at bounding box center [254, 30] width 67 height 31
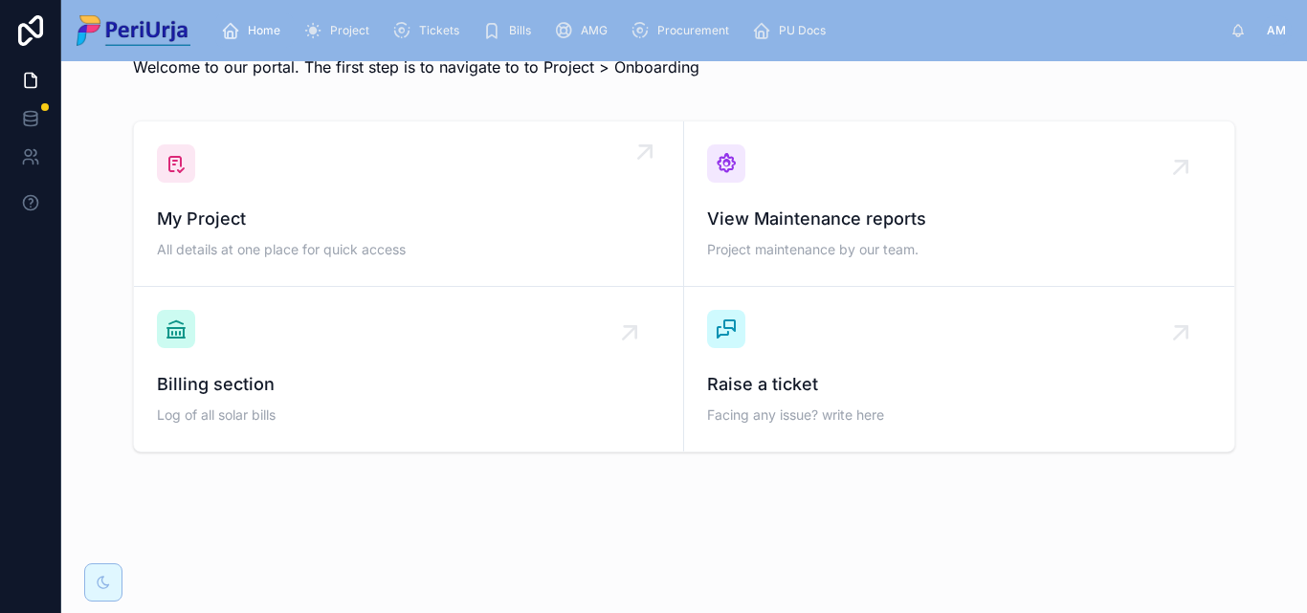
click at [279, 206] on span "My Project" at bounding box center [408, 219] width 503 height 27
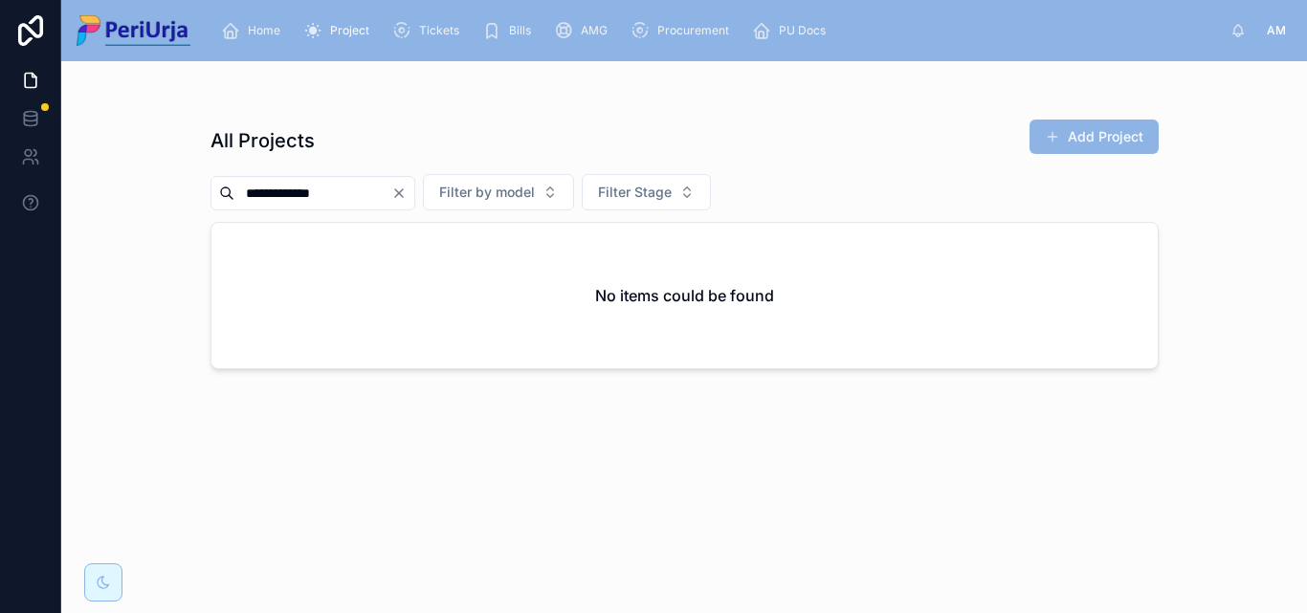
type input "**********"
click at [414, 189] on button "Clear" at bounding box center [402, 193] width 23 height 15
drag, startPoint x: 345, startPoint y: 192, endPoint x: 344, endPoint y: 205, distance: 12.5
click at [345, 192] on input "text" at bounding box center [312, 193] width 157 height 27
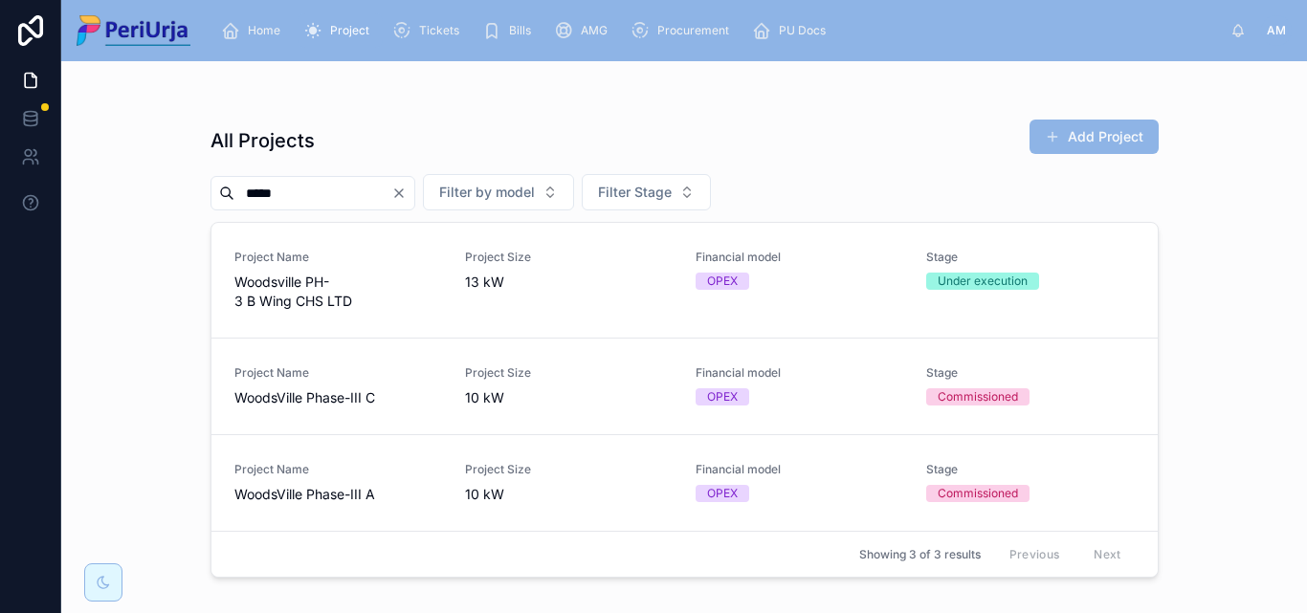
type input "*****"
click at [307, 379] on span "Project Name" at bounding box center [338, 373] width 208 height 15
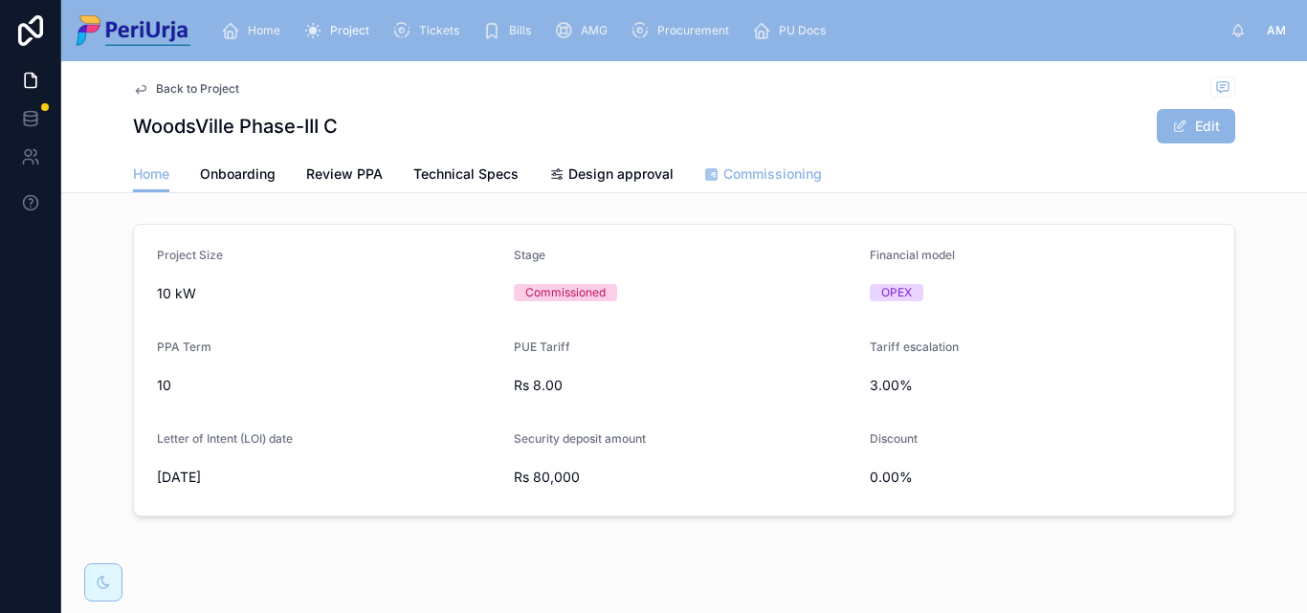
click at [760, 169] on span "Commissioning" at bounding box center [772, 174] width 99 height 19
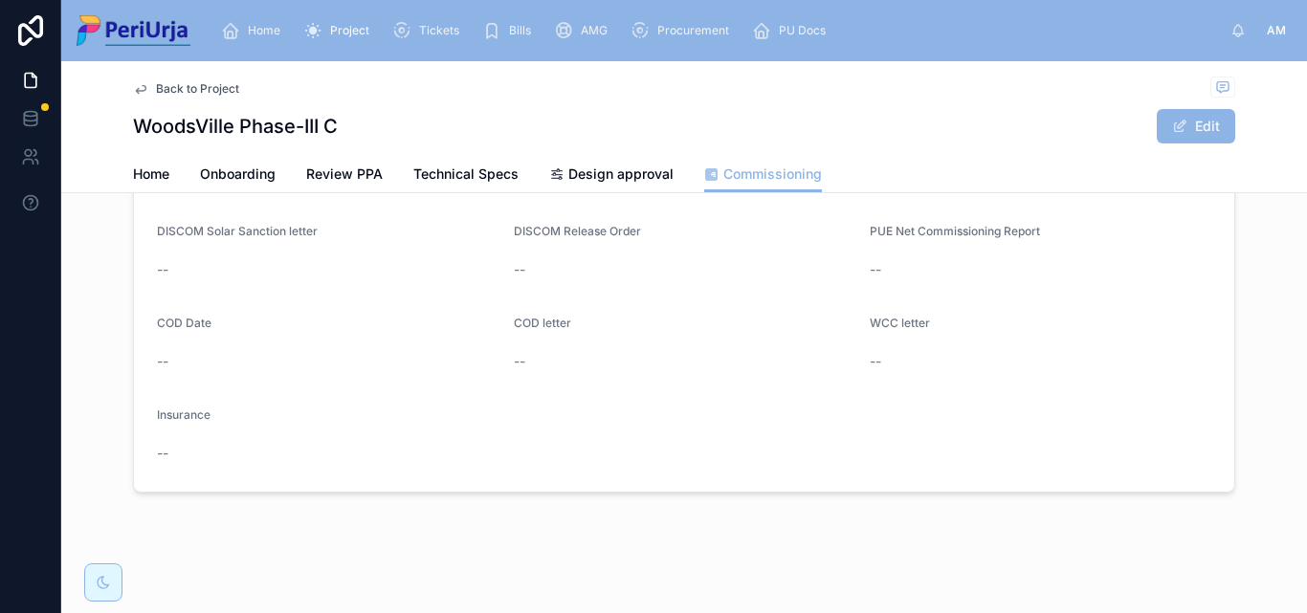
scroll to position [349, 0]
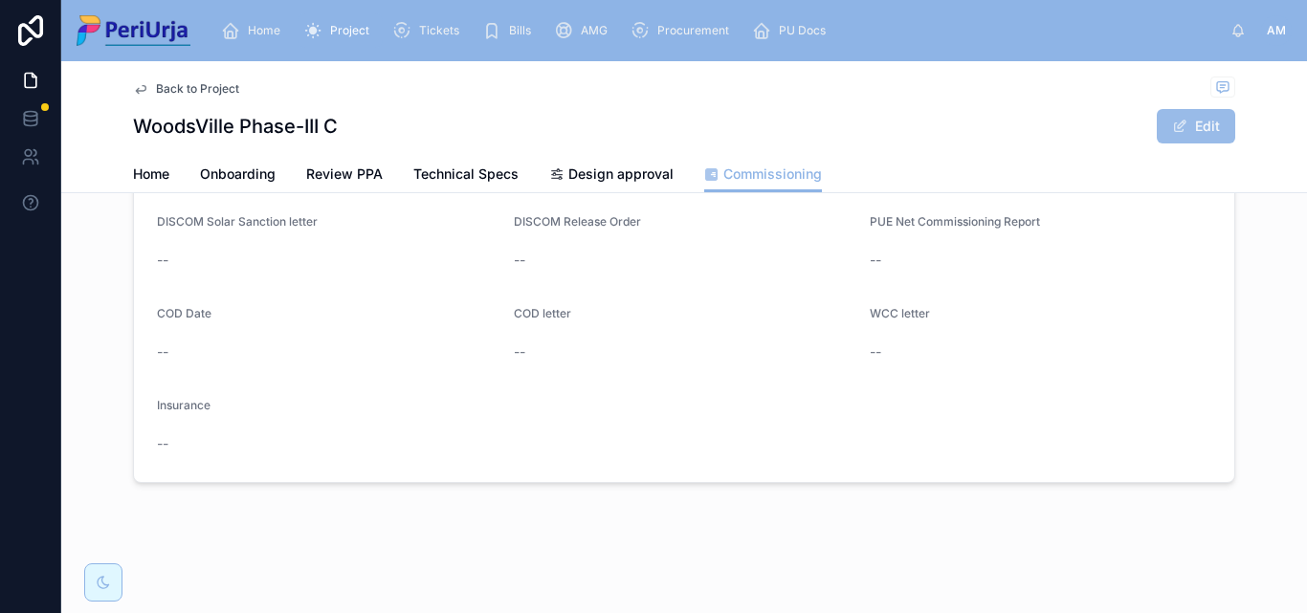
click at [1205, 123] on button "Edit" at bounding box center [1196, 126] width 78 height 34
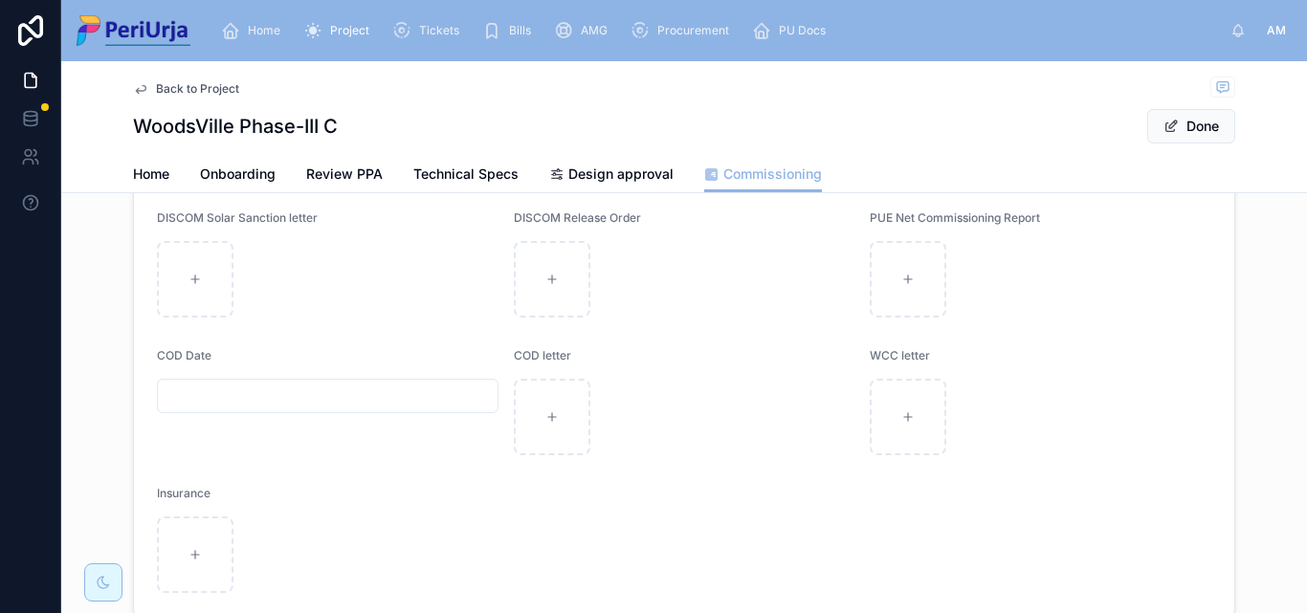
scroll to position [357, 0]
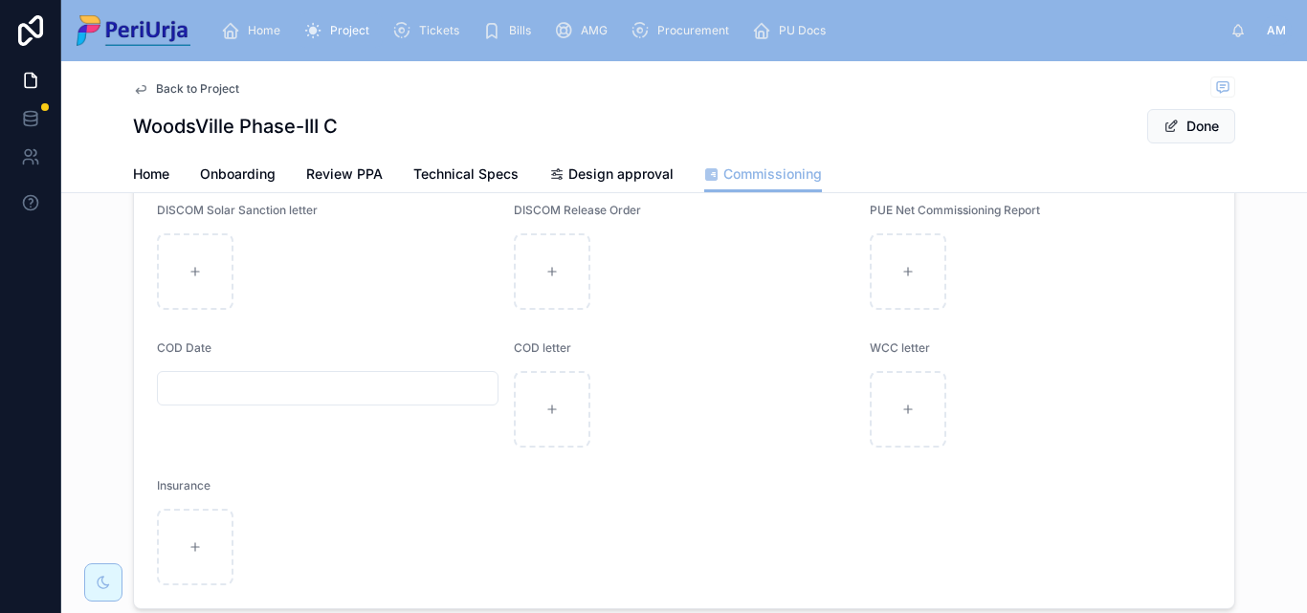
click at [197, 390] on input "text" at bounding box center [328, 388] width 340 height 27
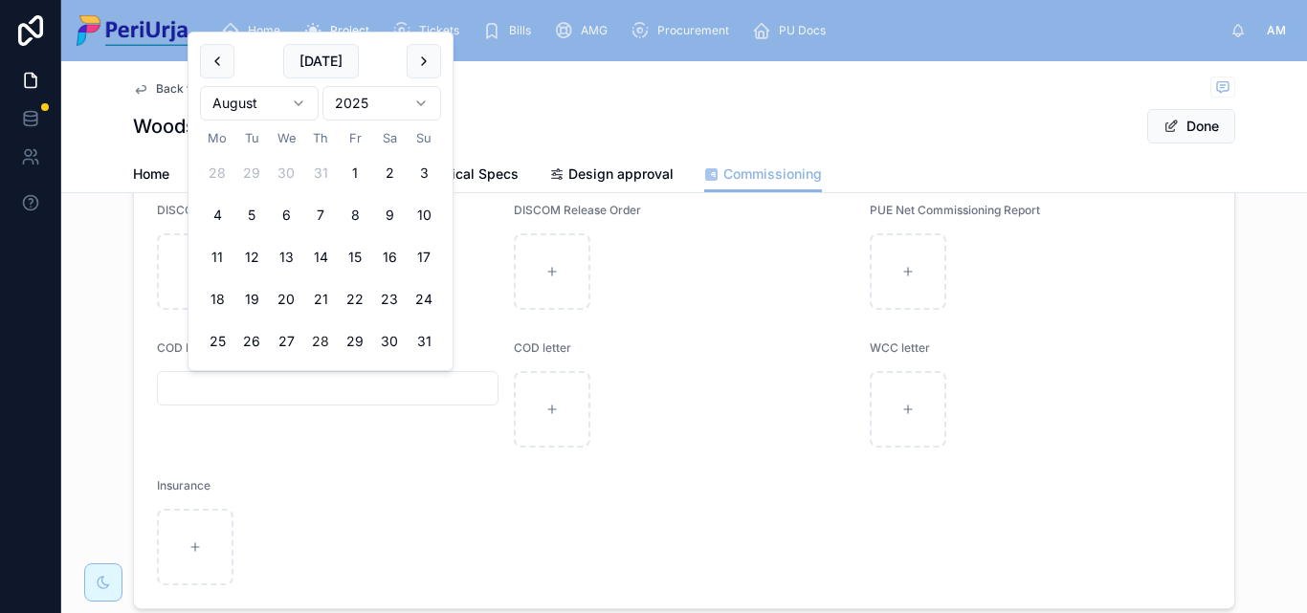
click at [418, 98] on html "Home Project Tickets Bills AMG Procurement PU Docs AM Anita More Back to Projec…" at bounding box center [653, 306] width 1307 height 613
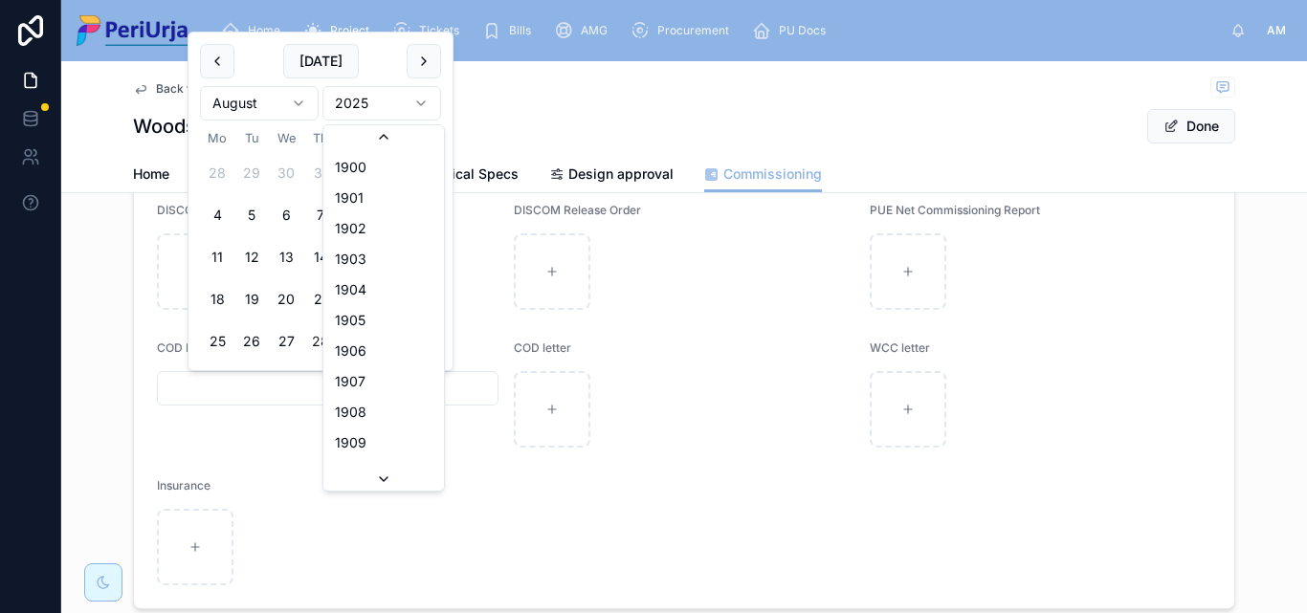
scroll to position [3543, 0]
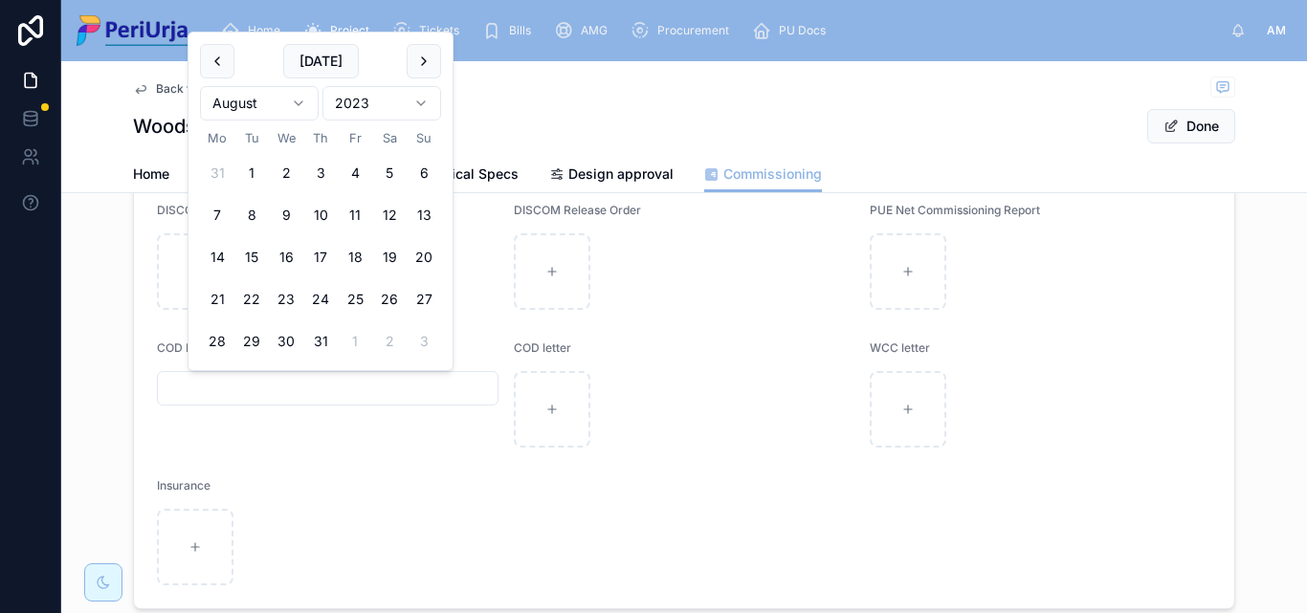
click at [299, 100] on html "Home Project Tickets Bills AMG Procurement PU Docs AM Anita More Back to Projec…" at bounding box center [653, 306] width 1307 height 613
click at [428, 245] on button "19" at bounding box center [424, 257] width 34 height 34
type input "**********"
click at [1195, 136] on button "Done" at bounding box center [1191, 126] width 88 height 34
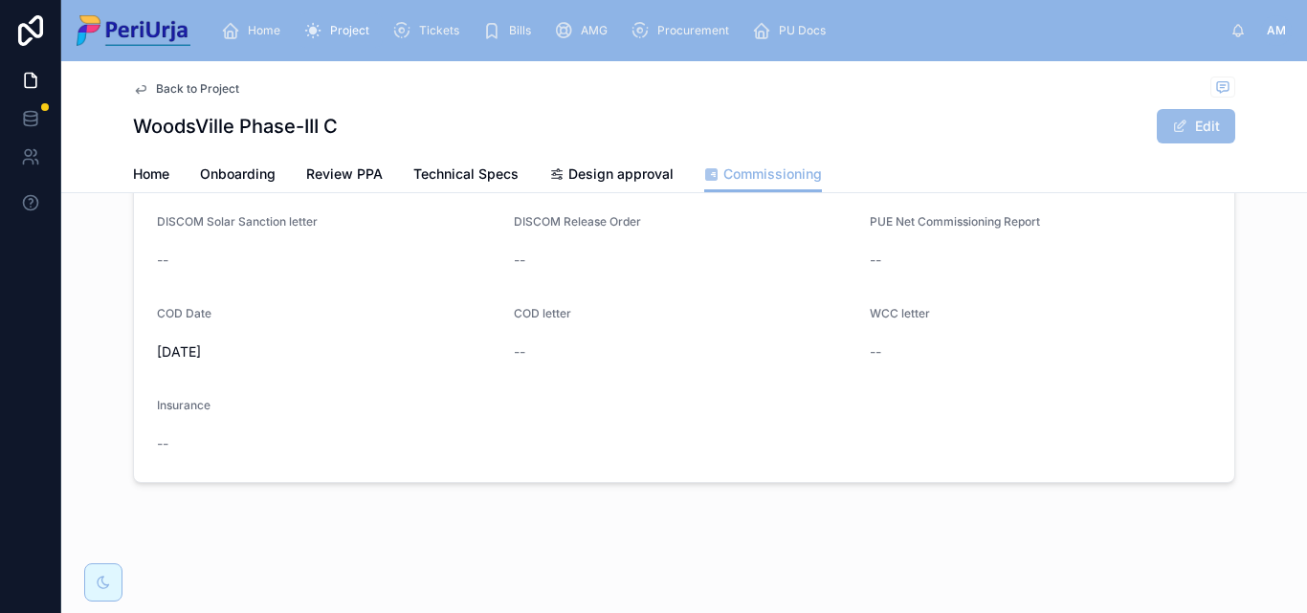
scroll to position [349, 0]
click at [1200, 120] on button "Edit" at bounding box center [1196, 126] width 78 height 34
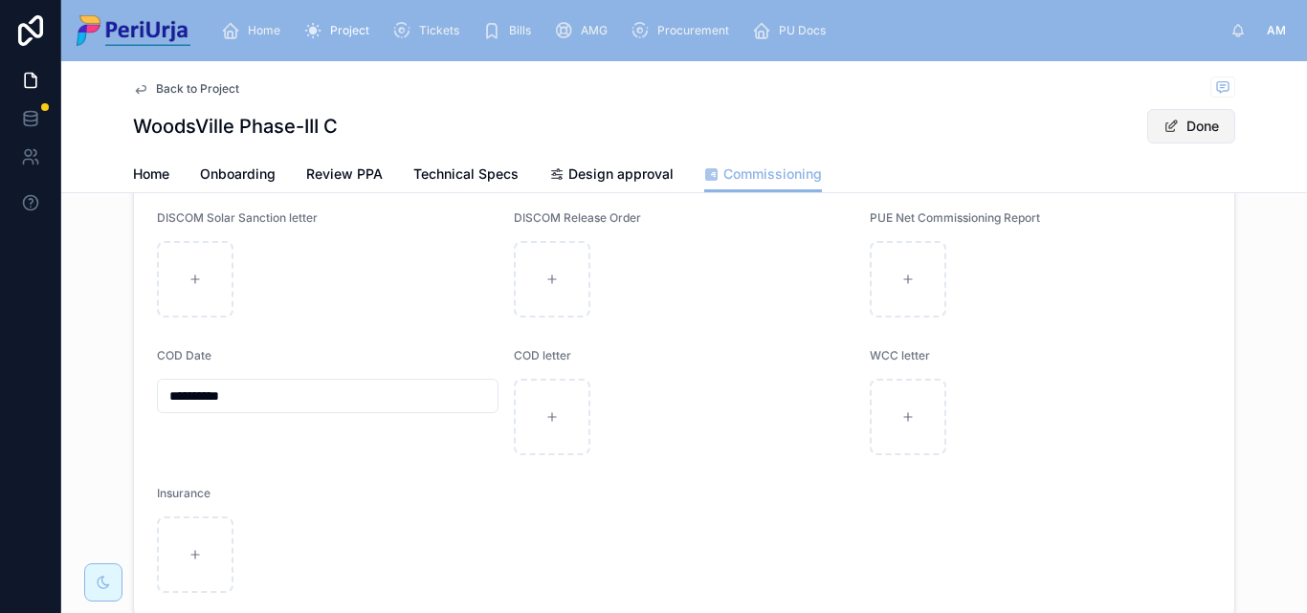
scroll to position [357, 0]
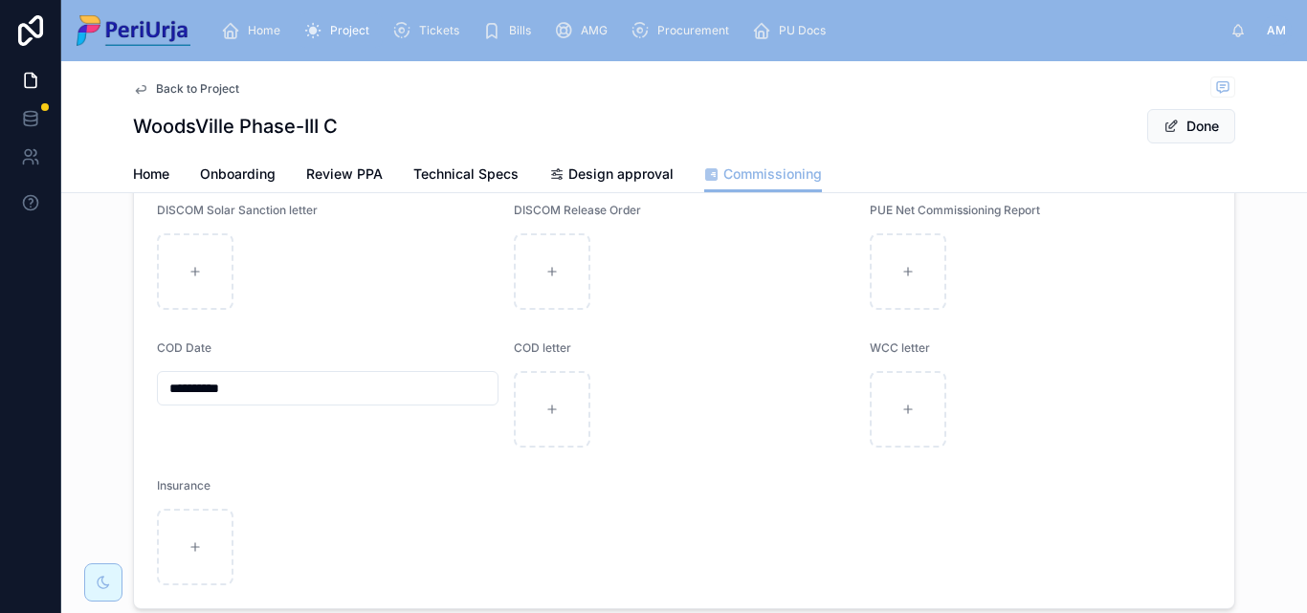
click at [265, 12] on div "Home Project Tickets Bills AMG Procurement PU Docs" at bounding box center [718, 31] width 1025 height 42
click at [275, 28] on span "Home" at bounding box center [264, 30] width 33 height 15
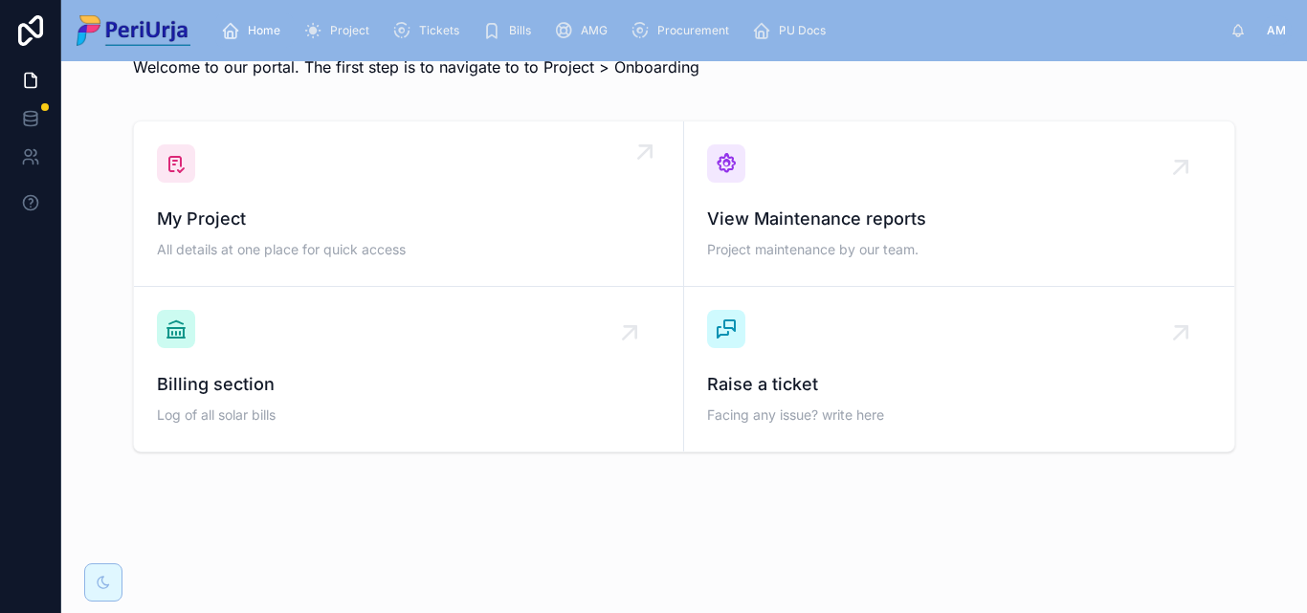
scroll to position [56, 0]
click at [312, 246] on span "All details at one place for quick access" at bounding box center [408, 249] width 503 height 19
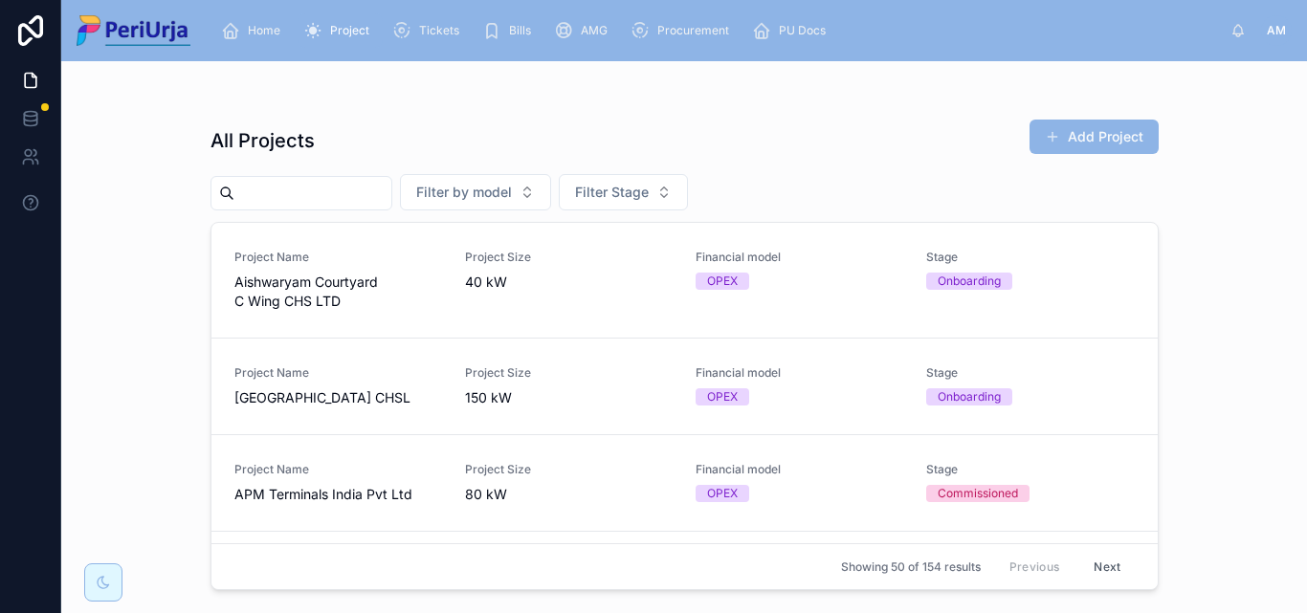
click at [307, 187] on input "text" at bounding box center [312, 193] width 157 height 27
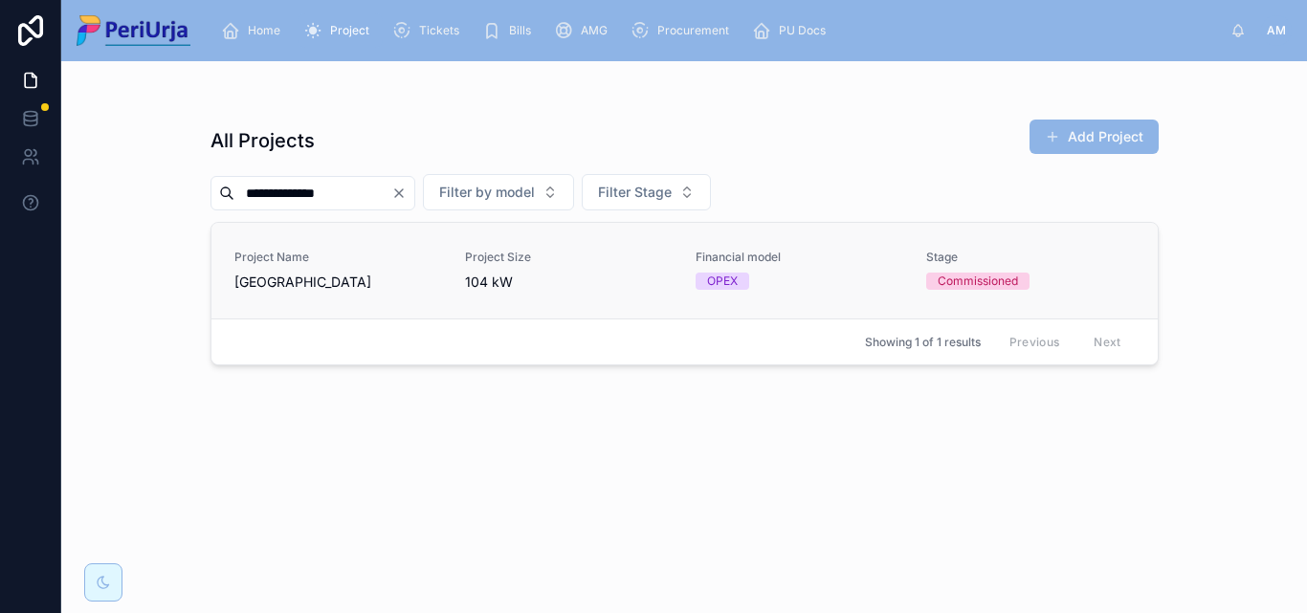
type input "**********"
click at [302, 275] on span "Tinsel County" at bounding box center [338, 282] width 208 height 19
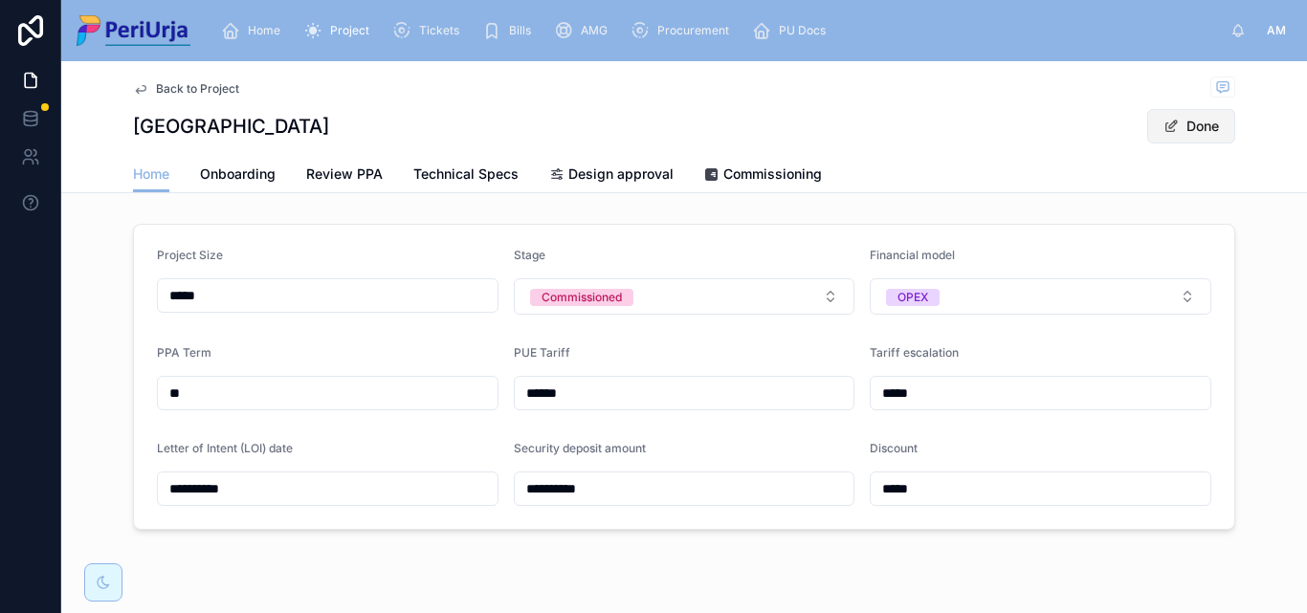
click at [1217, 122] on button "Done" at bounding box center [1191, 126] width 88 height 34
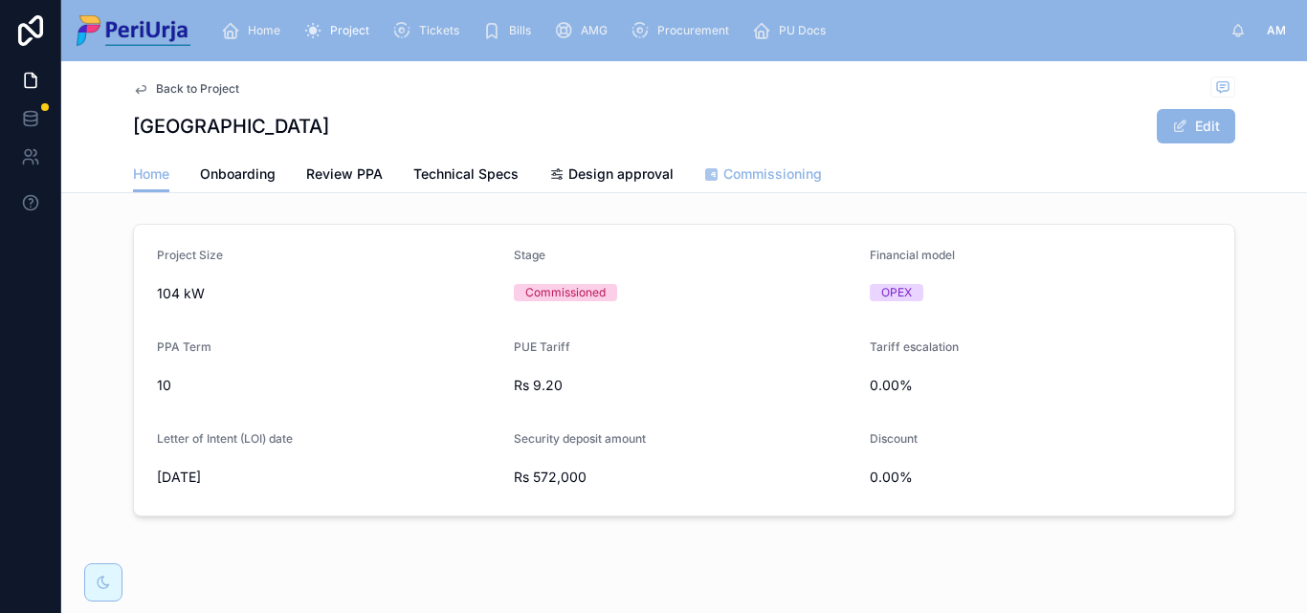
click at [786, 172] on span "Commissioning" at bounding box center [772, 174] width 99 height 19
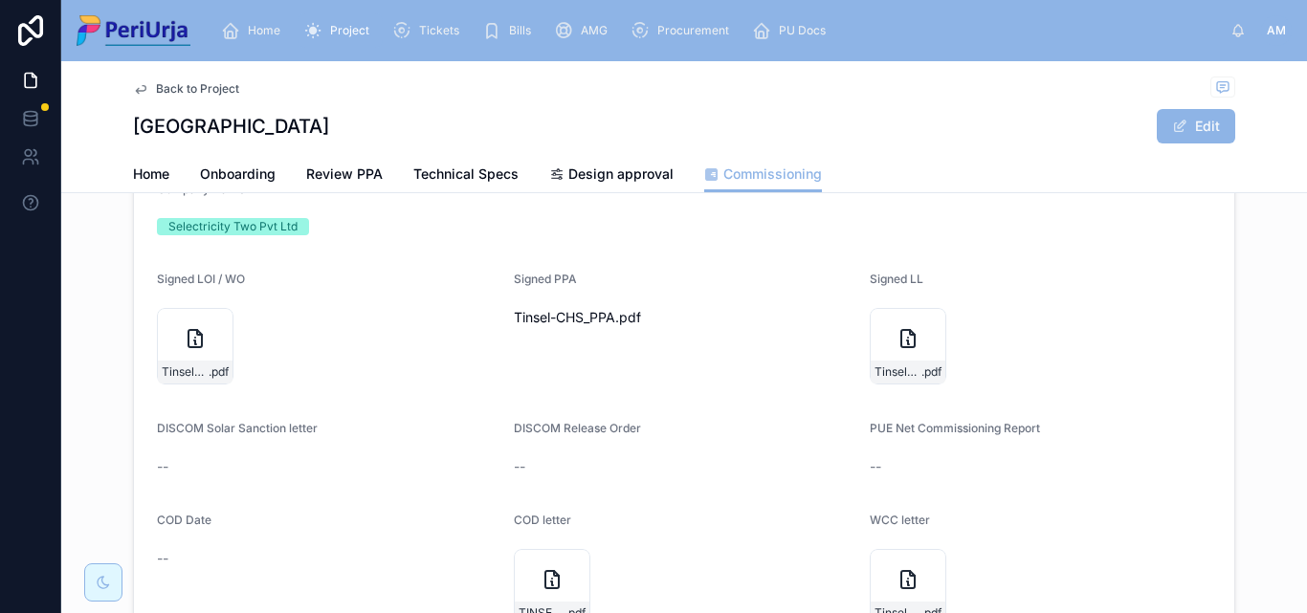
scroll to position [287, 0]
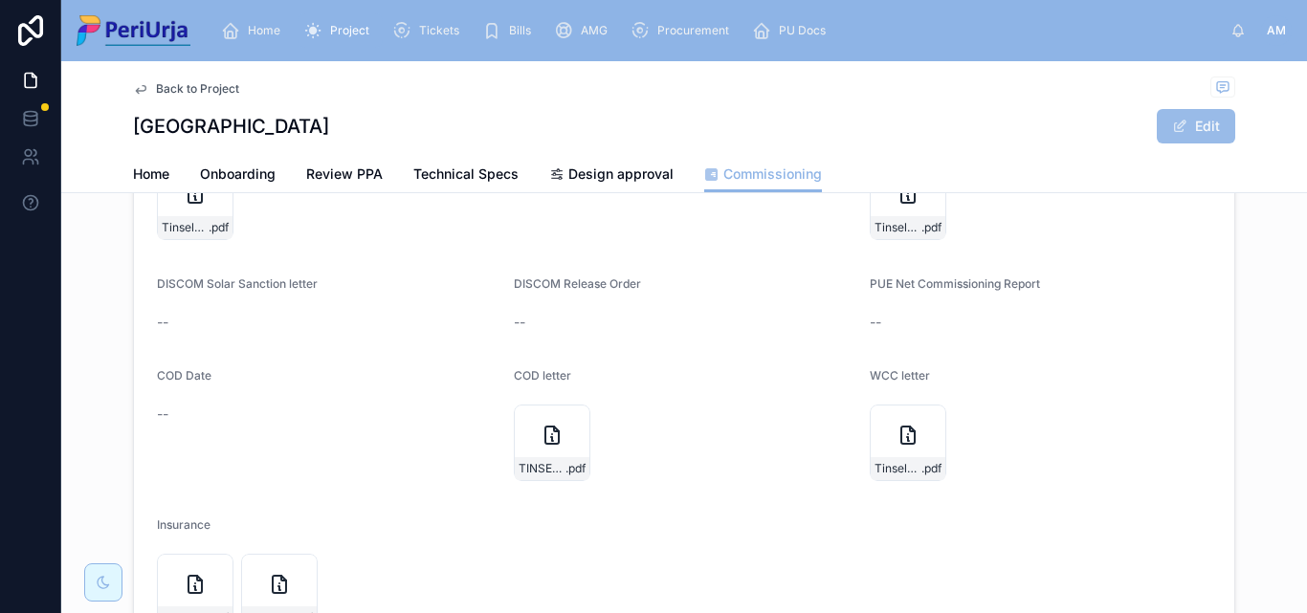
click at [1184, 123] on button "Edit" at bounding box center [1196, 126] width 78 height 34
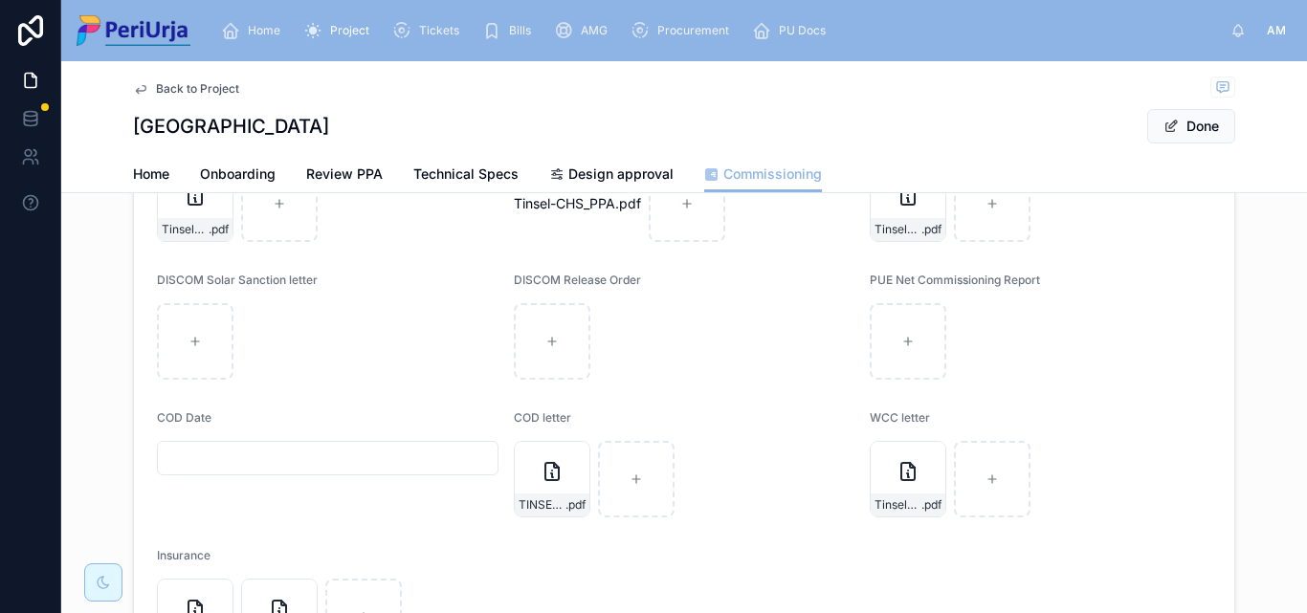
click at [185, 455] on input "text" at bounding box center [328, 458] width 340 height 27
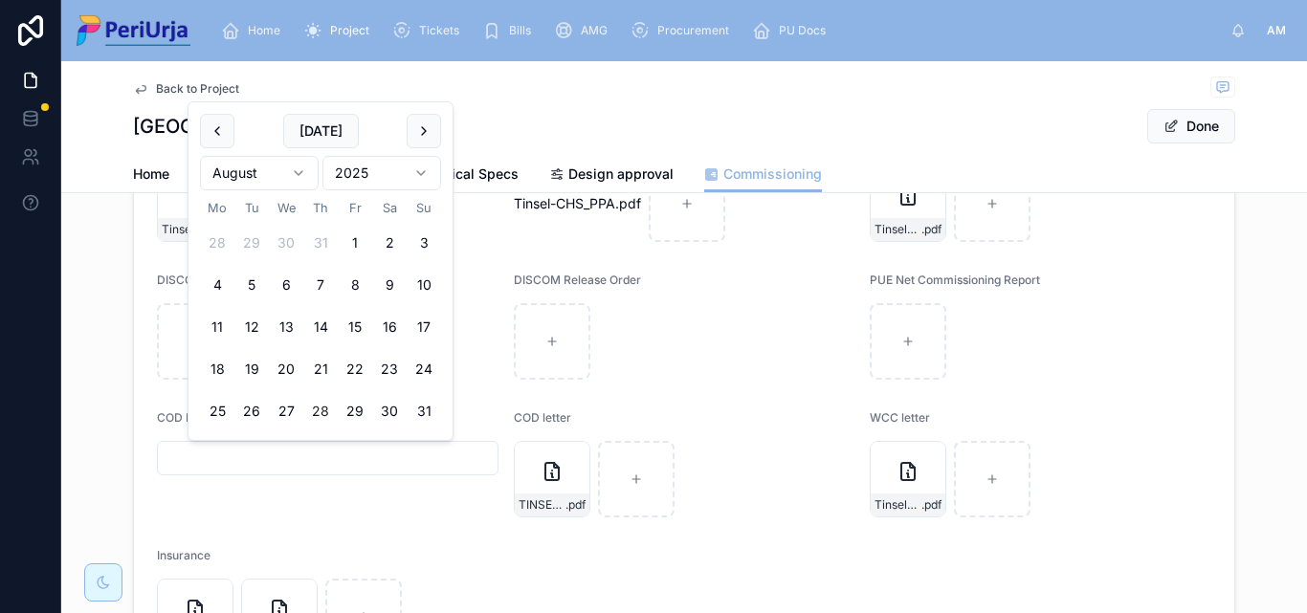
click at [428, 178] on html "Home Project Tickets Bills AMG Procurement PU Docs AM Anita More Back to Projec…" at bounding box center [653, 306] width 1307 height 613
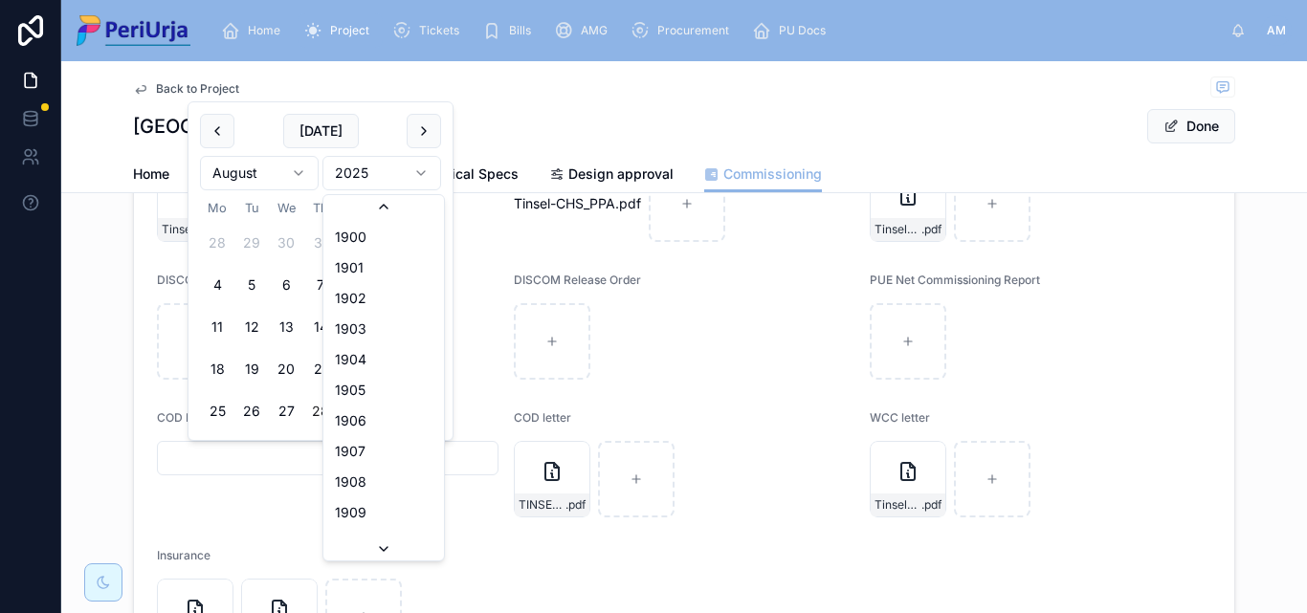
scroll to position [3543, 0]
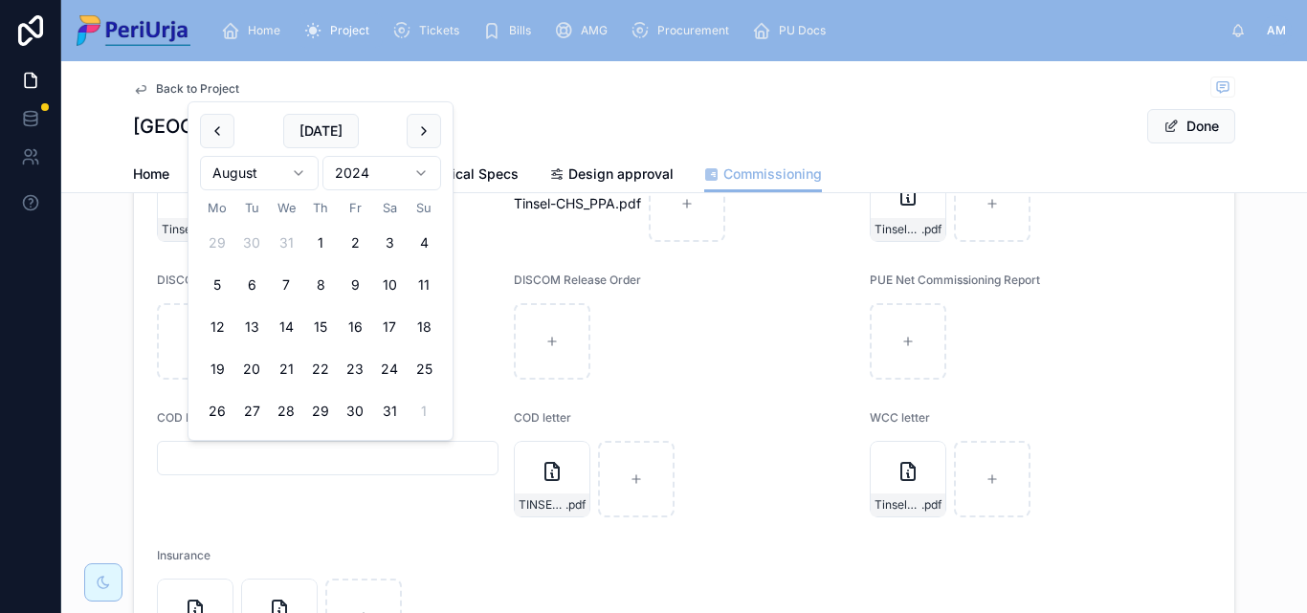
click at [301, 177] on html "Home Project Tickets Bills AMG Procurement PU Docs AM Anita More Back to Projec…" at bounding box center [653, 306] width 1307 height 613
click at [381, 236] on button "1" at bounding box center [389, 243] width 34 height 34
type input "**********"
click at [1207, 119] on button "Done" at bounding box center [1191, 126] width 88 height 34
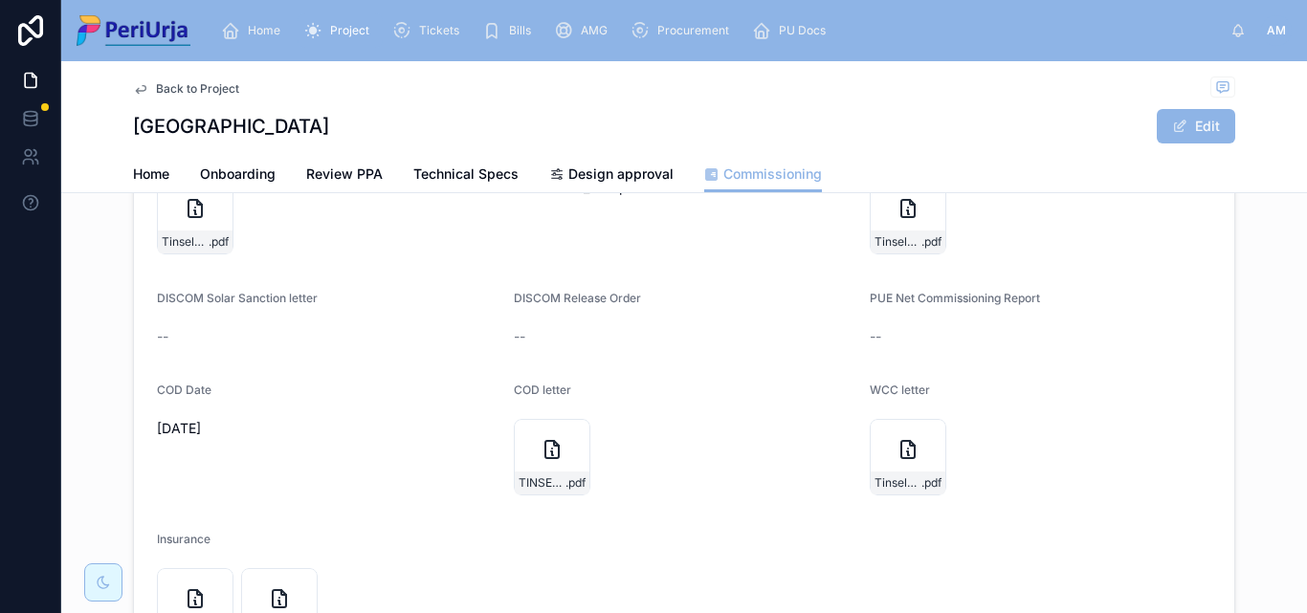
scroll to position [0, 0]
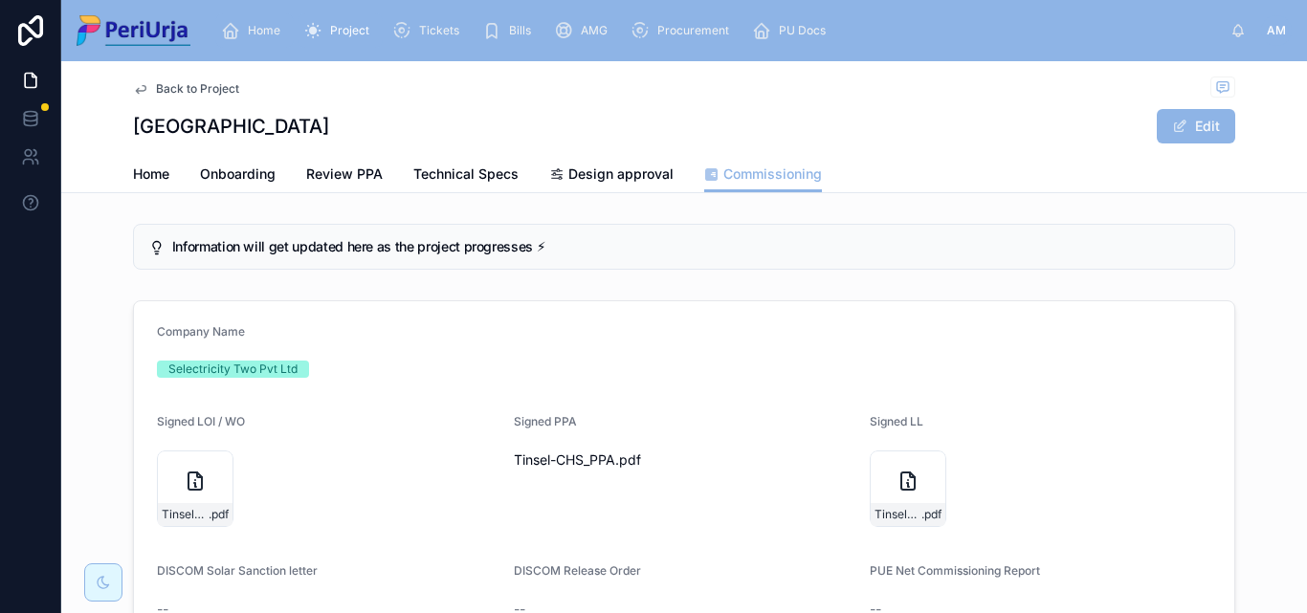
click at [276, 38] on div "Home" at bounding box center [254, 30] width 67 height 31
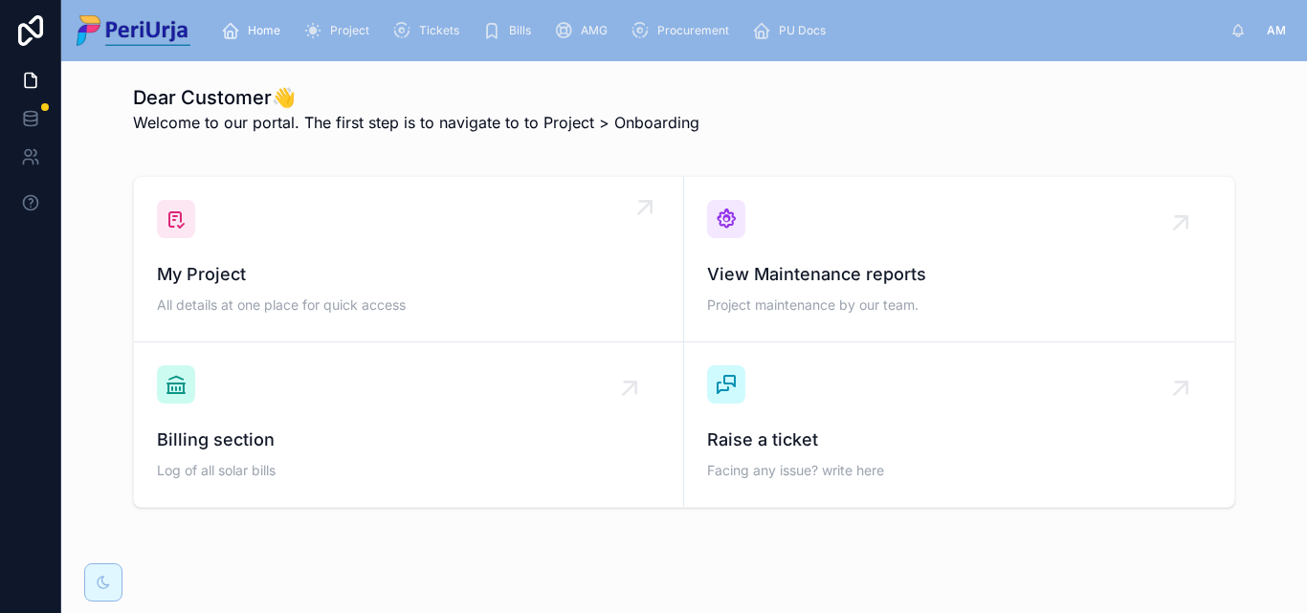
click at [253, 252] on div "My Project All details at one place for quick access" at bounding box center [408, 259] width 503 height 119
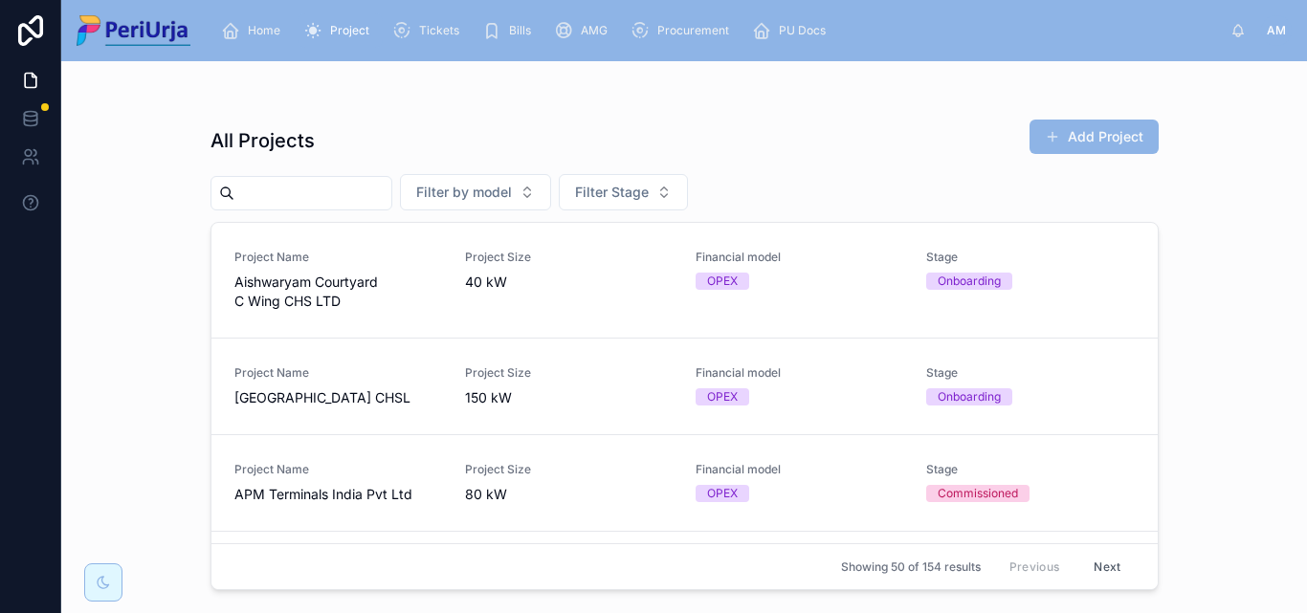
click at [265, 190] on input "text" at bounding box center [312, 193] width 157 height 27
paste input "**********"
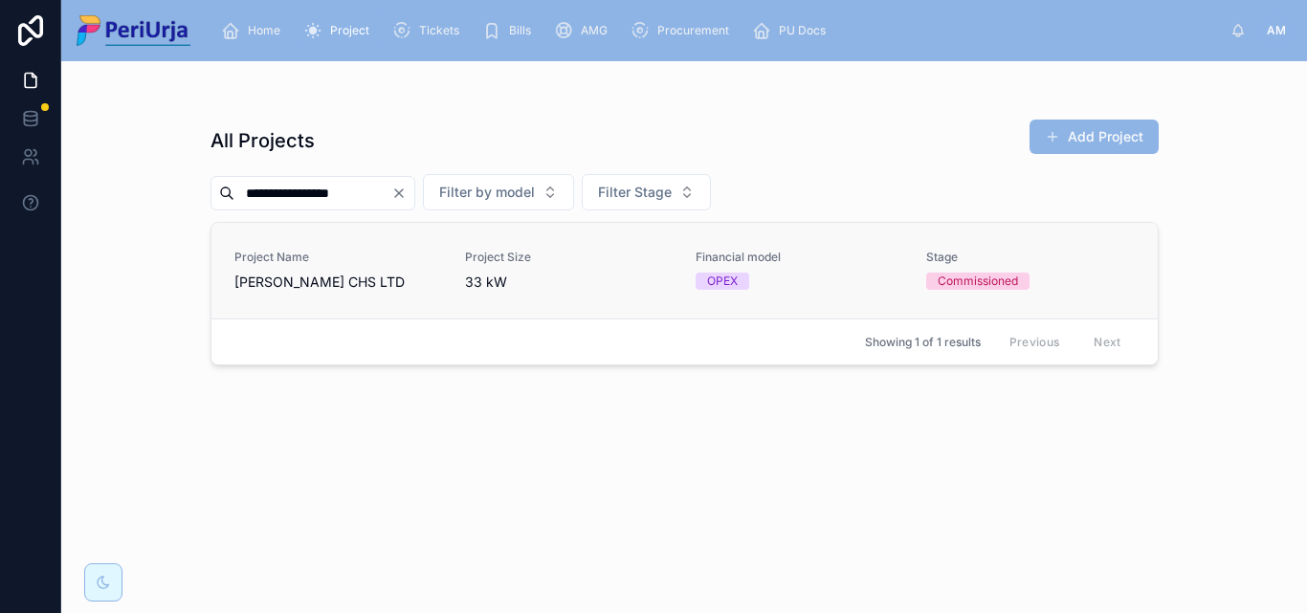
type input "**********"
click at [289, 281] on span "[PERSON_NAME] CHS LTD" at bounding box center [338, 282] width 208 height 19
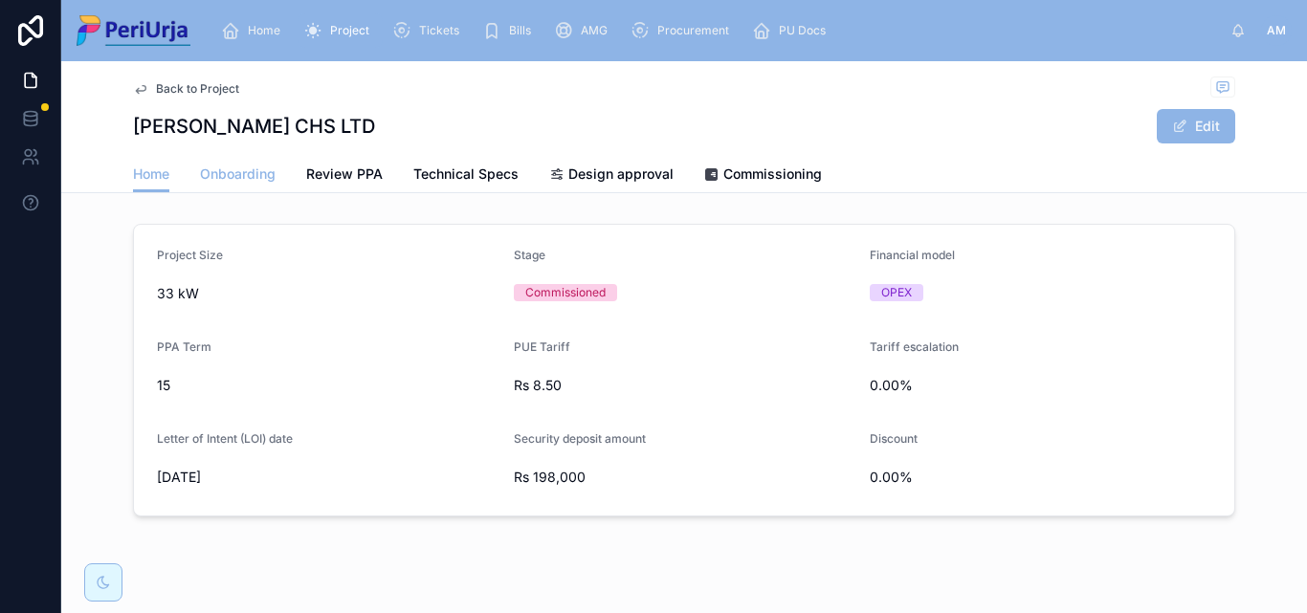
click at [248, 175] on span "Onboarding" at bounding box center [238, 174] width 76 height 19
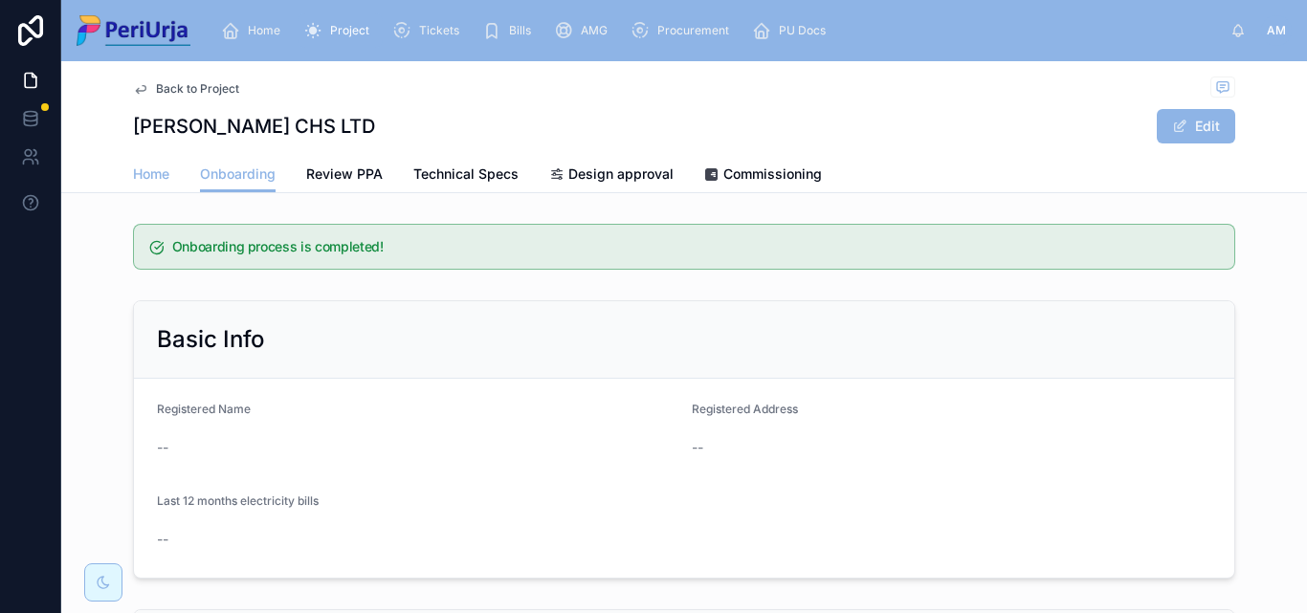
click at [137, 175] on span "Home" at bounding box center [151, 174] width 36 height 19
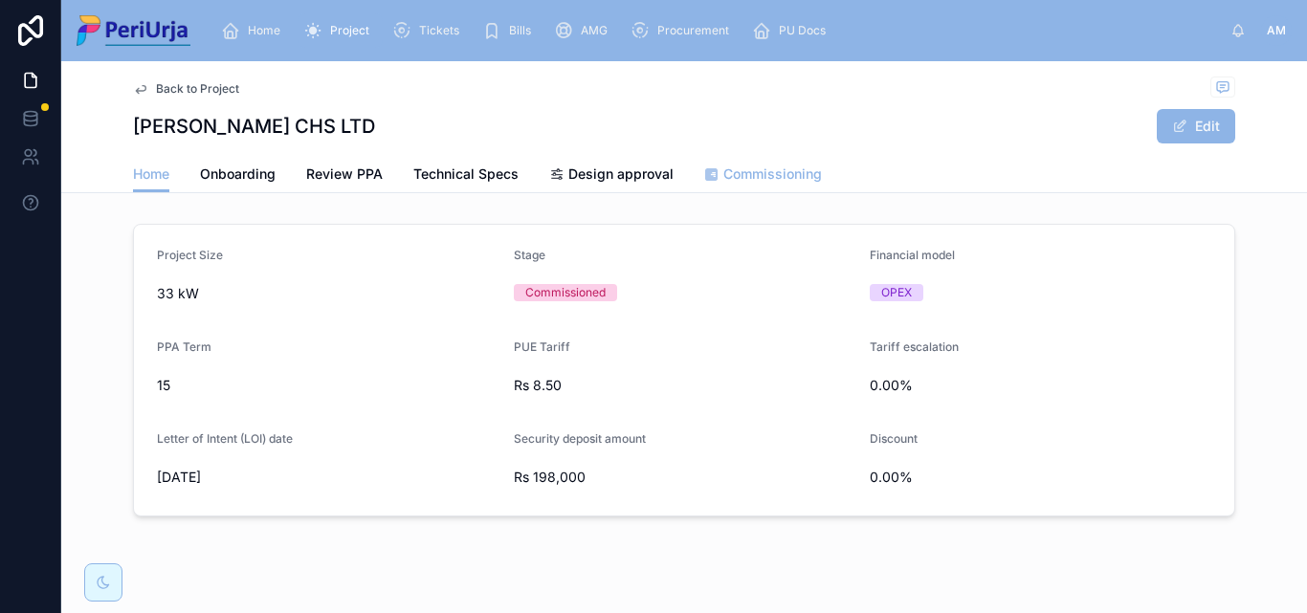
click at [775, 169] on span "Commissioning" at bounding box center [772, 174] width 99 height 19
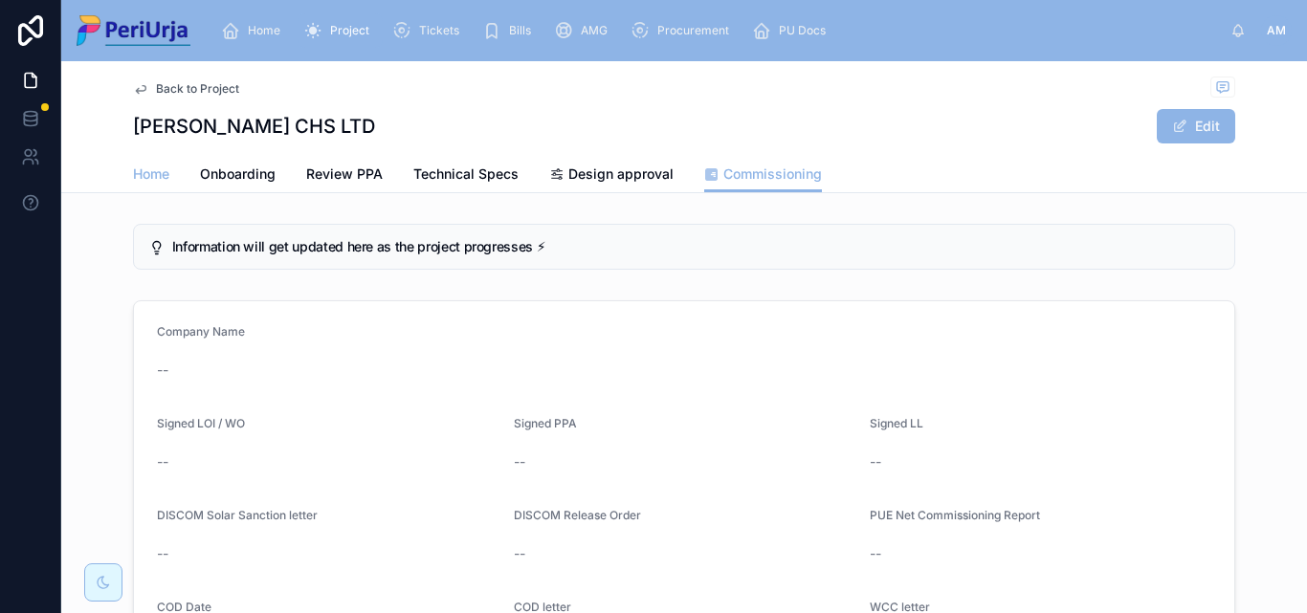
click at [143, 169] on span "Home" at bounding box center [151, 174] width 36 height 19
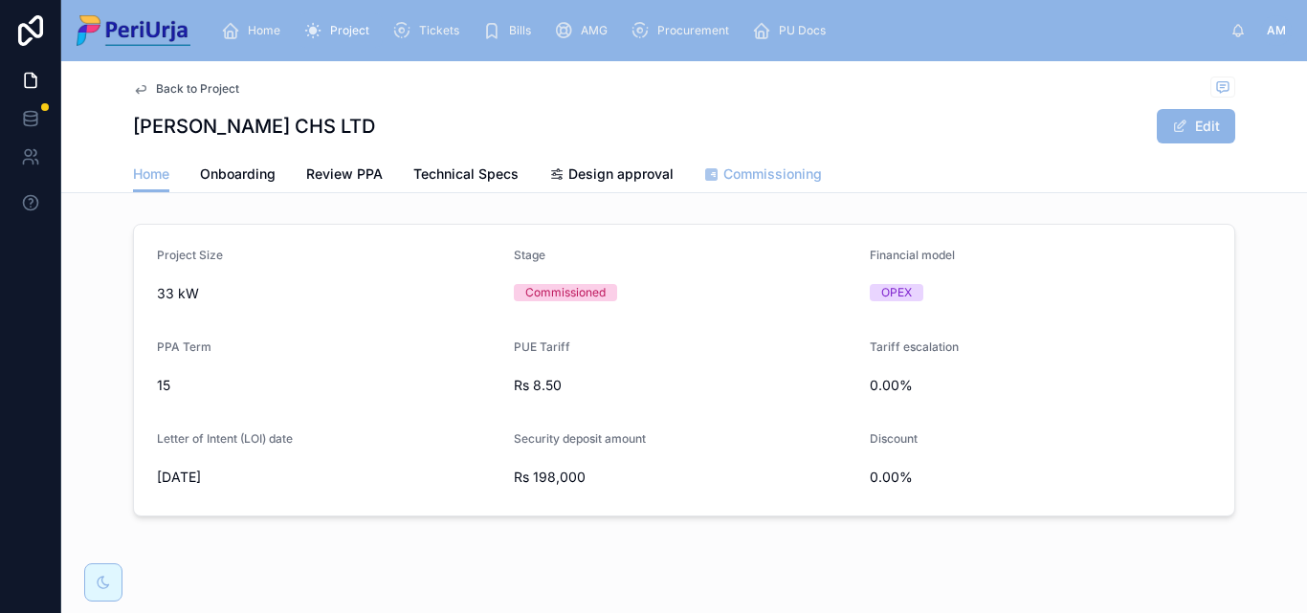
click at [794, 180] on span "Commissioning" at bounding box center [772, 174] width 99 height 19
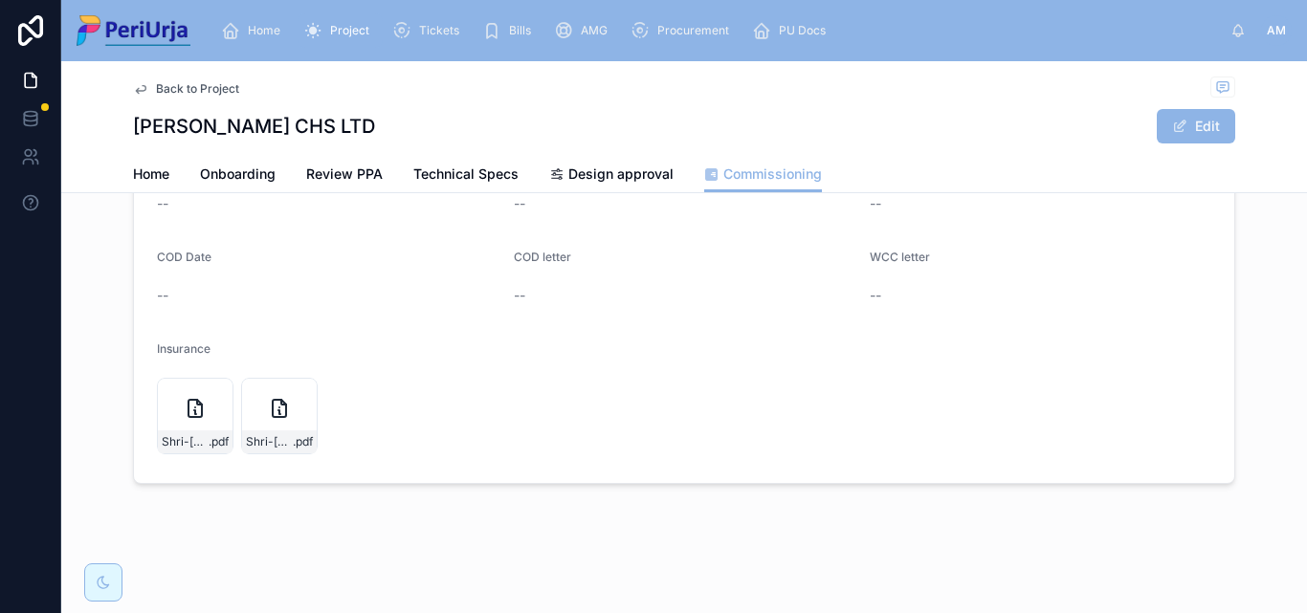
scroll to position [351, 0]
click at [279, 31] on span "Home" at bounding box center [264, 30] width 33 height 15
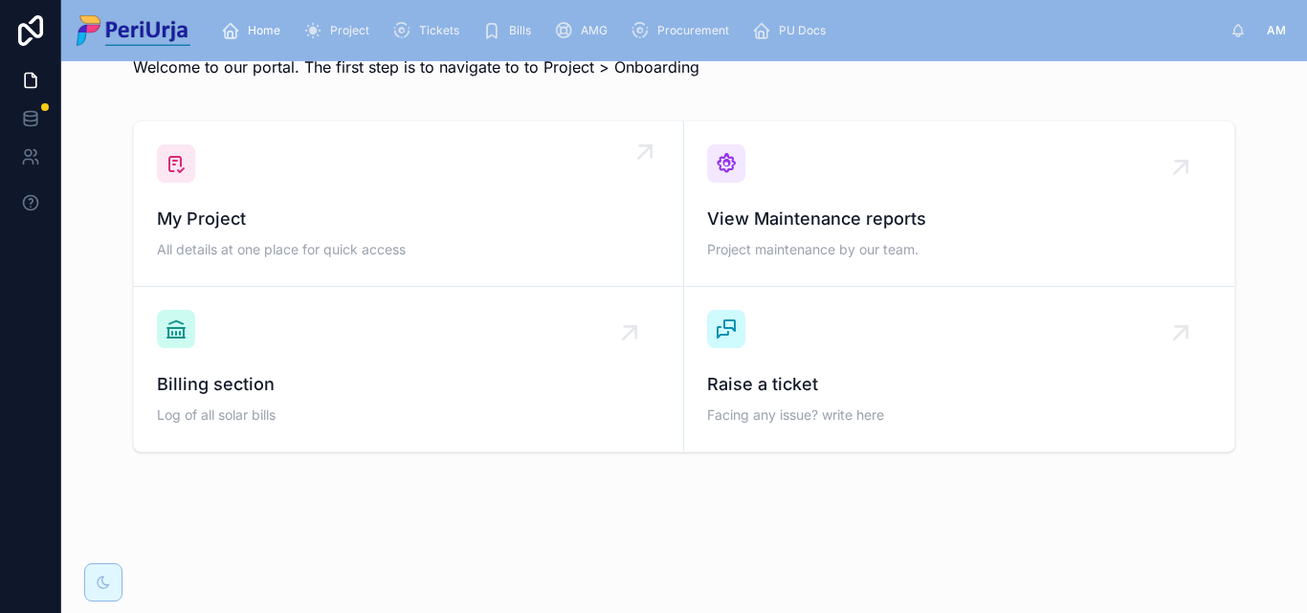
click at [293, 245] on span "All details at one place for quick access" at bounding box center [408, 249] width 503 height 19
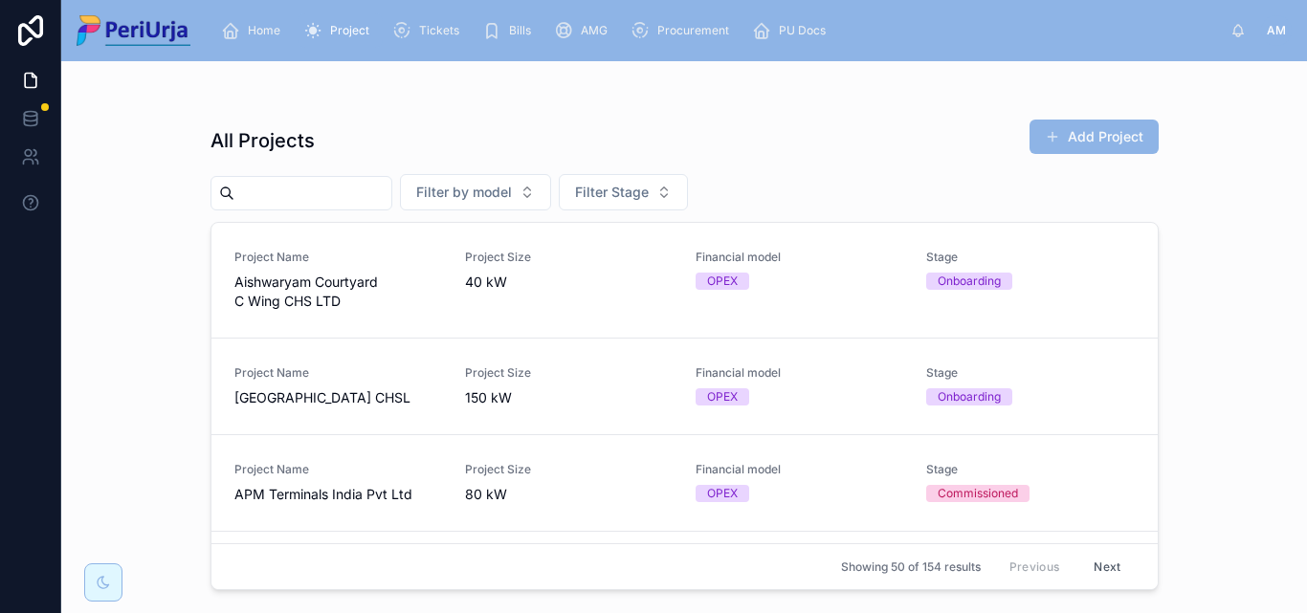
click at [337, 196] on input "text" at bounding box center [312, 193] width 157 height 27
paste input "**********"
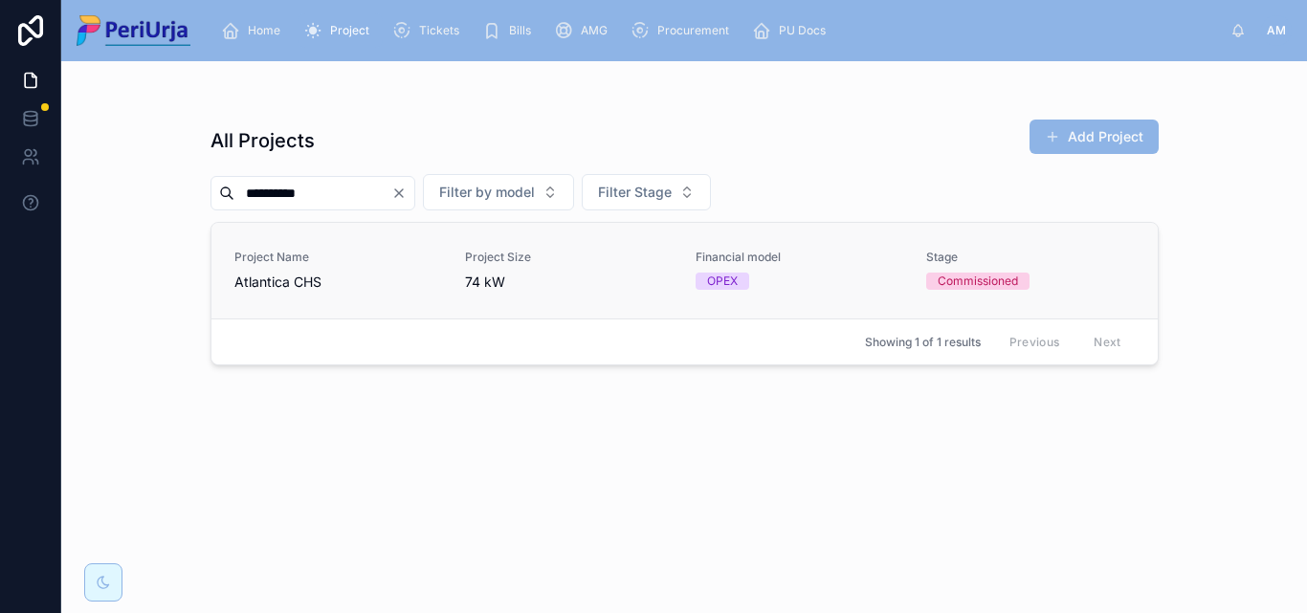
type input "*********"
click at [245, 270] on div "Project Name Atlantica CHS" at bounding box center [338, 271] width 208 height 42
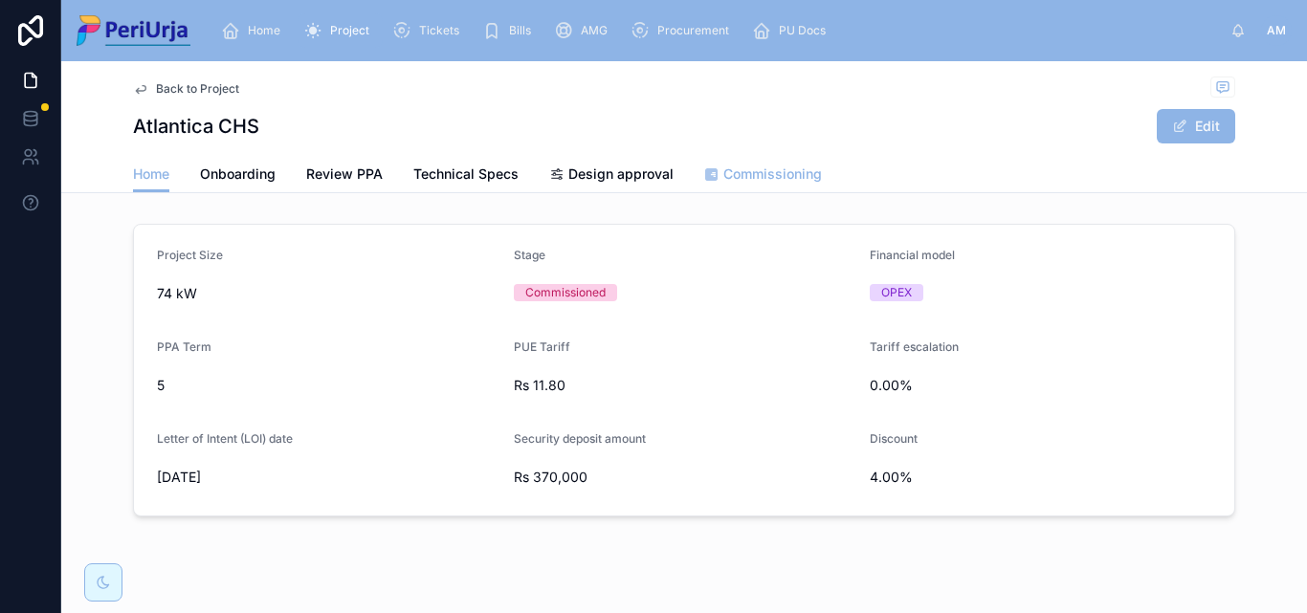
click at [769, 167] on span "Commissioning" at bounding box center [772, 174] width 99 height 19
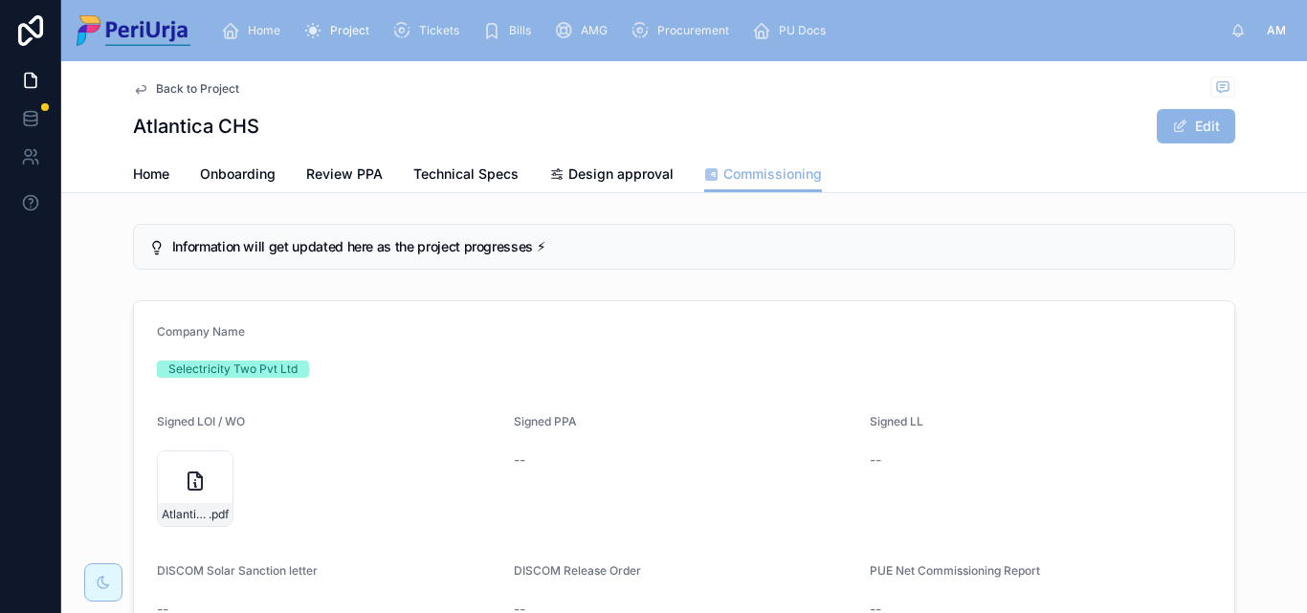
click at [273, 34] on span "Home" at bounding box center [264, 30] width 33 height 15
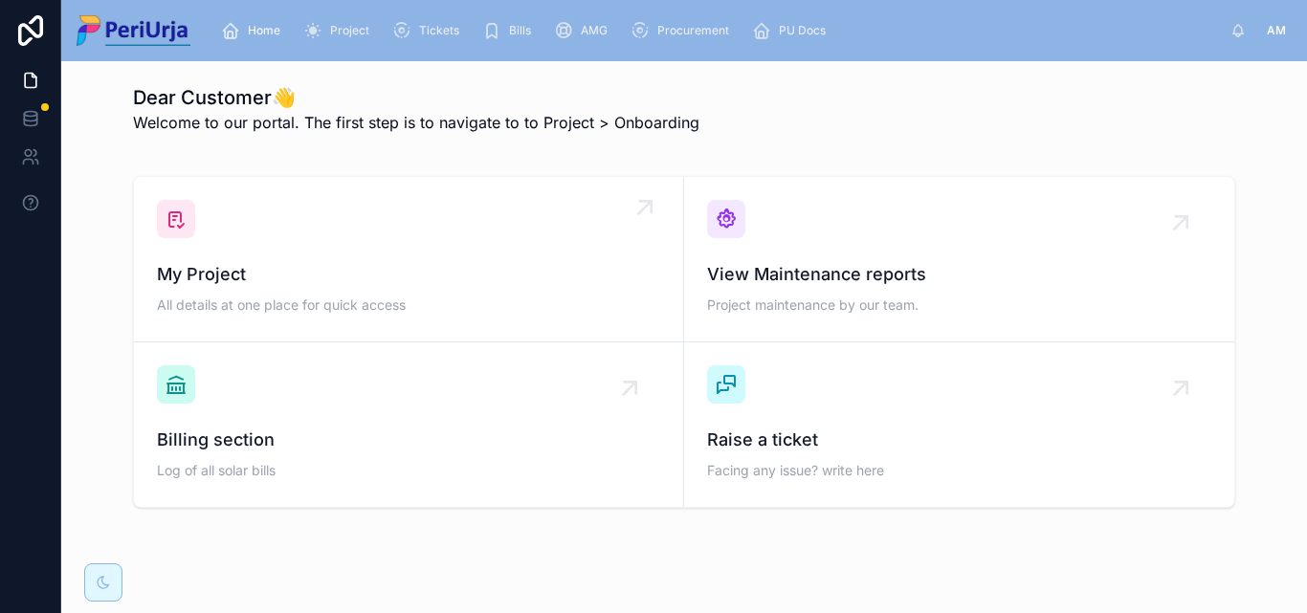
click at [282, 215] on div "My Project All details at one place for quick access" at bounding box center [408, 259] width 503 height 119
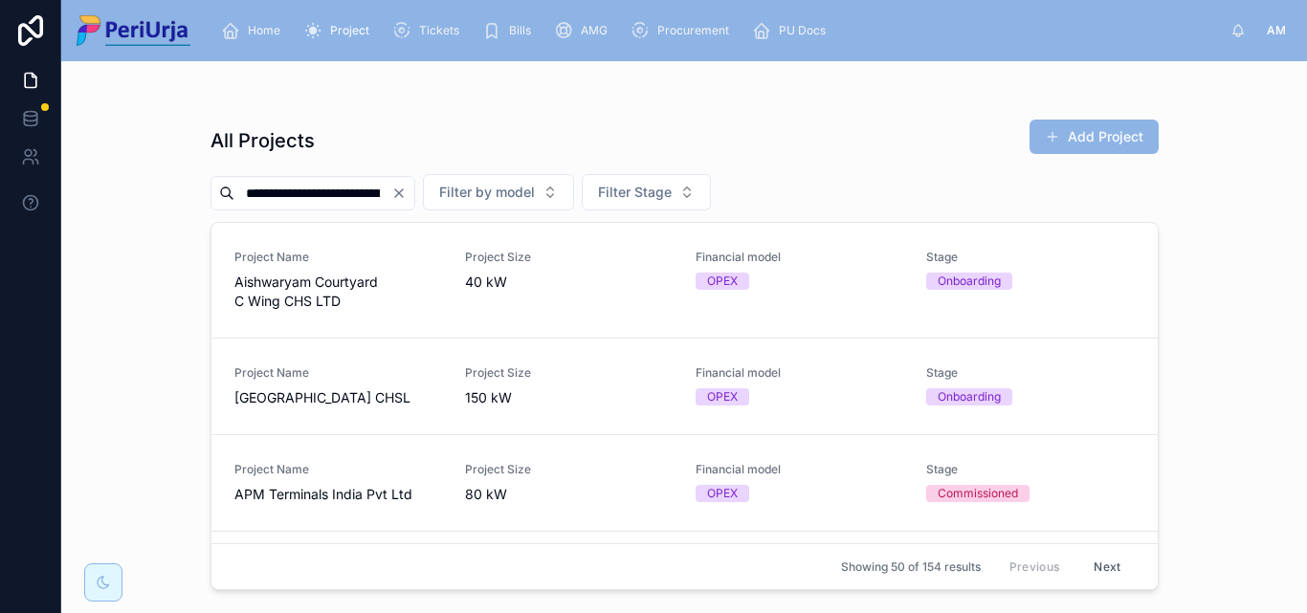
scroll to position [0, 41]
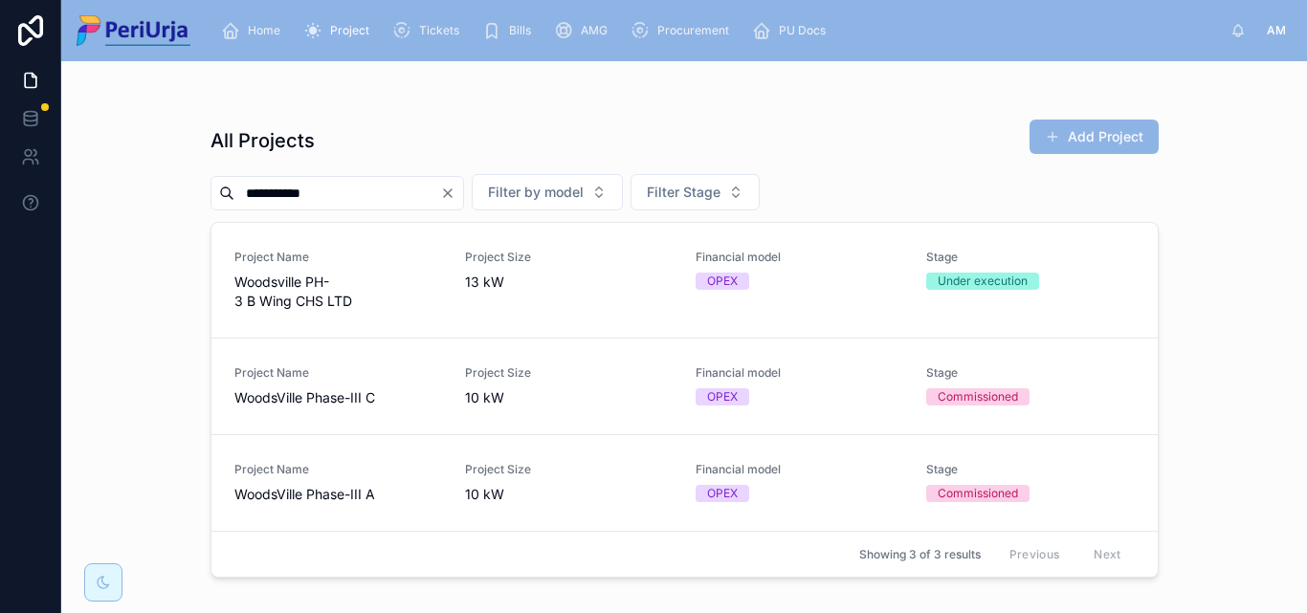
type input "**********"
click at [345, 492] on span "WoodsVille Phase-III A" at bounding box center [338, 494] width 208 height 19
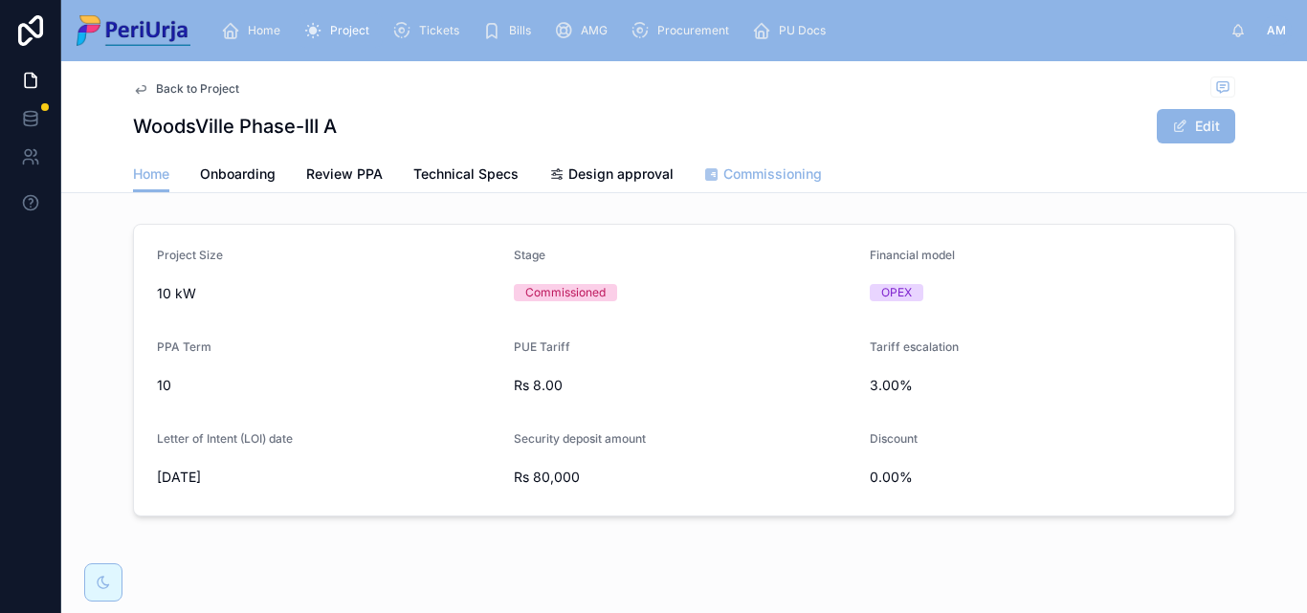
click at [762, 169] on span "Commissioning" at bounding box center [772, 174] width 99 height 19
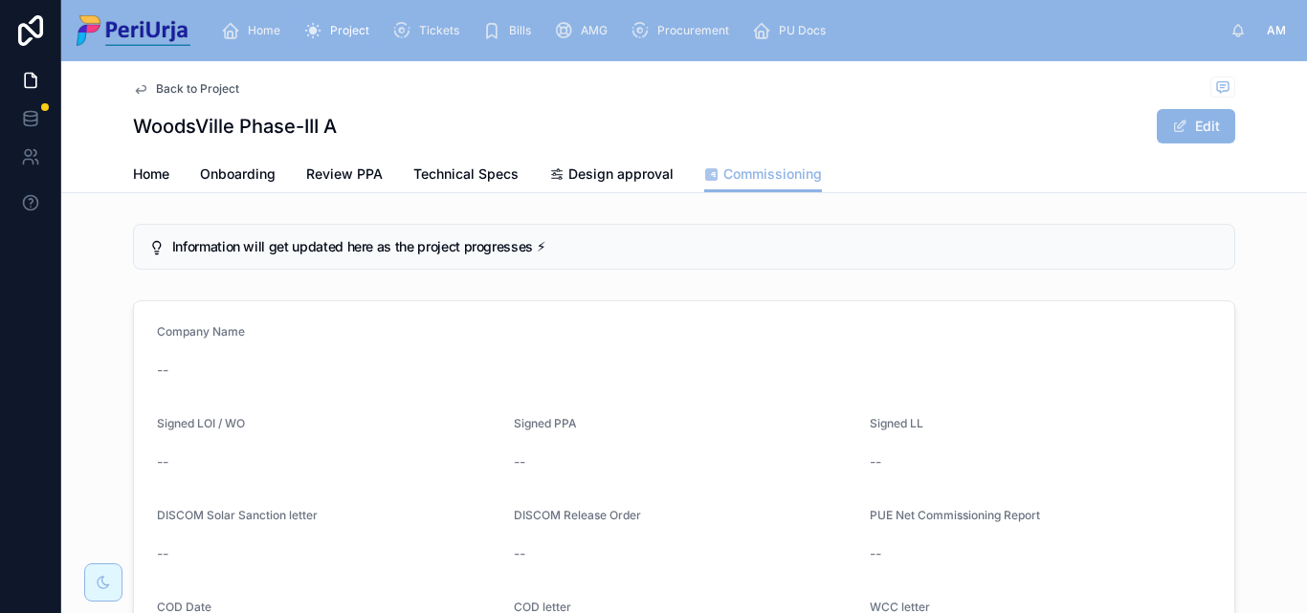
click at [262, 27] on span "Home" at bounding box center [264, 30] width 33 height 15
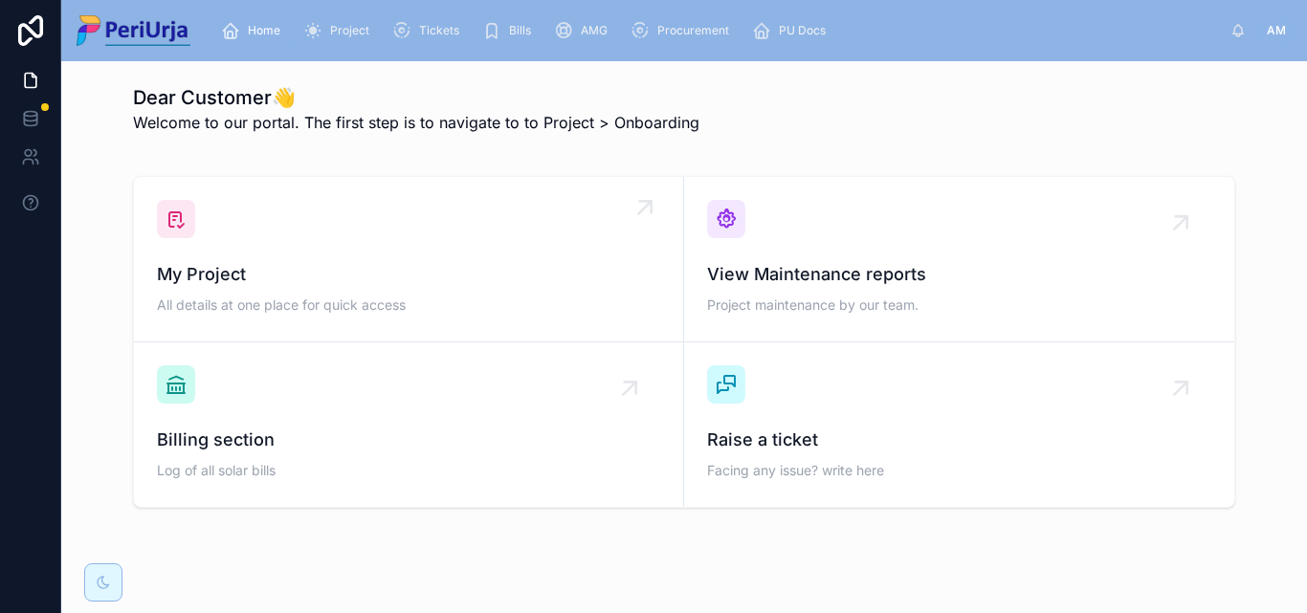
click at [276, 237] on div "My Project All details at one place for quick access" at bounding box center [408, 259] width 503 height 119
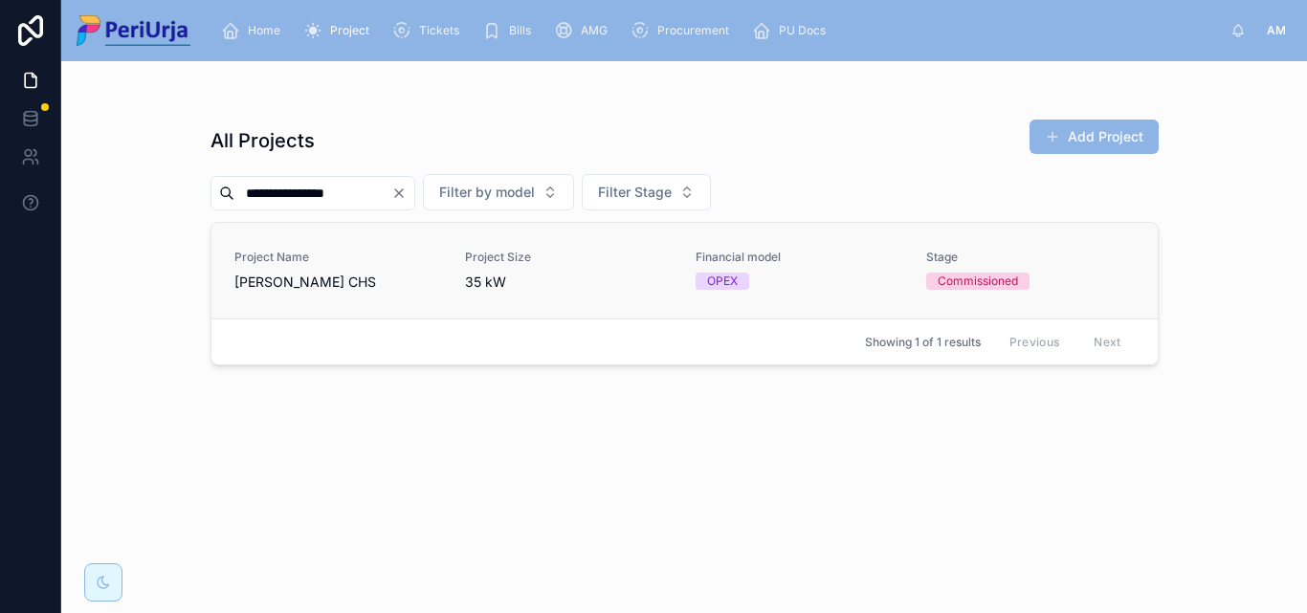
type input "**********"
click at [355, 264] on span "Project Name" at bounding box center [338, 257] width 208 height 15
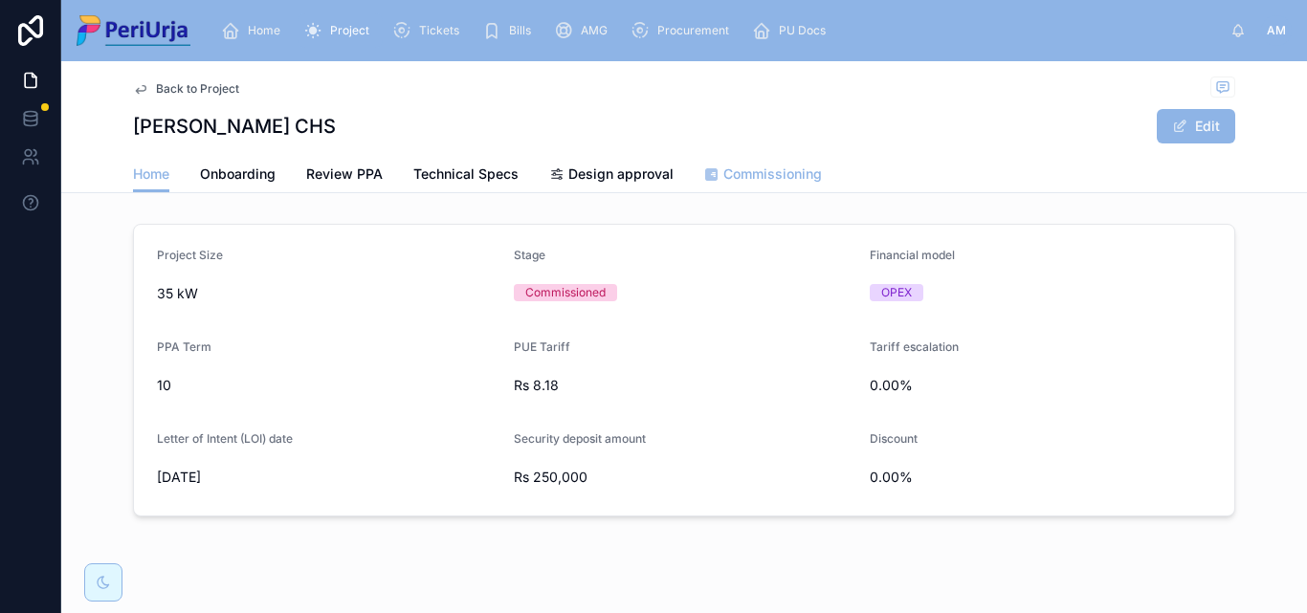
click at [748, 178] on span "Commissioning" at bounding box center [772, 174] width 99 height 19
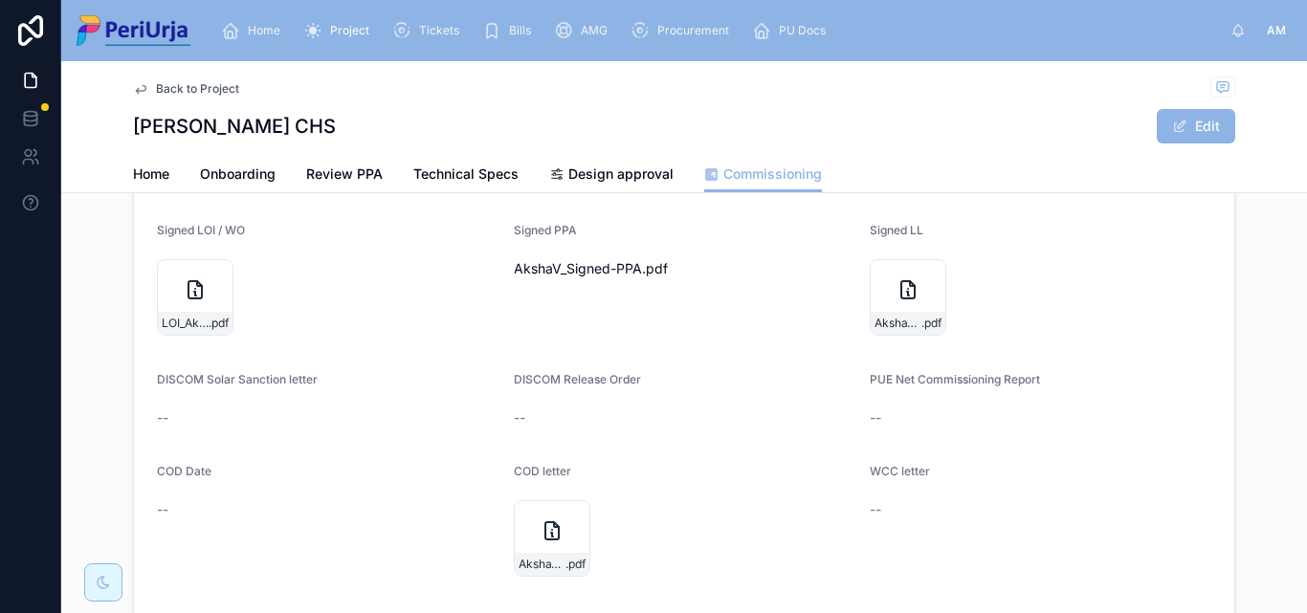
scroll to position [383, 0]
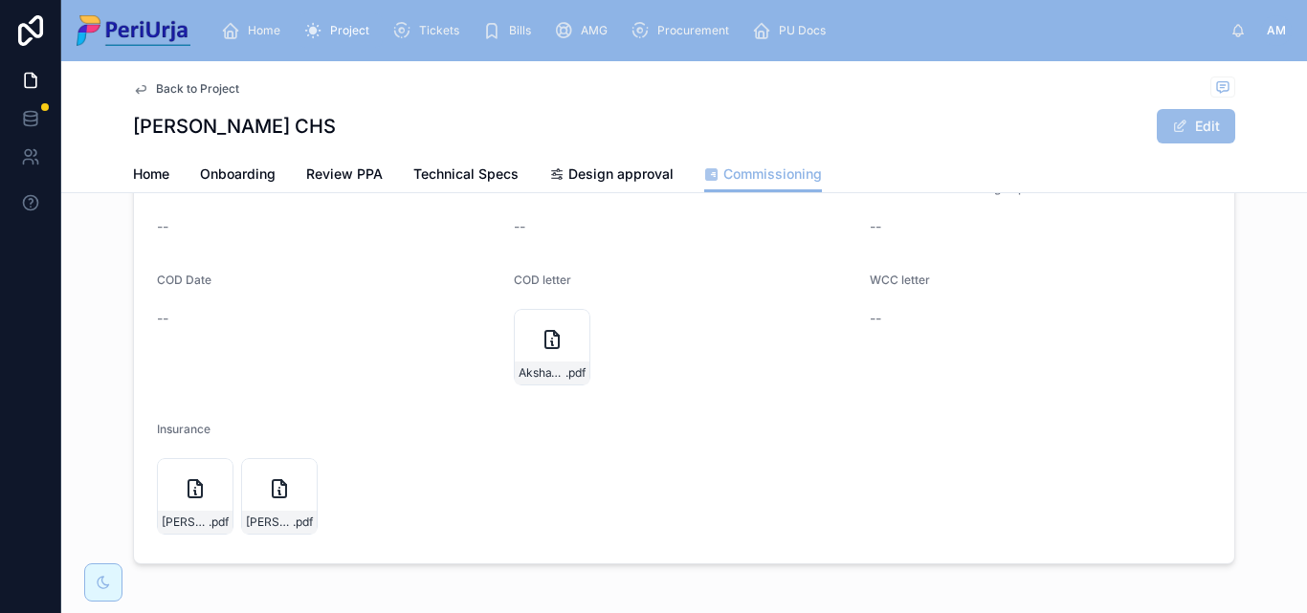
click at [1173, 129] on span at bounding box center [1179, 126] width 15 height 15
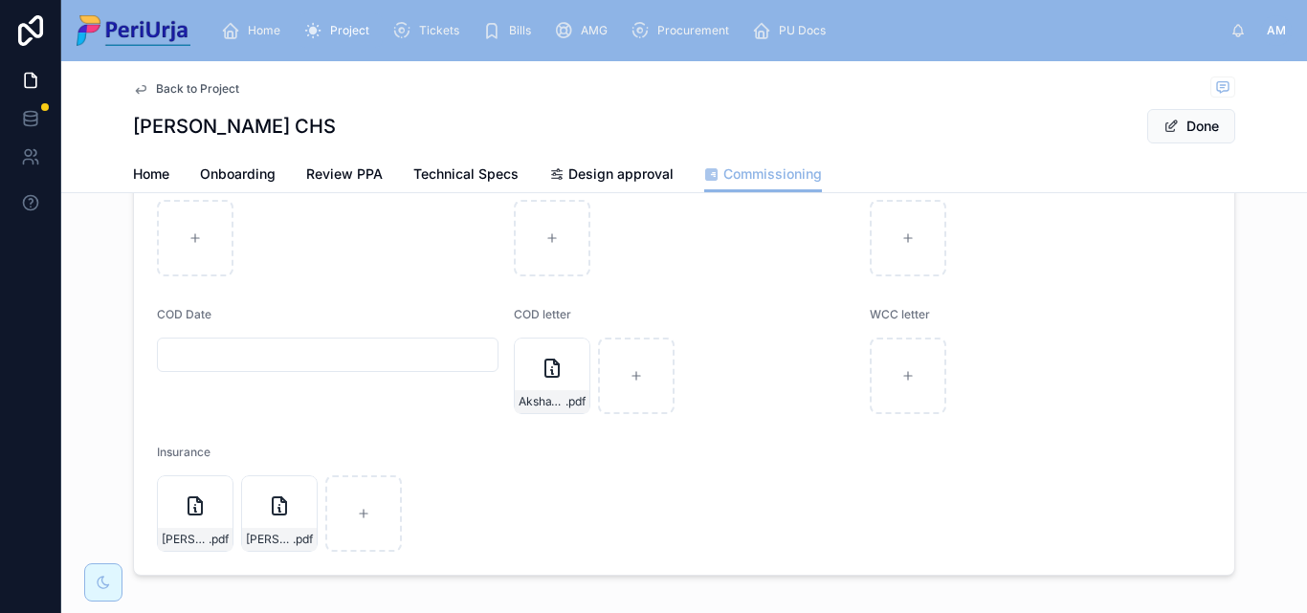
click at [206, 354] on input "text" at bounding box center [328, 355] width 340 height 27
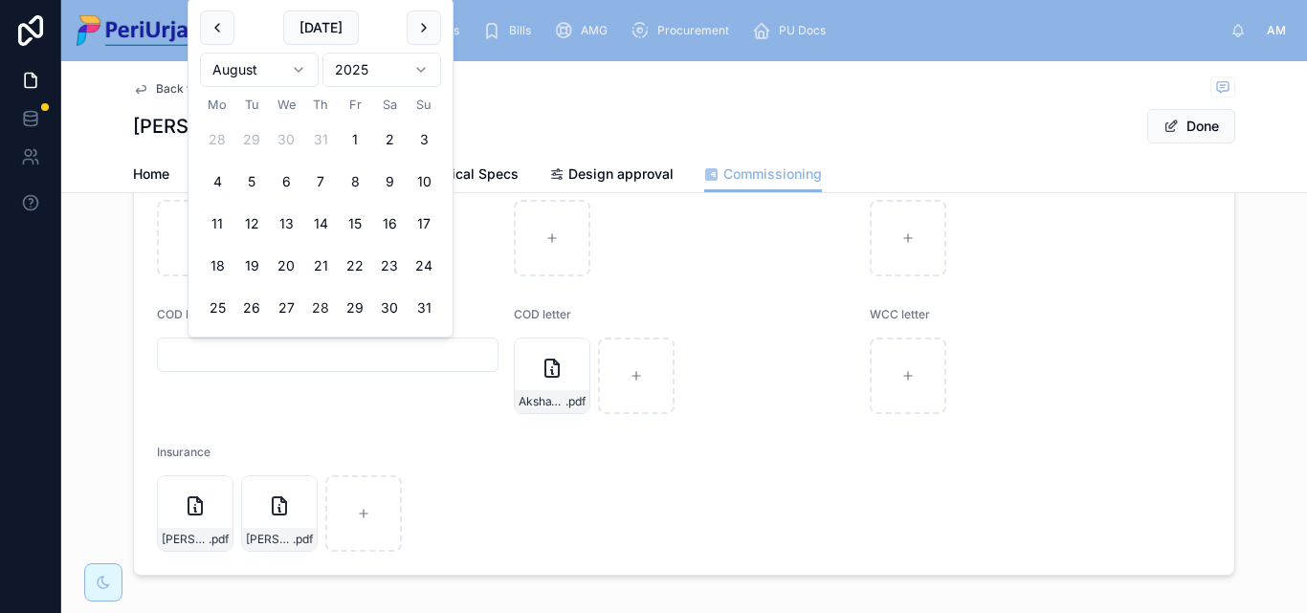
click at [419, 66] on html "Home Project Tickets Bills AMG Procurement PU Docs AM Anita More Back to Projec…" at bounding box center [653, 306] width 1307 height 613
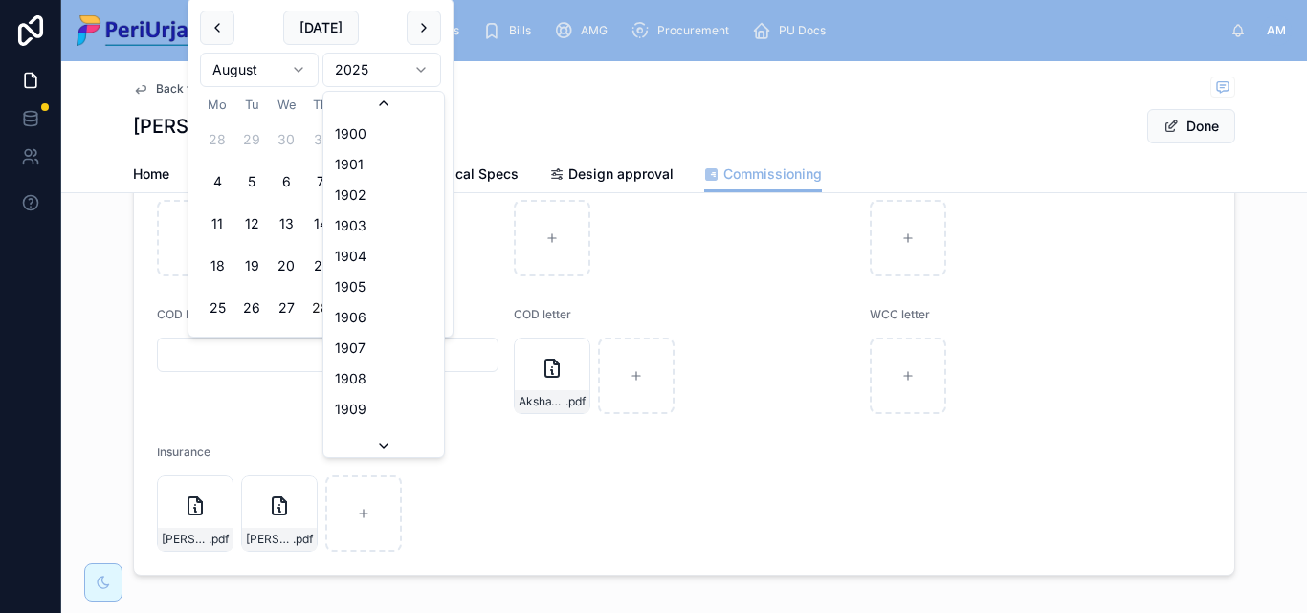
scroll to position [3543, 0]
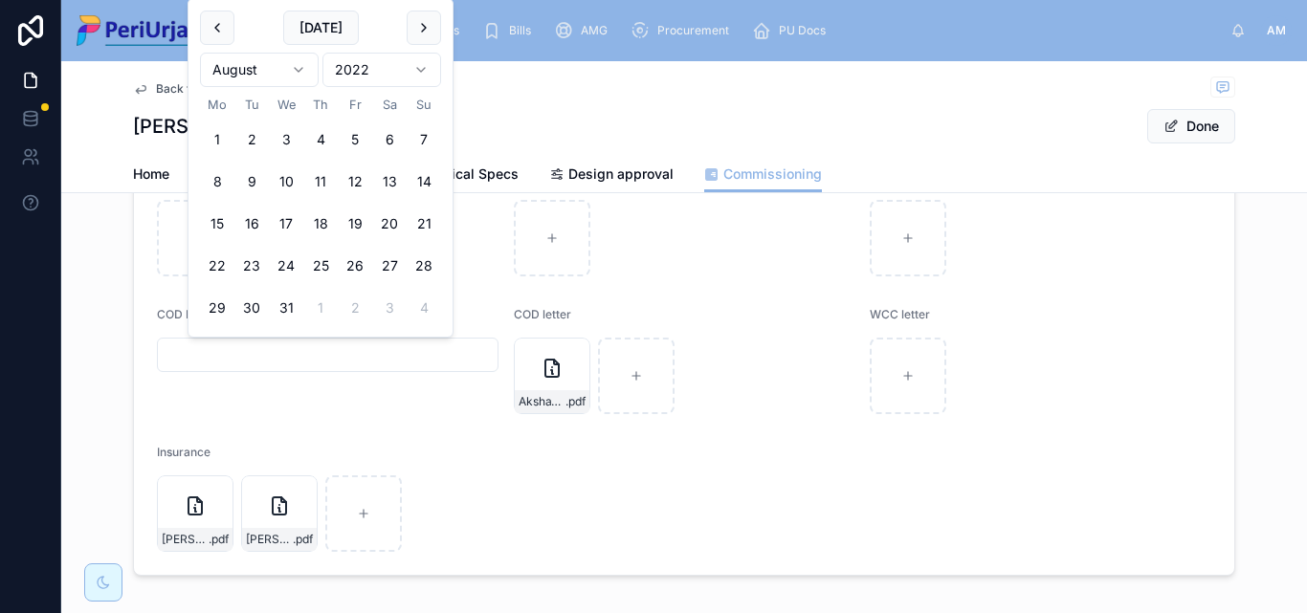
click at [304, 65] on html "Home Project Tickets Bills AMG Procurement PU Docs AM Anita More Back to Projec…" at bounding box center [653, 306] width 1307 height 613
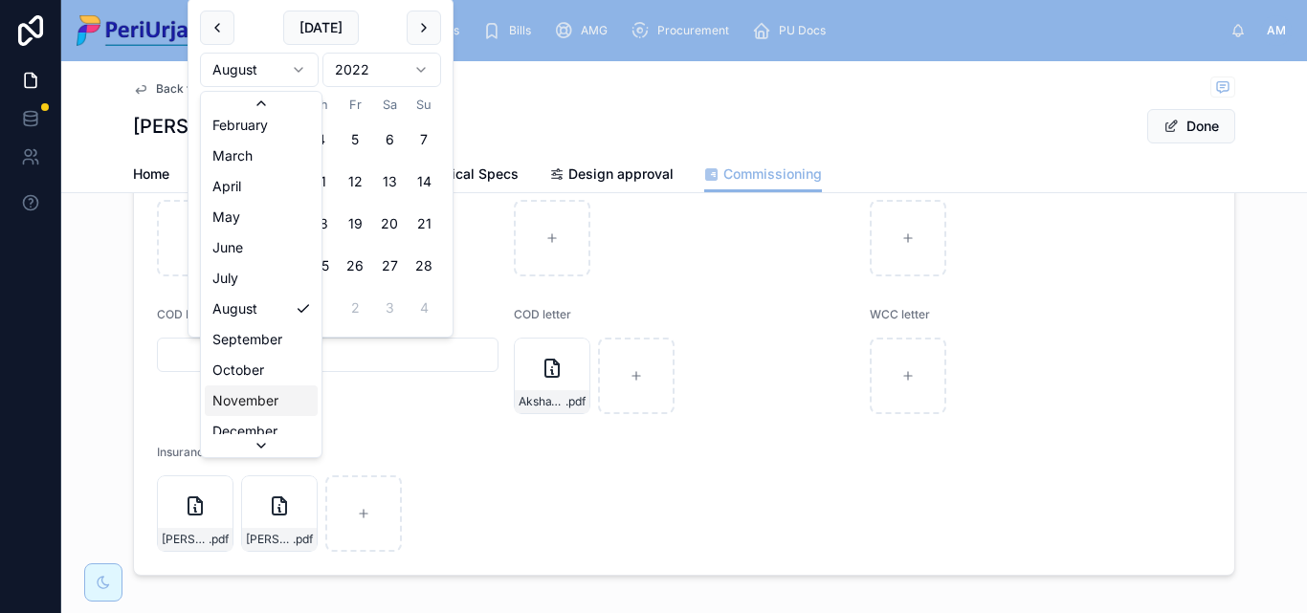
scroll to position [53, 0]
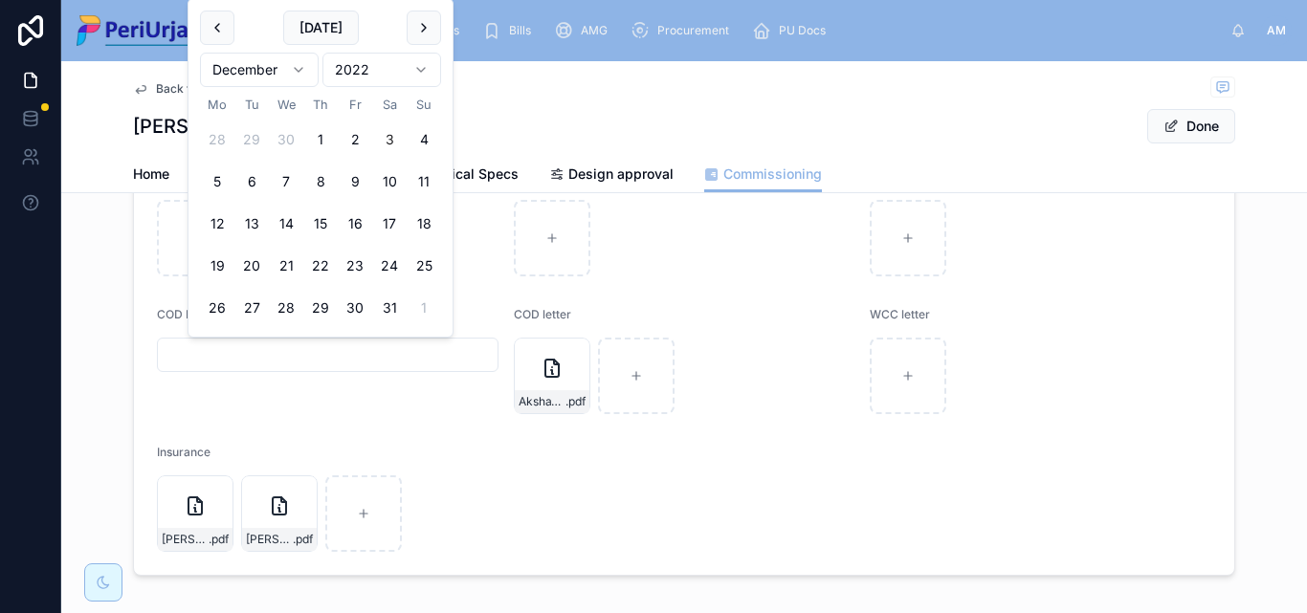
click at [395, 140] on button "3" at bounding box center [389, 139] width 34 height 34
click at [359, 352] on input "**********" at bounding box center [328, 355] width 340 height 27
click at [422, 66] on html "**********" at bounding box center [653, 306] width 1307 height 613
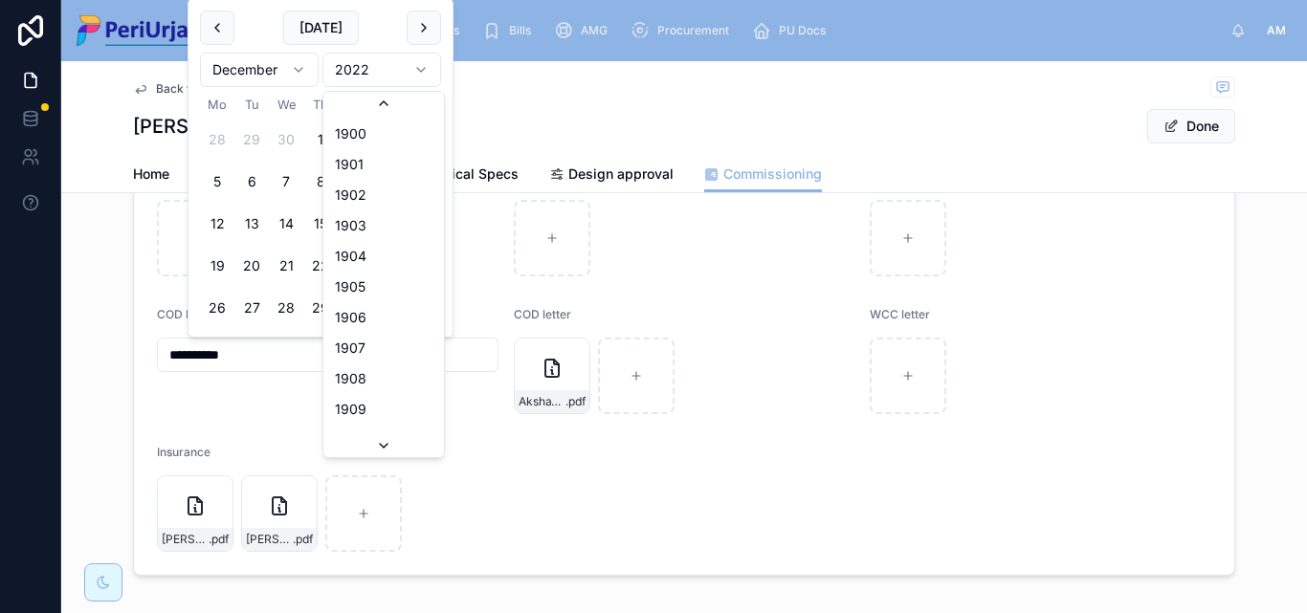
scroll to position [3451, 0]
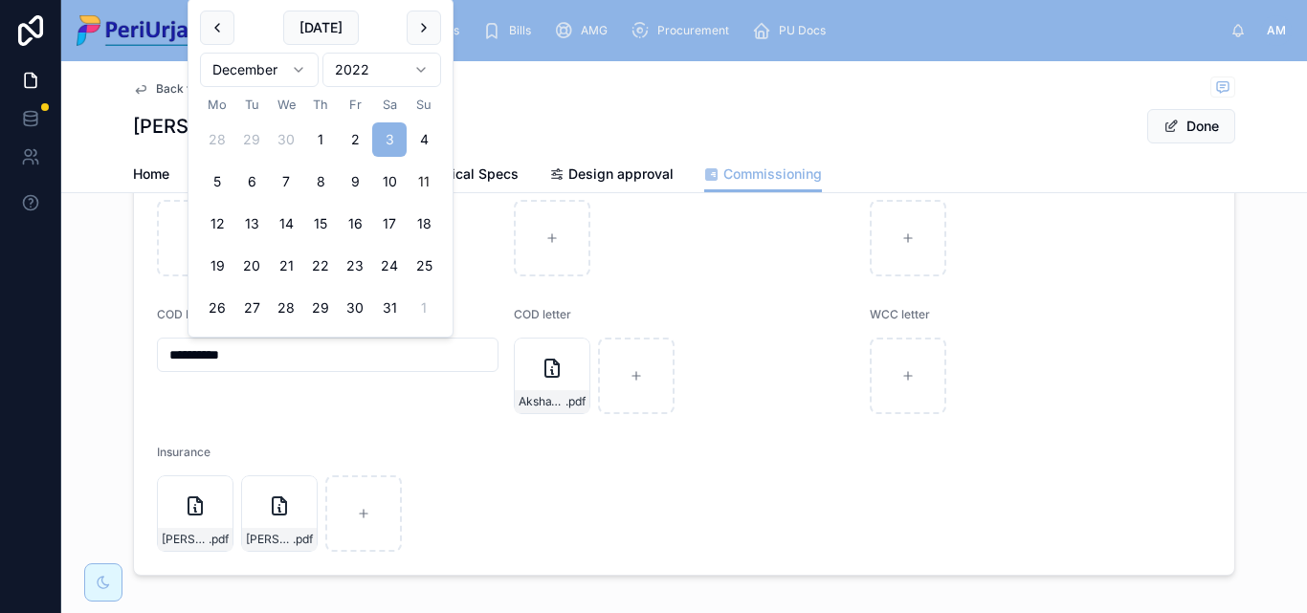
click at [421, 178] on button "11" at bounding box center [424, 182] width 34 height 34
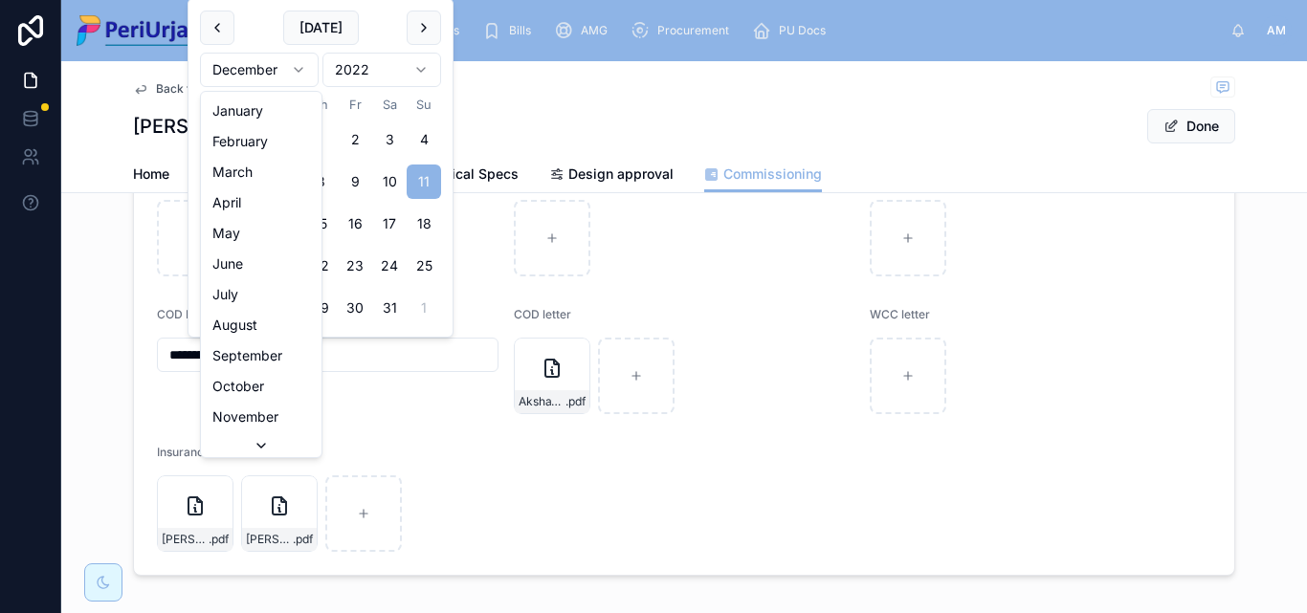
click at [303, 68] on html "**********" at bounding box center [653, 306] width 1307 height 613
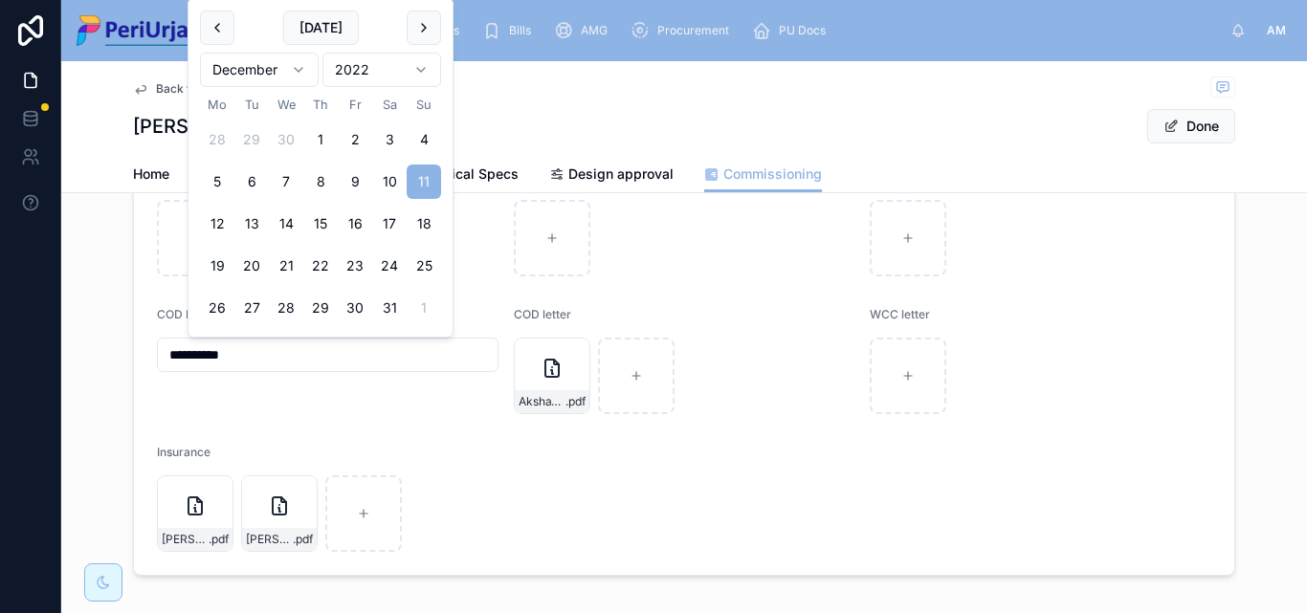
click at [419, 63] on html "**********" at bounding box center [653, 306] width 1307 height 613
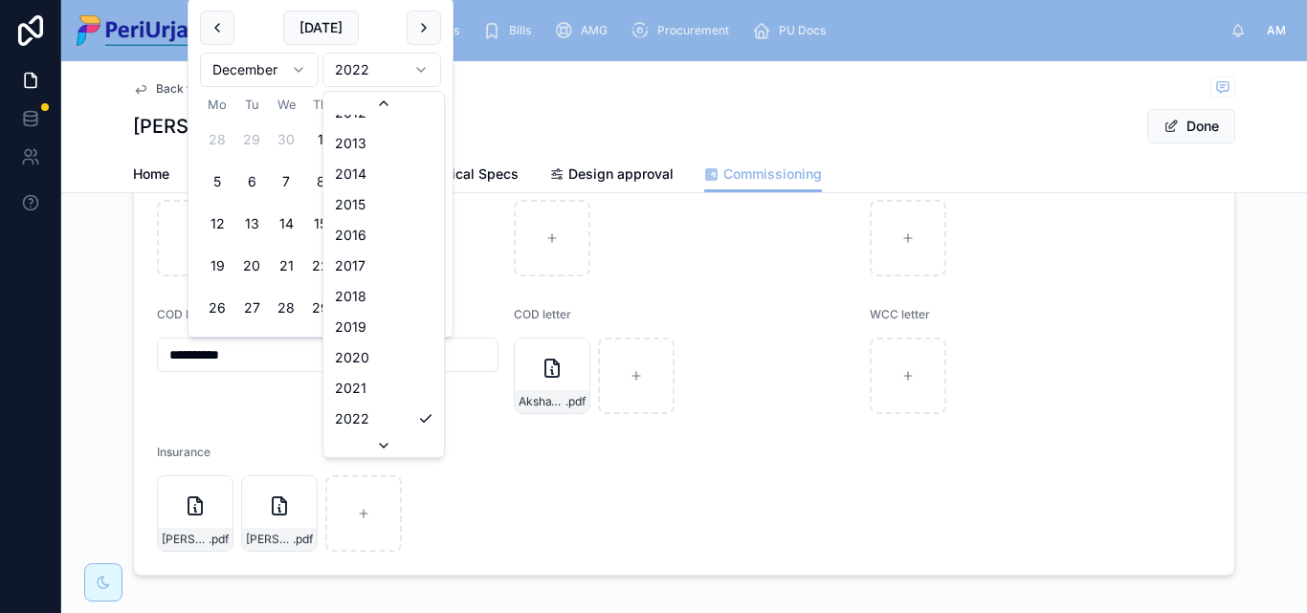
scroll to position [3481, 0]
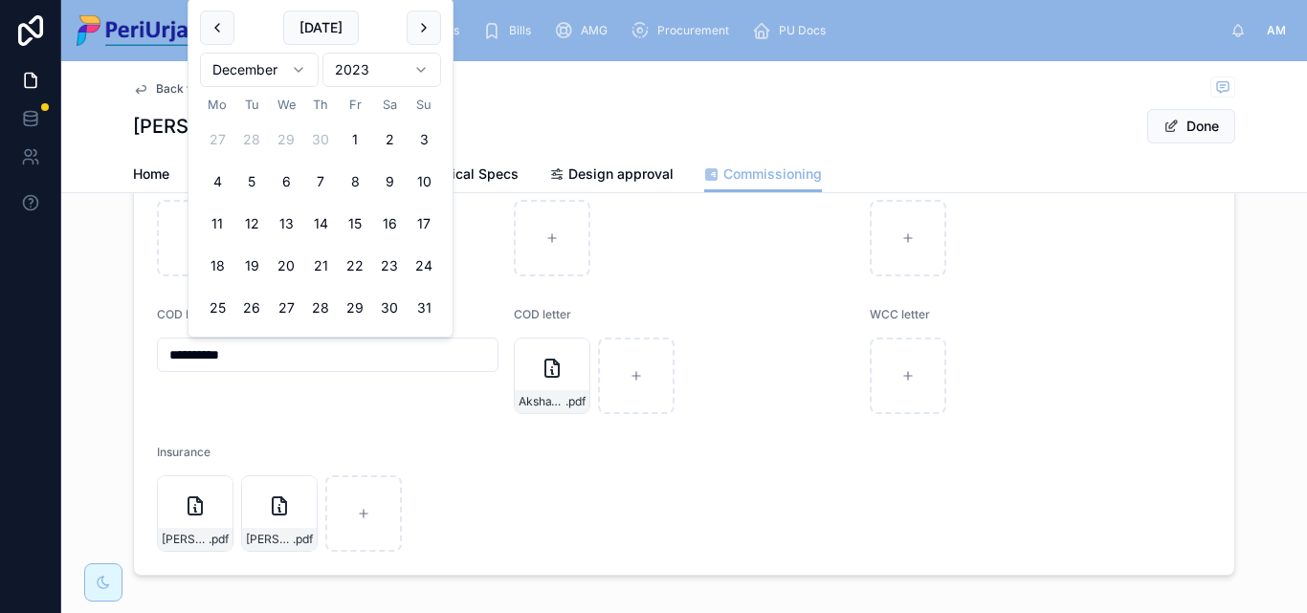
click at [428, 69] on html "**********" at bounding box center [653, 306] width 1307 height 613
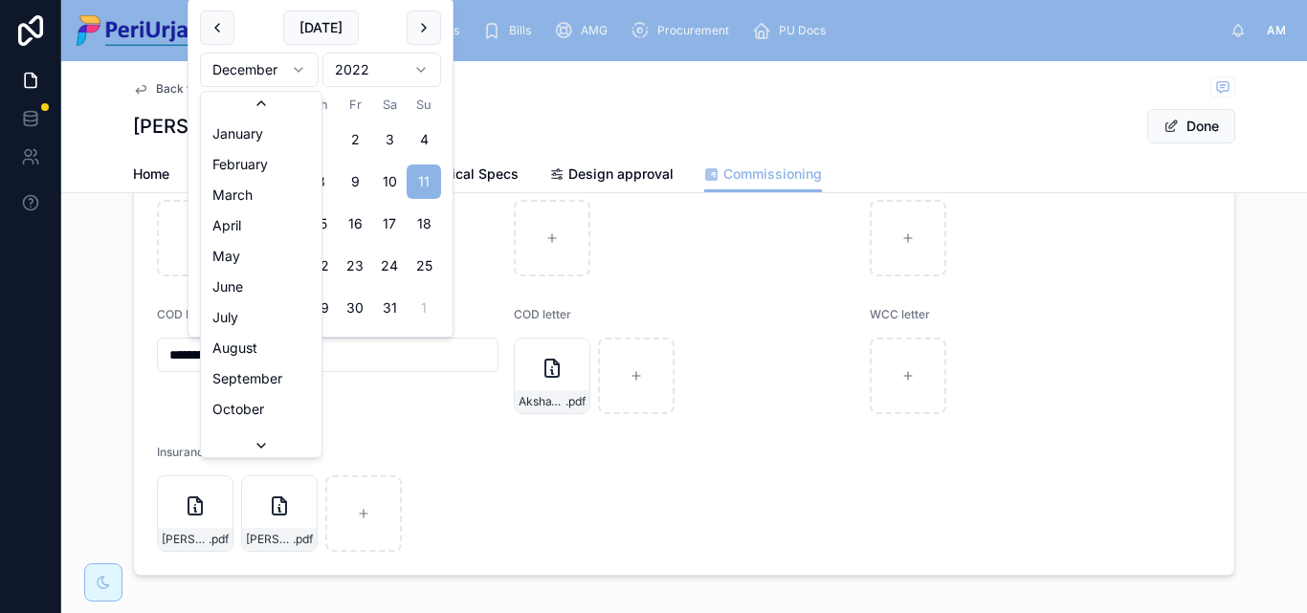
click at [305, 71] on html "**********" at bounding box center [653, 306] width 1307 height 613
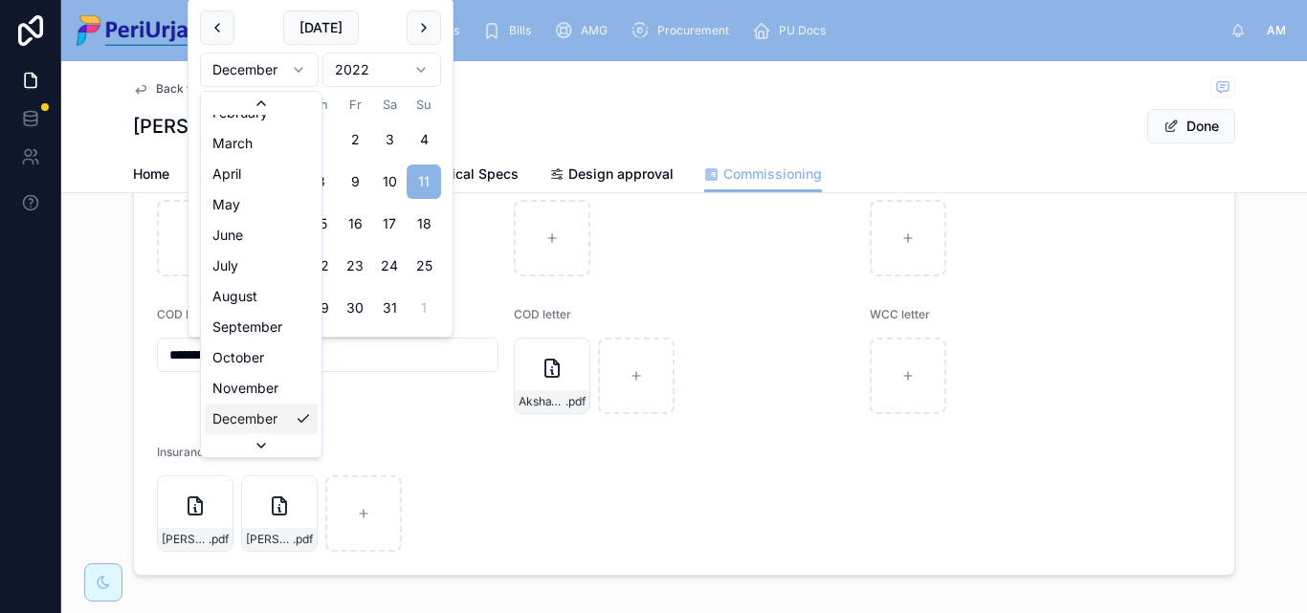
scroll to position [33, 0]
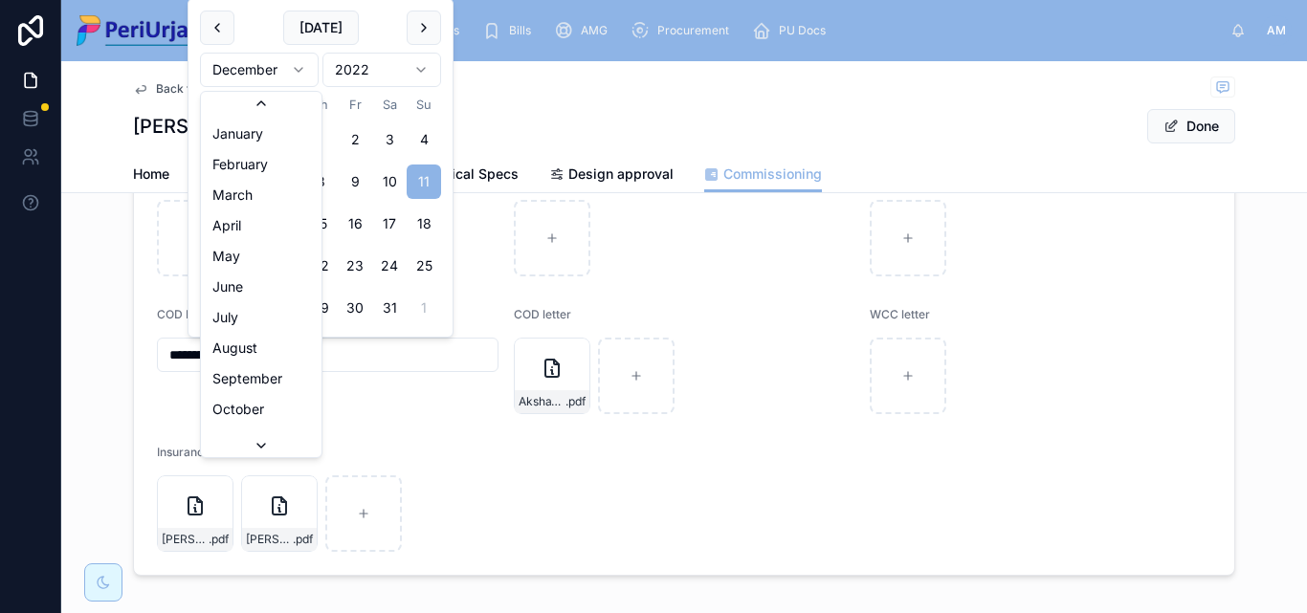
click at [298, 64] on html "**********" at bounding box center [653, 306] width 1307 height 613
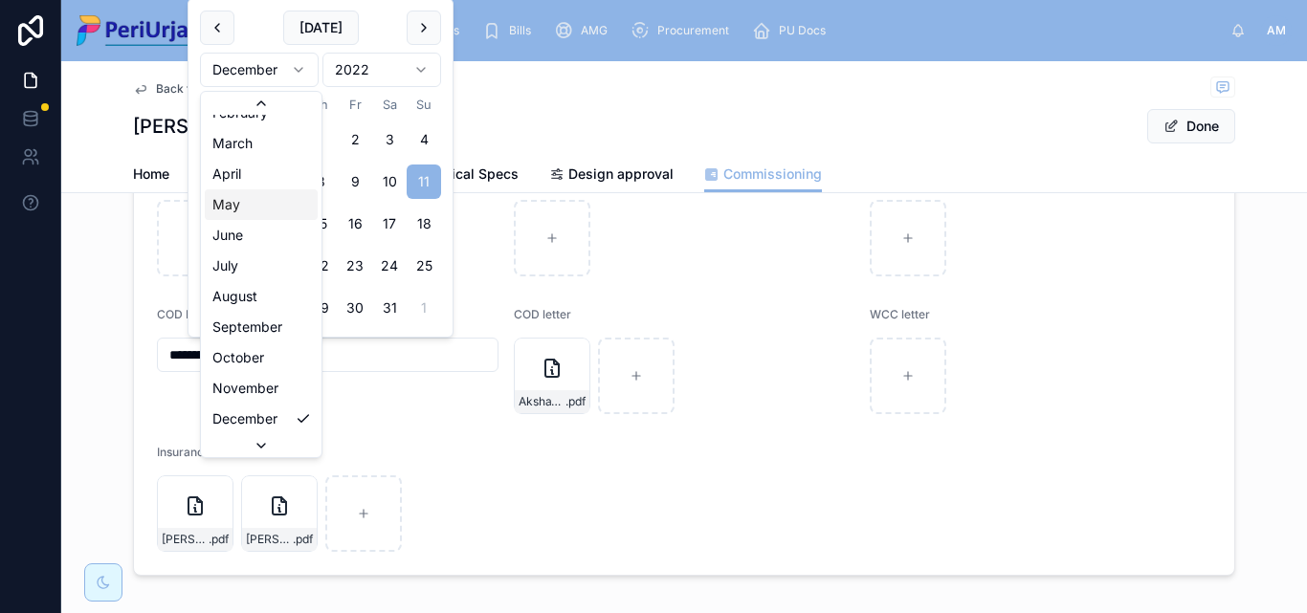
scroll to position [0, 0]
click at [395, 141] on html "**********" at bounding box center [653, 306] width 1307 height 613
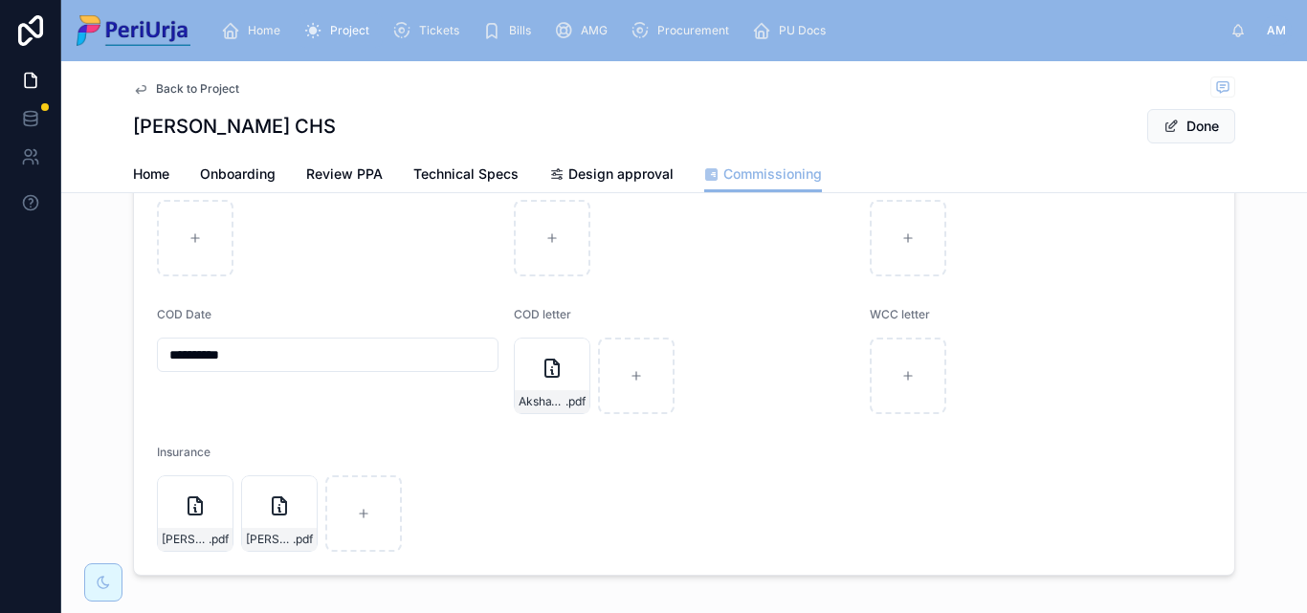
click at [241, 354] on input "**********" at bounding box center [328, 355] width 340 height 27
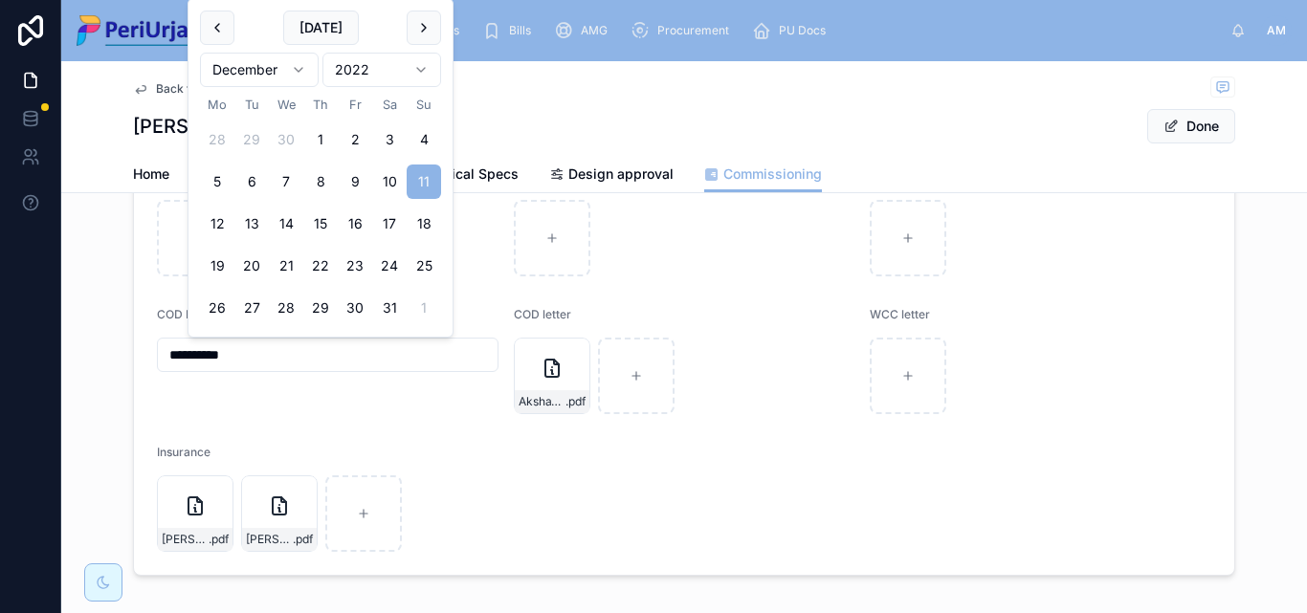
click at [297, 69] on html "**********" at bounding box center [653, 306] width 1307 height 613
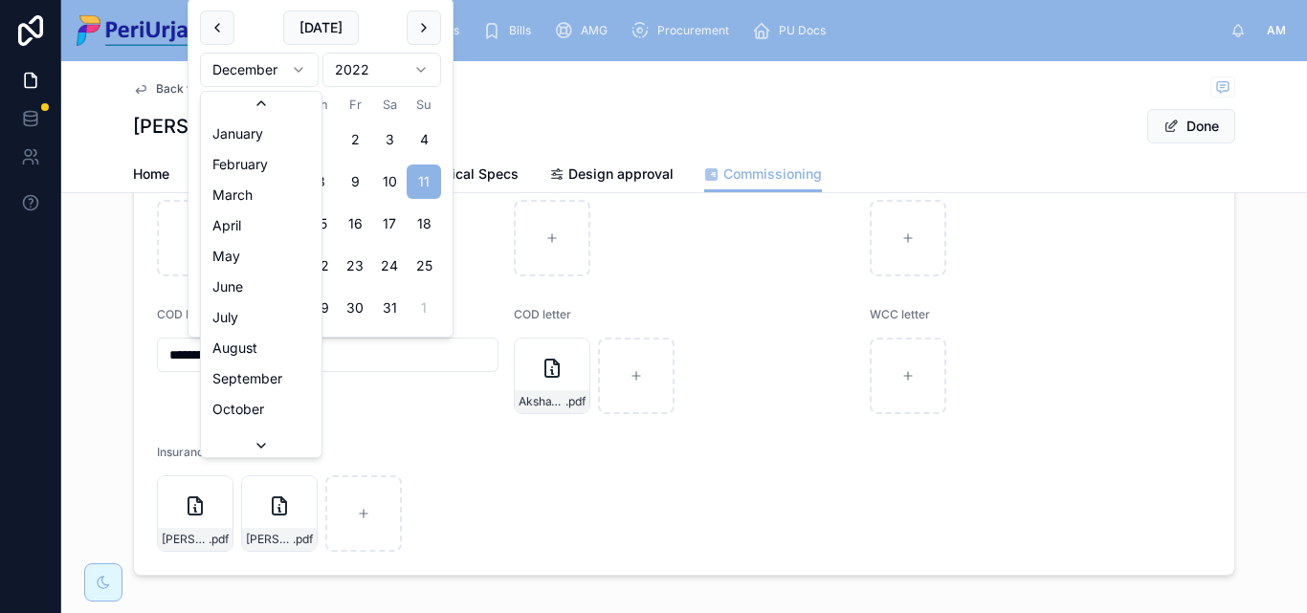
scroll to position [52, 0]
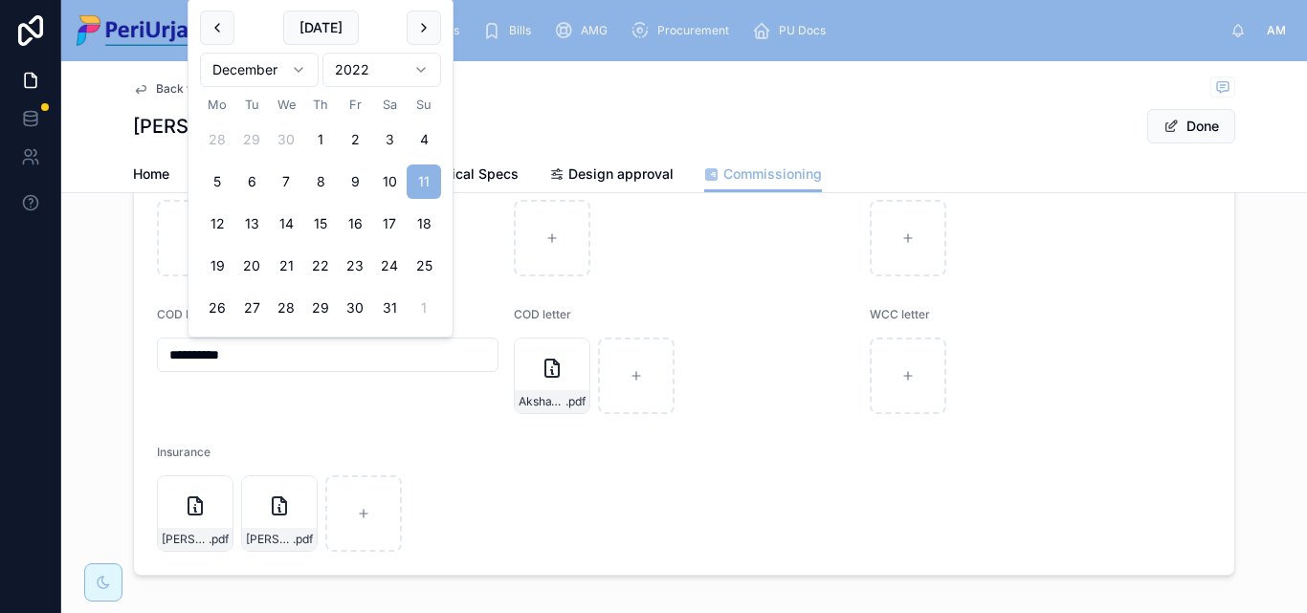
click at [383, 131] on button "3" at bounding box center [389, 139] width 34 height 34
type input "**********"
click at [1190, 117] on button "Done" at bounding box center [1191, 126] width 88 height 34
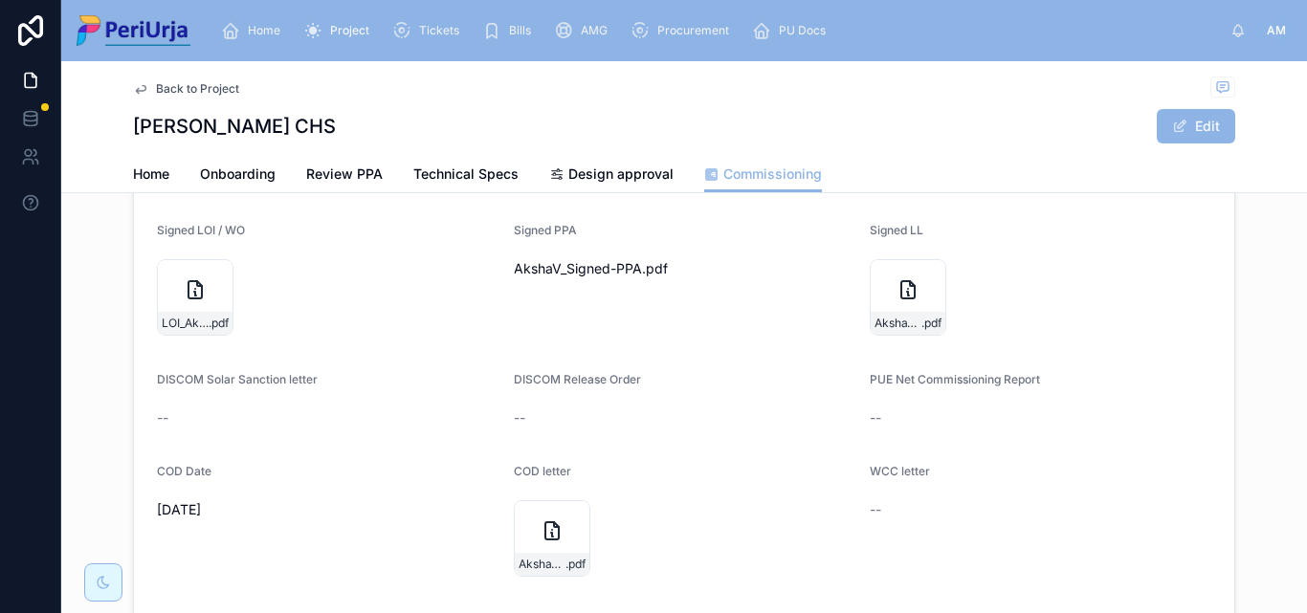
scroll to position [383, 0]
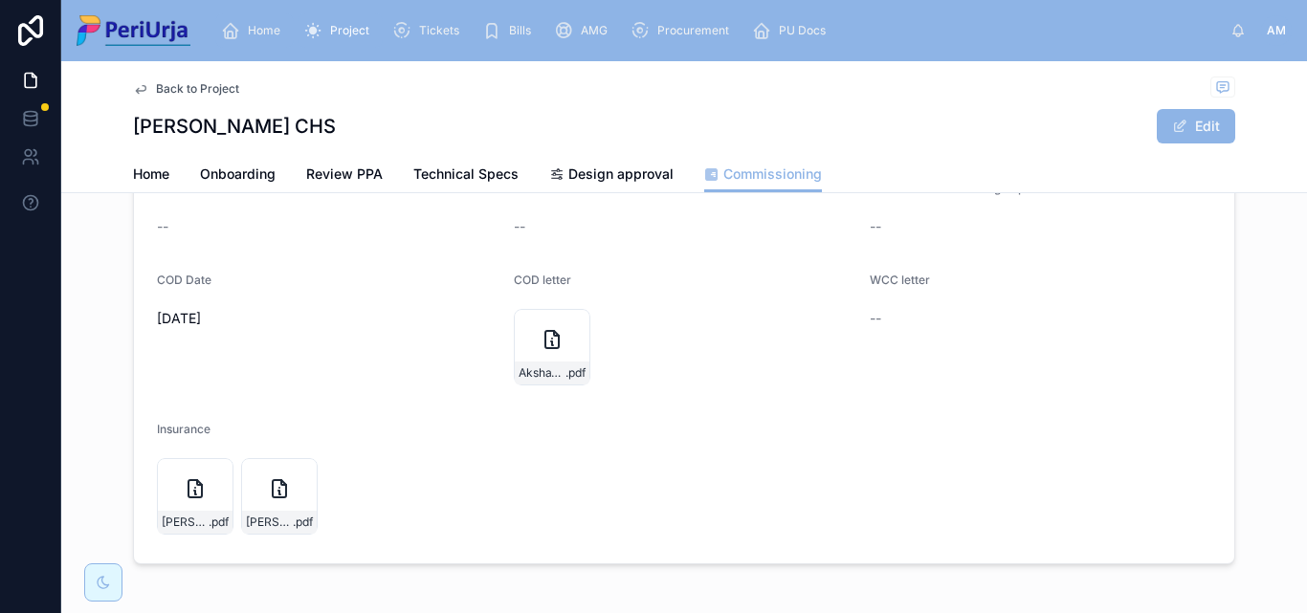
click at [264, 23] on span "Home" at bounding box center [264, 30] width 33 height 15
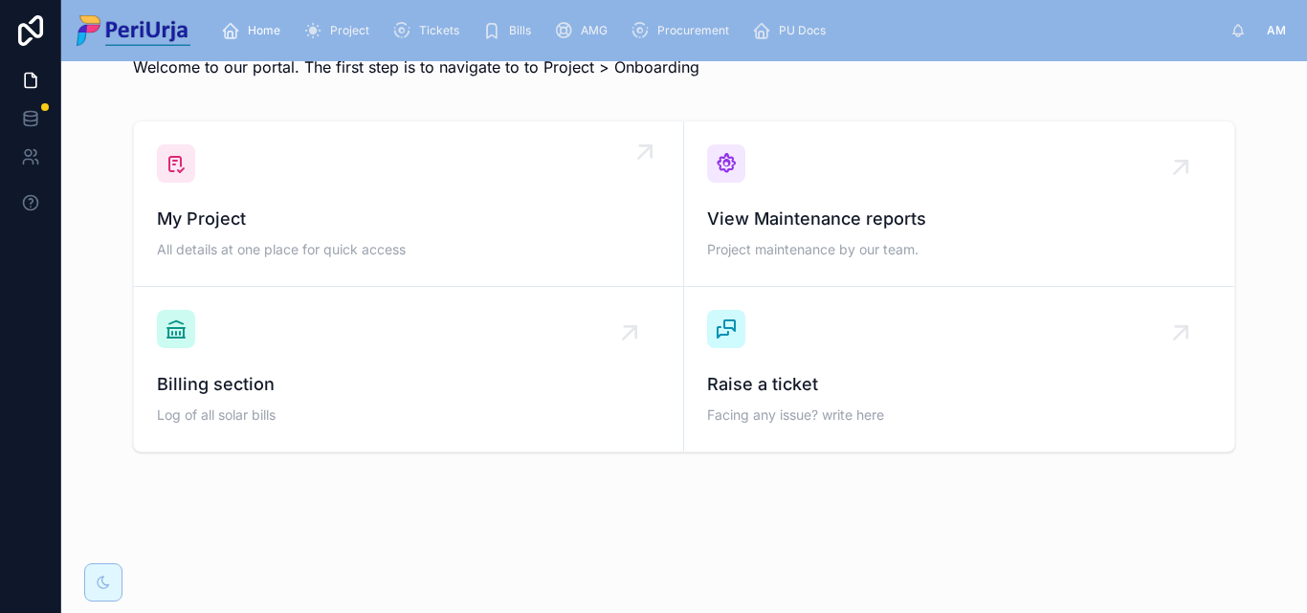
click at [278, 211] on span "My Project" at bounding box center [408, 219] width 503 height 27
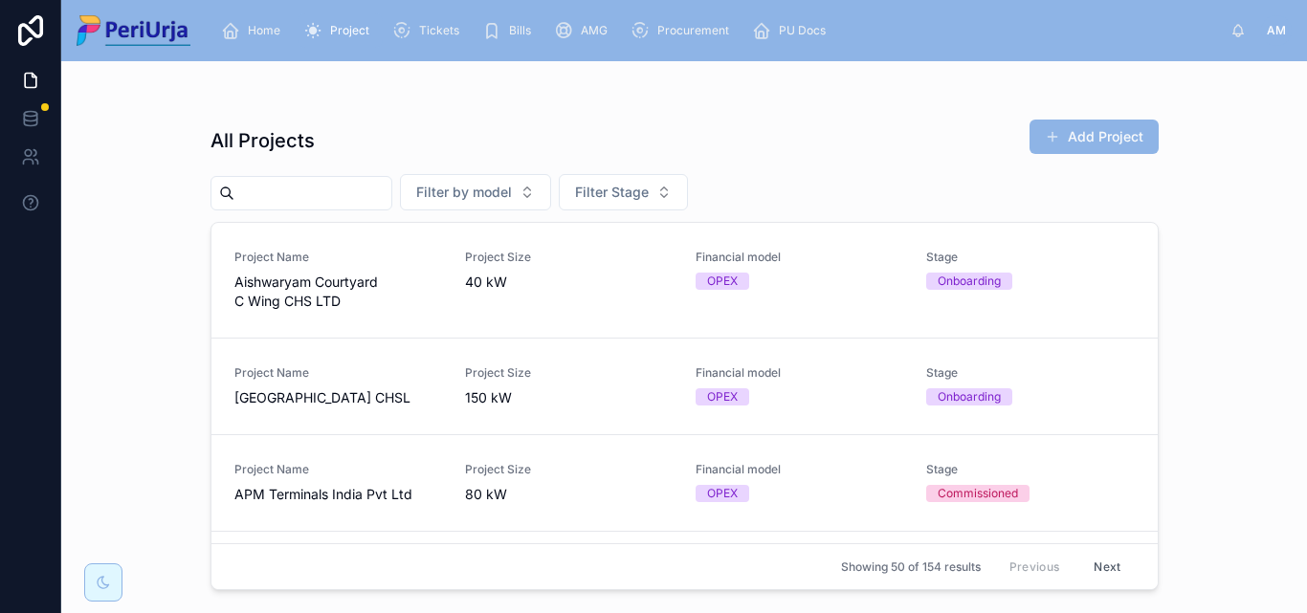
click at [316, 165] on div "All Projects Add Project Filter by model Filter Stage Project Name Aishwaryam C…" at bounding box center [685, 348] width 948 height 483
click at [314, 171] on div "All Projects Add Project Filter by model Filter Stage Project Name Aishwaryam C…" at bounding box center [685, 348] width 948 height 483
click at [314, 195] on input "text" at bounding box center [312, 193] width 157 height 27
paste input "**********"
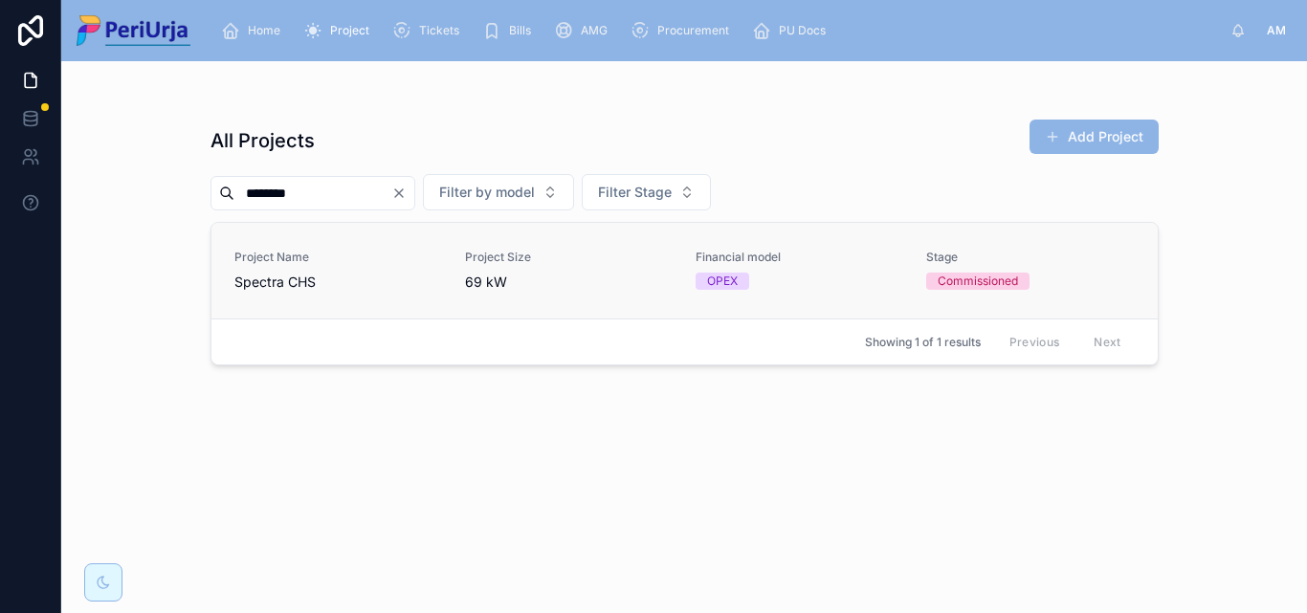
type input "*******"
click at [260, 281] on span "Spectra CHS" at bounding box center [338, 282] width 208 height 19
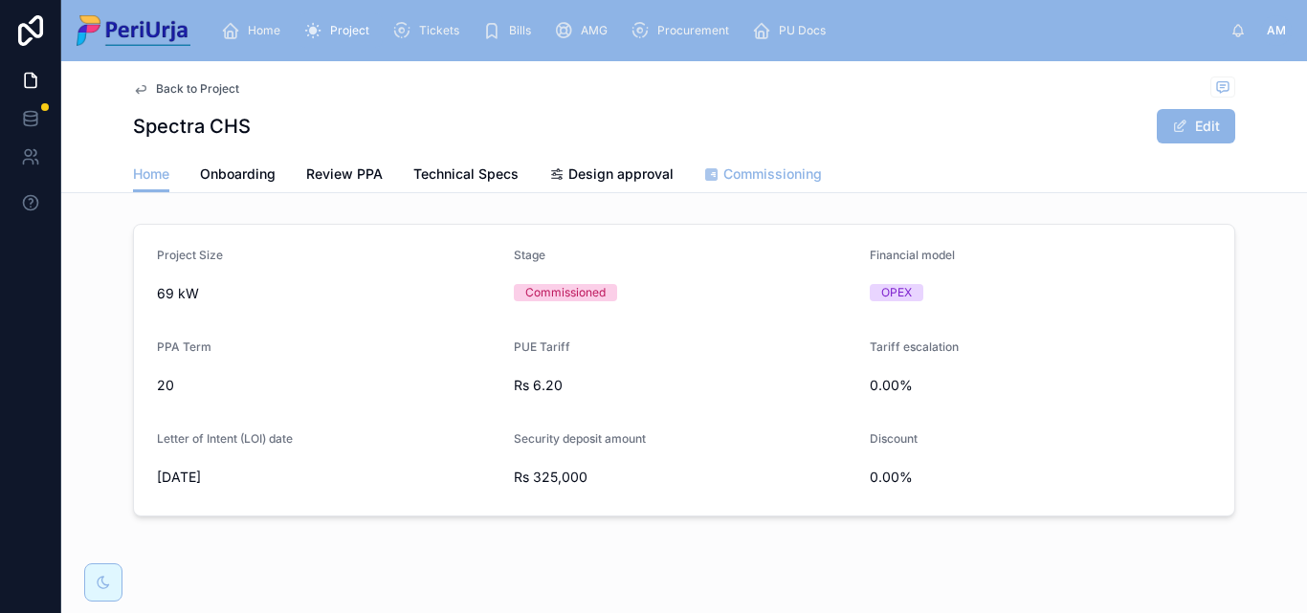
click at [781, 158] on link "Commissioning" at bounding box center [763, 176] width 118 height 38
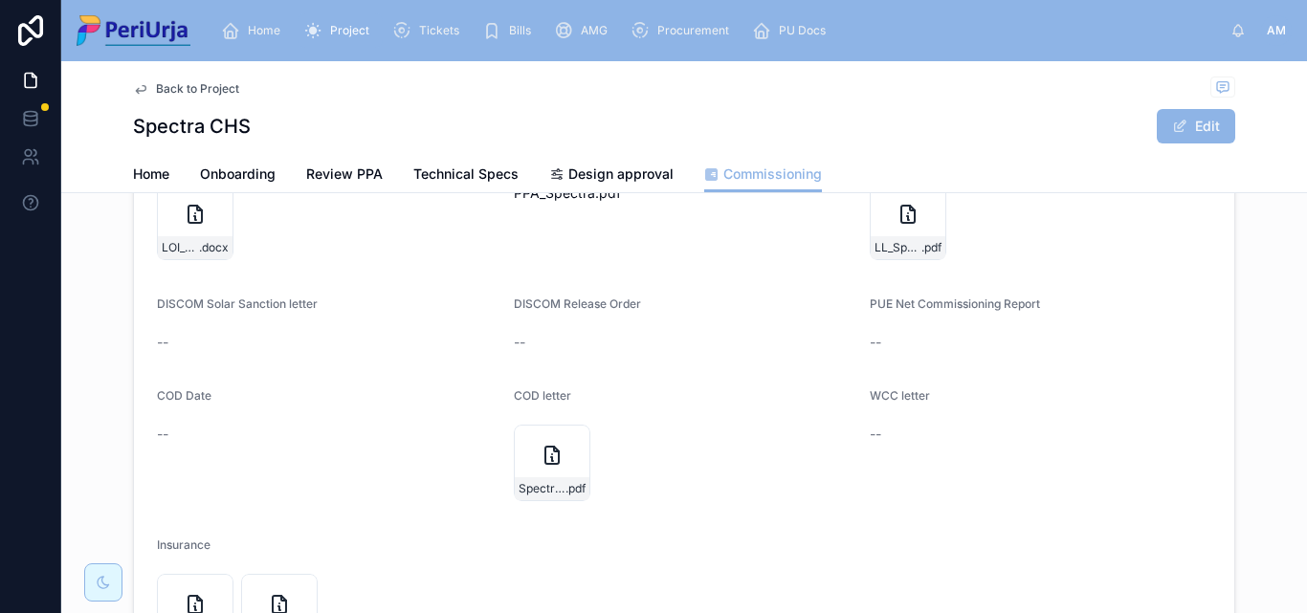
scroll to position [383, 0]
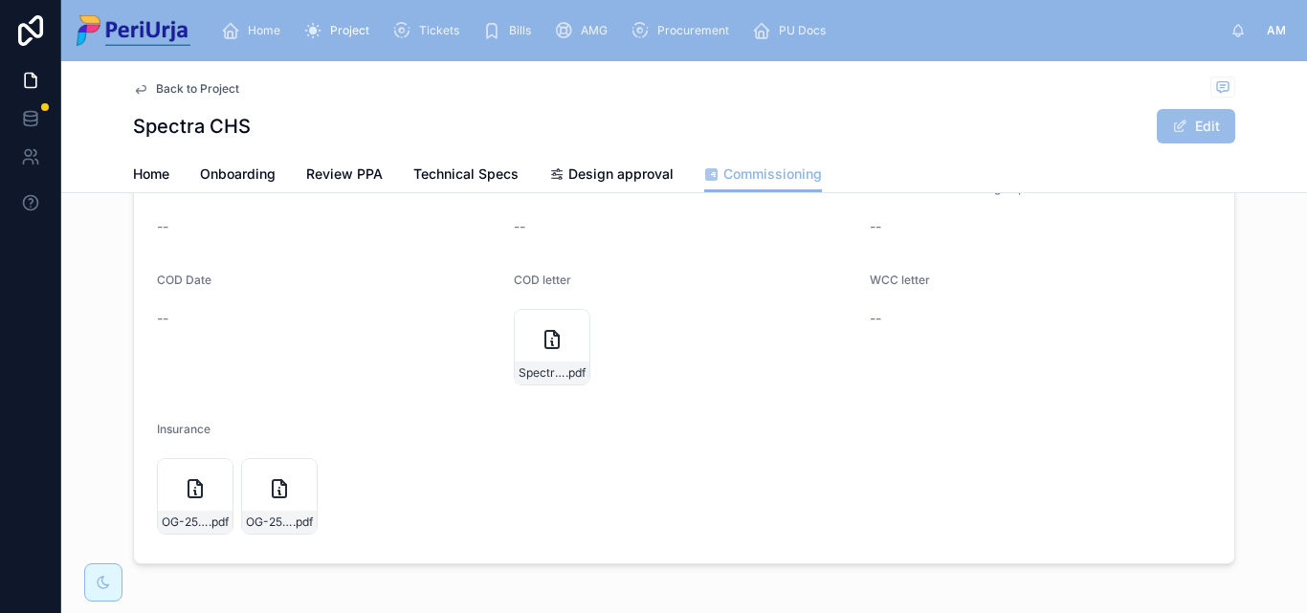
click at [1190, 125] on button "Edit" at bounding box center [1196, 126] width 78 height 34
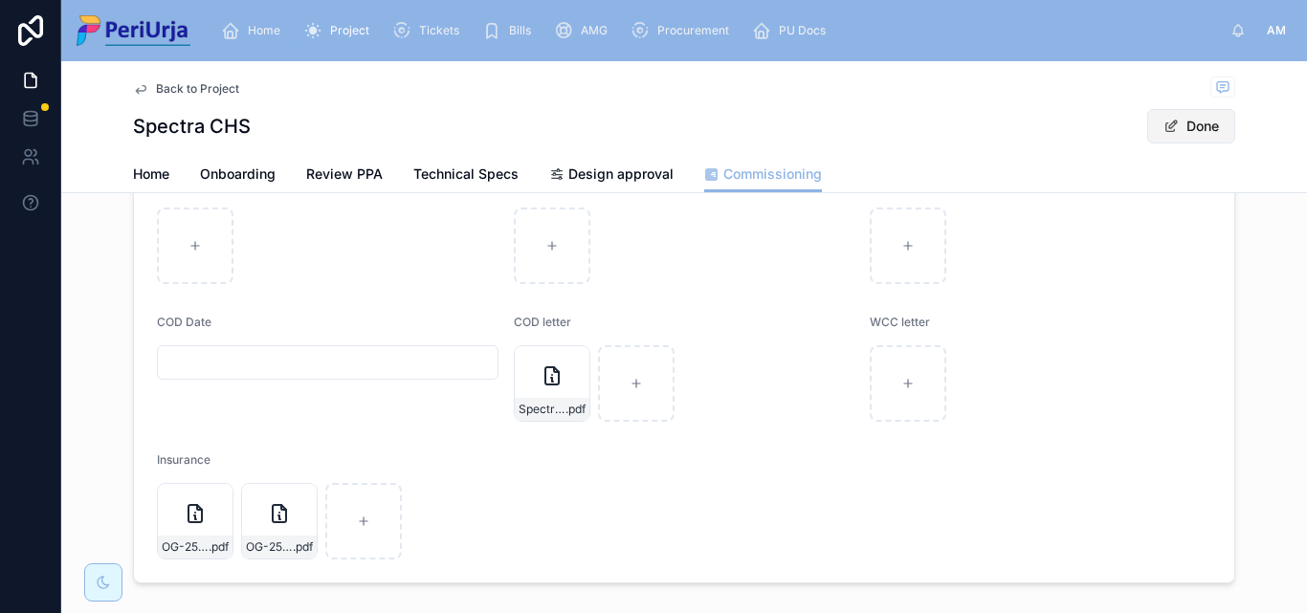
scroll to position [390, 0]
click at [192, 361] on input "text" at bounding box center [328, 355] width 340 height 27
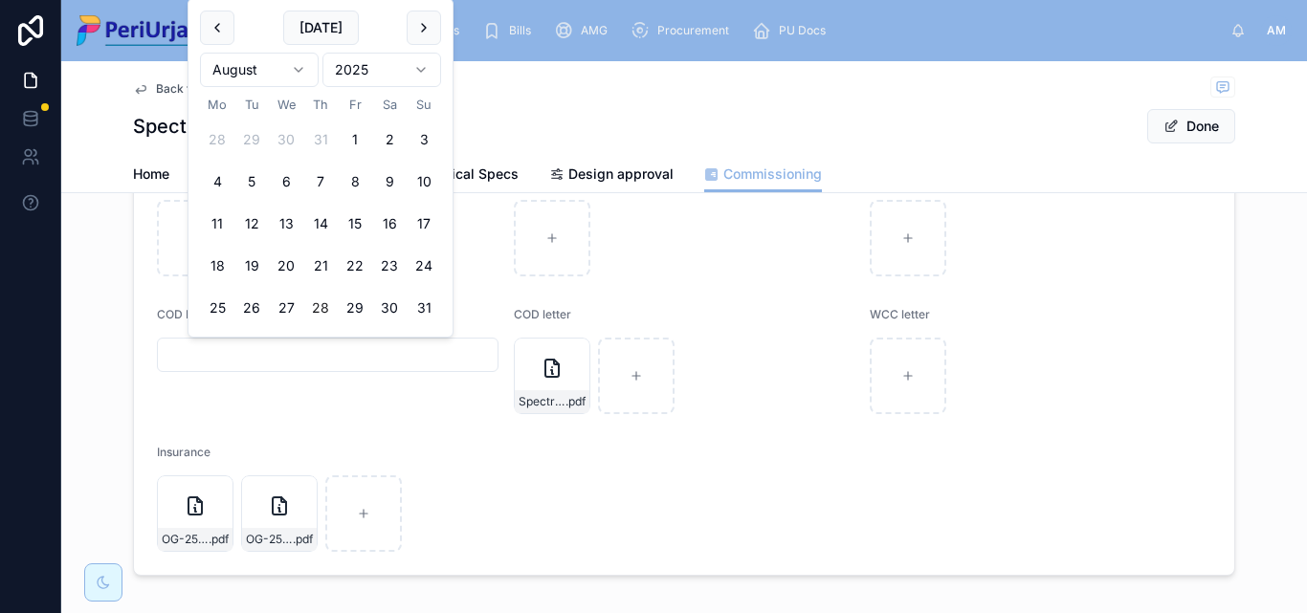
click at [420, 60] on html "Home Project Tickets Bills AMG Procurement PU Docs AM Anita More Back to Projec…" at bounding box center [653, 306] width 1307 height 613
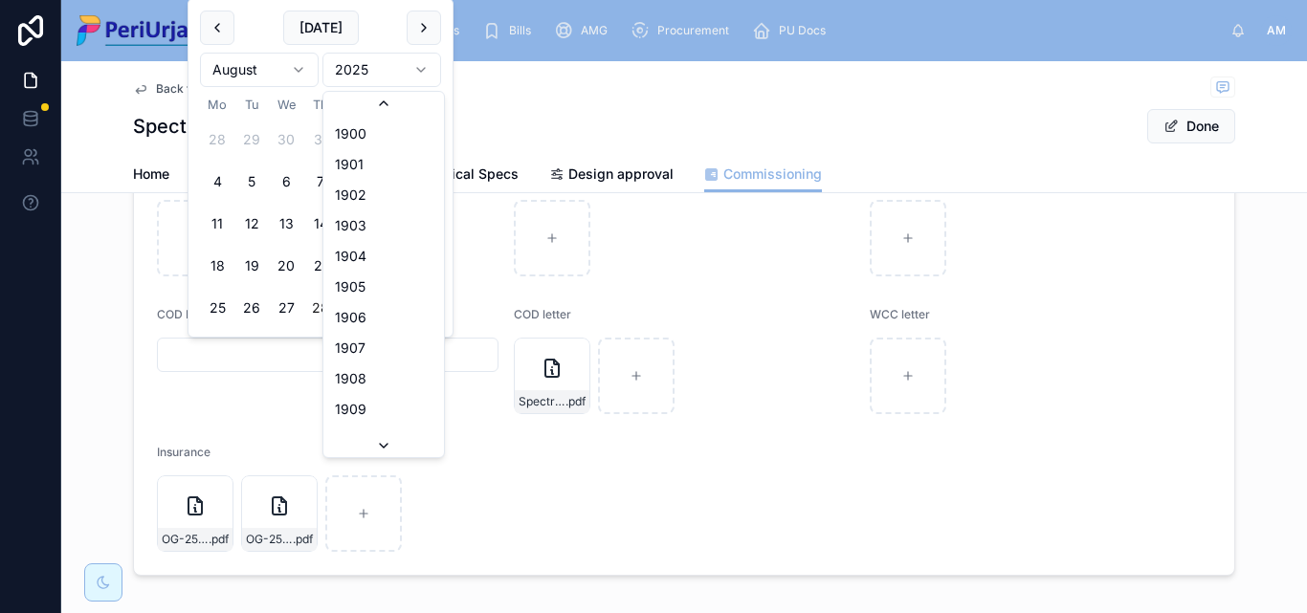
scroll to position [3543, 0]
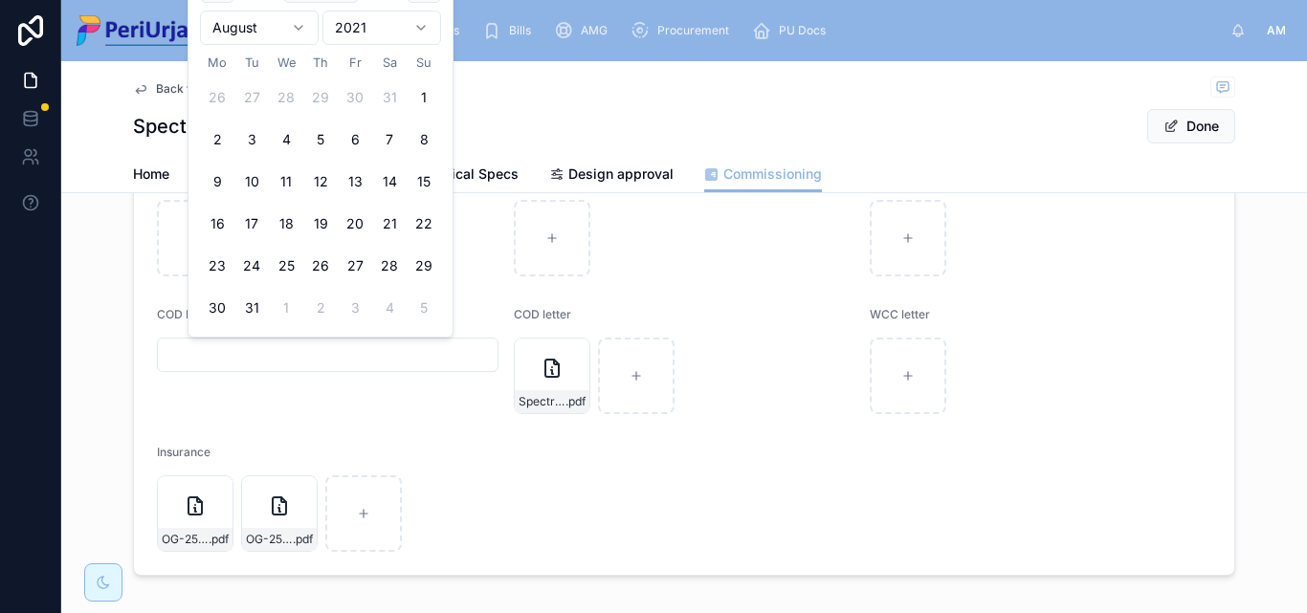
click at [303, 29] on html "Home Project Tickets Bills AMG Procurement PU Docs AM Anita More Back to Projec…" at bounding box center [653, 306] width 1307 height 613
click at [427, 255] on button "30" at bounding box center [424, 266] width 34 height 34
type input "**********"
click at [1181, 132] on button "Done" at bounding box center [1191, 126] width 88 height 34
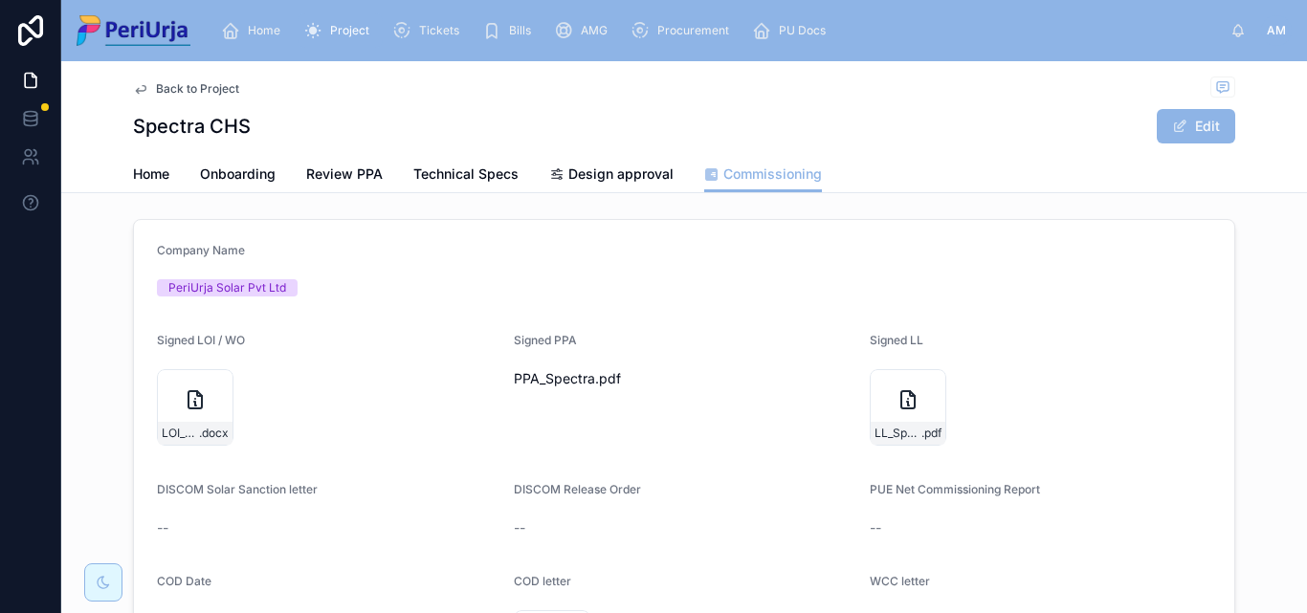
scroll to position [0, 0]
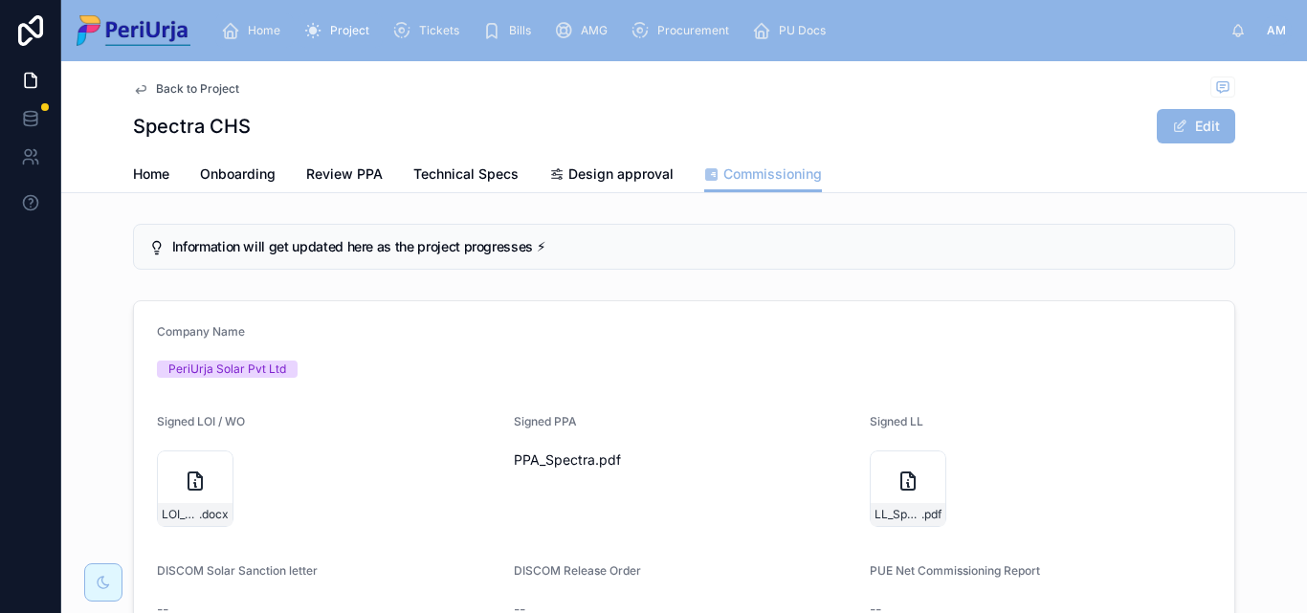
click at [256, 26] on span "Home" at bounding box center [264, 30] width 33 height 15
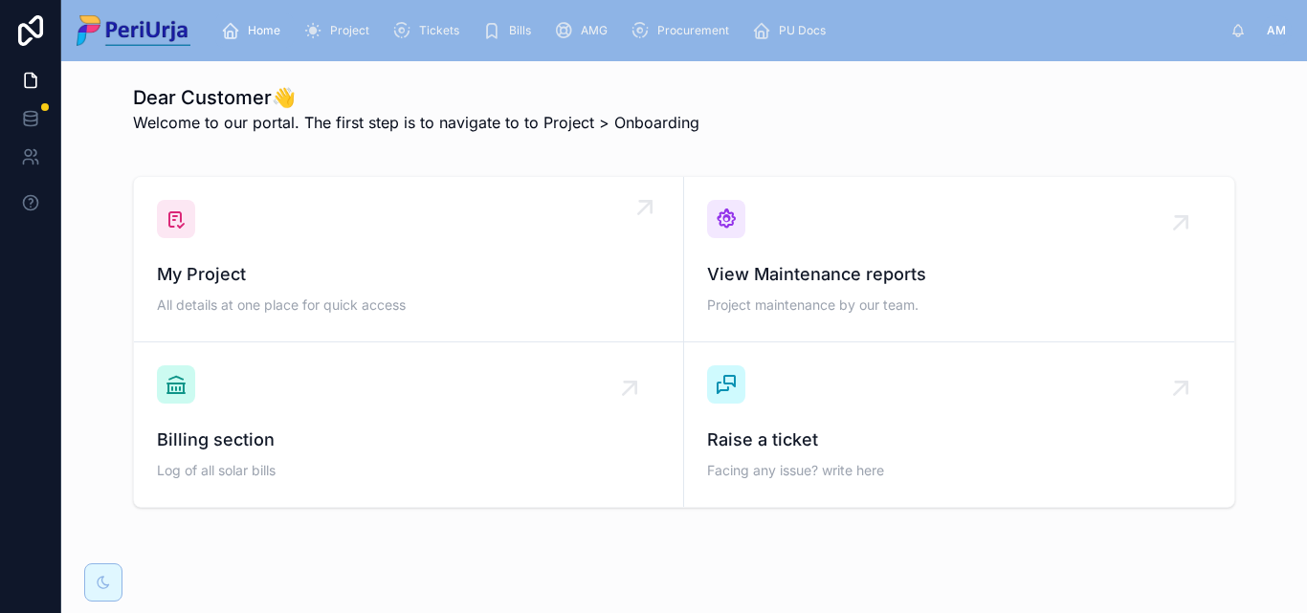
click at [246, 269] on span "My Project" at bounding box center [408, 274] width 503 height 27
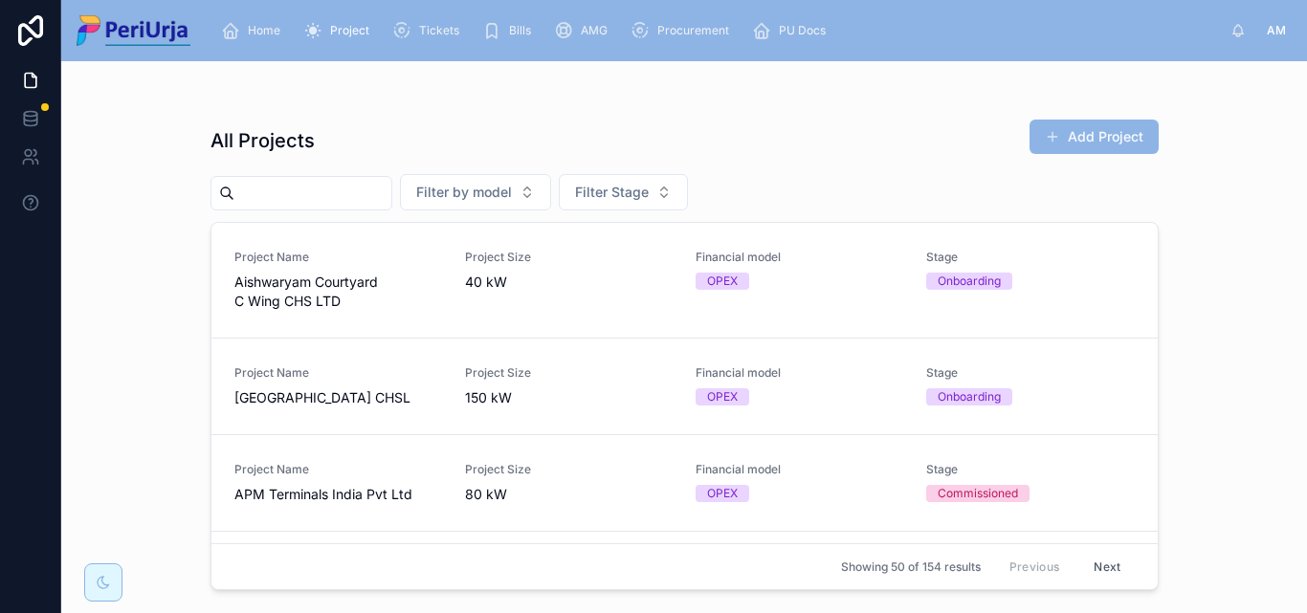
click at [300, 199] on input "text" at bounding box center [312, 193] width 157 height 27
paste input "**********"
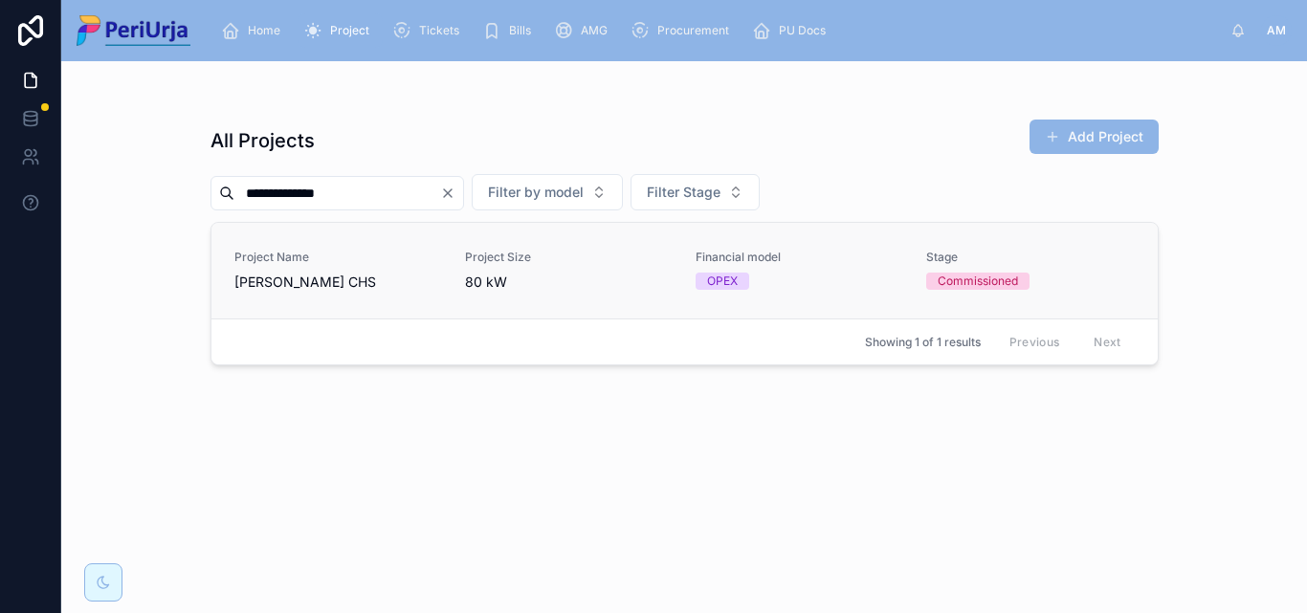
type input "**********"
click at [280, 288] on span "Saptarshi CHS" at bounding box center [338, 282] width 208 height 19
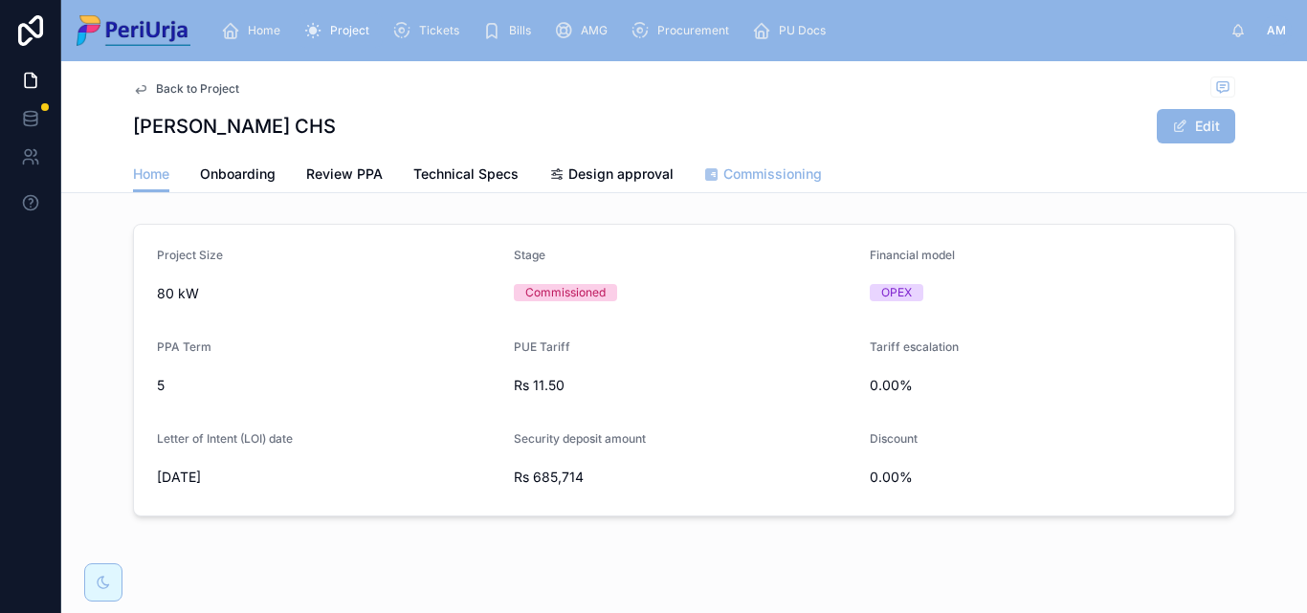
click at [767, 184] on link "Commissioning" at bounding box center [763, 176] width 118 height 38
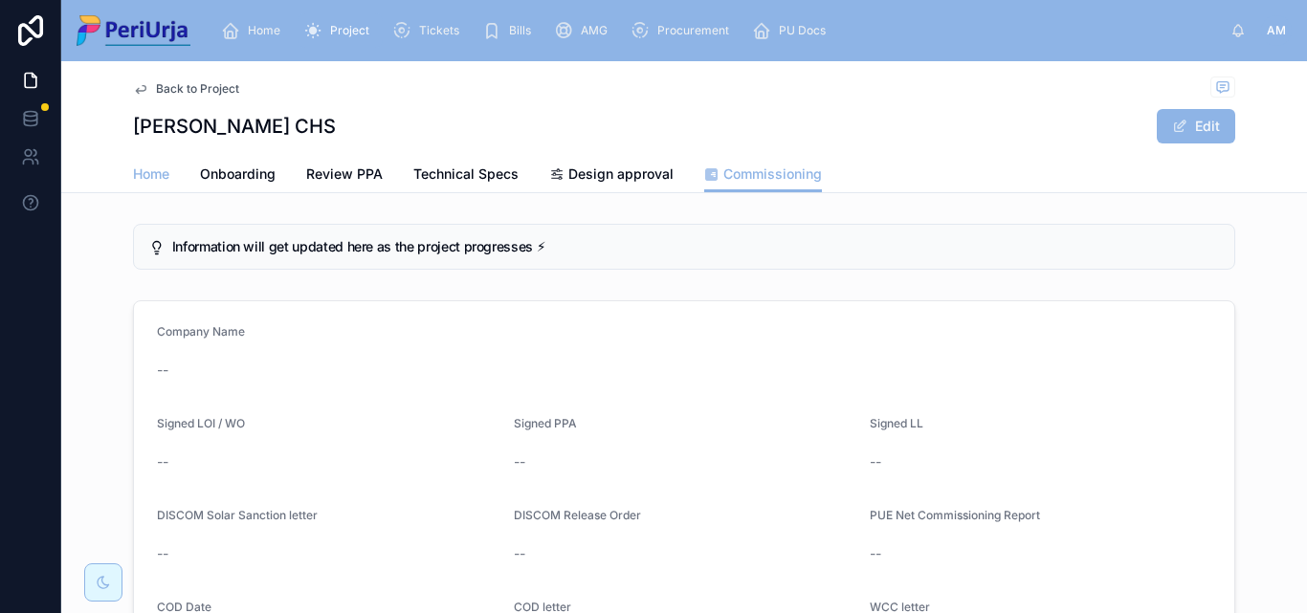
click at [162, 176] on span "Home" at bounding box center [151, 174] width 36 height 19
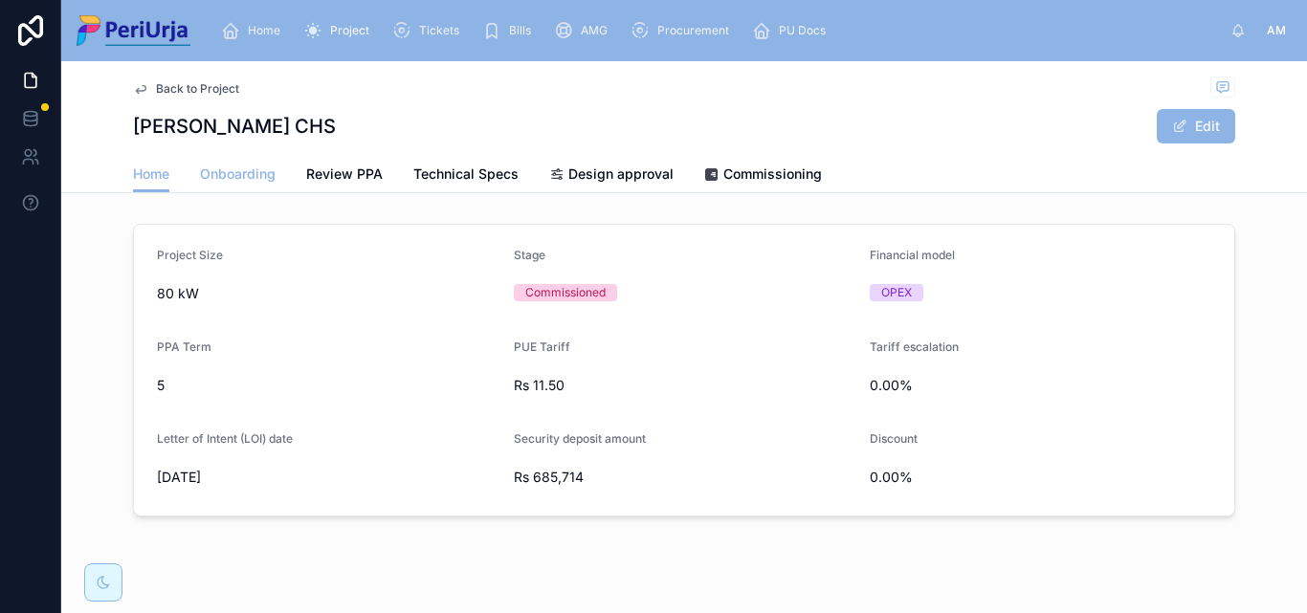
click at [241, 171] on span "Onboarding" at bounding box center [238, 174] width 76 height 19
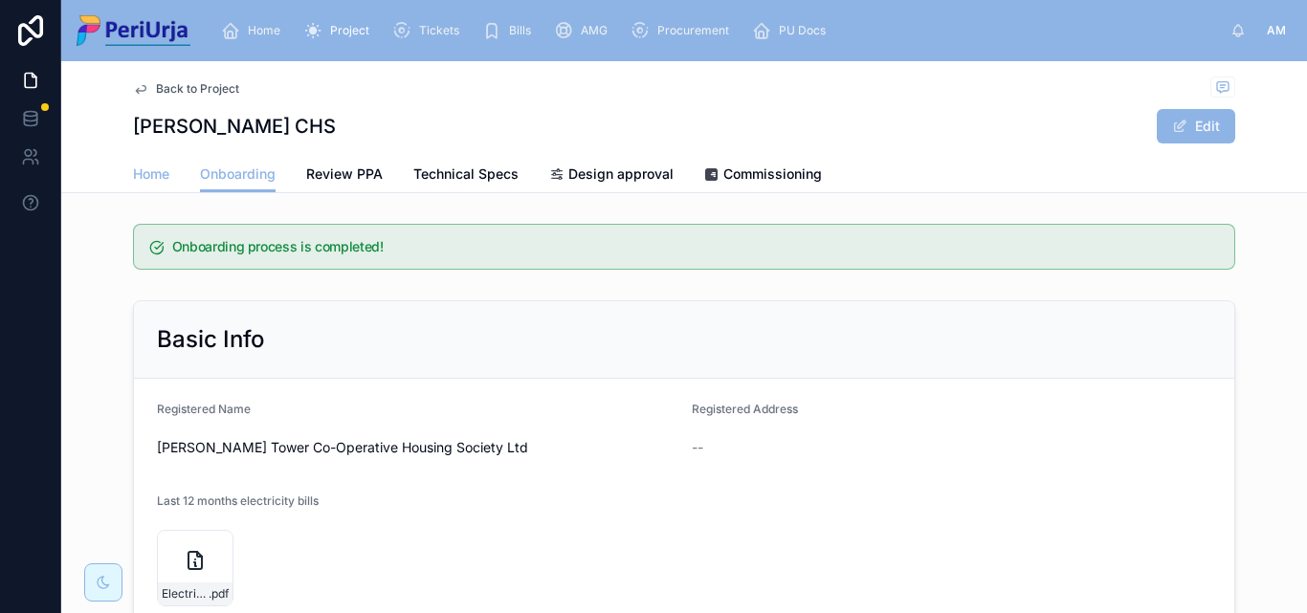
click at [147, 181] on span "Home" at bounding box center [151, 174] width 36 height 19
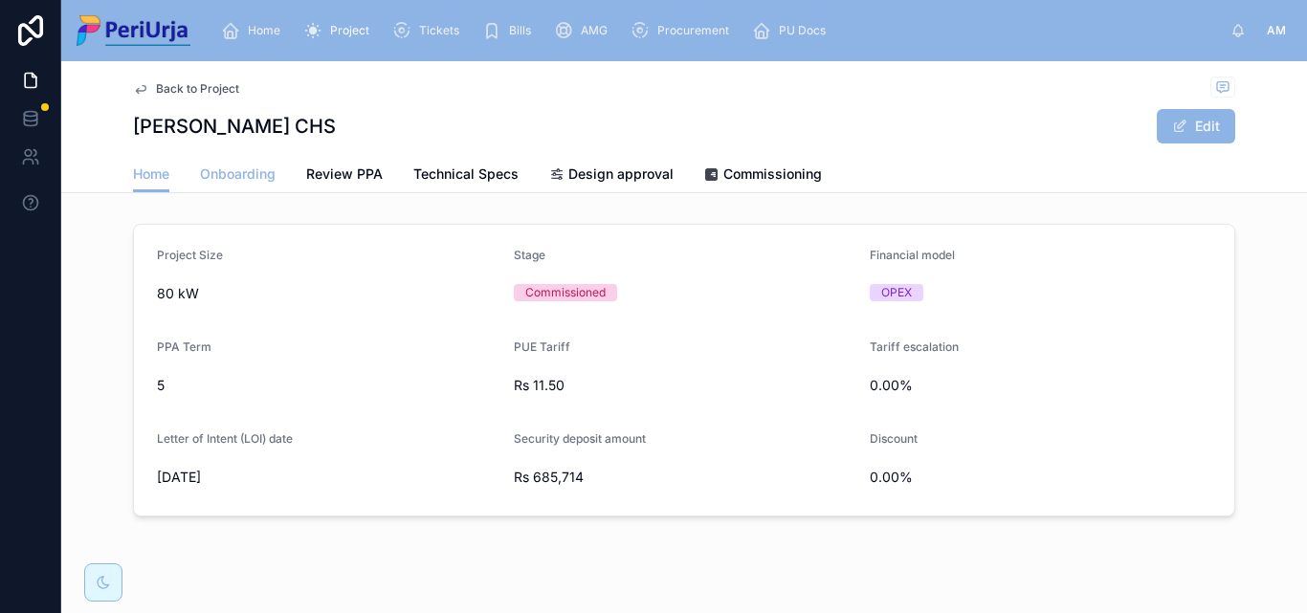
click at [237, 178] on span "Onboarding" at bounding box center [238, 174] width 76 height 19
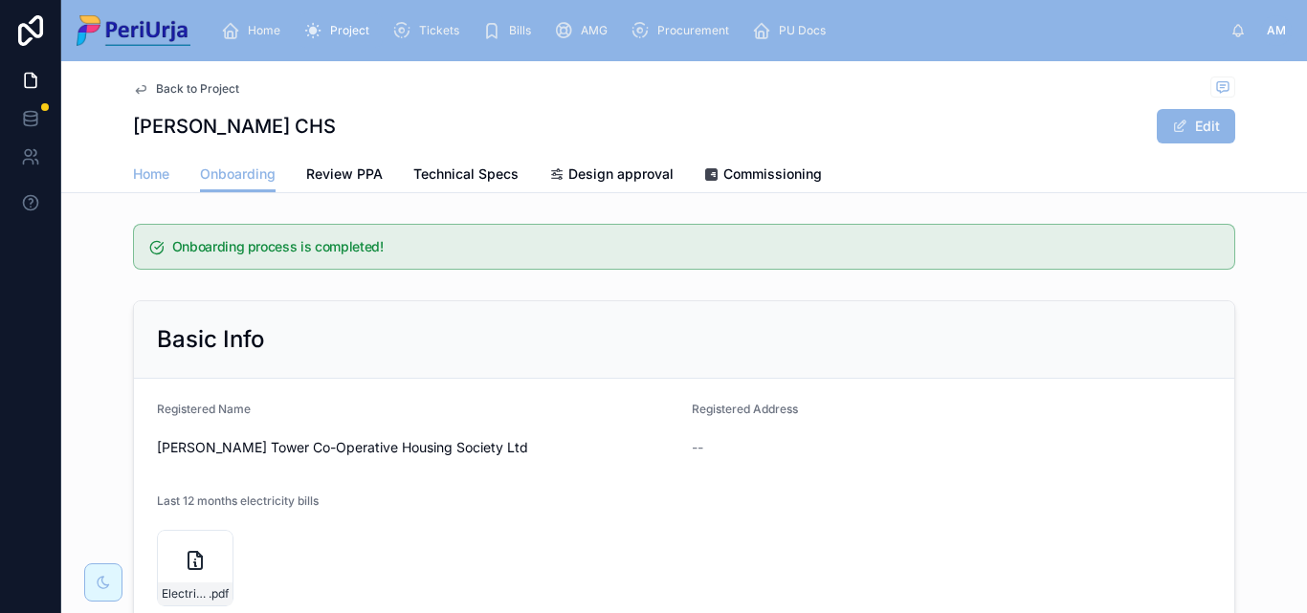
click at [146, 174] on span "Home" at bounding box center [151, 174] width 36 height 19
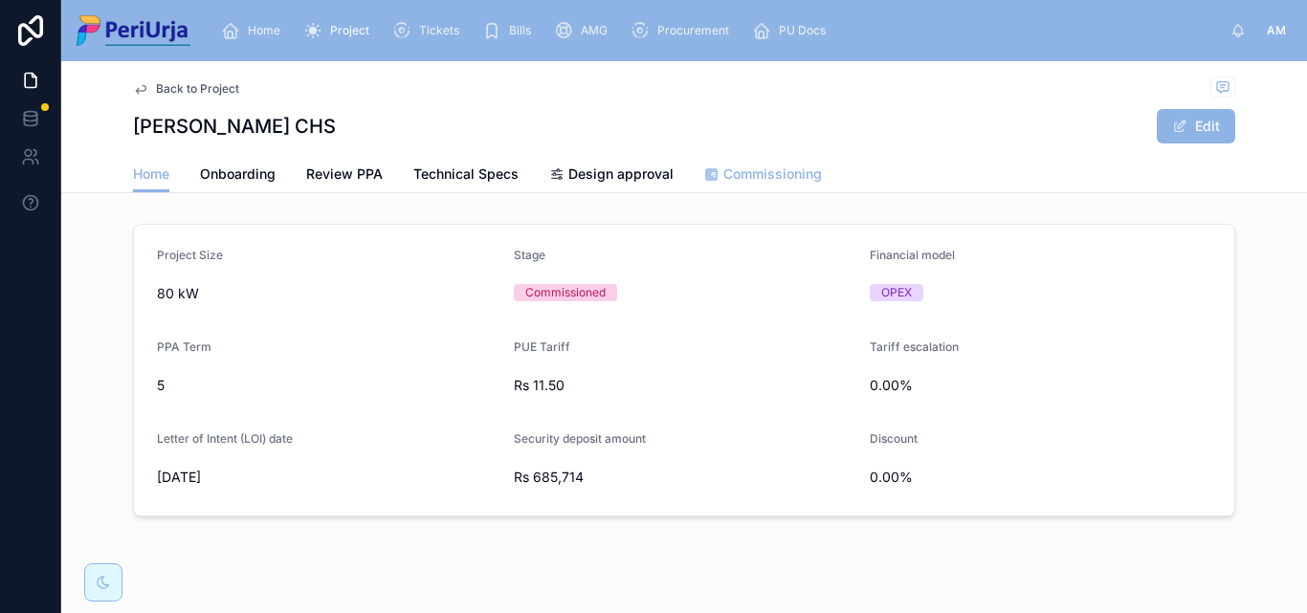
click at [768, 178] on span "Commissioning" at bounding box center [772, 174] width 99 height 19
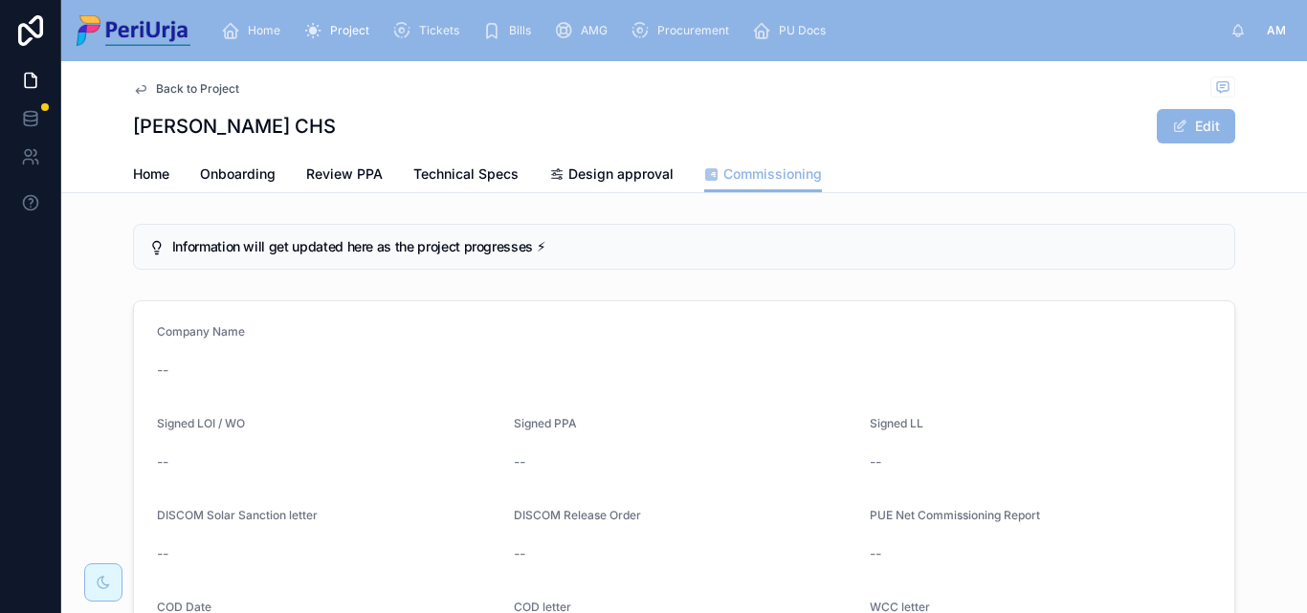
click at [264, 32] on span "Home" at bounding box center [264, 30] width 33 height 15
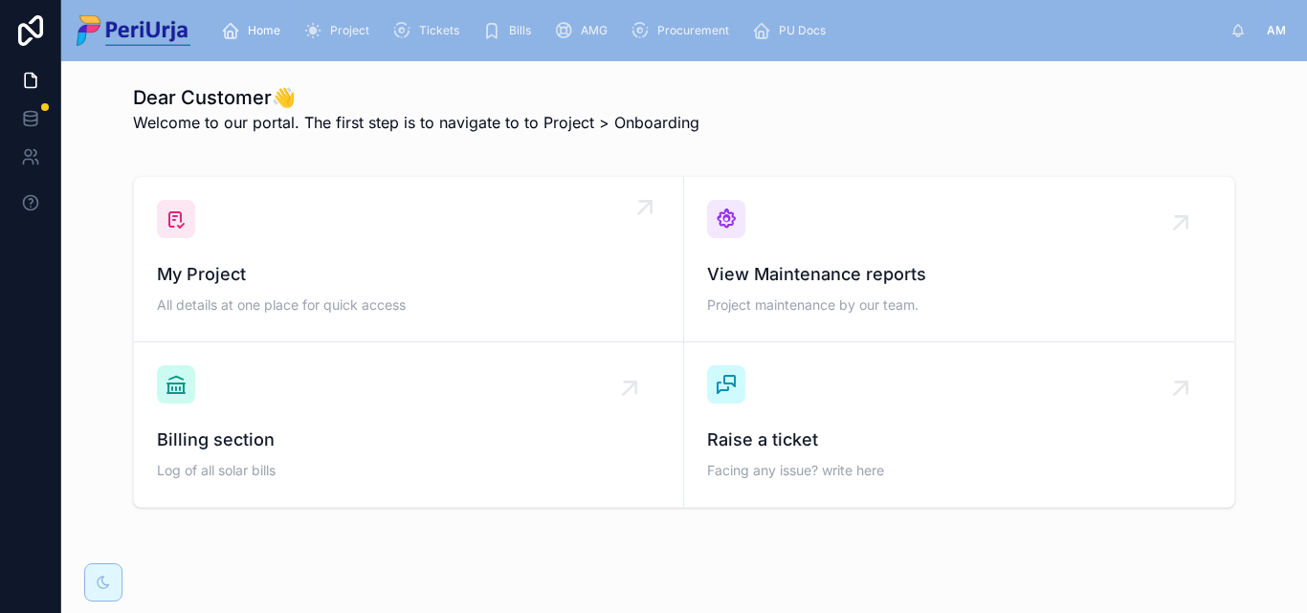
click at [279, 215] on div "My Project All details at one place for quick access" at bounding box center [408, 259] width 503 height 119
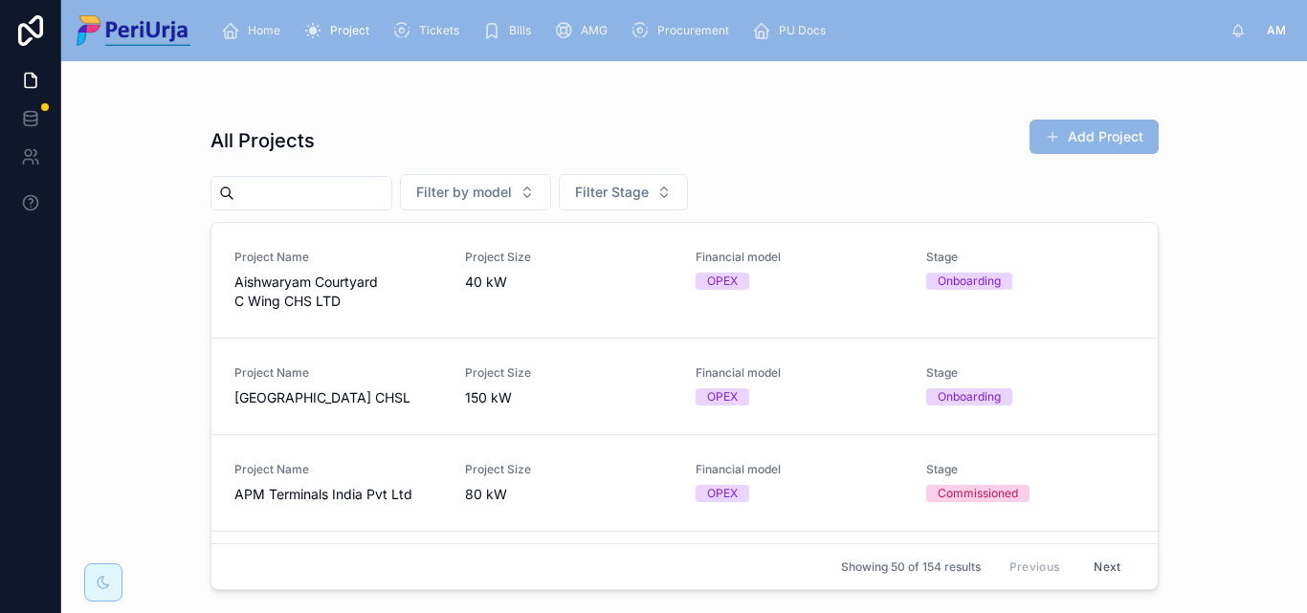
drag, startPoint x: 336, startPoint y: 100, endPoint x: 292, endPoint y: 197, distance: 107.1
click at [292, 197] on input "text" at bounding box center [312, 193] width 157 height 27
paste input "**********"
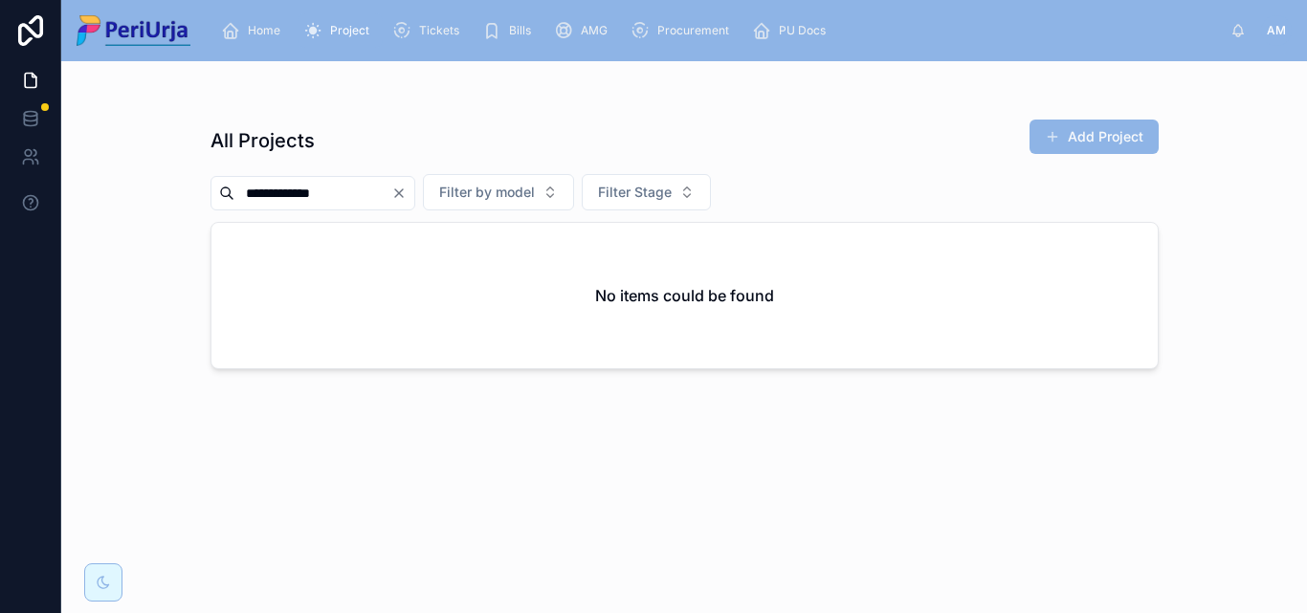
type input "**********"
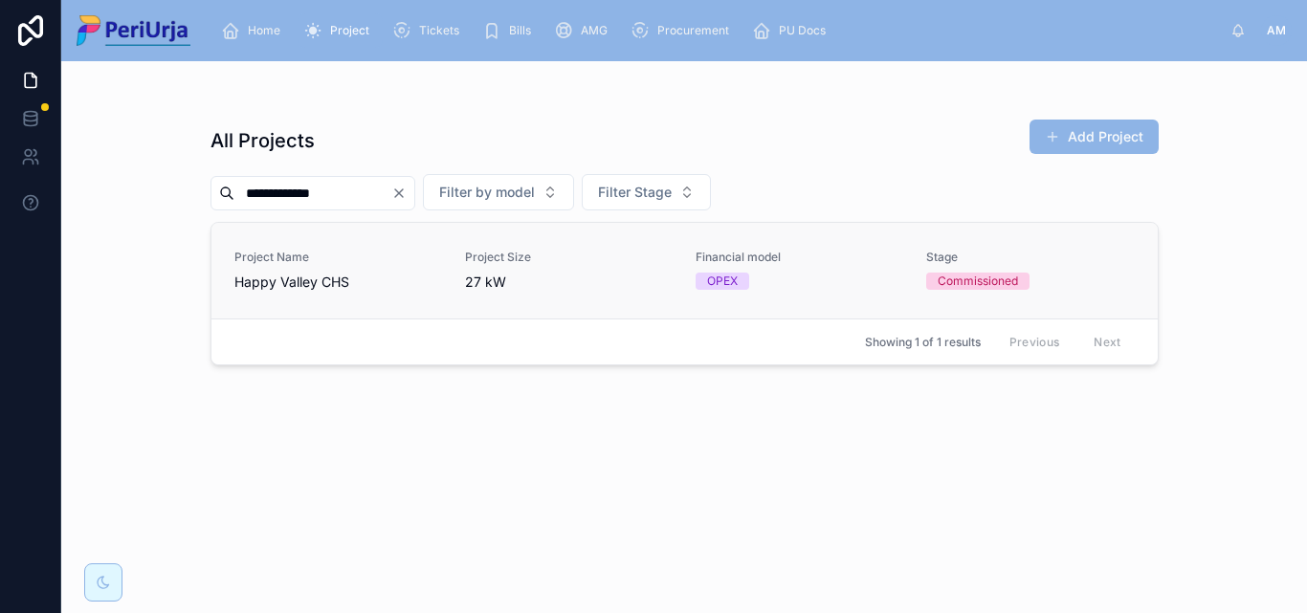
click at [272, 274] on span "Happy Valley CHS" at bounding box center [338, 282] width 208 height 19
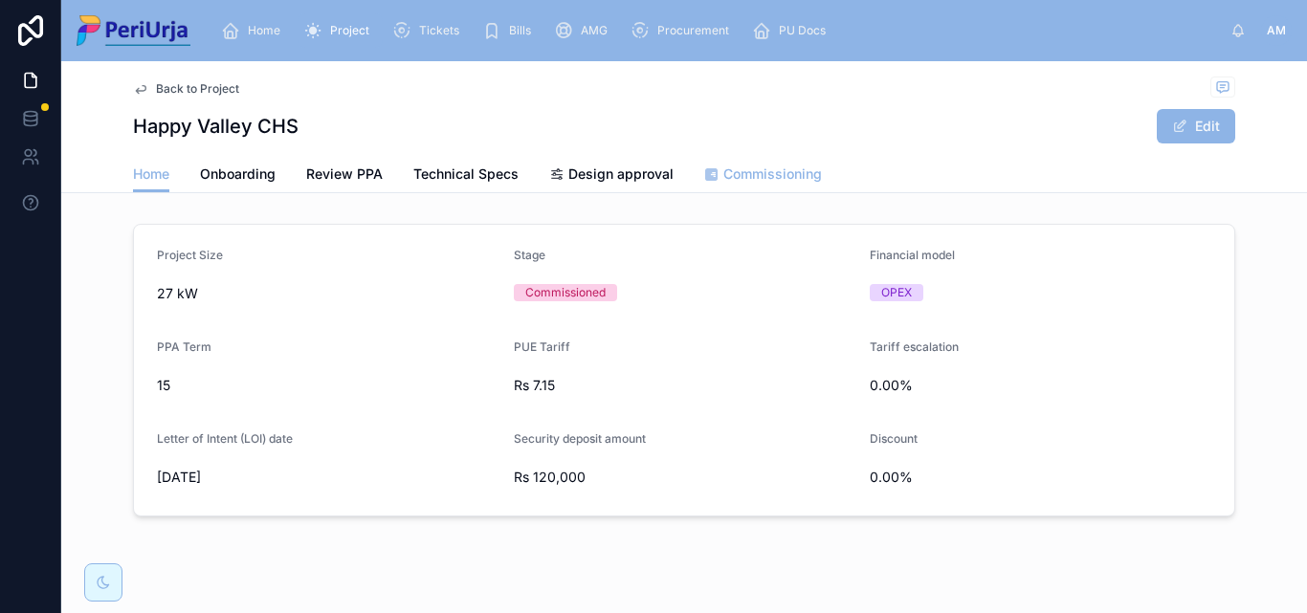
click at [748, 175] on span "Commissioning" at bounding box center [772, 174] width 99 height 19
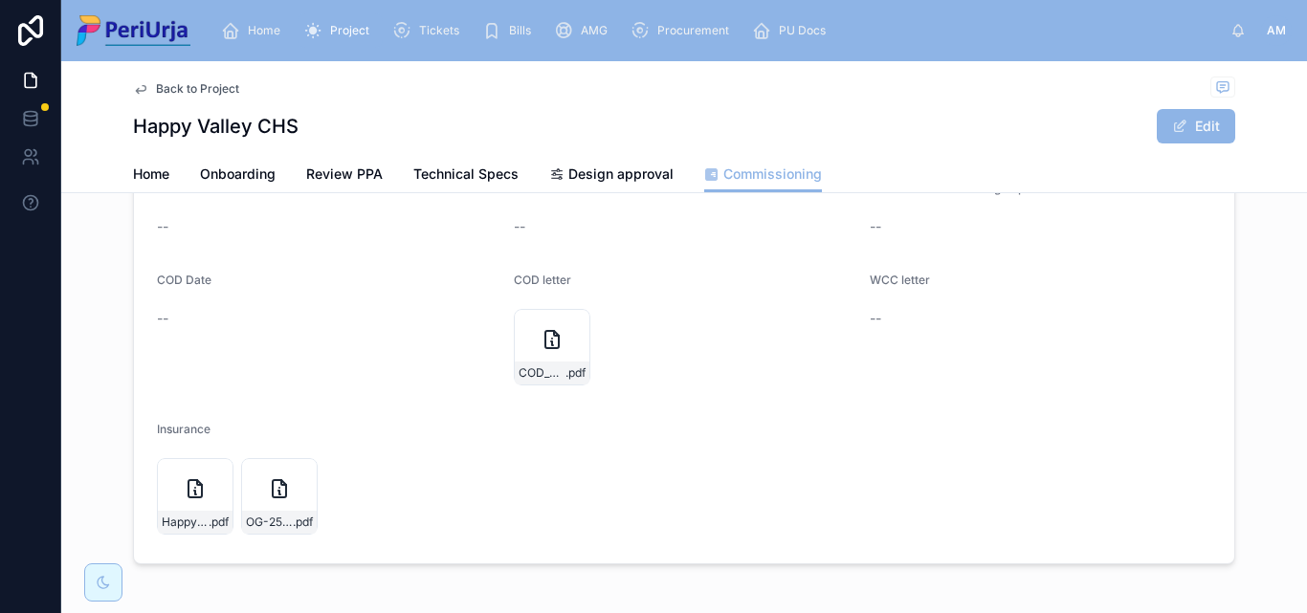
scroll to position [191, 0]
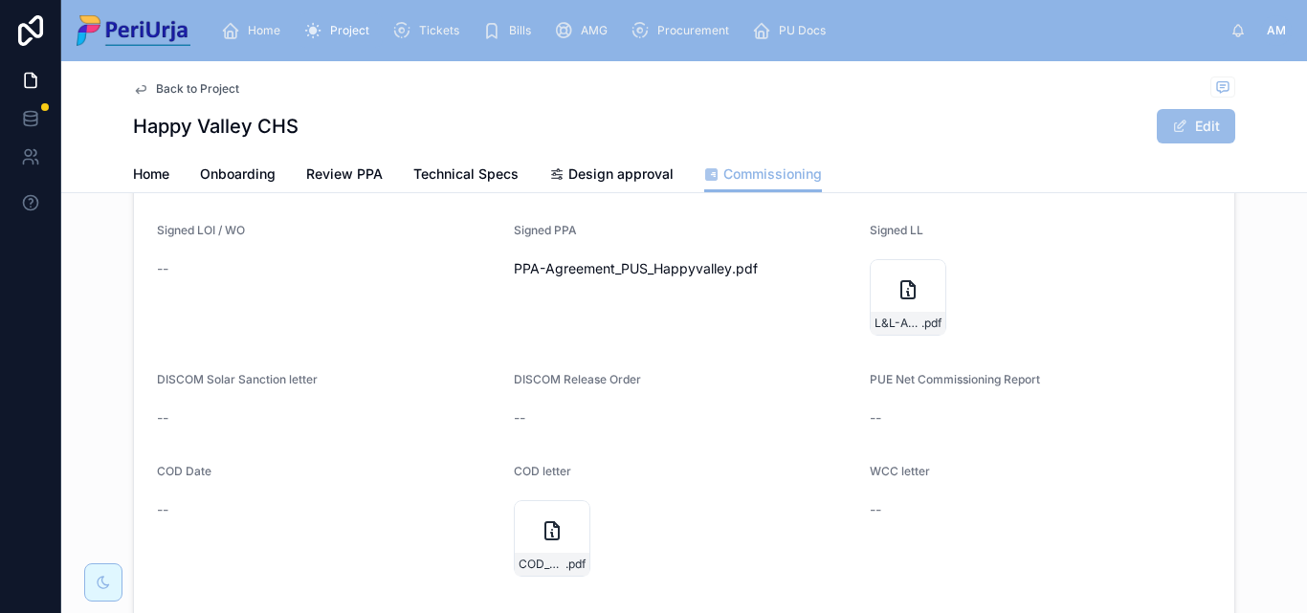
click at [1165, 116] on button "Edit" at bounding box center [1196, 126] width 78 height 34
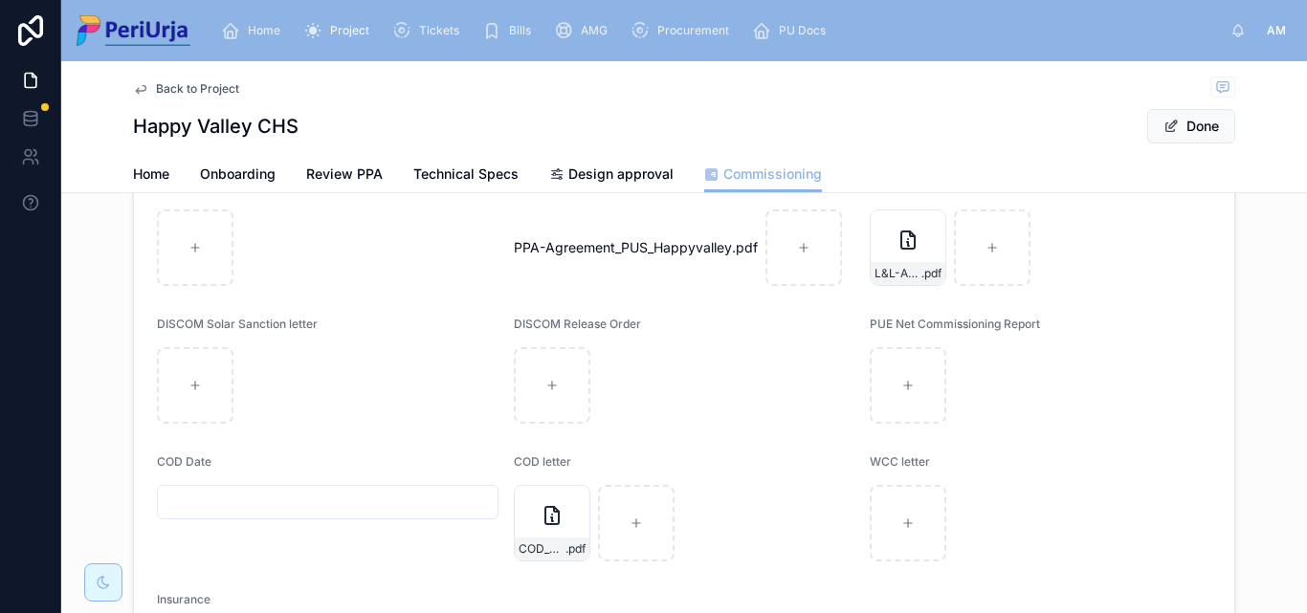
scroll to position [287, 0]
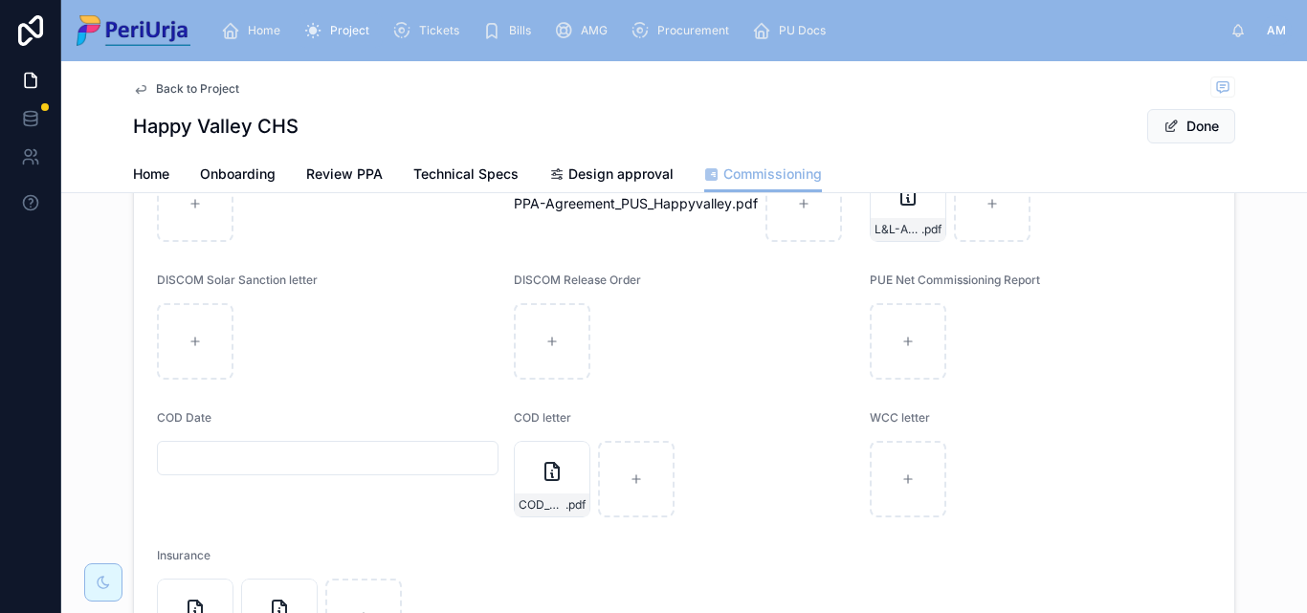
click at [184, 465] on input "text" at bounding box center [328, 458] width 340 height 27
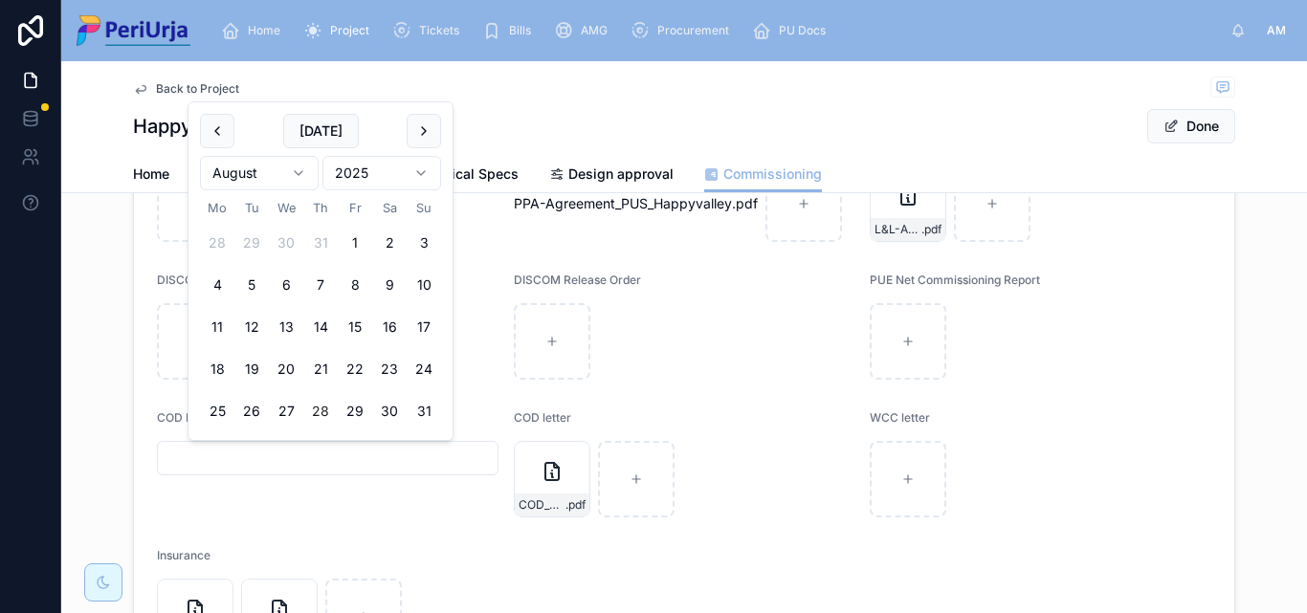
click at [424, 172] on html "Home Project Tickets Bills AMG Procurement PU Docs AM Anita More Back to Projec…" at bounding box center [653, 306] width 1307 height 613
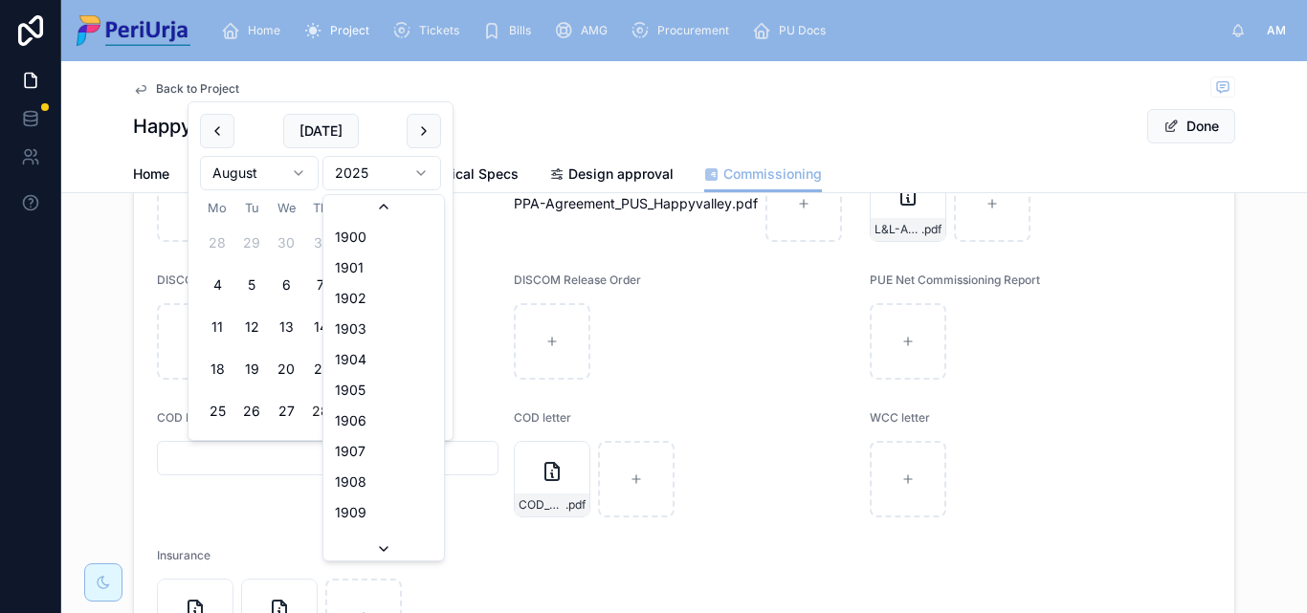
scroll to position [3543, 0]
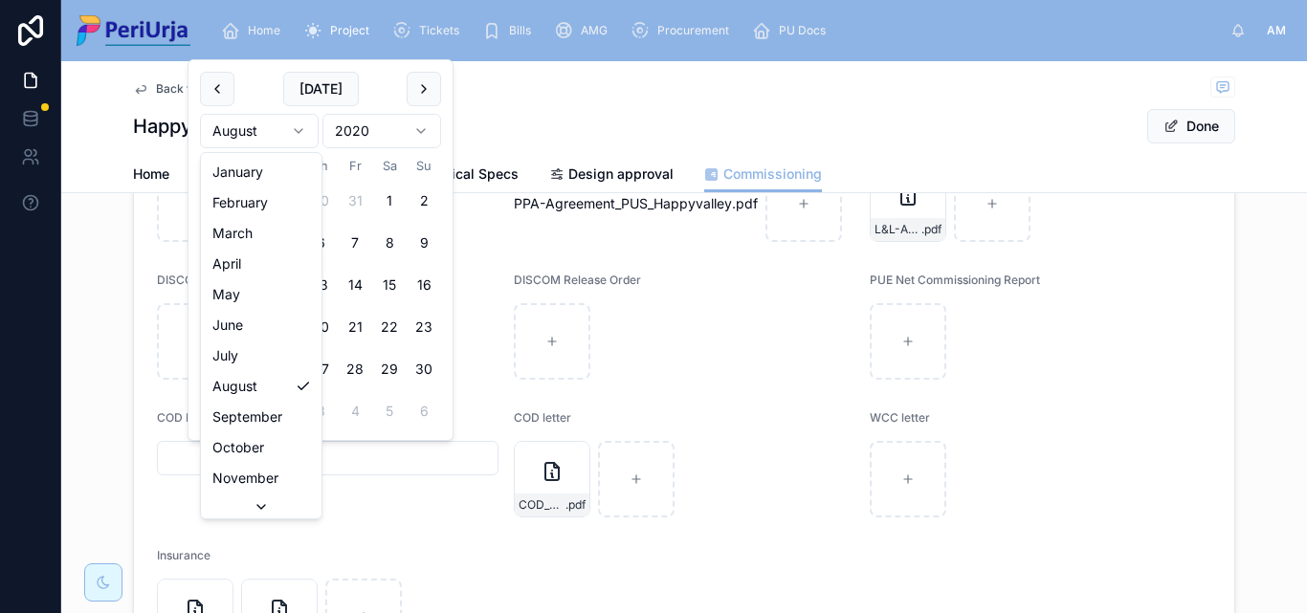
click at [302, 129] on html "Home Project Tickets Bills AMG Procurement PU Docs AM Anita More Back to Projec…" at bounding box center [653, 306] width 1307 height 613
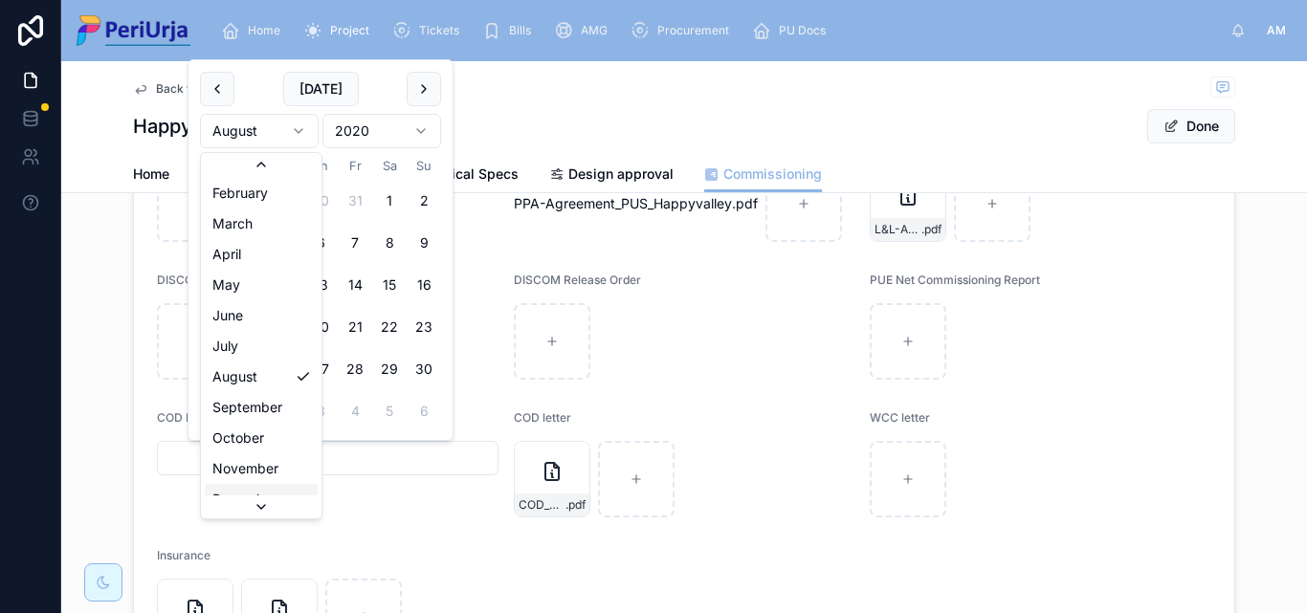
scroll to position [33, 0]
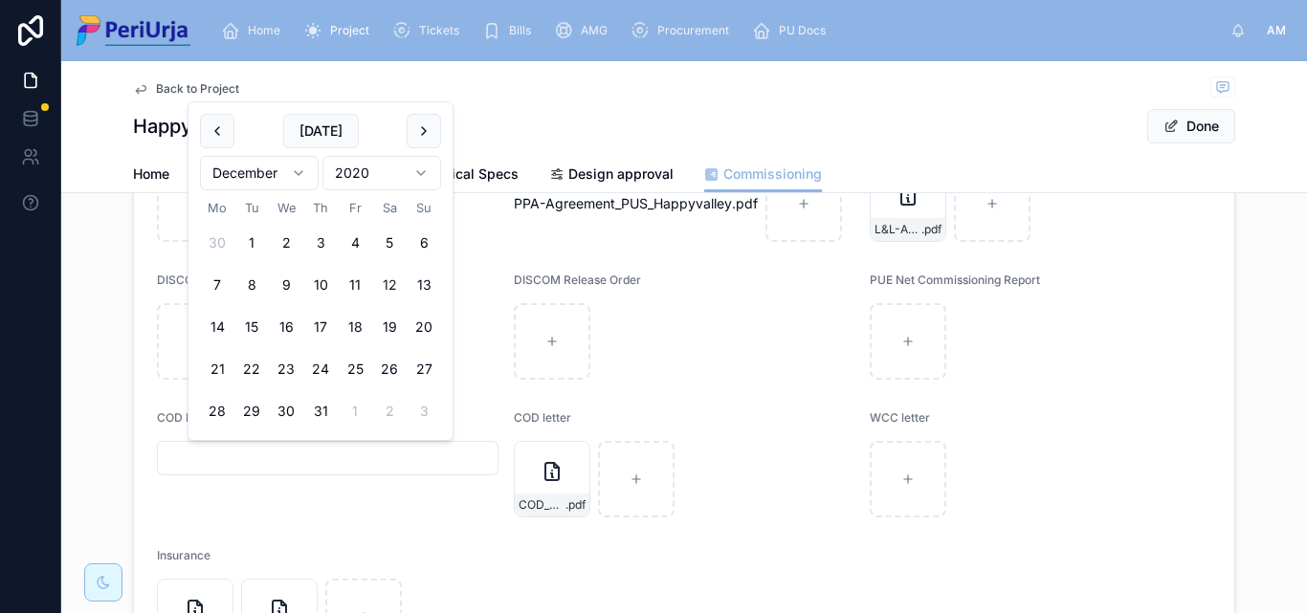
click at [382, 281] on button "12" at bounding box center [389, 285] width 34 height 34
type input "**********"
click at [1188, 124] on button "Done" at bounding box center [1191, 126] width 88 height 34
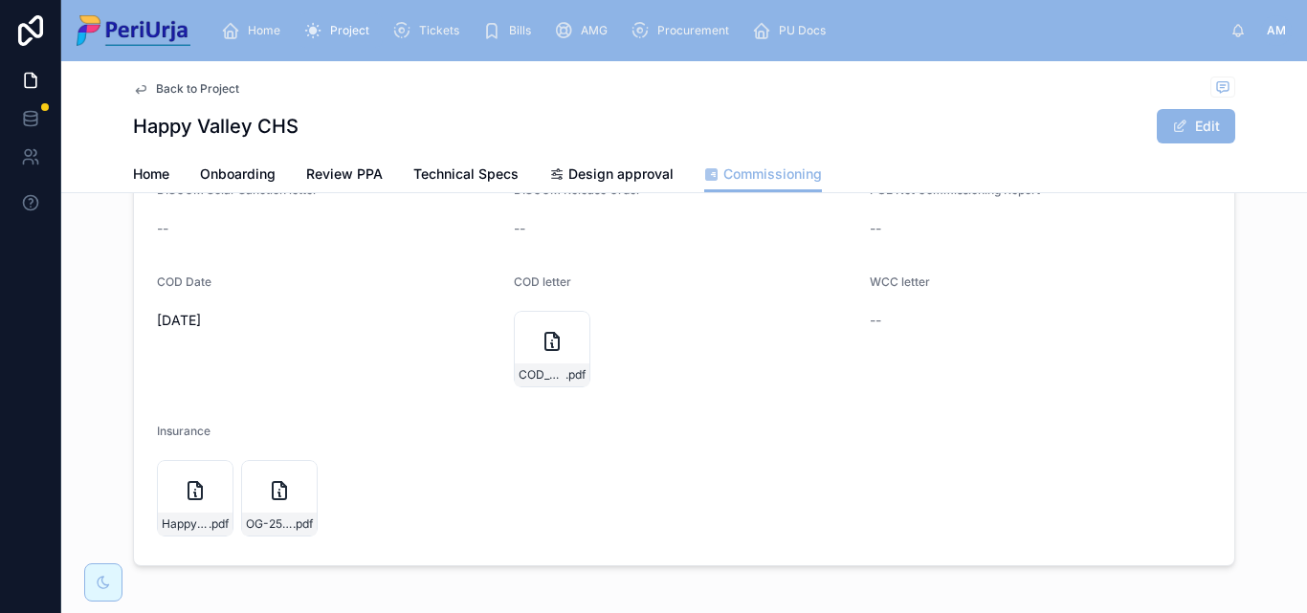
scroll to position [383, 0]
click at [268, 24] on span "Home" at bounding box center [264, 30] width 33 height 15
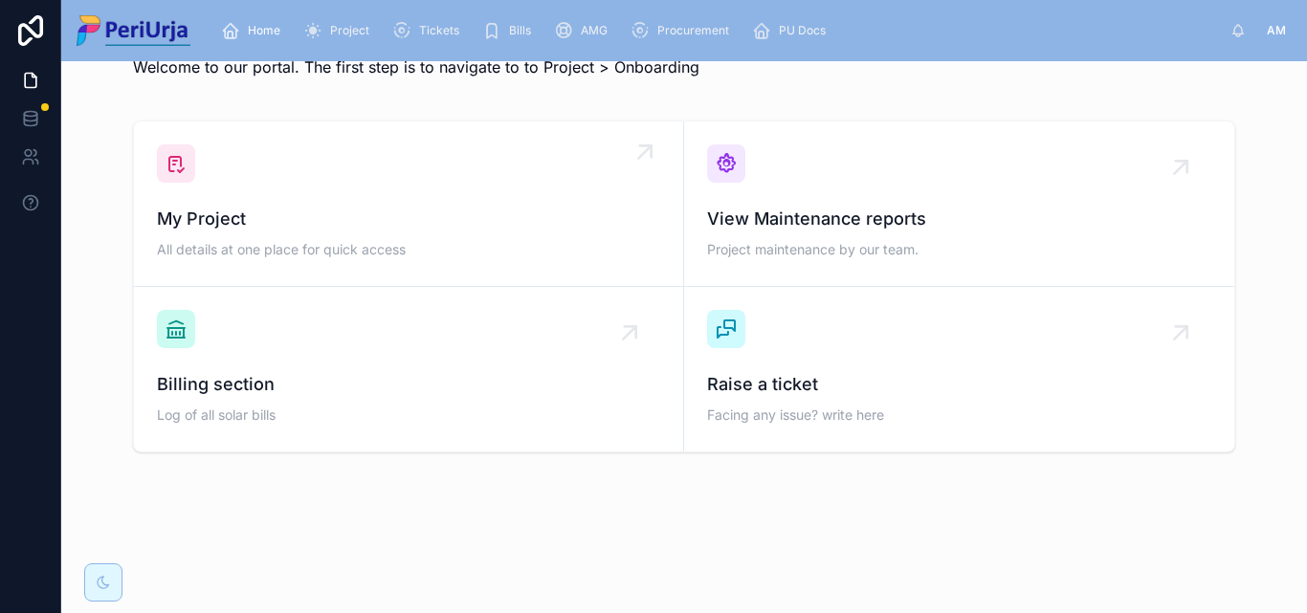
scroll to position [56, 0]
click at [272, 232] on span "My Project" at bounding box center [408, 219] width 503 height 27
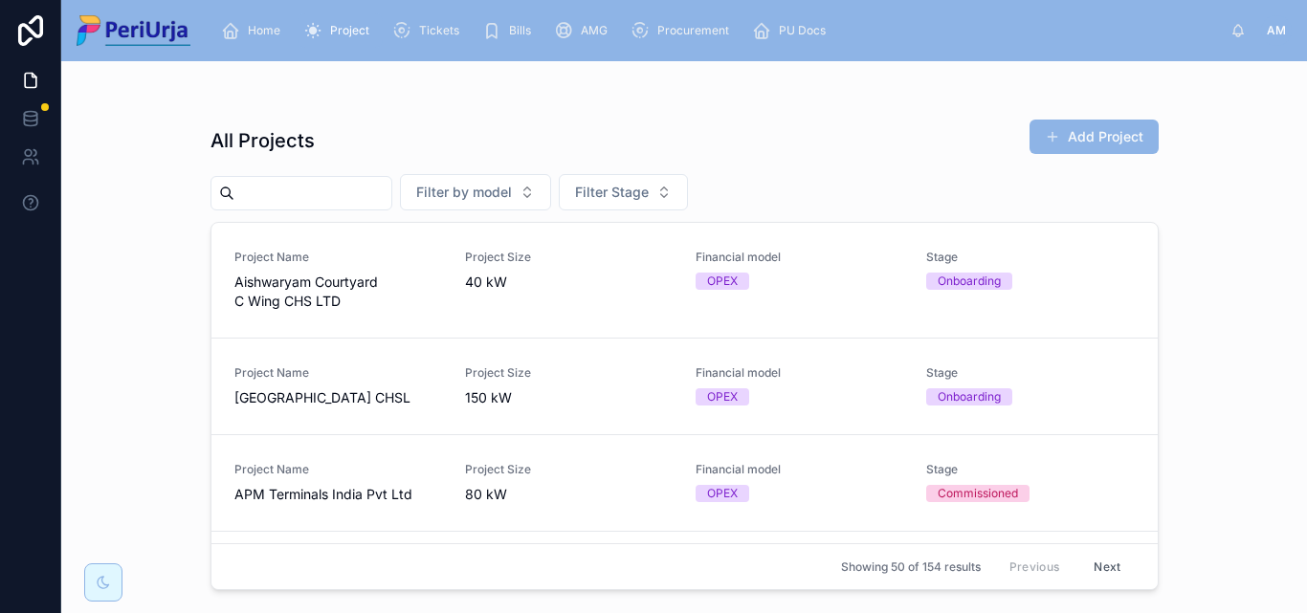
click at [290, 197] on input "text" at bounding box center [312, 193] width 157 height 27
paste input "**********"
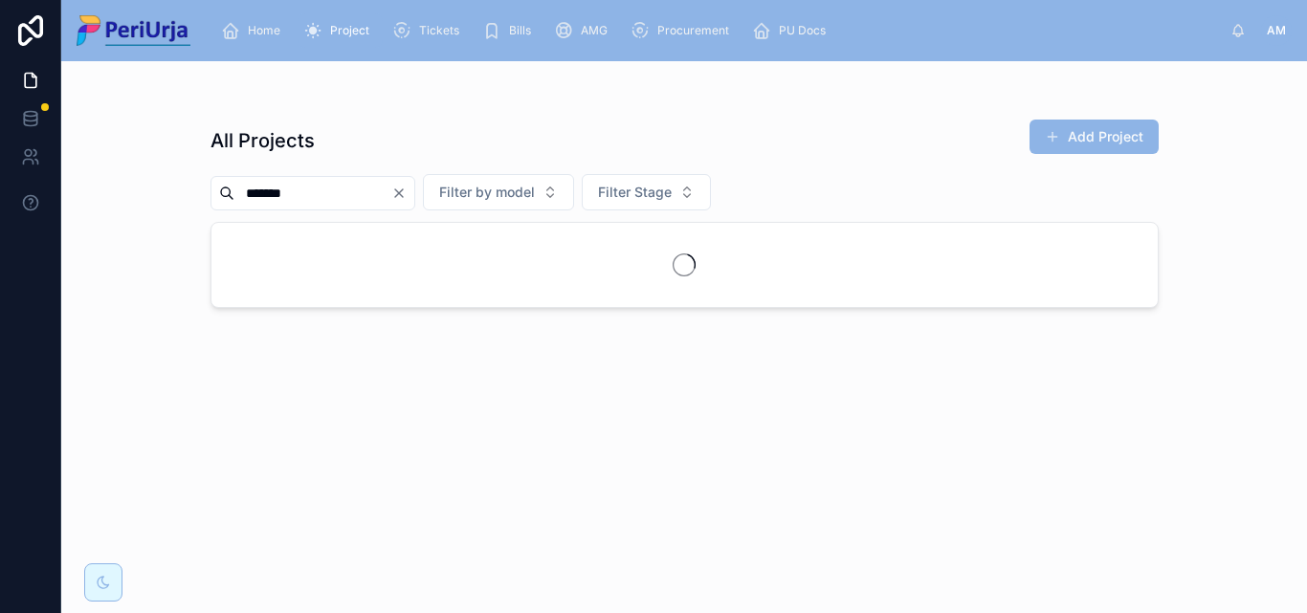
type input "******"
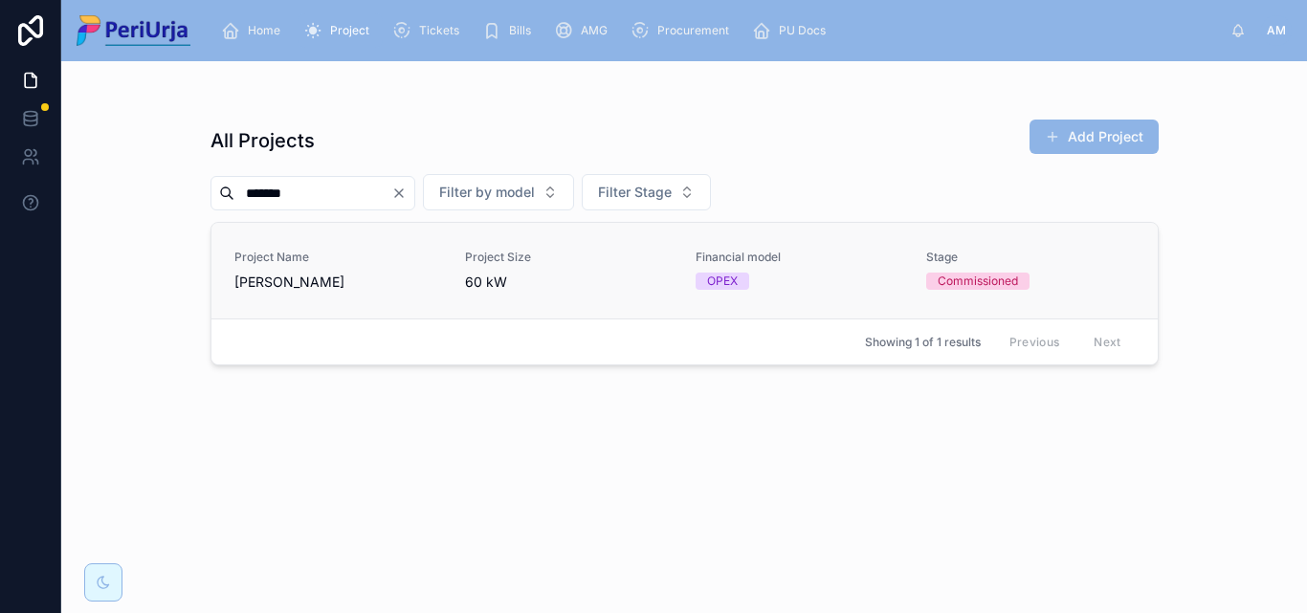
click at [266, 269] on div "Project Name Serena CHS" at bounding box center [338, 271] width 208 height 42
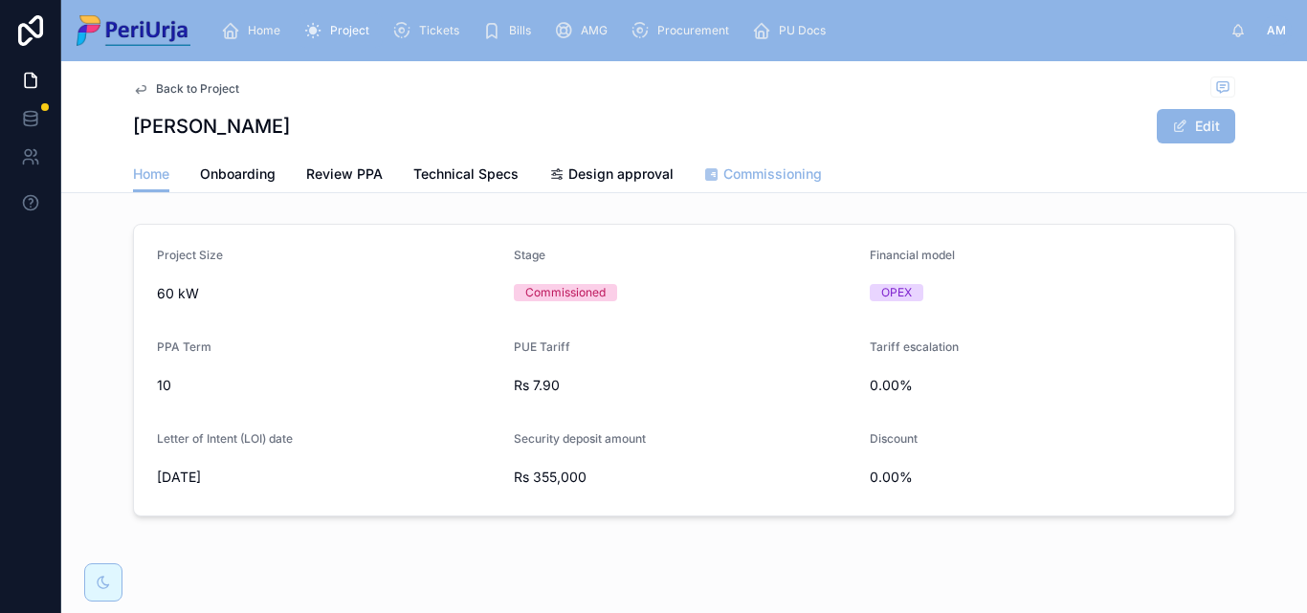
click at [717, 160] on link "Commissioning" at bounding box center [763, 176] width 118 height 38
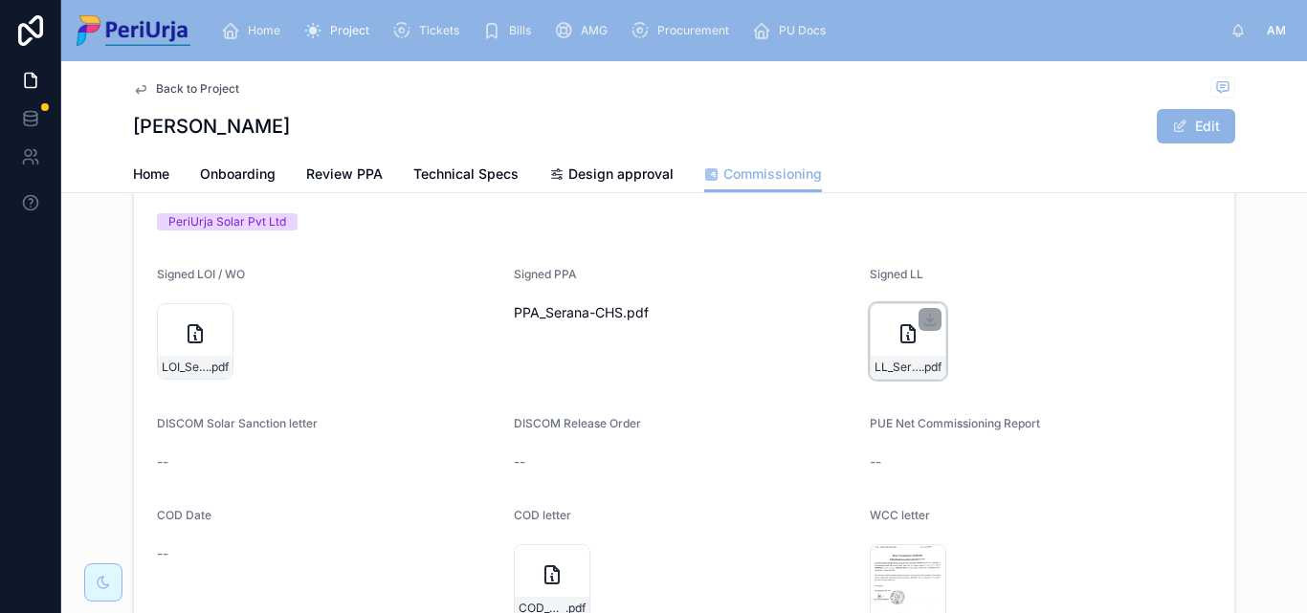
scroll to position [273, 0]
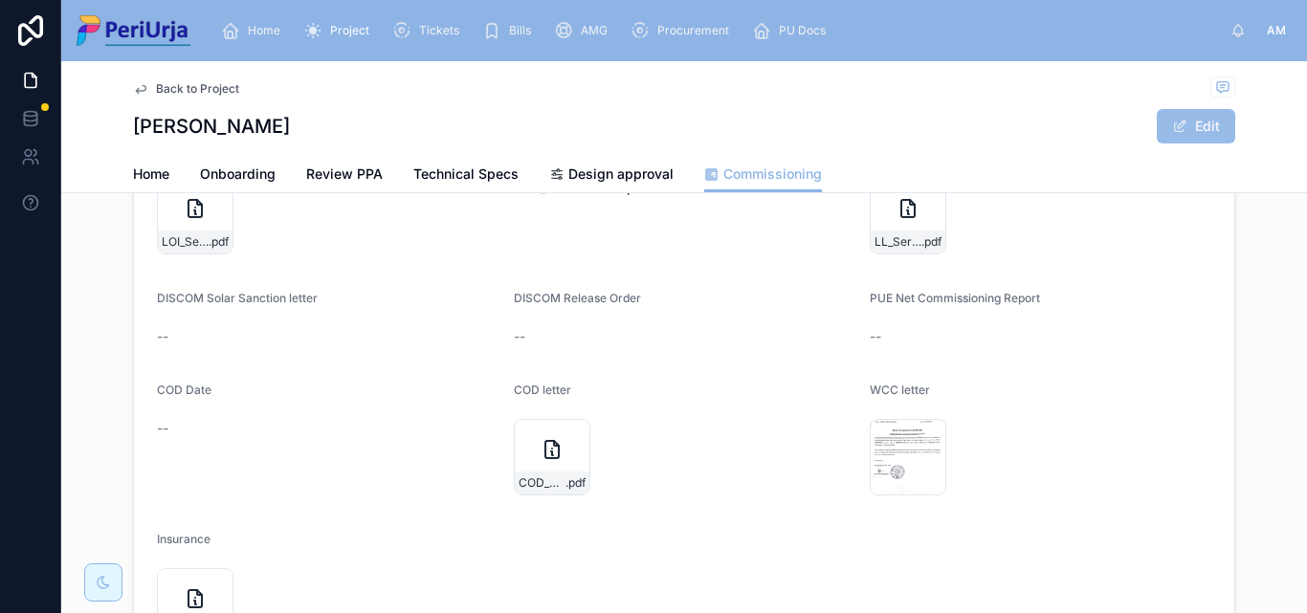
click at [1198, 117] on button "Edit" at bounding box center [1196, 126] width 78 height 34
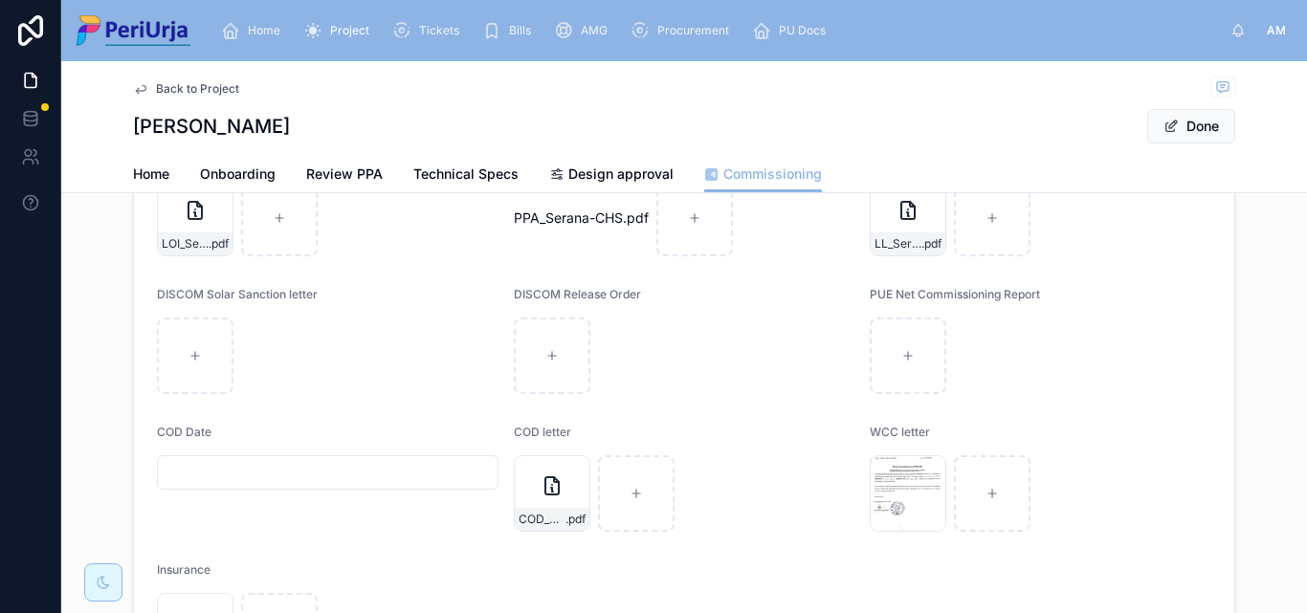
click at [256, 458] on div at bounding box center [328, 472] width 342 height 34
click at [255, 466] on input "text" at bounding box center [328, 472] width 340 height 27
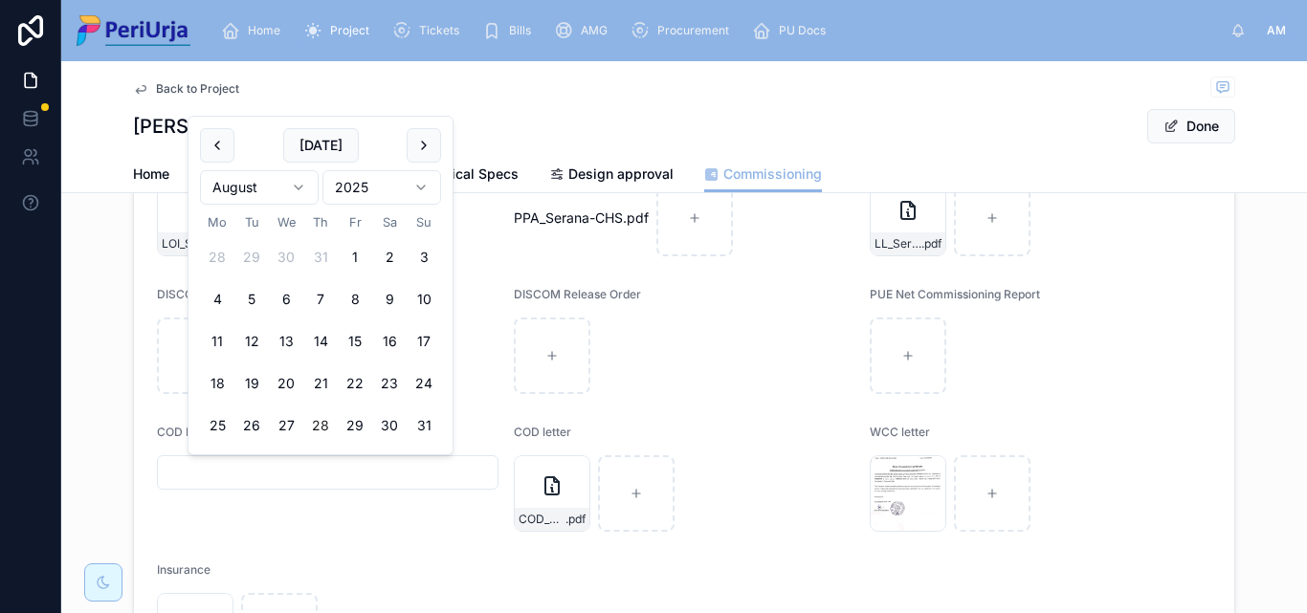
click at [417, 184] on html "Home Project Tickets Bills AMG Procurement PU Docs AM Anita More Back to Projec…" at bounding box center [653, 306] width 1307 height 613
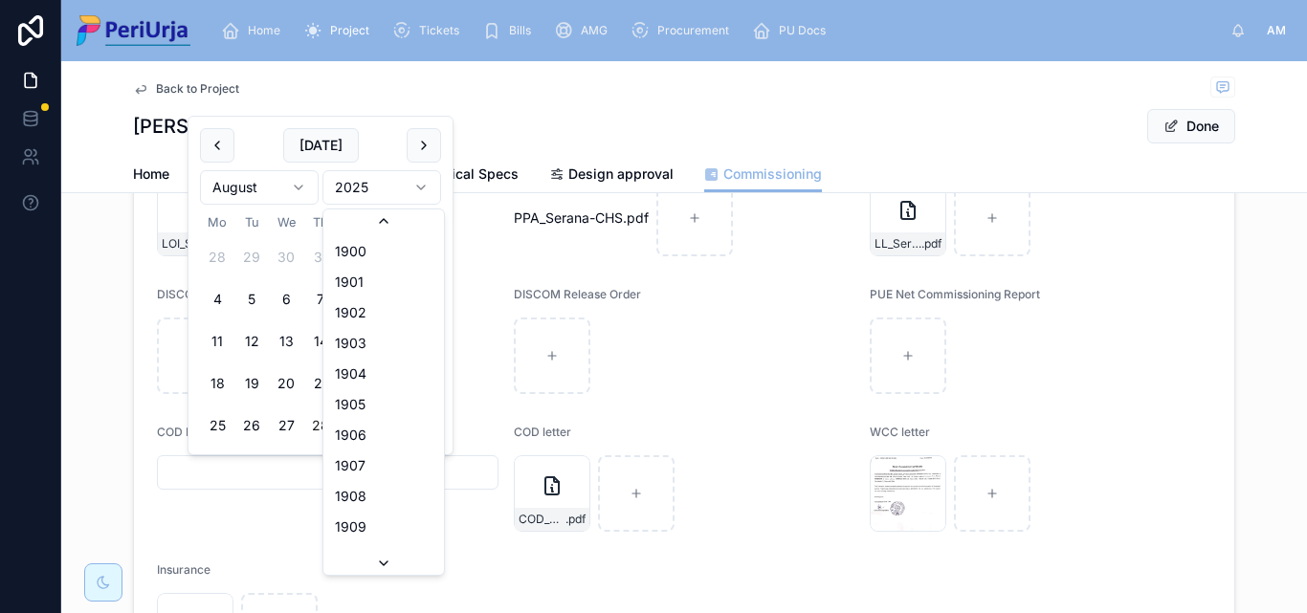
scroll to position [3543, 0]
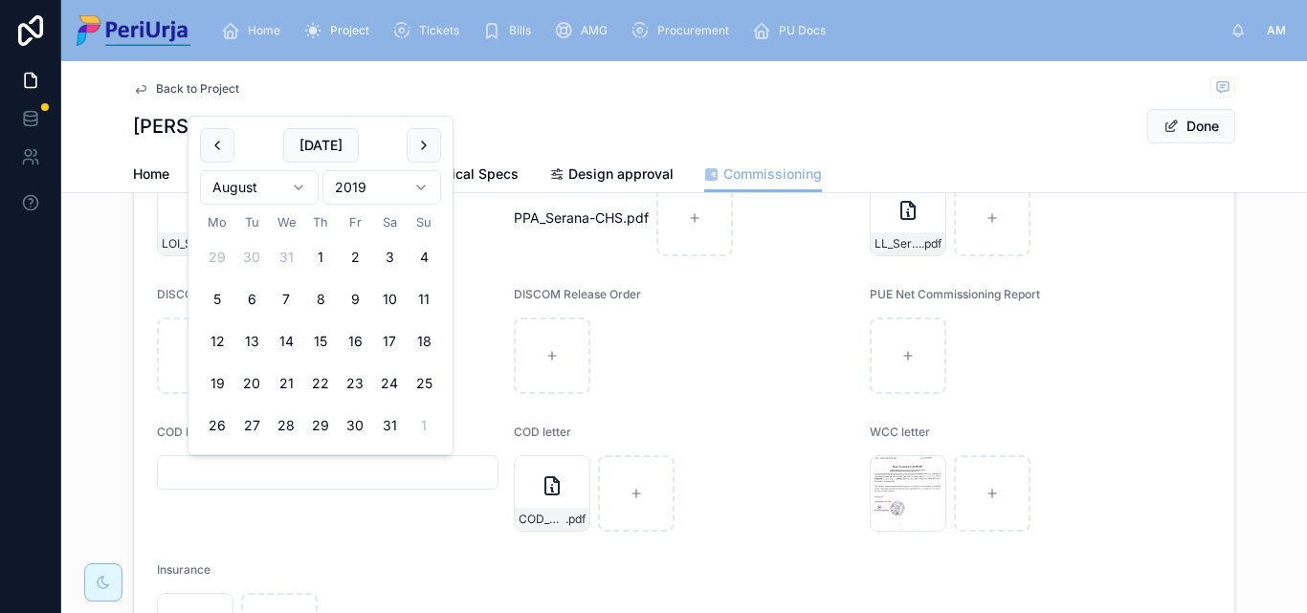
click at [299, 188] on html "Home Project Tickets Bills AMG Procurement PU Docs AM Anita More Back to Projec…" at bounding box center [653, 306] width 1307 height 613
click at [351, 299] on button "11" at bounding box center [355, 299] width 34 height 34
type input "**********"
click at [1199, 131] on button "Done" at bounding box center [1191, 126] width 88 height 34
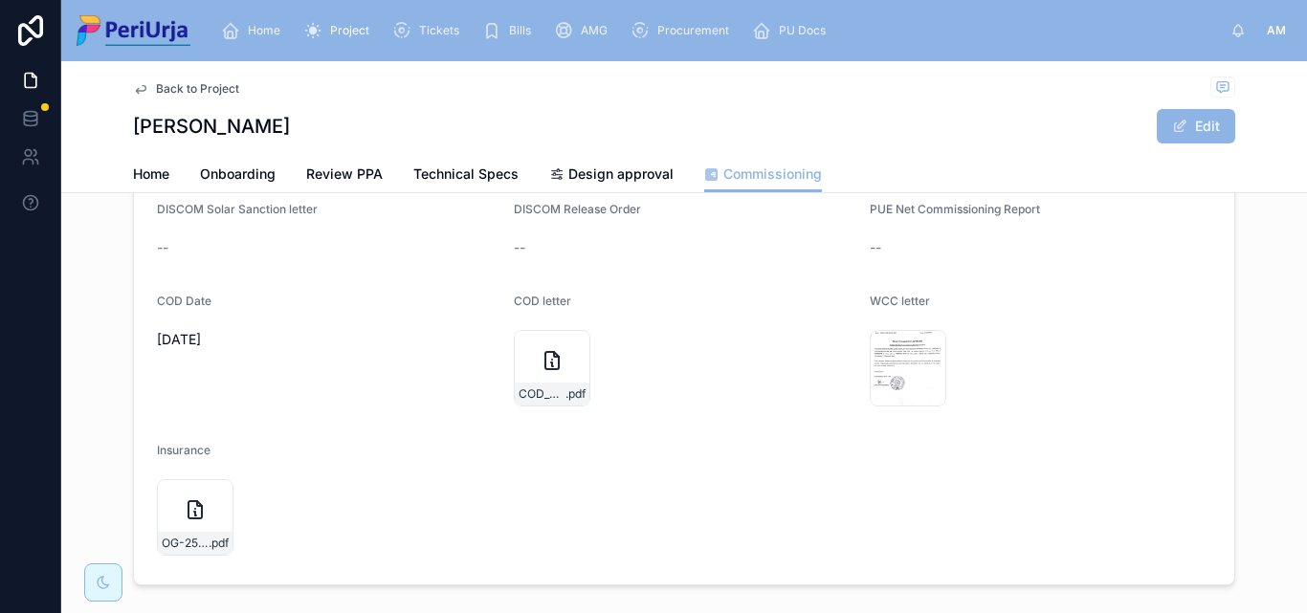
scroll to position [383, 0]
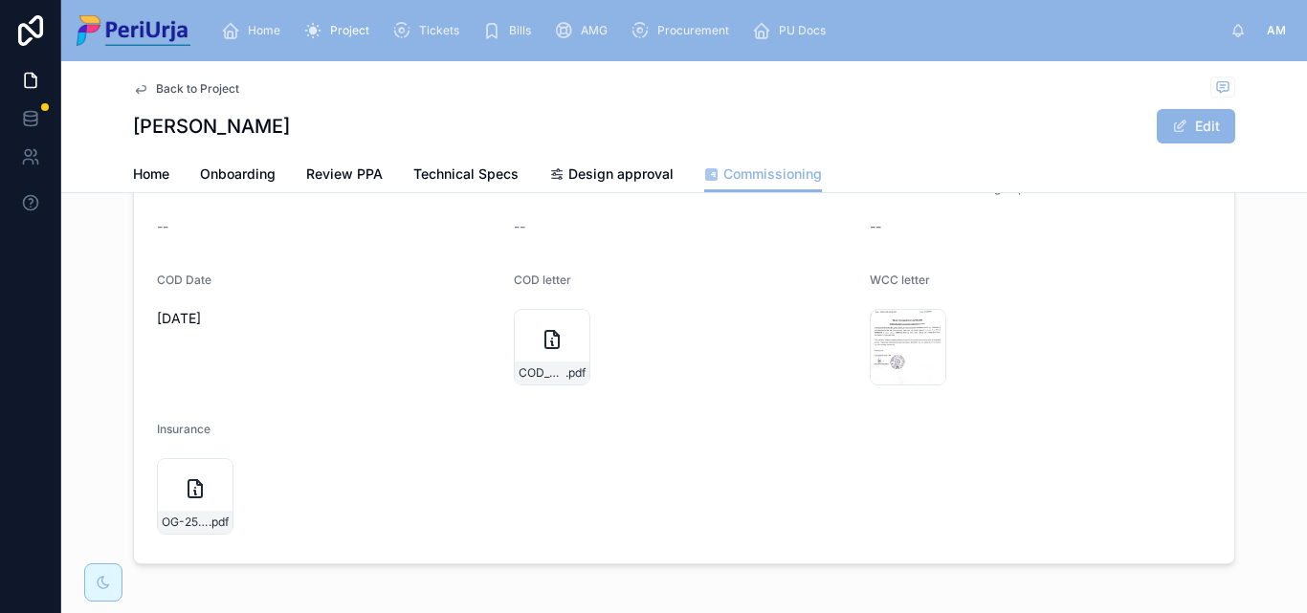
click at [1306, 7] on div "Home Project Tickets Bills AMG Procurement PU Docs AM Anita More" at bounding box center [684, 30] width 1246 height 61
click at [271, 17] on div "Home" at bounding box center [254, 30] width 67 height 31
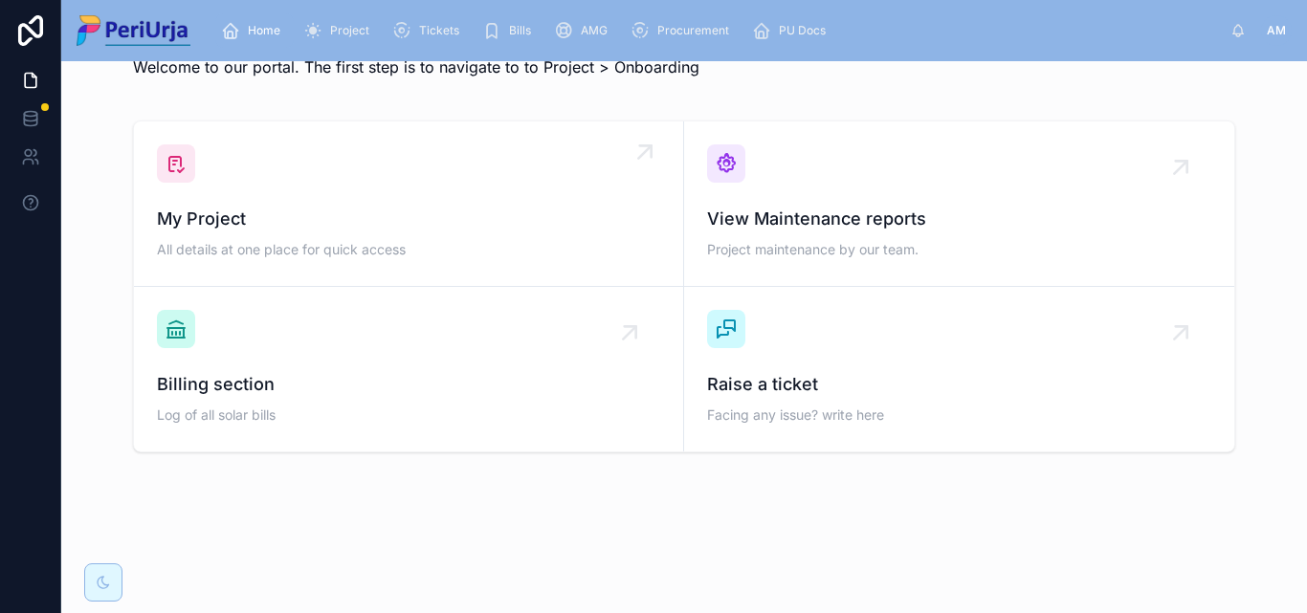
click at [288, 222] on span "My Project" at bounding box center [408, 219] width 503 height 27
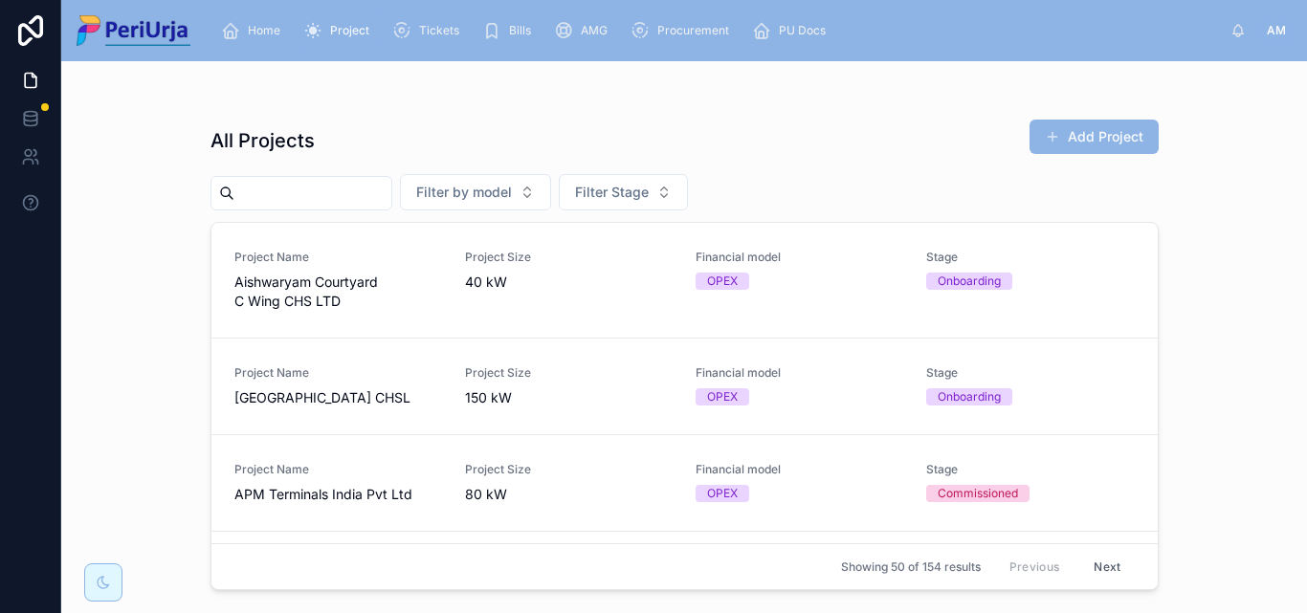
click at [268, 203] on input "text" at bounding box center [312, 193] width 157 height 27
type input "****"
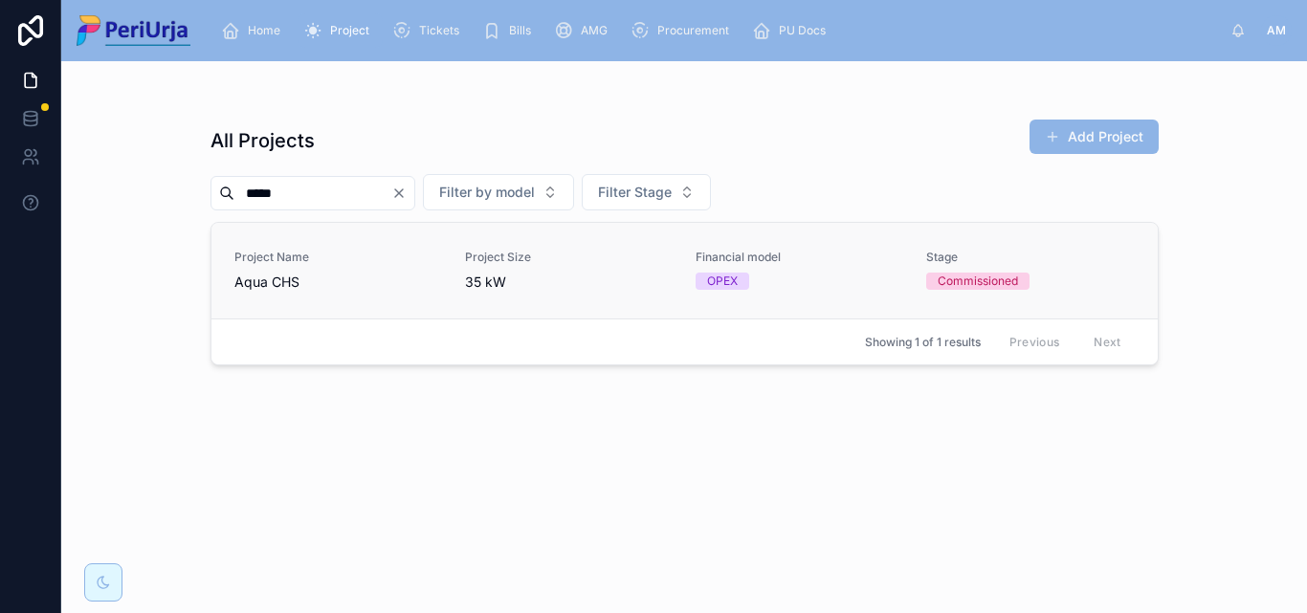
click at [284, 282] on span "Aqua CHS" at bounding box center [338, 282] width 208 height 19
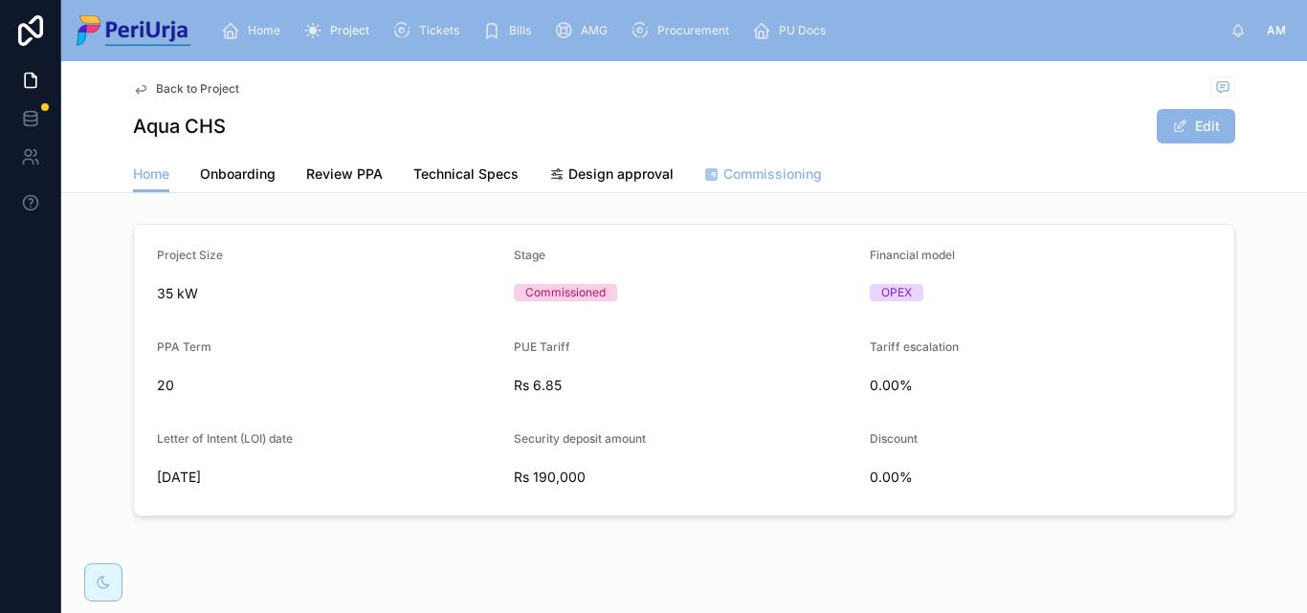
click at [761, 175] on span "Commissioning" at bounding box center [772, 174] width 99 height 19
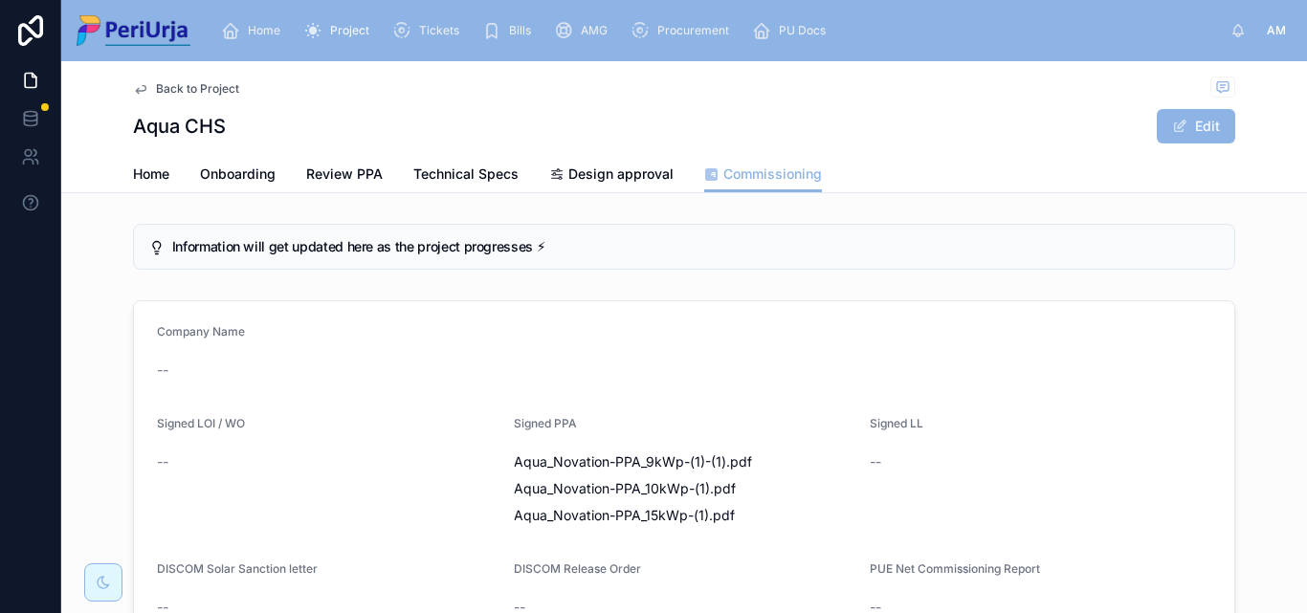
scroll to position [287, 0]
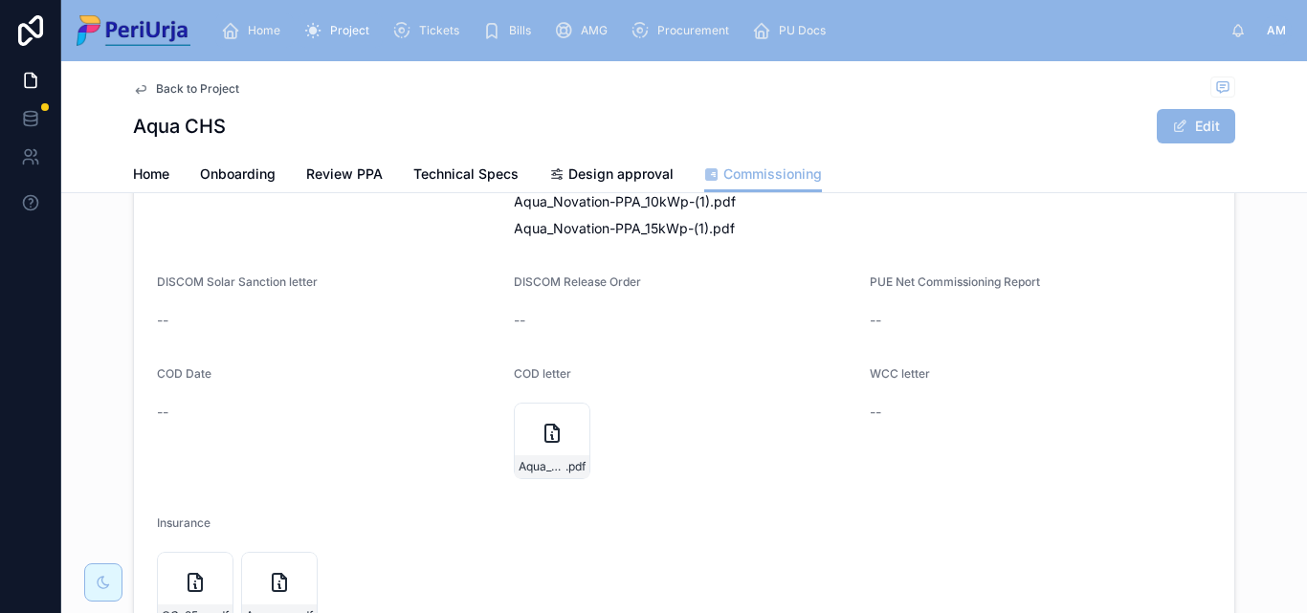
click at [259, 25] on span "Home" at bounding box center [264, 30] width 33 height 15
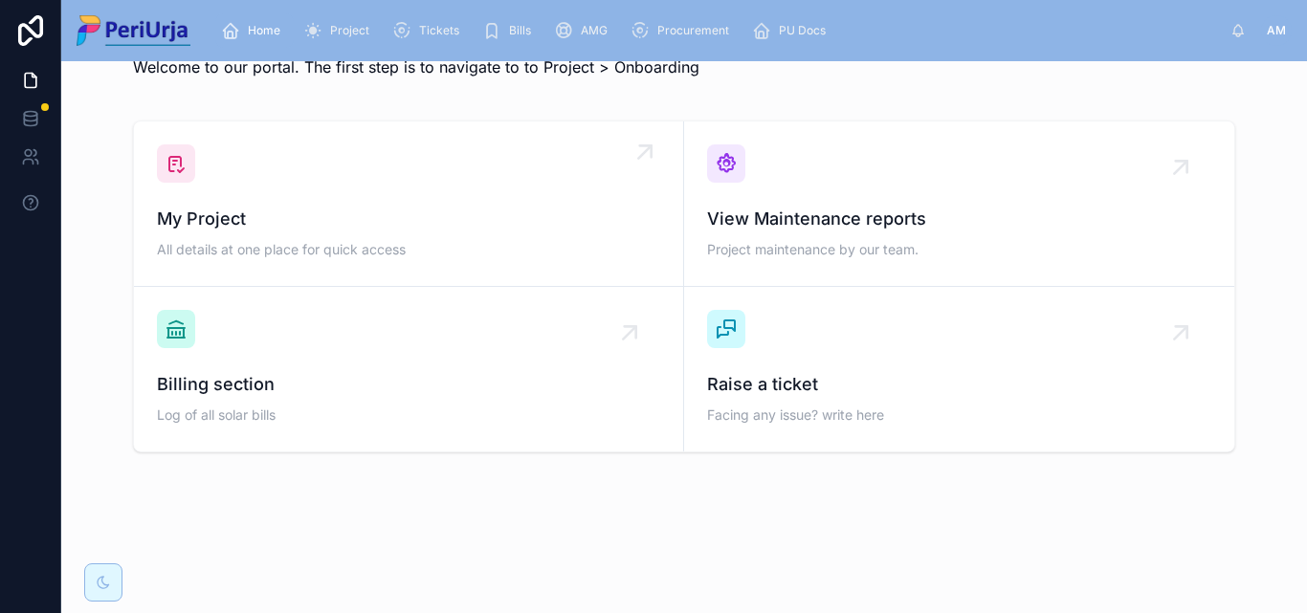
scroll to position [56, 0]
click at [264, 189] on div "My Project All details at one place for quick access" at bounding box center [408, 203] width 503 height 119
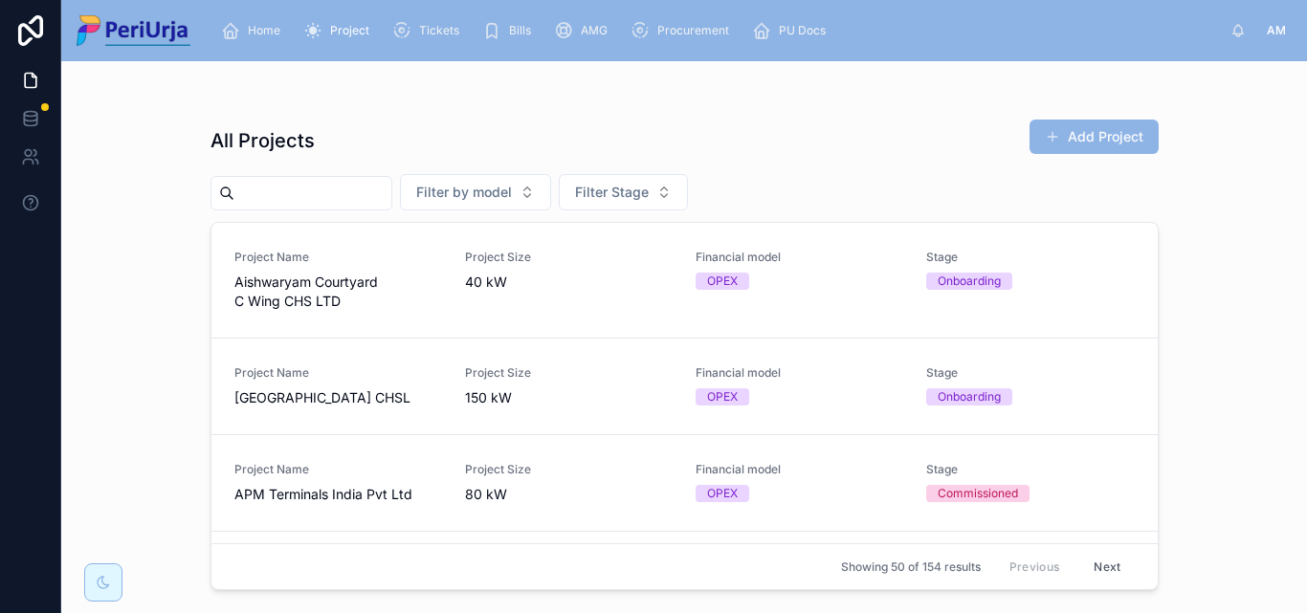
click at [287, 200] on input "text" at bounding box center [312, 193] width 157 height 27
paste input "**********"
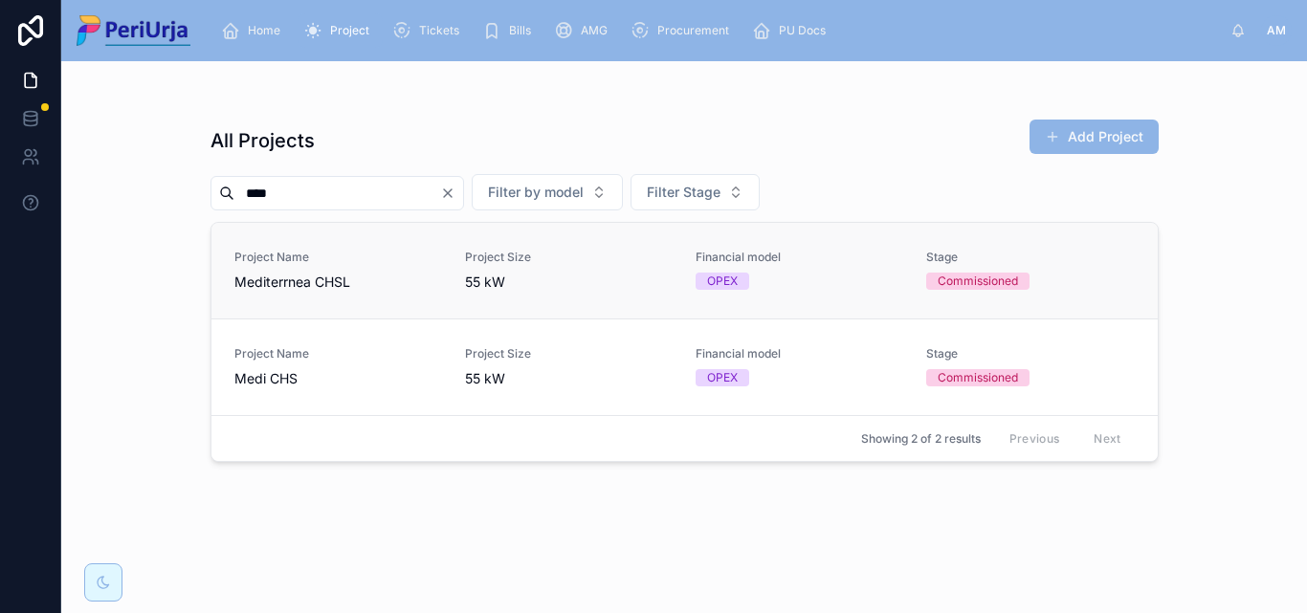
type input "****"
click at [274, 272] on div "Project Name Mediterrnea CHSL" at bounding box center [338, 271] width 208 height 42
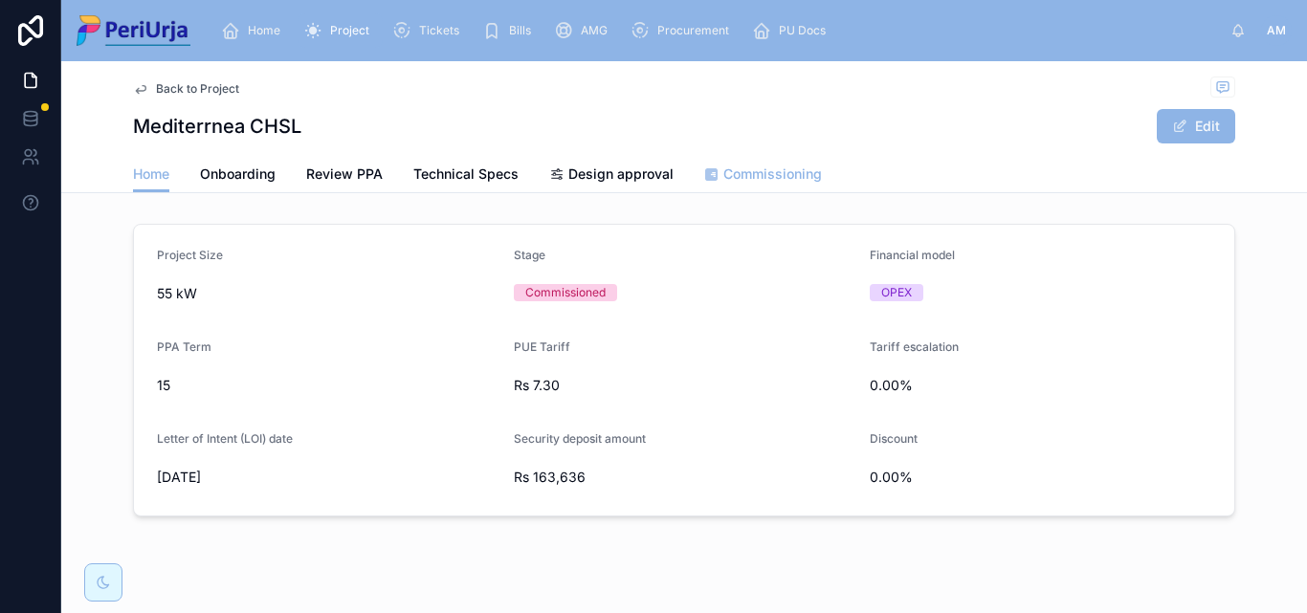
click at [760, 169] on span "Commissioning" at bounding box center [772, 174] width 99 height 19
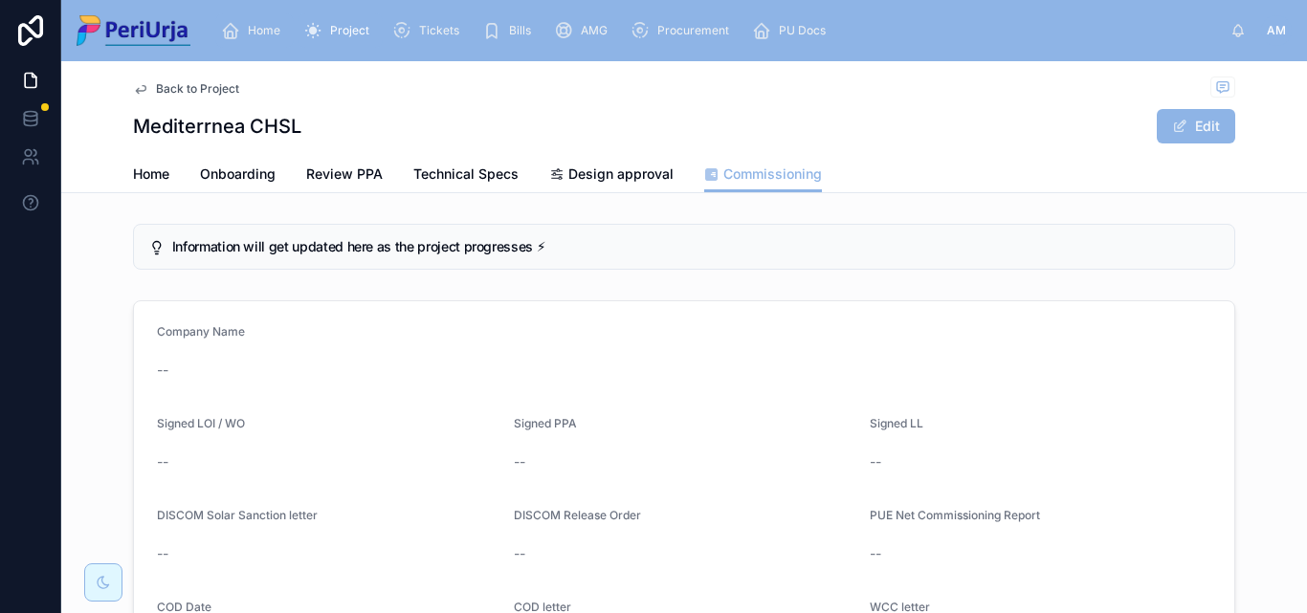
click at [249, 27] on span "Home" at bounding box center [264, 30] width 33 height 15
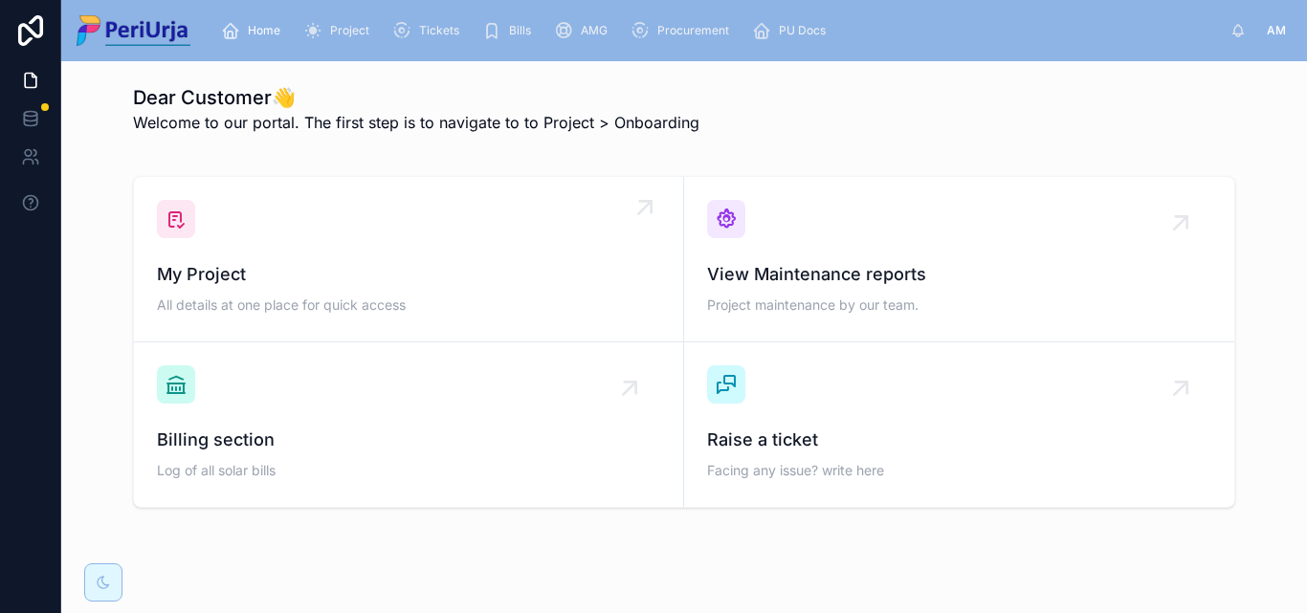
click at [277, 242] on div "My Project All details at one place for quick access" at bounding box center [408, 259] width 503 height 119
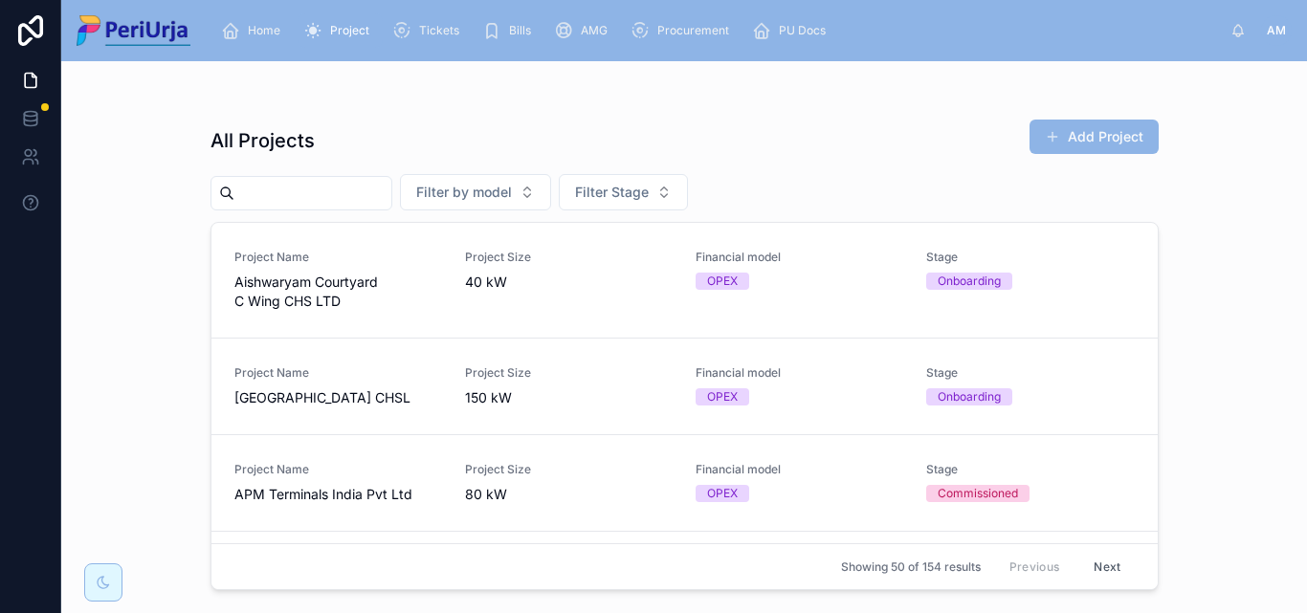
click at [308, 196] on input "text" at bounding box center [312, 193] width 157 height 27
type input "***"
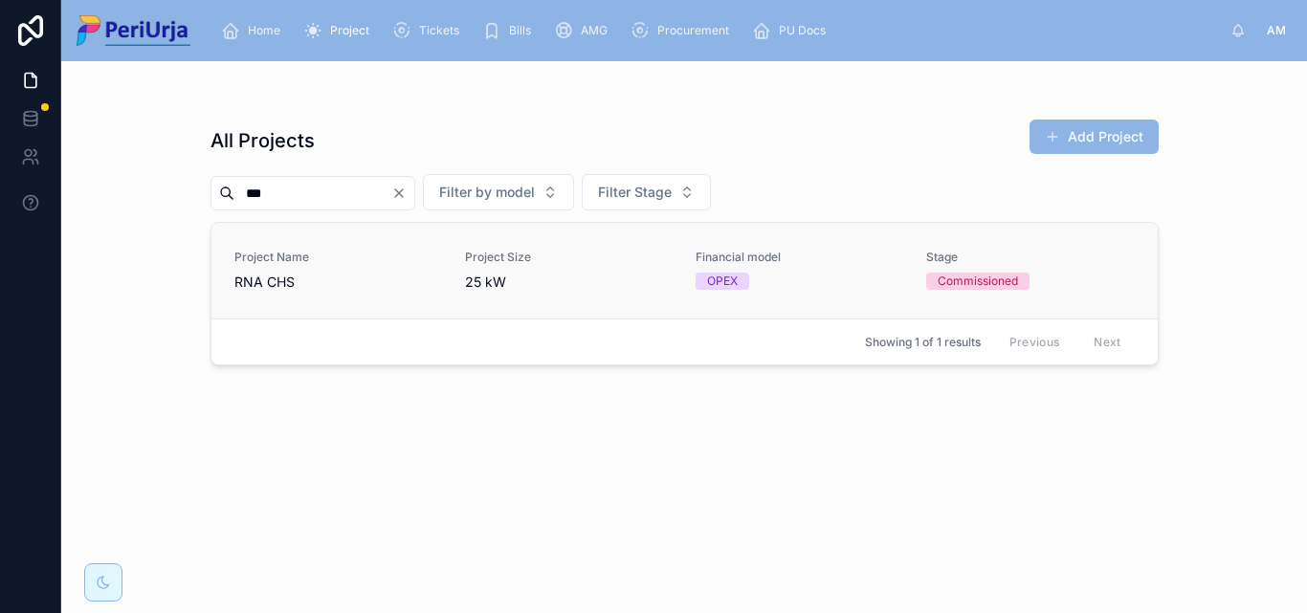
click at [270, 279] on span "RNA CHS" at bounding box center [338, 282] width 208 height 19
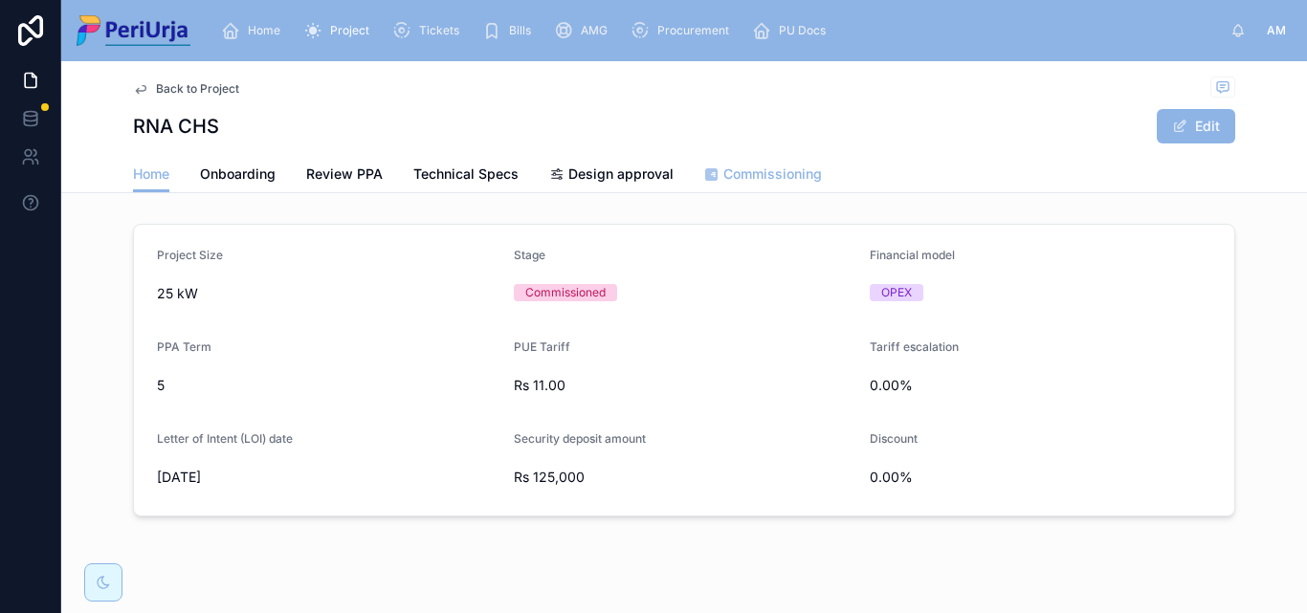
click at [784, 180] on span "Commissioning" at bounding box center [772, 174] width 99 height 19
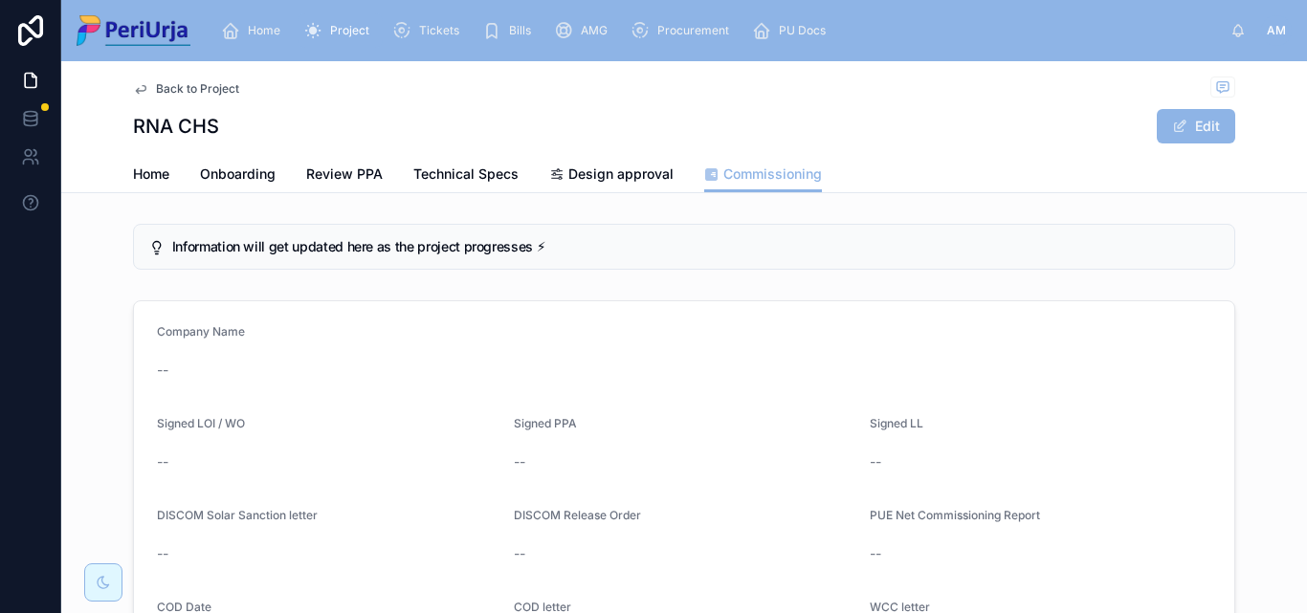
click at [166, 166] on div "Home Onboarding Review PPA Technical Specs Design approval Commissioning" at bounding box center [684, 174] width 1102 height 36
click at [150, 174] on span "Home" at bounding box center [151, 174] width 36 height 19
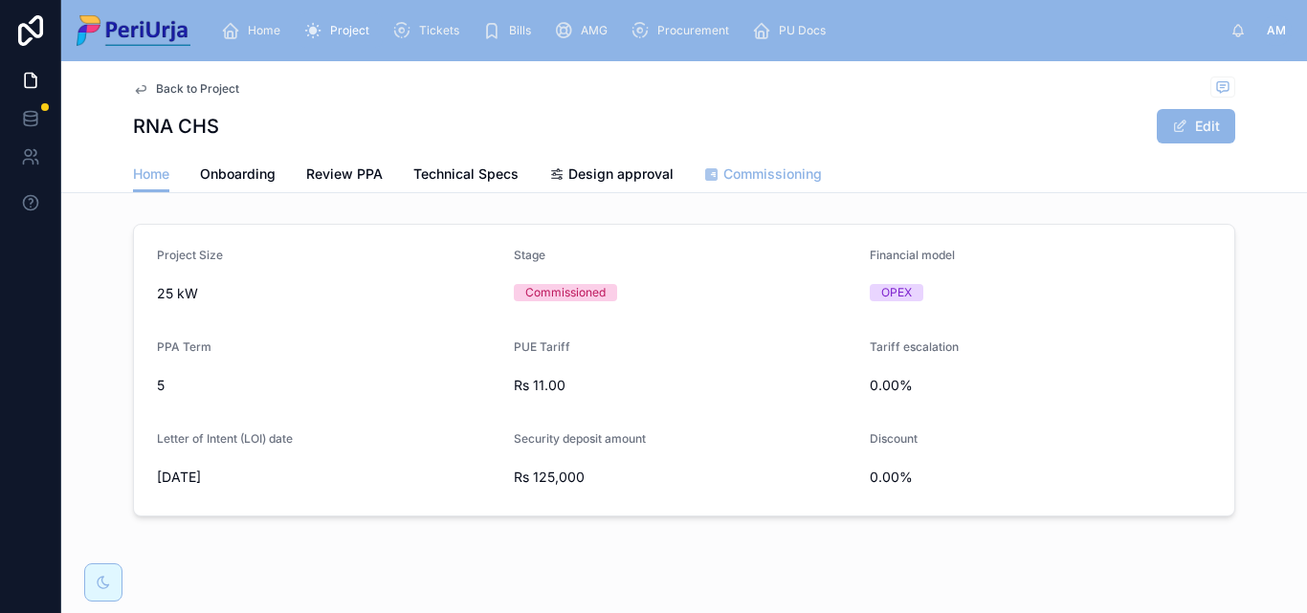
click at [768, 177] on span "Commissioning" at bounding box center [772, 174] width 99 height 19
